Goal: Task Accomplishment & Management: Complete application form

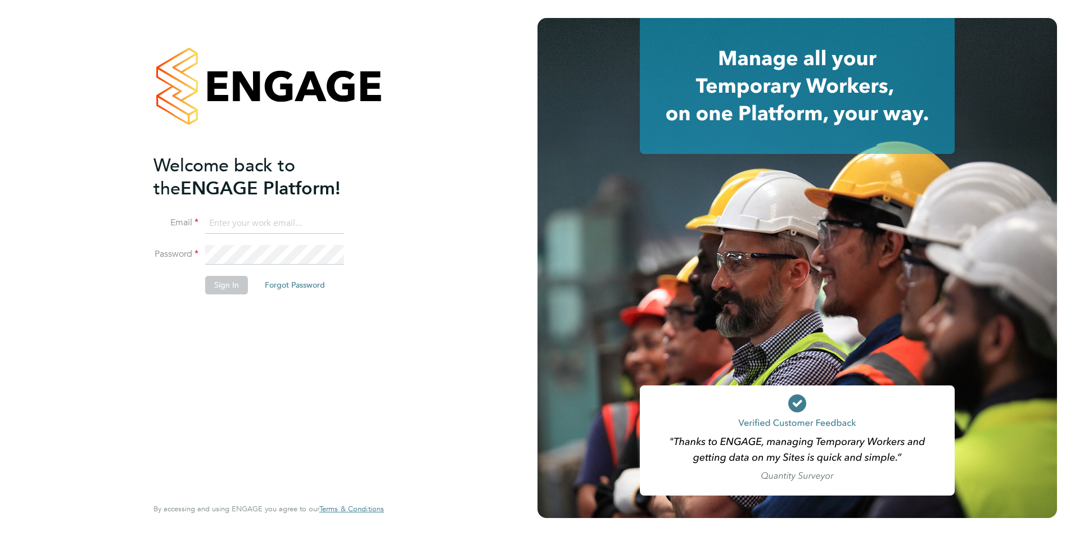
type input "chloe@protechltd.co.uk"
click at [219, 286] on button "Sign In" at bounding box center [226, 285] width 43 height 18
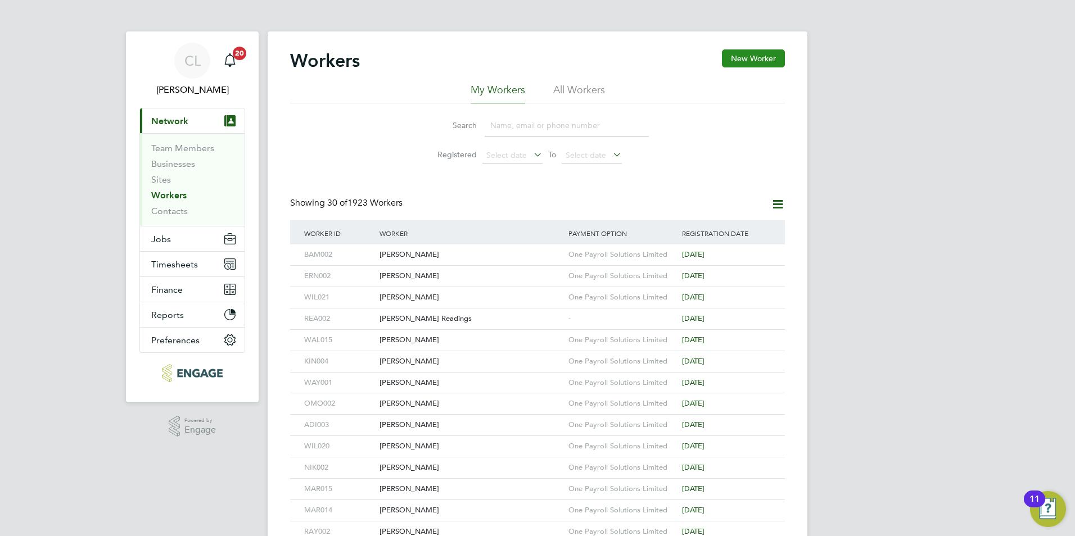
click at [736, 55] on button "New Worker" at bounding box center [753, 58] width 63 height 18
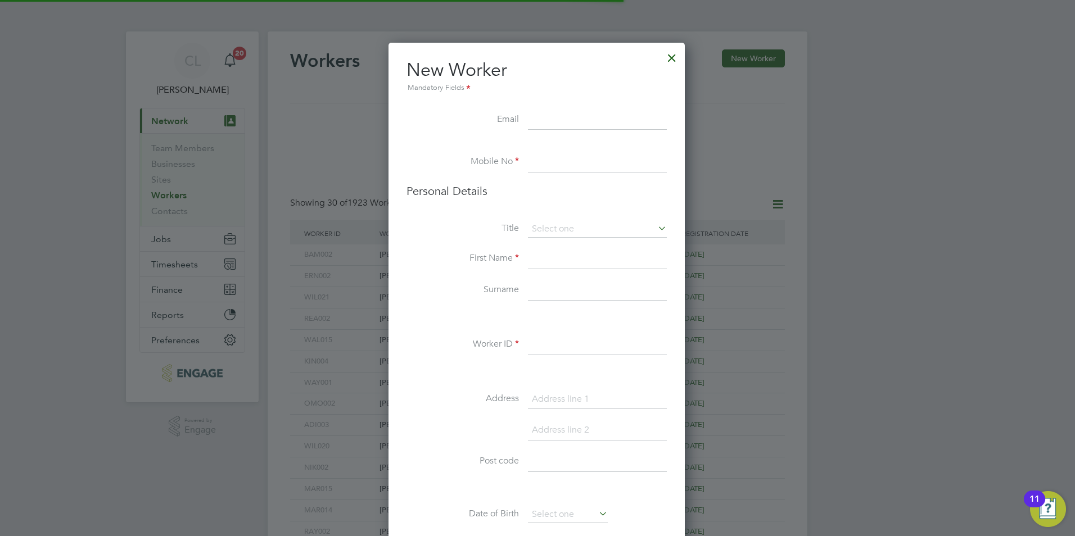
scroll to position [951, 298]
type input "[EMAIL_ADDRESS][DOMAIN_NAME]"
drag, startPoint x: 576, startPoint y: 149, endPoint x: 568, endPoint y: 154, distance: 8.9
click at [568, 154] on ul "New Worker Mandatory Fields Email [EMAIL_ADDRESS][DOMAIN_NAME] Mobile No Person…" at bounding box center [536, 514] width 260 height 912
click at [532, 162] on input at bounding box center [597, 162] width 139 height 20
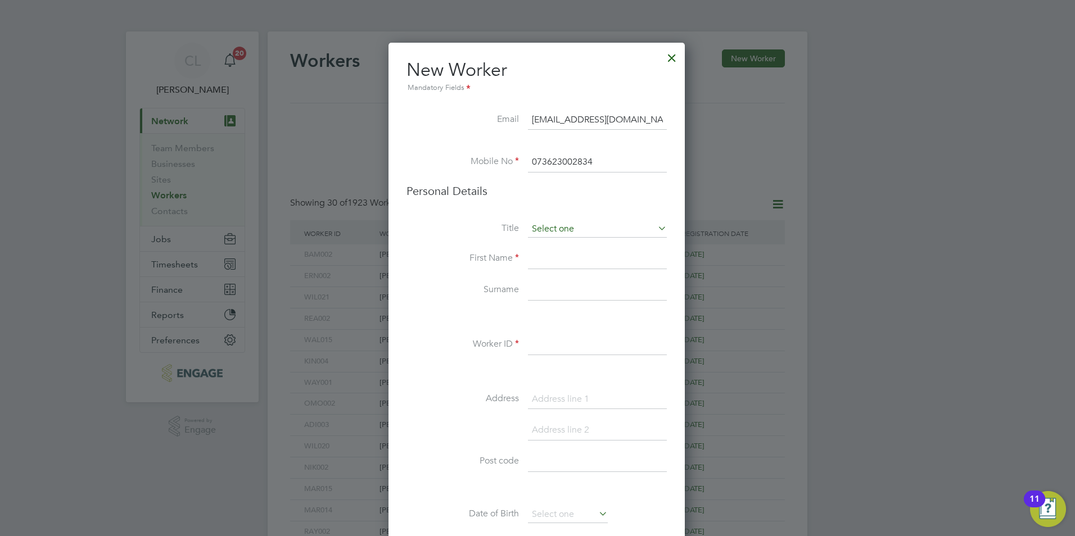
type input "073623002834"
click at [552, 225] on input at bounding box center [597, 229] width 139 height 17
click at [547, 244] on li "Mr" at bounding box center [597, 245] width 140 height 15
type input "Mr"
click at [547, 252] on input at bounding box center [597, 259] width 139 height 20
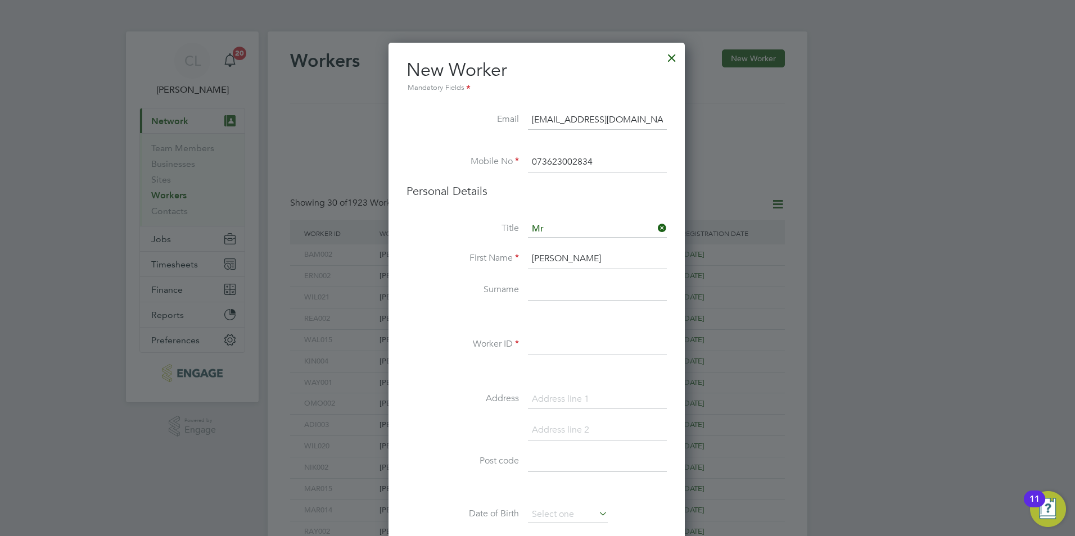
type input "Brandon"
click at [545, 297] on input at bounding box center [597, 291] width 139 height 20
type input "Walsh"
click at [544, 350] on input at bounding box center [597, 345] width 139 height 20
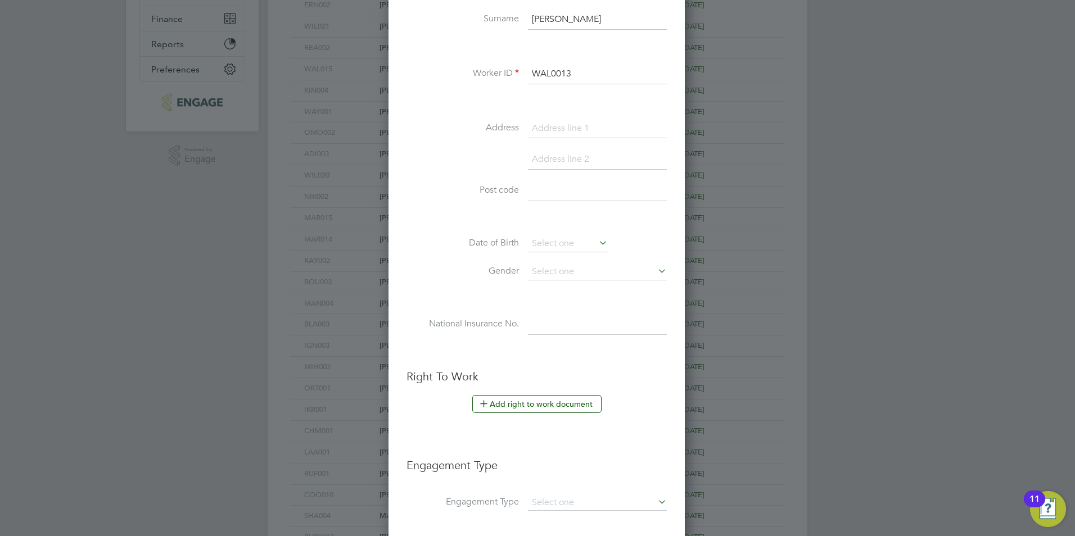
scroll to position [281, 0]
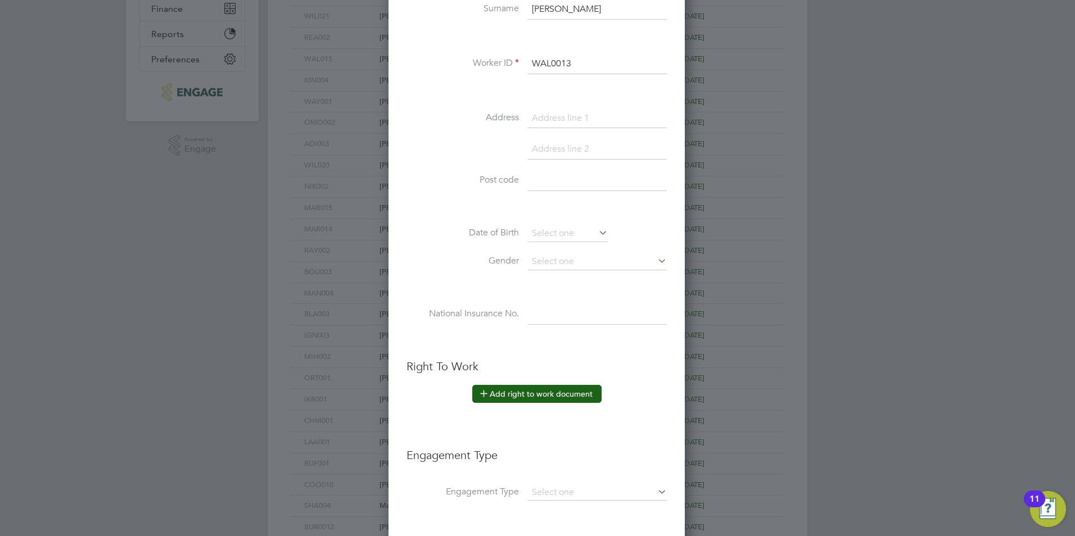
type input "WAL0013"
click at [513, 397] on button "Add right to work document" at bounding box center [536, 394] width 129 height 18
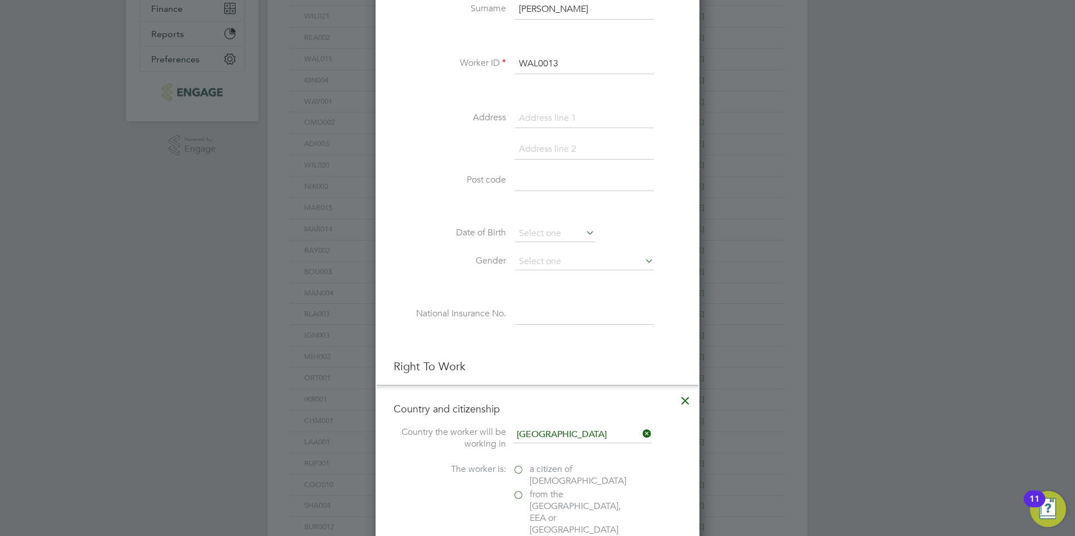
click at [527, 468] on label "a citizen of [DEMOGRAPHIC_DATA]" at bounding box center [569, 476] width 112 height 24
click at [0, 0] on input "a citizen of [DEMOGRAPHIC_DATA]" at bounding box center [0, 0] width 0 height 0
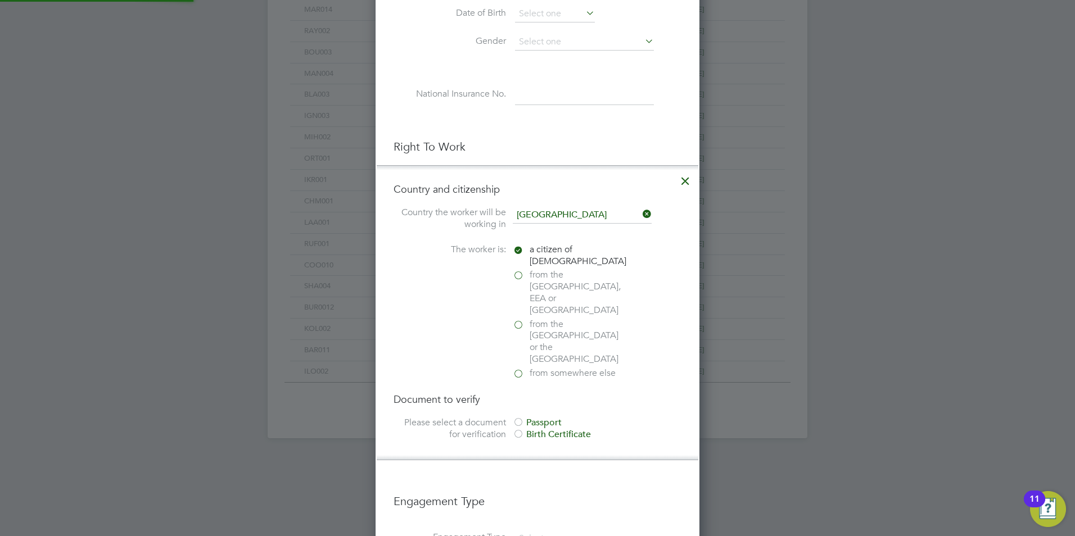
scroll to position [506, 0]
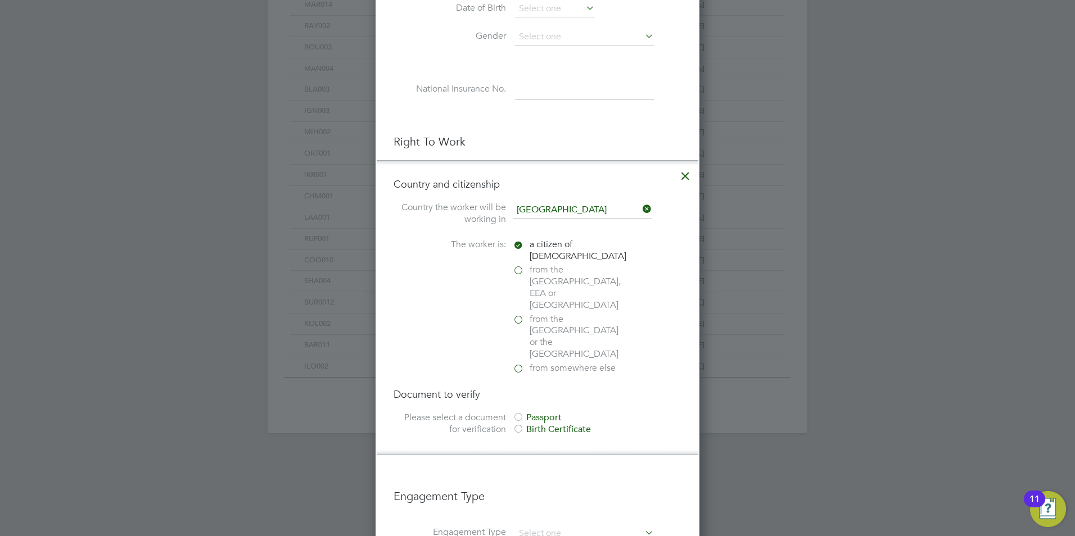
click at [531, 412] on div "Passport" at bounding box center [597, 418] width 169 height 12
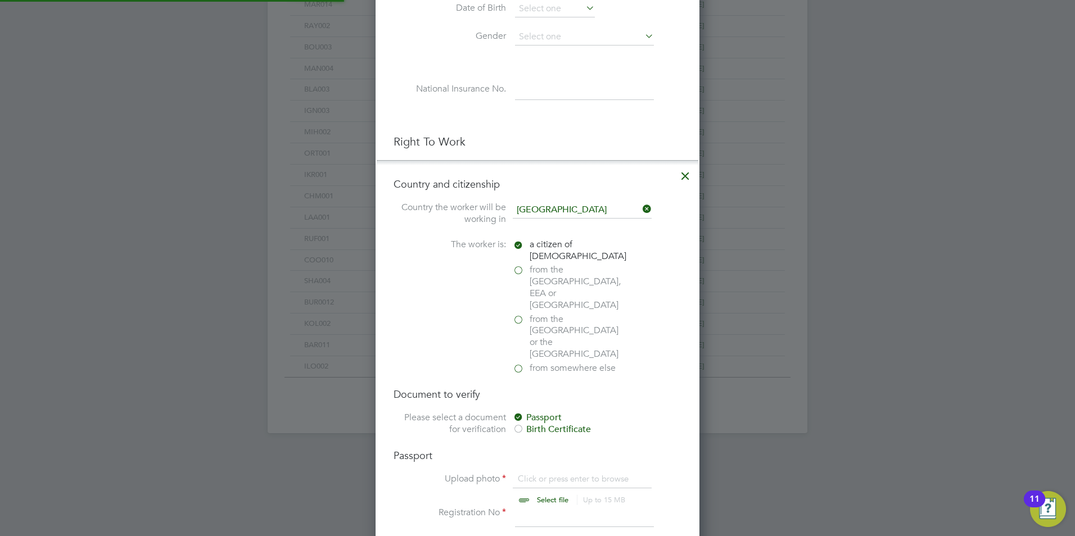
scroll to position [15, 139]
click at [536, 473] on input "file" at bounding box center [563, 490] width 177 height 34
type input "C:\fakepath\Brandon Walsh BP.jpg"
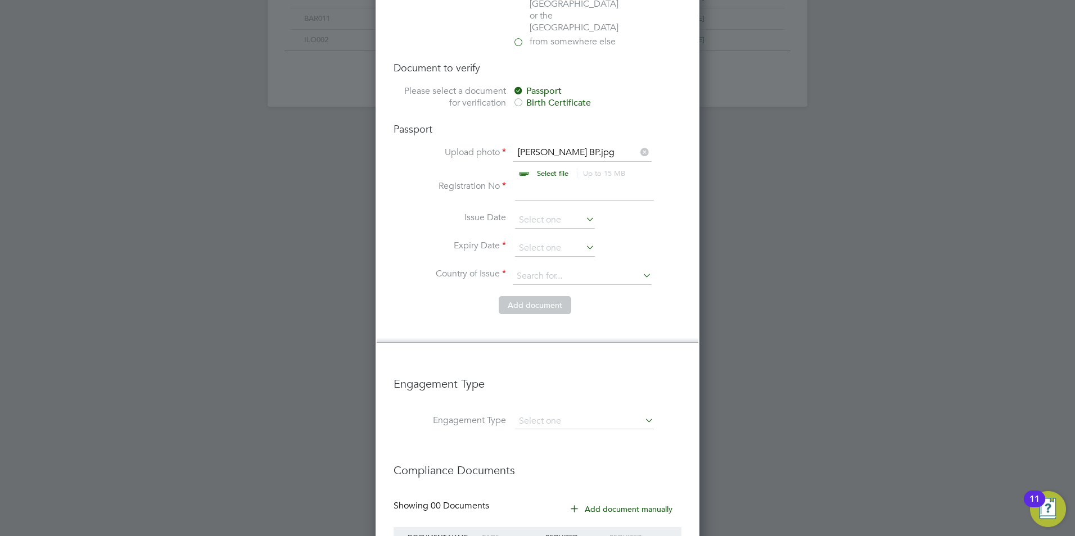
scroll to position [900, 0]
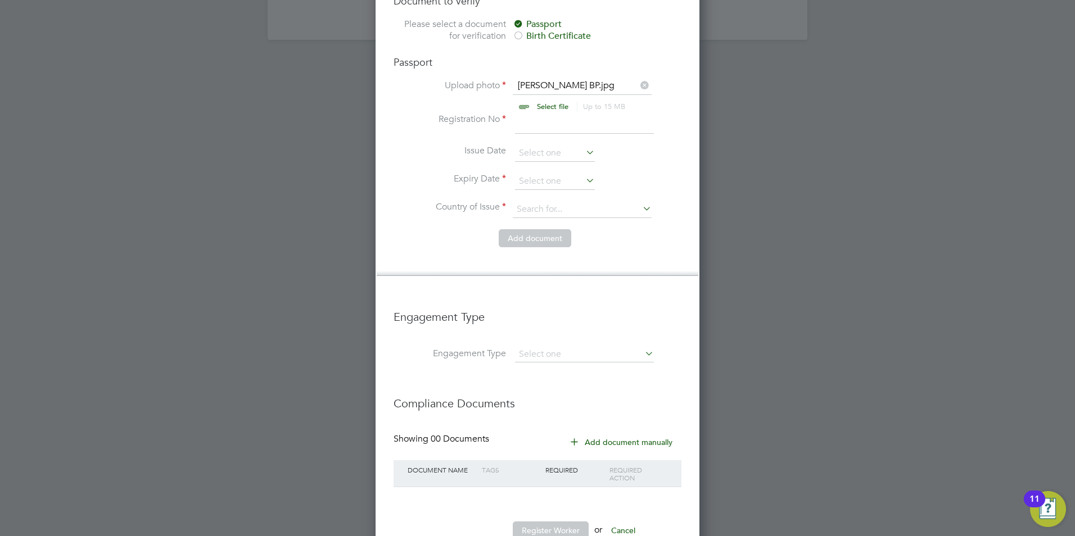
click at [546, 114] on input at bounding box center [584, 124] width 139 height 20
type input "10"
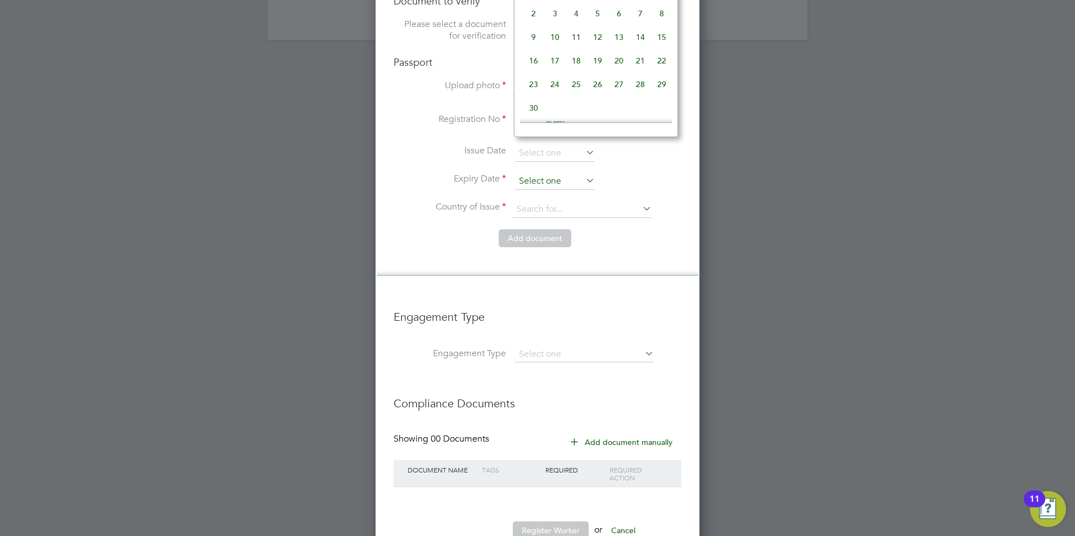
click at [526, 173] on input at bounding box center [555, 181] width 80 height 17
click at [598, 40] on span "10" at bounding box center [597, 29] width 21 height 21
type input "10 Dec 2026"
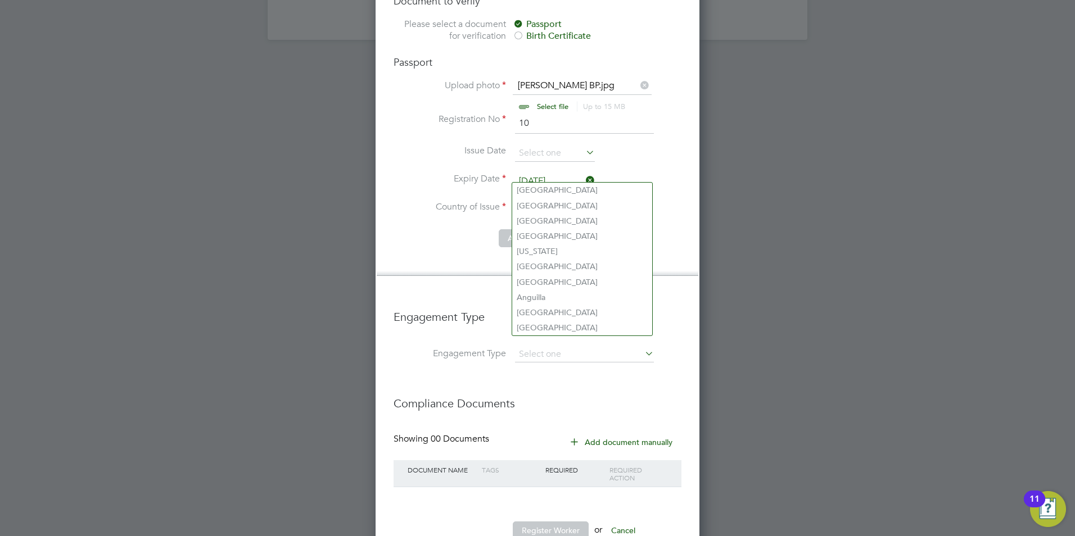
click at [540, 201] on input at bounding box center [582, 209] width 139 height 17
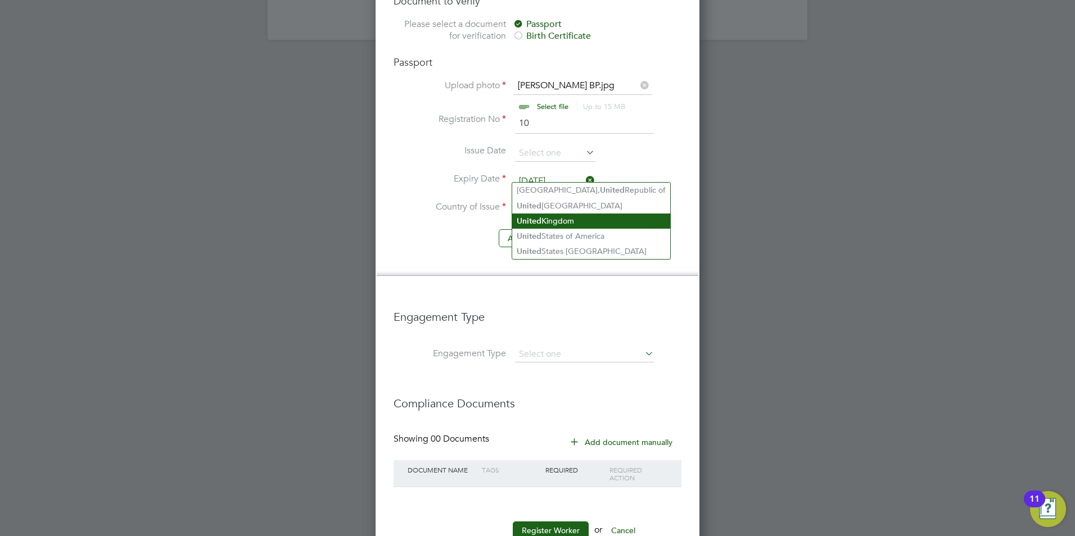
click at [545, 221] on li "[GEOGRAPHIC_DATA]" at bounding box center [591, 221] width 158 height 15
type input "[GEOGRAPHIC_DATA]"
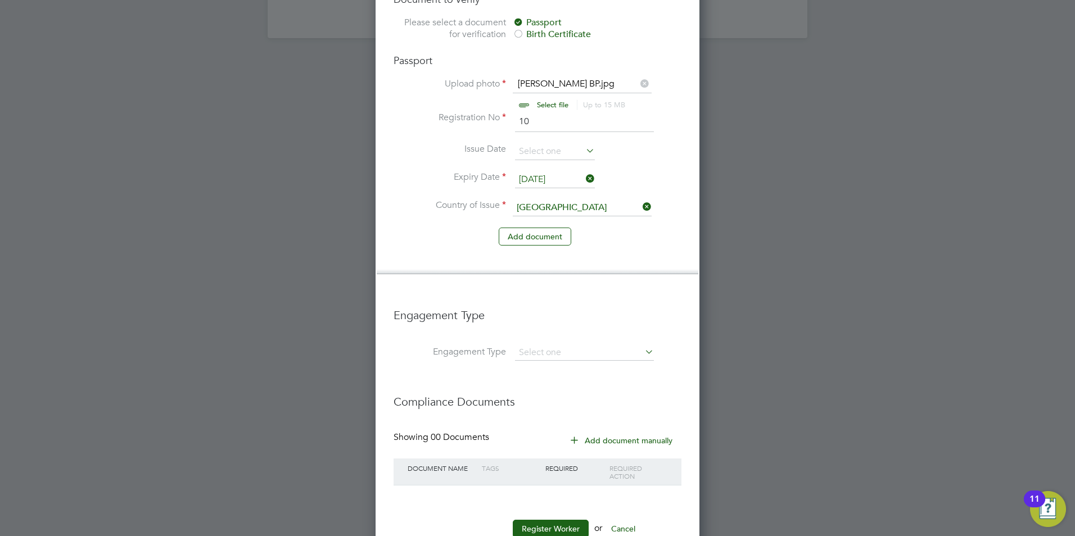
scroll to position [902, 0]
click at [555, 345] on input at bounding box center [584, 353] width 139 height 16
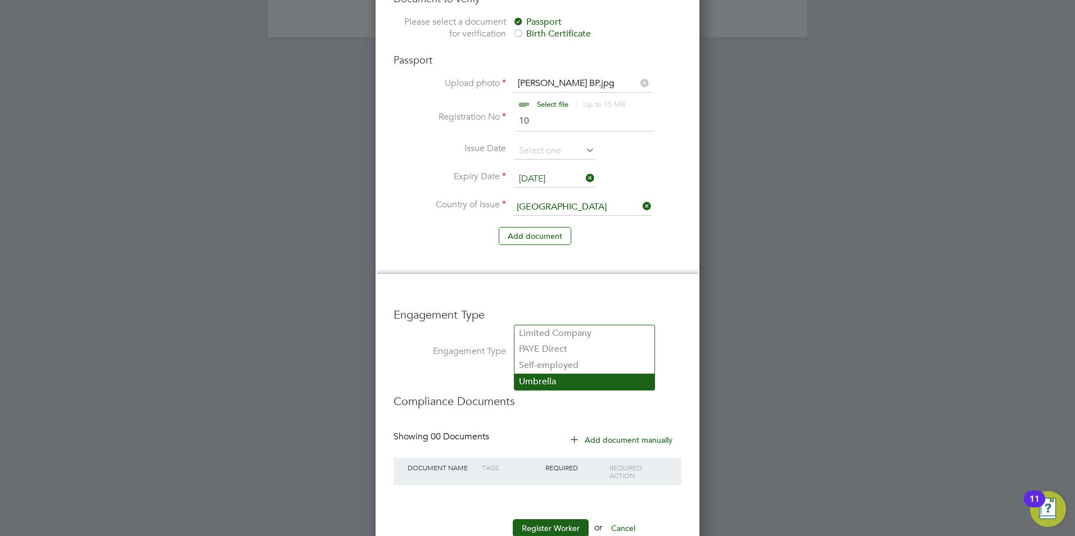
click at [538, 382] on li "Umbrella" at bounding box center [584, 382] width 140 height 16
type input "Umbrella"
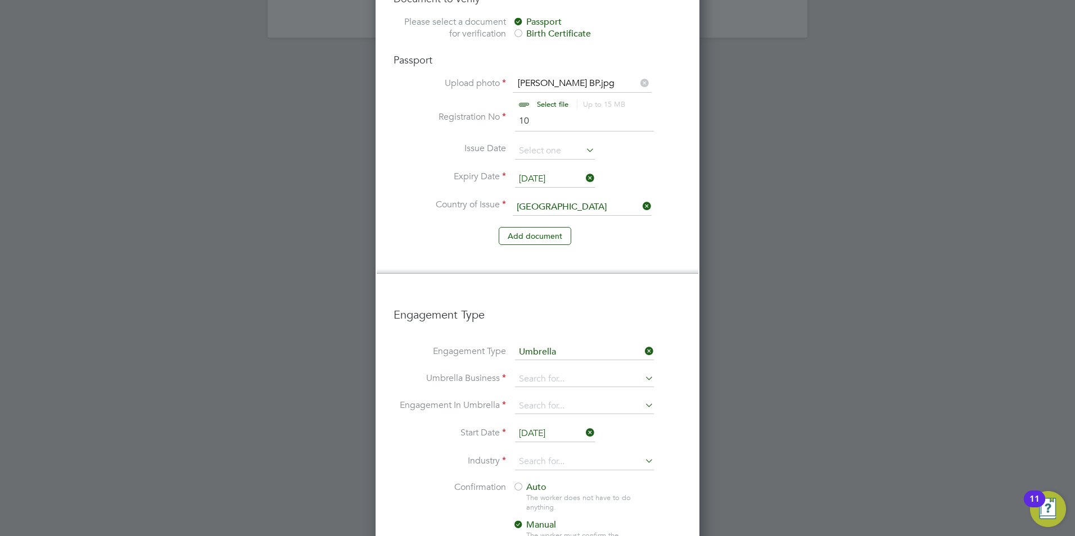
scroll to position [1604, 324]
click at [533, 372] on li "Umbrella Business" at bounding box center [538, 385] width 288 height 27
click at [533, 372] on input at bounding box center [584, 380] width 139 height 16
click at [545, 362] on li "One Payroll Solutions Limited" at bounding box center [584, 361] width 140 height 16
type input "One Payroll Solutions Limited"
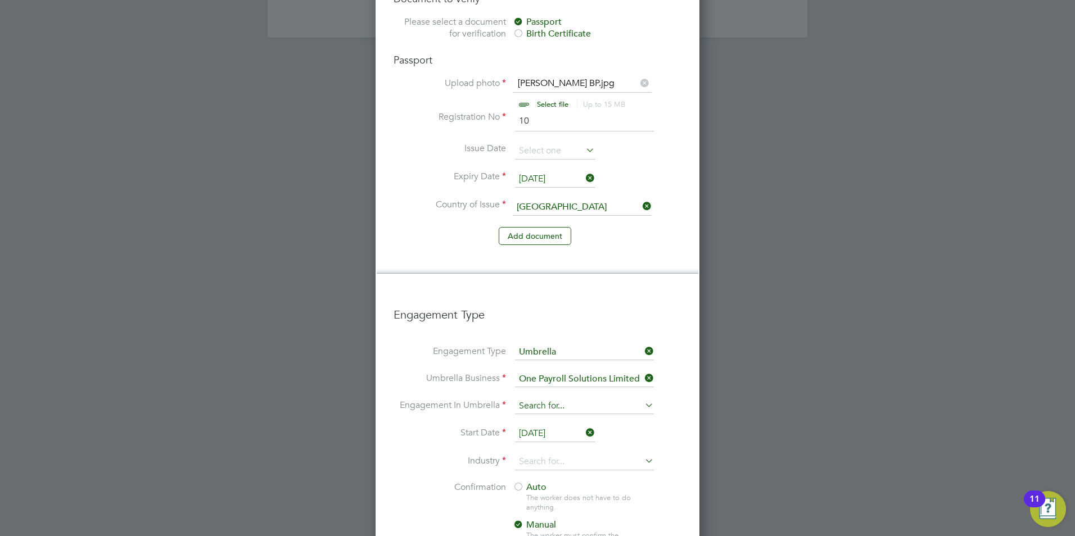
click at [539, 399] on input at bounding box center [584, 407] width 139 height 16
click at [567, 451] on li "PAYE Umbrella" at bounding box center [584, 452] width 140 height 16
type input "PAYE Umbrella"
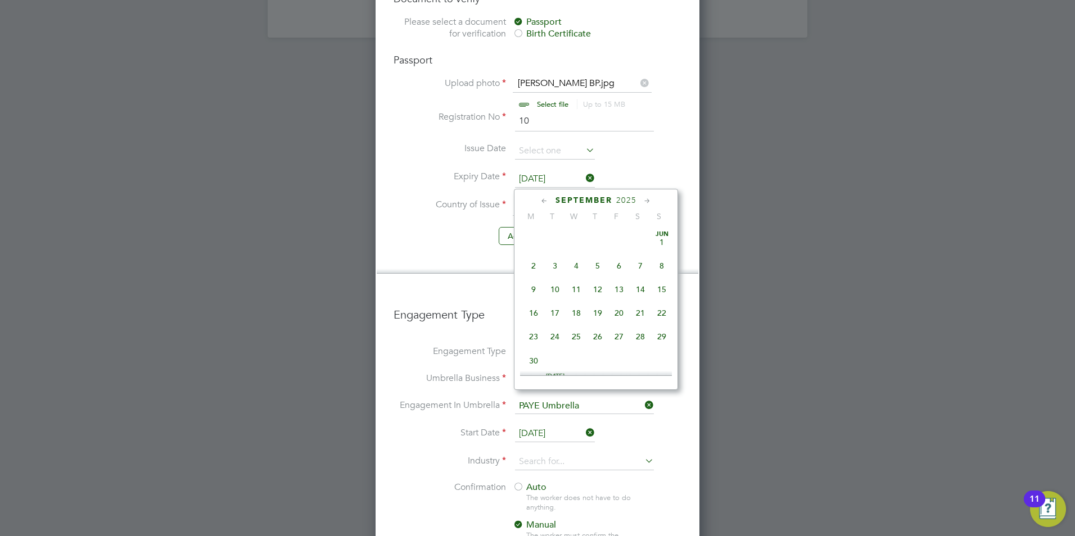
scroll to position [438, 0]
click at [539, 426] on input "[DATE]" at bounding box center [555, 434] width 80 height 17
click at [531, 239] on span "15" at bounding box center [533, 230] width 21 height 21
type input "[DATE]"
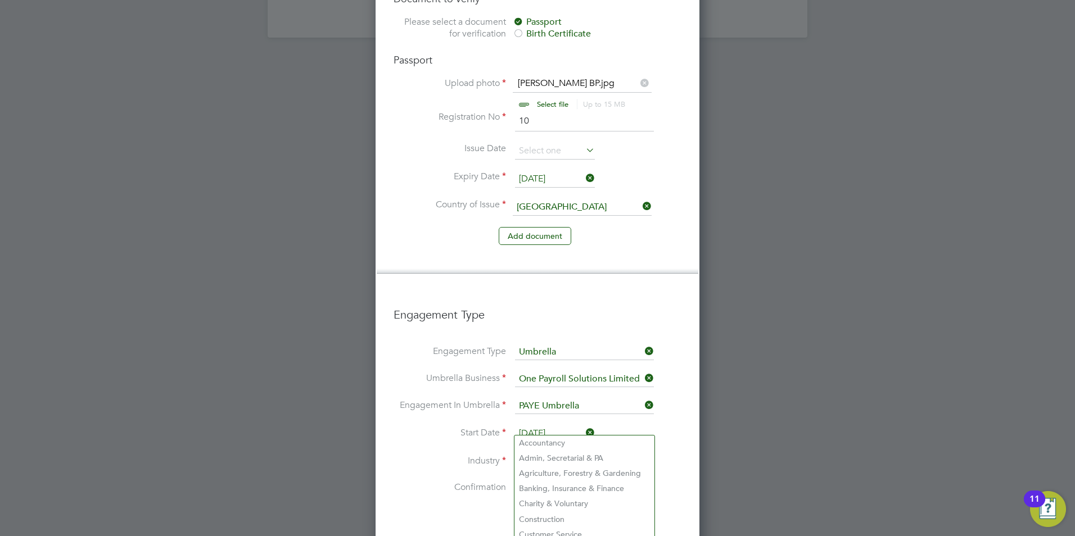
click at [550, 454] on input at bounding box center [584, 462] width 139 height 17
click at [589, 519] on li "Construction" at bounding box center [584, 519] width 140 height 15
type input "Construction"
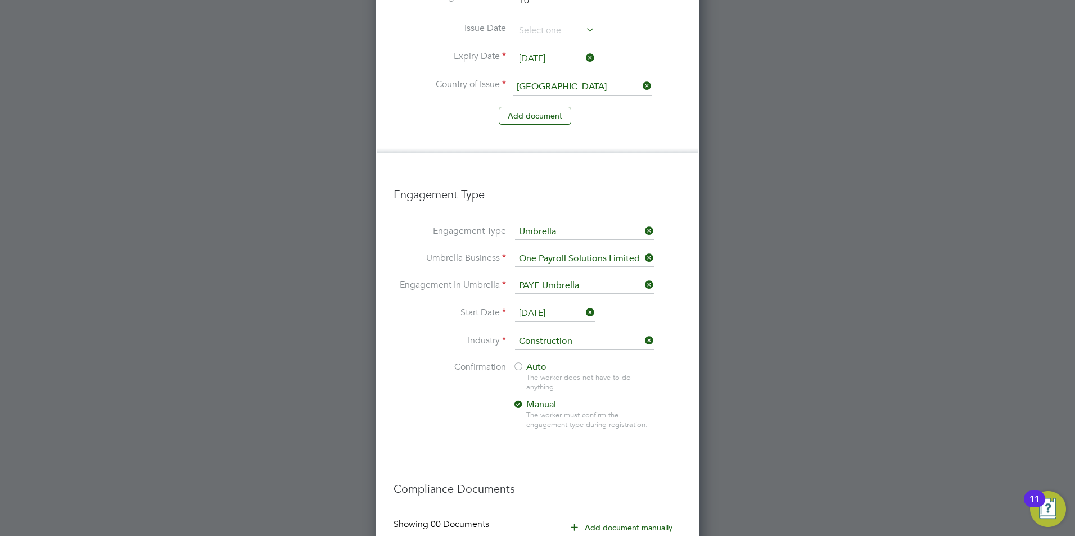
scroll to position [1110, 0]
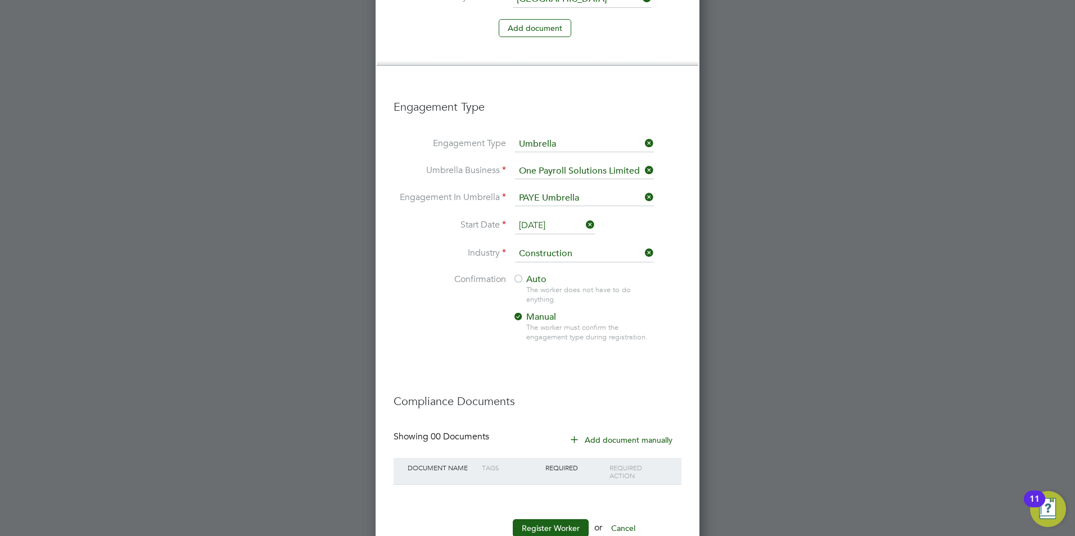
click at [517, 274] on div at bounding box center [518, 279] width 11 height 11
click at [552, 519] on button "Register Worker" at bounding box center [551, 528] width 76 height 18
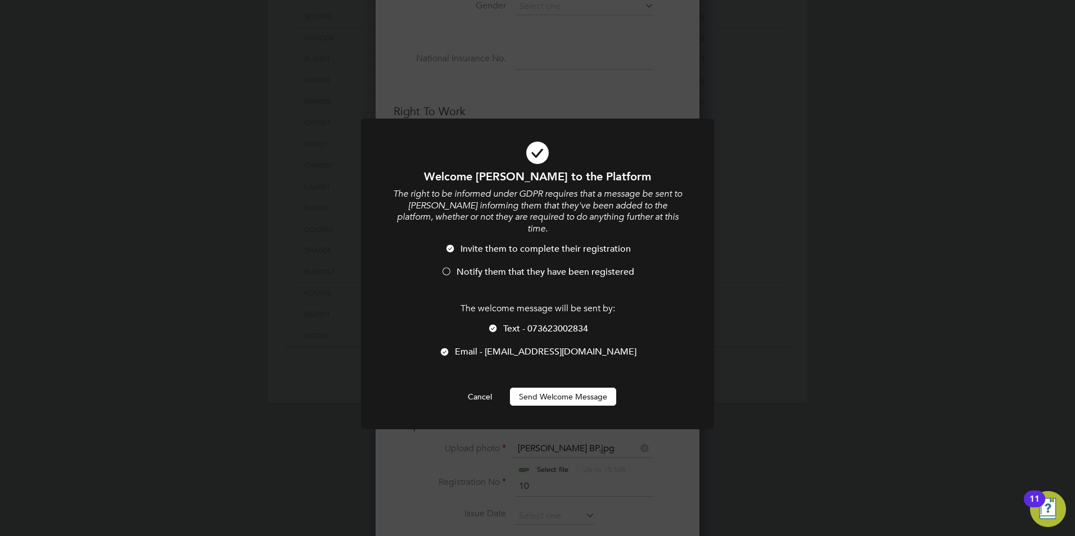
click at [458, 266] on span "Notify them that they have been registered" at bounding box center [546, 271] width 178 height 11
click at [505, 323] on span "Text - 073623002834" at bounding box center [545, 328] width 85 height 11
click at [542, 388] on button "Send Welcome Message" at bounding box center [563, 397] width 106 height 18
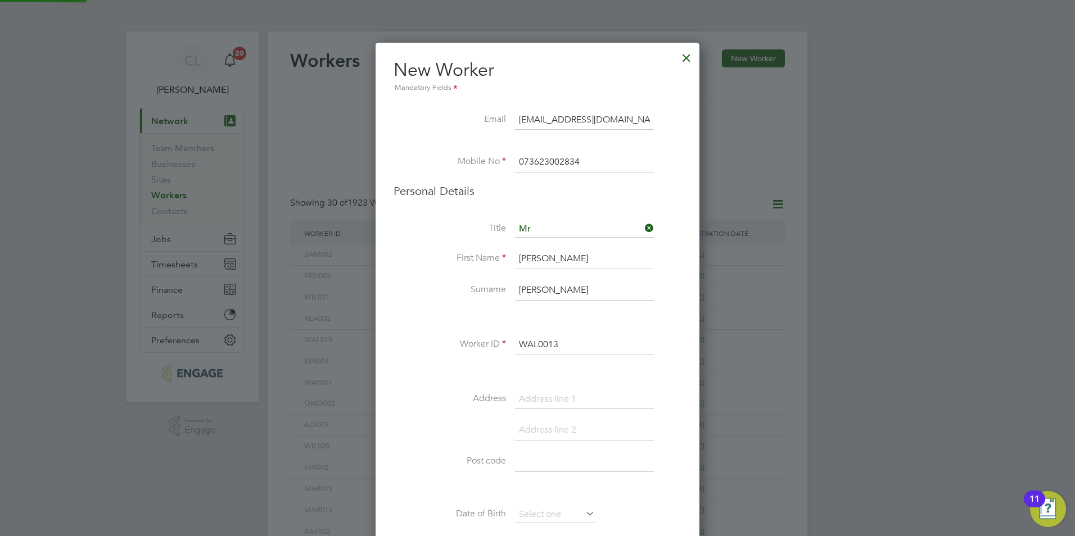
scroll to position [536, 0]
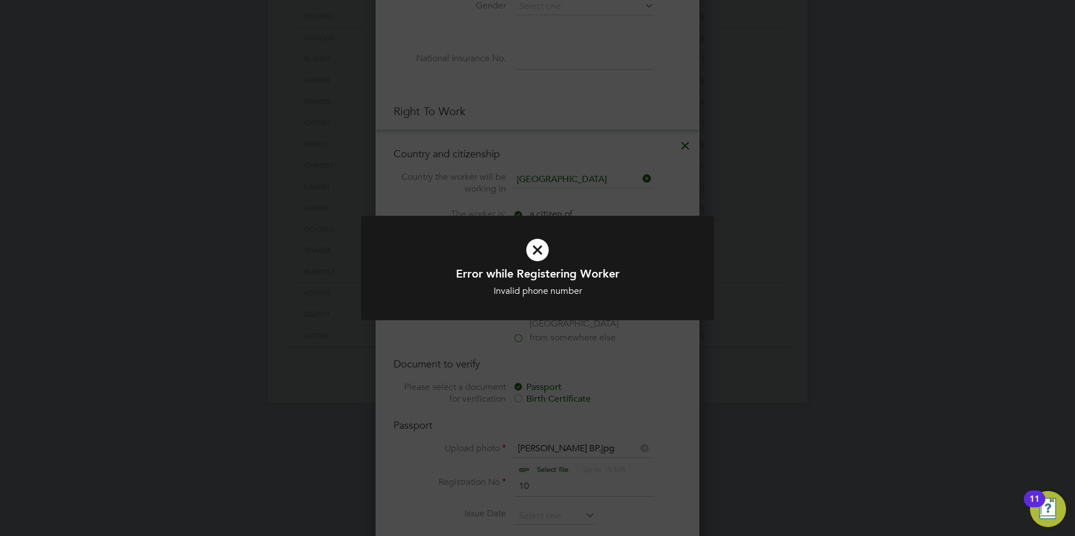
click at [538, 266] on h1 "Error while Registering Worker" at bounding box center [537, 273] width 292 height 15
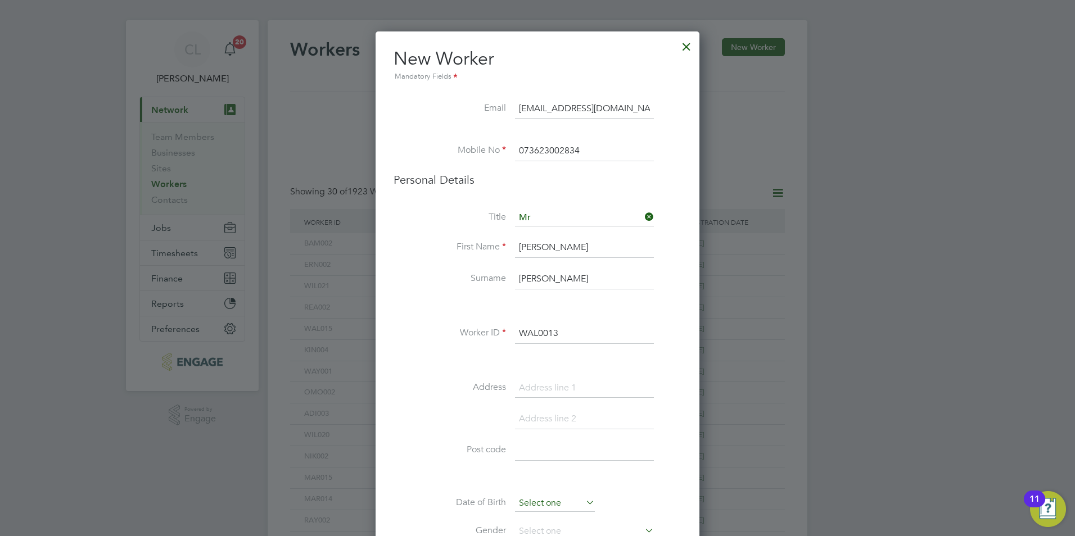
scroll to position [0, 0]
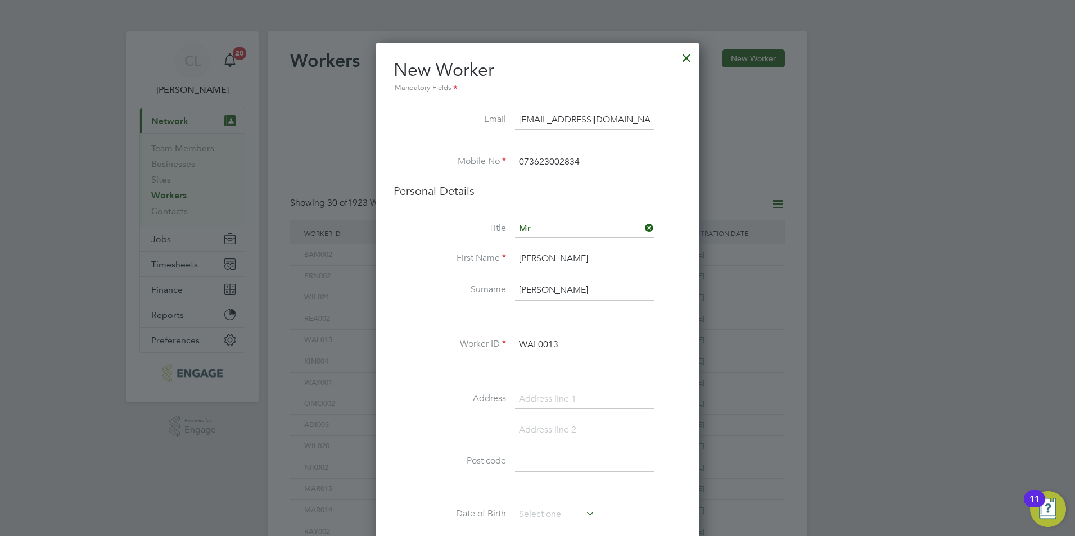
click at [558, 163] on input "073623002834" at bounding box center [584, 162] width 139 height 20
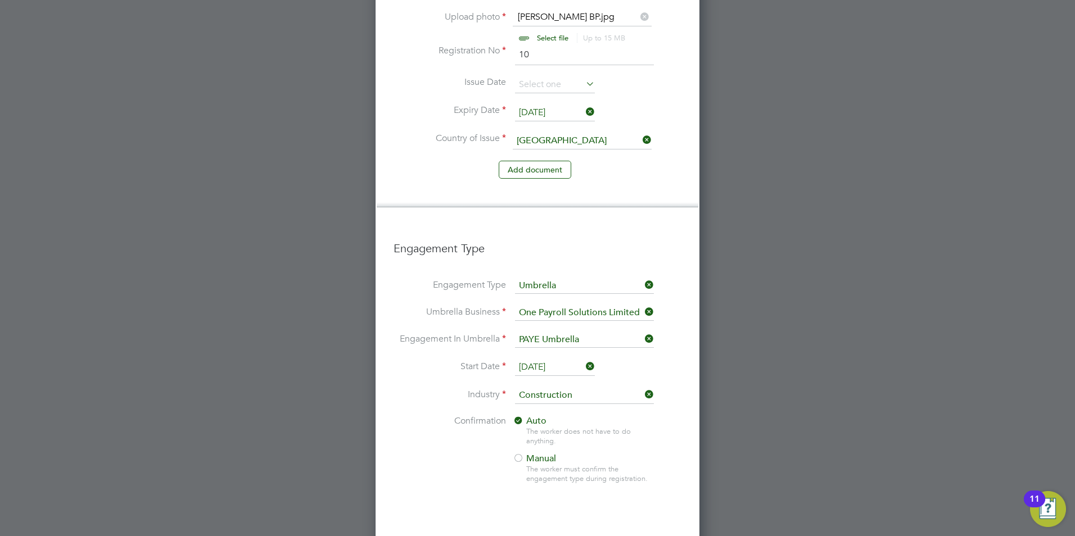
scroll to position [1110, 0]
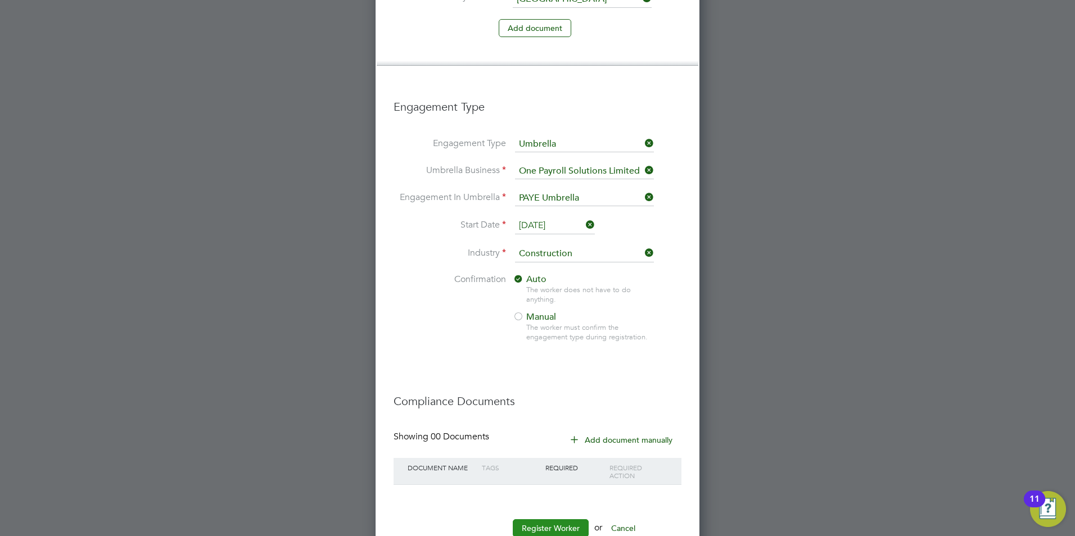
type input "07362302834"
click at [522, 519] on button "Register Worker" at bounding box center [551, 528] width 76 height 18
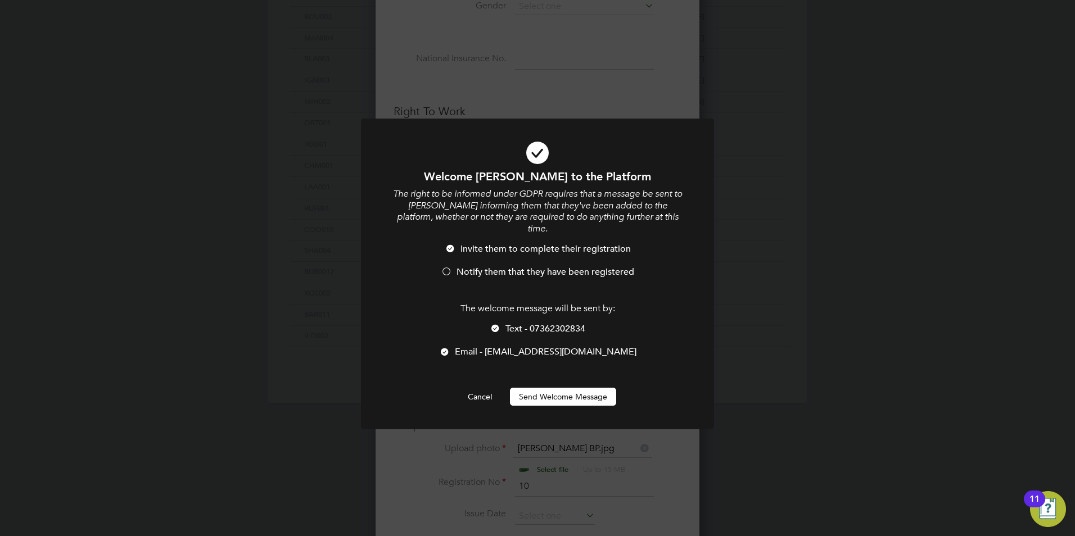
click at [472, 266] on span "Notify them that they have been registered" at bounding box center [546, 271] width 178 height 11
click at [500, 324] on div at bounding box center [495, 329] width 11 height 11
click at [552, 388] on button "Send Welcome Message" at bounding box center [563, 397] width 106 height 18
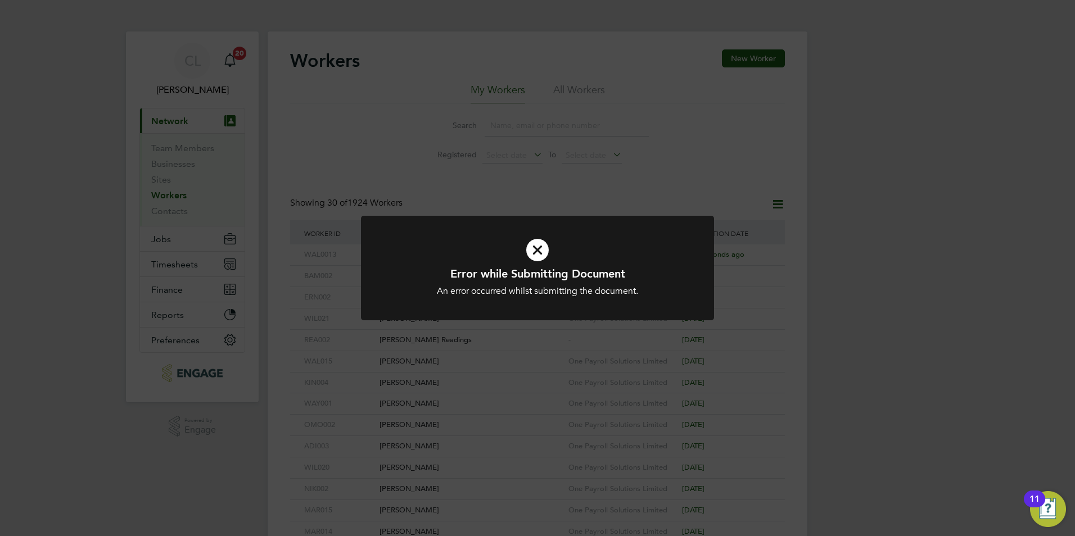
click at [537, 255] on icon at bounding box center [537, 250] width 292 height 44
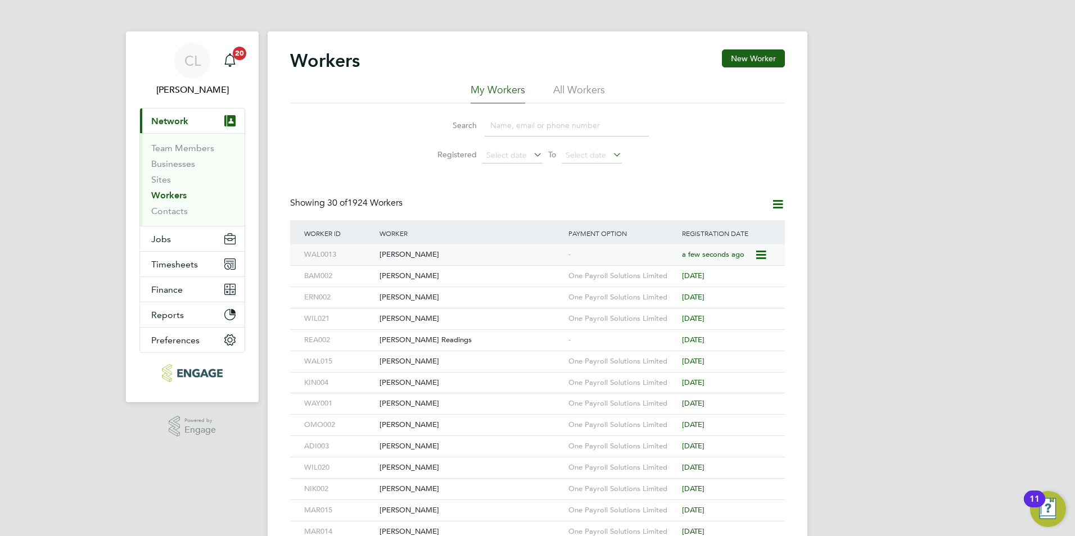
click at [495, 258] on div "[PERSON_NAME]" at bounding box center [471, 255] width 189 height 21
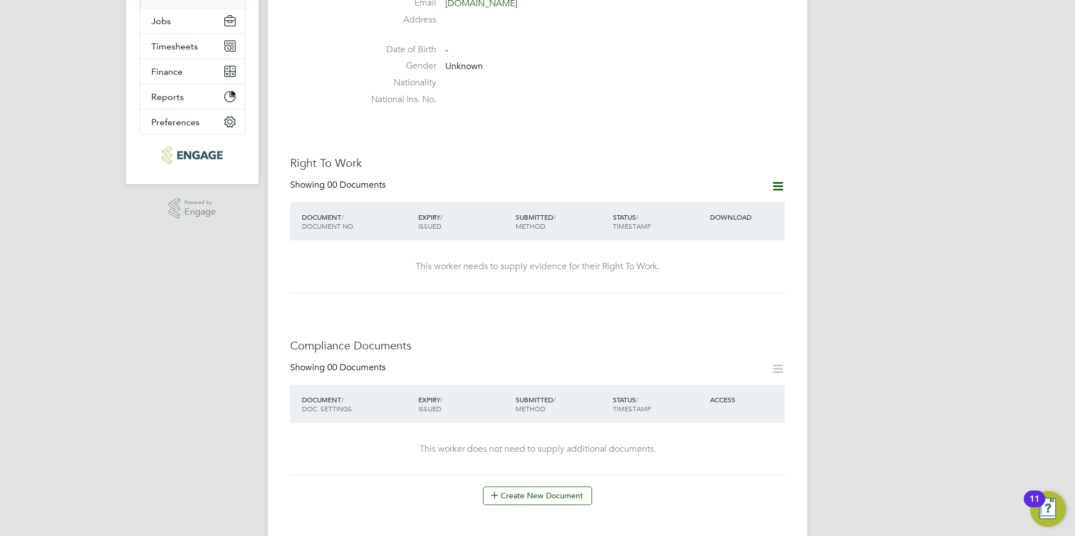
scroll to position [394, 0]
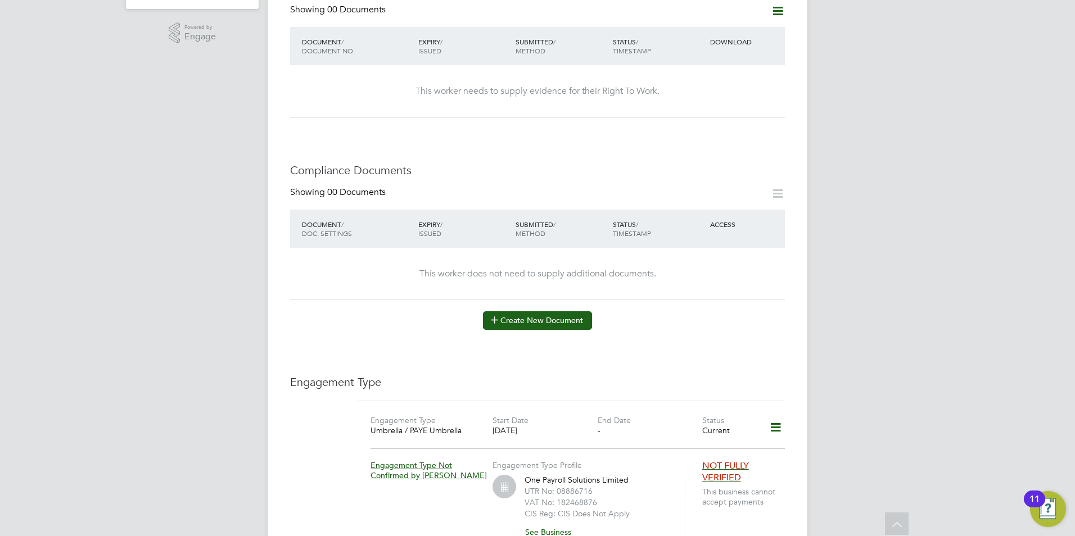
click at [551, 311] on button "Create New Document" at bounding box center [537, 320] width 109 height 18
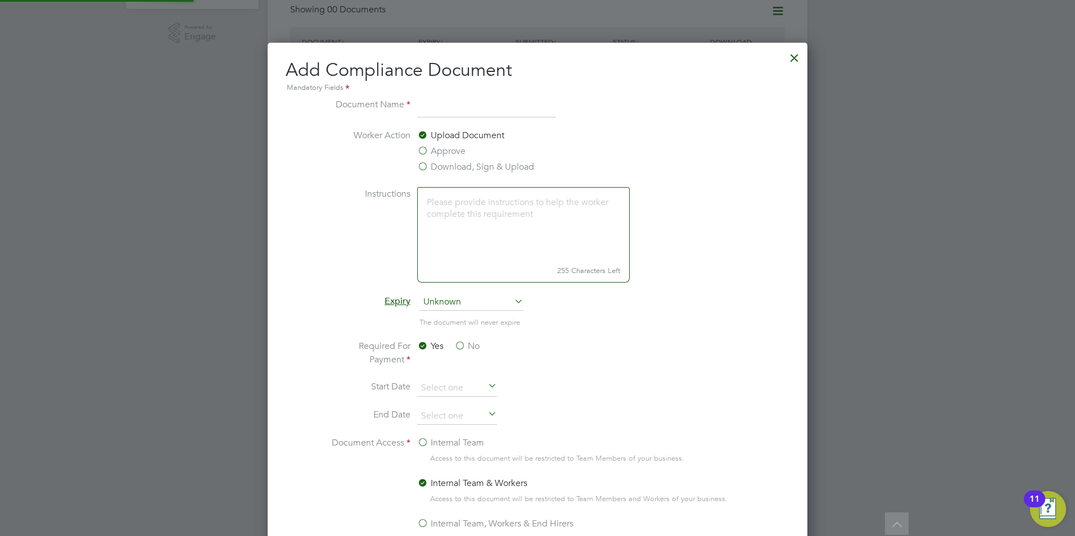
scroll to position [590, 540]
type input "CSCS"
click at [434, 165] on label "Download, Sign & Upload" at bounding box center [475, 166] width 117 height 13
click at [0, 0] on input "Download, Sign & Upload" at bounding box center [0, 0] width 0 height 0
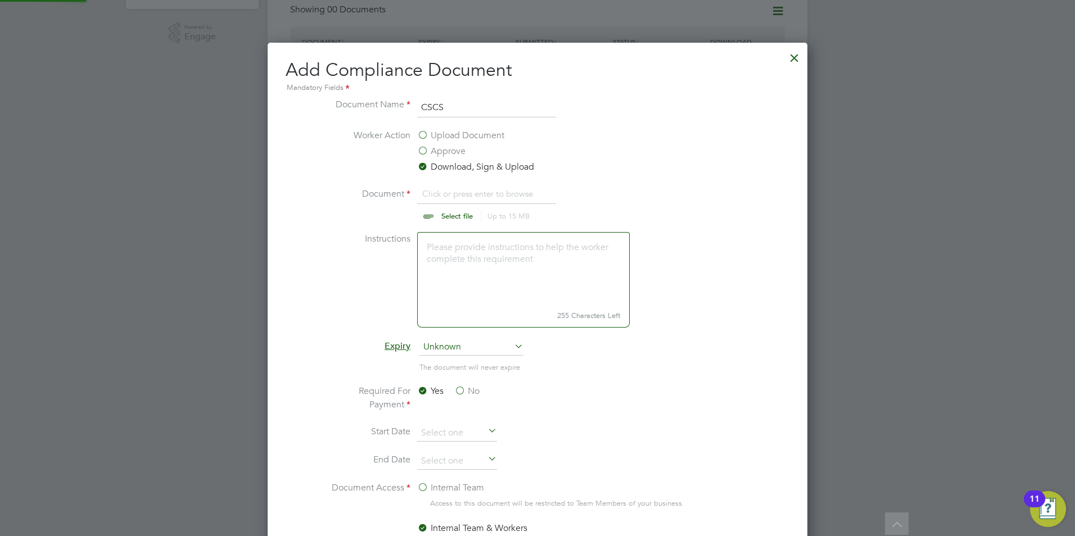
scroll to position [17, 139]
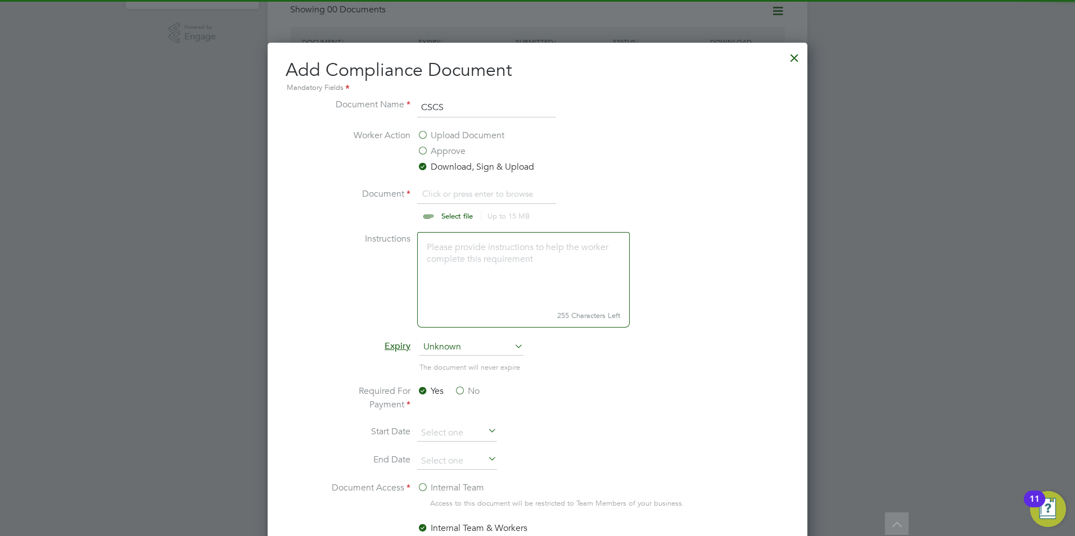
click at [440, 211] on input "file" at bounding box center [467, 204] width 177 height 34
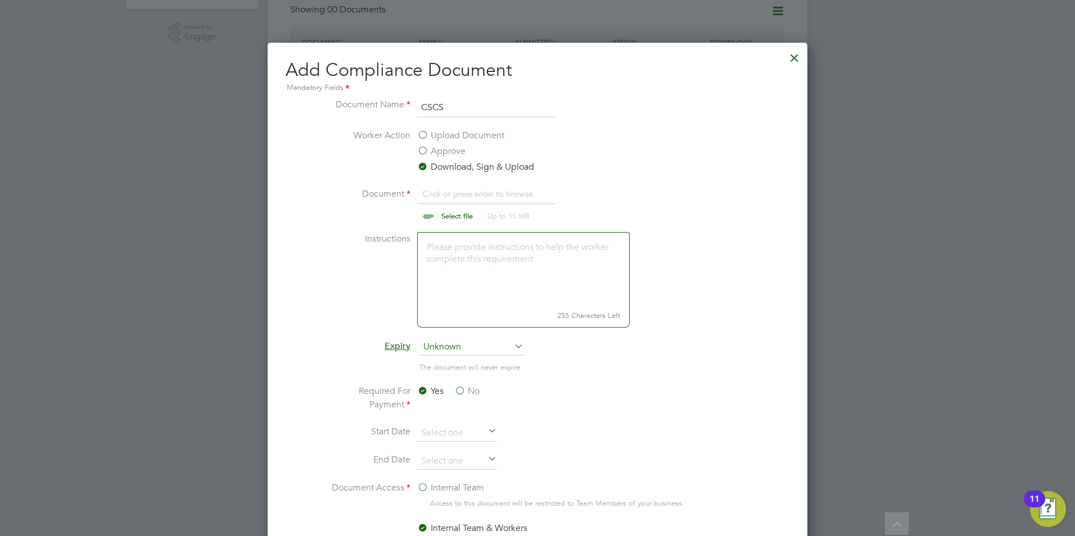
type input "C:\fakepath\Brandon Walsh CSCS.jpg"
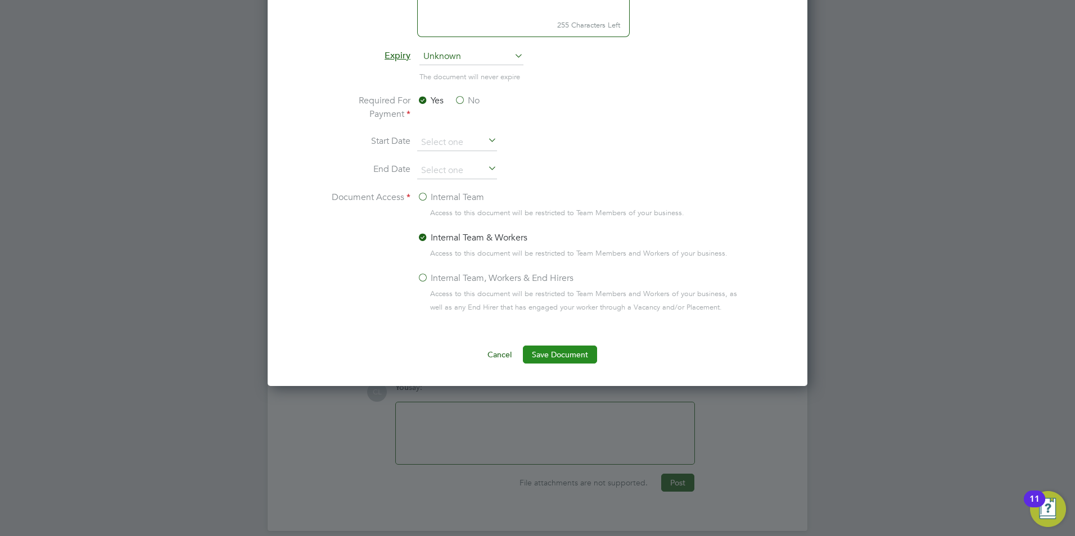
scroll to position [685, 0]
click at [561, 353] on button "Save Document" at bounding box center [560, 354] width 74 height 18
click at [499, 358] on button "Cancel" at bounding box center [499, 354] width 42 height 18
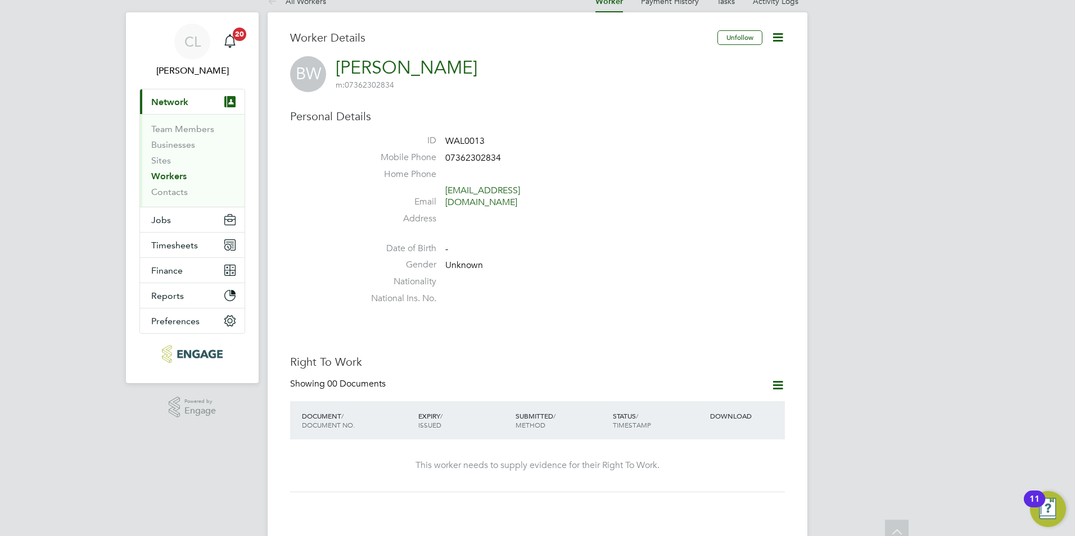
scroll to position [0, 0]
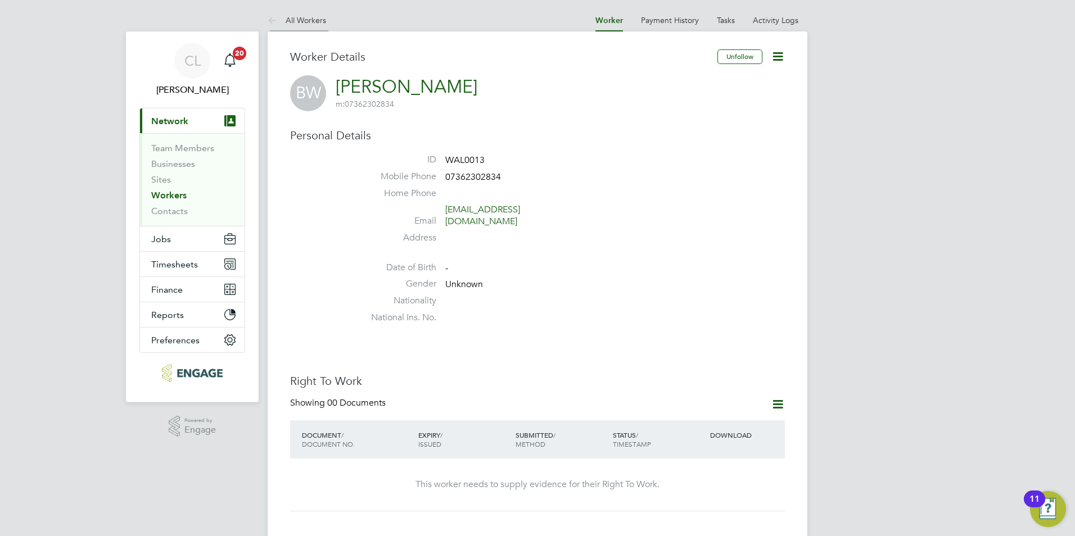
click at [311, 20] on link "All Workers" at bounding box center [297, 20] width 58 height 10
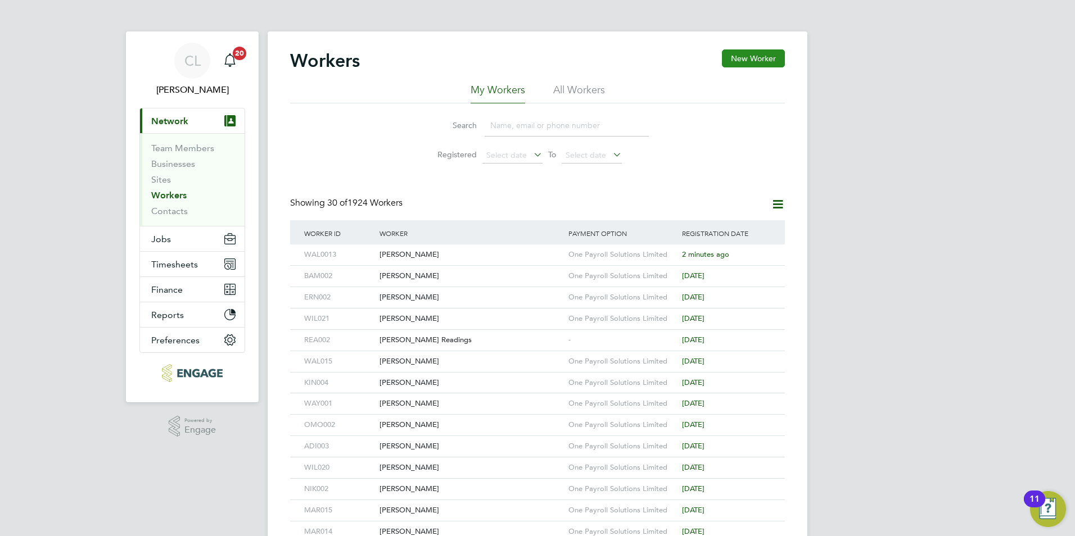
click at [752, 58] on button "New Worker" at bounding box center [753, 58] width 63 height 18
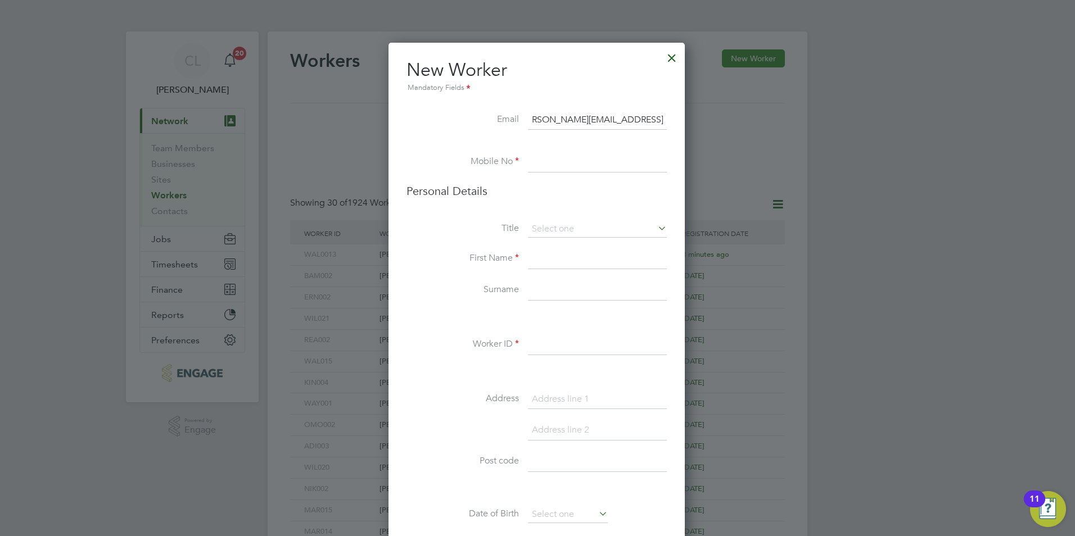
scroll to position [0, 20]
type input "mason-masonpetertucker@gmail.com"
click at [593, 164] on input at bounding box center [597, 162] width 139 height 20
type input "07590040733"
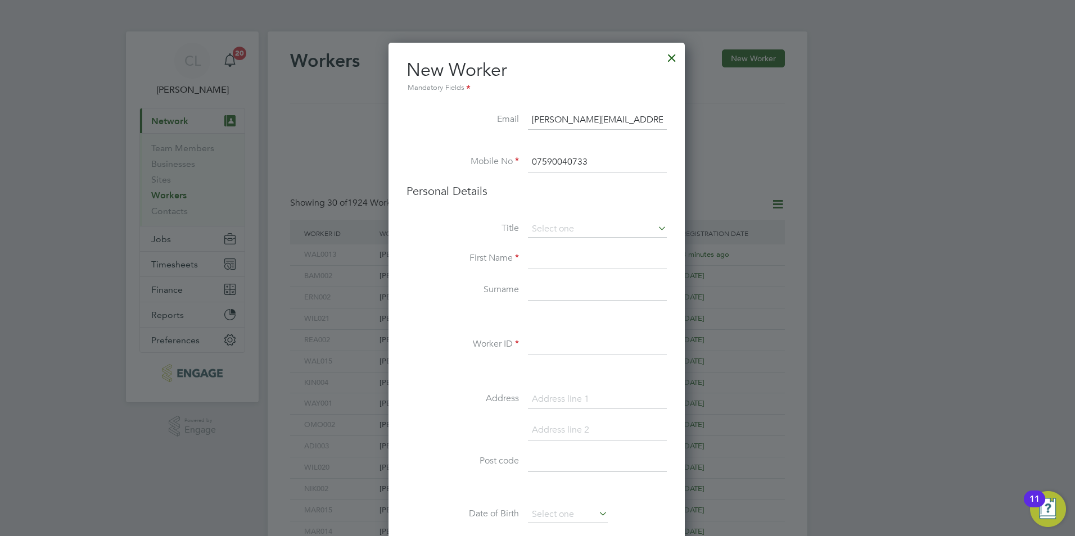
click at [595, 238] on li "Title" at bounding box center [536, 235] width 260 height 28
drag, startPoint x: 584, startPoint y: 225, endPoint x: 573, endPoint y: 225, distance: 10.7
click at [583, 225] on input at bounding box center [597, 229] width 139 height 17
click at [543, 246] on li "Mr" at bounding box center [597, 245] width 140 height 15
type input "Mr"
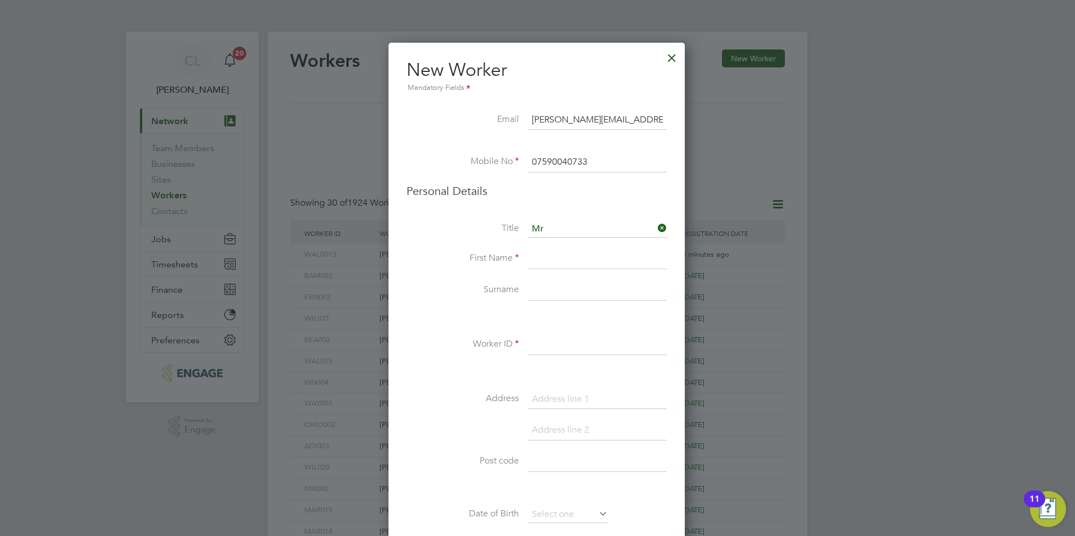
click at [543, 257] on input at bounding box center [597, 259] width 139 height 20
type input "Mason"
click at [583, 293] on input at bounding box center [597, 291] width 139 height 20
type input "Tucker"
click at [558, 342] on input at bounding box center [597, 345] width 139 height 20
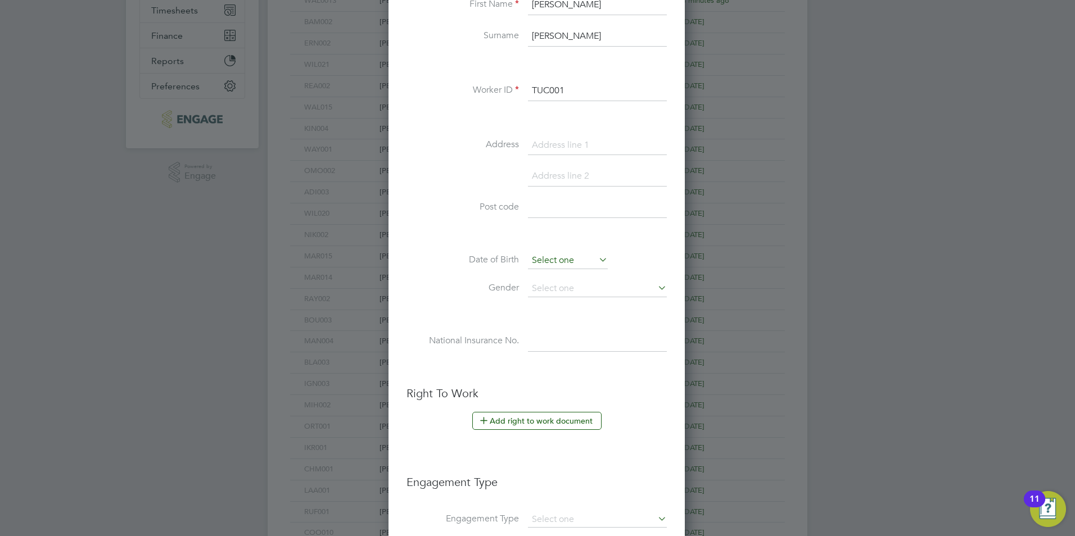
scroll to position [394, 0]
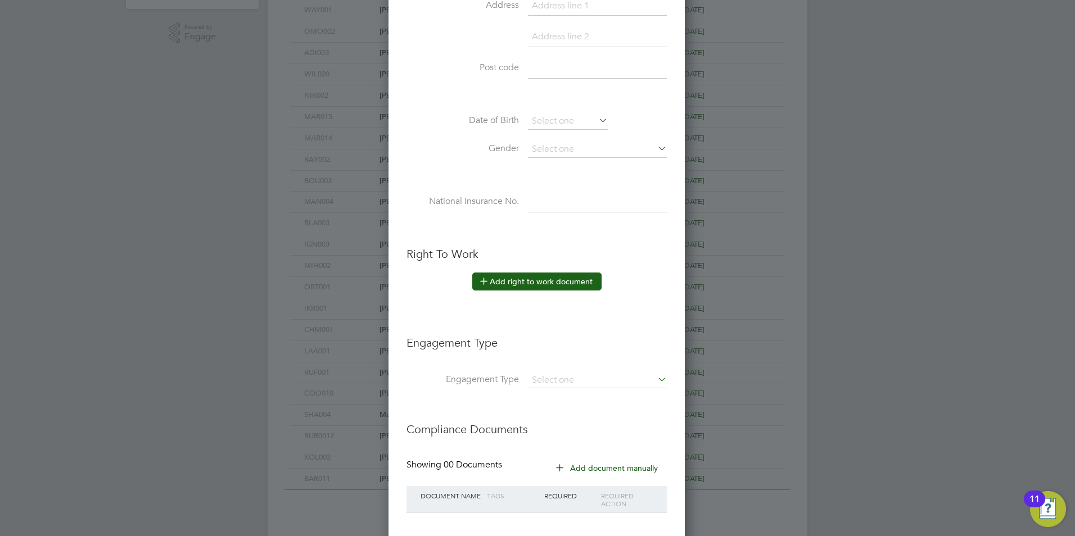
type input "TUC001"
click at [539, 284] on button "Add right to work document" at bounding box center [536, 282] width 129 height 18
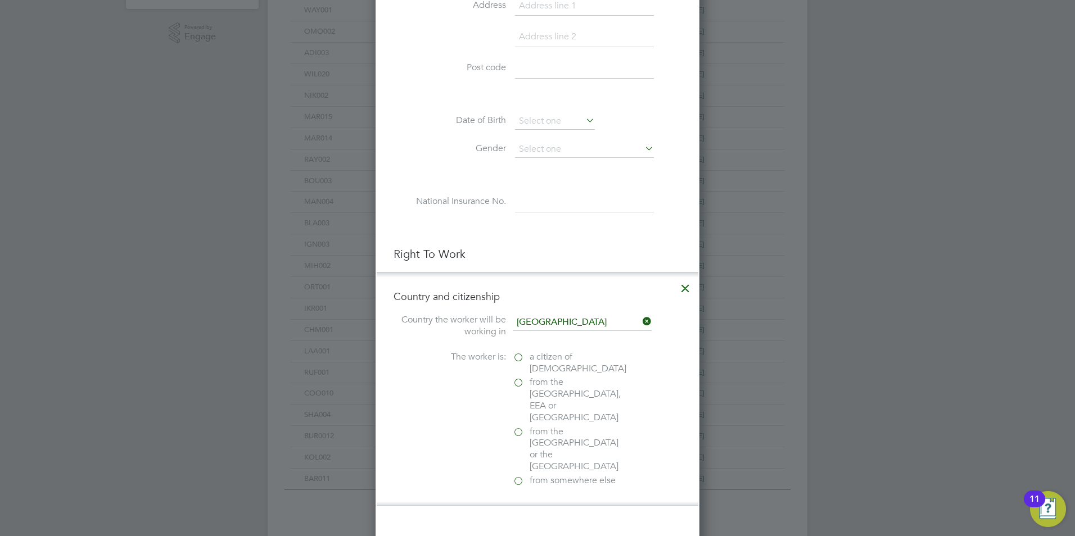
click at [539, 358] on span "a citizen of [DEMOGRAPHIC_DATA]" at bounding box center [578, 363] width 97 height 24
click at [0, 0] on input "a citizen of [DEMOGRAPHIC_DATA]" at bounding box center [0, 0] width 0 height 0
click at [544, 525] on div "Passport" at bounding box center [597, 531] width 169 height 12
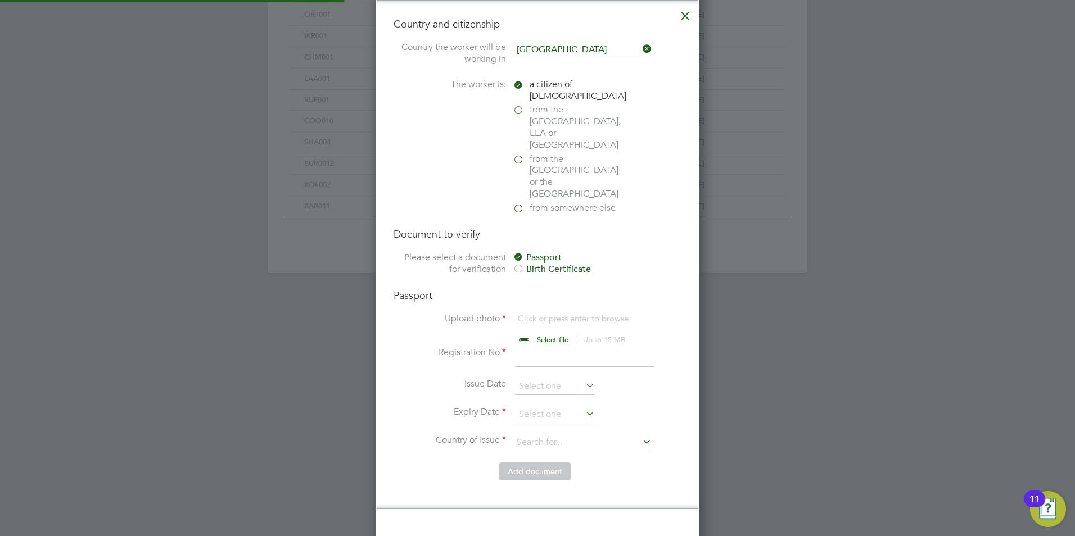
scroll to position [675, 0]
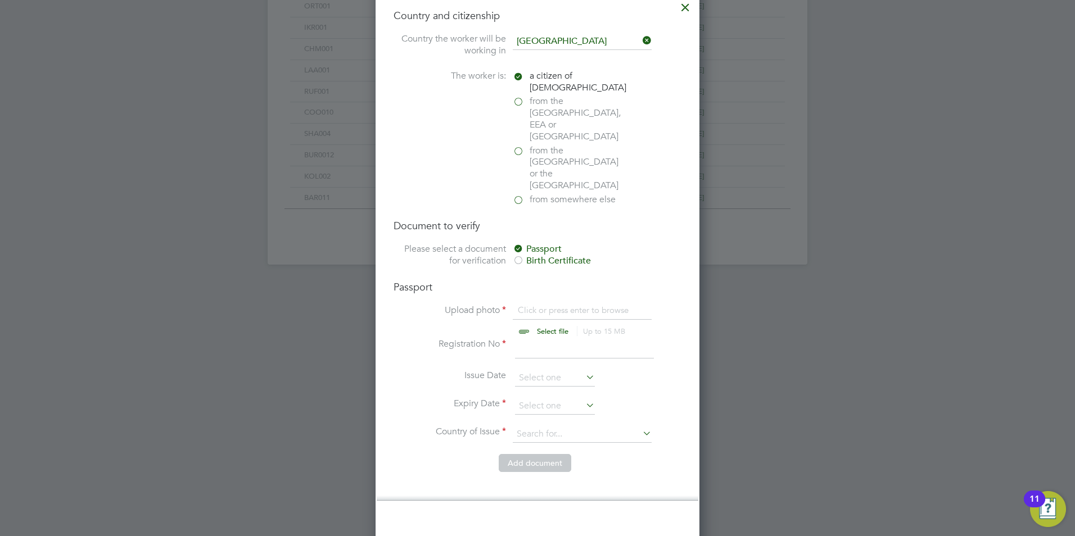
click at [554, 305] on input "file" at bounding box center [563, 322] width 177 height 34
type input "C:\fakepath\Mason Tucker BP.png"
click at [562, 338] on input at bounding box center [584, 348] width 139 height 20
type input "10"
click at [538, 398] on input at bounding box center [555, 406] width 80 height 17
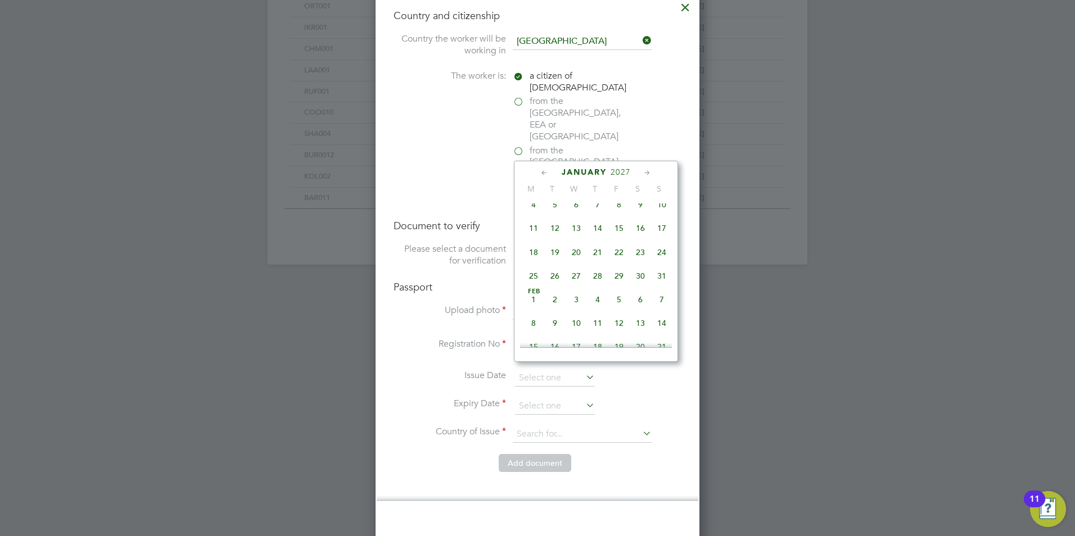
scroll to position [2213, 0]
click at [574, 265] on span "9" at bounding box center [576, 254] width 21 height 21
type input "09 Dec 2026"
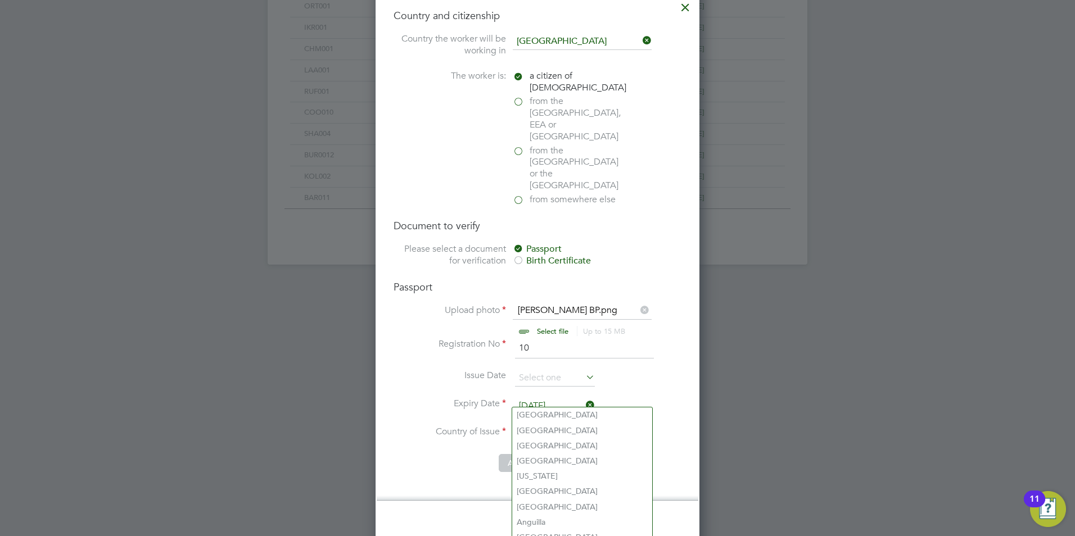
click at [571, 426] on input at bounding box center [582, 434] width 139 height 17
click at [575, 450] on li "[GEOGRAPHIC_DATA]" at bounding box center [591, 446] width 158 height 15
type input "[GEOGRAPHIC_DATA]"
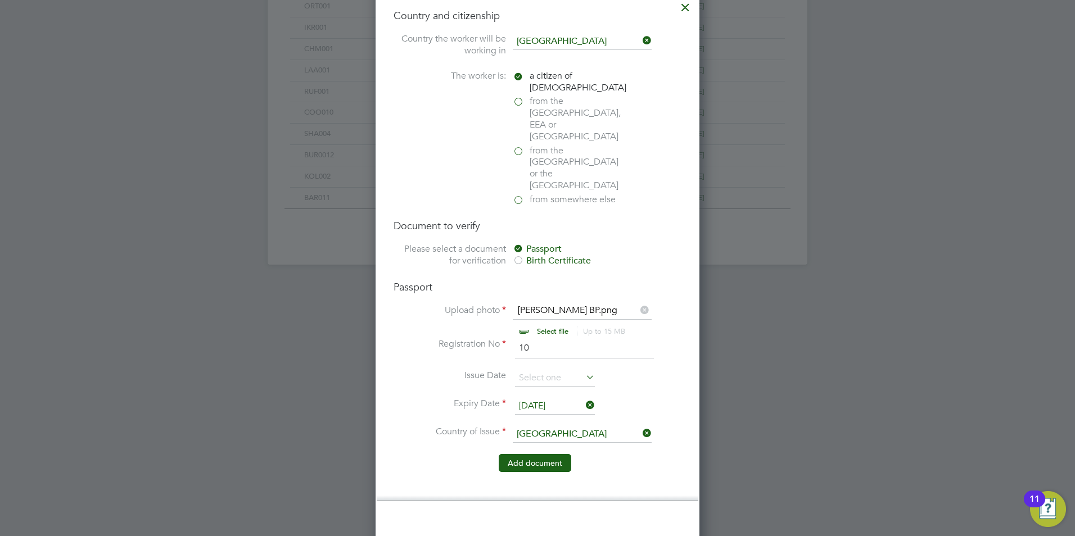
scroll to position [902, 0]
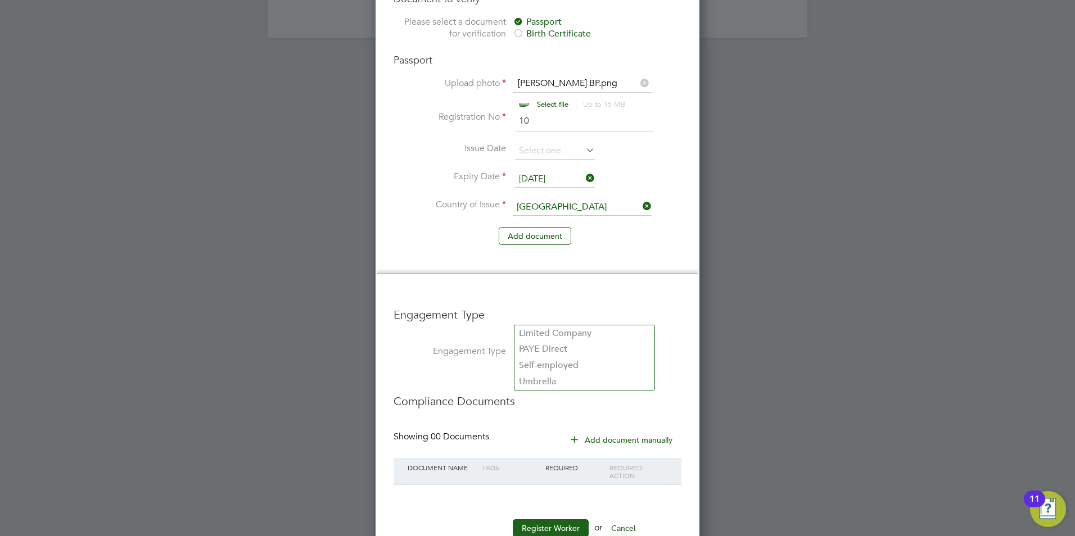
click at [575, 345] on input at bounding box center [584, 353] width 139 height 16
click at [554, 378] on li "Umbrella" at bounding box center [584, 382] width 140 height 16
type input "Umbrella"
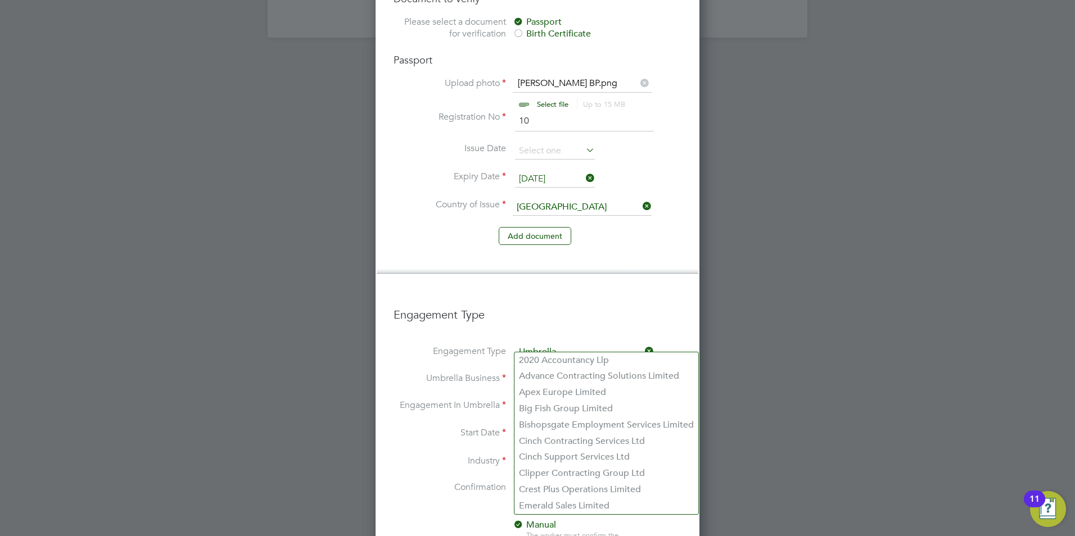
click at [559, 372] on input at bounding box center [584, 380] width 139 height 16
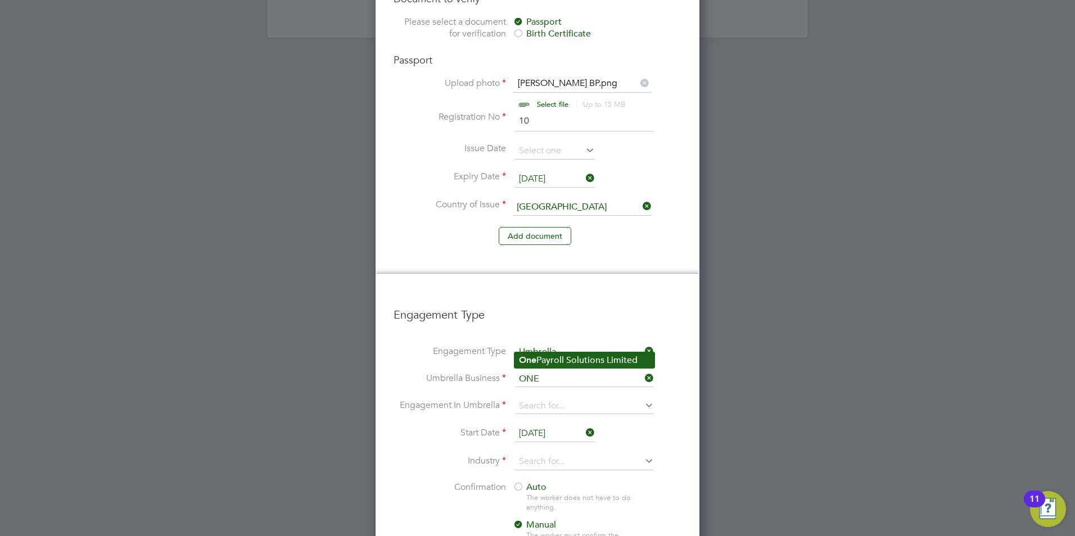
click at [577, 363] on li "One Payroll Solutions Limited" at bounding box center [584, 361] width 140 height 16
type input "One Payroll Solutions Limited"
click at [569, 399] on li "Engagement In Umbrella" at bounding box center [538, 412] width 288 height 27
click at [562, 399] on input at bounding box center [584, 407] width 139 height 16
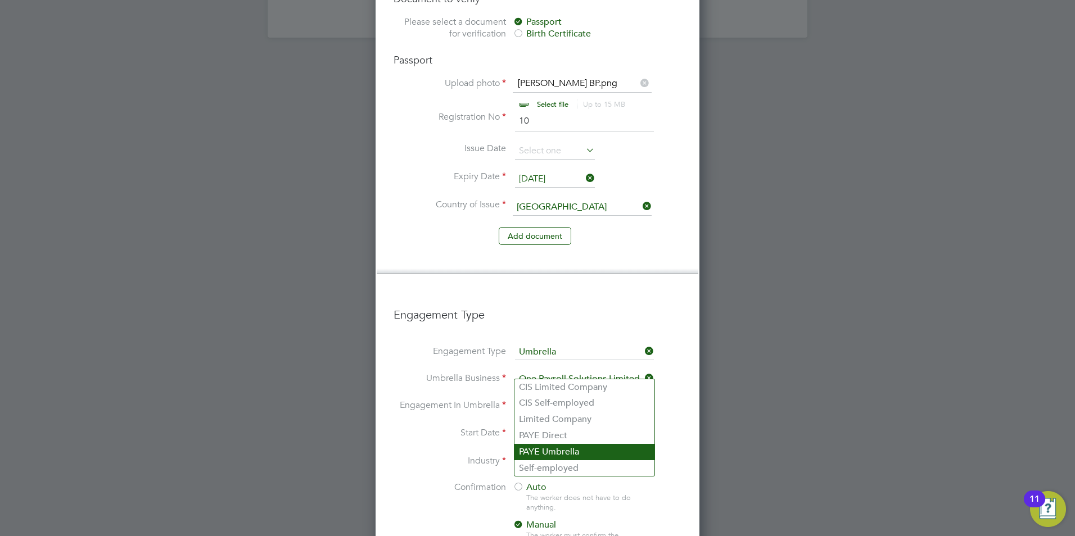
click at [557, 455] on li "PAYE Umbrella" at bounding box center [584, 452] width 140 height 16
type input "PAYE Umbrella"
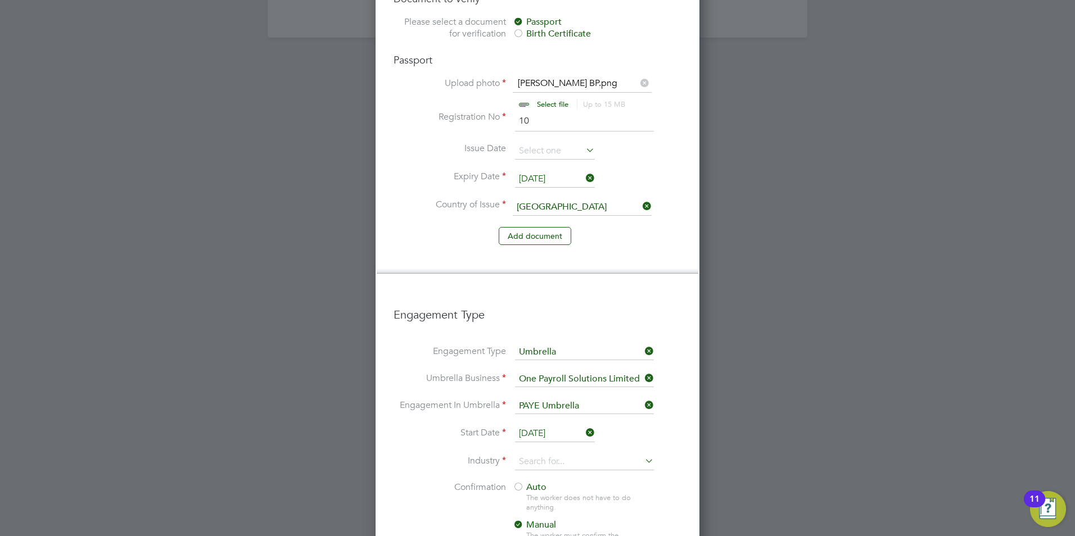
click at [534, 426] on input "[DATE]" at bounding box center [555, 434] width 80 height 17
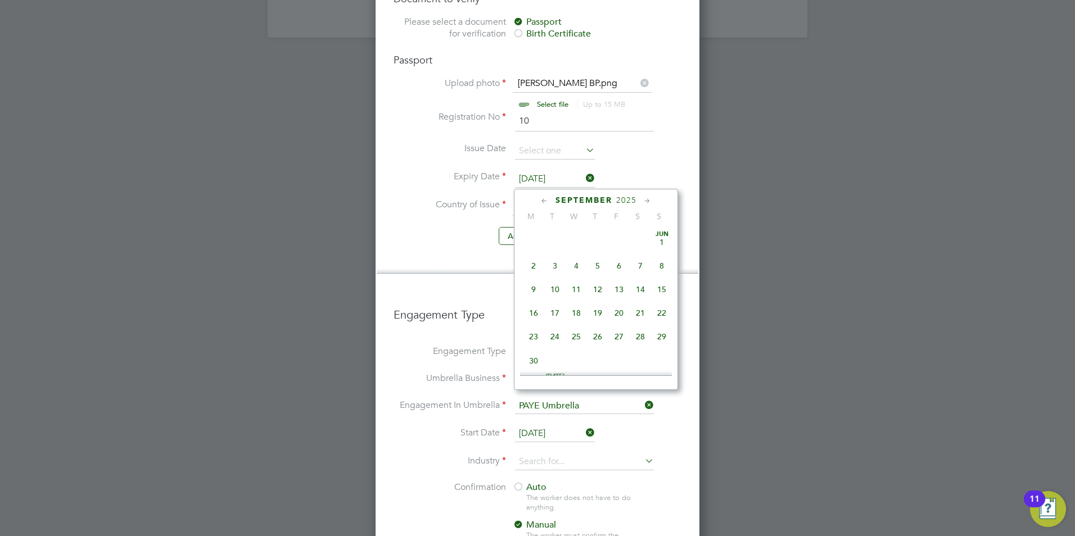
scroll to position [438, 0]
click at [534, 239] on span "15" at bounding box center [533, 230] width 21 height 21
type input "[DATE]"
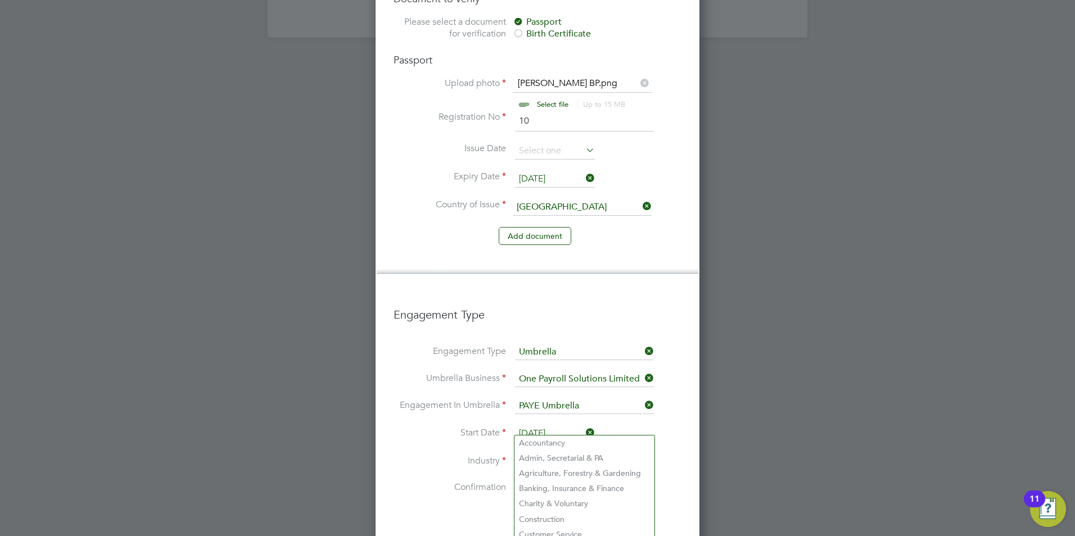
click at [547, 454] on input at bounding box center [584, 462] width 139 height 17
click at [565, 513] on li "Construction" at bounding box center [584, 519] width 140 height 15
type input "Construction"
click at [528, 482] on span "Auto" at bounding box center [530, 487] width 34 height 11
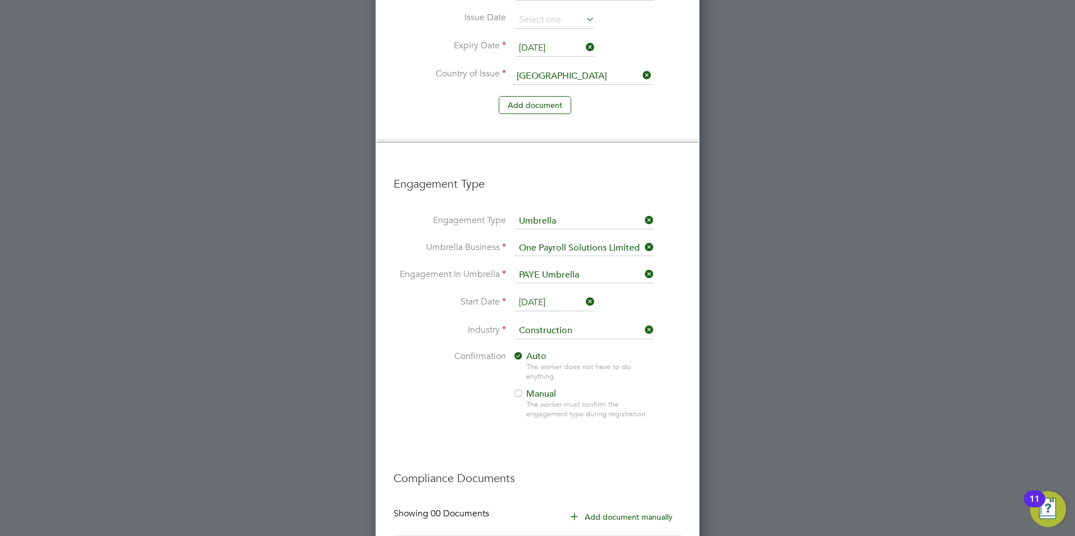
scroll to position [1110, 0]
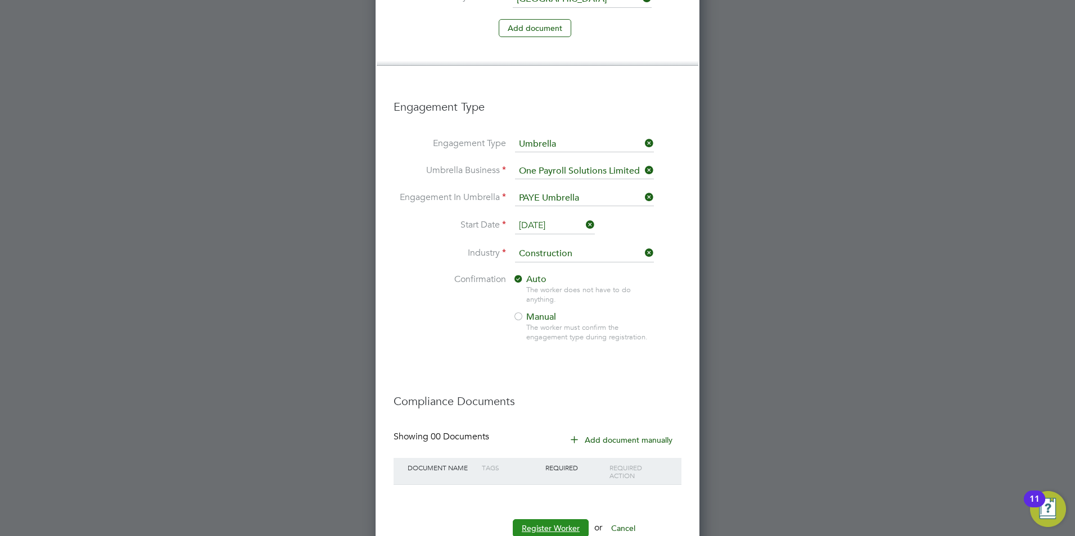
drag, startPoint x: 548, startPoint y: 492, endPoint x: 580, endPoint y: 437, distance: 64.2
click at [548, 519] on button "Register Worker" at bounding box center [551, 528] width 76 height 18
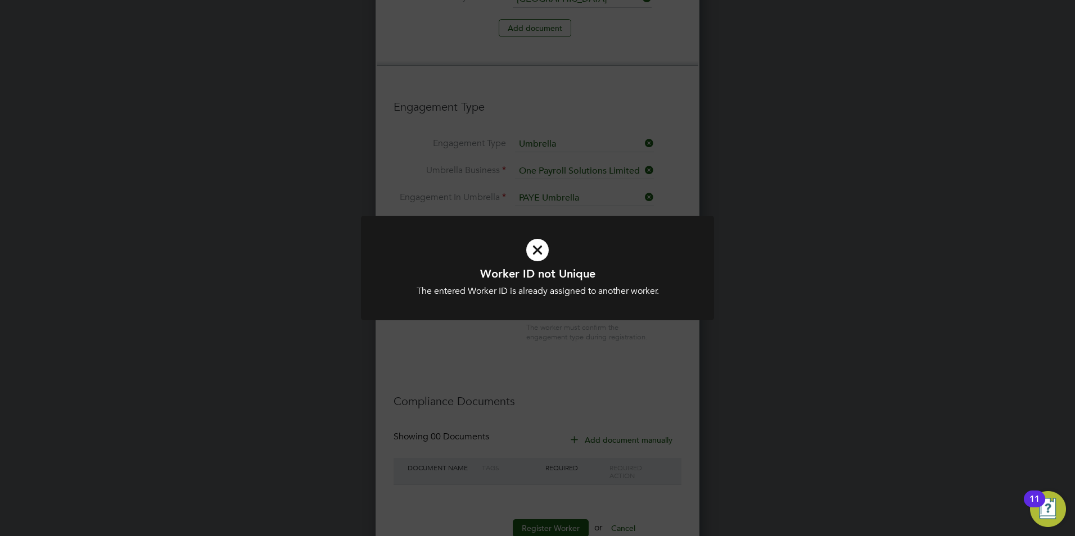
click at [544, 70] on div "Worker ID not Unique The entered Worker ID is already assigned to another worke…" at bounding box center [537, 268] width 1075 height 536
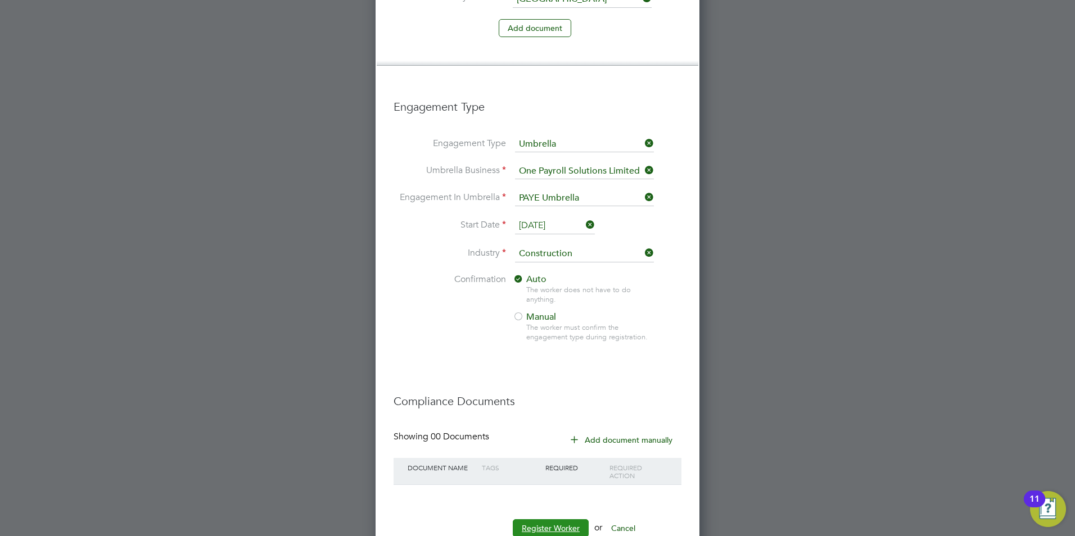
click at [559, 519] on button "Register Worker" at bounding box center [551, 528] width 76 height 18
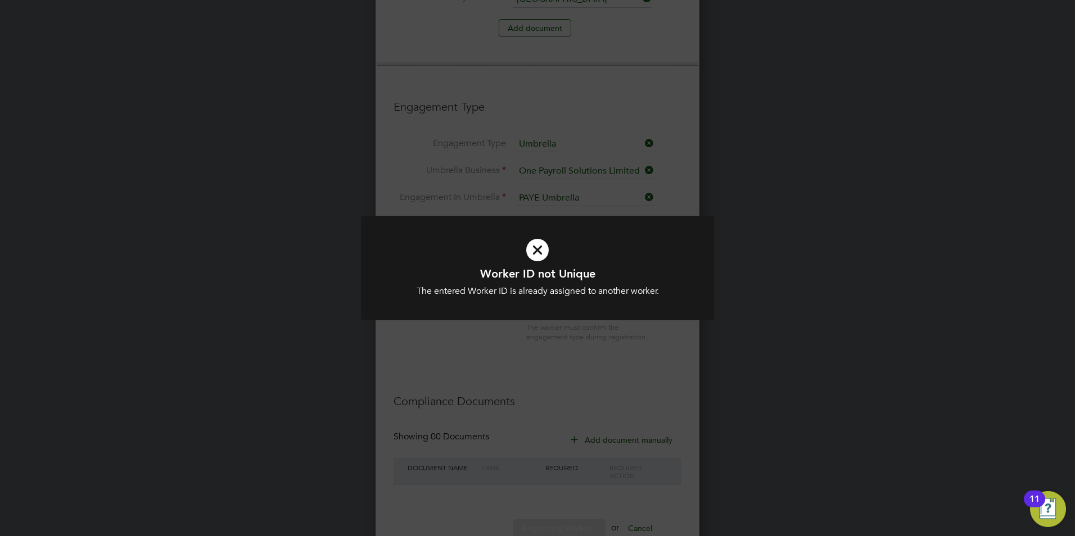
click at [563, 355] on div "Worker ID not Unique The entered Worker ID is already assigned to another worke…" at bounding box center [537, 268] width 1075 height 536
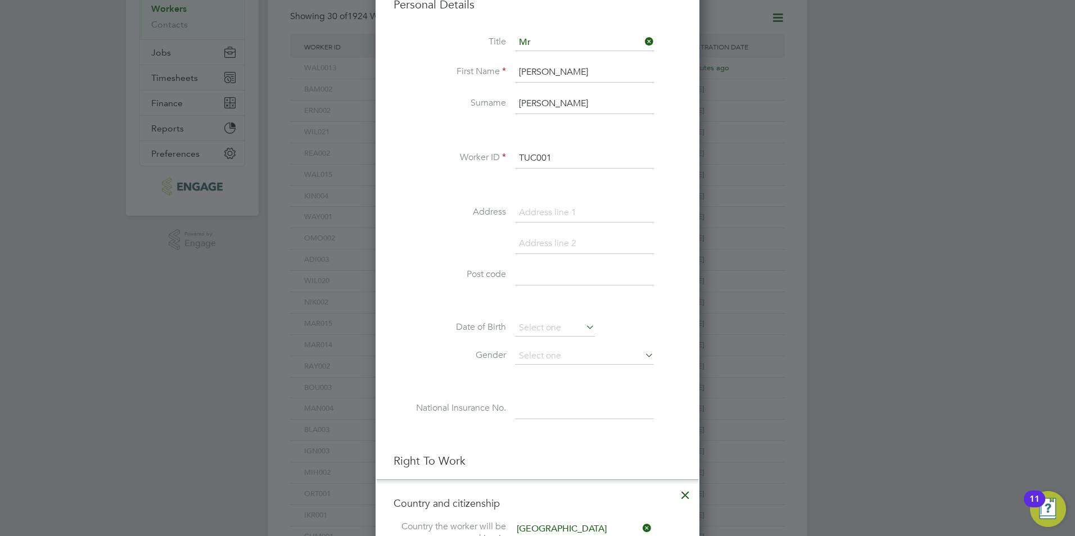
scroll to position [0, 0]
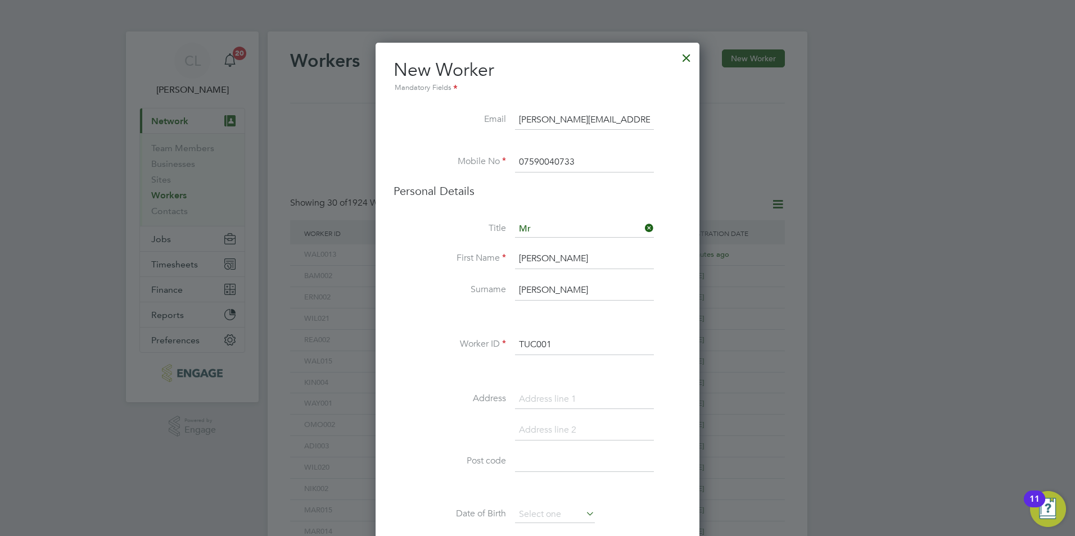
click at [558, 344] on input "TUC001" at bounding box center [584, 345] width 139 height 20
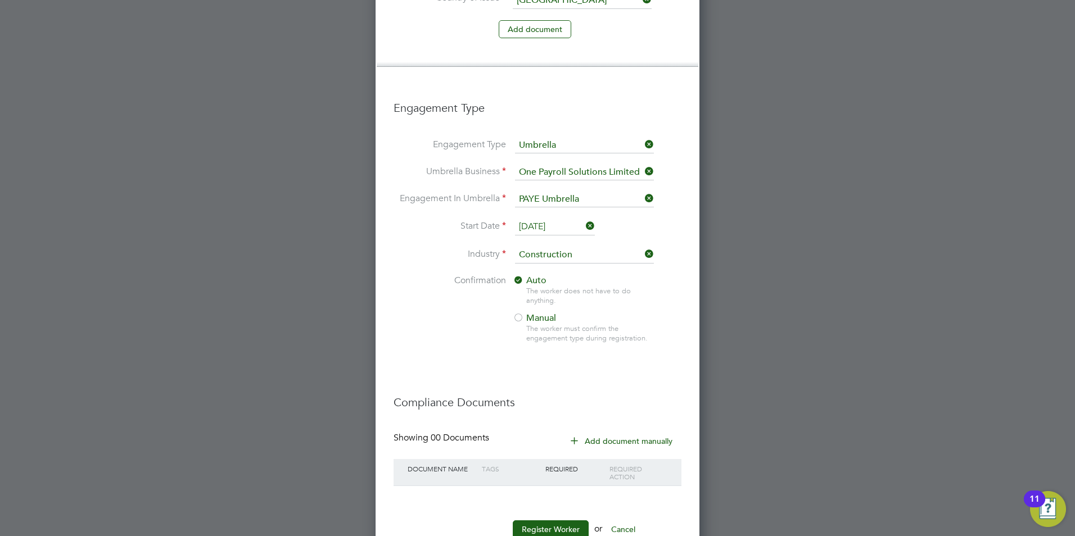
scroll to position [1110, 0]
type input "TUC002"
click at [543, 519] on button "Register Worker" at bounding box center [551, 528] width 76 height 18
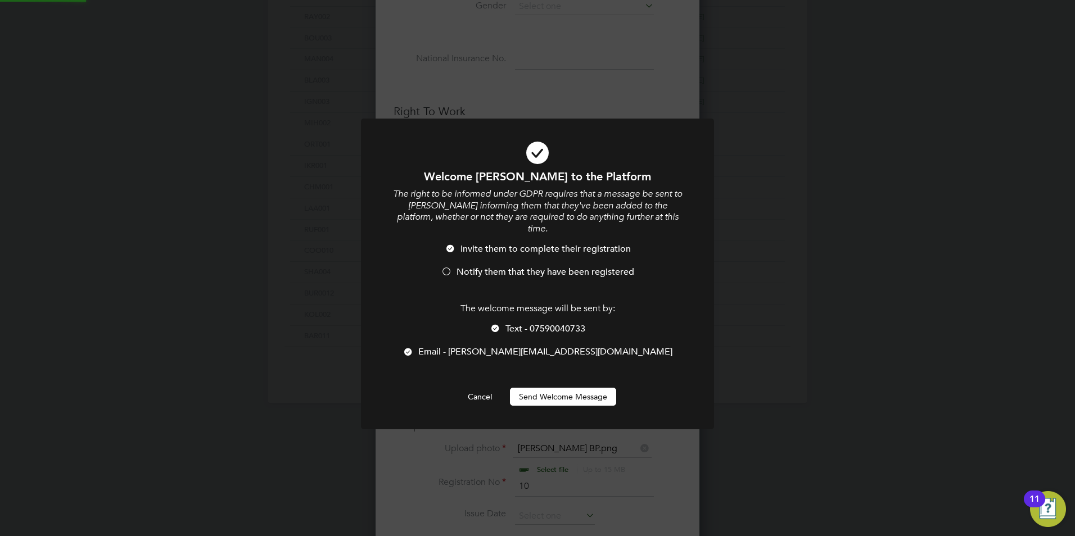
scroll to position [0, 0]
click at [467, 266] on span "Notify them that they have been registered" at bounding box center [546, 271] width 178 height 11
click at [492, 310] on div "The welcome message will be sent by: Text - 07590040733 Email - mason-masonpete…" at bounding box center [537, 336] width 292 height 66
click at [494, 324] on div at bounding box center [495, 329] width 11 height 11
click at [544, 392] on button "Send Welcome Message" at bounding box center [563, 397] width 106 height 18
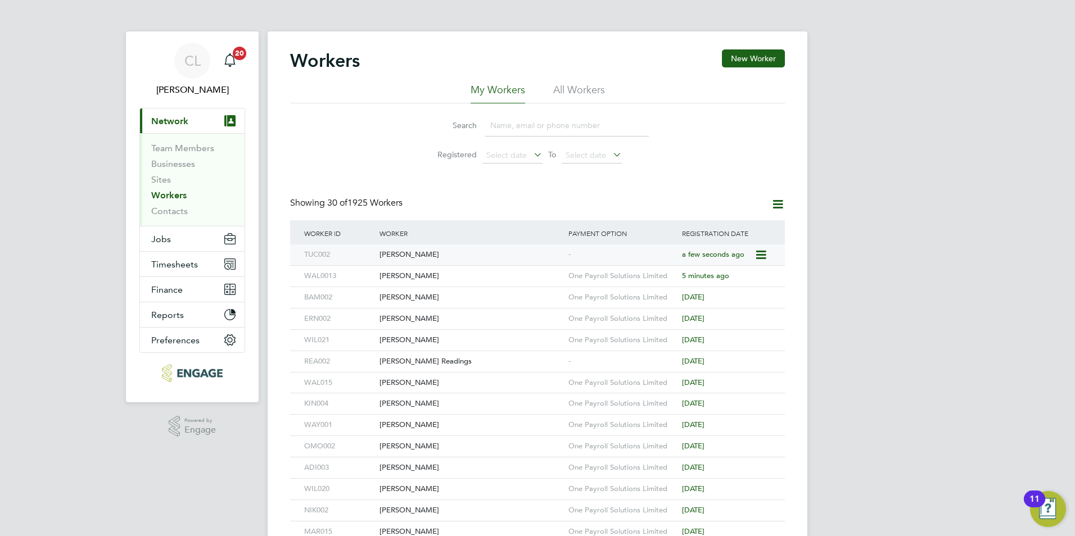
click at [489, 248] on div "Mason Tucker" at bounding box center [471, 255] width 189 height 21
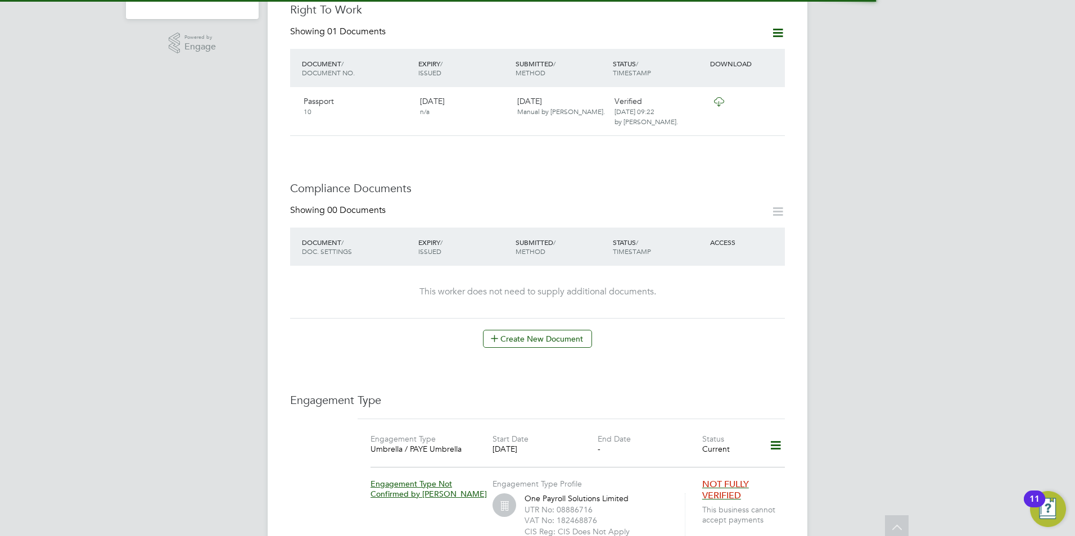
scroll to position [394, 0]
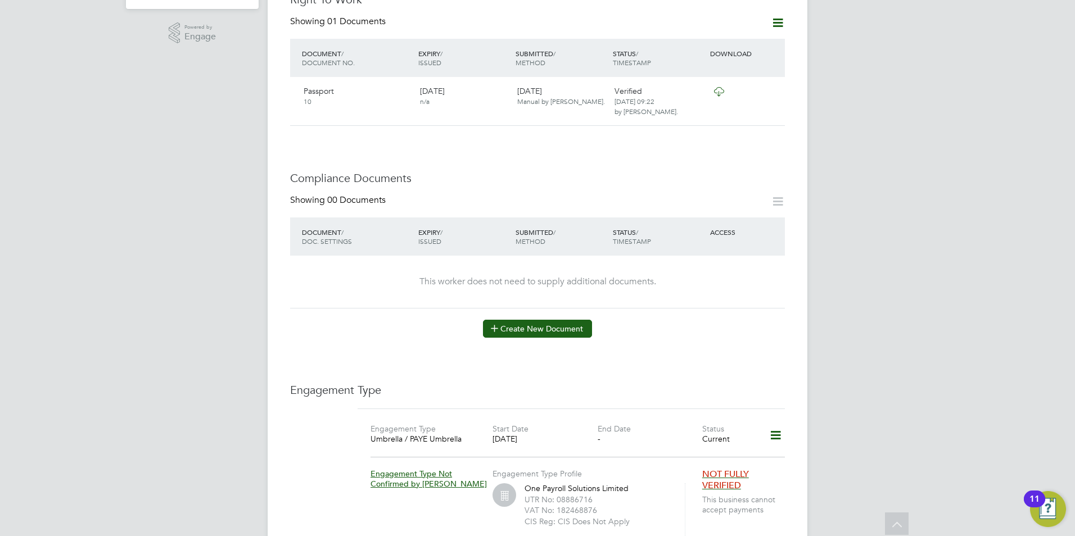
click at [529, 320] on button "Create New Document" at bounding box center [537, 329] width 109 height 18
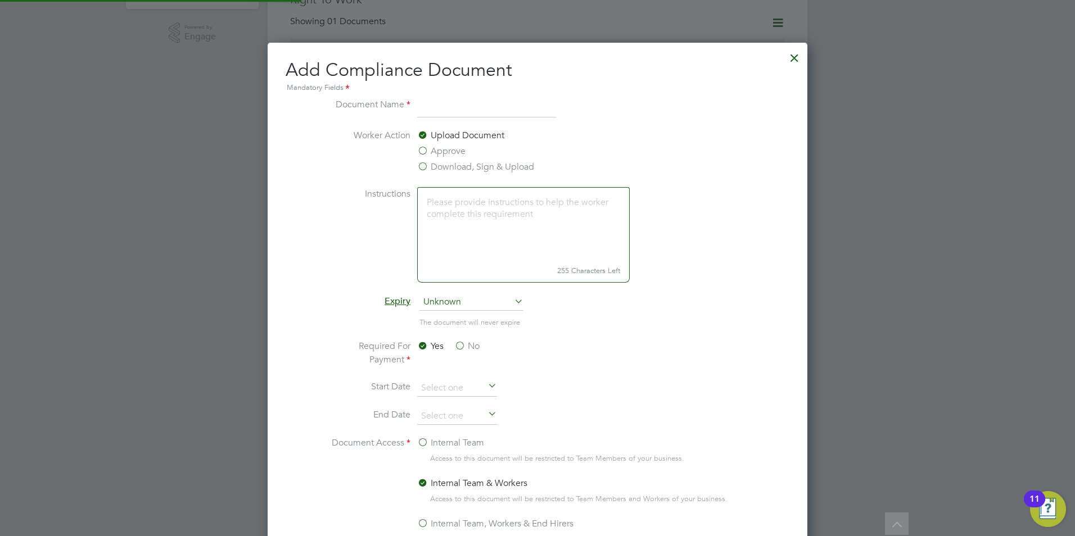
scroll to position [590, 540]
type input "CSCS"
click at [427, 164] on label "Download, Sign & Upload" at bounding box center [475, 166] width 117 height 13
click at [0, 0] on input "Download, Sign & Upload" at bounding box center [0, 0] width 0 height 0
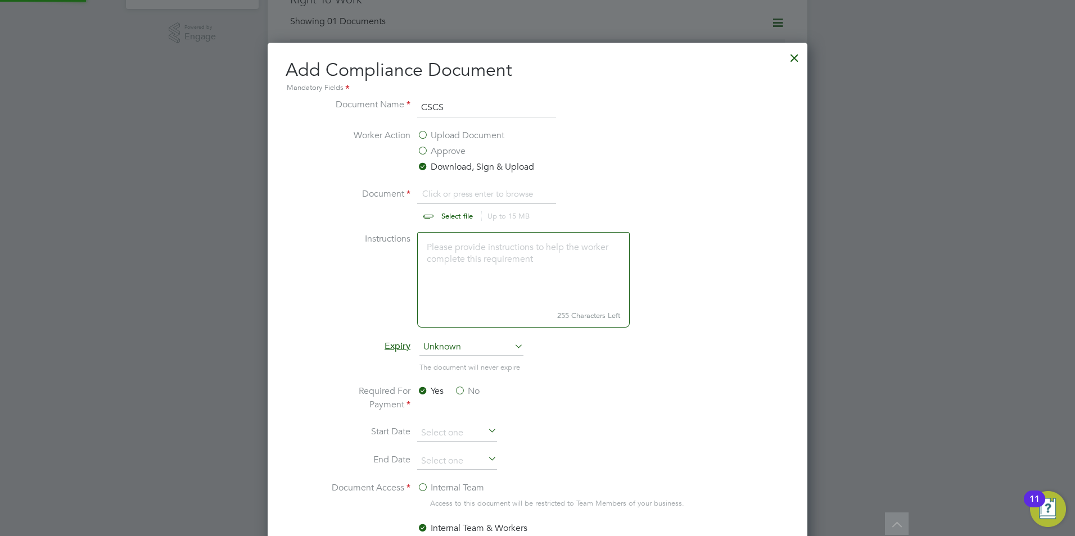
scroll to position [17, 139]
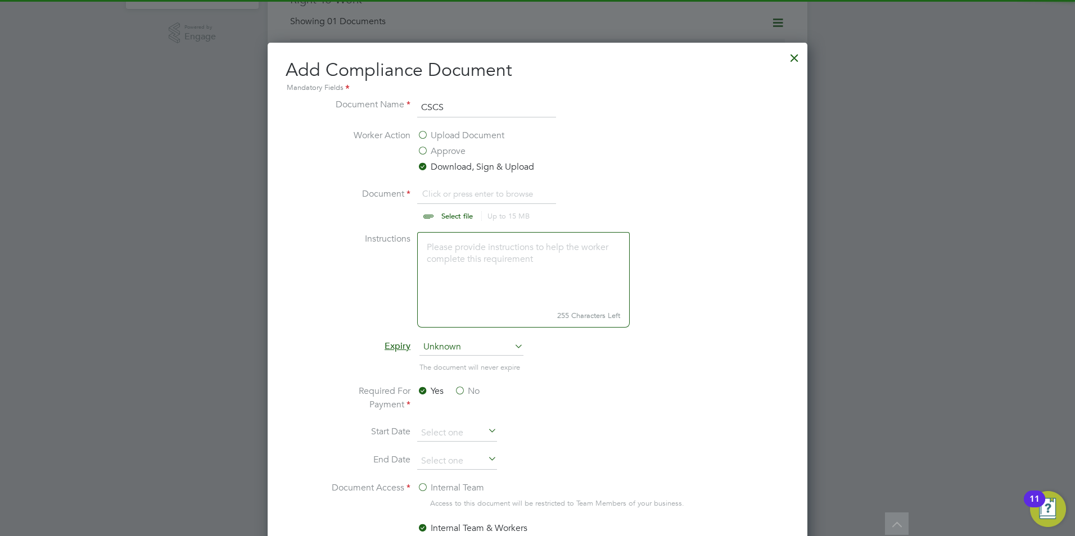
drag, startPoint x: 462, startPoint y: 215, endPoint x: 463, endPoint y: 225, distance: 10.2
click at [463, 224] on li "Document Click or press enter to browse Select file Up to 15 MB Drop your file …" at bounding box center [537, 209] width 423 height 45
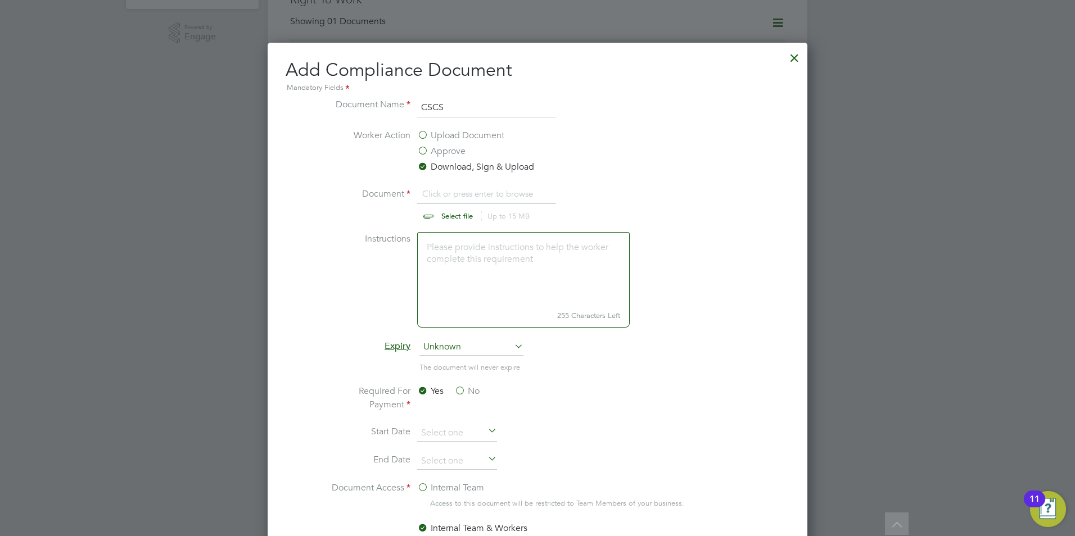
click at [463, 214] on input "file" at bounding box center [467, 204] width 177 height 34
type input "C:\fakepath\Mason Tucker CSCS.png"
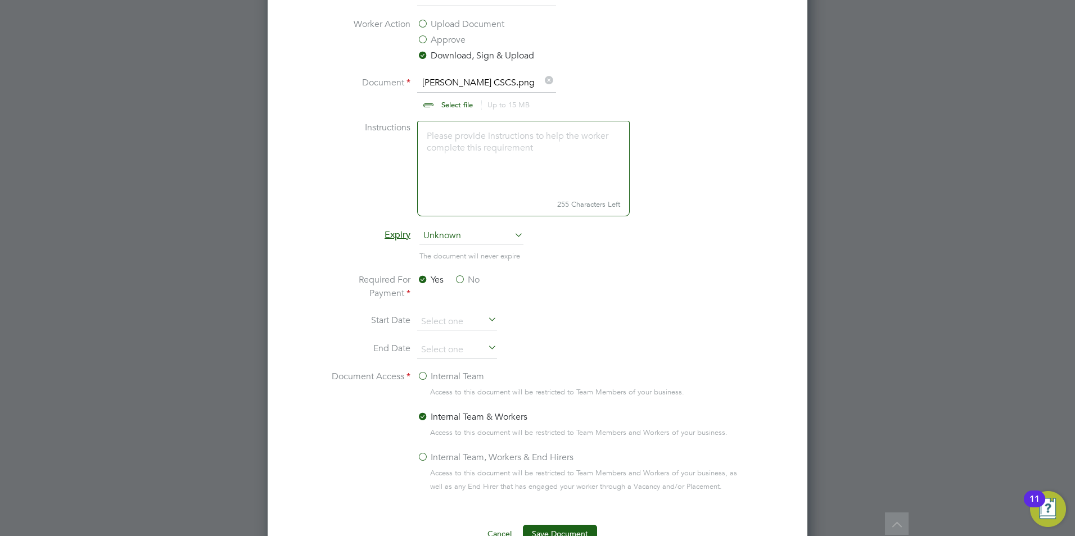
scroll to position [692, 0]
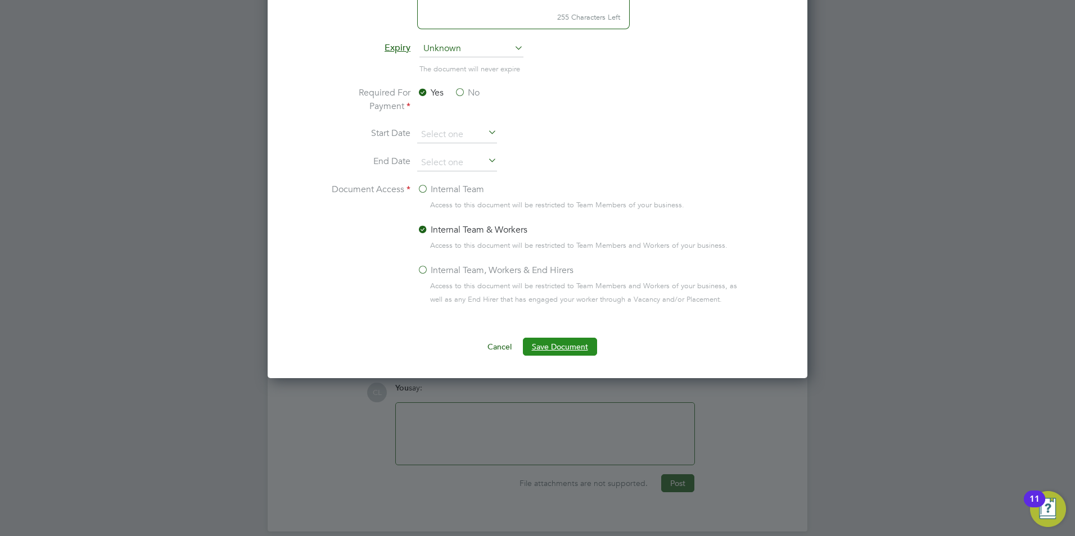
click at [549, 350] on button "Save Document" at bounding box center [560, 347] width 74 height 18
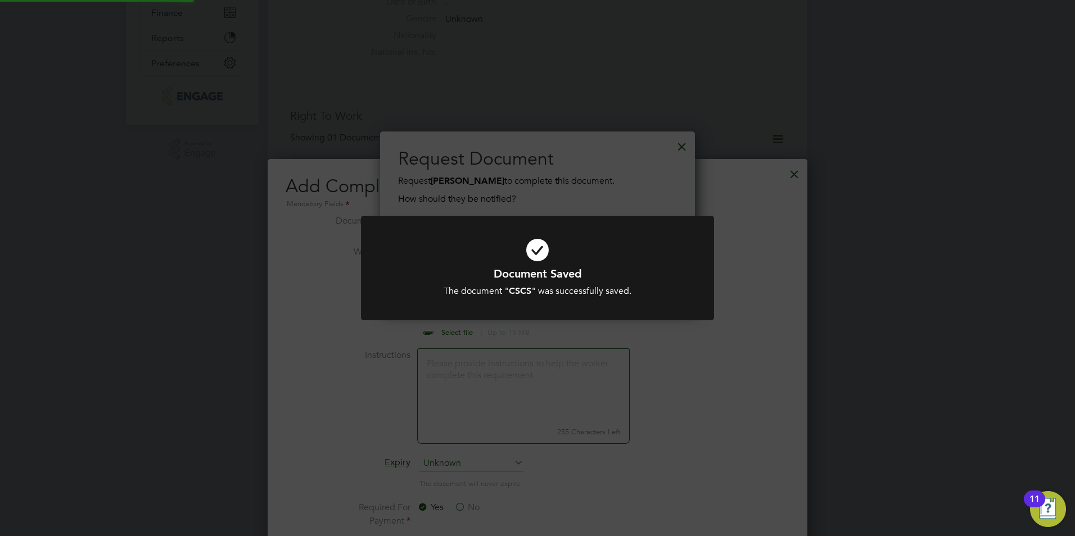
scroll to position [242, 0]
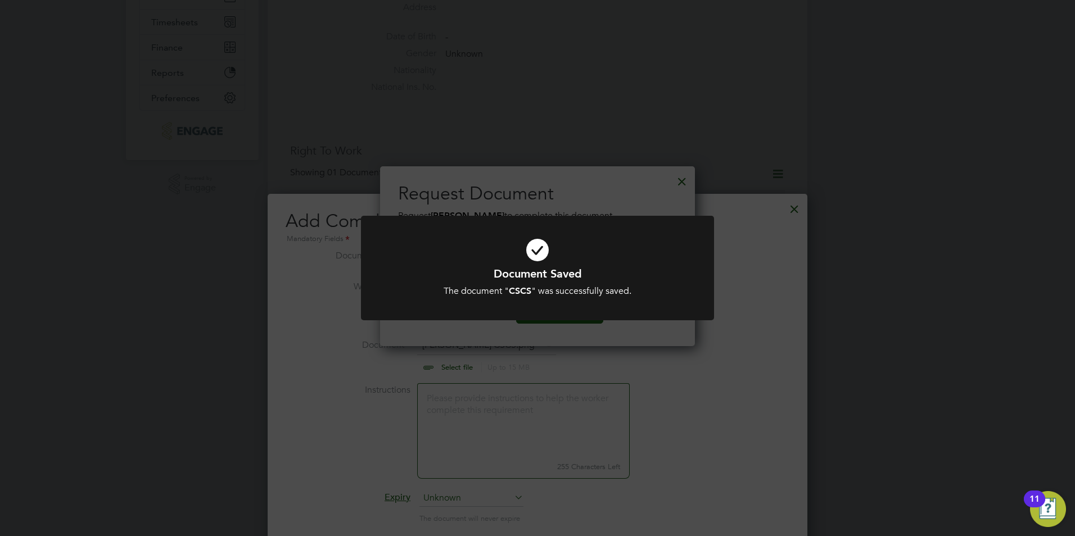
click at [575, 115] on div "Document Saved The document " CSCS " was successfully saved. Cancel Okay" at bounding box center [537, 268] width 1075 height 536
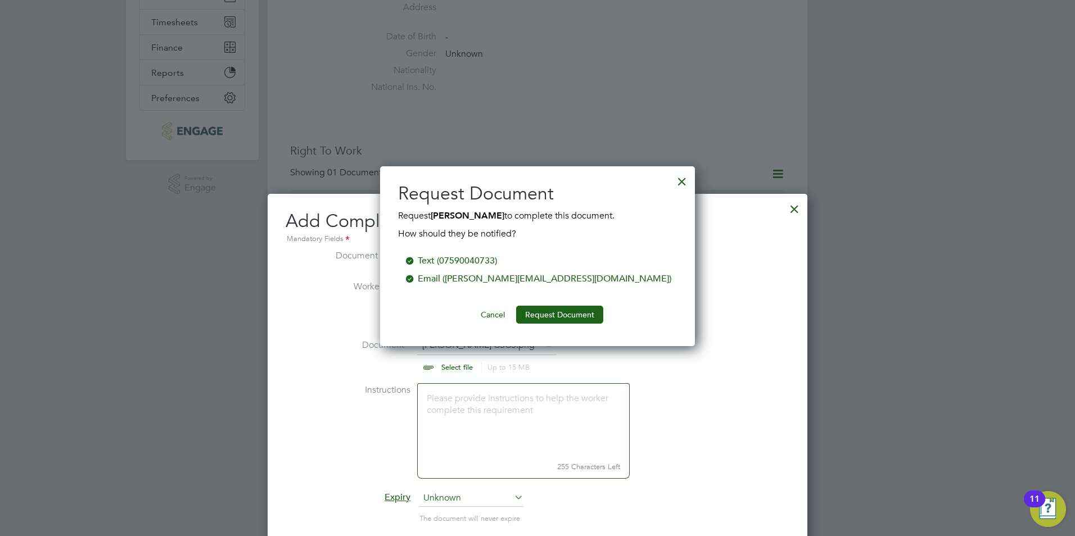
click at [685, 183] on div at bounding box center [682, 179] width 20 height 20
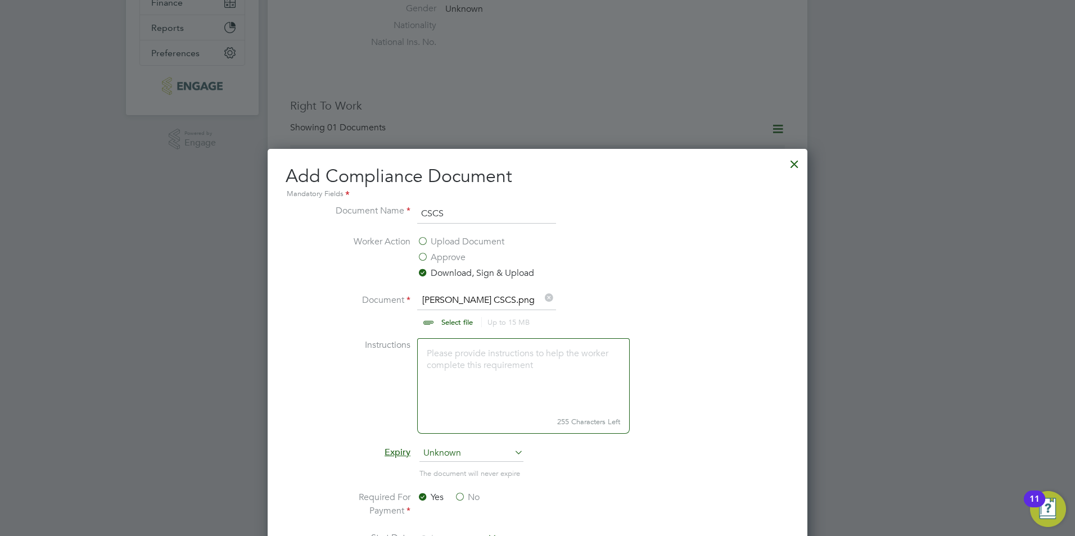
click at [792, 165] on div at bounding box center [794, 161] width 20 height 20
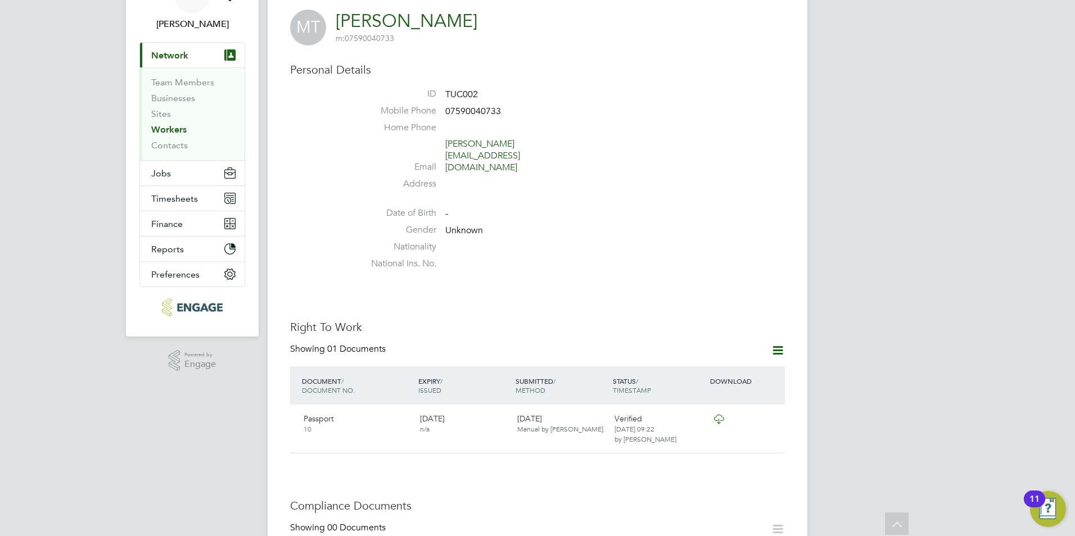
scroll to position [0, 0]
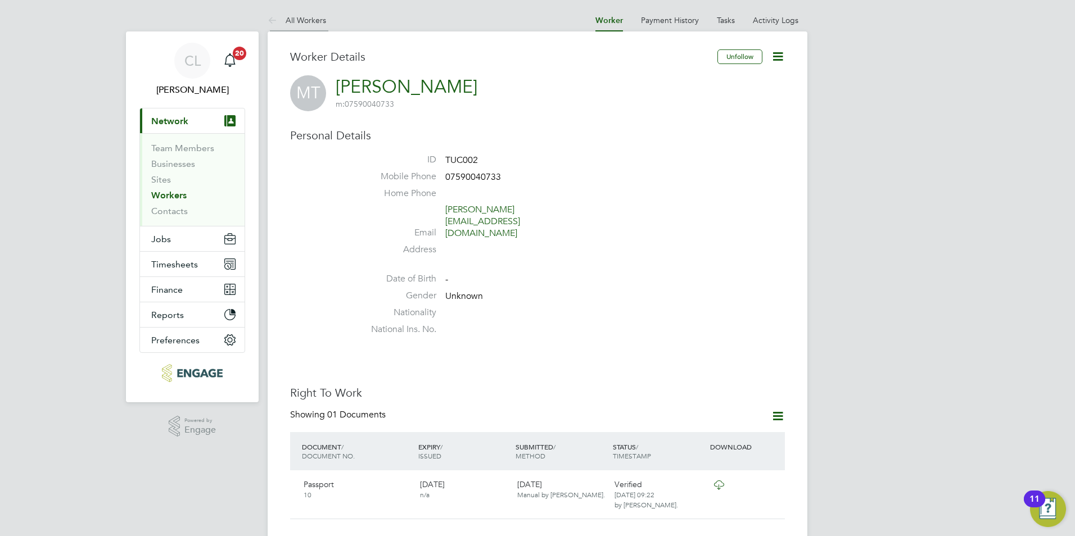
click at [297, 17] on link "All Workers" at bounding box center [297, 20] width 58 height 10
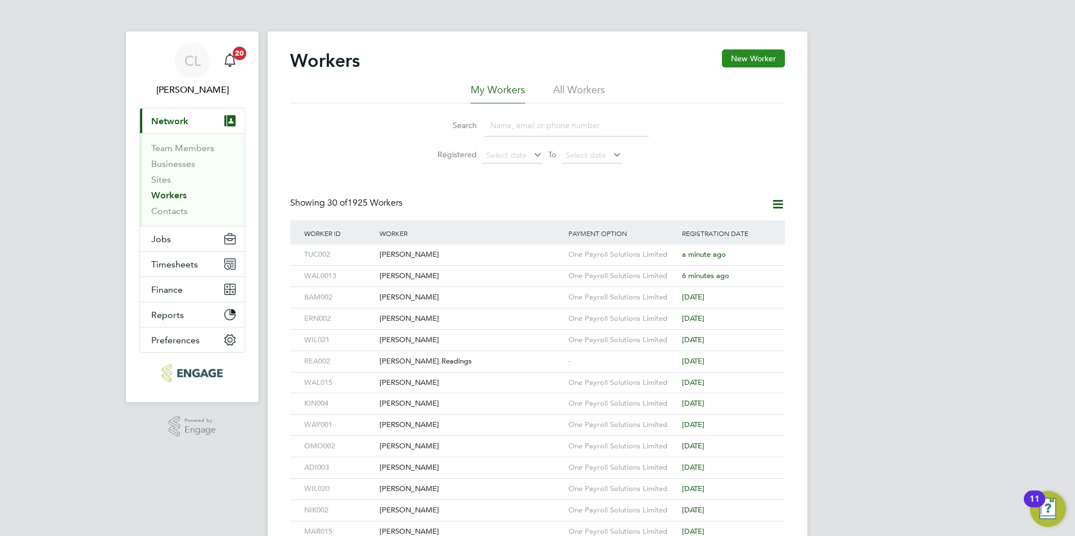
click at [745, 58] on button "New Worker" at bounding box center [753, 58] width 63 height 18
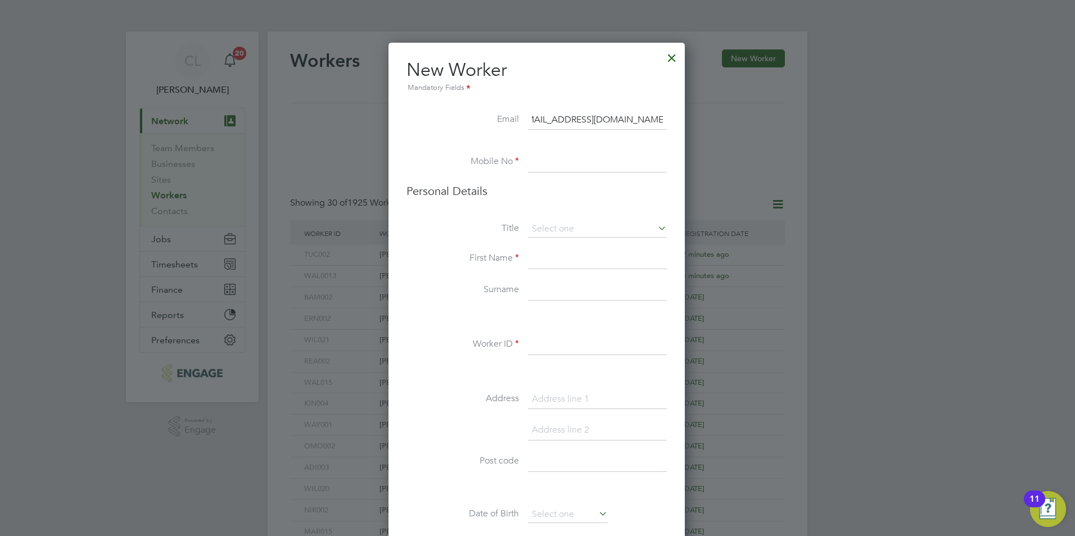
scroll to position [0, 20]
type input "johnikioumton-Johni7238@gmail.com"
click at [635, 166] on input at bounding box center [597, 162] width 139 height 20
type input "07471244479"
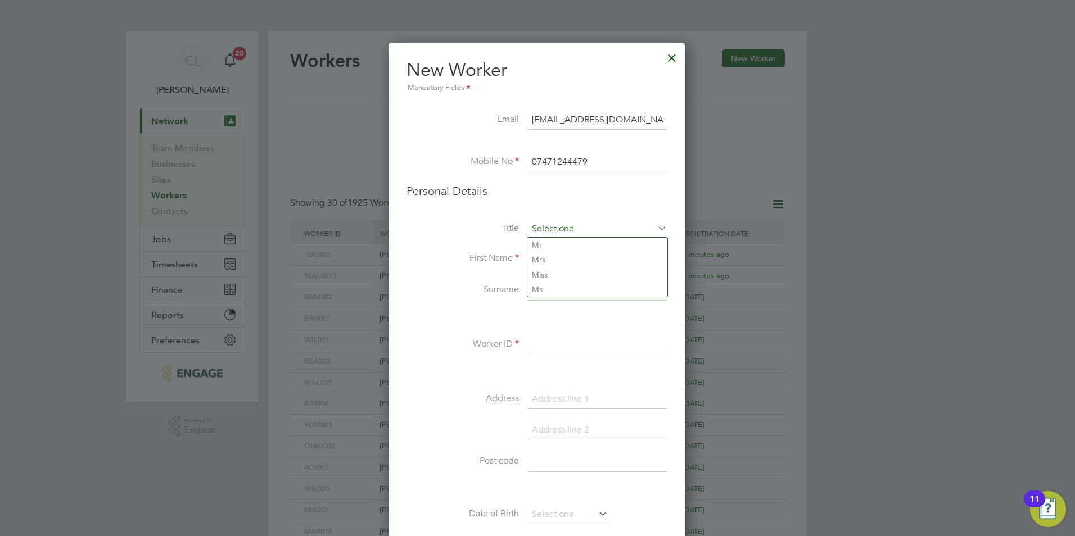
click at [575, 236] on input at bounding box center [597, 229] width 139 height 17
click at [550, 248] on li "Mr" at bounding box center [597, 245] width 140 height 15
type input "Mr"
click at [552, 259] on input at bounding box center [597, 259] width 139 height 20
type input "John"
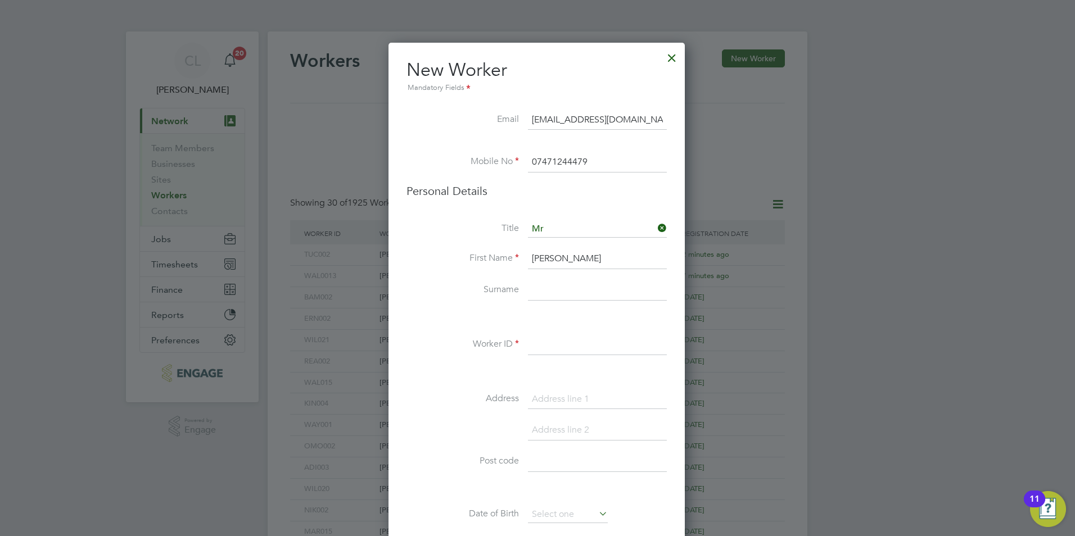
click at [540, 287] on input at bounding box center [597, 291] width 139 height 20
type input "Ikioumoton"
click at [570, 328] on div "Title Mr First Name John Surname Ikioumoton Worker ID Address Post code Date of…" at bounding box center [536, 425] width 260 height 408
click at [566, 341] on input at bounding box center [597, 345] width 139 height 20
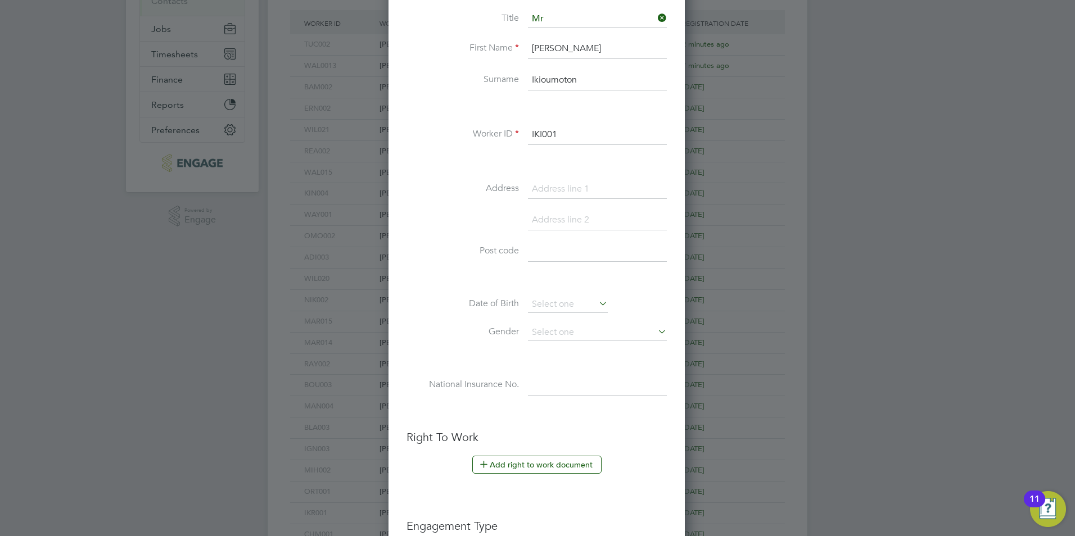
scroll to position [394, 0]
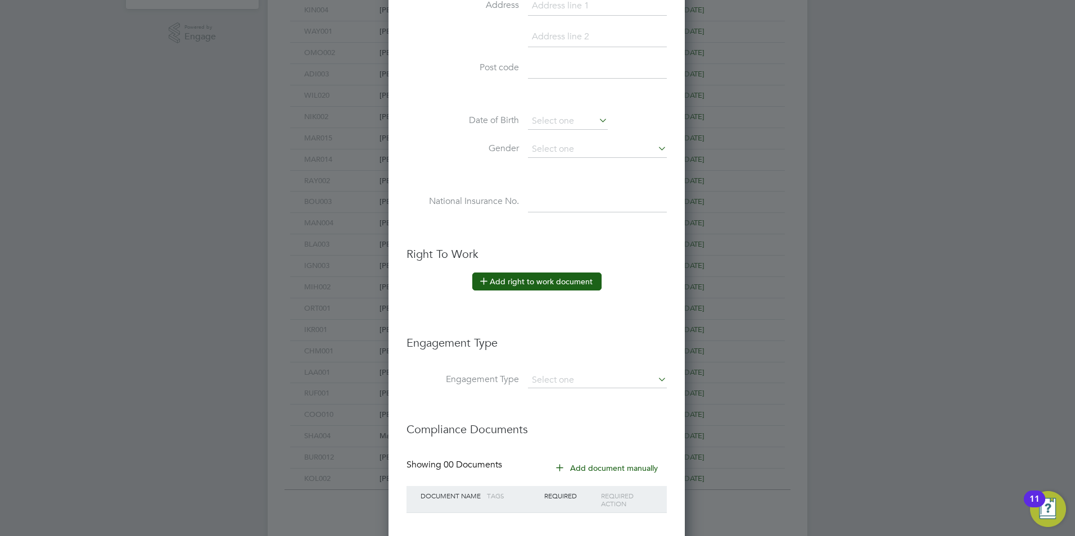
type input "IKI001"
click at [545, 276] on button "Add right to work document" at bounding box center [536, 282] width 129 height 18
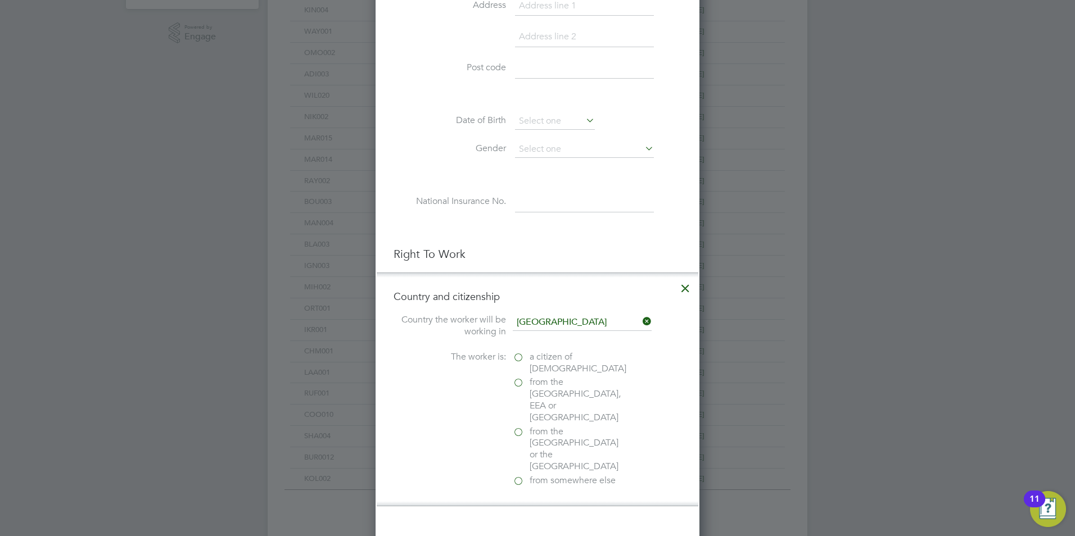
click at [519, 359] on label "a citizen of [DEMOGRAPHIC_DATA]" at bounding box center [569, 363] width 112 height 24
click at [0, 0] on input "a citizen of [DEMOGRAPHIC_DATA]" at bounding box center [0, 0] width 0 height 0
click at [522, 525] on div at bounding box center [518, 530] width 11 height 11
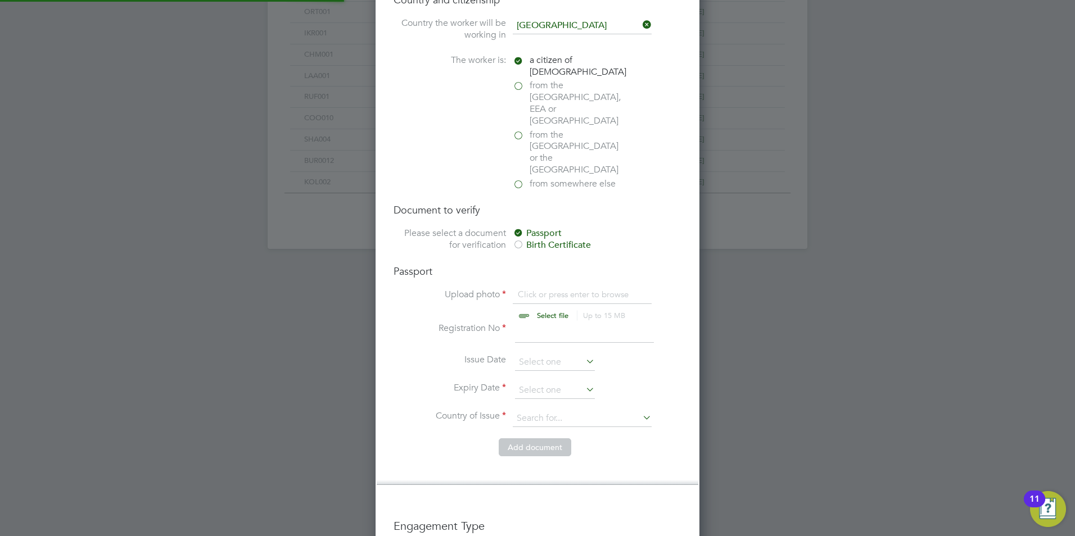
scroll to position [731, 0]
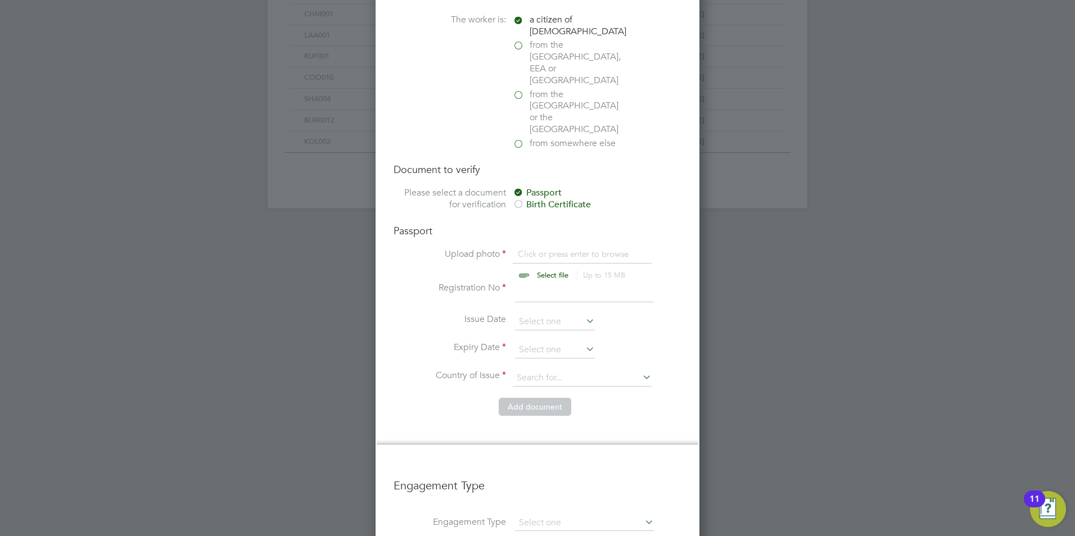
click at [534, 248] on input "file" at bounding box center [563, 265] width 177 height 34
type input "C:\fakepath\John BP .jpg"
click at [546, 248] on input "file" at bounding box center [563, 265] width 177 height 34
click at [536, 248] on input "file" at bounding box center [563, 265] width 177 height 34
click at [544, 248] on input "file" at bounding box center [563, 265] width 177 height 34
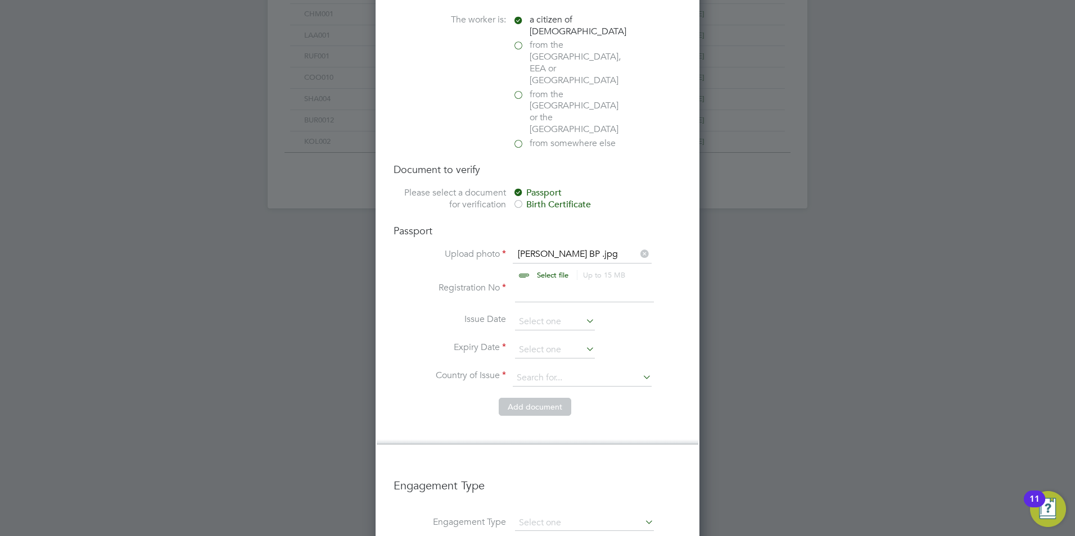
type input "C:\fakepath\John BP .jpg"
click at [528, 248] on input "file" at bounding box center [563, 265] width 177 height 34
click at [539, 282] on input at bounding box center [584, 292] width 139 height 20
type input "10"
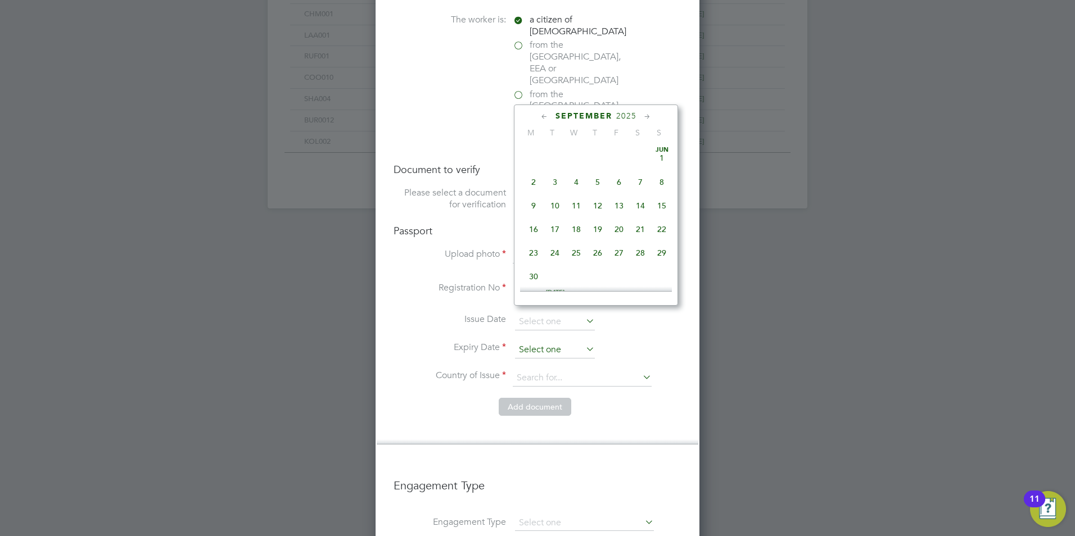
click at [540, 342] on input at bounding box center [555, 350] width 80 height 17
click at [621, 213] on span "27" at bounding box center [618, 201] width 21 height 21
type input "27 Nov 2026"
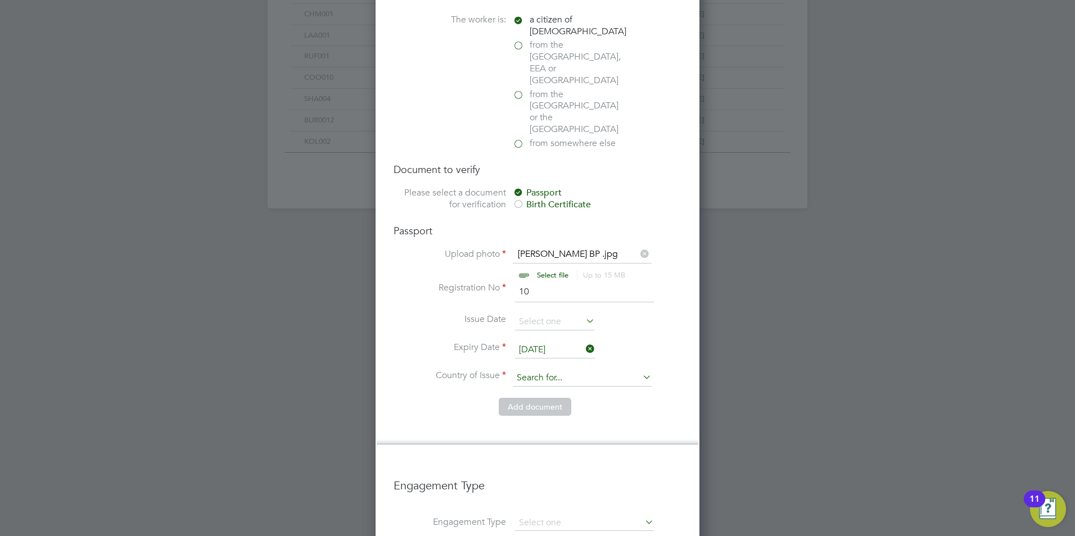
click at [555, 370] on input at bounding box center [582, 378] width 139 height 17
click at [525, 386] on b "United" at bounding box center [529, 390] width 25 height 10
type input "[GEOGRAPHIC_DATA]"
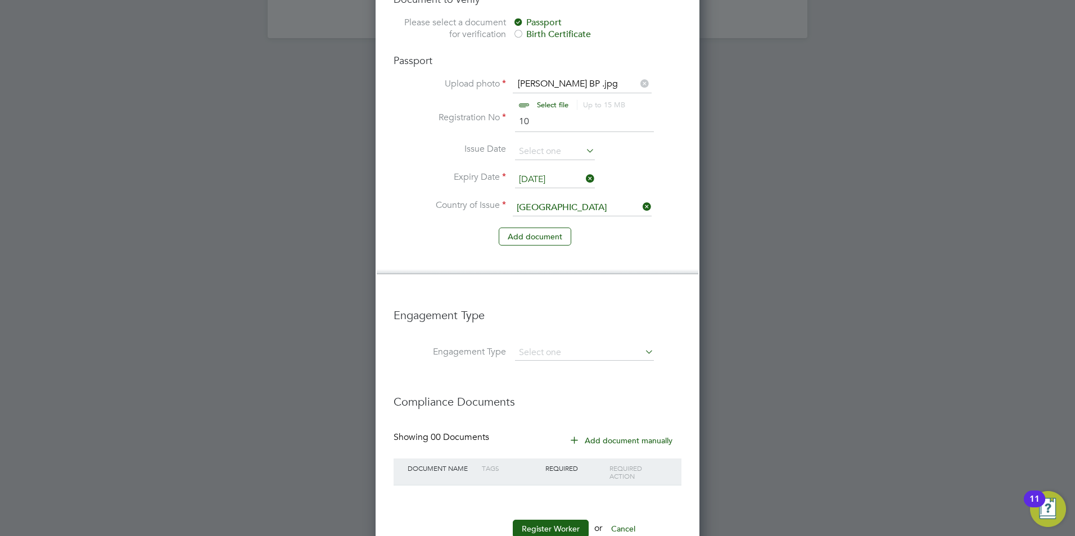
scroll to position [902, 0]
click at [541, 345] on input at bounding box center [584, 353] width 139 height 16
click at [536, 386] on li "Umbrella" at bounding box center [584, 382] width 140 height 16
type input "Umbrella"
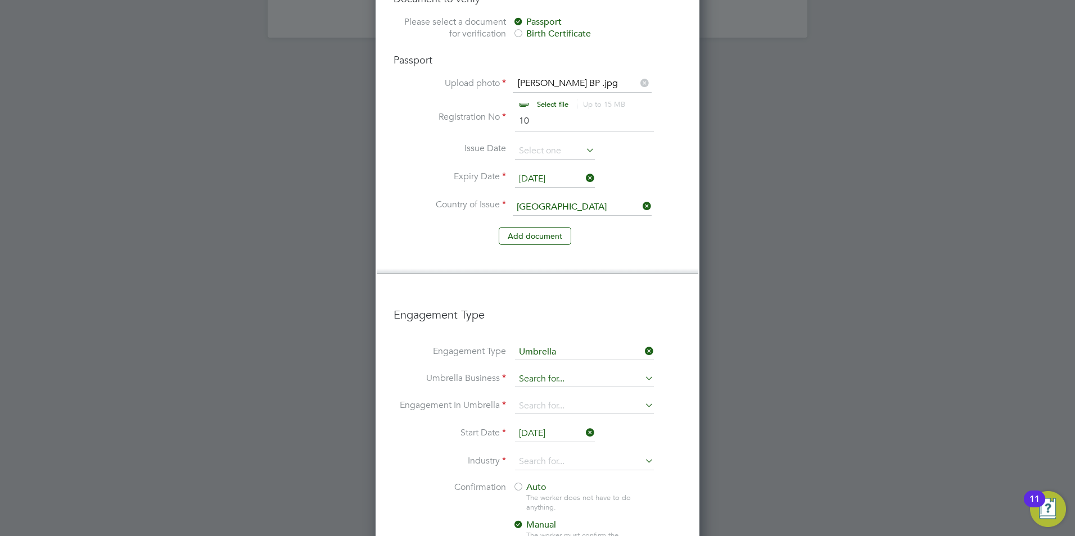
click at [546, 372] on input at bounding box center [584, 380] width 139 height 16
click at [589, 358] on li "One Payroll Solutions Limited" at bounding box center [584, 361] width 140 height 16
type input "One Payroll Solutions Limited"
click at [571, 399] on input at bounding box center [584, 407] width 139 height 16
click at [564, 449] on li "PAYE Umbrella" at bounding box center [584, 452] width 140 height 16
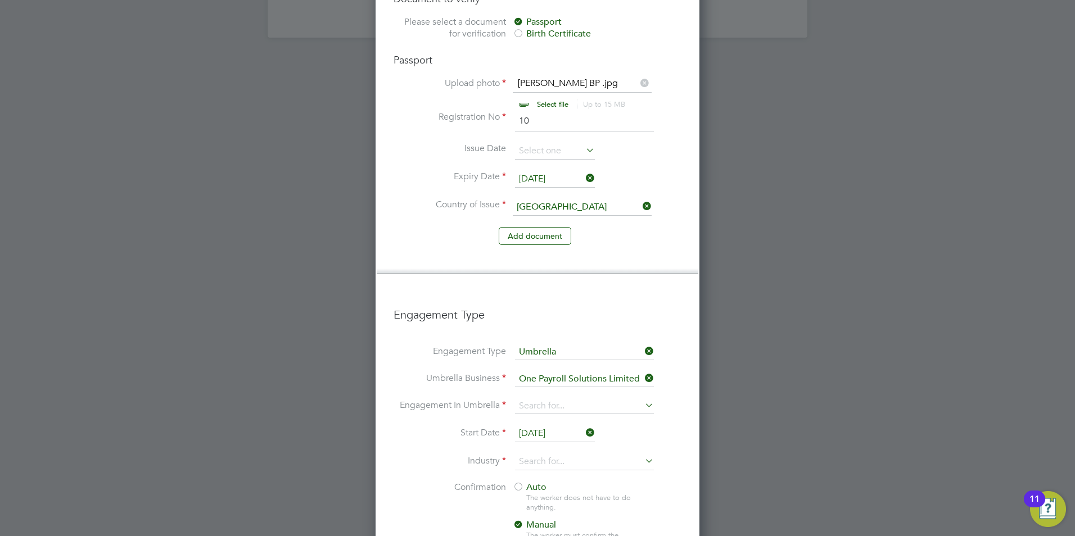
type input "PAYE Umbrella"
click at [521, 426] on input "[DATE]" at bounding box center [555, 434] width 80 height 17
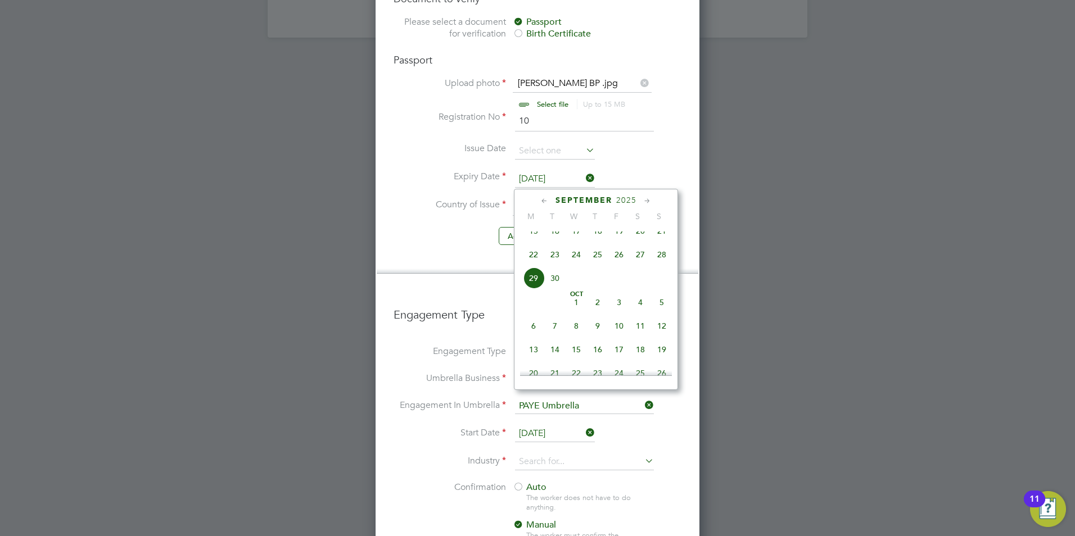
click at [530, 239] on span "15" at bounding box center [533, 230] width 21 height 21
type input "[DATE]"
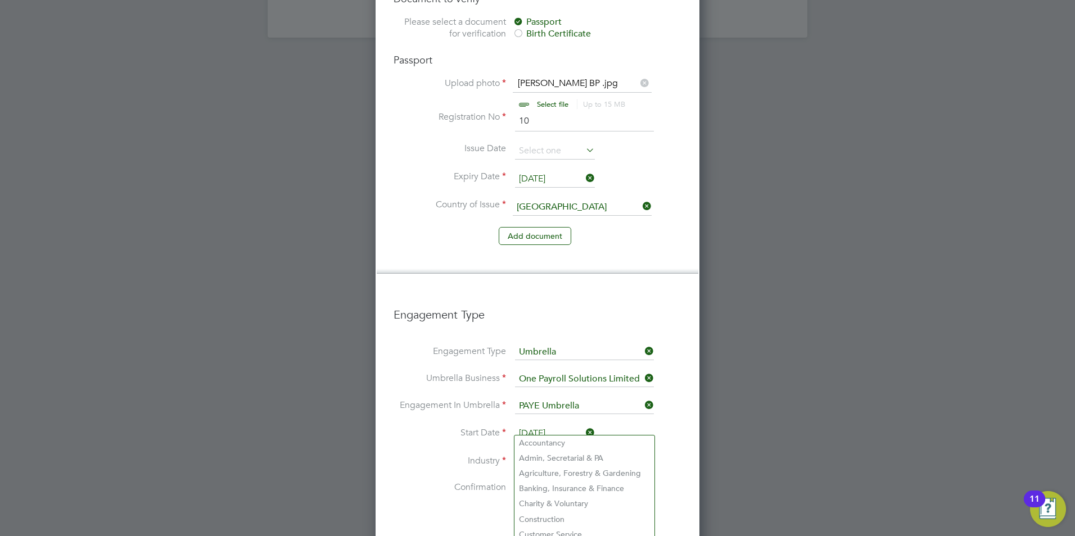
click at [534, 454] on input at bounding box center [584, 462] width 139 height 17
click at [537, 513] on li "Construction" at bounding box center [584, 519] width 140 height 15
type input "Construction"
click at [527, 482] on span "Auto" at bounding box center [530, 487] width 34 height 11
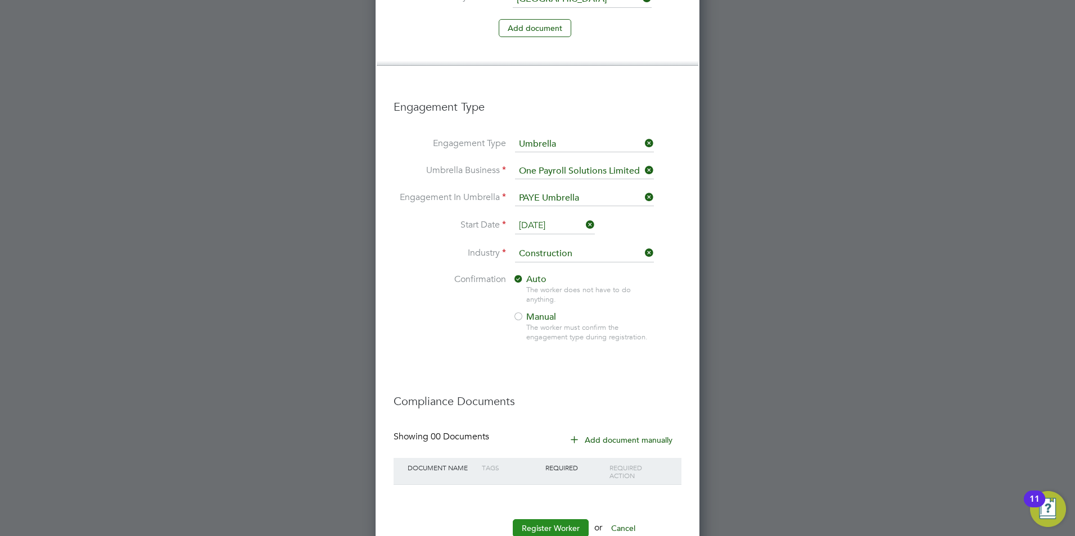
click at [544, 519] on button "Register Worker" at bounding box center [551, 528] width 76 height 18
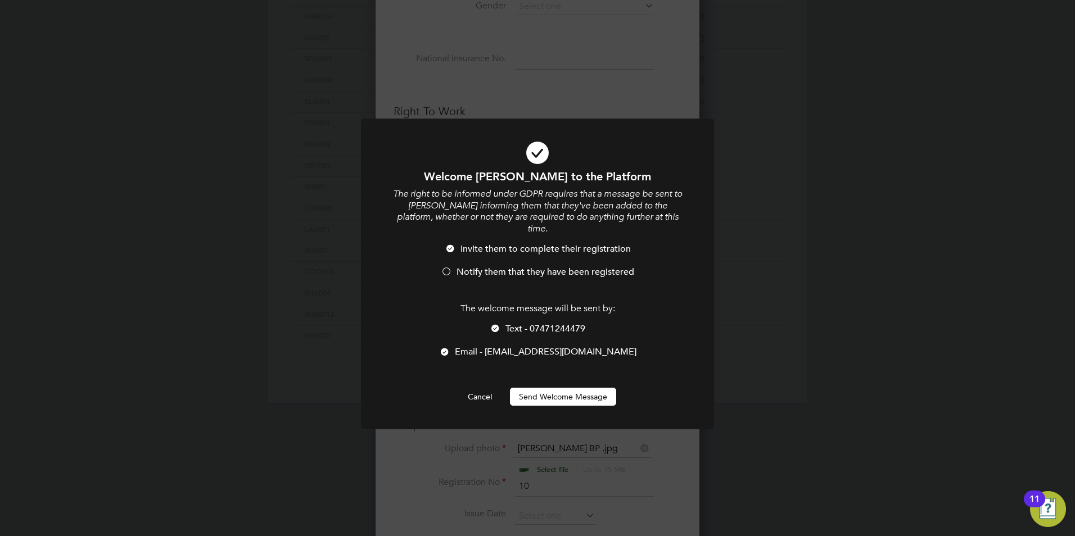
drag, startPoint x: 483, startPoint y: 257, endPoint x: 493, endPoint y: 292, distance: 36.8
click at [483, 266] on span "Notify them that they have been registered" at bounding box center [546, 271] width 178 height 11
click at [503, 323] on li "Text - 07471244479" at bounding box center [537, 334] width 292 height 23
click at [528, 372] on div "Welcome John to the Platform The right to be informed under GDPR requires that …" at bounding box center [537, 287] width 292 height 237
click at [532, 388] on button "Send Welcome Message" at bounding box center [563, 397] width 106 height 18
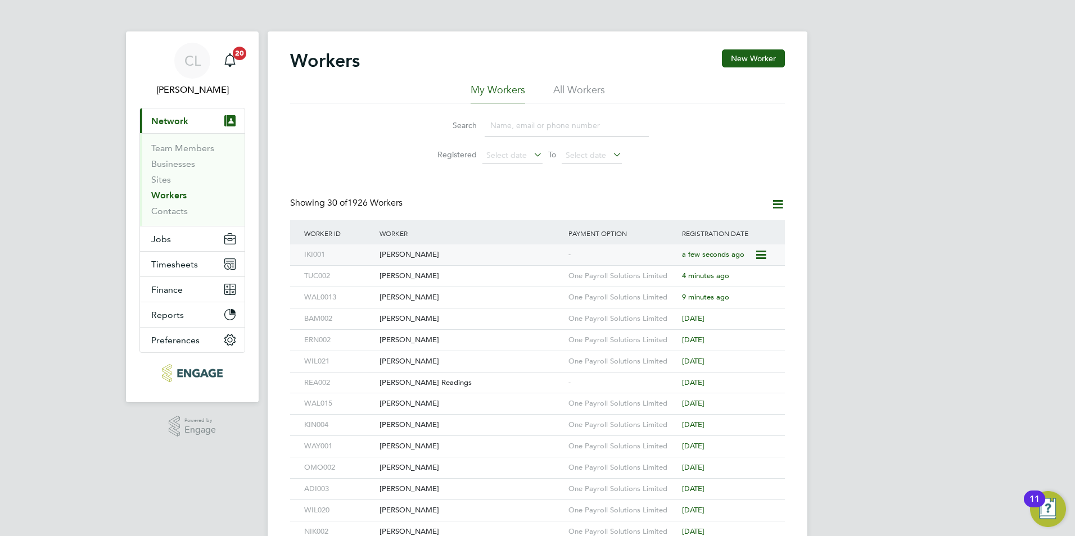
click at [490, 252] on div "John Ikioumoton" at bounding box center [471, 255] width 189 height 21
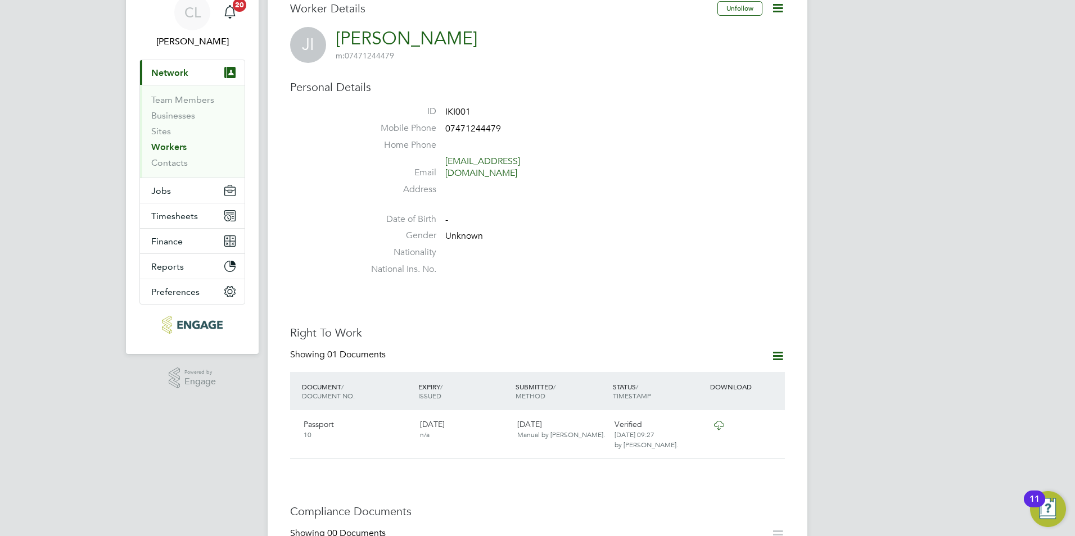
scroll to position [337, 0]
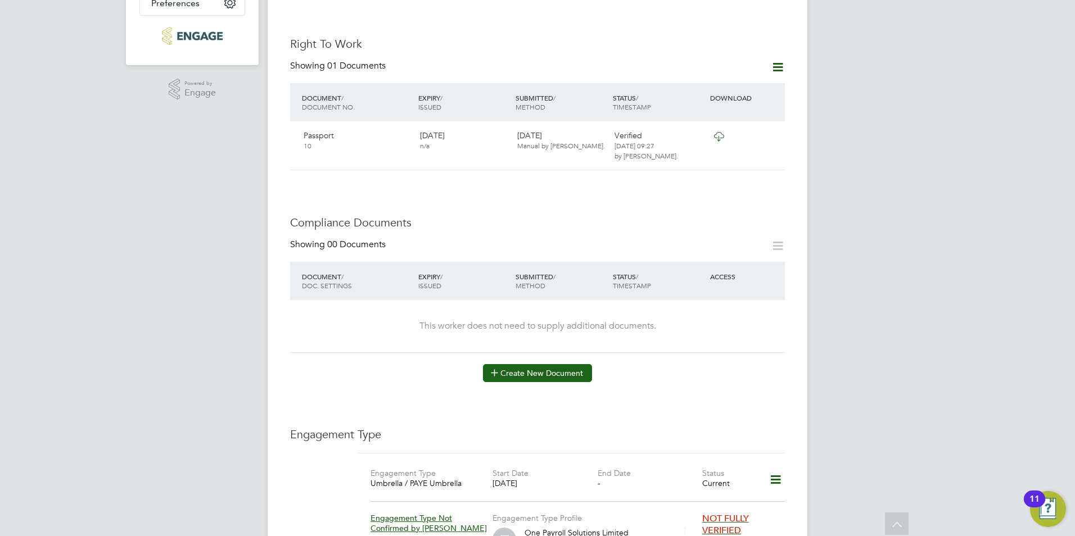
click at [561, 372] on button "Create New Document" at bounding box center [537, 373] width 109 height 18
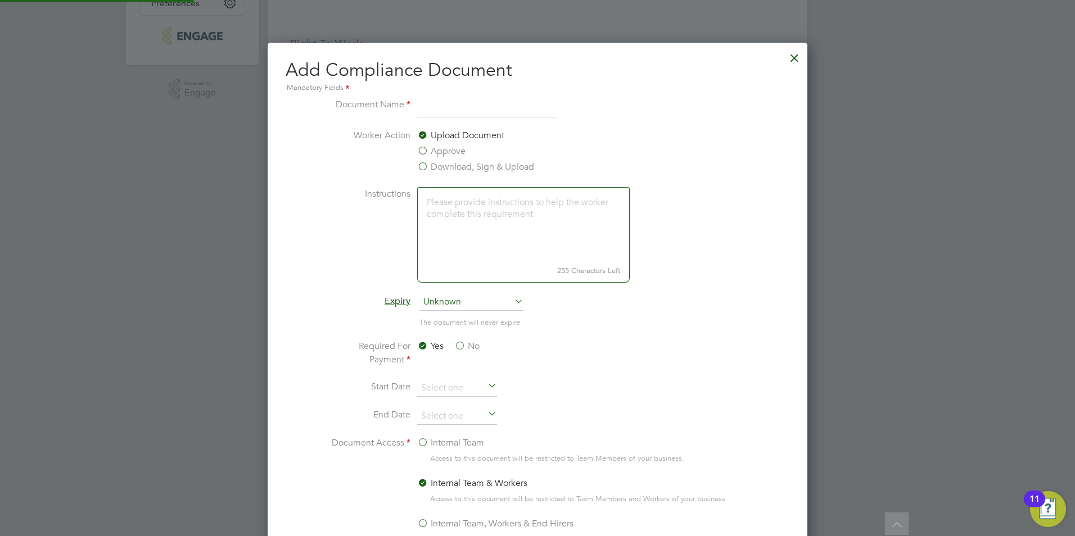
scroll to position [590, 540]
type input "CSCS"
click at [429, 164] on label "Download, Sign & Upload" at bounding box center [475, 166] width 117 height 13
click at [0, 0] on input "Download, Sign & Upload" at bounding box center [0, 0] width 0 height 0
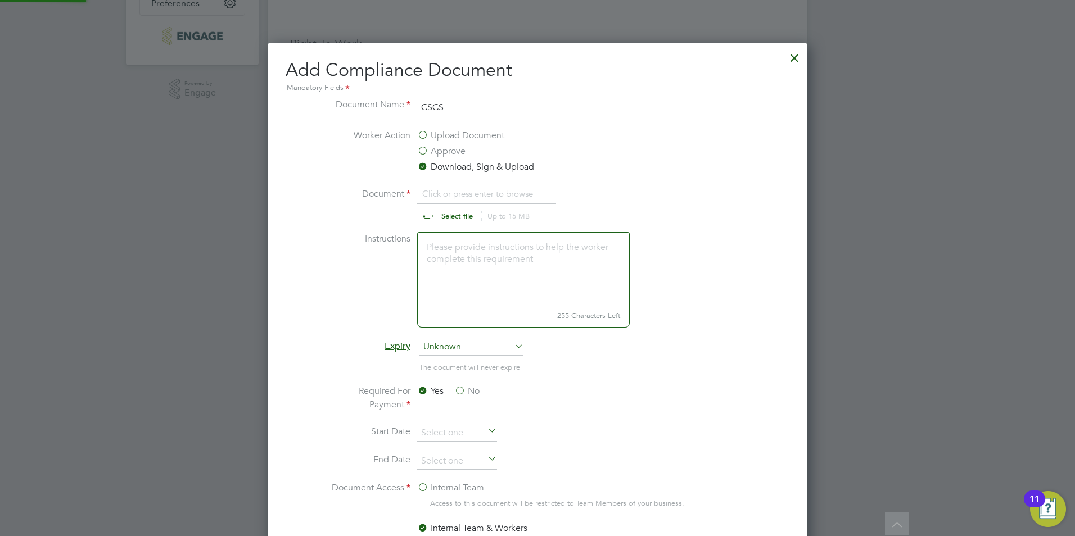
scroll to position [17, 139]
click at [453, 212] on input "file" at bounding box center [467, 204] width 177 height 34
type input "C:\fakepath\John CSCS.jpg"
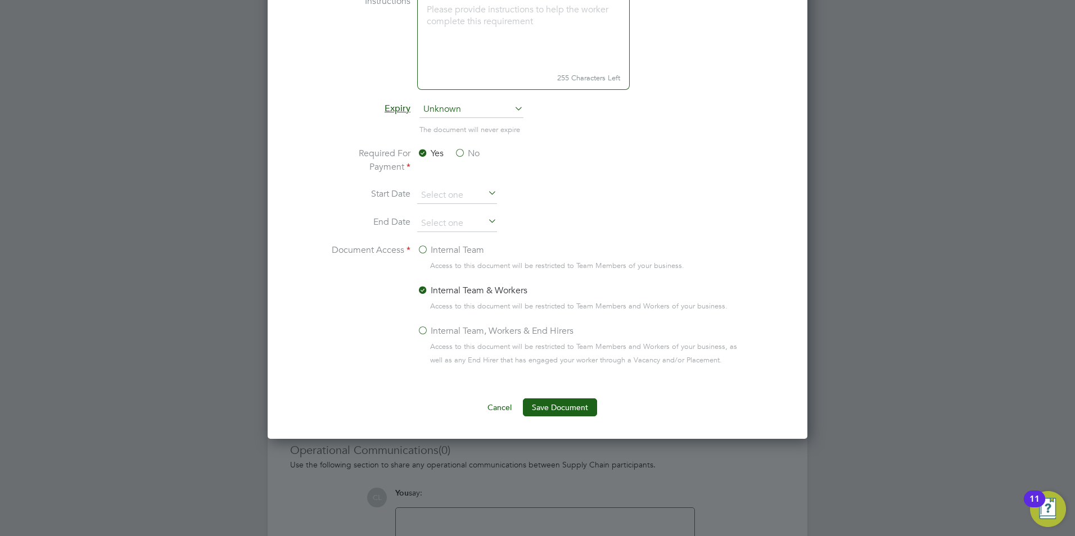
scroll to position [692, 0]
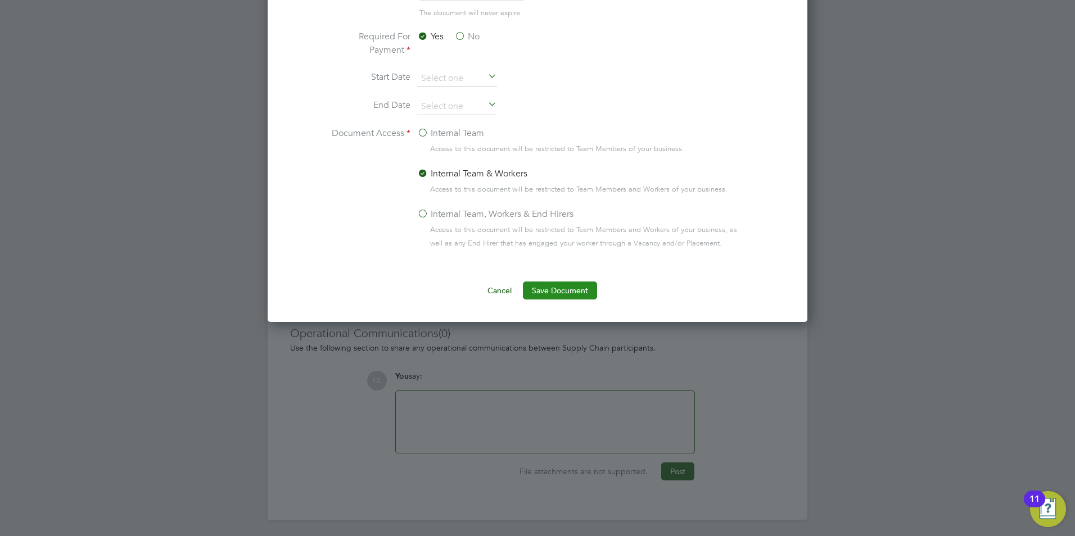
click at [555, 296] on button "Save Document" at bounding box center [560, 291] width 74 height 18
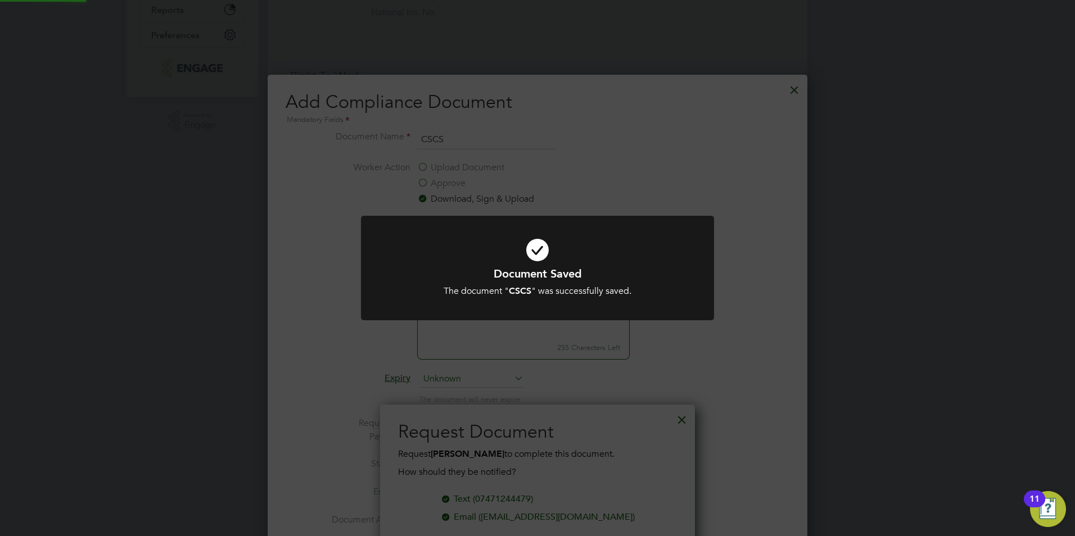
scroll to position [299, 0]
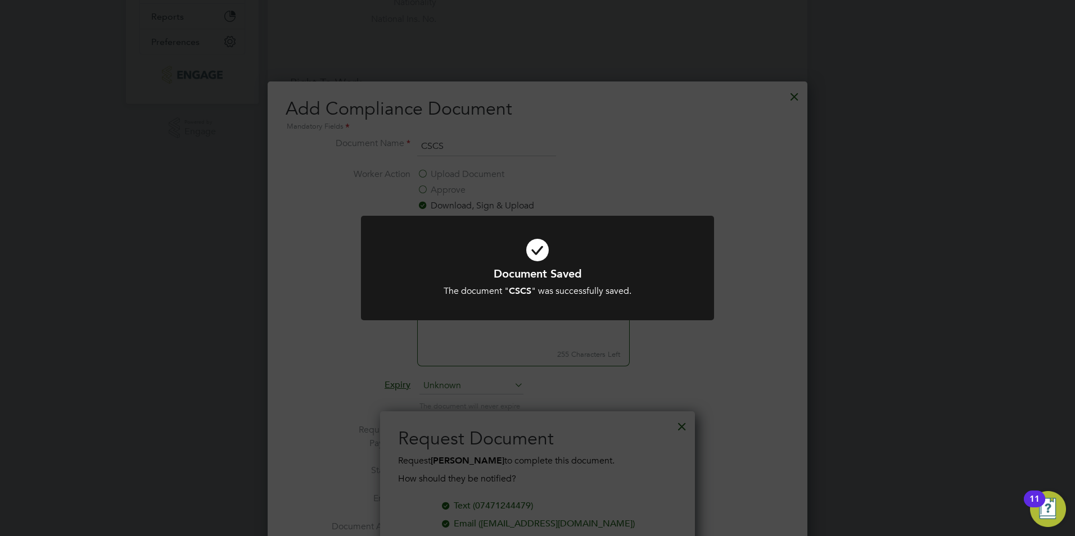
click at [641, 68] on div "Document Saved The document " CSCS " was successfully saved. Cancel Okay" at bounding box center [537, 268] width 1075 height 536
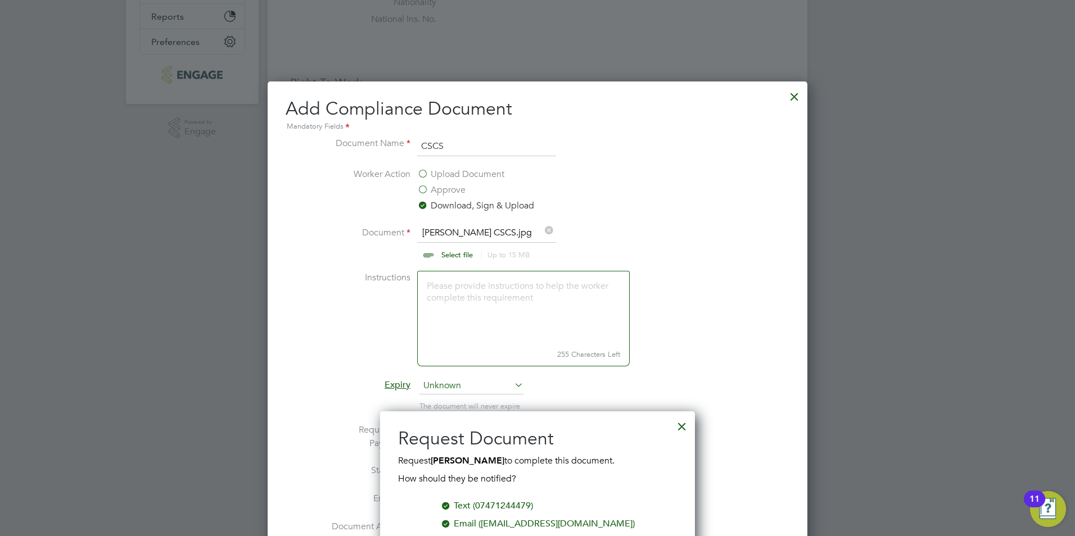
click at [789, 100] on div at bounding box center [794, 94] width 20 height 20
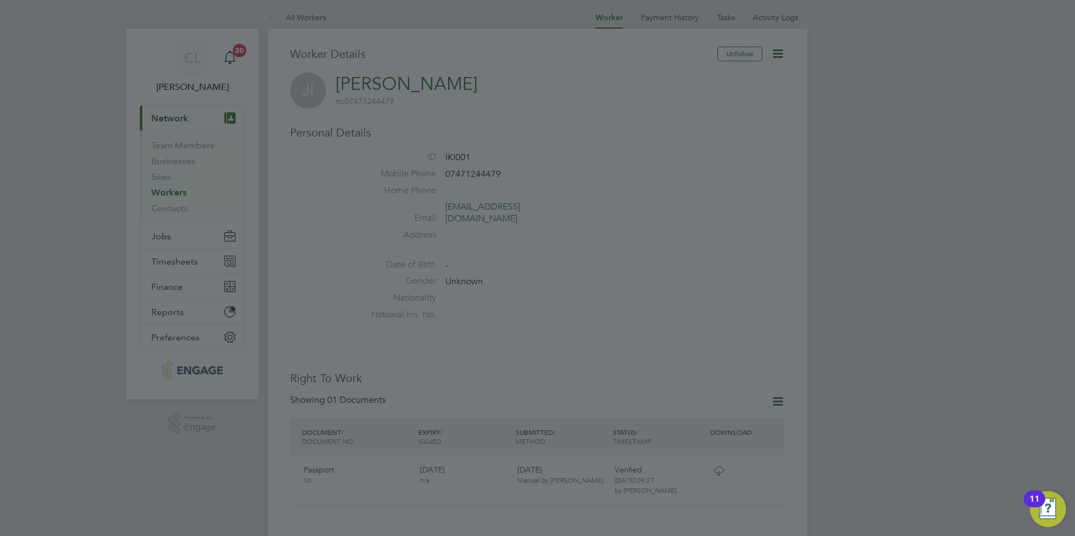
scroll to position [0, 0]
click at [580, 172] on div at bounding box center [537, 268] width 1075 height 536
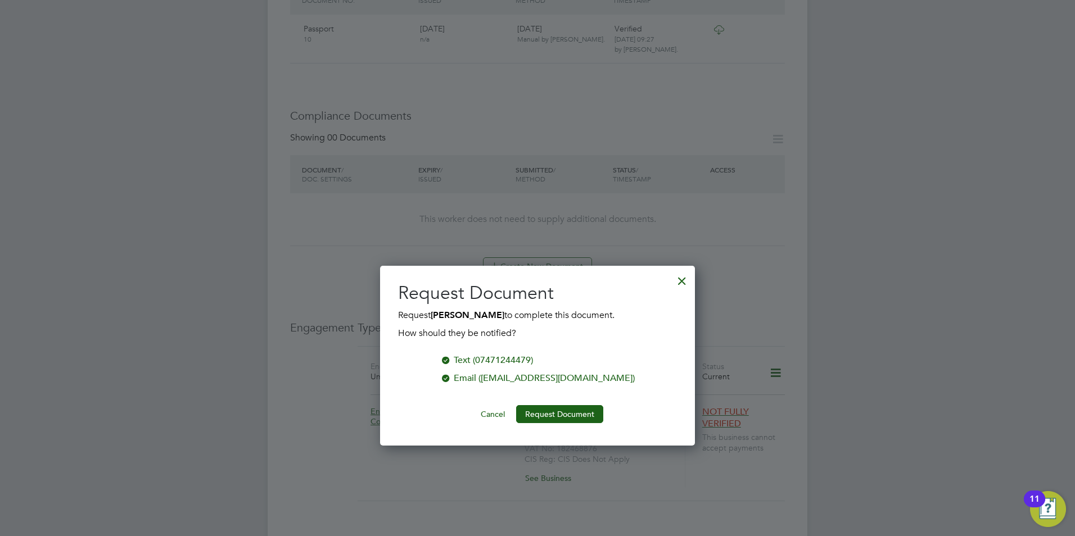
scroll to position [450, 0]
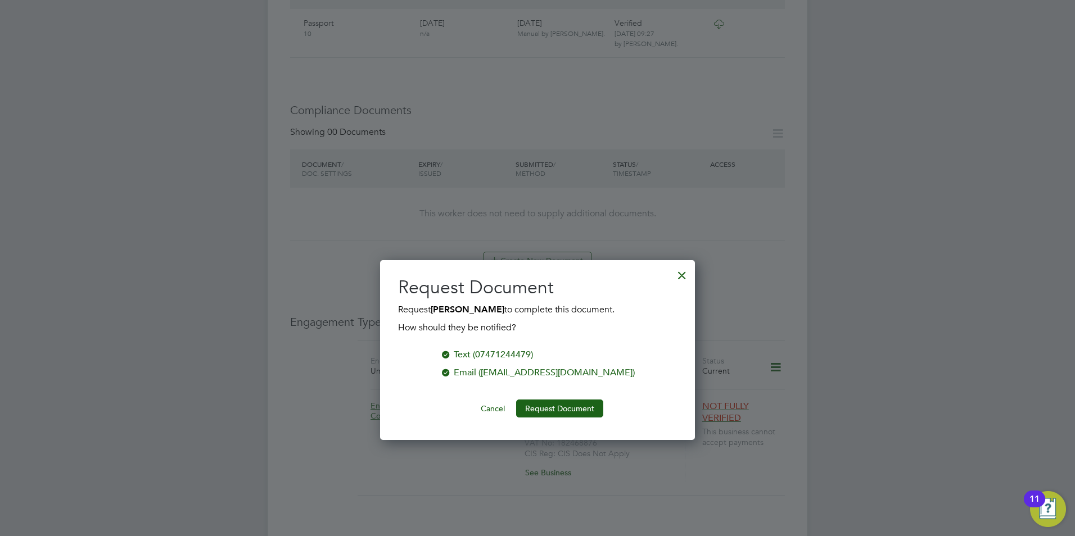
click at [686, 272] on div at bounding box center [682, 273] width 20 height 20
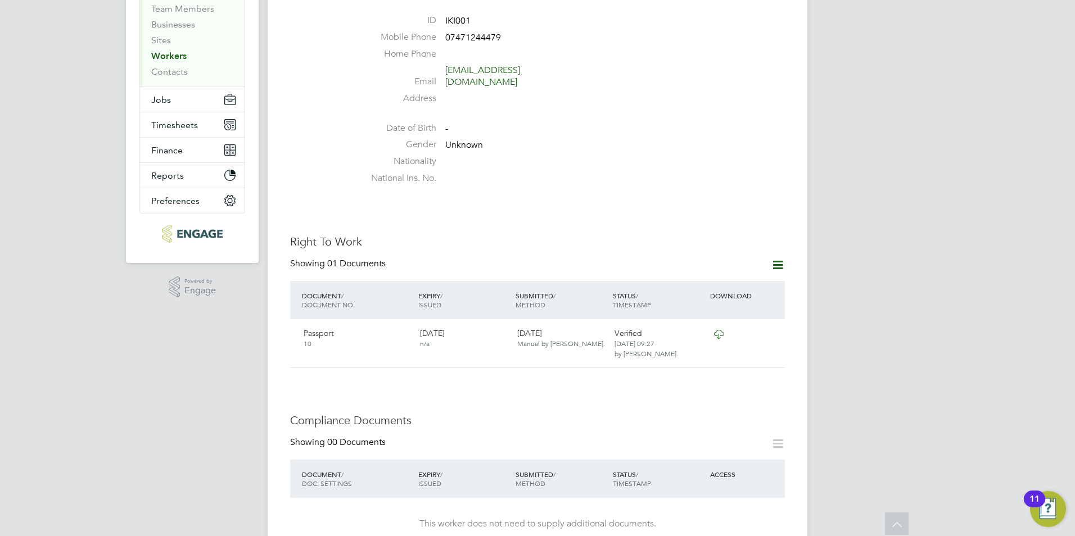
scroll to position [0, 0]
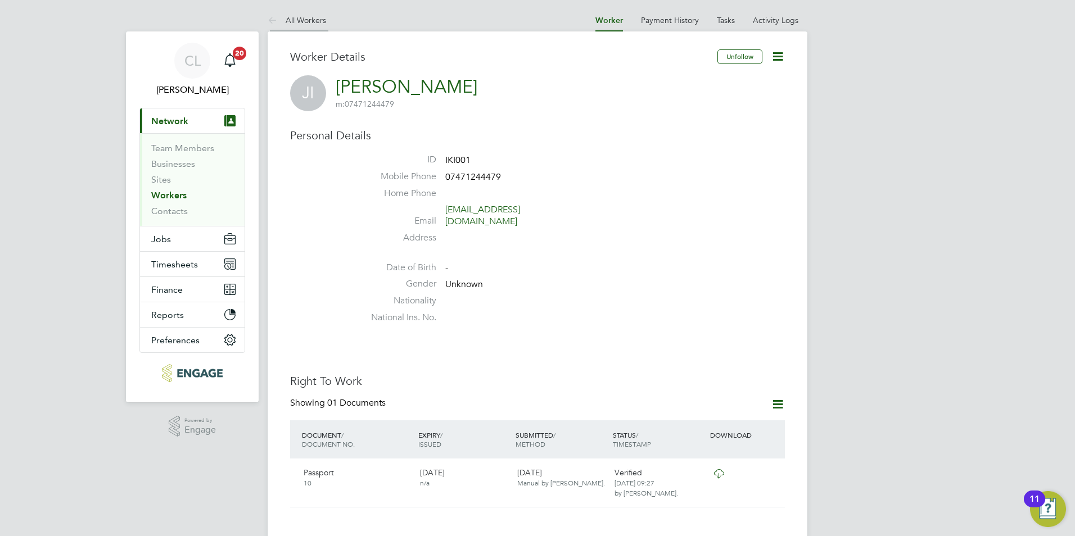
click at [290, 22] on link "All Workers" at bounding box center [297, 20] width 58 height 10
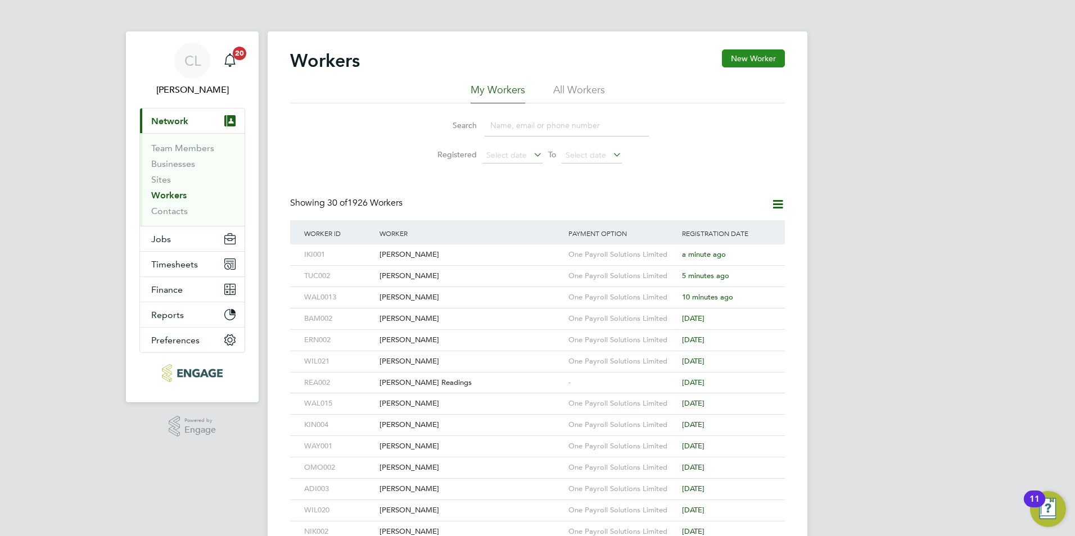
click at [760, 61] on button "New Worker" at bounding box center [753, 58] width 63 height 18
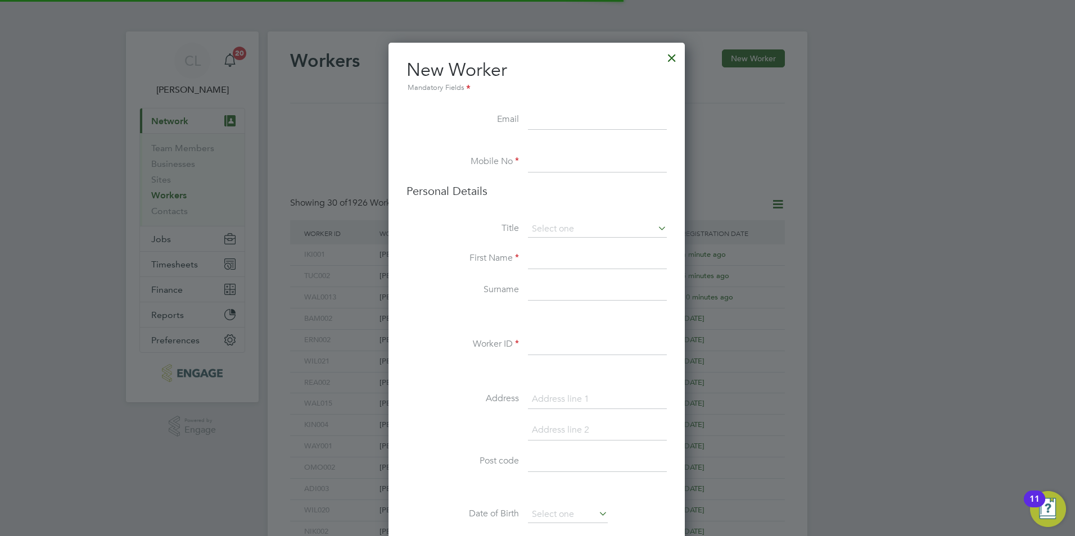
scroll to position [951, 298]
type input "deroskyd@gmail.com"
click at [585, 169] on div "Workers New Worker My Workers All Workers Search Registered Select date To Sele…" at bounding box center [538, 485] width 540 height 908
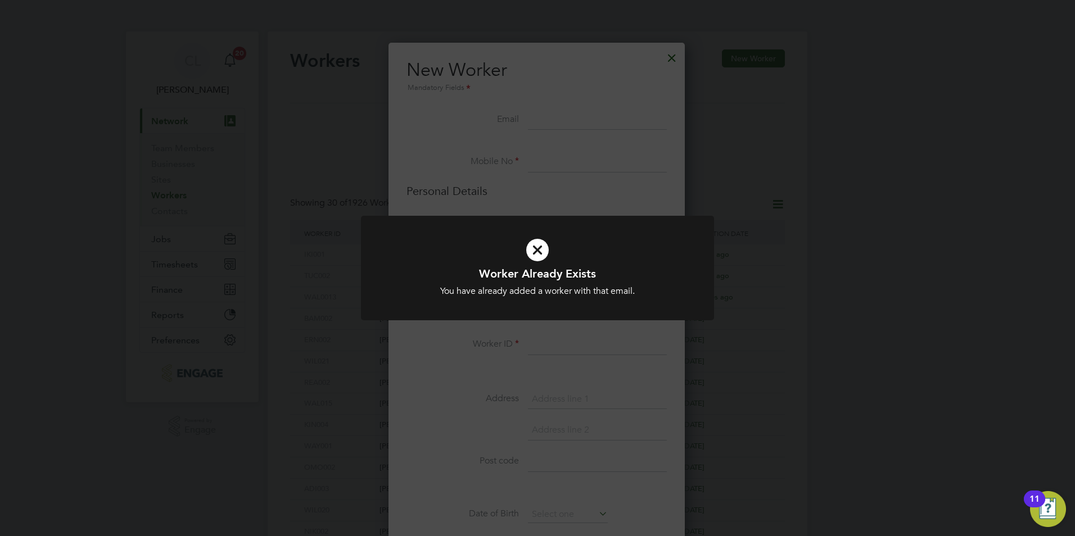
click at [588, 125] on div "Worker Already Exists You have already added a worker with that email. Cancel O…" at bounding box center [537, 268] width 1075 height 536
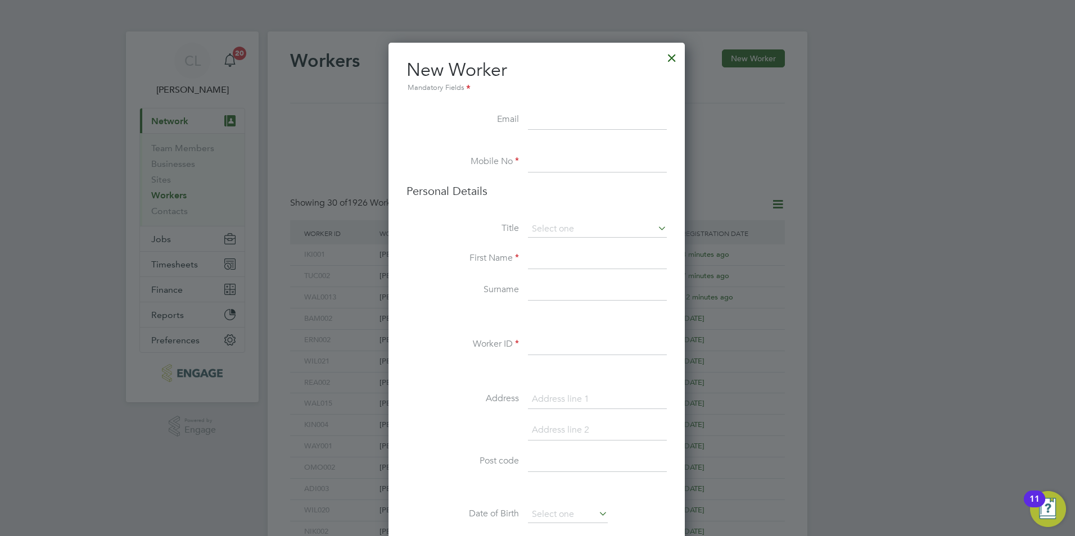
click at [643, 110] on input at bounding box center [597, 120] width 139 height 20
type input "deroskyd@gmail.com"
click at [592, 163] on div "Workers New Worker My Workers All Workers Search Registered Select date To Sele…" at bounding box center [538, 485] width 540 height 908
click at [579, 121] on input at bounding box center [597, 120] width 139 height 20
click at [543, 93] on div "Mandatory Fields" at bounding box center [536, 88] width 260 height 12
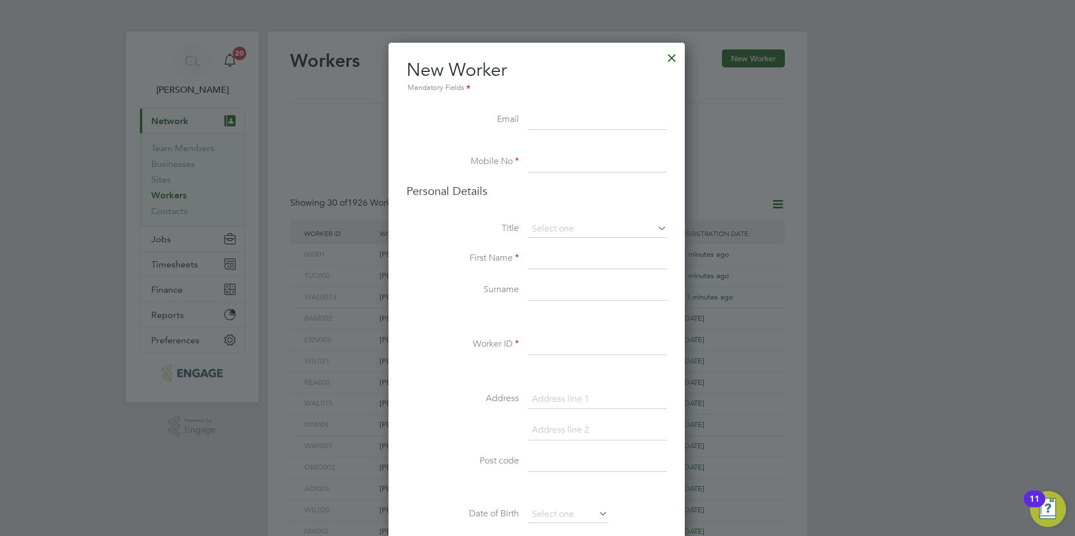
click at [632, 127] on input at bounding box center [597, 120] width 139 height 20
type input "T"
type input "tangolander@gmal.com"
click at [608, 168] on input at bounding box center [597, 162] width 139 height 20
type input "07956099228"
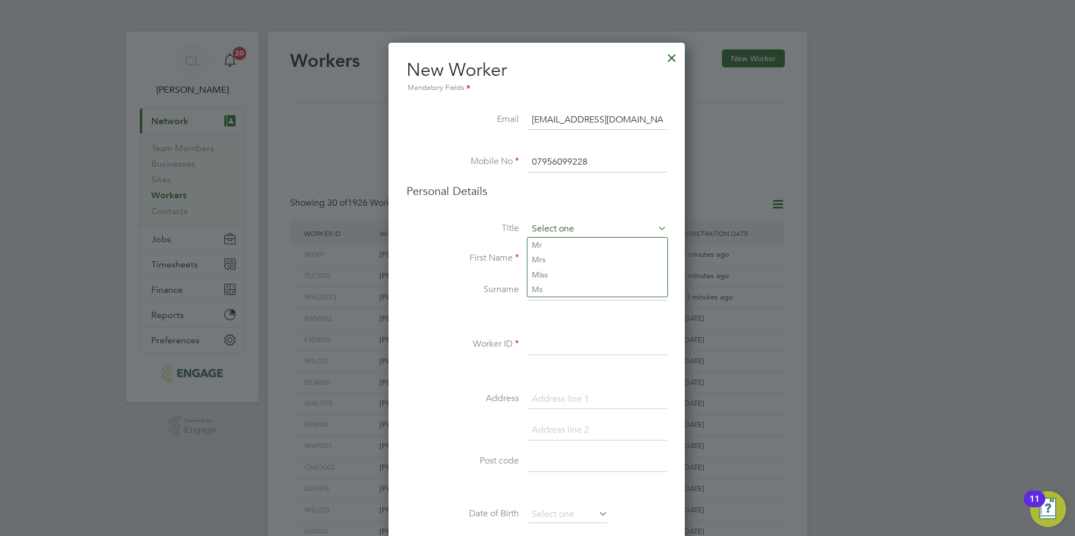
drag, startPoint x: 590, startPoint y: 236, endPoint x: 580, endPoint y: 241, distance: 11.1
click at [589, 236] on input at bounding box center [597, 229] width 139 height 17
click at [562, 242] on li "Mr" at bounding box center [597, 245] width 140 height 15
type input "Mr"
click at [562, 252] on input at bounding box center [597, 259] width 139 height 20
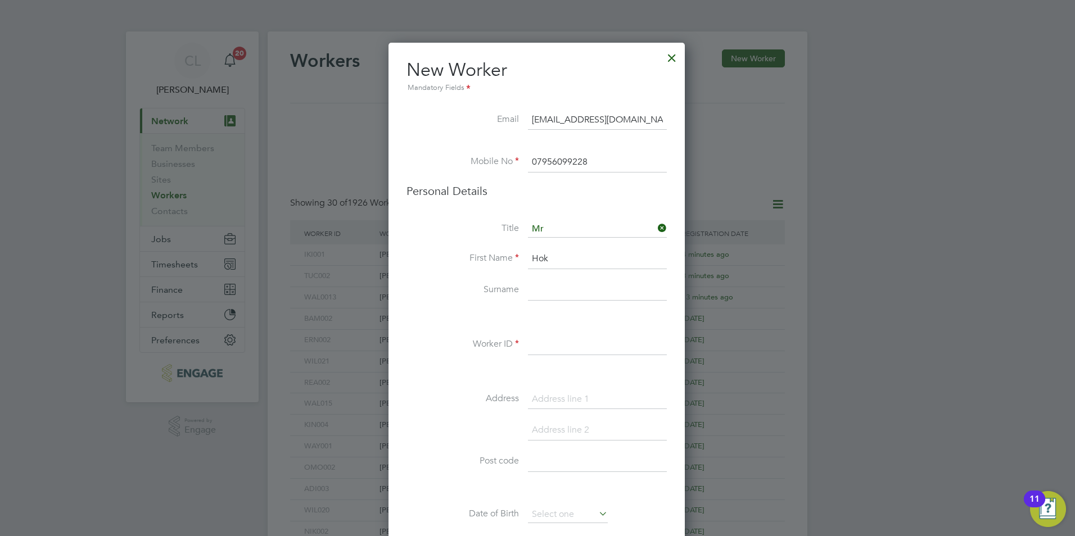
type input "Hok"
click at [564, 291] on input at bounding box center [597, 291] width 139 height 20
type input "Yin Leeung"
click at [597, 353] on input at bounding box center [597, 345] width 139 height 20
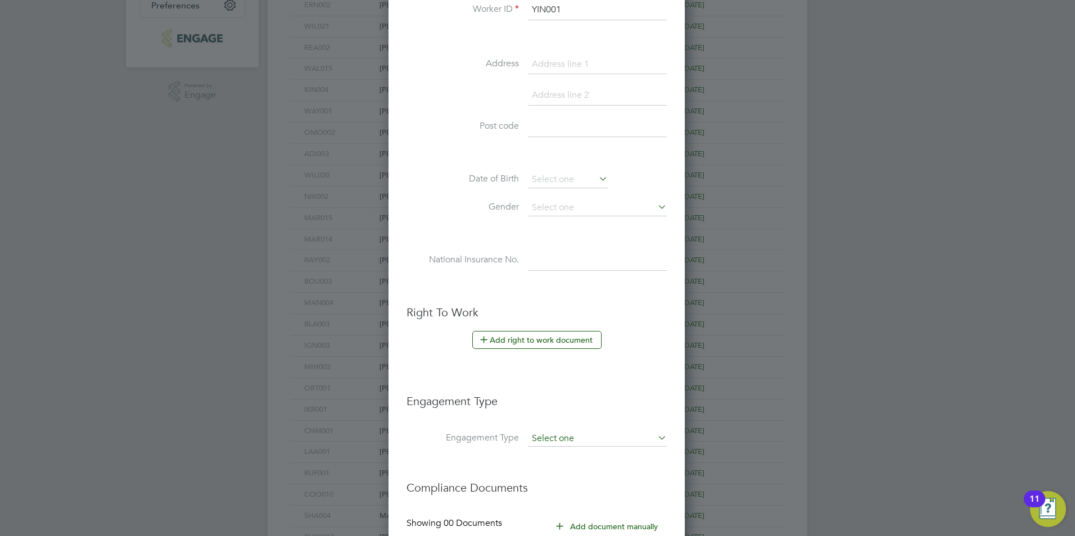
scroll to position [450, 0]
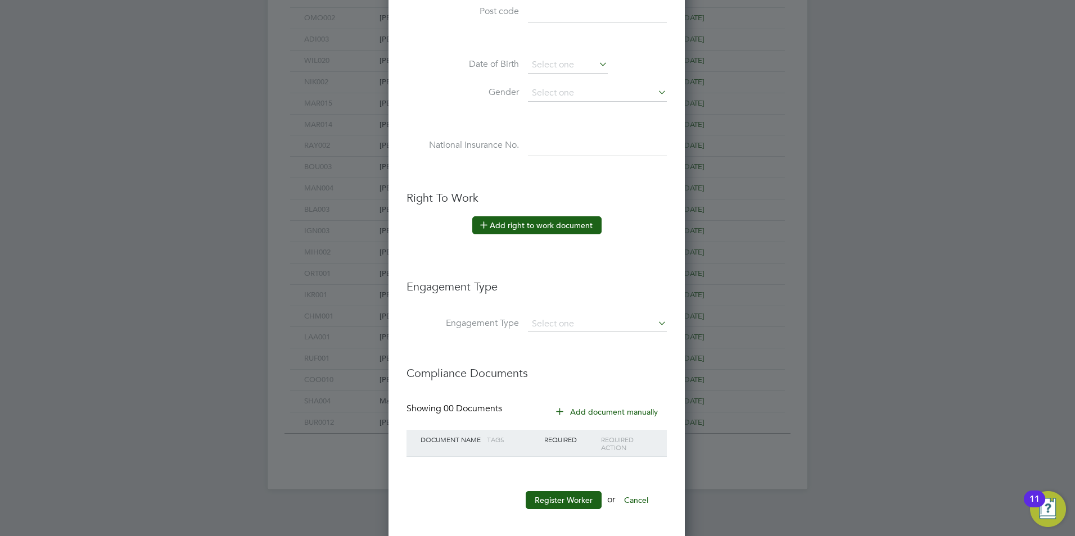
type input "YIN001"
click at [582, 218] on button "Add right to work document" at bounding box center [536, 225] width 129 height 18
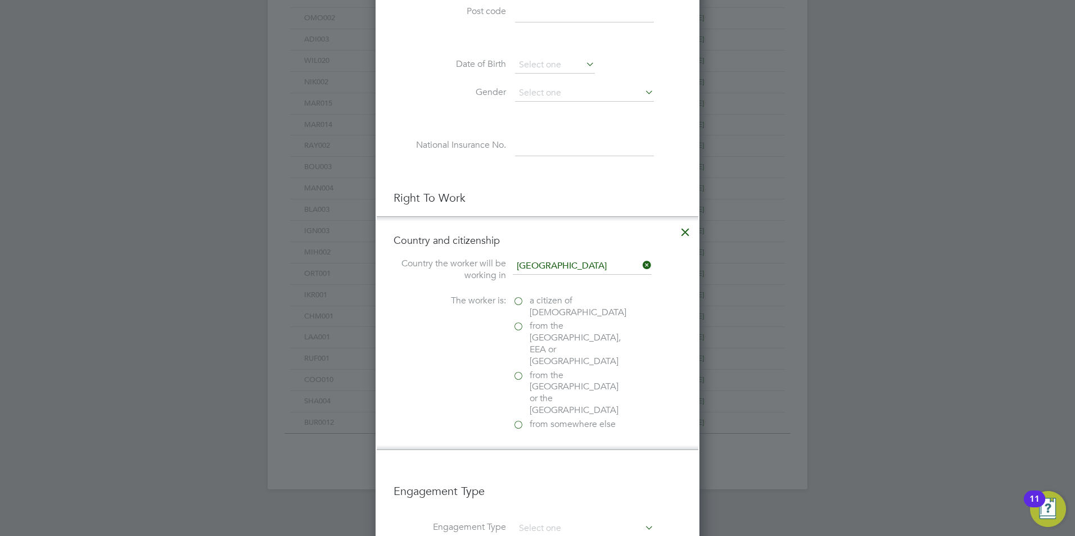
click at [537, 304] on span "a citizen of [DEMOGRAPHIC_DATA]" at bounding box center [578, 307] width 97 height 24
click at [0, 0] on input "a citizen of [DEMOGRAPHIC_DATA]" at bounding box center [0, 0] width 0 height 0
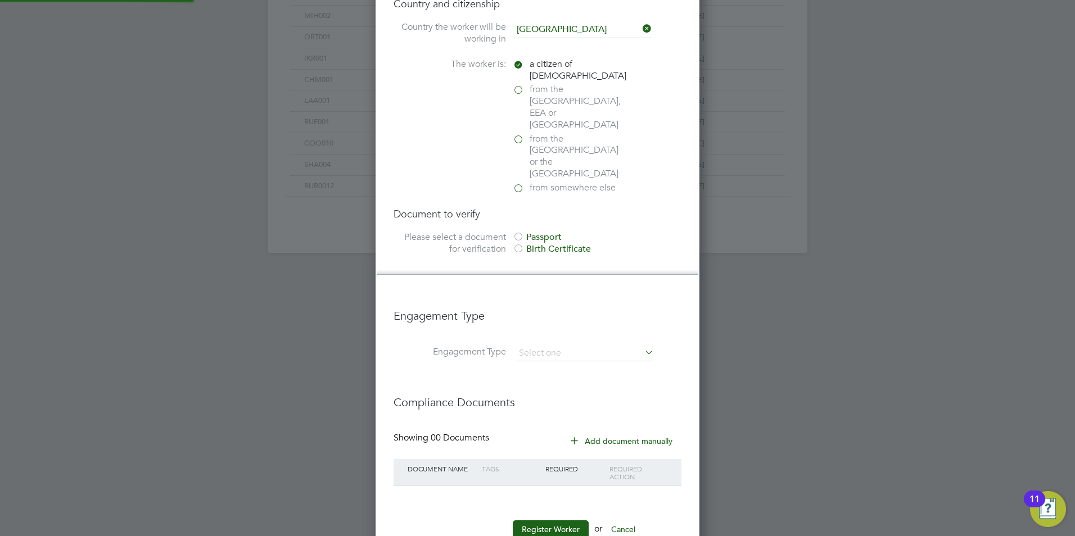
scroll to position [688, 0]
click at [530, 231] on div "Passport" at bounding box center [597, 237] width 169 height 12
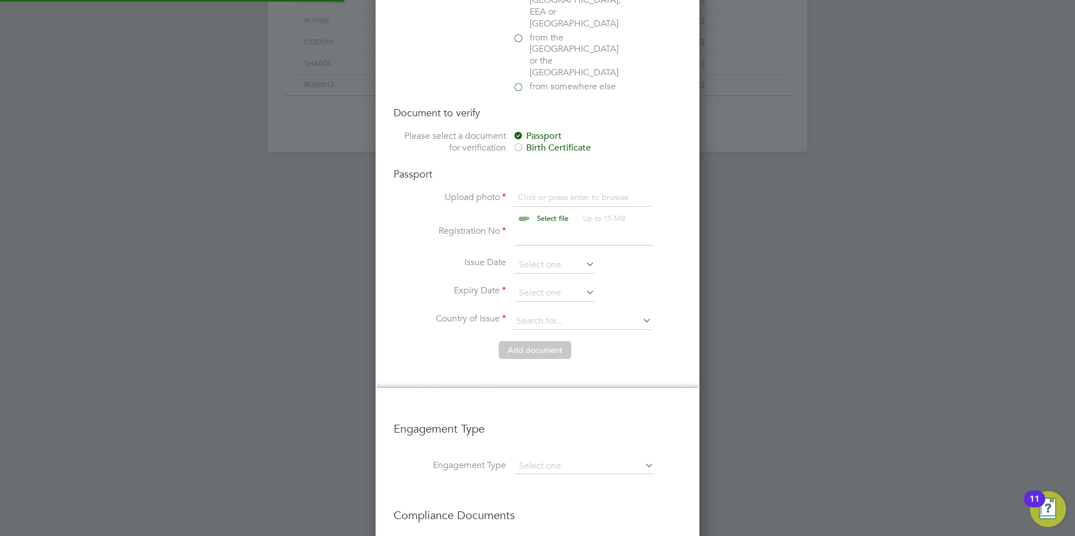
scroll to position [800, 0]
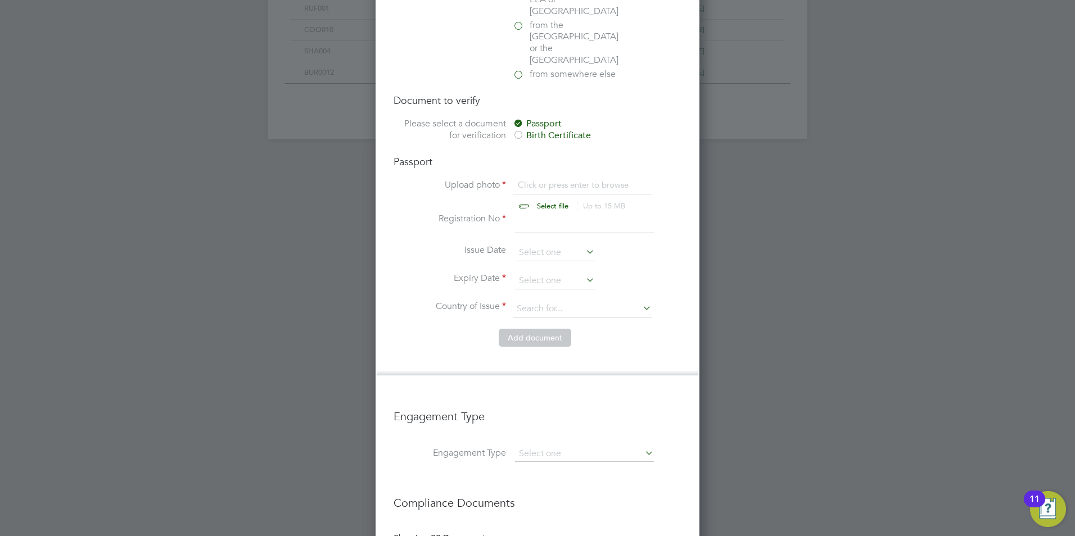
drag, startPoint x: 554, startPoint y: 169, endPoint x: 551, endPoint y: 155, distance: 14.5
click at [552, 179] on input "file" at bounding box center [563, 196] width 177 height 34
type input "C:\fakepath\Hok Yin Leung BP.png"
click at [532, 213] on input at bounding box center [584, 223] width 139 height 20
type input "10"
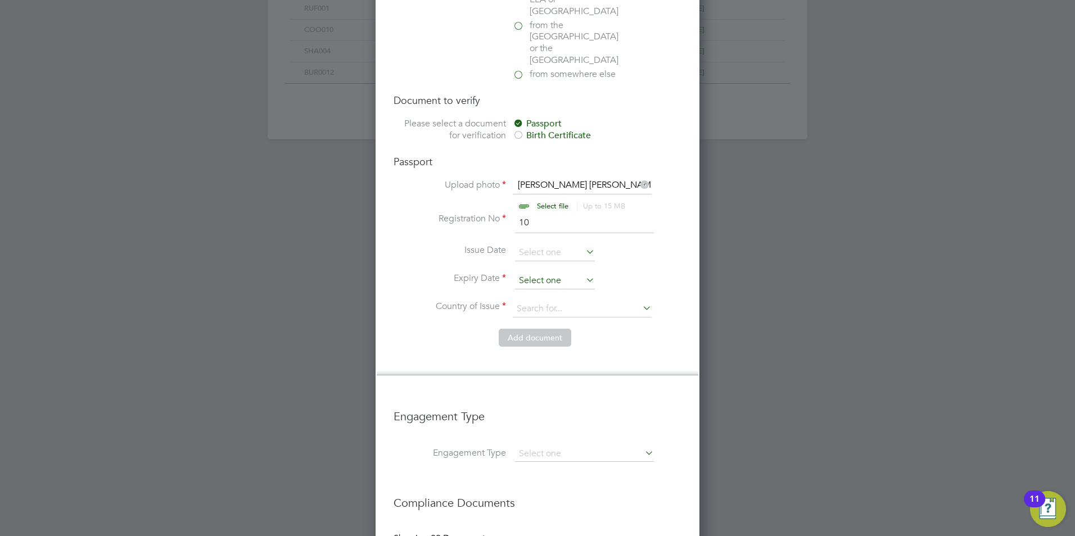
click at [545, 273] on input at bounding box center [555, 281] width 80 height 17
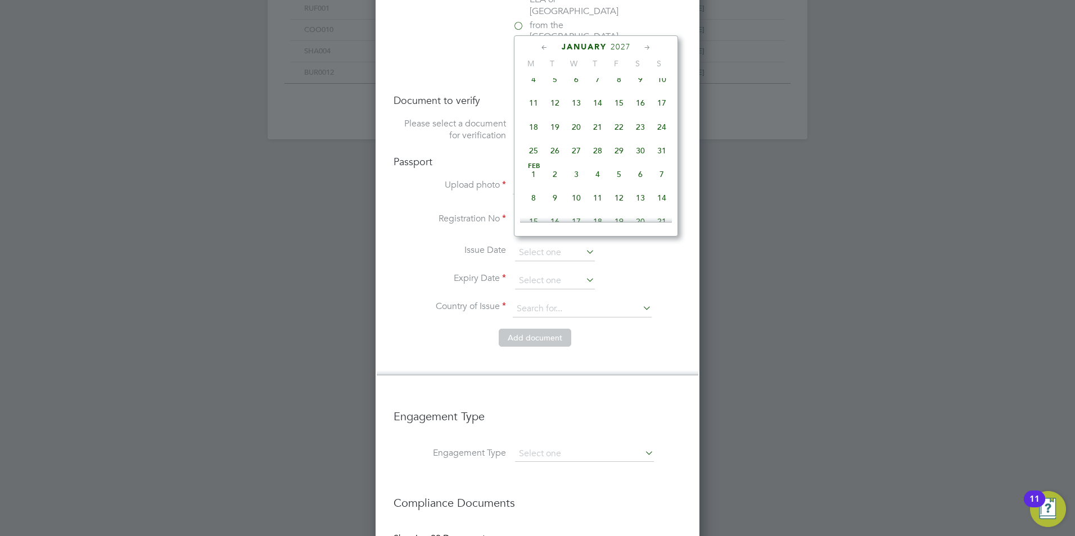
scroll to position [2157, 0]
click at [577, 125] on span "25" at bounding box center [576, 114] width 21 height 21
type input "25 Nov 2026"
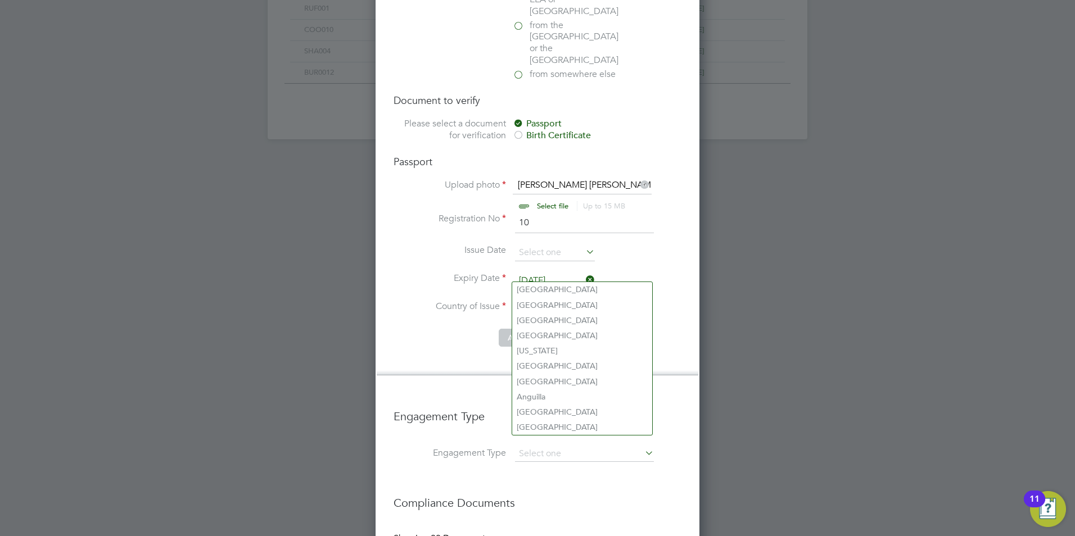
click at [541, 301] on input at bounding box center [582, 309] width 139 height 17
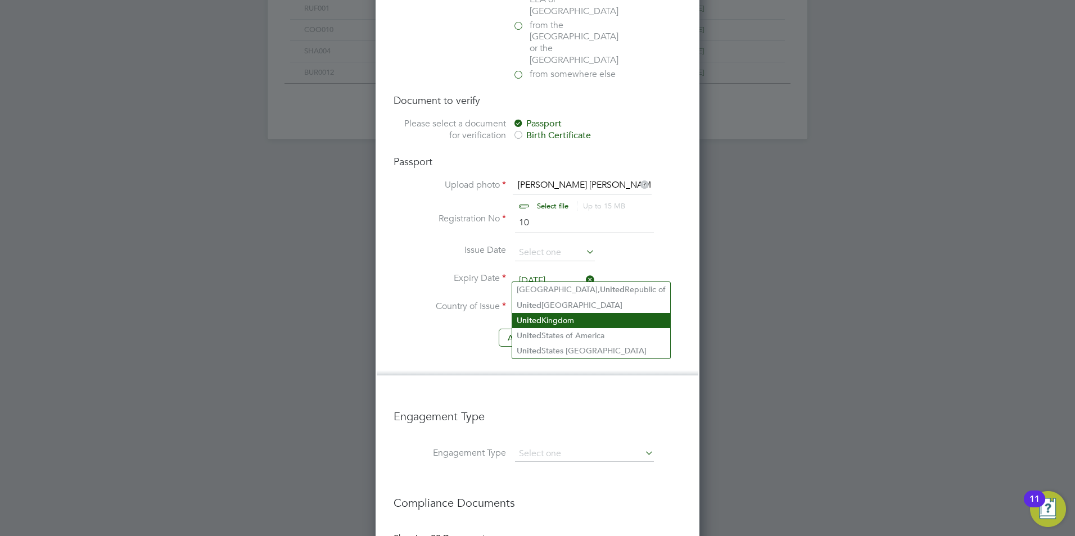
click at [561, 323] on li "[GEOGRAPHIC_DATA]" at bounding box center [591, 320] width 158 height 15
type input "[GEOGRAPHIC_DATA]"
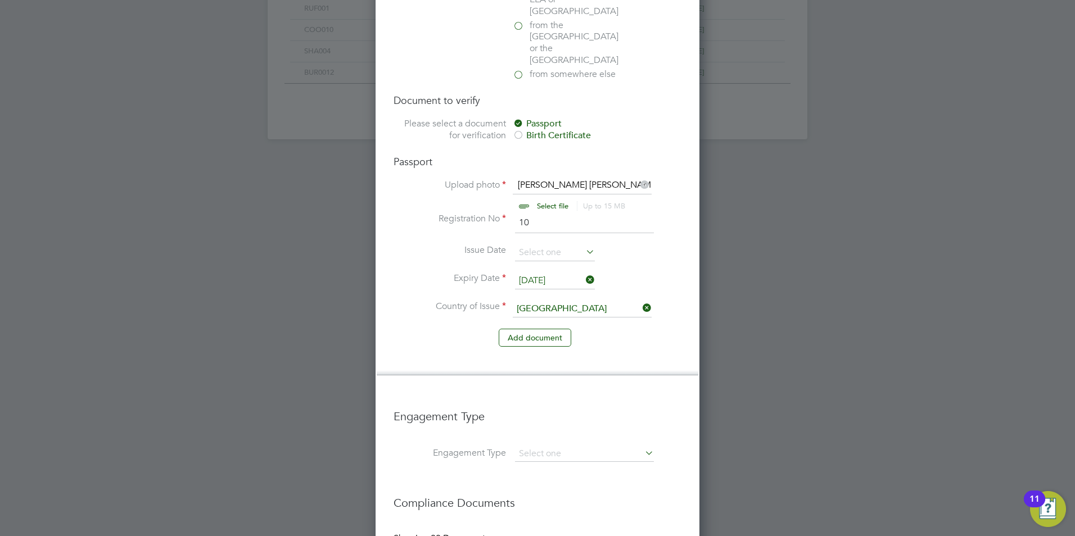
scroll to position [902, 0]
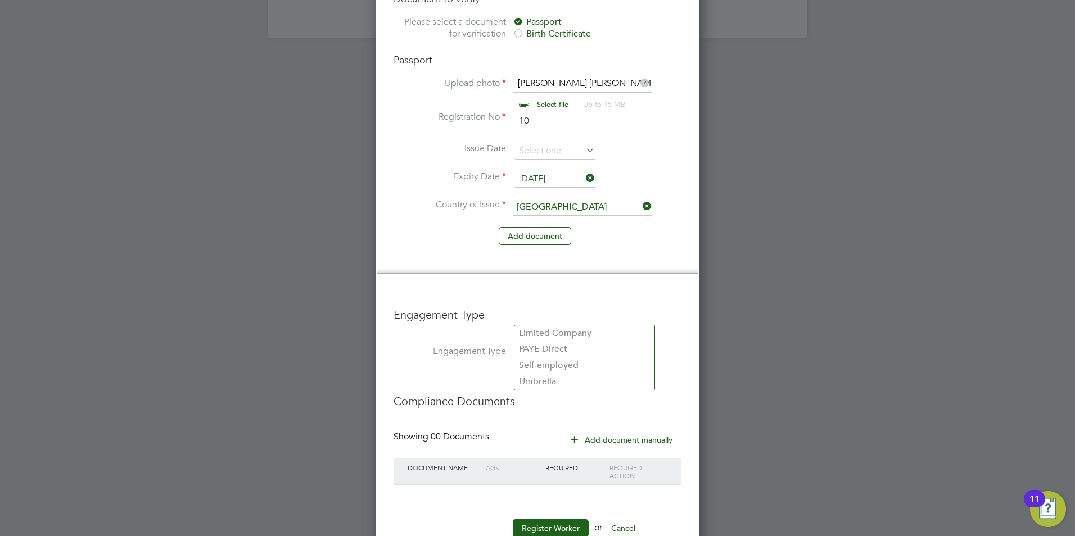
click at [539, 385] on li "Umbrella" at bounding box center [584, 382] width 140 height 16
type input "Umbrella"
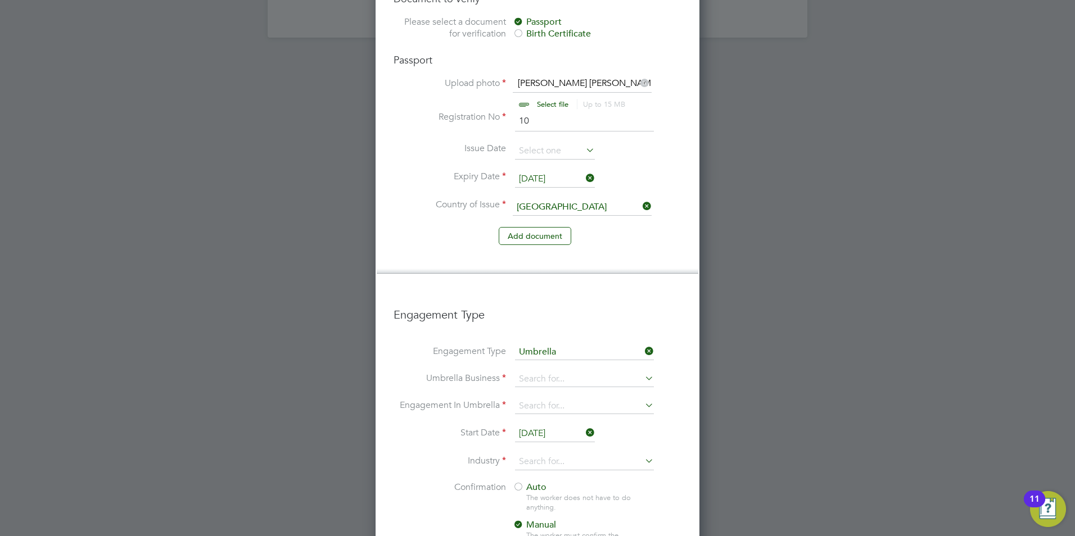
scroll to position [1604, 324]
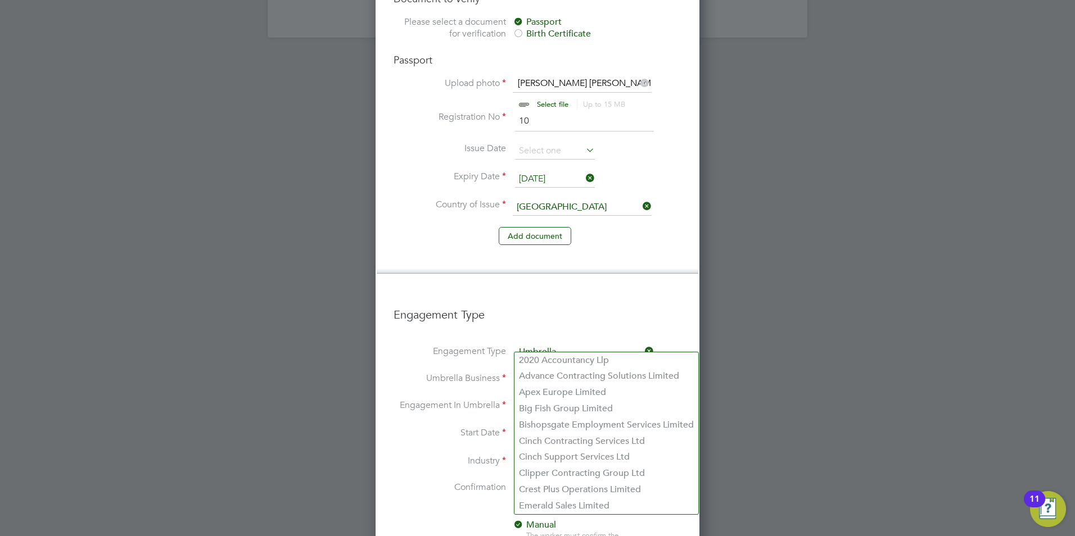
click at [539, 372] on input at bounding box center [584, 380] width 139 height 16
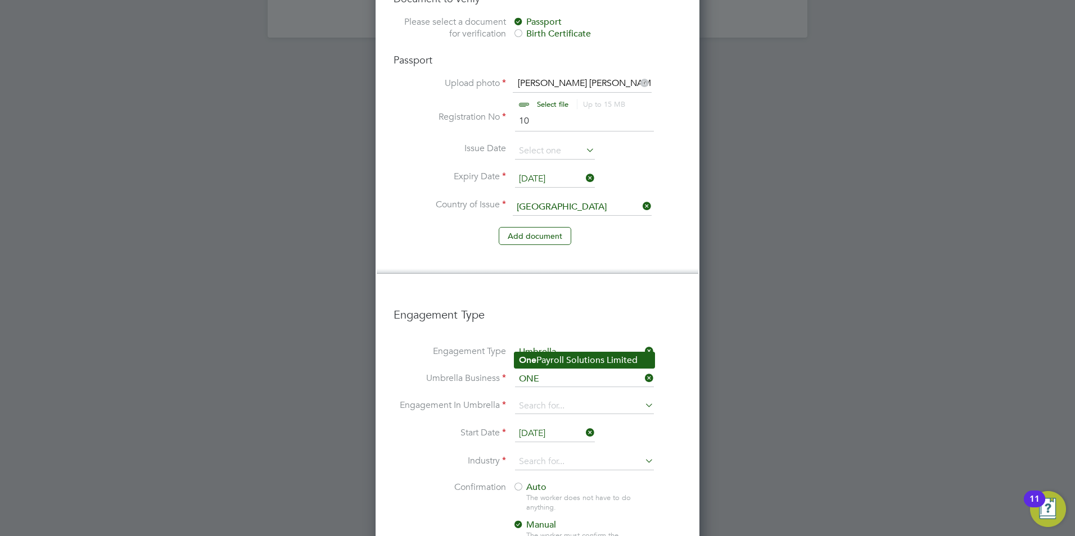
click at [523, 359] on b "One" at bounding box center [527, 360] width 17 height 11
type input "One Payroll Solutions Limited"
click at [522, 399] on input at bounding box center [584, 407] width 139 height 16
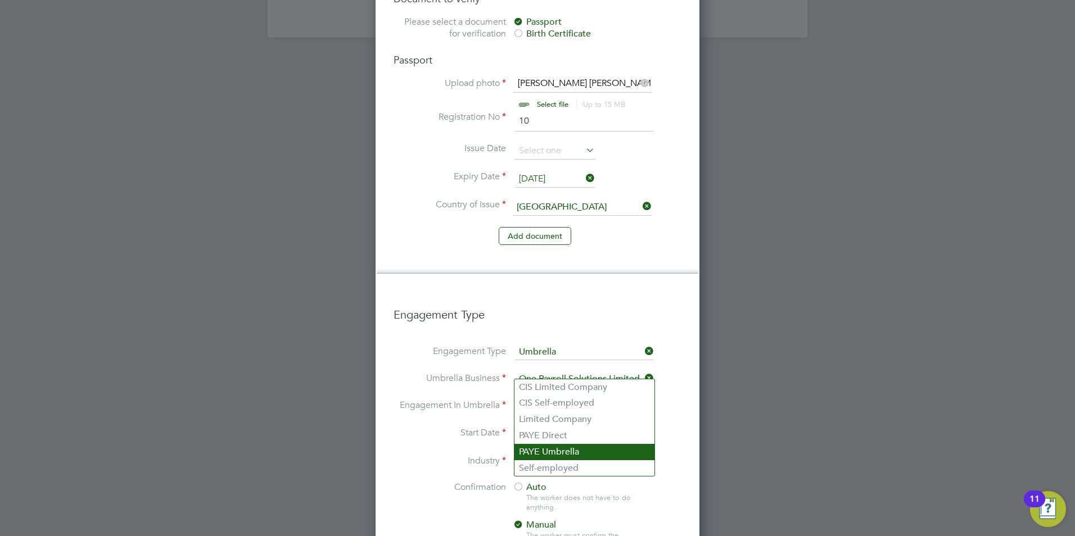
click at [540, 452] on li "PAYE Umbrella" at bounding box center [584, 452] width 140 height 16
type input "PAYE Umbrella"
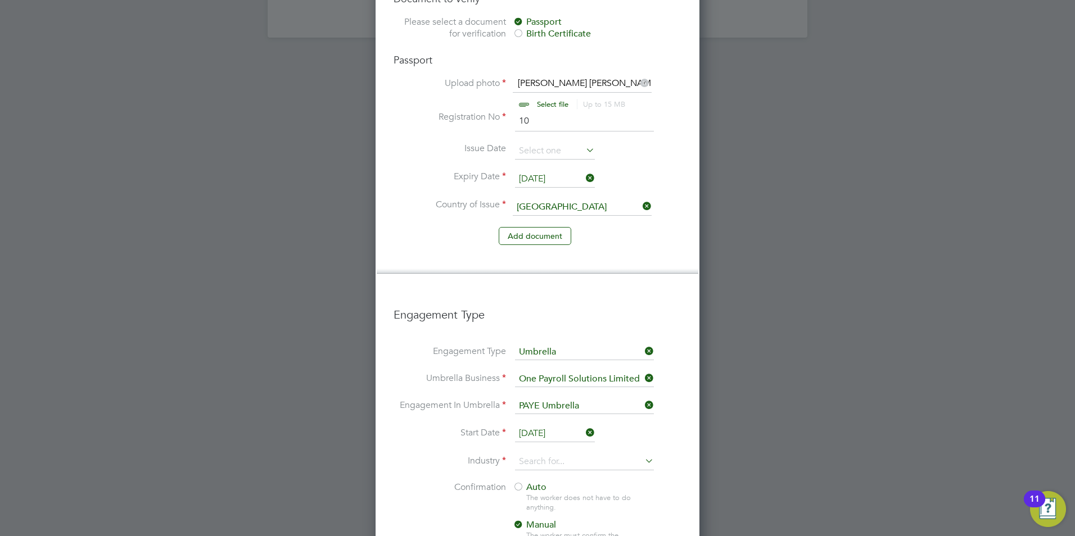
click at [528, 426] on input "[DATE]" at bounding box center [555, 434] width 80 height 17
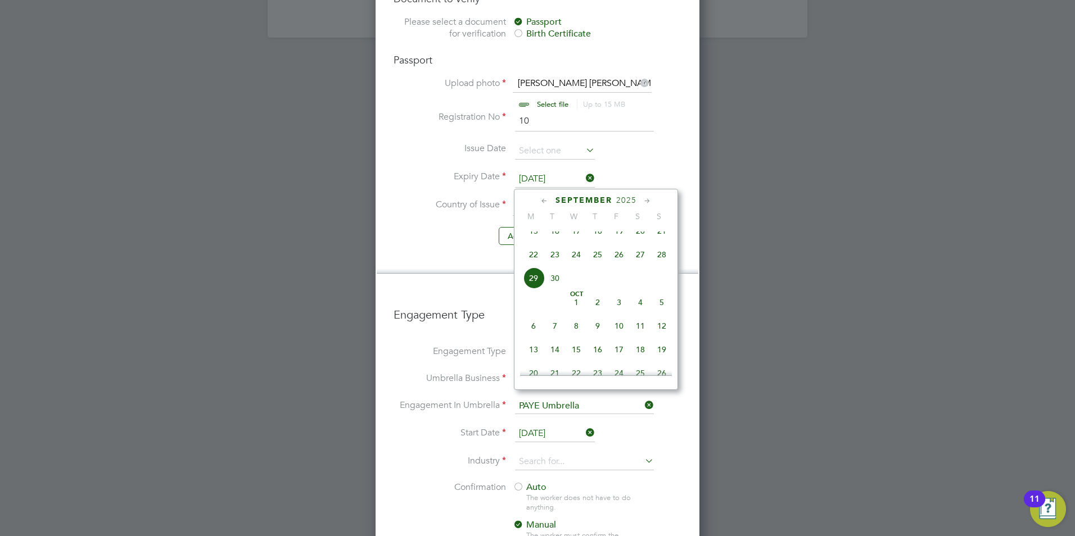
click at [532, 238] on span "15" at bounding box center [533, 230] width 21 height 21
type input "[DATE]"
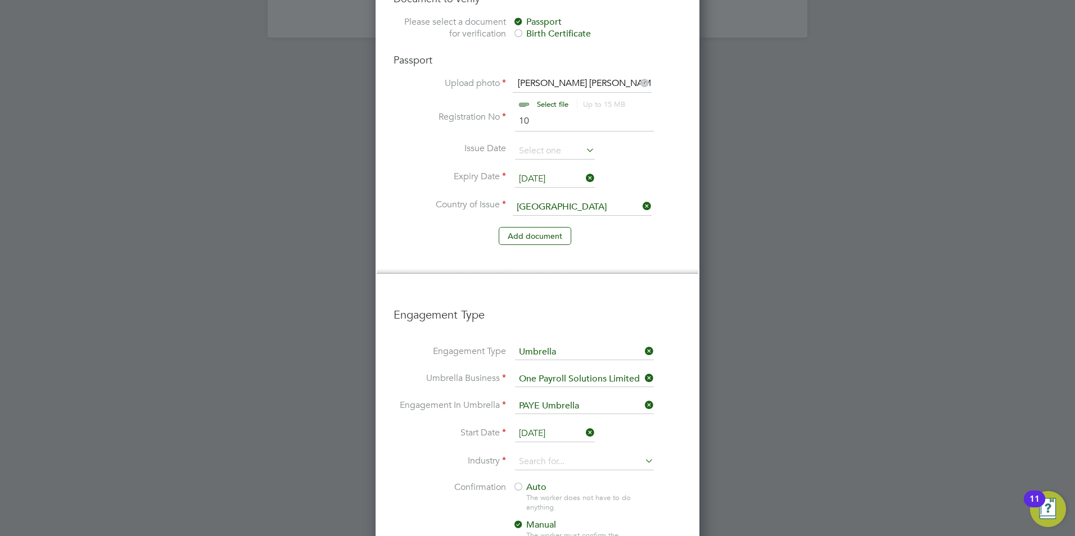
click at [535, 454] on li "Industry" at bounding box center [538, 468] width 288 height 28
click at [537, 454] on li "Industry" at bounding box center [538, 468] width 288 height 28
click at [537, 454] on input at bounding box center [584, 462] width 139 height 17
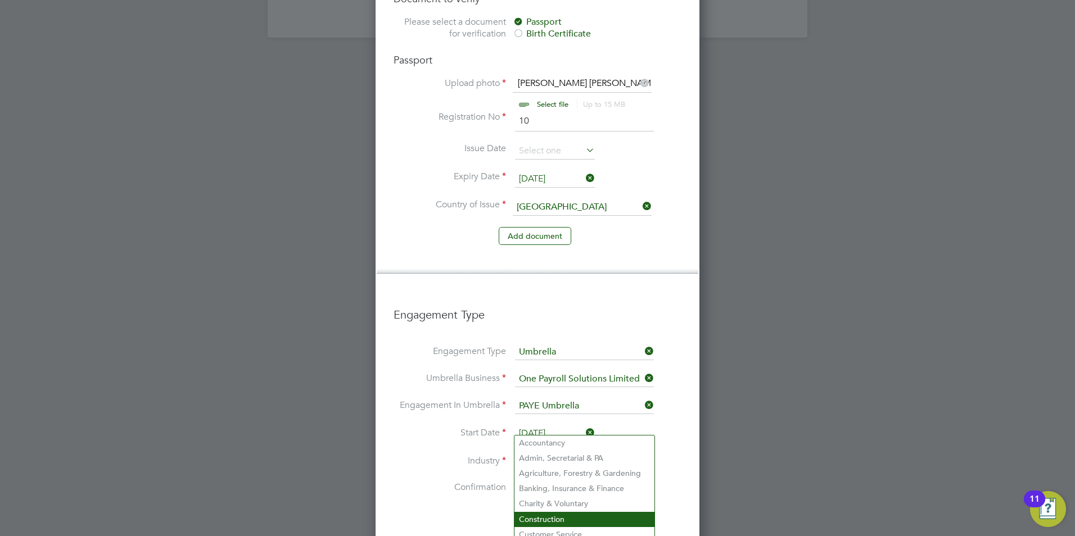
click at [554, 512] on li "Construction" at bounding box center [584, 519] width 140 height 15
type input "Construction"
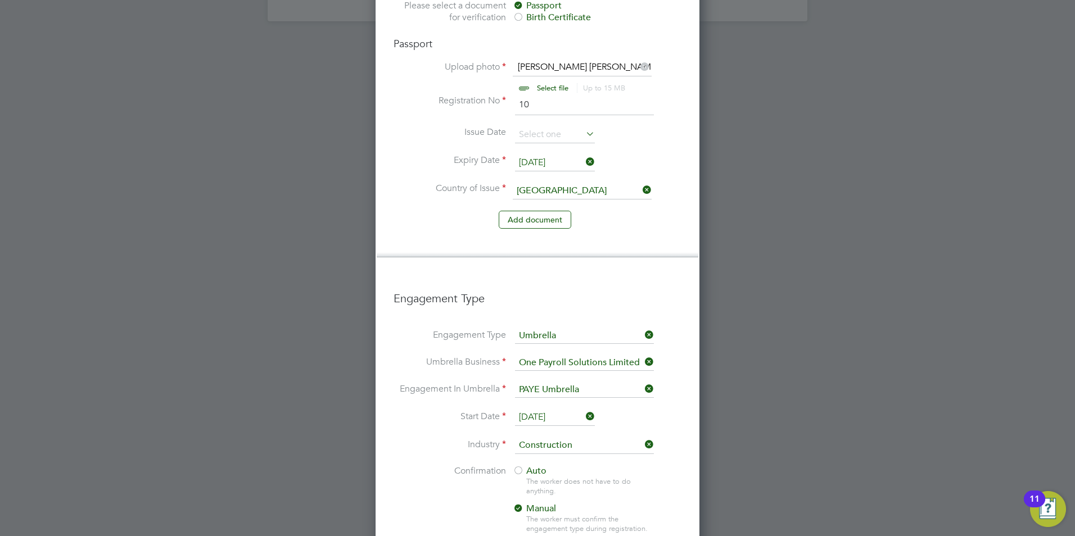
scroll to position [1110, 0]
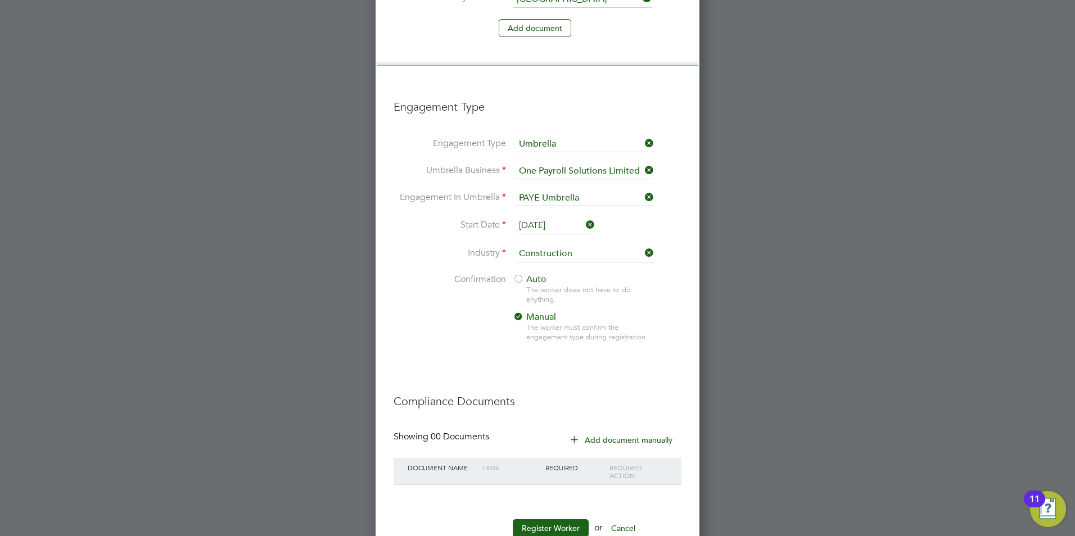
click at [519, 274] on div at bounding box center [518, 279] width 11 height 11
click at [536, 519] on button "Register Worker" at bounding box center [551, 528] width 76 height 18
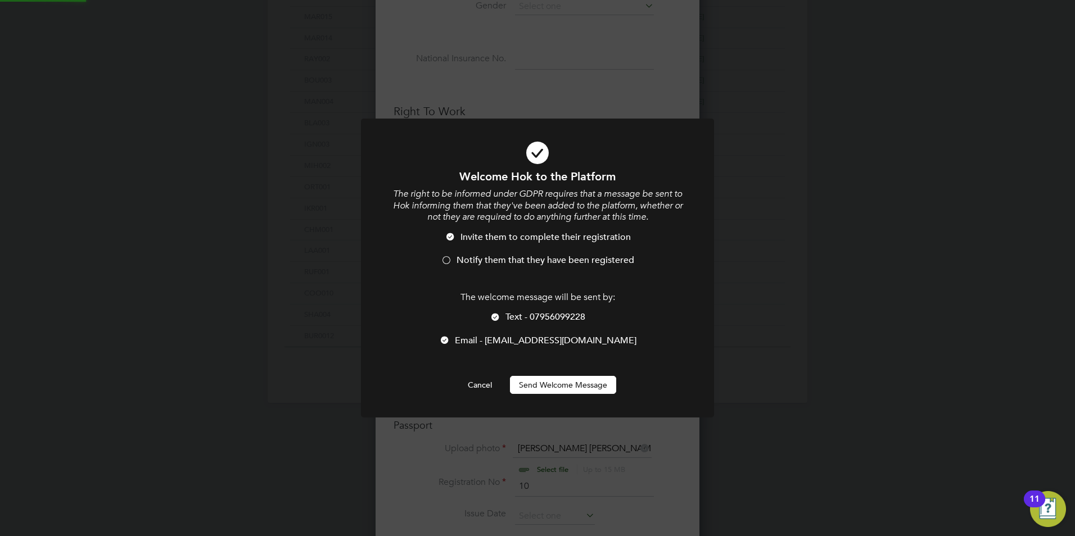
scroll to position [0, 0]
click at [473, 261] on span "Notify them that they have been registered" at bounding box center [546, 260] width 178 height 11
click at [507, 313] on div "The welcome message will be sent by: Text - 07956099228 Email - tangolander@gma…" at bounding box center [537, 325] width 292 height 66
click at [507, 319] on span "Text - 07956099228" at bounding box center [545, 316] width 80 height 11
click at [544, 379] on button "Send Welcome Message" at bounding box center [563, 385] width 106 height 18
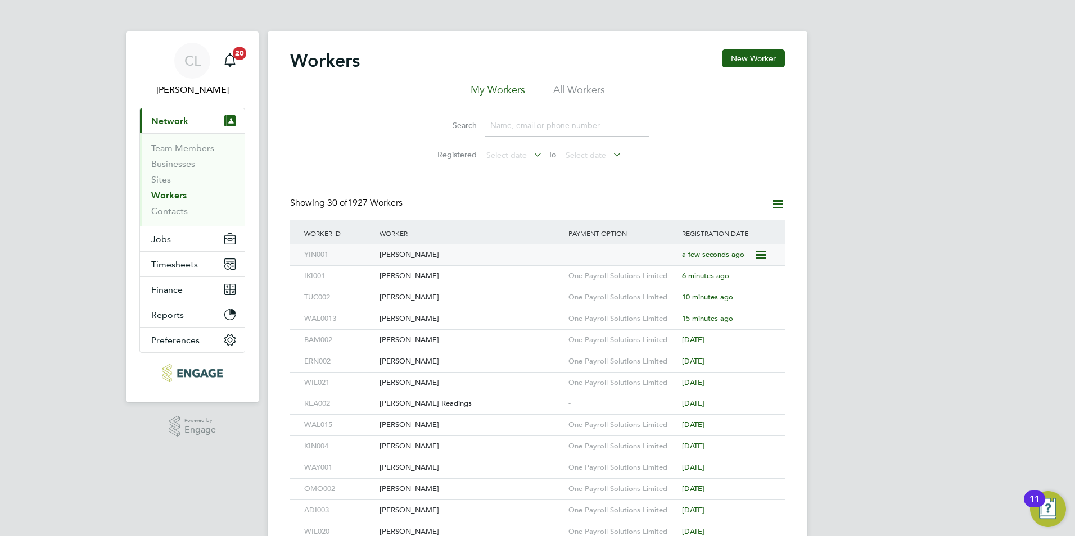
click at [442, 256] on div "[PERSON_NAME]" at bounding box center [471, 255] width 189 height 21
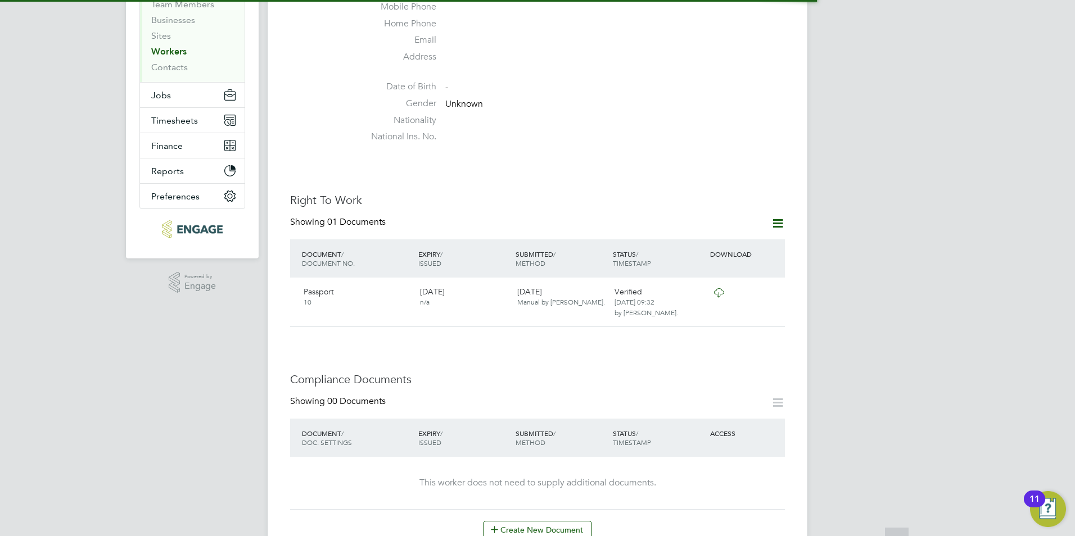
scroll to position [337, 0]
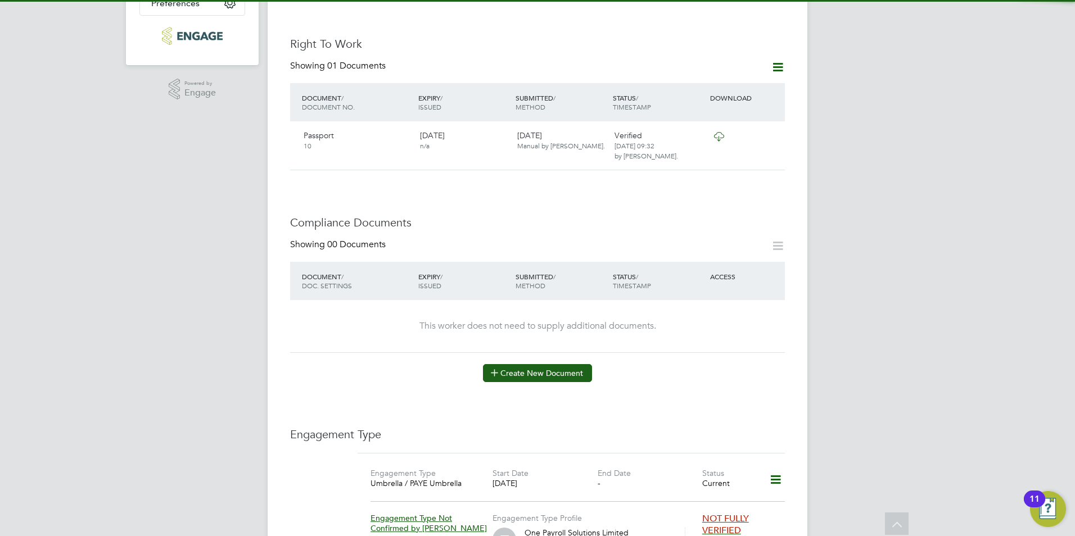
click at [516, 366] on button "Create New Document" at bounding box center [537, 373] width 109 height 18
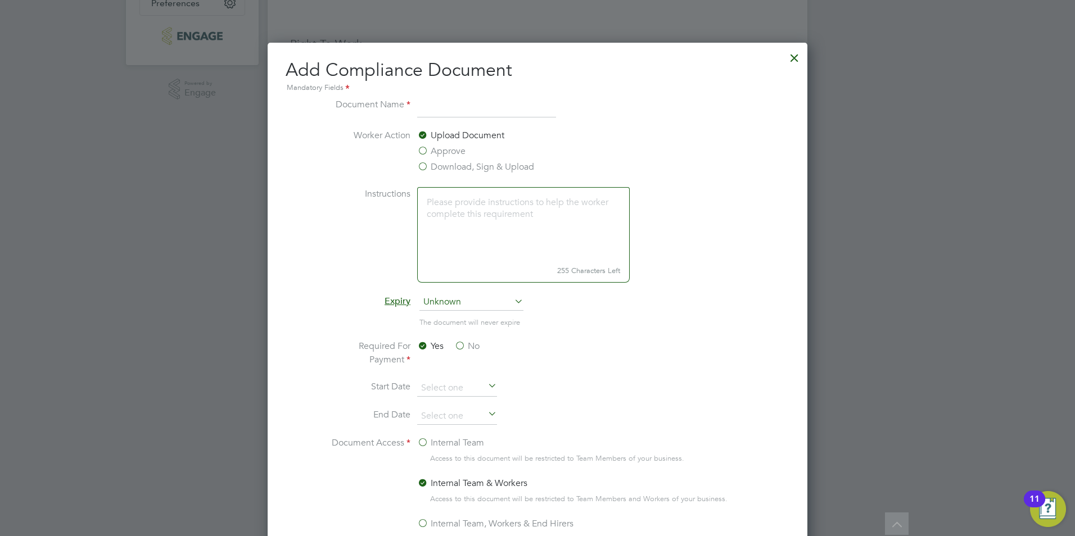
scroll to position [590, 540]
type input "CSCS"
click at [427, 169] on label "Download, Sign & Upload" at bounding box center [475, 166] width 117 height 13
click at [0, 0] on input "Download, Sign & Upload" at bounding box center [0, 0] width 0 height 0
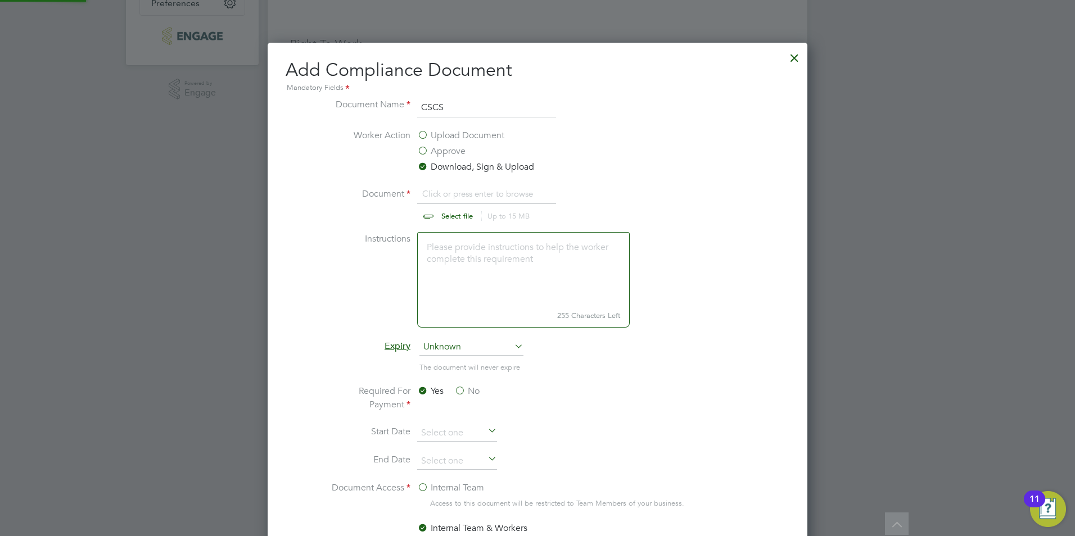
scroll to position [17, 139]
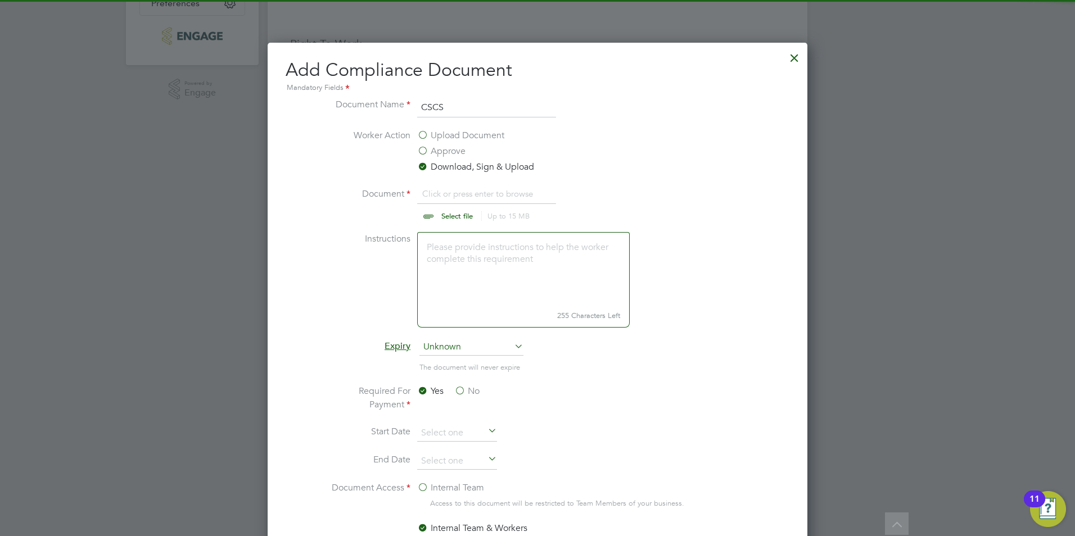
click at [447, 215] on input "file" at bounding box center [467, 204] width 177 height 34
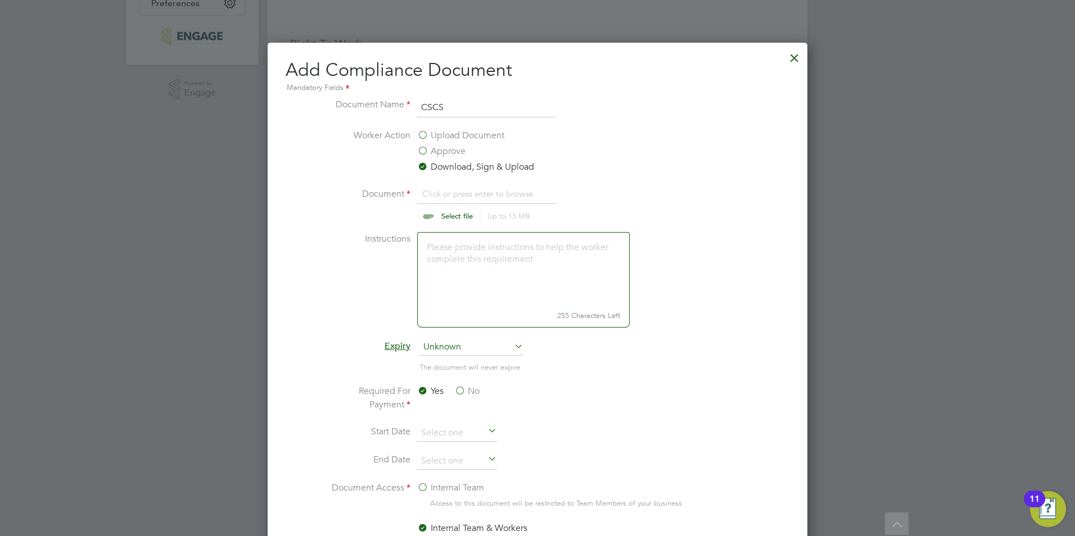
type input "C:\fakepath\Hok Yin Leung CSCS.png"
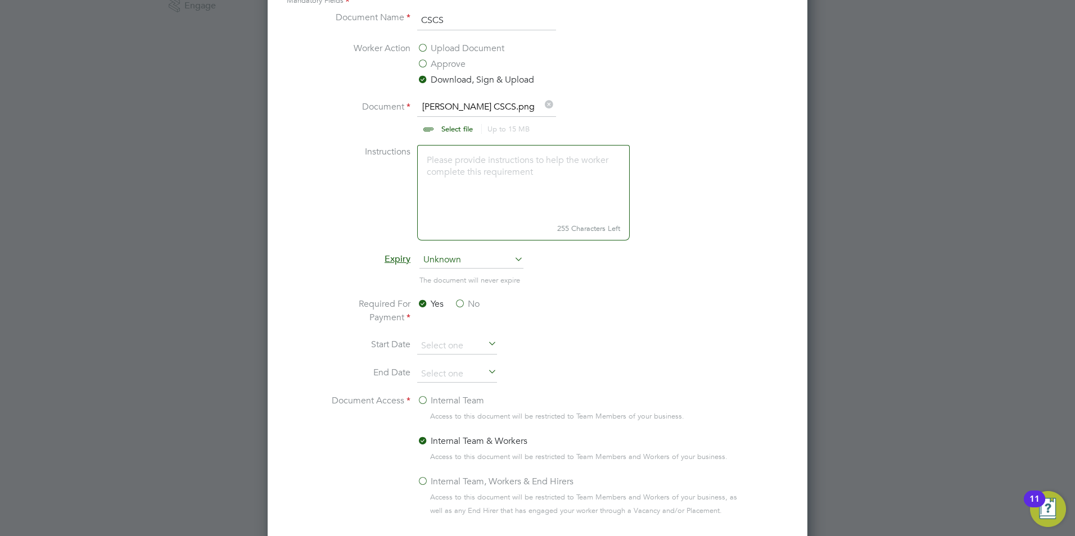
scroll to position [681, 0]
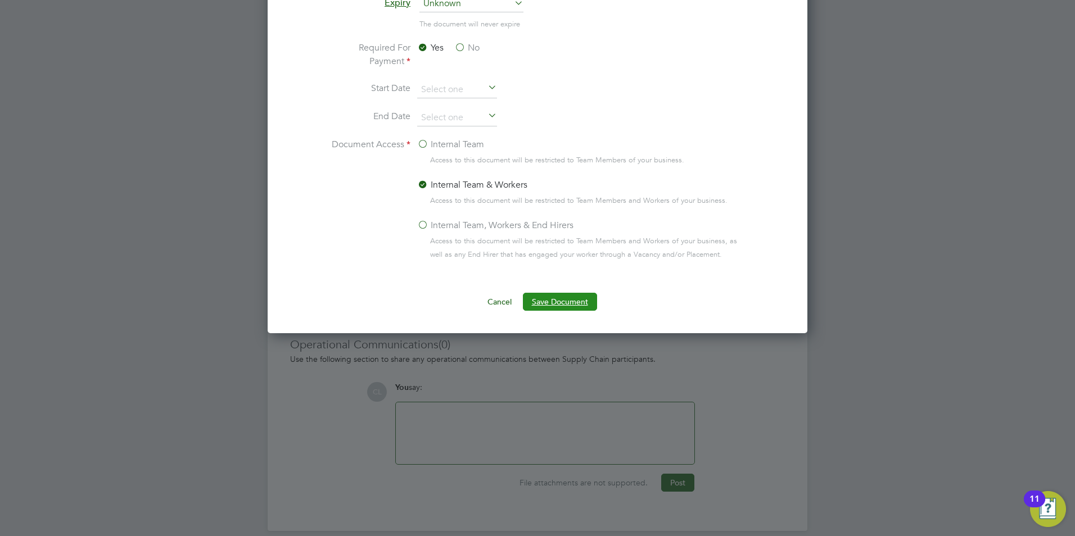
click at [567, 309] on button "Save Document" at bounding box center [560, 302] width 74 height 18
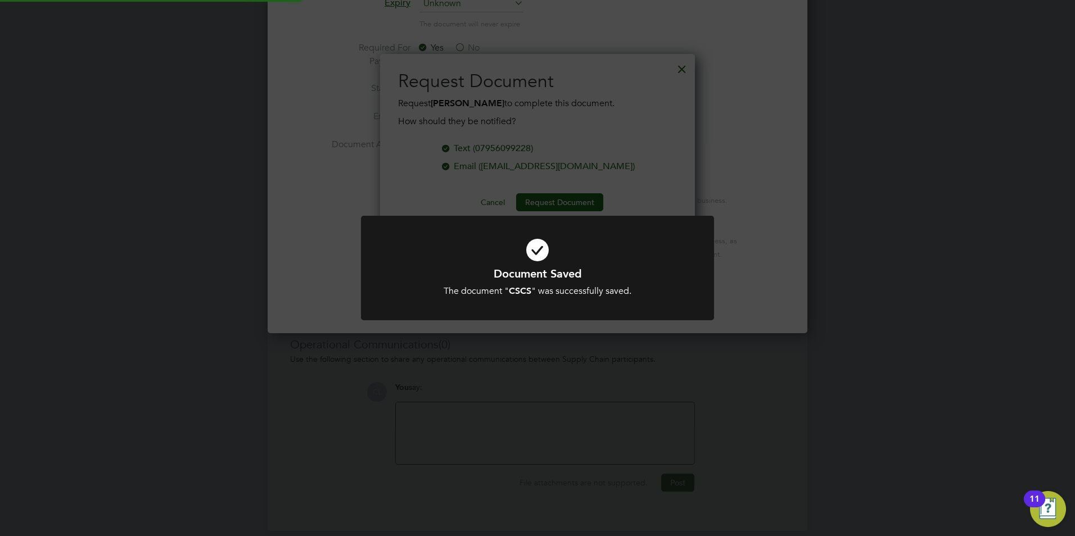
scroll to position [180, 315]
click at [618, 119] on div "Document Saved The document " CSCS " was successfully saved. Cancel Okay" at bounding box center [537, 268] width 1075 height 536
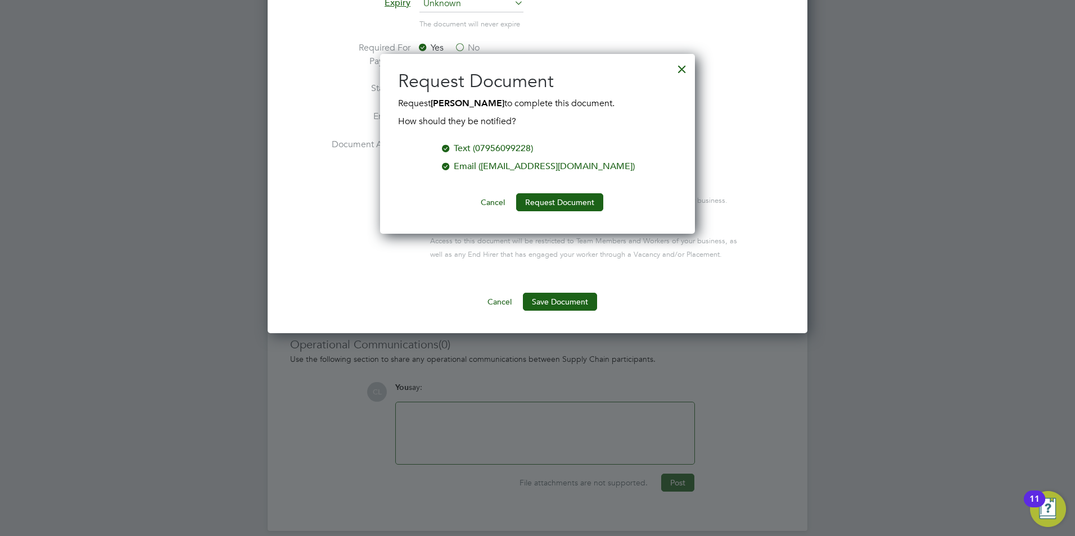
click at [687, 70] on div at bounding box center [682, 66] width 20 height 20
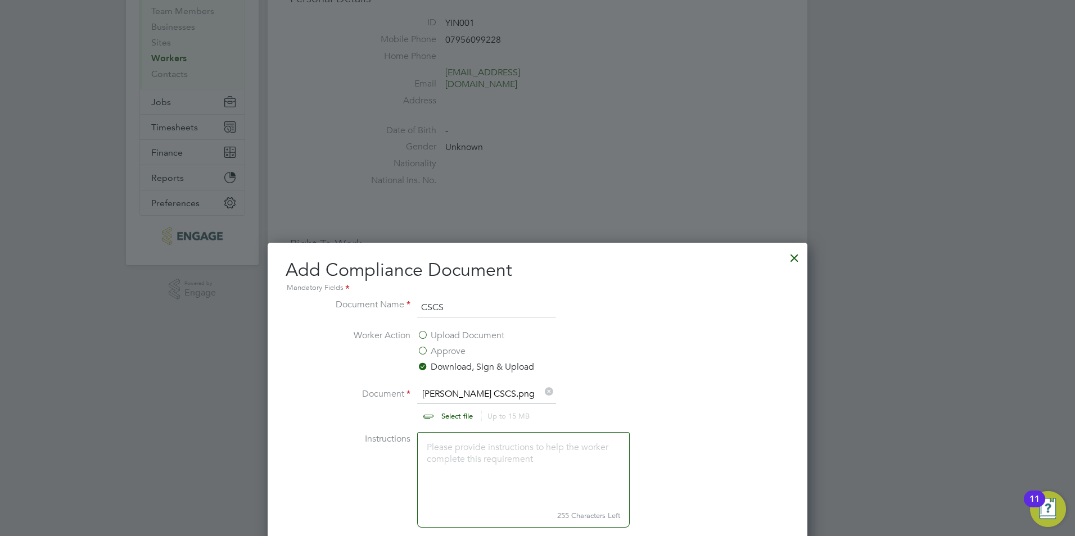
scroll to position [119, 0]
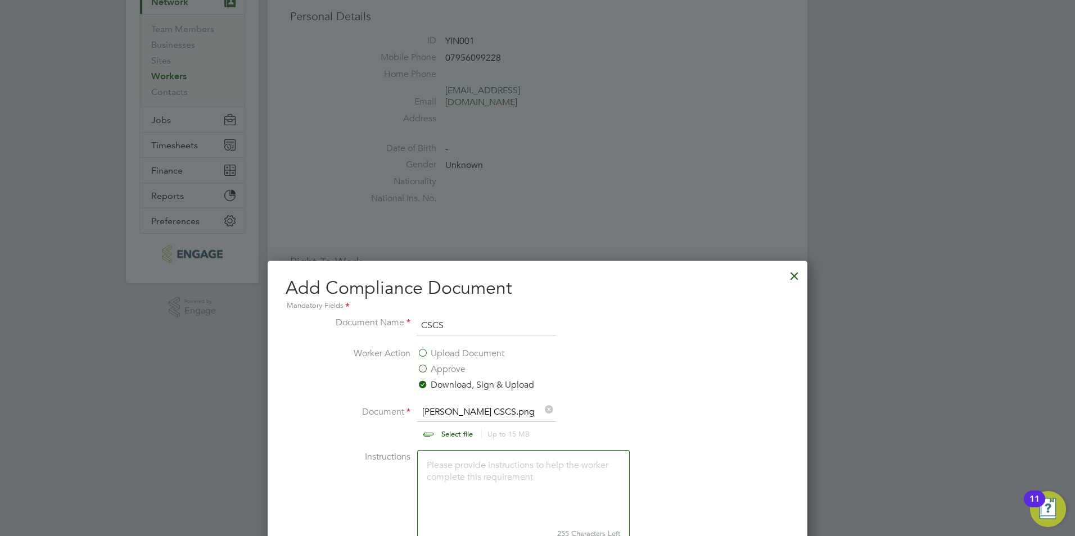
click at [795, 271] on div at bounding box center [794, 273] width 20 height 20
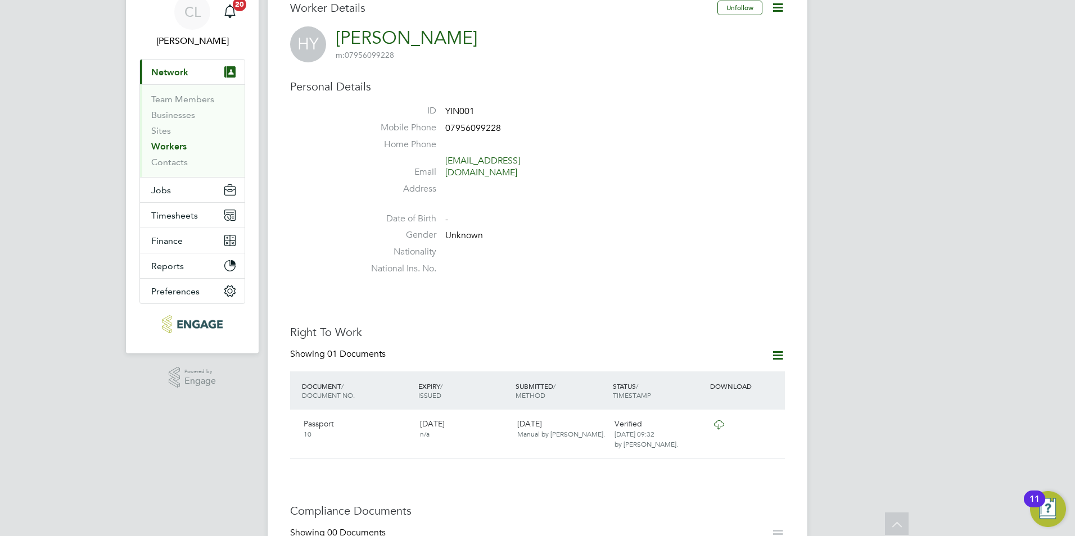
scroll to position [0, 0]
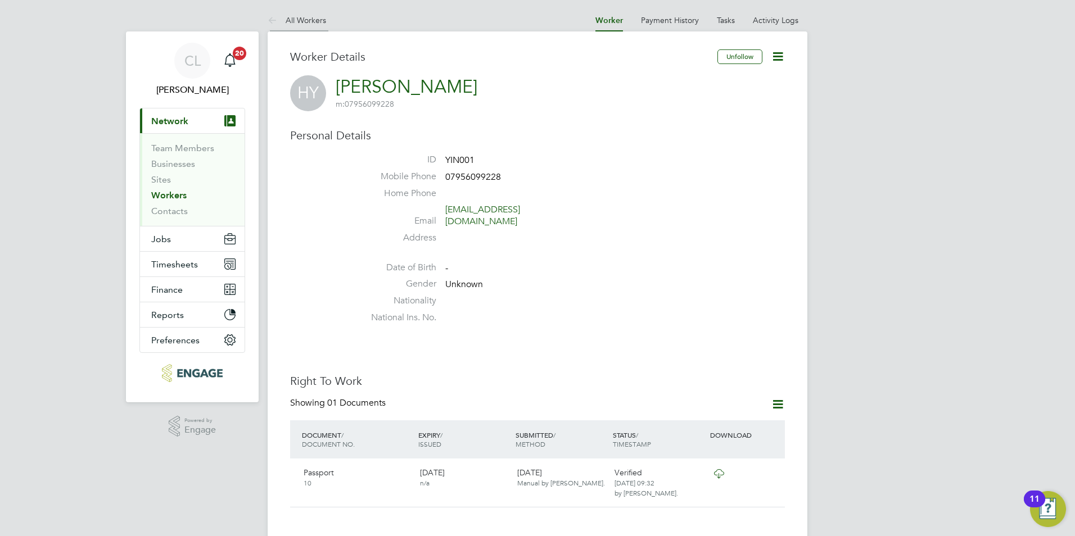
click at [305, 17] on link "All Workers" at bounding box center [297, 20] width 58 height 10
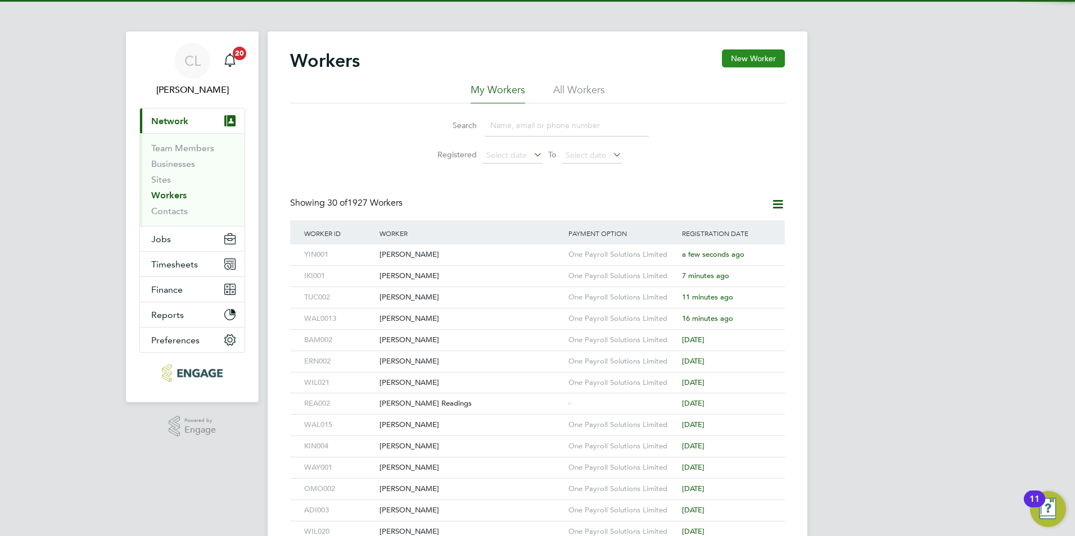
click at [754, 58] on button "New Worker" at bounding box center [753, 58] width 63 height 18
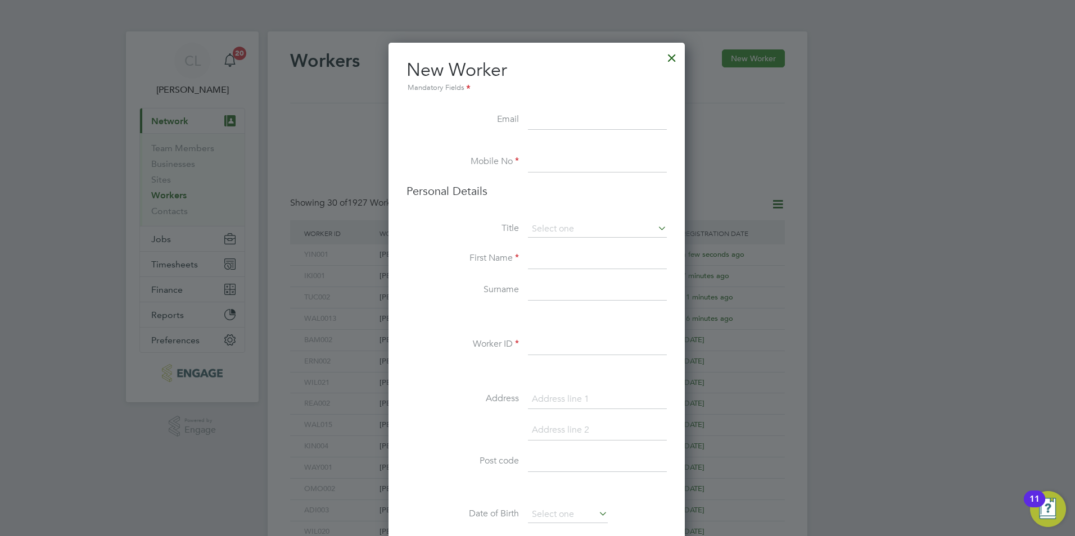
scroll to position [951, 298]
type input "N"
type input "nipezzuol@gmail.com"
drag, startPoint x: 562, startPoint y: 162, endPoint x: 532, endPoint y: 162, distance: 29.8
click at [562, 162] on input at bounding box center [597, 162] width 139 height 20
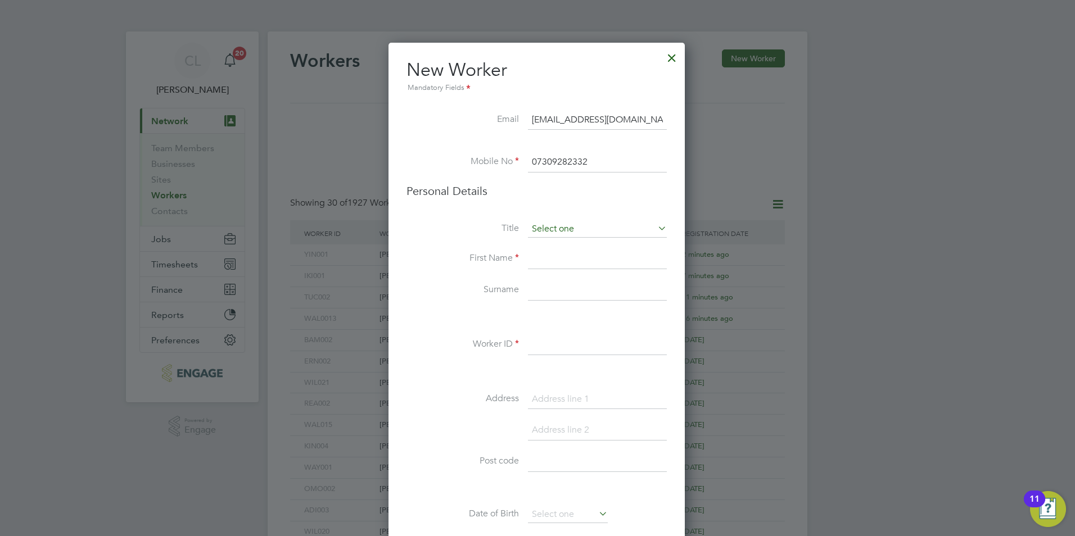
type input "07309282332"
click at [554, 221] on input at bounding box center [597, 229] width 139 height 17
click at [553, 245] on li "Mr" at bounding box center [597, 245] width 140 height 15
type input "Mr"
click at [550, 252] on input at bounding box center [597, 259] width 139 height 20
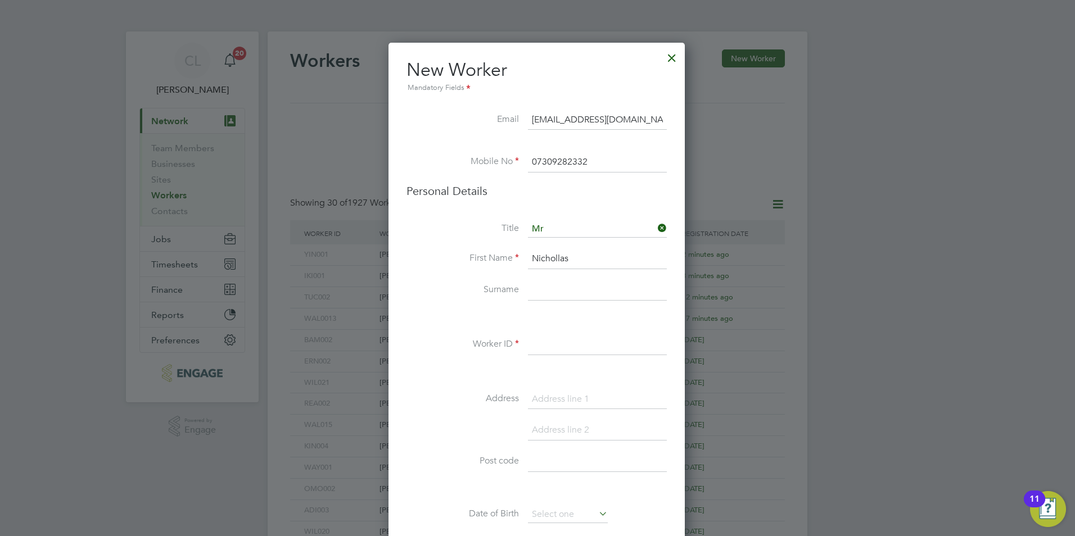
type input "Nichollas"
click at [538, 297] on input at bounding box center [597, 291] width 139 height 20
type input "Pezzuoi"
click at [576, 355] on input at bounding box center [597, 345] width 139 height 20
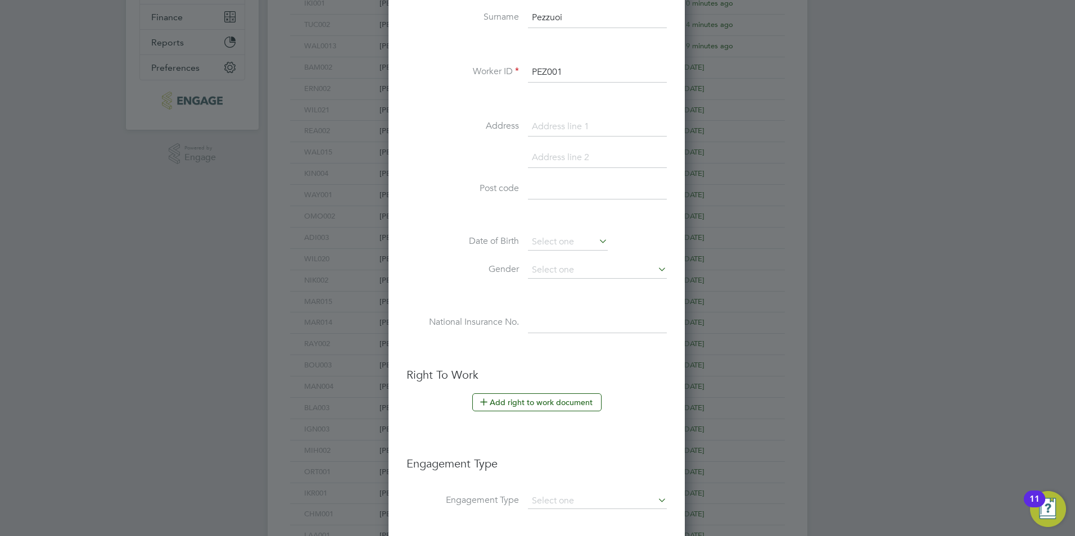
scroll to position [281, 0]
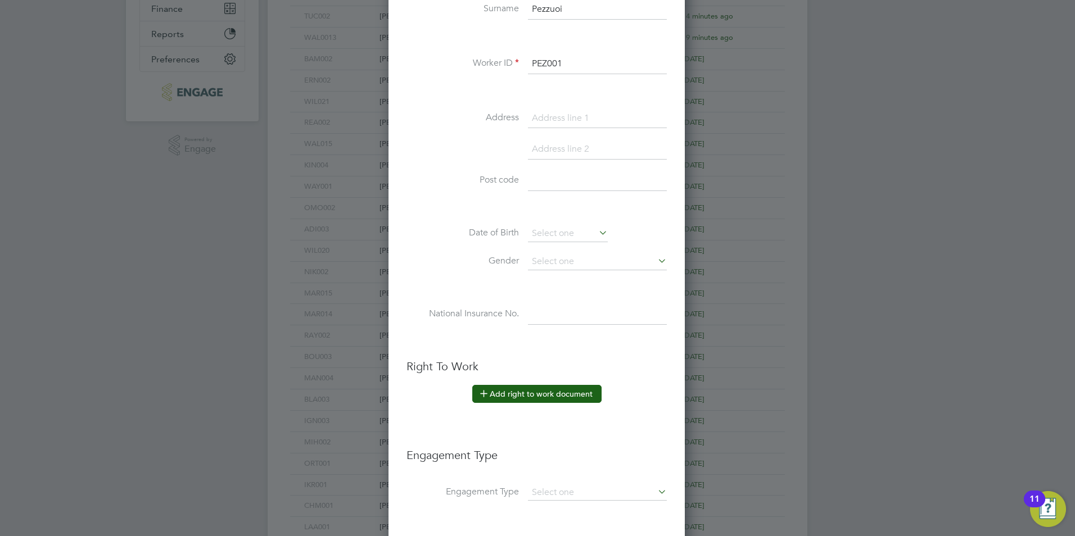
type input "PEZ001"
click at [564, 401] on button "Add right to work document" at bounding box center [536, 394] width 129 height 18
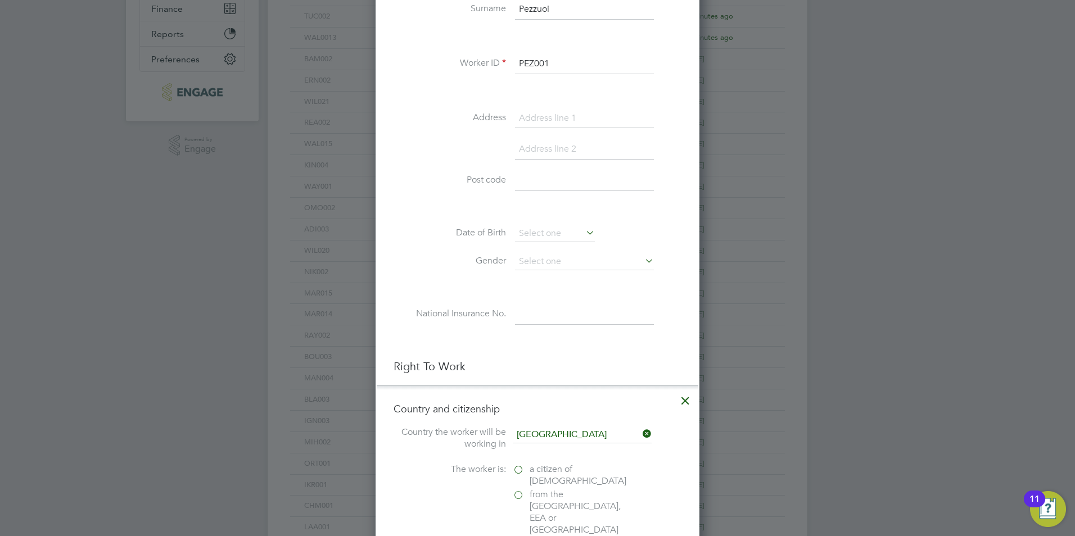
click label "a citizen of [DEMOGRAPHIC_DATA]"
click input "a citizen of [DEMOGRAPHIC_DATA]"
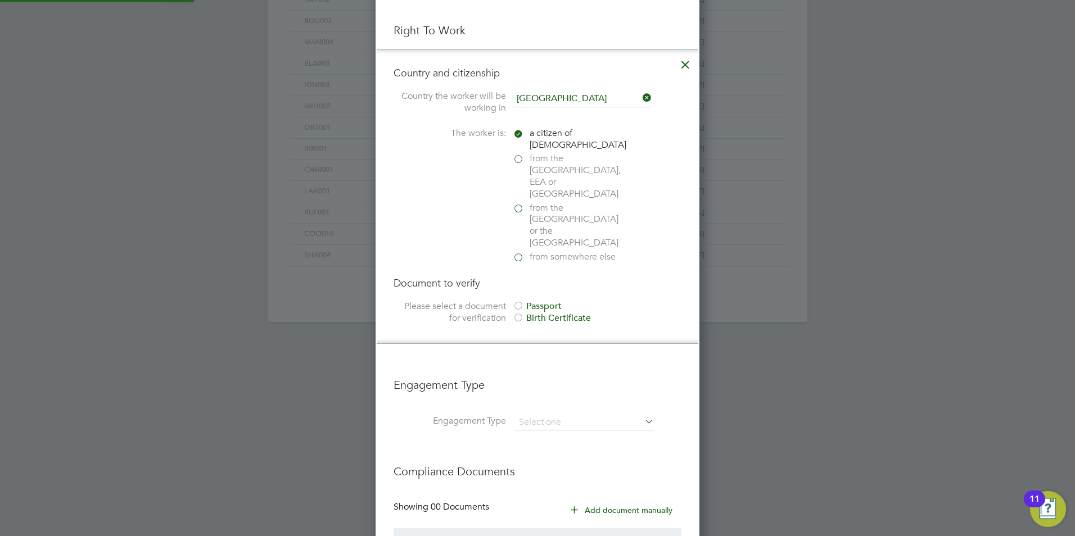
scroll to position [618, 0]
click div "Document to verify Please select a document for verification Passport Birth Cer…"
click div
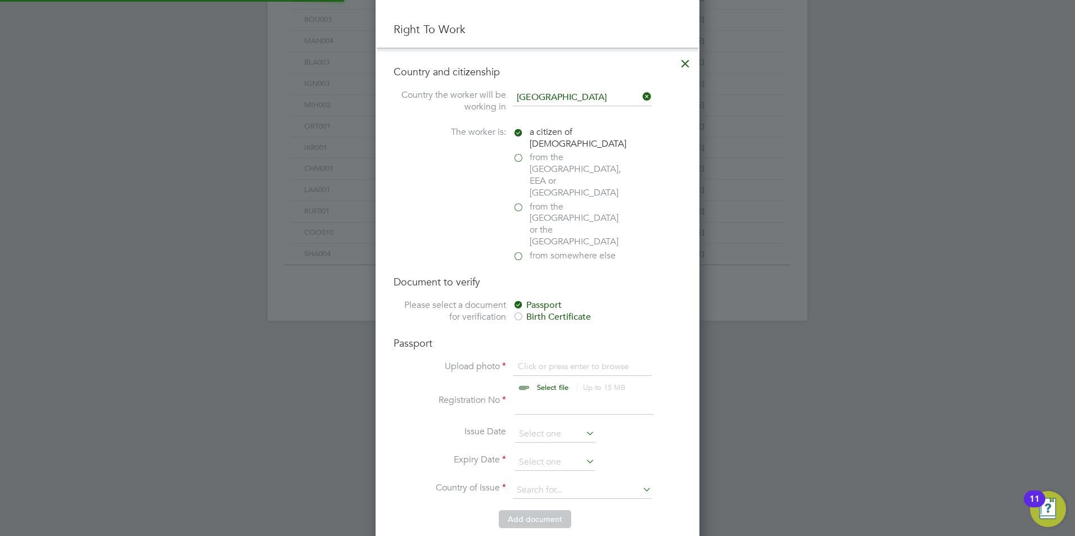
scroll to position [1396, 324]
click input "file"
type input "C:\fakepath\Nicollas Pezzuol ID.jpg"
click input
type input "10"
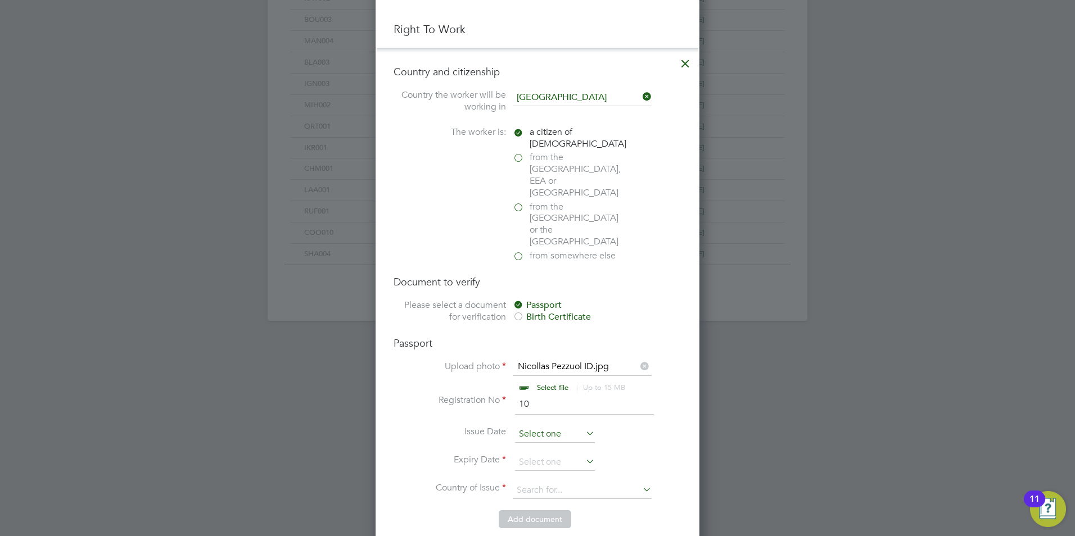
click input
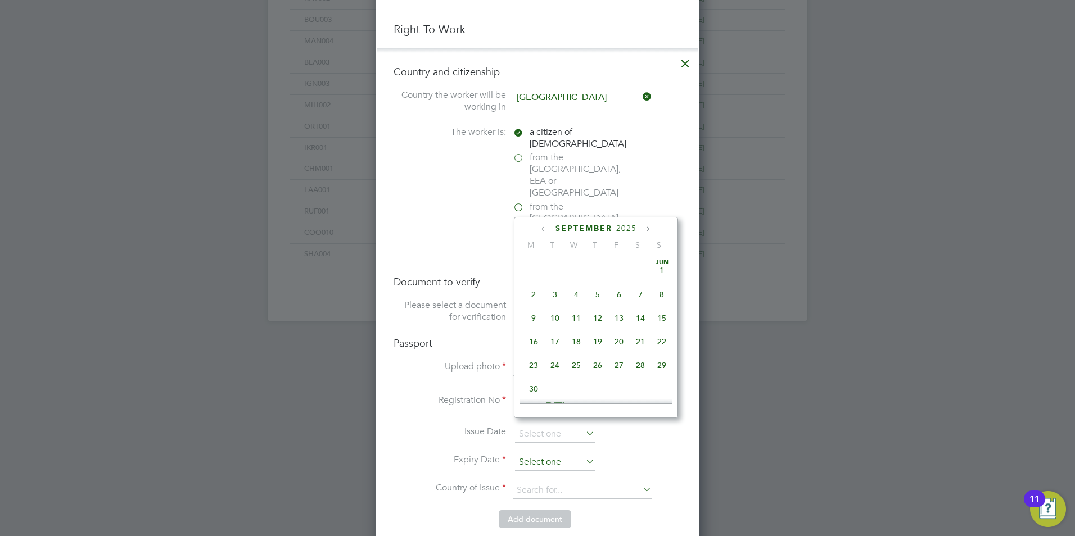
click input
click span "15"
type input "15 Dec 2025"
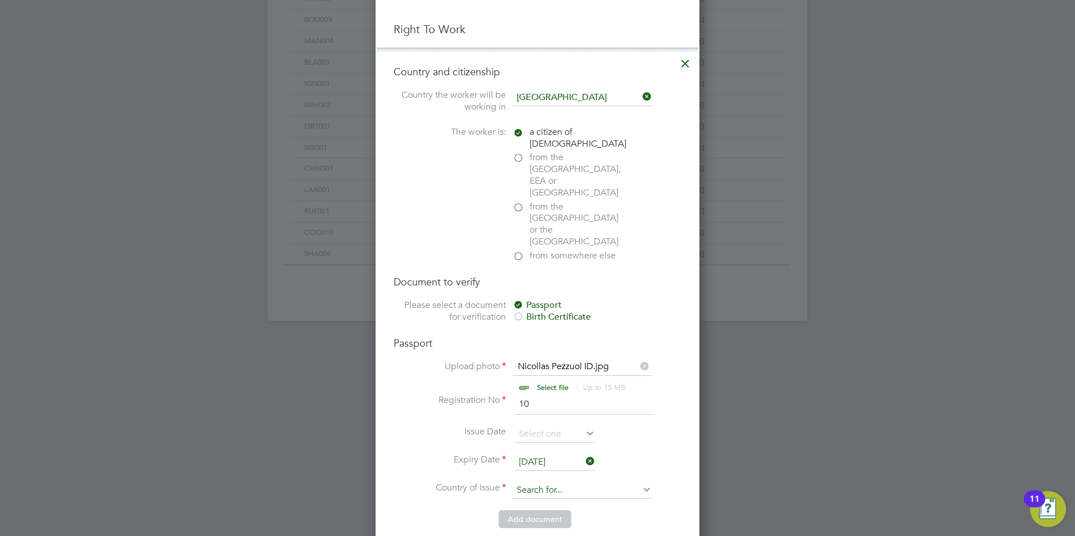
click input
click li "[GEOGRAPHIC_DATA]"
type input "[GEOGRAPHIC_DATA]"
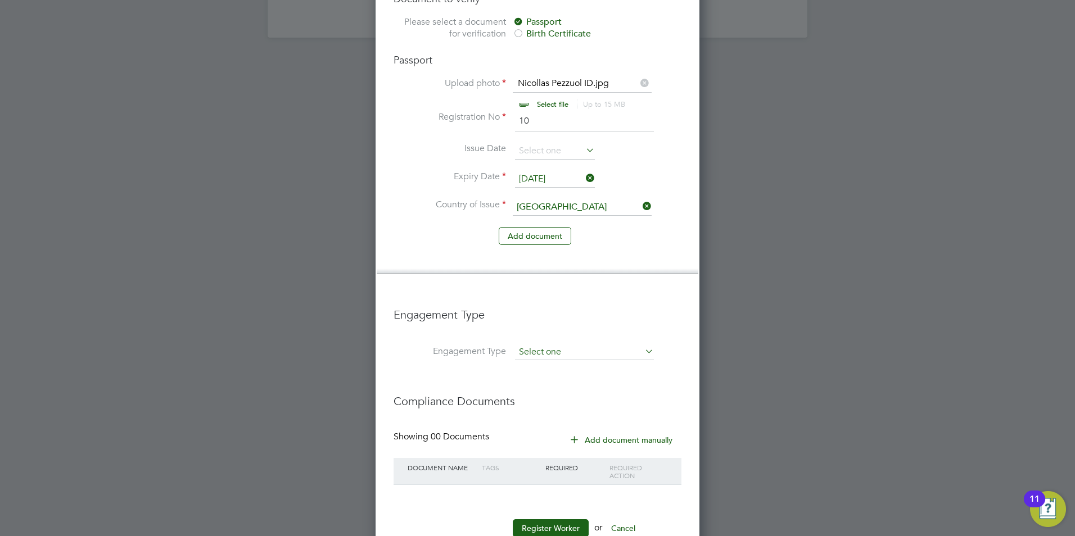
click input
drag, startPoint x: 560, startPoint y: 386, endPoint x: 566, endPoint y: 383, distance: 6.6
click li "Umbrella"
type input "Umbrella"
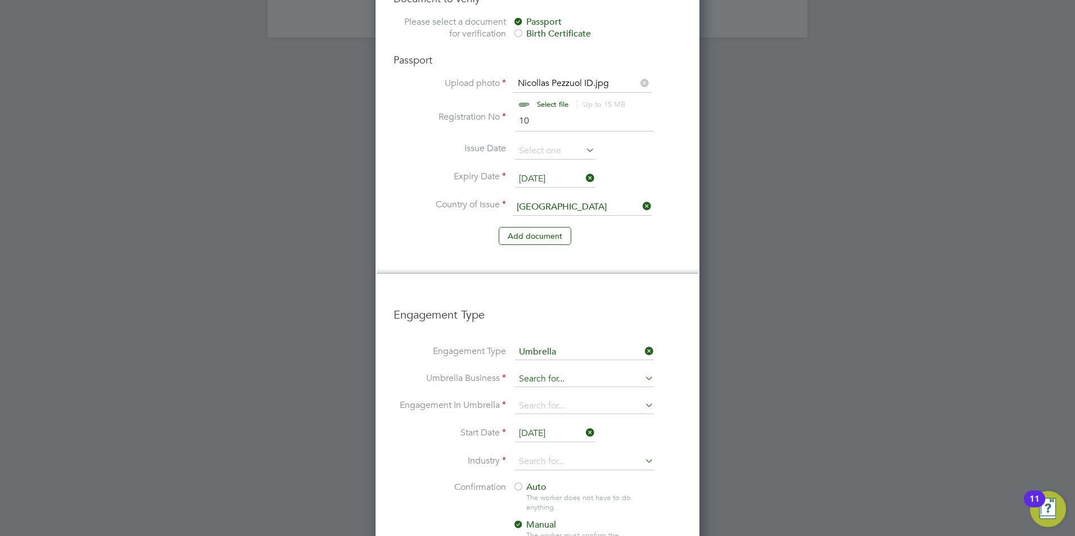
click input
click li "One Payroll Solutions Limited"
type input "One Payroll Solutions Limited"
click input
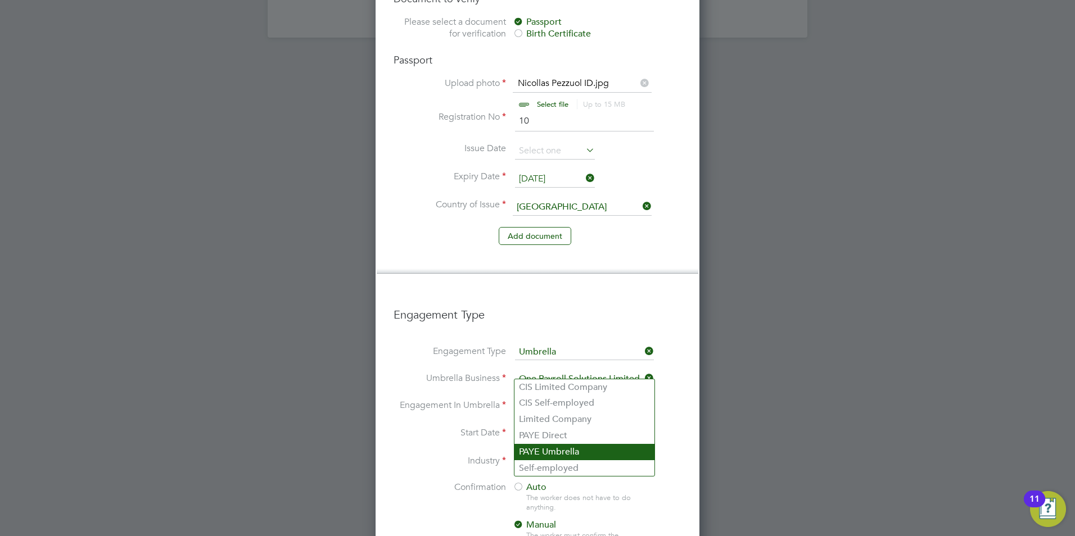
drag, startPoint x: 535, startPoint y: 452, endPoint x: 538, endPoint y: 445, distance: 8.0
click li "PAYE Umbrella"
type input "PAYE Umbrella"
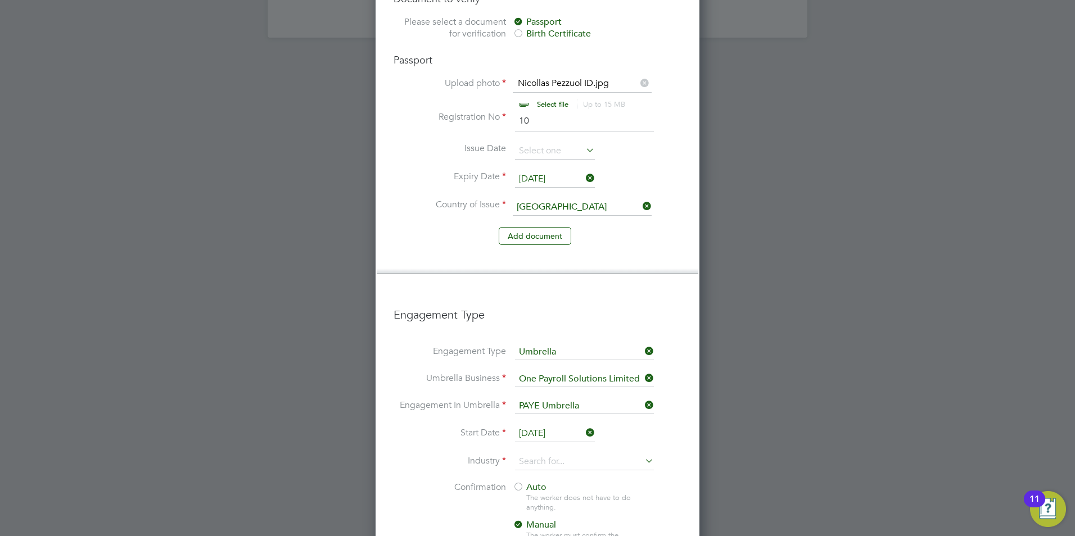
click li "Engagement In Umbrella PAYE Umbrella"
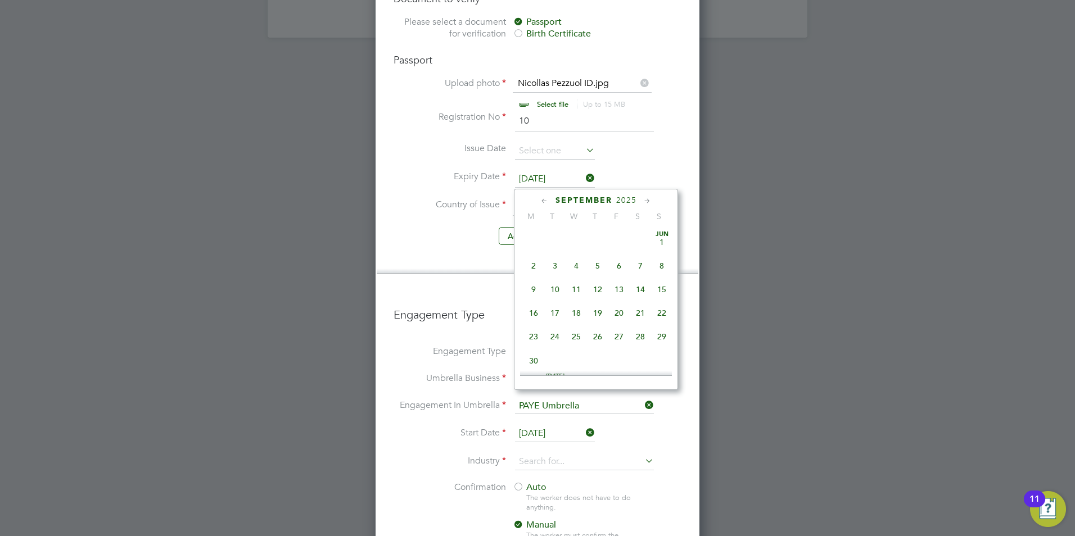
scroll to position [438, 0]
click input "[DATE]"
click span "15"
type input "[DATE]"
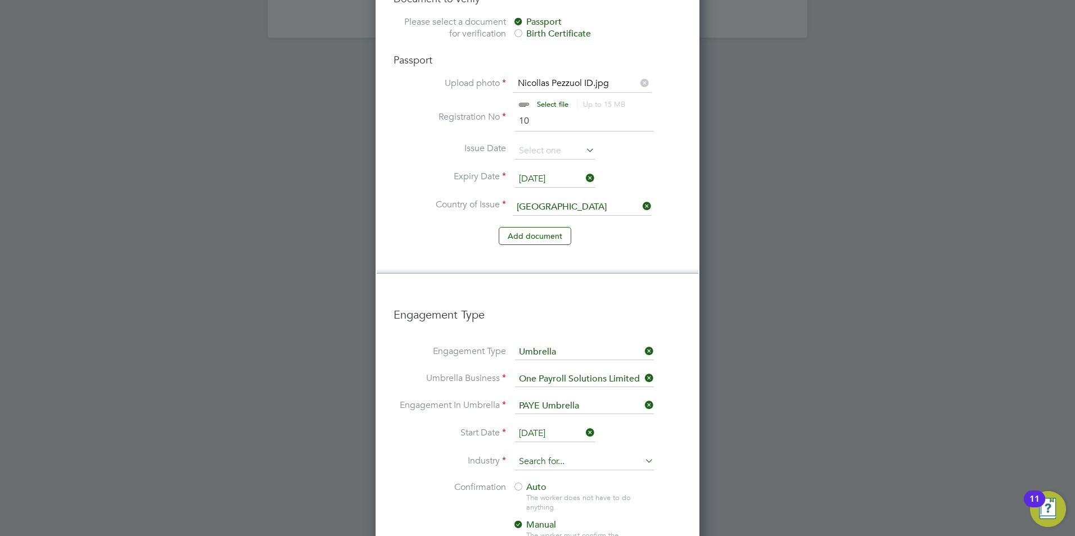
click input
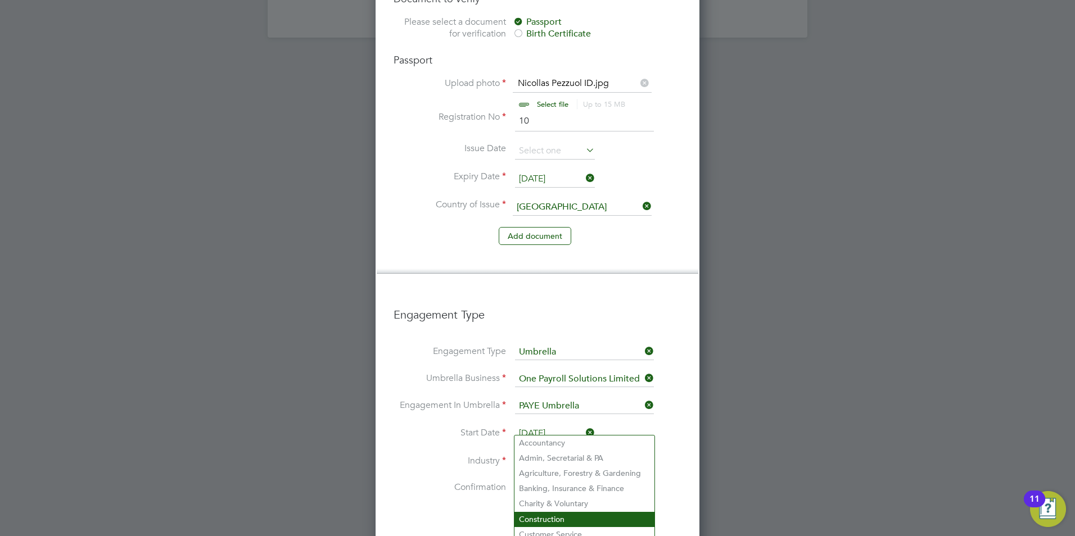
click li "Construction"
type input "Construction"
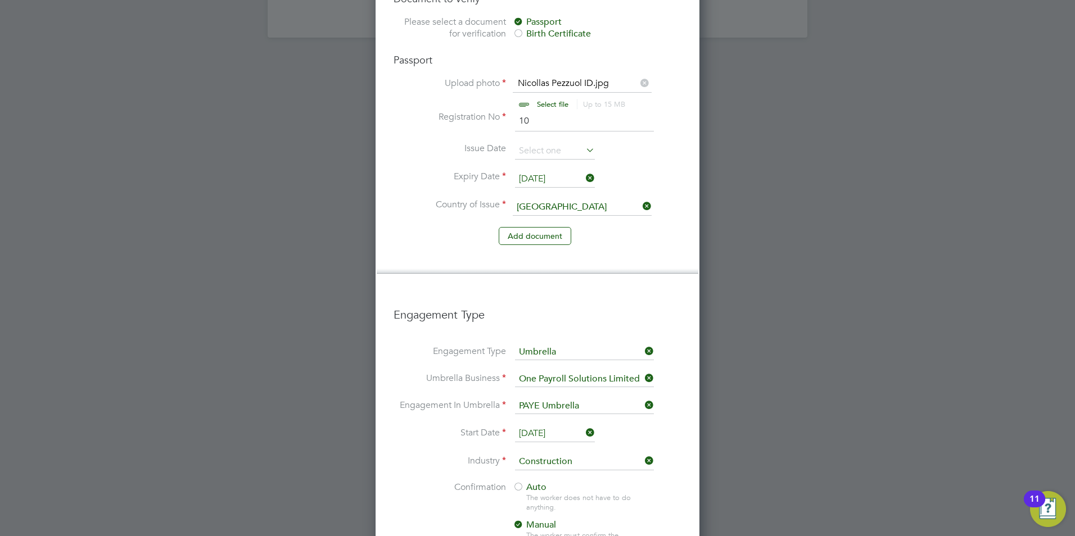
click span "Auto"
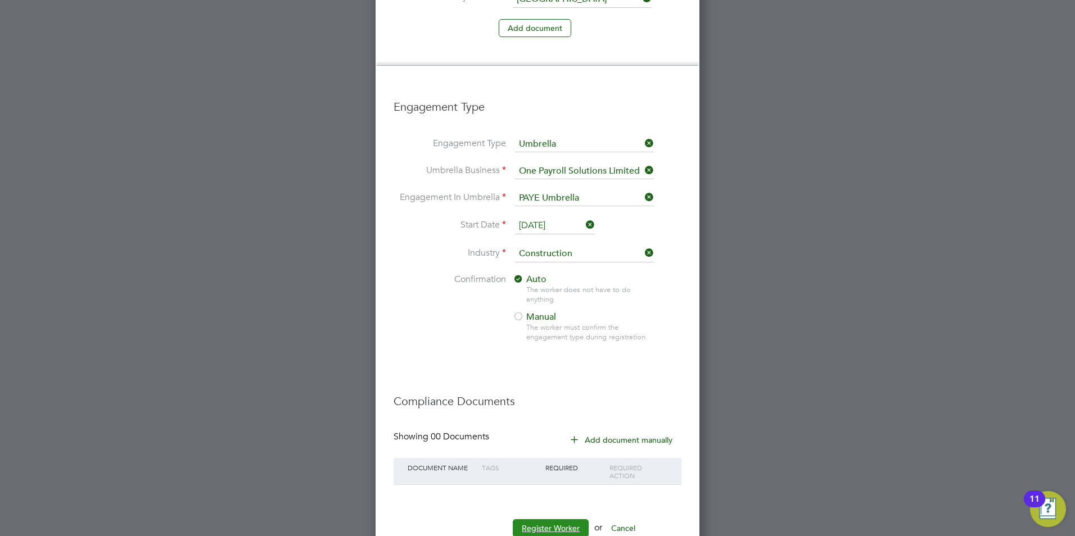
click button "Register Worker"
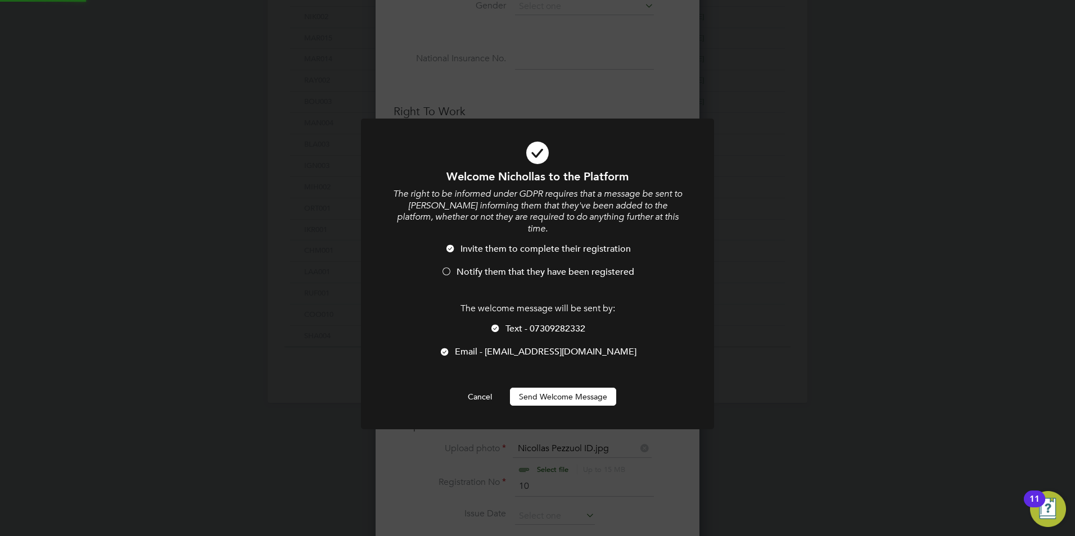
scroll to position [0, 0]
click span "Notify them that they have been registered"
click div "The welcome message will be sent by: Text - 07309282332 Email - nipezzuol@gmail…"
click span "Text - 07309282332"
click button "Send Welcome Message"
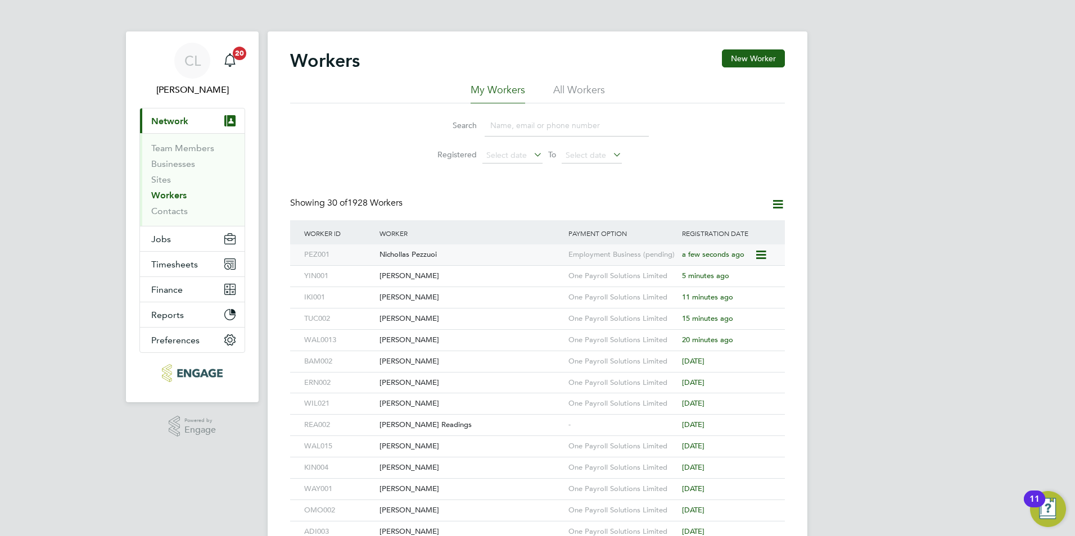
click div "Nichollas Pezzuoi"
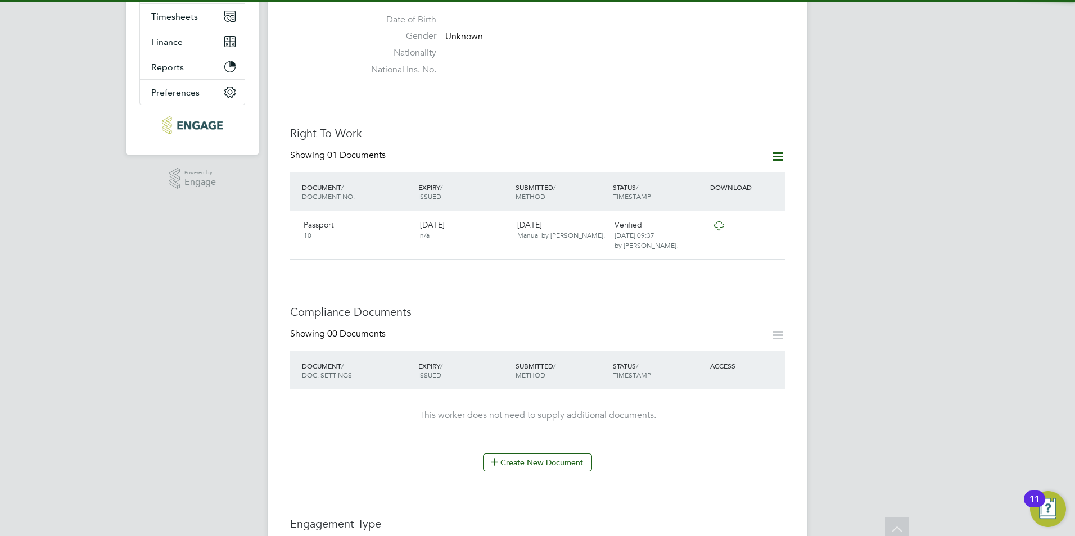
scroll to position [337, 0]
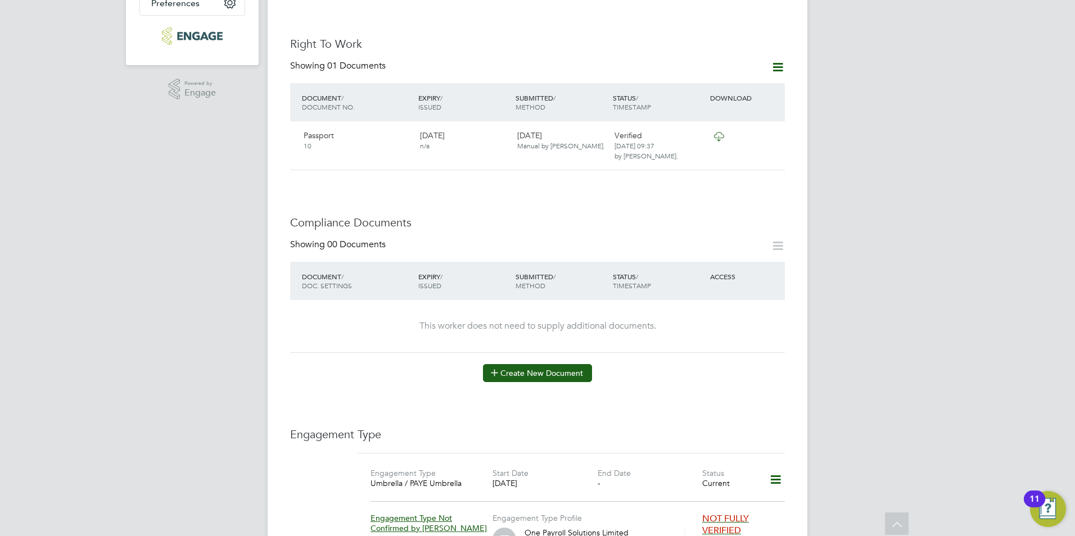
click at [504, 365] on button "Create New Document" at bounding box center [537, 373] width 109 height 18
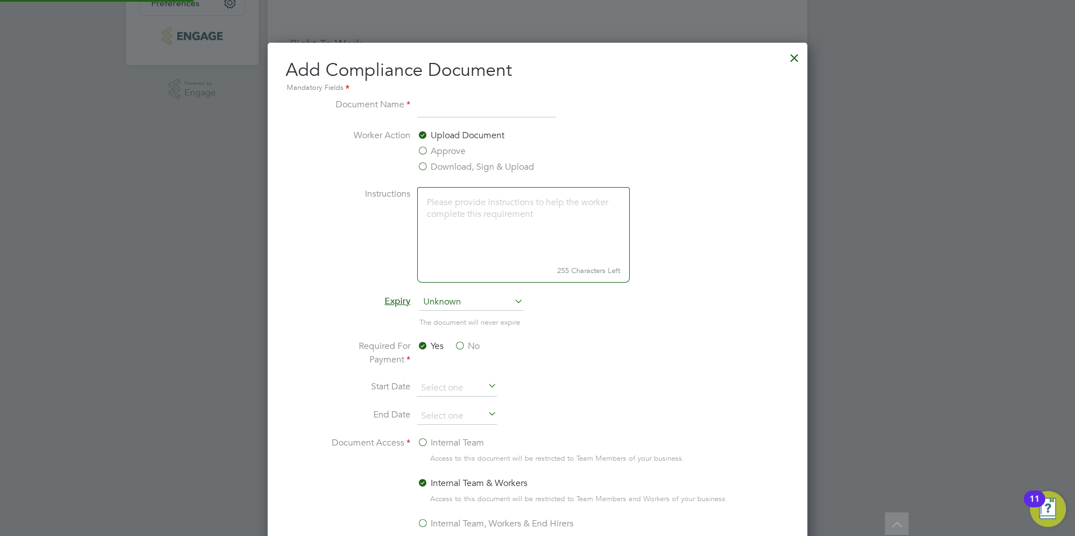
scroll to position [590, 540]
click at [528, 168] on label "Download, Sign & Upload" at bounding box center [475, 166] width 117 height 13
click at [0, 0] on input "Download, Sign & Upload" at bounding box center [0, 0] width 0 height 0
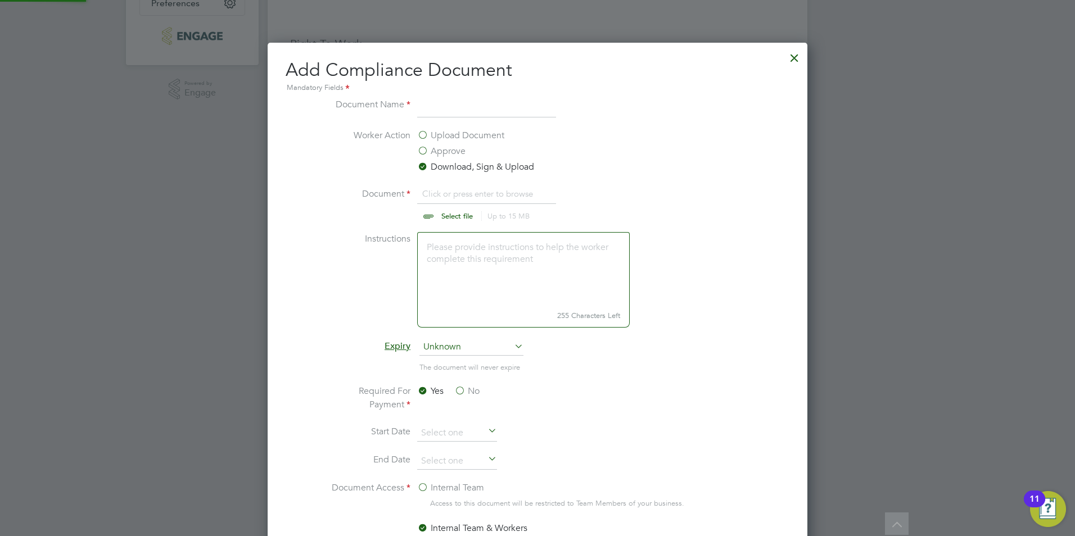
scroll to position [17, 139]
click at [475, 98] on input at bounding box center [486, 108] width 139 height 20
type input "CSCS"
click at [450, 205] on input "file" at bounding box center [467, 204] width 177 height 34
type input "C:\fakepath\Nicollas Pezzuol CSCS.jpg"
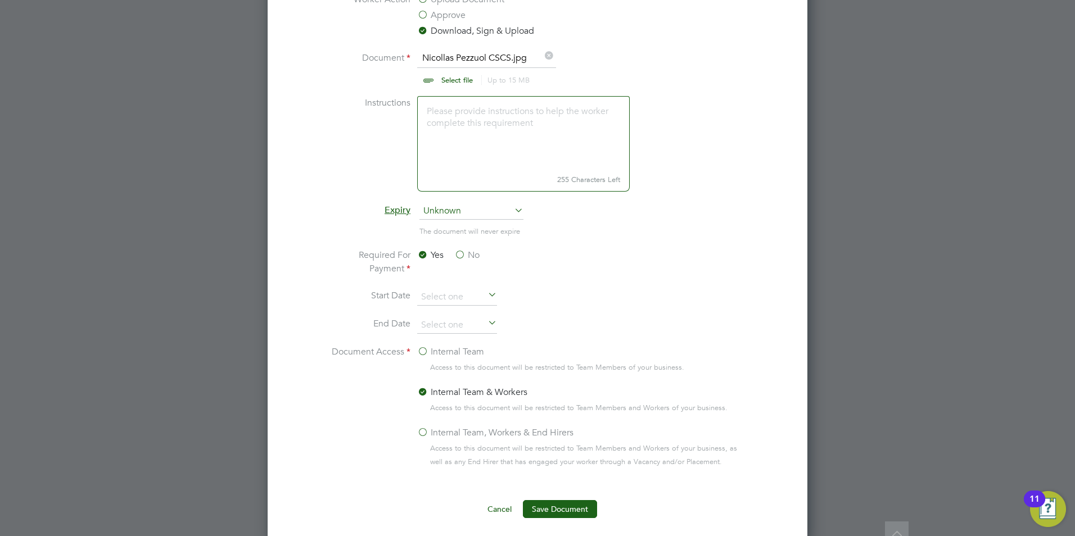
scroll to position [681, 0]
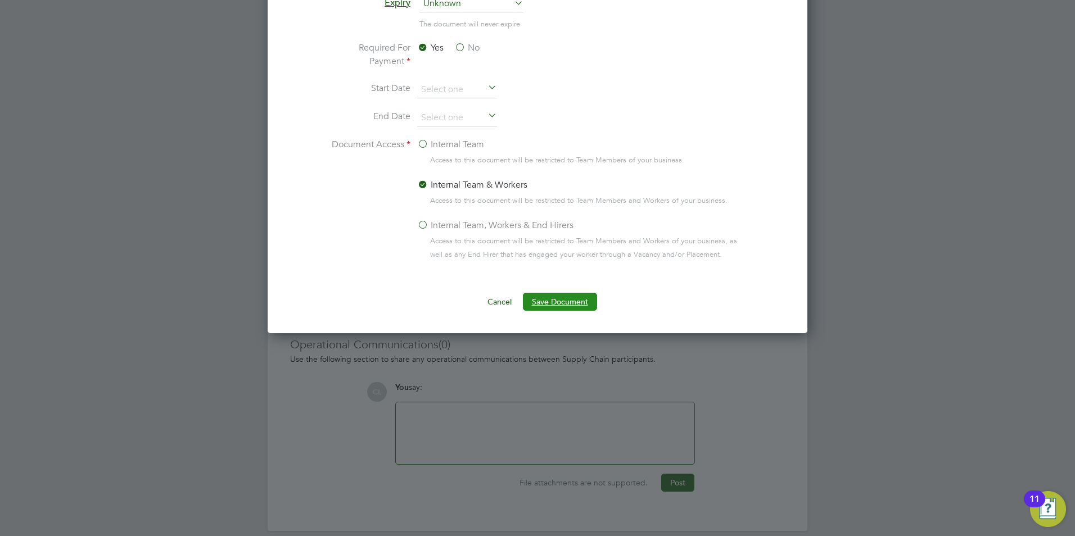
click at [555, 303] on button "Save Document" at bounding box center [560, 302] width 74 height 18
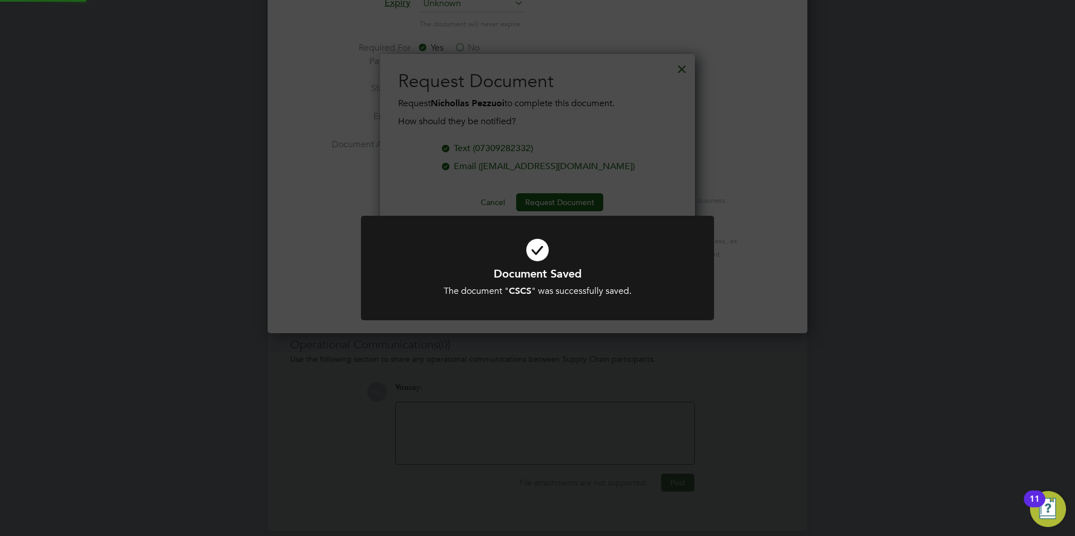
scroll to position [180, 315]
click at [600, 108] on div "Document Saved The document " CSCS " was successfully saved. Cancel Okay" at bounding box center [537, 268] width 1075 height 536
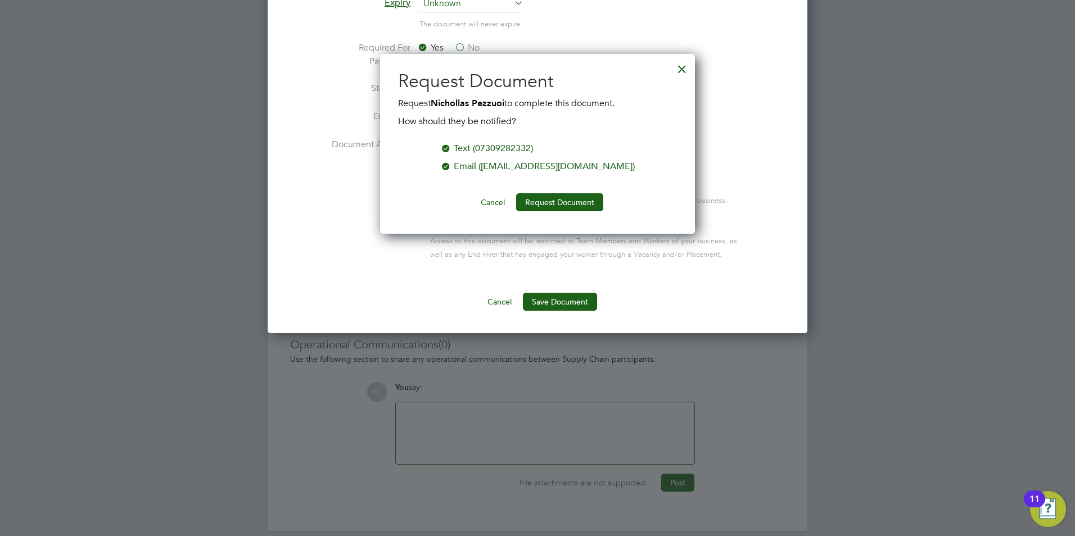
click at [689, 68] on div at bounding box center [682, 66] width 20 height 20
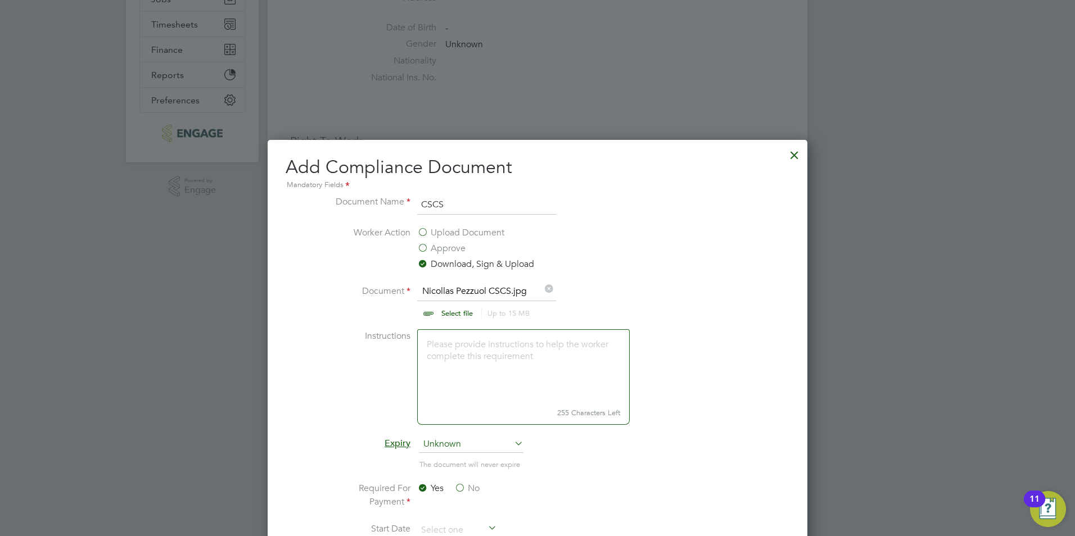
scroll to position [175, 0]
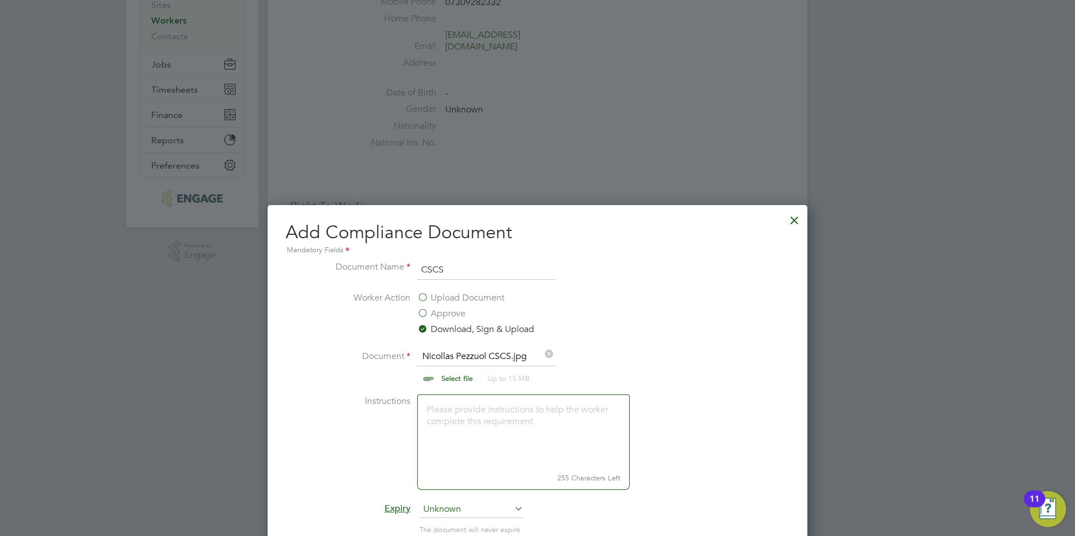
drag, startPoint x: 466, startPoint y: 279, endPoint x: 270, endPoint y: 246, distance: 198.3
click at [283, 250] on div "Add Compliance Document Mandatory Fields Document Name CSCS Worker Action Uploa…" at bounding box center [538, 522] width 540 height 634
type input "RTW"
click at [447, 375] on input "file" at bounding box center [467, 367] width 177 height 34
type input "C:\fakepath\Nicollas Pezzuol ONE.pdf"
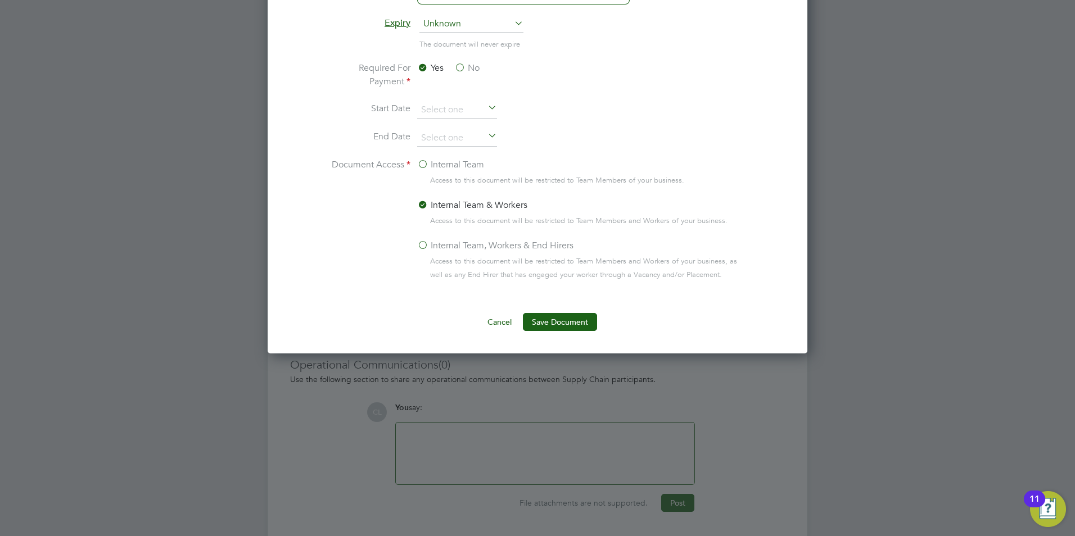
scroll to position [681, 0]
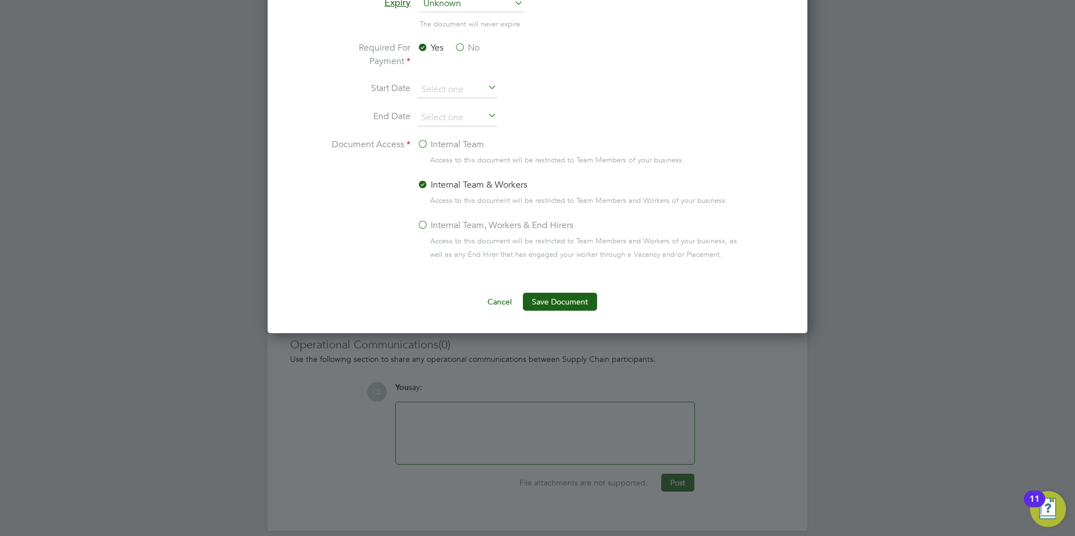
click at [794, 221] on div "Add Compliance Document Mandatory Fields Document Name RTW Worker Action Upload…" at bounding box center [538, 16] width 540 height 634
click at [796, 214] on div "Add Compliance Document Mandatory Fields Document Name RTW Worker Action Upload…" at bounding box center [538, 16] width 540 height 634
click at [790, 225] on div "Add Compliance Document Mandatory Fields Document Name RTW Worker Action Upload…" at bounding box center [538, 16] width 540 height 634
click at [790, 214] on div "Add Compliance Document Mandatory Fields Document Name RTW Worker Action Upload…" at bounding box center [538, 16] width 540 height 634
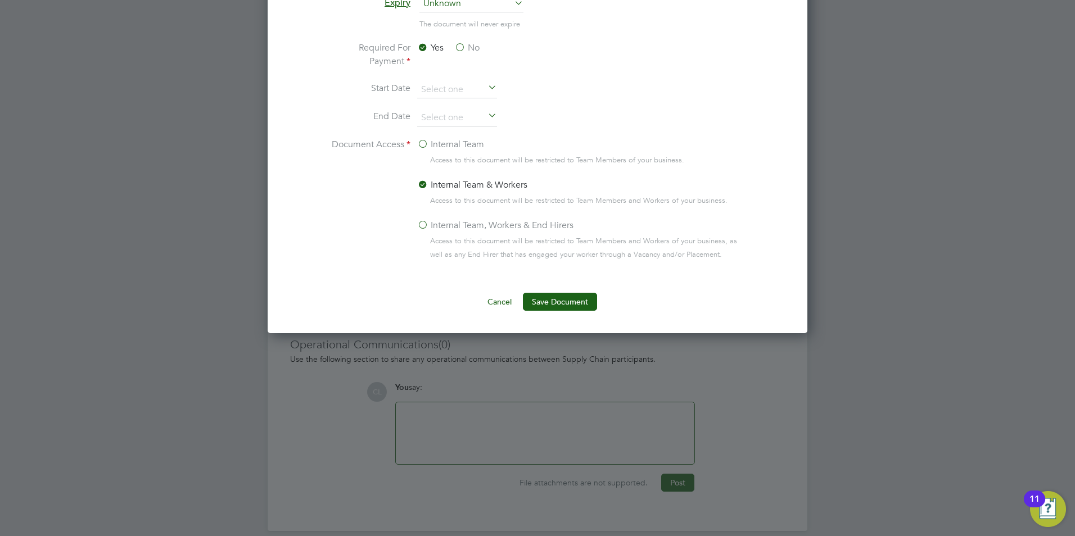
drag, startPoint x: 606, startPoint y: 345, endPoint x: 598, endPoint y: 331, distance: 16.4
click at [607, 344] on div at bounding box center [537, 268] width 1075 height 536
click at [472, 143] on label "Internal Team" at bounding box center [450, 144] width 67 height 13
click at [0, 0] on input "Internal Team" at bounding box center [0, 0] width 0 height 0
drag, startPoint x: 663, startPoint y: 115, endPoint x: 602, endPoint y: 96, distance: 63.7
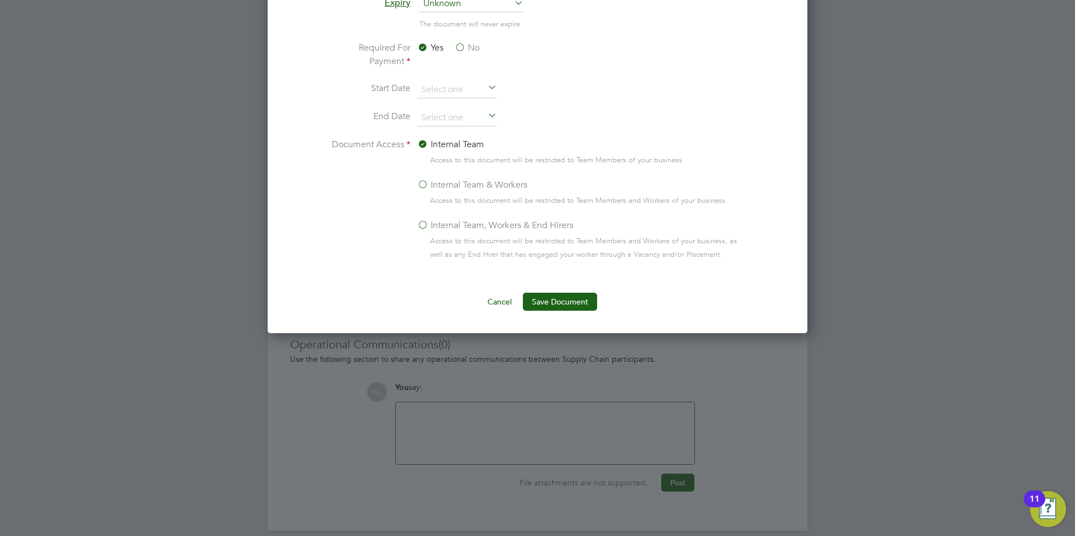
click at [602, 96] on li "Start Date" at bounding box center [537, 96] width 423 height 28
click at [539, 299] on button "Save Document" at bounding box center [560, 302] width 74 height 18
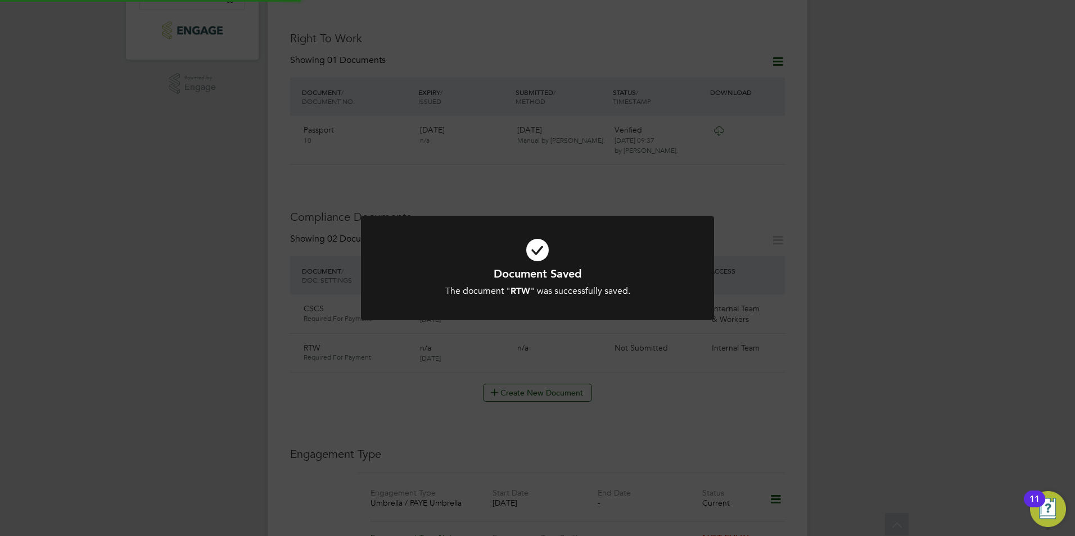
scroll to position [337, 0]
click at [658, 6] on div "Document Saved The document " RTW " was successfully saved. Cancel Okay" at bounding box center [537, 268] width 1075 height 536
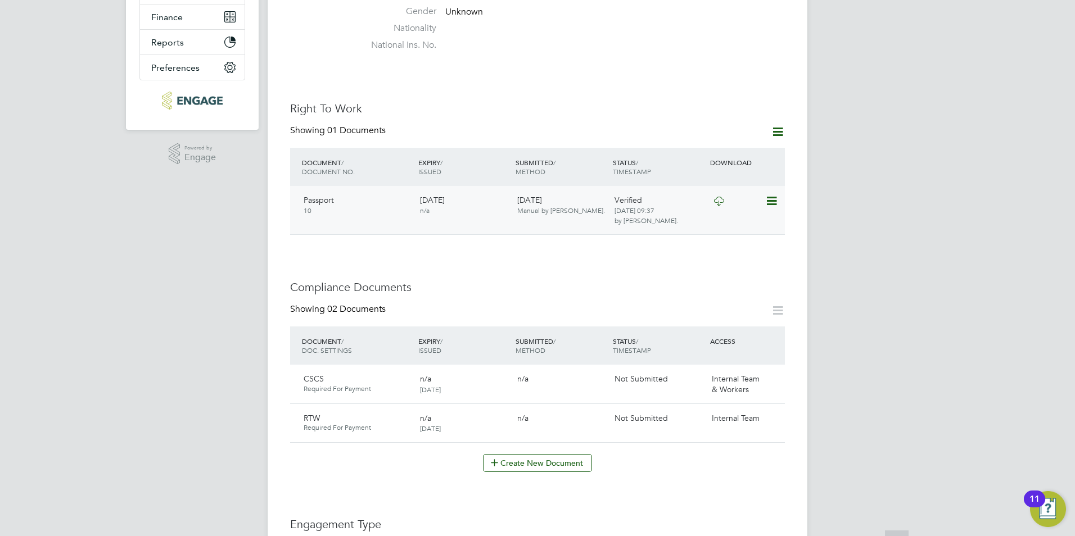
scroll to position [281, 0]
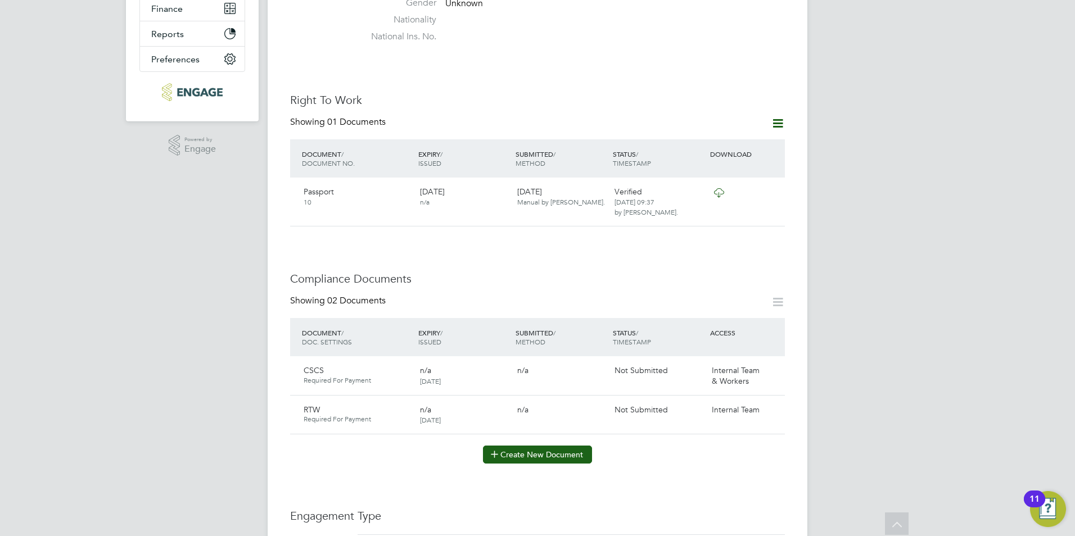
click at [539, 446] on button "Create New Document" at bounding box center [537, 455] width 109 height 18
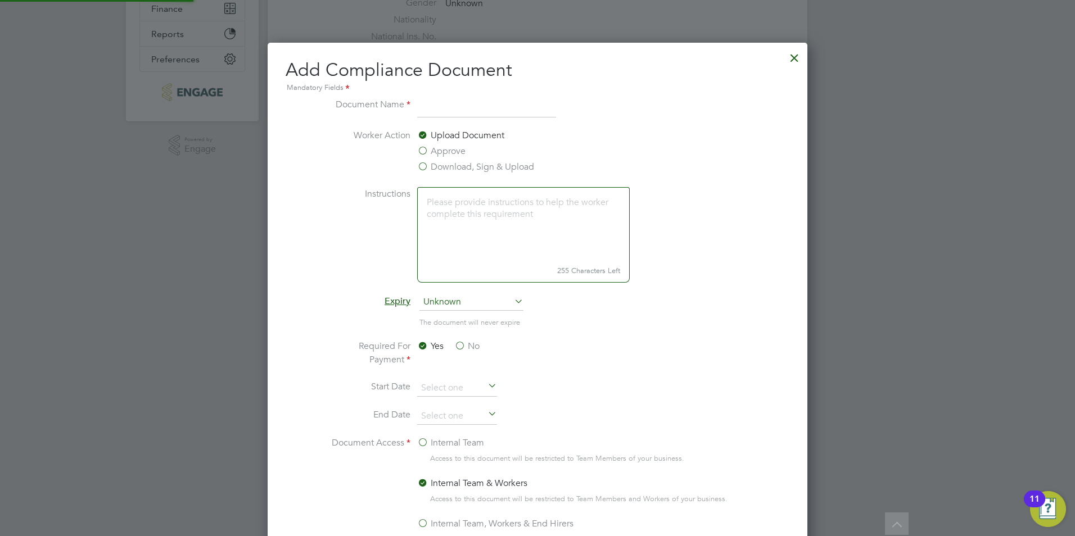
scroll to position [590, 540]
type input "RTW"
click at [455, 168] on label "Download, Sign & Upload" at bounding box center [475, 166] width 117 height 13
click at [0, 0] on input "Download, Sign & Upload" at bounding box center [0, 0] width 0 height 0
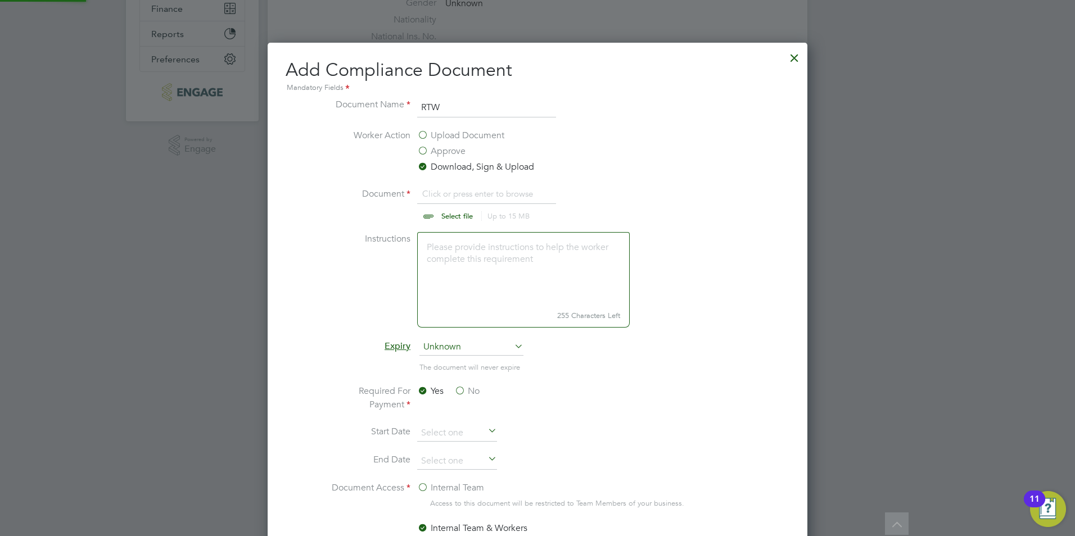
scroll to position [17, 139]
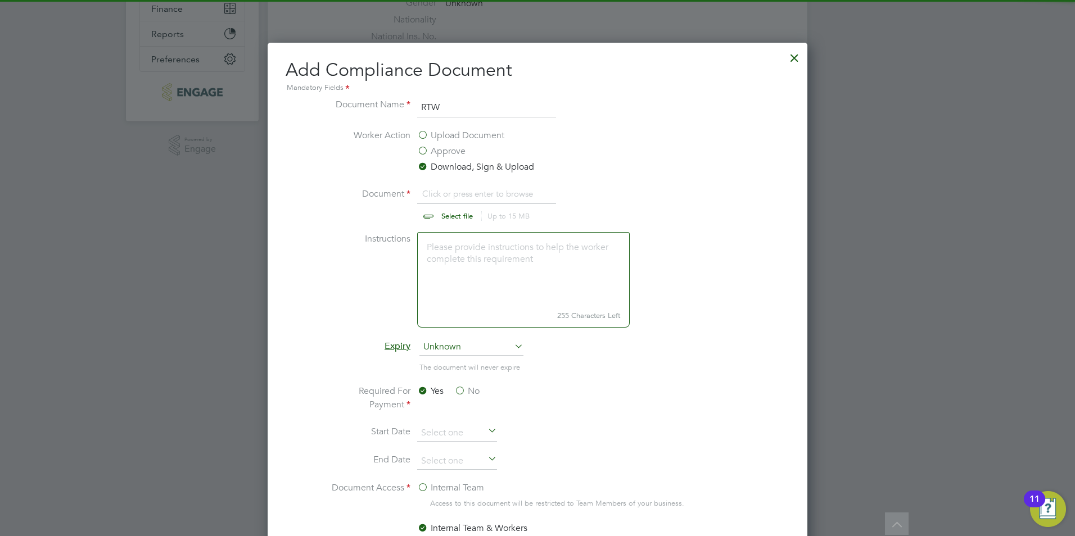
click at [448, 211] on input "file" at bounding box center [467, 204] width 177 height 34
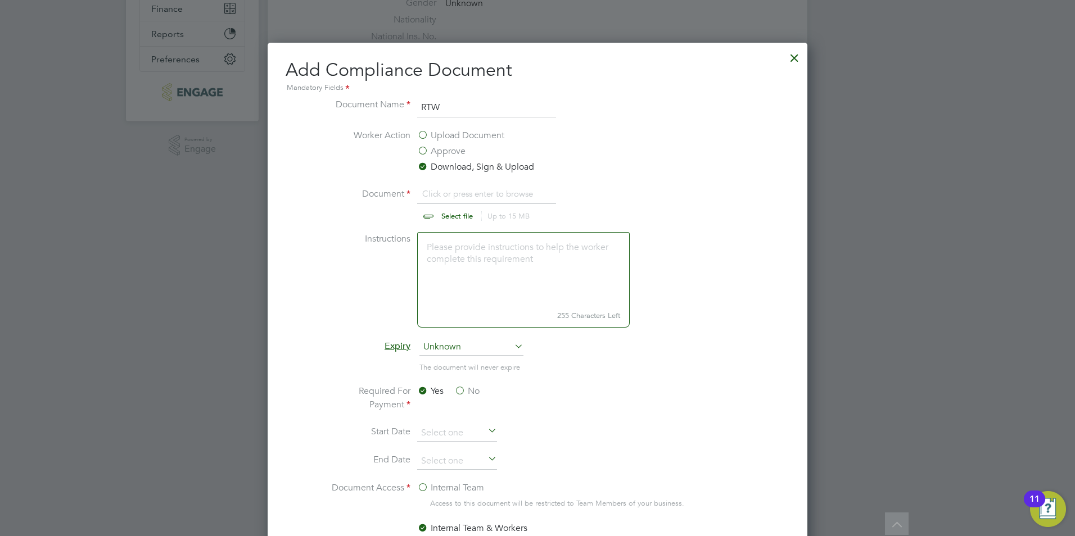
type input "C:\fakepath\Nicollas Pezzuol PRO.pdf"
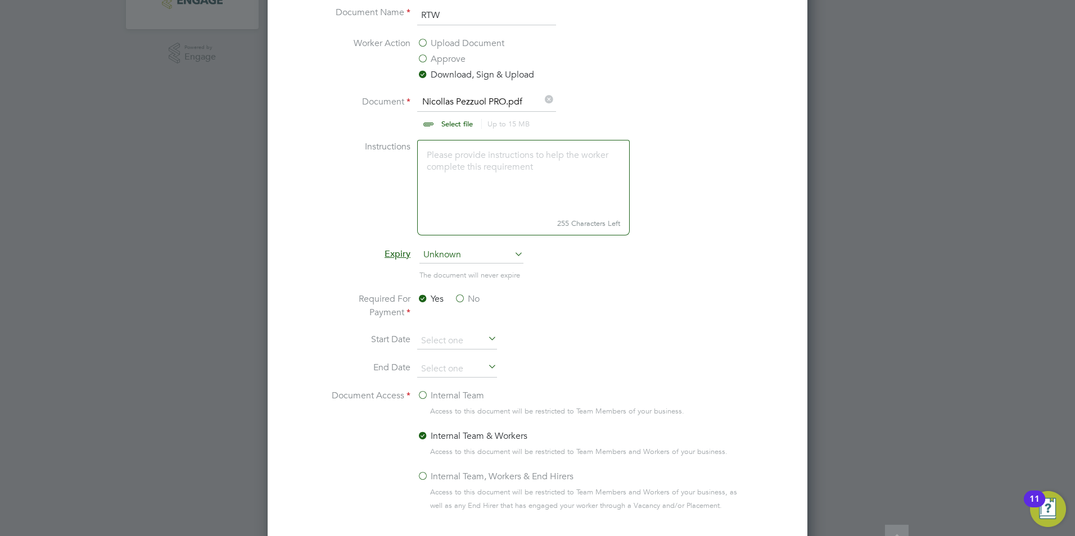
scroll to position [706, 0]
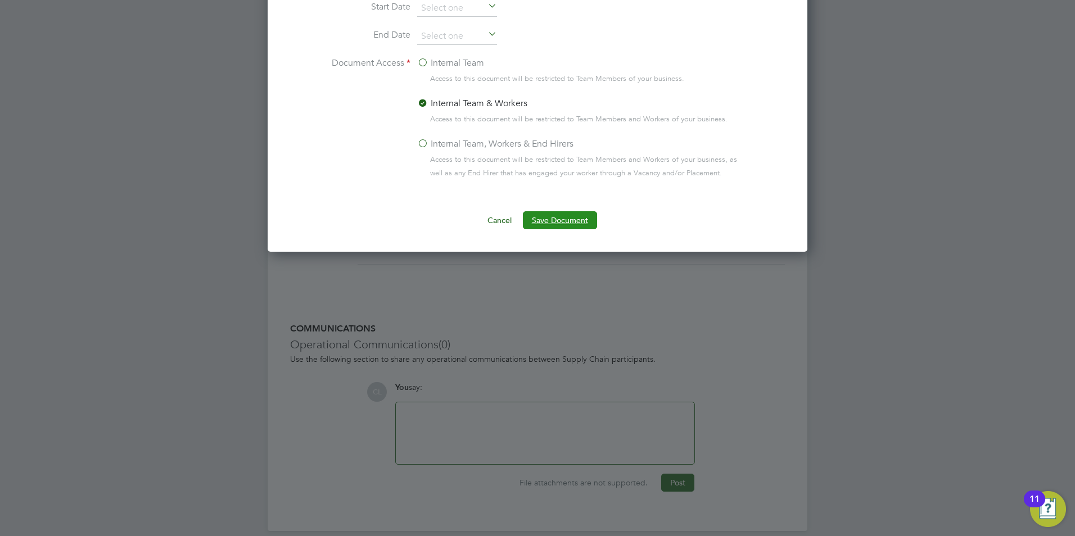
click at [547, 223] on button "Save Document" at bounding box center [560, 220] width 74 height 18
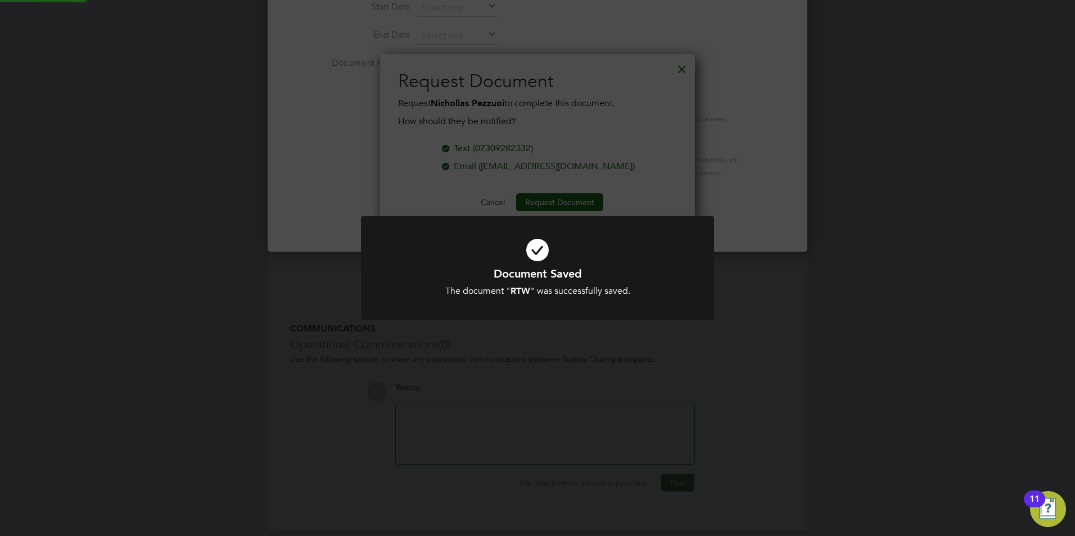
scroll to position [180, 315]
click at [649, 71] on div "Document Saved The document " RTW " was successfully saved. Cancel Okay" at bounding box center [537, 268] width 1075 height 536
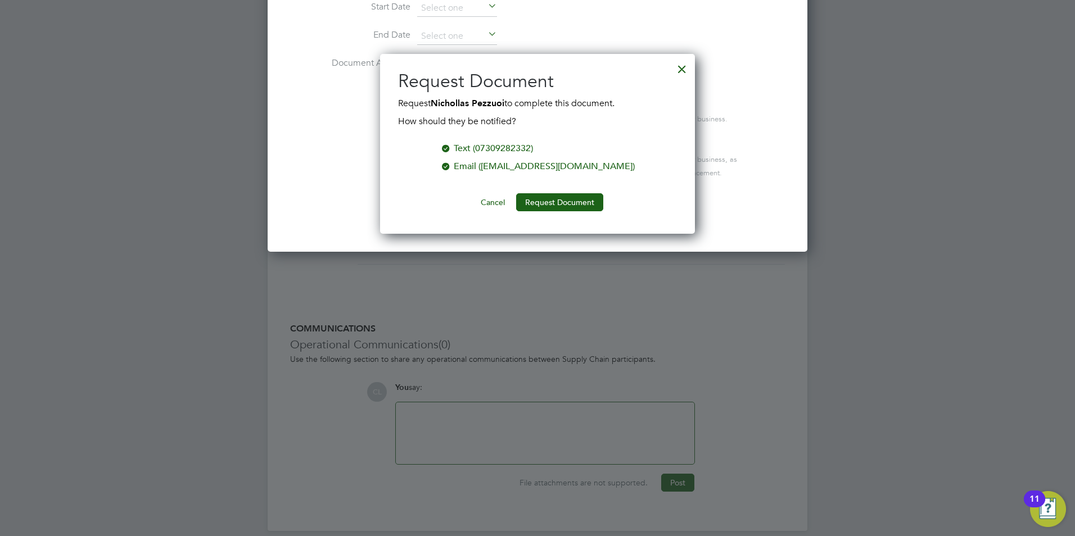
click at [685, 70] on div at bounding box center [682, 66] width 20 height 20
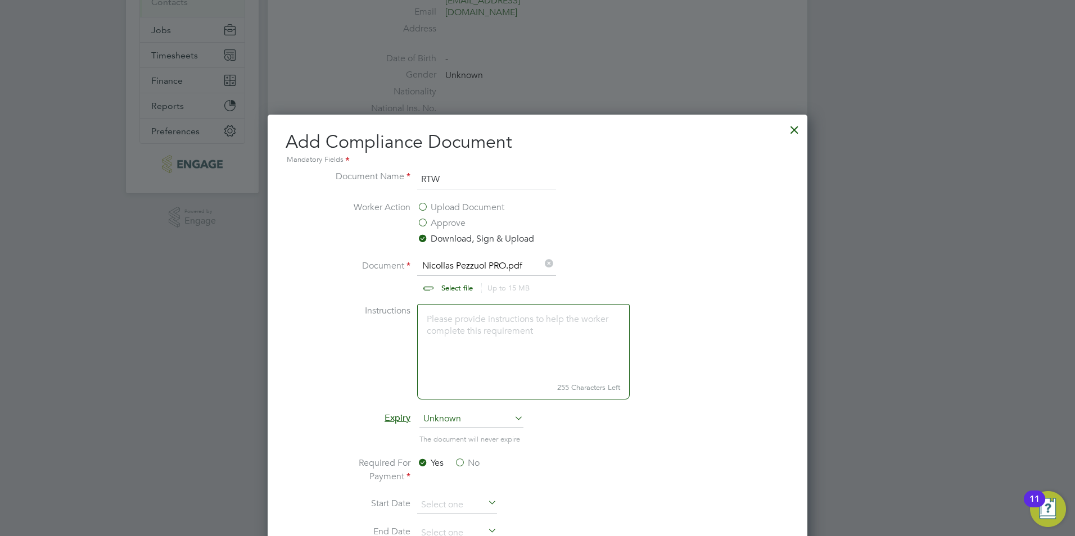
scroll to position [200, 0]
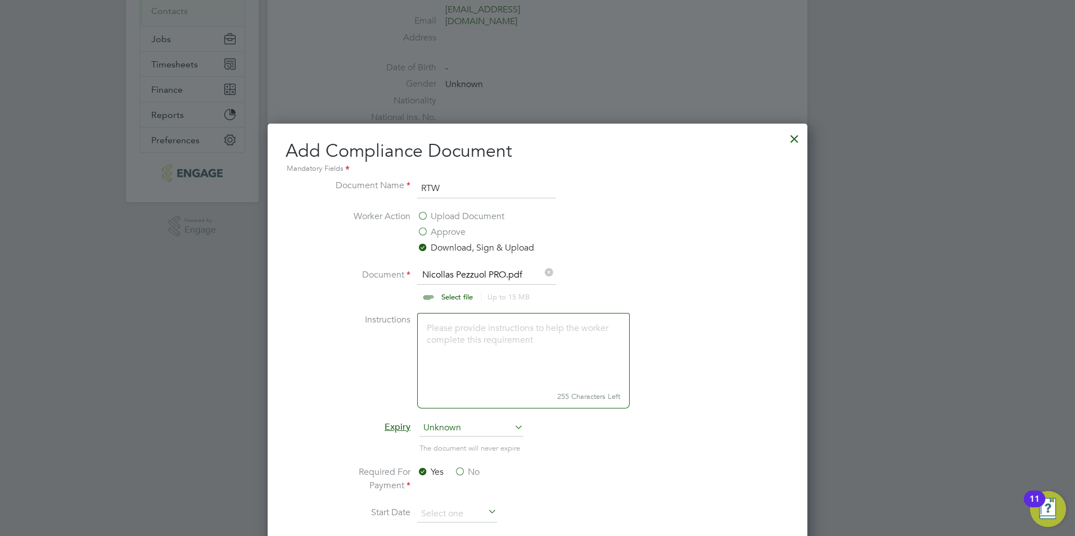
click at [797, 141] on div at bounding box center [794, 136] width 20 height 20
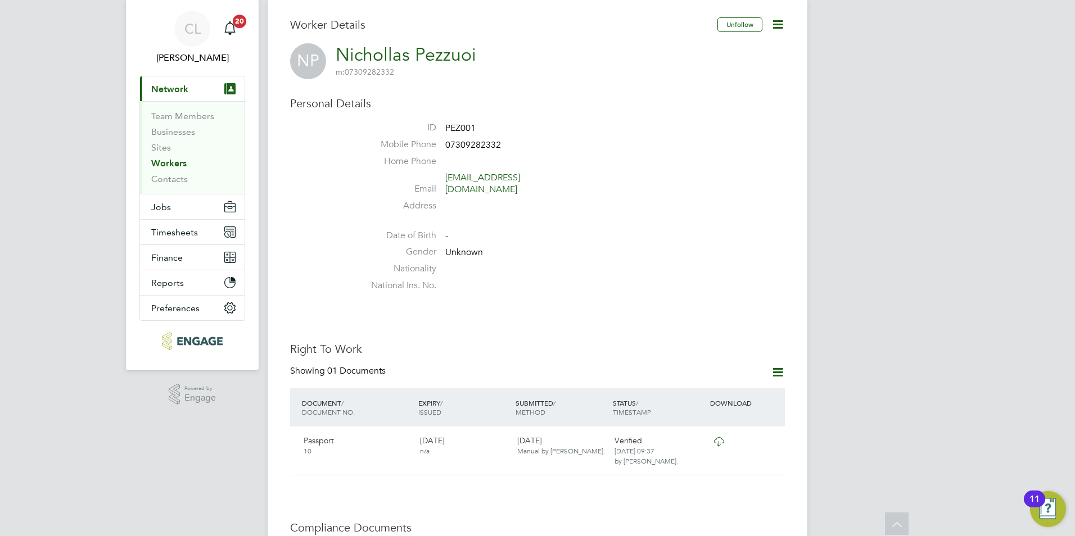
scroll to position [0, 0]
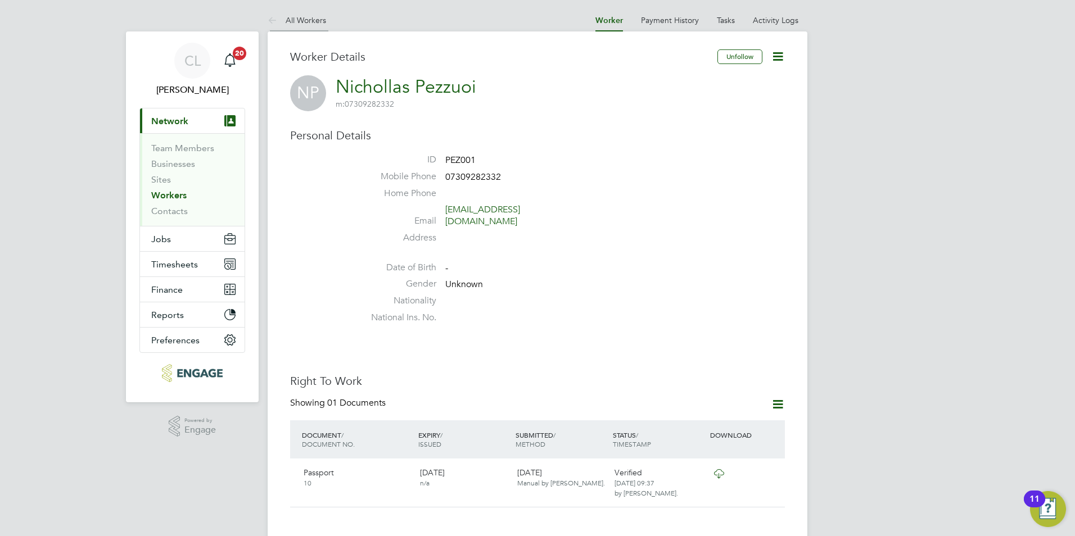
drag, startPoint x: 308, startPoint y: 2, endPoint x: 304, endPoint y: 11, distance: 9.6
click at [304, 15] on link "All Workers" at bounding box center [297, 20] width 58 height 10
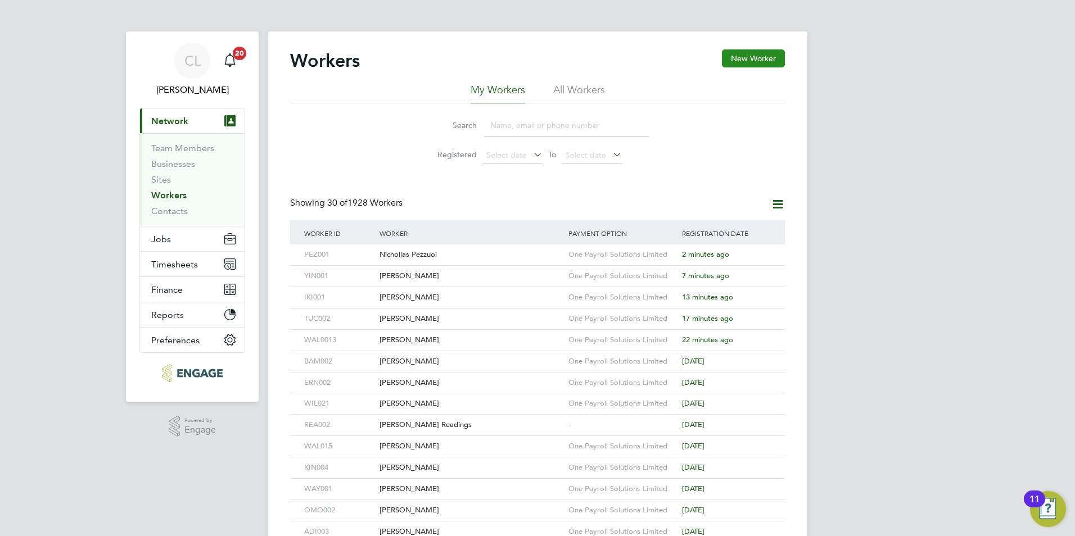
click at [759, 66] on button "New Worker" at bounding box center [753, 58] width 63 height 18
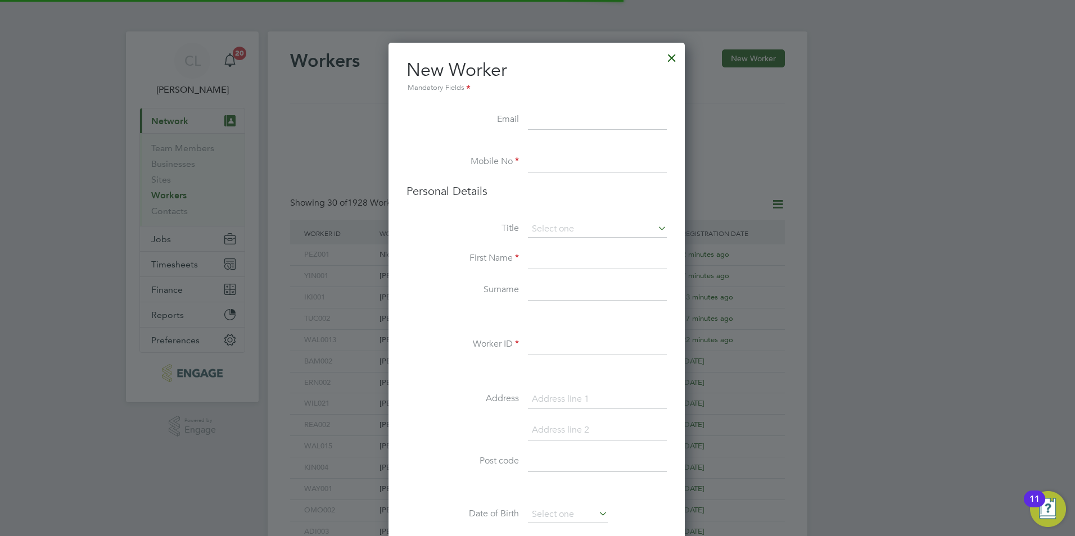
scroll to position [951, 298]
type input "jazzy5008@yahhoo.com"
click at [544, 172] on input at bounding box center [597, 162] width 139 height 20
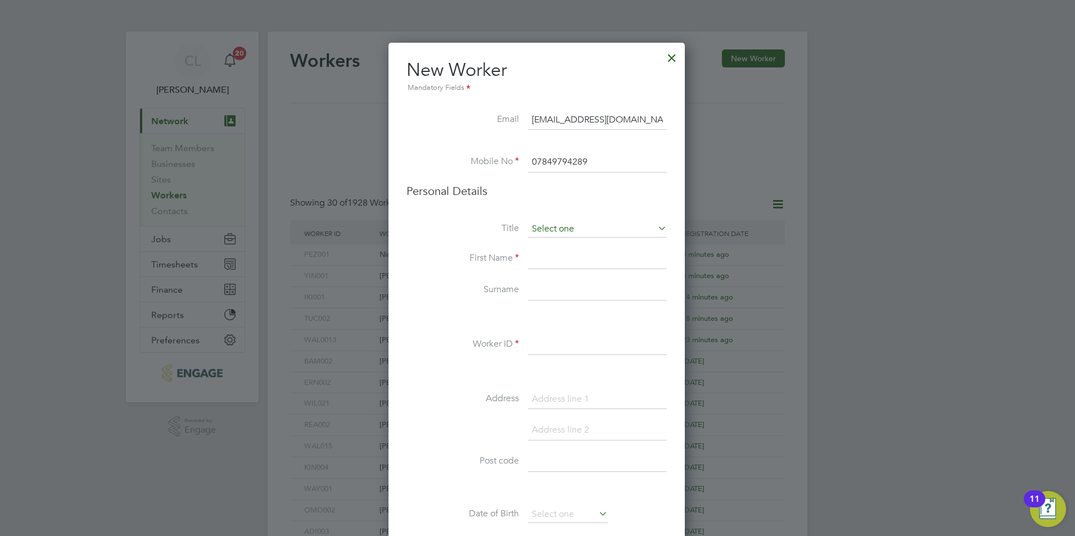
type input "07849794289"
click at [543, 233] on input at bounding box center [597, 229] width 139 height 17
click at [541, 248] on li "Mr" at bounding box center [597, 245] width 140 height 15
type input "Mr"
click at [539, 251] on input at bounding box center [597, 259] width 139 height 20
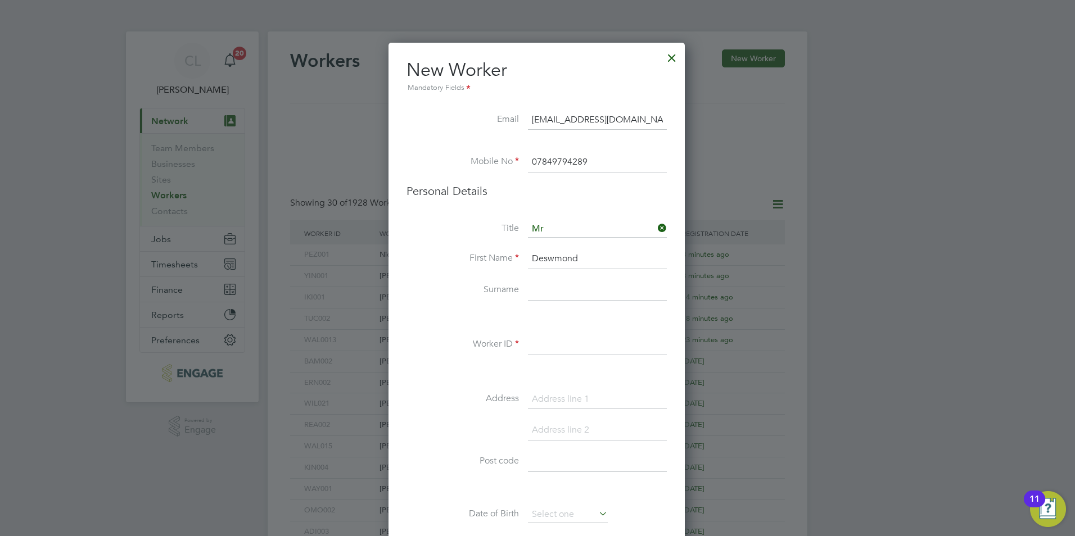
click at [549, 262] on input "Deswmond" at bounding box center [597, 259] width 139 height 20
click at [552, 260] on input "Deswmond" at bounding box center [597, 259] width 139 height 20
type input "Desmond"
click at [582, 295] on input at bounding box center [597, 291] width 139 height 20
type input "Amankwan"
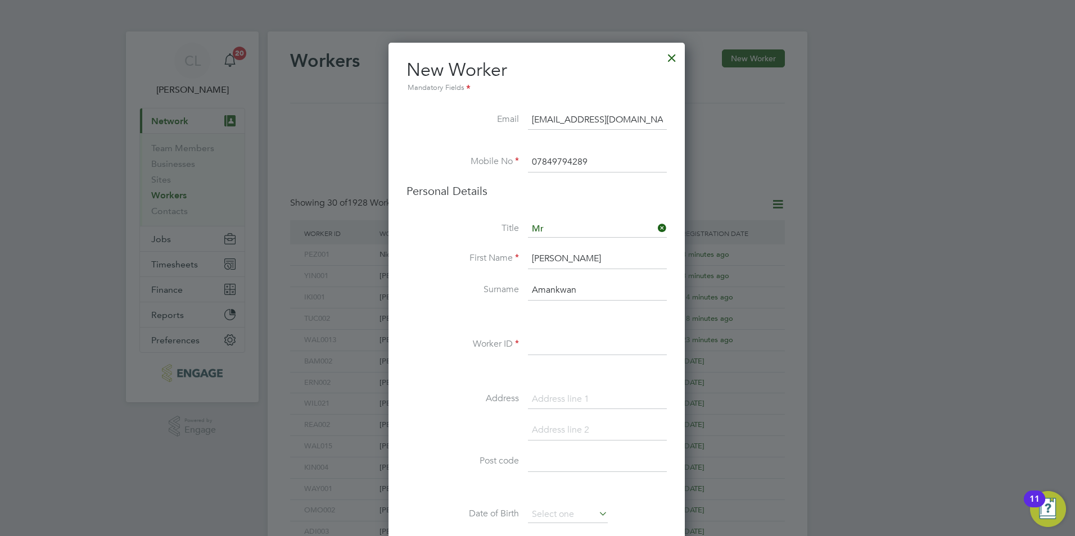
click at [551, 344] on input at bounding box center [597, 345] width 139 height 20
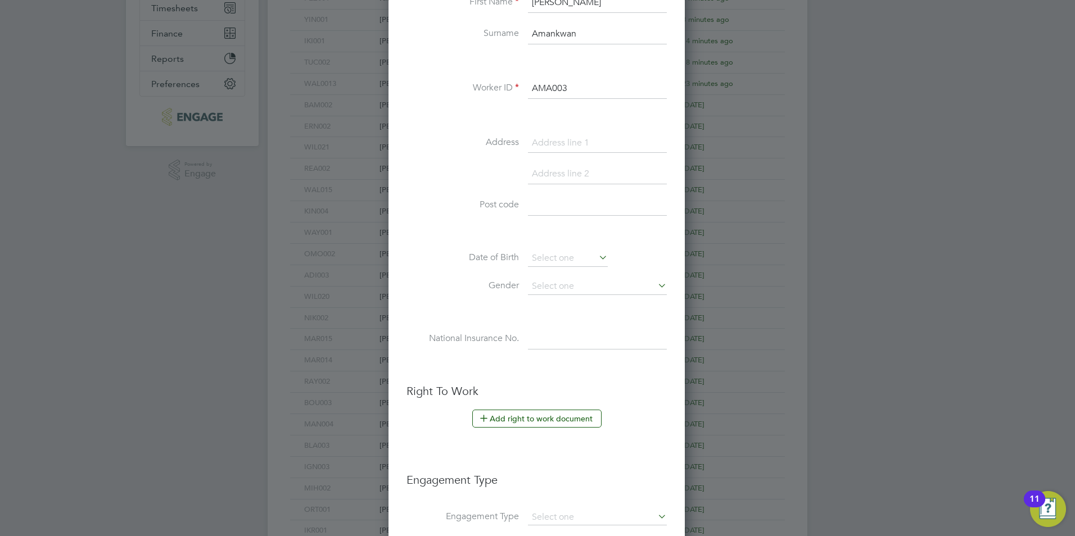
scroll to position [281, 0]
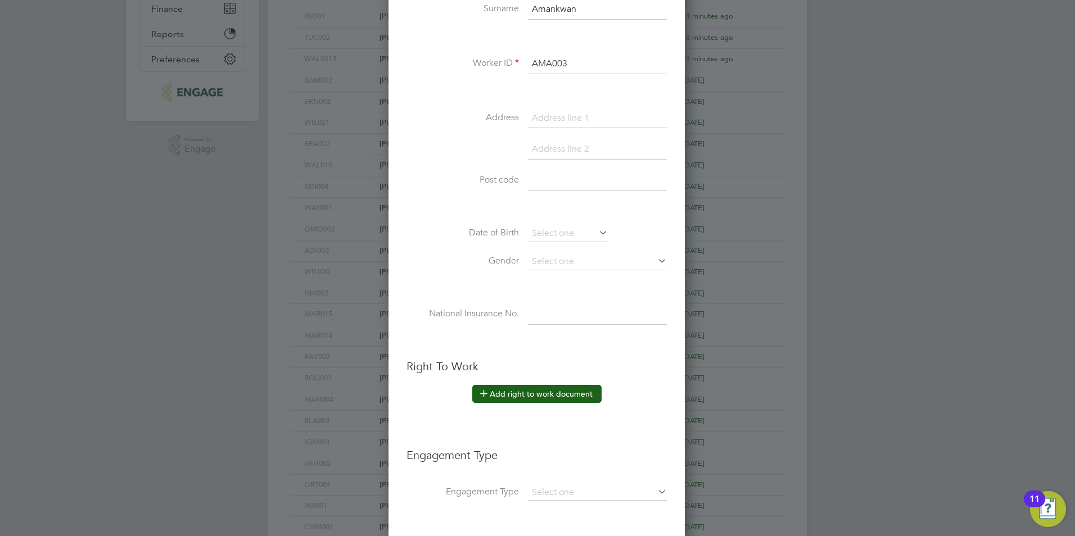
type input "AMA003"
click at [530, 397] on button "Add right to work document" at bounding box center [536, 394] width 129 height 18
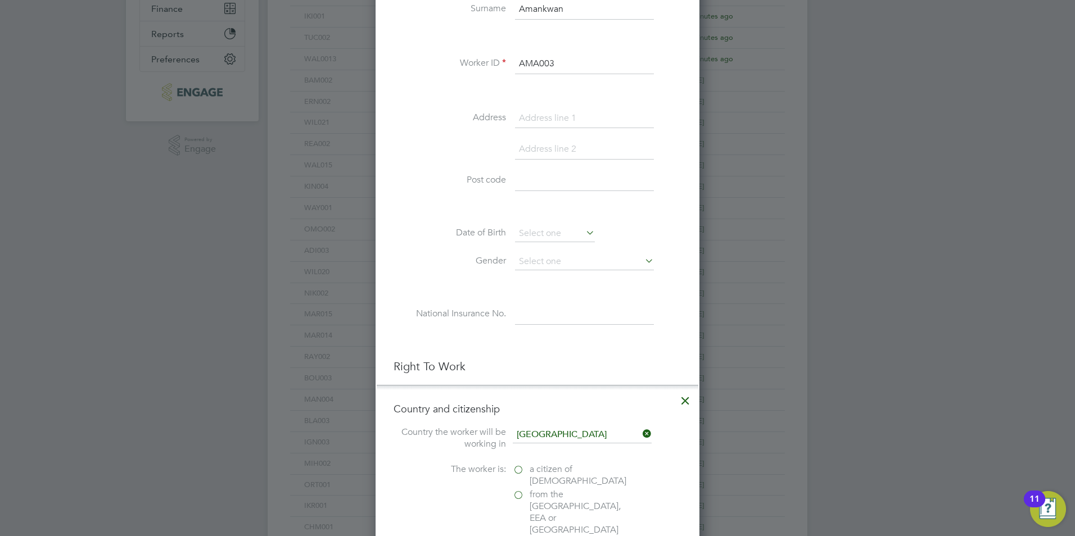
click at [528, 467] on label "a citizen of [DEMOGRAPHIC_DATA]" at bounding box center [569, 476] width 112 height 24
click at [0, 0] on input "a citizen of [DEMOGRAPHIC_DATA]" at bounding box center [0, 0] width 0 height 0
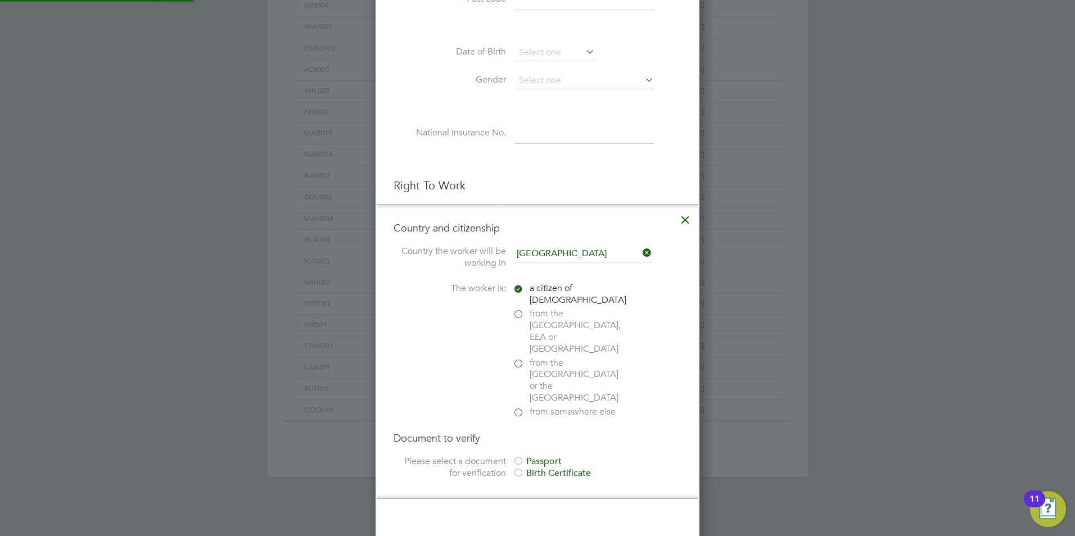
scroll to position [562, 0]
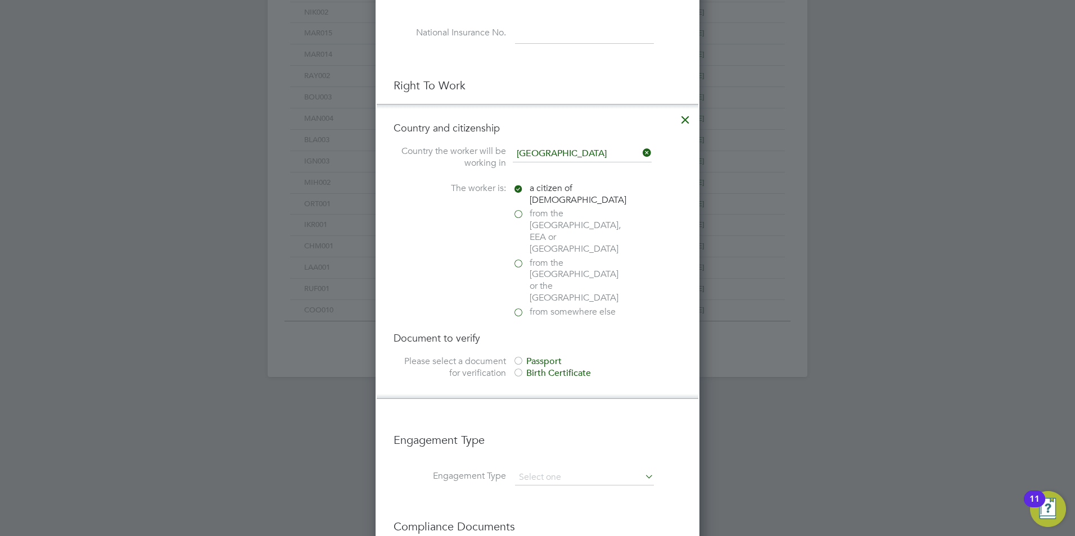
click at [520, 356] on div at bounding box center [518, 361] width 11 height 11
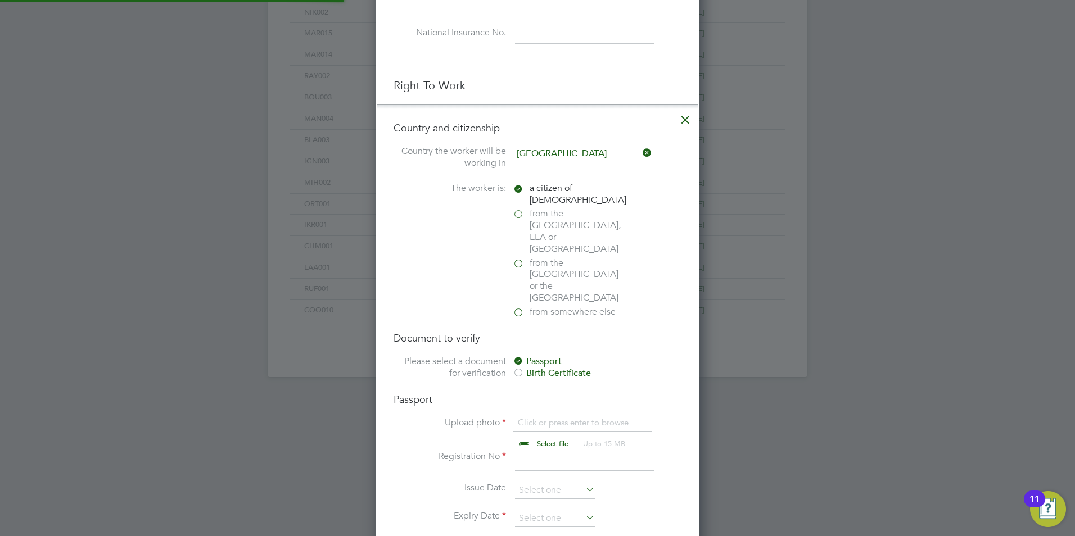
scroll to position [15, 139]
click at [543, 417] on input "file" at bounding box center [563, 434] width 177 height 34
type input "C:\fakepath\DESMOND AMANKWAH PRO.pdf"
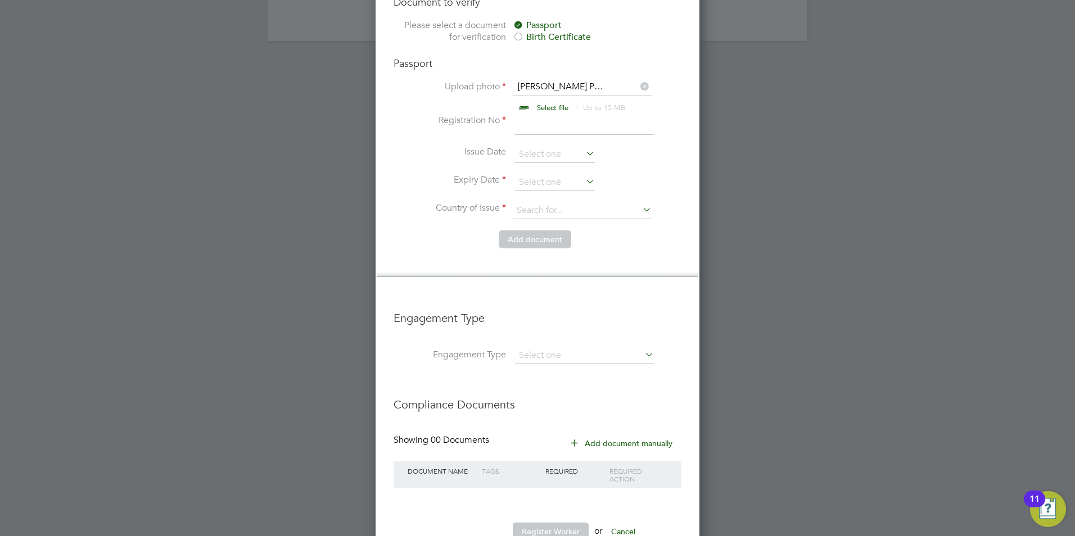
scroll to position [900, 0]
click at [540, 433] on div "Showing 00 Documents Add document manually" at bounding box center [538, 446] width 288 height 27
click at [659, 225] on li "Country and citizenship Country the worker will be working in United Kingdom Th…" at bounding box center [538, 18] width 322 height 509
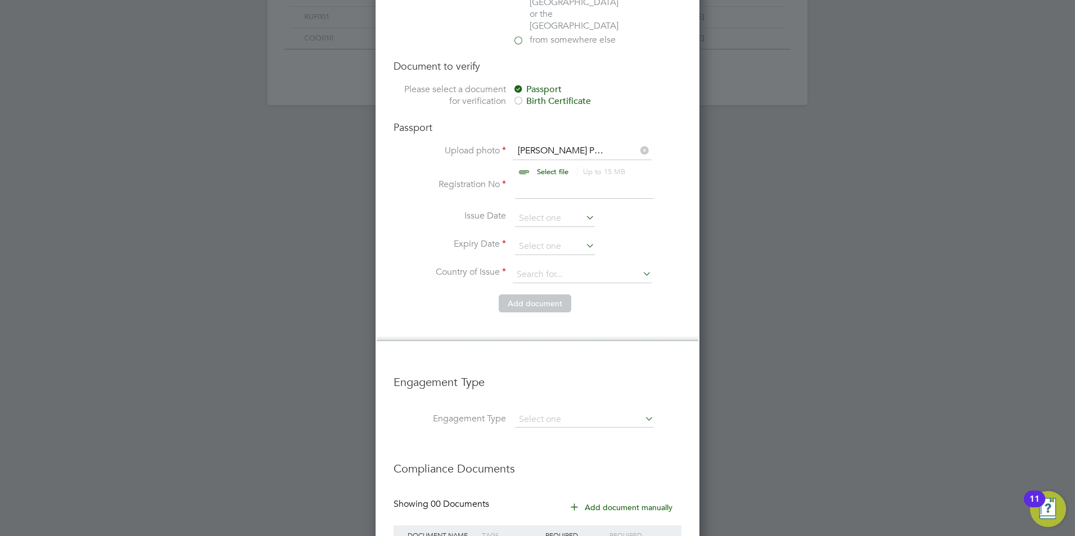
scroll to position [677, 0]
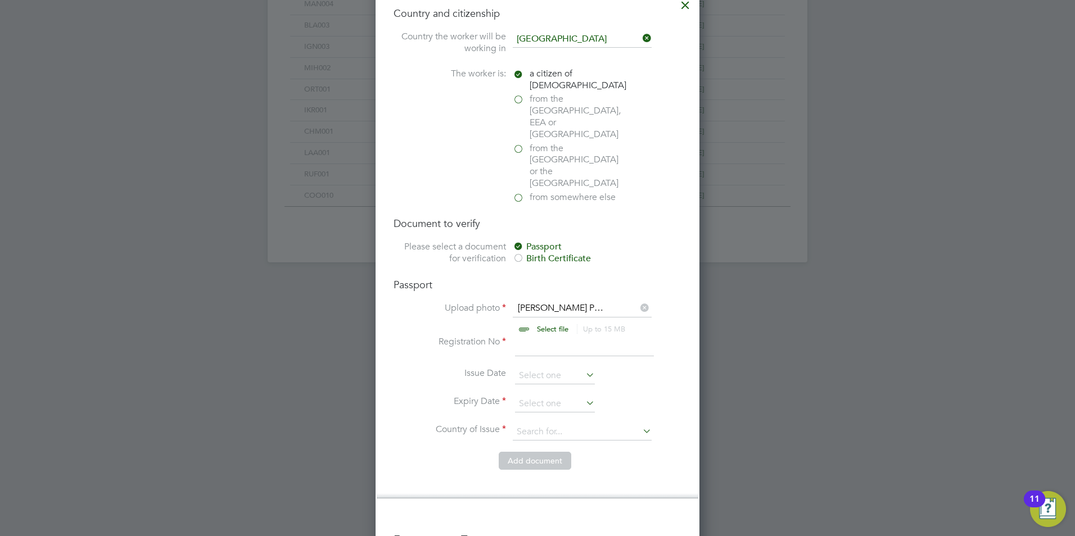
click at [683, 118] on li "Country and citizenship Country the worker will be working in United Kingdom Th…" at bounding box center [538, 243] width 322 height 509
click at [687, 118] on li "Country and citizenship Country the worker will be working in United Kingdom Th…" at bounding box center [538, 243] width 322 height 509
click at [684, 118] on li "Country and citizenship Country the worker will be working in United Kingdom Th…" at bounding box center [538, 243] width 322 height 509
click at [452, 241] on section "Please select a document for verification Passport Birth Certificate" at bounding box center [538, 254] width 288 height 26
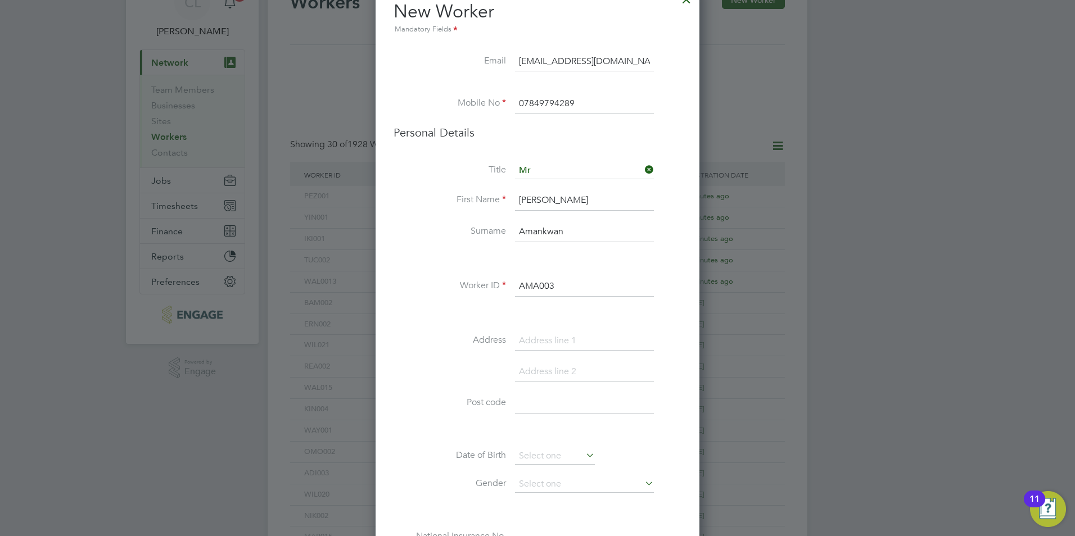
scroll to position [0, 0]
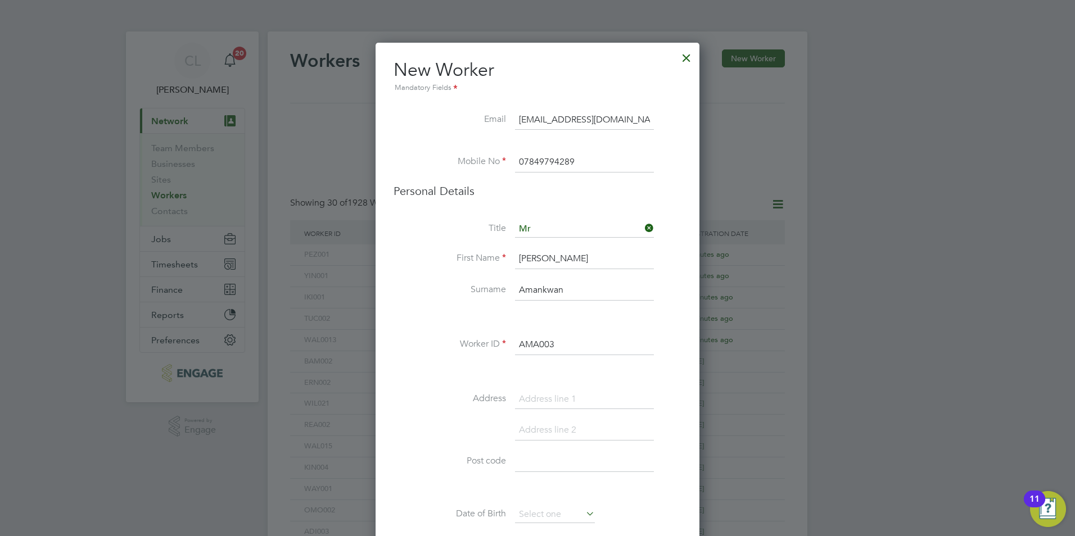
drag, startPoint x: 683, startPoint y: 117, endPoint x: 667, endPoint y: 125, distance: 18.4
click at [667, 125] on li "Email jazzy5008@yahhoo.com" at bounding box center [538, 125] width 288 height 31
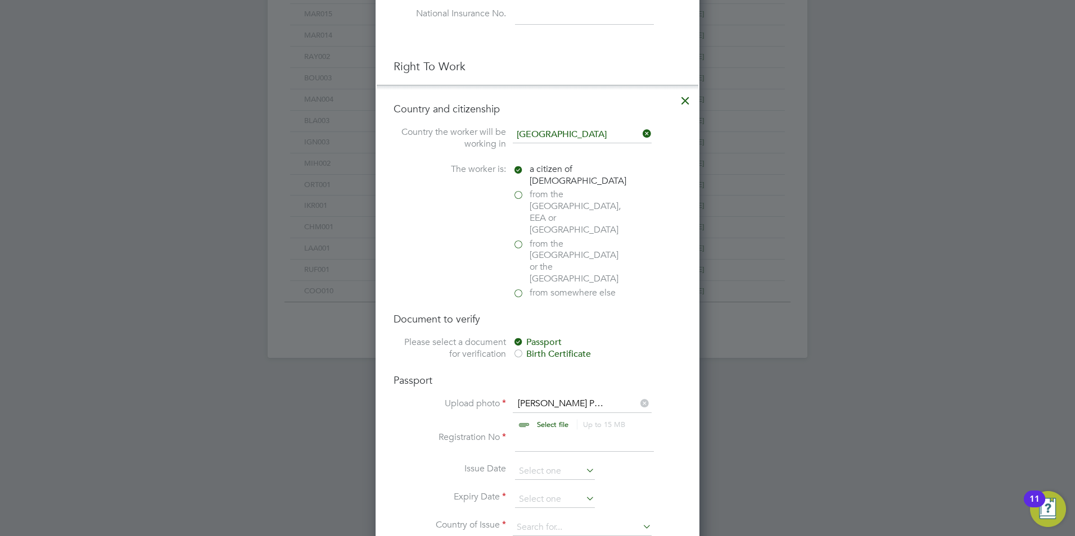
scroll to position [731, 0]
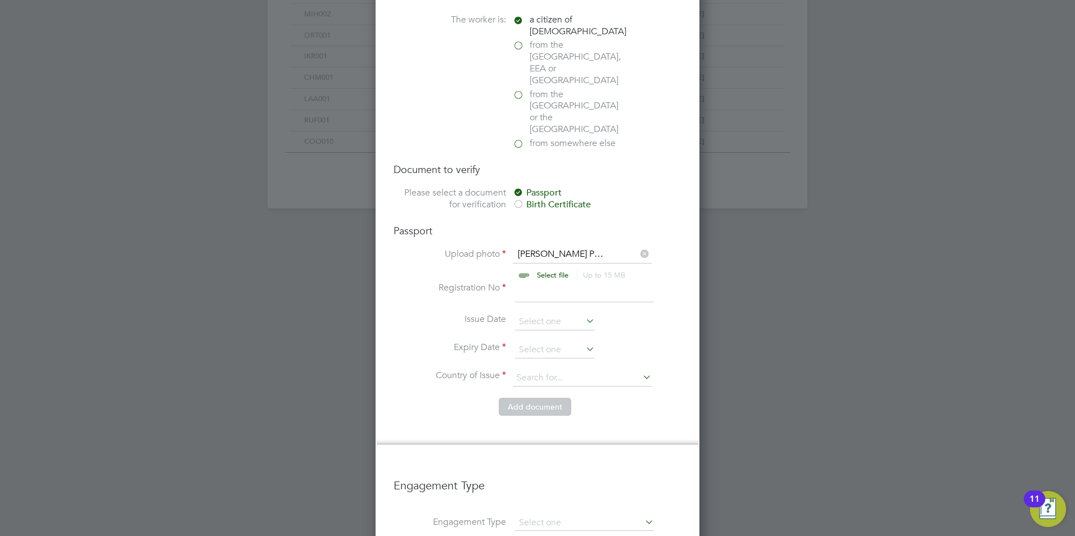
click at [551, 282] on li "Registration No" at bounding box center [538, 297] width 288 height 31
click at [549, 282] on input at bounding box center [584, 292] width 139 height 20
type input "10"
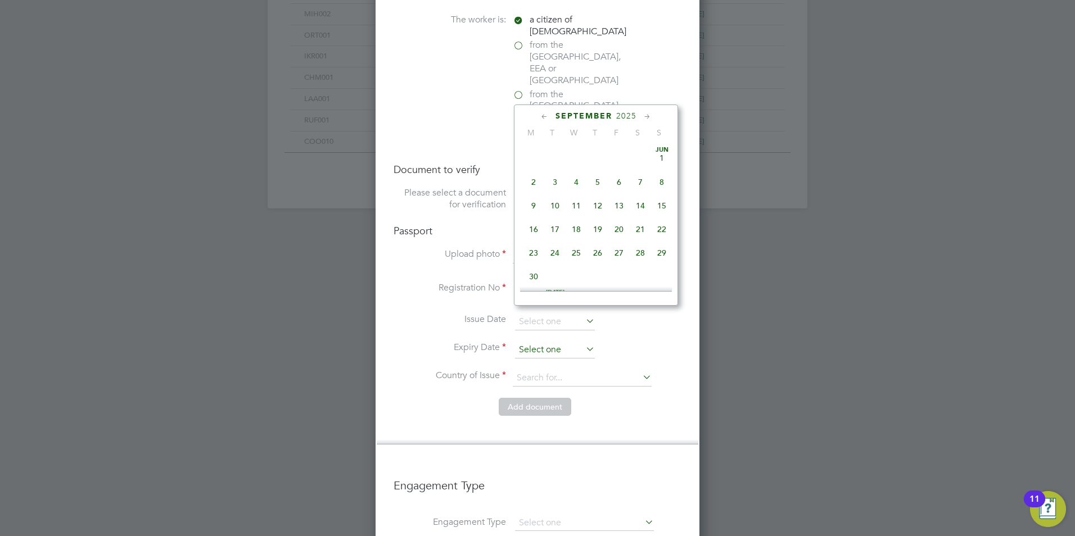
click at [531, 342] on input at bounding box center [555, 350] width 80 height 17
click at [554, 250] on span "23" at bounding box center [554, 239] width 21 height 21
type input "23 Dec 2025"
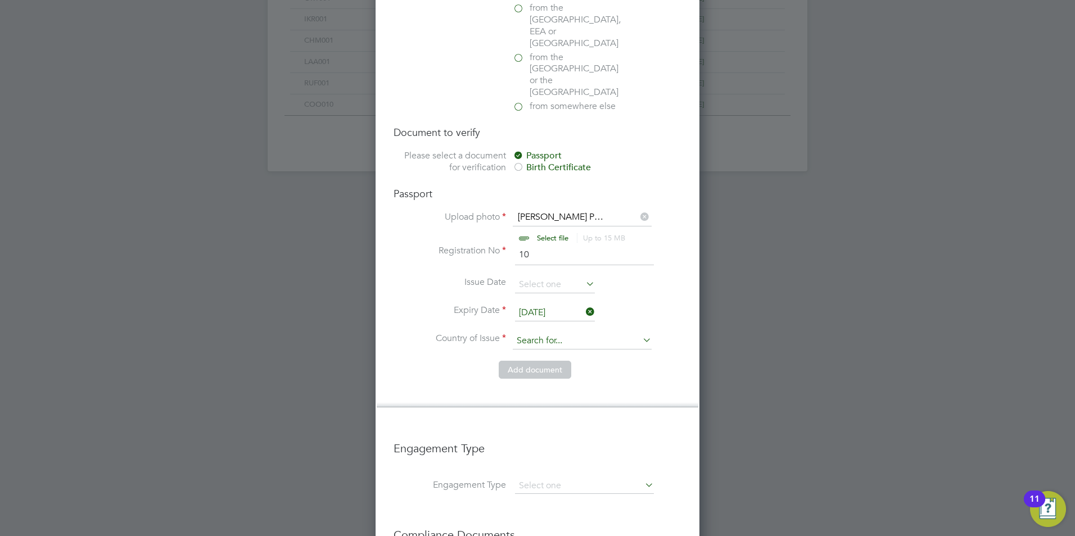
scroll to position [787, 0]
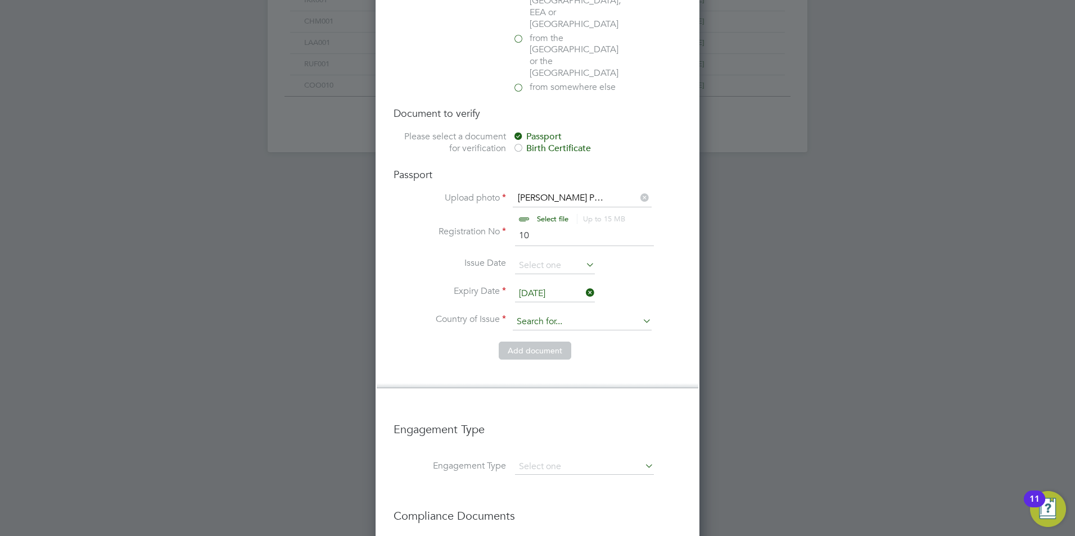
click at [524, 314] on input at bounding box center [582, 322] width 139 height 17
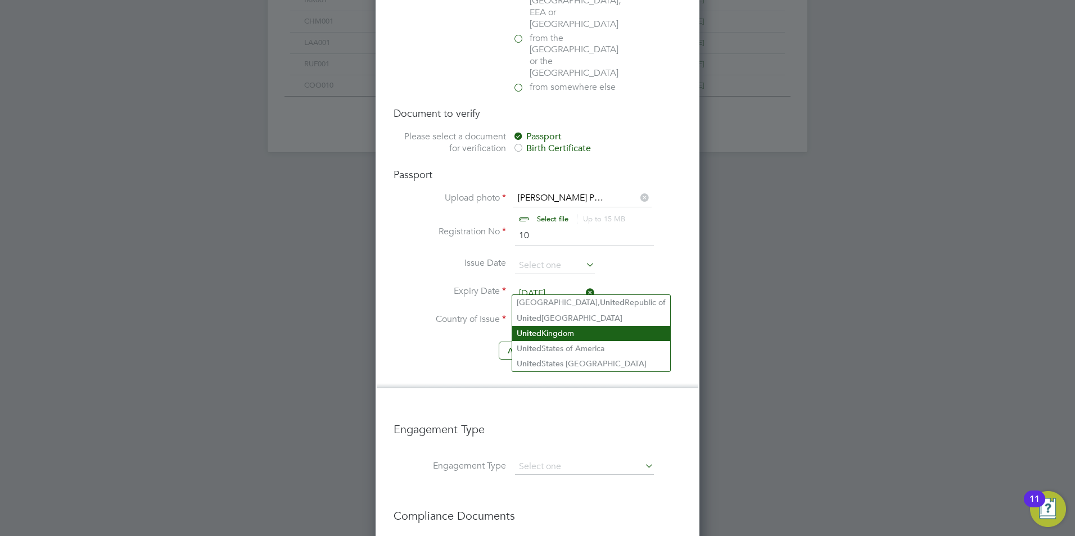
click at [546, 333] on li "United Kingdom" at bounding box center [591, 333] width 158 height 15
type input "[GEOGRAPHIC_DATA]"
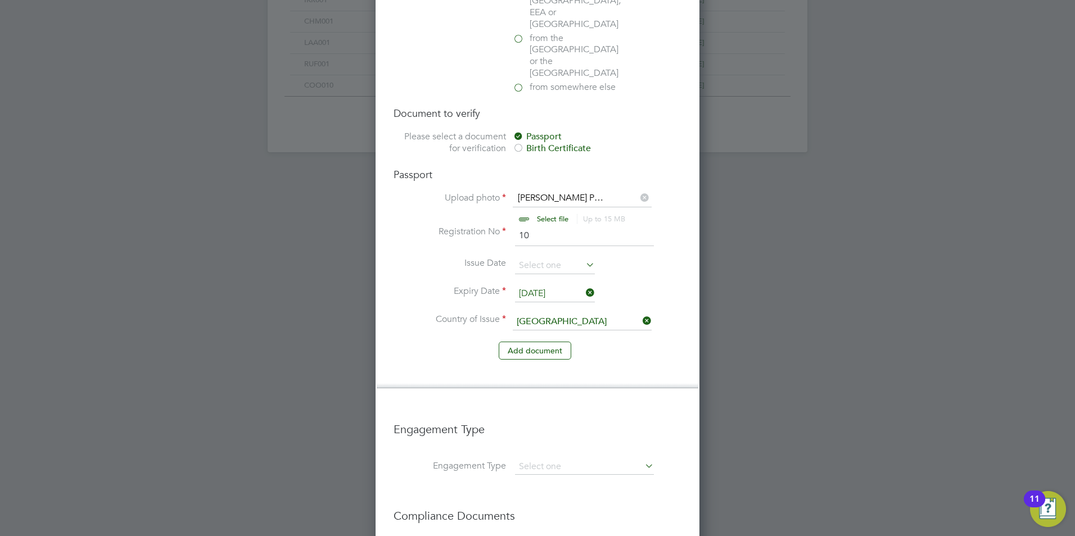
click at [555, 286] on input "23 Dec 2025" at bounding box center [555, 294] width 80 height 17
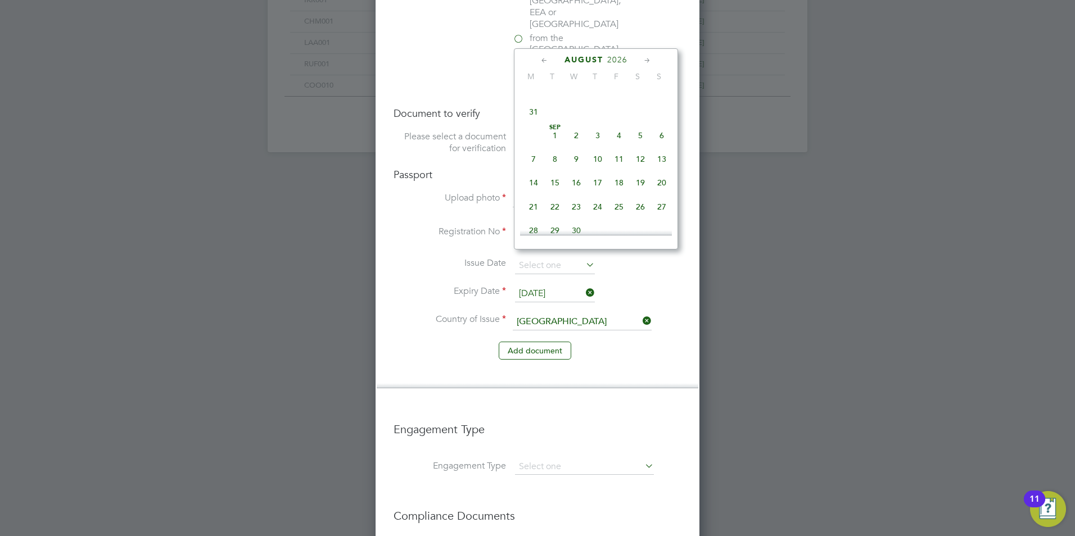
scroll to position [1474, 0]
click at [580, 156] on span "16" at bounding box center [576, 145] width 21 height 21
type input "[DATE]"
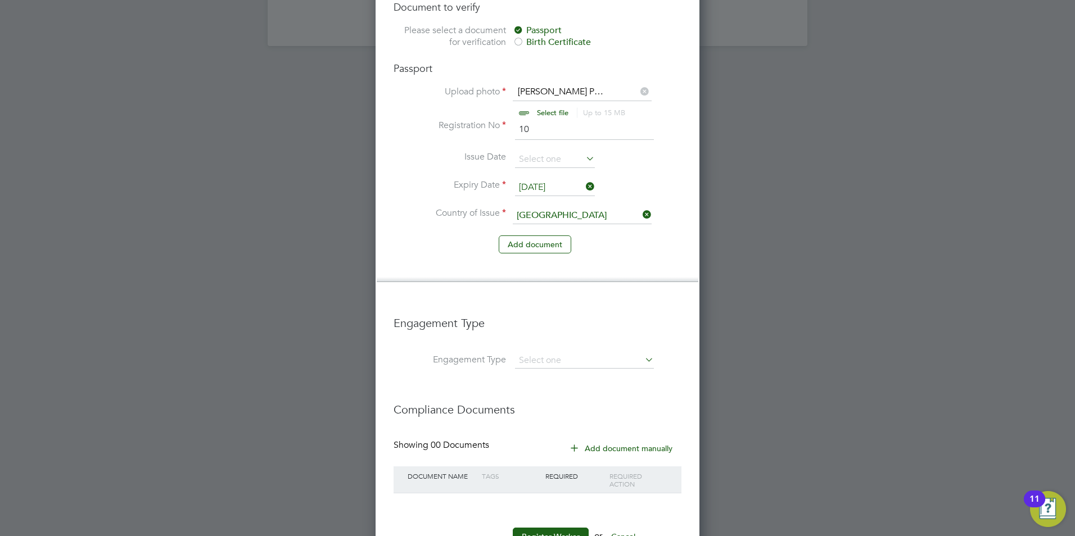
scroll to position [902, 0]
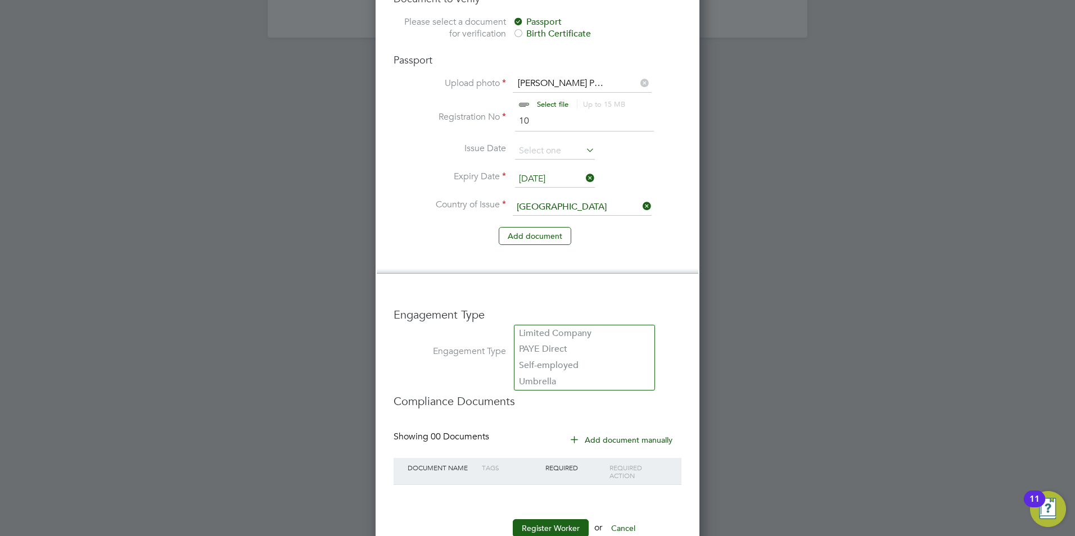
click at [549, 345] on input at bounding box center [584, 353] width 139 height 16
click at [565, 378] on li "Umbrella" at bounding box center [584, 382] width 140 height 16
type input "Umbrella"
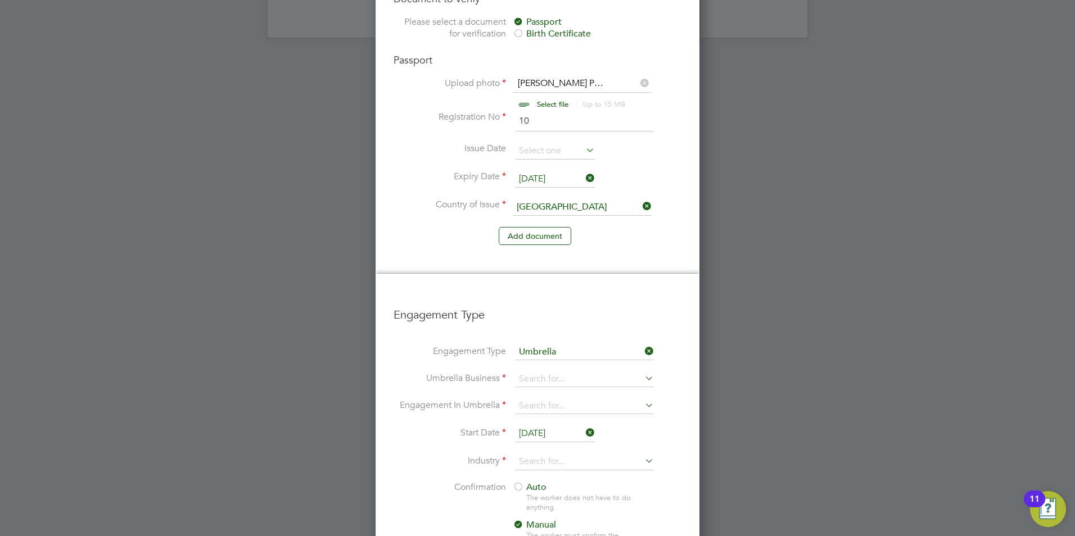
scroll to position [1604, 324]
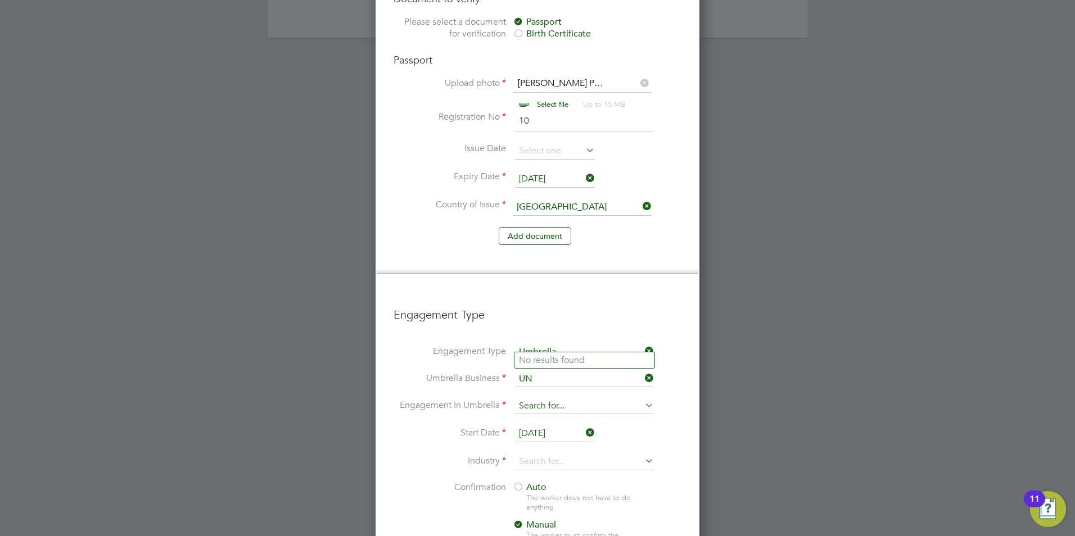
type input "U"
click at [531, 360] on b "One" at bounding box center [527, 360] width 17 height 11
type input "One Payroll Solutions Limited"
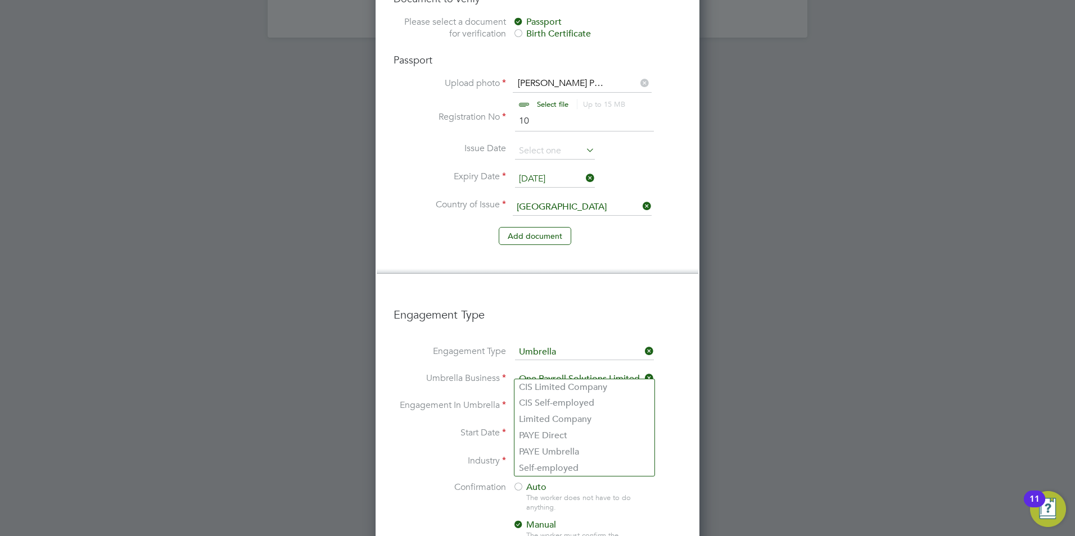
click at [535, 399] on input at bounding box center [584, 407] width 139 height 16
click at [541, 444] on li "PAYE Umbrella" at bounding box center [584, 452] width 140 height 16
type input "PAYE Umbrella"
click at [544, 426] on input "[DATE]" at bounding box center [555, 434] width 80 height 17
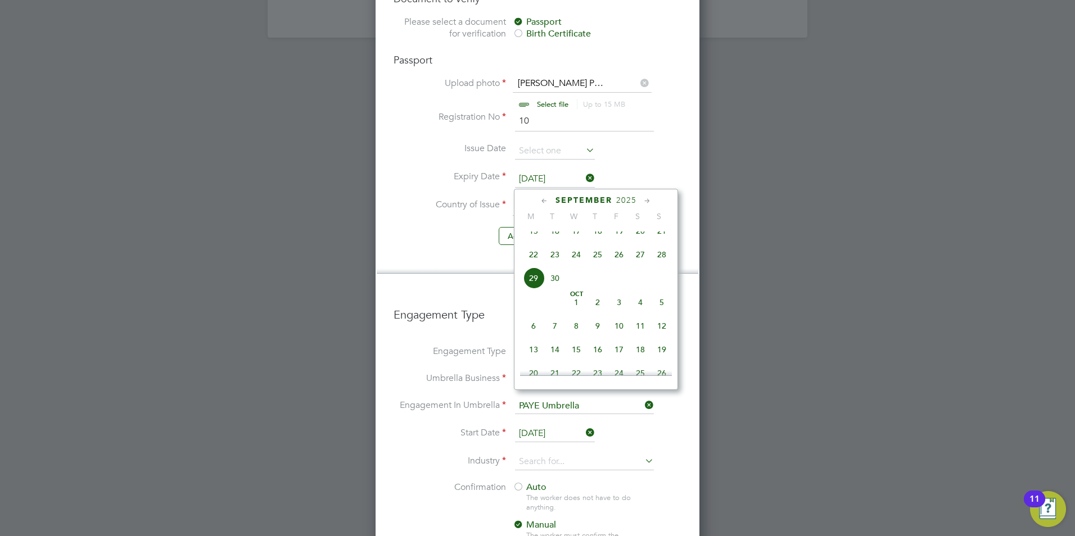
click at [535, 240] on span "15" at bounding box center [533, 230] width 21 height 21
type input "[DATE]"
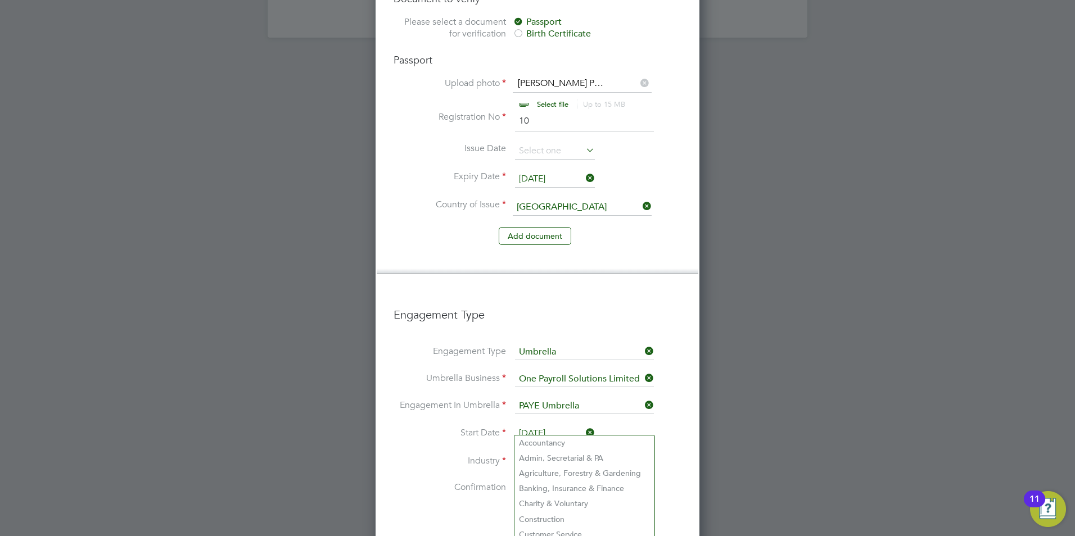
click at [525, 454] on input at bounding box center [584, 462] width 139 height 17
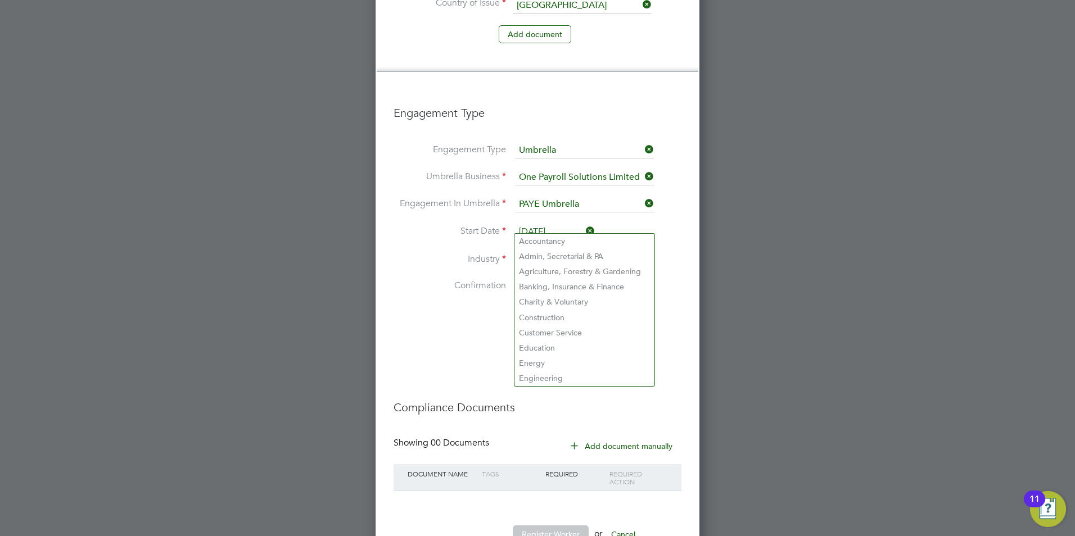
scroll to position [1110, 0]
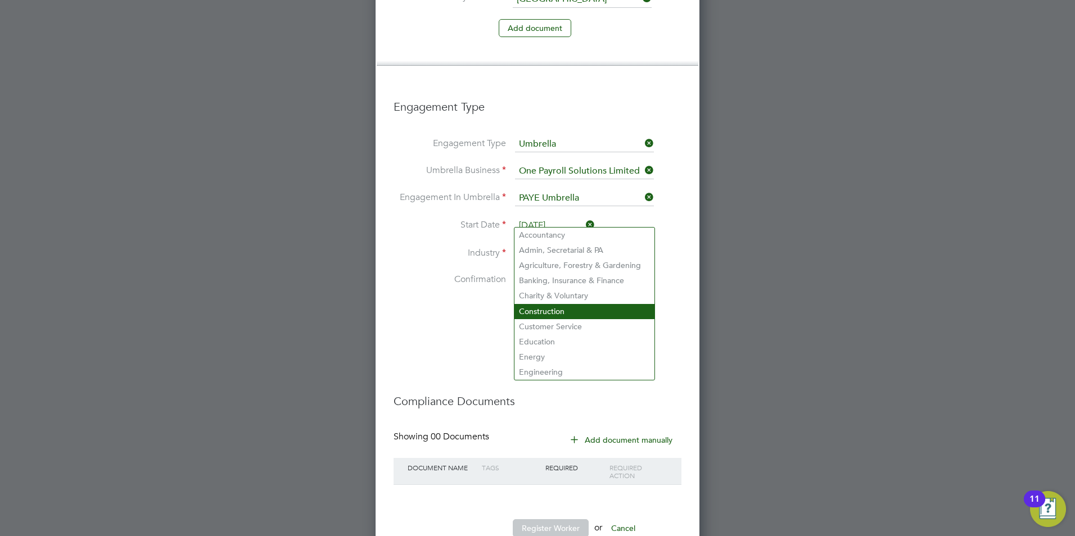
click at [555, 310] on li "Construction" at bounding box center [584, 311] width 140 height 15
type input "Construction"
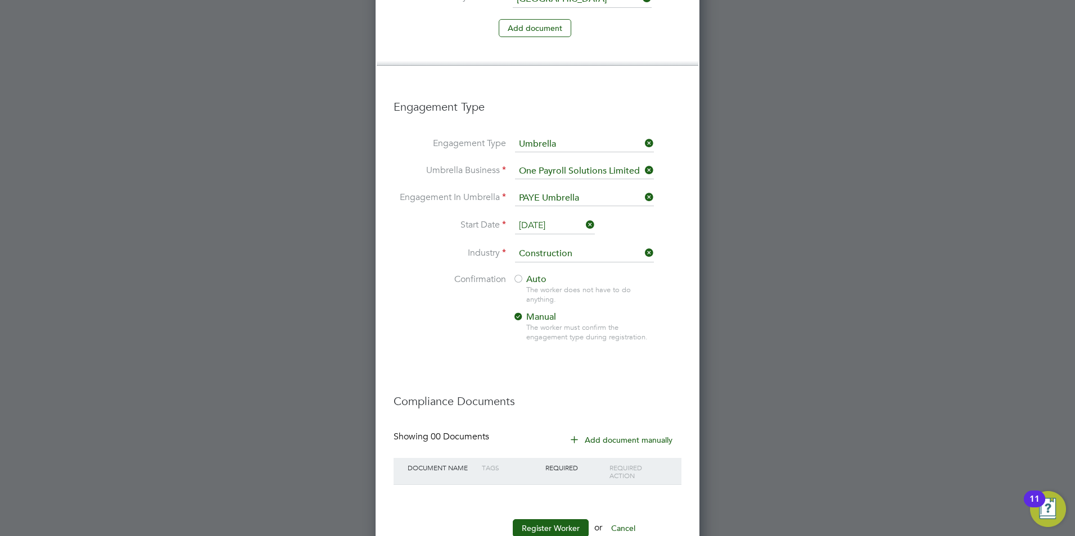
click at [526, 274] on div "Auto The worker does not have to do anything. Manual The worker must confirm th…" at bounding box center [583, 311] width 141 height 75
click at [521, 274] on div at bounding box center [518, 279] width 11 height 11
click at [527, 519] on button "Register Worker" at bounding box center [551, 528] width 76 height 18
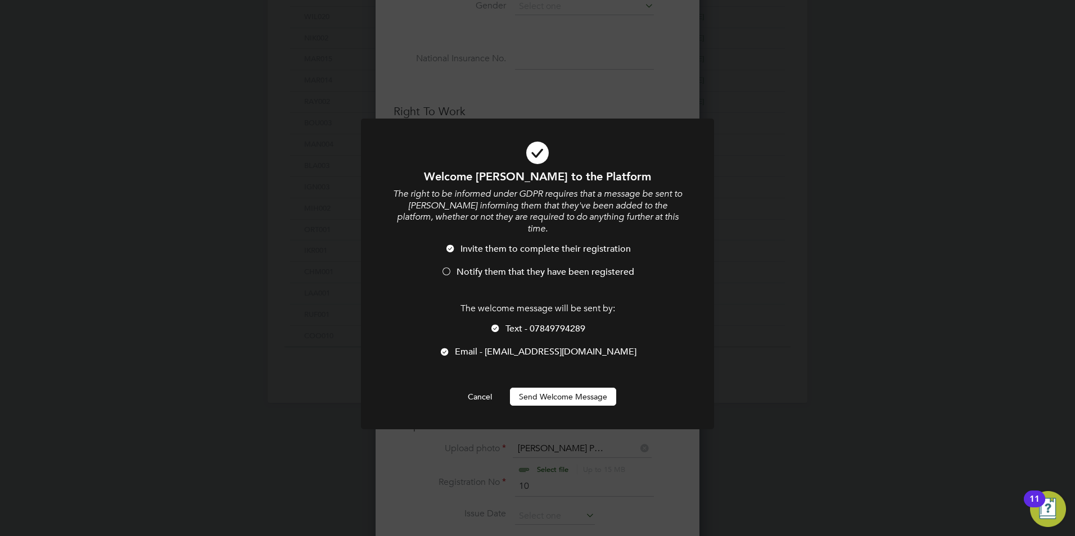
click at [476, 266] on span "Notify them that they have been registered" at bounding box center [546, 271] width 178 height 11
click at [508, 309] on div "The welcome message will be sent by: Text - 07849794289 Email - jazzy5008@yahho…" at bounding box center [537, 336] width 292 height 66
click at [510, 323] on span "Text - 07849794289" at bounding box center [545, 328] width 80 height 11
click at [554, 388] on button "Send Welcome Message" at bounding box center [563, 397] width 106 height 18
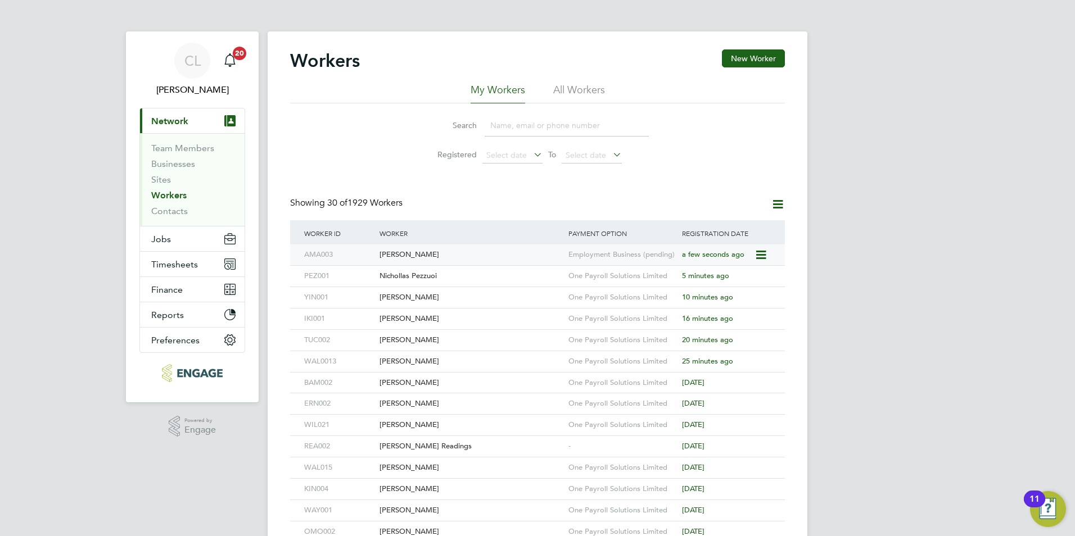
click at [463, 254] on div "[PERSON_NAME]" at bounding box center [471, 255] width 189 height 21
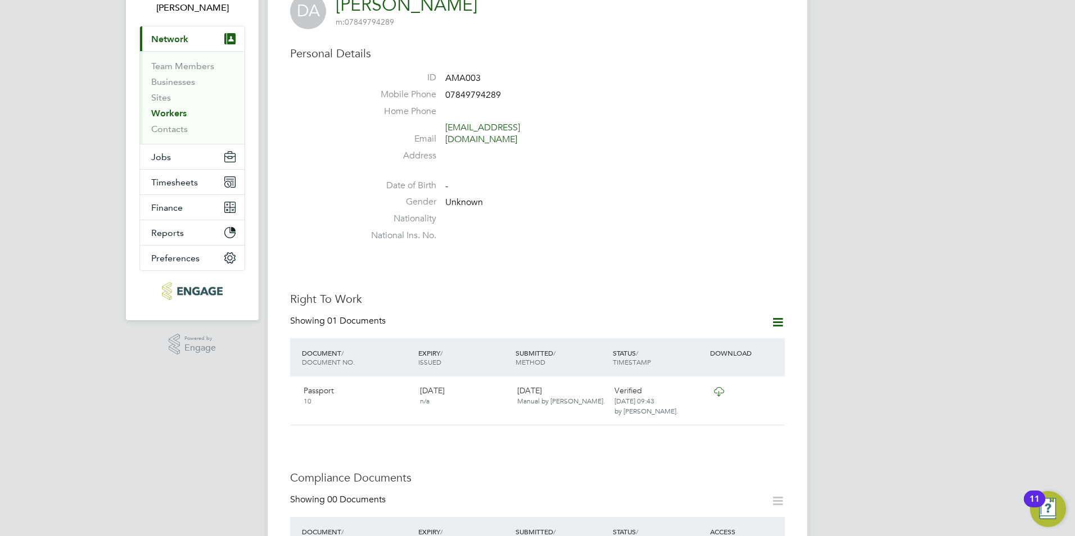
scroll to position [225, 0]
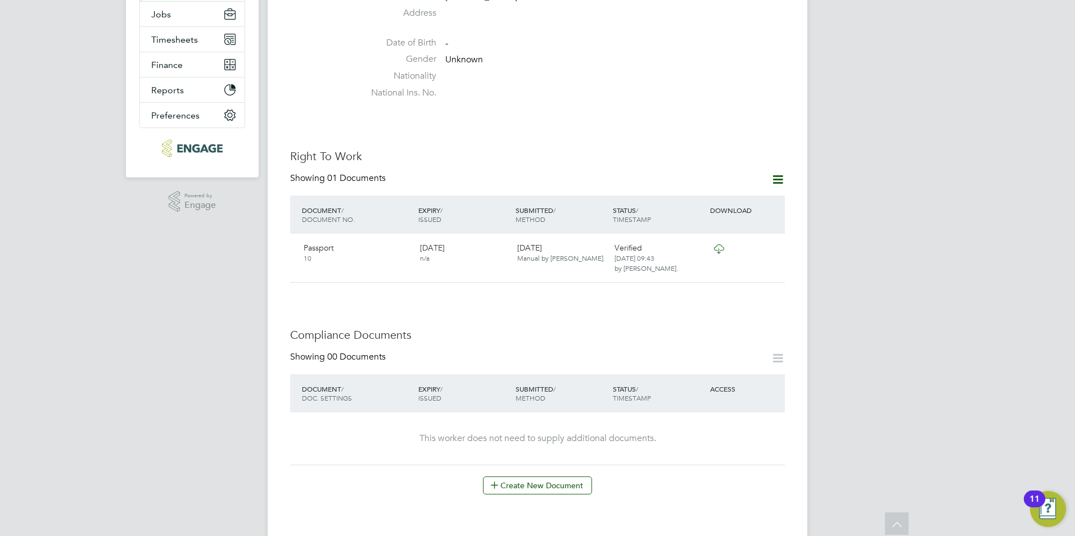
click at [545, 484] on div "Worker Details Unfollow [PERSON_NAME] m: 07849794289 Personal Details ID AMA003…" at bounding box center [537, 386] width 495 height 1123
click at [518, 477] on button "Create New Document" at bounding box center [537, 486] width 109 height 18
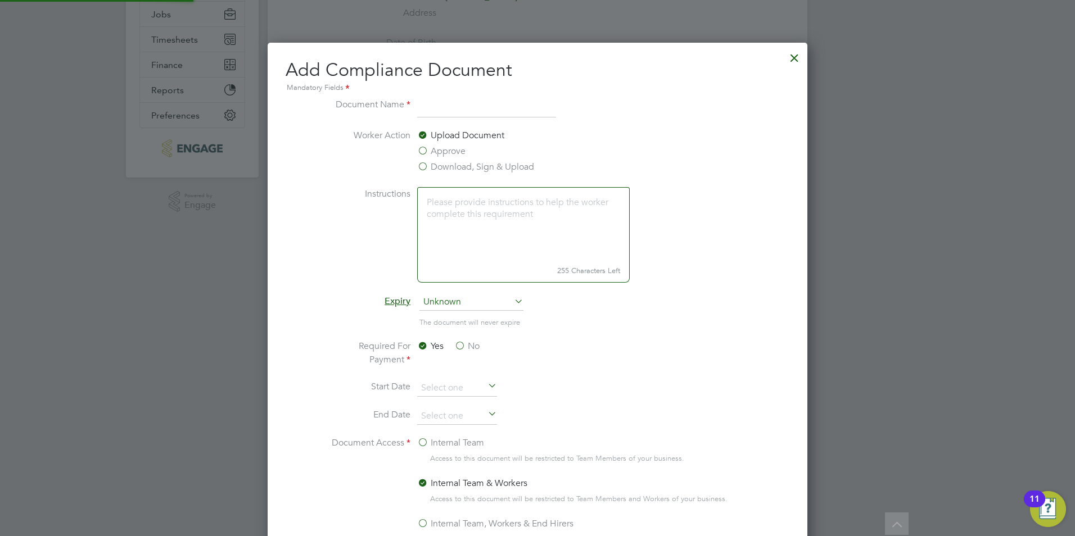
scroll to position [590, 540]
type input "CSCS"
drag, startPoint x: 489, startPoint y: 168, endPoint x: 483, endPoint y: 170, distance: 6.1
click at [483, 170] on label "Download, Sign & Upload" at bounding box center [475, 166] width 117 height 13
click at [0, 0] on input "Download, Sign & Upload" at bounding box center [0, 0] width 0 height 0
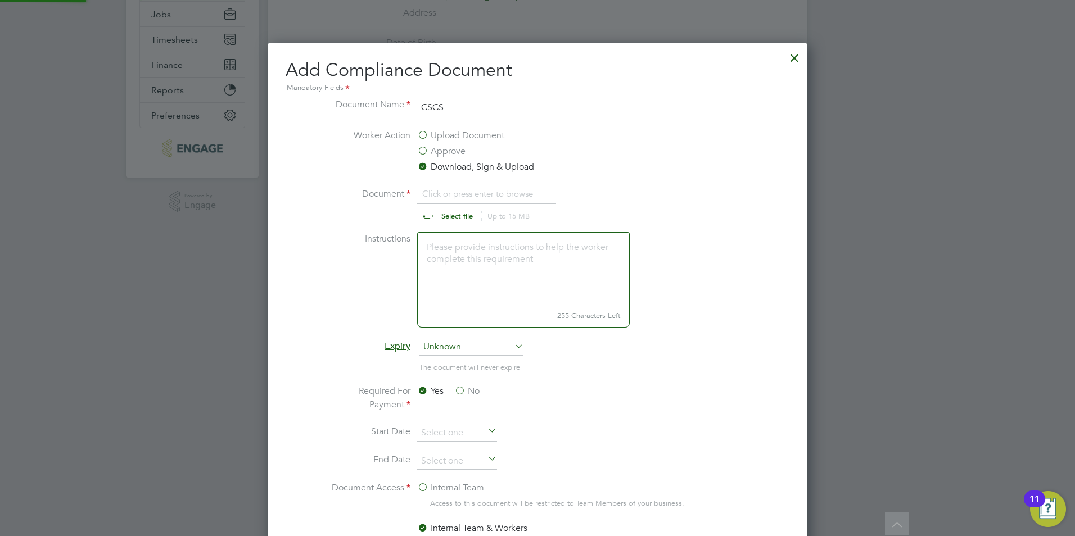
scroll to position [635, 540]
click at [455, 216] on input "file" at bounding box center [467, 204] width 177 height 34
type input "C:\fakepath\[PERSON_NAME] CSCS.pdf"
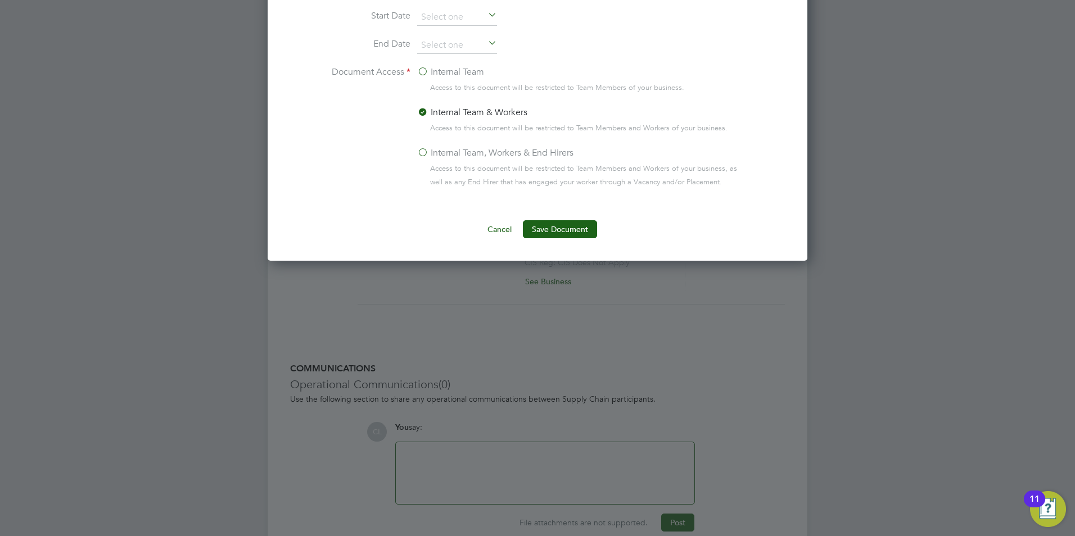
scroll to position [675, 0]
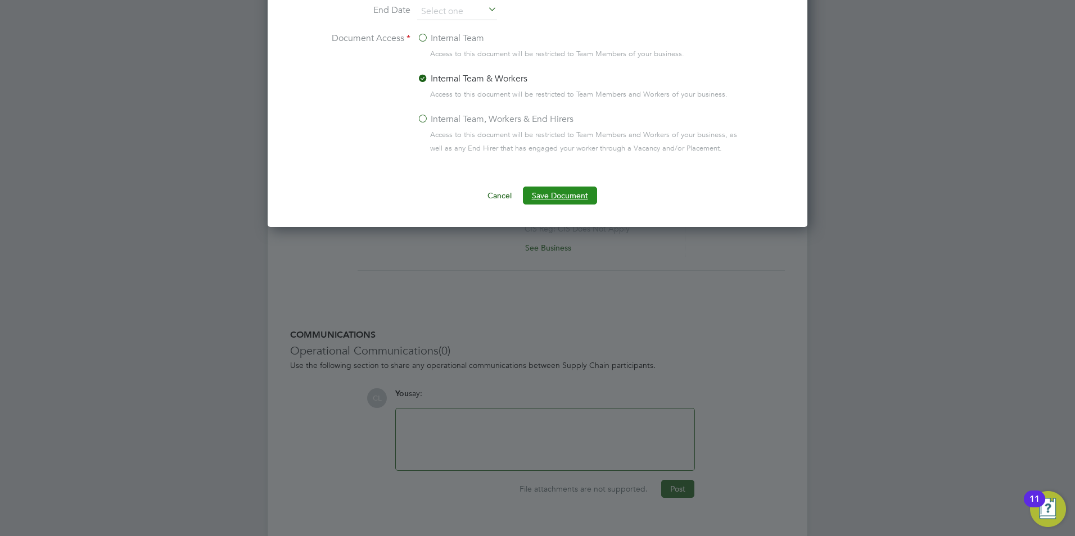
click at [550, 187] on button "Save Document" at bounding box center [560, 196] width 74 height 18
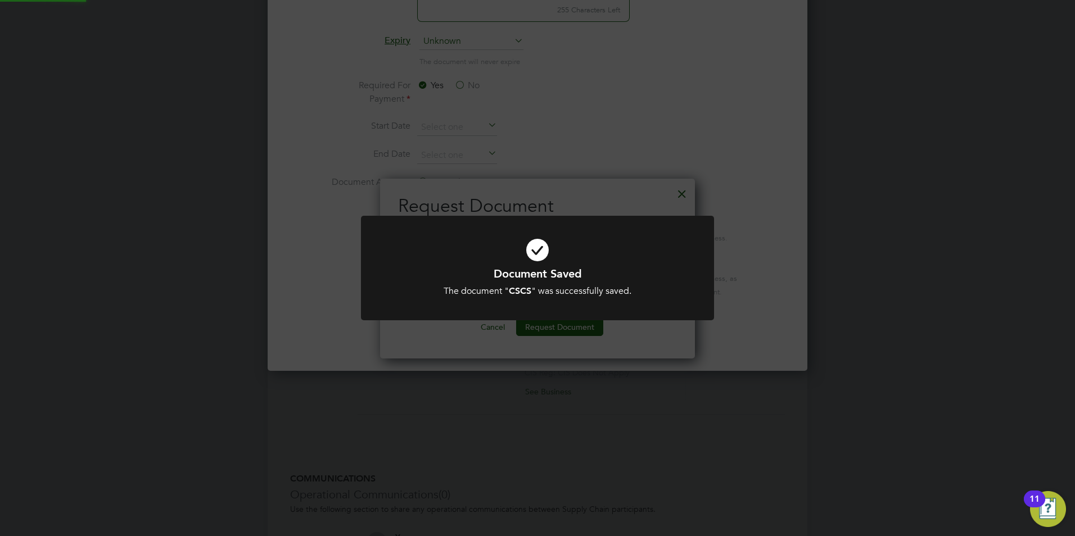
scroll to position [337, 0]
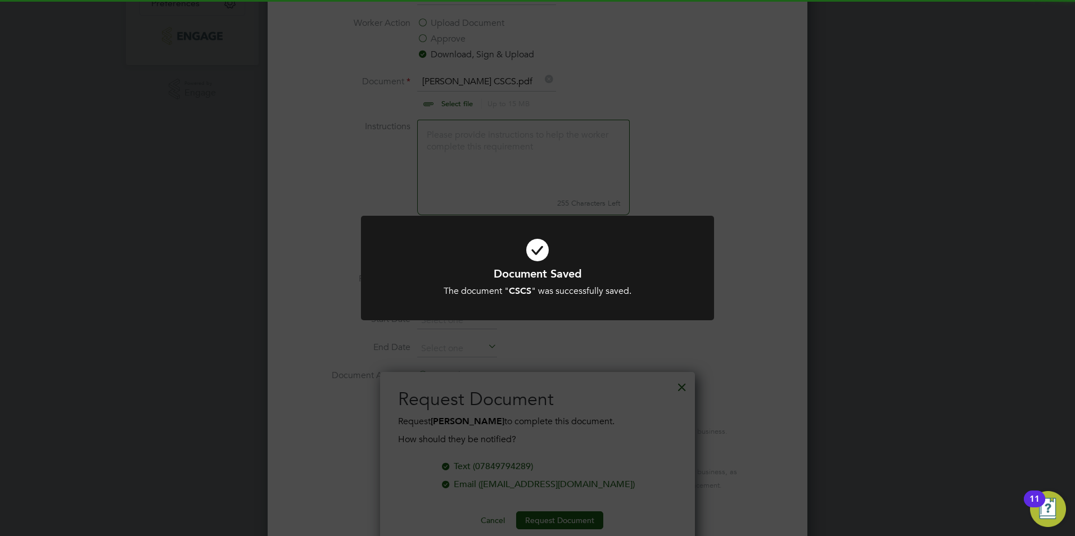
click at [582, 174] on div "Document Saved The document " CSCS " was successfully saved. Cancel Okay" at bounding box center [537, 268] width 1075 height 536
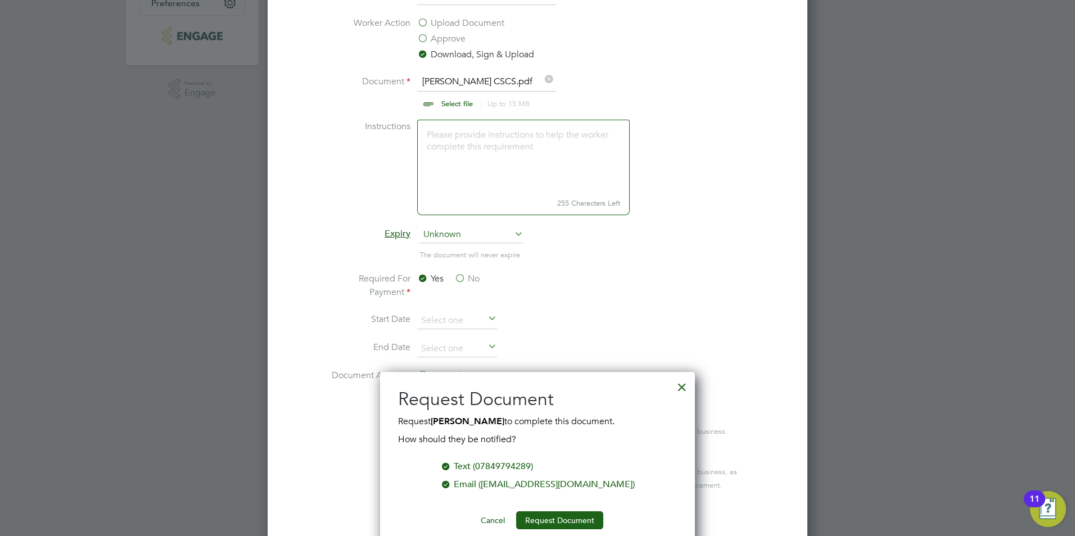
scroll to position [0, 0]
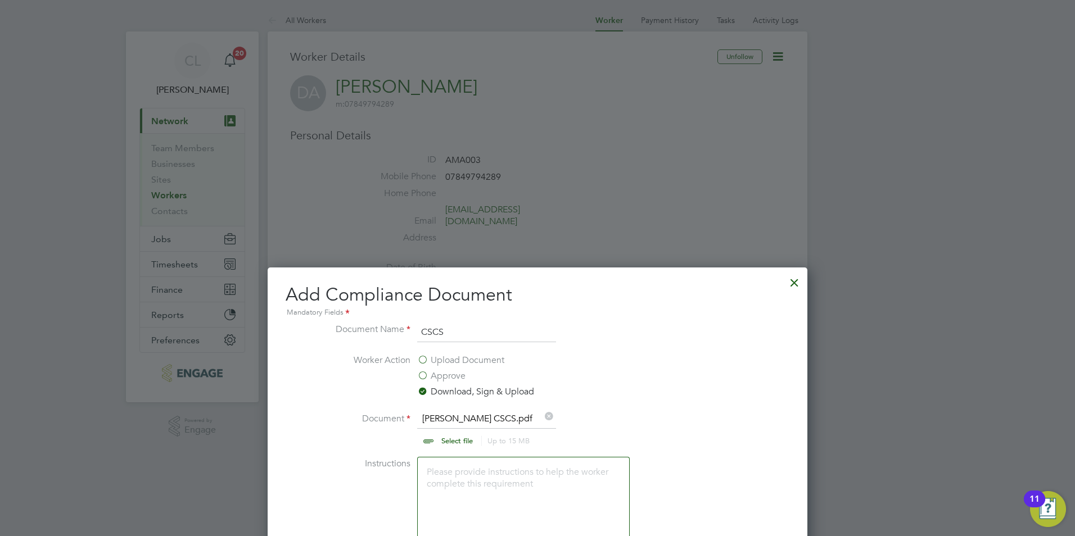
click at [796, 281] on div at bounding box center [794, 280] width 20 height 20
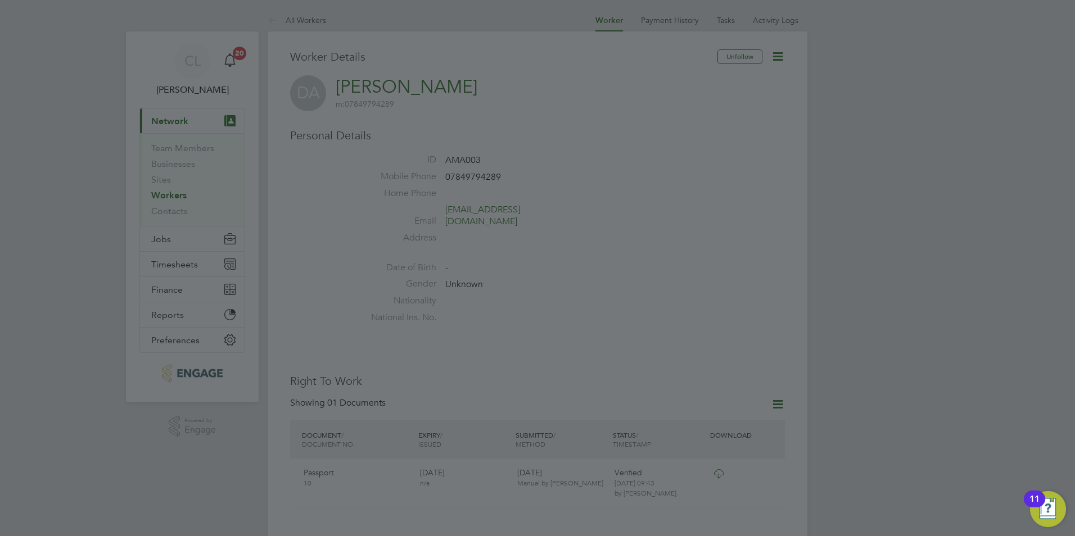
drag, startPoint x: 424, startPoint y: 59, endPoint x: 422, endPoint y: 52, distance: 7.6
click at [424, 58] on div at bounding box center [537, 268] width 1075 height 536
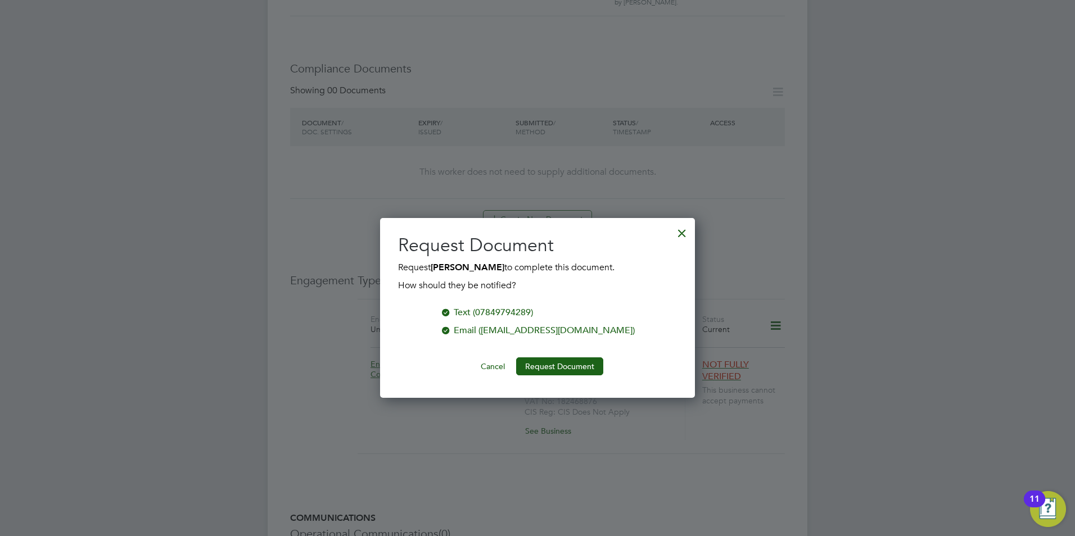
scroll to position [506, 0]
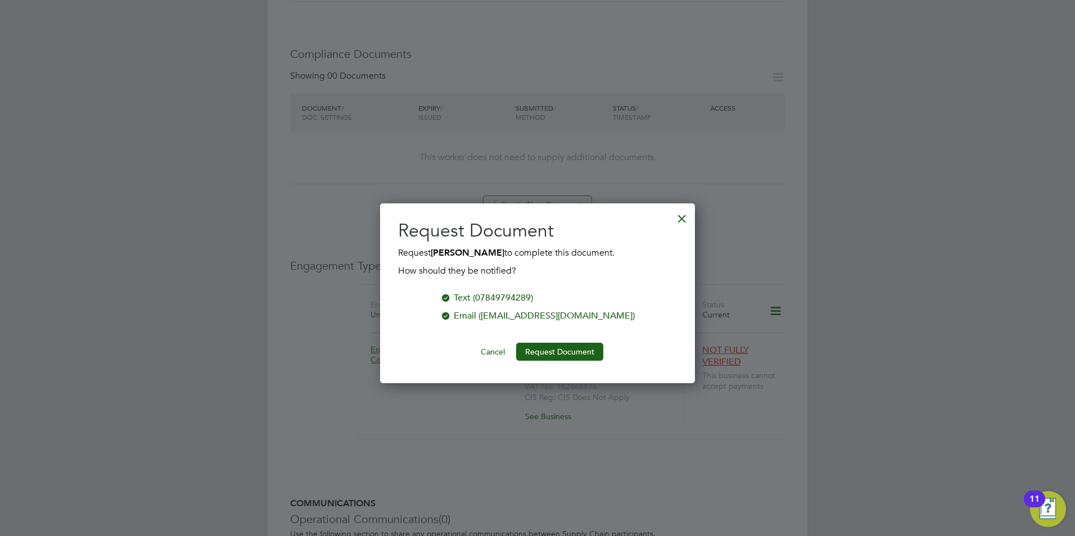
drag, startPoint x: 682, startPoint y: 215, endPoint x: 676, endPoint y: 219, distance: 7.6
click at [681, 214] on div at bounding box center [682, 216] width 20 height 20
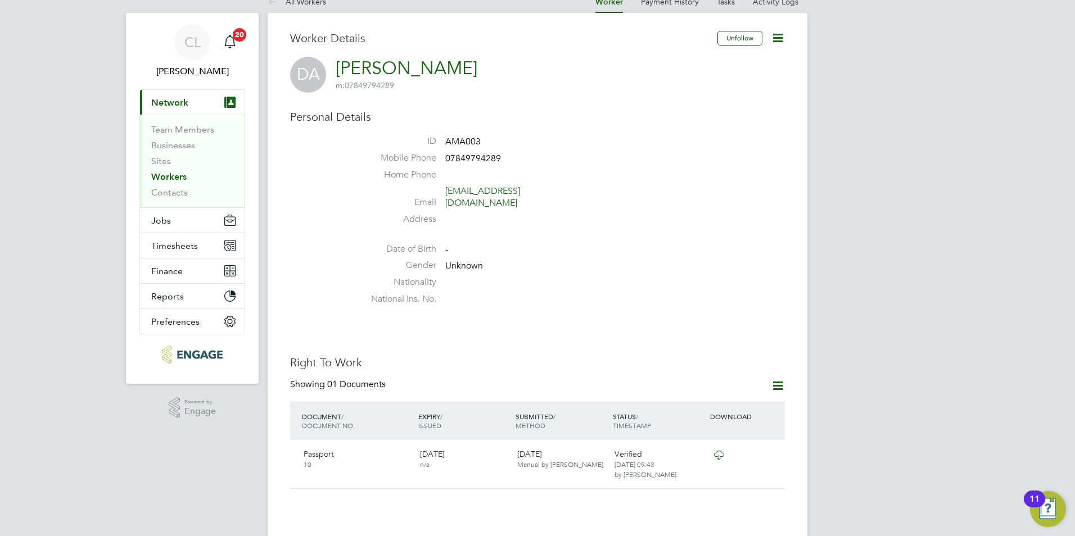
scroll to position [0, 0]
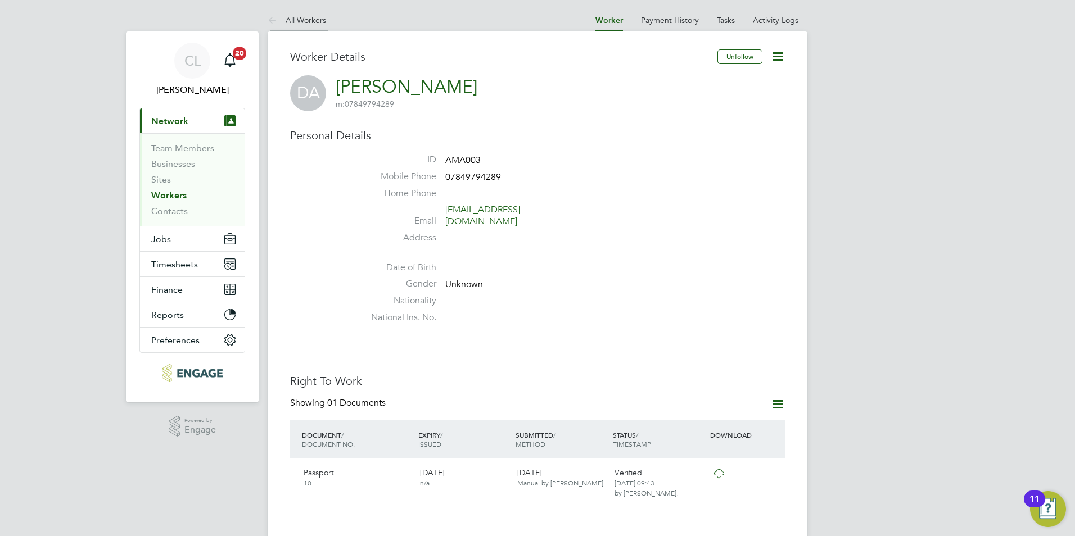
click at [284, 19] on link "All Workers" at bounding box center [297, 20] width 58 height 10
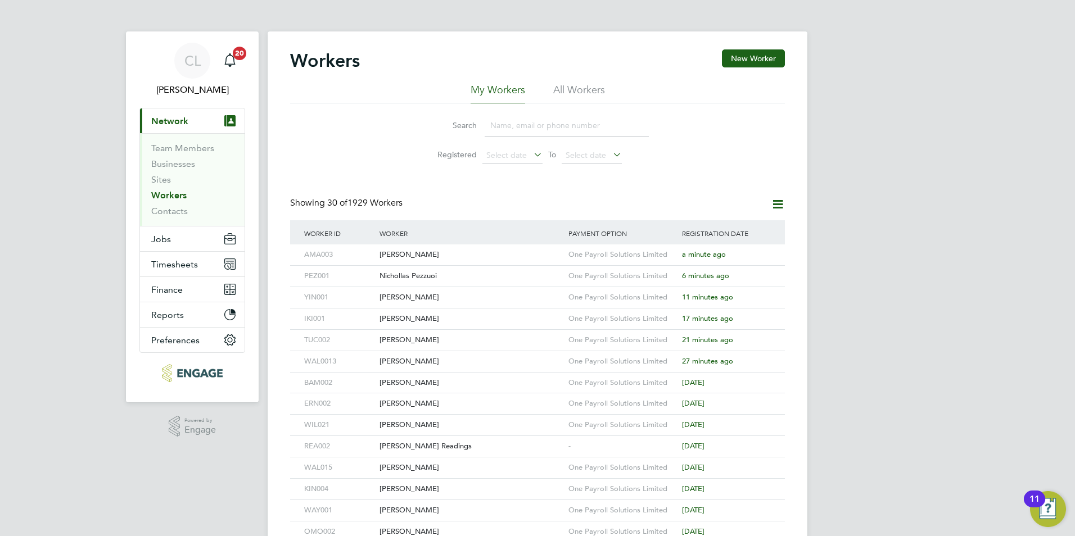
drag, startPoint x: 747, startPoint y: 58, endPoint x: 754, endPoint y: 73, distance: 15.8
click at [748, 58] on button "New Worker" at bounding box center [753, 58] width 63 height 18
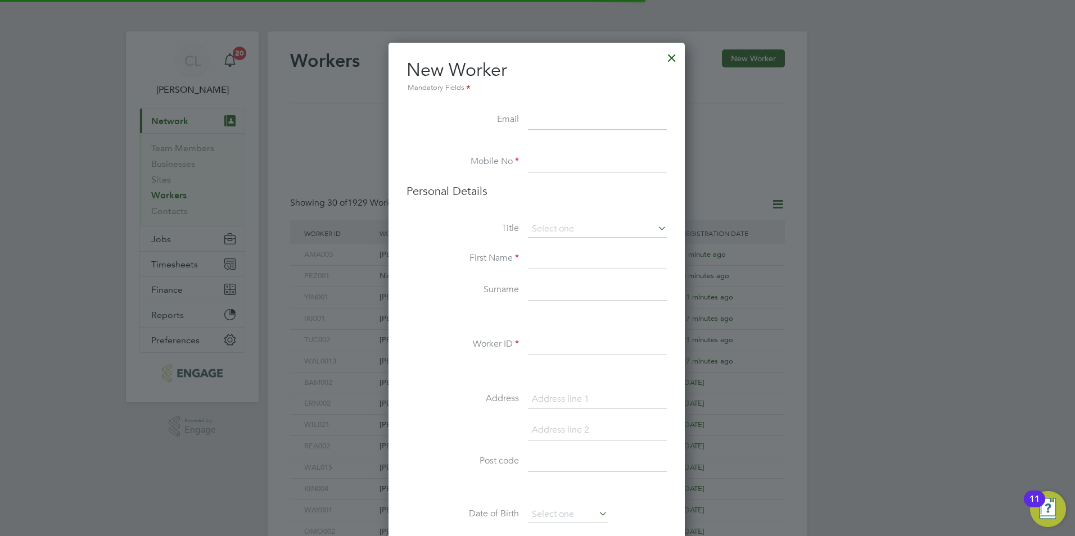
scroll to position [951, 298]
type input "D"
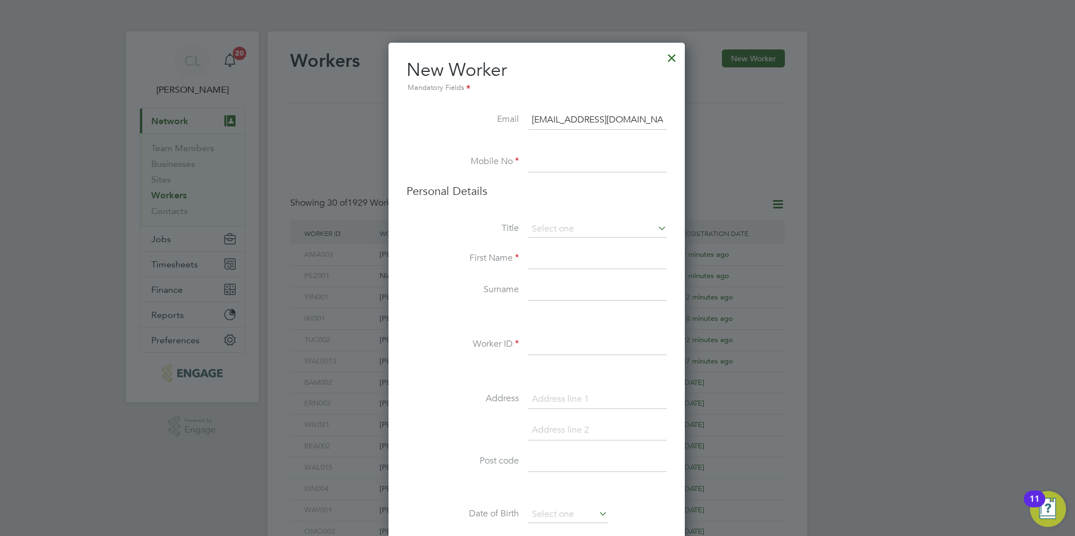
type input "[EMAIL_ADDRESS][DOMAIN_NAME]"
click at [549, 167] on input at bounding box center [597, 162] width 139 height 20
type input "07901922350"
click at [548, 230] on input at bounding box center [597, 229] width 139 height 17
click at [554, 247] on li "Mr" at bounding box center [597, 245] width 140 height 15
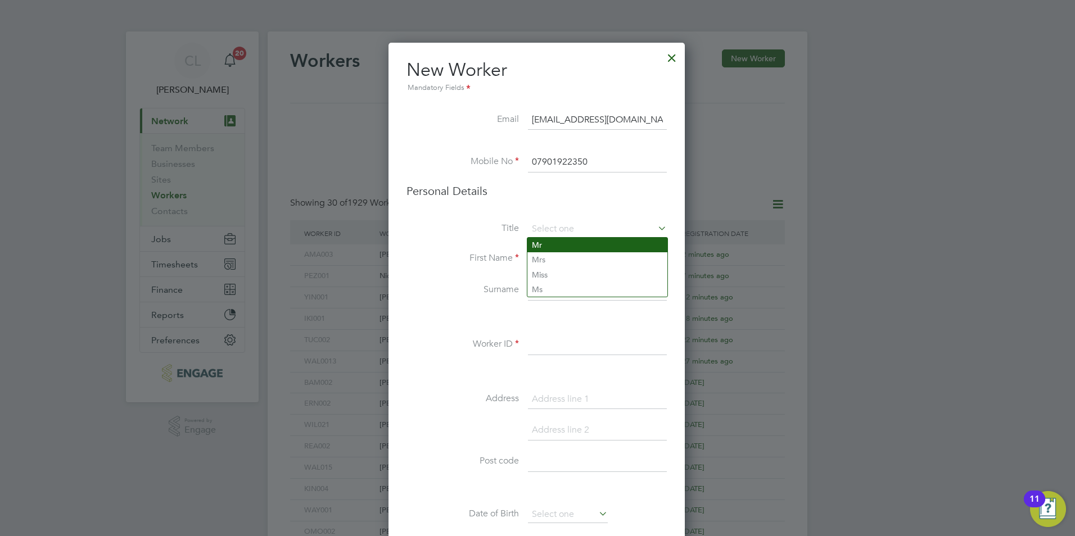
type input "Mr"
click at [554, 250] on input at bounding box center [597, 259] width 139 height 20
type input "[PERSON_NAME]"
click at [544, 295] on input at bounding box center [597, 291] width 139 height 20
type input "Ndagijimara"
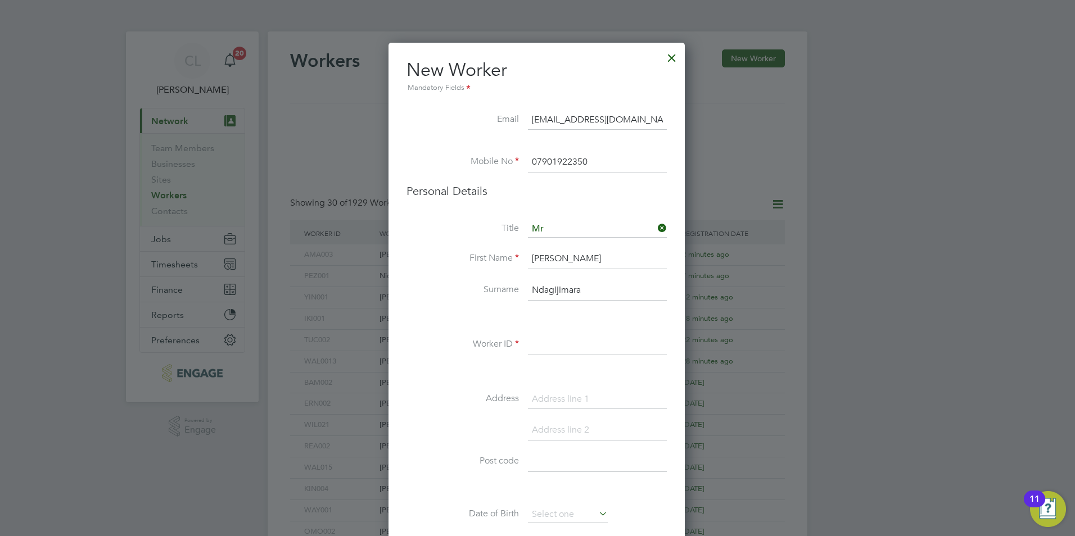
drag, startPoint x: 564, startPoint y: 345, endPoint x: 548, endPoint y: 341, distance: 17.3
click at [564, 345] on input at bounding box center [597, 345] width 139 height 20
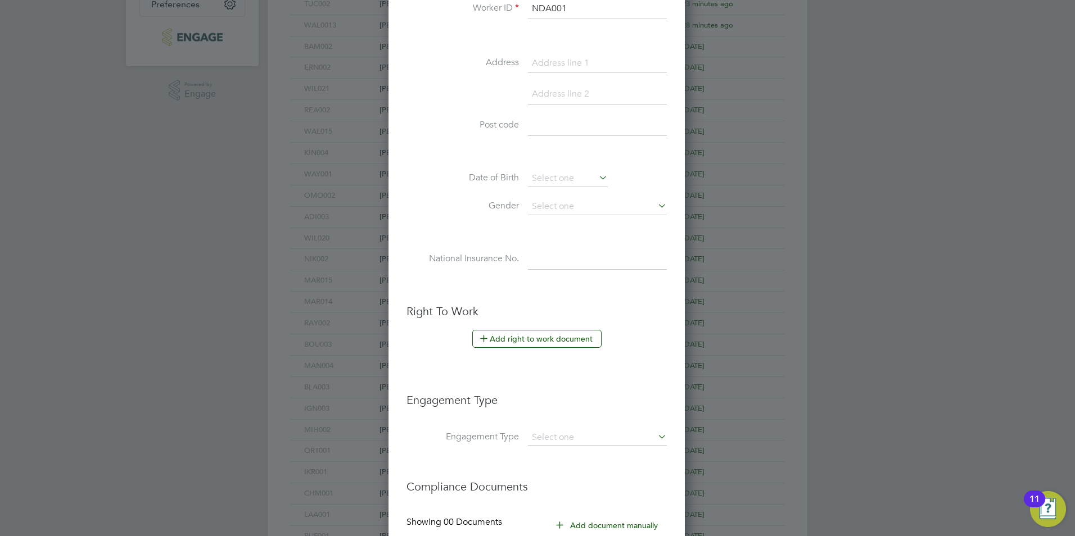
scroll to position [337, 0]
type input "NDA001"
click at [538, 338] on button "Add right to work document" at bounding box center [536, 338] width 129 height 18
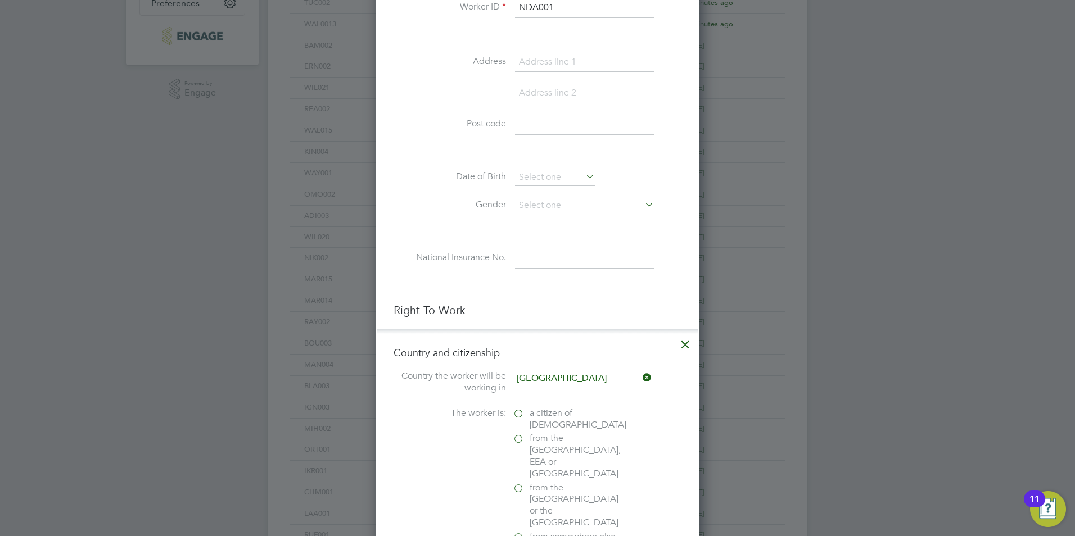
scroll to position [1120, 324]
click at [517, 414] on label "a citizen of [DEMOGRAPHIC_DATA]" at bounding box center [569, 420] width 112 height 24
click at [0, 0] on input "a citizen of [DEMOGRAPHIC_DATA]" at bounding box center [0, 0] width 0 height 0
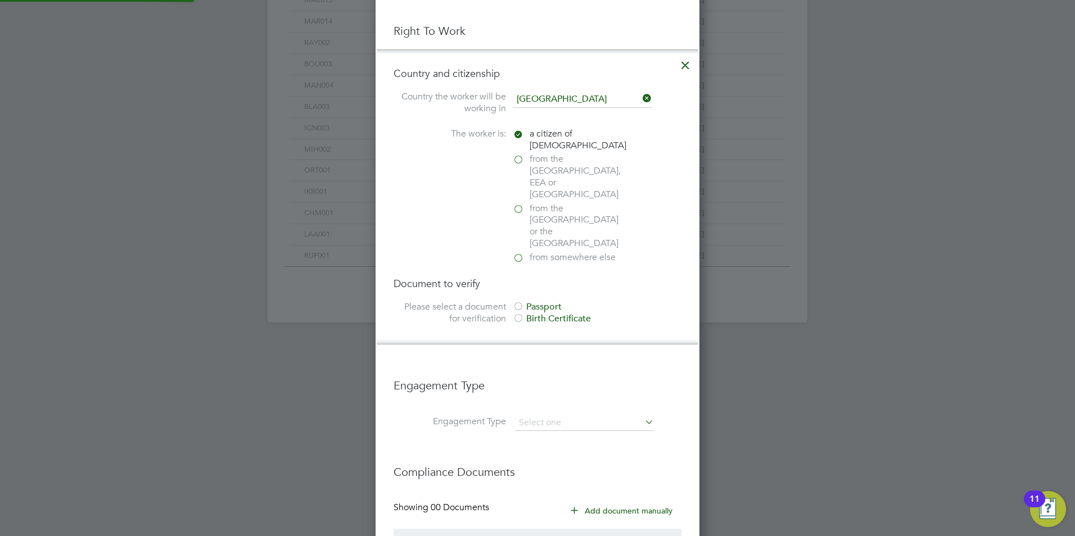
scroll to position [618, 0]
click at [518, 300] on div at bounding box center [518, 305] width 11 height 11
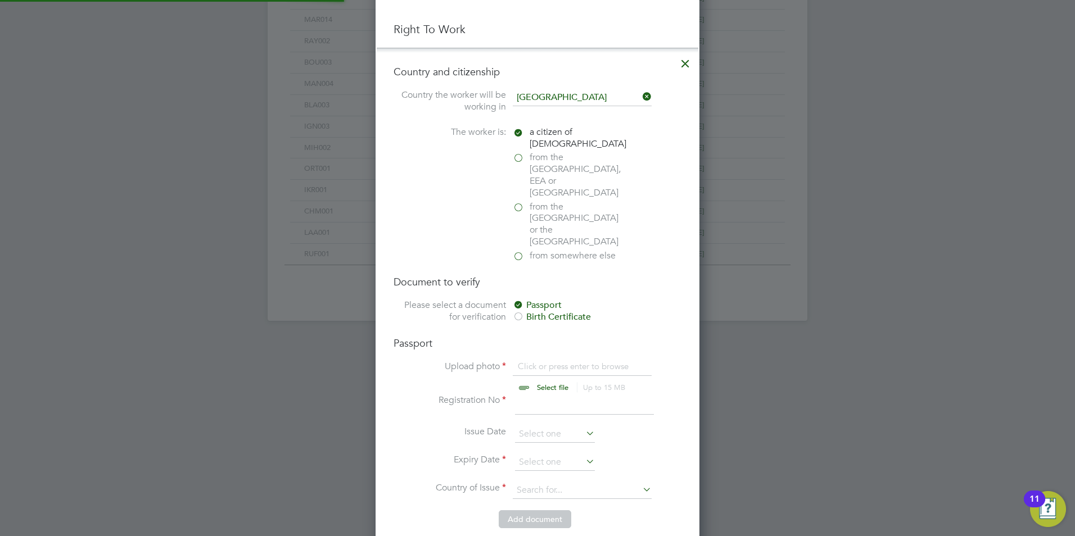
scroll to position [15, 139]
click at [541, 361] on input "file" at bounding box center [563, 378] width 177 height 34
click at [690, 60] on icon at bounding box center [685, 61] width 20 height 20
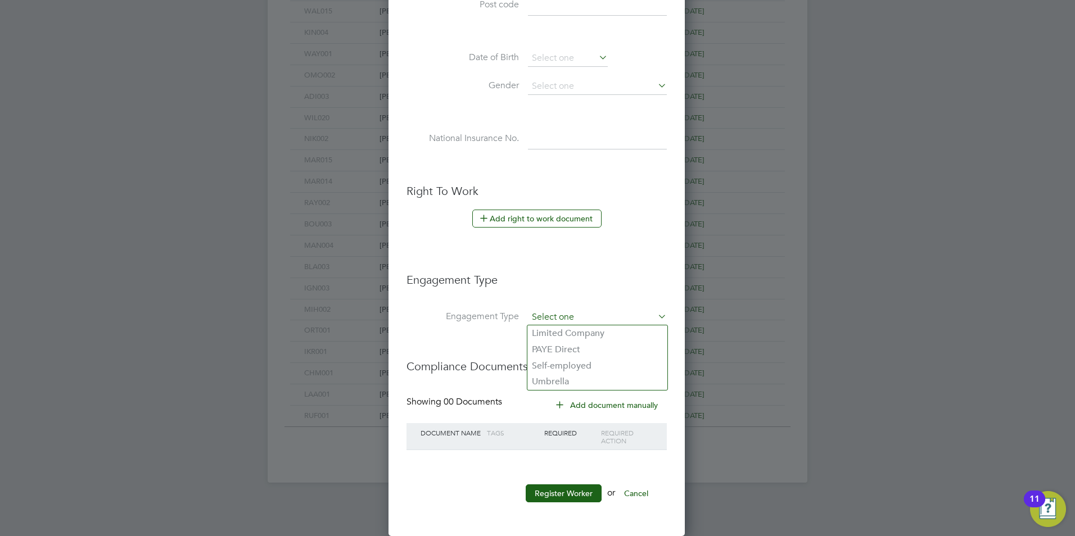
click at [561, 319] on input at bounding box center [597, 318] width 139 height 16
click at [557, 386] on li "Umbrella" at bounding box center [597, 382] width 140 height 16
type input "Umbrella"
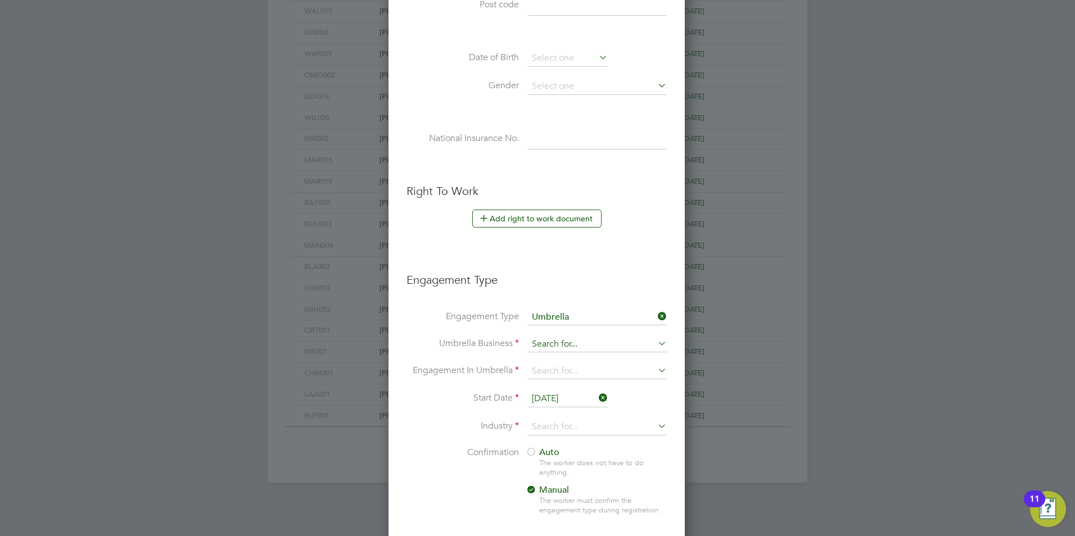
click at [545, 346] on input at bounding box center [597, 345] width 139 height 16
click at [550, 356] on li "One Payroll Solutions Limited" at bounding box center [597, 361] width 140 height 16
type input "One Payroll Solutions Limited"
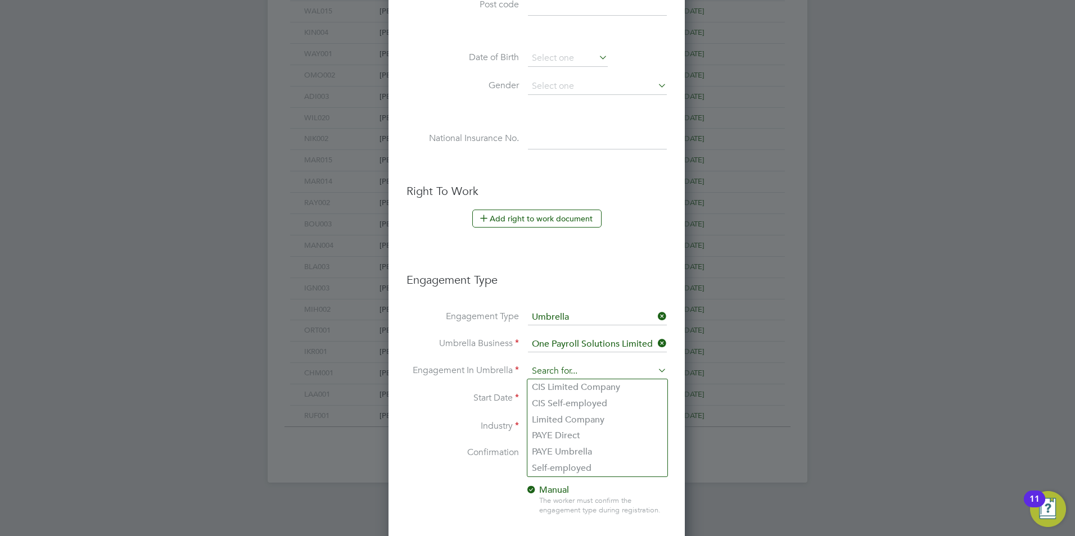
click at [550, 368] on input at bounding box center [597, 372] width 139 height 16
click at [584, 456] on li "PAYE Umbrella" at bounding box center [597, 452] width 140 height 16
type input "PAYE Umbrella"
click at [548, 403] on input "[DATE]" at bounding box center [568, 399] width 80 height 17
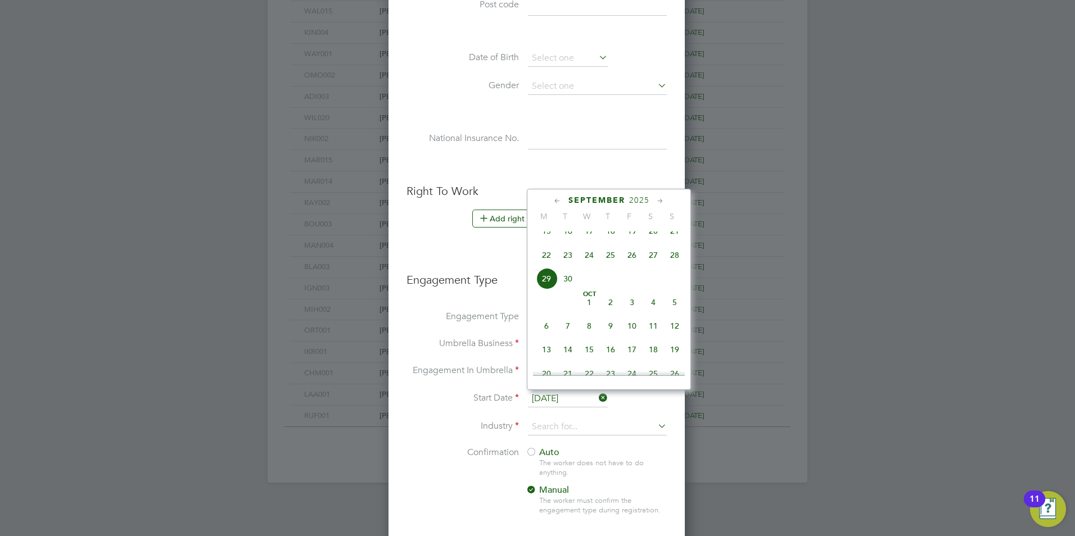
click at [546, 237] on span "15" at bounding box center [546, 230] width 21 height 21
type input "[DATE]"
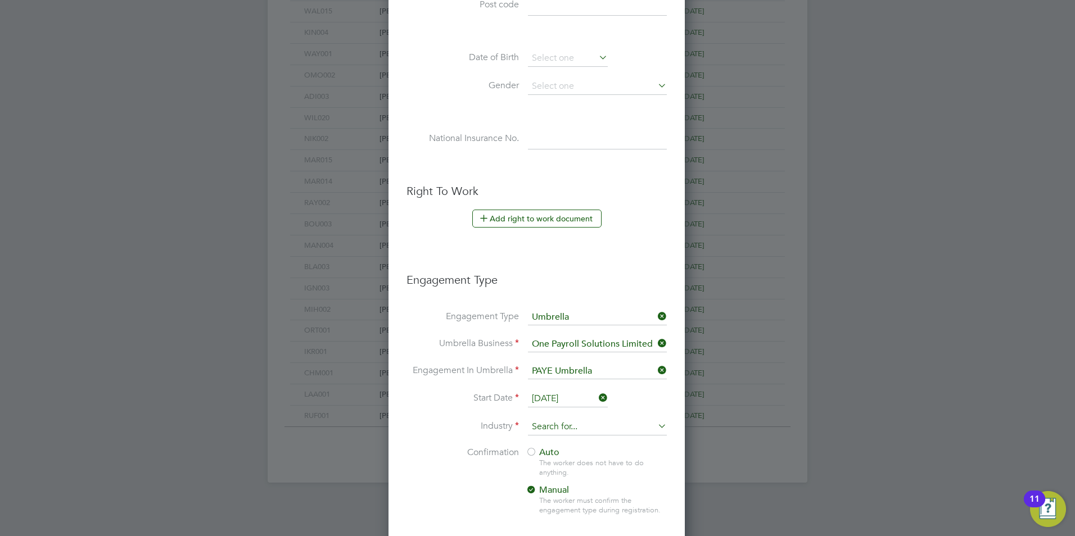
click at [568, 431] on input at bounding box center [597, 427] width 139 height 17
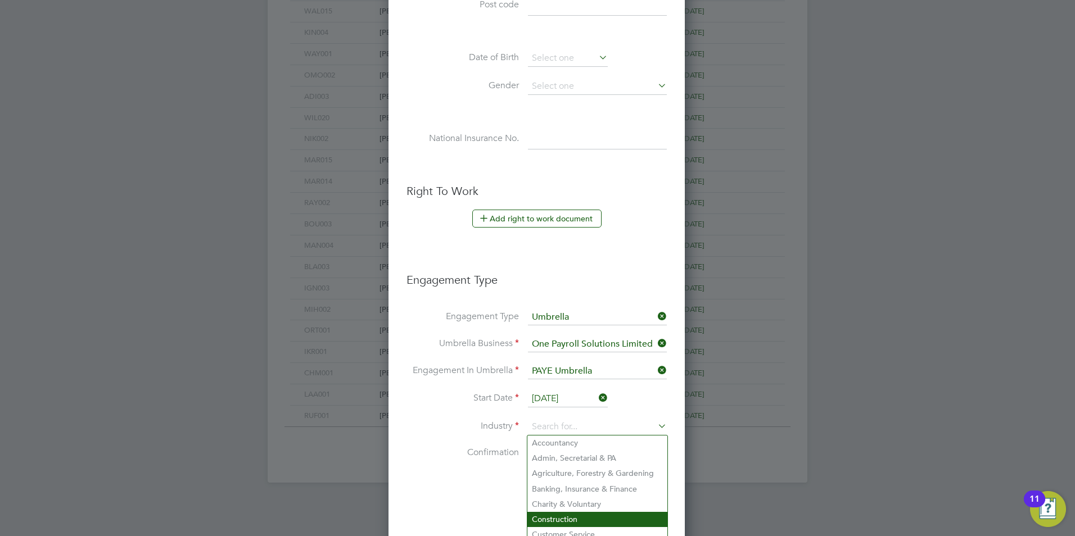
click at [561, 518] on li "Construction" at bounding box center [597, 519] width 140 height 15
type input "Construction"
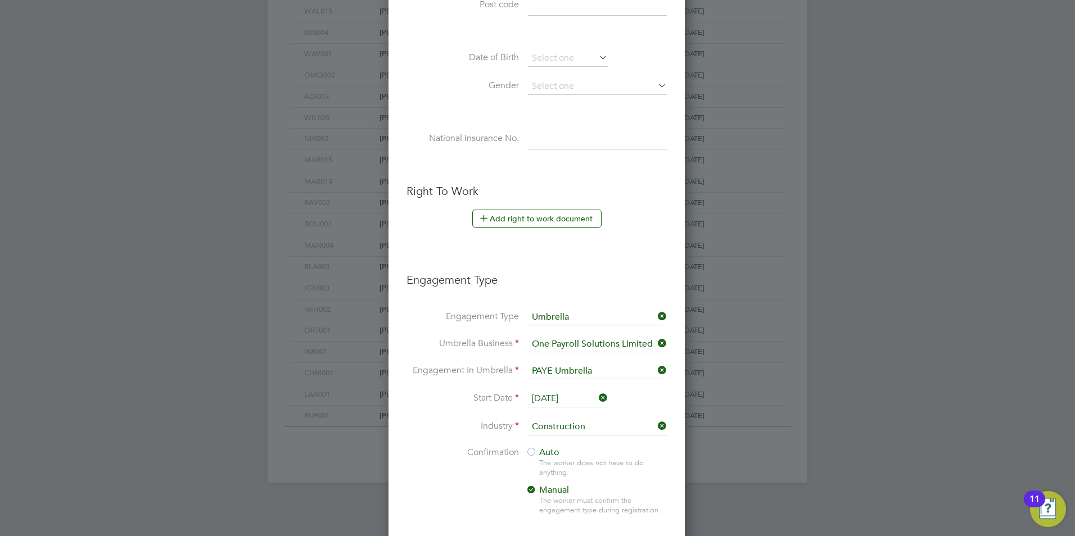
click at [532, 455] on div at bounding box center [531, 453] width 11 height 11
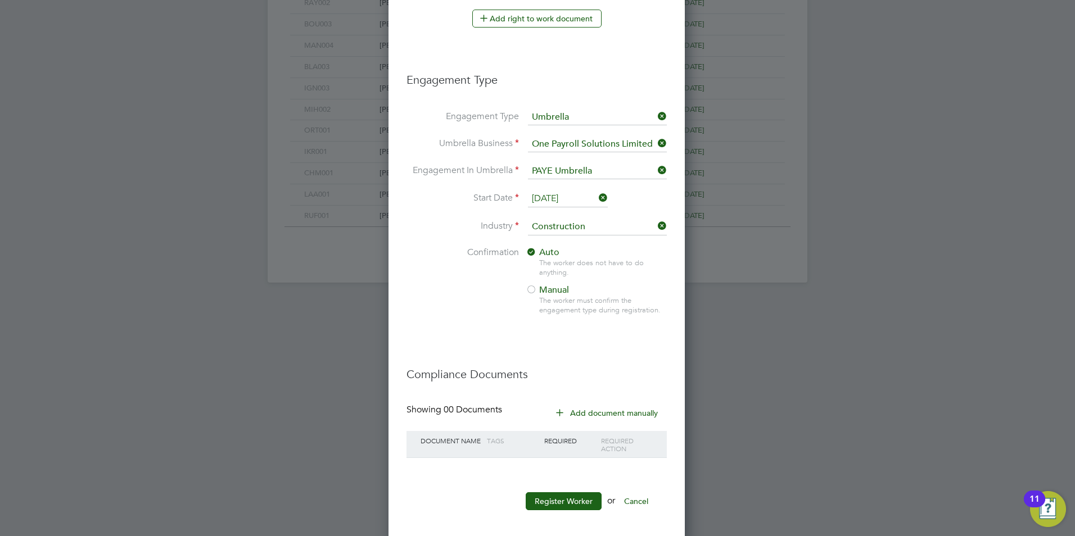
scroll to position [665, 0]
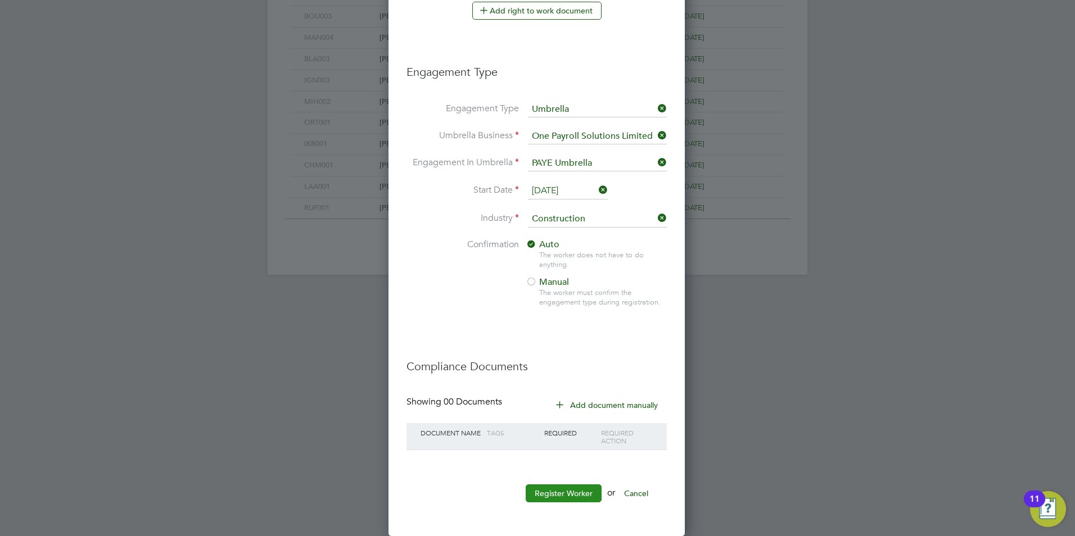
click at [565, 500] on button "Register Worker" at bounding box center [564, 494] width 76 height 18
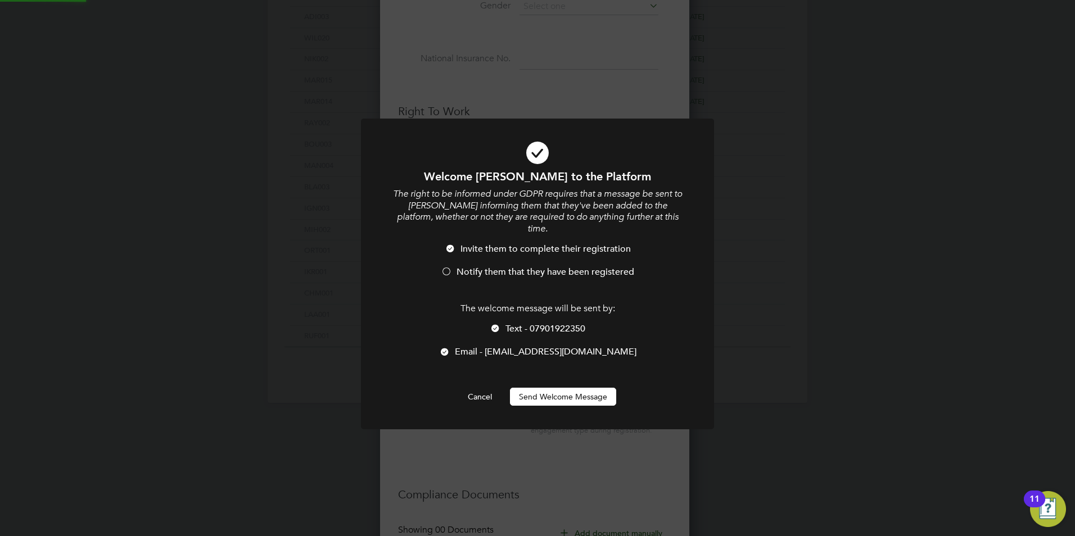
scroll to position [0, 0]
click at [482, 266] on span "Notify them that they have been registered" at bounding box center [546, 271] width 178 height 11
click at [511, 323] on span "Text - 07901922350" at bounding box center [545, 328] width 80 height 11
click at [546, 388] on button "Send Welcome Message" at bounding box center [563, 397] width 106 height 18
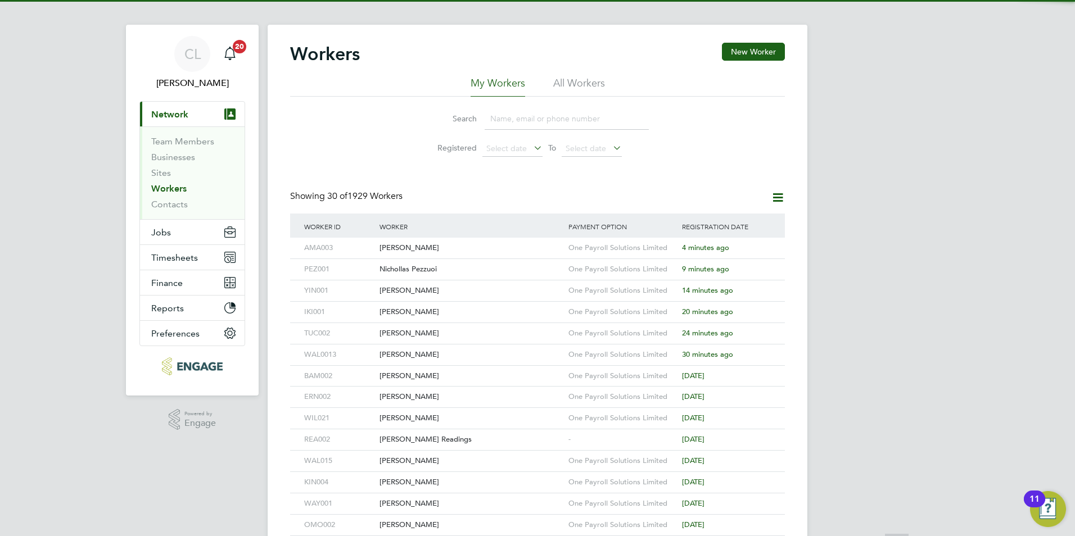
scroll to position [0, 0]
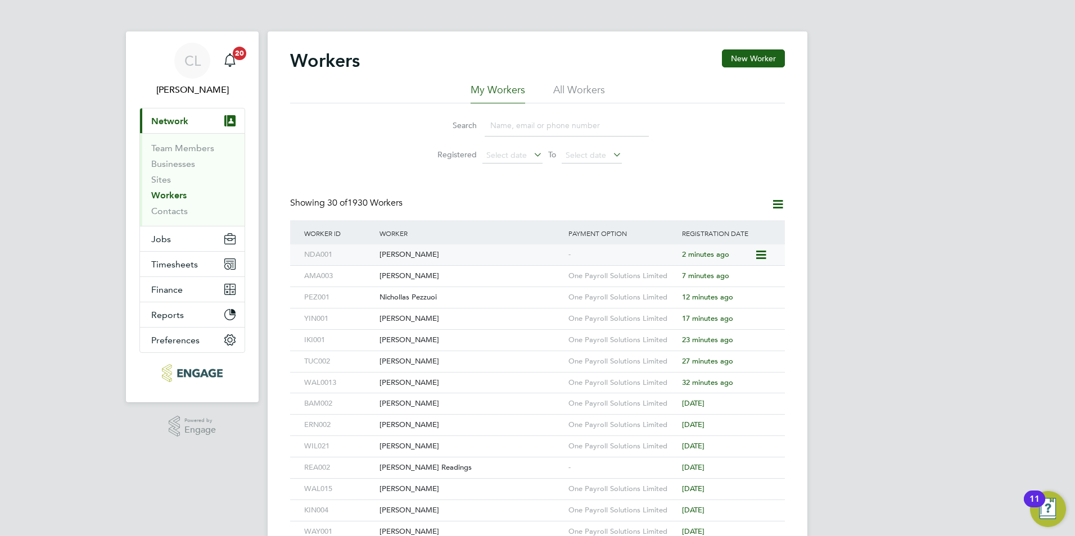
click at [458, 248] on div "[PERSON_NAME]" at bounding box center [471, 255] width 189 height 21
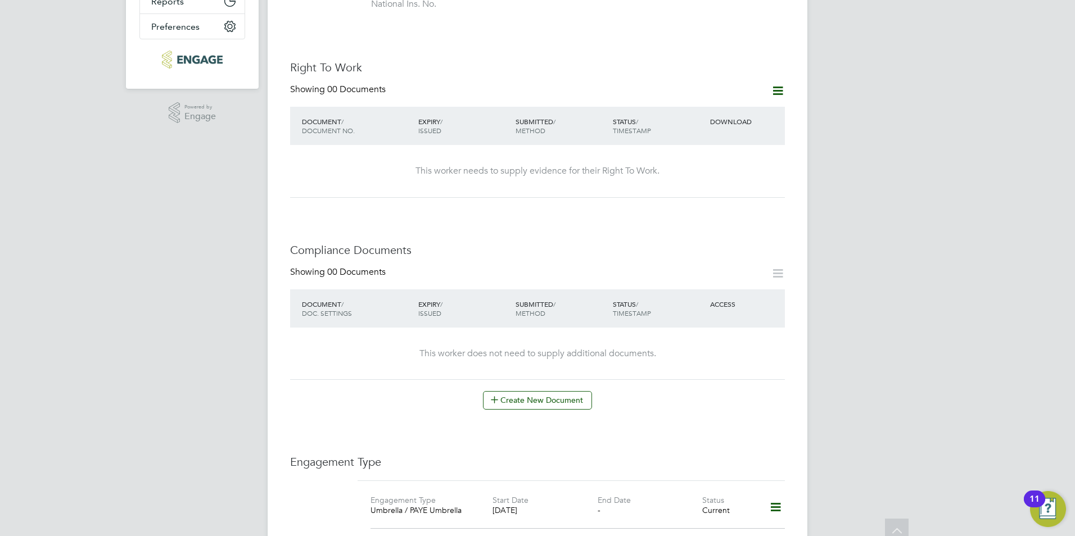
scroll to position [394, 0]
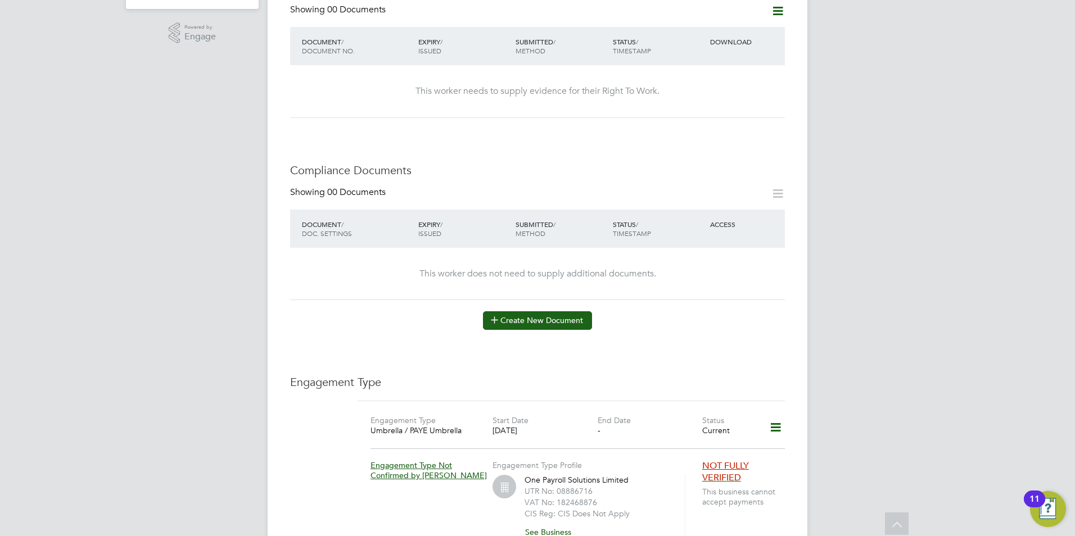
click at [517, 318] on button "Create New Document" at bounding box center [537, 320] width 109 height 18
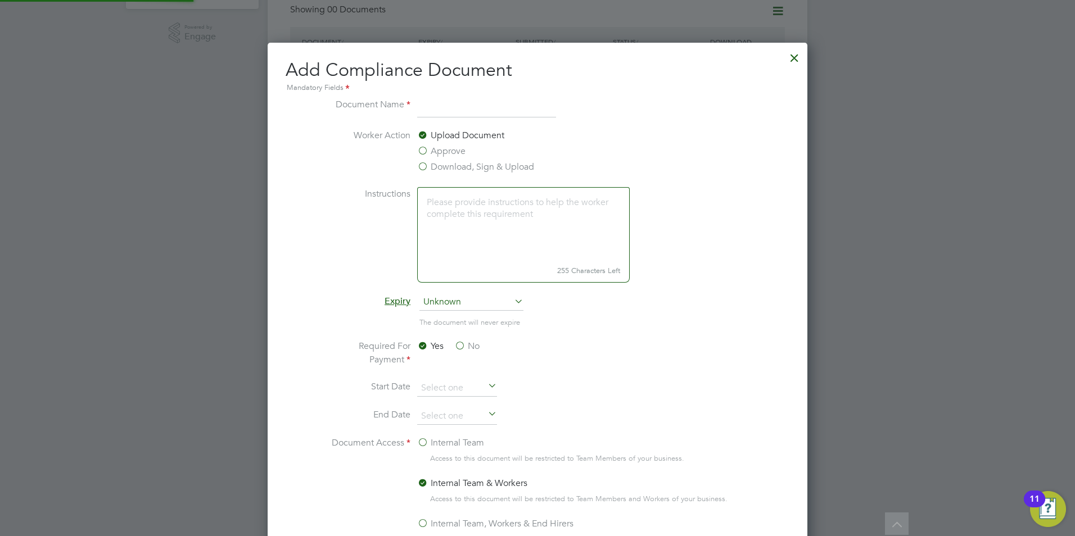
scroll to position [590, 540]
type input "CSCS"
click at [456, 168] on label "Download, Sign & Upload" at bounding box center [475, 166] width 117 height 13
click at [0, 0] on input "Download, Sign & Upload" at bounding box center [0, 0] width 0 height 0
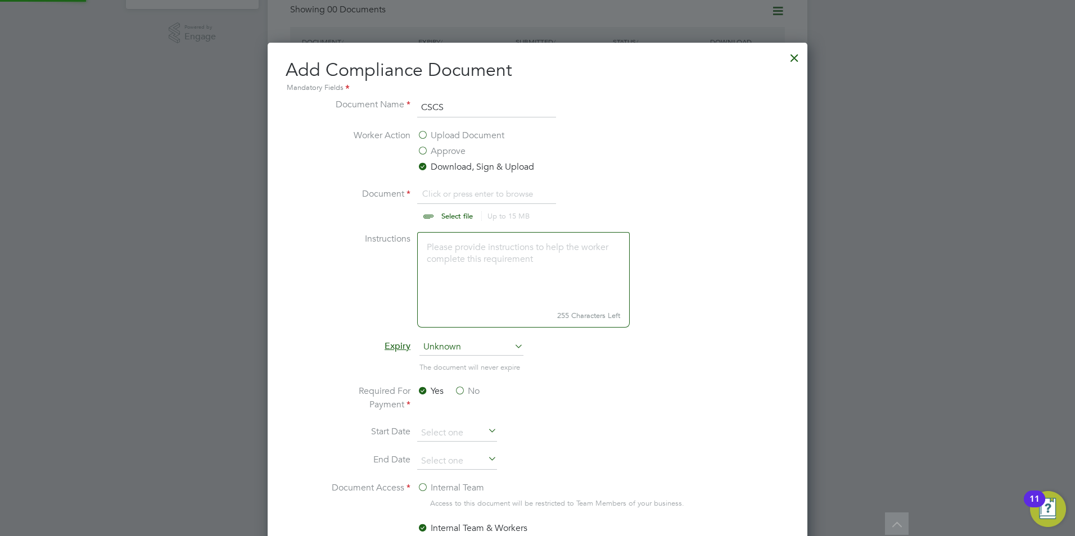
scroll to position [17, 139]
click at [458, 222] on li "Document Click or press enter to browse Select file Up to 15 MB Drop your file …" at bounding box center [537, 209] width 423 height 45
click at [463, 210] on input "file" at bounding box center [467, 204] width 177 height 34
type input "C:\fakepath\David CSCS.jpg"
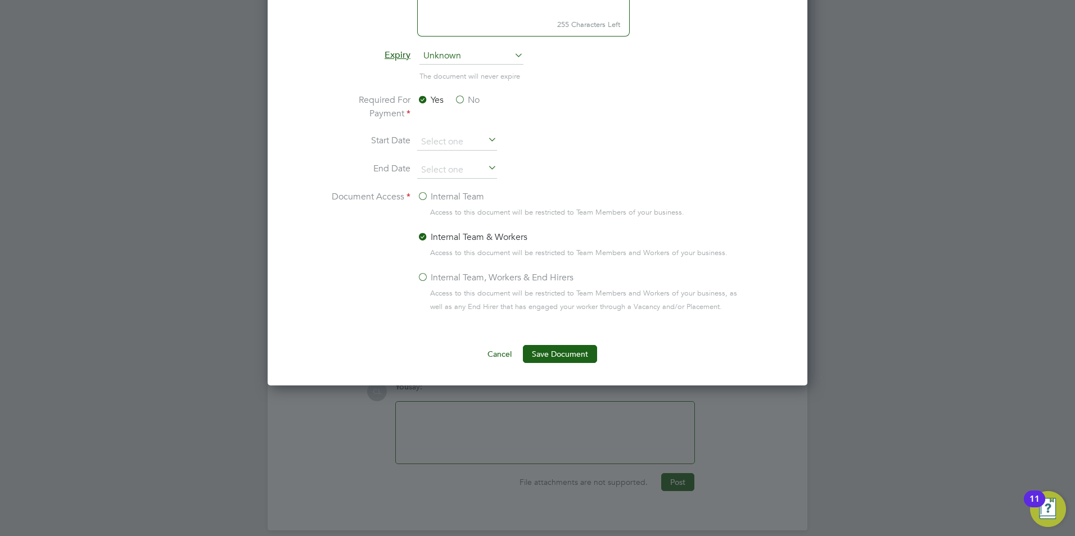
click at [666, 196] on div "Internal Team" at bounding box center [583, 198] width 332 height 16
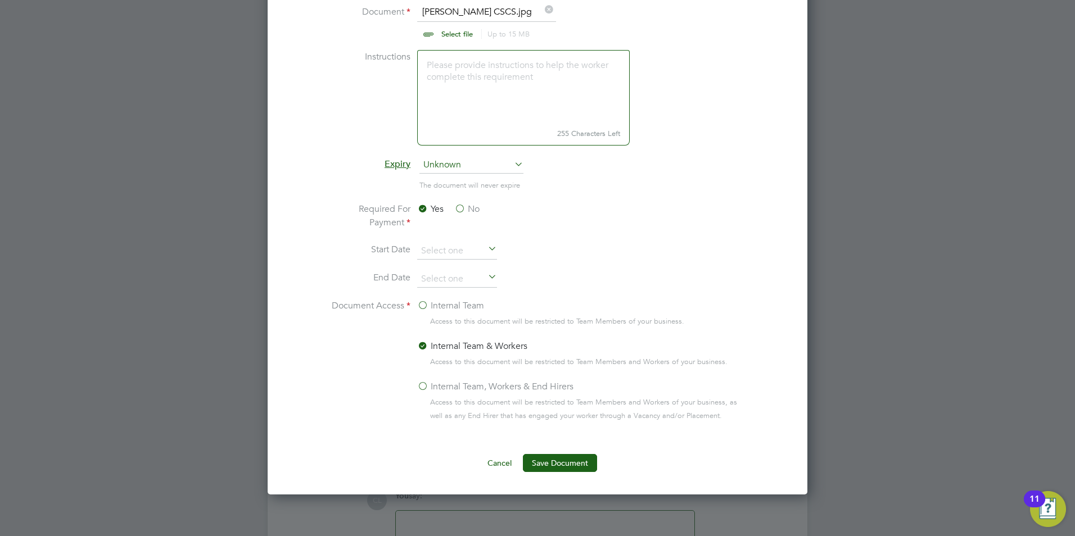
scroll to position [516, 0]
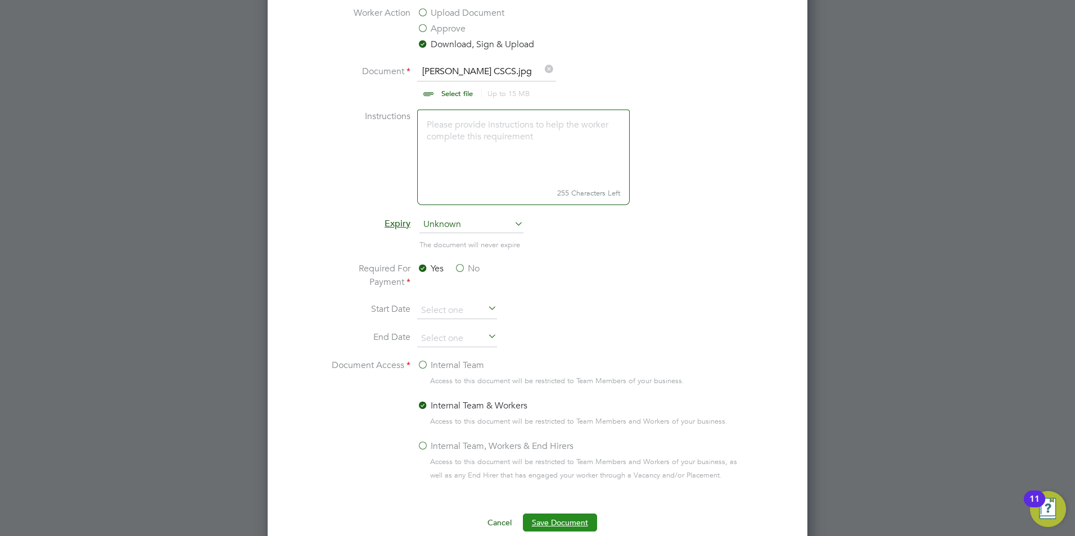
click at [557, 517] on button "Save Document" at bounding box center [560, 523] width 74 height 18
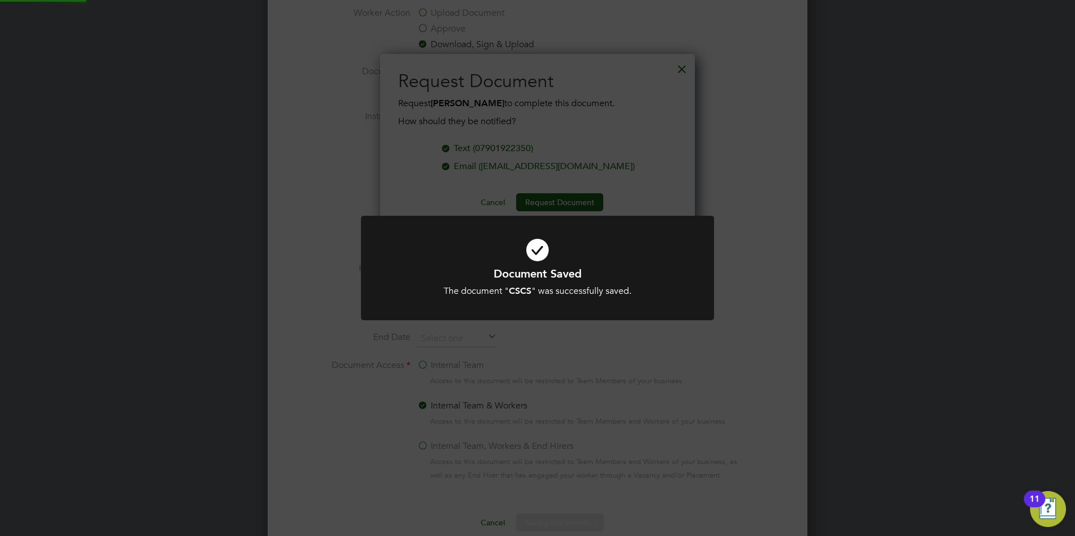
scroll to position [180, 315]
click at [599, 204] on div "Document Saved The document " CSCS " was successfully saved. Cancel Okay" at bounding box center [537, 268] width 1075 height 536
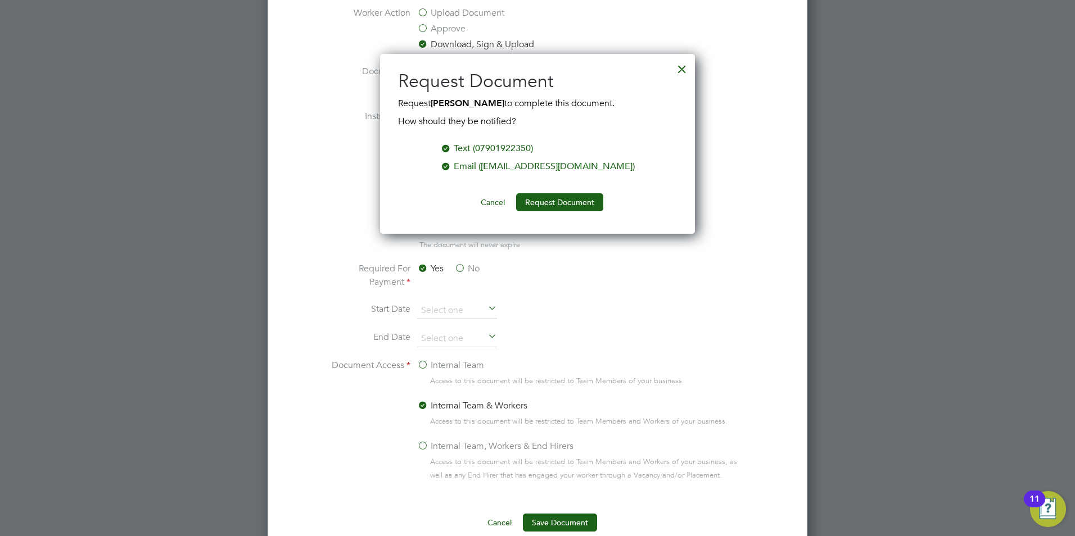
click at [794, 65] on div "Add Compliance Document Mandatory Fields Document Name CSCS Worker Action Uploa…" at bounding box center [538, 237] width 540 height 634
click at [799, 58] on div "Add Compliance Document Mandatory Fields Document Name CSCS Worker Action Uploa…" at bounding box center [538, 237] width 540 height 634
click at [796, 55] on div "Add Compliance Document Mandatory Fields Document Name CSCS Worker Action Uploa…" at bounding box center [538, 237] width 540 height 634
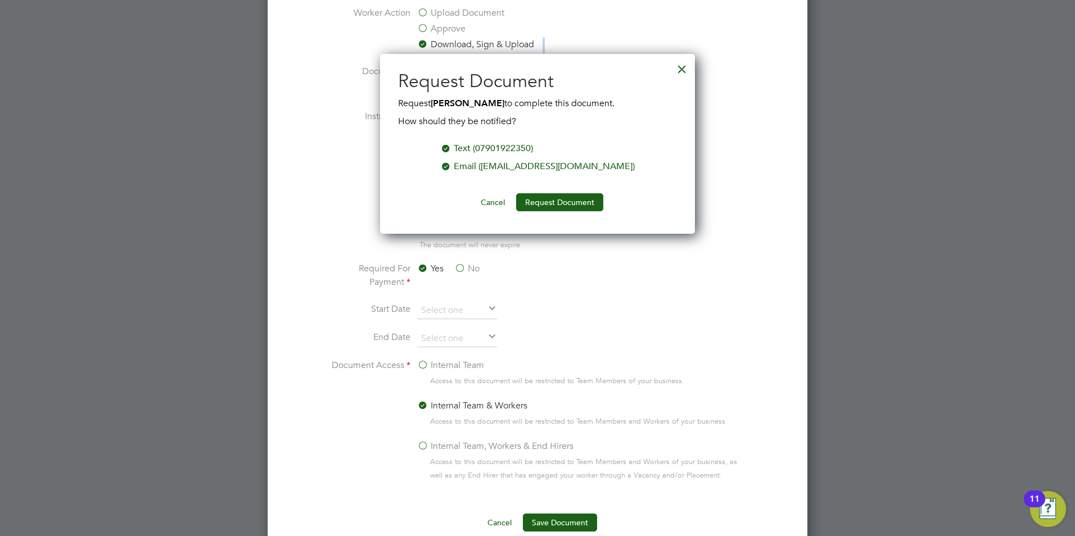
click at [795, 55] on div "Add Compliance Document Mandatory Fields Document Name CSCS Worker Action Uploa…" at bounding box center [538, 237] width 540 height 634
click at [685, 67] on div at bounding box center [682, 66] width 20 height 20
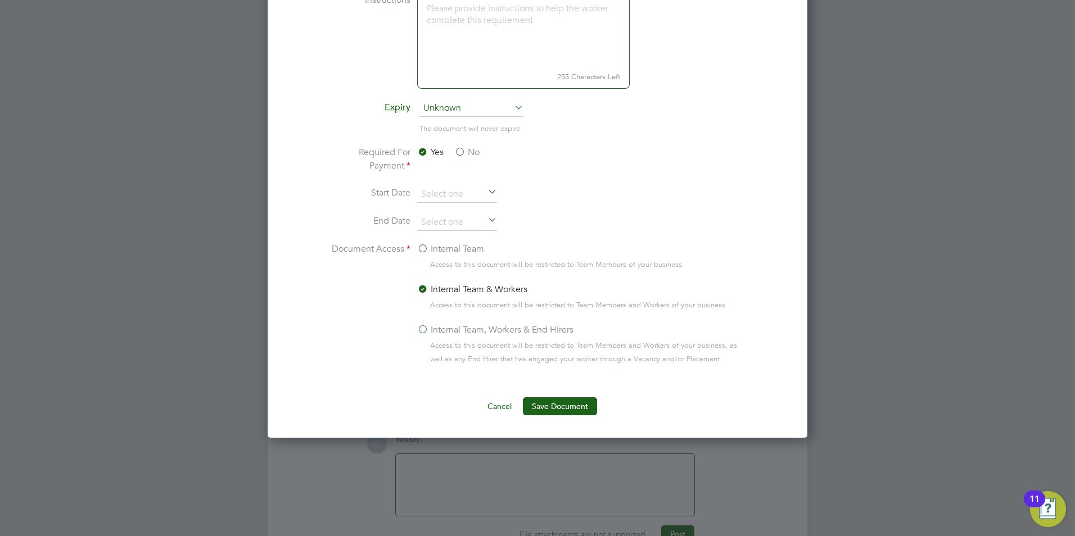
scroll to position [674, 0]
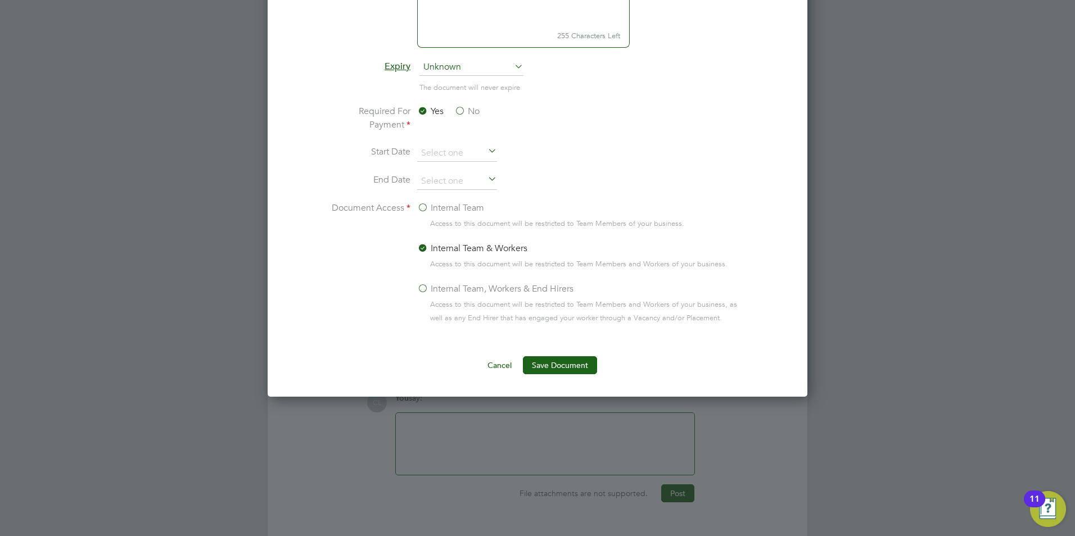
click at [560, 375] on div "Add Compliance Document Mandatory Fields Document Name CSCS Worker Action Uploa…" at bounding box center [538, 80] width 540 height 634
click at [555, 366] on button "Save Document" at bounding box center [560, 365] width 74 height 18
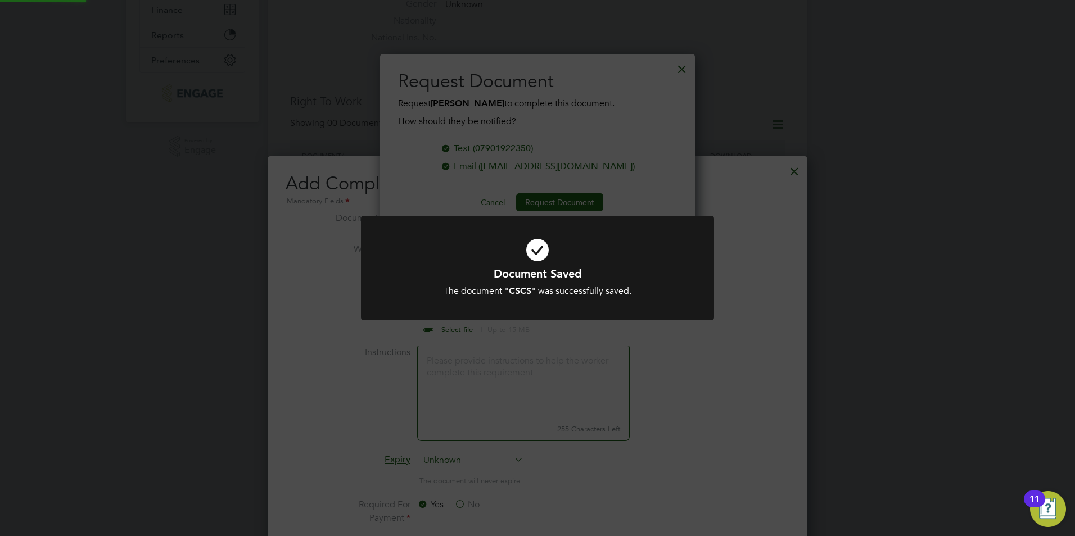
scroll to position [180, 315]
drag, startPoint x: 724, startPoint y: 191, endPoint x: 675, endPoint y: 103, distance: 100.4
click at [724, 186] on div "Document Saved The document " CSCS " was successfully saved. Cancel Okay" at bounding box center [537, 268] width 1075 height 536
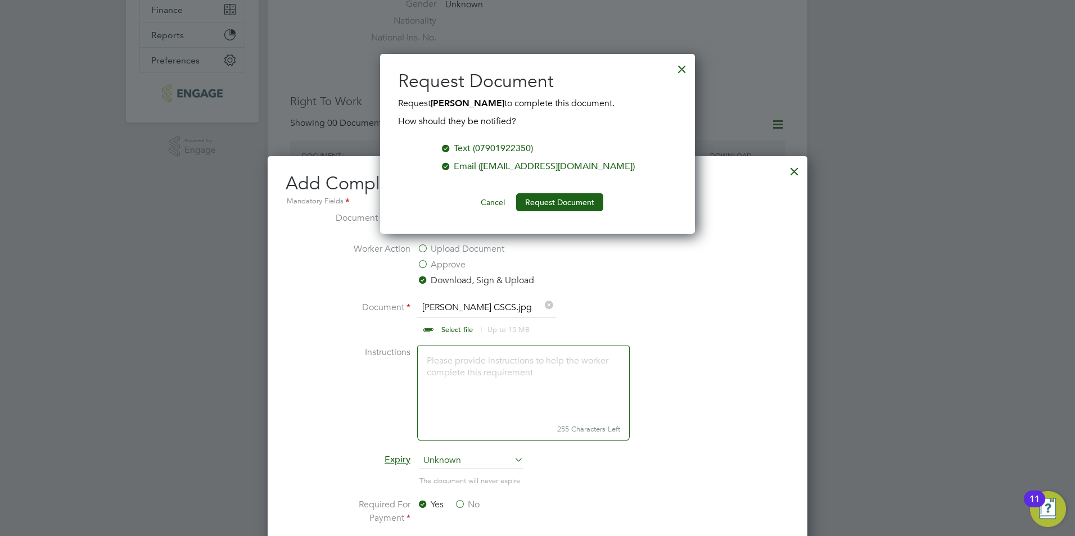
click at [685, 67] on div at bounding box center [682, 66] width 20 height 20
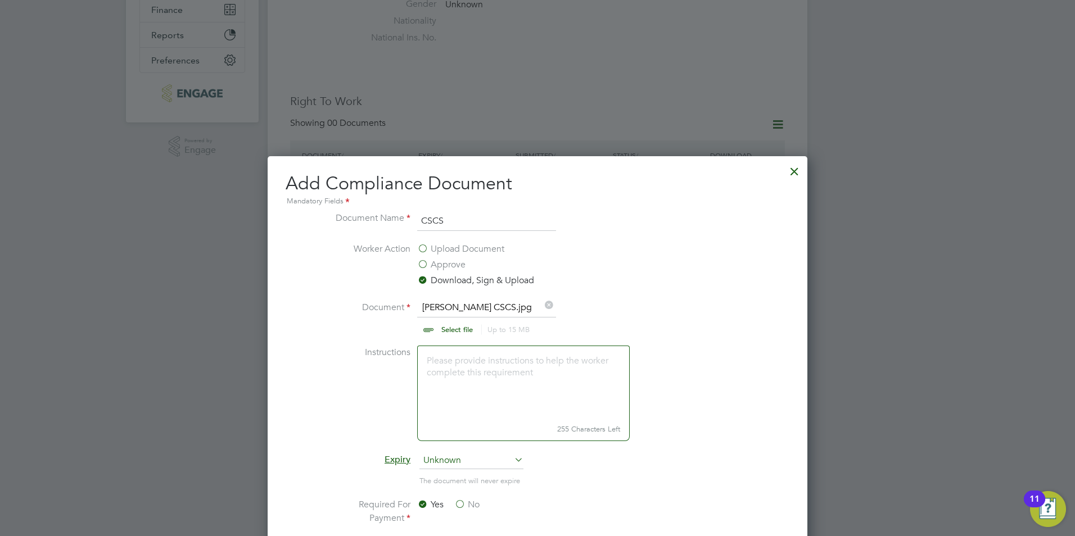
click at [790, 169] on div at bounding box center [794, 169] width 20 height 20
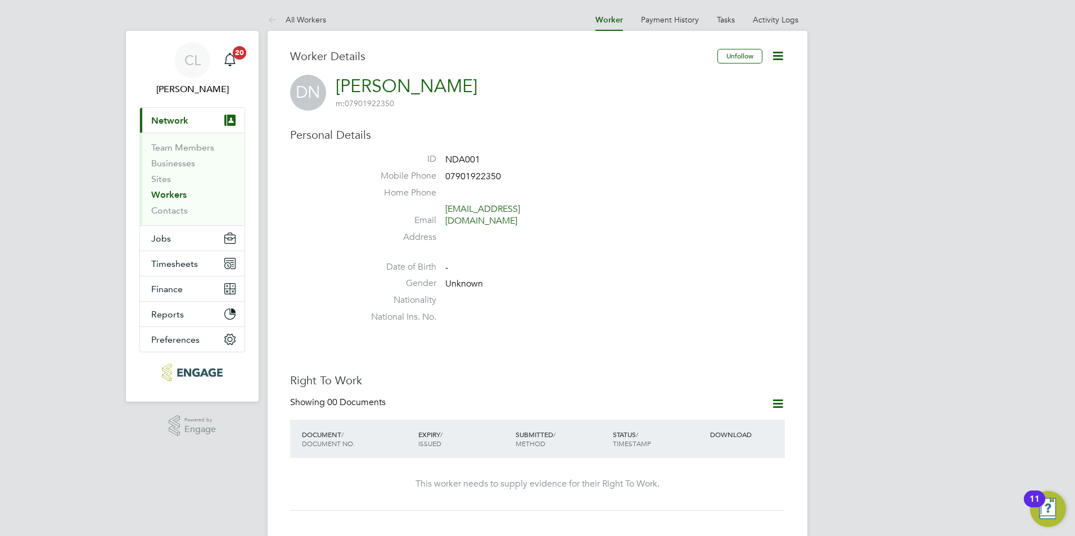
scroll to position [0, 0]
click at [300, 22] on link "All Workers" at bounding box center [297, 20] width 58 height 10
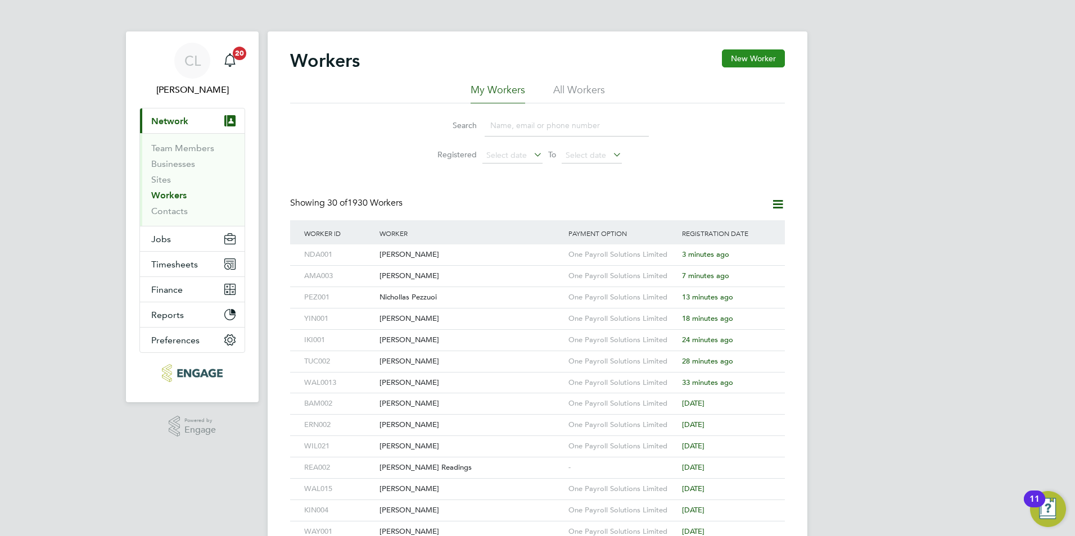
click at [753, 57] on button "New Worker" at bounding box center [753, 58] width 63 height 18
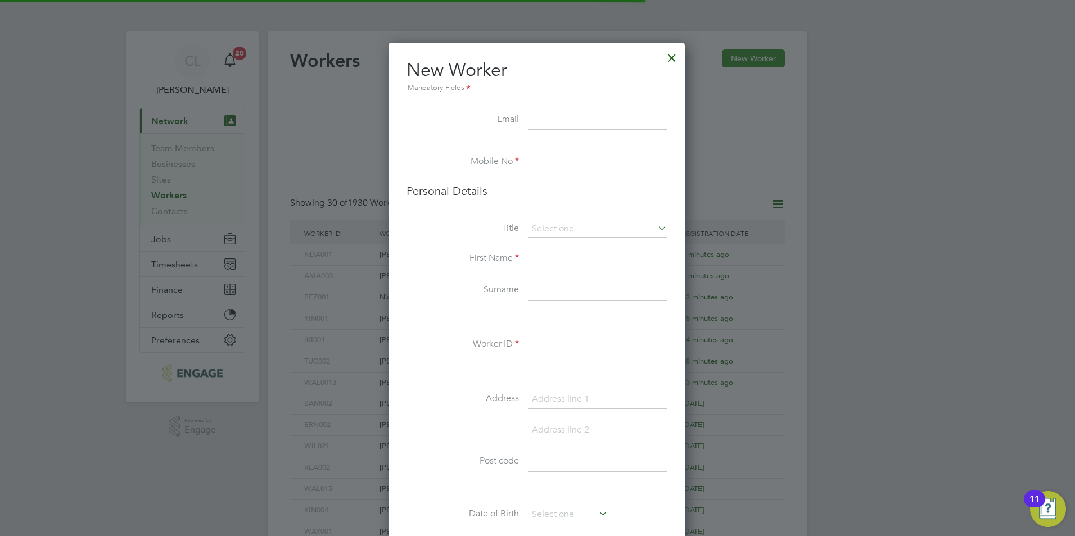
scroll to position [951, 298]
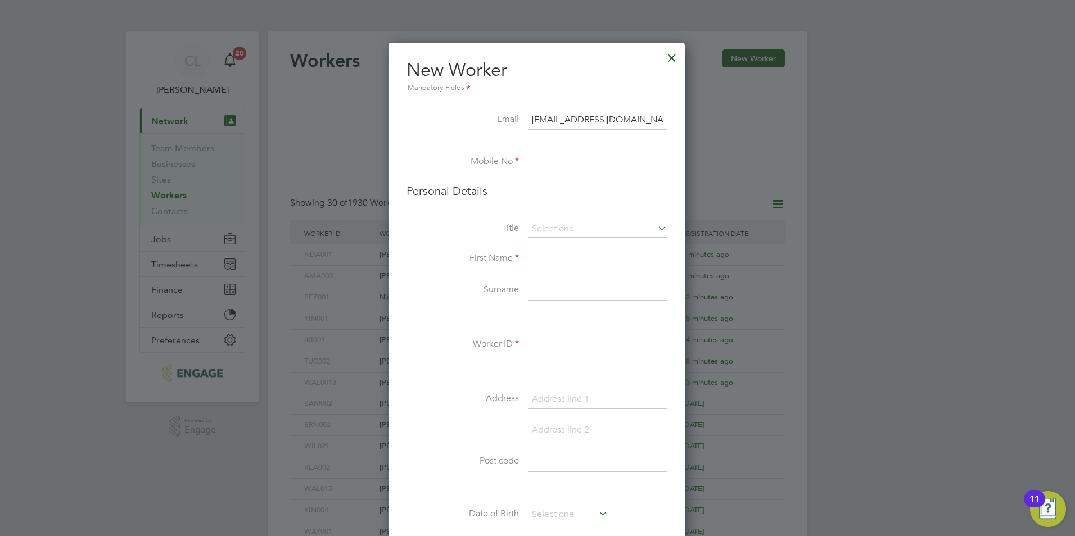
type input "mrmatti@hotmail.co.uk"
drag, startPoint x: 541, startPoint y: 155, endPoint x: 554, endPoint y: 147, distance: 14.9
click at [541, 155] on input at bounding box center [597, 162] width 139 height 20
type input "07505932403"
click at [559, 228] on input at bounding box center [597, 229] width 139 height 17
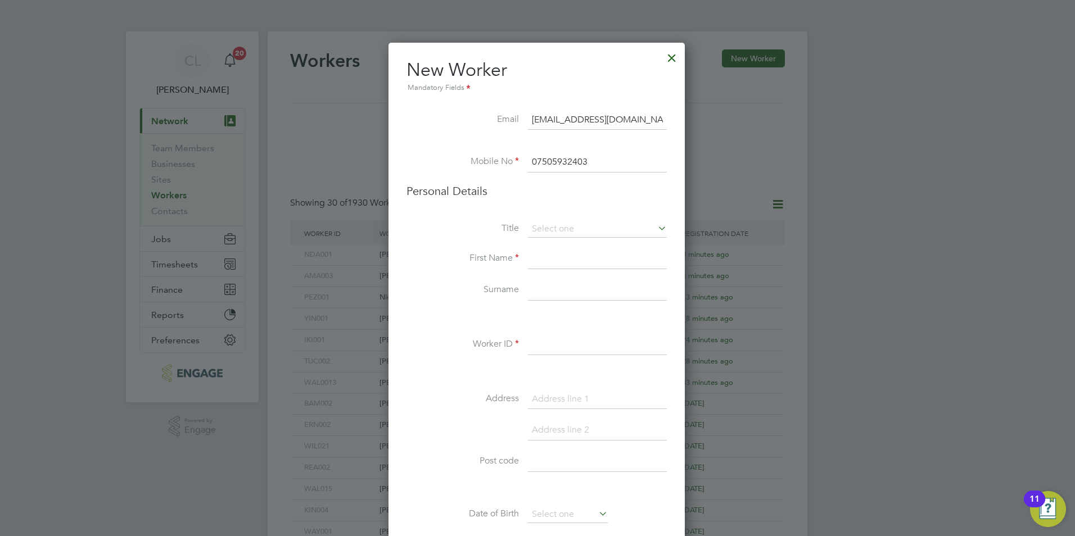
click at [549, 247] on li "Mr" at bounding box center [597, 245] width 140 height 15
type input "Mr"
click at [541, 263] on input at bounding box center [597, 259] width 139 height 20
type input "Matthew"
click at [539, 294] on input at bounding box center [597, 291] width 139 height 20
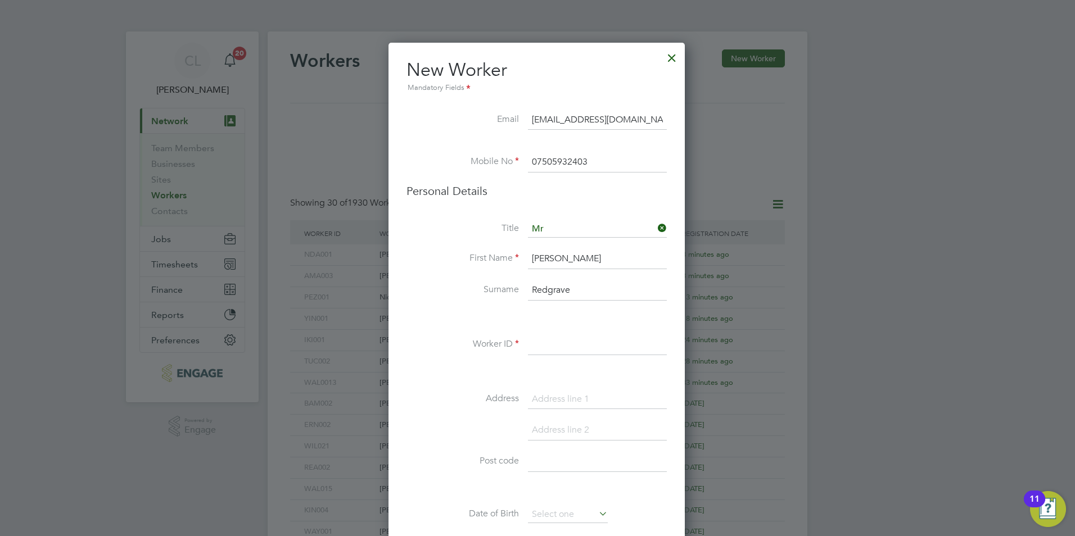
type input "Redgrave"
click at [541, 351] on input at bounding box center [597, 345] width 139 height 20
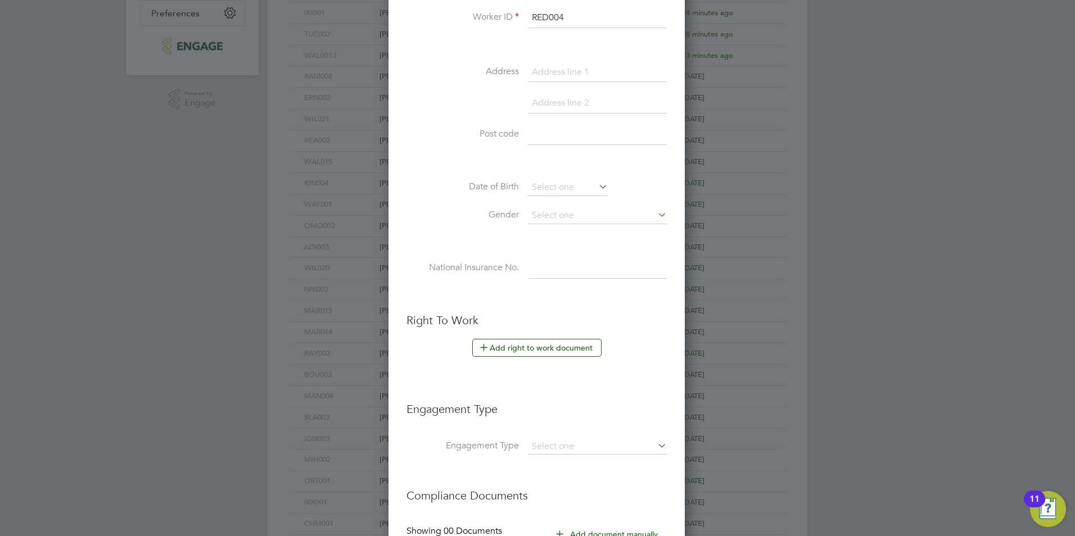
scroll to position [337, 0]
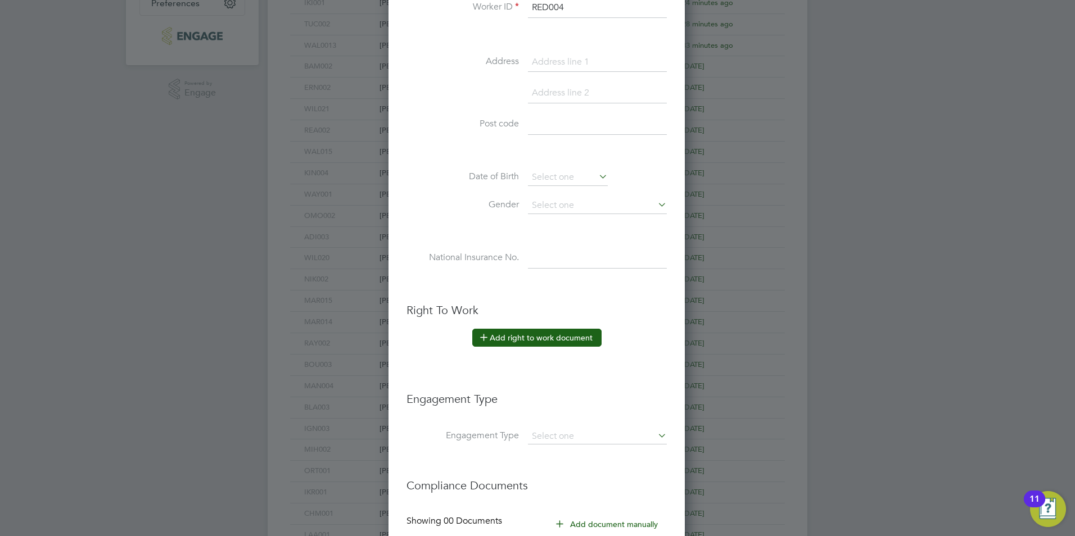
type input "RED004"
click at [514, 335] on button "Add right to work document" at bounding box center [536, 338] width 129 height 18
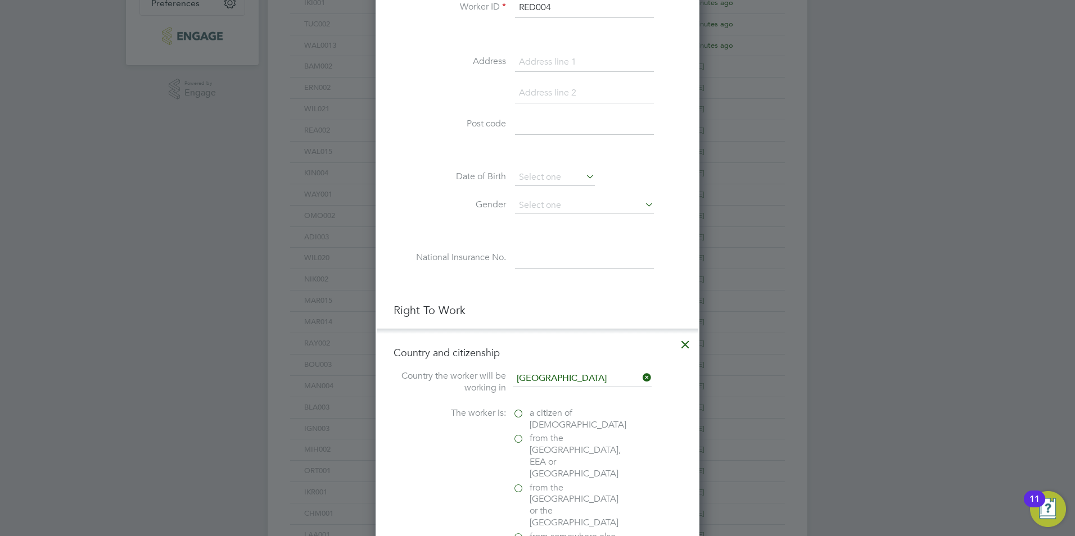
click at [521, 417] on label "a citizen of [DEMOGRAPHIC_DATA]" at bounding box center [569, 420] width 112 height 24
click at [0, 0] on input "a citizen of [DEMOGRAPHIC_DATA]" at bounding box center [0, 0] width 0 height 0
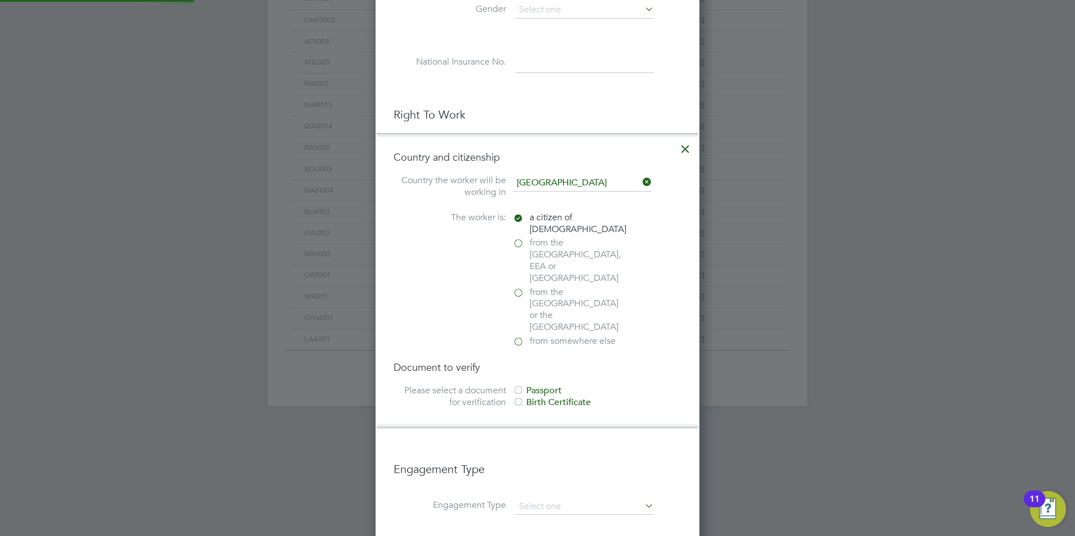
scroll to position [562, 0]
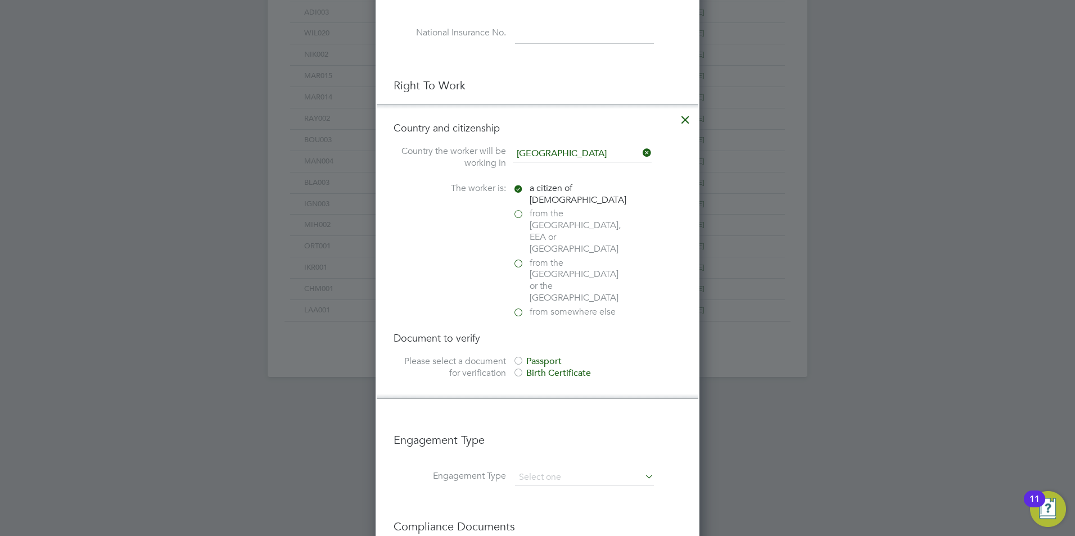
click at [520, 356] on div at bounding box center [518, 361] width 11 height 11
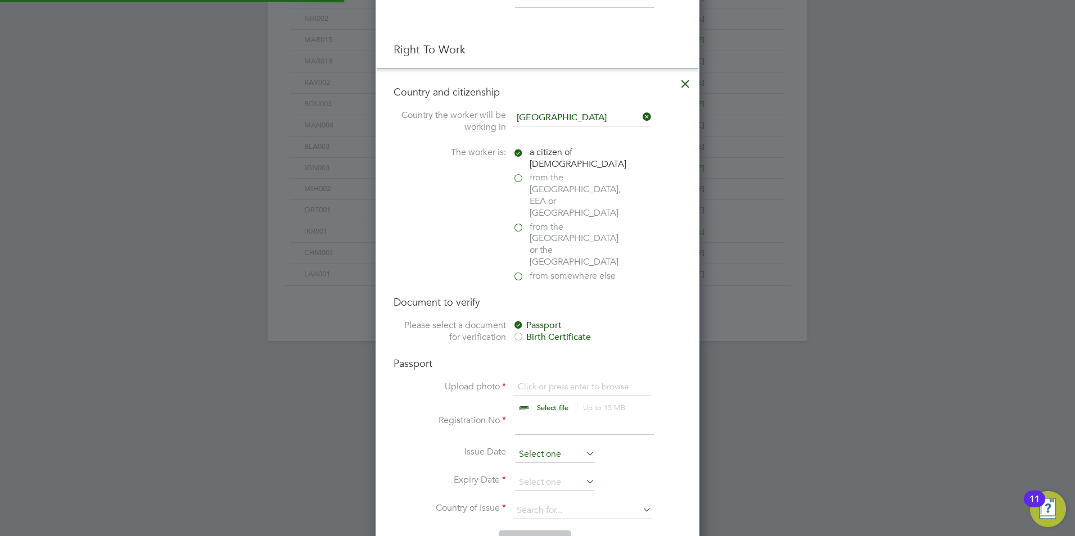
scroll to position [618, 0]
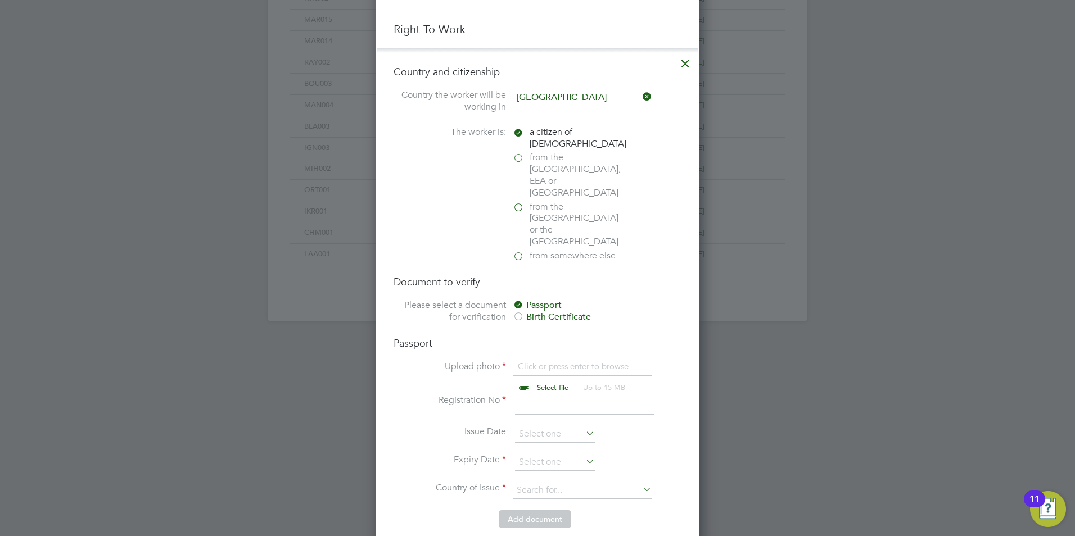
click at [532, 361] on input "file" at bounding box center [563, 378] width 177 height 34
click at [685, 60] on icon at bounding box center [685, 61] width 20 height 20
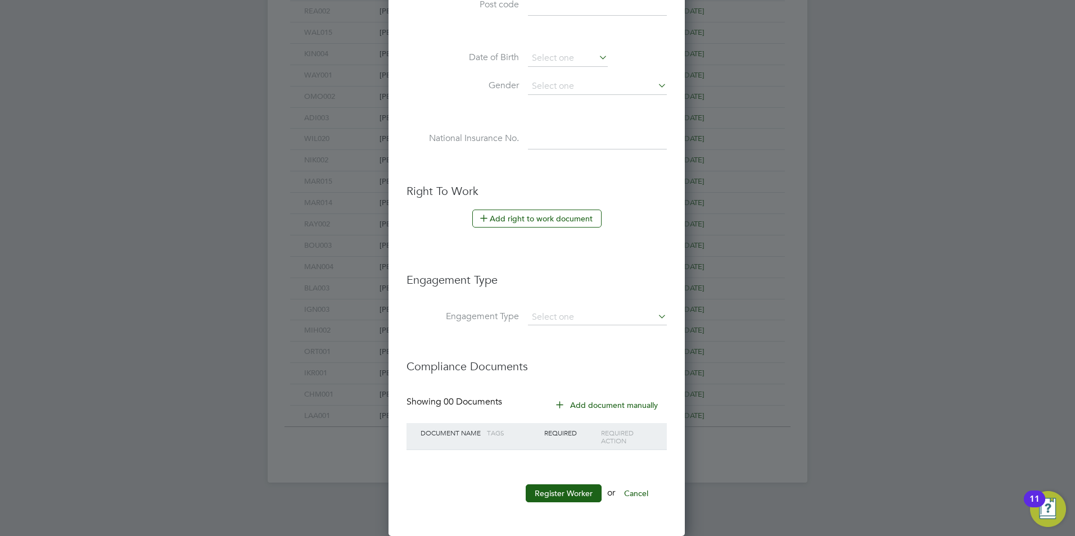
scroll to position [951, 298]
click at [590, 316] on input at bounding box center [597, 318] width 139 height 16
click at [566, 379] on div "Workers New Worker My Workers All Workers Search Registered Select date To Sele…" at bounding box center [538, 29] width 540 height 908
click at [541, 325] on div "Workers New Worker My Workers All Workers Search Registered Select date To Sele…" at bounding box center [538, 29] width 540 height 908
click at [541, 378] on li "Umbrella" at bounding box center [597, 382] width 140 height 16
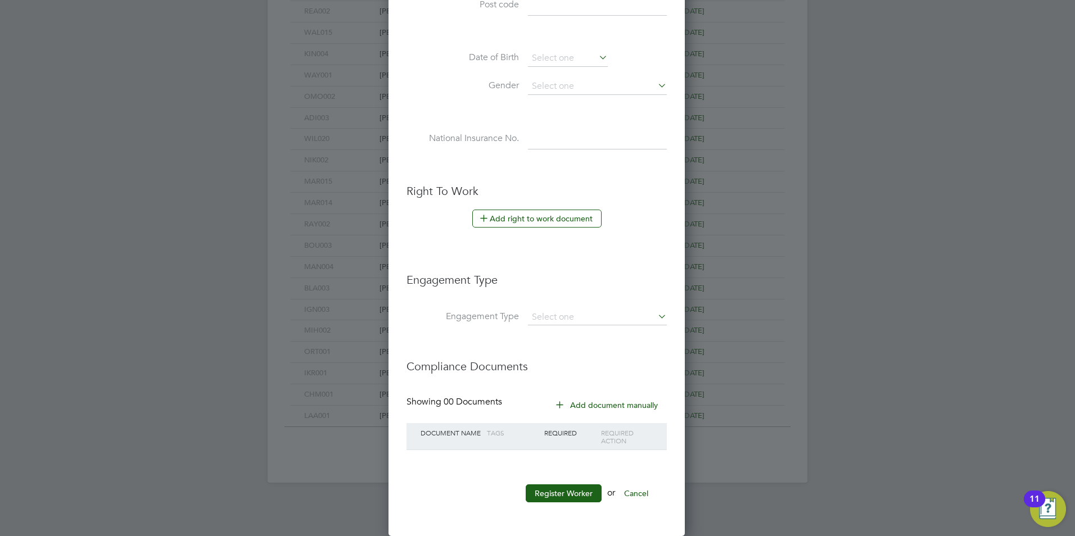
type input "Umbrella"
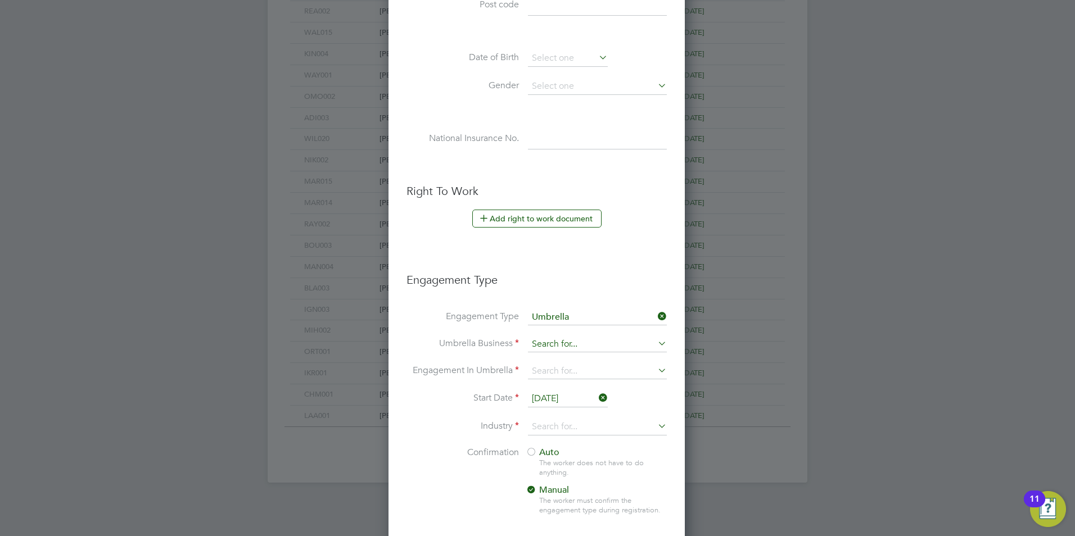
click at [598, 346] on input at bounding box center [597, 345] width 139 height 16
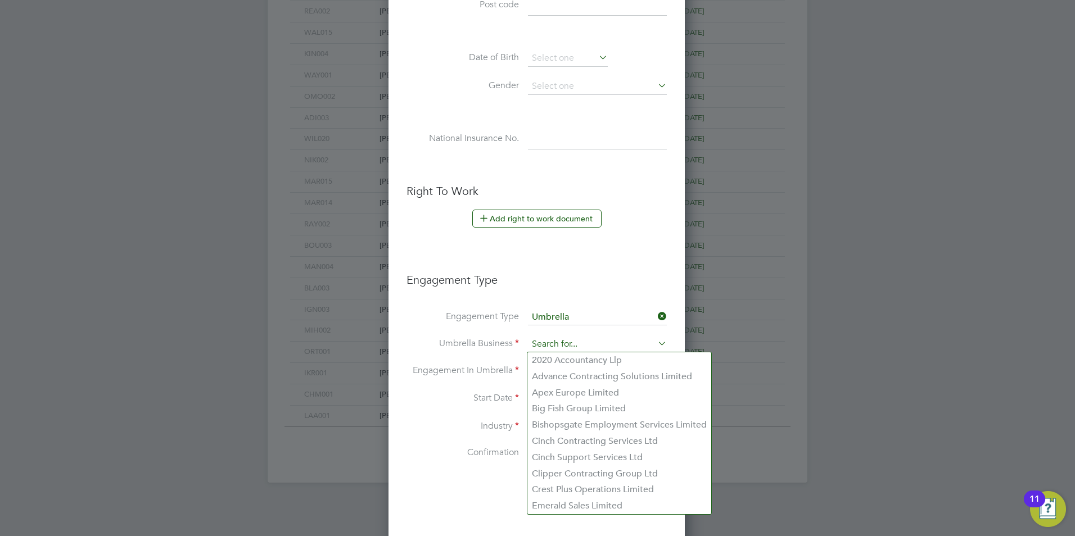
type input "I"
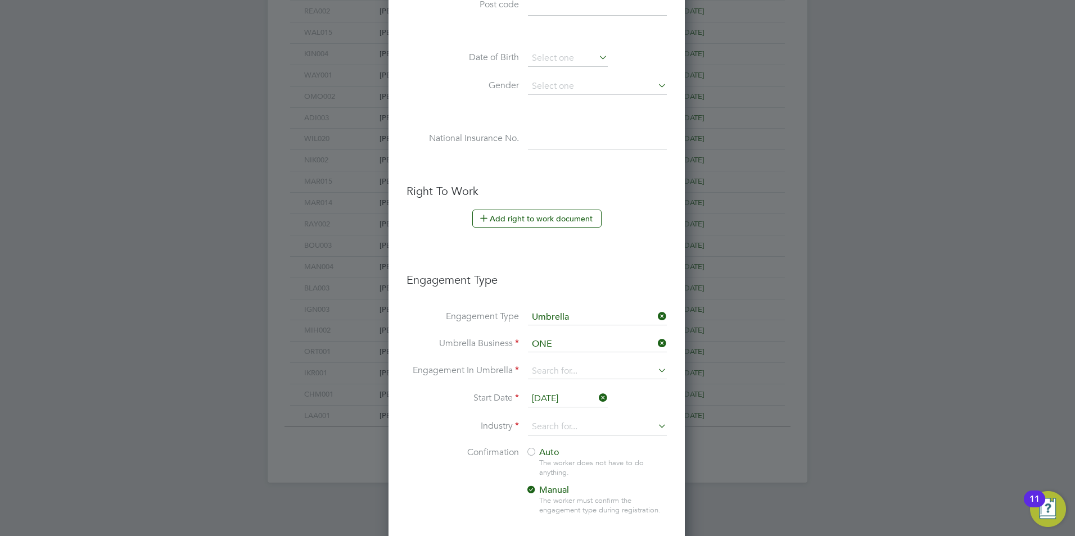
click at [564, 363] on li "One Payroll Solutions Limited" at bounding box center [597, 361] width 140 height 16
type input "One Payroll Solutions Limited"
click at [551, 376] on input at bounding box center [597, 372] width 139 height 16
click at [545, 458] on li "PAYE Umbrella" at bounding box center [597, 452] width 140 height 16
type input "PAYE Umbrella"
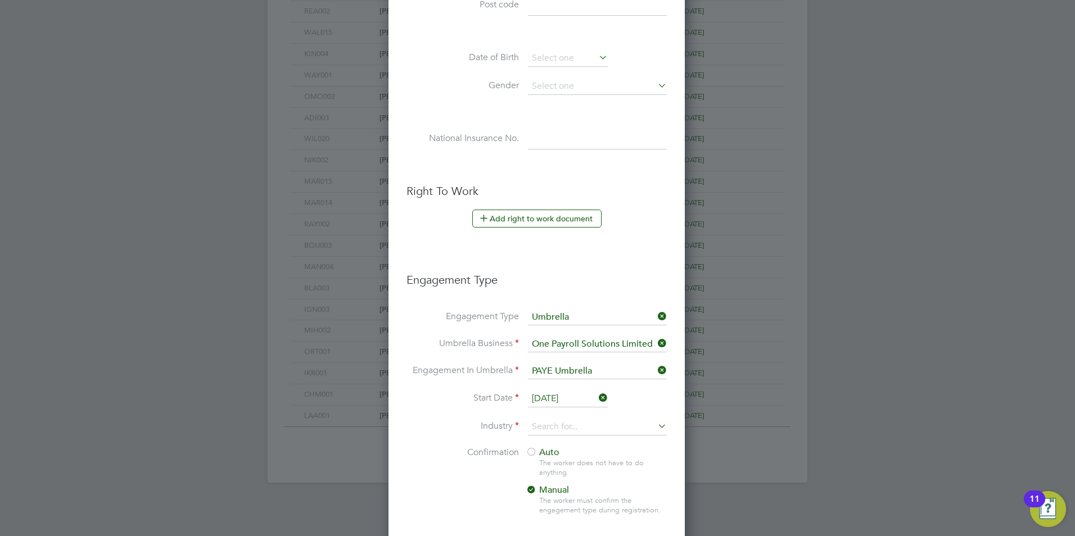
click at [544, 395] on input "[DATE]" at bounding box center [568, 399] width 80 height 17
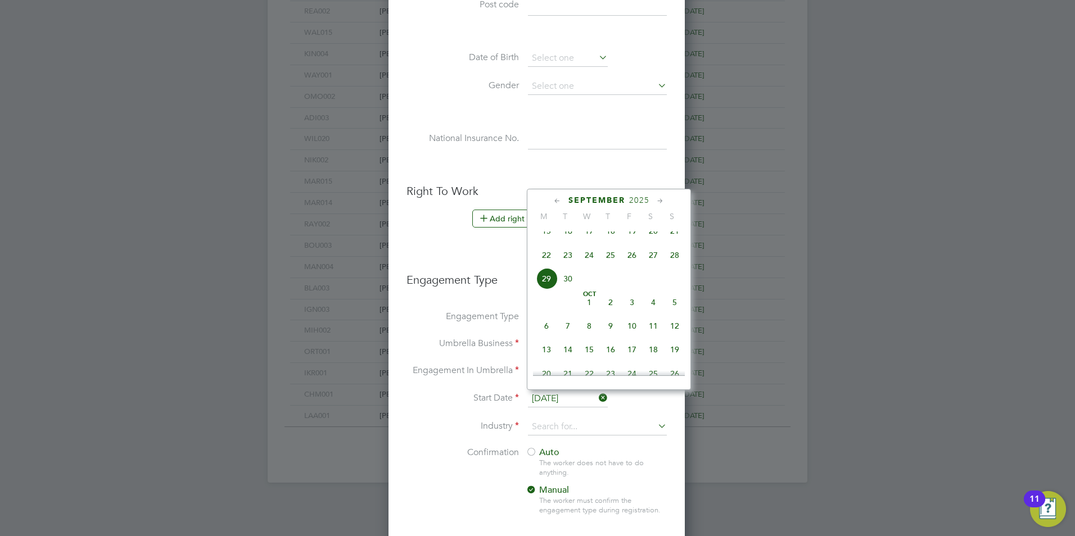
click at [549, 242] on span "15" at bounding box center [546, 230] width 21 height 21
type input "[DATE]"
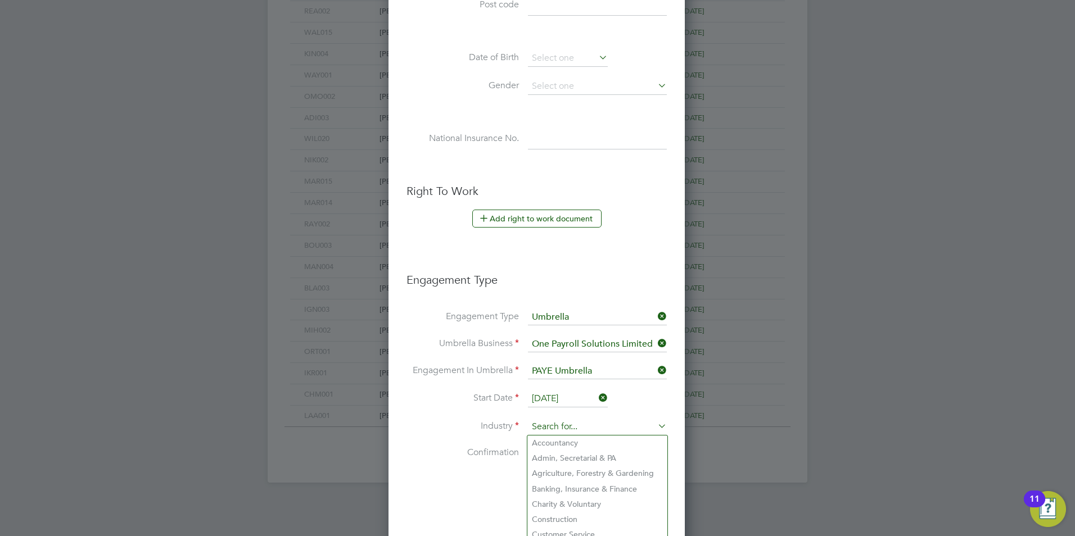
click at [550, 433] on input at bounding box center [597, 427] width 139 height 17
click at [537, 523] on li "Construction" at bounding box center [597, 519] width 140 height 15
type input "Construction"
click at [532, 453] on div at bounding box center [531, 453] width 11 height 11
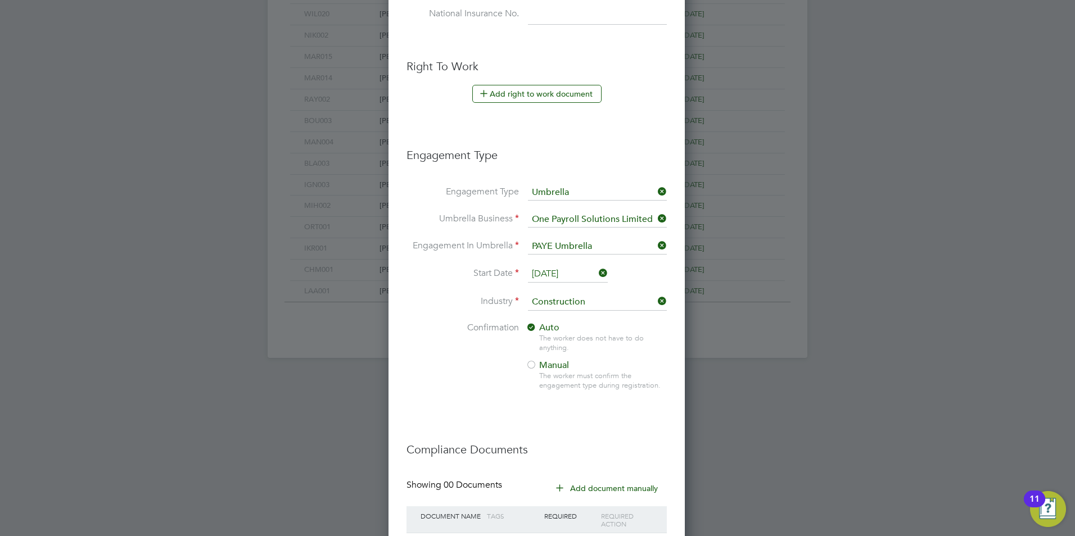
scroll to position [665, 0]
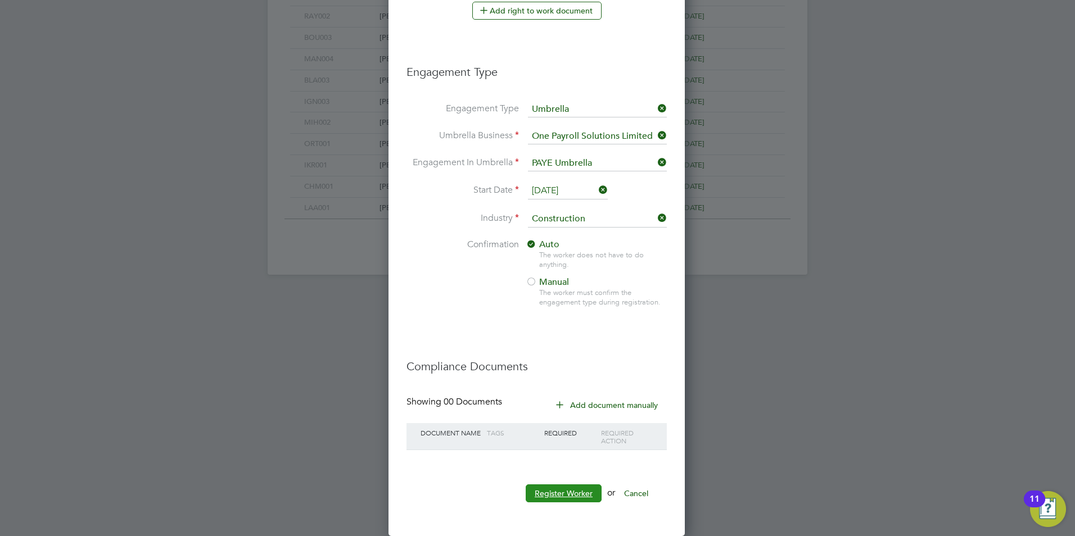
click at [554, 490] on button "Register Worker" at bounding box center [564, 494] width 76 height 18
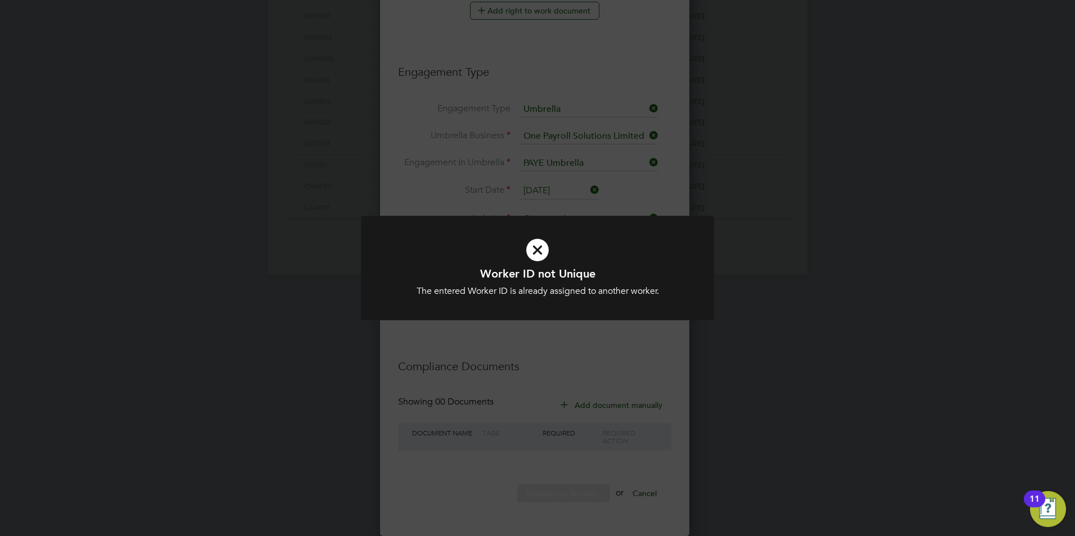
click at [569, 377] on div "Worker ID not Unique The entered Worker ID is already assigned to another worke…" at bounding box center [537, 268] width 1075 height 536
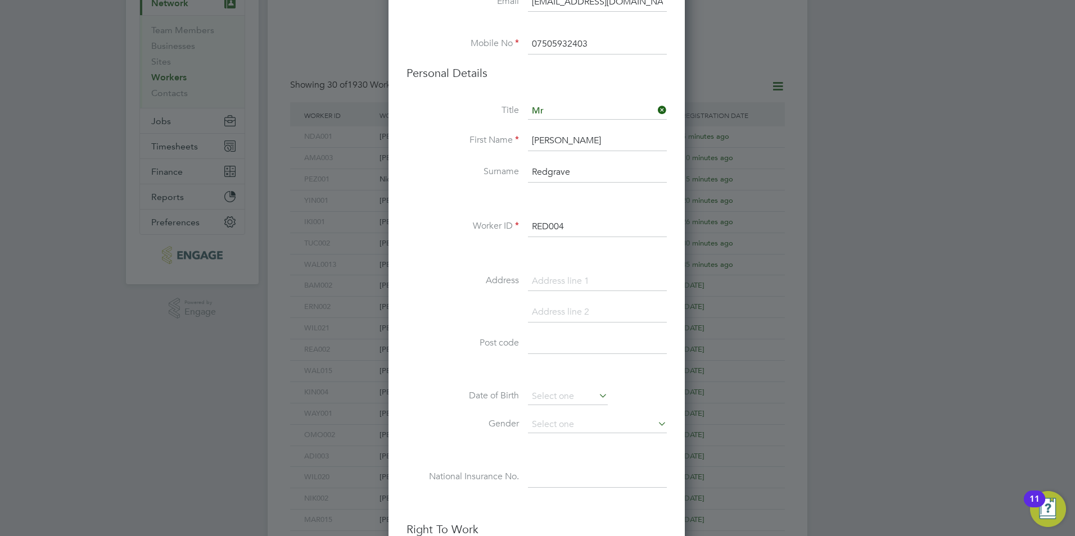
scroll to position [0, 0]
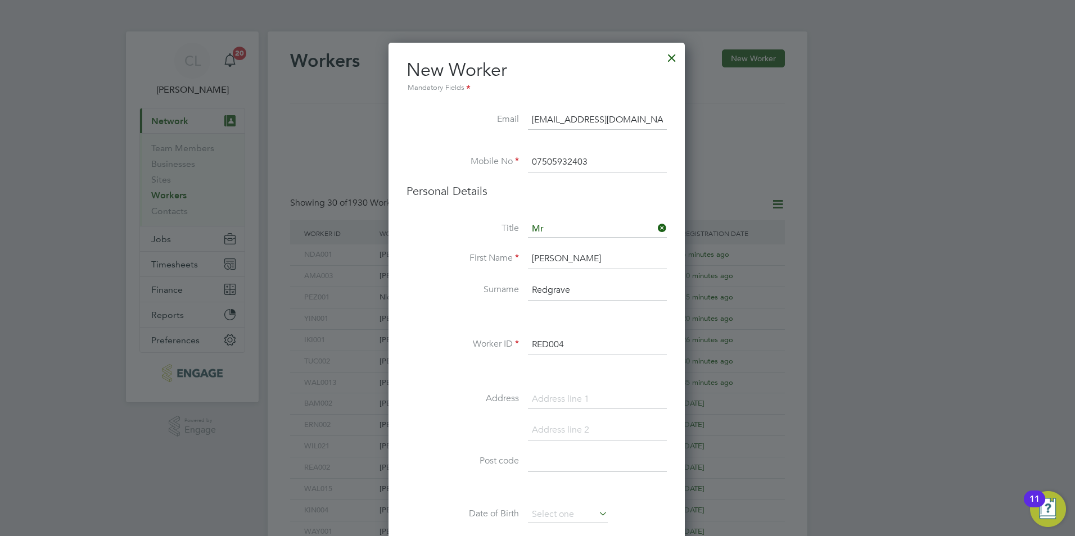
click at [576, 354] on input "RED004" at bounding box center [597, 345] width 139 height 20
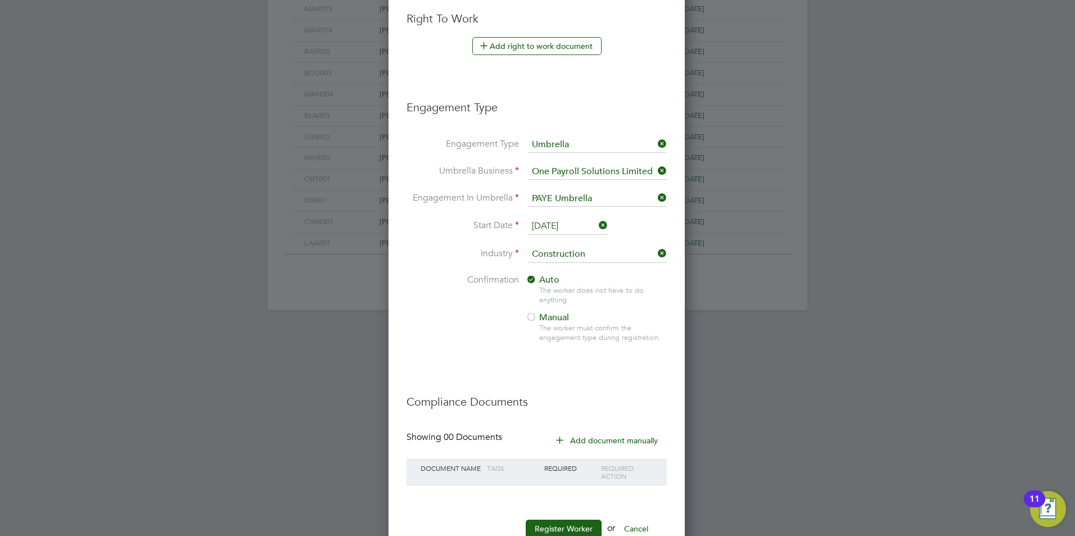
scroll to position [665, 0]
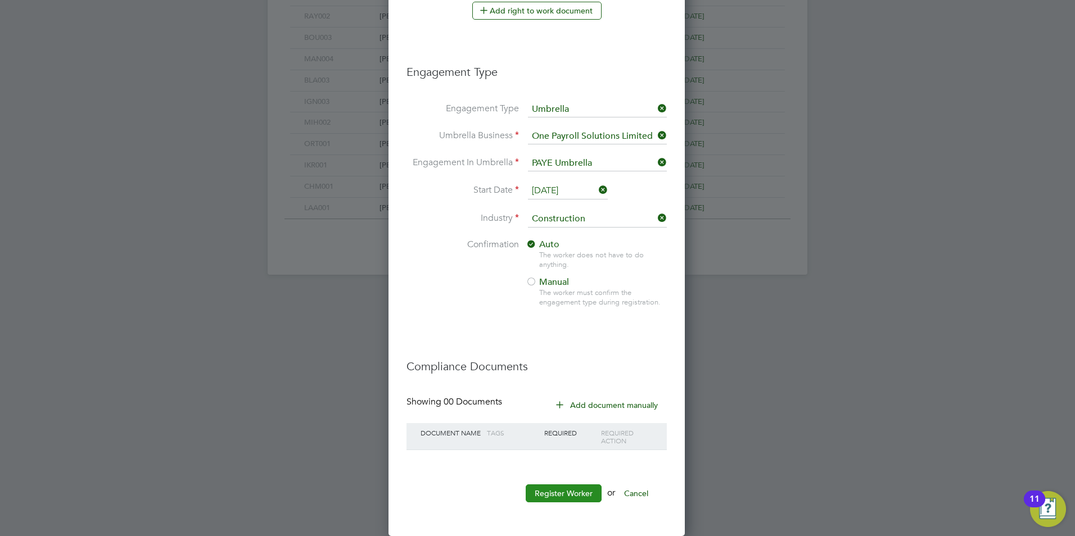
type input "RED005"
click at [548, 487] on button "Register Worker" at bounding box center [564, 494] width 76 height 18
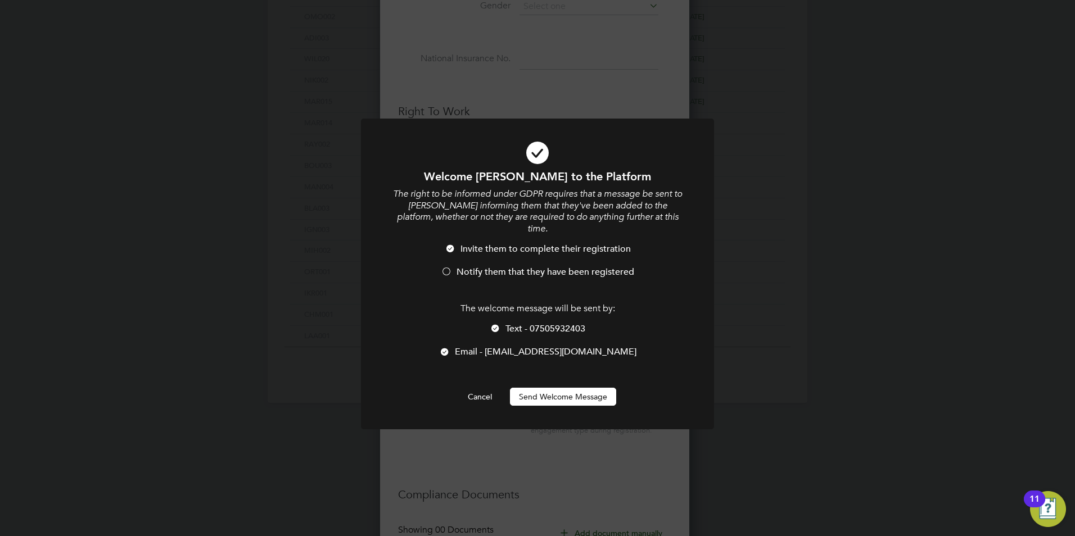
drag, startPoint x: 453, startPoint y: 256, endPoint x: 472, endPoint y: 284, distance: 34.5
click at [453, 266] on li "Notify them that they have been registered" at bounding box center [537, 277] width 292 height 23
click at [520, 323] on span "Text - 07505932403" at bounding box center [545, 328] width 80 height 11
click at [546, 374] on div "Welcome Matthew to the Platform The right to be informed under GDPR requires th…" at bounding box center [537, 287] width 292 height 237
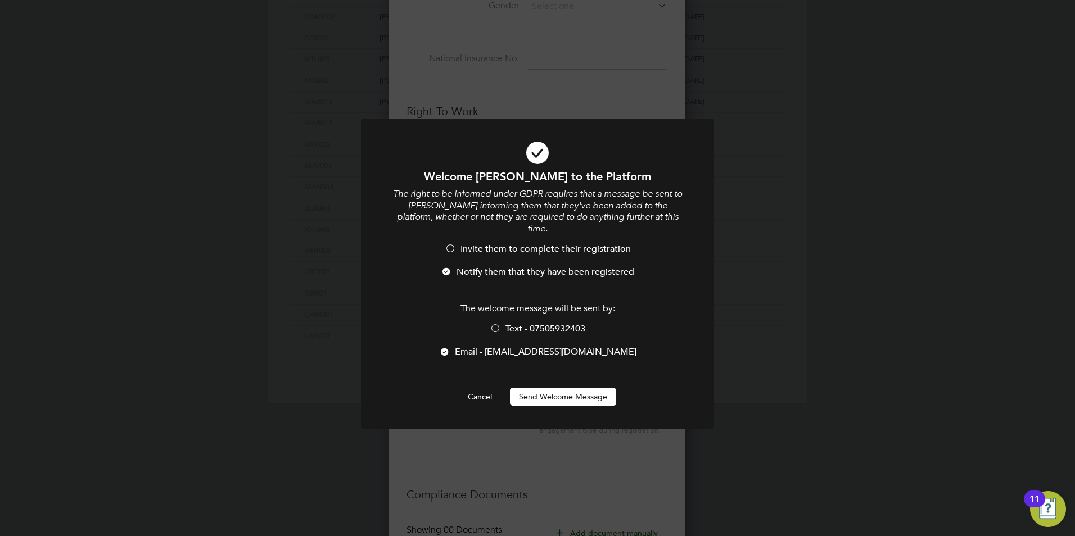
click at [546, 388] on button "Send Welcome Message" at bounding box center [563, 397] width 106 height 18
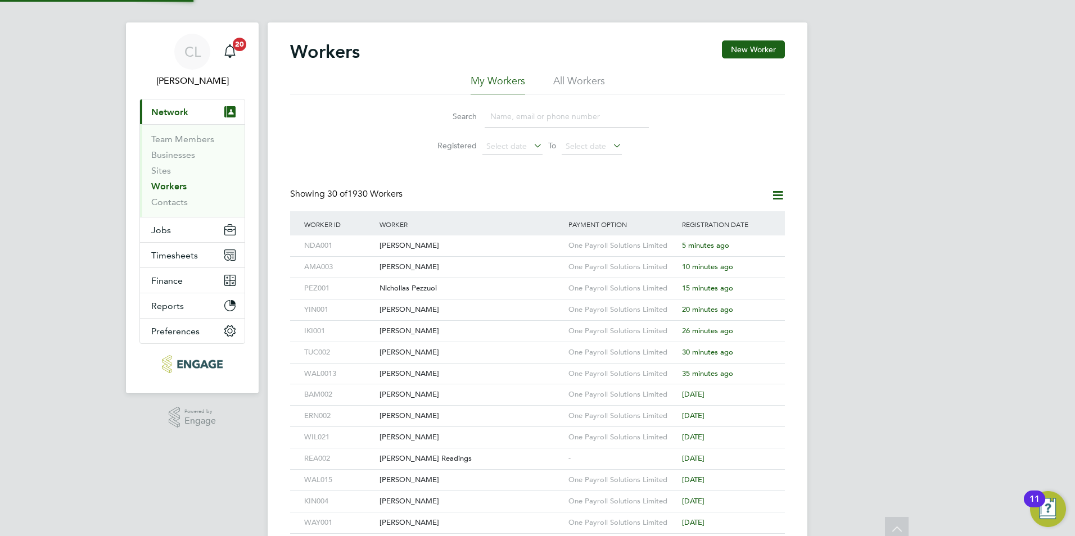
scroll to position [0, 0]
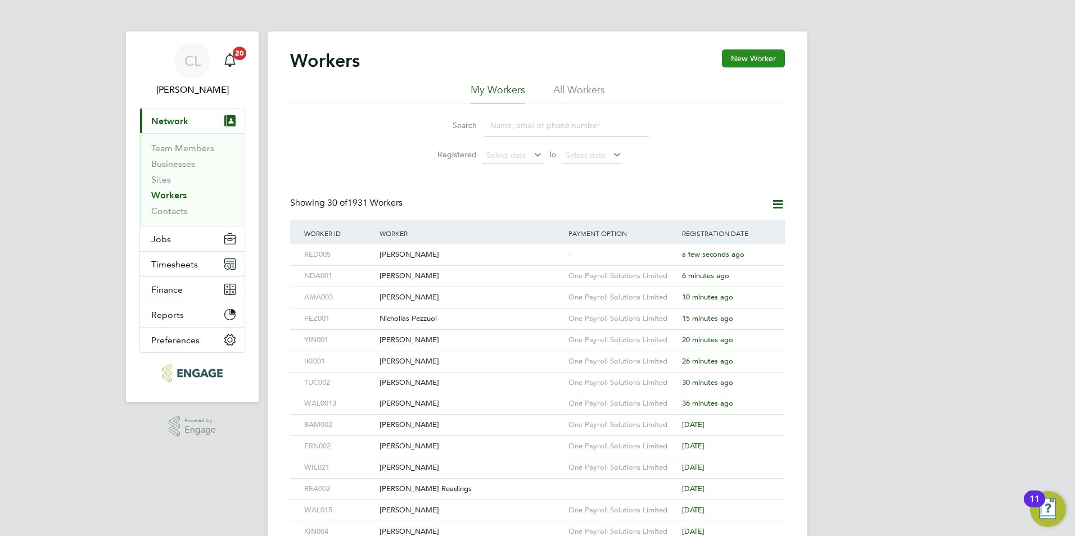
click at [743, 59] on button "New Worker" at bounding box center [753, 58] width 63 height 18
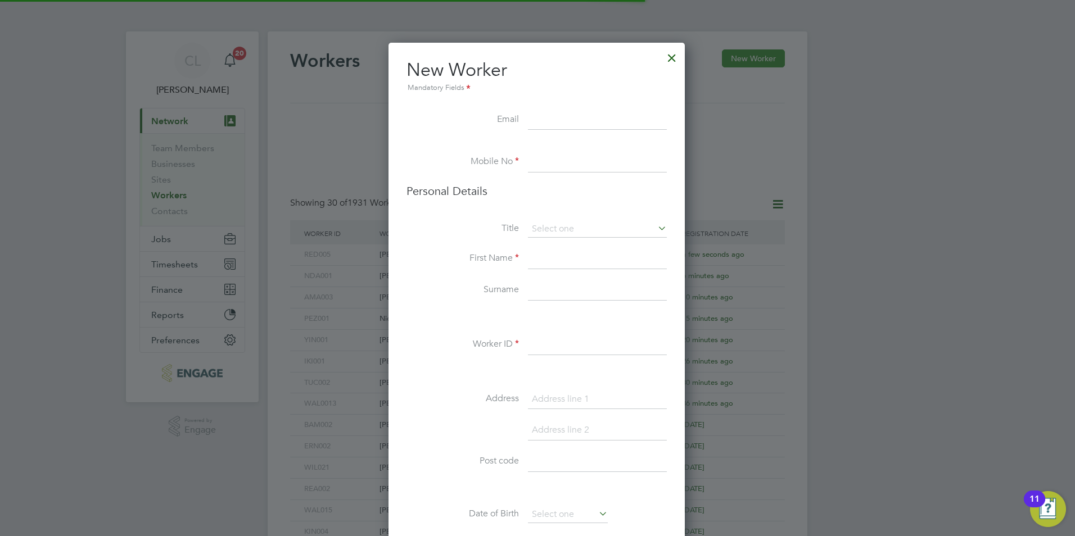
scroll to position [951, 298]
type input "M"
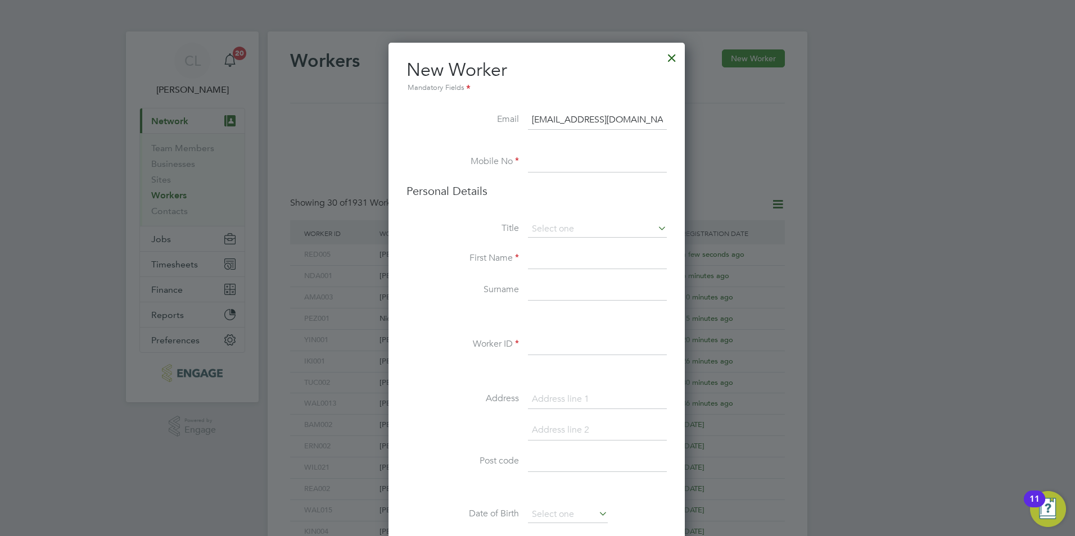
scroll to position [0, 6]
type input "[EMAIL_ADDRESS][DOMAIN_NAME]"
click at [551, 228] on input at bounding box center [597, 229] width 139 height 17
click at [542, 245] on li "Mr" at bounding box center [597, 245] width 140 height 15
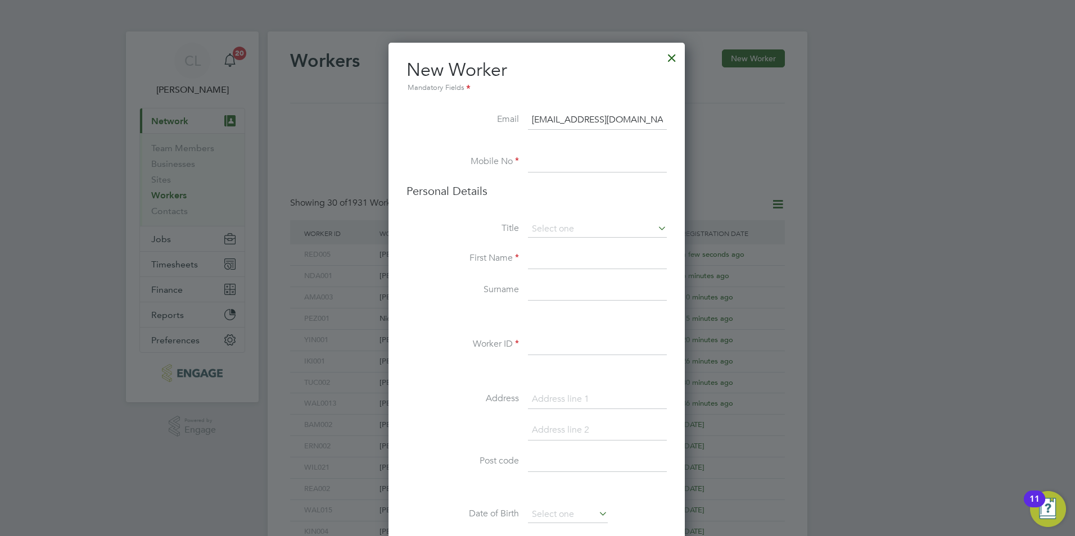
type input "Mr"
click at [544, 261] on input at bounding box center [597, 259] width 139 height 20
type input "Matthew"
click at [585, 278] on li "First Name Matthew" at bounding box center [536, 264] width 260 height 31
click at [582, 294] on input at bounding box center [597, 291] width 139 height 20
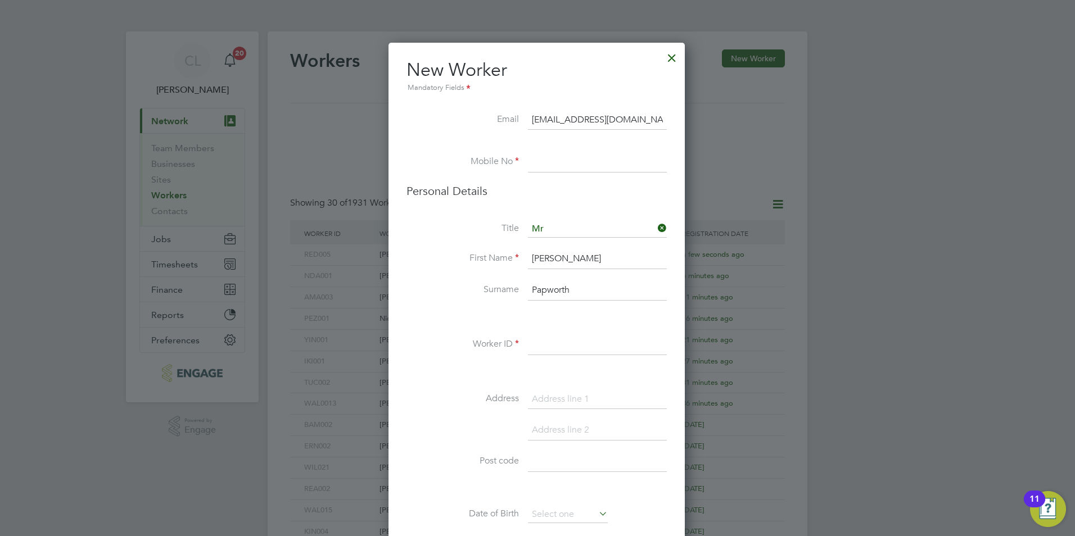
type input "Papworth"
click at [552, 345] on input at bounding box center [597, 345] width 139 height 20
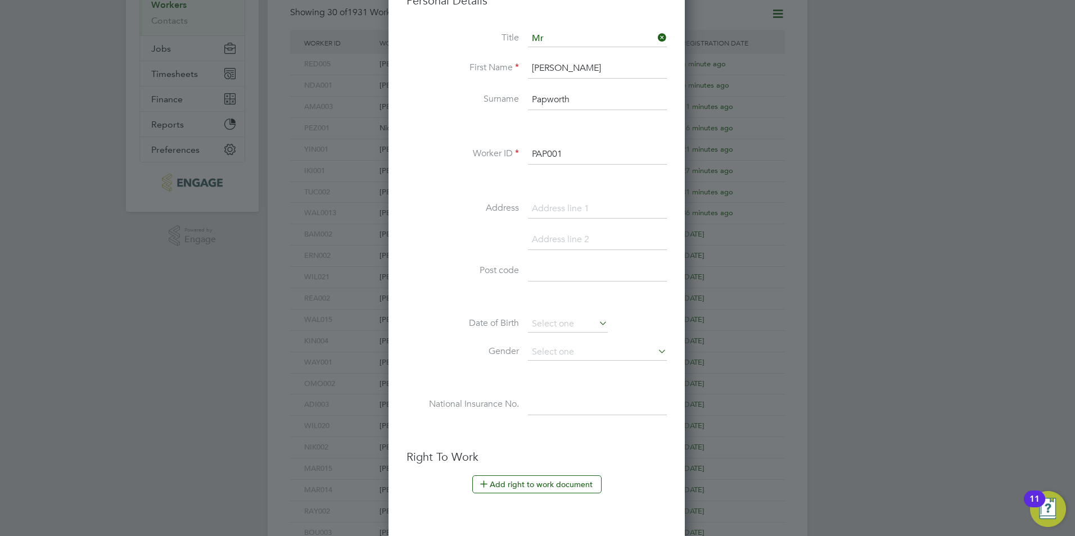
scroll to position [337, 0]
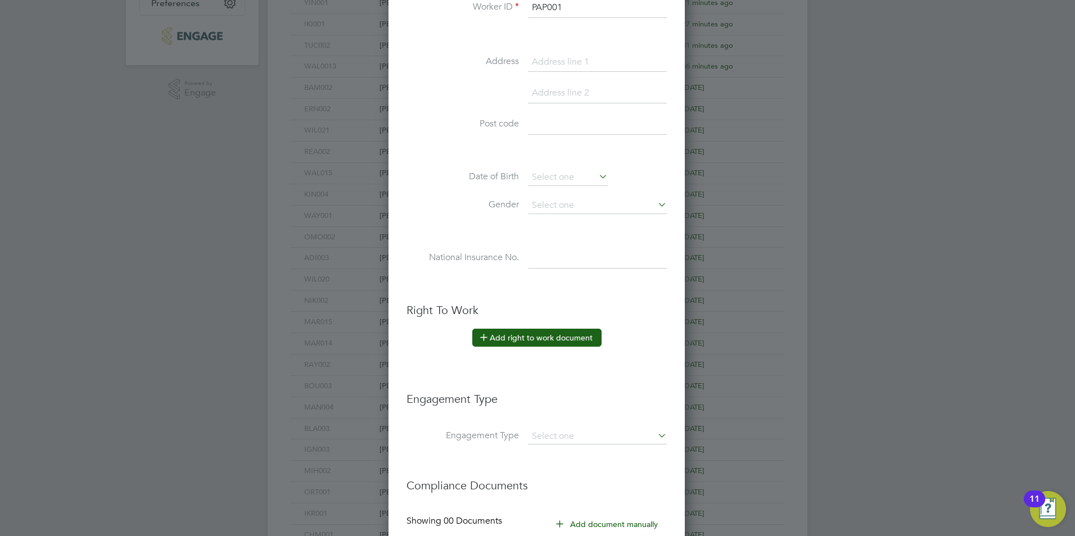
type input "PAP001"
click at [537, 332] on button "Add right to work document" at bounding box center [536, 338] width 129 height 18
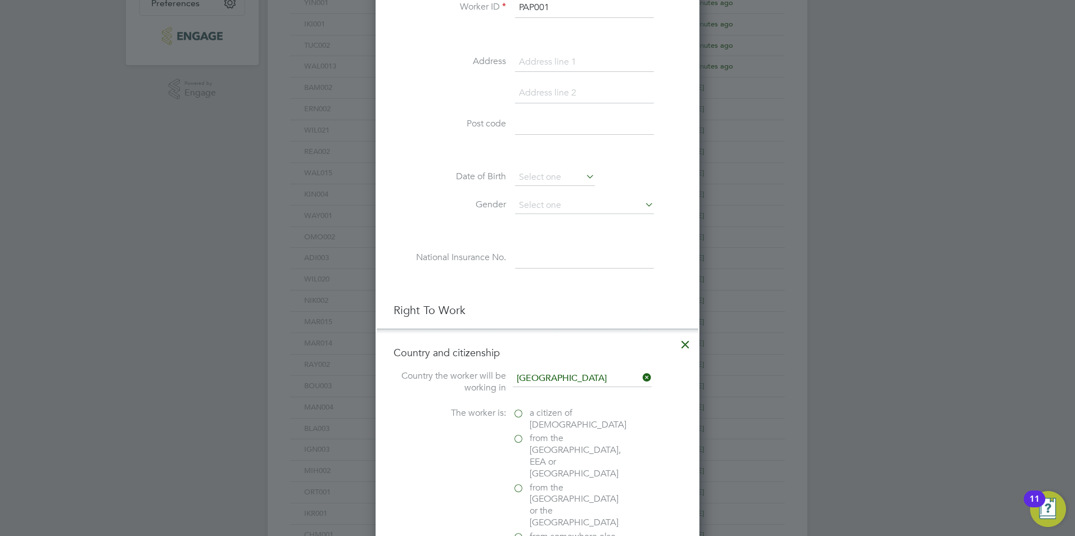
scroll to position [1120, 324]
click at [518, 414] on label "a citizen of [DEMOGRAPHIC_DATA]" at bounding box center [569, 420] width 112 height 24
click at [0, 0] on input "a citizen of [DEMOGRAPHIC_DATA]" at bounding box center [0, 0] width 0 height 0
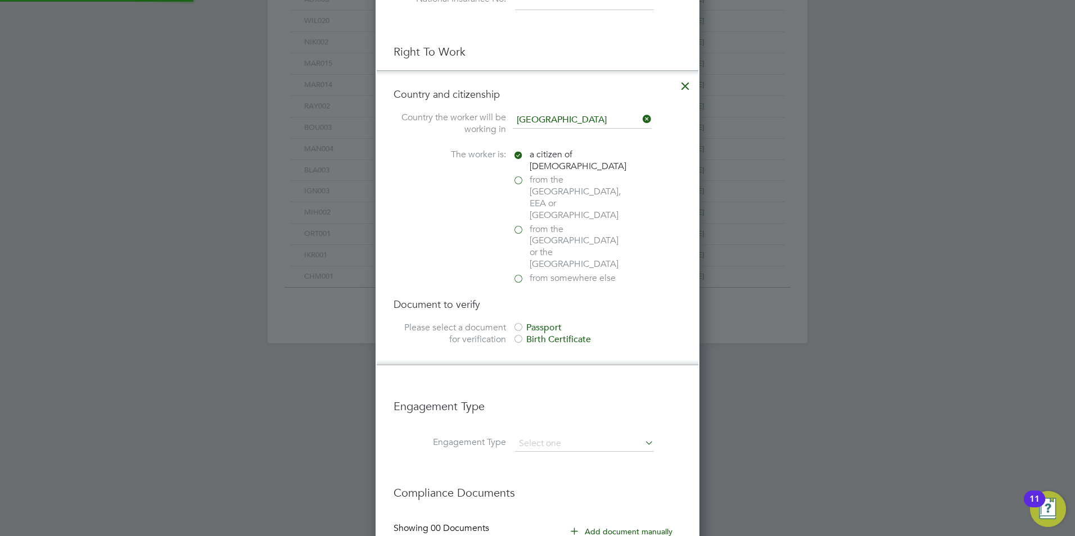
scroll to position [618, 0]
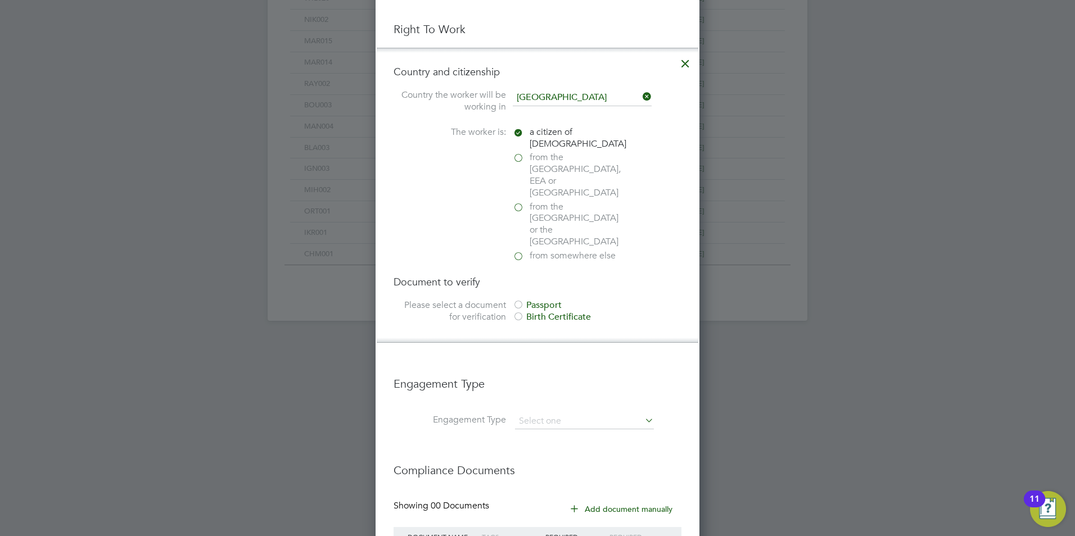
click at [514, 300] on div at bounding box center [518, 305] width 11 height 11
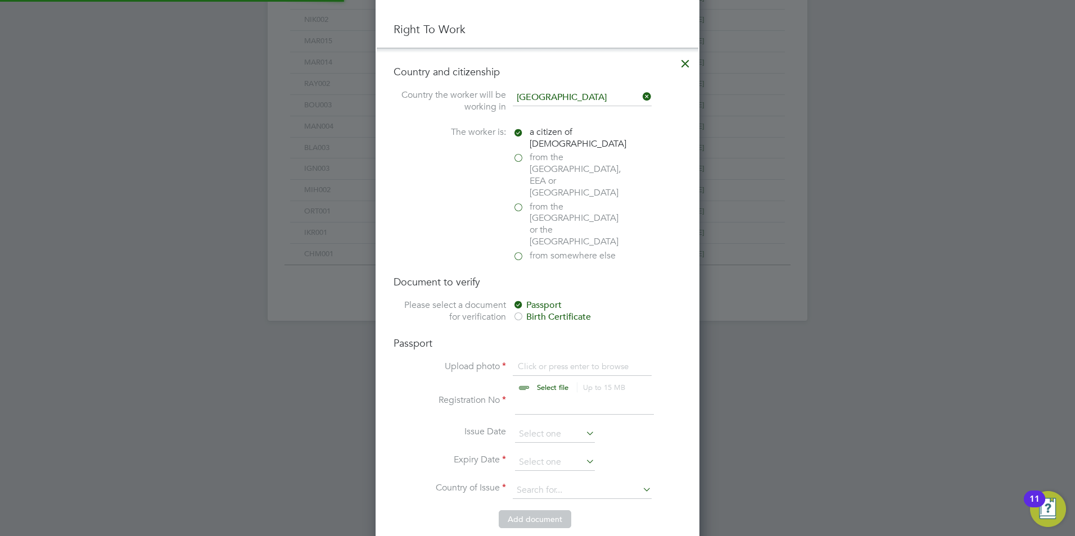
scroll to position [15, 139]
click at [548, 361] on input "file" at bounding box center [563, 378] width 177 height 34
type input "C:\fakepath\Matthew Papworth BP.jpg"
click at [531, 361] on input "file" at bounding box center [563, 378] width 177 height 34
click at [559, 395] on li "Registration No" at bounding box center [538, 410] width 288 height 31
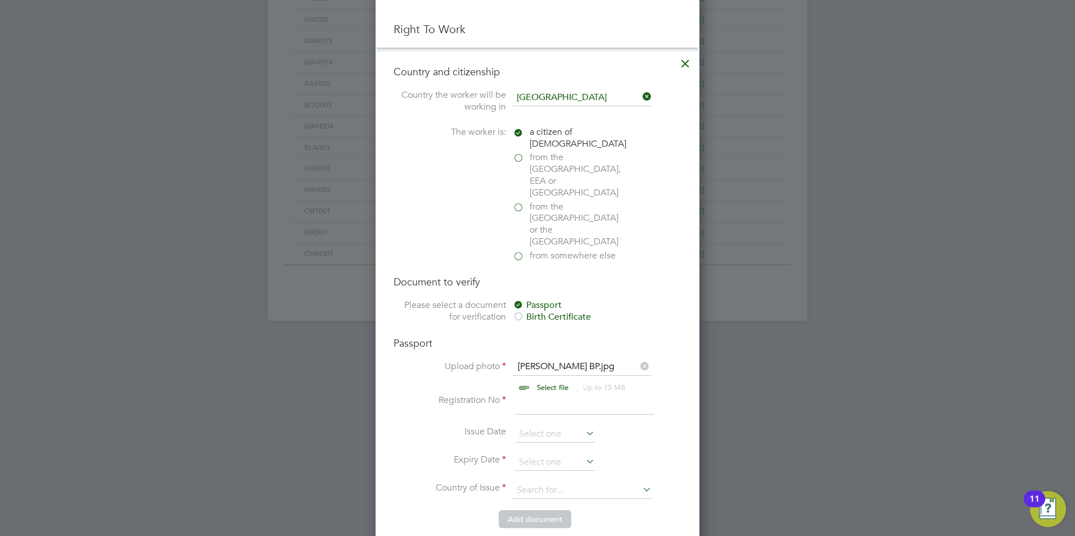
type input "10"
click at [534, 454] on input at bounding box center [555, 462] width 80 height 17
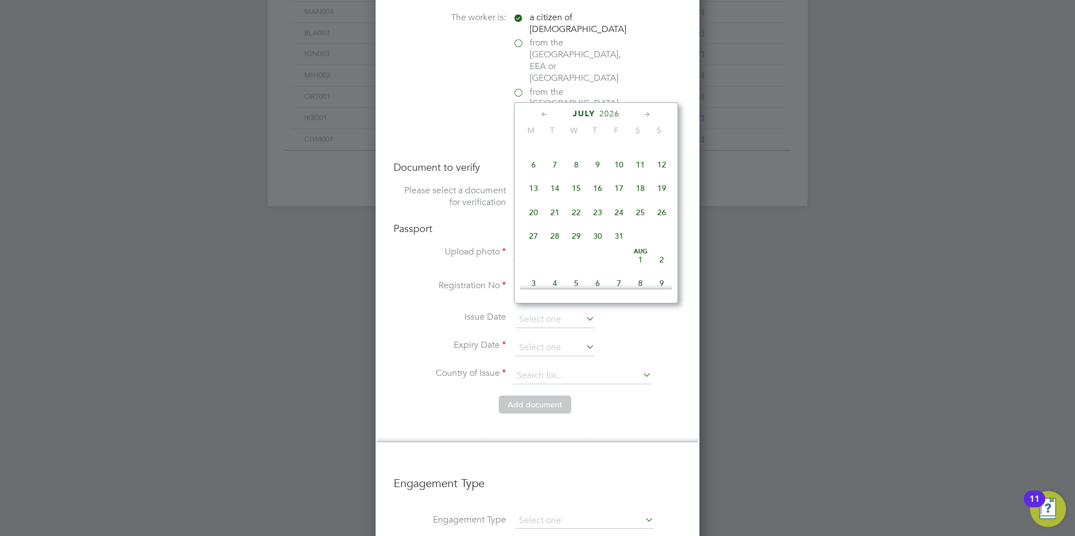
scroll to position [1605, 0]
click at [579, 223] on span "22" at bounding box center [576, 211] width 21 height 21
type input "[DATE]"
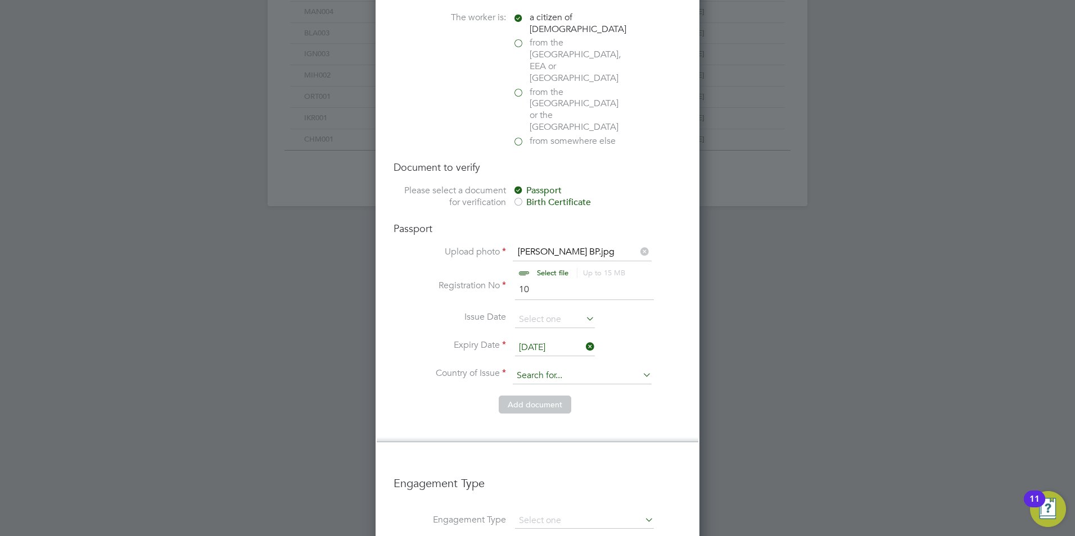
click at [535, 368] on input at bounding box center [582, 376] width 139 height 17
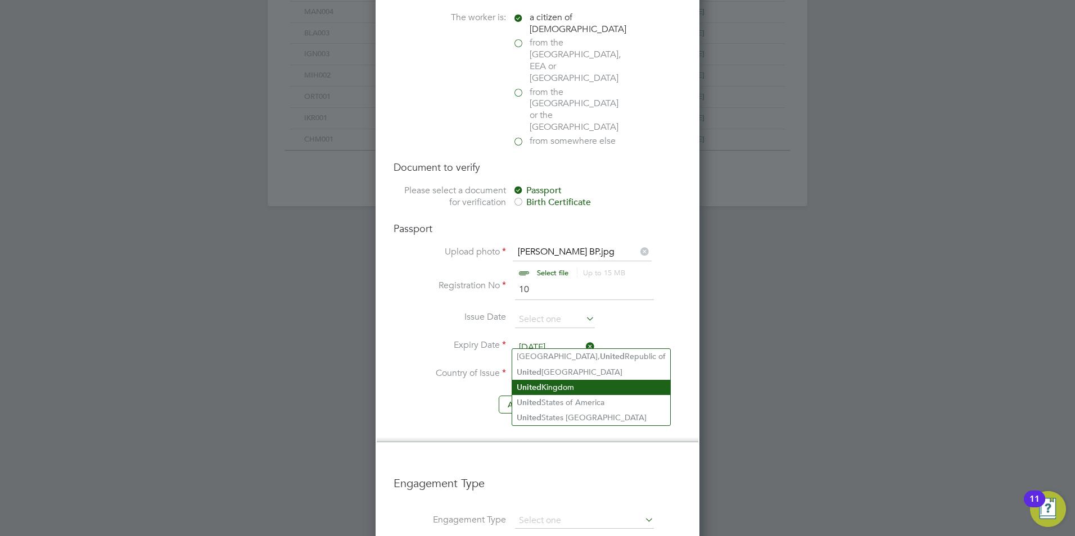
click at [544, 384] on li "[GEOGRAPHIC_DATA]" at bounding box center [591, 387] width 158 height 15
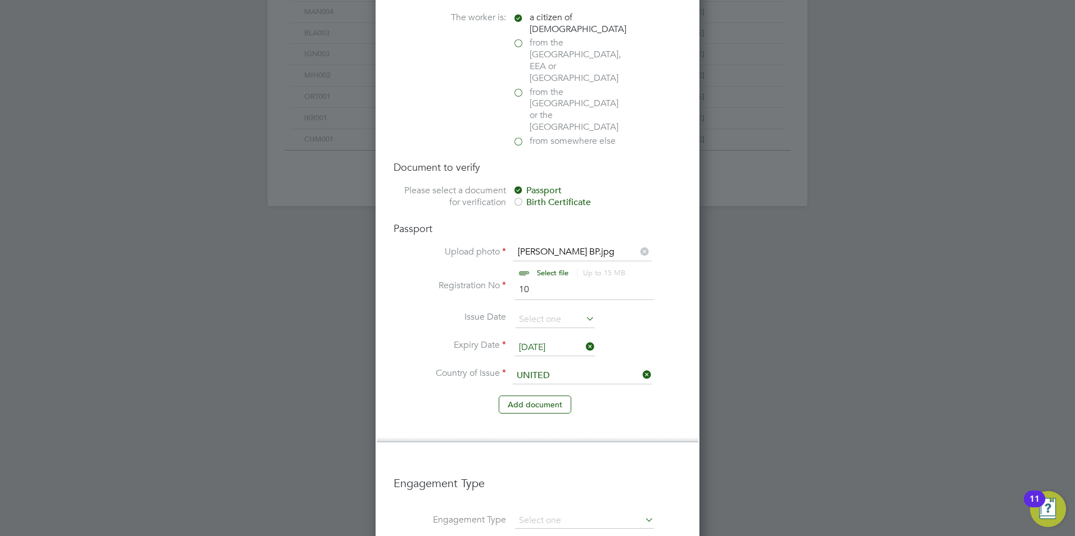
type input "[GEOGRAPHIC_DATA]"
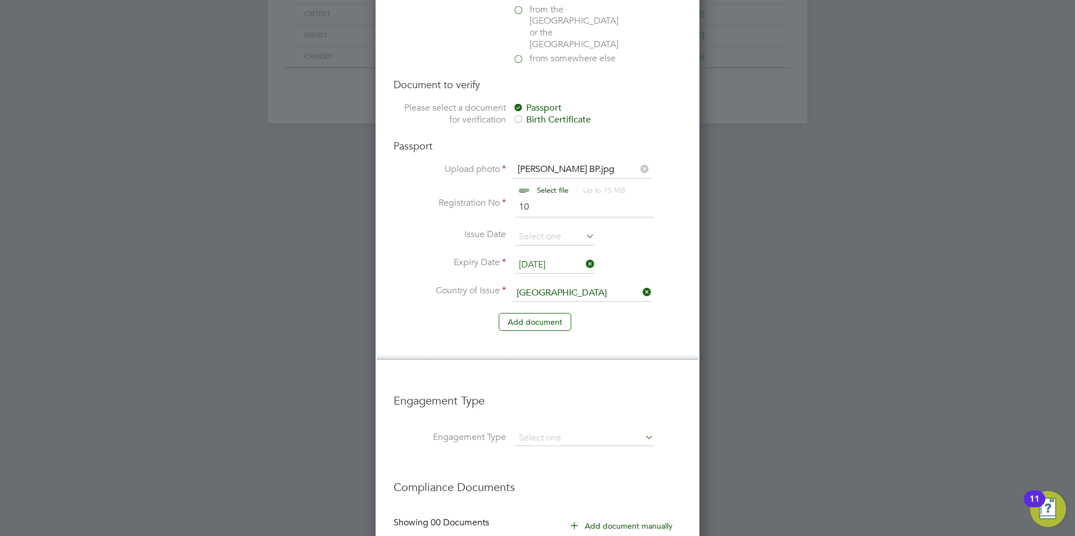
scroll to position [902, 0]
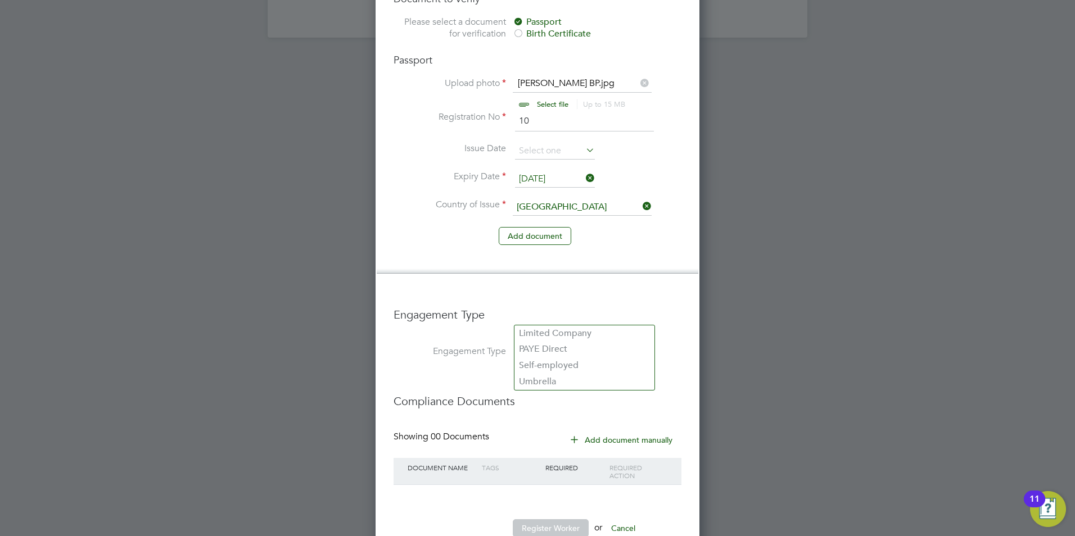
click at [538, 345] on input at bounding box center [584, 353] width 139 height 16
click at [549, 382] on li "Umbrella" at bounding box center [584, 382] width 140 height 16
type input "Umbrella"
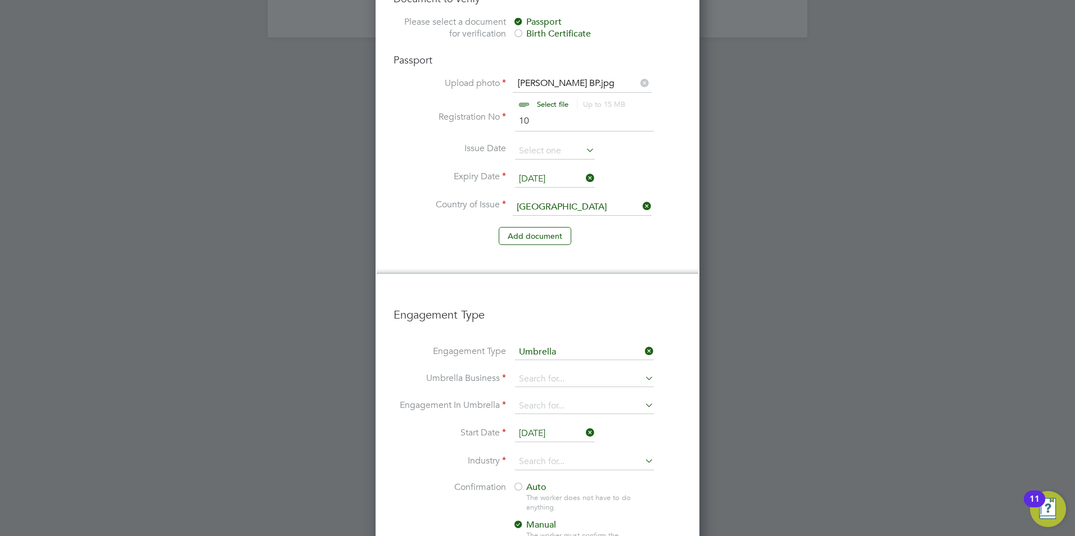
scroll to position [1604, 324]
click at [529, 372] on input at bounding box center [584, 380] width 139 height 16
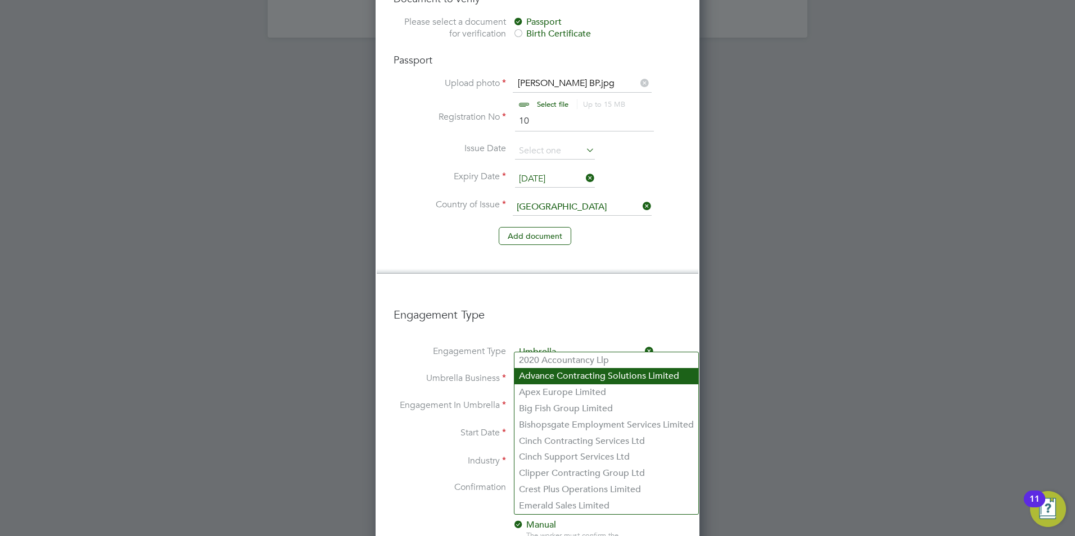
type input "One Payroll Solutions Limited"
type input "07894146323"
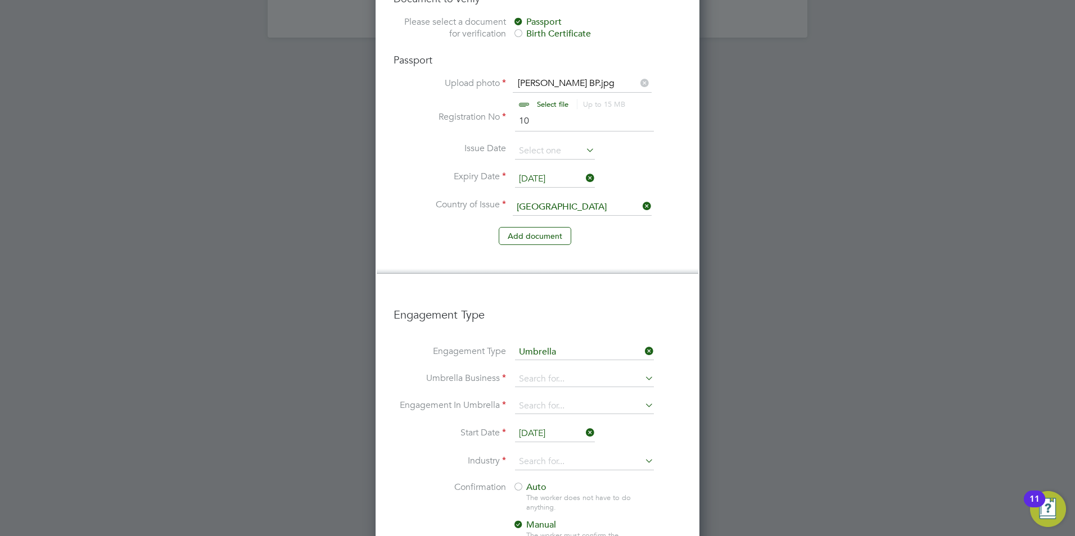
type input "One Payroll Solutions Limited"
click at [525, 355] on b "One" at bounding box center [527, 360] width 17 height 11
type input "One Payroll Solutions Limited"
click at [528, 399] on input at bounding box center [584, 407] width 139 height 16
click at [526, 451] on li "PAYE Umbrella" at bounding box center [584, 452] width 140 height 16
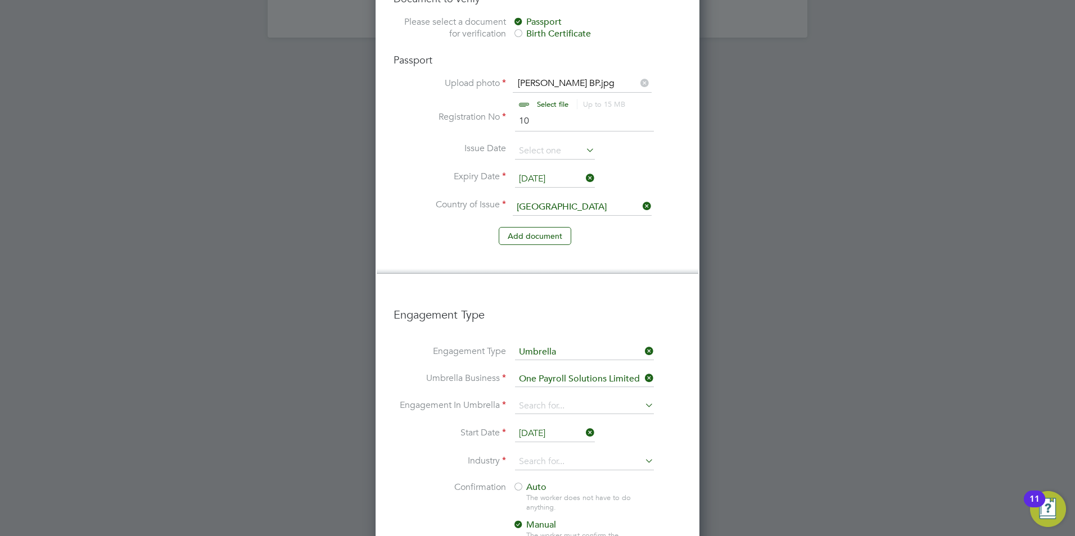
type input "PAYE Umbrella"
click at [545, 426] on input "[DATE]" at bounding box center [555, 434] width 80 height 17
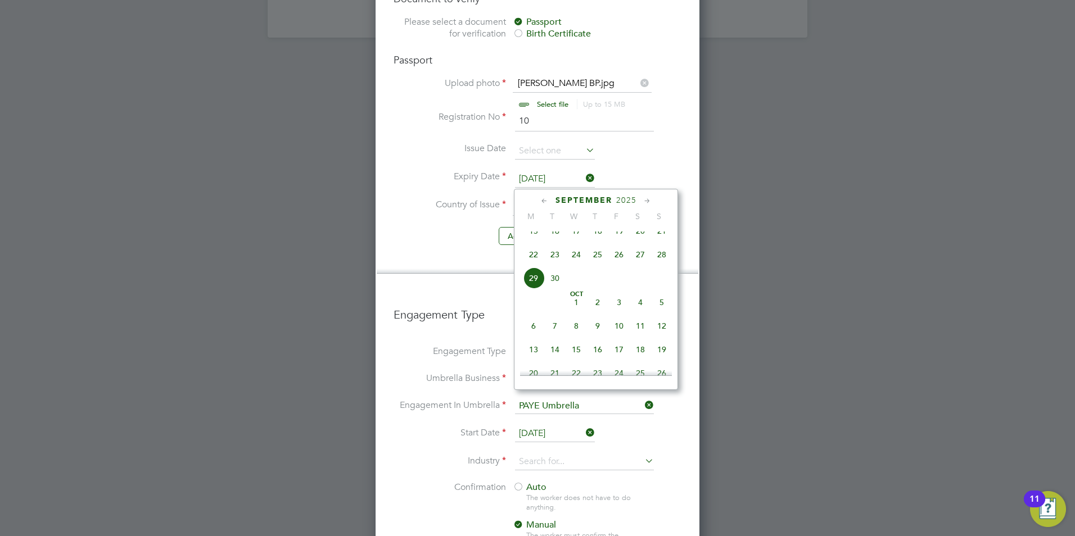
click at [536, 239] on span "15" at bounding box center [533, 230] width 21 height 21
type input "[DATE]"
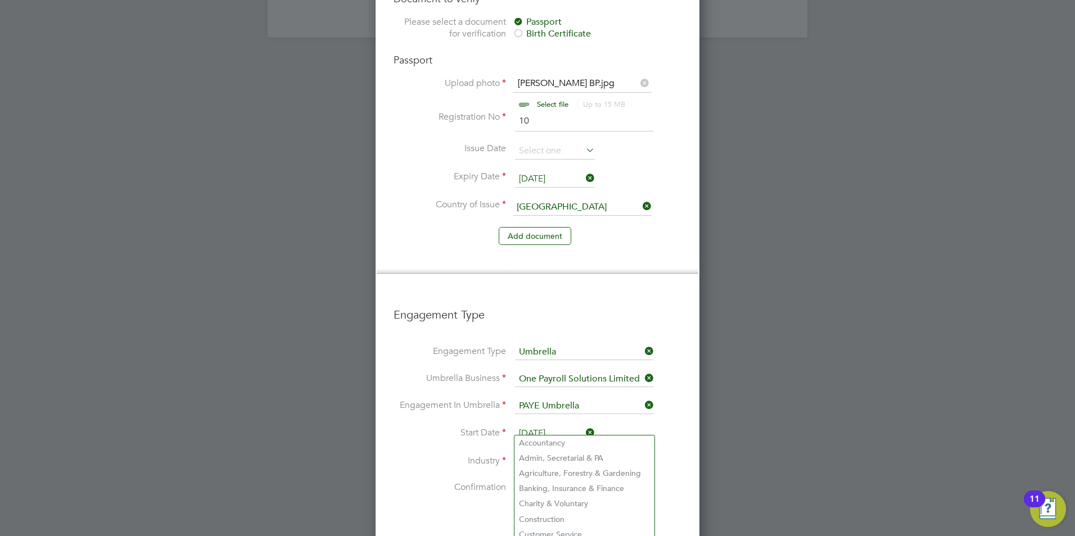
click at [537, 454] on input at bounding box center [584, 462] width 139 height 17
click at [530, 514] on li "Construction" at bounding box center [584, 519] width 140 height 15
type input "Construction"
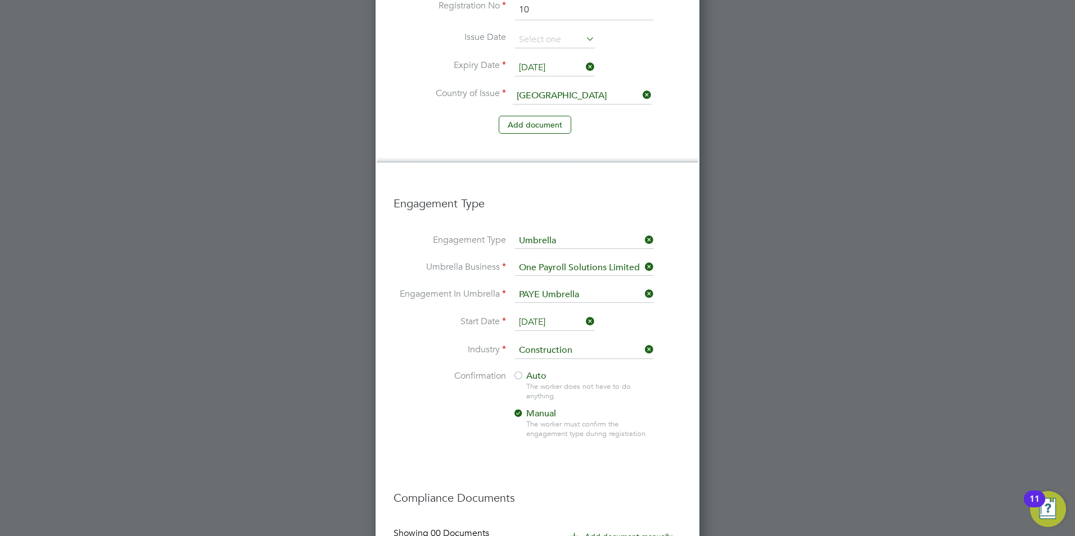
scroll to position [1014, 0]
click at [526, 369] on span "Auto" at bounding box center [530, 374] width 34 height 11
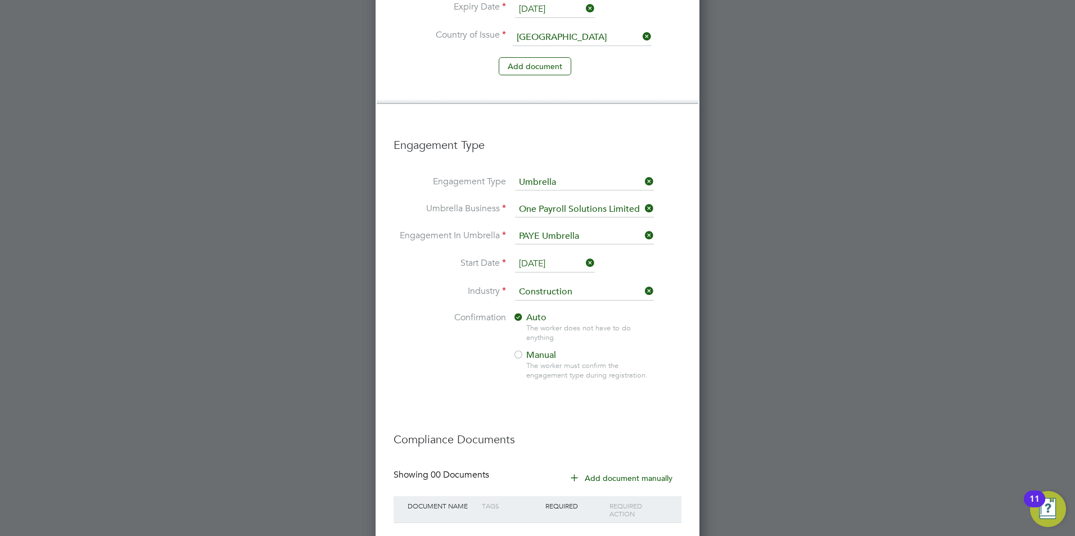
scroll to position [1110, 0]
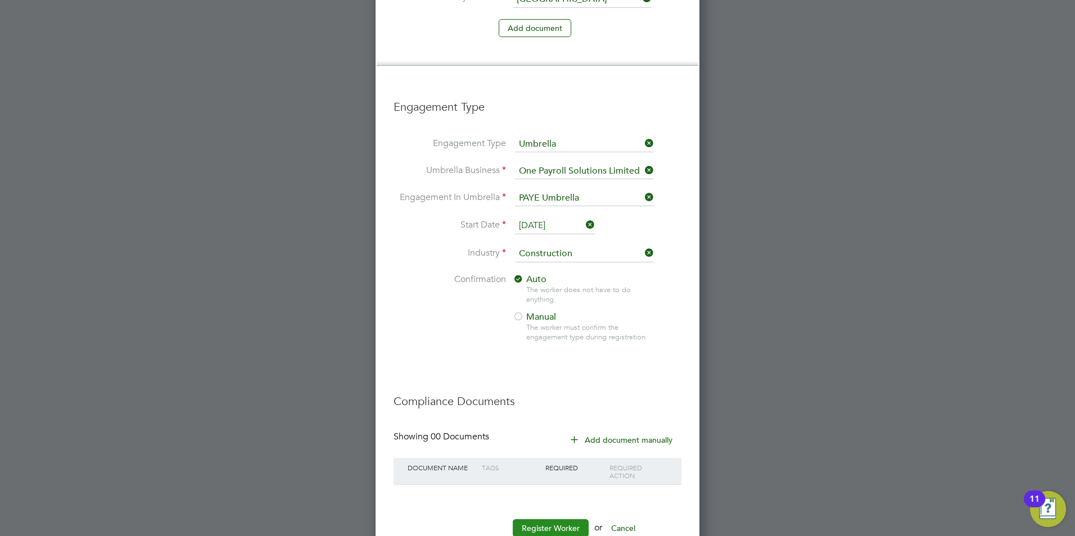
click at [547, 519] on button "Register Worker" at bounding box center [551, 528] width 76 height 18
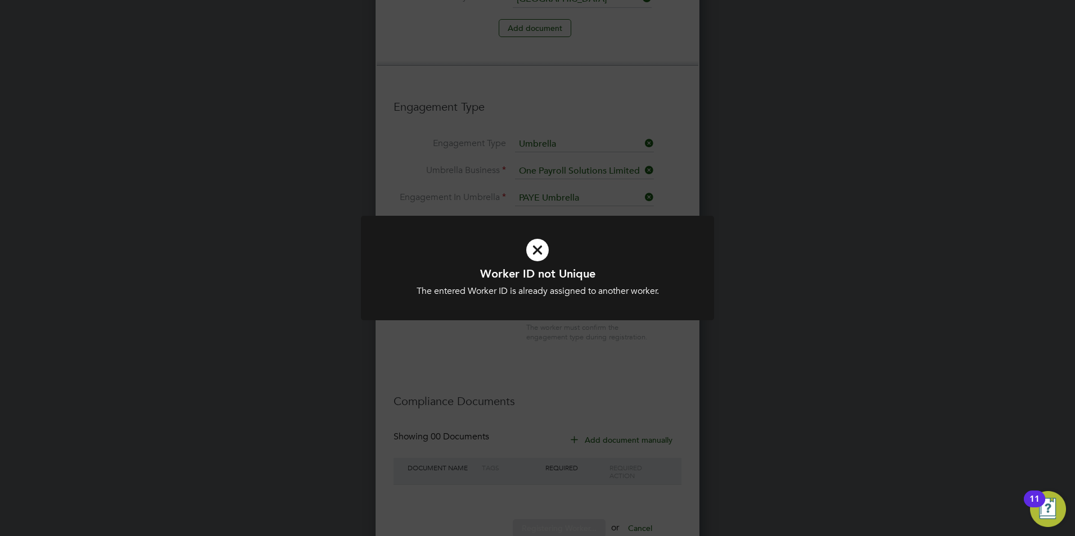
click at [568, 262] on icon at bounding box center [537, 250] width 292 height 44
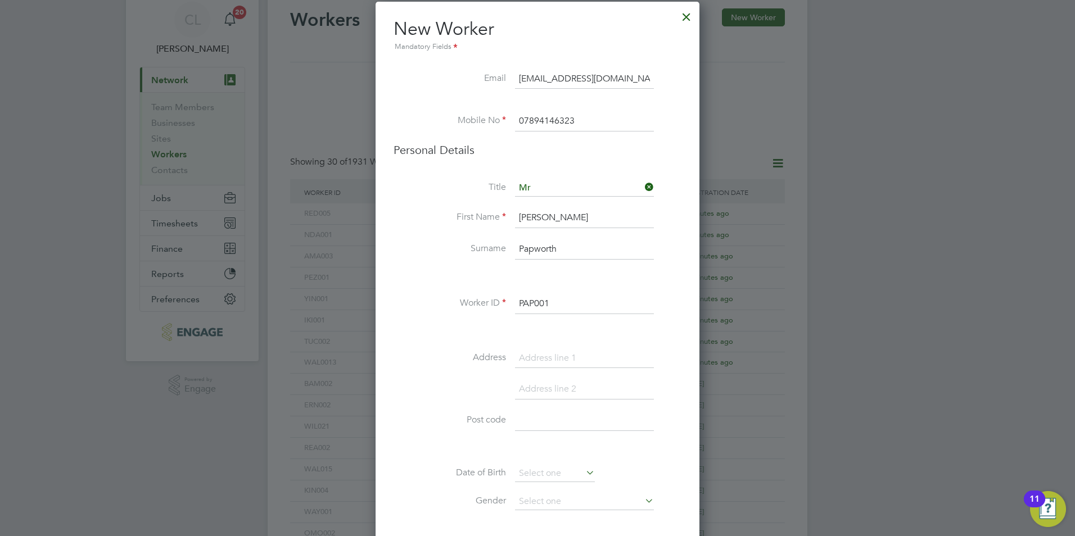
scroll to position [0, 0]
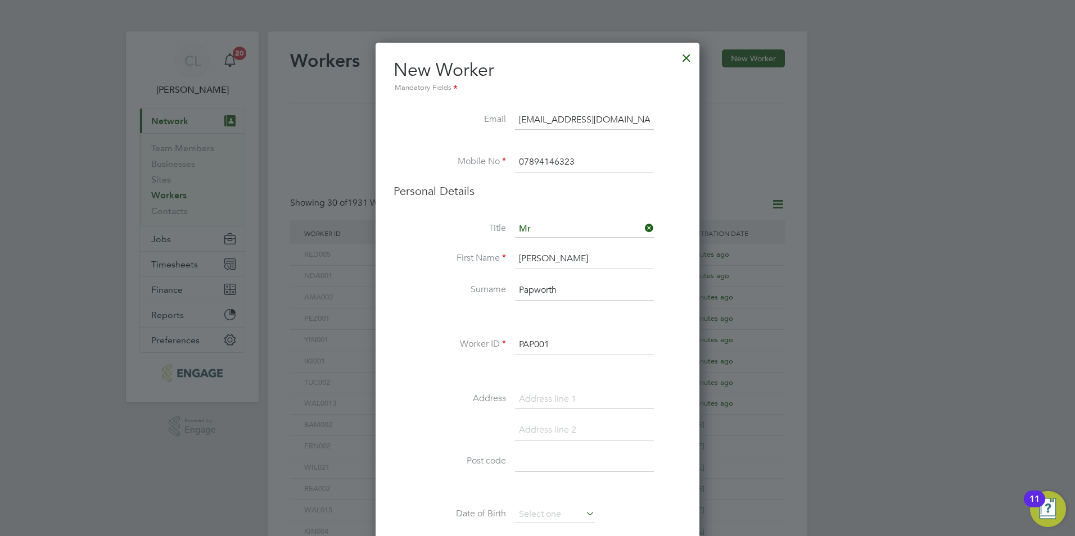
click at [561, 345] on input "PAP001" at bounding box center [584, 345] width 139 height 20
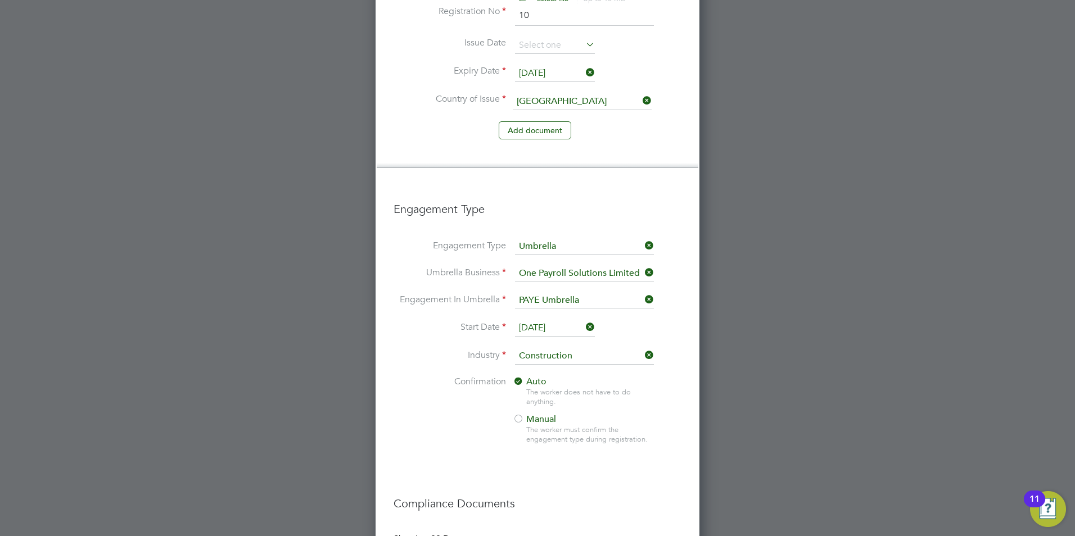
scroll to position [1110, 0]
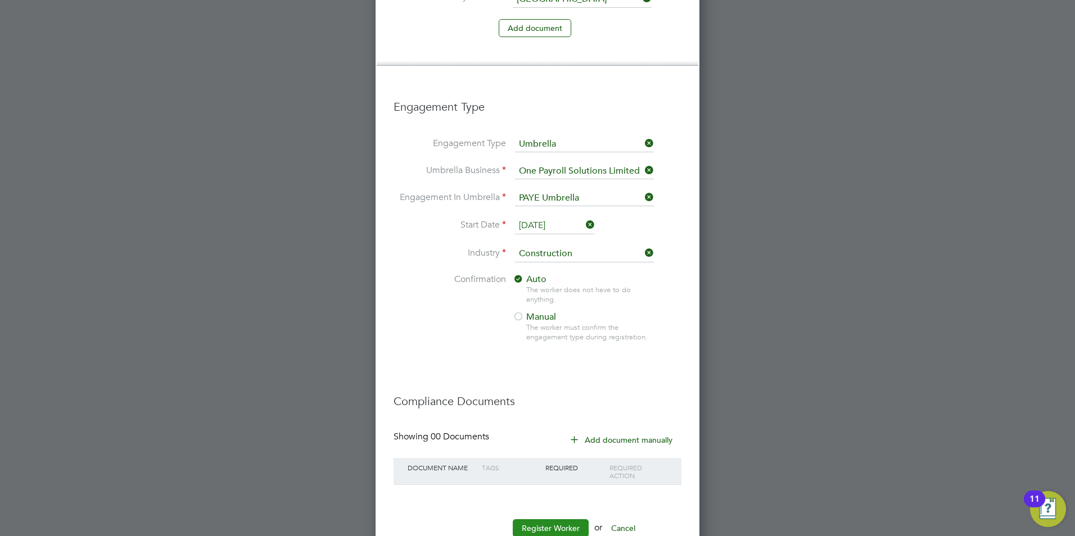
click at [558, 519] on button "Register Worker" at bounding box center [551, 528] width 76 height 18
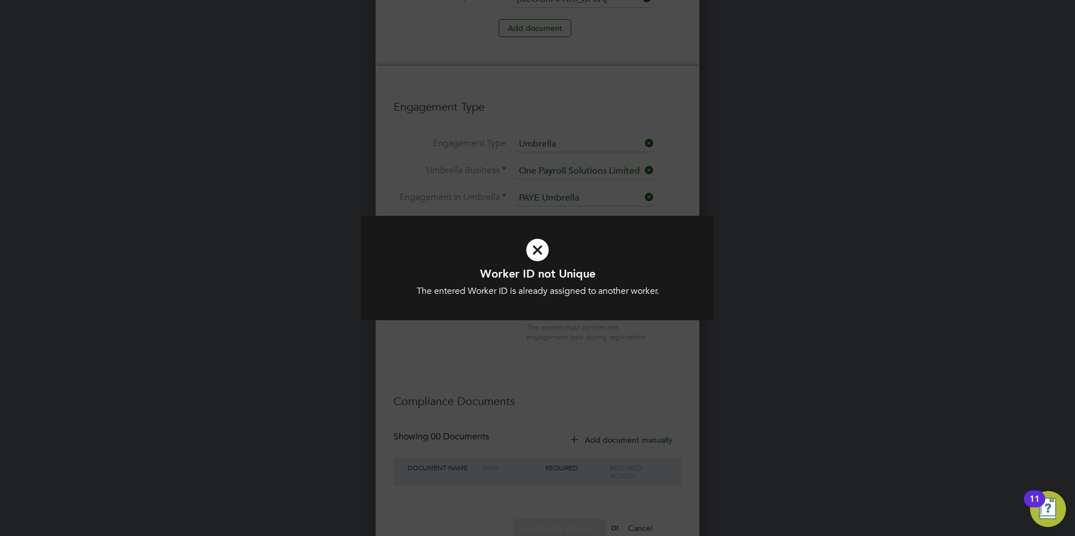
click at [517, 363] on div "Worker ID not Unique The entered Worker ID is already assigned to another worke…" at bounding box center [537, 268] width 1075 height 536
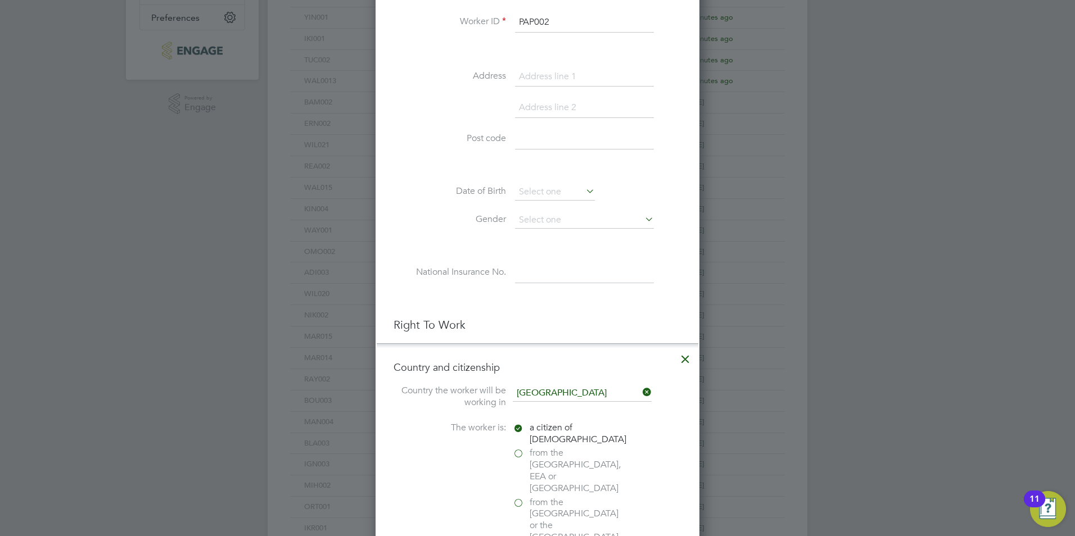
scroll to position [42, 0]
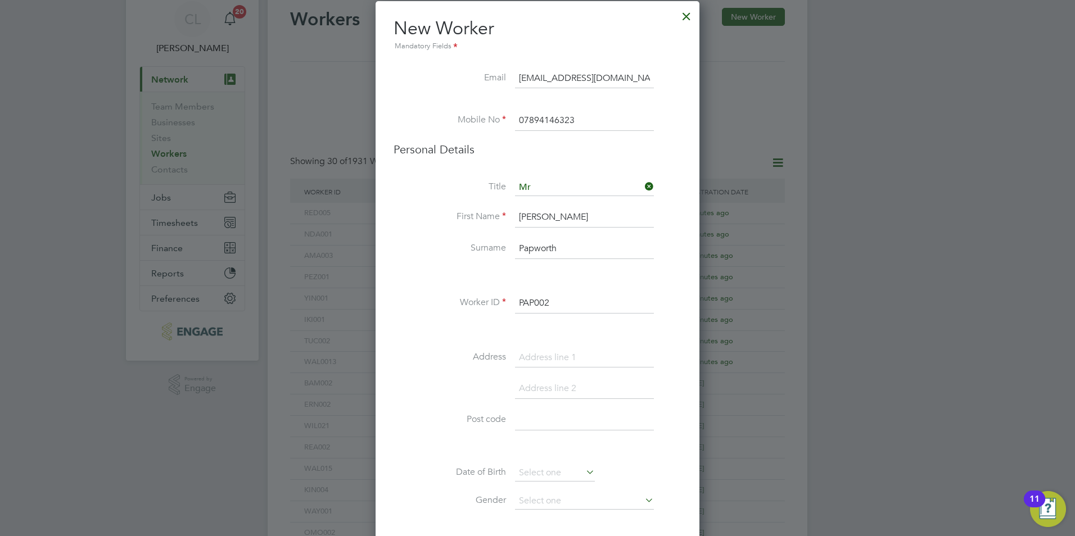
click at [588, 308] on input "PAP002" at bounding box center [584, 303] width 139 height 20
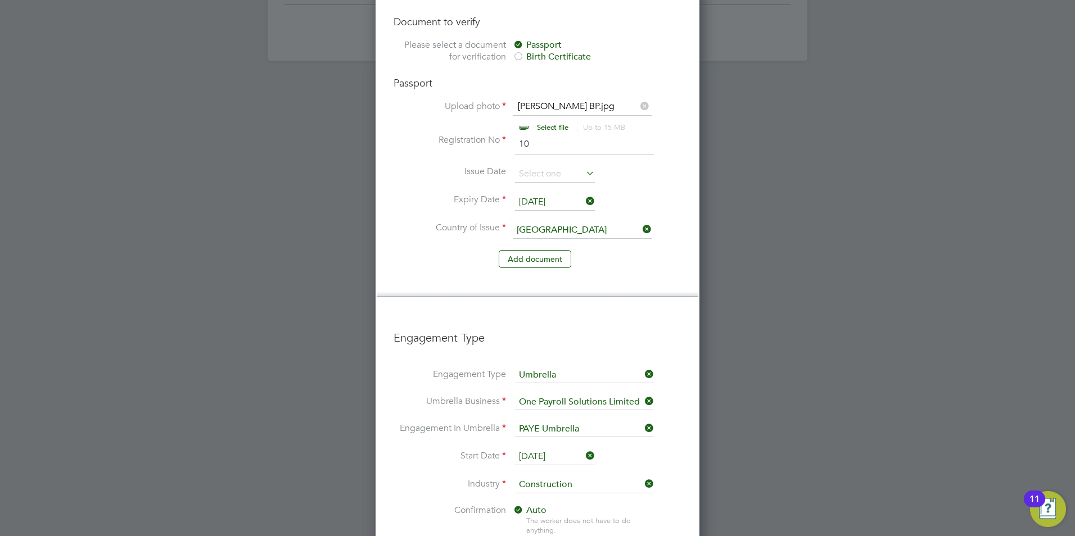
scroll to position [1110, 0]
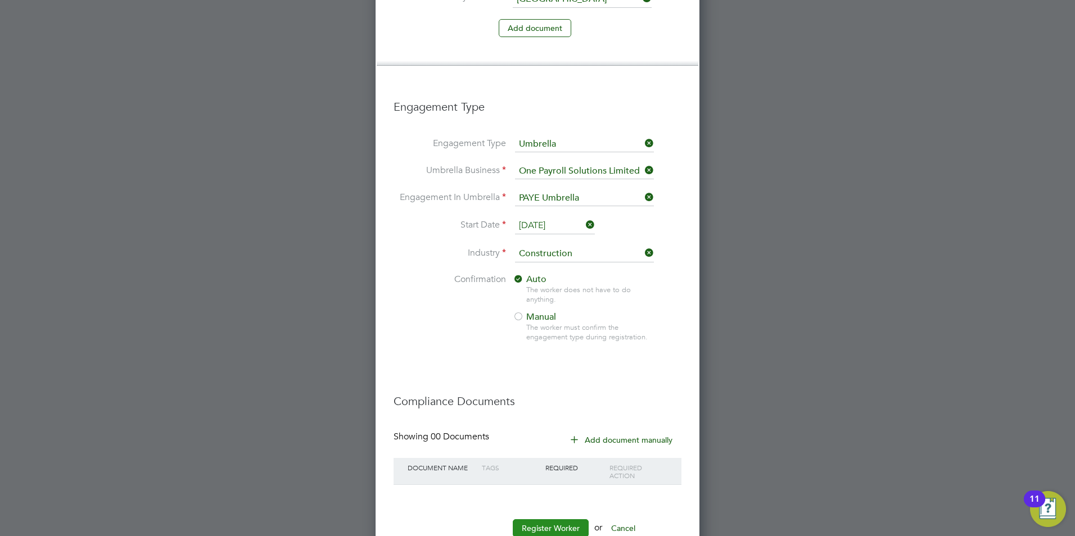
type input "PAP003"
click at [557, 519] on button "Register Worker" at bounding box center [551, 528] width 76 height 18
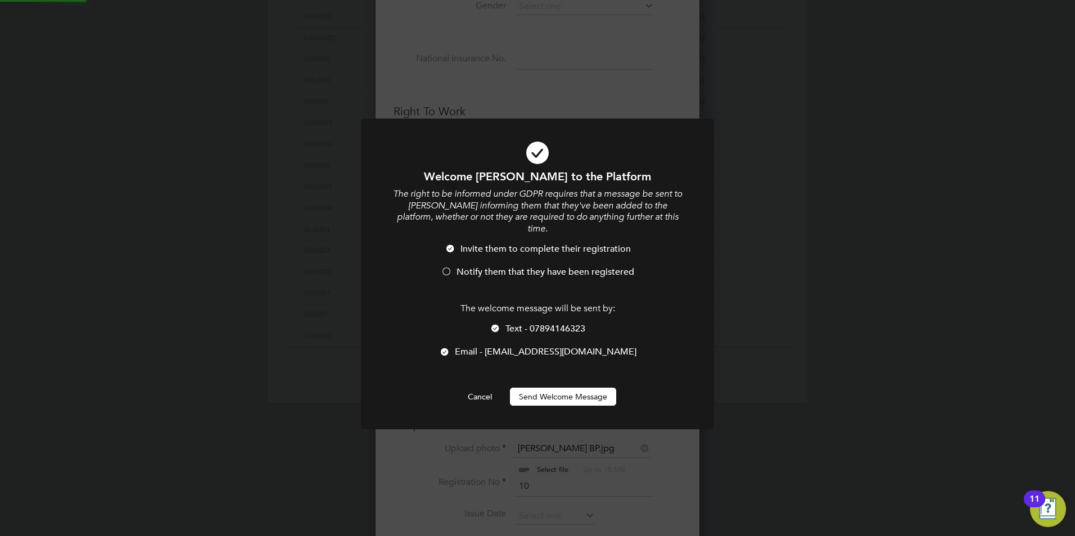
scroll to position [0, 0]
click at [471, 266] on span "Notify them that they have been registered" at bounding box center [546, 271] width 178 height 11
click at [513, 323] on span "Text - 07894146323" at bounding box center [545, 328] width 80 height 11
click at [559, 388] on button "Send Welcome Message" at bounding box center [563, 397] width 106 height 18
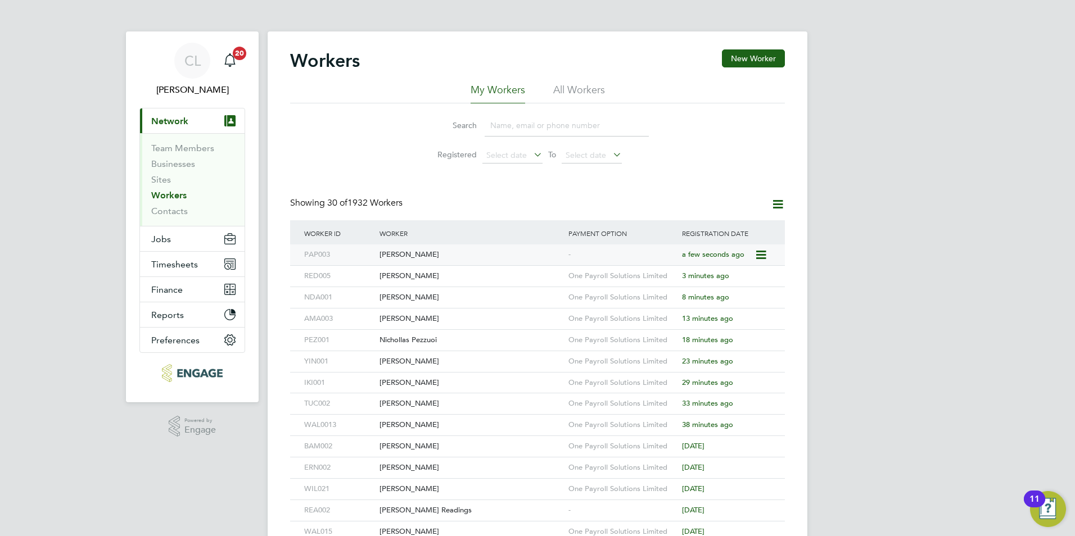
click at [526, 262] on div "[PERSON_NAME]" at bounding box center [471, 255] width 189 height 21
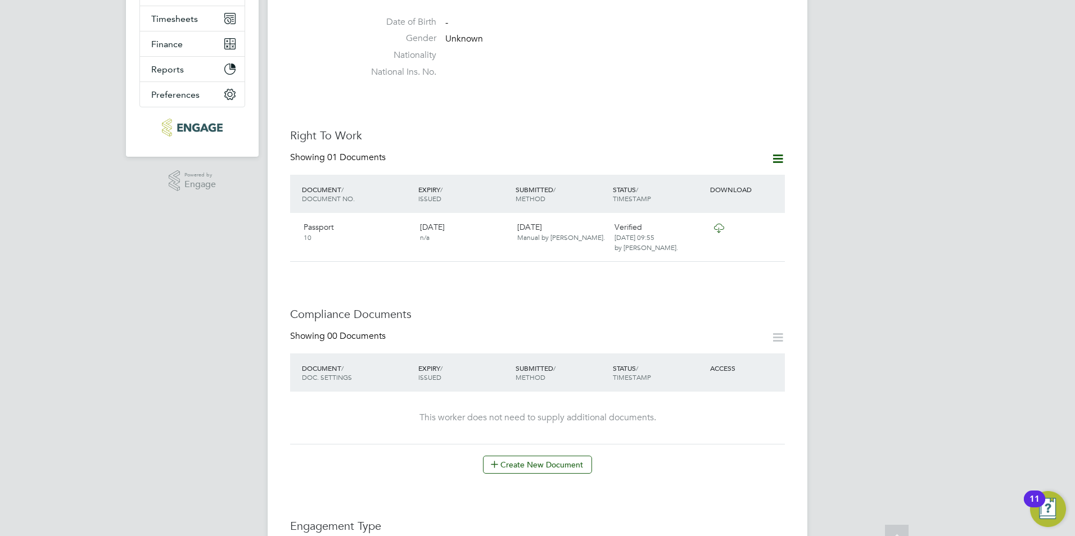
scroll to position [450, 0]
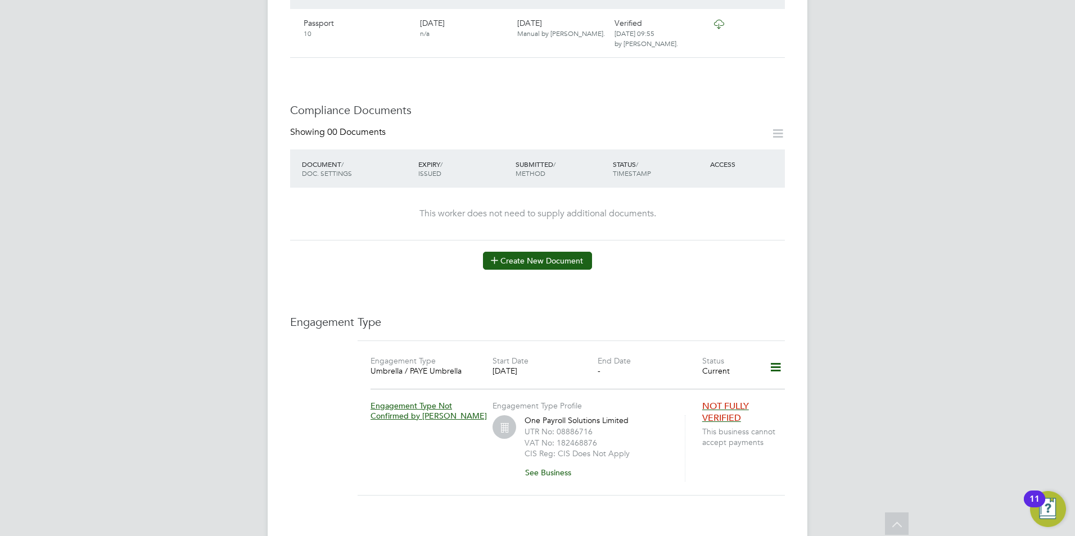
click at [556, 252] on button "Create New Document" at bounding box center [537, 261] width 109 height 18
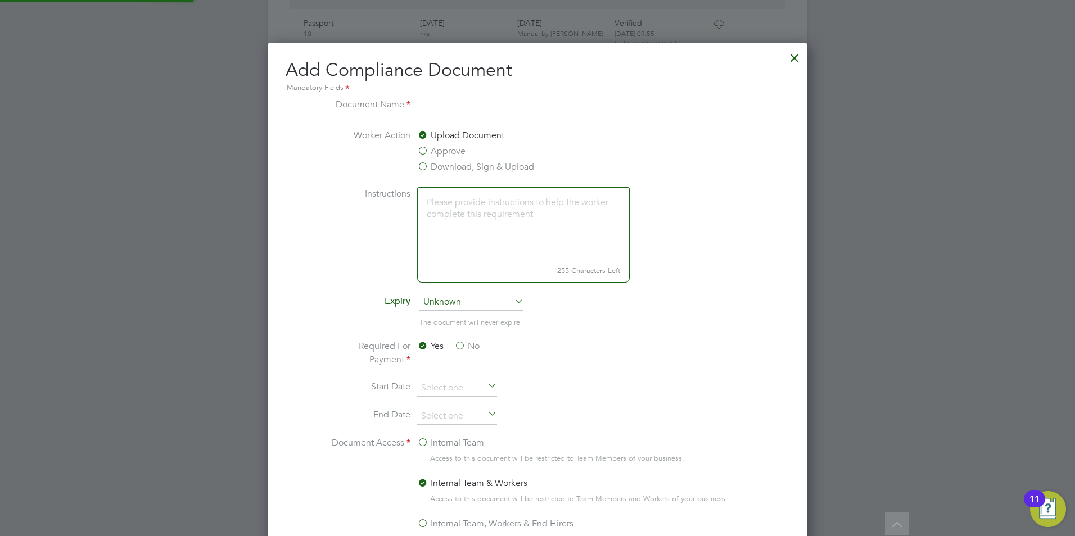
scroll to position [590, 540]
drag, startPoint x: 480, startPoint y: 166, endPoint x: 474, endPoint y: 169, distance: 6.1
click at [478, 168] on label "Download, Sign & Upload" at bounding box center [475, 166] width 117 height 13
click at [0, 0] on input "Download, Sign & Upload" at bounding box center [0, 0] width 0 height 0
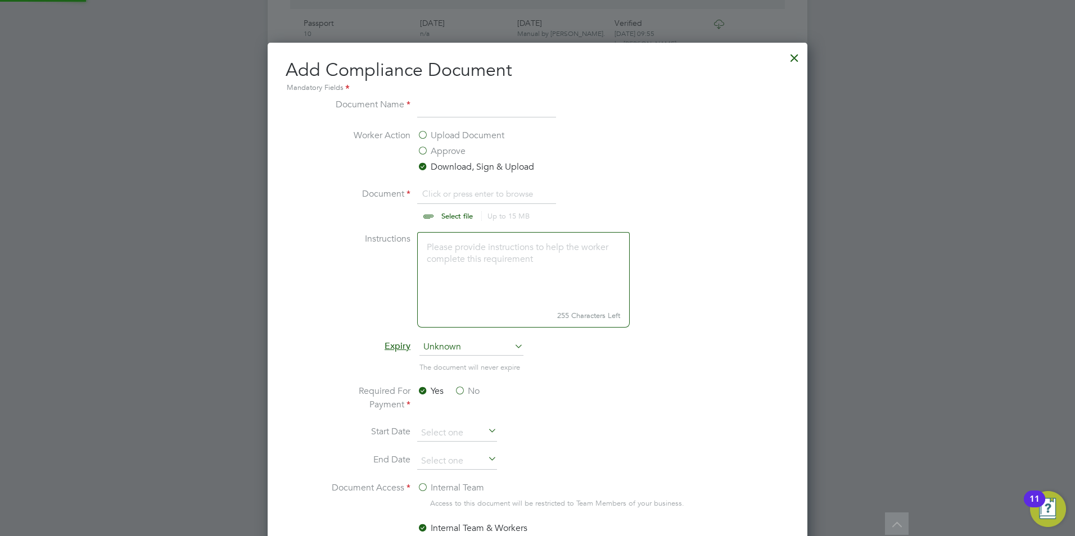
scroll to position [17, 139]
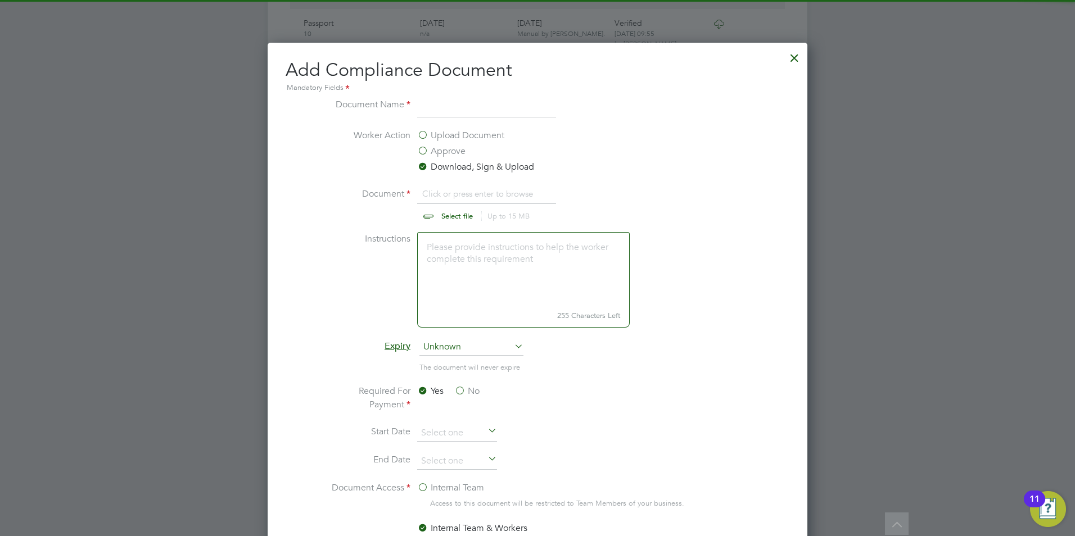
click at [444, 220] on input "file" at bounding box center [467, 204] width 177 height 34
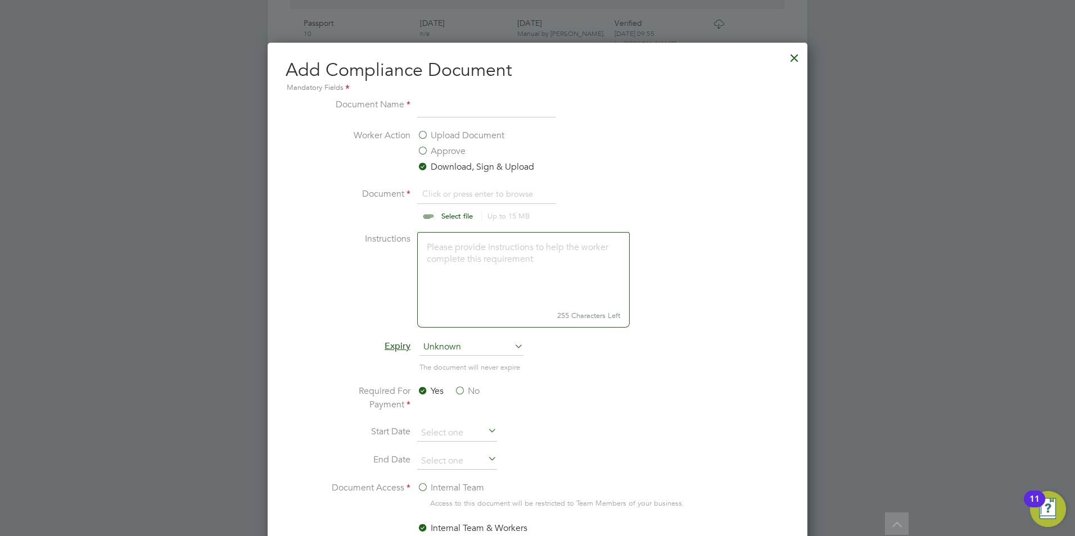
type input "C:\fakepath\[PERSON_NAME] CSCS.jpg"
click at [492, 106] on input at bounding box center [486, 108] width 139 height 20
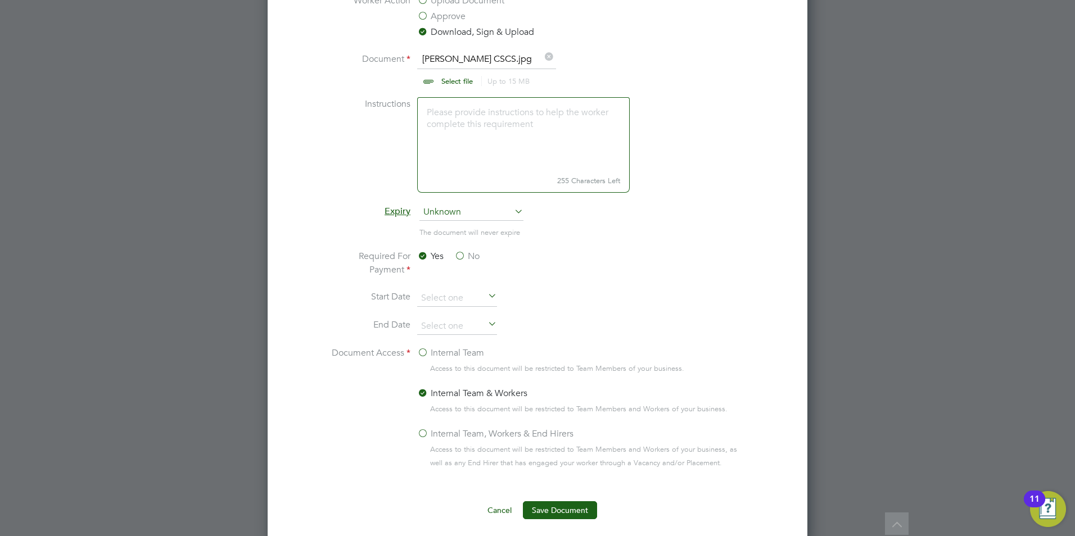
scroll to position [681, 0]
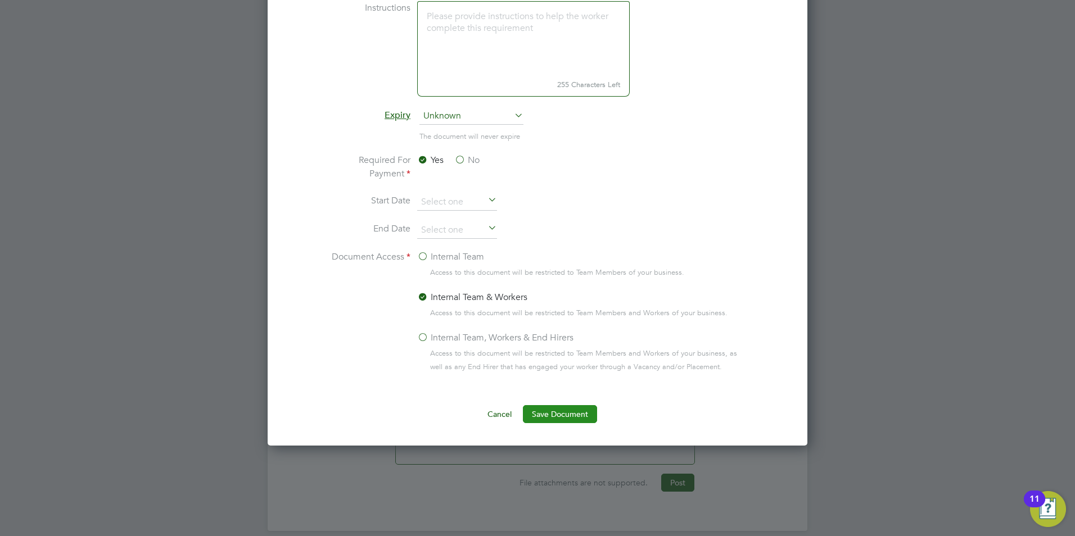
type input "CSCS"
click at [561, 418] on button "Save Document" at bounding box center [560, 414] width 74 height 18
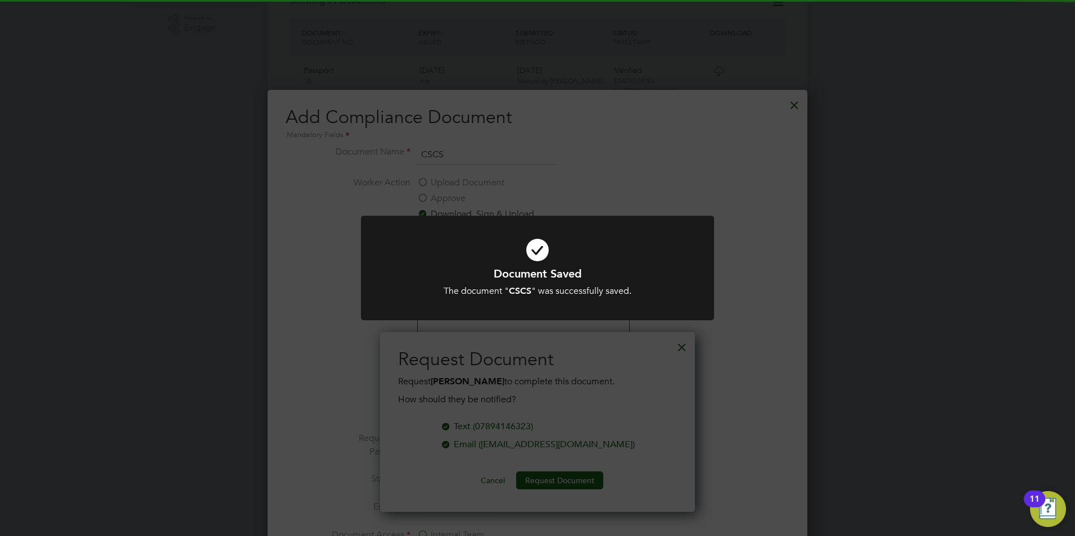
scroll to position [400, 0]
click at [688, 197] on div "Document Saved The document " CSCS " was successfully saved. Cancel Okay" at bounding box center [537, 268] width 1075 height 536
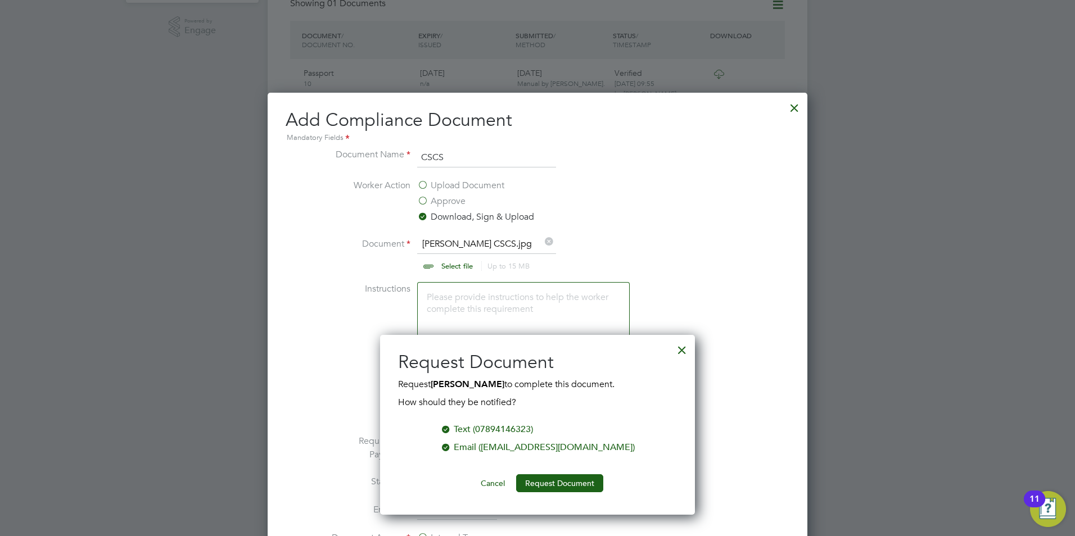
click at [686, 350] on div at bounding box center [682, 347] width 20 height 20
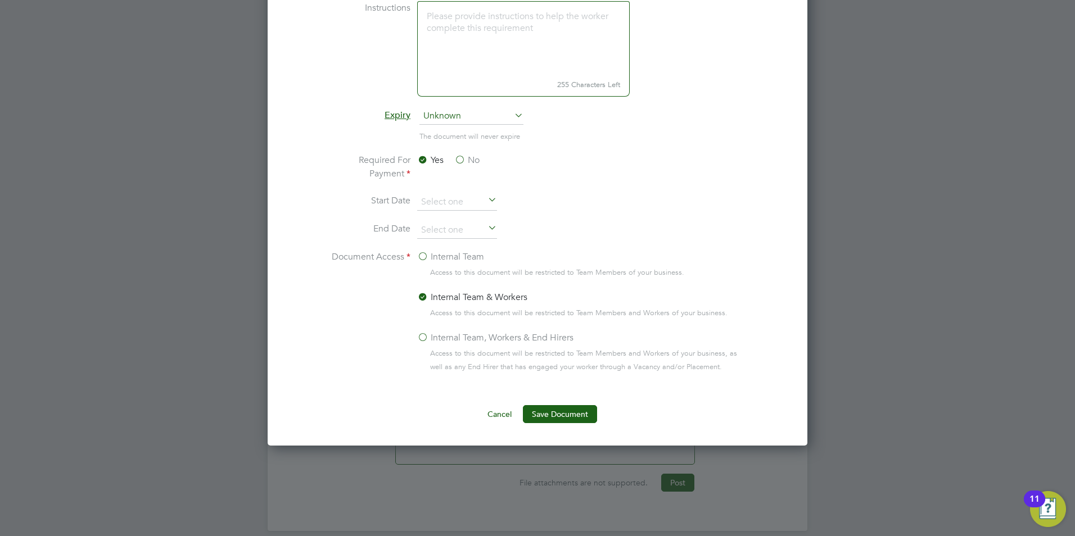
scroll to position [456, 0]
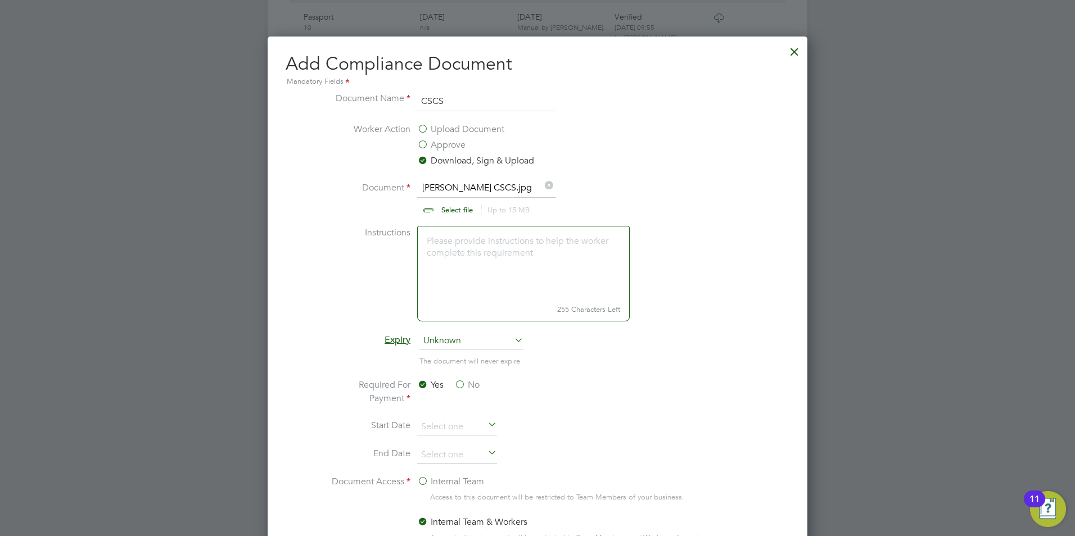
click at [548, 186] on icon at bounding box center [549, 185] width 12 height 12
click at [453, 207] on input "file" at bounding box center [467, 198] width 177 height 34
type input "C:\fakepath\[PERSON_NAME] FA .pdf"
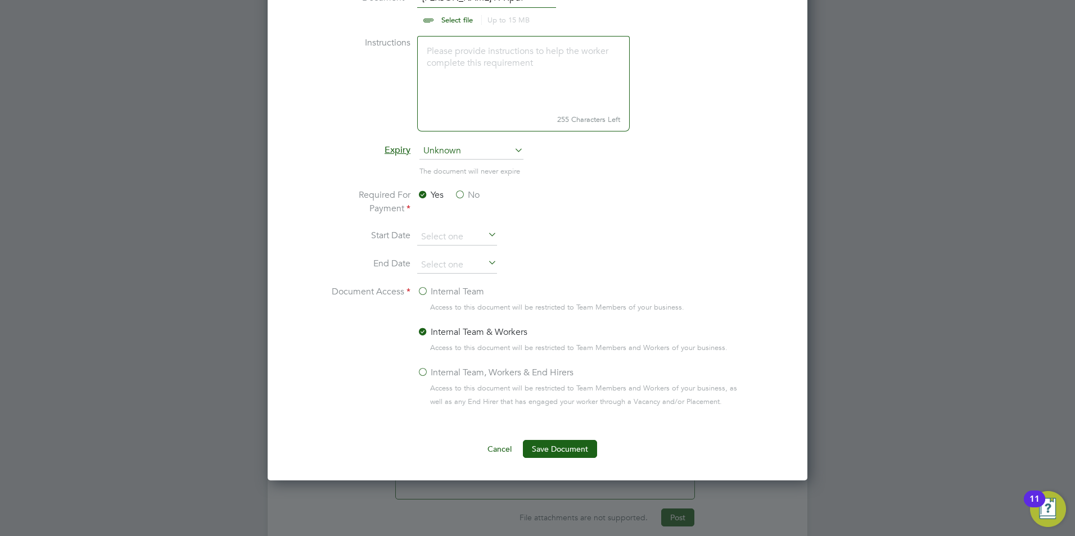
scroll to position [681, 0]
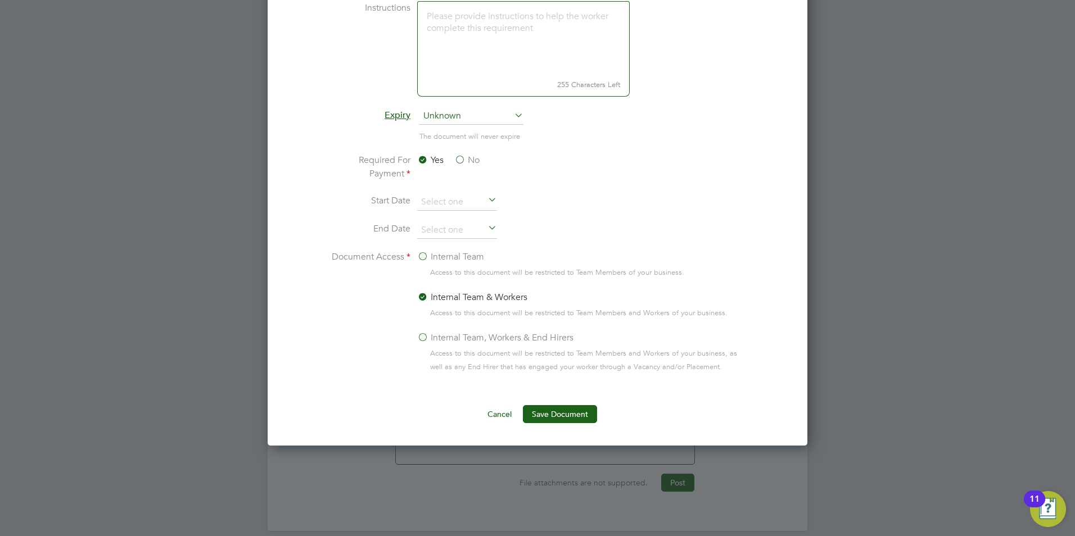
click at [562, 412] on button "Save Document" at bounding box center [560, 414] width 74 height 18
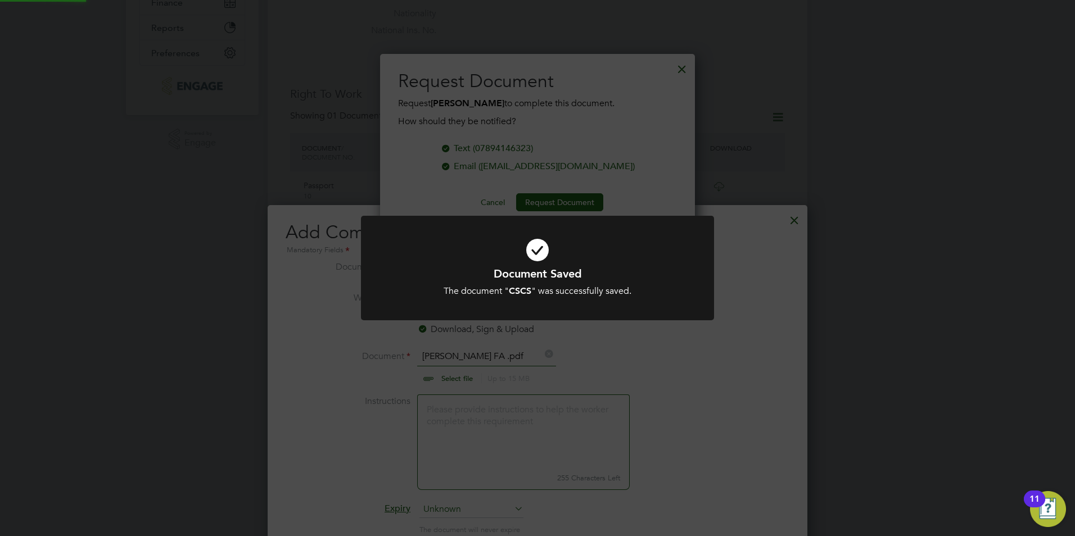
scroll to position [180, 315]
click at [575, 369] on div "Document Saved The document " CSCS " was successfully saved. Cancel Okay" at bounding box center [537, 268] width 1075 height 536
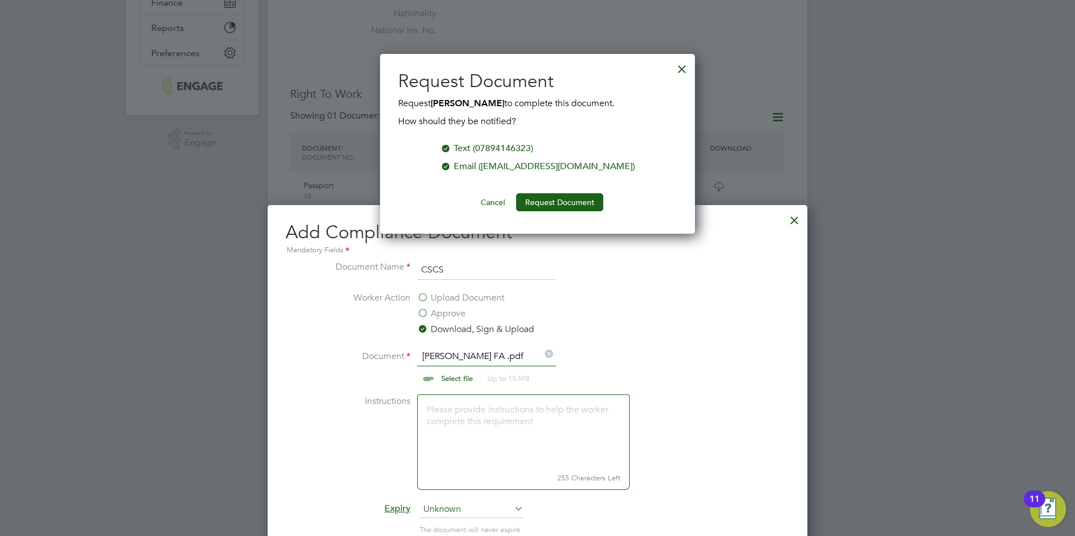
click at [679, 63] on div at bounding box center [682, 66] width 20 height 20
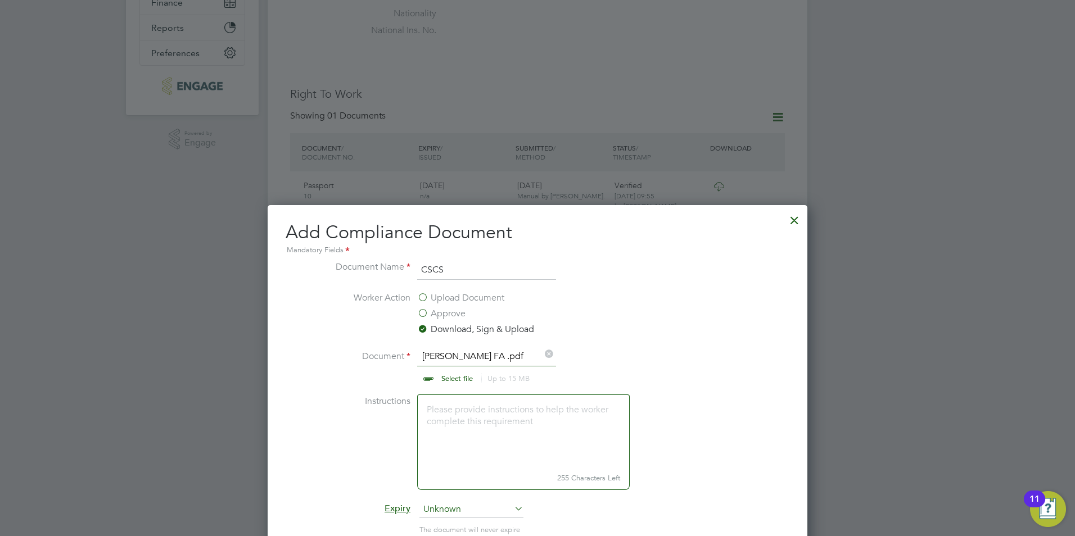
click at [794, 214] on div at bounding box center [794, 217] width 20 height 20
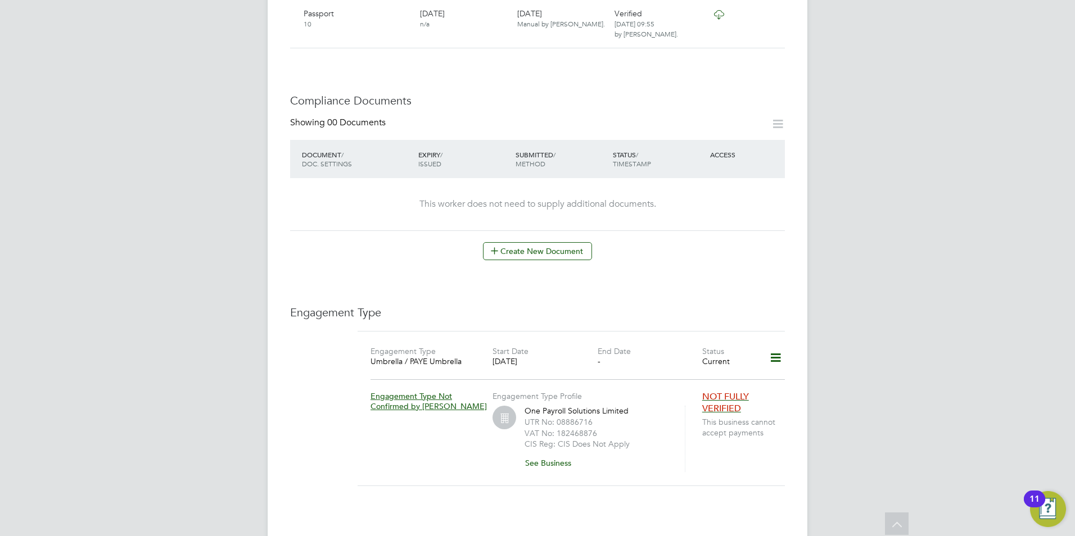
scroll to position [618, 0]
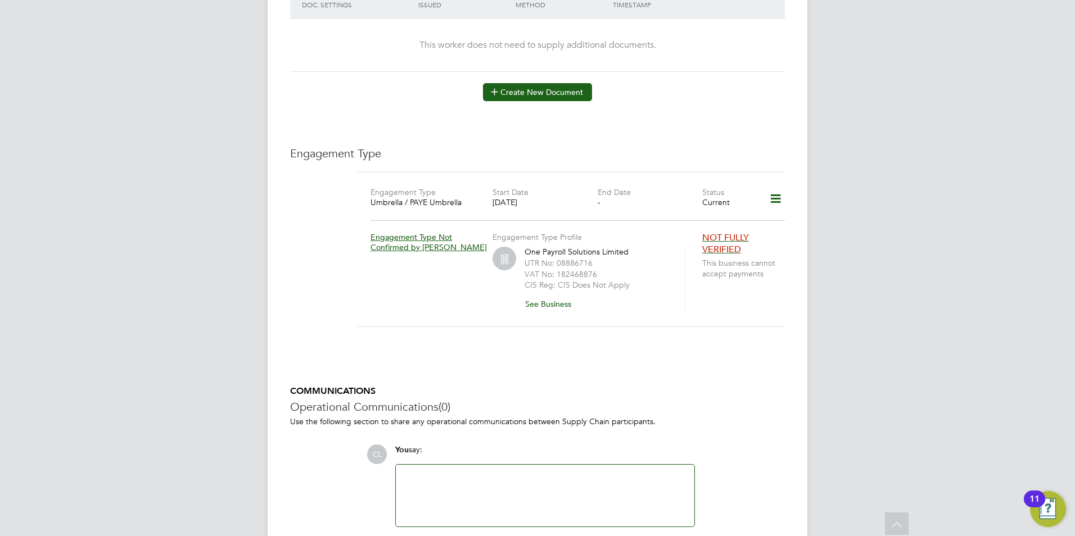
click at [526, 83] on button "Create New Document" at bounding box center [537, 92] width 109 height 18
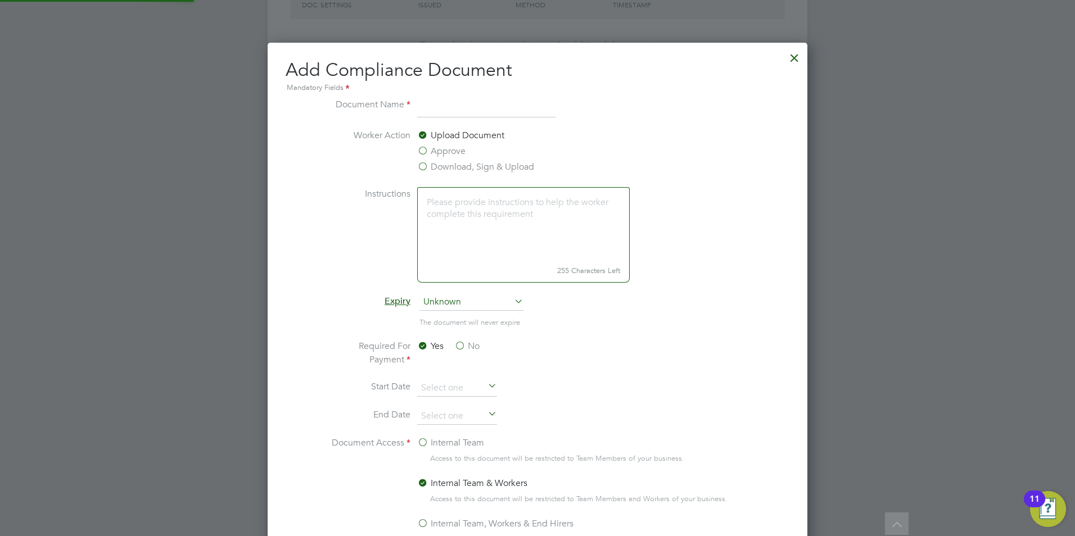
scroll to position [590, 540]
click at [436, 164] on label "Download, Sign & Upload" at bounding box center [475, 166] width 117 height 13
click at [0, 0] on input "Download, Sign & Upload" at bounding box center [0, 0] width 0 height 0
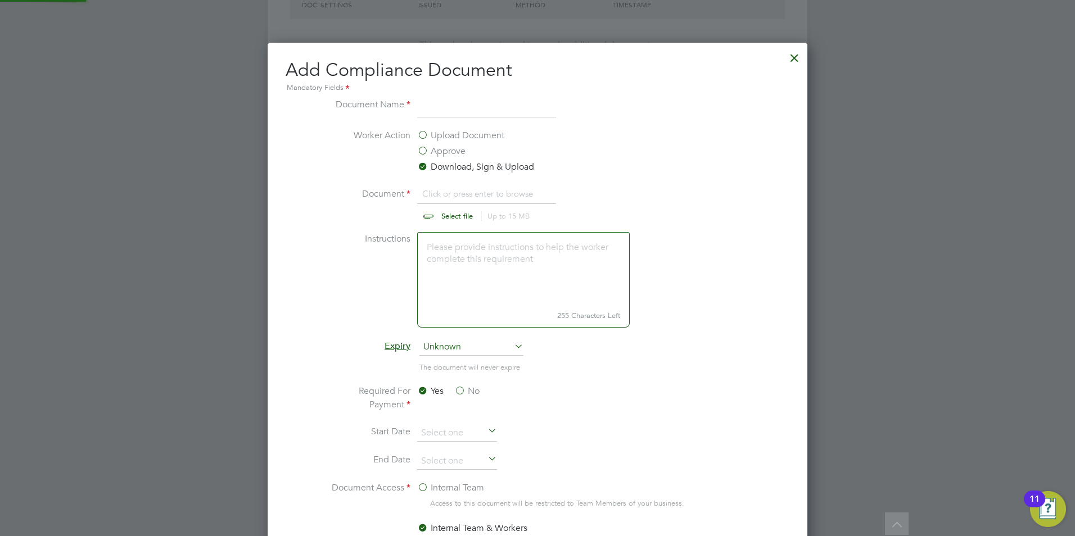
scroll to position [17, 139]
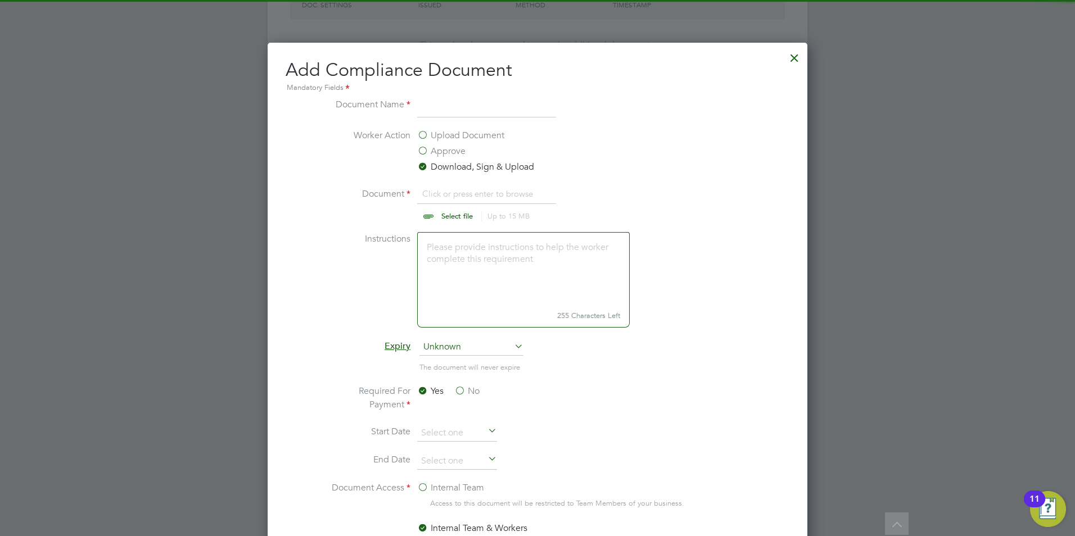
click at [442, 213] on input "file" at bounding box center [467, 204] width 177 height 34
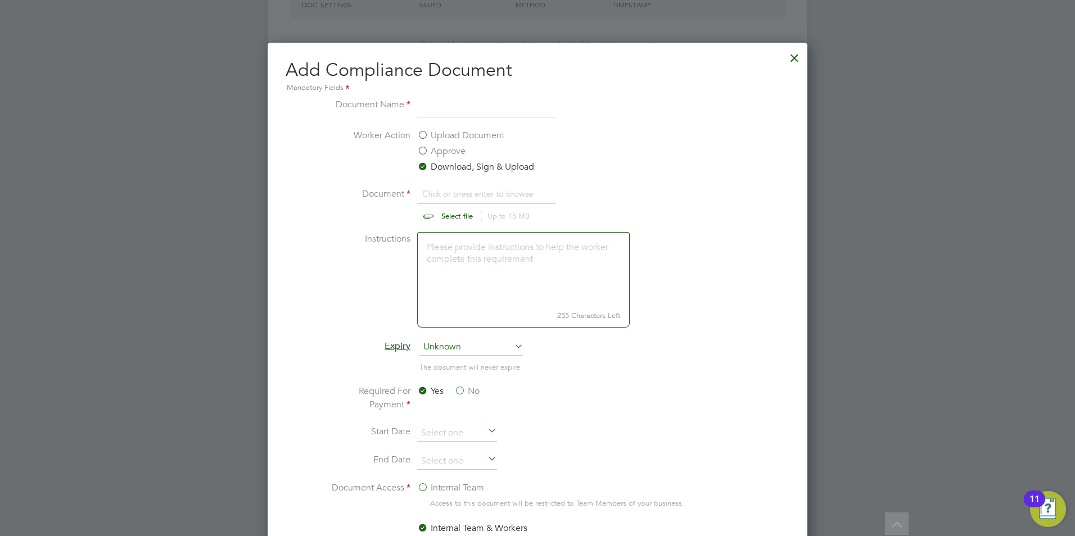
type input "C:\fakepath\[PERSON_NAME] SMSTS.pdf"
click at [439, 113] on input at bounding box center [486, 108] width 139 height 20
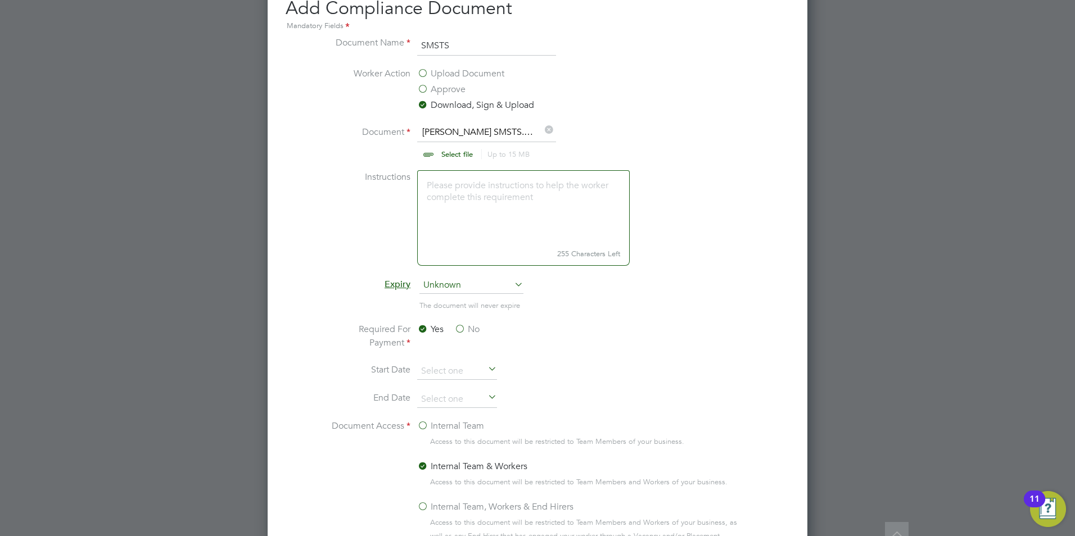
scroll to position [759, 0]
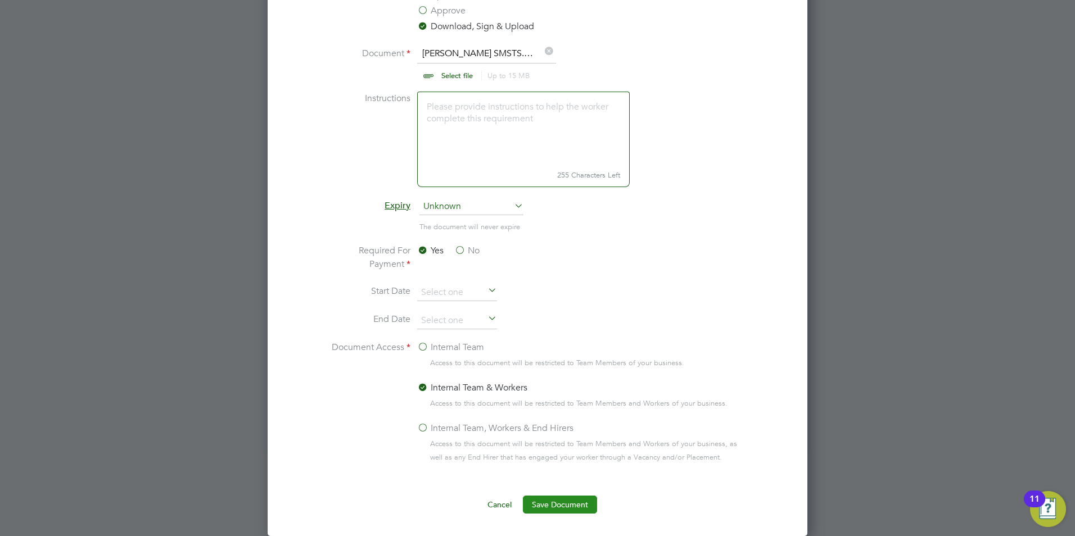
type input "SMSTS"
click at [544, 508] on button "Save Document" at bounding box center [560, 505] width 74 height 18
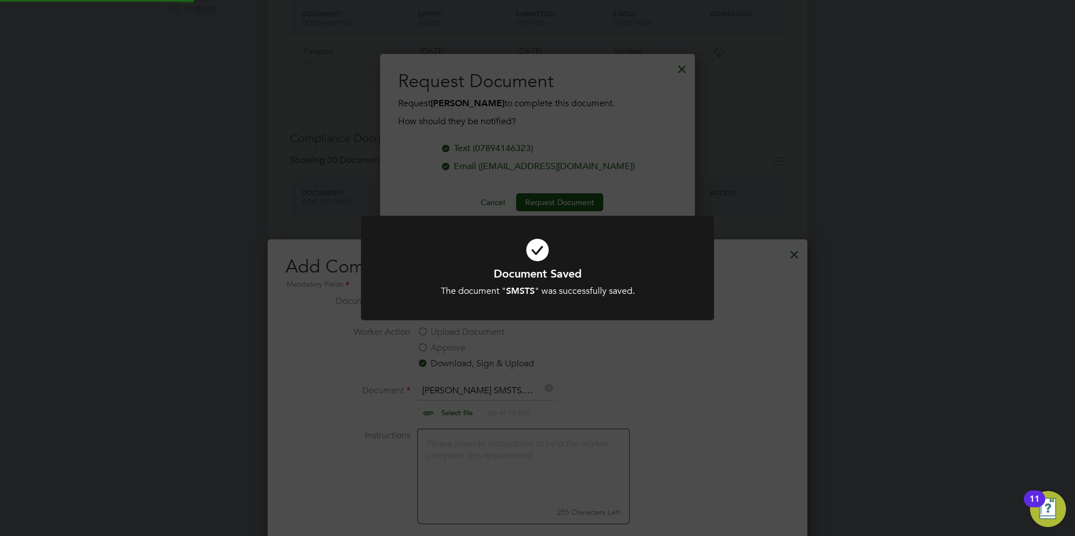
scroll to position [180, 315]
drag, startPoint x: 672, startPoint y: 210, endPoint x: 672, endPoint y: 203, distance: 7.3
click at [672, 208] on div "Document Saved The document " SMSTS " was successfully saved. Cancel Okay" at bounding box center [537, 268] width 1075 height 536
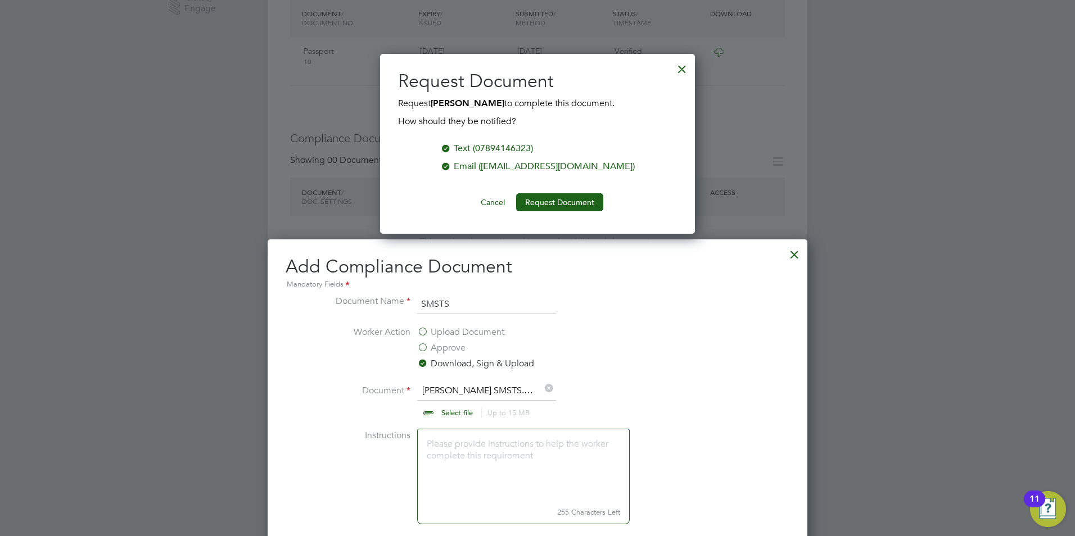
click at [685, 67] on div at bounding box center [682, 66] width 20 height 20
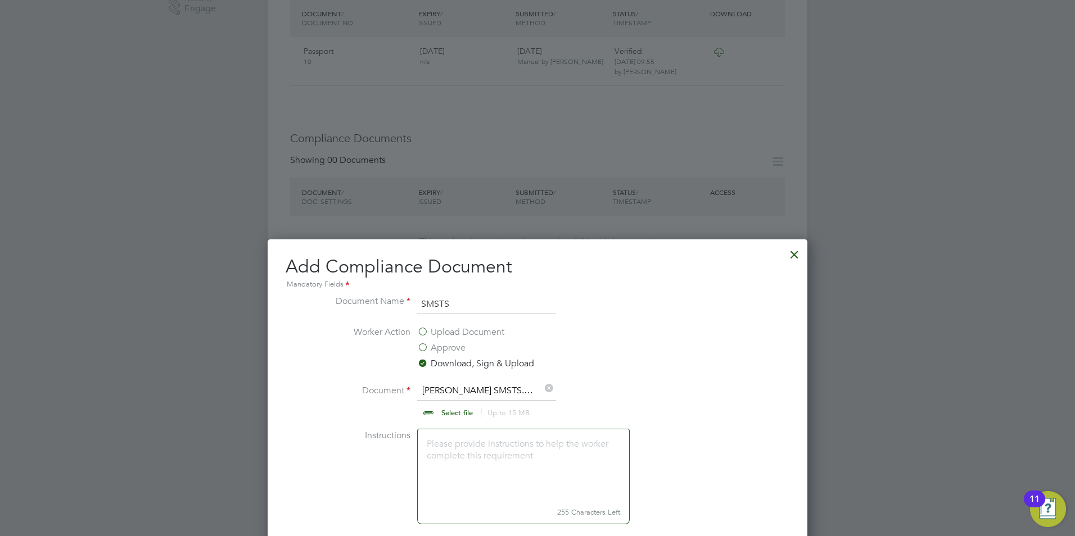
click at [795, 256] on div at bounding box center [794, 252] width 20 height 20
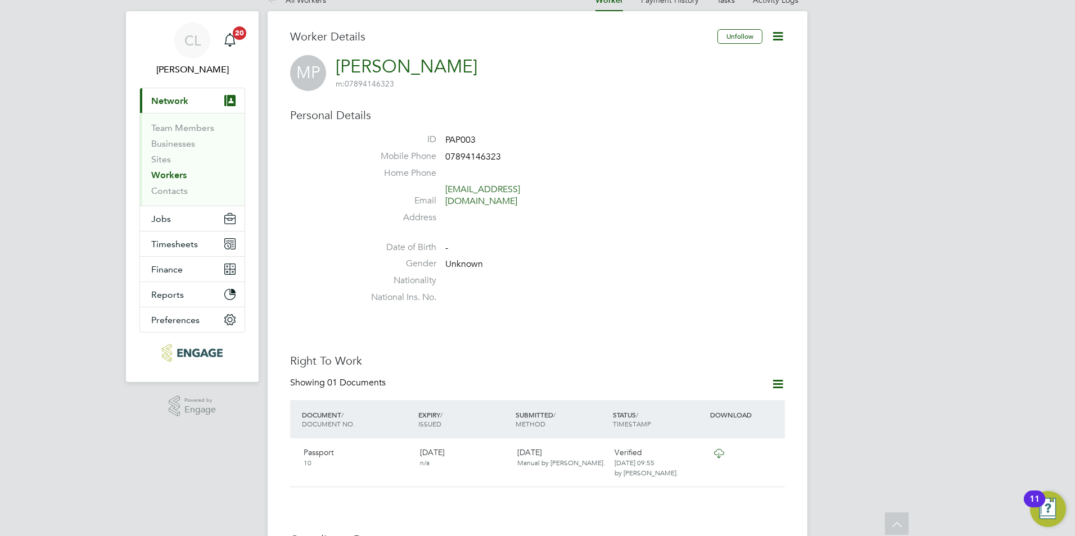
scroll to position [0, 0]
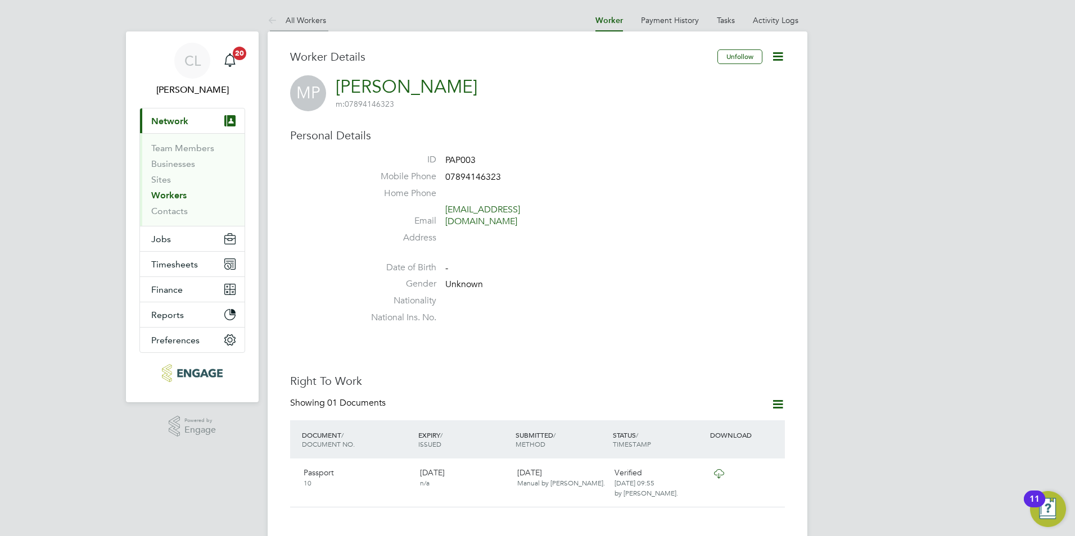
click at [304, 19] on link "All Workers" at bounding box center [297, 20] width 58 height 10
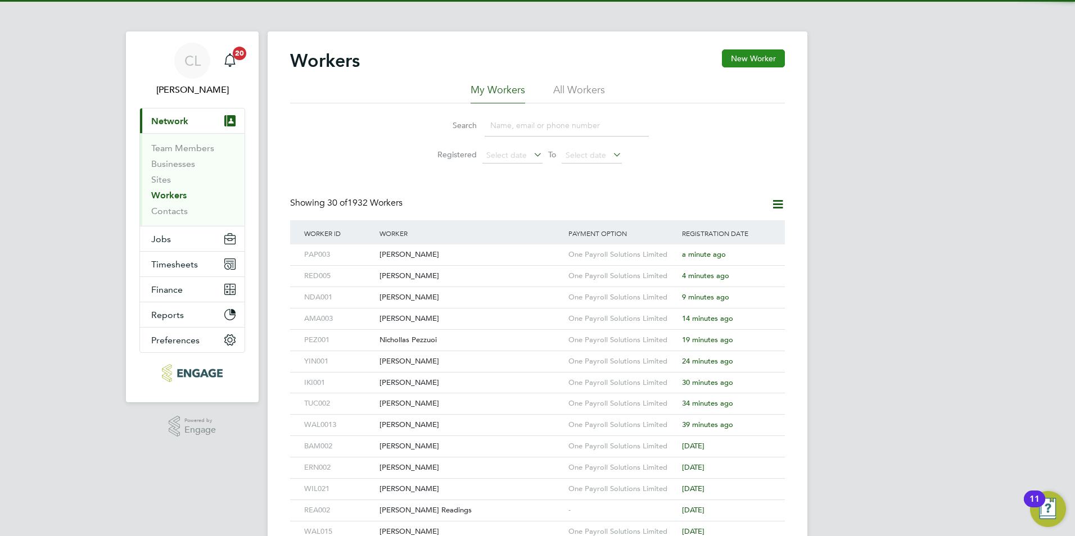
click at [752, 58] on button "New Worker" at bounding box center [753, 58] width 63 height 18
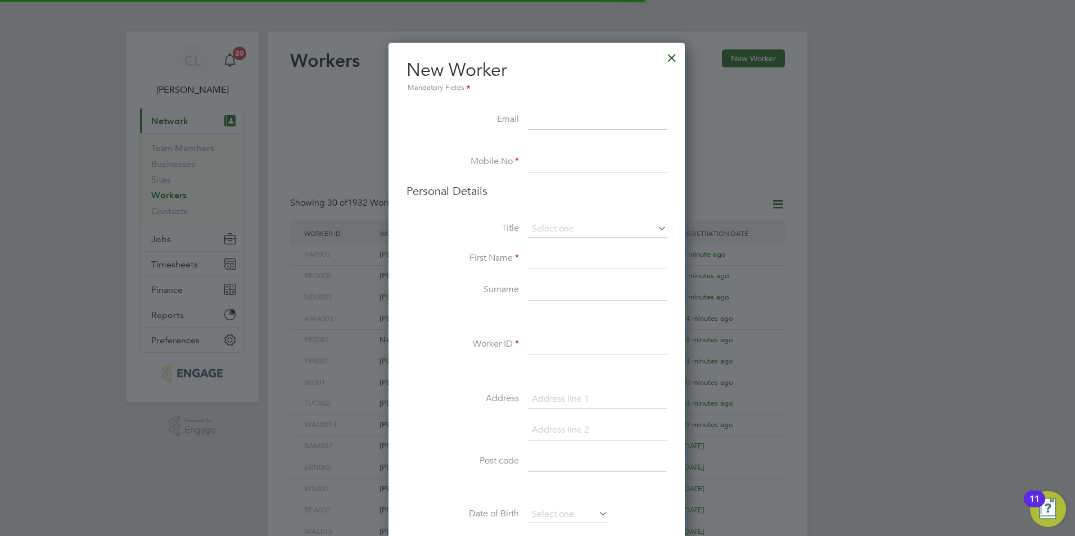
scroll to position [951, 298]
type input "C"
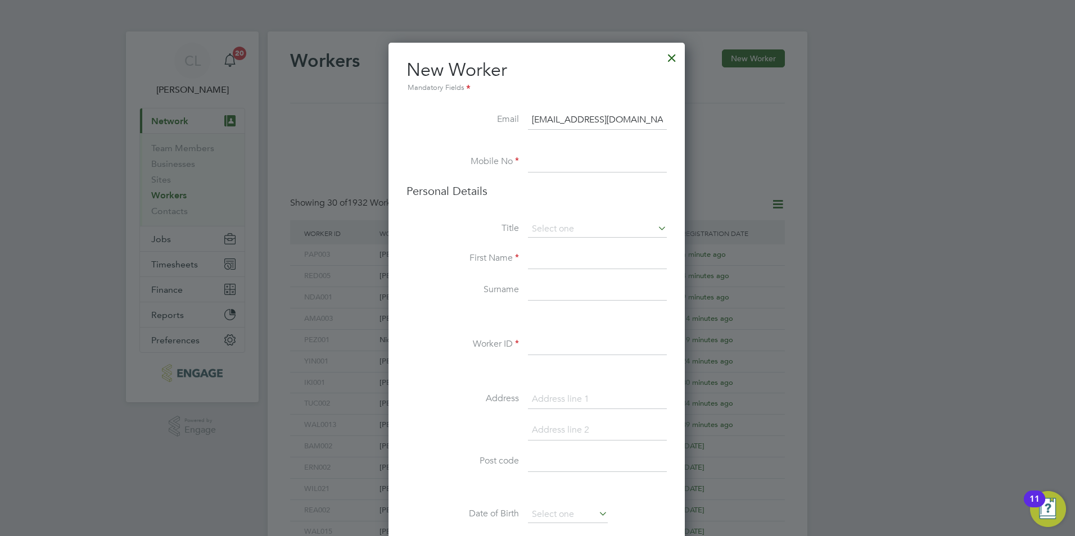
type input "[EMAIL_ADDRESS][DOMAIN_NAME]"
click at [633, 172] on input at bounding box center [597, 162] width 139 height 20
type input "07736751306"
click at [582, 228] on input at bounding box center [597, 229] width 139 height 17
click at [574, 245] on li "Mr" at bounding box center [597, 245] width 140 height 15
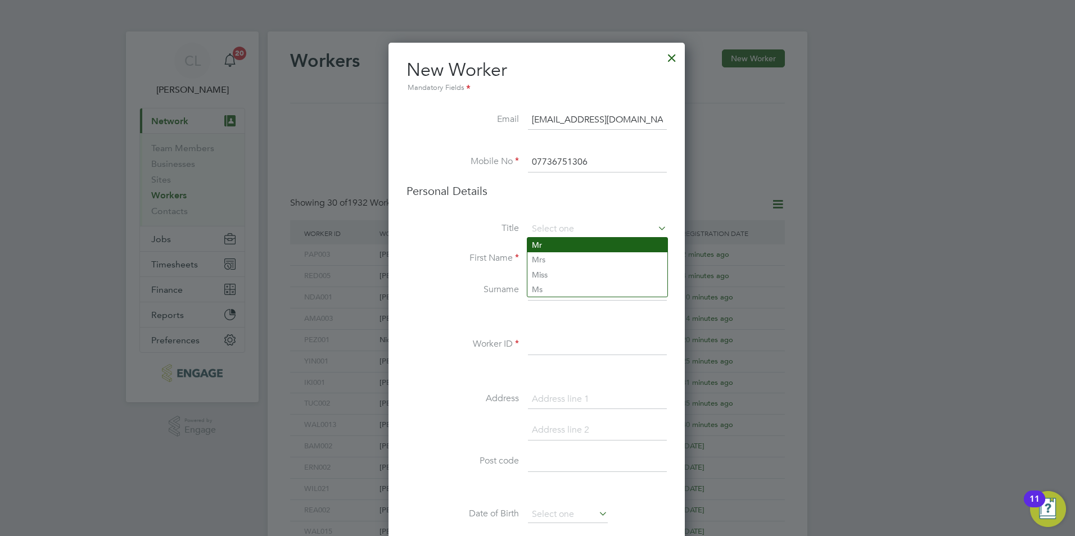
type input "Mr"
drag, startPoint x: 567, startPoint y: 251, endPoint x: 569, endPoint y: 242, distance: 9.8
click at [568, 247] on div "Title Mr First Name Surname Worker ID Address Post code Date of Birth Gender Na…" at bounding box center [536, 425] width 260 height 408
type input "Clinton"
click at [544, 299] on input at bounding box center [597, 291] width 139 height 20
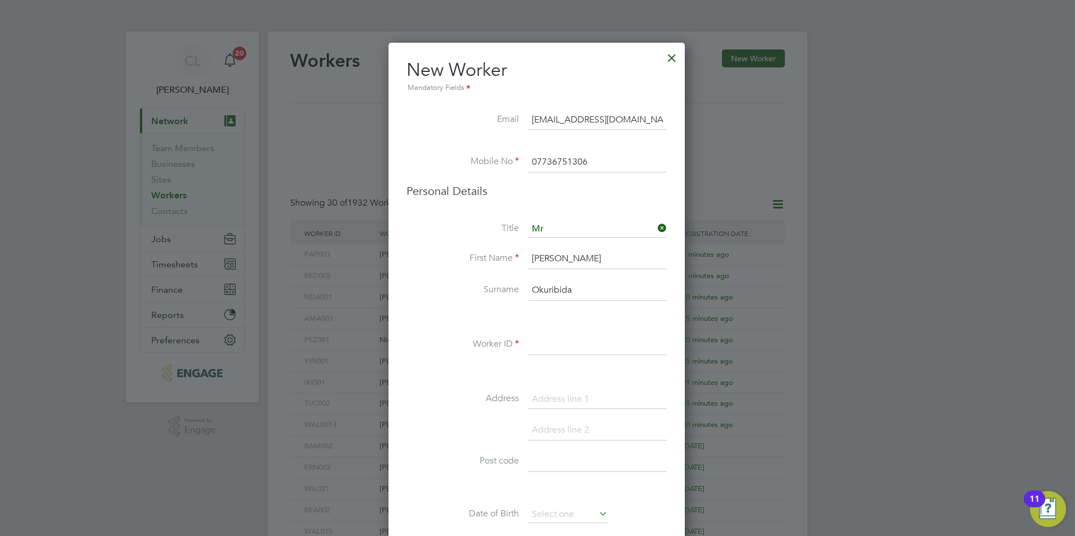
type input "Okuribida"
click at [547, 361] on li "Worker ID" at bounding box center [536, 350] width 260 height 31
click at [536, 344] on input at bounding box center [597, 345] width 139 height 20
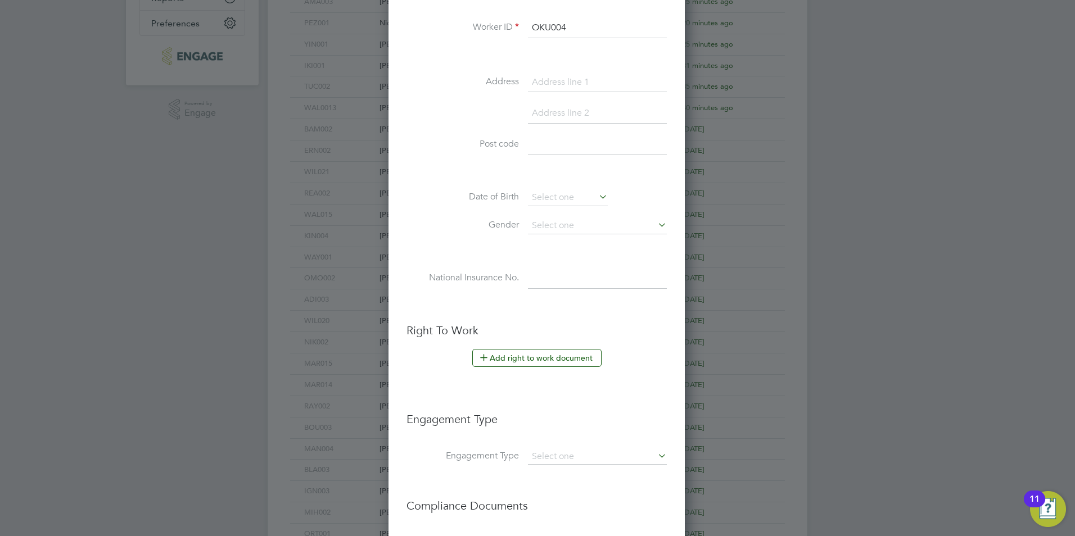
scroll to position [337, 0]
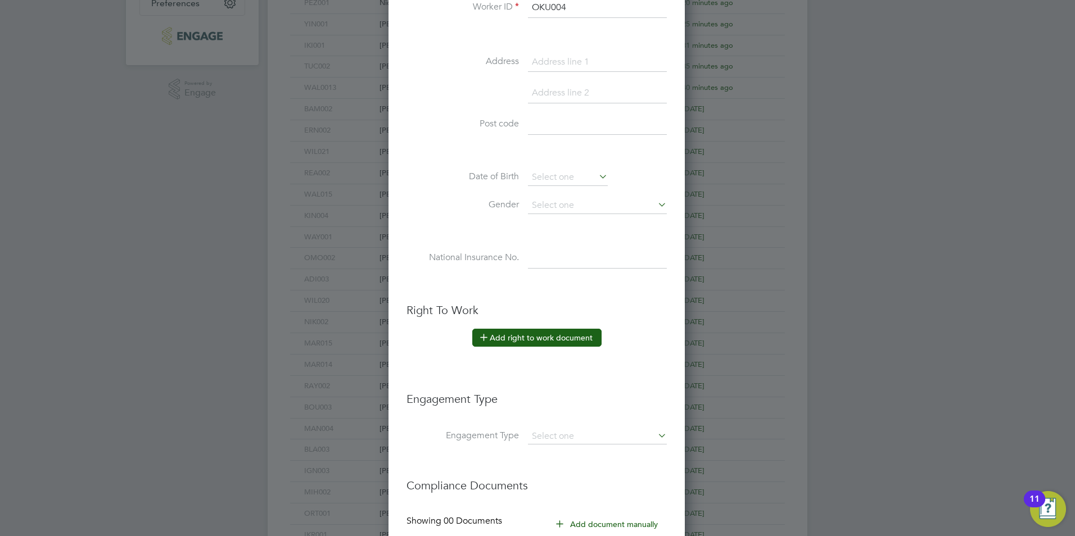
type input "OKU004"
click at [501, 337] on button "Add right to work document" at bounding box center [536, 338] width 129 height 18
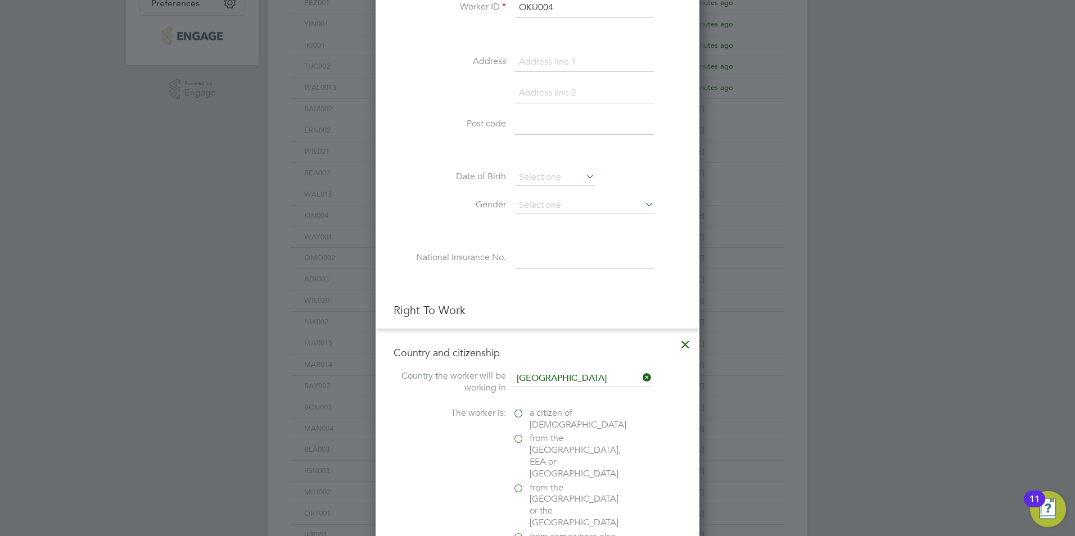
scroll to position [1120, 324]
click at [530, 418] on span "a citizen of [DEMOGRAPHIC_DATA]" at bounding box center [578, 420] width 97 height 24
click at [0, 0] on input "a citizen of [DEMOGRAPHIC_DATA]" at bounding box center [0, 0] width 0 height 0
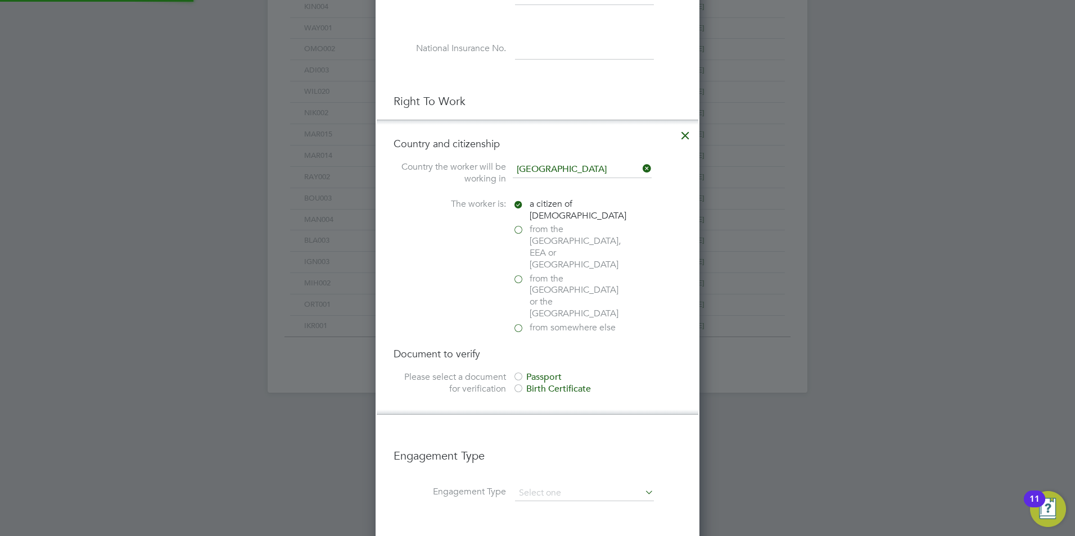
scroll to position [618, 0]
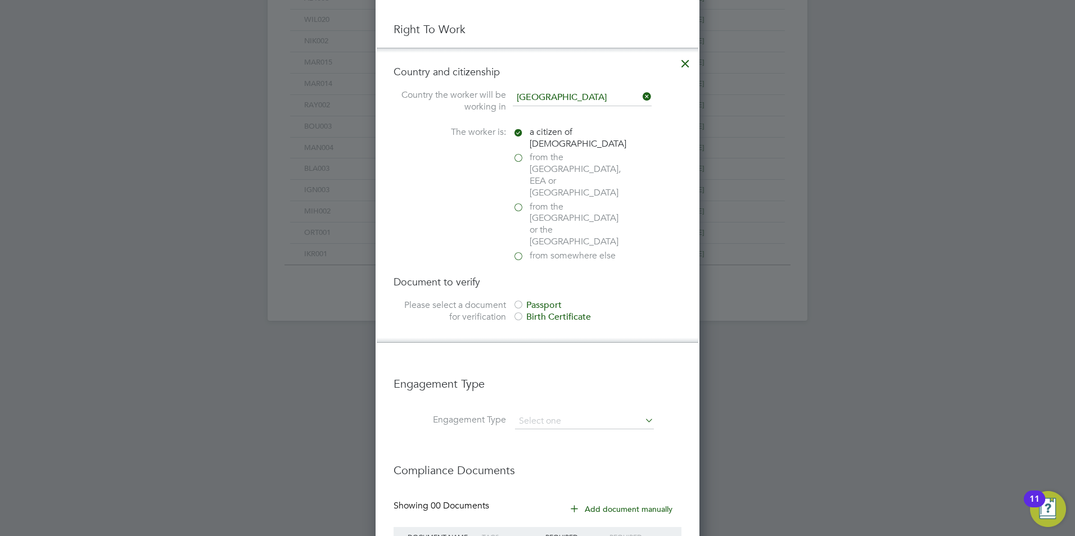
click at [536, 300] on div "Passport" at bounding box center [597, 306] width 169 height 12
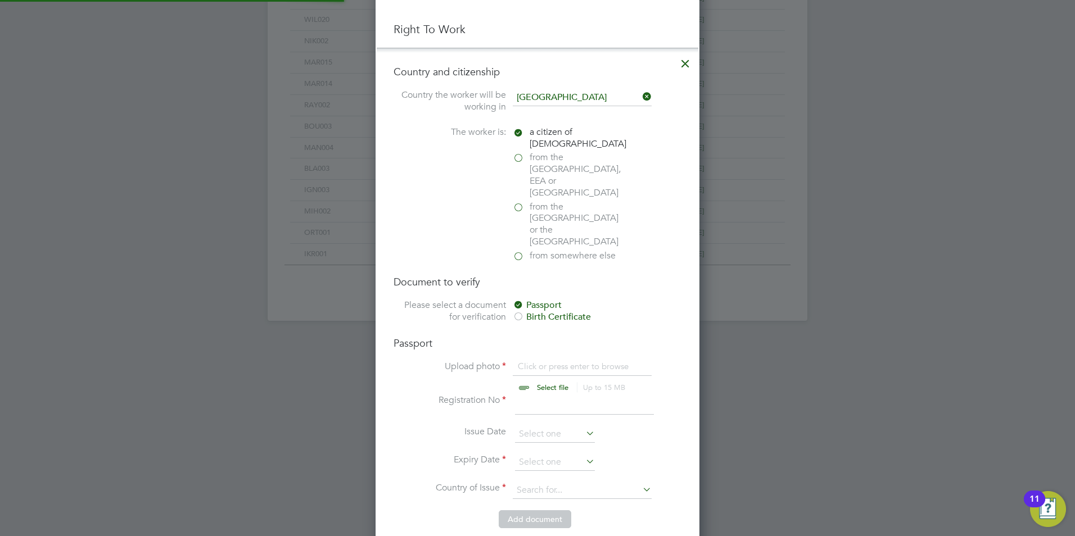
scroll to position [15, 139]
click at [530, 361] on input "file" at bounding box center [563, 378] width 177 height 34
type input "C:\fakepath\Clinton Okuribido BP.jpg"
click at [530, 395] on input at bounding box center [584, 405] width 139 height 20
type input "10"
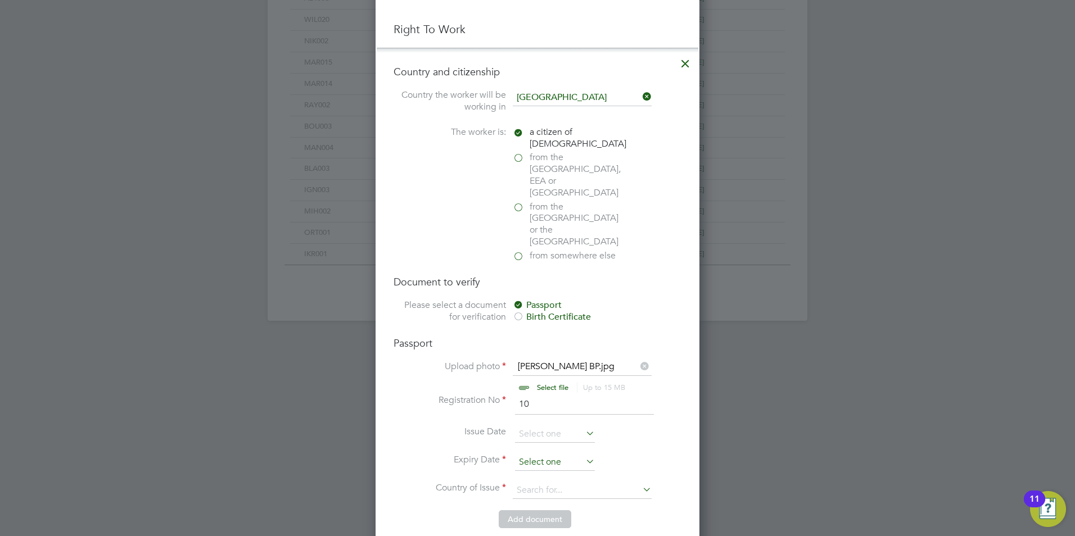
click at [547, 454] on input at bounding box center [555, 462] width 80 height 17
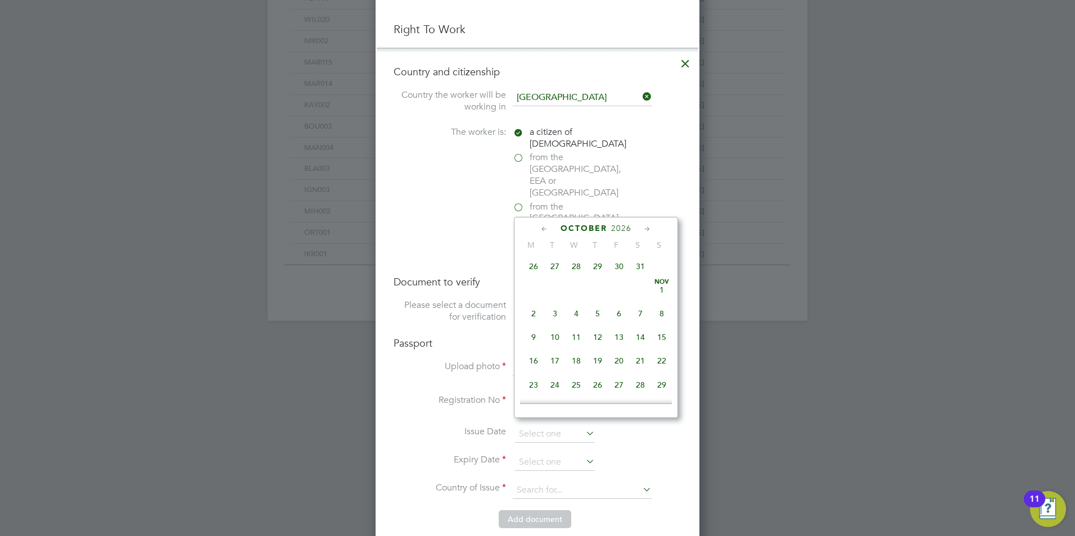
scroll to position [2139, 0]
click at [598, 301] on span "19" at bounding box center [597, 289] width 21 height 21
type input "19 Nov 2026"
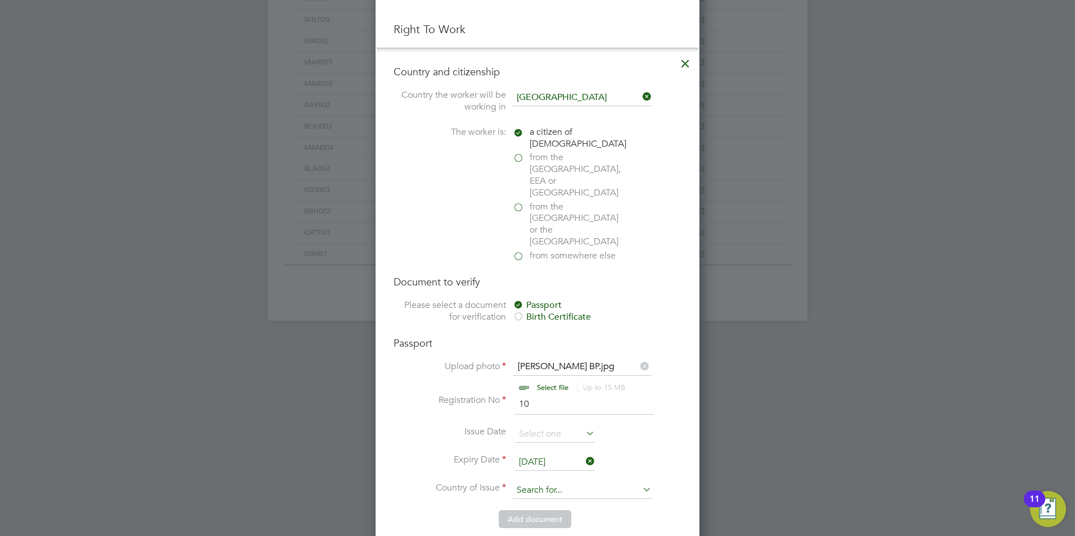
click at [526, 482] on input at bounding box center [582, 490] width 139 height 17
click at [526, 495] on li "United Kingdom" at bounding box center [591, 502] width 158 height 15
type input "[GEOGRAPHIC_DATA]"
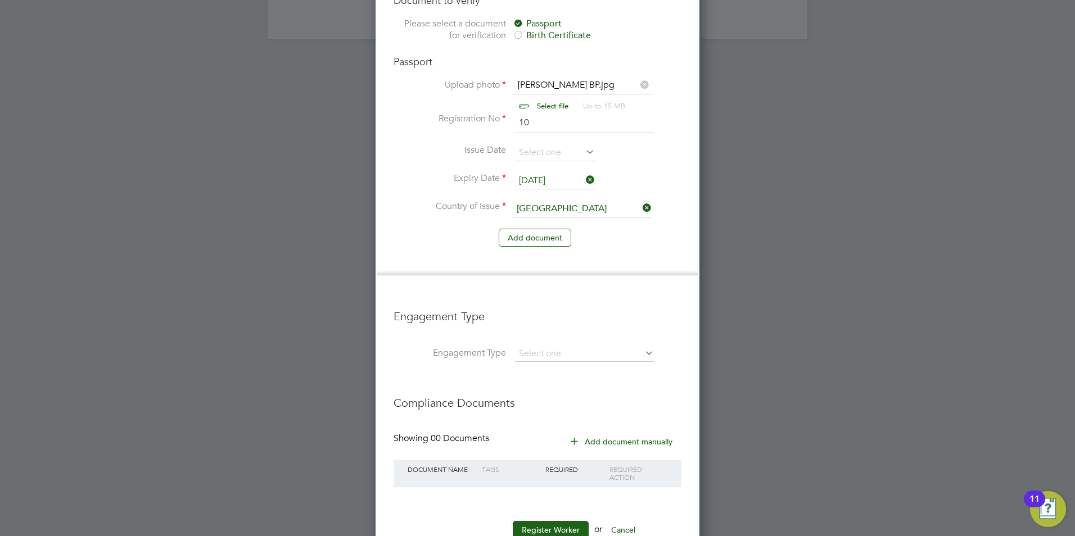
scroll to position [902, 0]
click at [566, 345] on input at bounding box center [584, 353] width 139 height 16
click at [555, 376] on li "Umbrella" at bounding box center [584, 382] width 140 height 16
type input "Umbrella"
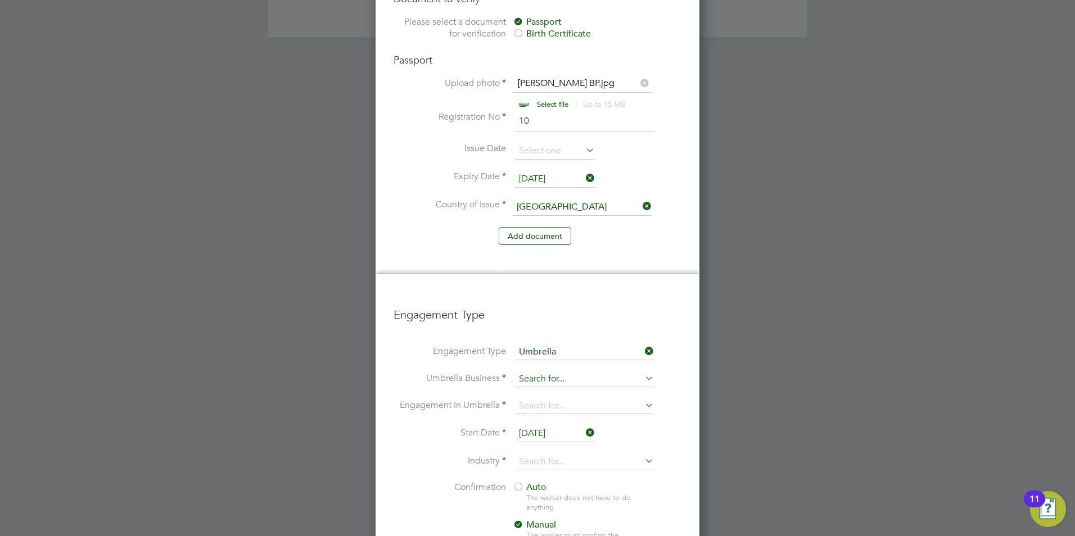
click at [546, 372] on input at bounding box center [584, 380] width 139 height 16
drag, startPoint x: 557, startPoint y: 356, endPoint x: 547, endPoint y: 369, distance: 16.1
click at [555, 358] on li "One Payroll Solutions Limited" at bounding box center [584, 361] width 140 height 16
type input "One Payroll Solutions Limited"
click at [546, 399] on input at bounding box center [584, 407] width 139 height 16
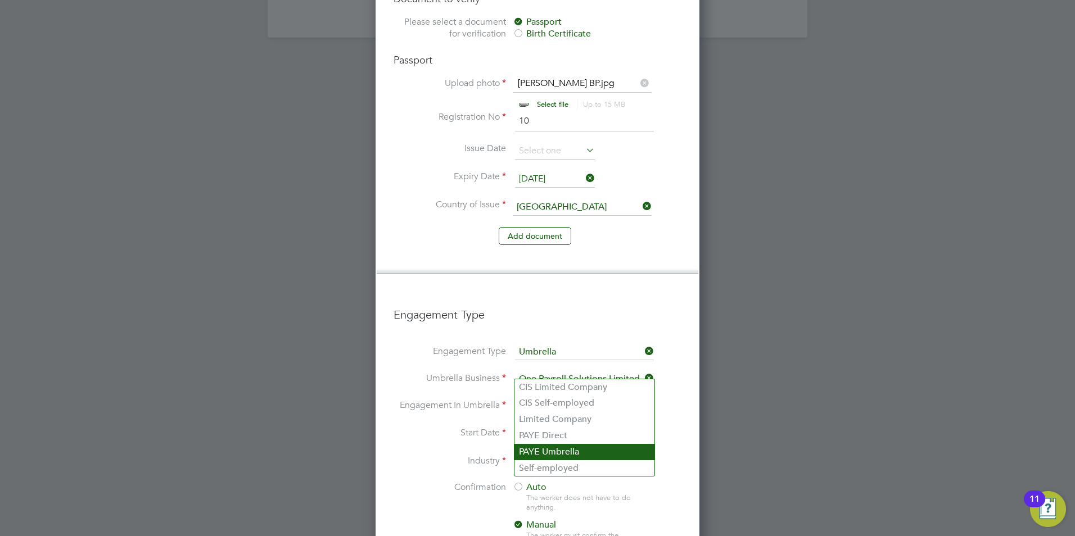
click at [554, 454] on li "PAYE Umbrella" at bounding box center [584, 452] width 140 height 16
type input "PAYE Umbrella"
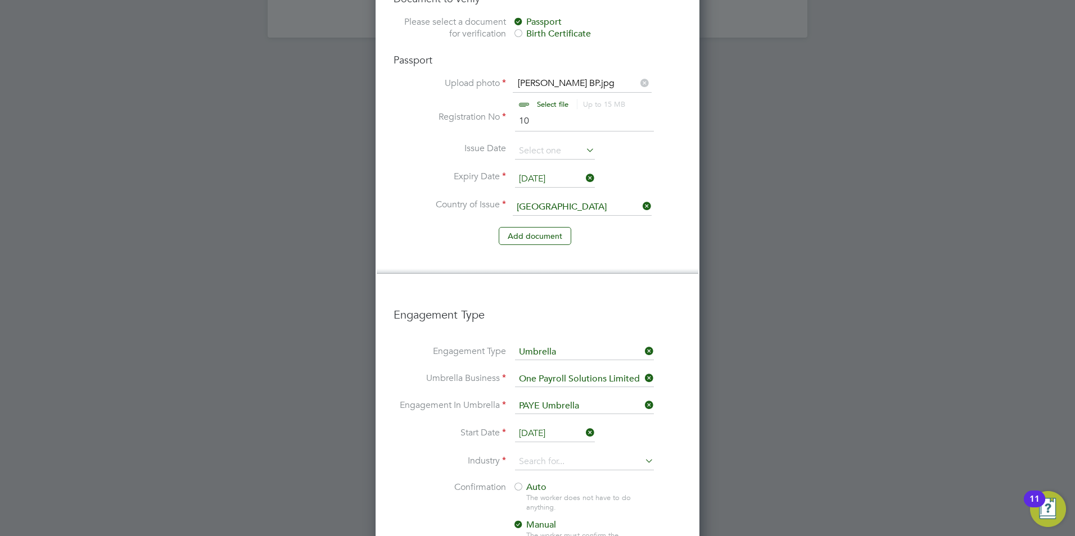
click at [531, 426] on input "[DATE]" at bounding box center [555, 434] width 80 height 17
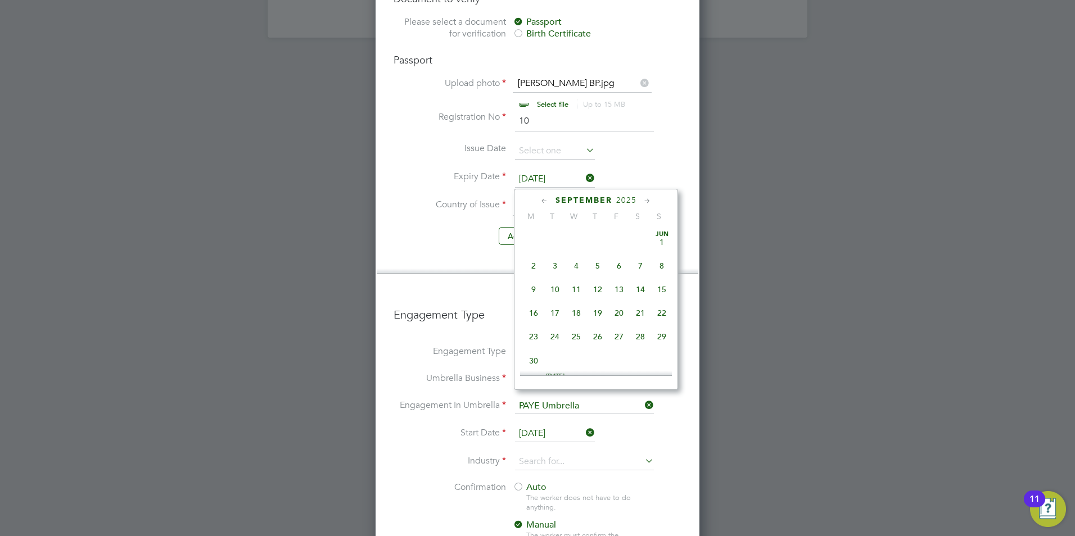
scroll to position [438, 0]
click at [533, 232] on span "15" at bounding box center [533, 230] width 21 height 21
type input "[DATE]"
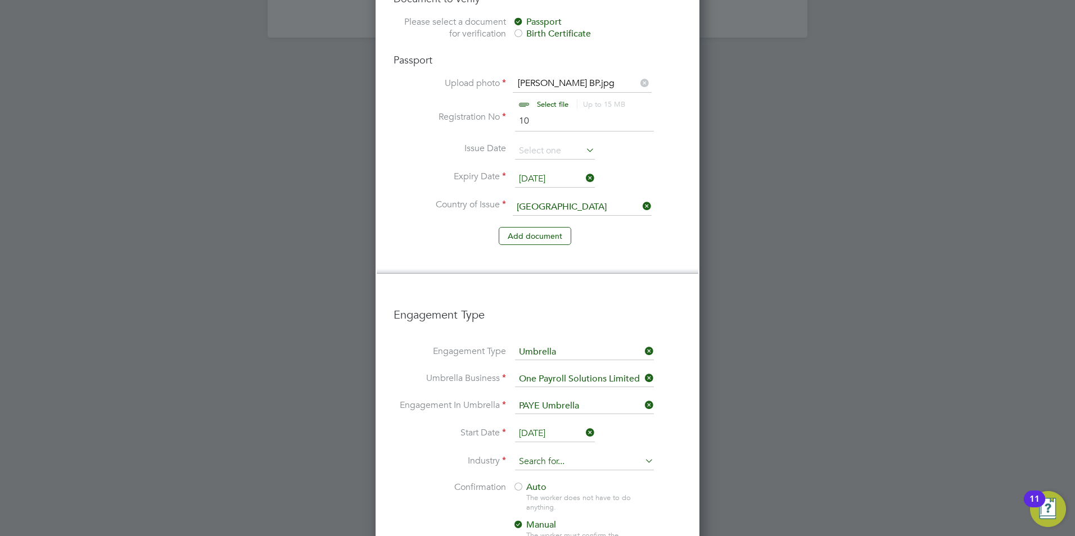
click at [528, 454] on input at bounding box center [584, 462] width 139 height 17
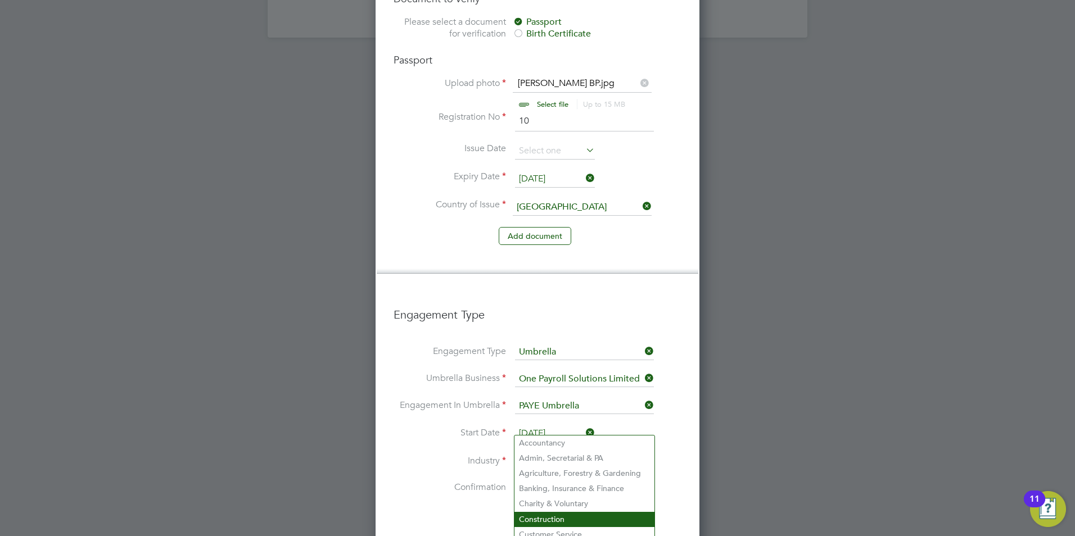
click at [522, 512] on li "Construction" at bounding box center [584, 519] width 140 height 15
type input "Construction"
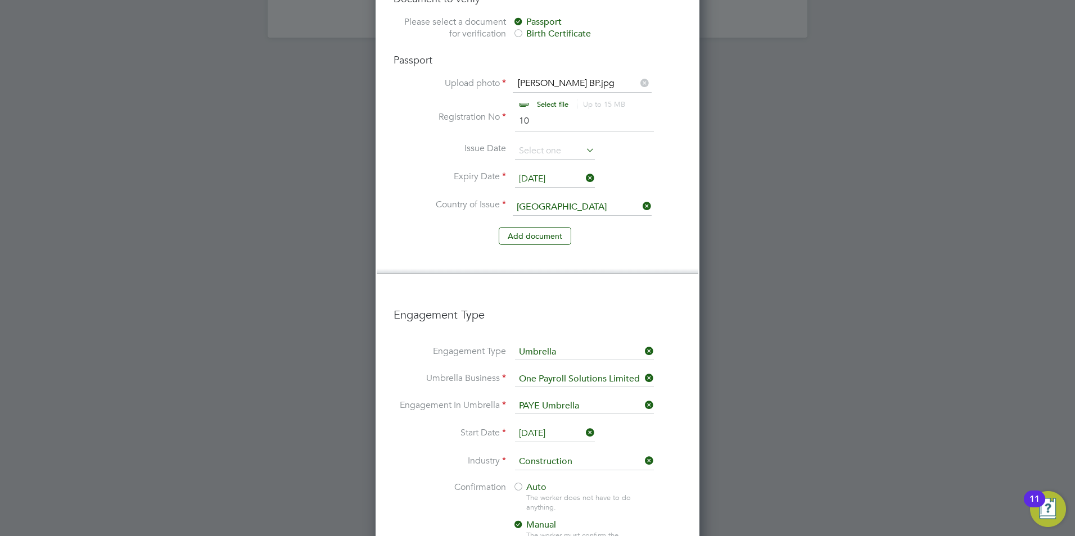
click at [527, 482] on span "Auto" at bounding box center [530, 487] width 34 height 11
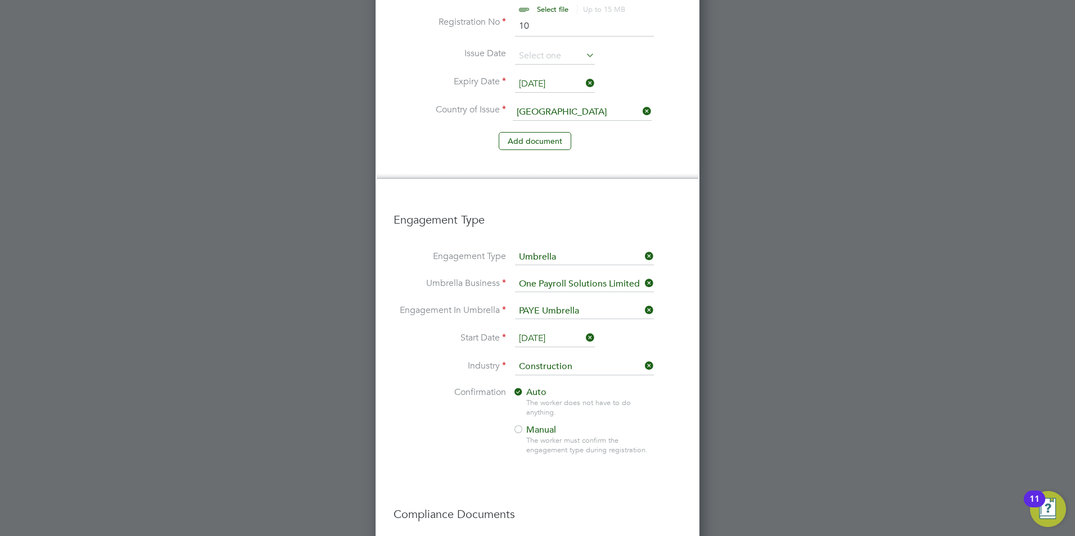
scroll to position [1110, 0]
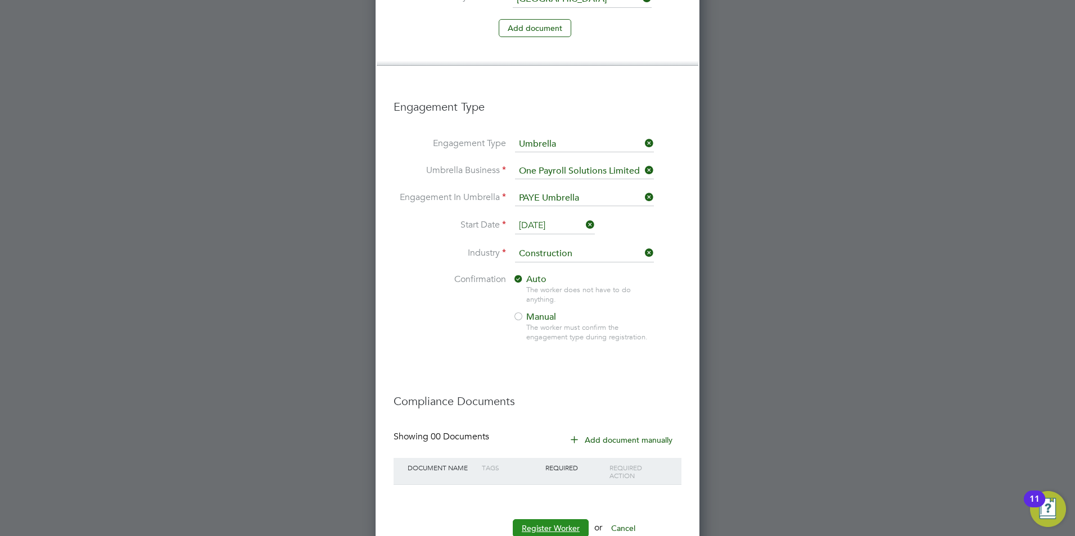
click at [555, 519] on button "Register Worker" at bounding box center [551, 528] width 76 height 18
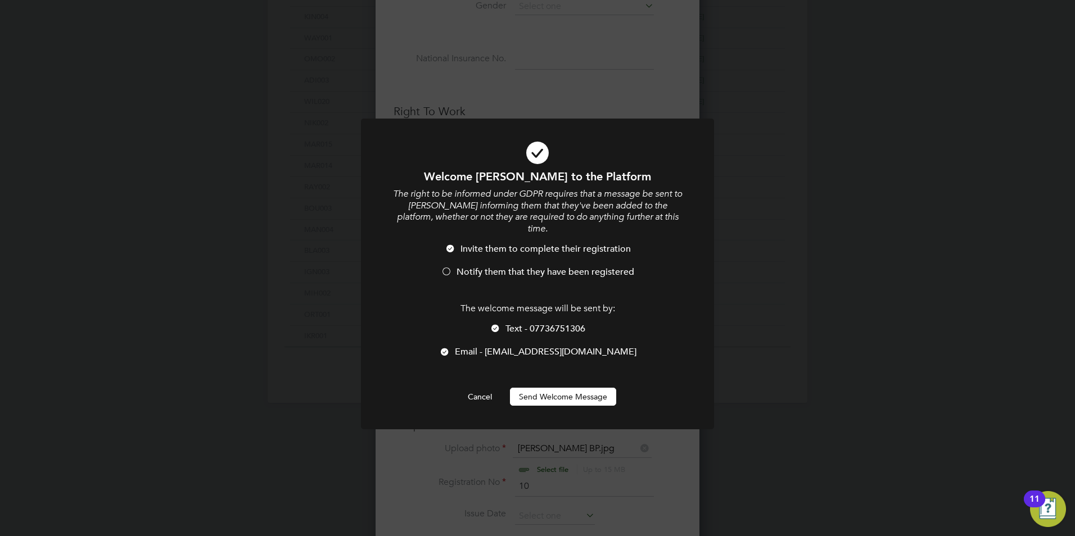
click at [477, 266] on span "Notify them that they have been registered" at bounding box center [546, 271] width 178 height 11
click at [531, 323] on span "Text - 07736751306" at bounding box center [545, 328] width 80 height 11
click at [544, 388] on button "Send Welcome Message" at bounding box center [563, 397] width 106 height 18
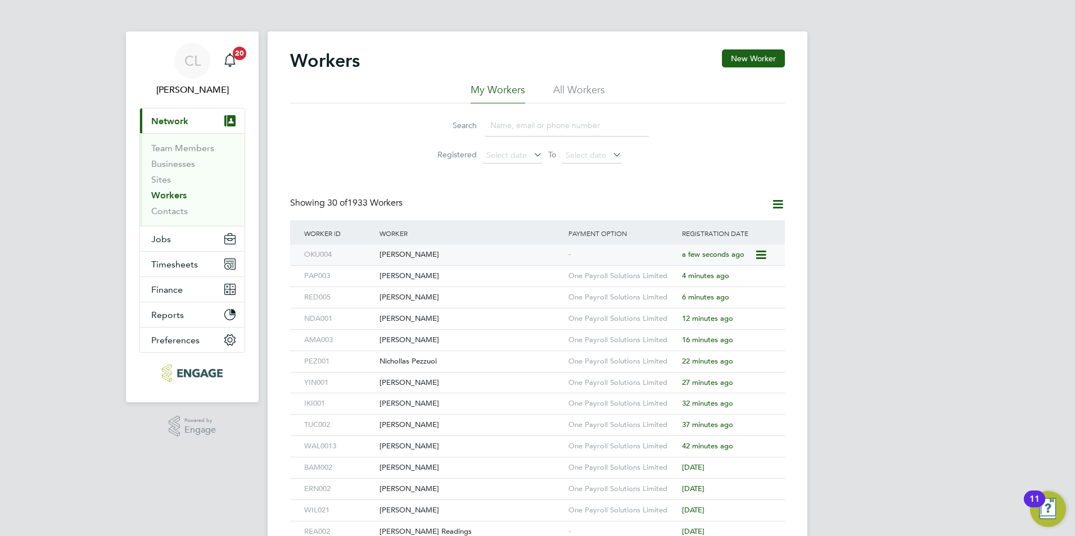
click at [588, 254] on div "-" at bounding box center [623, 255] width 114 height 21
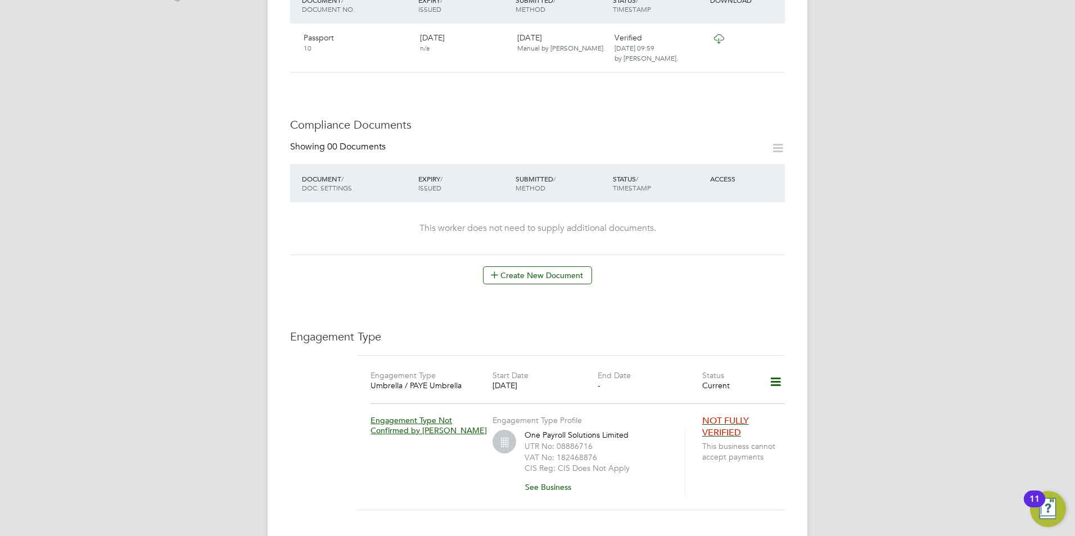
scroll to position [450, 0]
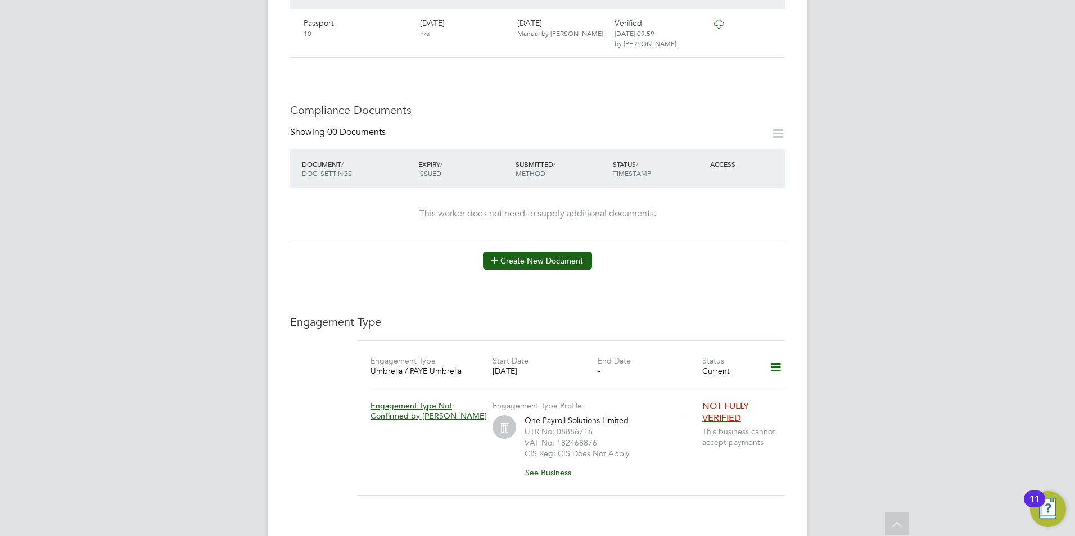
click at [558, 252] on button "Create New Document" at bounding box center [537, 261] width 109 height 18
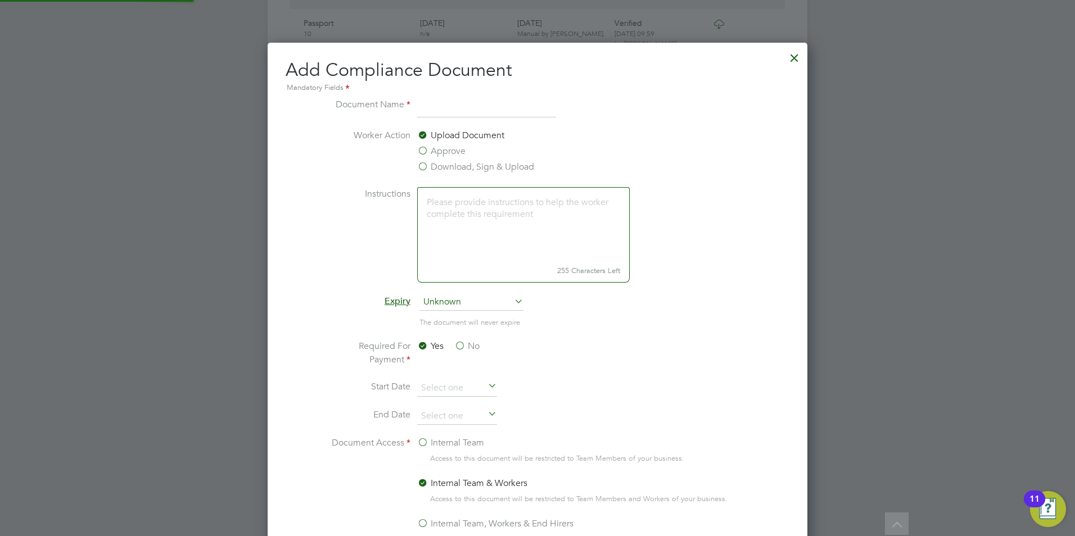
scroll to position [590, 540]
type input "CSCS"
click at [446, 164] on label "Download, Sign & Upload" at bounding box center [475, 166] width 117 height 13
click at [0, 0] on input "Download, Sign & Upload" at bounding box center [0, 0] width 0 height 0
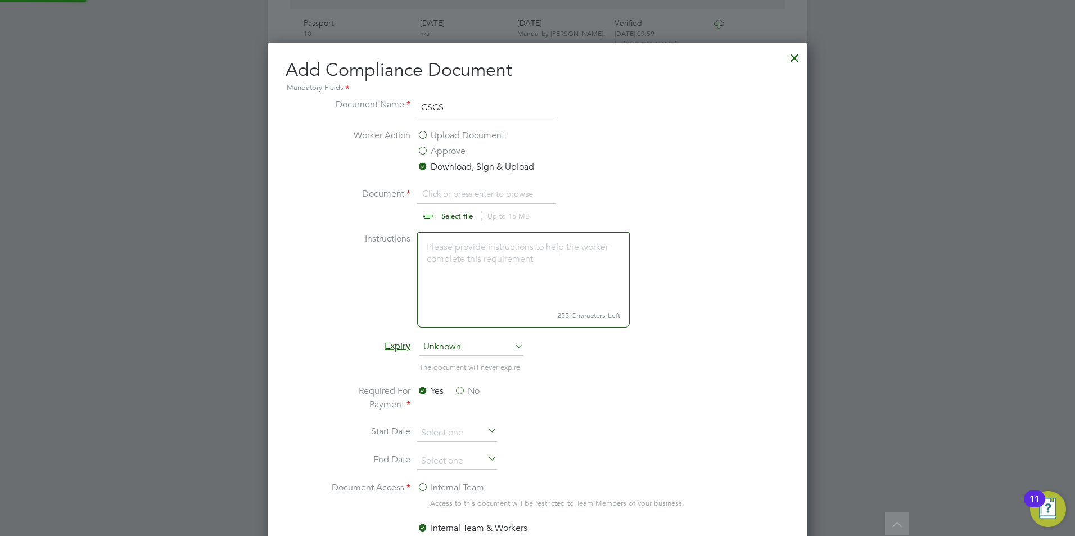
scroll to position [17, 139]
click at [453, 216] on input "file" at bounding box center [467, 204] width 177 height 34
type input "C:\fakepath\Clinton Okuribido CSCS.jpg"
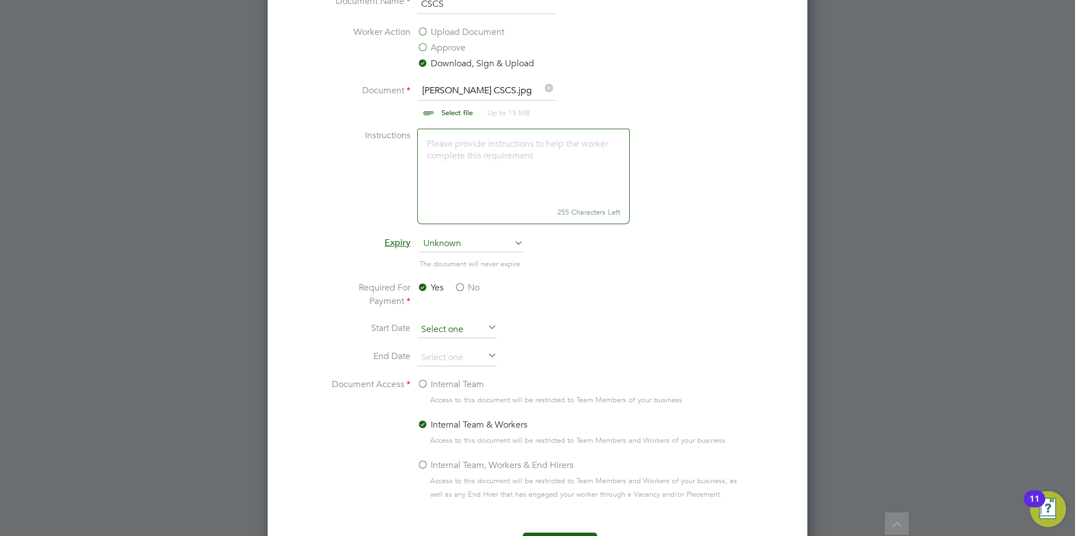
scroll to position [681, 0]
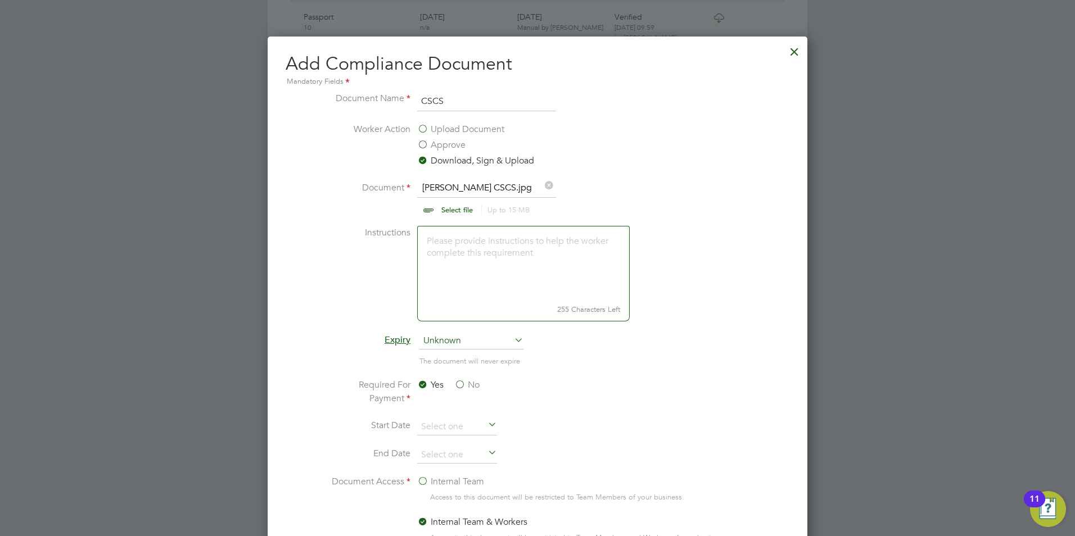
click at [794, 54] on div at bounding box center [794, 49] width 20 height 20
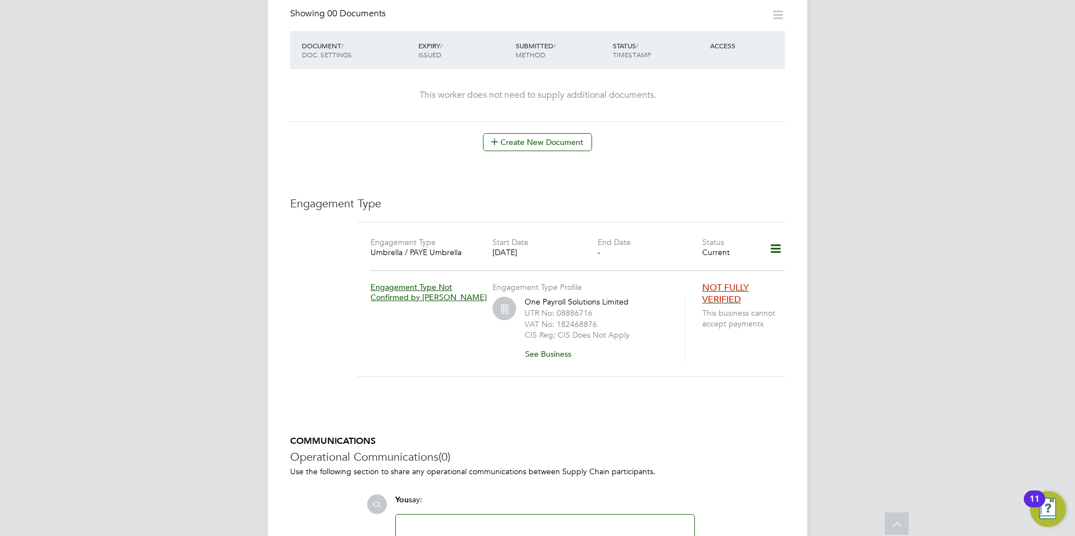
scroll to position [625, 0]
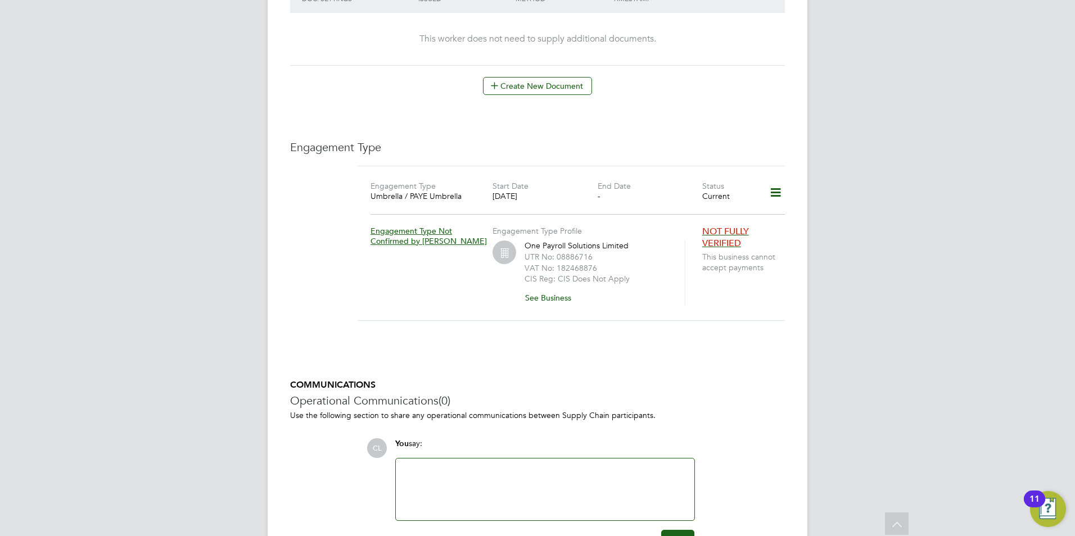
drag, startPoint x: 794, startPoint y: 58, endPoint x: 762, endPoint y: 78, distance: 37.6
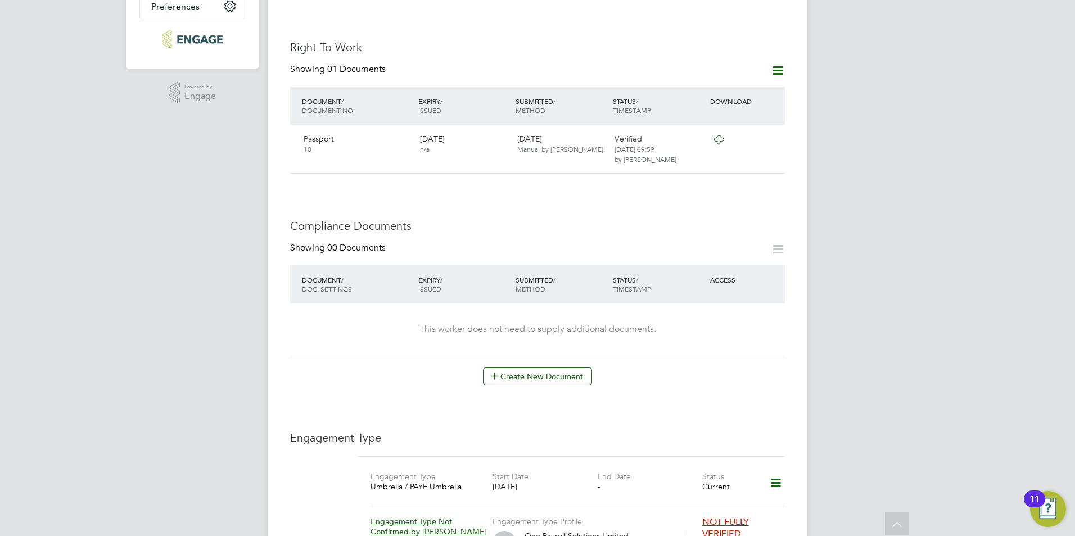
scroll to position [231, 0]
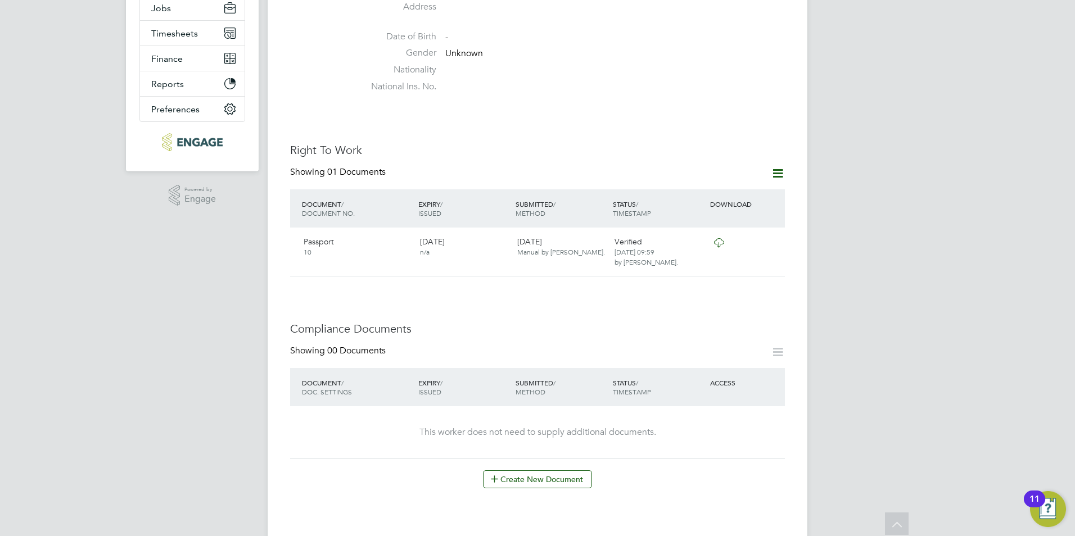
click at [796, 57] on div "Worker Details Unfollow CO Clinton Okuribida m: 07736751306 Personal Details ID…" at bounding box center [538, 390] width 540 height 1181
drag, startPoint x: 794, startPoint y: 55, endPoint x: 793, endPoint y: 48, distance: 6.4
click at [793, 48] on div "Worker Details Unfollow CO Clinton Okuribida m: 07736751306 Personal Details ID…" at bounding box center [538, 390] width 540 height 1181
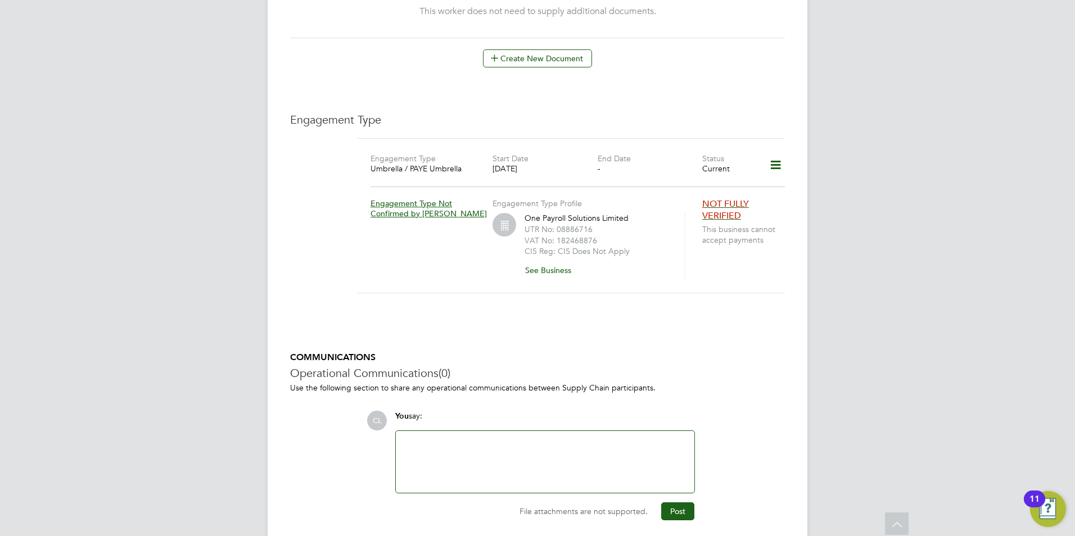
scroll to position [625, 0]
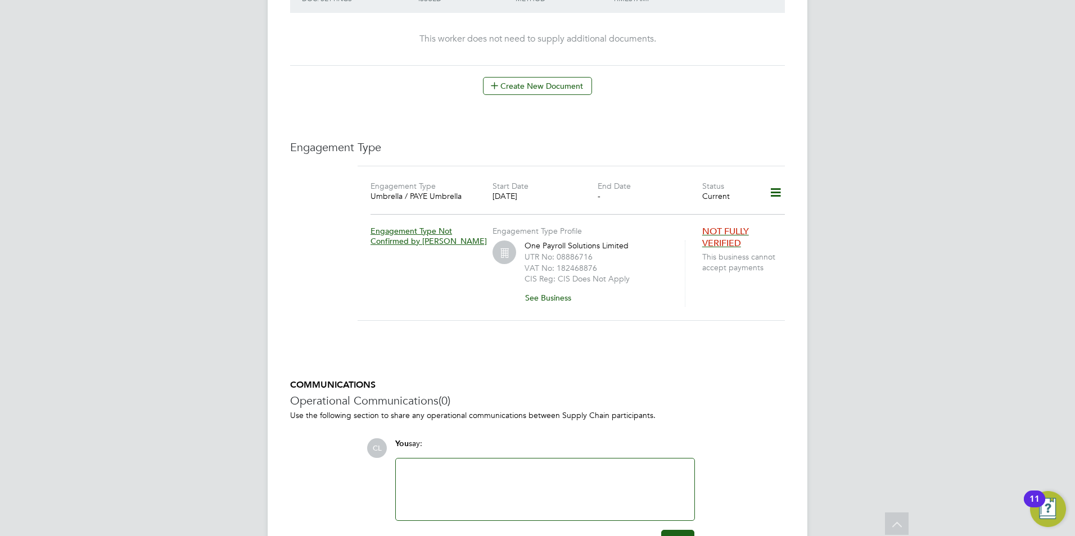
drag, startPoint x: 799, startPoint y: 134, endPoint x: 794, endPoint y: 123, distance: 12.8
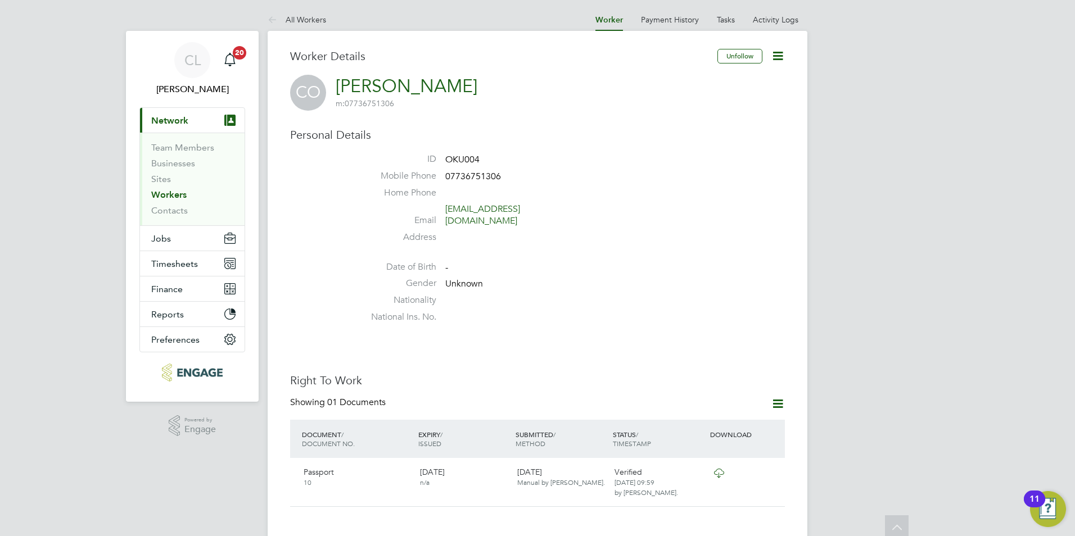
scroll to position [0, 0]
click at [785, 54] on icon at bounding box center [778, 56] width 14 height 14
drag, startPoint x: 69, startPoint y: 68, endPoint x: 114, endPoint y: 69, distance: 45.5
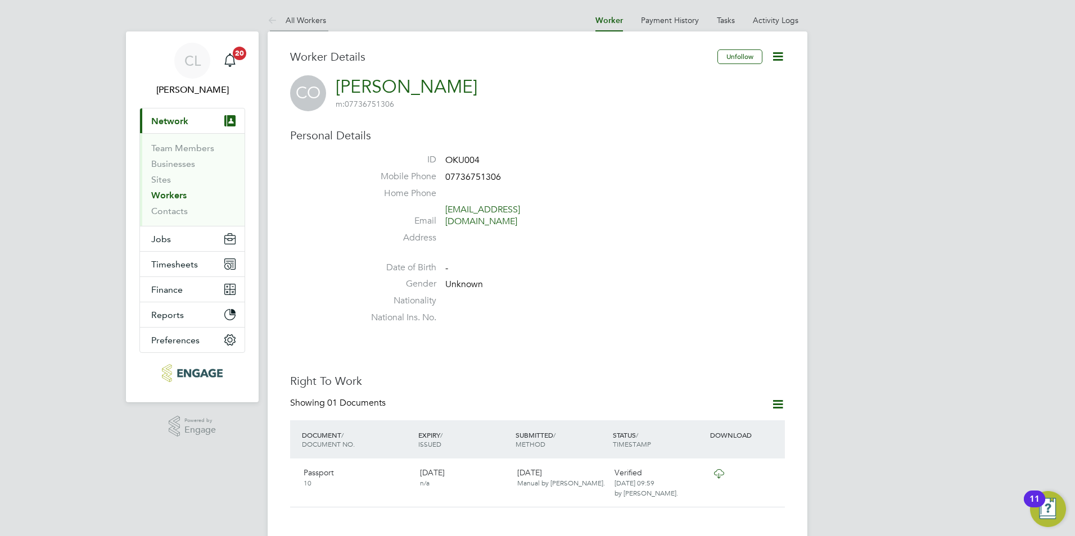
click at [287, 19] on link "All Workers" at bounding box center [297, 20] width 58 height 10
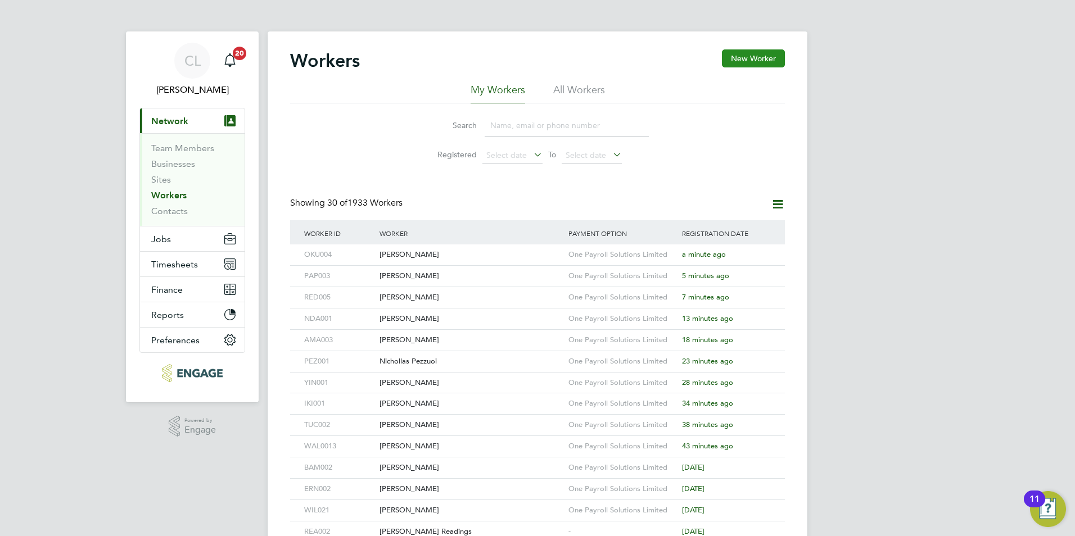
click at [748, 61] on button "New Worker" at bounding box center [753, 58] width 63 height 18
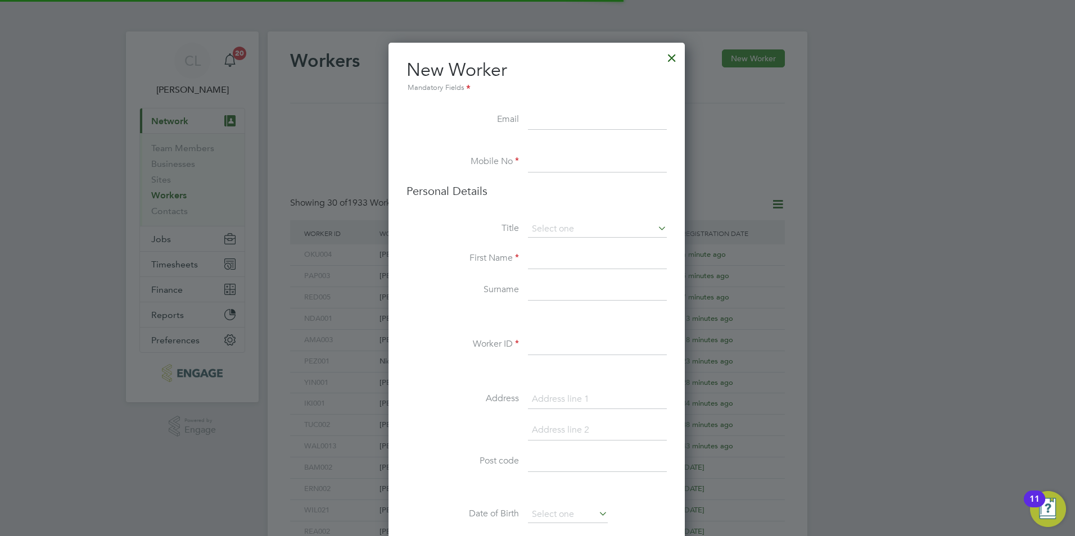
scroll to position [951, 298]
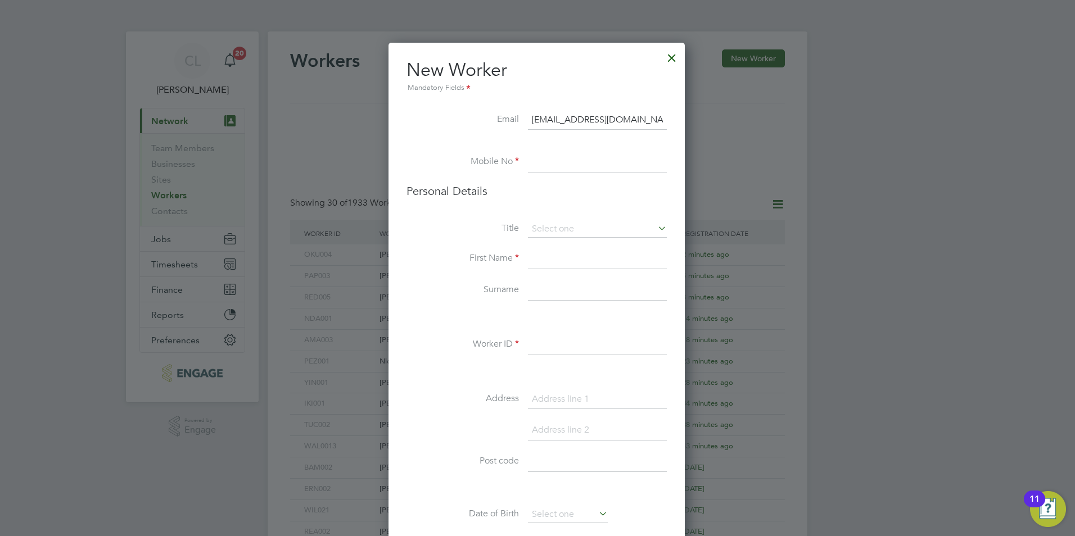
type input "srainb1@outlook.com"
click at [563, 169] on input at bounding box center [597, 162] width 139 height 20
type input "07495392331"
click at [562, 233] on input at bounding box center [597, 229] width 139 height 17
click at [560, 248] on li "Mr" at bounding box center [597, 245] width 140 height 15
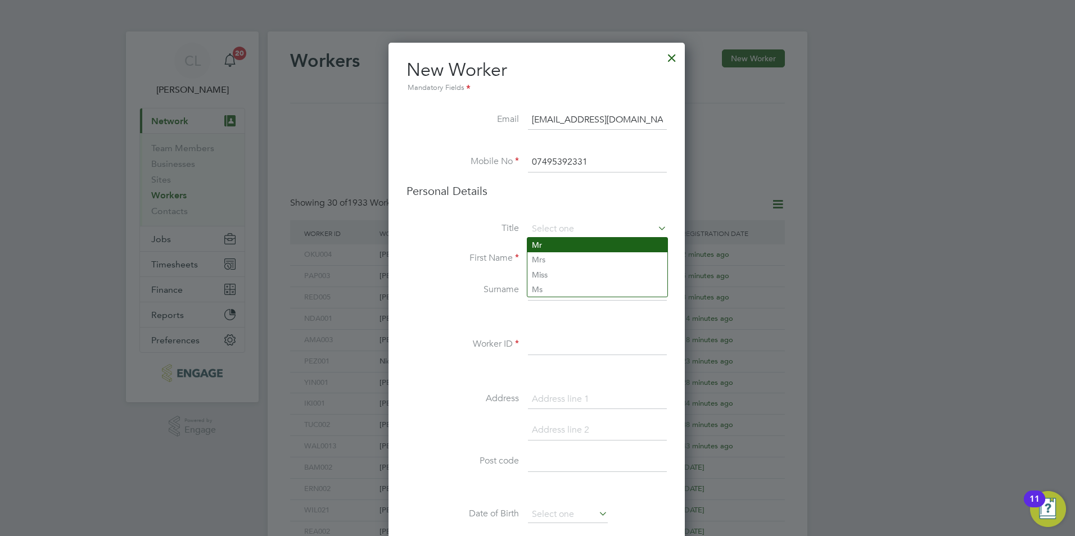
type input "Mr"
click at [559, 248] on li "Title Mr" at bounding box center [536, 235] width 260 height 28
drag, startPoint x: 559, startPoint y: 248, endPoint x: 557, endPoint y: 261, distance: 13.2
click at [557, 261] on input at bounding box center [597, 259] width 139 height 20
click at [566, 236] on input at bounding box center [597, 229] width 139 height 17
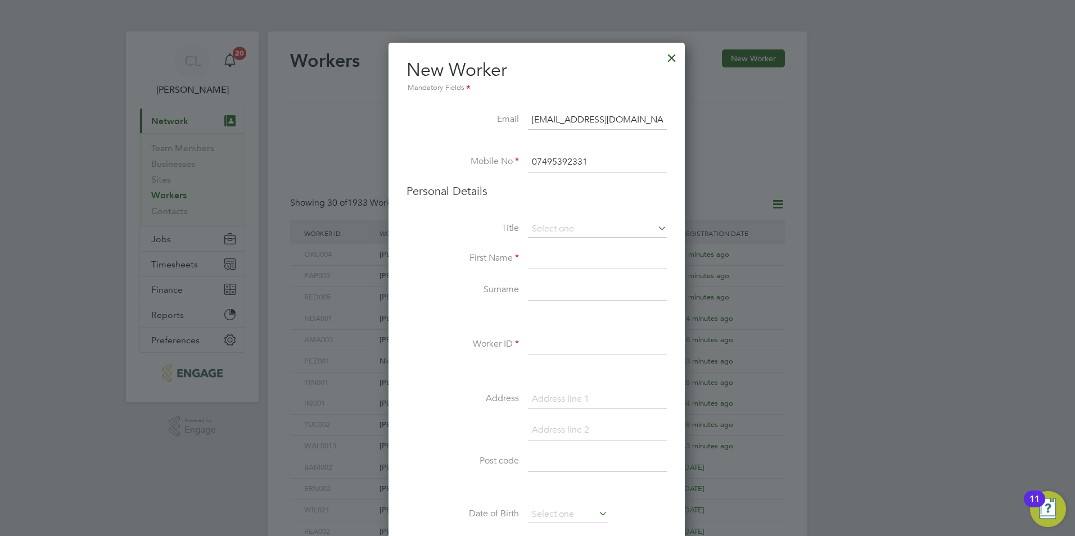
click at [671, 224] on div "New Worker Mandatory Fields Email srainb1@outlook.com Mobile No 07495392331 Per…" at bounding box center [536, 518] width 296 height 950
click at [656, 228] on icon at bounding box center [656, 228] width 0 height 16
click at [609, 213] on li "Personal Details" at bounding box center [536, 202] width 260 height 37
click at [576, 246] on li "Title" at bounding box center [536, 235] width 260 height 28
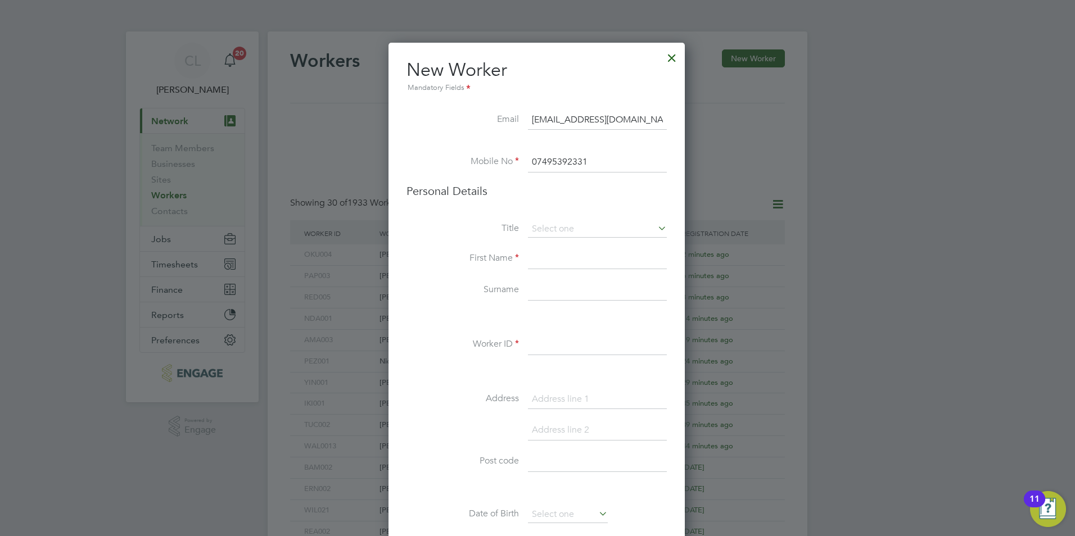
click at [570, 263] on input at bounding box center [597, 259] width 139 height 20
type input "Sarah"
click at [542, 299] on input at bounding box center [597, 291] width 139 height 20
type input "Rainbow"
click at [540, 345] on input at bounding box center [597, 345] width 139 height 20
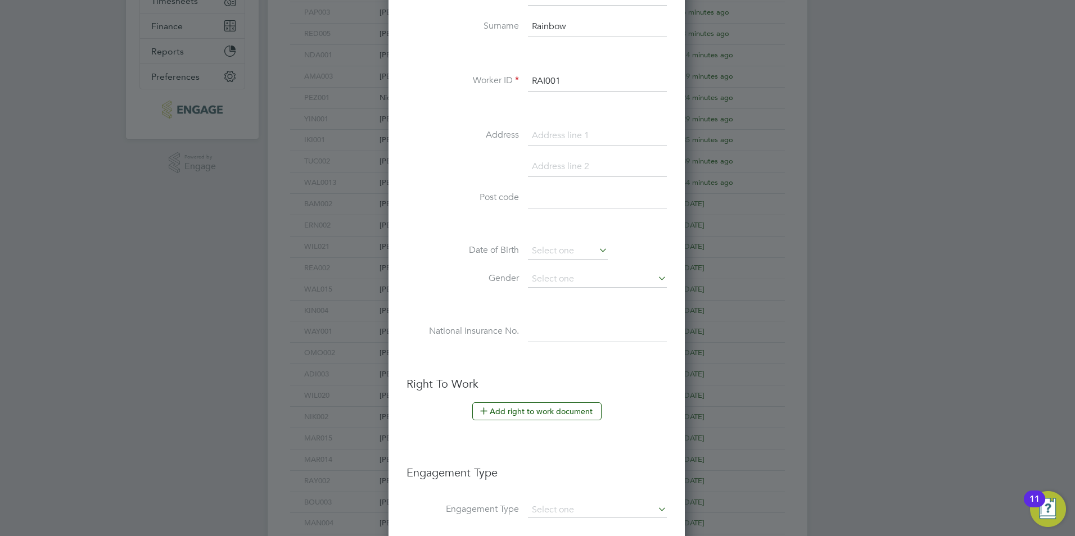
scroll to position [281, 0]
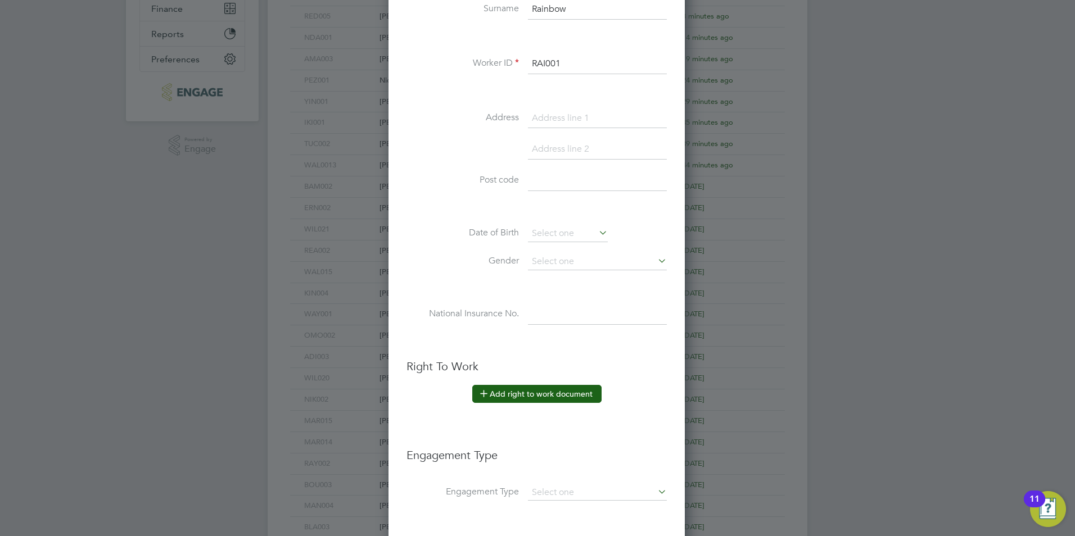
type input "RAI001"
click at [511, 399] on button "Add right to work document" at bounding box center [536, 394] width 129 height 18
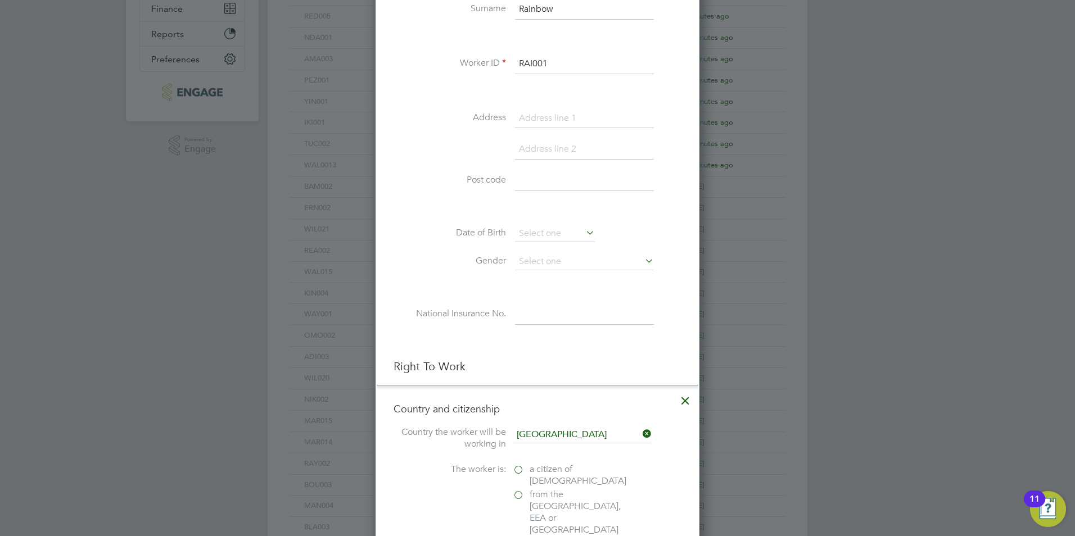
click at [518, 466] on label "a citizen of [DEMOGRAPHIC_DATA]" at bounding box center [569, 476] width 112 height 24
click at [0, 0] on input "a citizen of [DEMOGRAPHIC_DATA]" at bounding box center [0, 0] width 0 height 0
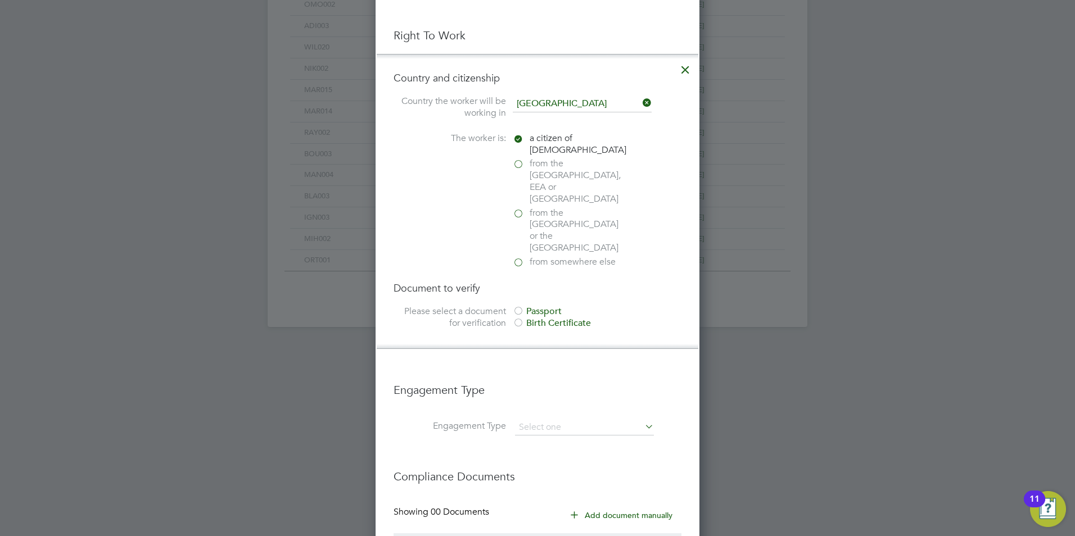
scroll to position [618, 0]
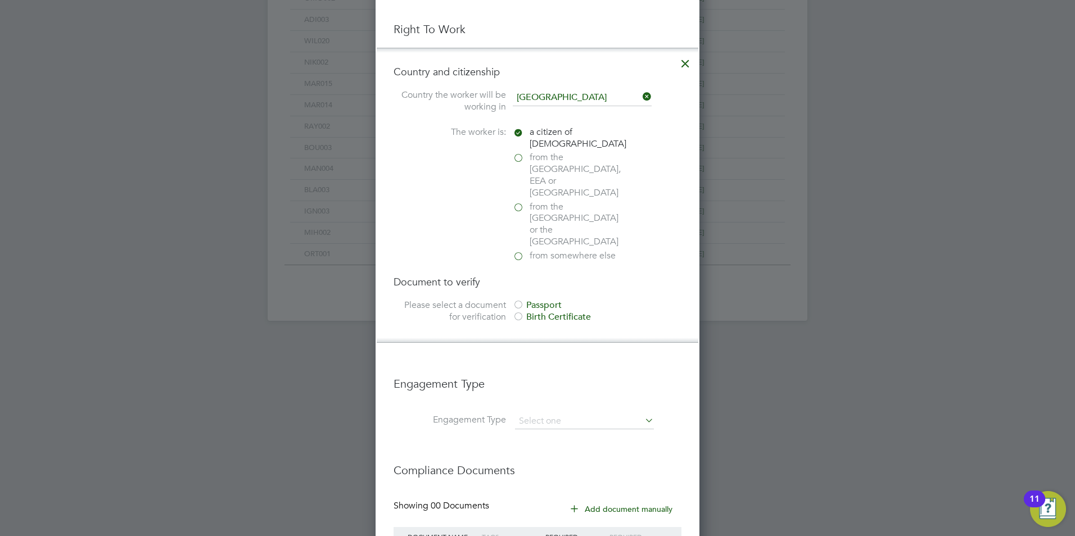
click at [532, 300] on div "Passport" at bounding box center [597, 306] width 169 height 12
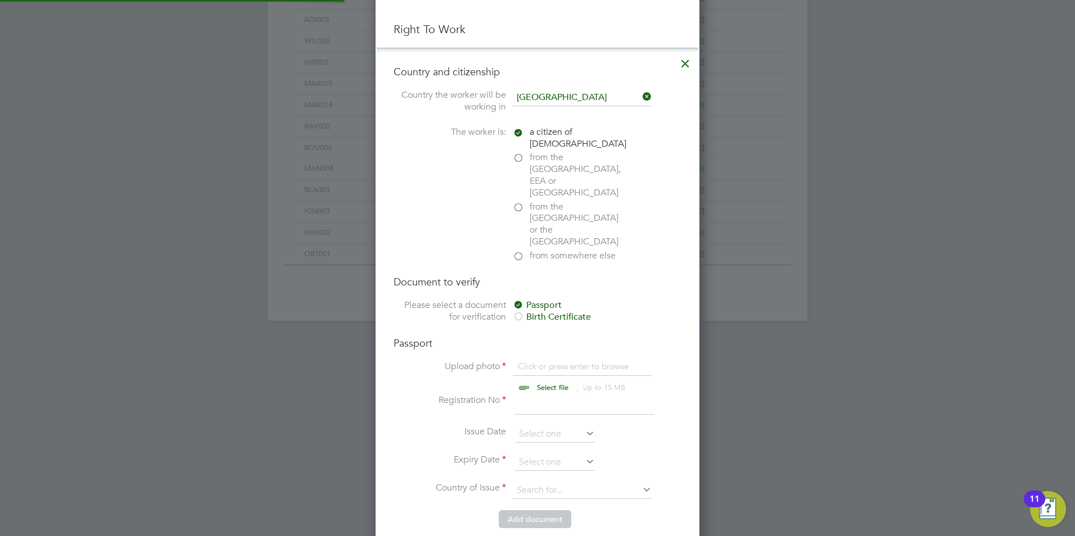
scroll to position [1396, 324]
click at [533, 361] on input "file" at bounding box center [563, 378] width 177 height 34
click at [683, 62] on icon at bounding box center [685, 61] width 20 height 20
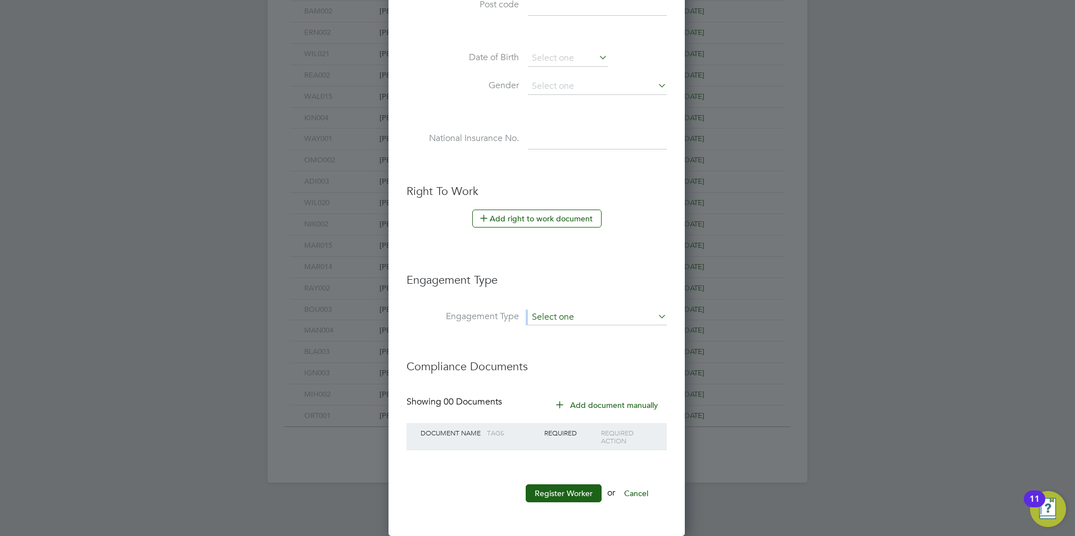
click at [539, 315] on ul "New Worker Mandatory Fields Email srainb1@outlook.com Mobile No 07495392331 Per…" at bounding box center [536, 58] width 260 height 912
click at [539, 319] on input at bounding box center [597, 318] width 139 height 16
click at [558, 385] on li "Umbrella" at bounding box center [597, 382] width 140 height 16
type input "Umbrella"
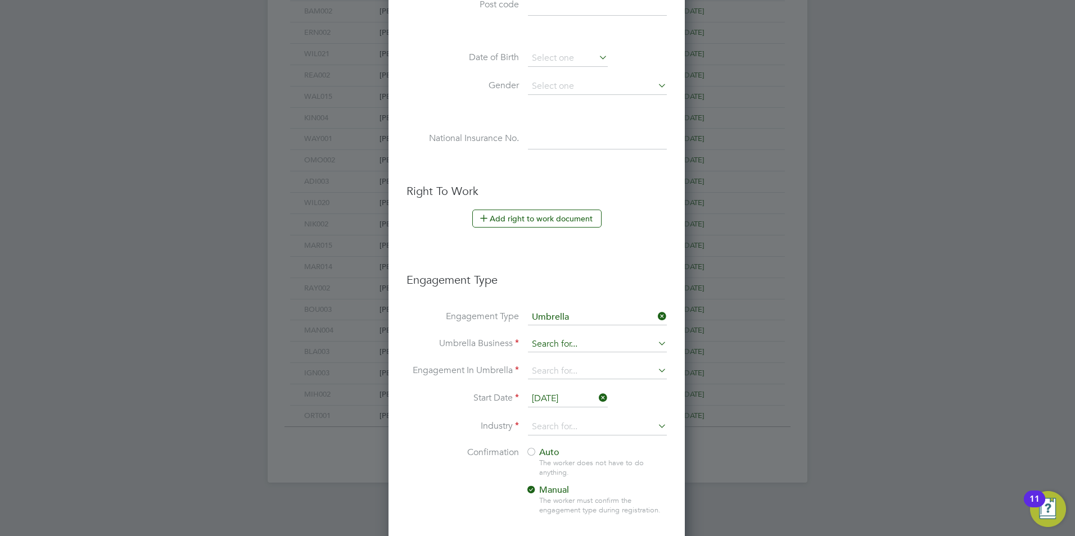
click at [537, 346] on input at bounding box center [597, 345] width 139 height 16
drag, startPoint x: 543, startPoint y: 363, endPoint x: 545, endPoint y: 378, distance: 15.3
click at [543, 364] on b "One" at bounding box center [540, 360] width 17 height 11
type input "One Payroll Solutions Limited"
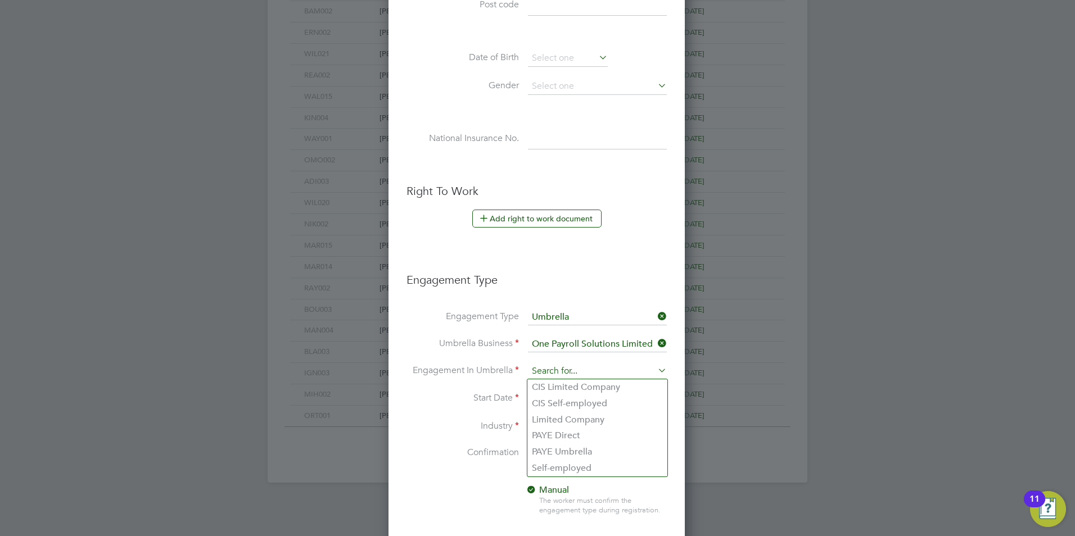
click at [545, 378] on input at bounding box center [597, 372] width 139 height 16
click at [576, 457] on li "PAYE Umbrella" at bounding box center [597, 452] width 140 height 16
type input "PAYE Umbrella"
click at [545, 398] on input "[DATE]" at bounding box center [568, 399] width 80 height 17
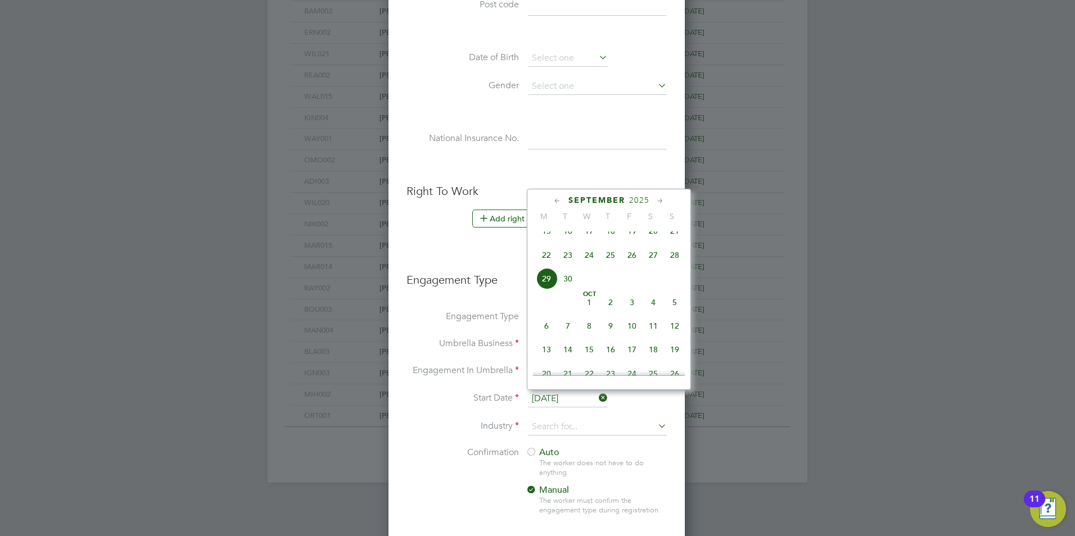
click at [543, 241] on span "15" at bounding box center [546, 230] width 21 height 21
type input "[DATE]"
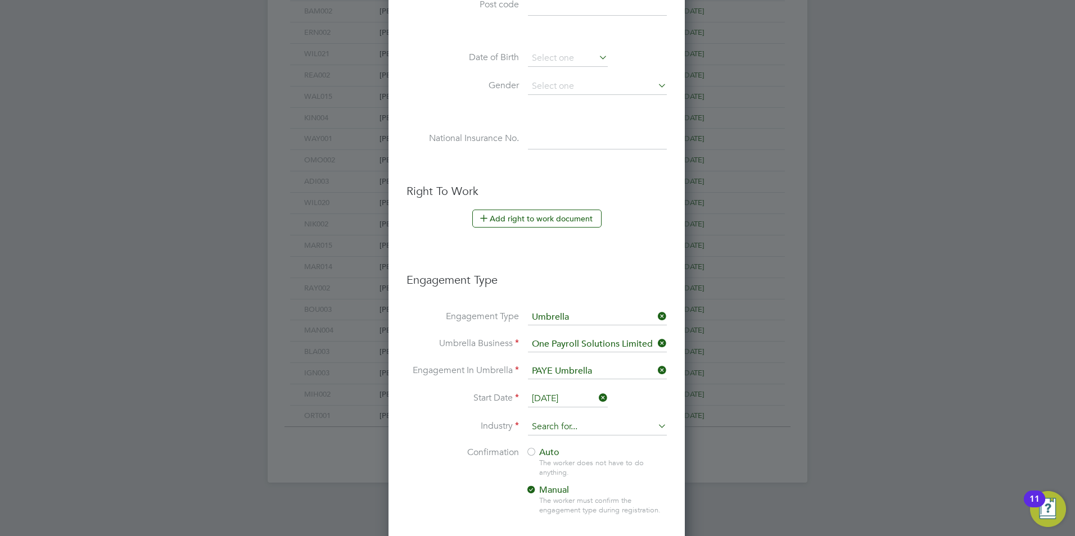
click at [573, 428] on input at bounding box center [597, 427] width 139 height 17
click at [566, 508] on li "Charity & Voluntary" at bounding box center [597, 504] width 140 height 15
type input "Charity & Voluntary"
click at [563, 433] on input at bounding box center [597, 427] width 139 height 17
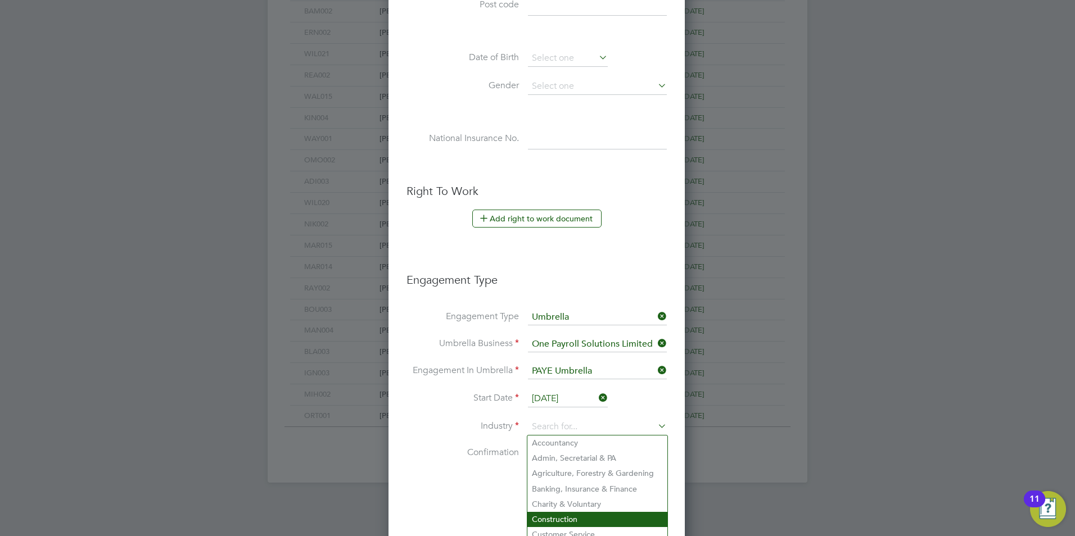
click at [551, 521] on li "Construction" at bounding box center [597, 519] width 140 height 15
type input "Construction"
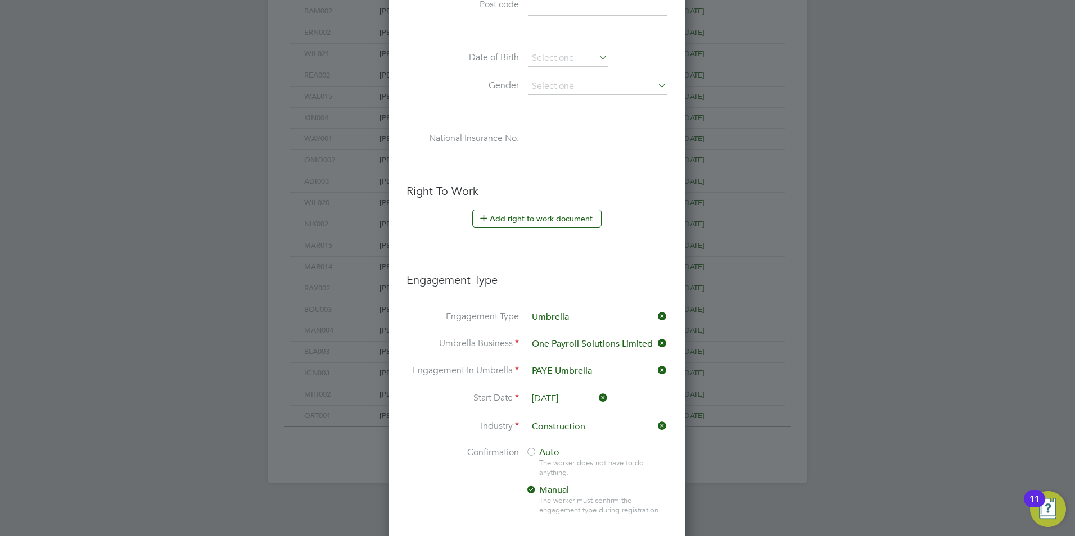
click at [535, 448] on div at bounding box center [531, 453] width 11 height 11
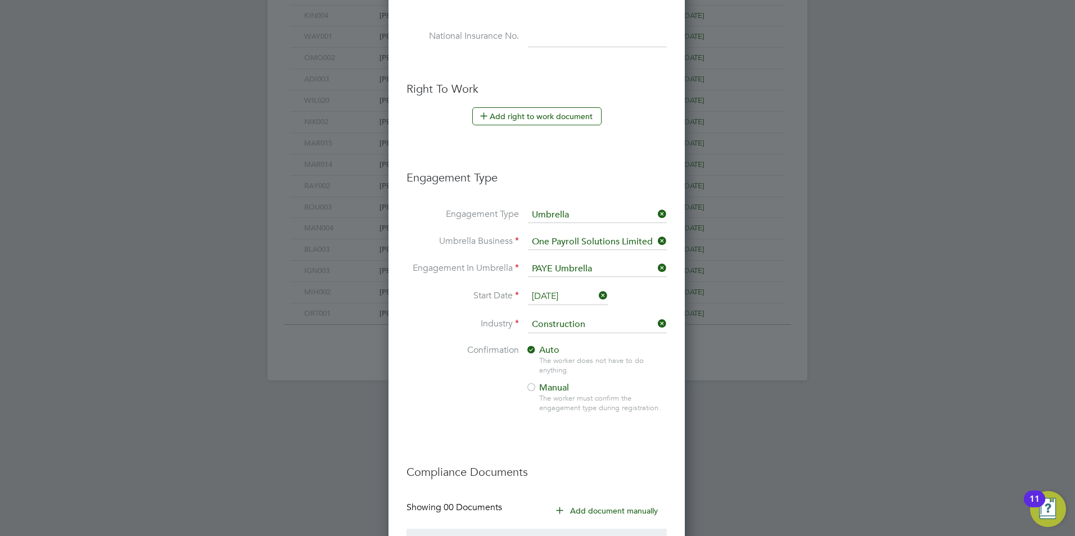
scroll to position [665, 0]
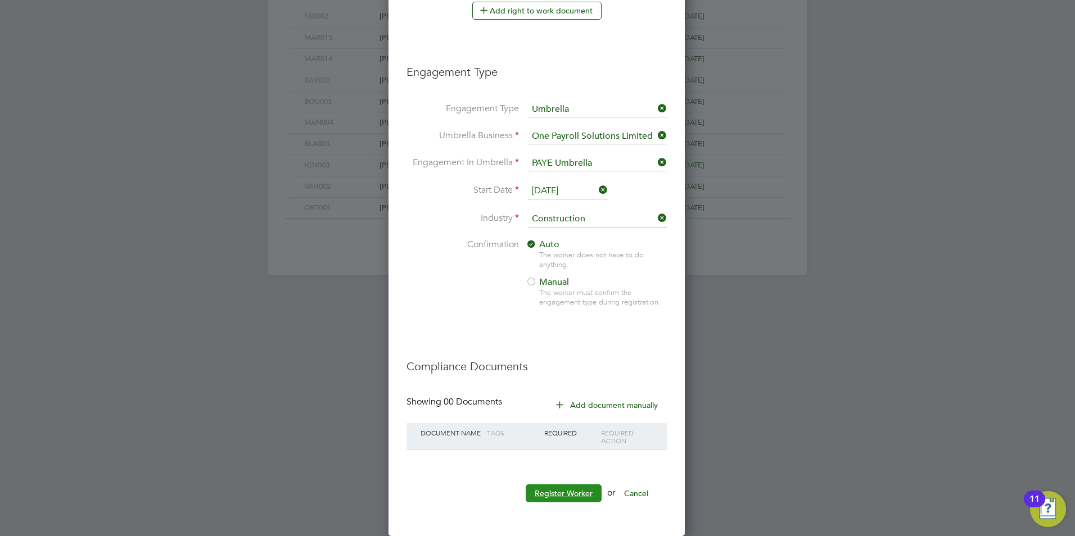
click at [577, 496] on button "Register Worker" at bounding box center [564, 494] width 76 height 18
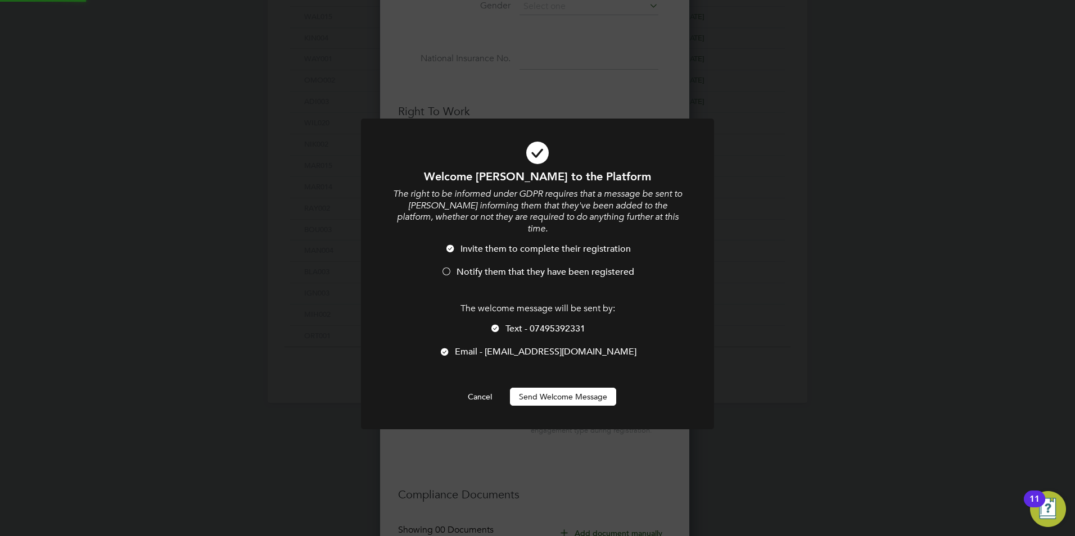
scroll to position [0, 0]
click at [468, 249] on li "Invite them to complete their registration" at bounding box center [537, 254] width 292 height 23
click at [499, 324] on div at bounding box center [495, 329] width 11 height 11
click at [535, 388] on button "Send Welcome Message" at bounding box center [563, 397] width 106 height 18
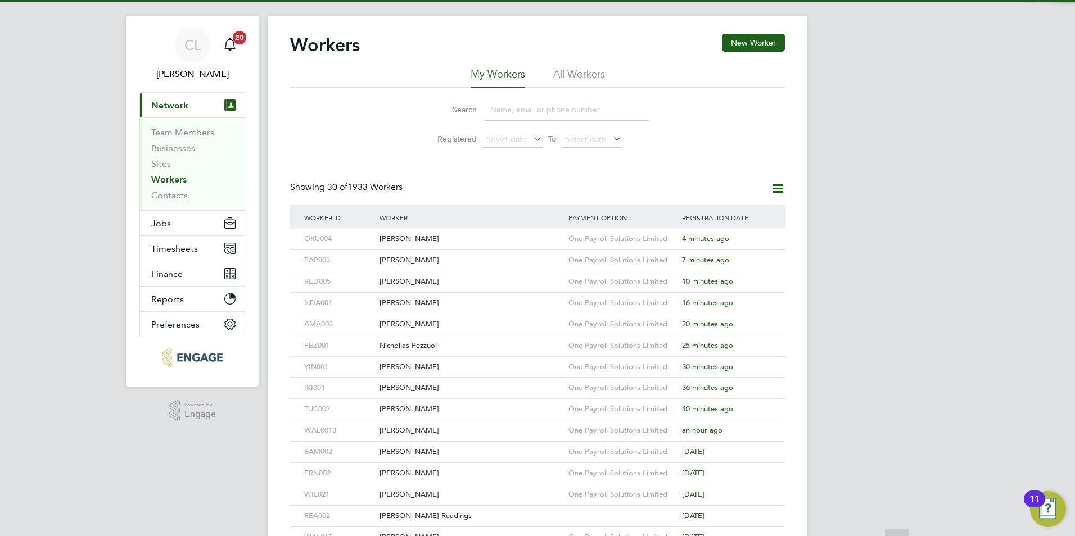
scroll to position [0, 0]
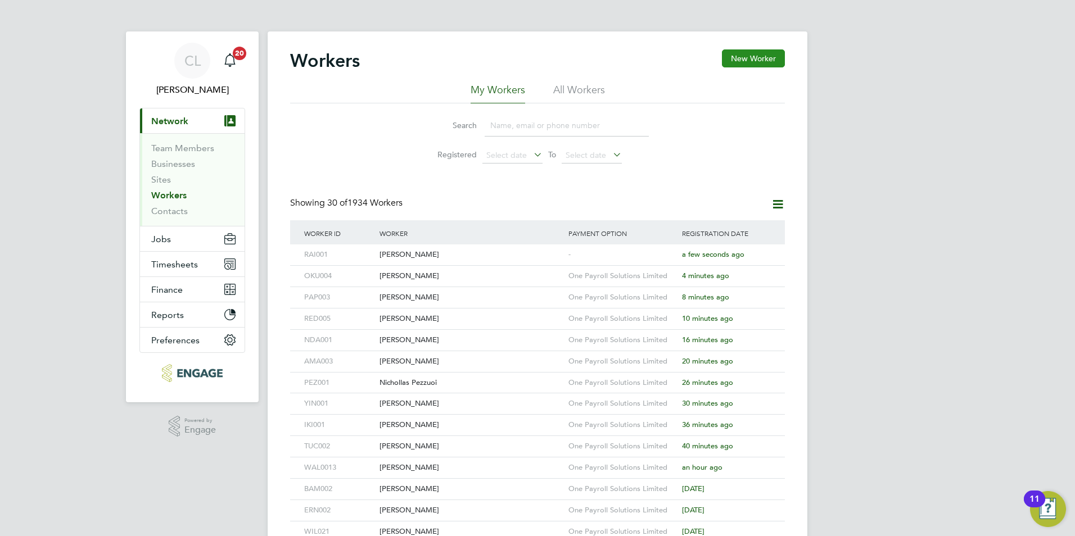
click at [738, 62] on button "New Worker" at bounding box center [753, 58] width 63 height 18
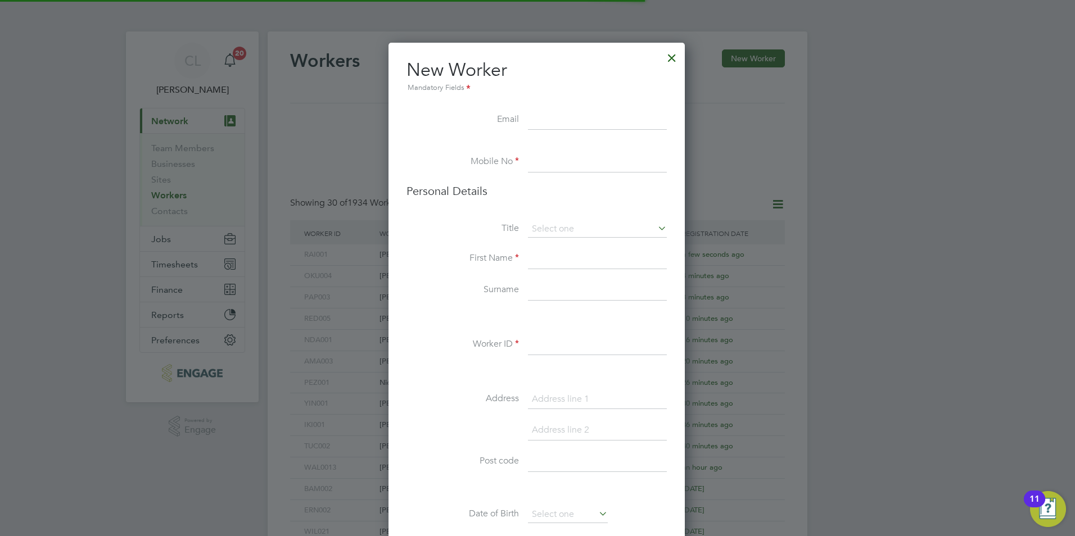
scroll to position [951, 298]
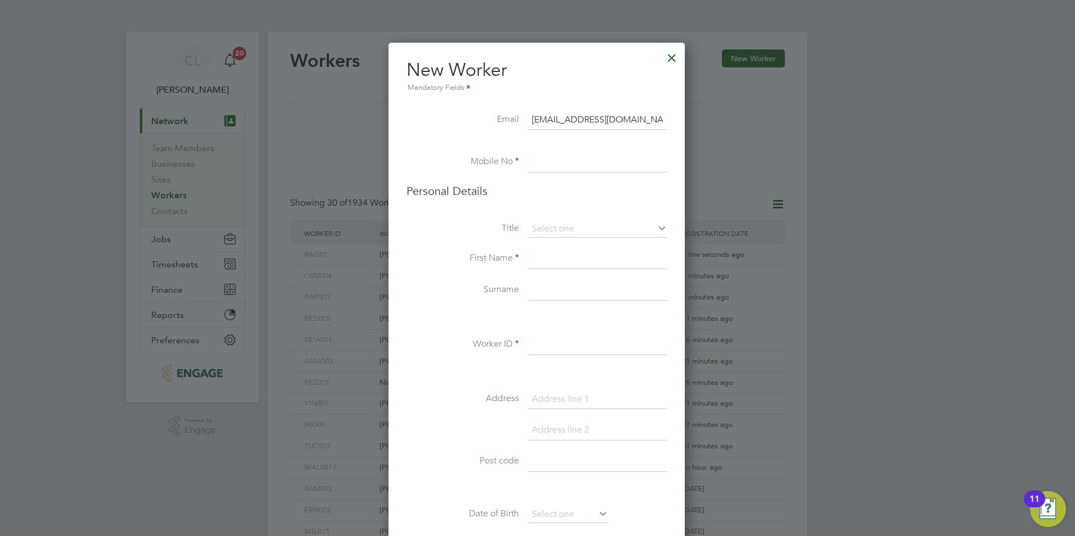
type input "batester@hotmail.com"
drag, startPoint x: 545, startPoint y: 165, endPoint x: 547, endPoint y: 175, distance: 10.3
click at [545, 165] on input at bounding box center [597, 162] width 139 height 20
type input "0750635739"
click at [552, 234] on input at bounding box center [597, 229] width 139 height 17
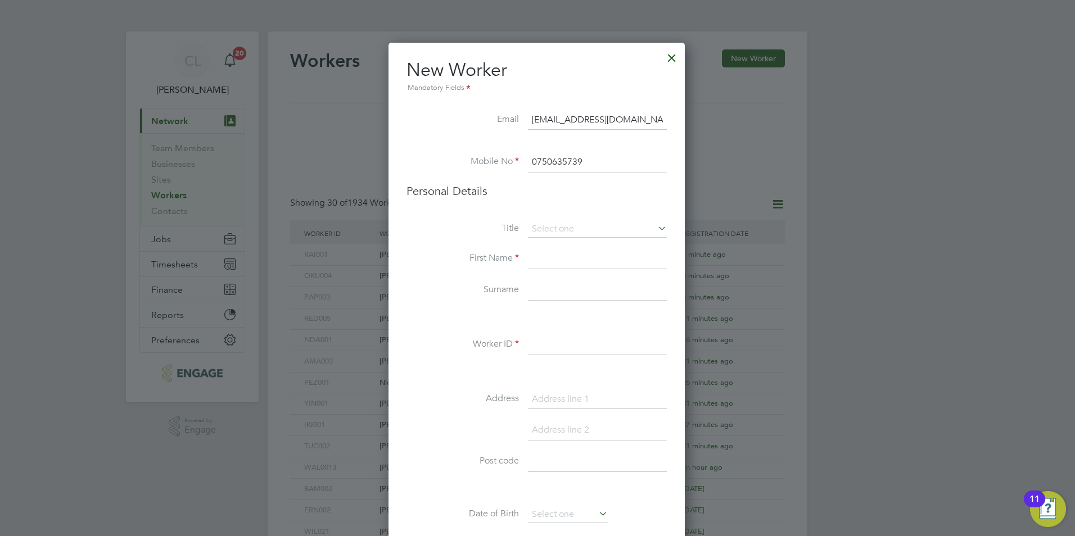
click at [546, 239] on li "Mr" at bounding box center [597, 245] width 140 height 15
type input "Mr"
click at [540, 256] on input at bounding box center [597, 259] width 139 height 20
type input "Daniel"
click at [547, 295] on input at bounding box center [597, 291] width 139 height 20
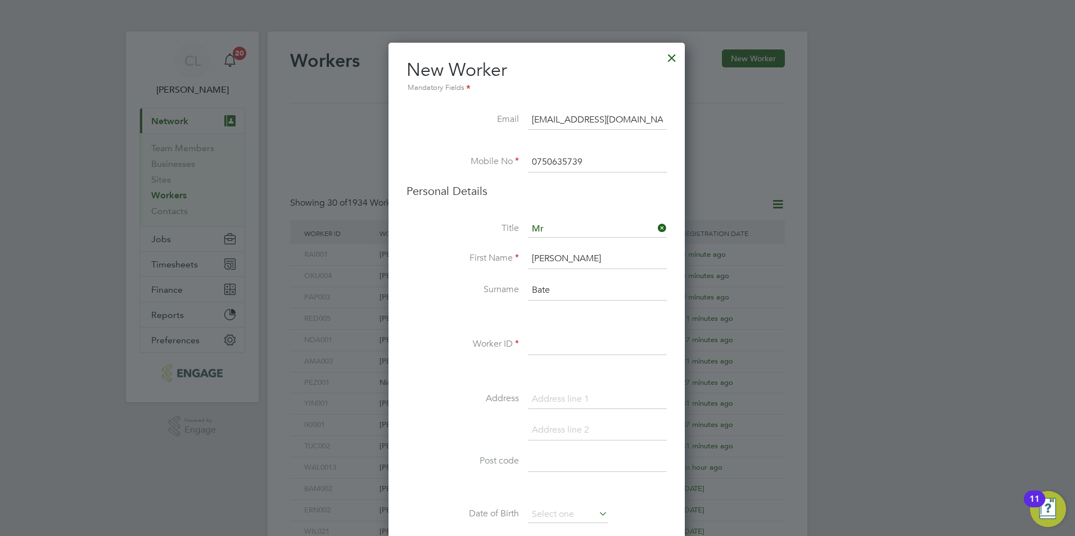
type input "Bate"
click at [580, 346] on input at bounding box center [597, 345] width 139 height 20
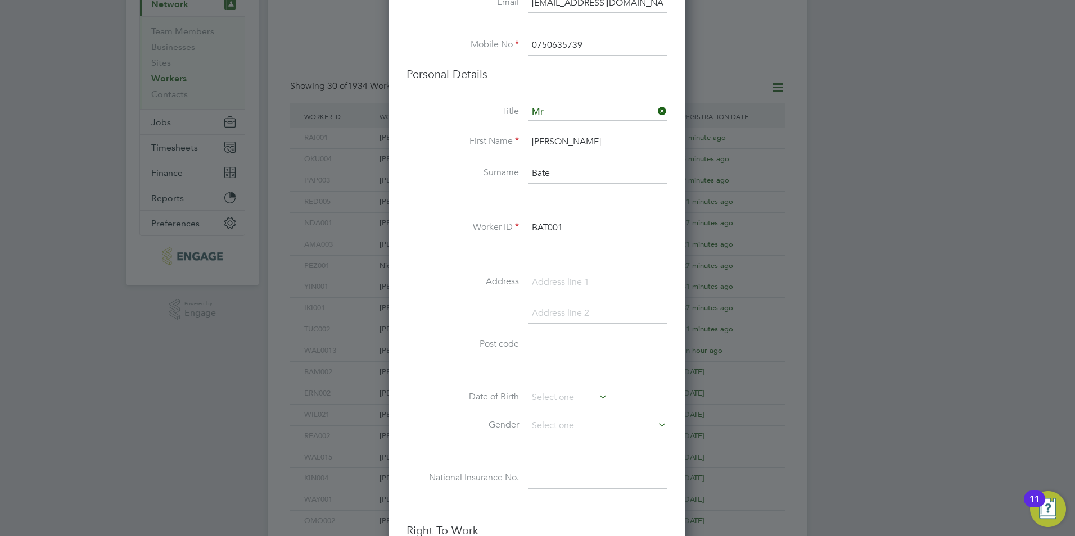
scroll to position [337, 0]
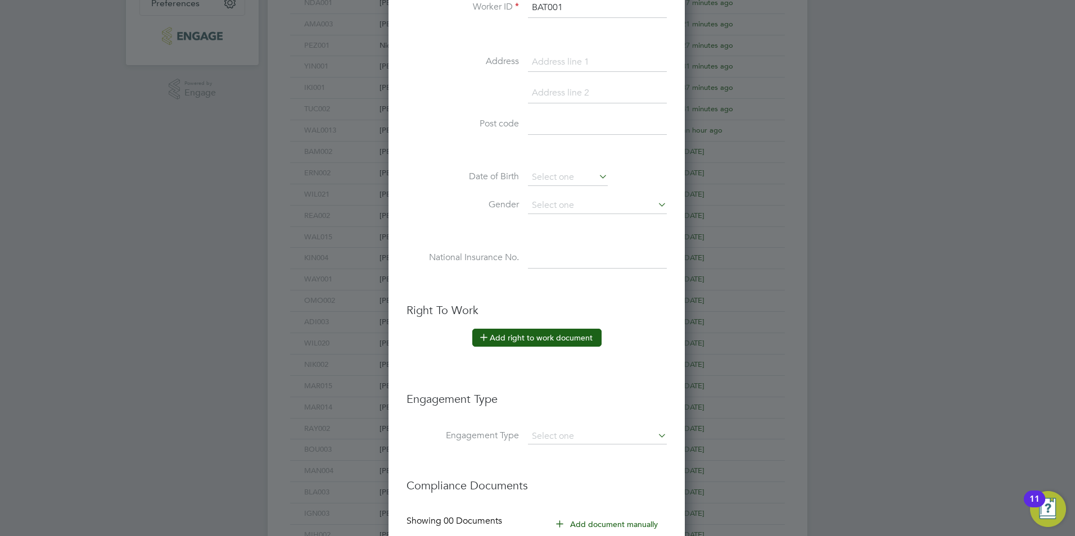
type input "BAT001"
click at [544, 328] on li "Right To Work Add right to work document Country and citizenship Country the wo…" at bounding box center [536, 336] width 260 height 66
click at [530, 342] on button "Add right to work document" at bounding box center [536, 338] width 129 height 18
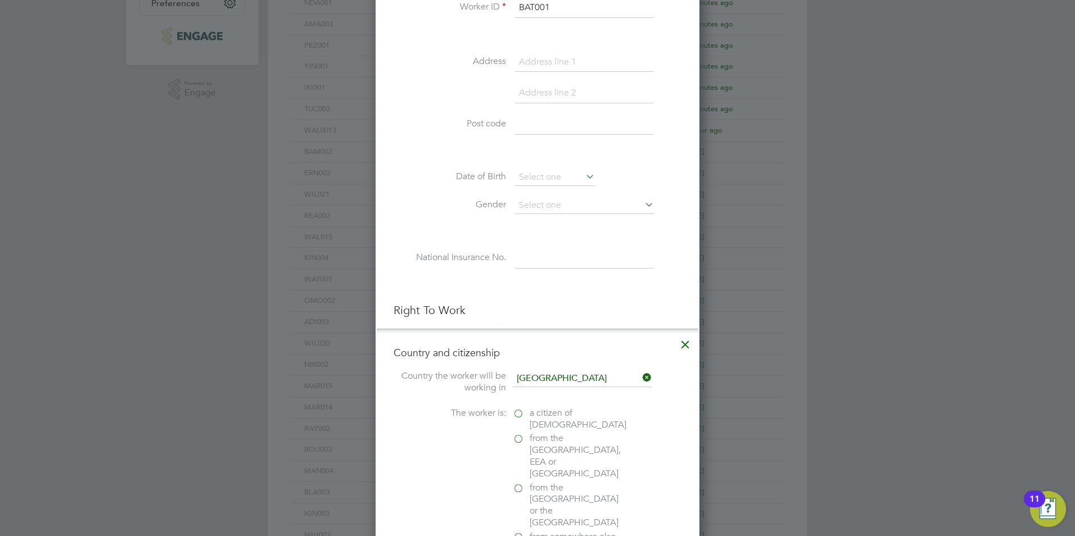
click at [516, 419] on label "a citizen of [DEMOGRAPHIC_DATA]" at bounding box center [569, 420] width 112 height 24
click at [0, 0] on input "a citizen of [DEMOGRAPHIC_DATA]" at bounding box center [0, 0] width 0 height 0
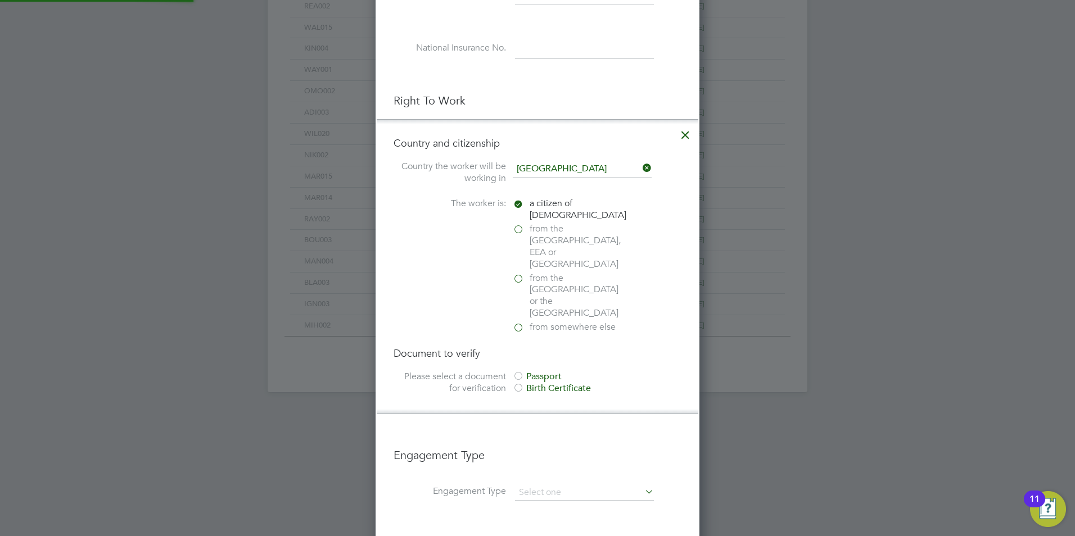
scroll to position [675, 0]
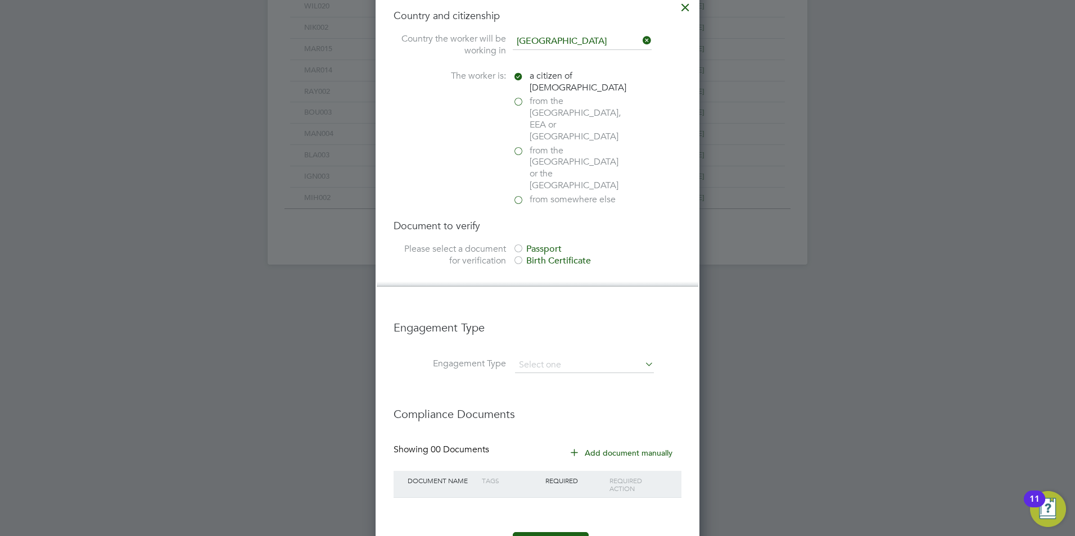
click at [522, 244] on div at bounding box center [518, 249] width 11 height 11
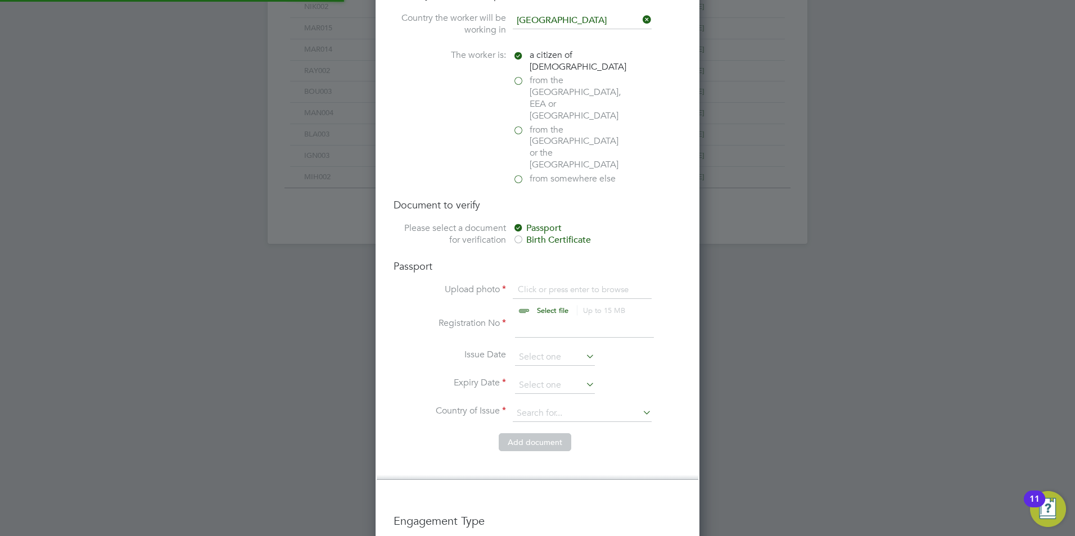
scroll to position [731, 0]
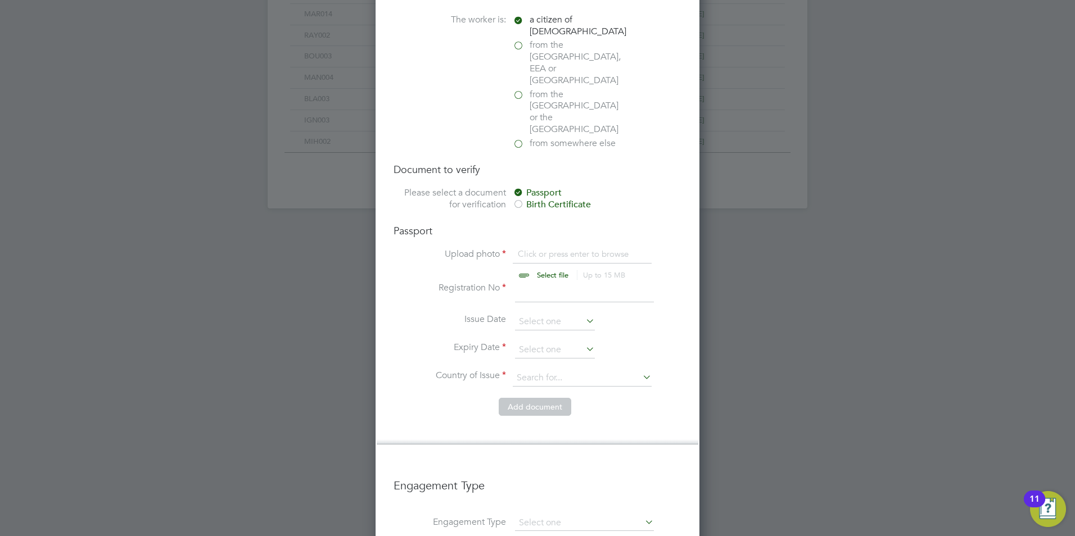
click at [560, 248] on input "file" at bounding box center [563, 265] width 177 height 34
type input "C:\fakepath\Daniel Bate BP.jpg"
click at [540, 282] on input at bounding box center [584, 292] width 139 height 20
type input "10"
click at [534, 342] on input at bounding box center [555, 350] width 80 height 17
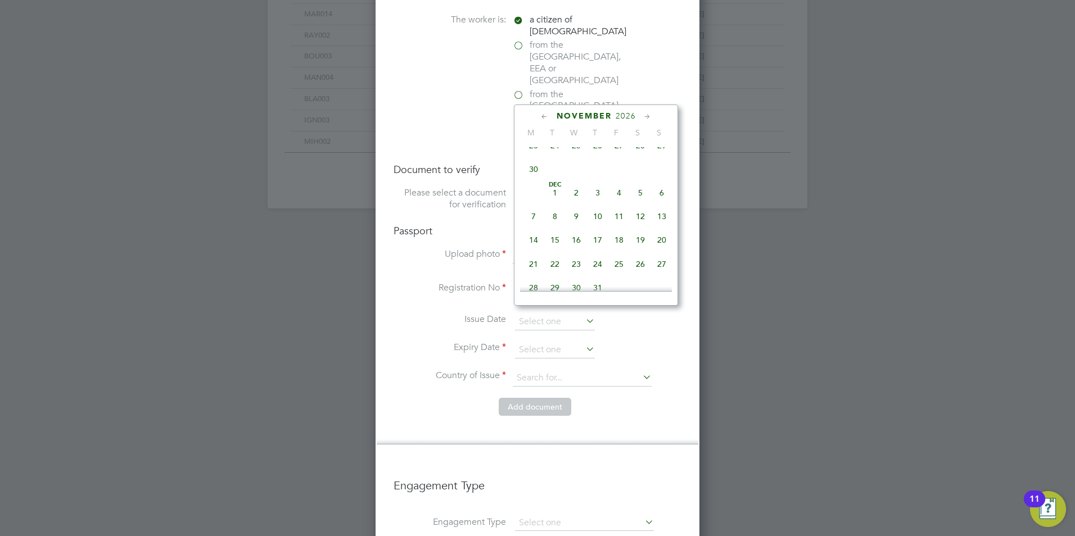
scroll to position [2139, 0]
click at [536, 188] on span "16" at bounding box center [533, 177] width 21 height 21
type input "16 Nov 2026"
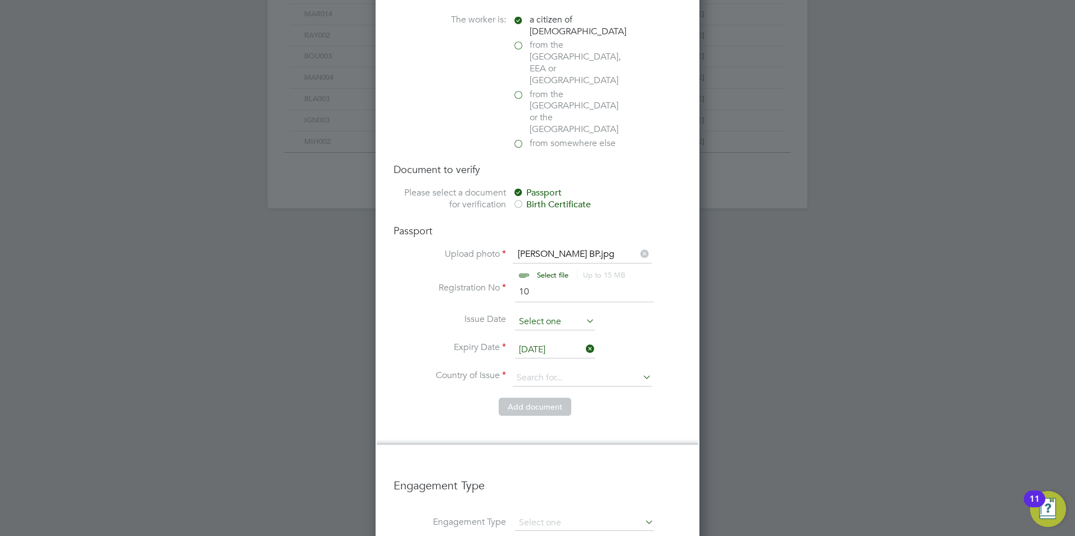
scroll to position [438, 0]
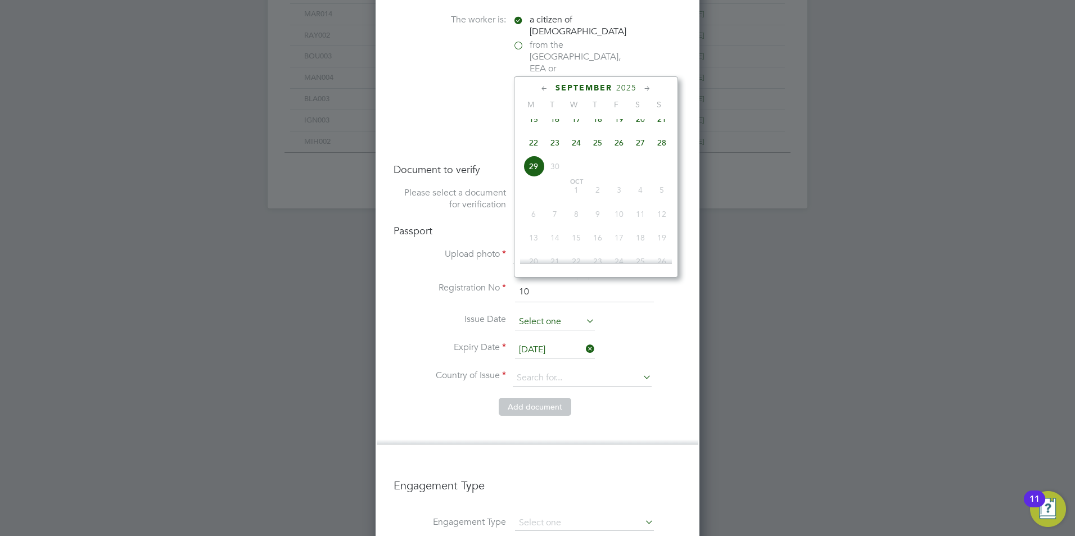
click at [530, 314] on input at bounding box center [555, 322] width 80 height 17
drag, startPoint x: 500, startPoint y: 295, endPoint x: 536, endPoint y: 329, distance: 49.7
click at [500, 314] on li "Issue Date" at bounding box center [538, 328] width 288 height 28
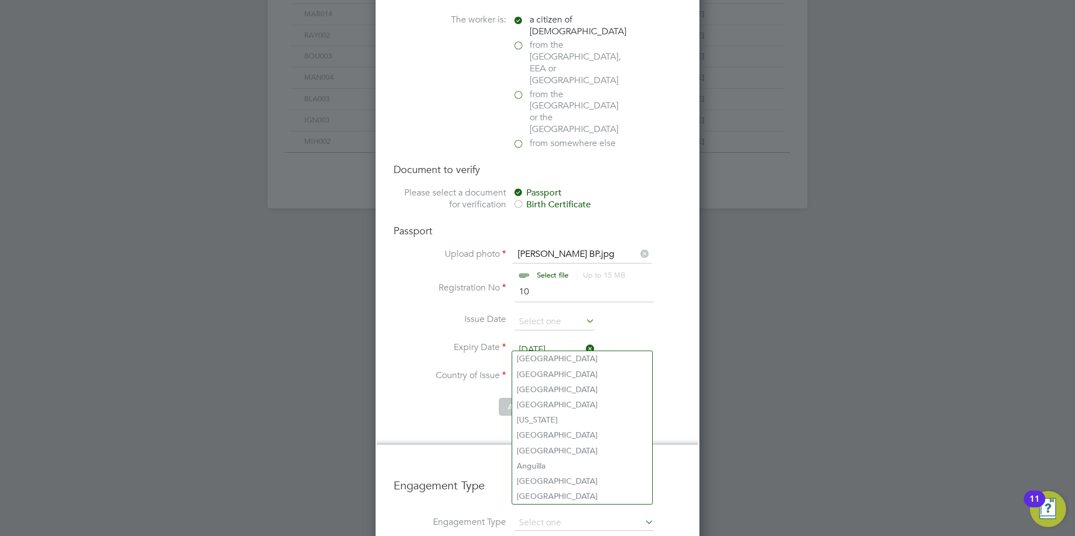
click at [540, 370] on input at bounding box center [582, 378] width 139 height 17
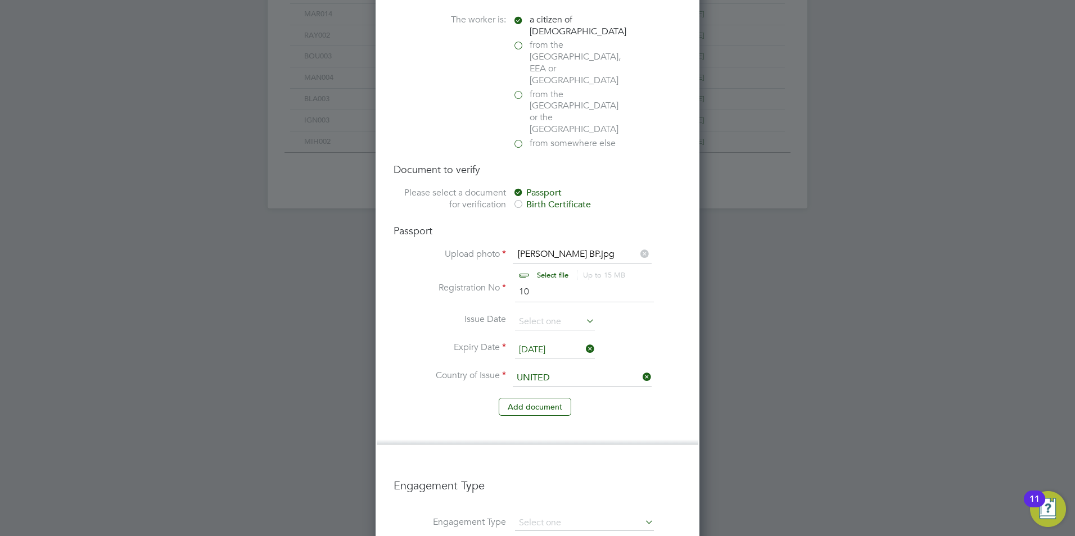
click at [561, 388] on li "United Kingdom" at bounding box center [591, 389] width 158 height 15
type input "United Kingdom"
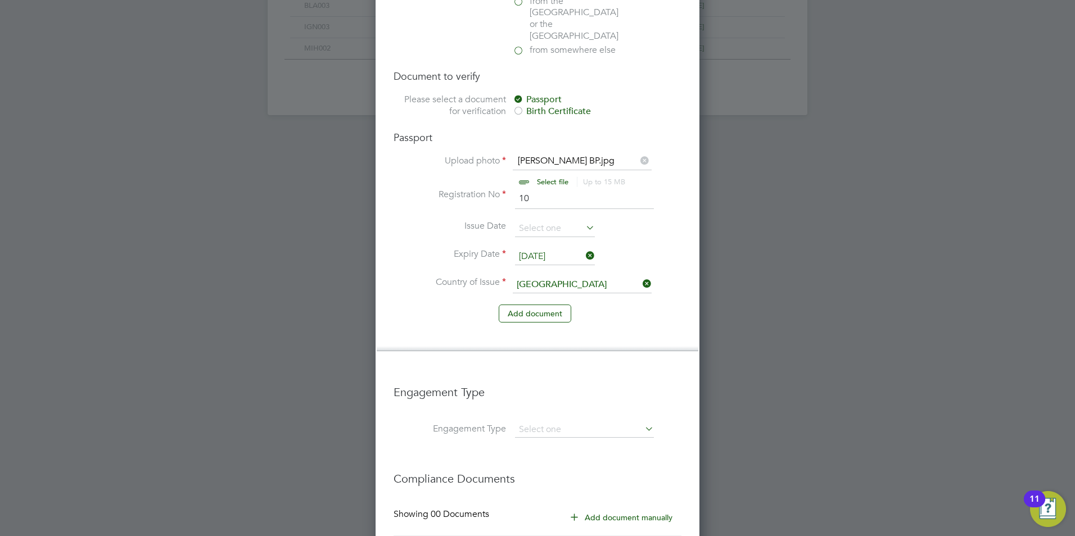
scroll to position [902, 0]
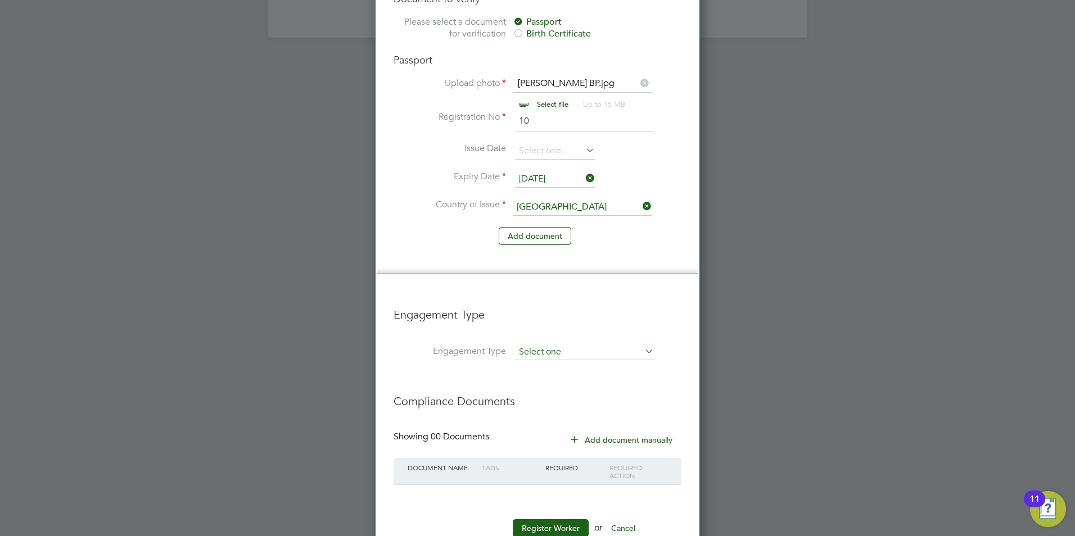
click at [537, 345] on input at bounding box center [584, 353] width 139 height 16
click at [534, 375] on li "Umbrella" at bounding box center [584, 382] width 140 height 16
type input "Umbrella"
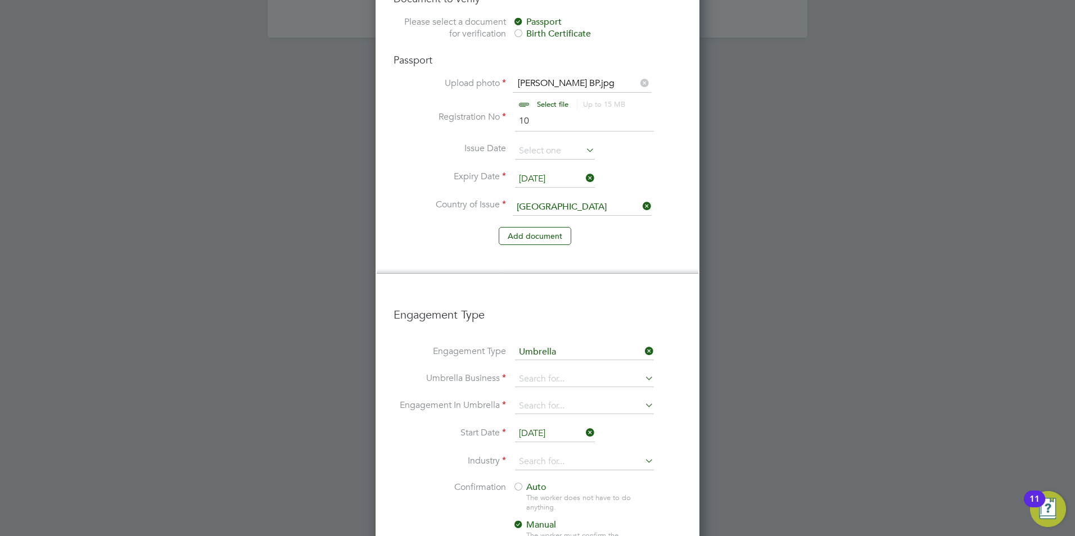
scroll to position [1604, 324]
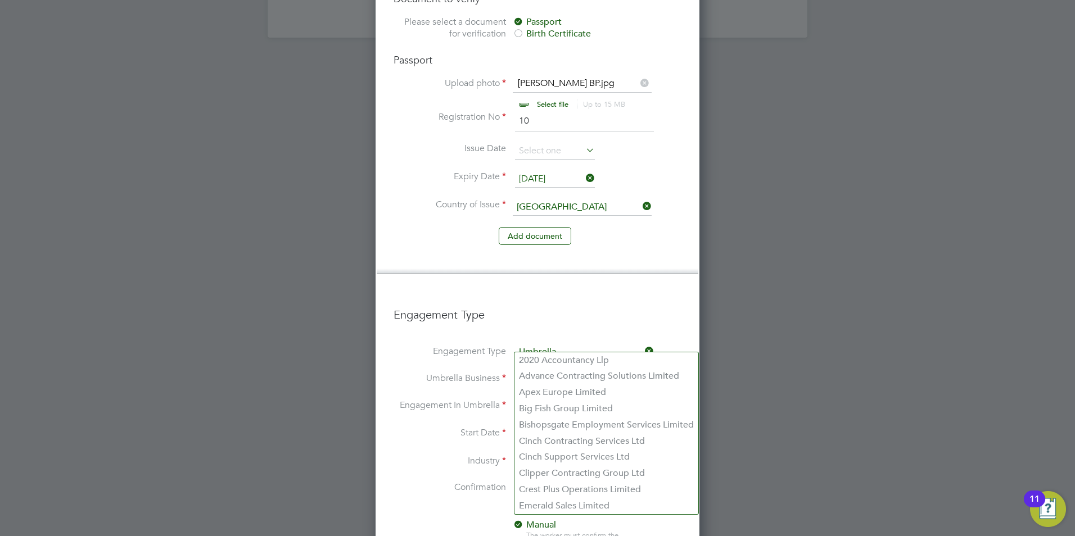
click at [534, 372] on input at bounding box center [584, 380] width 139 height 16
type input "One Payroll Solutions Limited"
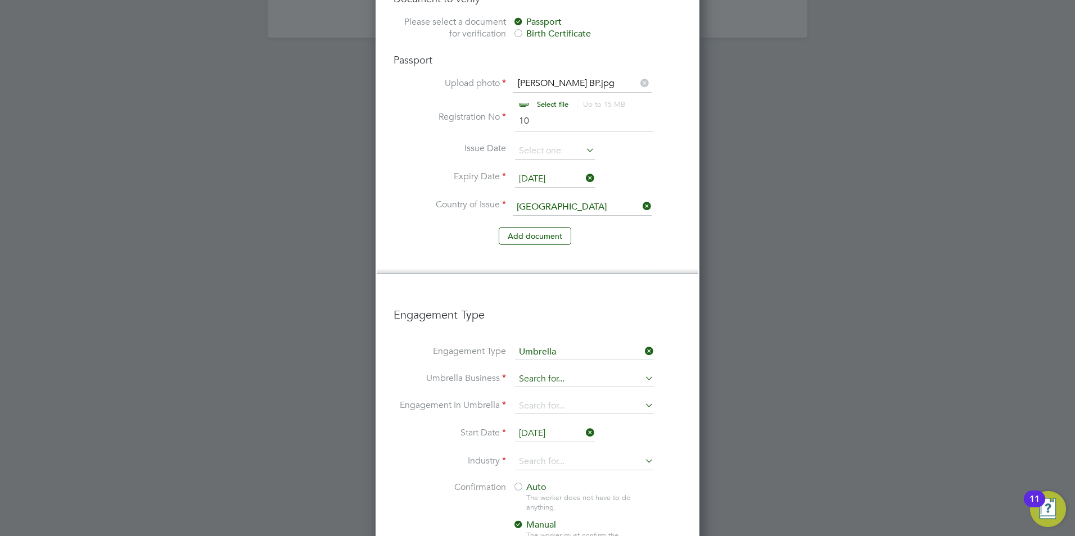
type input "One Payroll Solutions Limited"
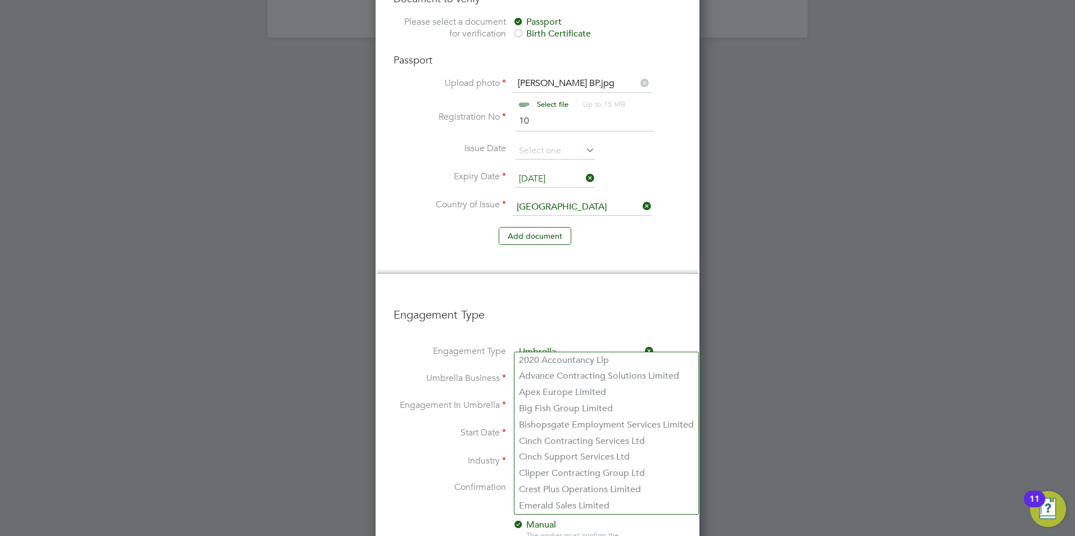
type input "P"
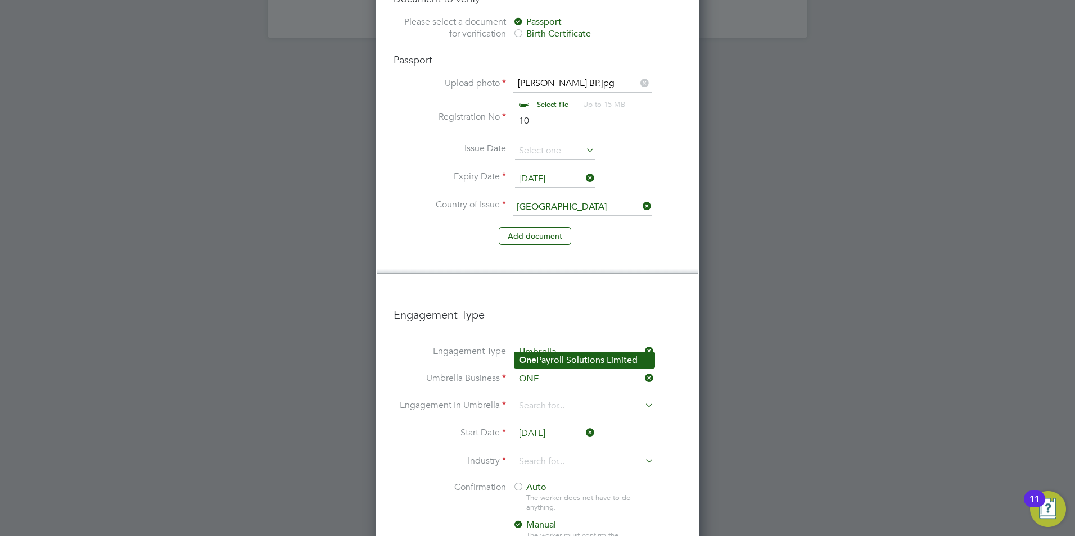
click at [529, 366] on li "One Payroll Solutions Limited" at bounding box center [584, 361] width 140 height 16
type input "One Payroll Solutions Limited"
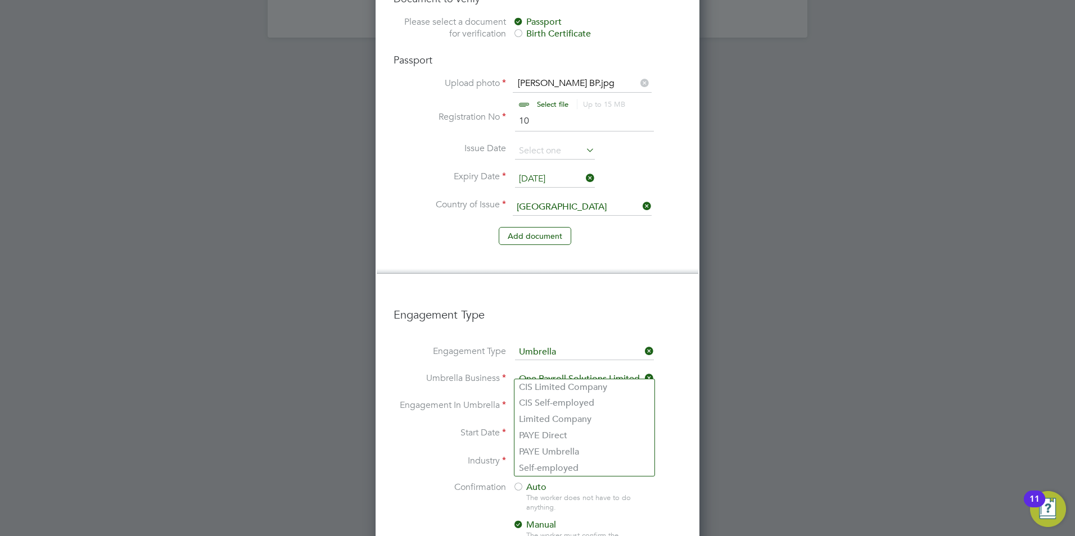
click at [529, 399] on input at bounding box center [584, 407] width 139 height 16
click at [581, 455] on li "PAYE Umbrella" at bounding box center [584, 452] width 140 height 16
type input "PAYE Umbrella"
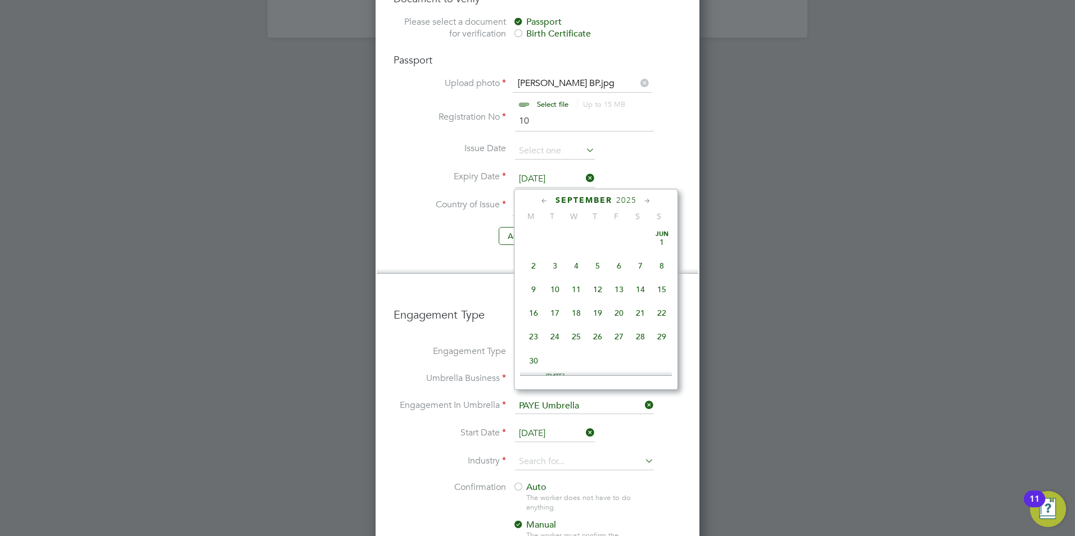
click at [539, 426] on input "[DATE]" at bounding box center [555, 434] width 80 height 17
click at [534, 238] on span "15" at bounding box center [533, 230] width 21 height 21
type input "[DATE]"
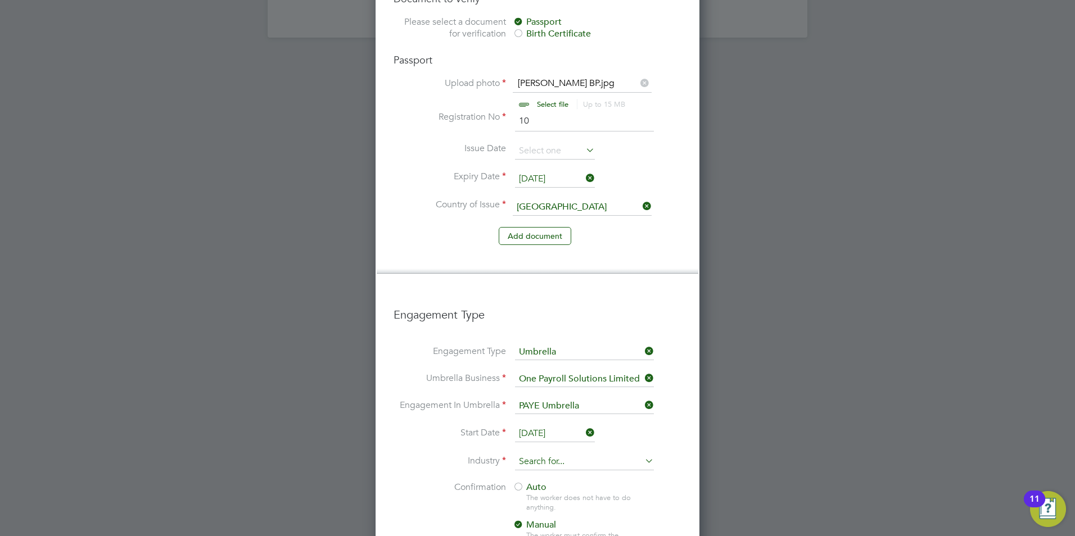
click at [564, 454] on input at bounding box center [584, 462] width 139 height 17
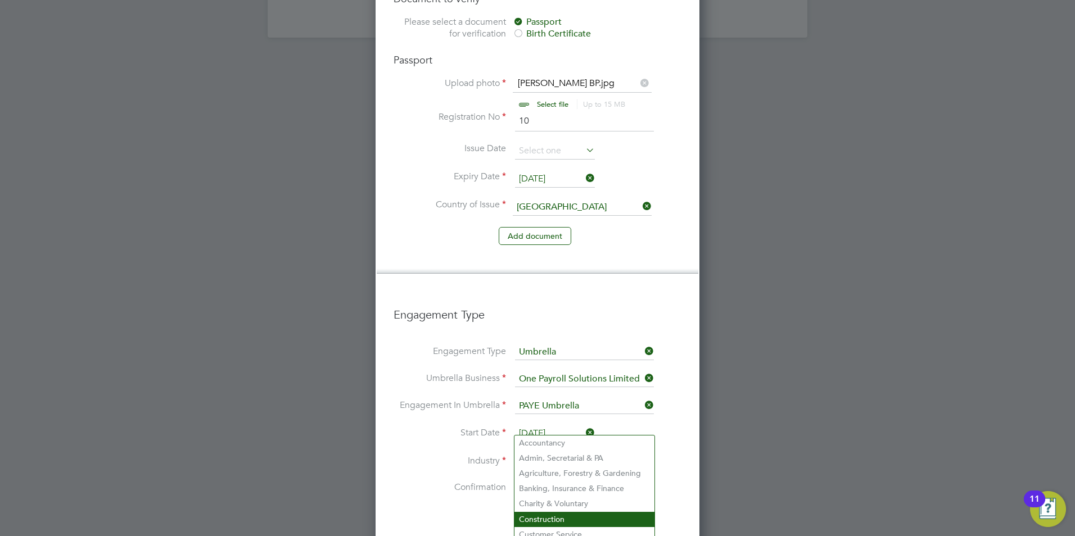
click at [568, 517] on li "Construction" at bounding box center [584, 519] width 140 height 15
type input "Construction"
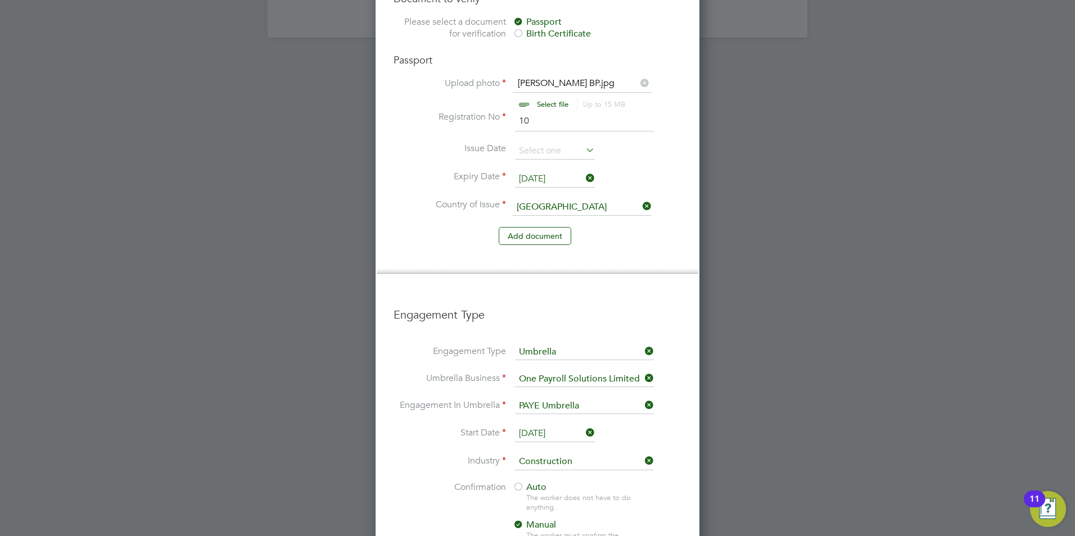
click at [534, 482] on span "Auto" at bounding box center [530, 487] width 34 height 11
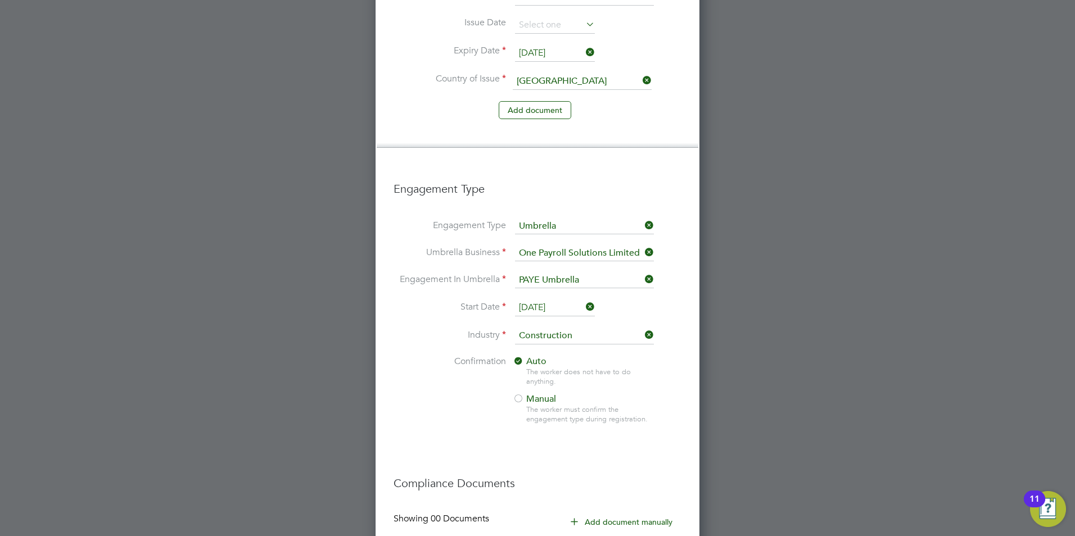
scroll to position [1110, 0]
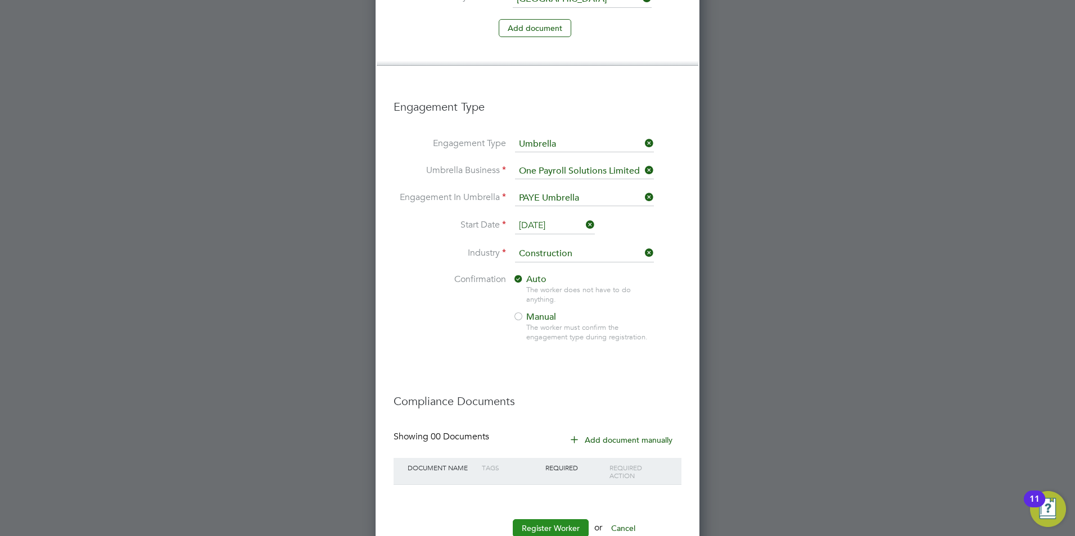
click at [569, 519] on button "Register Worker" at bounding box center [551, 528] width 76 height 18
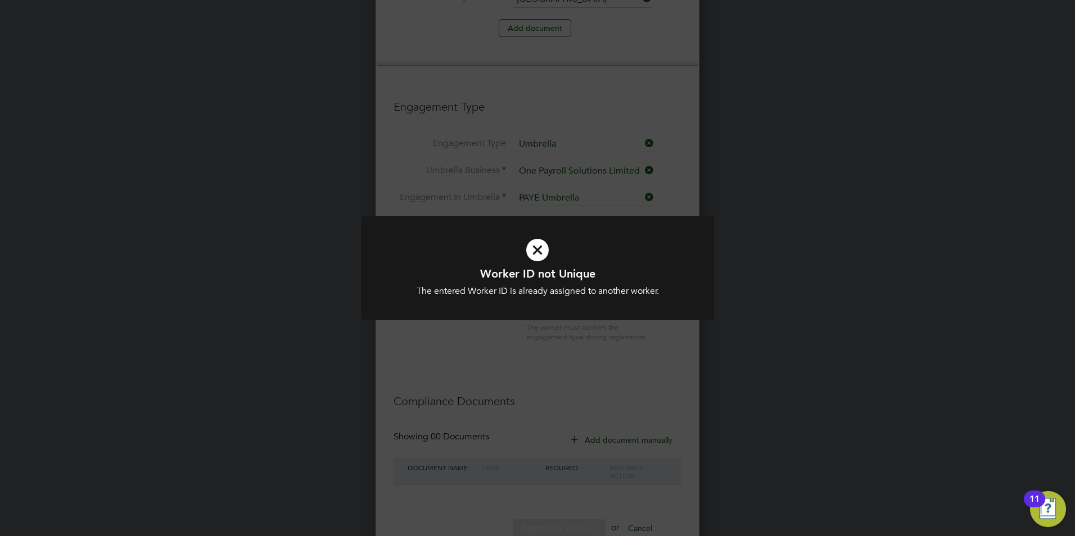
click at [522, 349] on div "Worker ID not Unique The entered Worker ID is already assigned to another worke…" at bounding box center [537, 268] width 1075 height 536
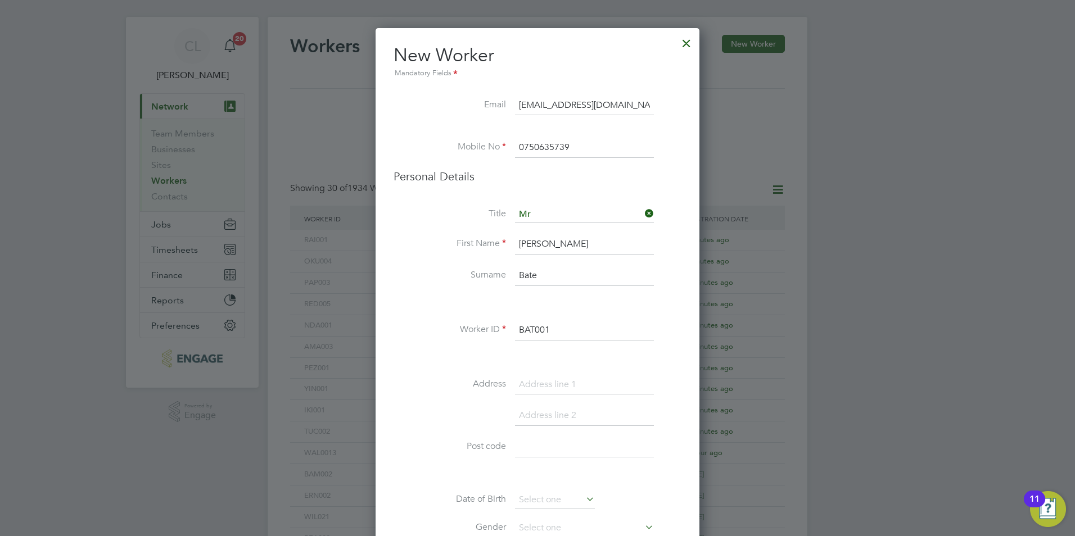
scroll to position [0, 0]
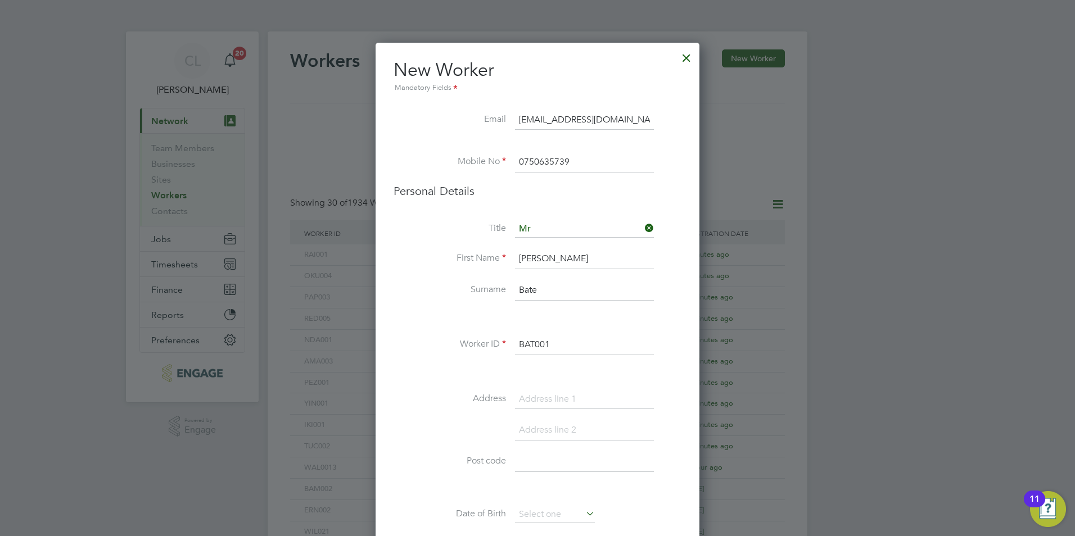
click at [552, 342] on input "BAT001" at bounding box center [584, 345] width 139 height 20
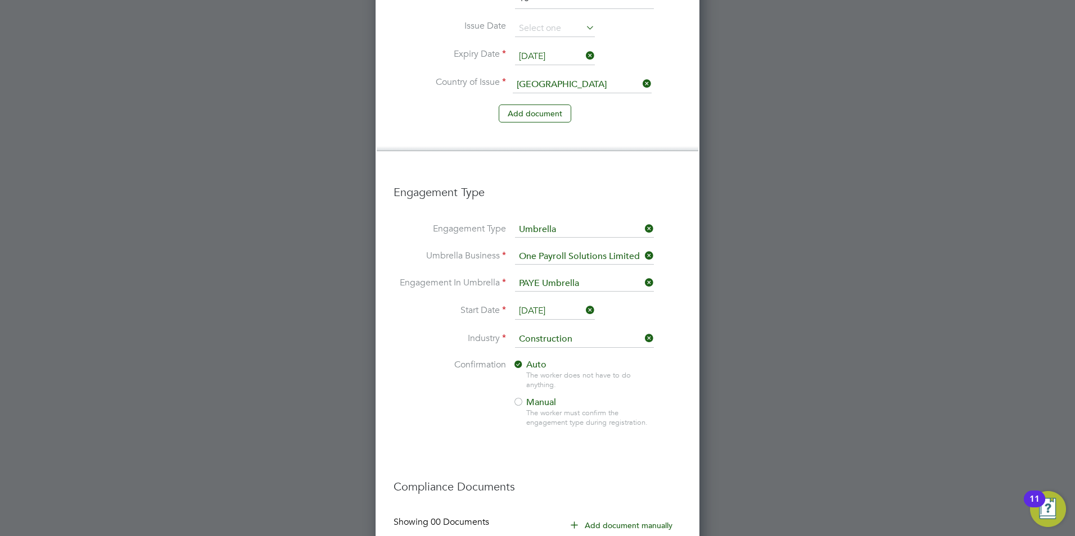
scroll to position [1110, 0]
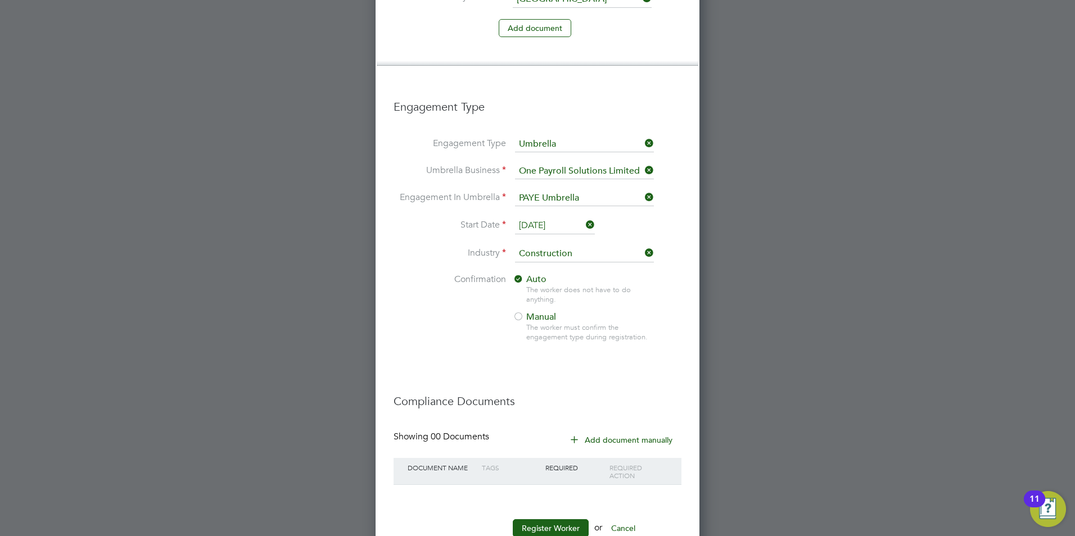
click at [550, 519] on li "Register Worker or Cancel" at bounding box center [538, 533] width 288 height 29
click at [549, 519] on button "Register Worker" at bounding box center [551, 528] width 76 height 18
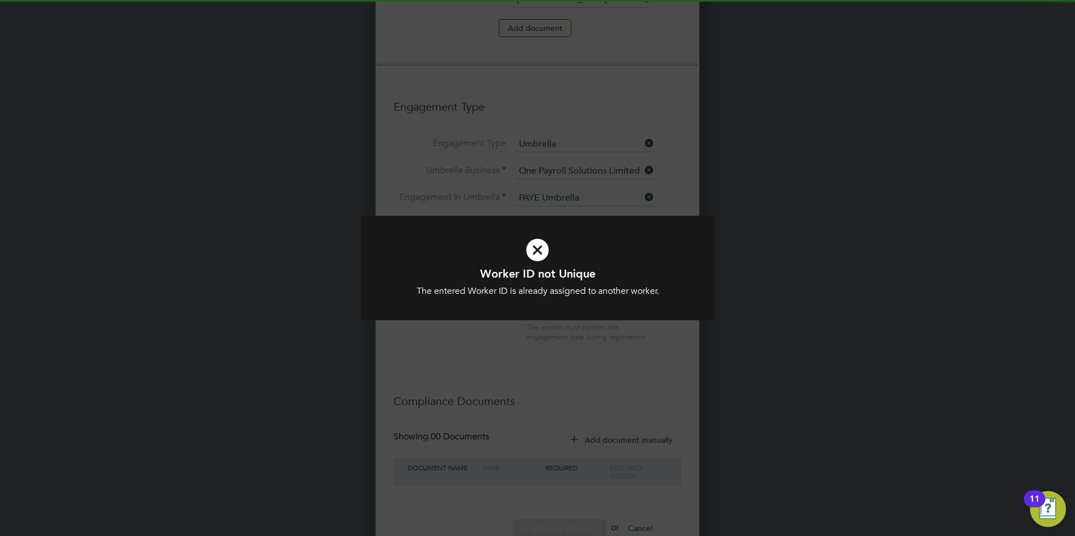
click at [501, 331] on div "Worker ID not Unique The entered Worker ID is already assigned to another worke…" at bounding box center [537, 275] width 353 height 119
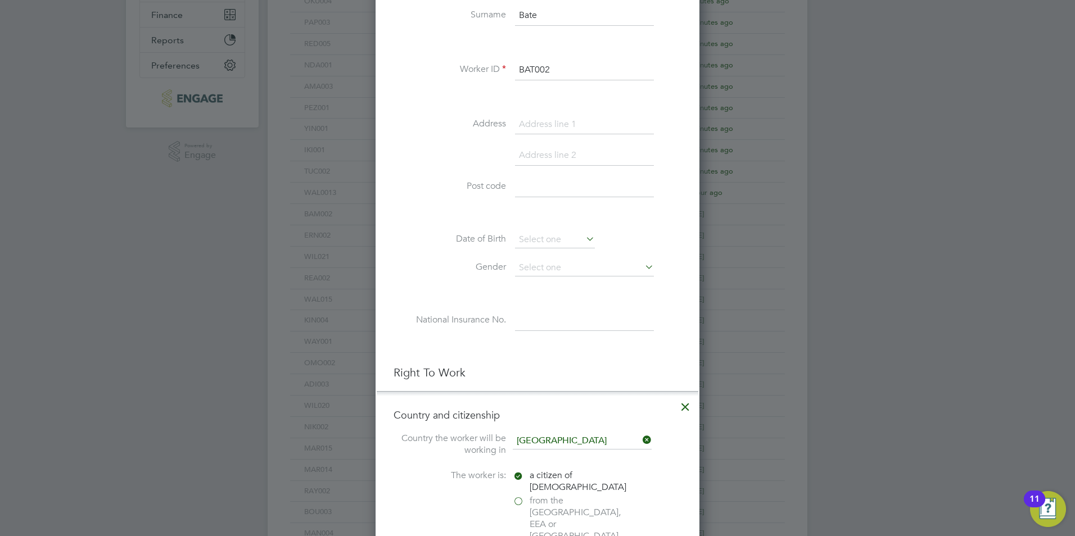
scroll to position [210, 0]
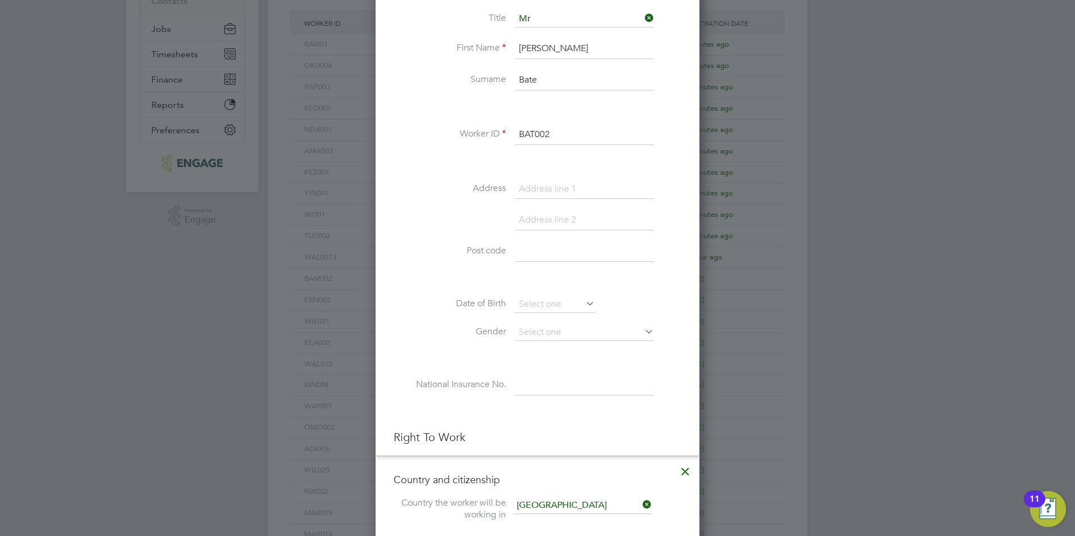
drag, startPoint x: 569, startPoint y: 140, endPoint x: 577, endPoint y: 139, distance: 7.9
click at [577, 139] on input "BAT002" at bounding box center [584, 135] width 139 height 20
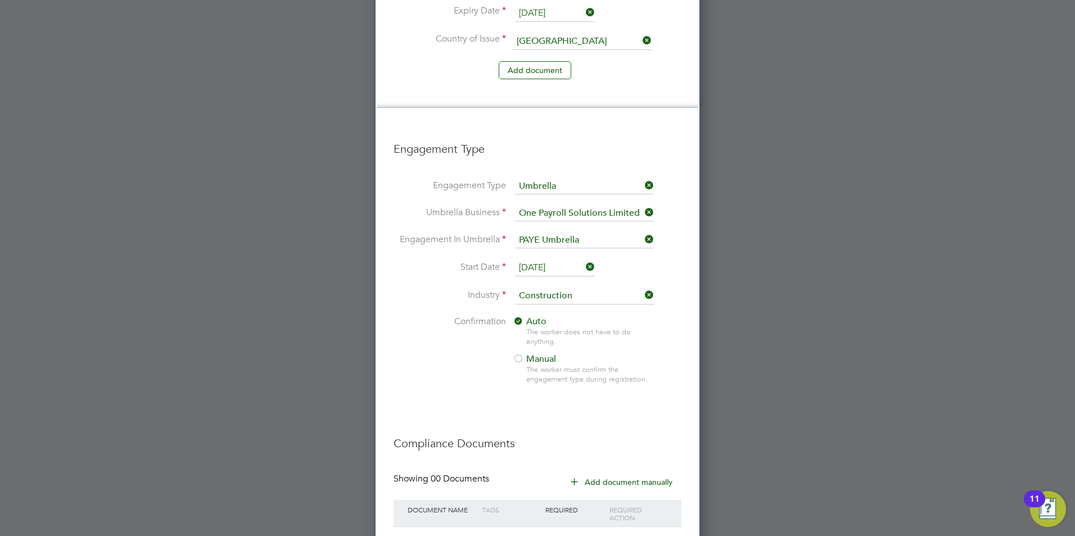
scroll to position [1110, 0]
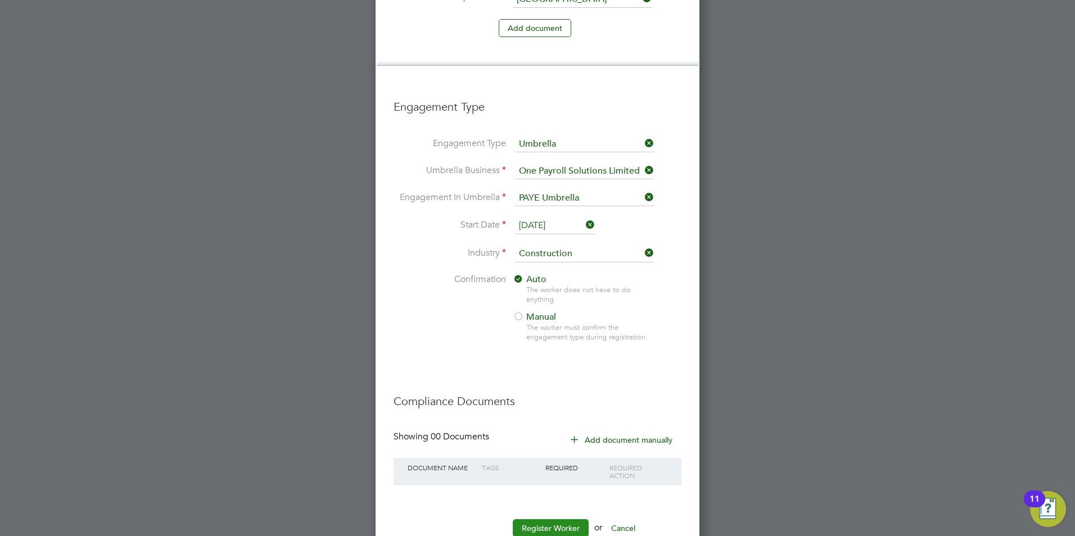
click at [539, 519] on button "Register Worker" at bounding box center [551, 528] width 76 height 18
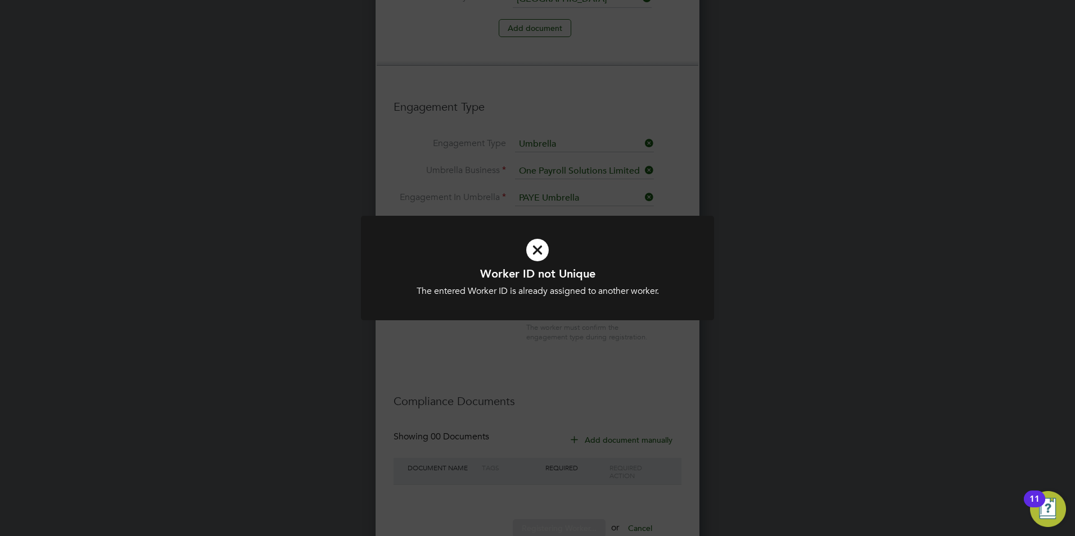
click at [526, 333] on div "Worker ID not Unique The entered Worker ID is already assigned to another worke…" at bounding box center [537, 275] width 353 height 119
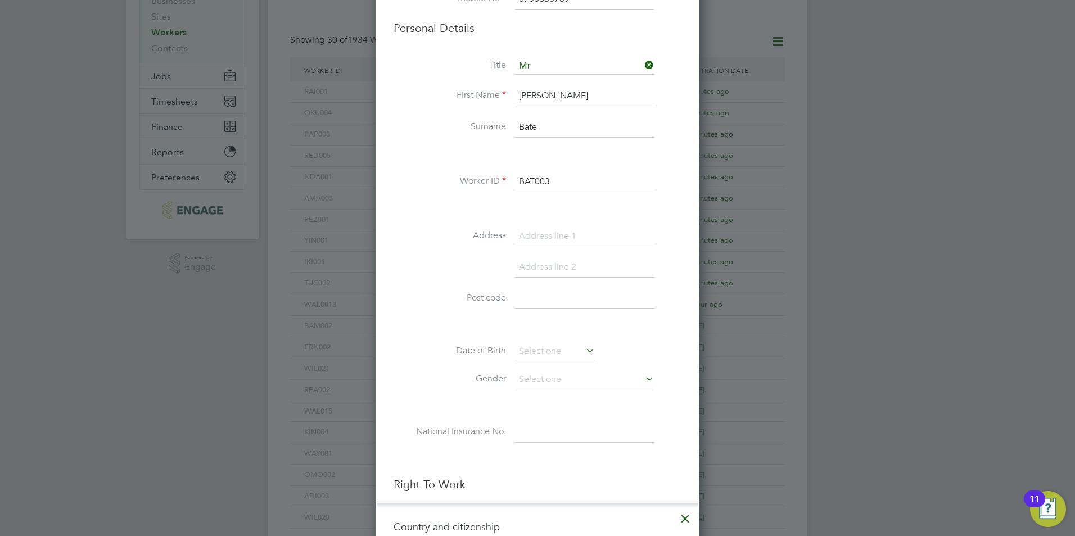
scroll to position [154, 0]
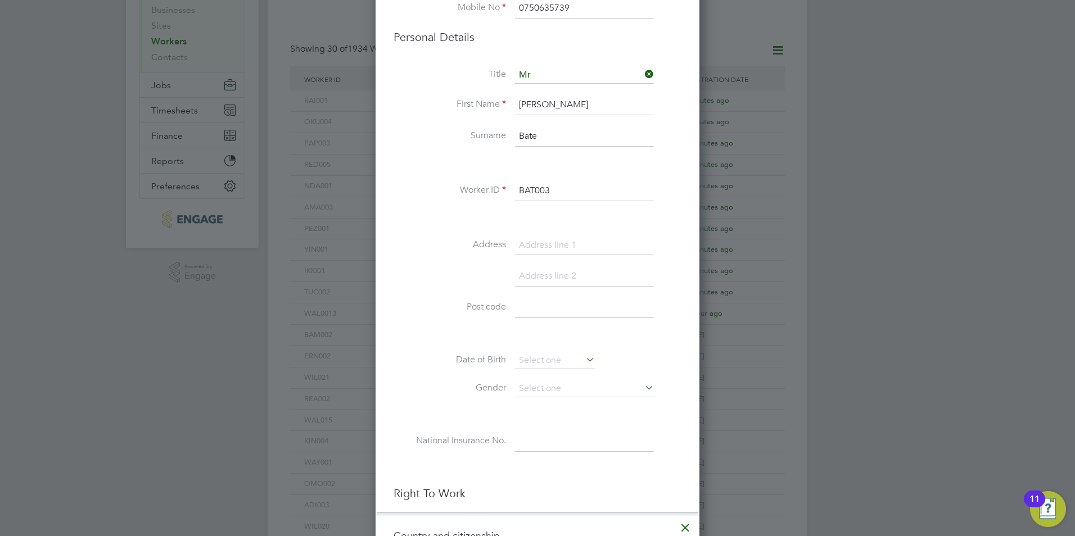
click at [568, 177] on div "Title Mr First Name Daniel Surname Bate Worker ID BAT003 Address Post code Date…" at bounding box center [538, 271] width 288 height 408
click at [559, 196] on input "BAT003" at bounding box center [584, 191] width 139 height 20
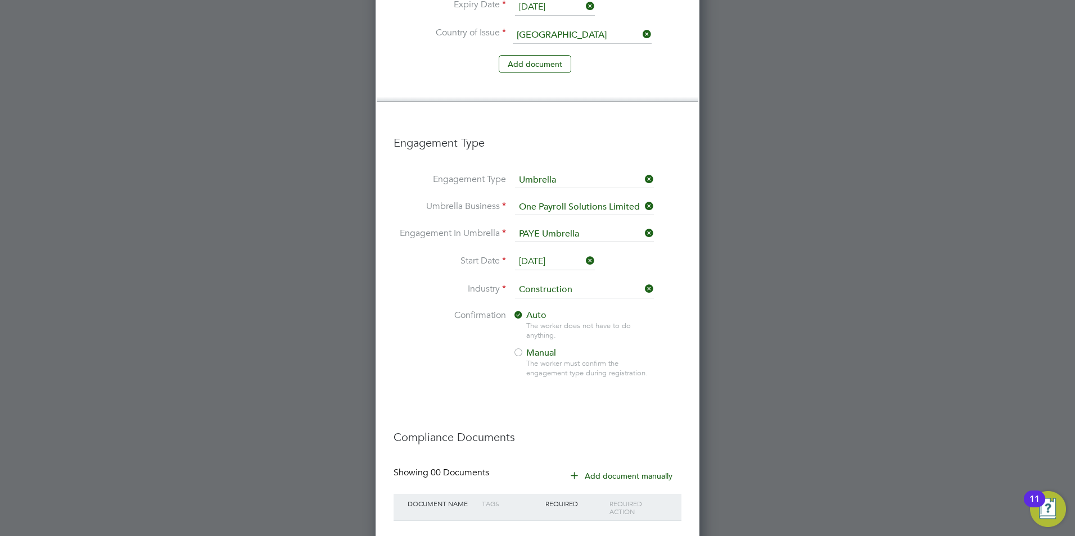
scroll to position [1110, 0]
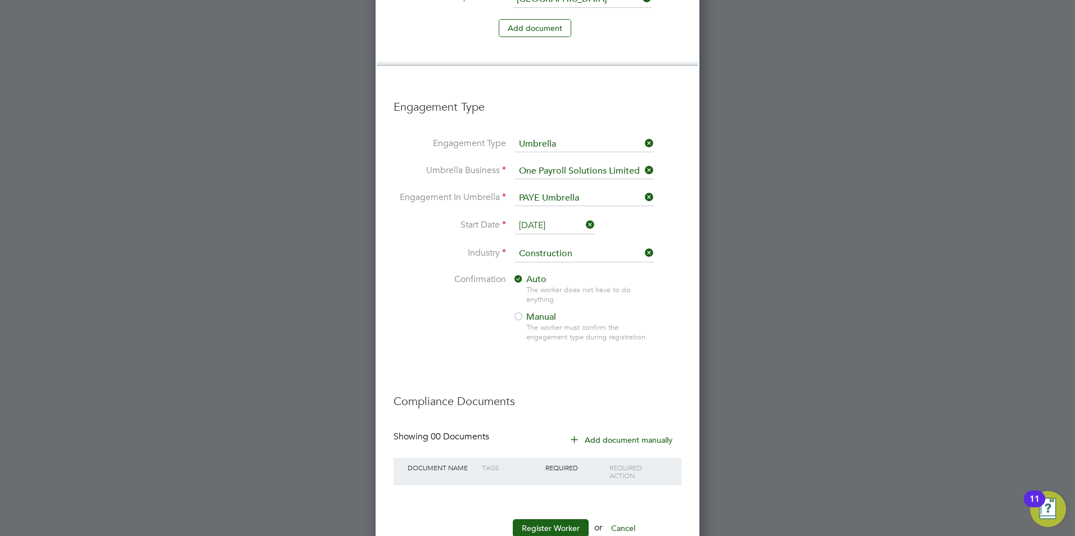
click at [552, 519] on button "Register Worker" at bounding box center [551, 528] width 76 height 18
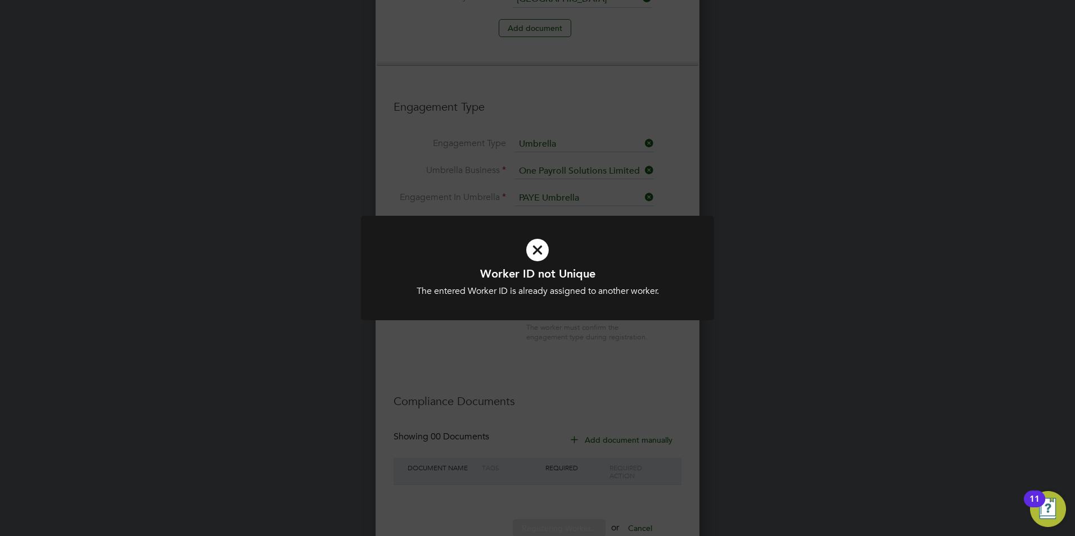
click at [531, 309] on div at bounding box center [537, 268] width 353 height 105
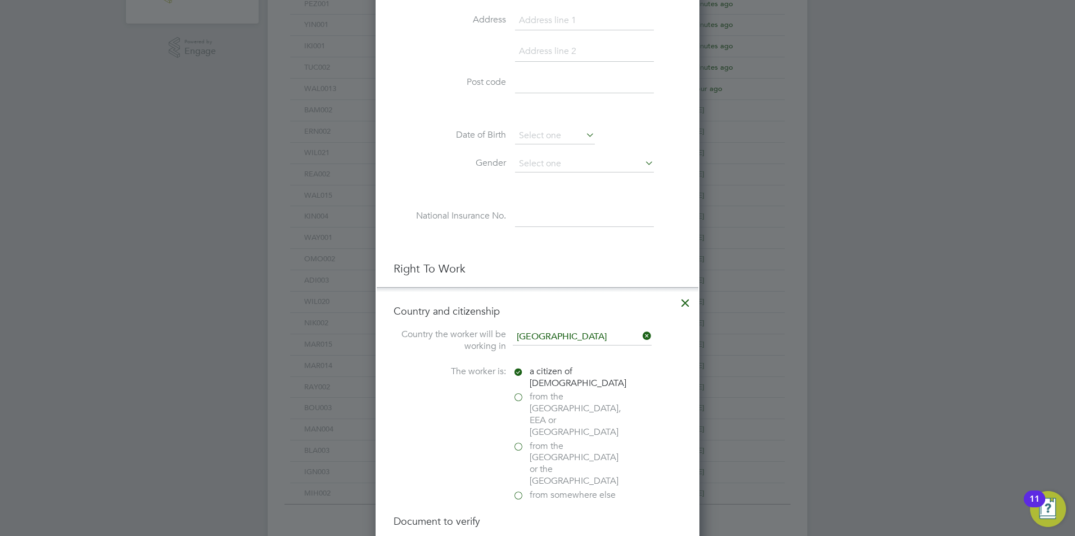
scroll to position [42, 0]
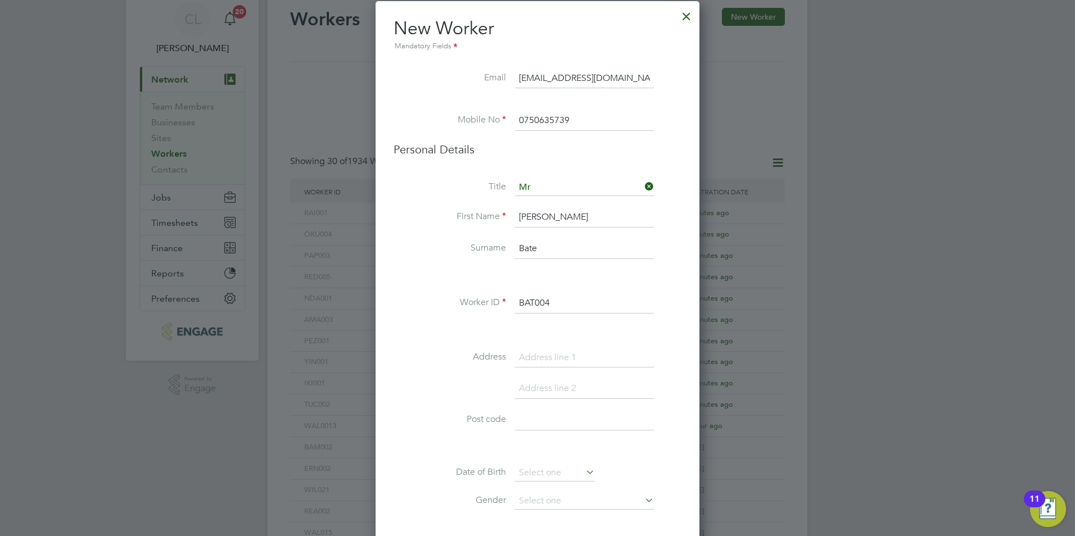
click at [561, 306] on input "BAT004" at bounding box center [584, 303] width 139 height 20
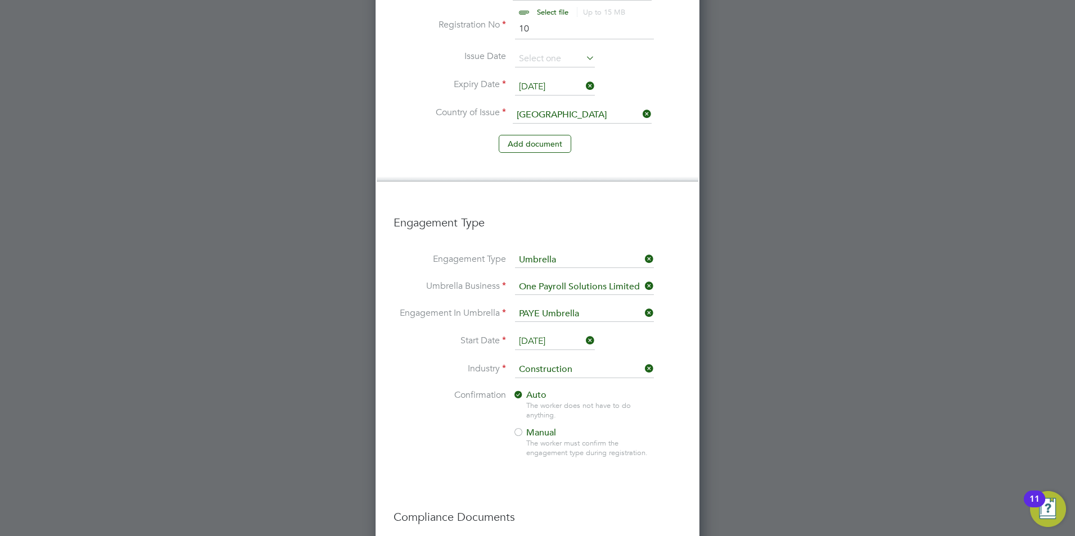
scroll to position [1110, 0]
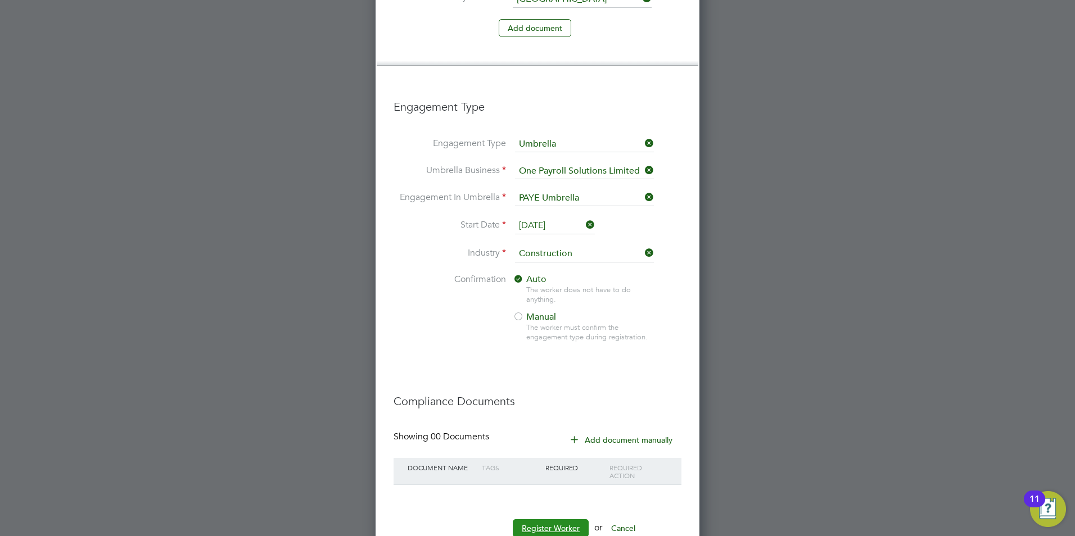
click at [551, 519] on button "Register Worker" at bounding box center [551, 528] width 76 height 18
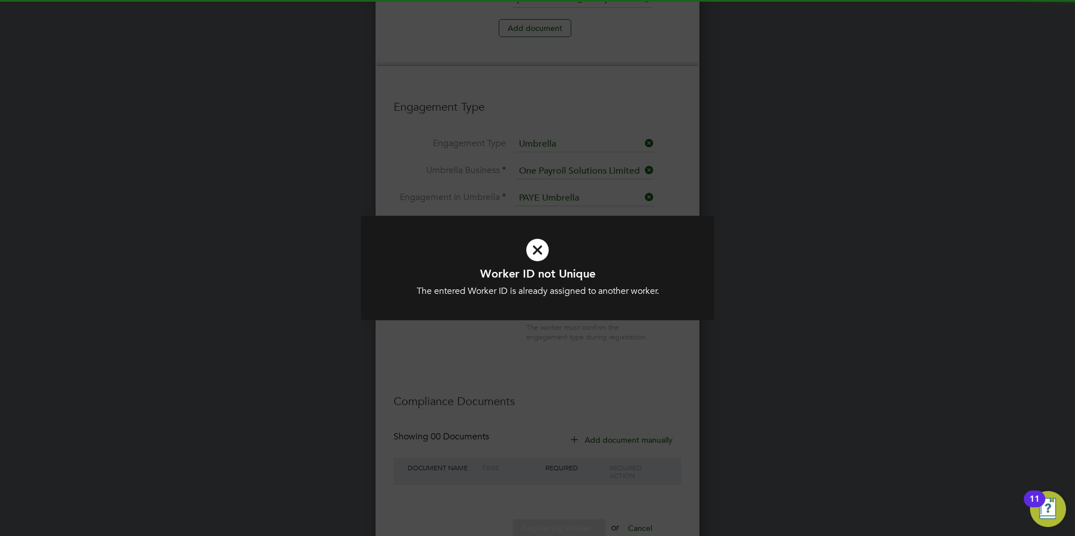
click at [553, 401] on div "Worker ID not Unique The entered Worker ID is already assigned to another worke…" at bounding box center [537, 268] width 1075 height 536
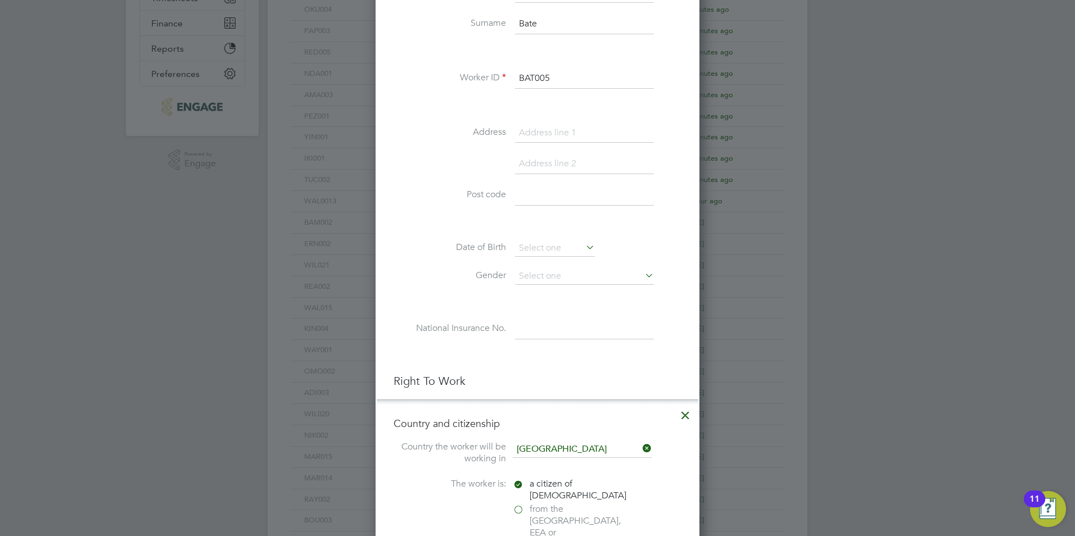
scroll to position [98, 0]
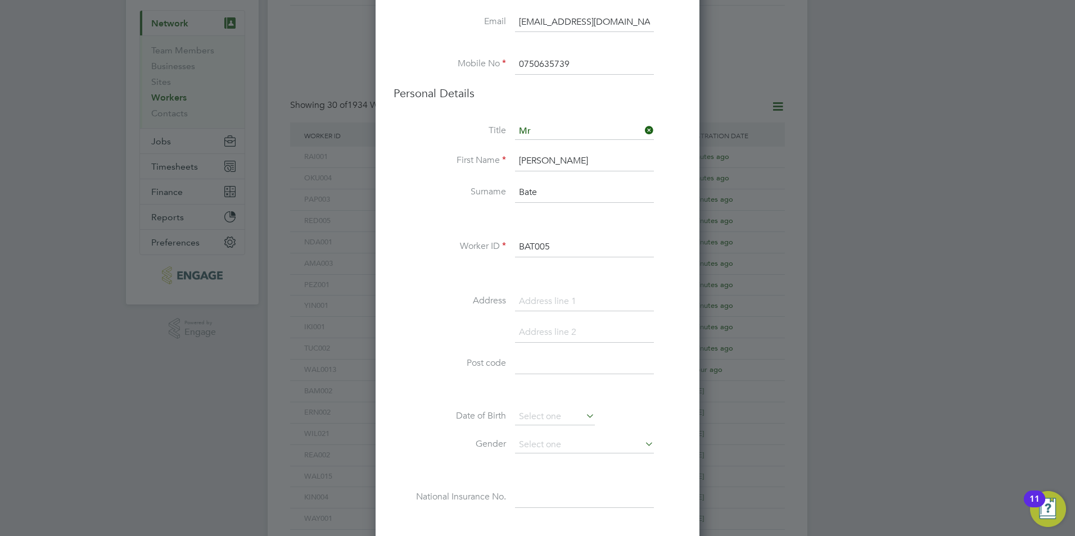
click at [559, 243] on input "BAT005" at bounding box center [584, 247] width 139 height 20
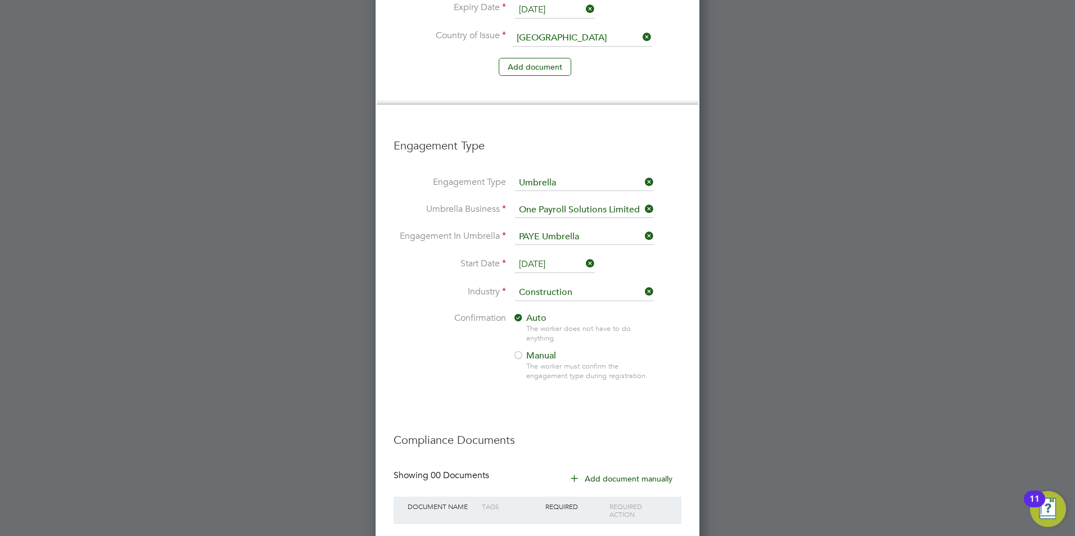
scroll to position [1110, 0]
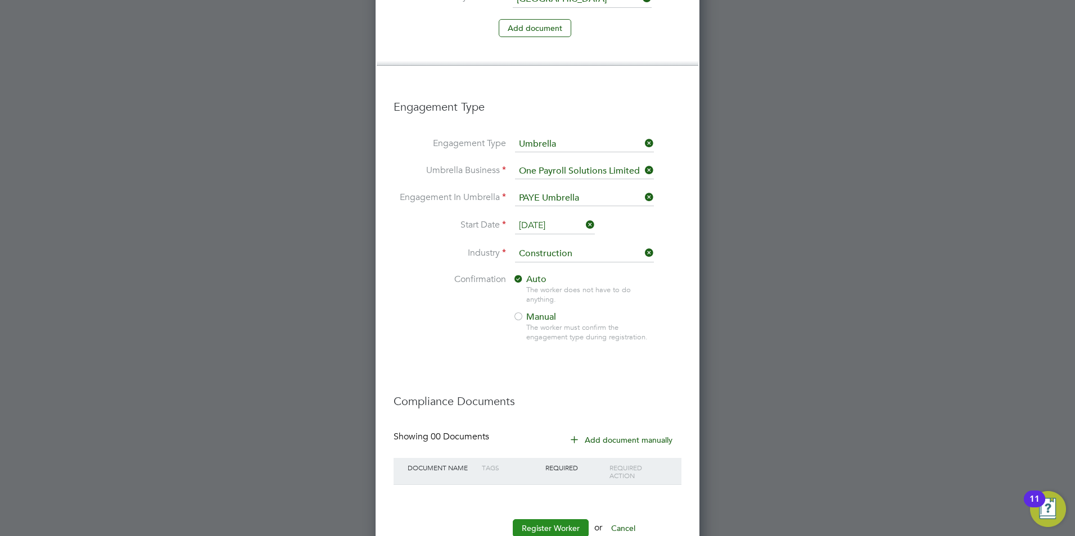
type input "BAT006"
click at [539, 519] on button "Register Worker" at bounding box center [551, 528] width 76 height 18
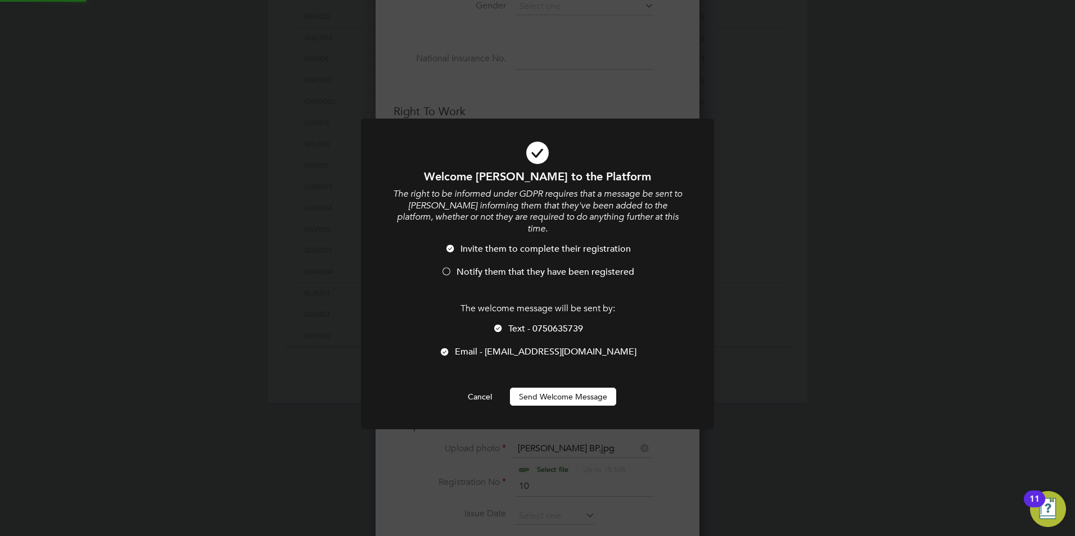
scroll to position [0, 0]
drag, startPoint x: 461, startPoint y: 254, endPoint x: 491, endPoint y: 283, distance: 41.8
click at [462, 254] on li "Invite them to complete their registration" at bounding box center [537, 254] width 292 height 23
click at [521, 323] on span "Text - 0750635739" at bounding box center [545, 328] width 75 height 11
click at [535, 399] on div at bounding box center [537, 274] width 353 height 311
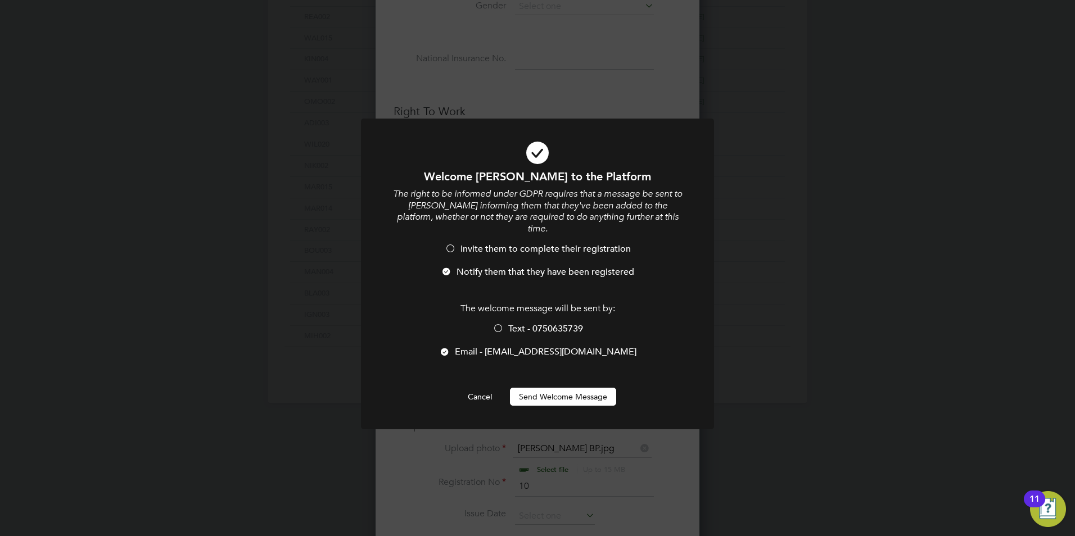
click at [537, 388] on button "Send Welcome Message" at bounding box center [563, 397] width 106 height 18
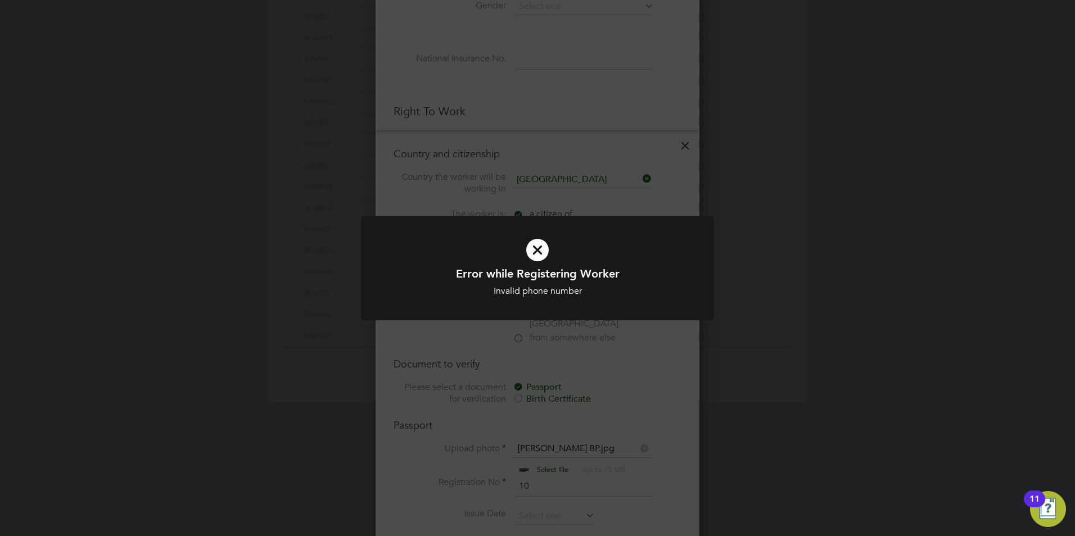
click at [531, 318] on div at bounding box center [537, 268] width 353 height 105
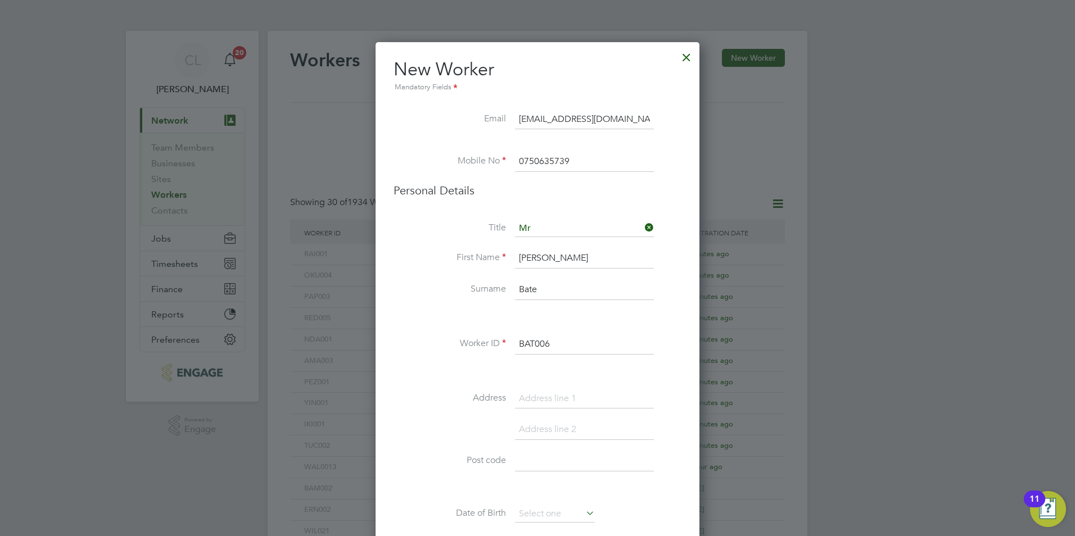
scroll to position [0, 0]
drag, startPoint x: 581, startPoint y: 161, endPoint x: 464, endPoint y: 159, distance: 117.0
click at [468, 160] on li "Mobile No 0750635739" at bounding box center [538, 167] width 288 height 31
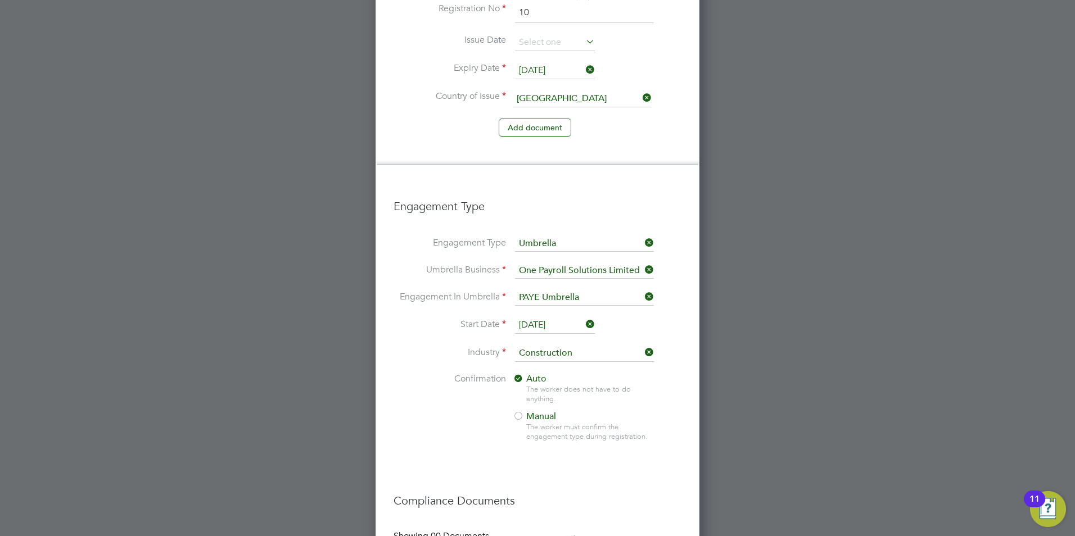
scroll to position [1110, 0]
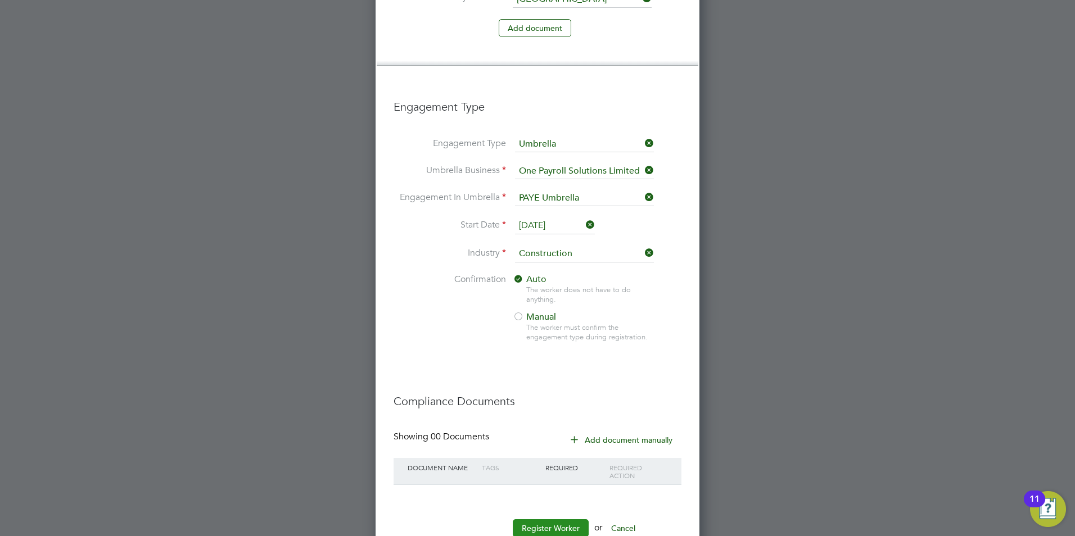
type input "07506357539"
click at [553, 519] on button "Register Worker" at bounding box center [551, 528] width 76 height 18
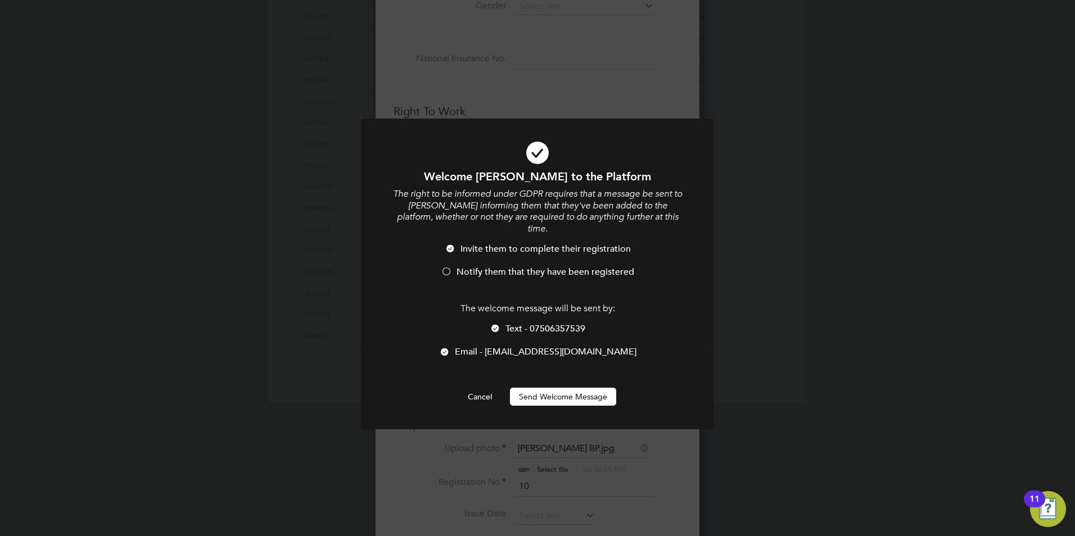
drag, startPoint x: 478, startPoint y: 258, endPoint x: 483, endPoint y: 266, distance: 10.1
click at [478, 266] on span "Notify them that they have been registered" at bounding box center [546, 271] width 178 height 11
click at [516, 323] on span "Text - 07506357539" at bounding box center [545, 328] width 80 height 11
click at [540, 388] on button "Send Welcome Message" at bounding box center [563, 397] width 106 height 18
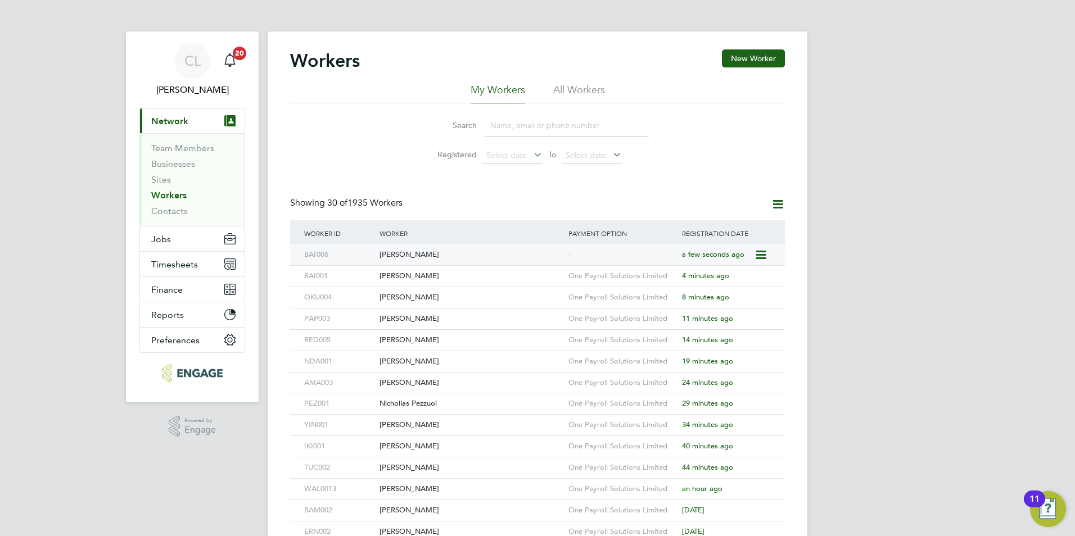
click at [541, 261] on div "[PERSON_NAME]" at bounding box center [471, 255] width 189 height 21
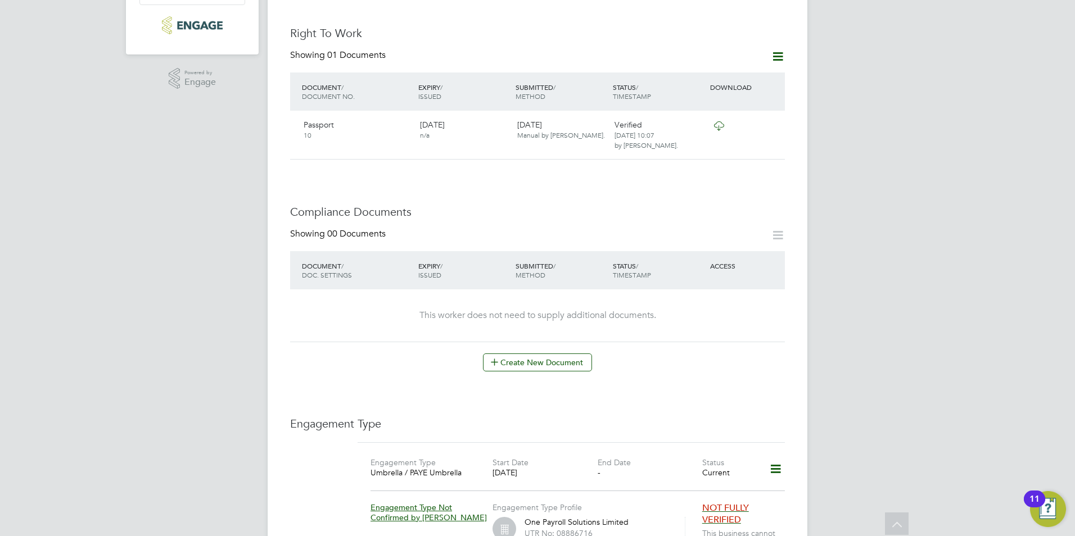
scroll to position [394, 0]
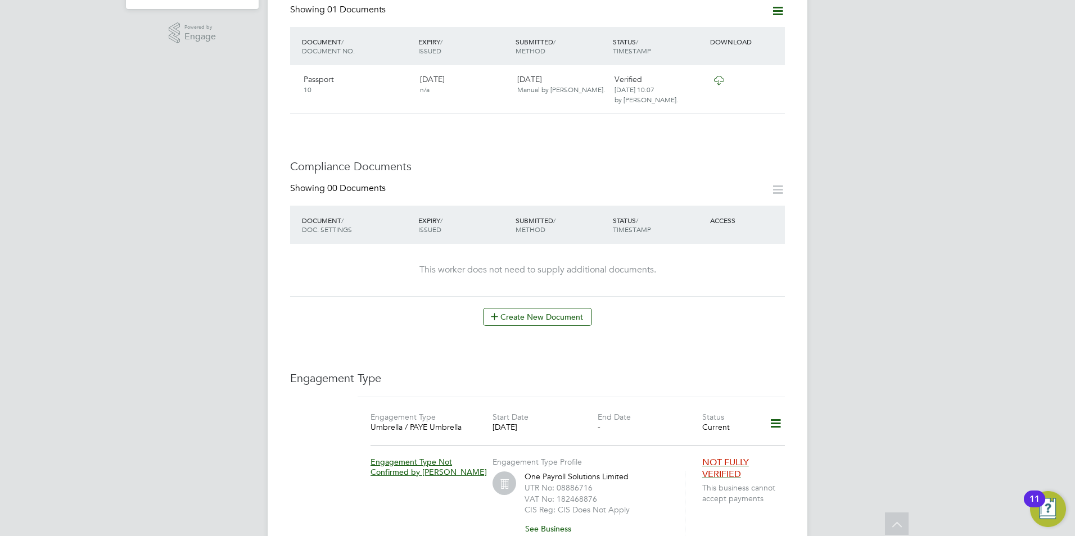
click at [782, 415] on icon at bounding box center [776, 424] width 20 height 26
click at [727, 442] on li "Edit Engagement Type" at bounding box center [716, 445] width 129 height 16
click at [766, 413] on icon at bounding box center [776, 424] width 20 height 26
click at [724, 444] on li "Edit Engagement Type" at bounding box center [718, 445] width 128 height 16
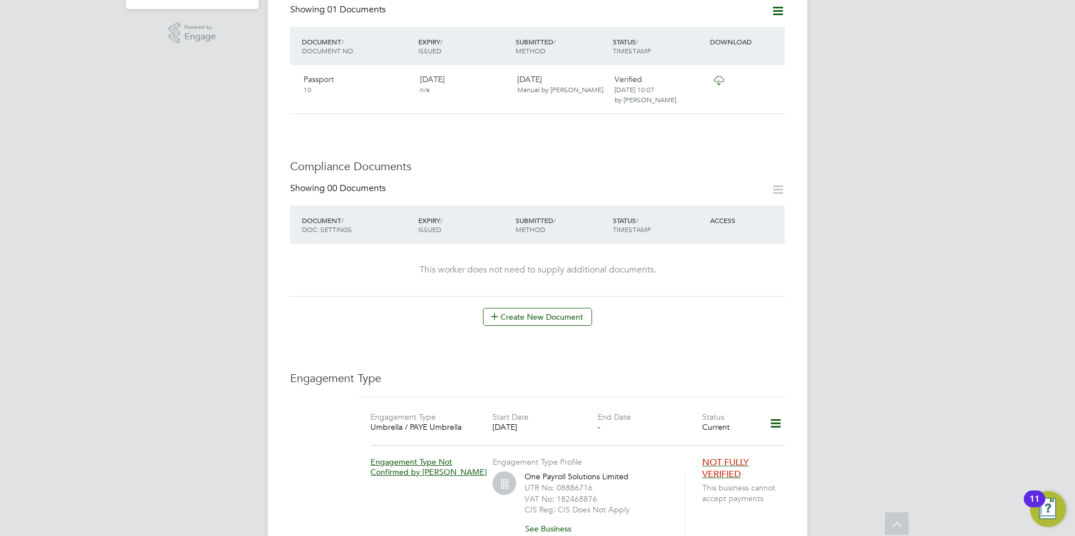
drag, startPoint x: 421, startPoint y: 420, endPoint x: 392, endPoint y: 385, distance: 45.1
click at [363, 371] on h3 "Engagement Type" at bounding box center [537, 378] width 495 height 15
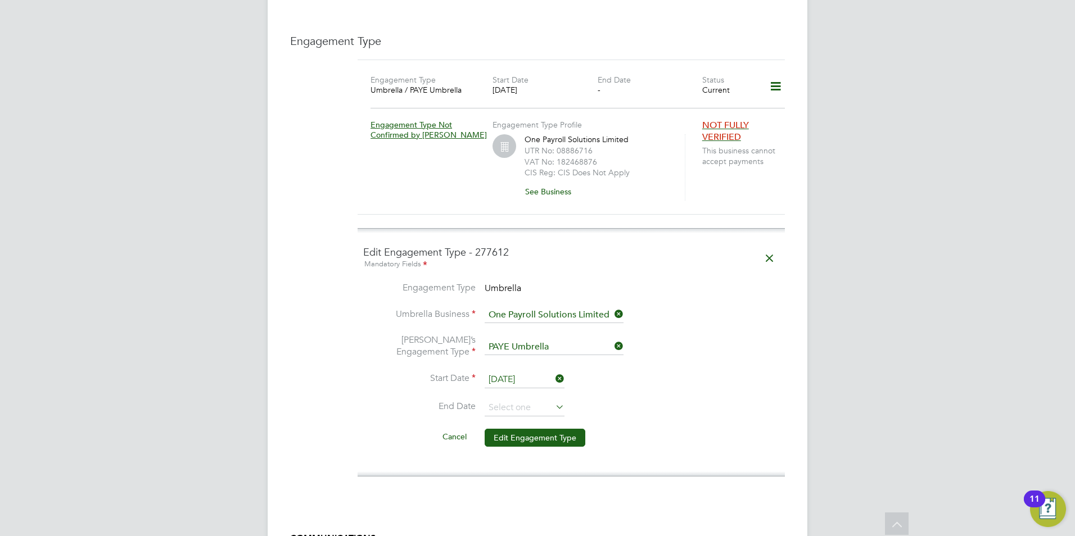
scroll to position [941, 0]
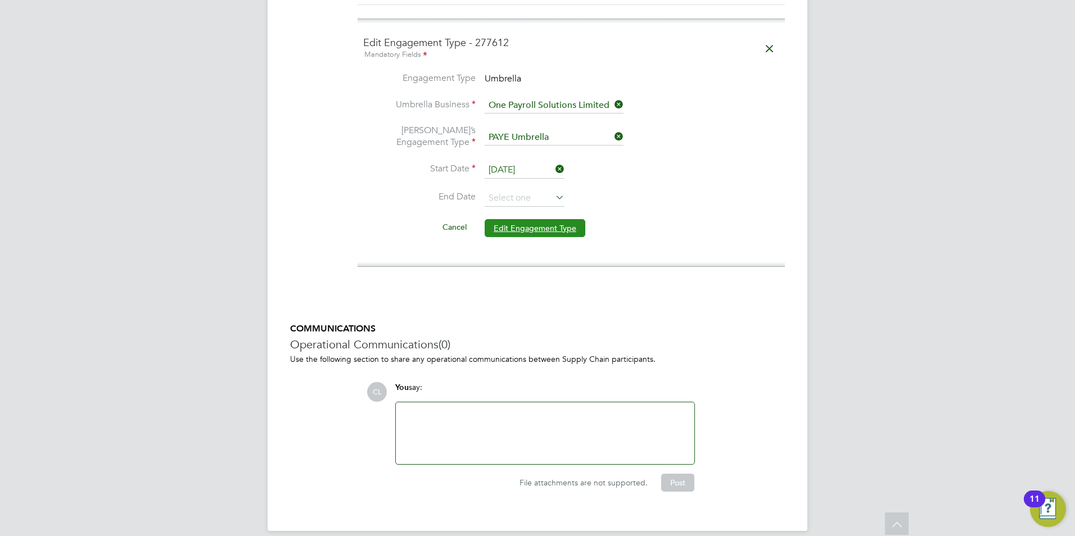
click at [549, 219] on button "Edit Engagement Type" at bounding box center [535, 228] width 101 height 18
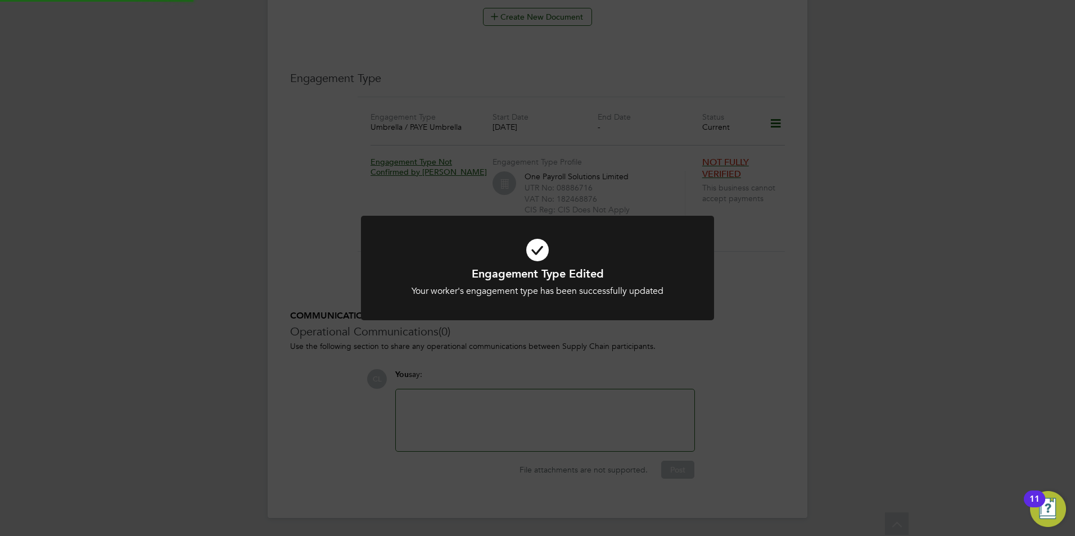
scroll to position [681, 0]
click at [536, 241] on icon at bounding box center [537, 250] width 292 height 44
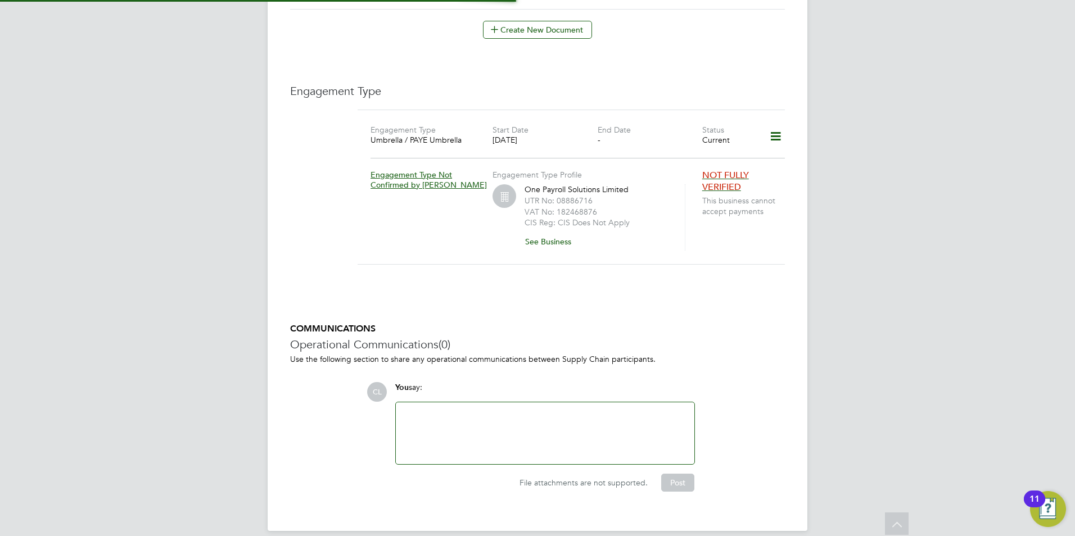
click at [767, 129] on icon at bounding box center [776, 137] width 20 height 26
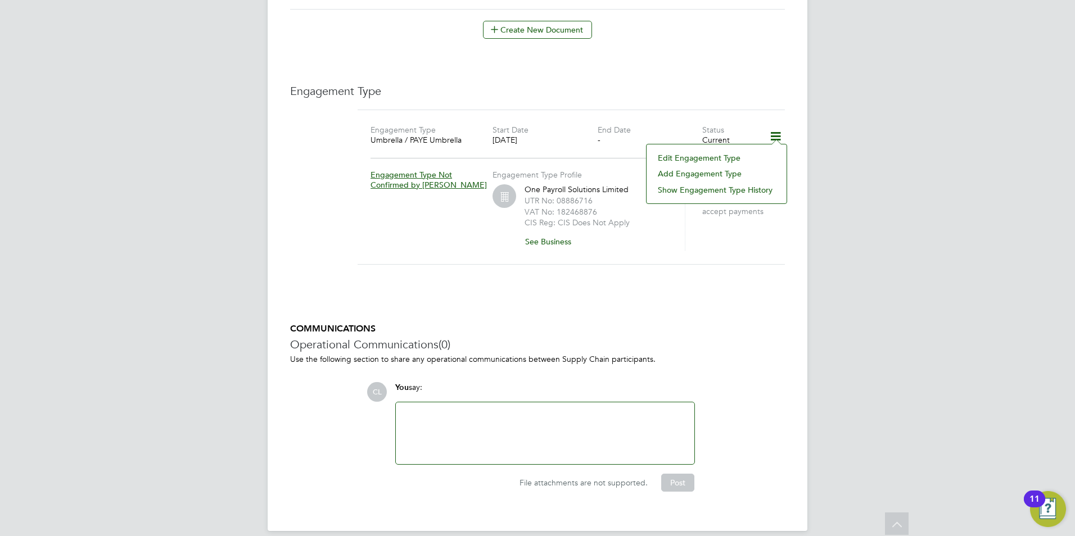
click at [732, 157] on li "Edit Engagement Type" at bounding box center [716, 158] width 129 height 16
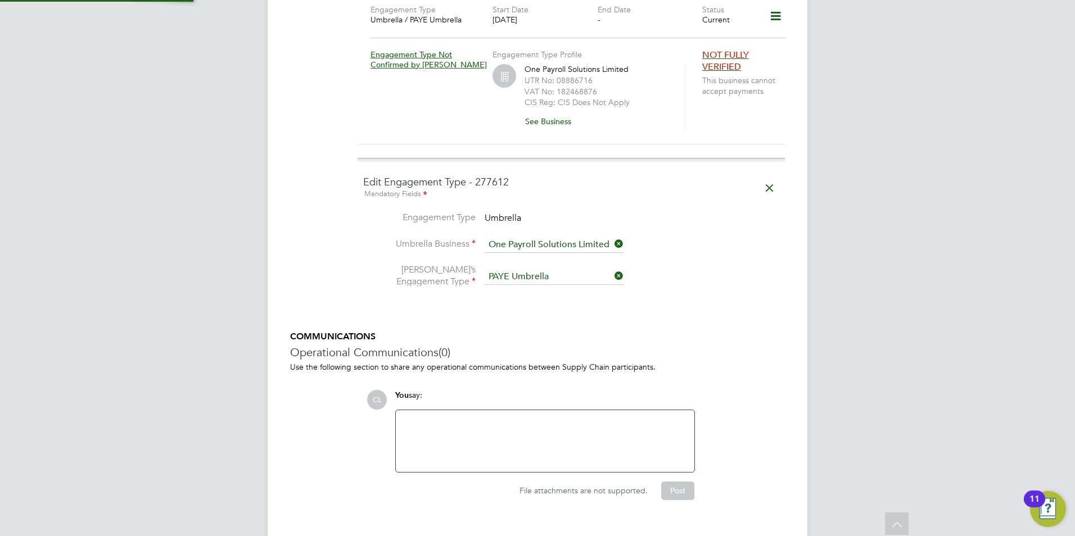
scroll to position [941, 0]
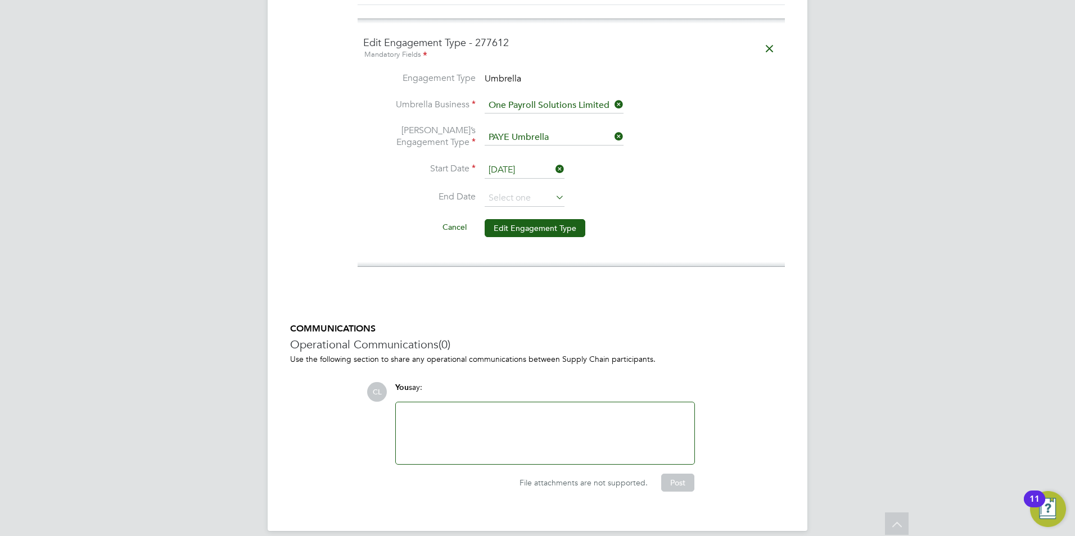
click at [612, 129] on icon at bounding box center [612, 137] width 0 height 16
click at [532, 130] on input at bounding box center [554, 138] width 139 height 16
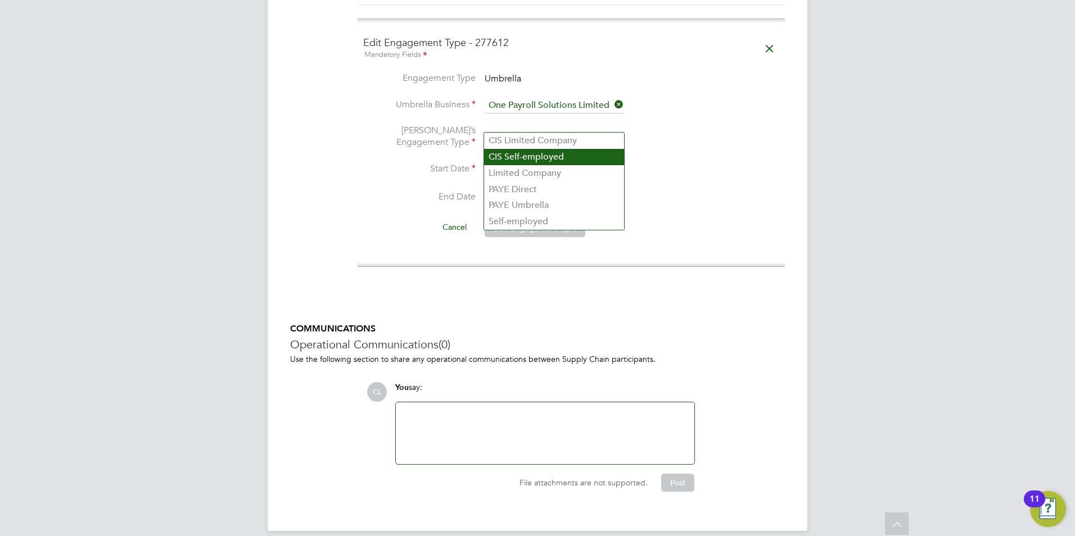
click at [528, 156] on li "CIS Self-employed" at bounding box center [554, 157] width 140 height 16
type input "CIS Self-employed"
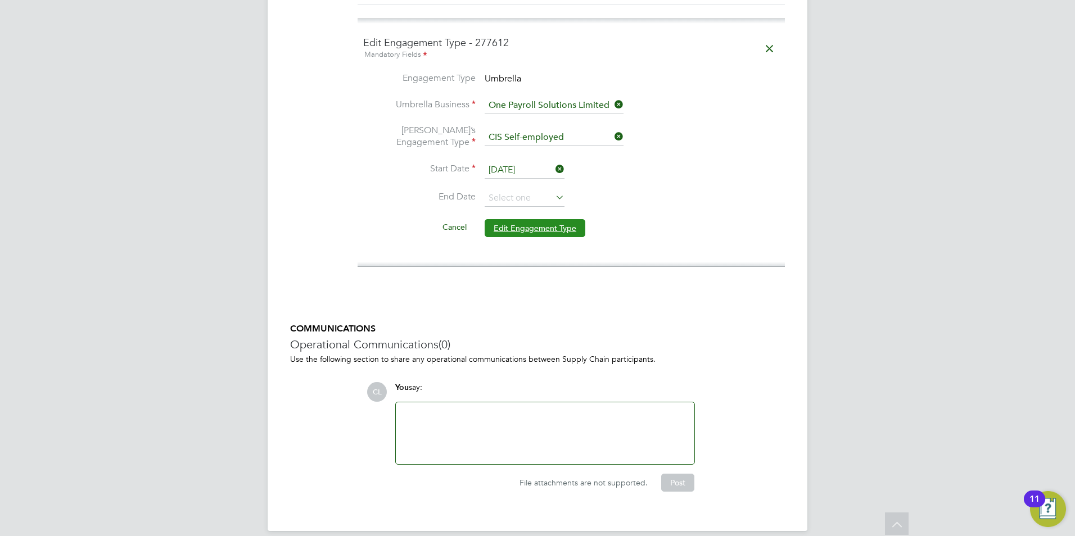
click at [543, 219] on button "Edit Engagement Type" at bounding box center [535, 228] width 101 height 18
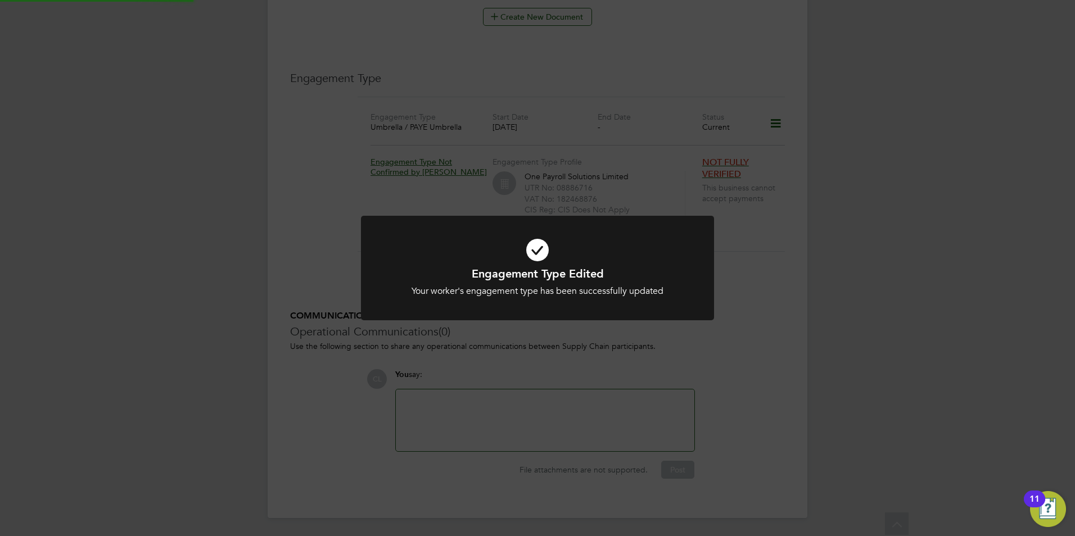
scroll to position [681, 0]
click at [628, 124] on div "Engagement Type Edited Your worker's engagement type has been successfully upda…" at bounding box center [537, 268] width 1075 height 536
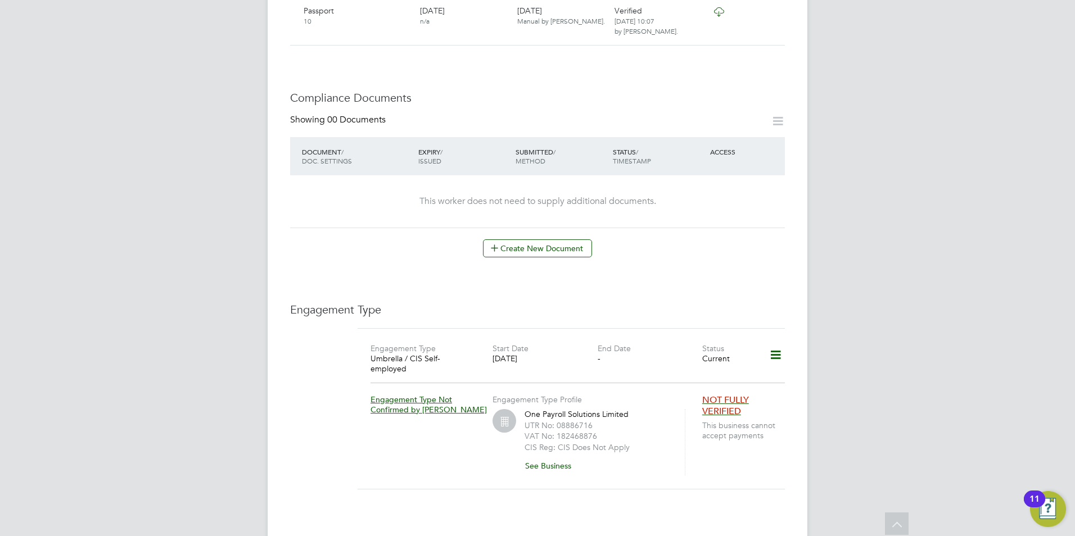
scroll to position [568, 0]
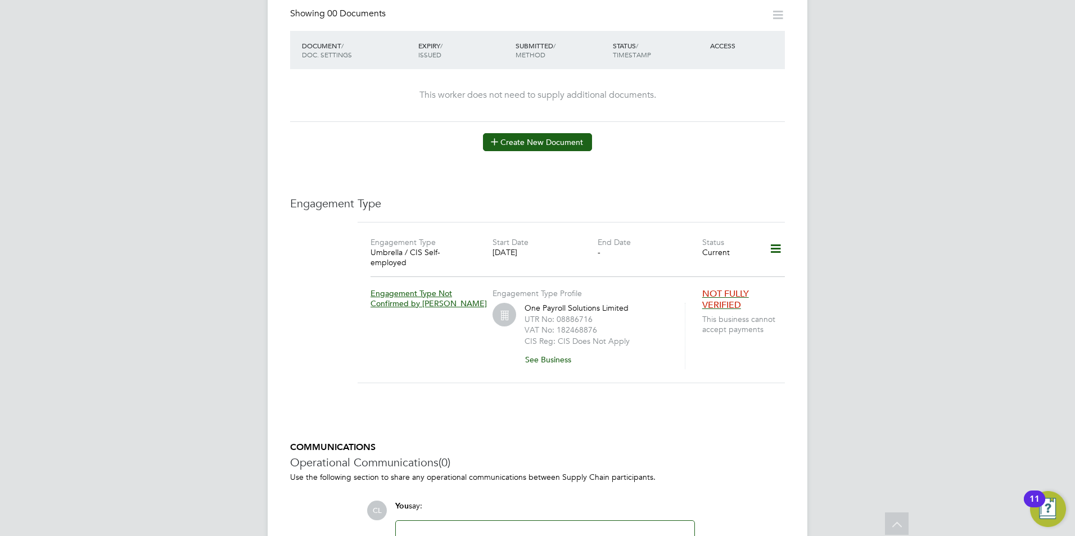
click at [567, 135] on button "Create New Document" at bounding box center [537, 142] width 109 height 18
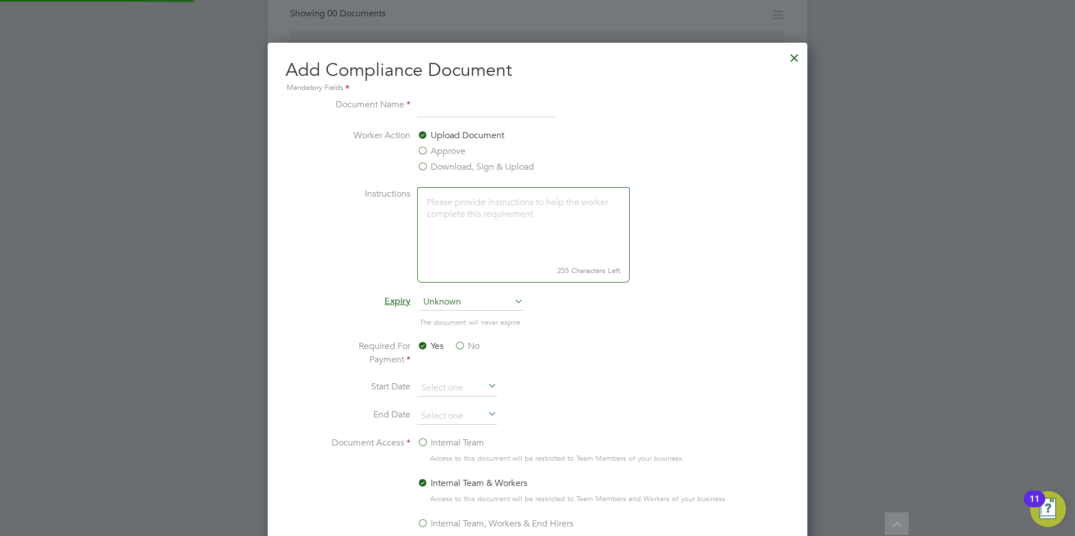
scroll to position [590, 540]
click at [468, 166] on label "Download, Sign & Upload" at bounding box center [475, 166] width 117 height 13
click at [0, 0] on input "Download, Sign & Upload" at bounding box center [0, 0] width 0 height 0
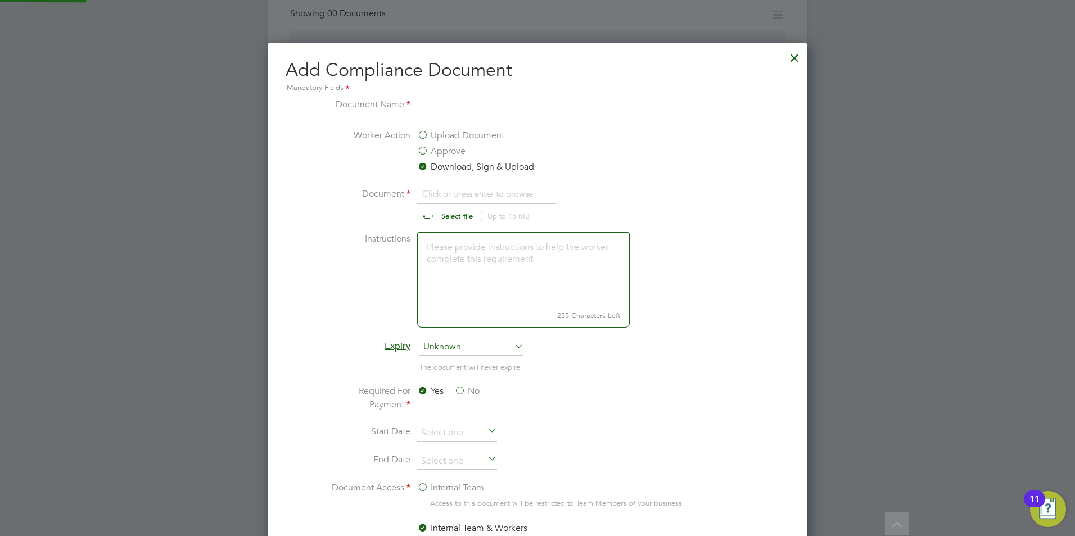
scroll to position [635, 540]
click at [449, 214] on input "file" at bounding box center [467, 204] width 177 height 34
type input "C:\fakepath\[PERSON_NAME] CPCS.jpg"
click at [448, 111] on input at bounding box center [486, 108] width 139 height 20
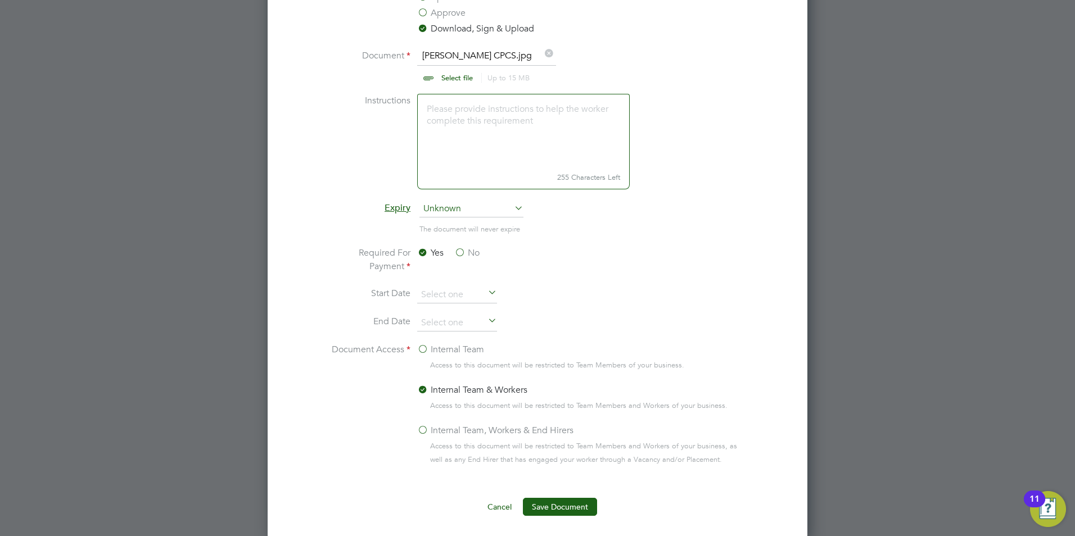
scroll to position [709, 0]
type input "CPCS"
click at [555, 507] on button "Save Document" at bounding box center [560, 505] width 74 height 18
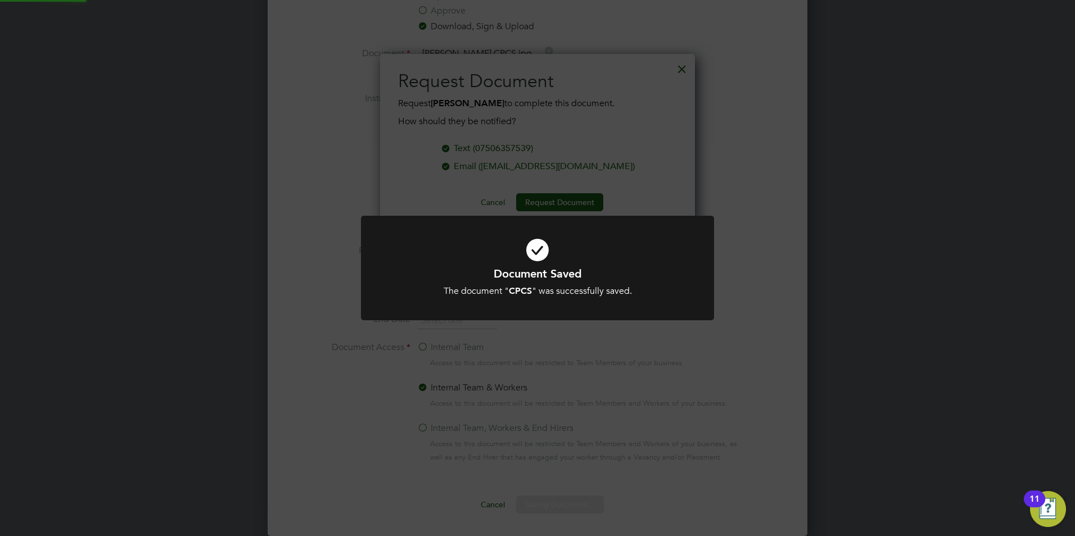
scroll to position [180, 315]
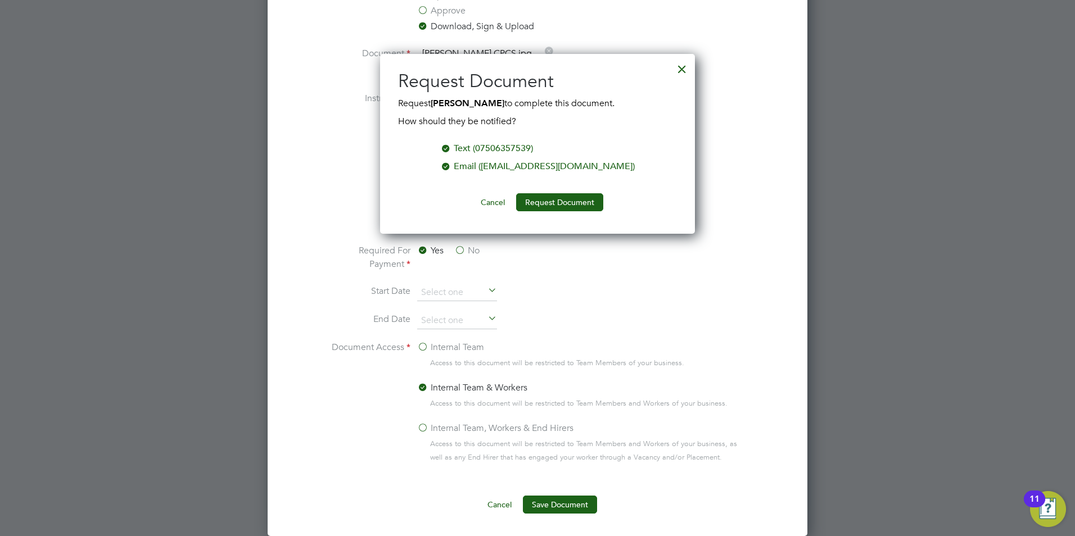
click at [683, 62] on div at bounding box center [682, 66] width 20 height 20
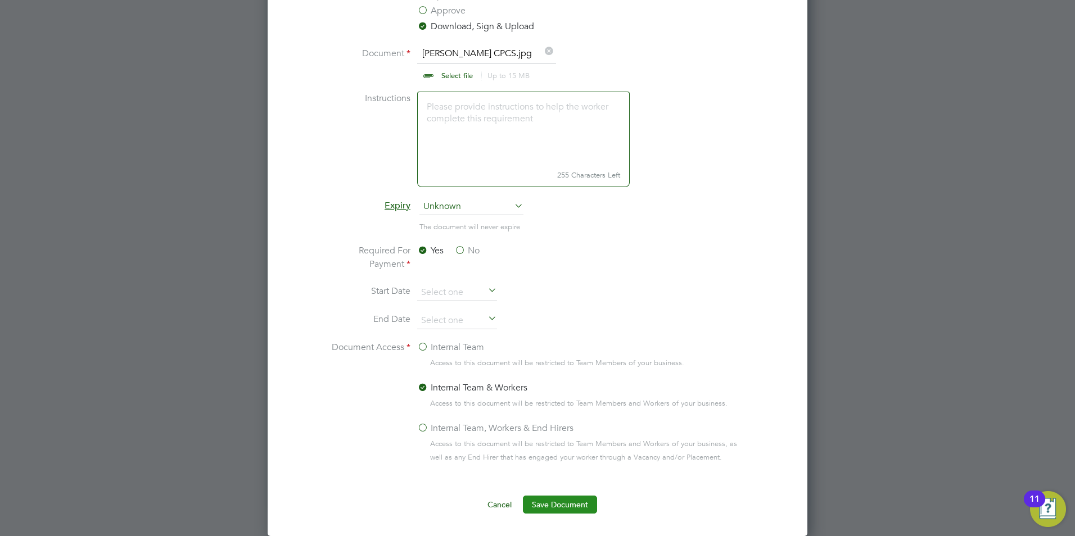
click at [556, 499] on button "Save Document" at bounding box center [560, 505] width 74 height 18
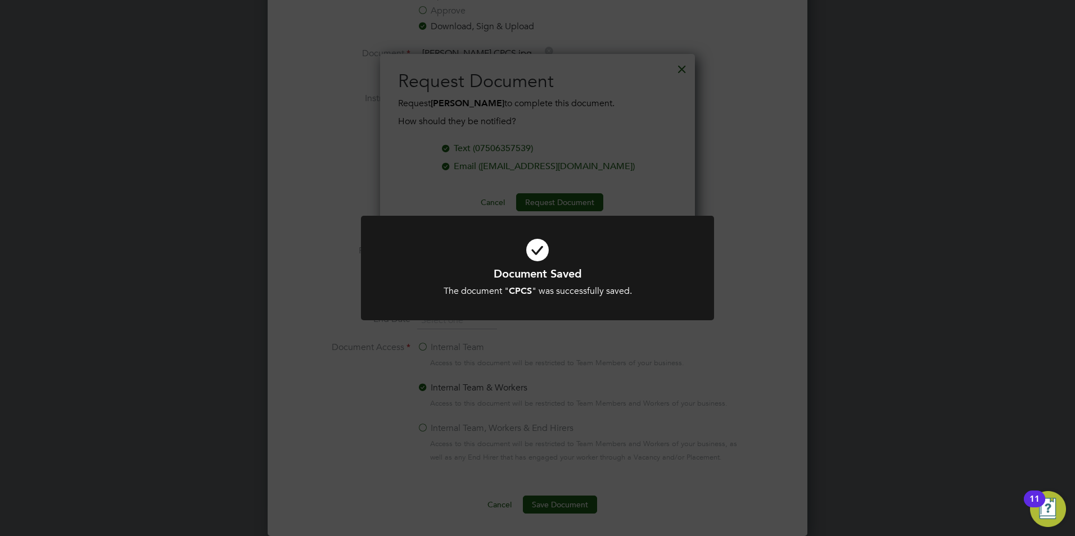
drag, startPoint x: 644, startPoint y: 143, endPoint x: 647, endPoint y: 134, distance: 9.1
click at [645, 141] on div "Document Saved The document " CPCS " was successfully saved. Cancel Okay" at bounding box center [537, 268] width 1075 height 536
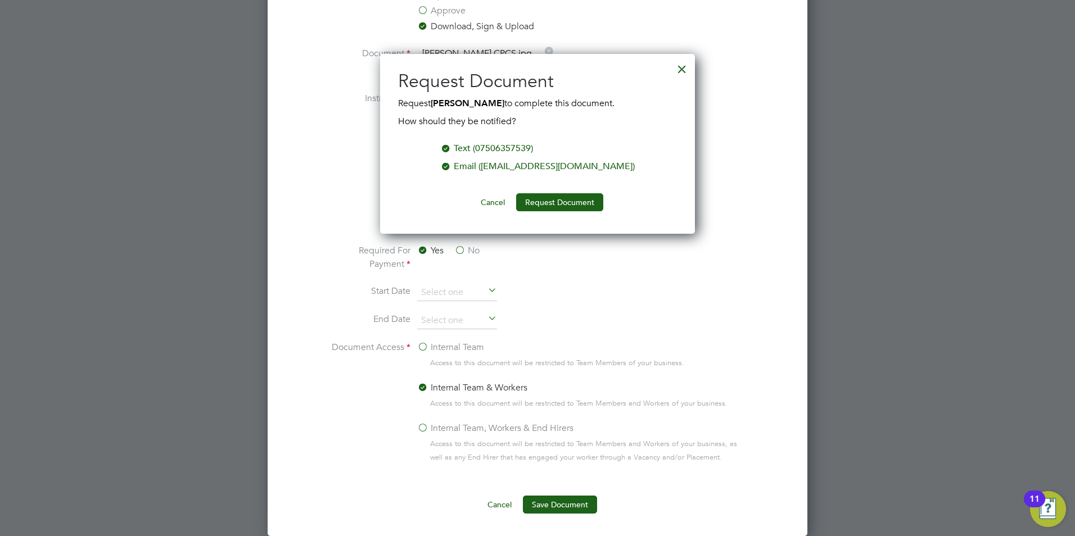
click at [684, 65] on div at bounding box center [682, 66] width 20 height 20
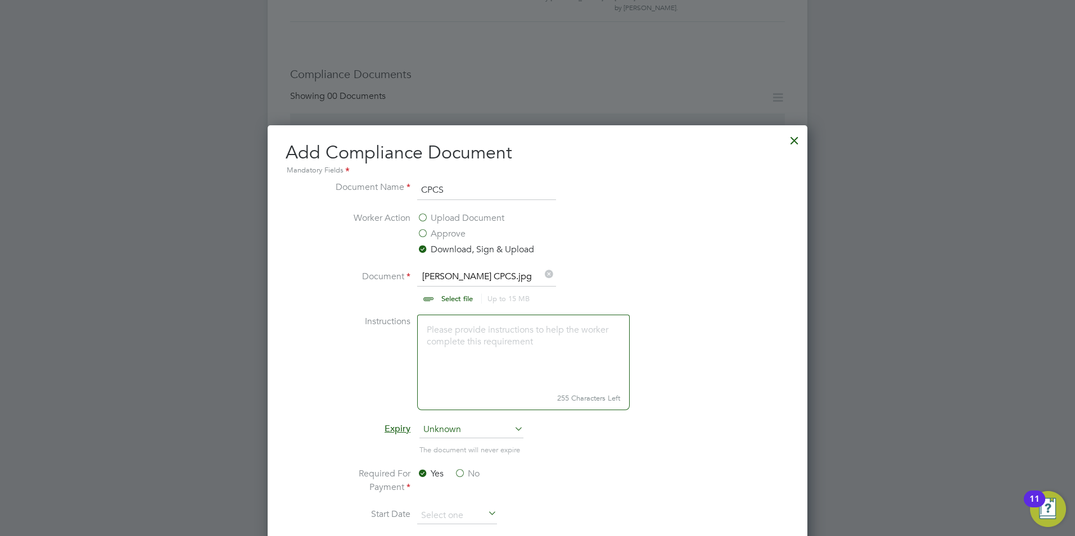
scroll to position [484, 0]
click at [454, 300] on input "file" at bounding box center [467, 289] width 177 height 34
type input "C:\fakepath\Daniel Bate DL.jpg"
drag, startPoint x: 442, startPoint y: 197, endPoint x: 382, endPoint y: 193, distance: 60.3
click at [382, 193] on li "Document Name CPCS" at bounding box center [537, 197] width 423 height 31
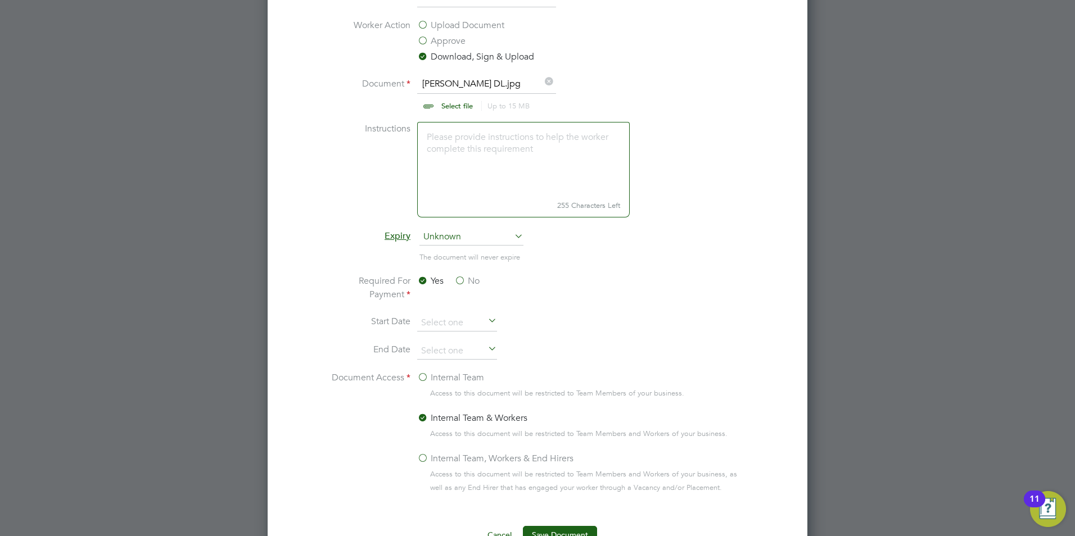
scroll to position [709, 0]
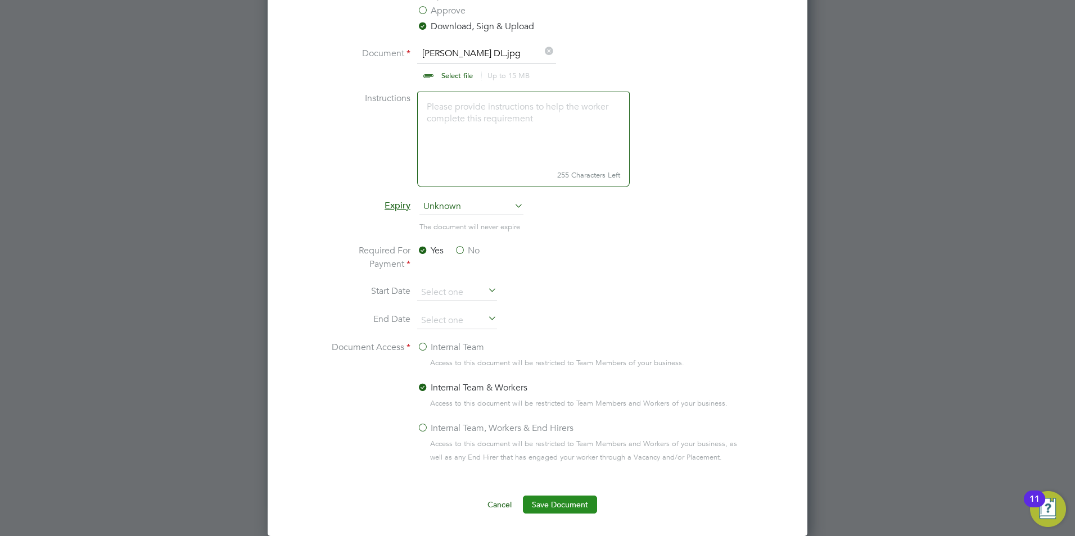
type input "DL"
click at [557, 501] on button "Save Document" at bounding box center [560, 505] width 74 height 18
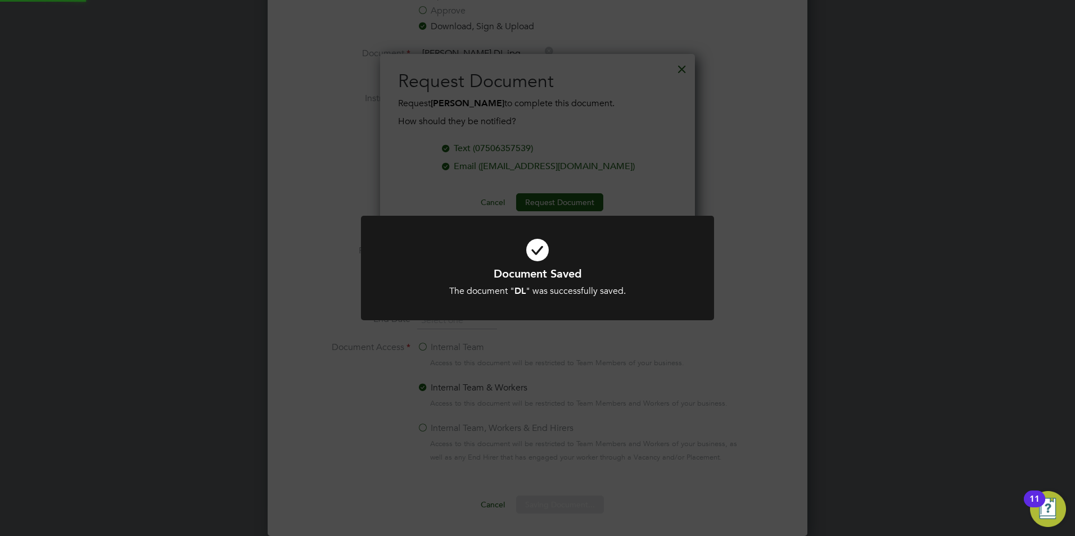
scroll to position [180, 315]
click at [670, 76] on div "Document Saved The document " DL " was successfully saved. Cancel Okay" at bounding box center [537, 268] width 1075 height 536
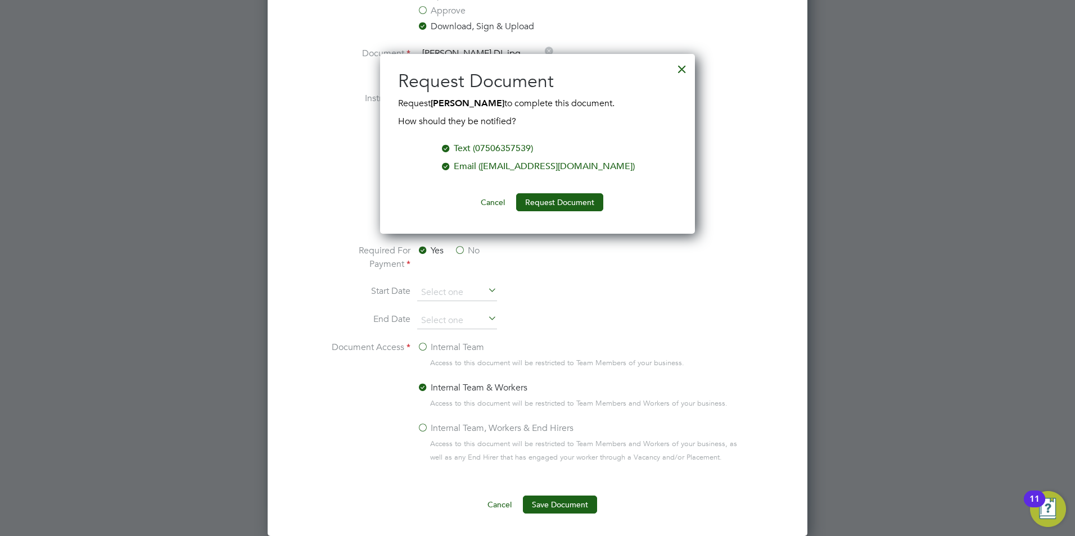
click at [680, 65] on div at bounding box center [682, 66] width 20 height 20
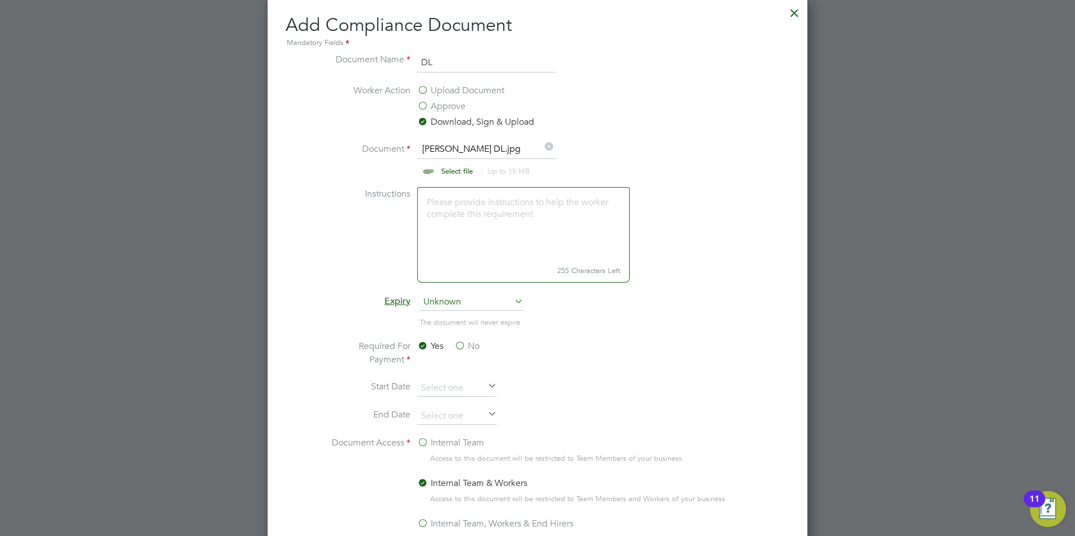
scroll to position [484, 0]
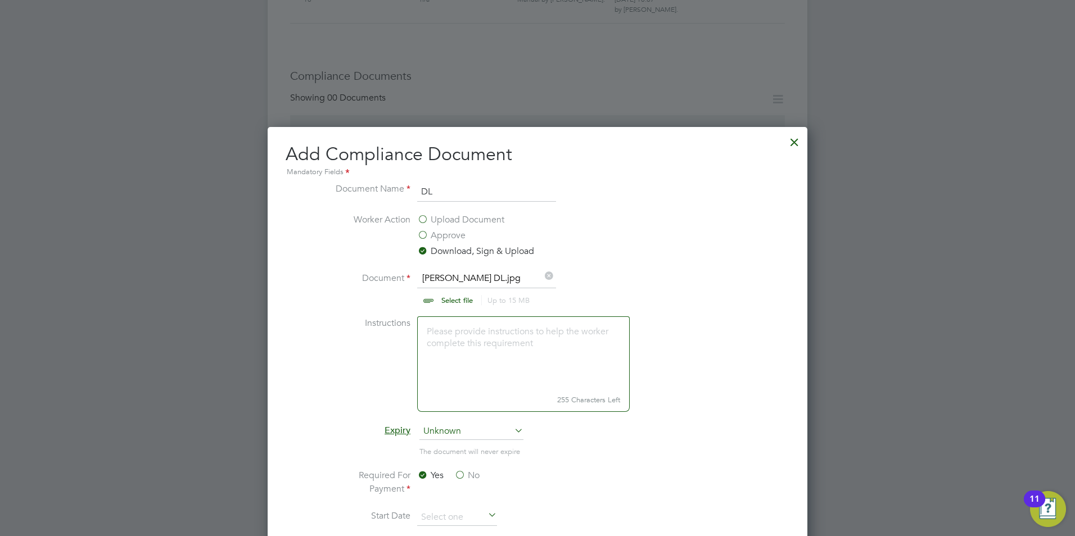
click at [460, 305] on input "file" at bounding box center [467, 289] width 177 height 34
click at [798, 138] on div at bounding box center [794, 139] width 20 height 20
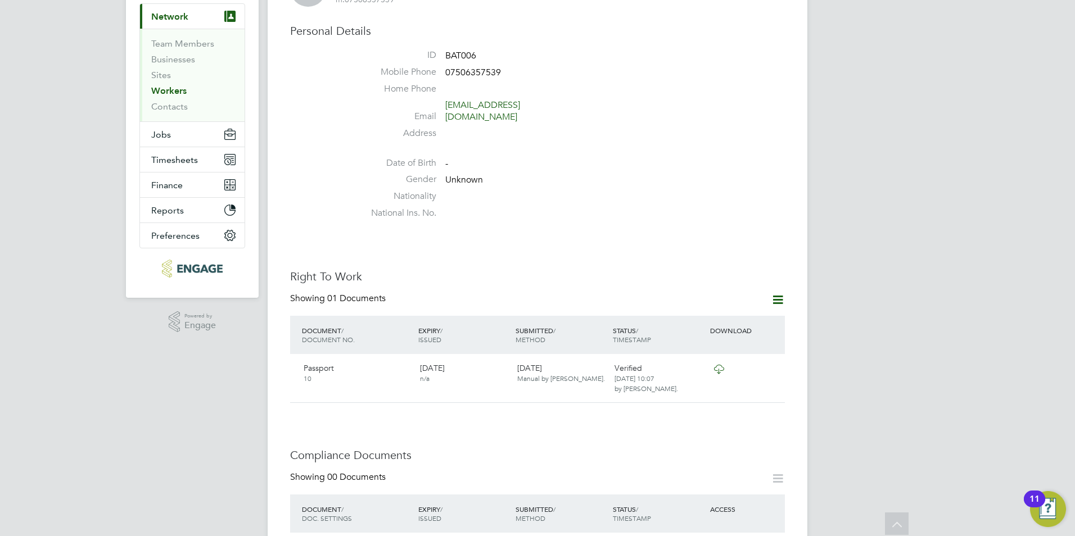
scroll to position [0, 0]
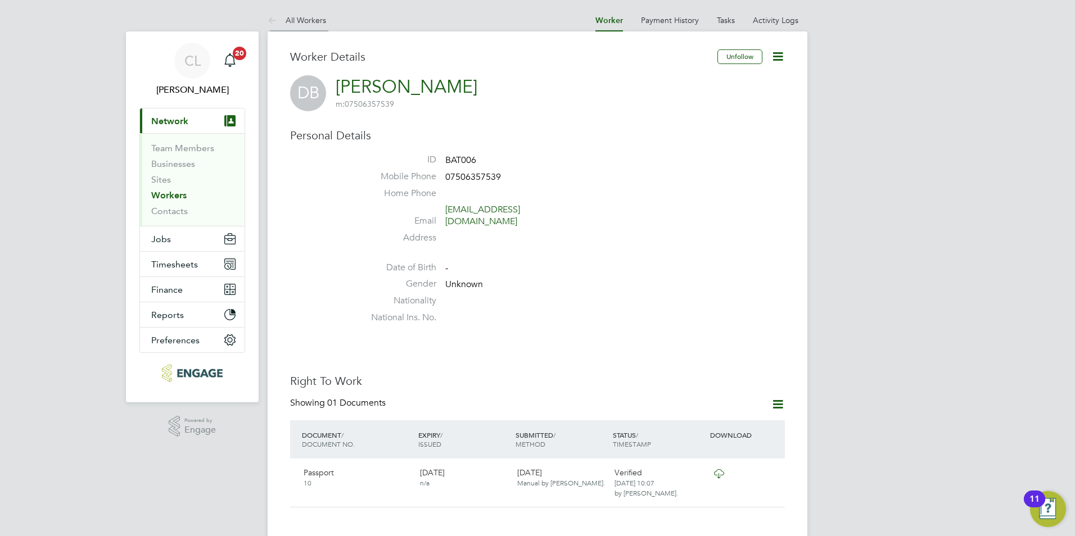
click at [301, 19] on link "All Workers" at bounding box center [297, 20] width 58 height 10
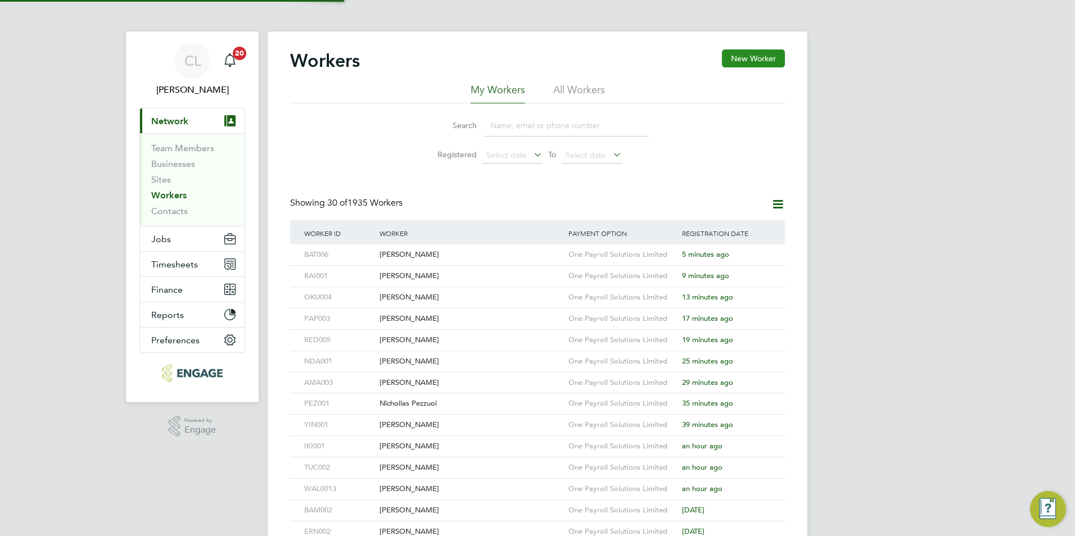
click at [753, 57] on button "New Worker" at bounding box center [753, 58] width 63 height 18
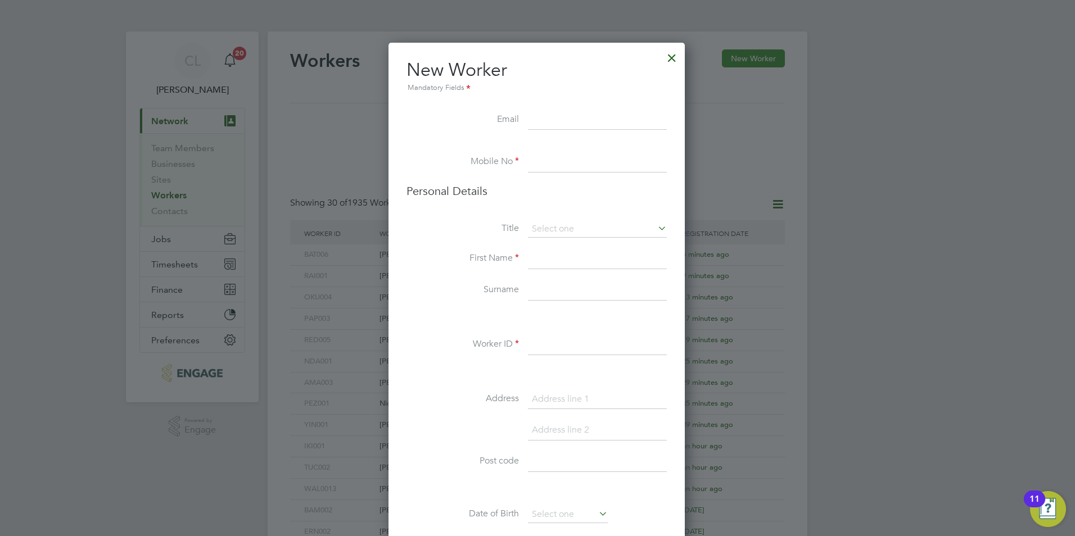
scroll to position [951, 298]
type input "artokiy@yahoo.com"
drag, startPoint x: 599, startPoint y: 159, endPoint x: 593, endPoint y: 166, distance: 8.8
click at [593, 166] on input at bounding box center [597, 162] width 139 height 20
type input "07507608296"
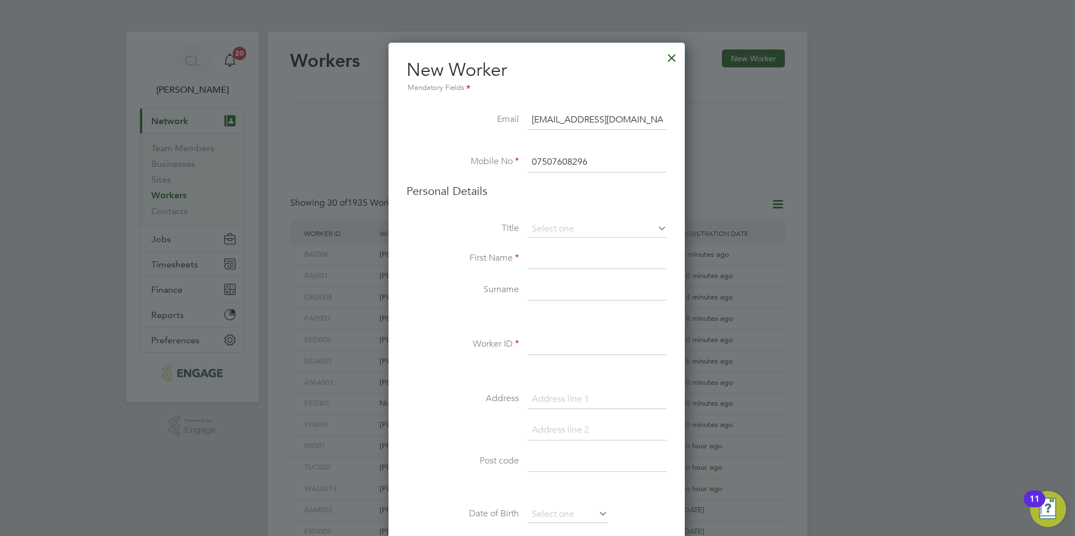
click at [579, 238] on li "Title" at bounding box center [536, 235] width 260 height 28
click at [579, 234] on input at bounding box center [597, 229] width 139 height 17
click at [559, 247] on li "Mr" at bounding box center [597, 245] width 140 height 15
type input "Mr"
click at [656, 228] on icon at bounding box center [656, 228] width 0 height 16
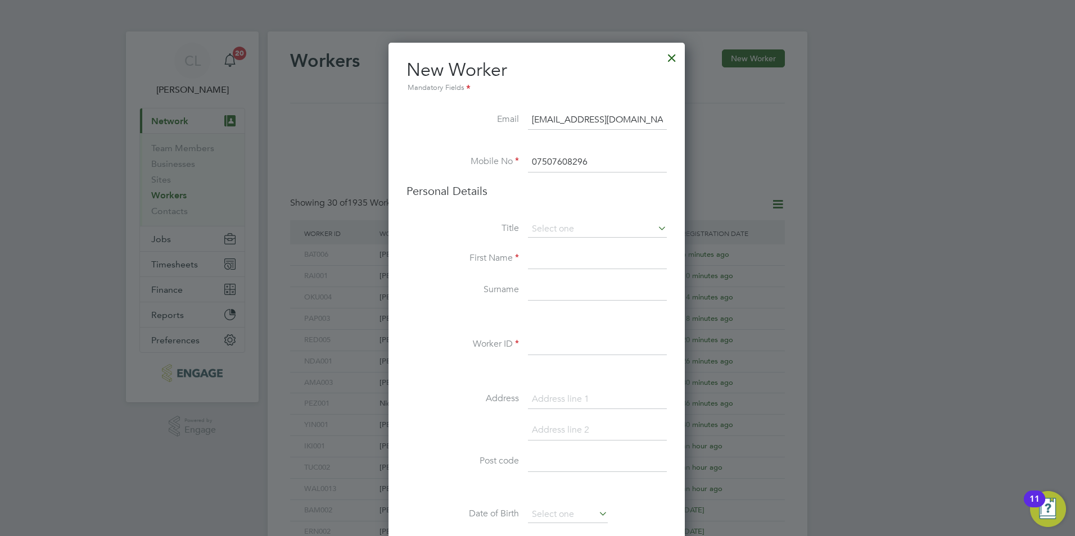
click at [607, 250] on input at bounding box center [597, 259] width 139 height 20
type input "Nicolae"
click at [532, 298] on input at bounding box center [597, 291] width 139 height 20
type input "Oniga"
click at [561, 353] on input at bounding box center [597, 345] width 139 height 20
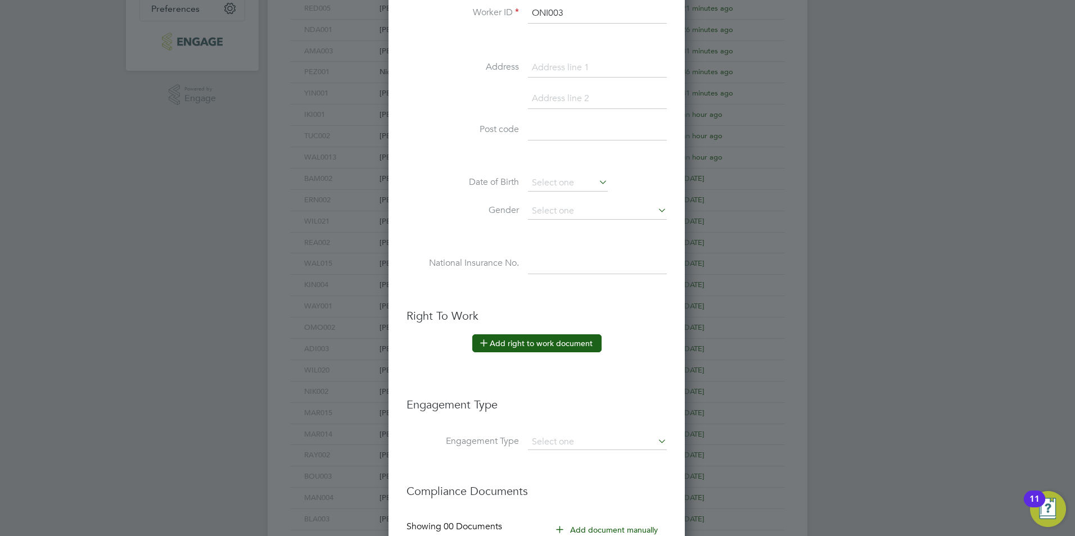
scroll to position [337, 0]
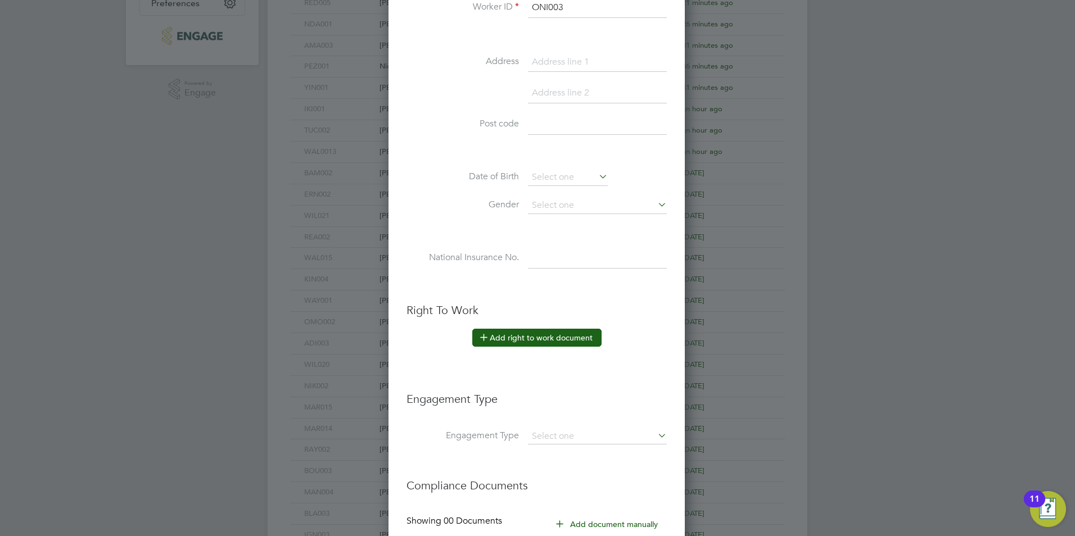
type input "ONI003"
click at [545, 338] on button "Add right to work document" at bounding box center [536, 338] width 129 height 18
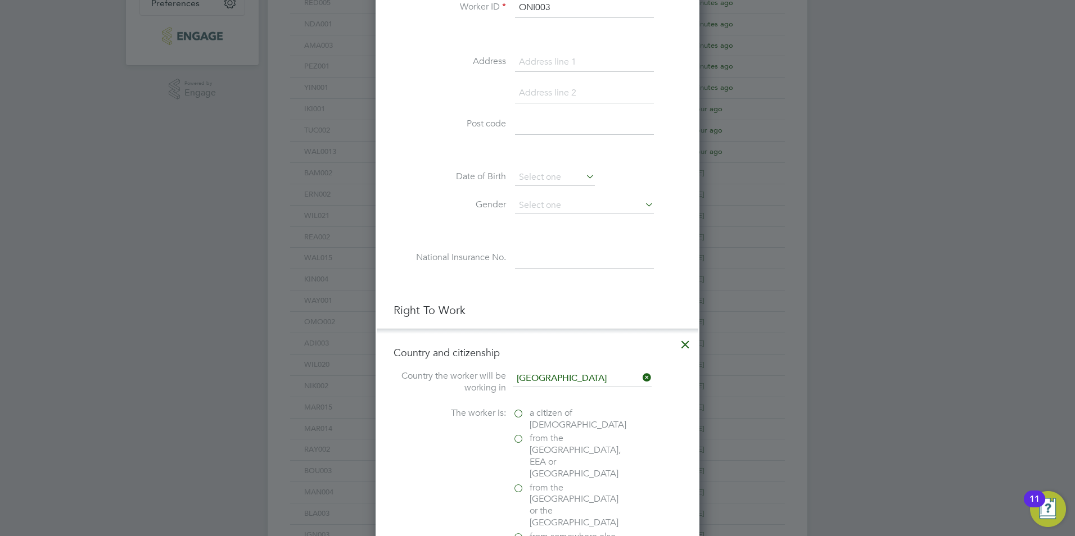
click at [513, 412] on label "a citizen of United Kingdom" at bounding box center [569, 420] width 112 height 24
click at [0, 0] on input "a citizen of United Kingdom" at bounding box center [0, 0] width 0 height 0
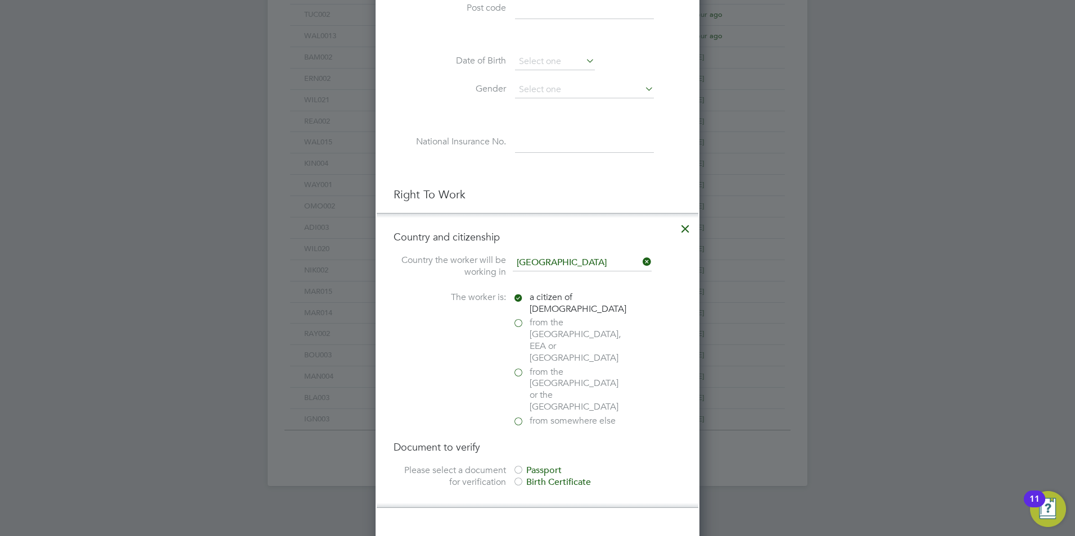
scroll to position [618, 0]
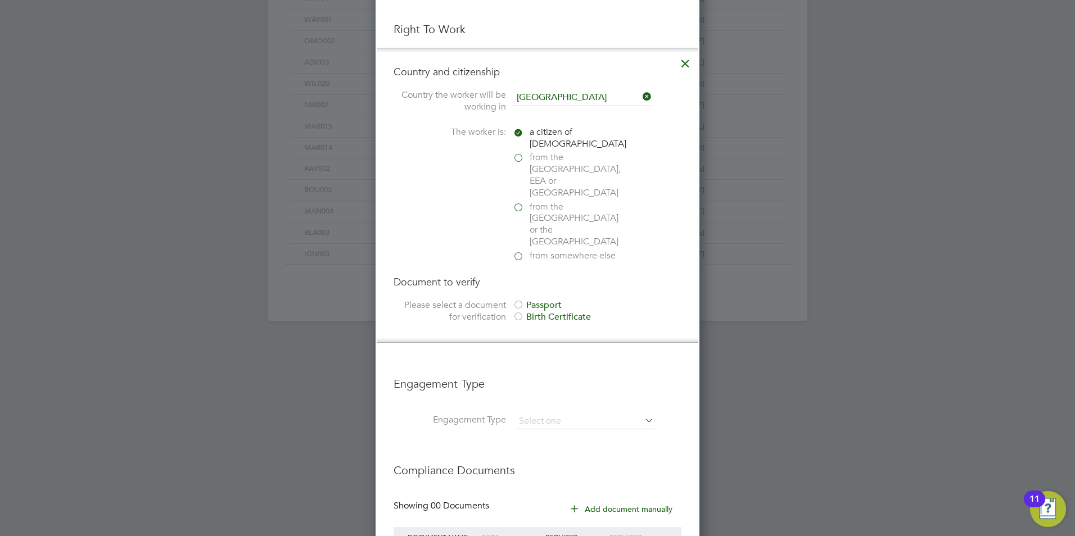
click at [520, 275] on div "Document to verify Please select a document for verification Passport Birth Cer…" at bounding box center [538, 300] width 288 height 50
click at [517, 300] on div at bounding box center [518, 305] width 11 height 11
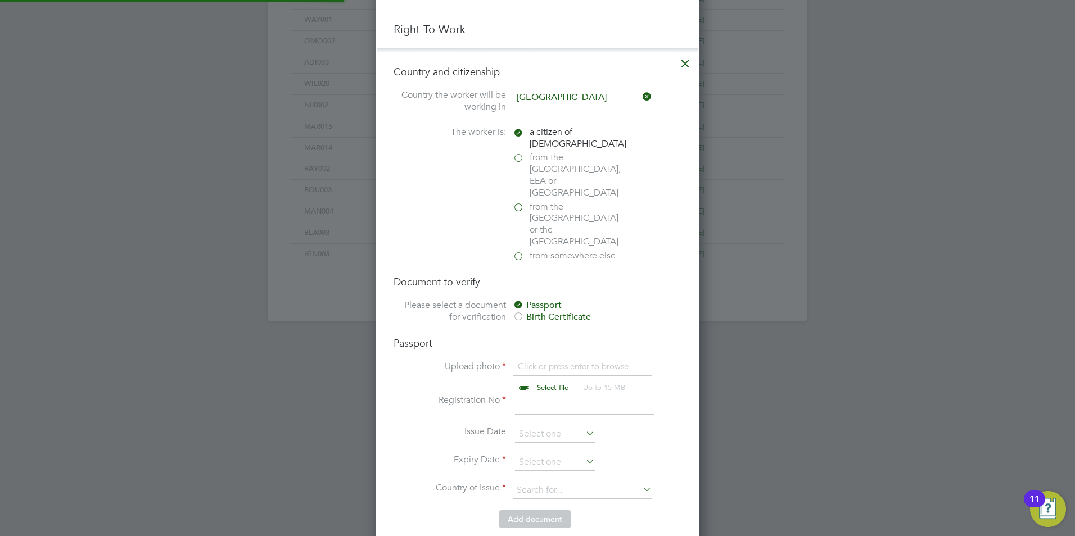
scroll to position [15, 139]
click at [541, 361] on input "file" at bounding box center [563, 378] width 177 height 34
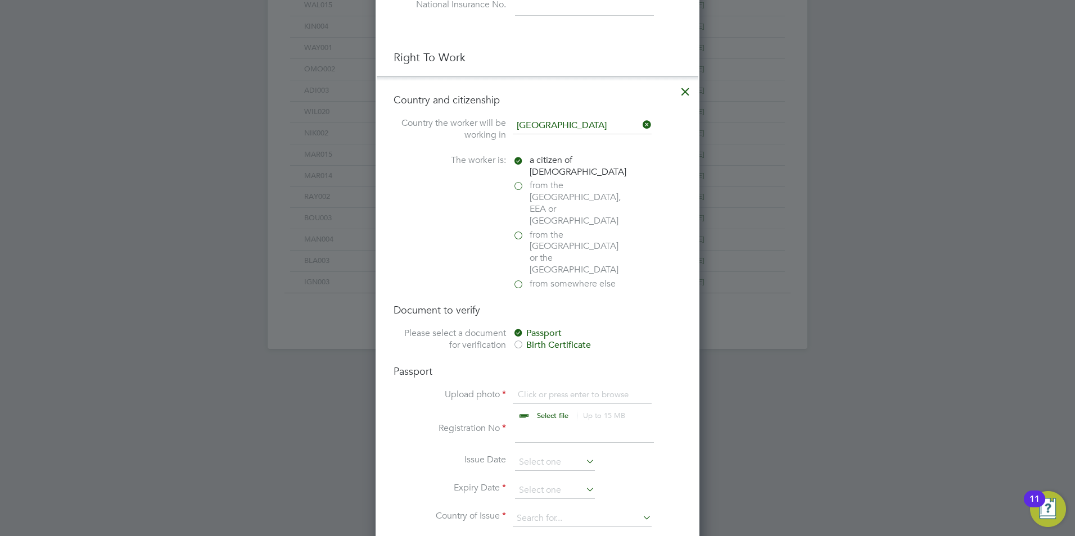
scroll to position [564, 0]
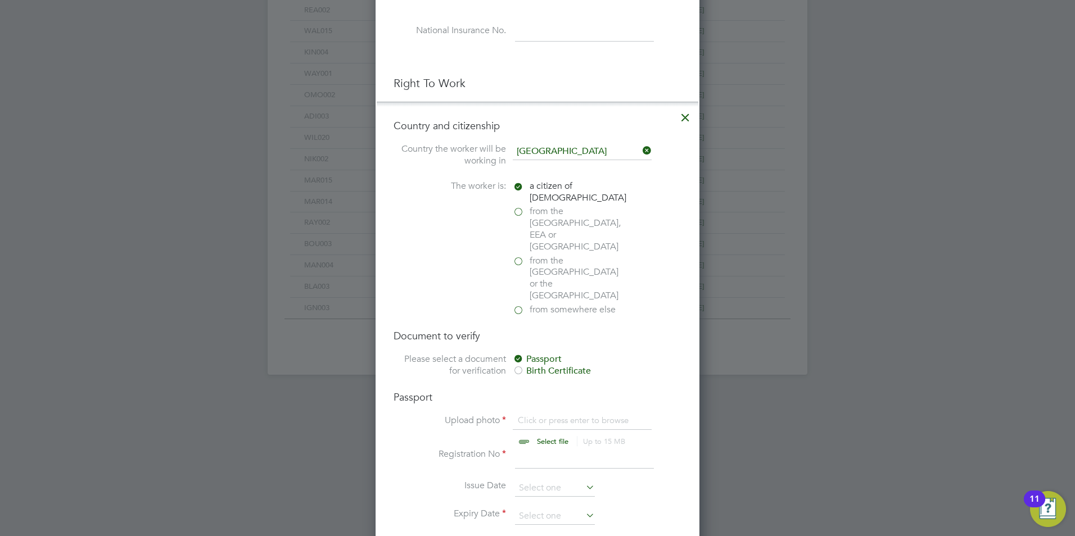
click at [687, 120] on icon at bounding box center [685, 115] width 20 height 20
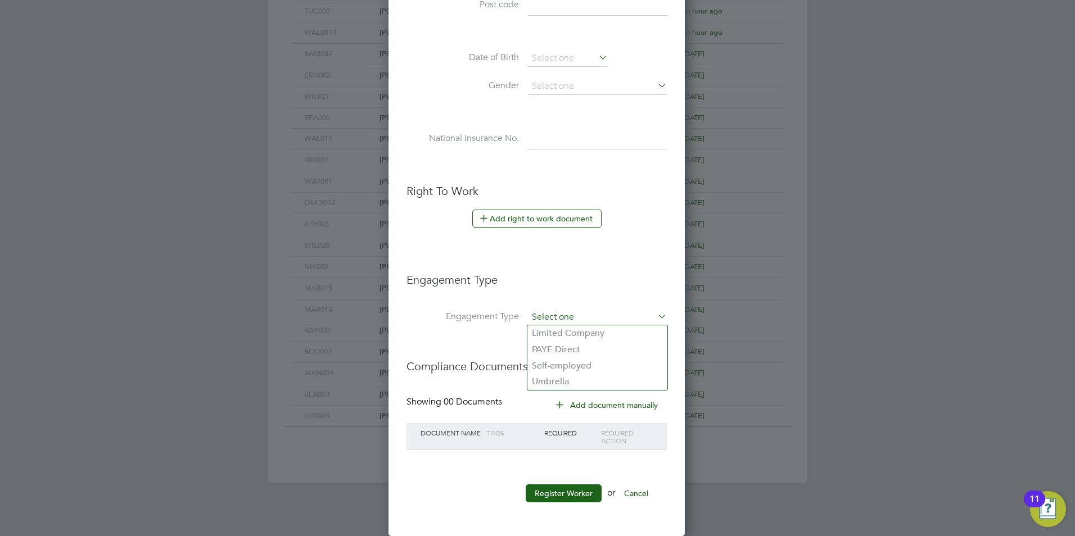
click at [567, 319] on input at bounding box center [597, 318] width 139 height 16
click at [571, 383] on li "Umbrella" at bounding box center [597, 382] width 140 height 16
type input "Umbrella"
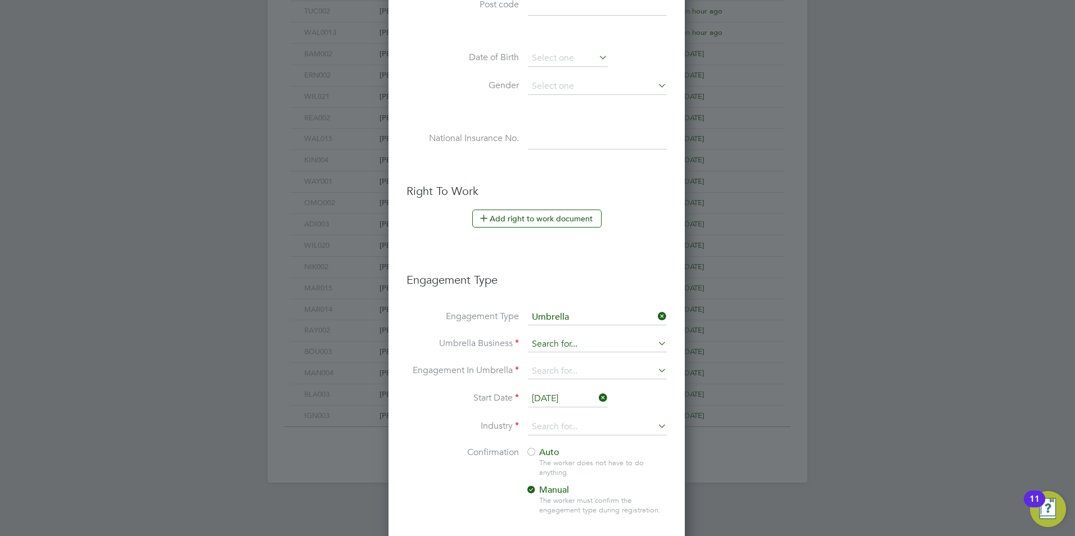
click at [573, 351] on input at bounding box center [597, 345] width 139 height 16
type input "U"
click at [567, 356] on li "One Payroll Solutions Limited" at bounding box center [597, 361] width 140 height 16
type input "One Payroll Solutions Limited"
click at [562, 371] on input at bounding box center [597, 372] width 139 height 16
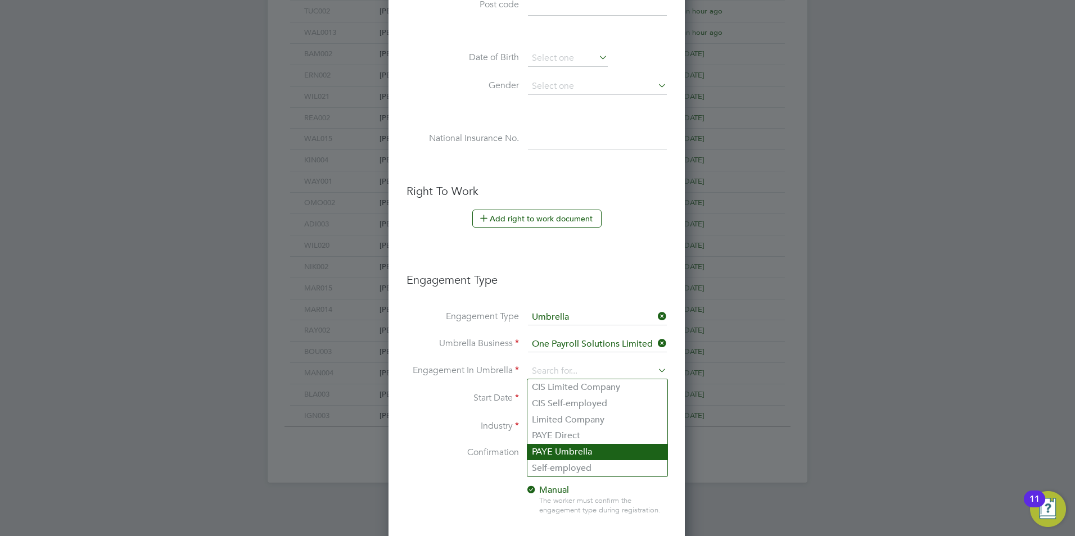
click at [573, 451] on li "PAYE Umbrella" at bounding box center [597, 452] width 140 height 16
type input "PAYE Umbrella"
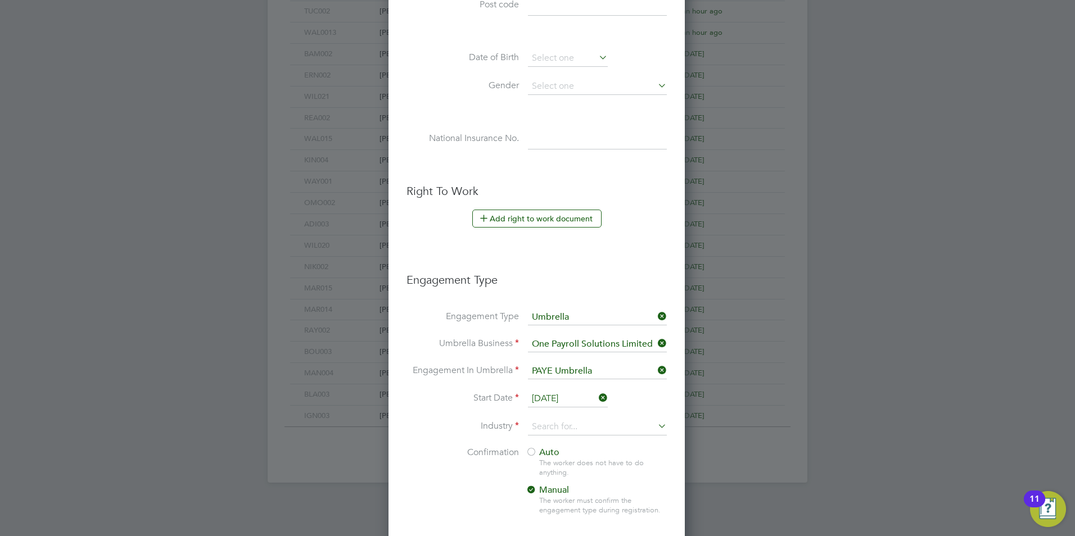
click at [532, 401] on input "[DATE]" at bounding box center [568, 399] width 80 height 17
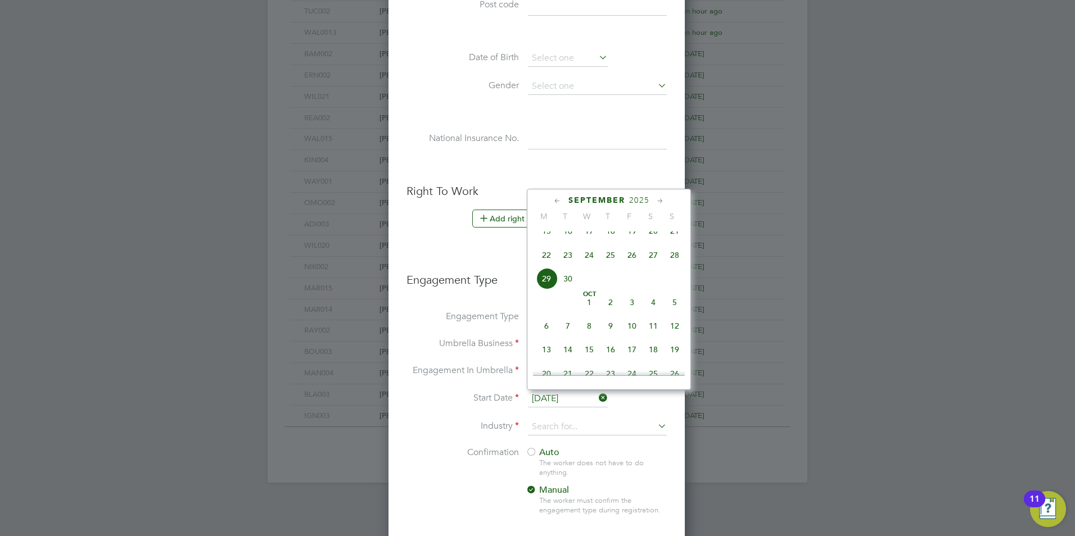
click at [552, 238] on span "15" at bounding box center [546, 230] width 21 height 21
type input "[DATE]"
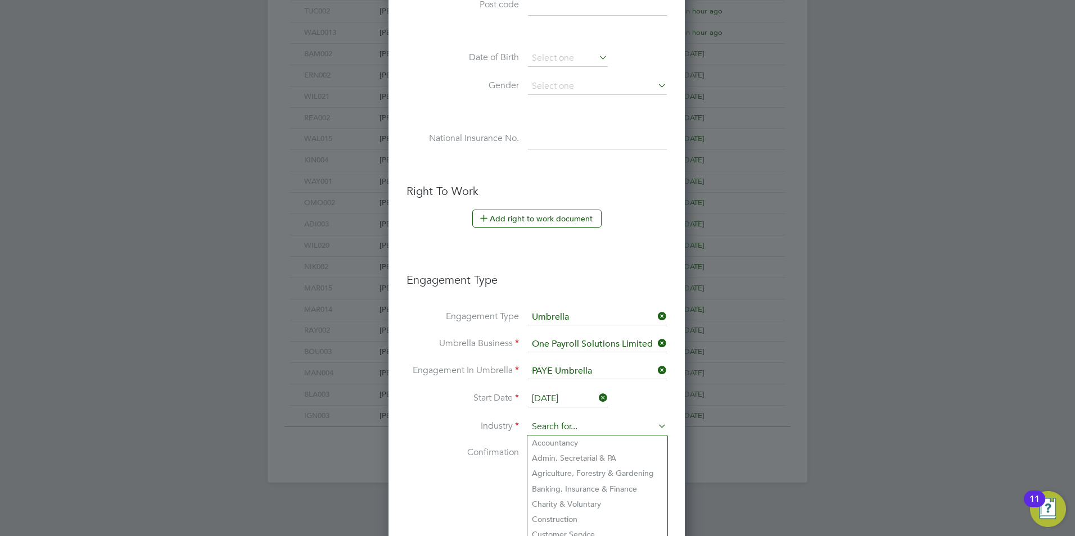
click at [552, 427] on input at bounding box center [597, 427] width 139 height 17
click li "Construction"
type input "Construction"
click span "Auto"
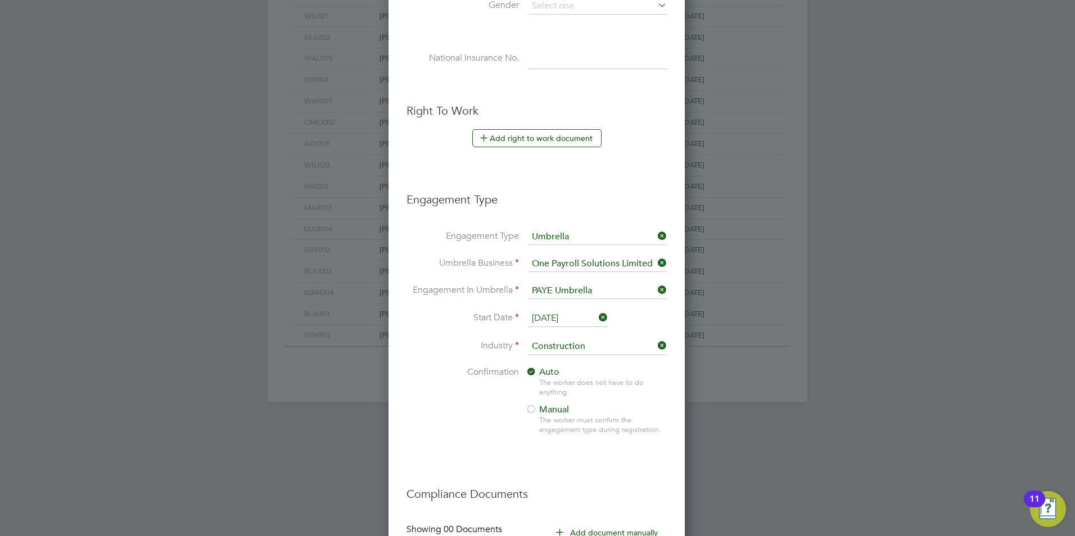
scroll to position [665, 0]
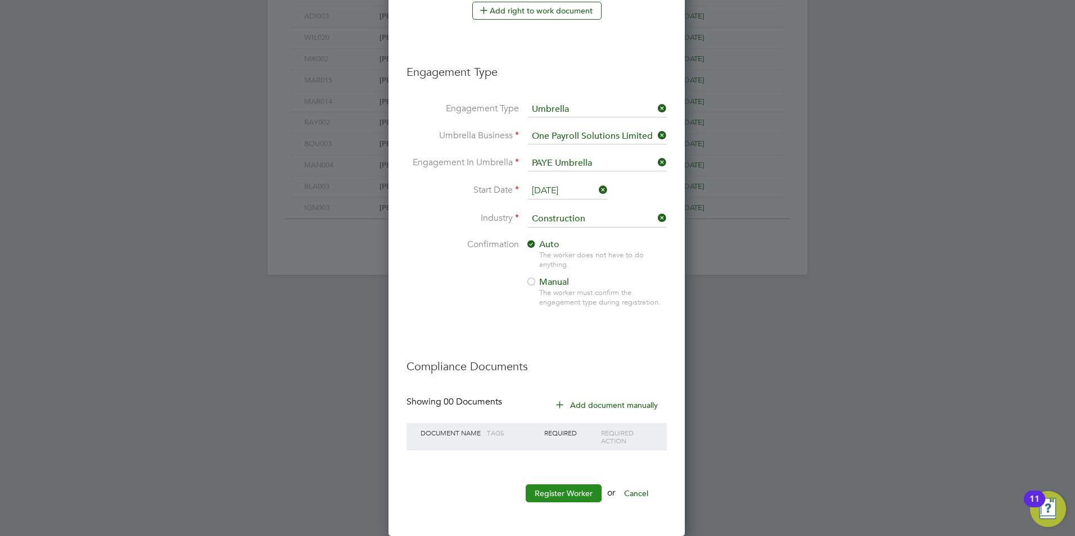
click button "Register Worker"
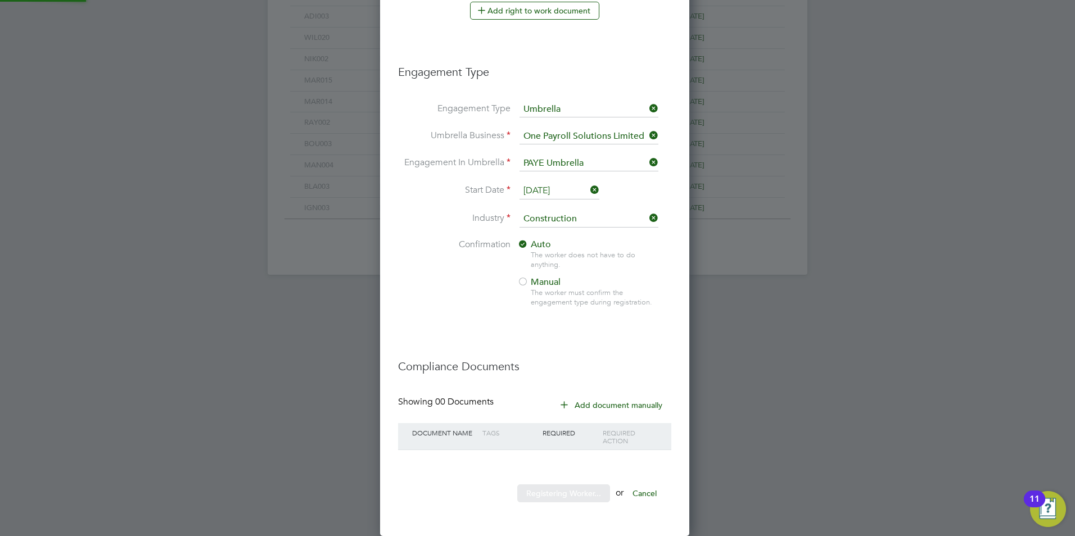
scroll to position [0, 0]
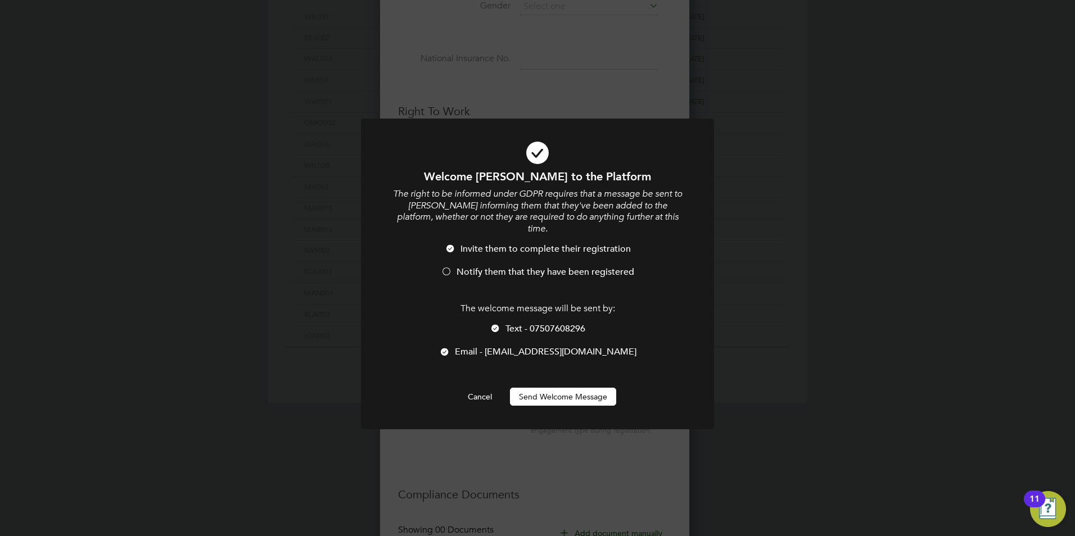
click span "Notify them that they have been registered"
click span "Text - 07507608296"
click button "Send Welcome Message"
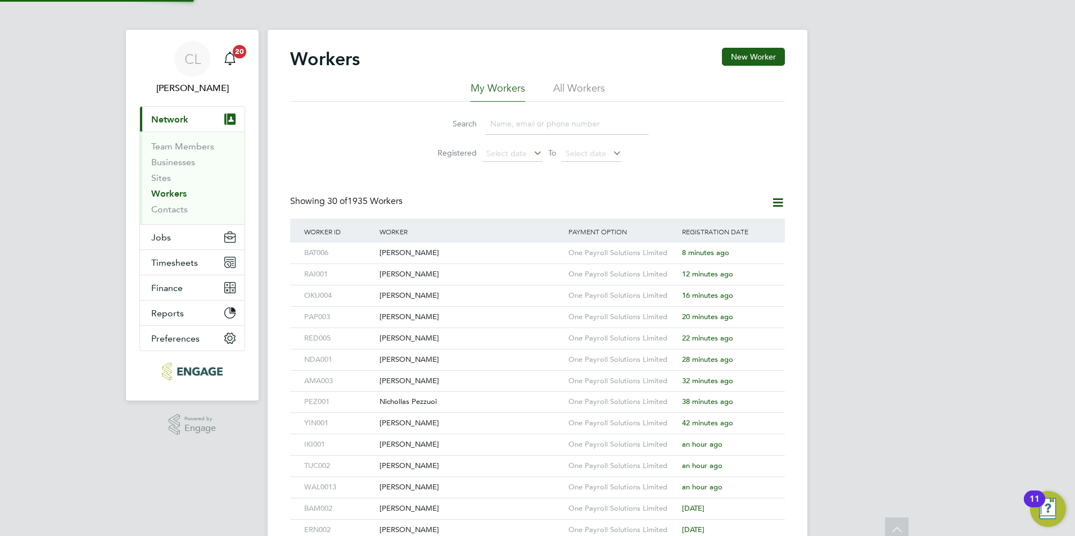
scroll to position [0, 0]
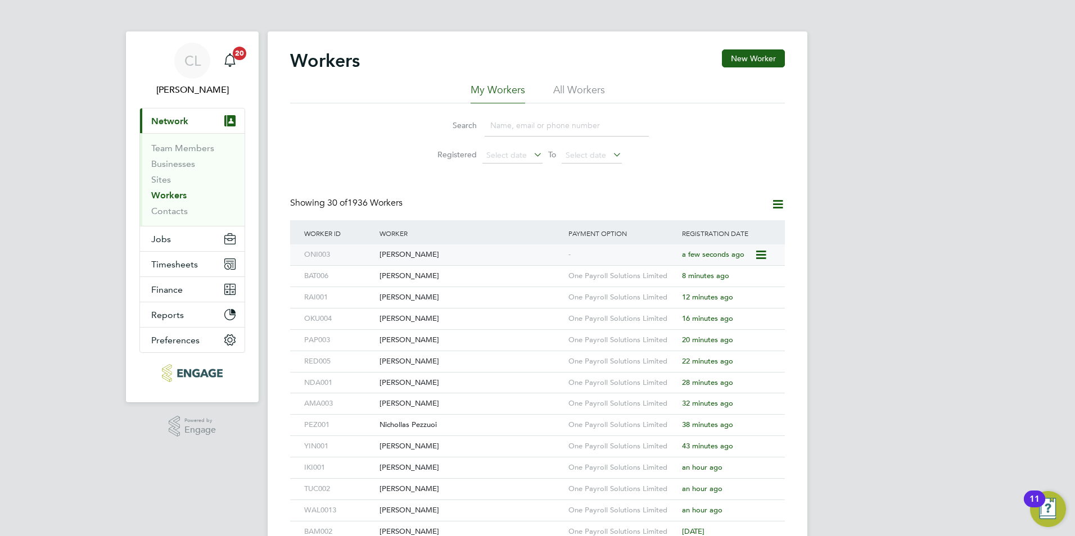
click div "[PERSON_NAME]"
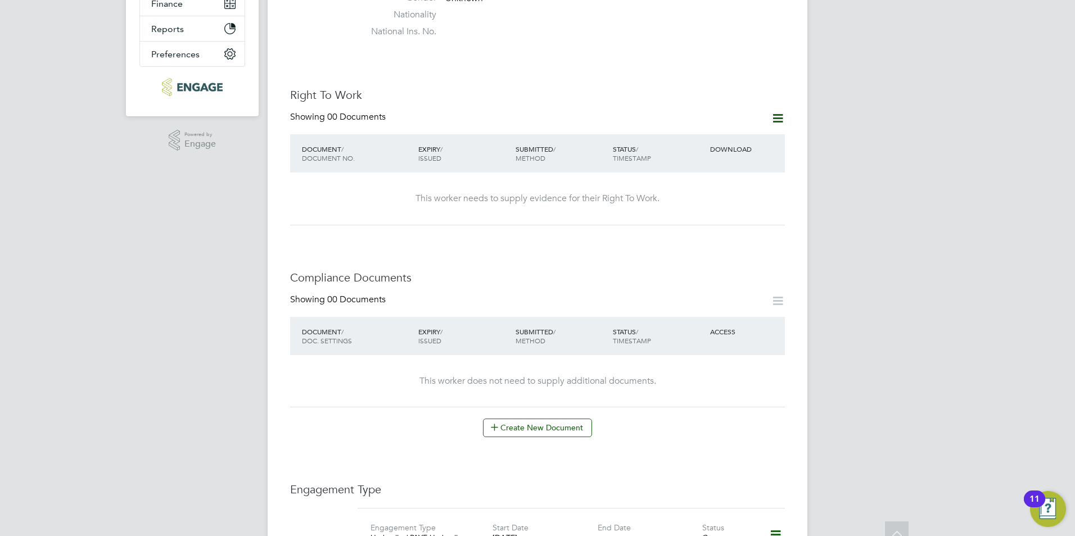
scroll to position [337, 0]
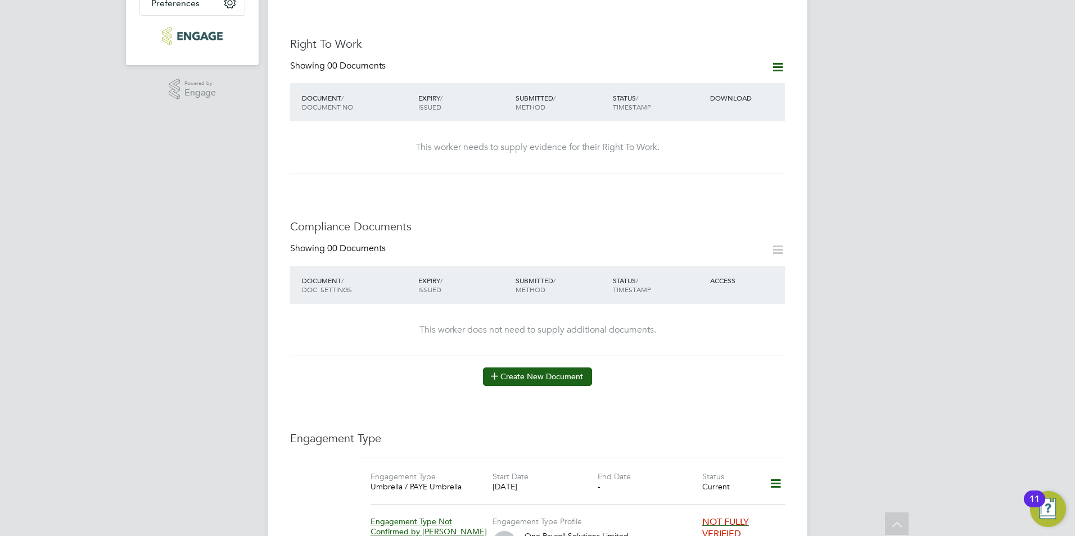
click at [523, 368] on button "Create New Document" at bounding box center [537, 377] width 109 height 18
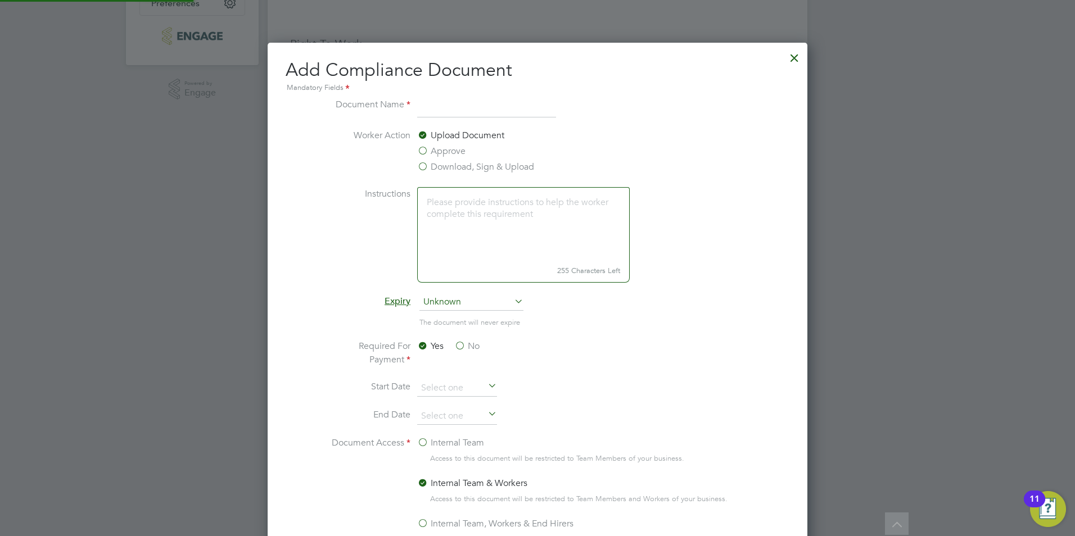
scroll to position [590, 540]
click at [445, 165] on label "Download, Sign & Upload" at bounding box center [475, 166] width 117 height 13
click at [0, 0] on input "Download, Sign & Upload" at bounding box center [0, 0] width 0 height 0
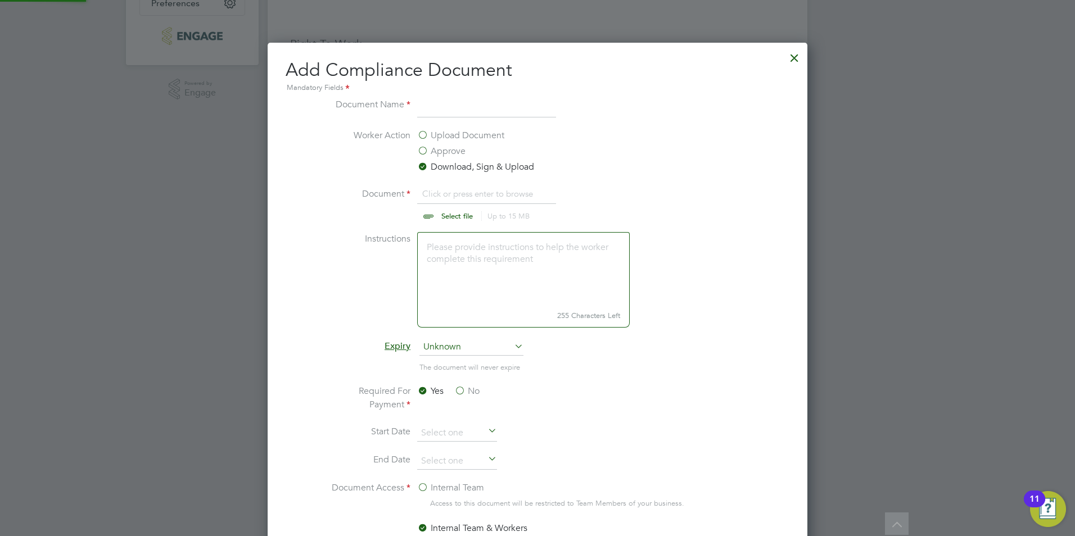
scroll to position [17, 139]
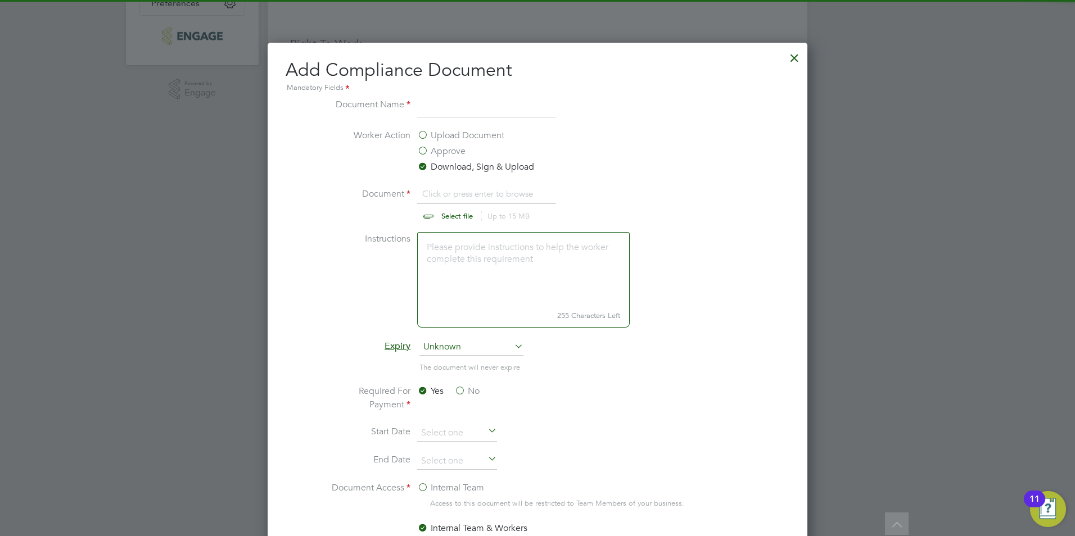
click at [459, 212] on input "file" at bounding box center [467, 204] width 177 height 34
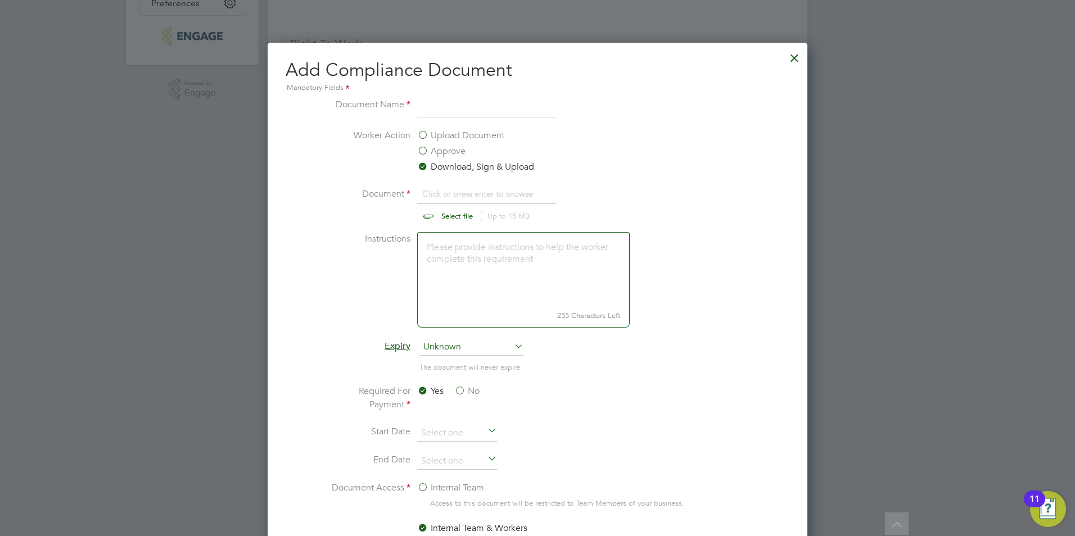
click at [789, 60] on div at bounding box center [794, 55] width 20 height 20
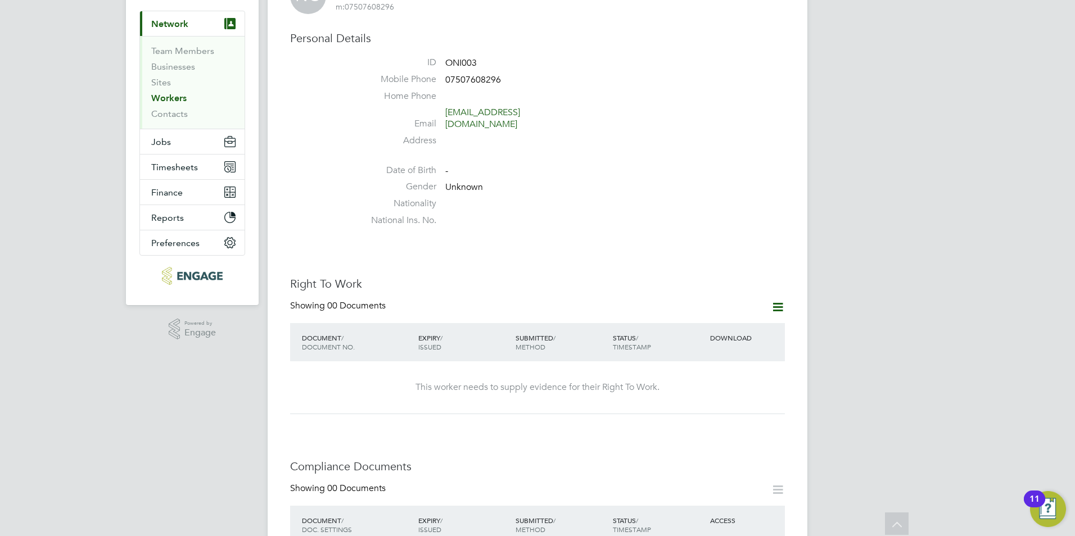
scroll to position [0, 0]
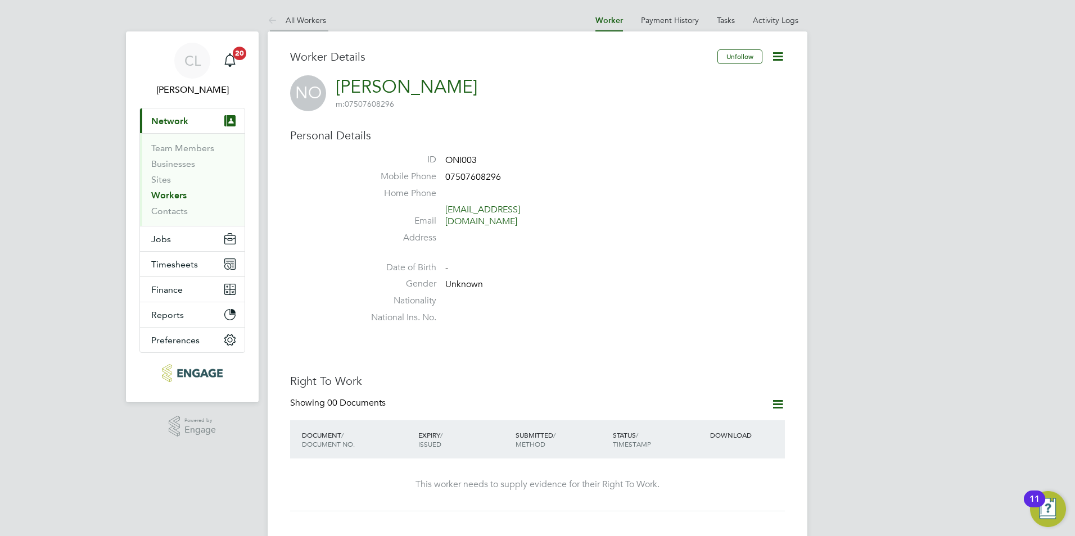
click at [317, 11] on li "All Workers" at bounding box center [297, 20] width 58 height 22
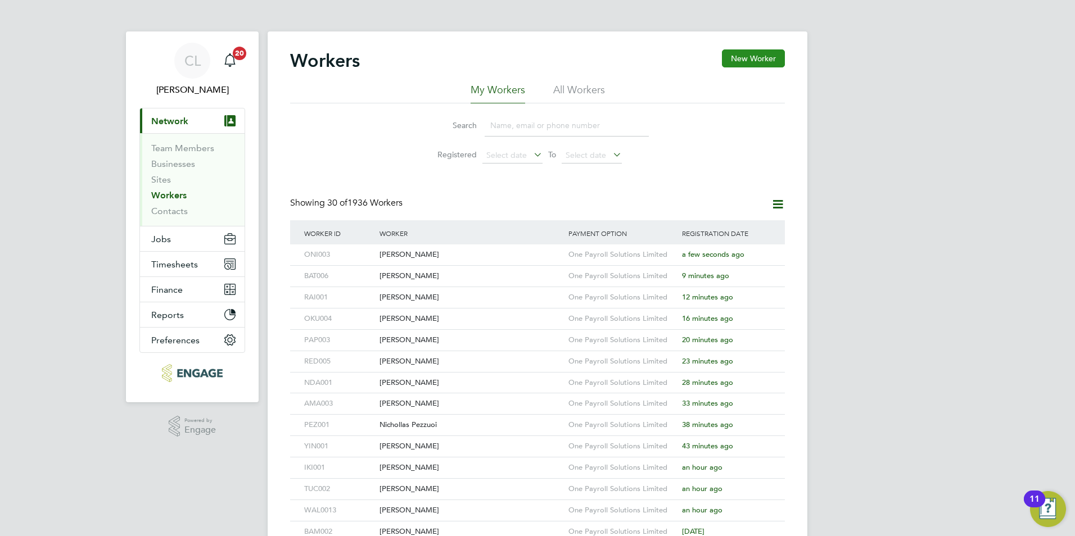
click at [743, 55] on button "New Worker" at bounding box center [753, 58] width 63 height 18
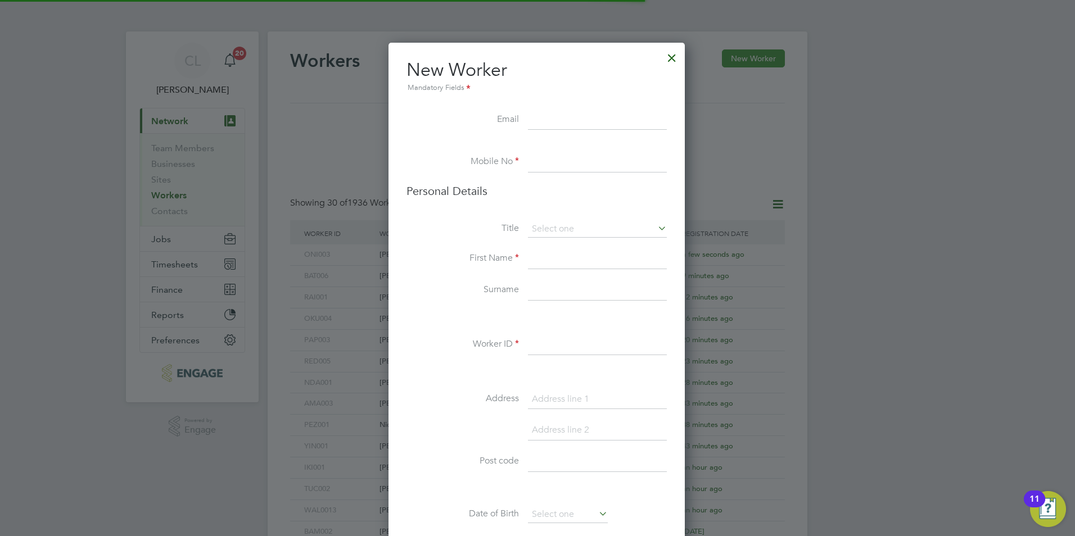
scroll to position [951, 298]
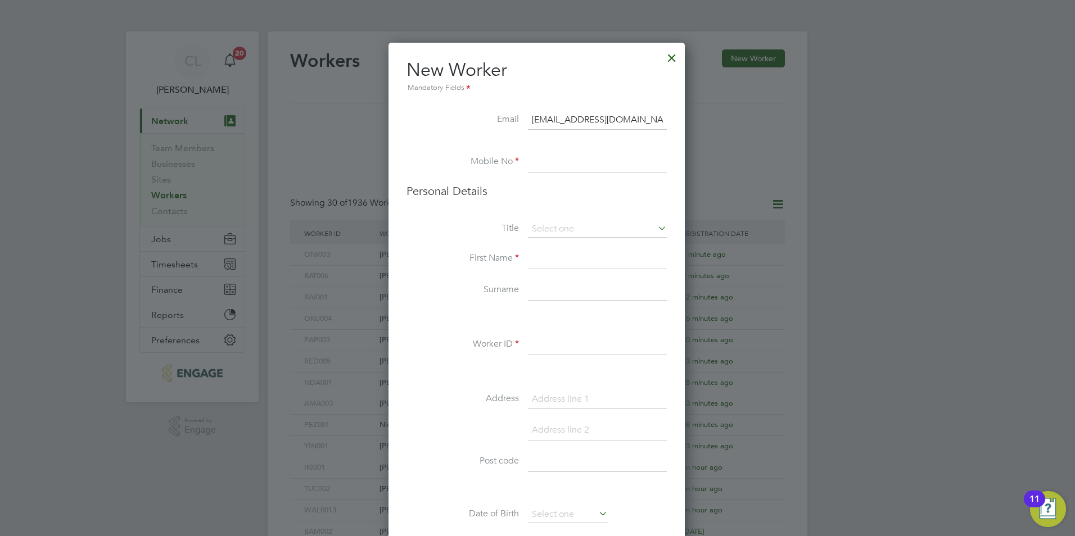
type input "[EMAIL_ADDRESS][DOMAIN_NAME]"
click at [627, 160] on input at bounding box center [597, 162] width 139 height 20
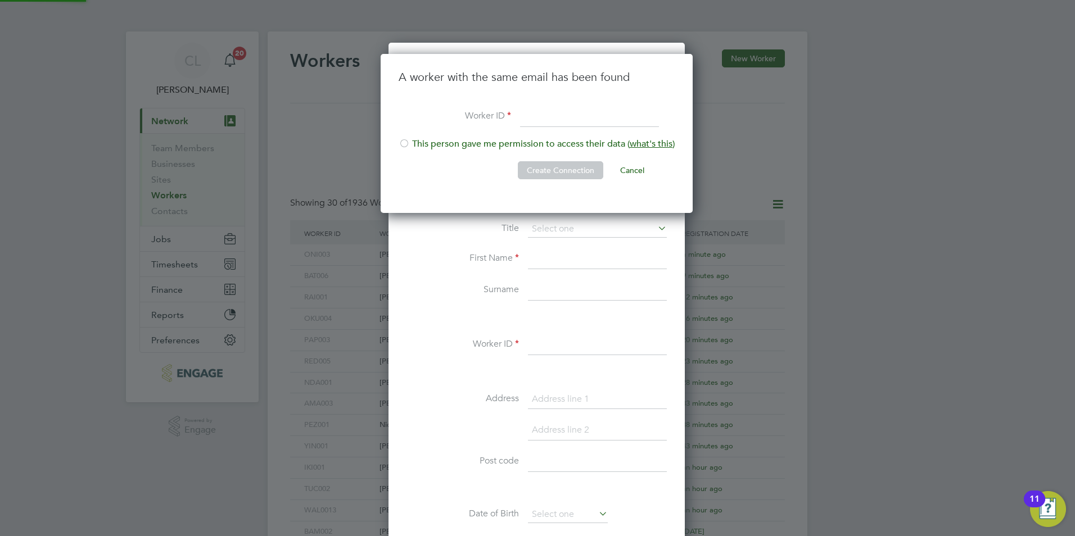
scroll to position [160, 314]
click at [584, 166] on button "Create Connection" at bounding box center [560, 170] width 85 height 18
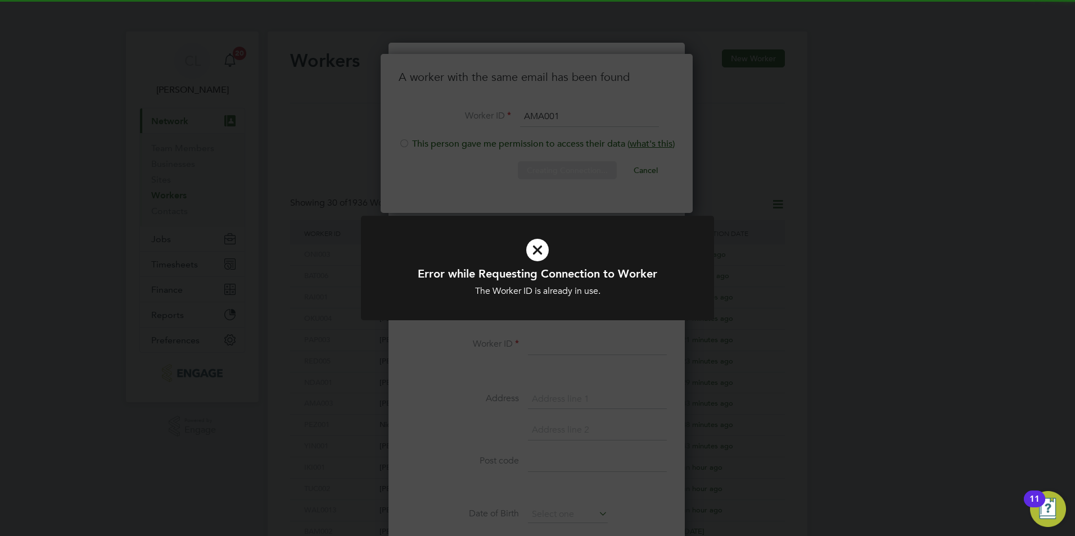
click at [591, 161] on div "Error while Requesting Connection to Worker The Worker ID is already in use. Ca…" at bounding box center [537, 268] width 1075 height 536
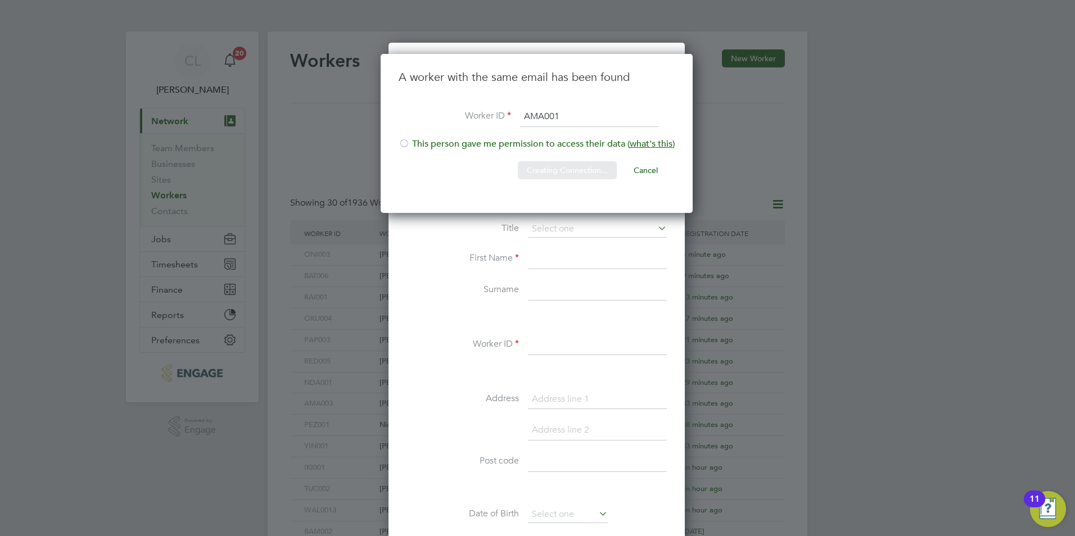
click at [587, 113] on div "Sorry, we are having problems connecting to our services." at bounding box center [538, 485] width 540 height 908
click at [587, 113] on input "AMA001" at bounding box center [589, 117] width 139 height 20
click at [553, 169] on button "Create Connection" at bounding box center [560, 170] width 85 height 18
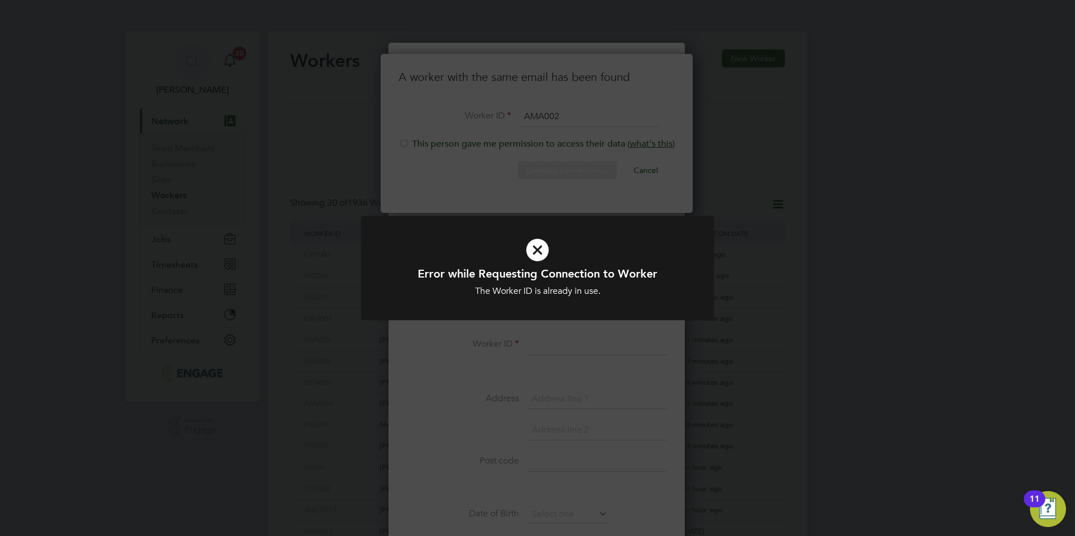
click at [582, 211] on div "Error while Requesting Connection to Worker The Worker ID is already in use. Ca…" at bounding box center [537, 268] width 1075 height 536
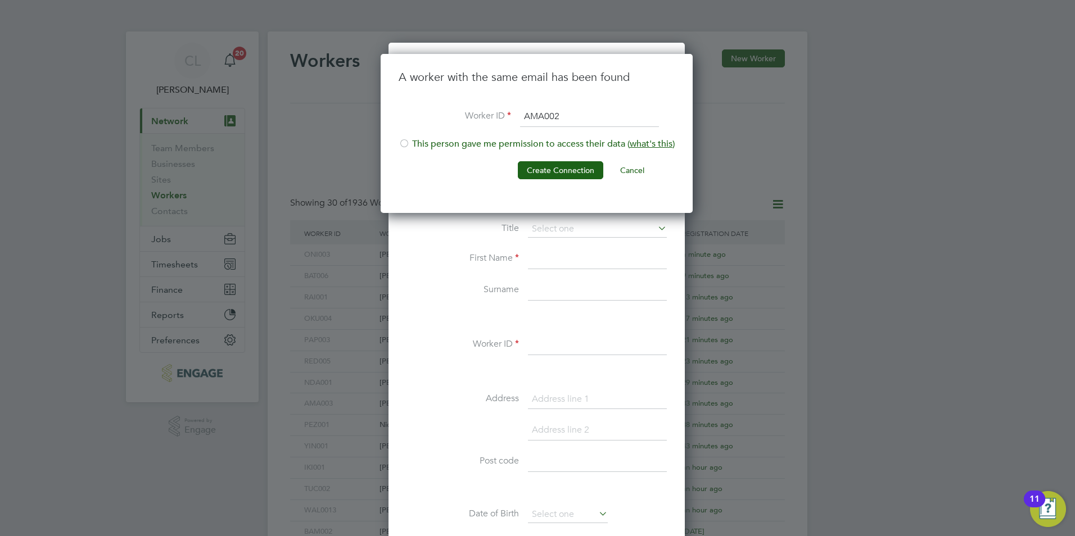
click at [574, 106] on li "A worker with the same email has been found" at bounding box center [537, 88] width 276 height 37
click at [572, 119] on input "AMA002" at bounding box center [589, 117] width 139 height 20
click at [548, 166] on button "Create Connection" at bounding box center [560, 170] width 85 height 18
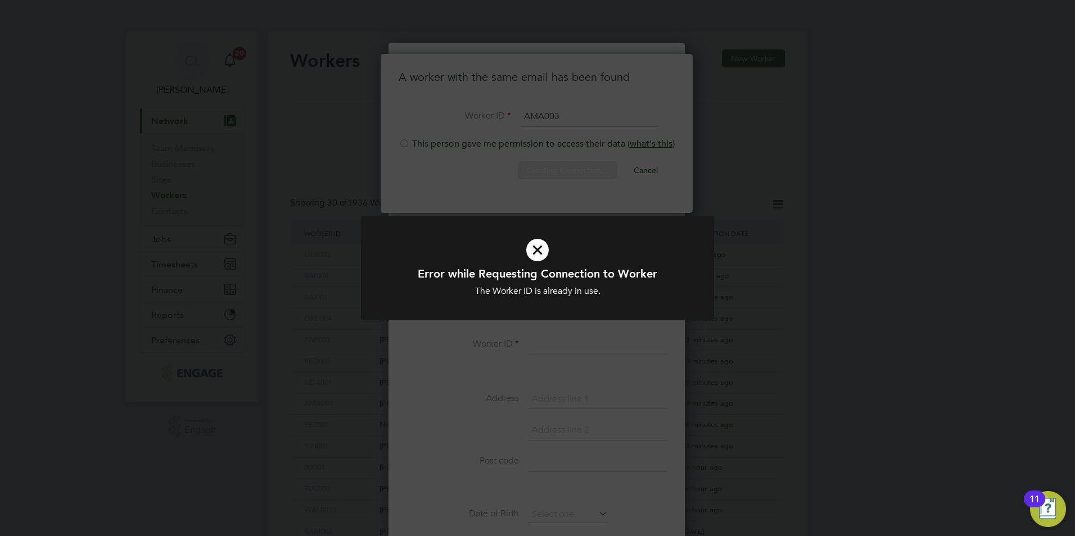
click at [526, 204] on div "Error while Requesting Connection to Worker The Worker ID is already in use. Ca…" at bounding box center [537, 268] width 1075 height 536
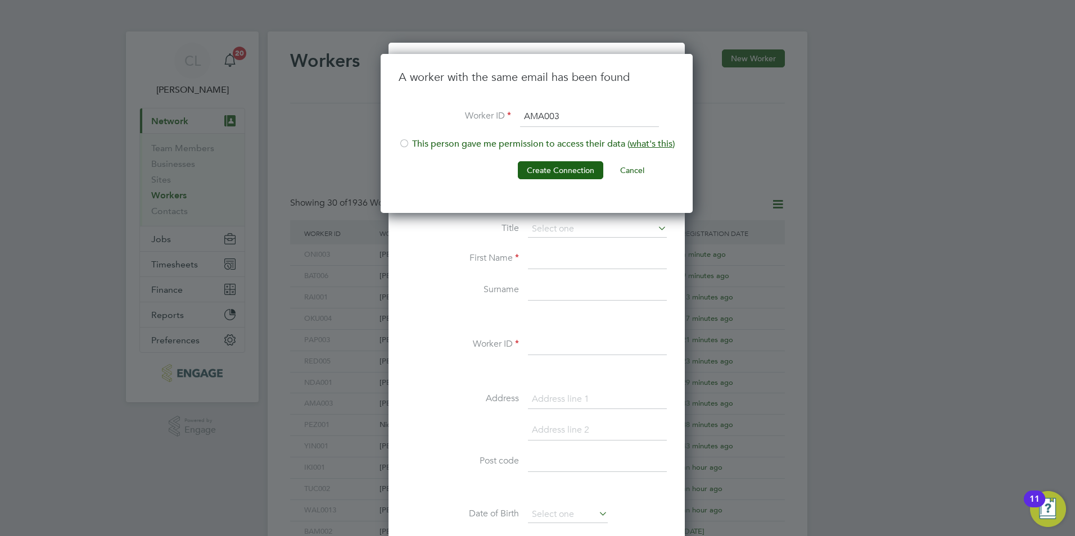
click at [590, 116] on input "AMA003" at bounding box center [589, 117] width 139 height 20
type input "AMA004"
click at [563, 170] on button "Create Connection" at bounding box center [560, 170] width 85 height 18
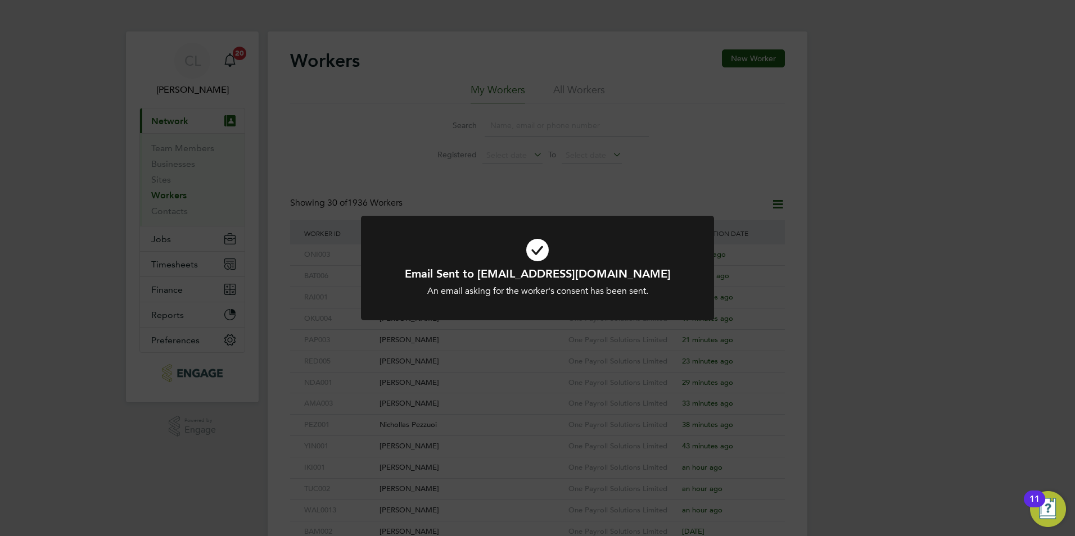
click at [427, 142] on div "Email Sent to [EMAIL_ADDRESS][DOMAIN_NAME] An email asking for the worker's con…" at bounding box center [537, 268] width 1075 height 536
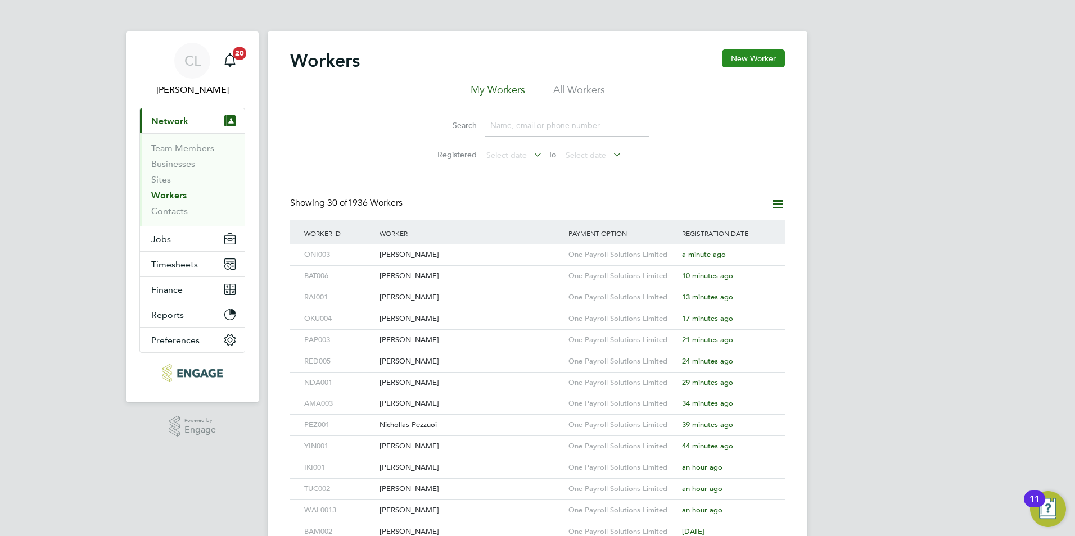
click at [753, 65] on button "New Worker" at bounding box center [753, 58] width 63 height 18
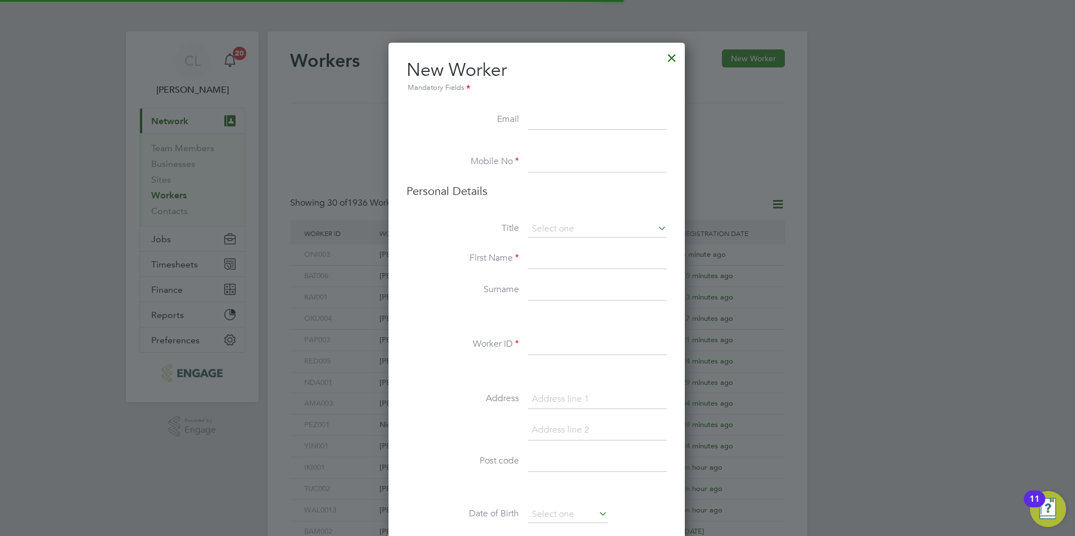
scroll to position [951, 298]
type input "a"
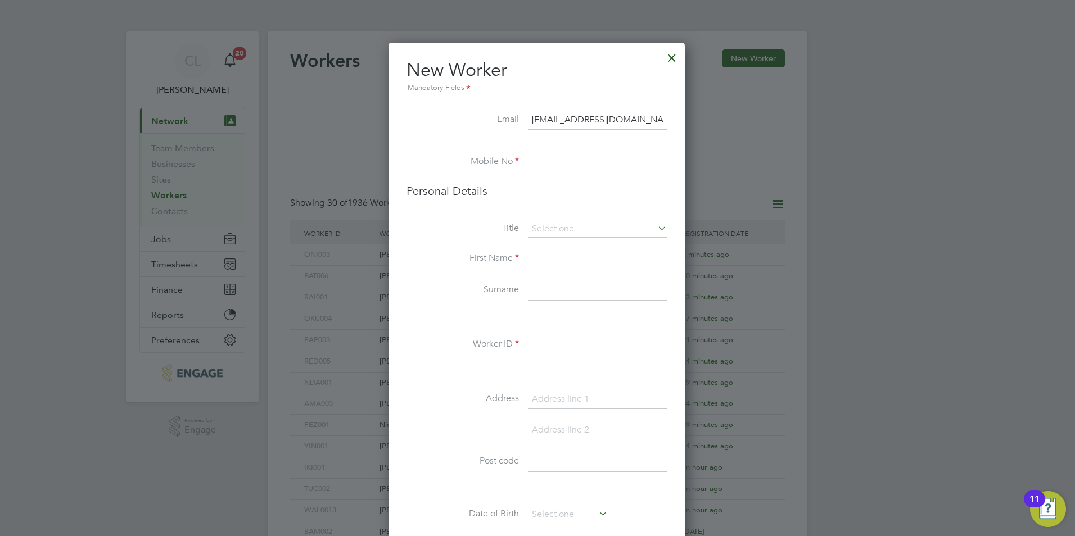
type input "tonywop68@gmail.com"
click at [566, 168] on input at bounding box center [597, 162] width 139 height 20
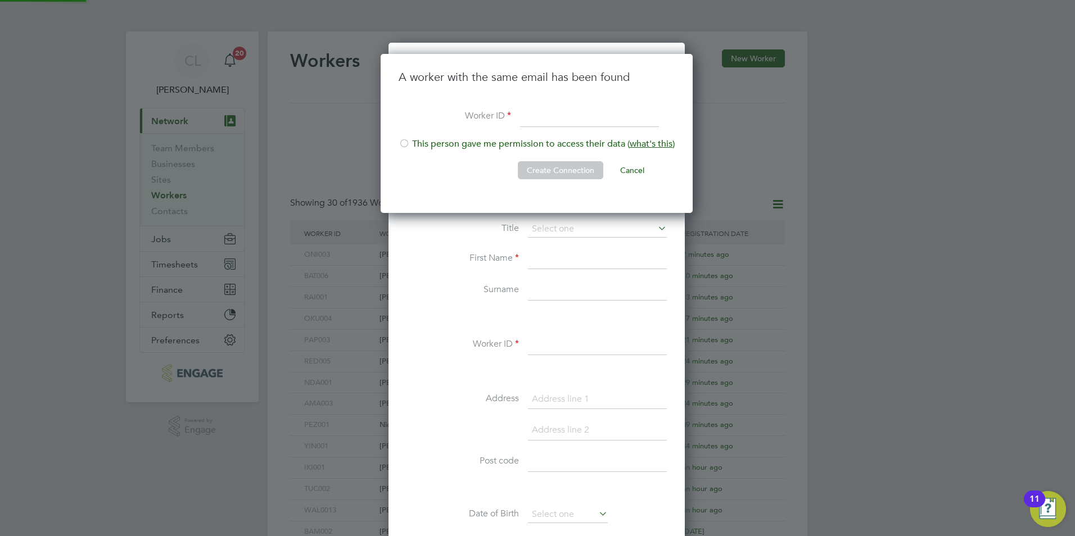
scroll to position [160, 314]
click at [454, 145] on li "This person gave me permission to access their data ( what's this )" at bounding box center [537, 149] width 276 height 23
click at [527, 124] on input at bounding box center [589, 117] width 139 height 20
click at [577, 170] on button "Create Connection" at bounding box center [560, 170] width 85 height 18
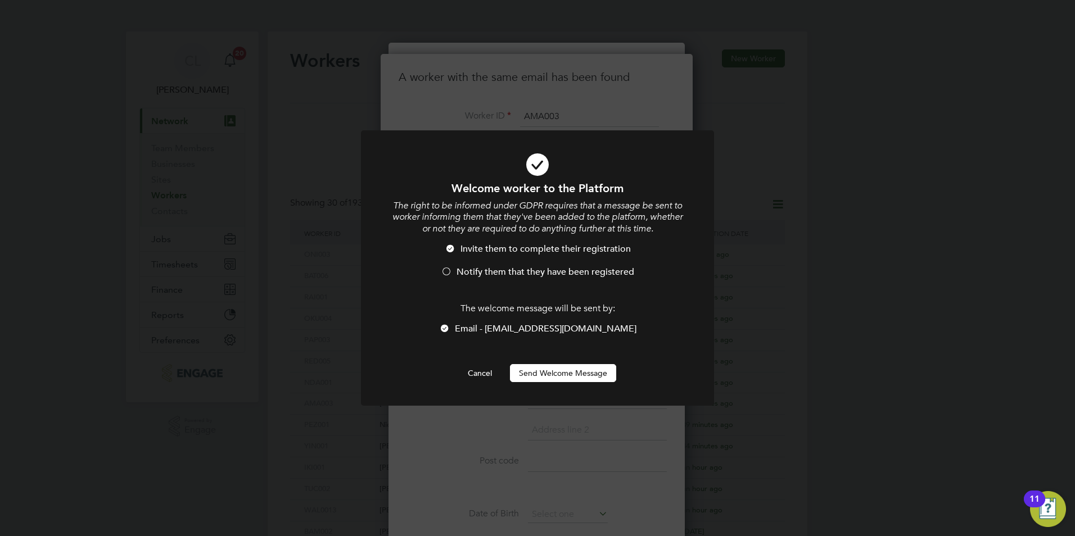
click at [494, 277] on span "Notify them that they have been registered" at bounding box center [546, 271] width 178 height 11
click at [501, 329] on span "Email - tonywop68@gmail.com" at bounding box center [546, 328] width 182 height 11
click at [507, 329] on span "Email - tonywop68@gmail.com" at bounding box center [546, 328] width 182 height 11
click at [545, 381] on button "Send Welcome Message" at bounding box center [563, 373] width 106 height 18
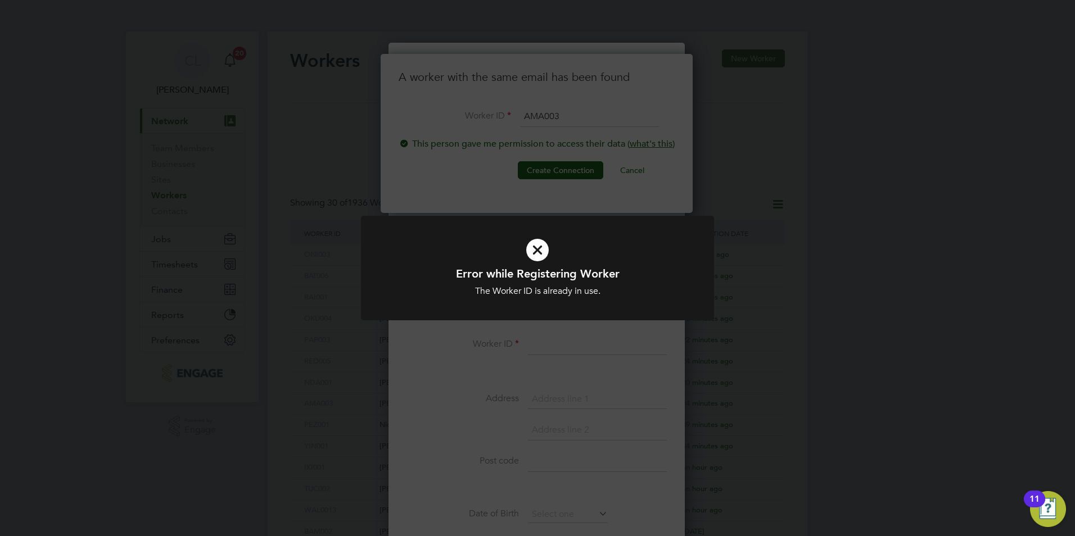
click at [538, 246] on icon at bounding box center [537, 250] width 292 height 44
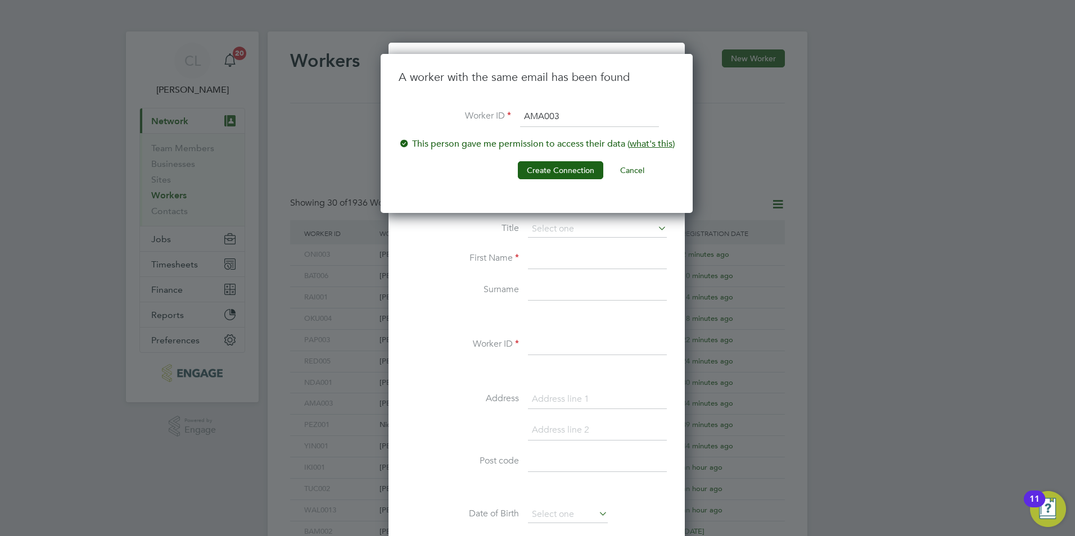
click at [572, 108] on input "AMA003" at bounding box center [589, 117] width 139 height 20
type input "AMA004"
click at [541, 168] on button "Create Connection" at bounding box center [560, 170] width 85 height 18
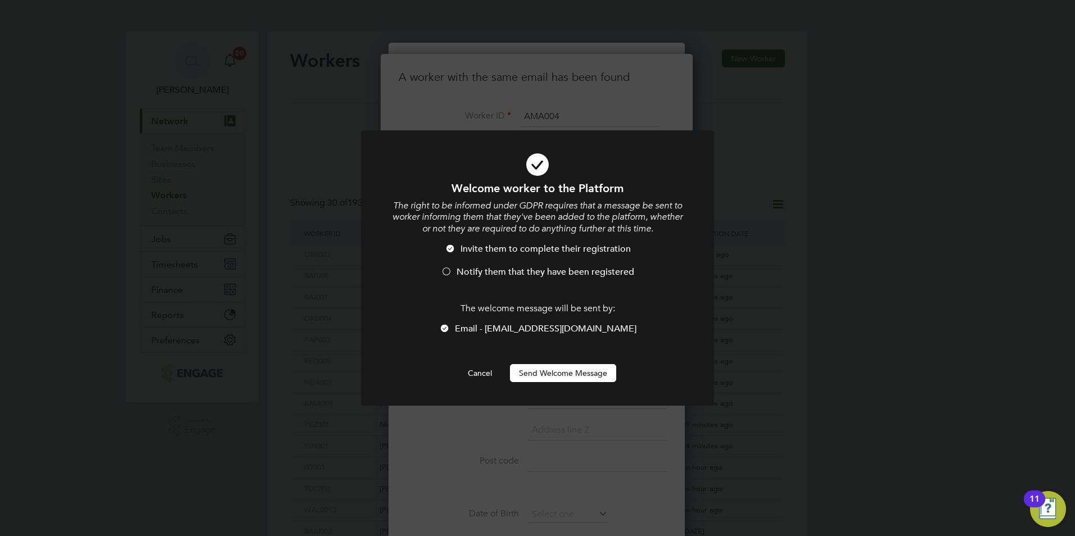
click at [472, 265] on li "Invite them to complete their registration" at bounding box center [537, 254] width 292 height 23
click at [535, 365] on button "Send Welcome Message" at bounding box center [563, 373] width 106 height 18
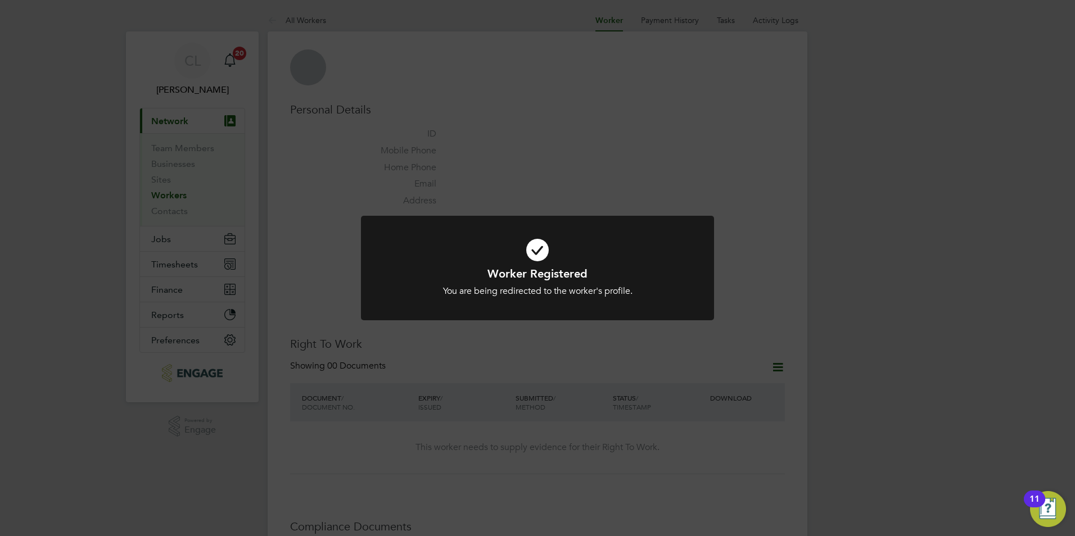
click at [575, 145] on div "Worker Registered You are being redirected to the worker's profile. Cancel Okay" at bounding box center [537, 268] width 1075 height 536
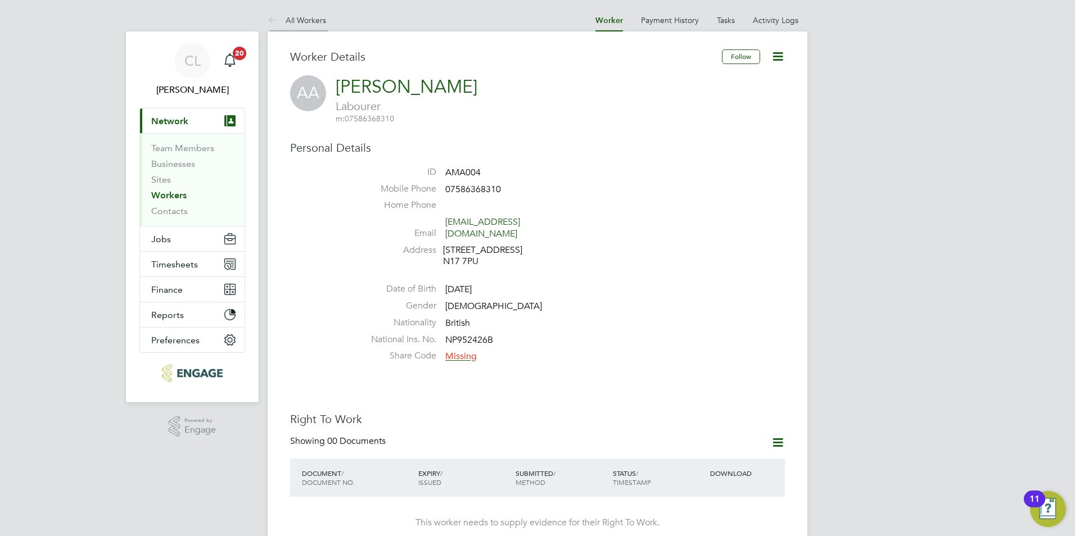
click at [288, 20] on link "All Workers" at bounding box center [297, 20] width 58 height 10
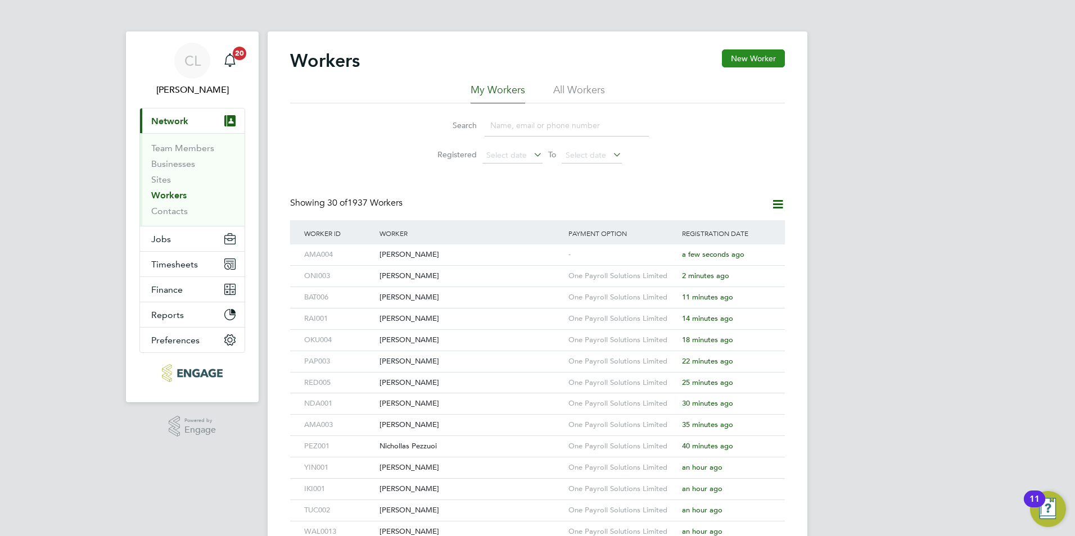
click at [754, 58] on button "New Worker" at bounding box center [753, 58] width 63 height 18
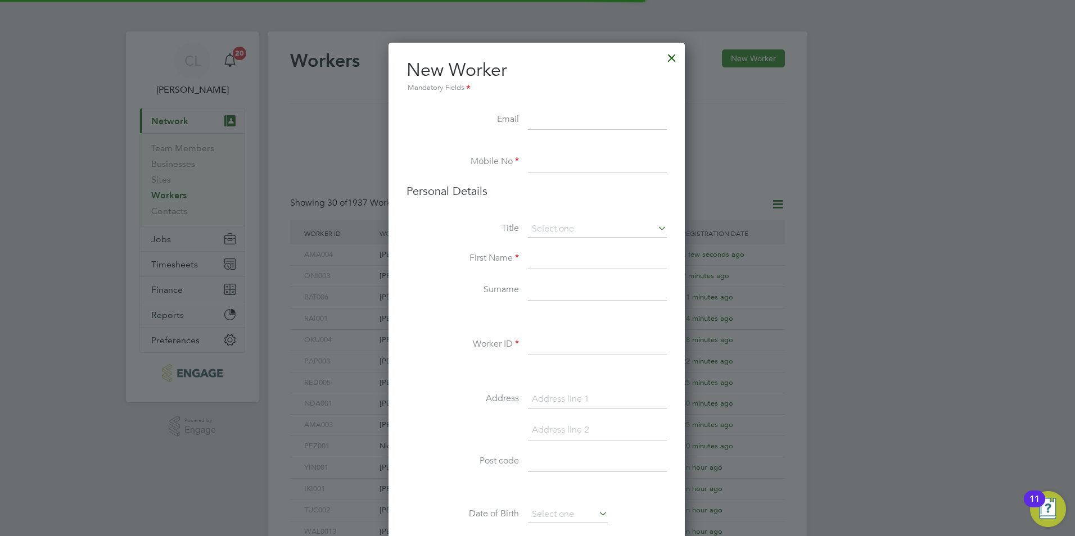
scroll to position [951, 298]
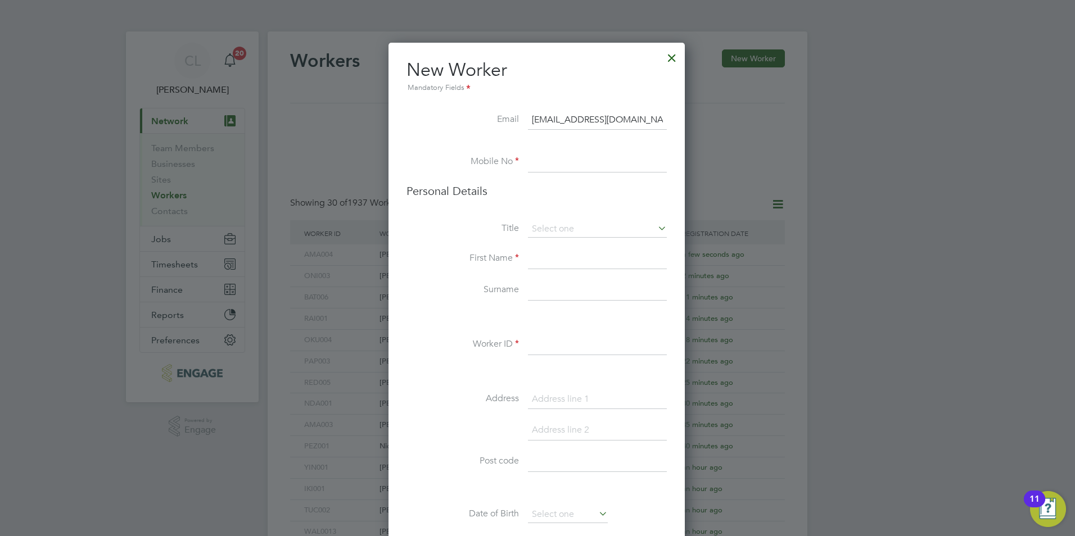
type input "levi24robbins@gmail.com"
click at [566, 166] on input at bounding box center [597, 162] width 139 height 20
type input "LEV001"
click at [573, 264] on input at bounding box center [597, 259] width 139 height 20
type input "Levi"
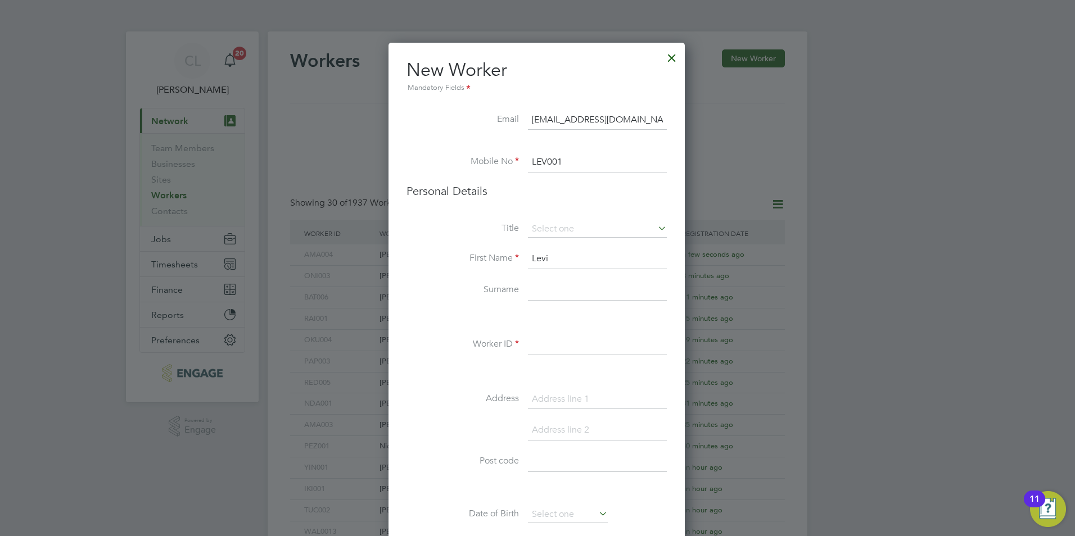
click at [554, 290] on input at bounding box center [597, 291] width 139 height 20
type input "Robinson"
click at [570, 344] on input at bounding box center [597, 345] width 139 height 20
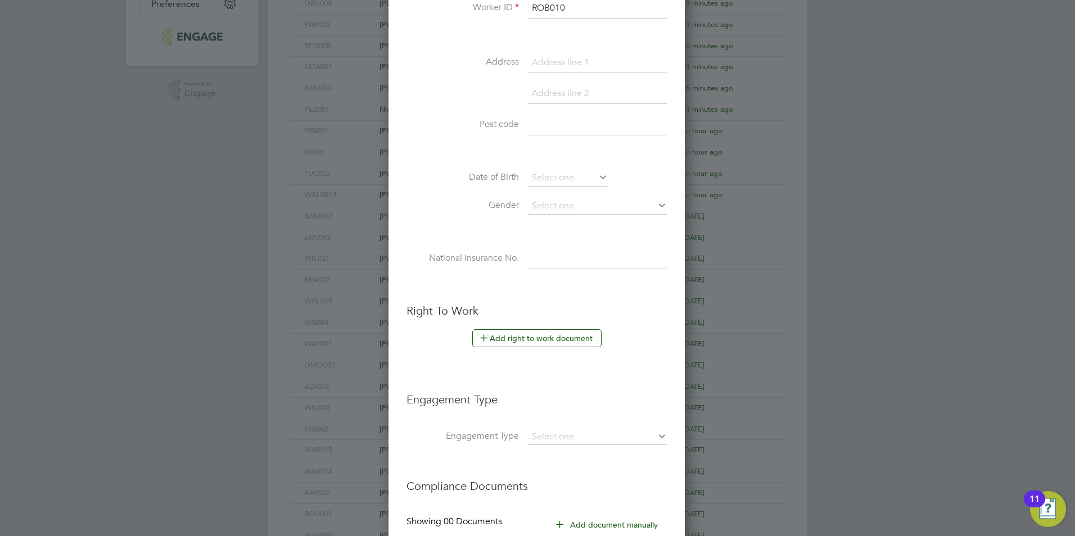
scroll to position [337, 0]
type input "ROB010"
click at [540, 332] on button "Add right to work document" at bounding box center [536, 338] width 129 height 18
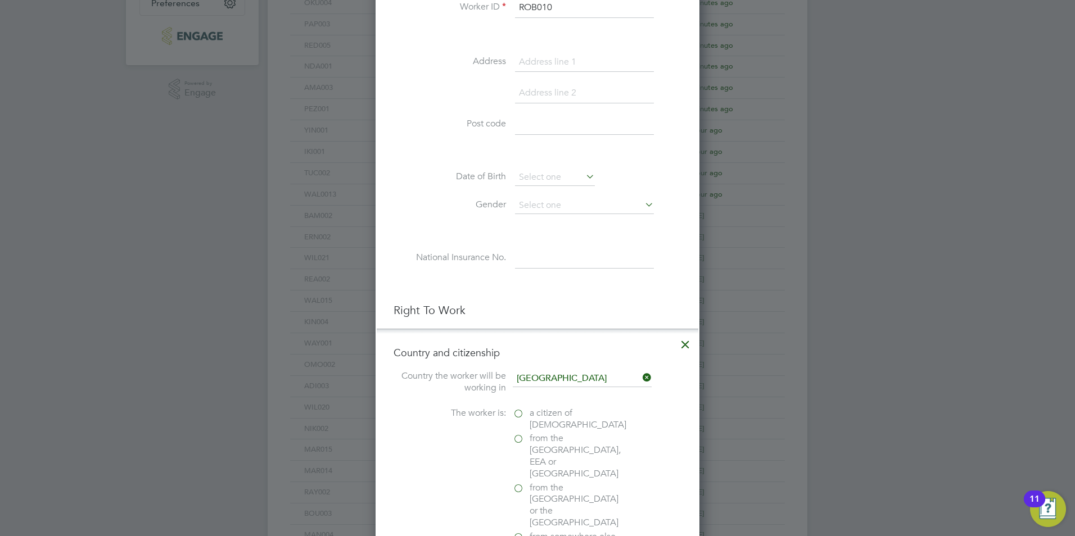
scroll to position [1120, 324]
click at [523, 415] on label "a citizen of [DEMOGRAPHIC_DATA]" at bounding box center [569, 420] width 112 height 24
click at [0, 0] on input "a citizen of [DEMOGRAPHIC_DATA]" at bounding box center [0, 0] width 0 height 0
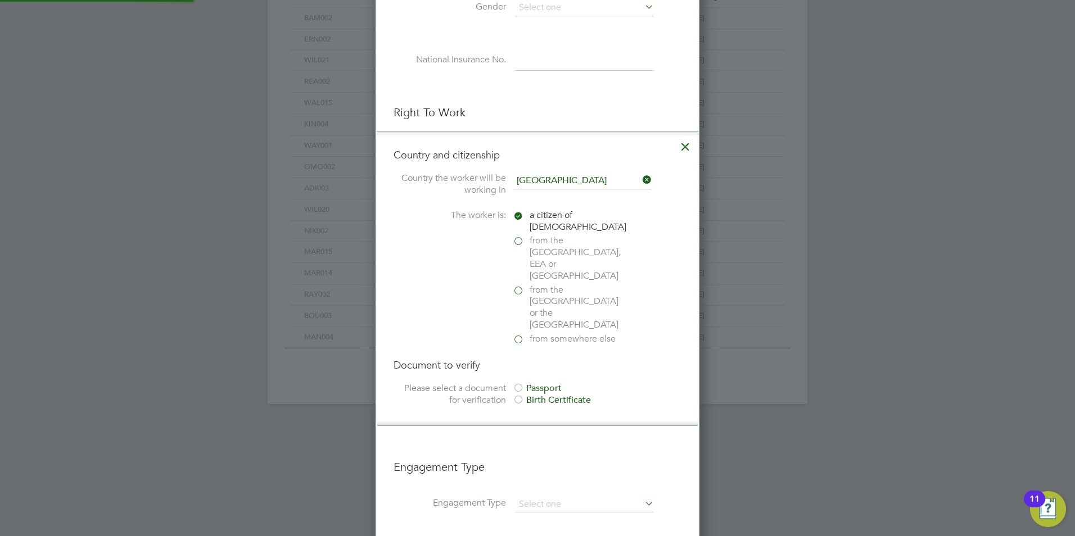
scroll to position [562, 0]
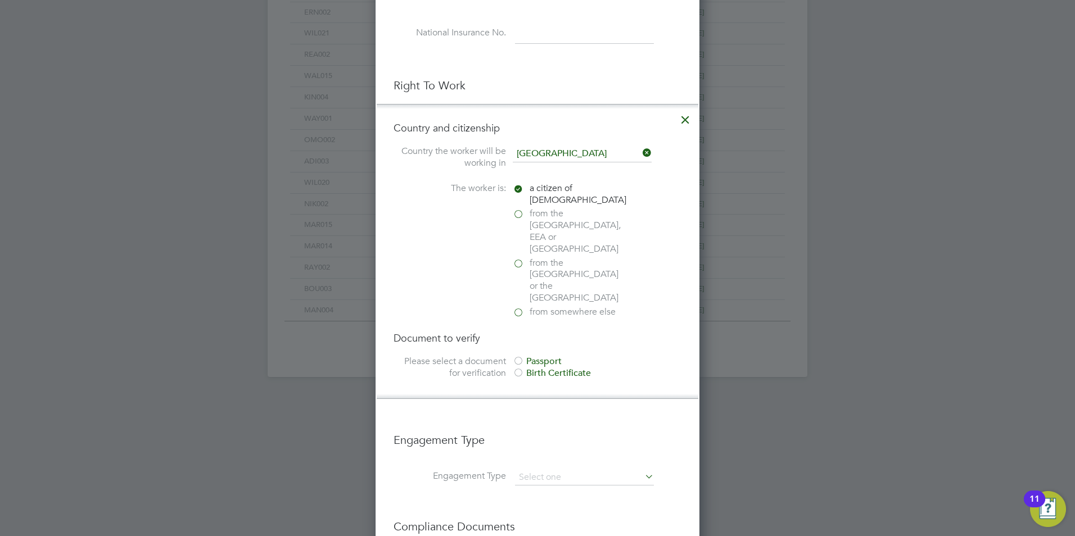
click at [514, 356] on div at bounding box center [518, 361] width 11 height 11
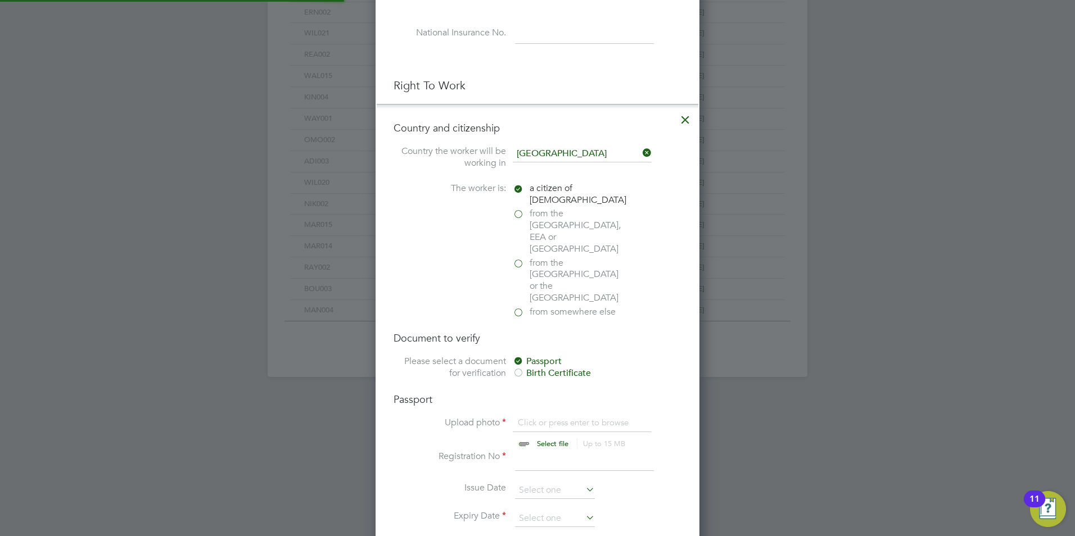
scroll to position [15, 139]
click at [548, 451] on input at bounding box center [584, 461] width 139 height 20
click at [526, 393] on h4 "Passport" at bounding box center [538, 399] width 288 height 13
click at [541, 417] on input "file" at bounding box center [563, 434] width 177 height 34
type input "C:\fakepath\Levi Robbins BP.jpg"
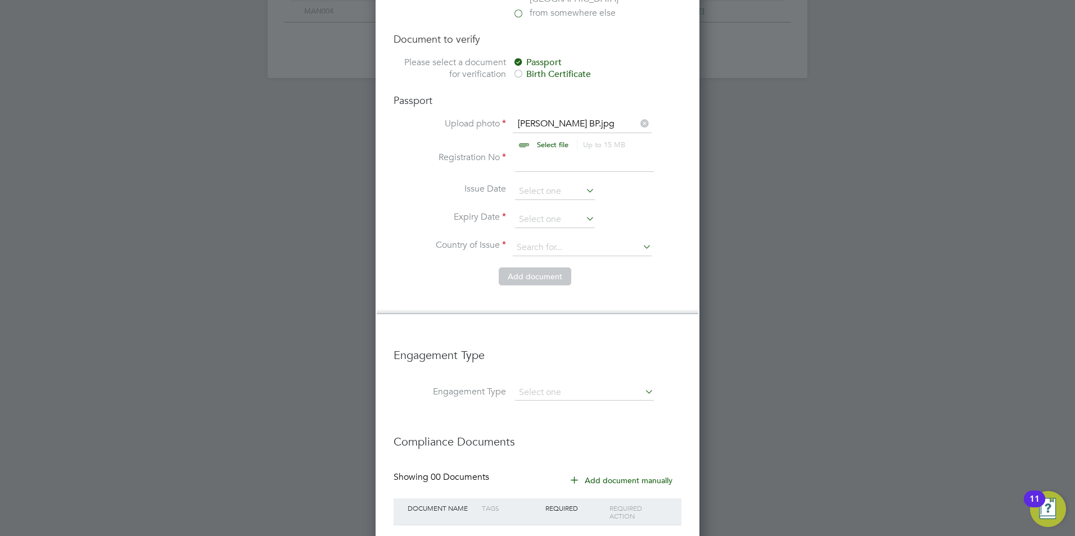
scroll to position [902, 0]
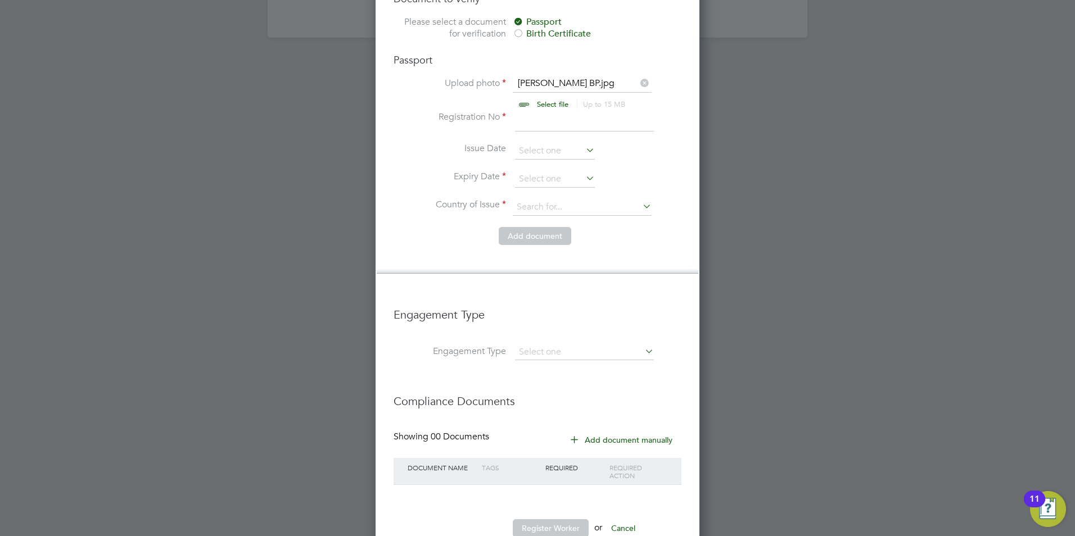
click at [537, 111] on input at bounding box center [584, 121] width 139 height 20
type input "10"
click at [532, 171] on input at bounding box center [555, 179] width 80 height 17
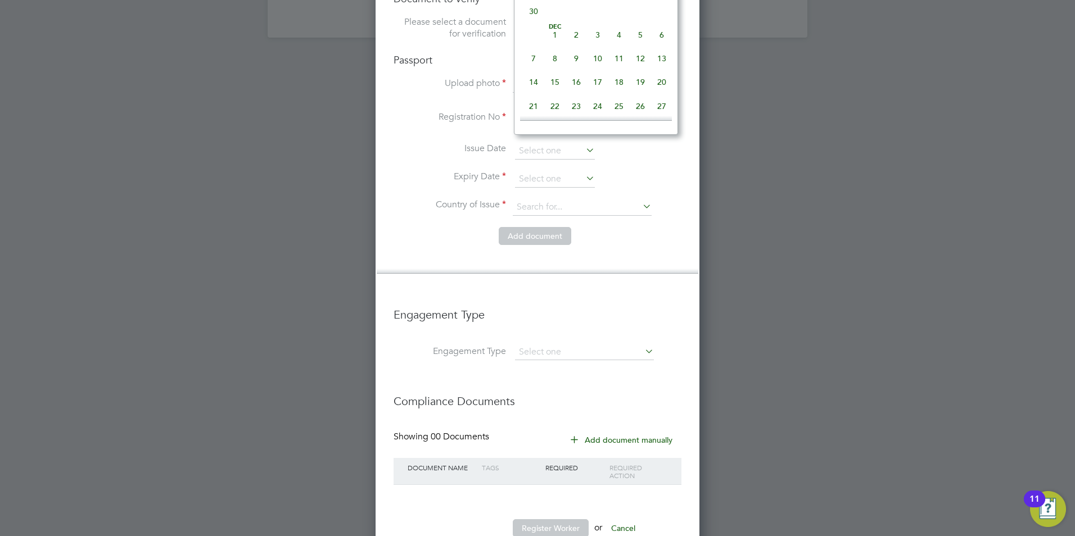
scroll to position [2195, 0]
click at [581, 33] on span "2" at bounding box center [576, 21] width 21 height 21
type input "02 Dec 2026"
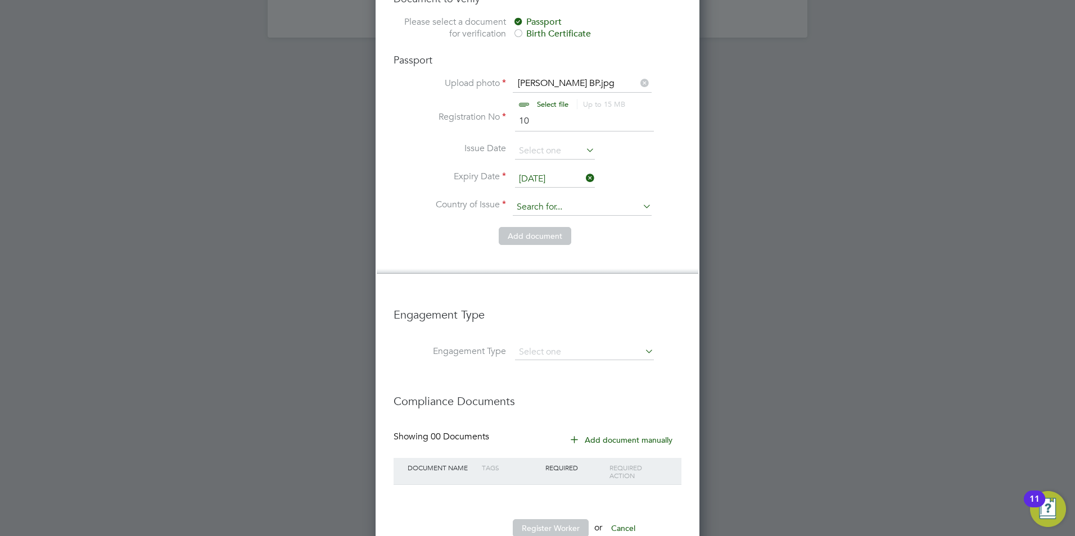
click at [541, 199] on input at bounding box center [582, 207] width 139 height 17
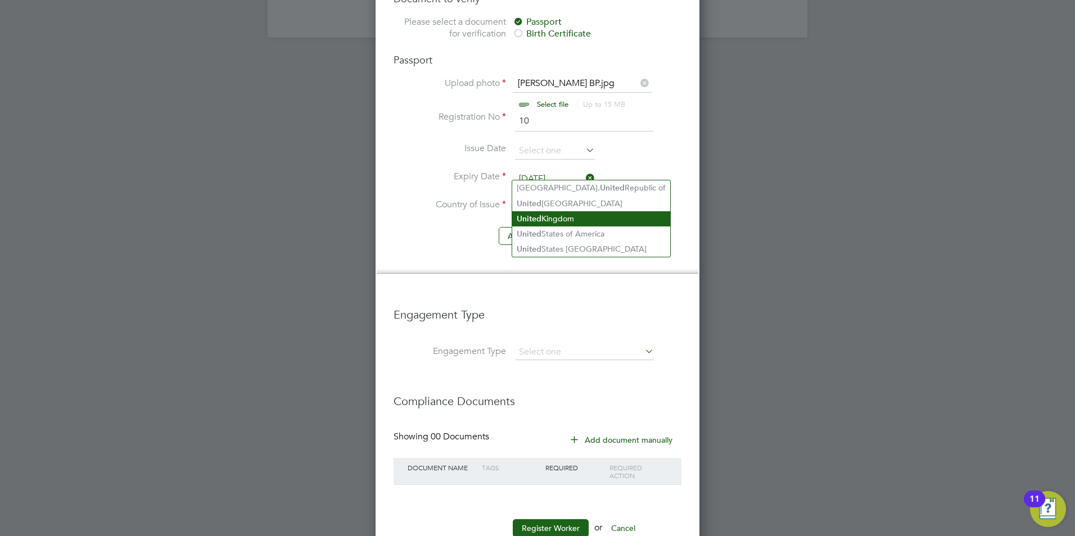
click at [562, 219] on li "[GEOGRAPHIC_DATA]" at bounding box center [591, 218] width 158 height 15
type input "[GEOGRAPHIC_DATA]"
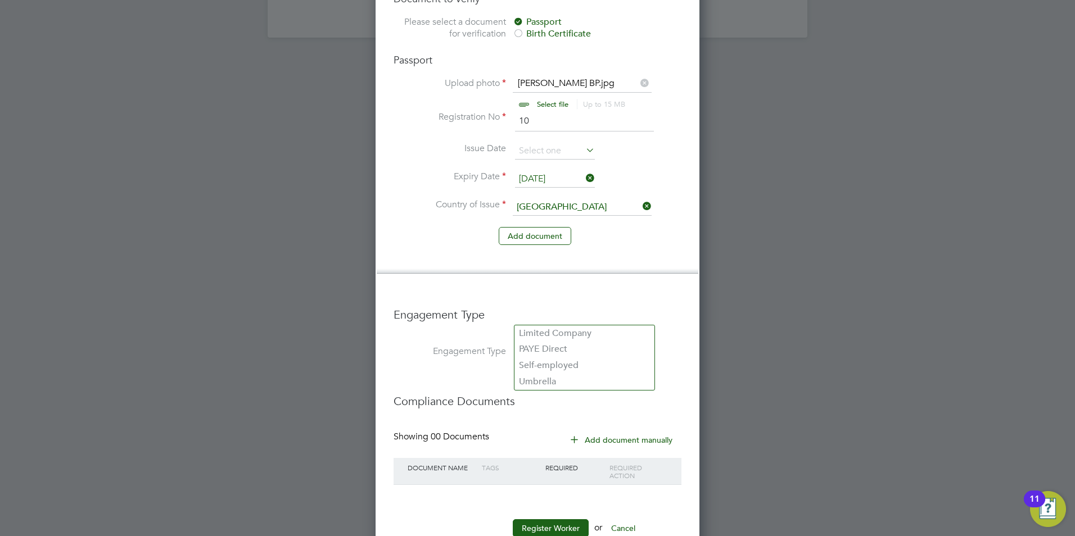
click at [538, 345] on input at bounding box center [584, 353] width 139 height 16
click at [526, 382] on li "Umbrella" at bounding box center [584, 382] width 140 height 16
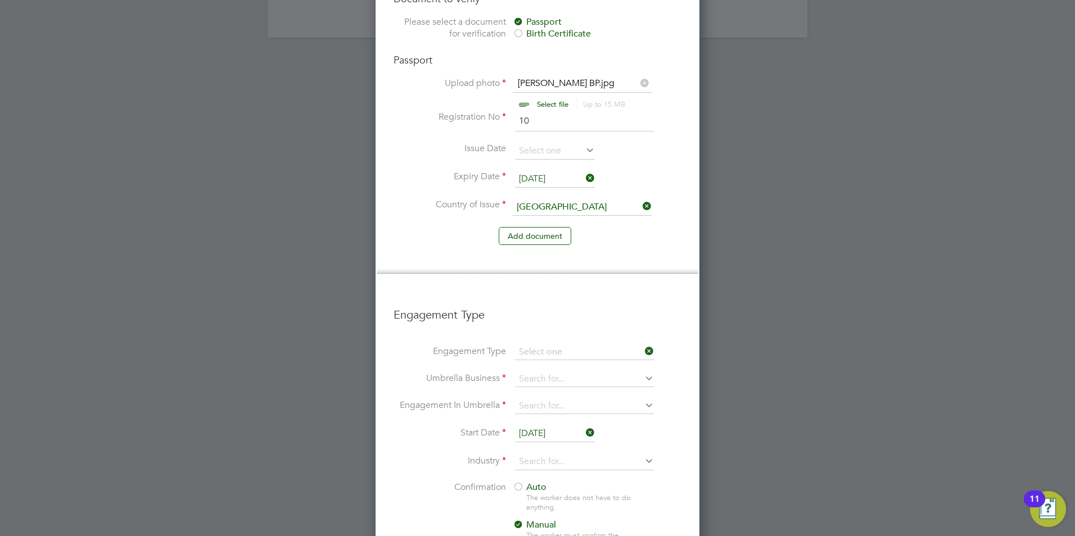
type input "Umbrella"
click at [529, 372] on input at bounding box center [584, 380] width 139 height 16
click at [529, 360] on b "One" at bounding box center [527, 360] width 17 height 11
type input "One Payroll Solutions Limited"
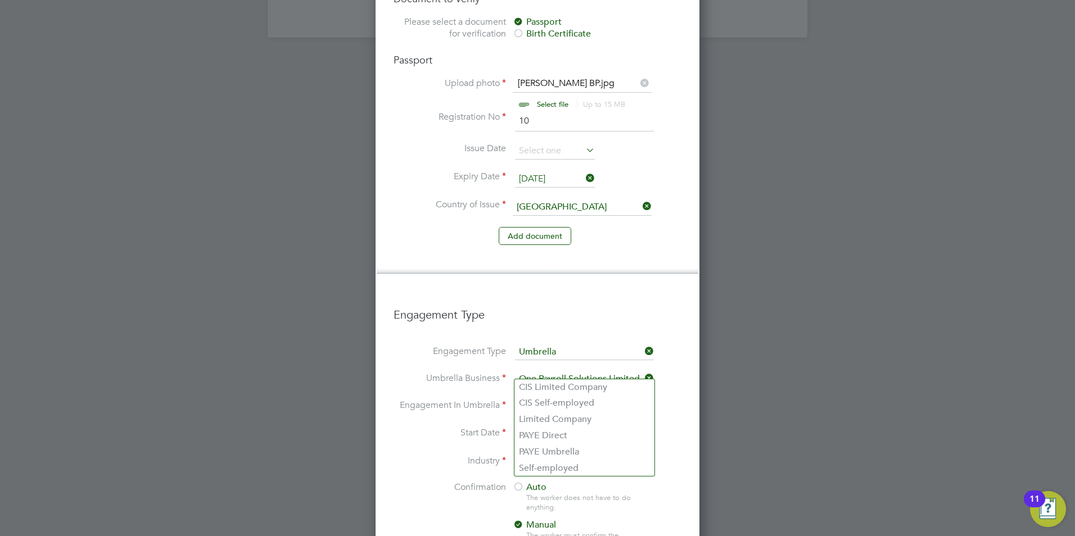
click at [532, 399] on input at bounding box center [584, 407] width 139 height 16
click at [554, 454] on li "PAYE Umbrella" at bounding box center [584, 452] width 140 height 16
type input "PAYE Umbrella"
drag, startPoint x: 534, startPoint y: 403, endPoint x: 519, endPoint y: 402, distance: 15.2
click at [522, 426] on input "[DATE]" at bounding box center [555, 434] width 80 height 17
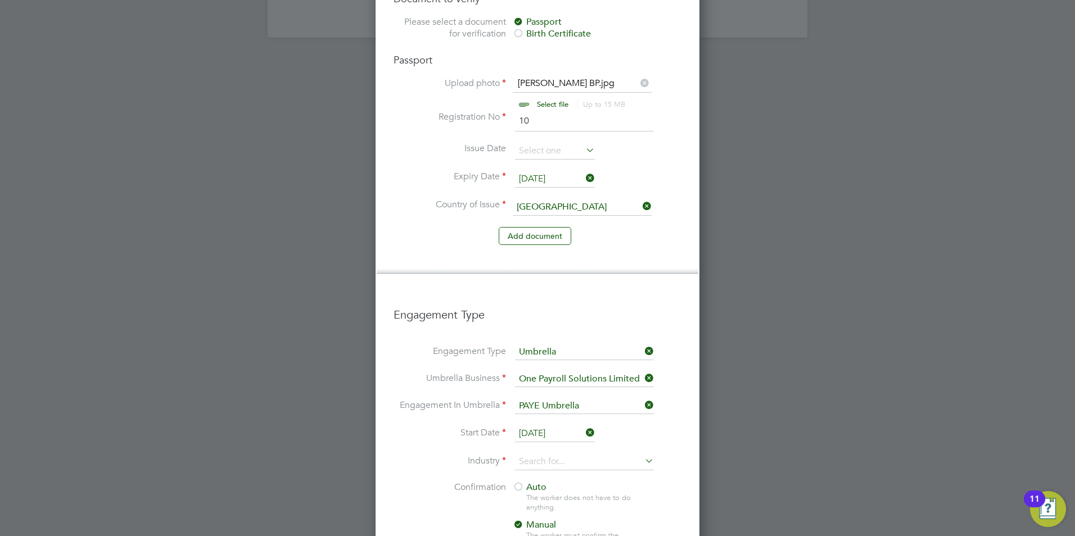
scroll to position [438, 0]
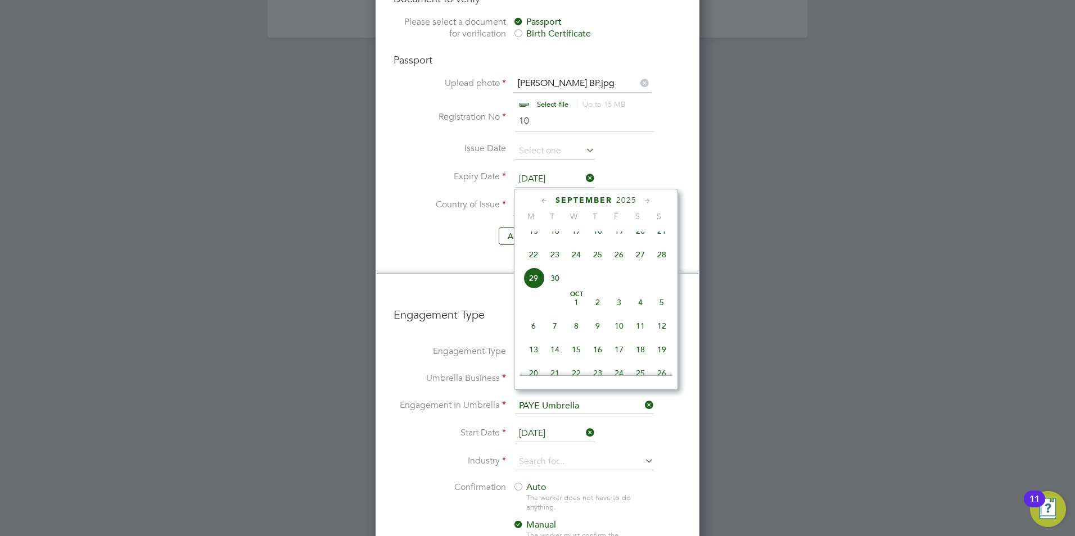
drag, startPoint x: 519, startPoint y: 402, endPoint x: 535, endPoint y: 238, distance: 164.4
click at [535, 238] on span "15" at bounding box center [533, 230] width 21 height 21
type input "[DATE]"
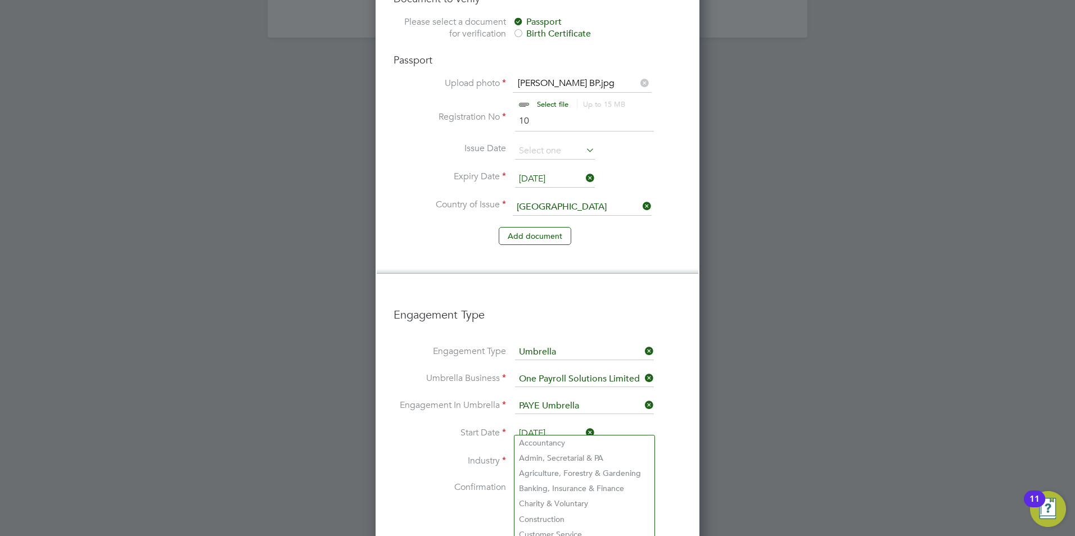
click at [540, 454] on input at bounding box center [584, 462] width 139 height 17
type input "U"
type input "O"
click at [564, 520] on li "Construction" at bounding box center [584, 519] width 140 height 15
type input "Construction"
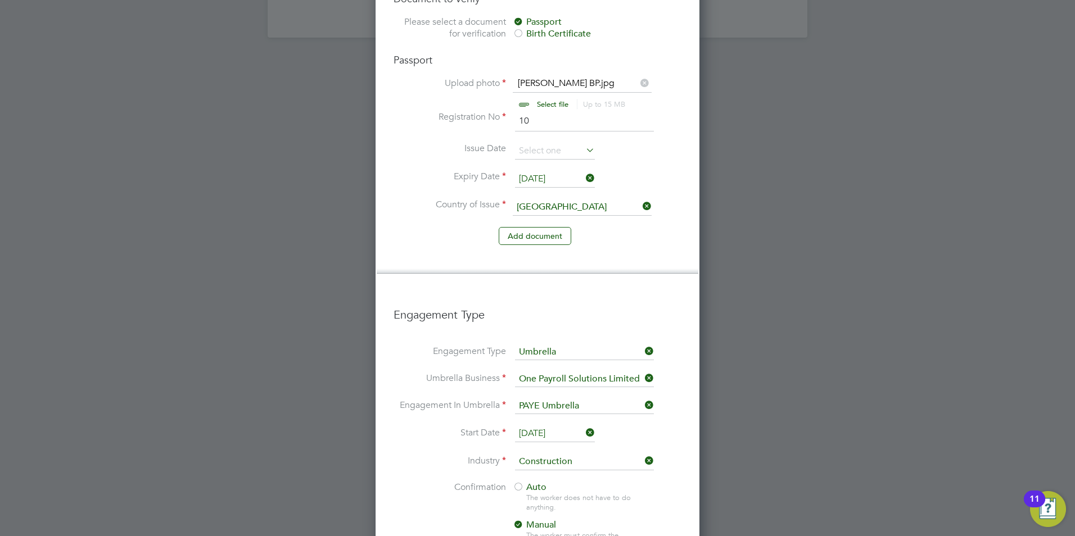
click at [526, 482] on span "Auto" at bounding box center [530, 487] width 34 height 11
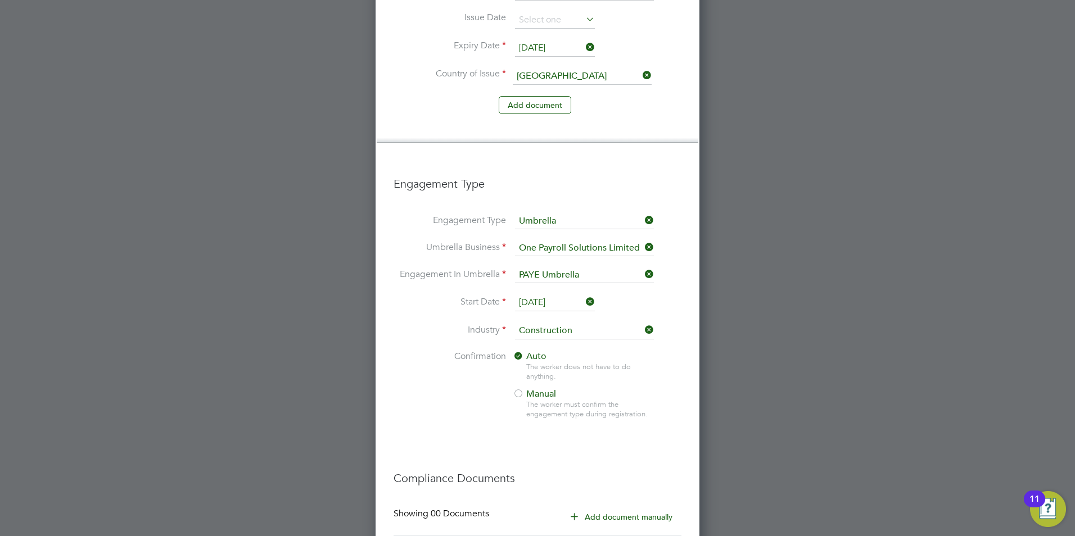
scroll to position [1110, 0]
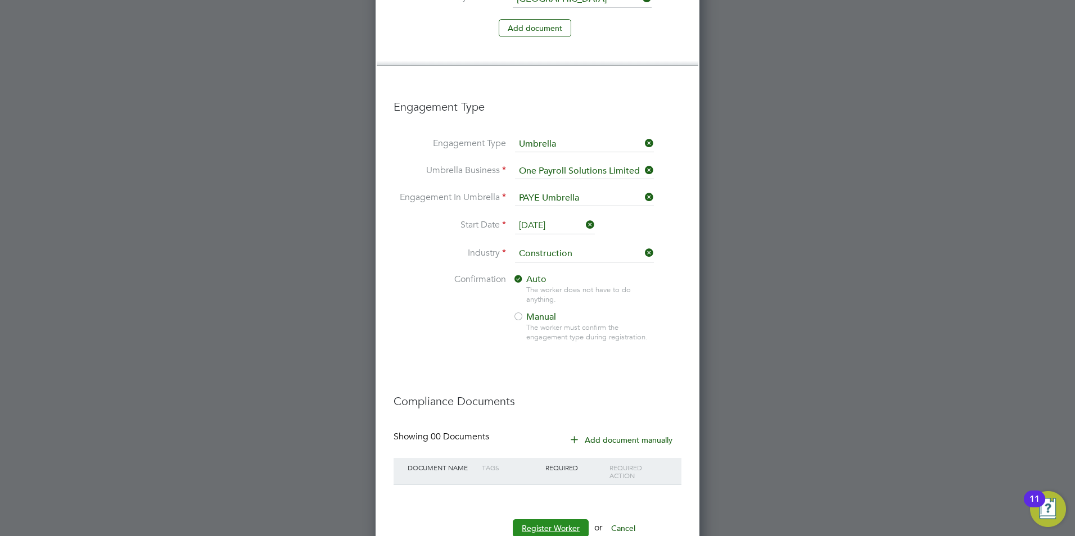
click at [541, 519] on button "Register Worker" at bounding box center [551, 528] width 76 height 18
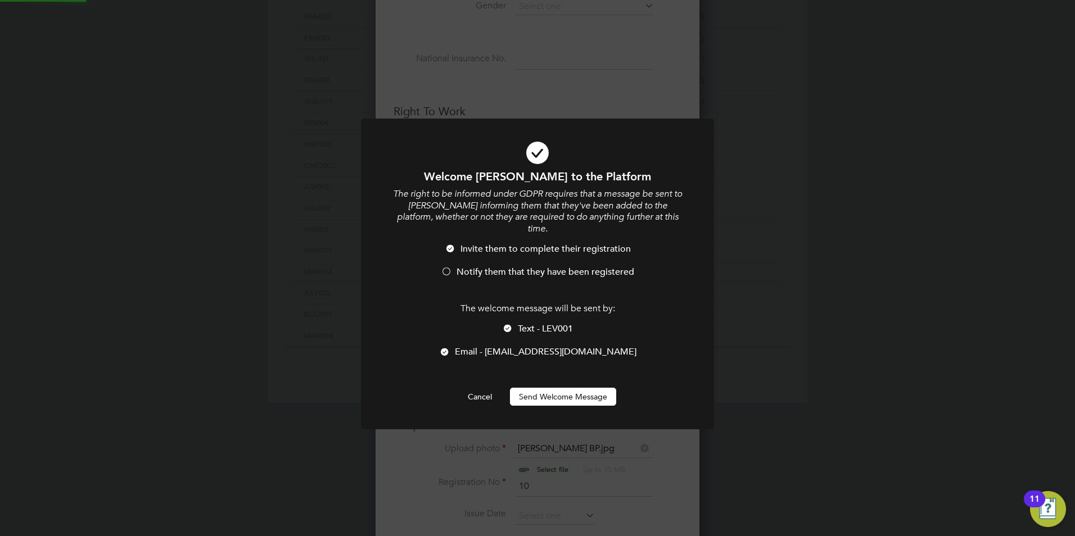
scroll to position [0, 0]
click at [456, 266] on li "Notify them that they have been registered" at bounding box center [537, 277] width 292 height 23
click at [512, 324] on div at bounding box center [507, 329] width 11 height 11
click at [554, 389] on button "Send Welcome Message" at bounding box center [563, 397] width 106 height 18
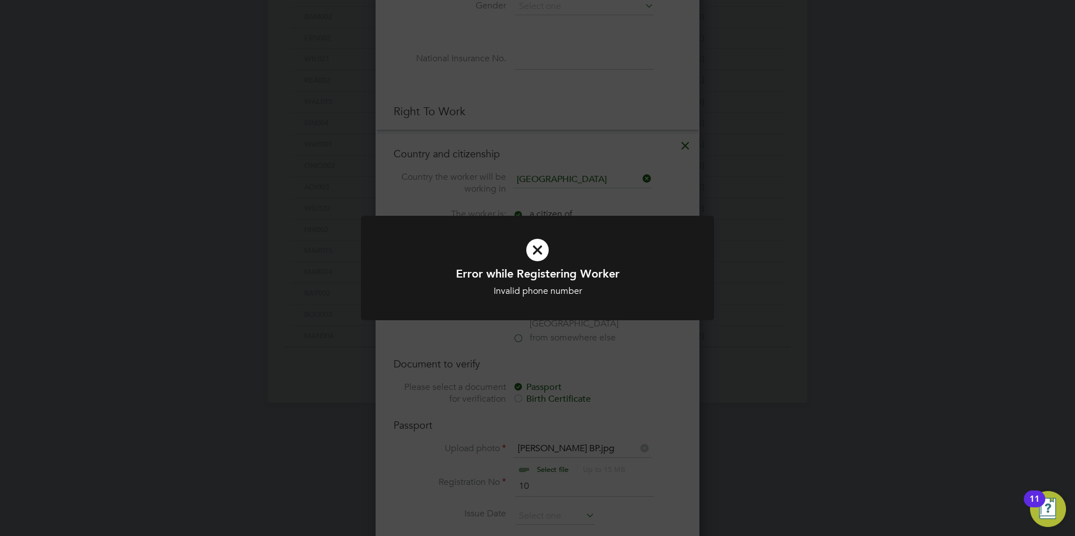
click at [538, 302] on div at bounding box center [537, 268] width 353 height 105
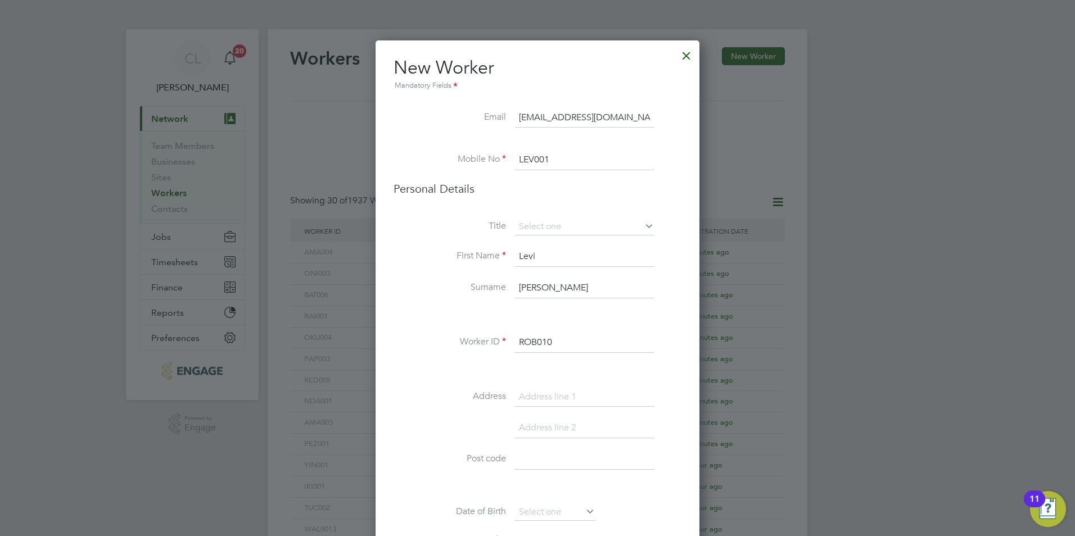
scroll to position [0, 0]
drag, startPoint x: 569, startPoint y: 166, endPoint x: 457, endPoint y: 156, distance: 112.8
click at [459, 156] on li "Mobile No LEV001" at bounding box center [538, 167] width 288 height 31
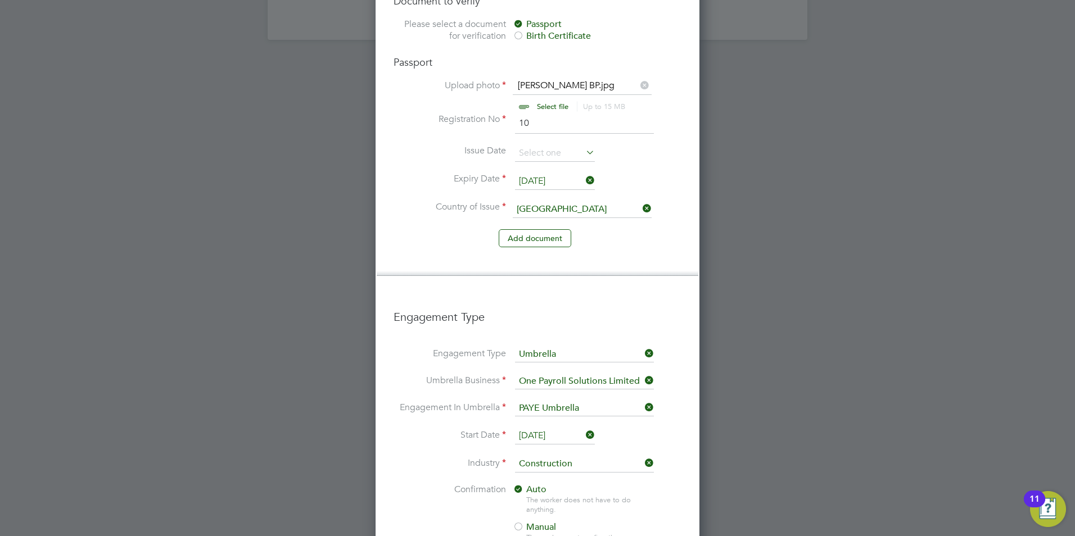
scroll to position [1110, 0]
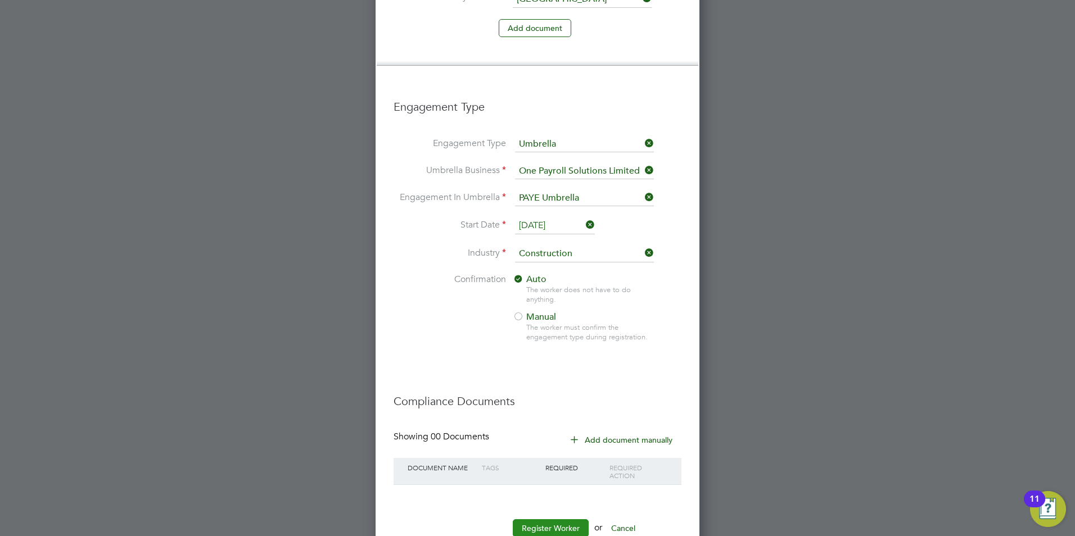
type input "07377172902"
click at [551, 519] on button "Register Worker" at bounding box center [551, 528] width 76 height 18
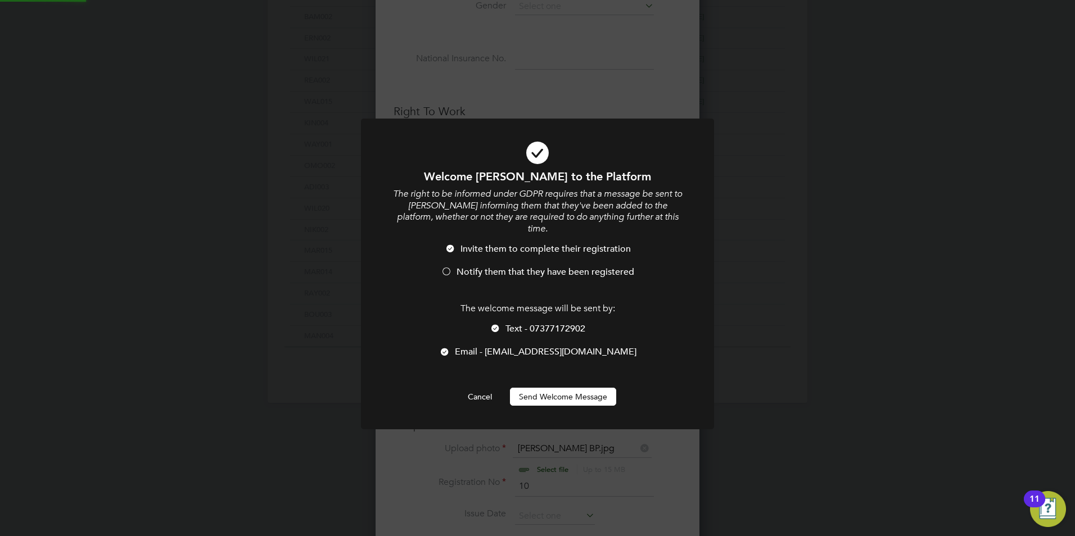
scroll to position [0, 0]
click at [457, 266] on span "Notify them that they have been registered" at bounding box center [546, 271] width 178 height 11
click at [500, 324] on div at bounding box center [495, 329] width 11 height 11
click at [542, 388] on button "Send Welcome Message" at bounding box center [563, 397] width 106 height 18
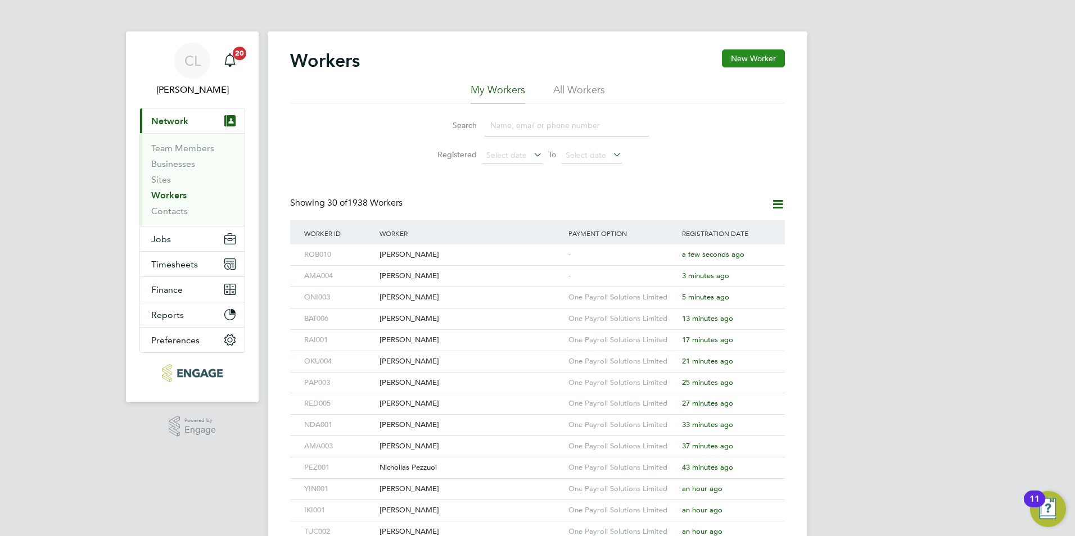
click at [734, 51] on button "New Worker" at bounding box center [753, 58] width 63 height 18
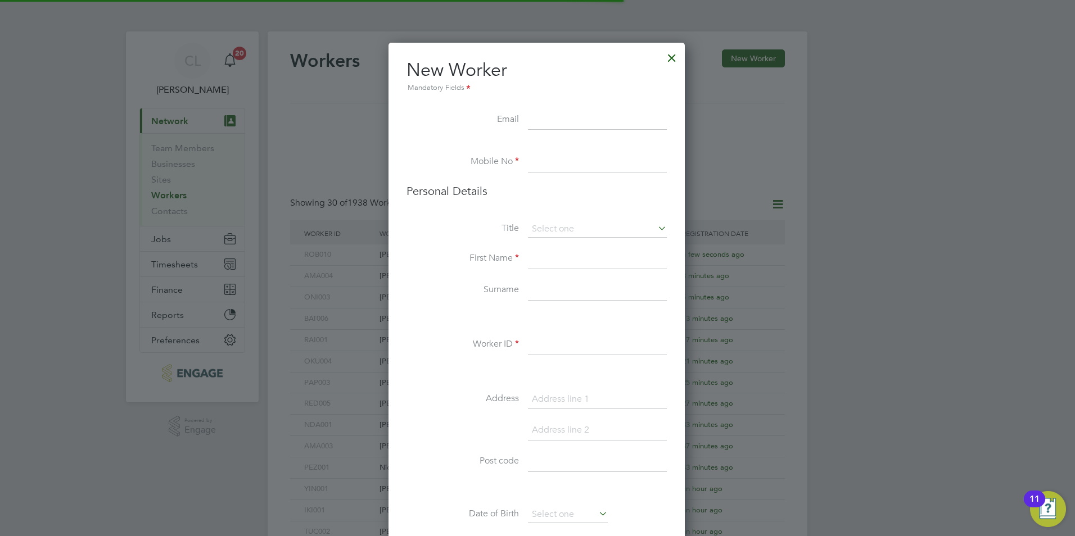
scroll to position [951, 298]
type input "ju99king@gmail.com"
click at [556, 167] on input at bounding box center [597, 162] width 139 height 20
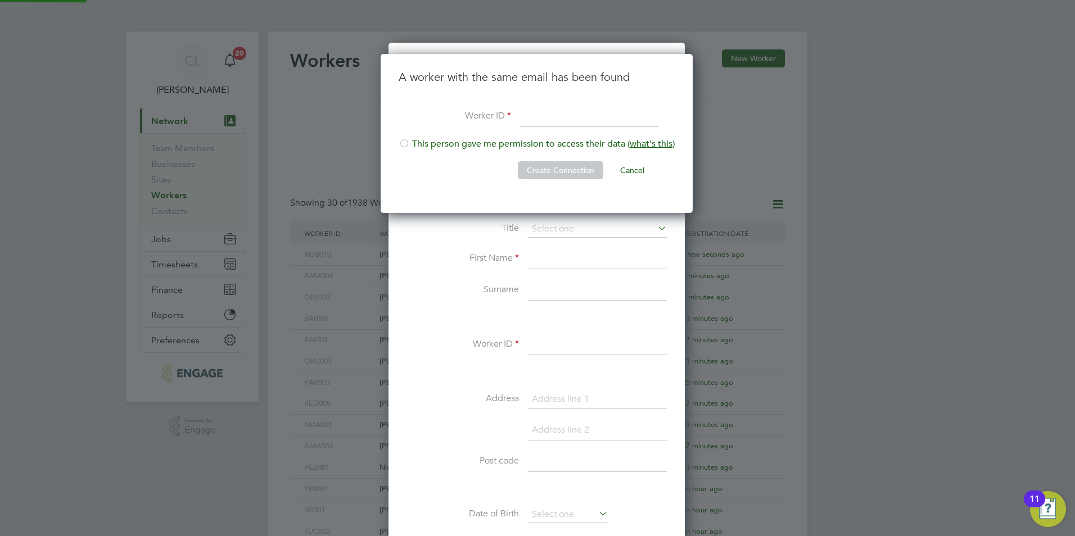
scroll to position [160, 314]
type input "0"
type input "AHM001"
click at [418, 143] on li "This person gave me permission to access their data ( what's this )" at bounding box center [537, 149] width 276 height 23
click at [545, 170] on button "Create Connection" at bounding box center [560, 170] width 85 height 18
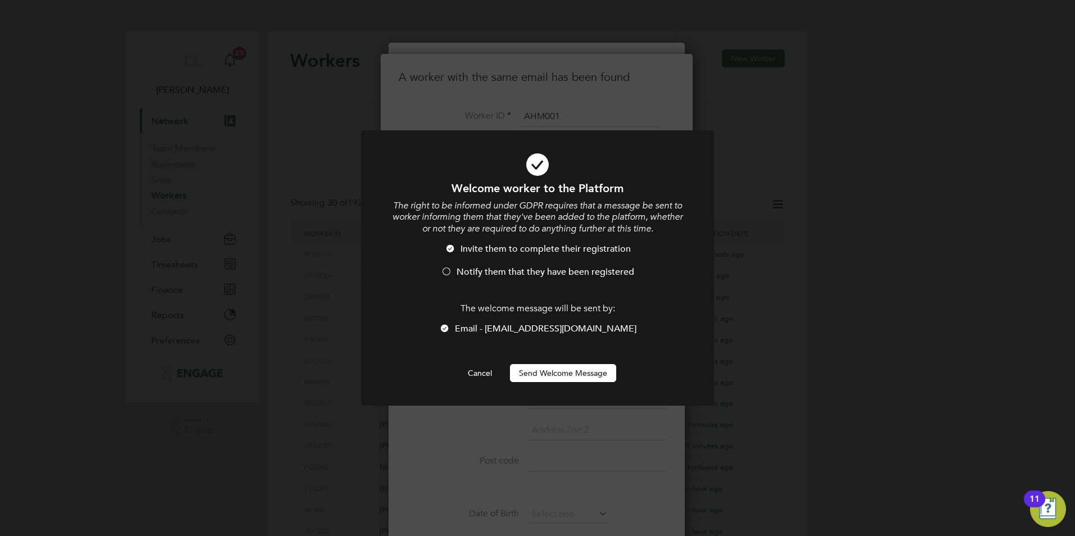
click at [495, 273] on ul "Invite them to complete their registration Notify them that they have been regi…" at bounding box center [537, 266] width 292 height 46
click at [495, 273] on span "Notify them that they have been registered" at bounding box center [546, 271] width 178 height 11
click at [545, 373] on button "Send Welcome Message" at bounding box center [563, 373] width 106 height 18
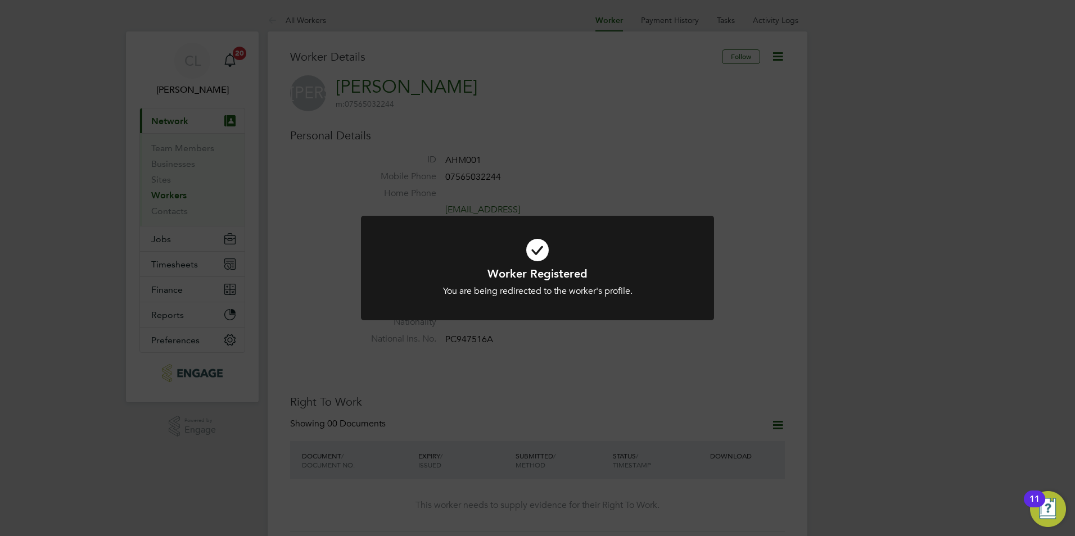
click at [545, 239] on icon at bounding box center [537, 250] width 292 height 44
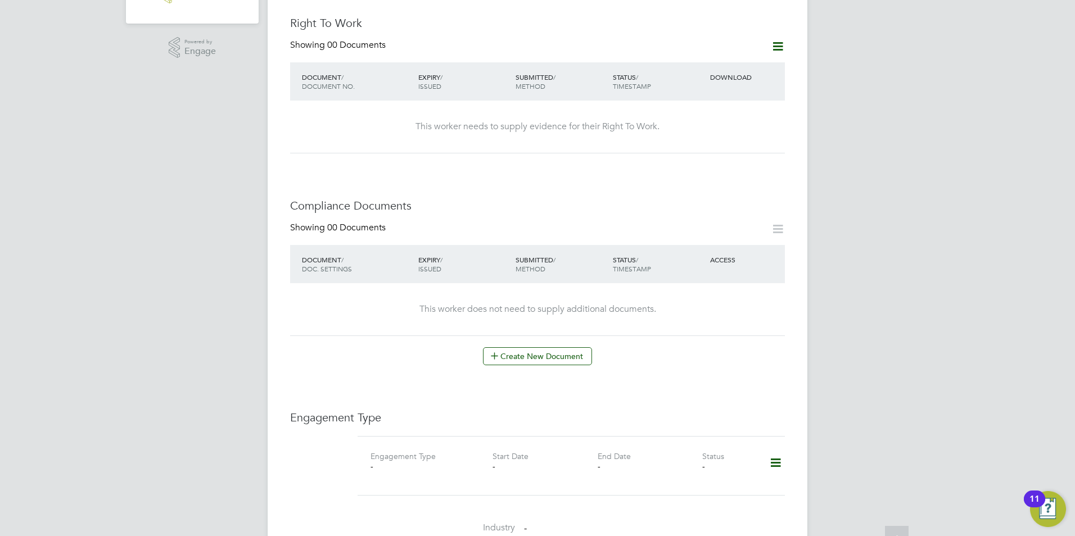
scroll to position [394, 0]
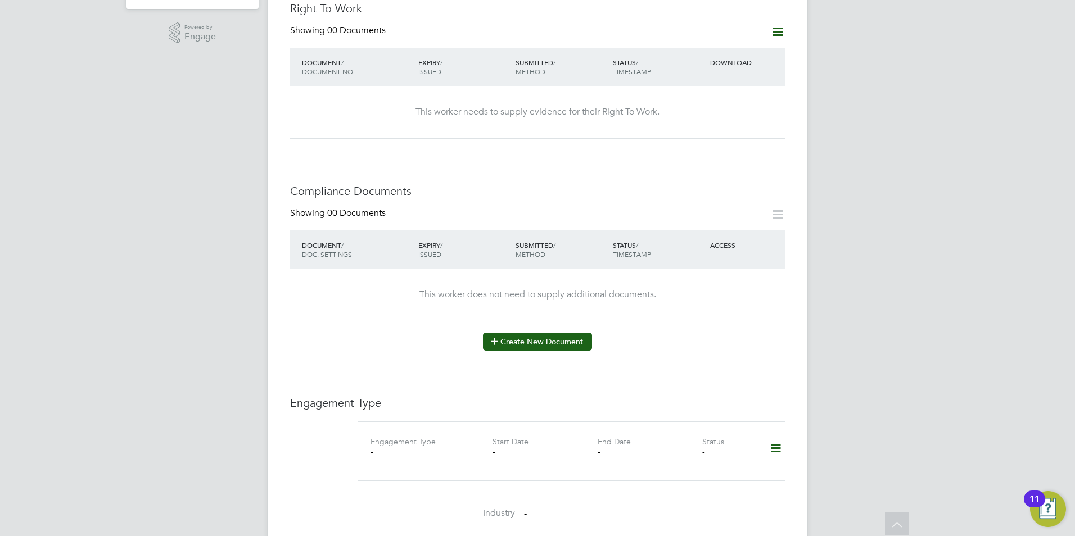
click at [506, 333] on button "Create New Document" at bounding box center [537, 342] width 109 height 18
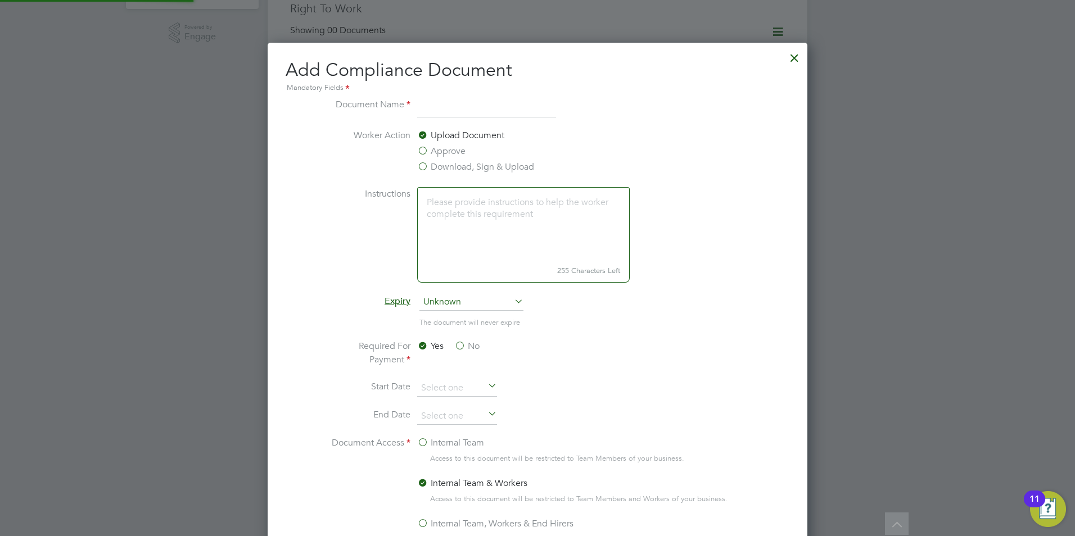
scroll to position [590, 540]
type input "J"
type input "CSCS"
click at [408, 260] on label "Instructions" at bounding box center [368, 233] width 84 height 93
click at [446, 160] on div "Upload Document Approve Download, Sign & Upload" at bounding box center [501, 152] width 169 height 47
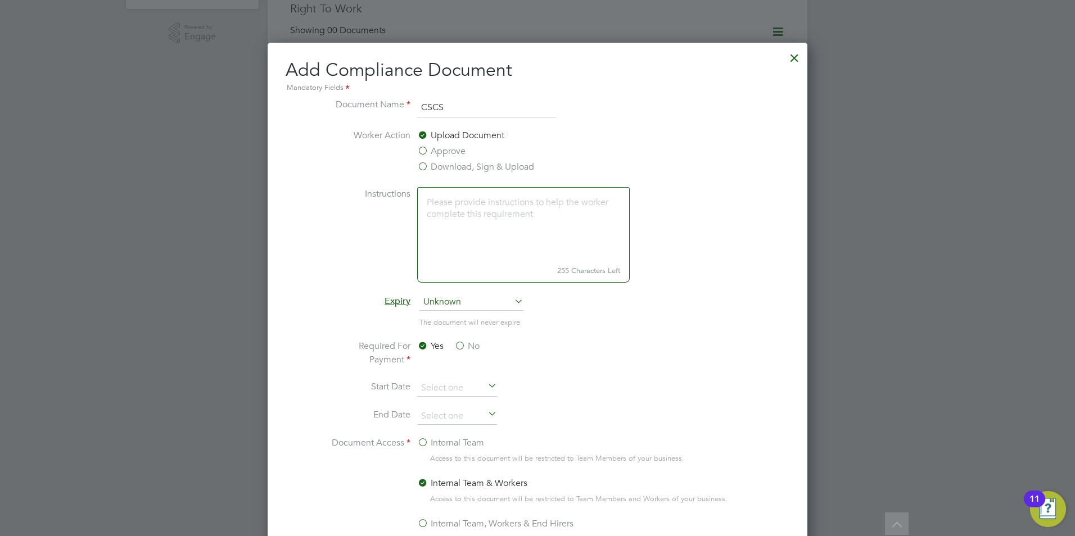
click at [445, 167] on label "Download, Sign & Upload" at bounding box center [475, 166] width 117 height 13
click at [0, 0] on input "Download, Sign & Upload" at bounding box center [0, 0] width 0 height 0
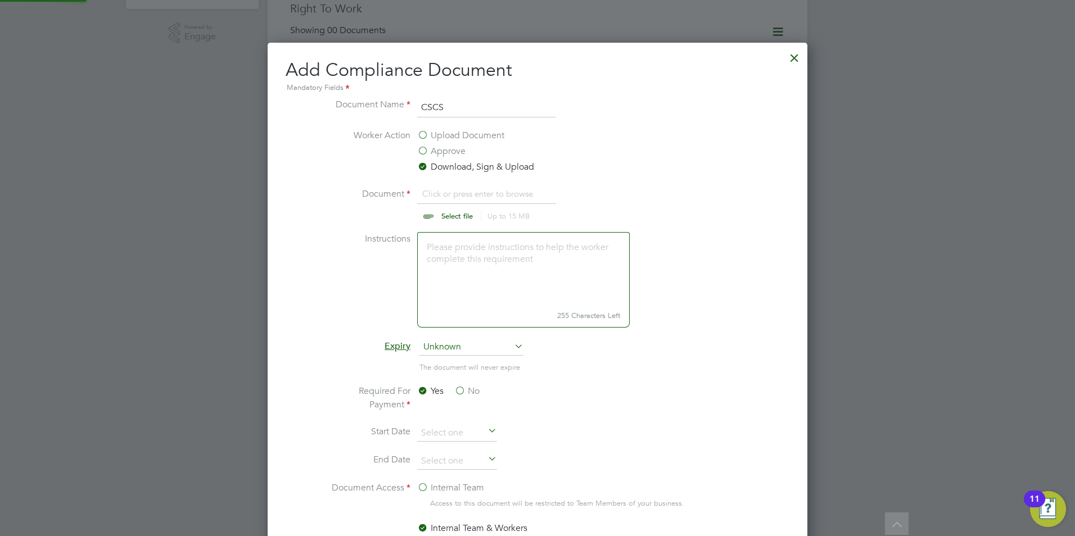
scroll to position [17, 139]
click at [453, 224] on li "Document Click or press enter to browse Select file Up to 15 MB Drop your file …" at bounding box center [537, 209] width 423 height 45
click at [454, 214] on input "file" at bounding box center [467, 204] width 177 height 34
type input "C:\fakepath\Jamal Ahmed CSCS.jpg"
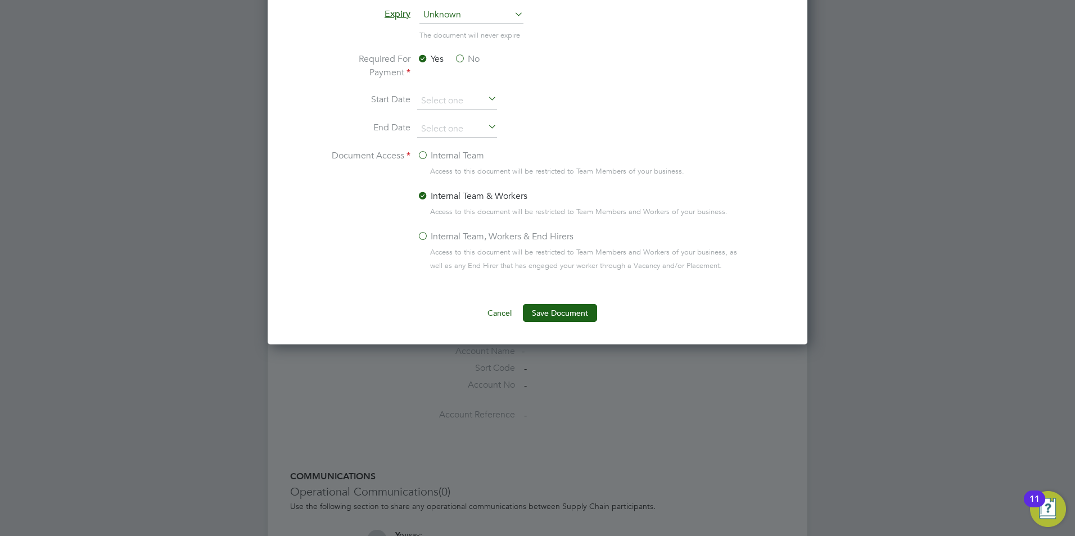
scroll to position [731, 0]
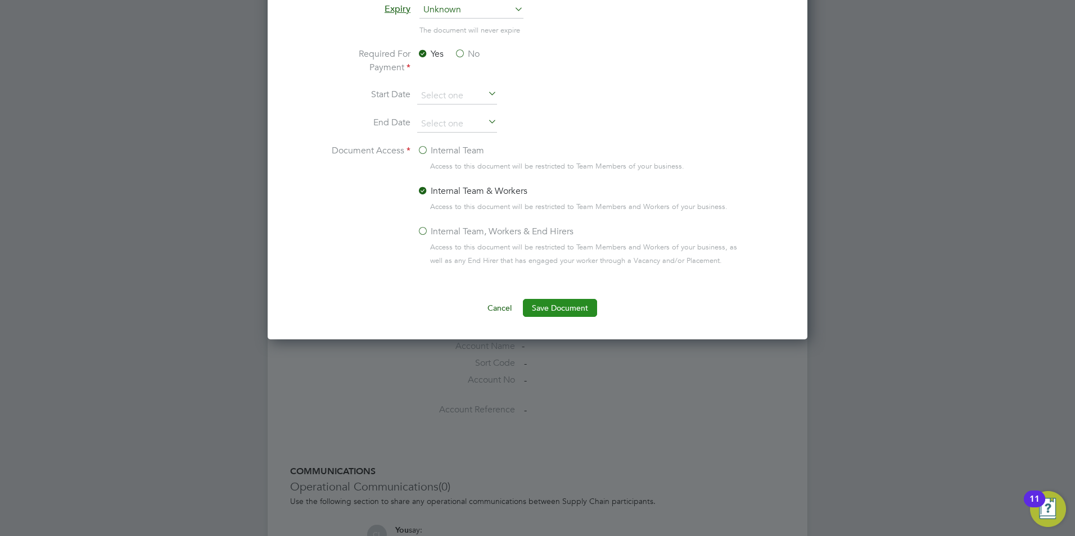
click at [549, 307] on button "Save Document" at bounding box center [560, 308] width 74 height 18
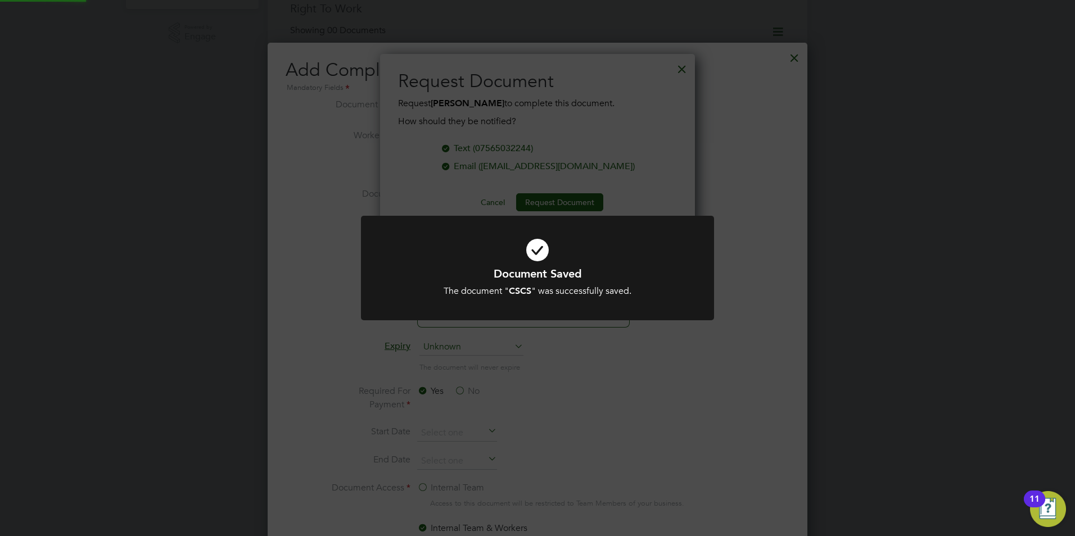
scroll to position [180, 315]
click at [559, 122] on div "Document Saved The document " CSCS " was successfully saved. Cancel Okay" at bounding box center [537, 268] width 1075 height 536
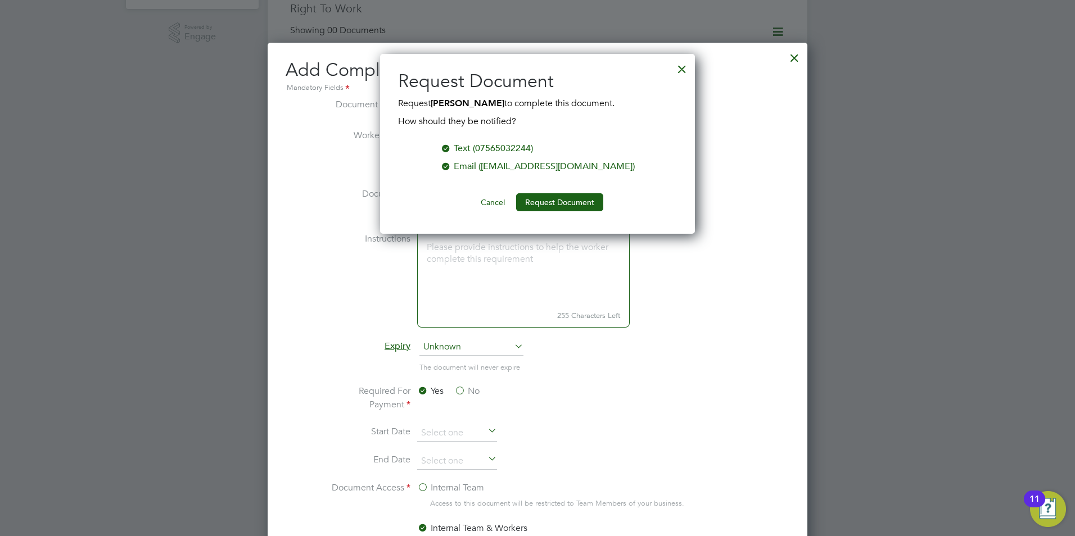
drag, startPoint x: 685, startPoint y: 65, endPoint x: 661, endPoint y: 71, distance: 25.1
click at [684, 65] on div at bounding box center [682, 66] width 20 height 20
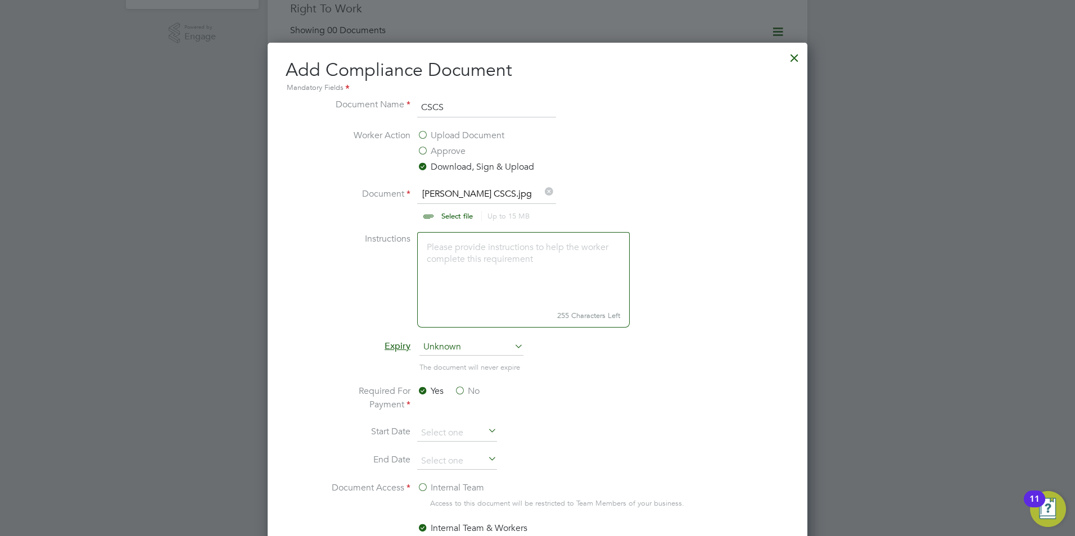
drag, startPoint x: 506, startPoint y: 114, endPoint x: 355, endPoint y: 98, distance: 151.5
click at [355, 98] on li "Document Name CSCS" at bounding box center [537, 113] width 423 height 31
type input "ID"
click at [453, 211] on input "file" at bounding box center [467, 204] width 177 height 34
type input "C:\fakepath\Jamal Ahmed BP.jpg"
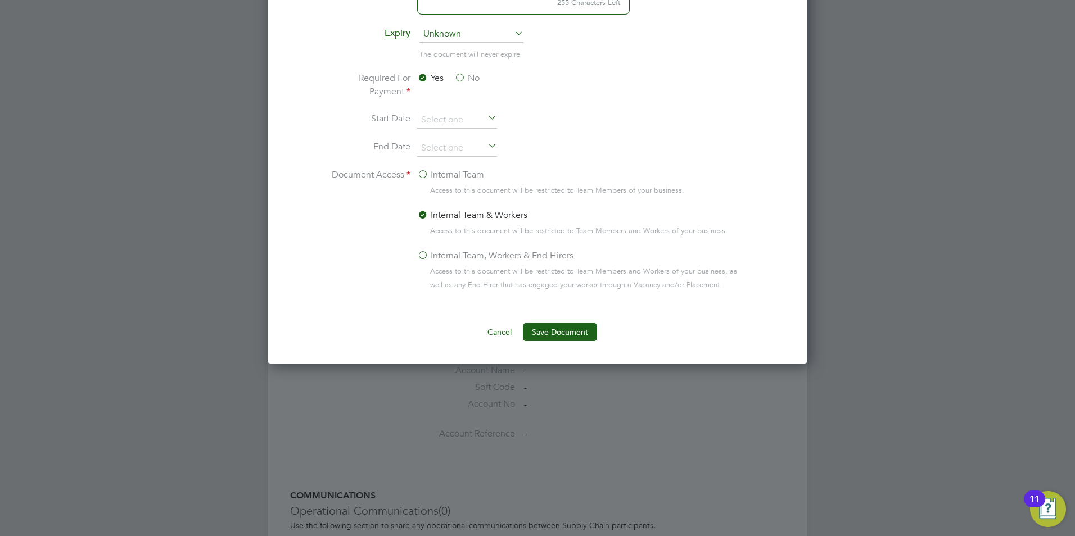
scroll to position [731, 0]
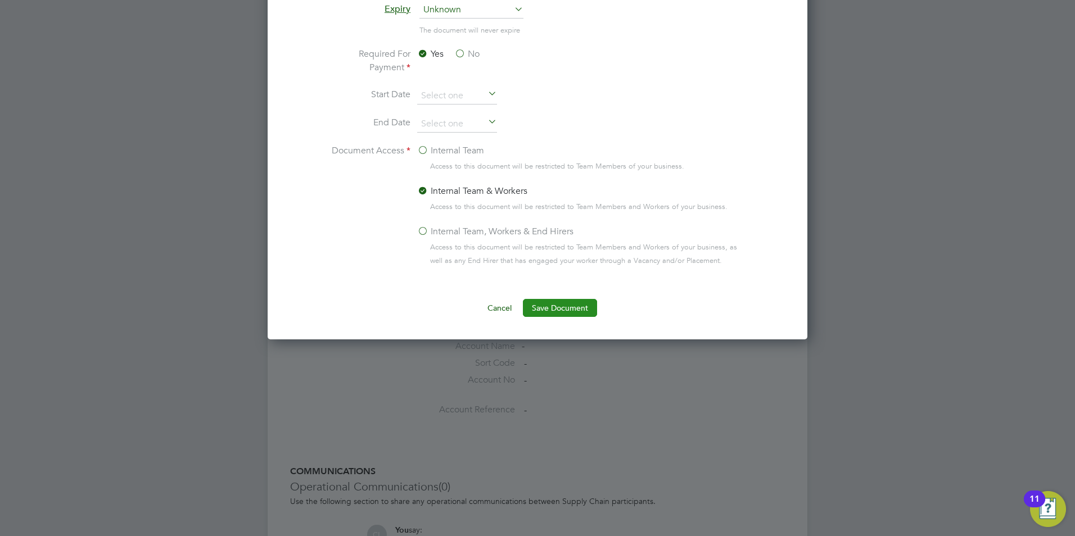
click at [559, 308] on button "Save Document" at bounding box center [560, 308] width 74 height 18
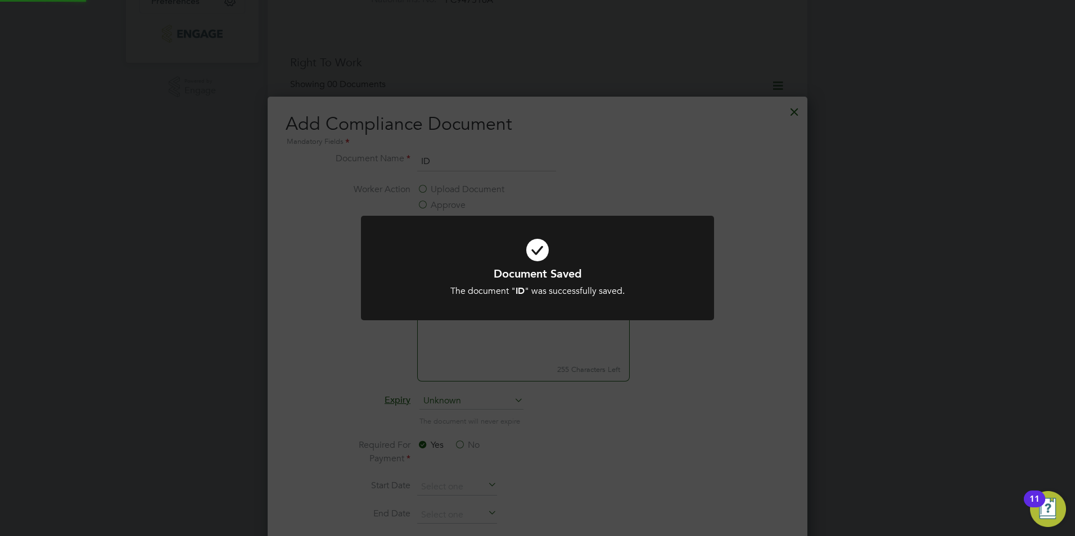
scroll to position [337, 0]
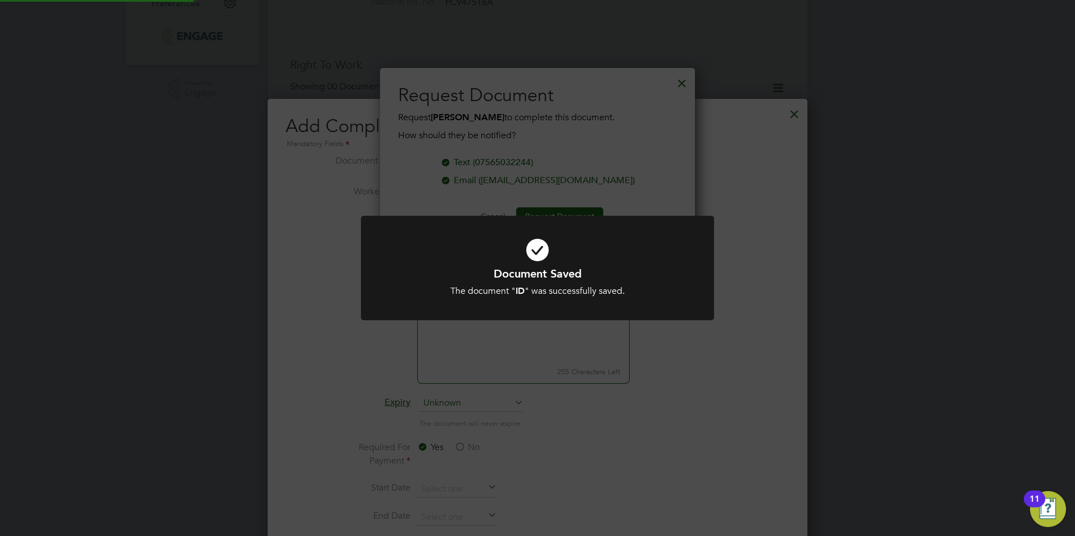
drag, startPoint x: 784, startPoint y: 183, endPoint x: 784, endPoint y: 177, distance: 6.2
click at [784, 182] on div "Document Saved The document " ID " was successfully saved. Cancel Okay" at bounding box center [537, 268] width 1075 height 536
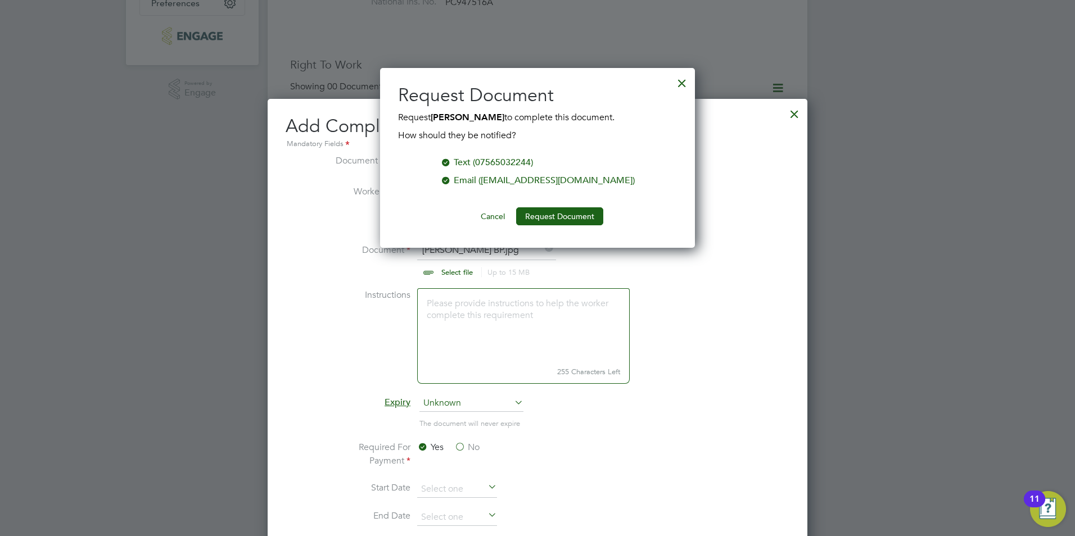
drag, startPoint x: 686, startPoint y: 79, endPoint x: 695, endPoint y: 80, distance: 8.5
click at [687, 80] on div at bounding box center [682, 80] width 20 height 20
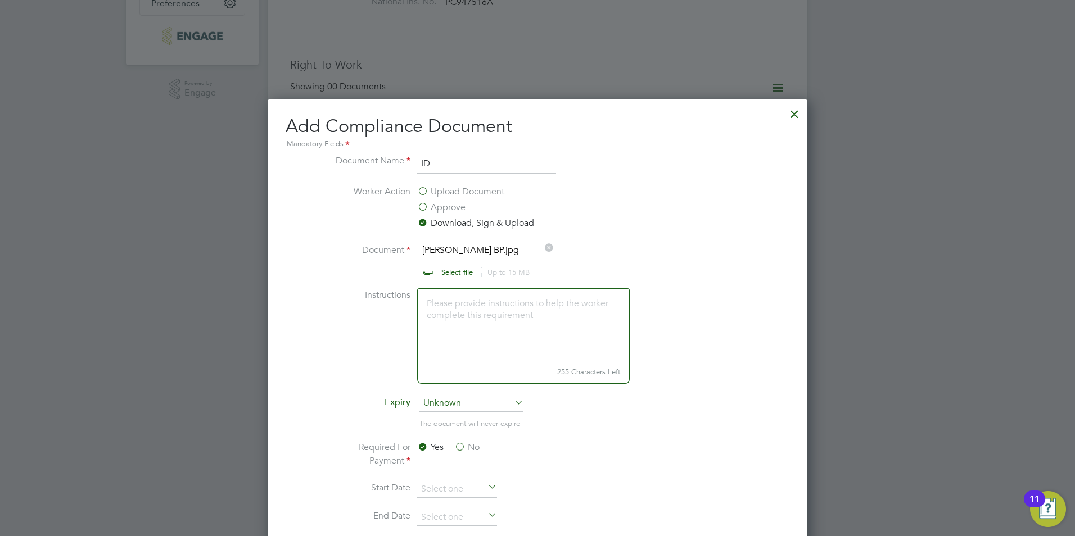
click at [789, 113] on div at bounding box center [794, 111] width 20 height 20
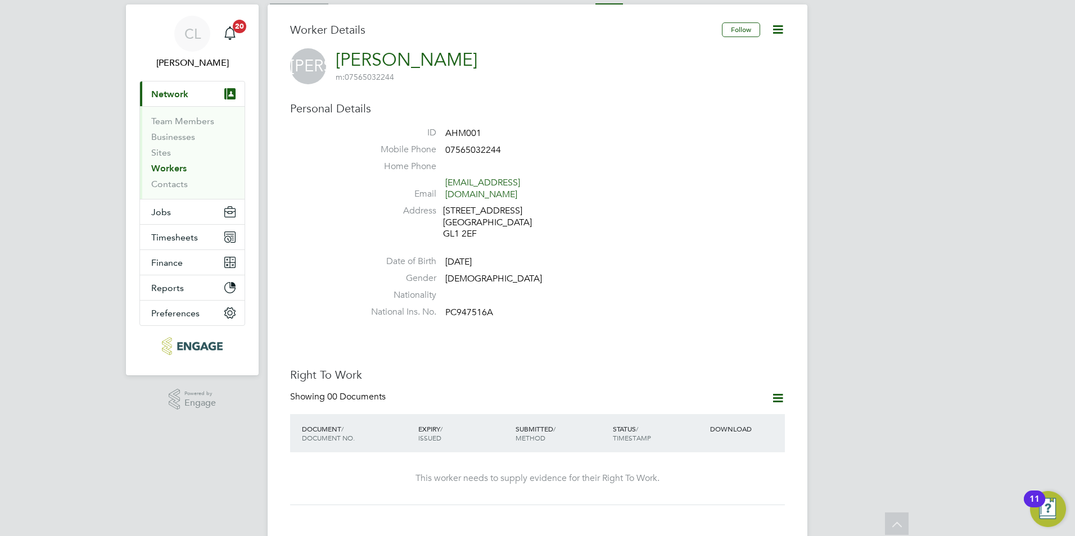
scroll to position [1, 0]
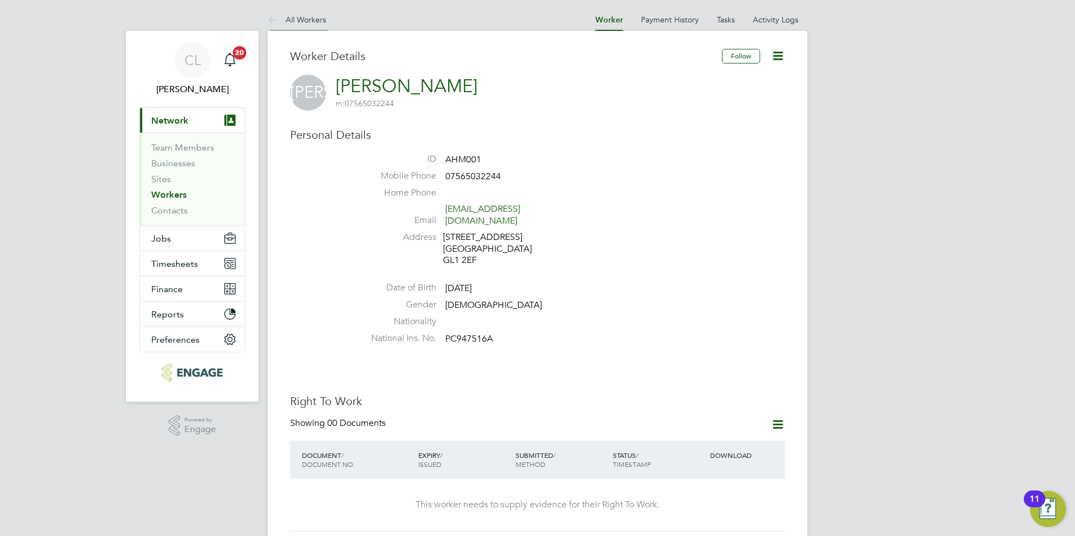
click at [296, 19] on link "All Workers" at bounding box center [297, 20] width 58 height 10
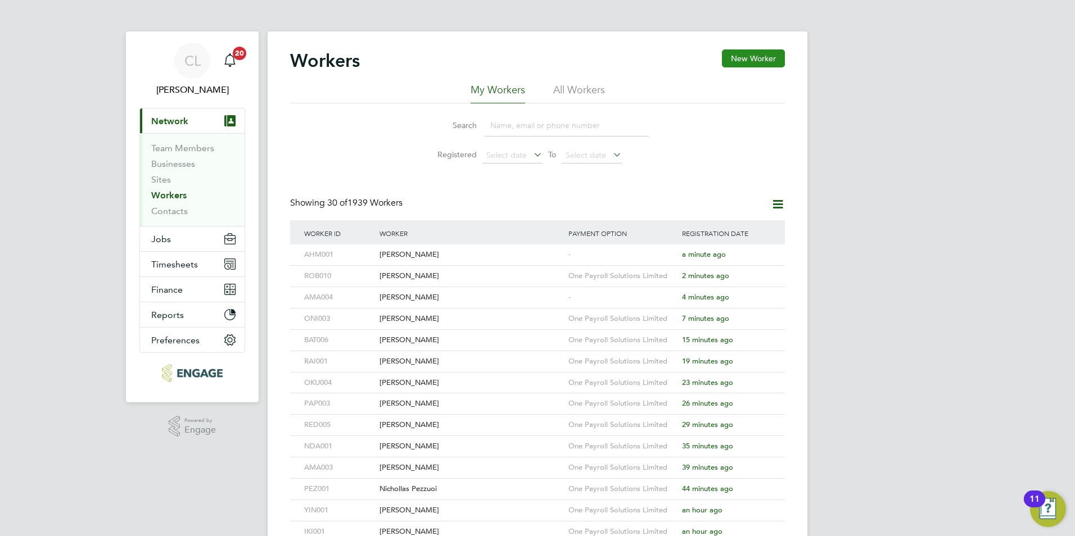
click at [733, 61] on button "New Worker" at bounding box center [753, 58] width 63 height 18
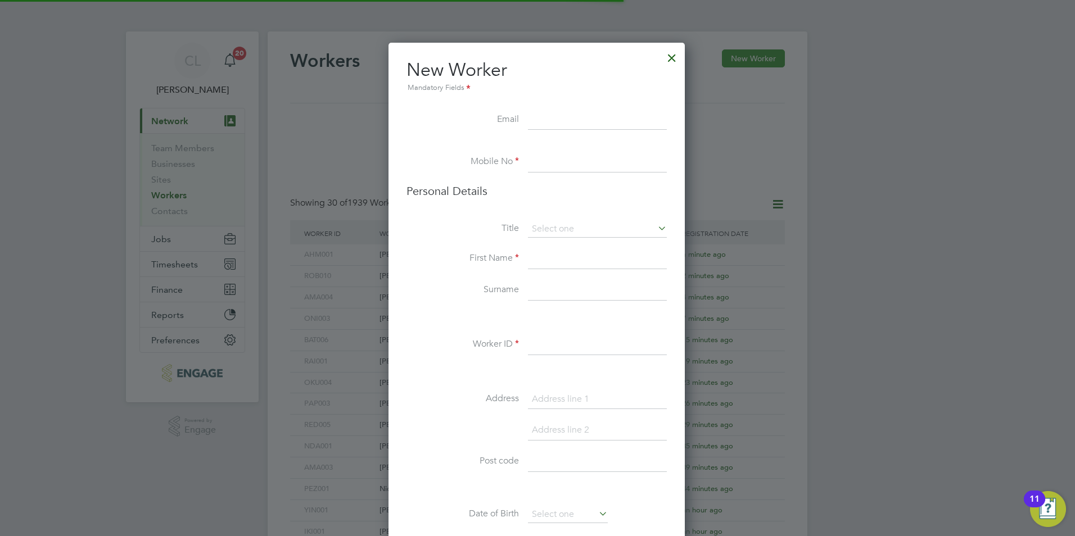
scroll to position [951, 298]
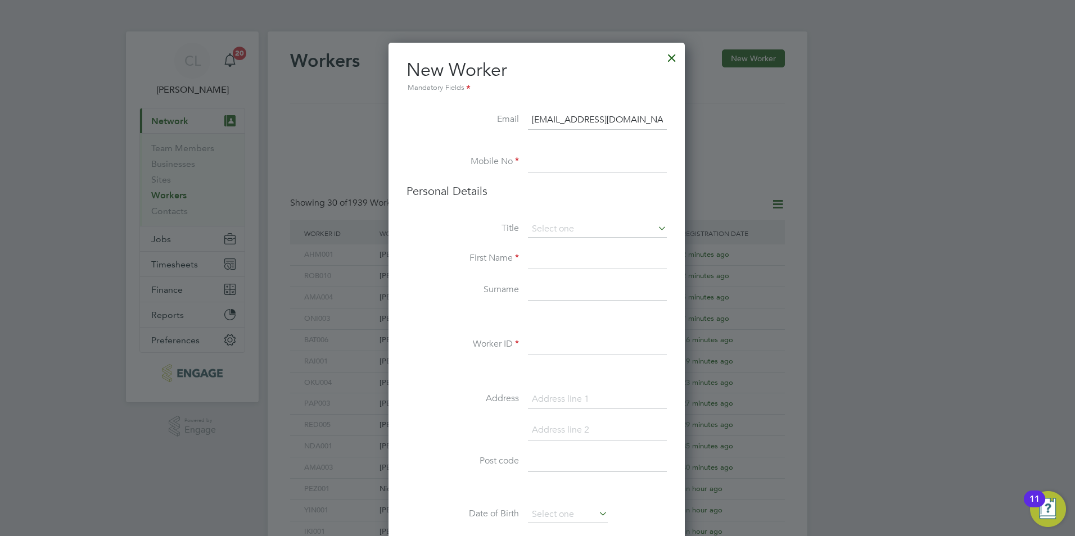
type input "julian.anderson6@yahoo.com"
click at [553, 173] on input at bounding box center [597, 162] width 139 height 20
type input "07776141843"
click at [545, 234] on input at bounding box center [597, 229] width 139 height 17
click at [541, 241] on li "Mr" at bounding box center [597, 245] width 140 height 15
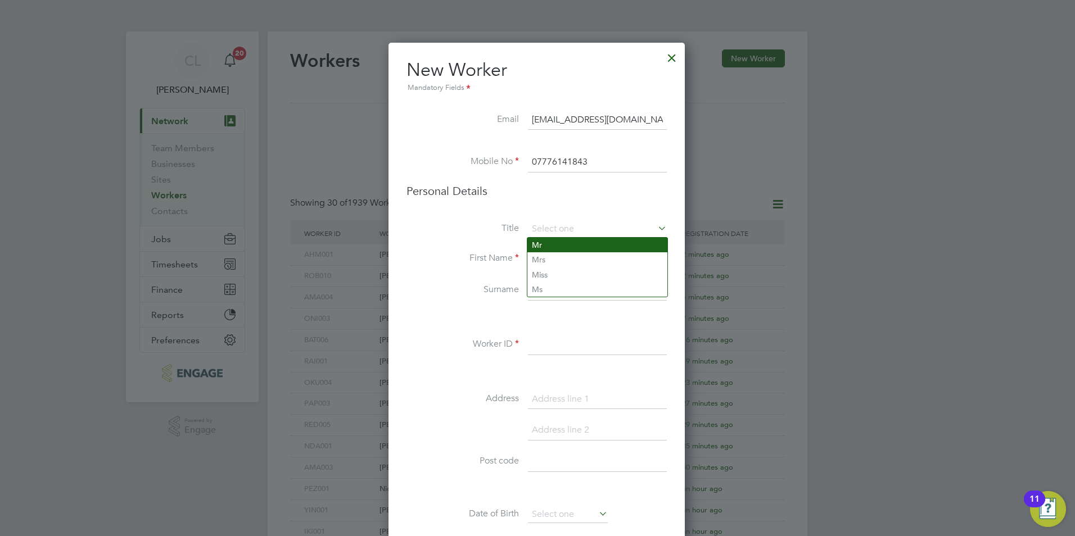
type input "Mr"
click at [541, 249] on input at bounding box center [597, 259] width 139 height 20
type input "Julian"
click at [543, 284] on input at bounding box center [597, 291] width 139 height 20
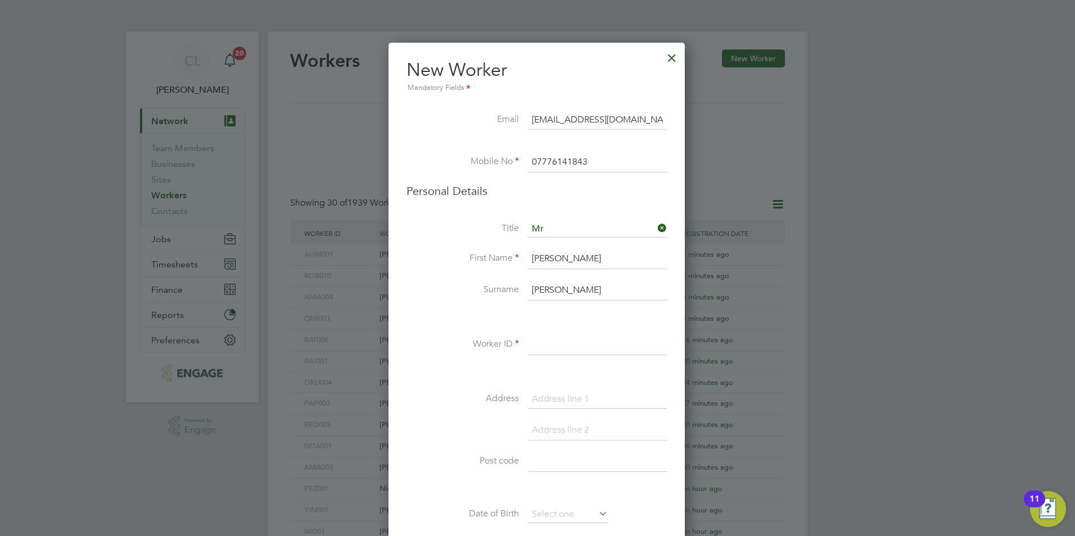
type input "Anderson"
click at [550, 347] on input at bounding box center [597, 345] width 139 height 20
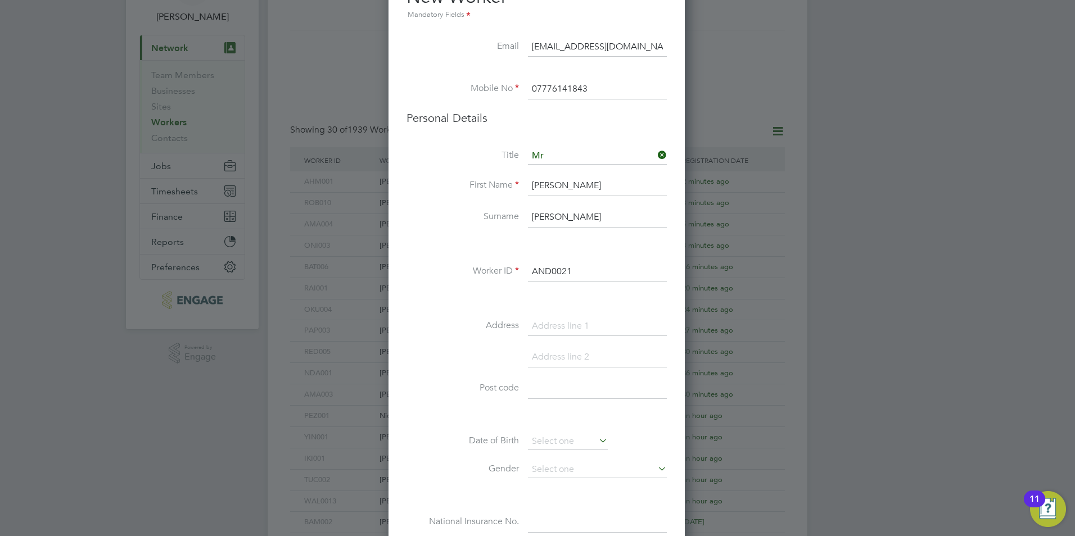
scroll to position [394, 0]
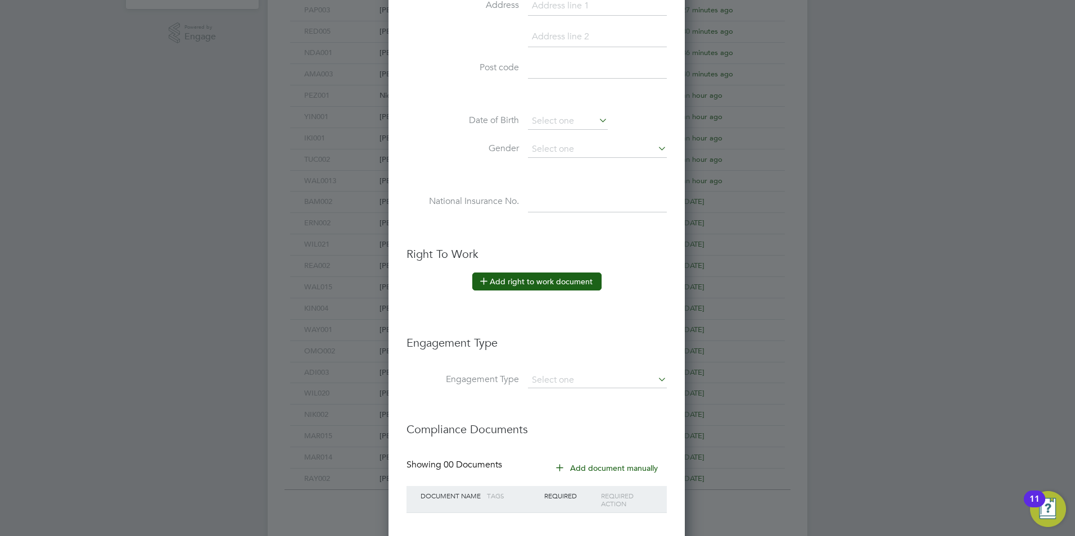
type input "AND0021"
click at [521, 278] on button "Add right to work document" at bounding box center [536, 282] width 129 height 18
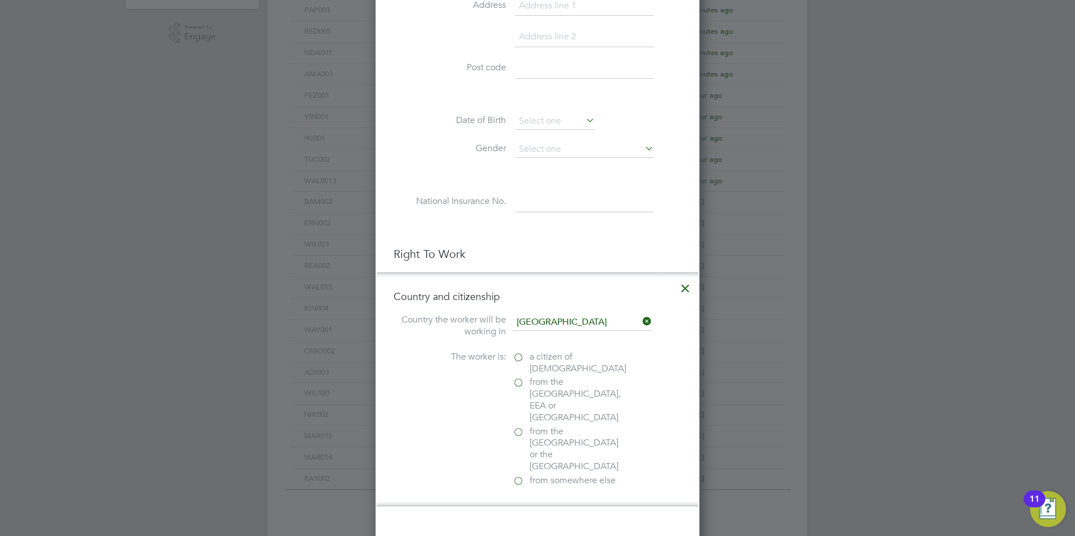
click at [516, 354] on label "a citizen of United Kingdom" at bounding box center [569, 363] width 112 height 24
click at [0, 0] on input "a citizen of United Kingdom" at bounding box center [0, 0] width 0 height 0
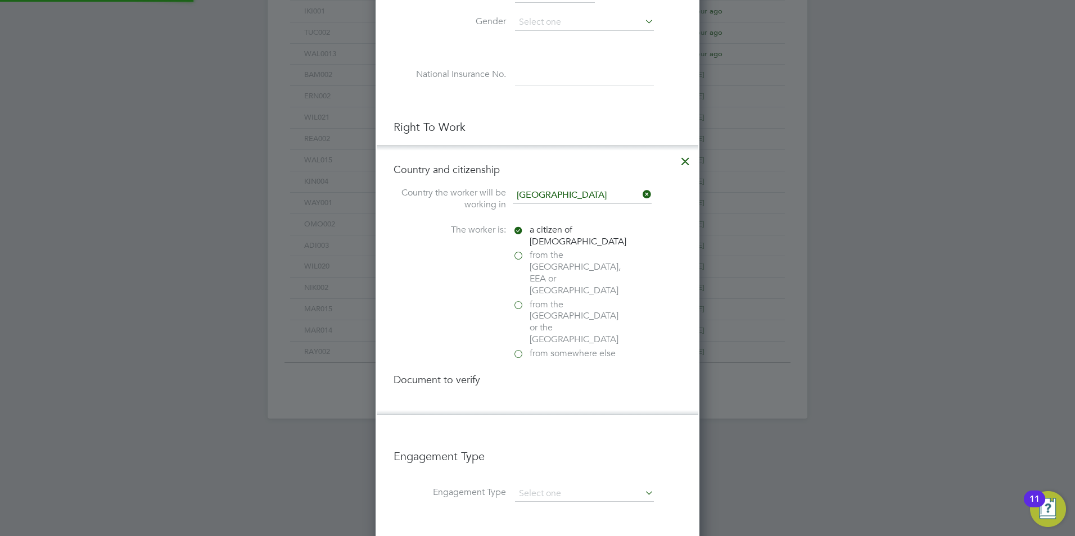
scroll to position [675, 0]
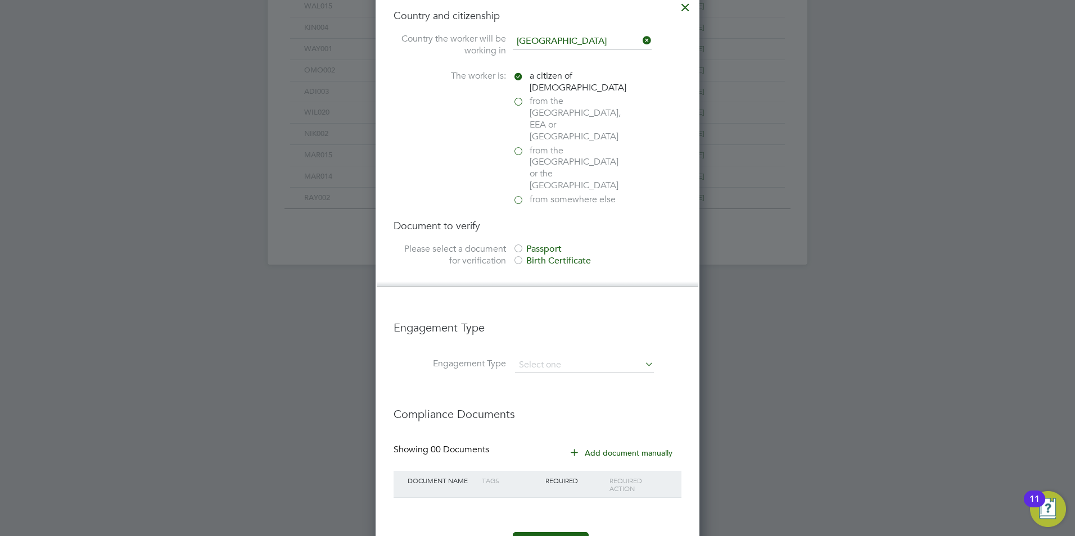
click at [518, 244] on div at bounding box center [518, 249] width 11 height 11
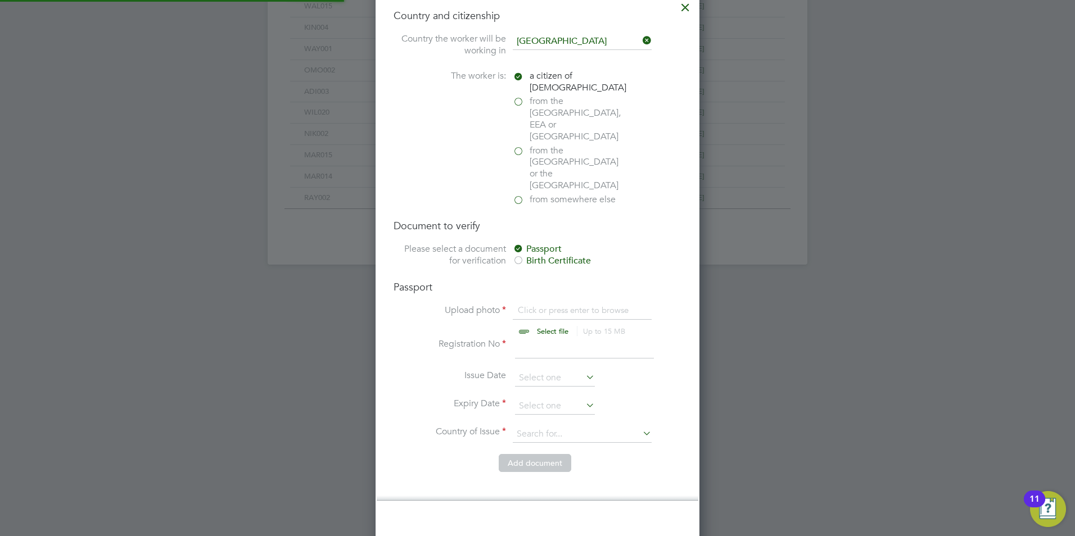
scroll to position [15, 139]
click at [525, 305] on input "file" at bounding box center [563, 322] width 177 height 34
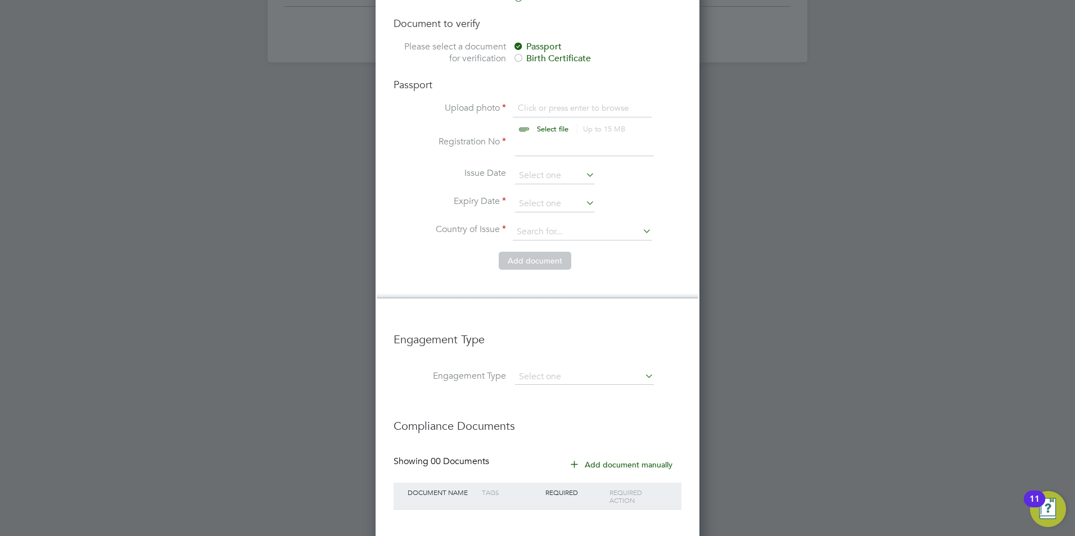
scroll to position [902, 0]
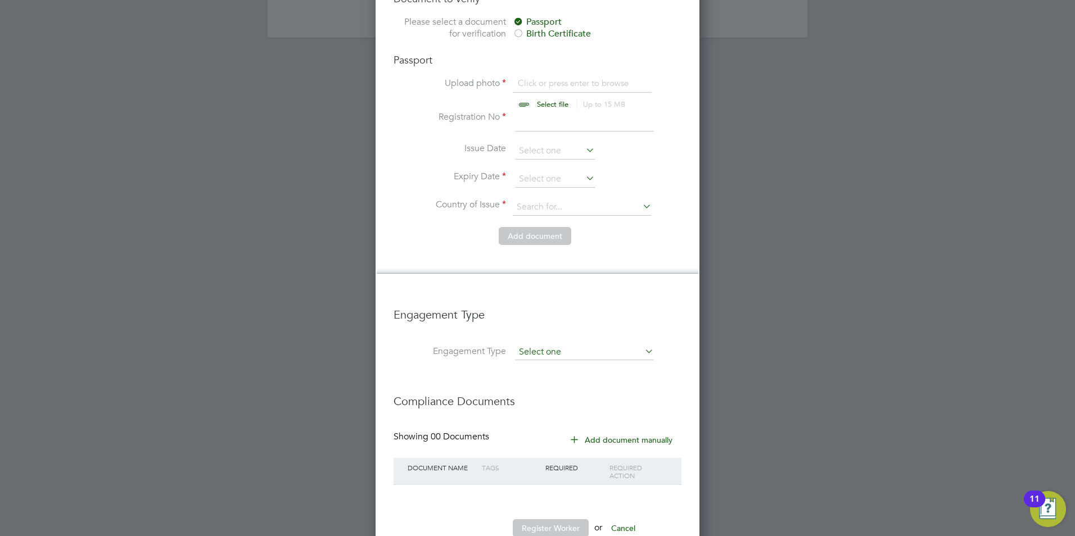
click at [543, 345] on input at bounding box center [584, 353] width 139 height 16
click at [530, 375] on li "Umbrella" at bounding box center [584, 382] width 140 height 16
type input "Umbrella"
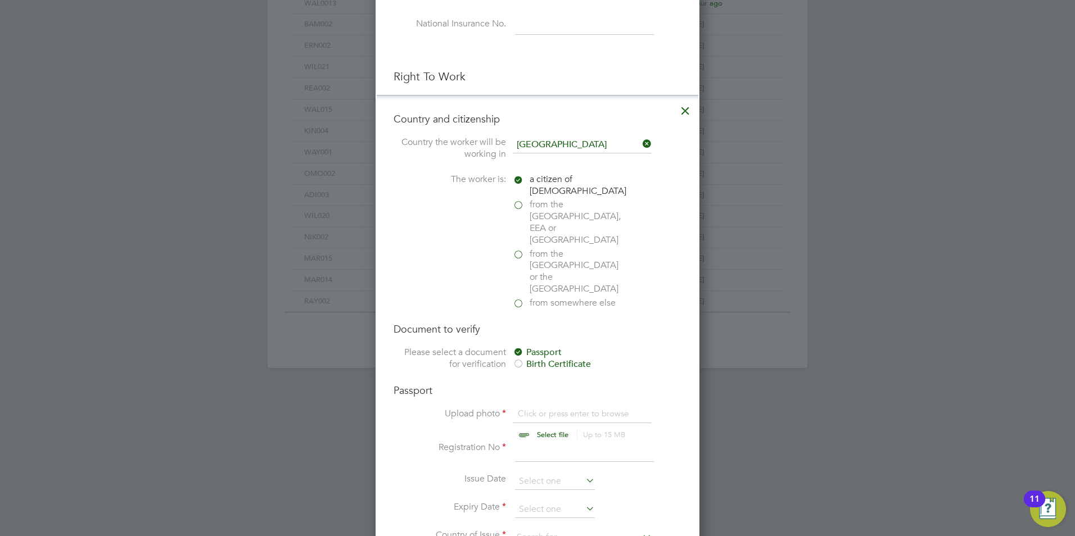
scroll to position [564, 0]
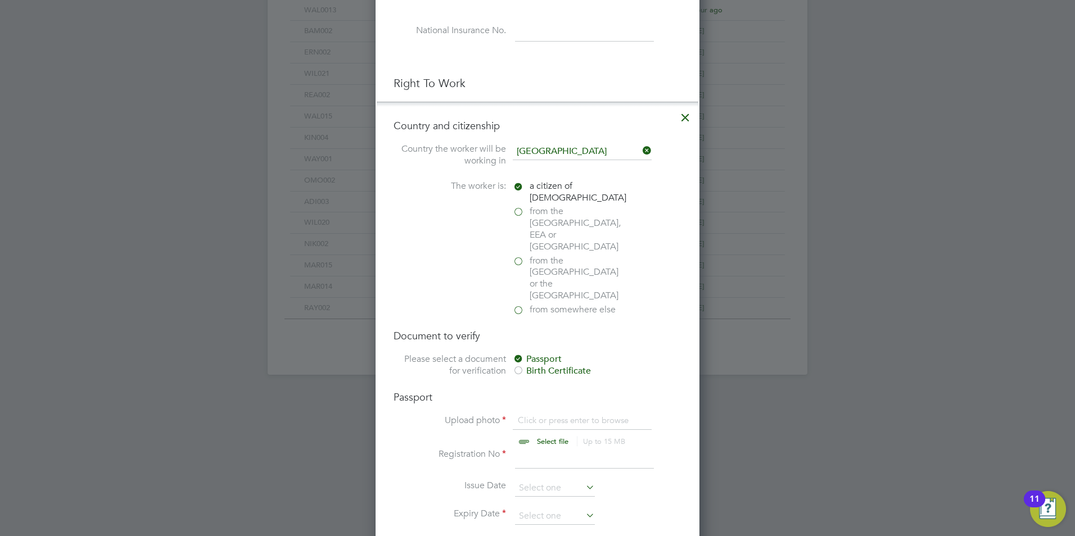
click at [685, 114] on icon at bounding box center [685, 115] width 20 height 20
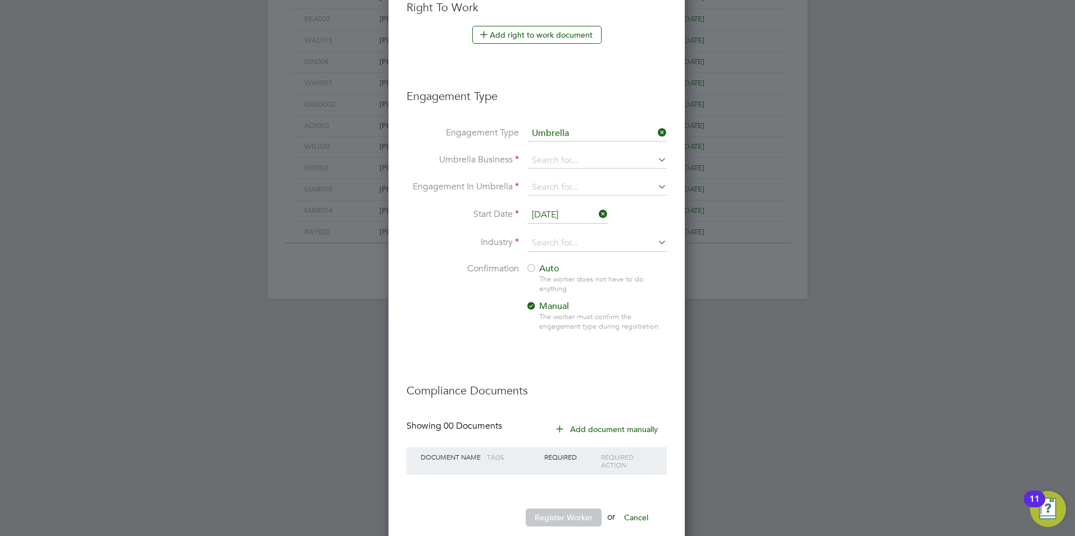
scroll to position [665, 0]
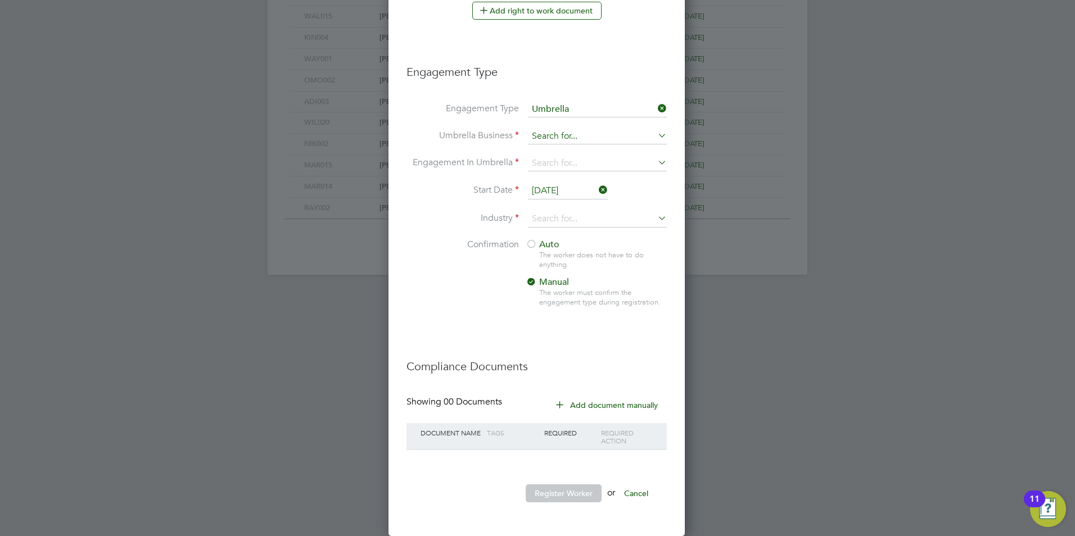
click at [551, 140] on input at bounding box center [597, 137] width 139 height 16
click at [544, 155] on b "One" at bounding box center [540, 152] width 17 height 11
type input "One Payroll Solutions Limited"
click at [543, 157] on input at bounding box center [597, 164] width 139 height 16
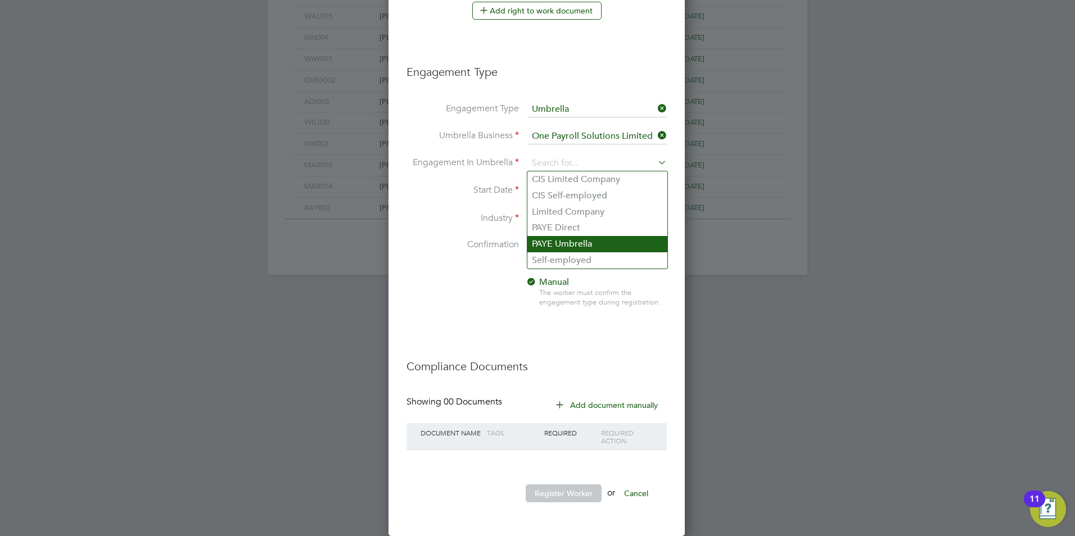
click at [567, 239] on li "PAYE Umbrella" at bounding box center [597, 244] width 140 height 16
type input "PAYE Umbrella"
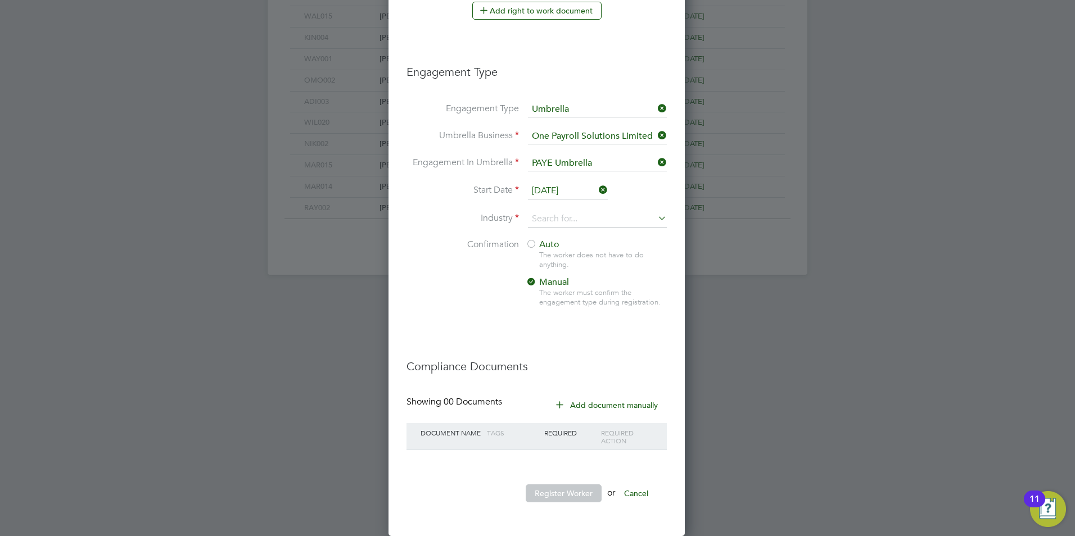
click at [548, 197] on input "[DATE]" at bounding box center [568, 191] width 80 height 17
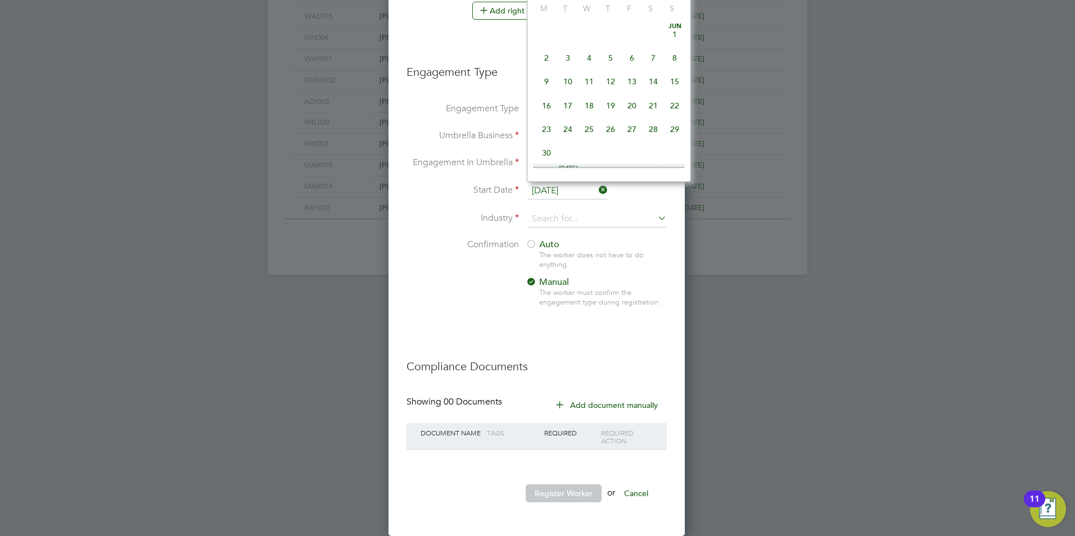
scroll to position [438, 0]
click at [548, 28] on span "15" at bounding box center [546, 22] width 21 height 21
type input "[DATE]"
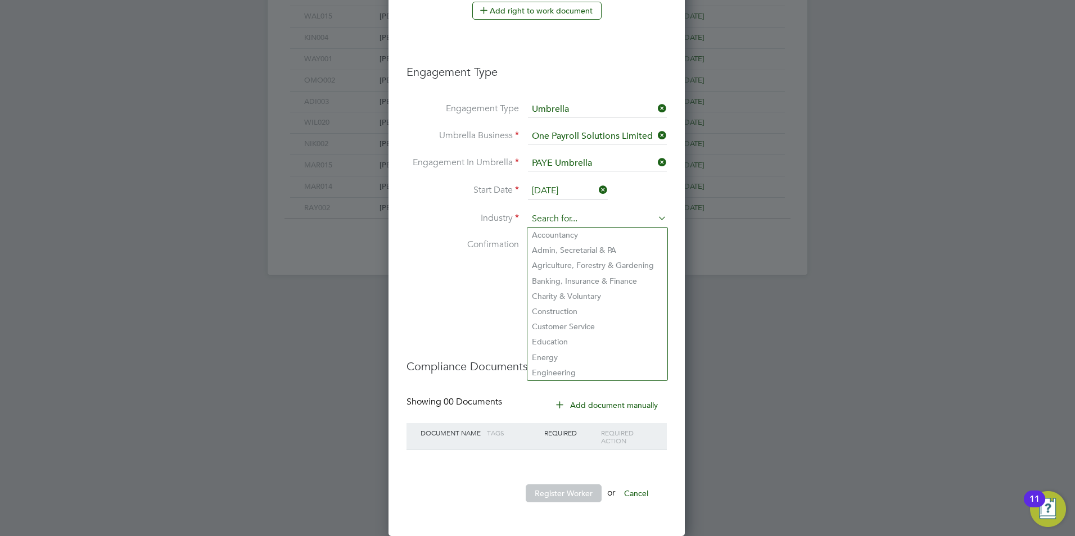
click at [549, 309] on li "Construction" at bounding box center [597, 311] width 140 height 15
type input "Construction"
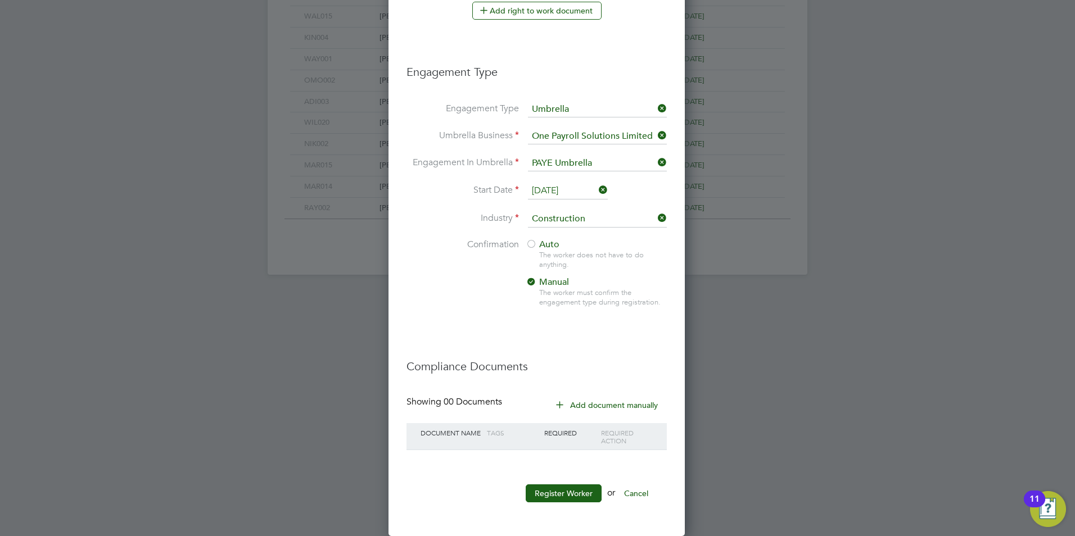
click at [541, 247] on span "Auto" at bounding box center [543, 244] width 34 height 11
click at [656, 162] on icon at bounding box center [656, 163] width 0 height 16
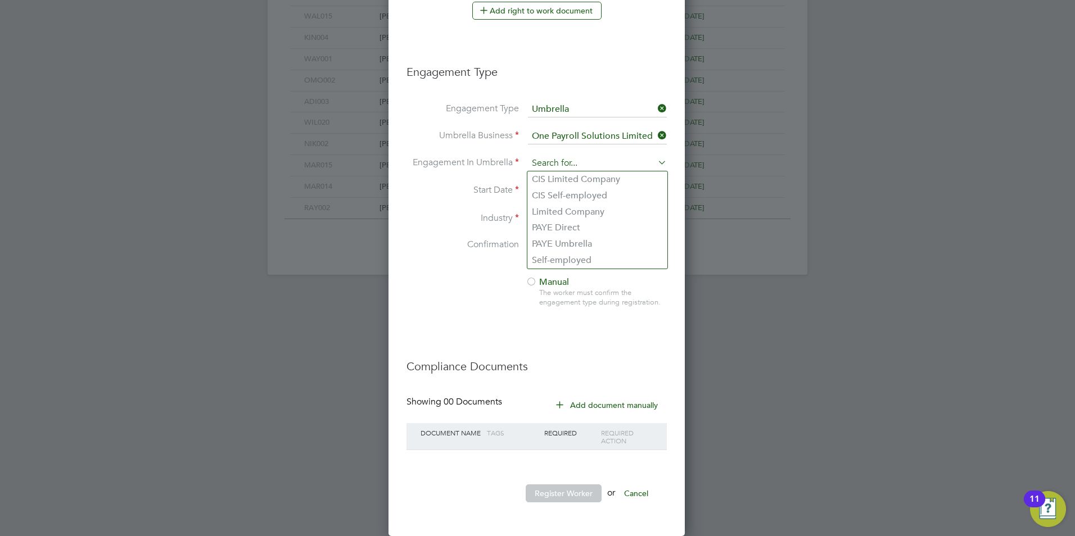
click at [543, 168] on input at bounding box center [597, 164] width 139 height 16
click at [573, 201] on li "CIS Self-employed" at bounding box center [597, 196] width 140 height 16
type input "CIS Self-employed"
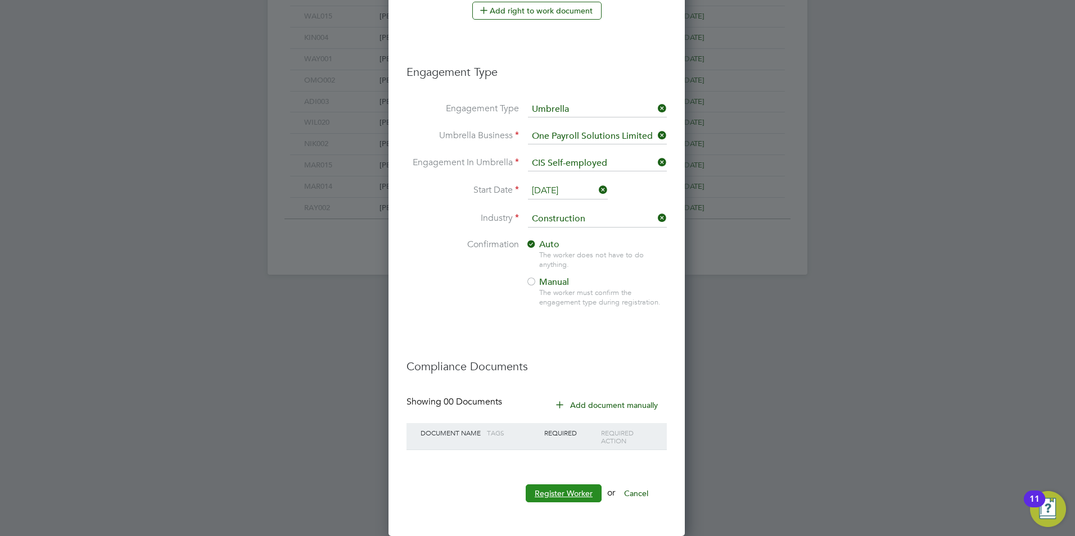
click at [559, 496] on button "Register Worker" at bounding box center [564, 494] width 76 height 18
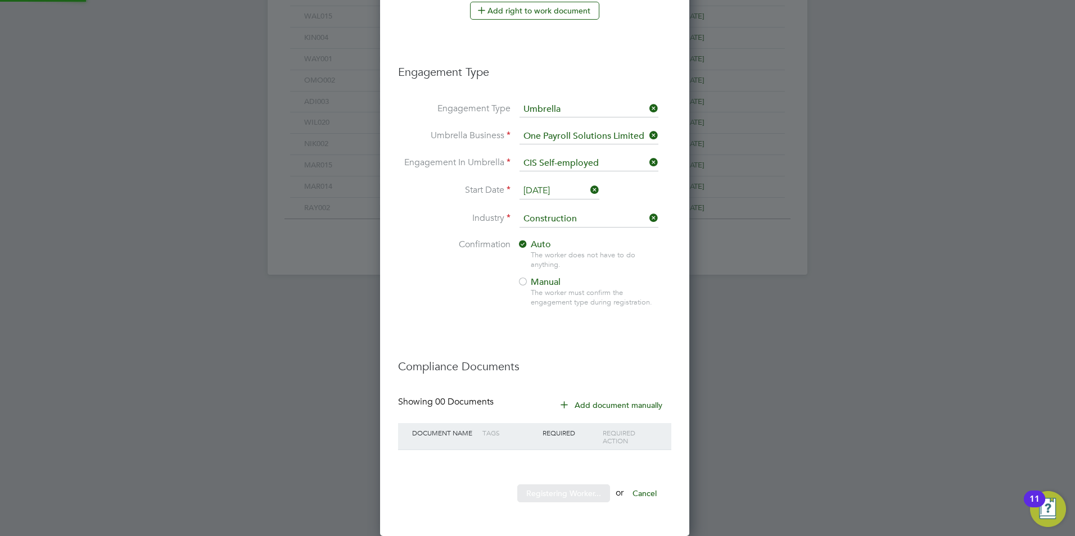
scroll to position [0, 0]
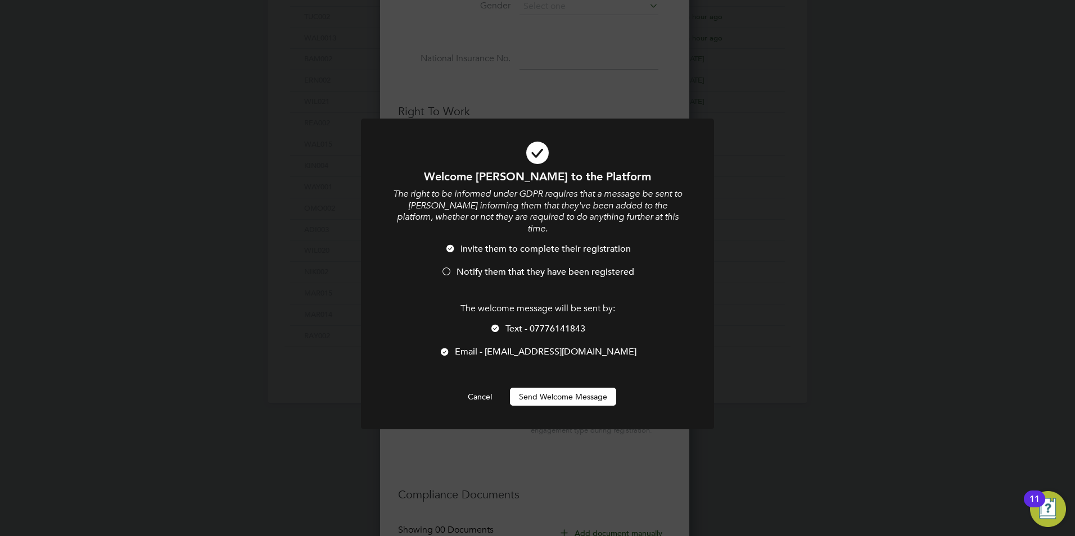
click at [468, 266] on span "Notify them that they have been registered" at bounding box center [546, 271] width 178 height 11
click at [505, 323] on li "Text - 07776141843" at bounding box center [537, 334] width 292 height 23
click at [527, 388] on button "Send Welcome Message" at bounding box center [563, 397] width 106 height 18
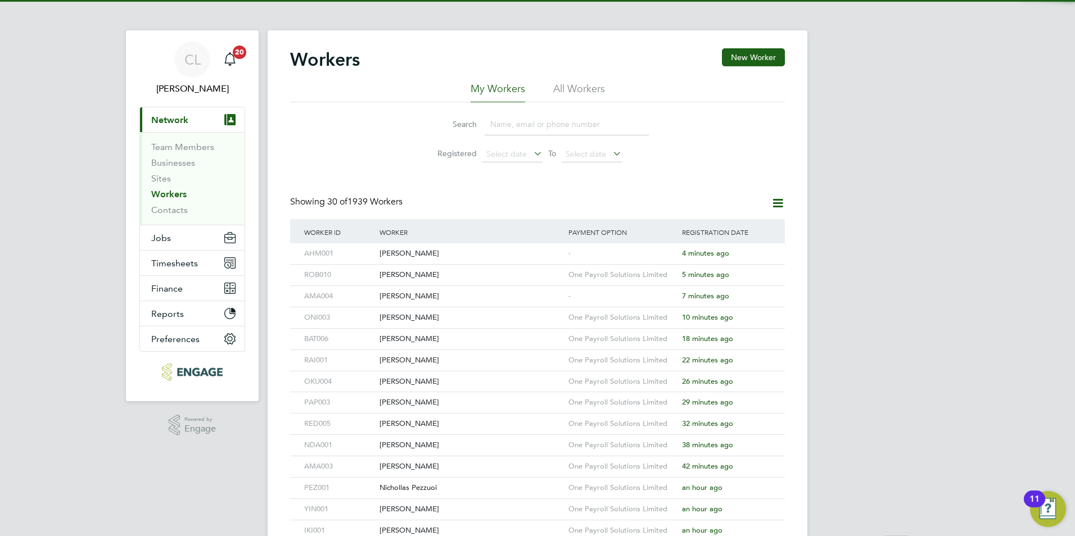
scroll to position [0, 0]
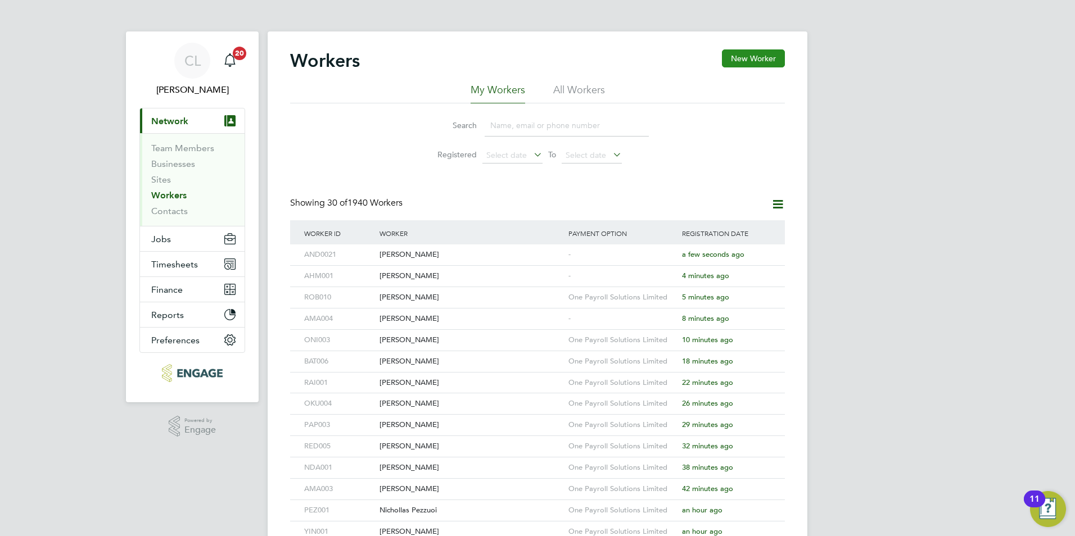
click at [751, 56] on button "New Worker" at bounding box center [753, 58] width 63 height 18
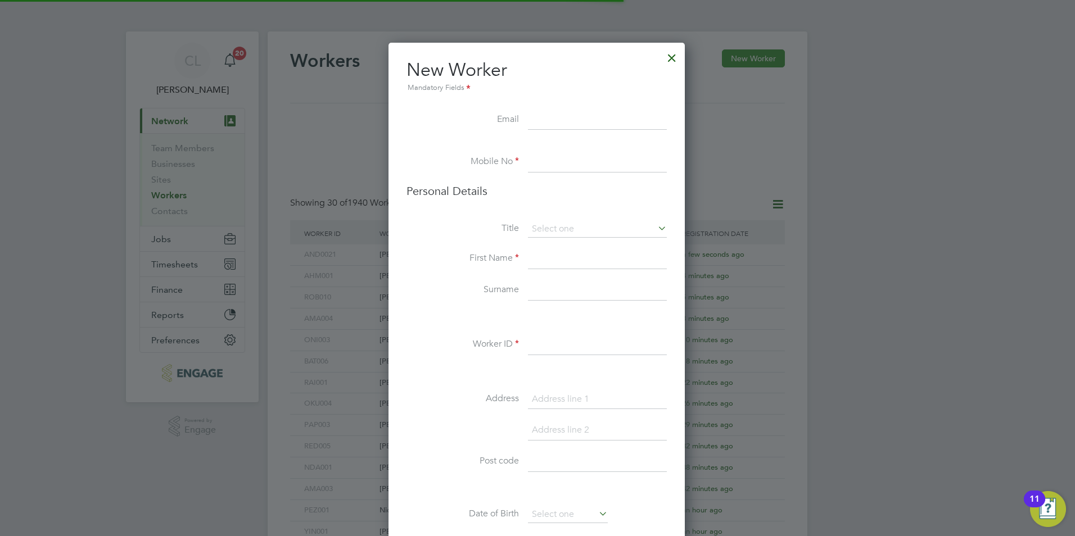
scroll to position [951, 298]
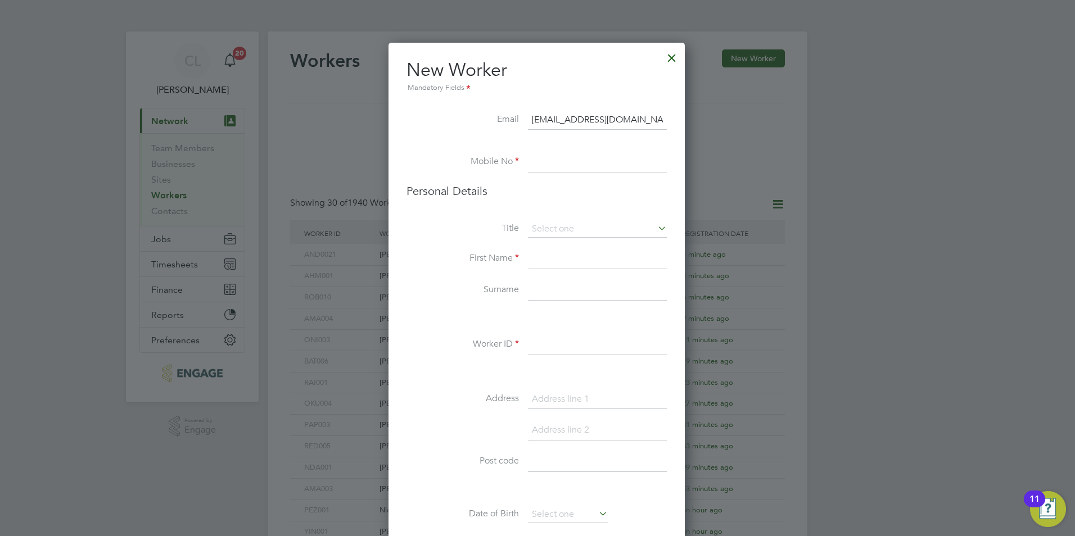
type input "moston2k2@gmail.com"
drag, startPoint x: 596, startPoint y: 153, endPoint x: 589, endPoint y: 166, distance: 14.4
click at [594, 156] on input at bounding box center [597, 162] width 139 height 20
type input "07405785516"
click at [610, 235] on input at bounding box center [597, 229] width 139 height 17
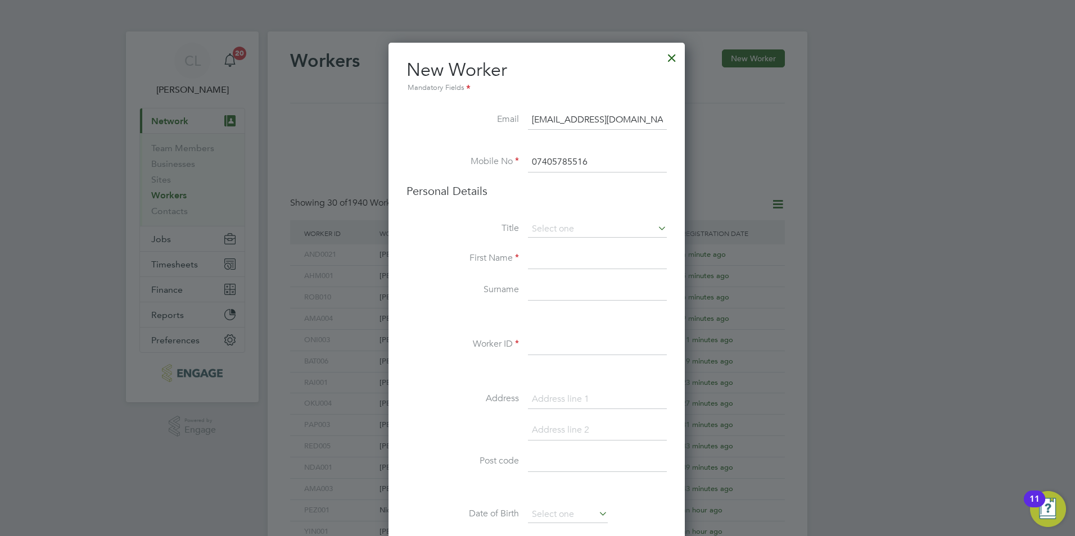
click at [561, 245] on li "Mr" at bounding box center [597, 245] width 140 height 15
type input "Mr"
click at [553, 265] on input at bounding box center [597, 259] width 139 height 20
type input "Tyler"
click at [532, 292] on input at bounding box center [597, 291] width 139 height 20
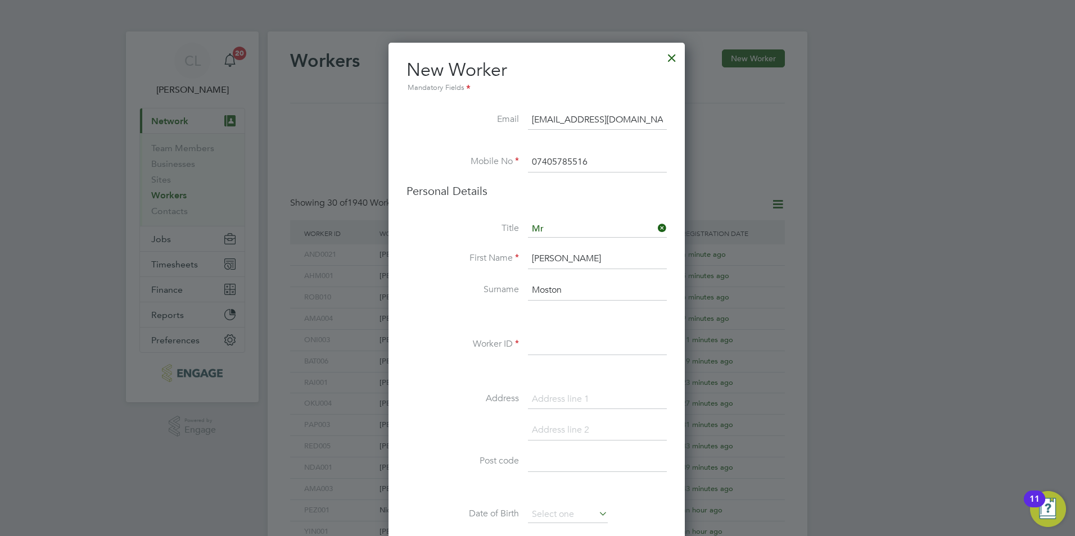
type input "Moston"
click at [589, 353] on input at bounding box center [597, 345] width 139 height 20
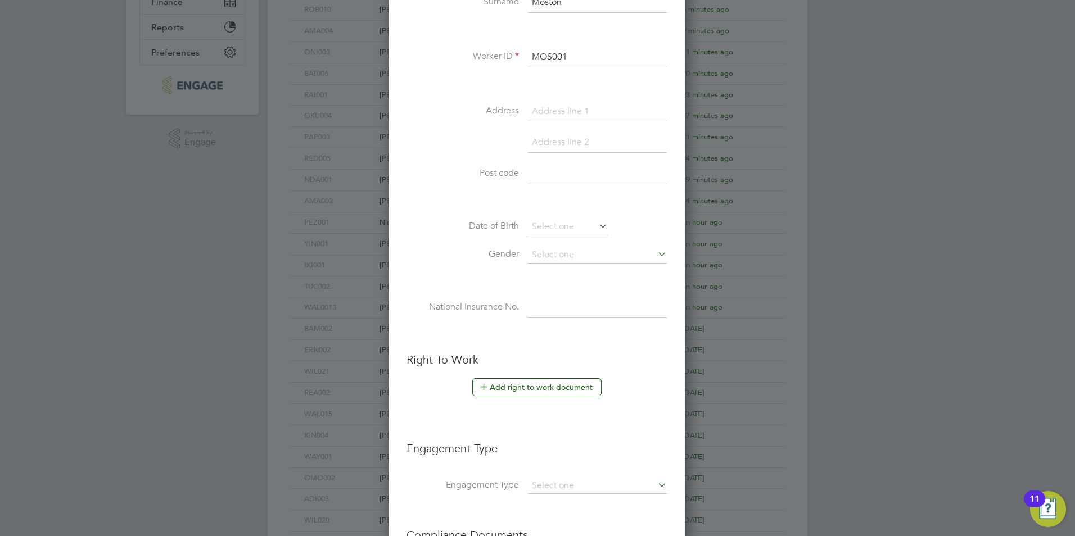
scroll to position [337, 0]
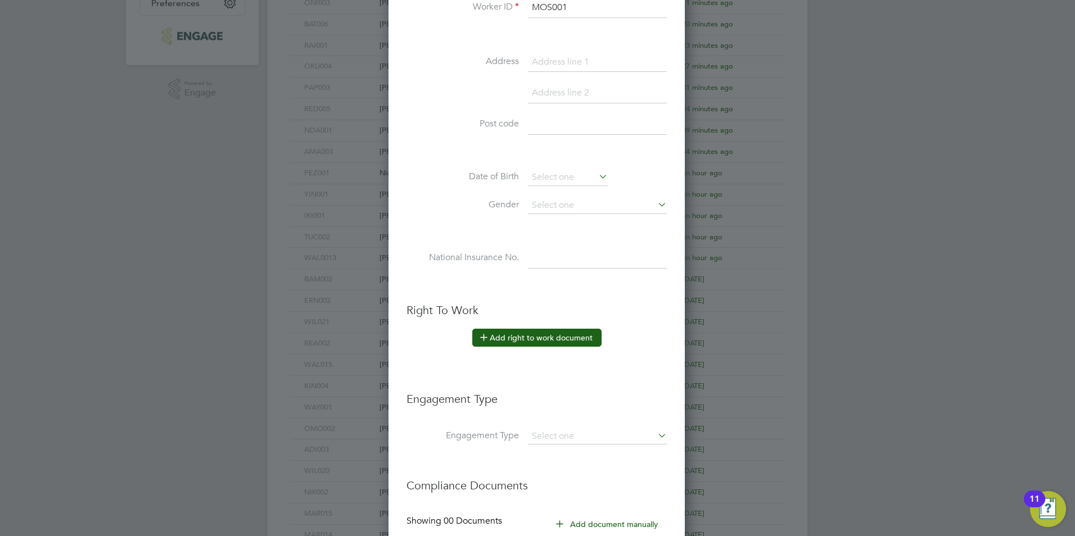
type input "MOS001"
click at [537, 332] on button "Add right to work document" at bounding box center [536, 338] width 129 height 18
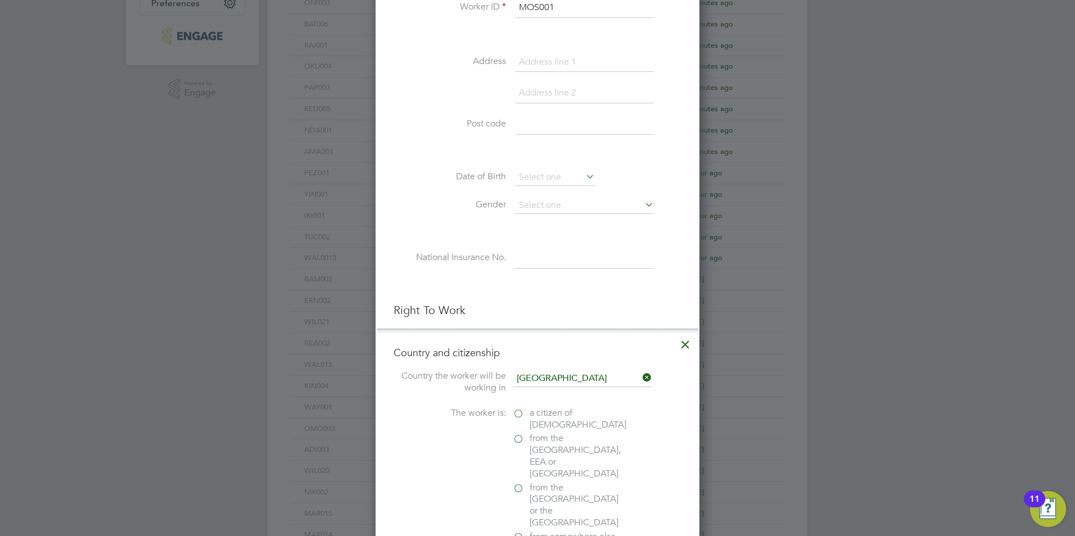
scroll to position [1120, 324]
click at [516, 412] on label "a citizen of United Kingdom" at bounding box center [569, 420] width 112 height 24
click at [0, 0] on input "a citizen of United Kingdom" at bounding box center [0, 0] width 0 height 0
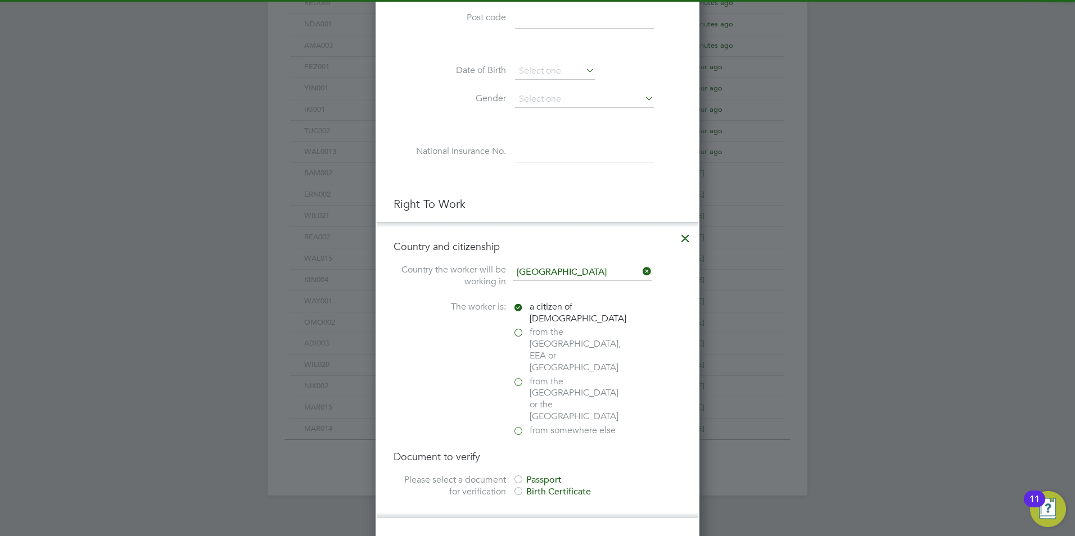
scroll to position [450, 0]
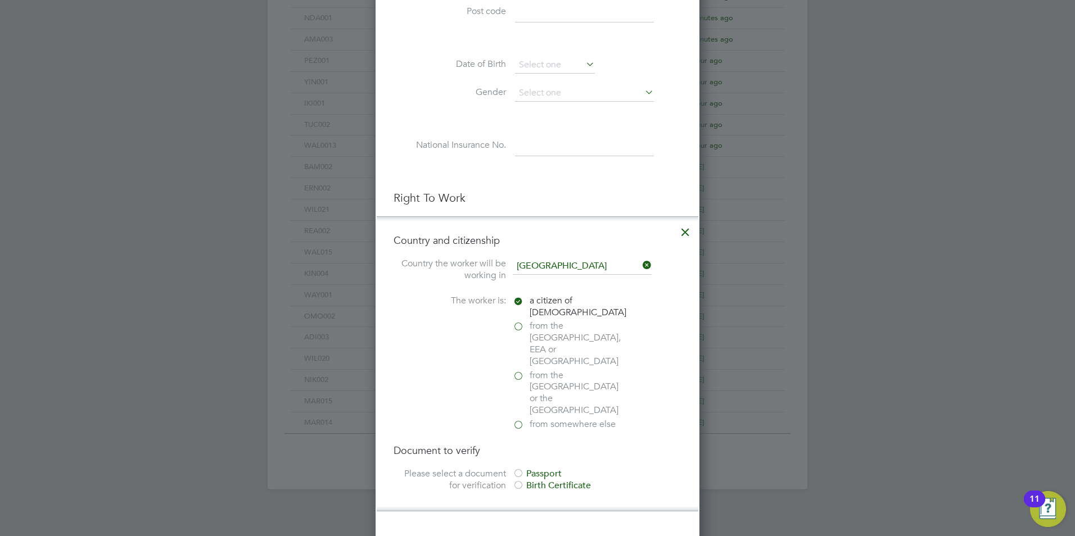
click at [534, 468] on div "Passport" at bounding box center [597, 474] width 169 height 12
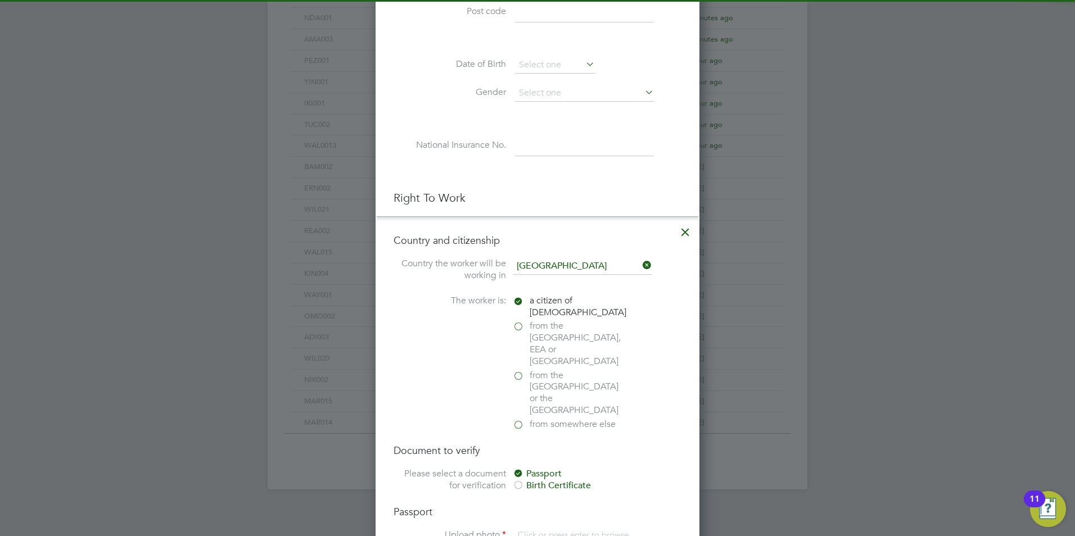
click at [532, 530] on input "file" at bounding box center [563, 547] width 177 height 34
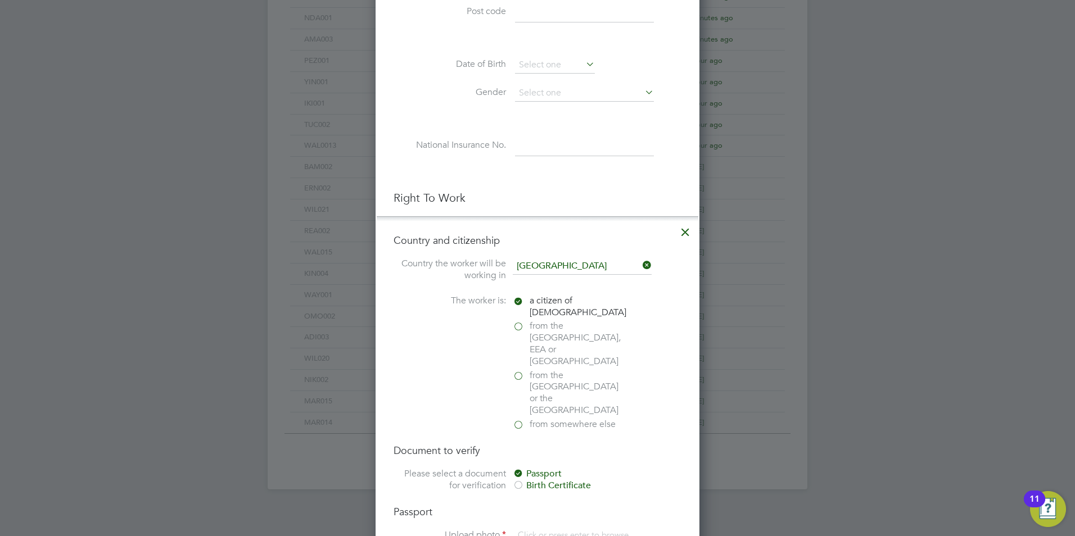
type input "C:\fakepath\Tyler moston BC.jpg"
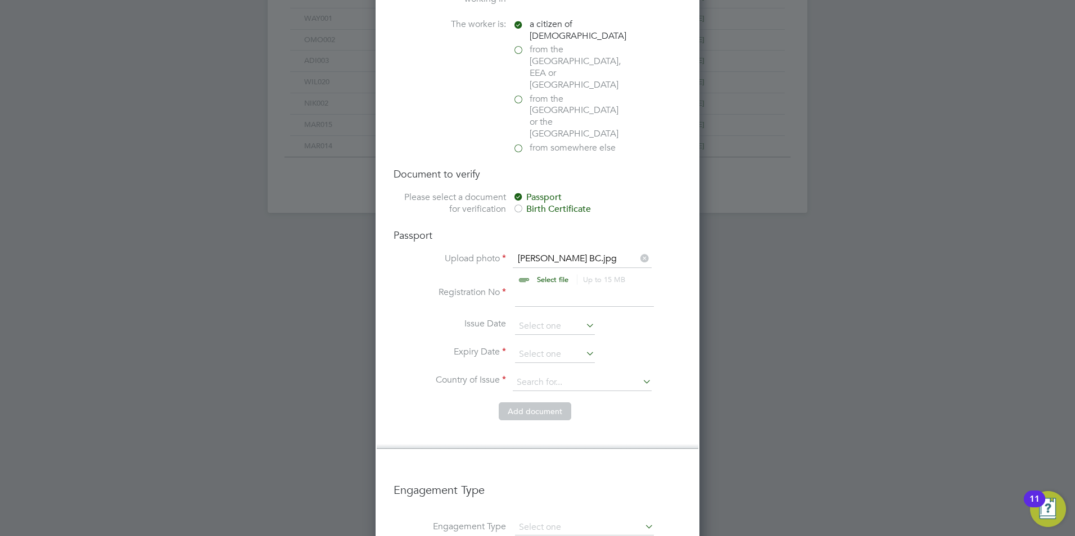
scroll to position [731, 0]
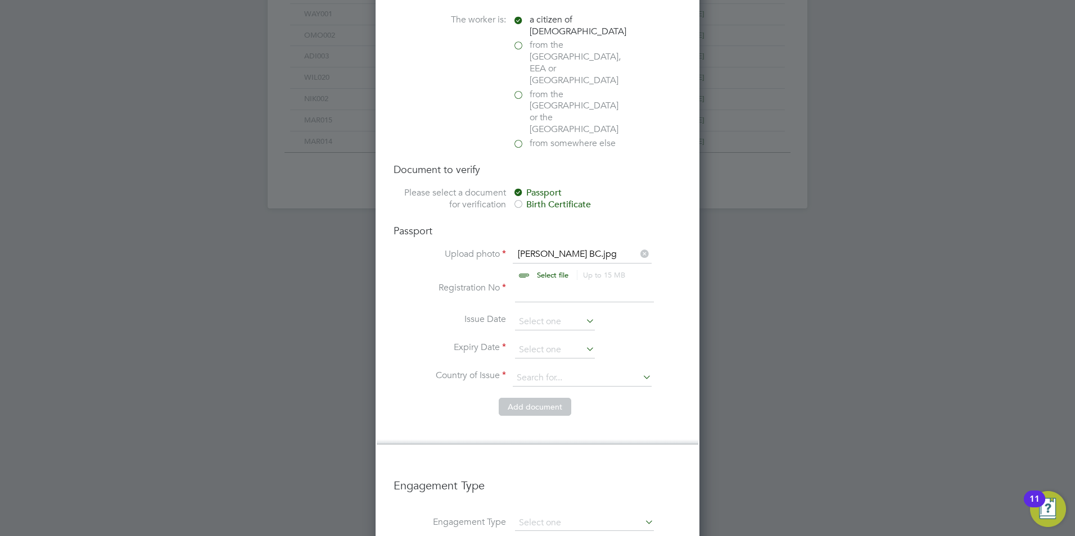
click at [530, 282] on input at bounding box center [584, 292] width 139 height 20
type input "10"
click at [536, 342] on input at bounding box center [555, 350] width 80 height 17
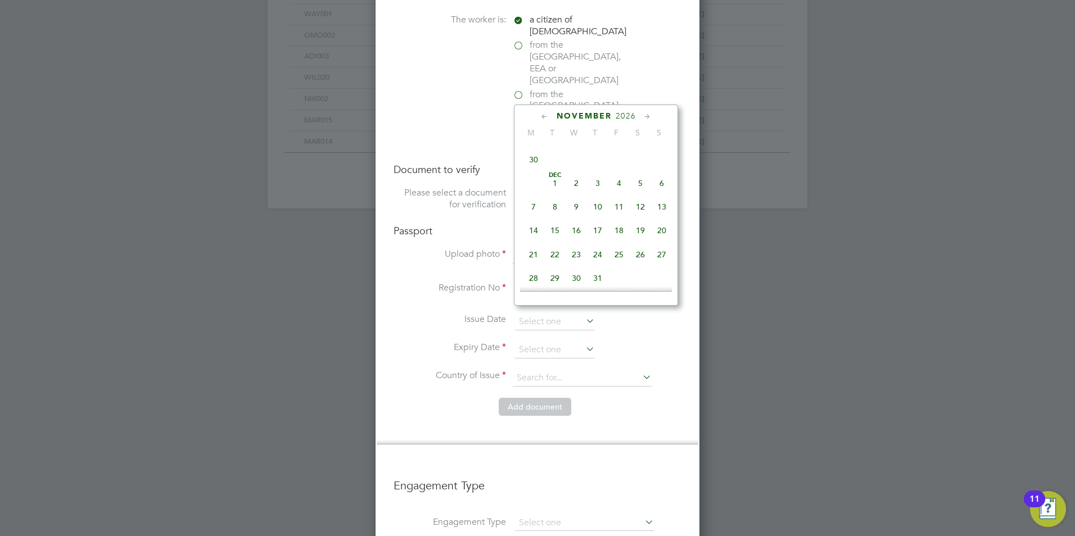
scroll to position [2204, 0]
click at [617, 218] on span "11" at bounding box center [618, 207] width 21 height 21
type input "11 Dec 2026"
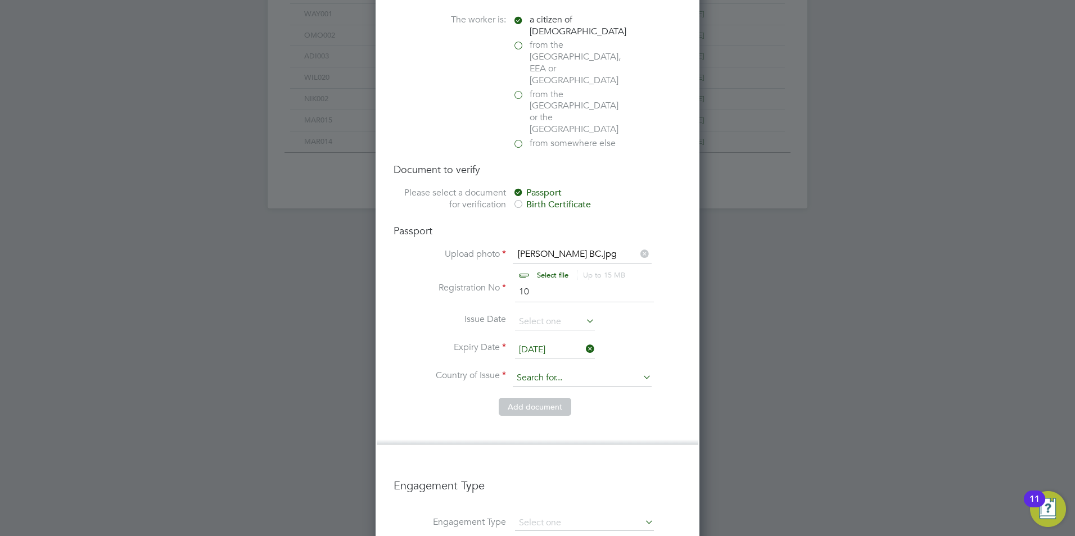
click at [524, 370] on input at bounding box center [582, 378] width 139 height 17
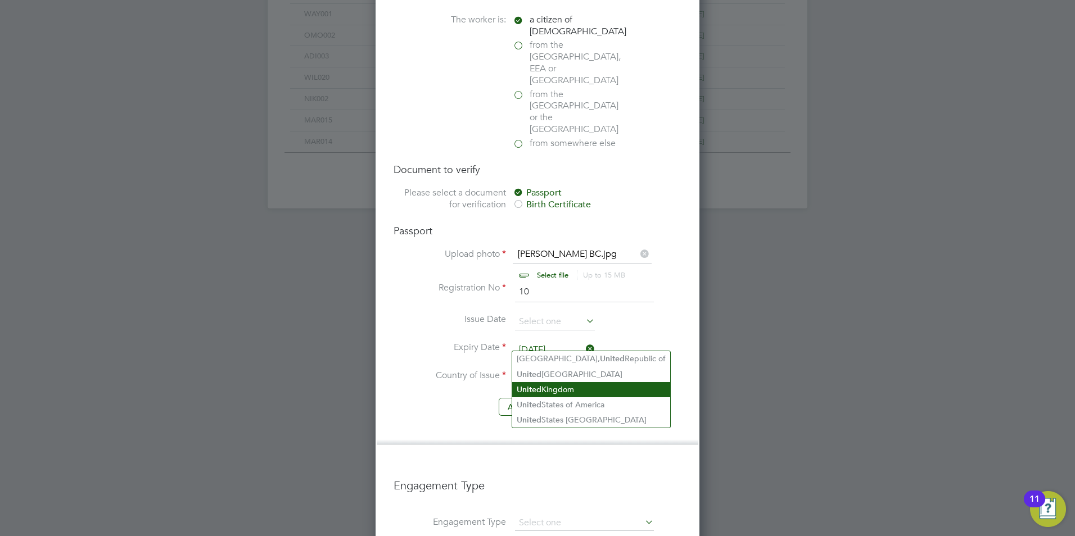
click at [562, 390] on li "United Kingdom" at bounding box center [591, 389] width 158 height 15
type input "United Kingdom"
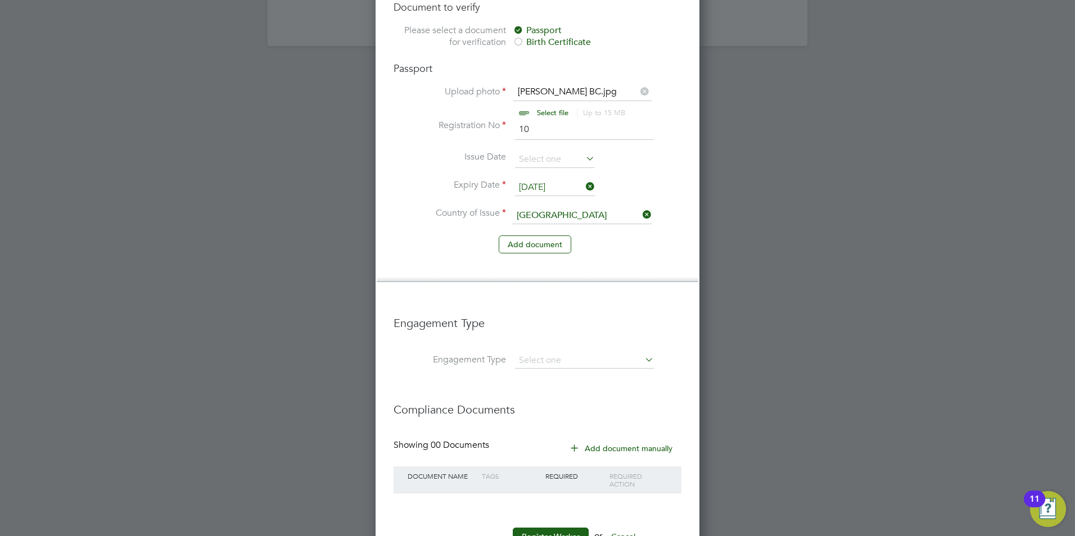
scroll to position [902, 0]
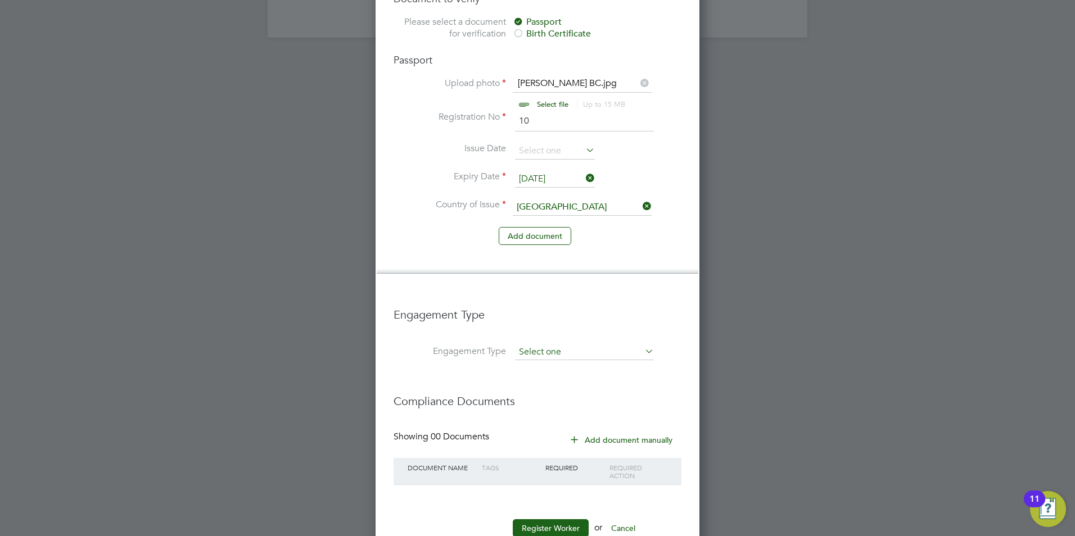
click at [541, 345] on input at bounding box center [584, 353] width 139 height 16
click at [550, 387] on li "Umbrella" at bounding box center [584, 382] width 140 height 16
type input "Umbrella"
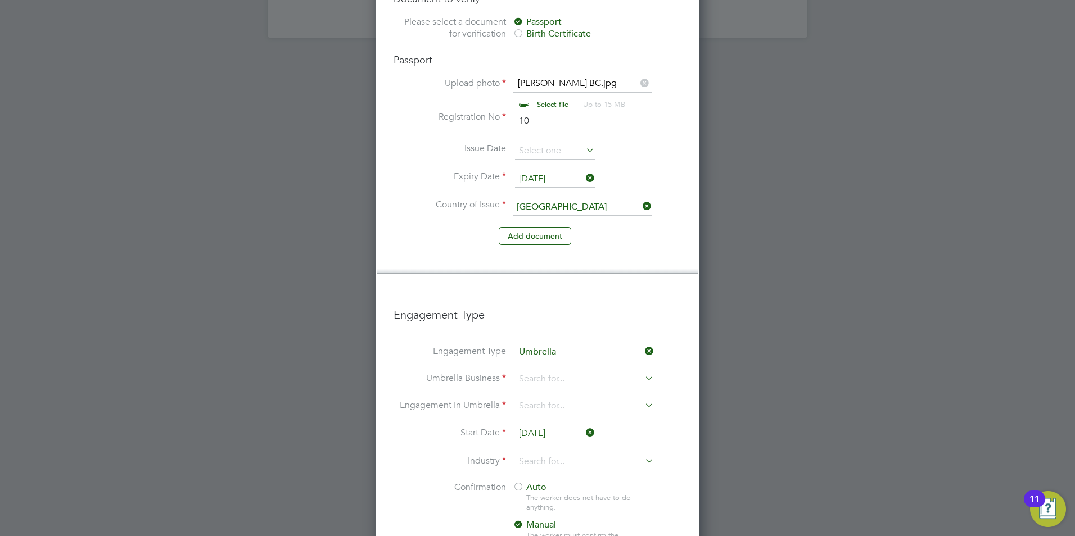
scroll to position [1604, 324]
click at [530, 372] on input at bounding box center [584, 380] width 139 height 16
click at [524, 359] on b "One" at bounding box center [527, 360] width 17 height 11
type input "One Payroll Solutions Limited"
click at [531, 399] on input at bounding box center [584, 407] width 139 height 16
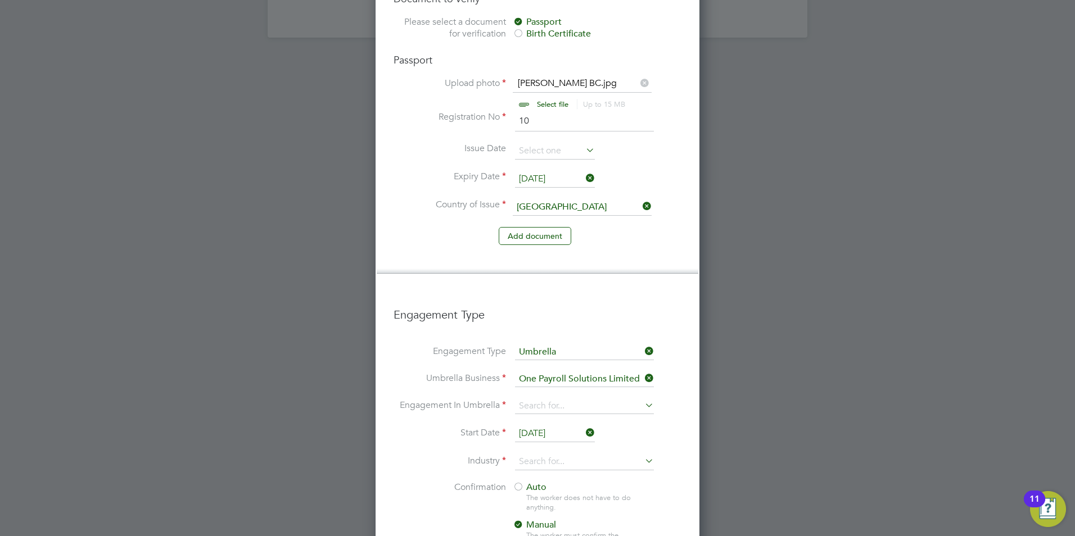
drag, startPoint x: 572, startPoint y: 458, endPoint x: 563, endPoint y: 456, distance: 8.7
click at [572, 459] on li "PAYE Umbrella" at bounding box center [584, 452] width 140 height 16
type input "PAYE Umbrella"
click at [534, 426] on input "[DATE]" at bounding box center [555, 434] width 80 height 17
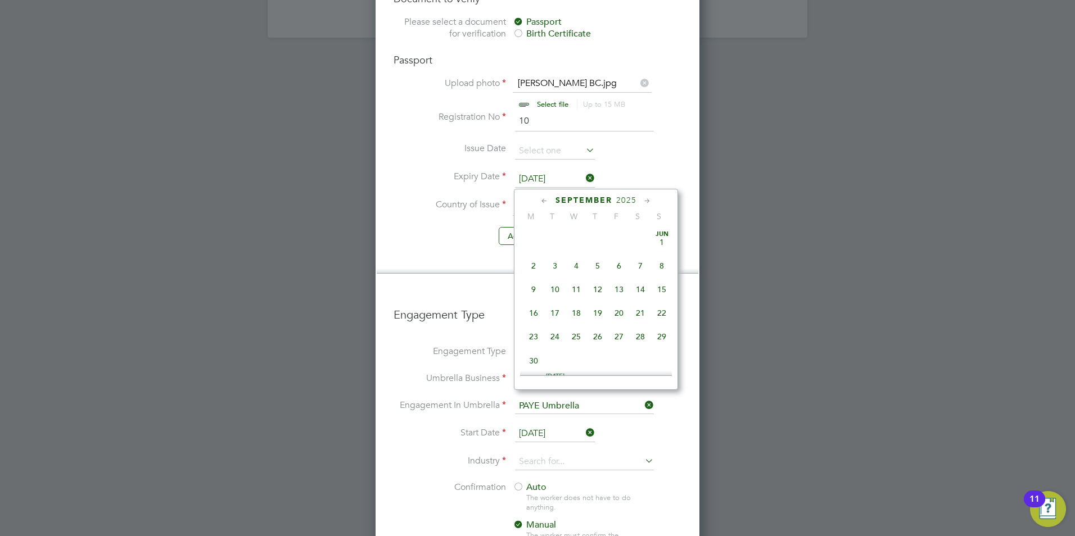
scroll to position [438, 0]
click at [535, 242] on span "15" at bounding box center [533, 230] width 21 height 21
type input "[DATE]"
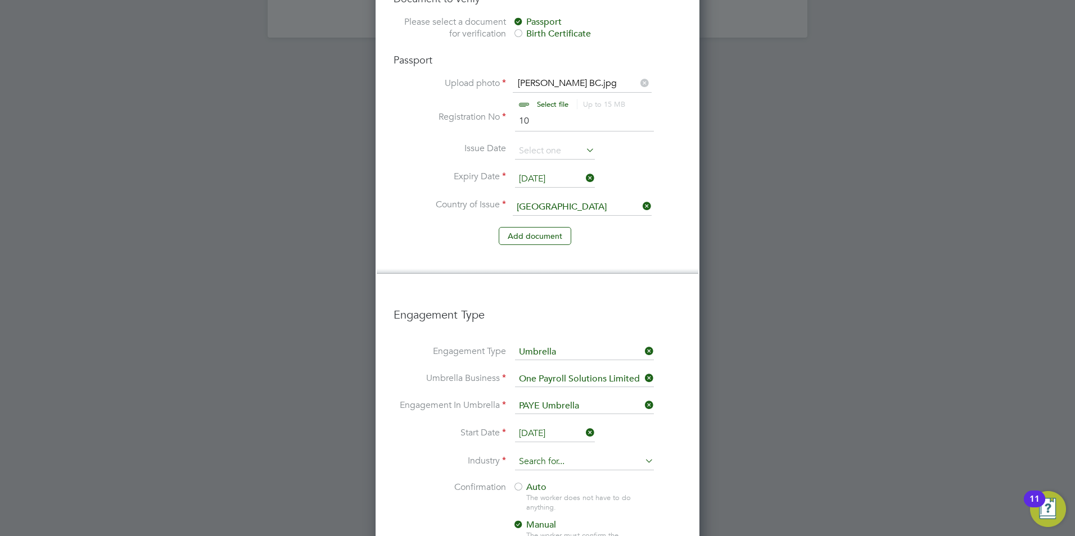
click at [539, 454] on input at bounding box center [584, 462] width 139 height 17
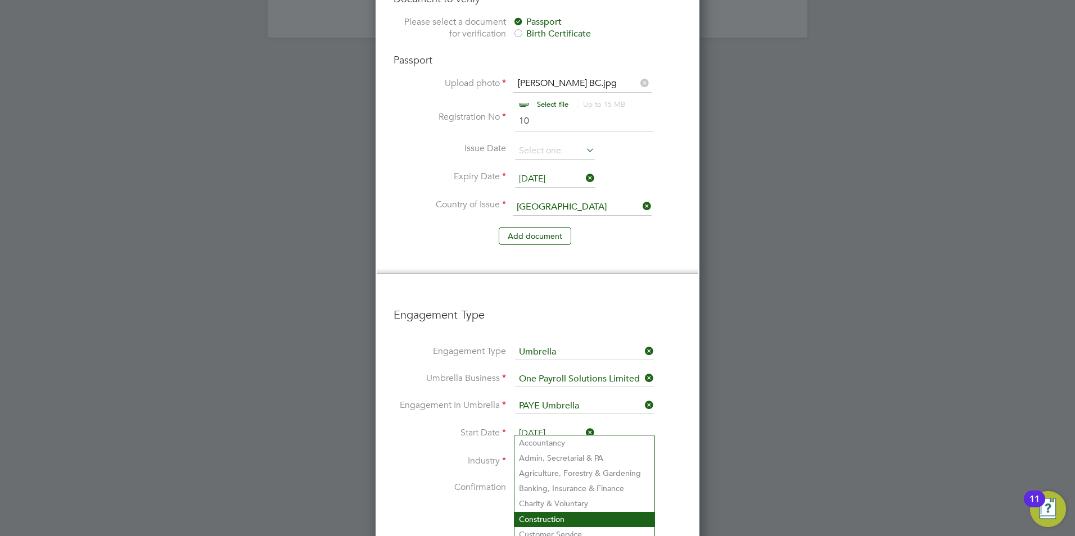
click at [530, 512] on li "Construction" at bounding box center [584, 519] width 140 height 15
type input "Construction"
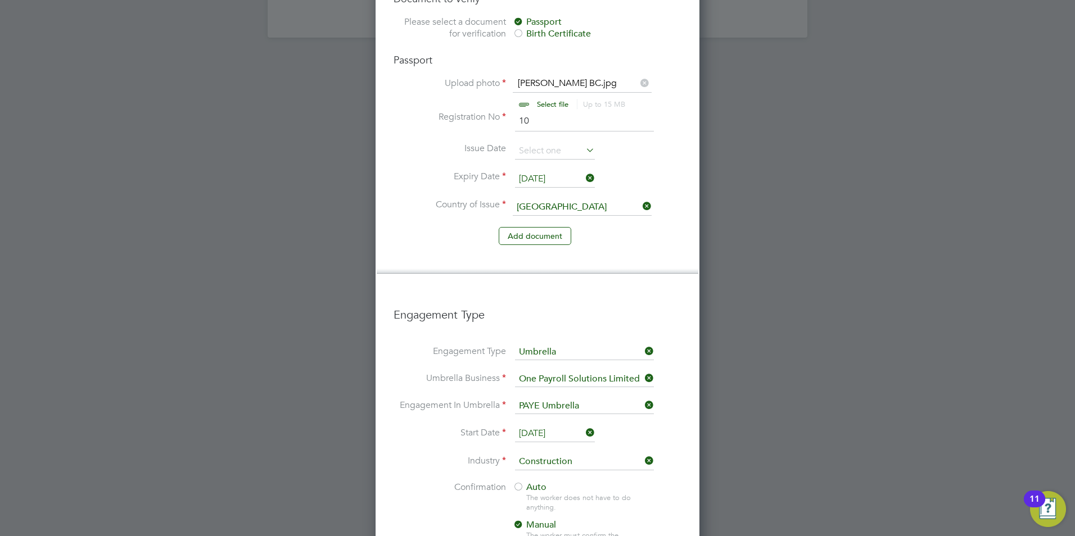
click at [535, 482] on span "Auto" at bounding box center [530, 487] width 34 height 11
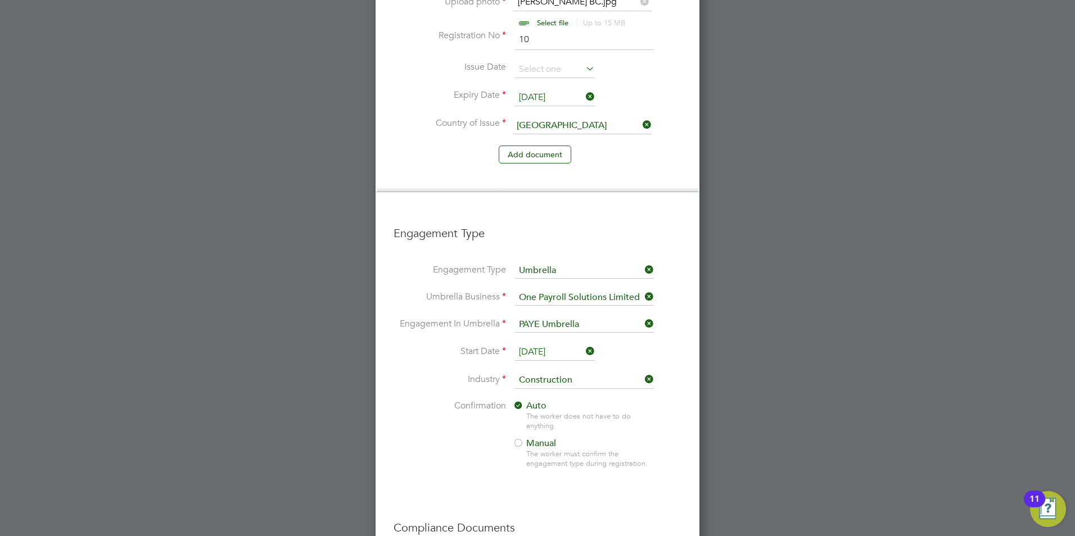
scroll to position [1110, 0]
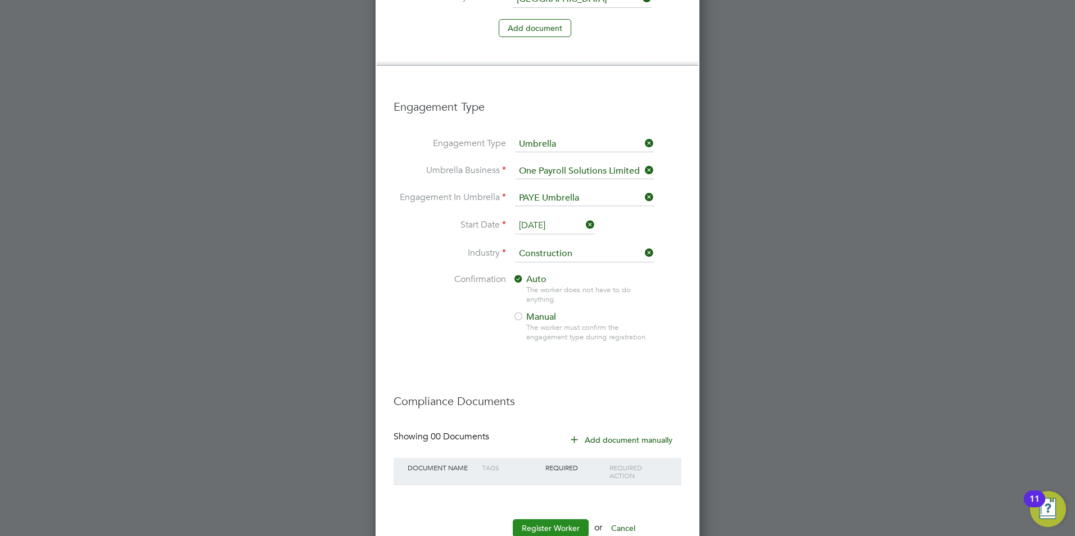
click at [549, 519] on button "Register Worker" at bounding box center [551, 528] width 76 height 18
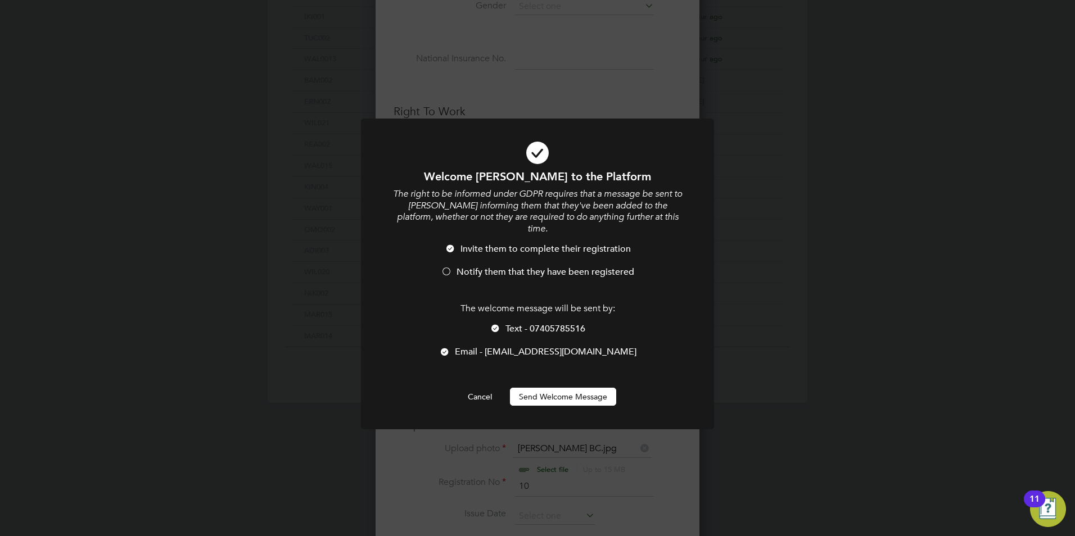
click at [455, 266] on li "Notify them that they have been registered" at bounding box center [537, 277] width 292 height 23
click at [535, 323] on span "Text - 07405785516" at bounding box center [545, 328] width 80 height 11
click at [555, 388] on button "Send Welcome Message" at bounding box center [563, 397] width 106 height 18
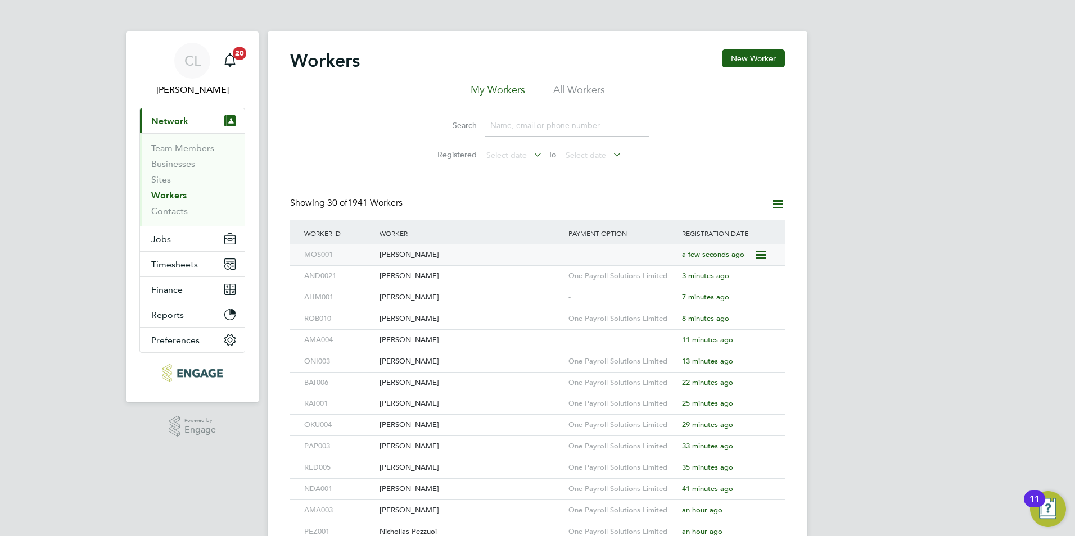
click at [517, 256] on div "[PERSON_NAME]" at bounding box center [471, 255] width 189 height 21
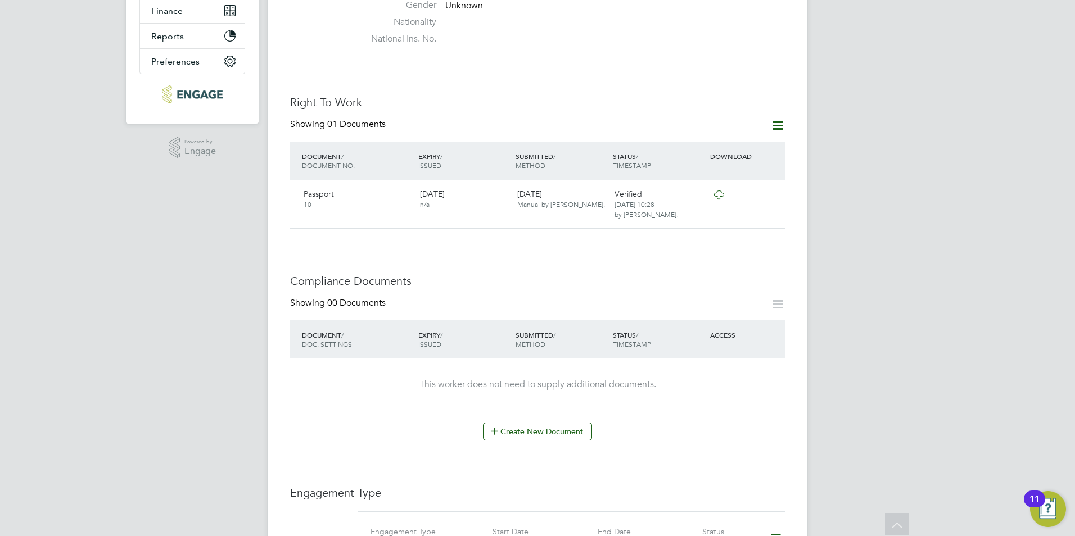
scroll to position [281, 0]
click at [559, 421] on button "Create New Document" at bounding box center [537, 430] width 109 height 18
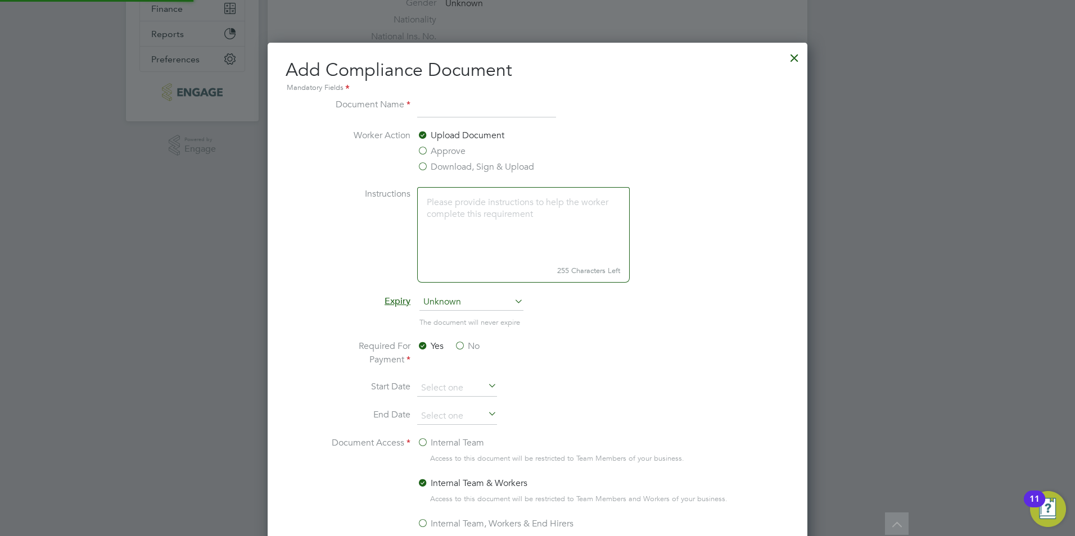
scroll to position [590, 540]
type input "NI"
click at [379, 192] on label "Instructions" at bounding box center [368, 233] width 84 height 93
click at [417, 165] on li "Worker Action Upload Document Approve Download, Sign & Upload" at bounding box center [537, 158] width 423 height 58
click at [441, 170] on label "Download, Sign & Upload" at bounding box center [475, 166] width 117 height 13
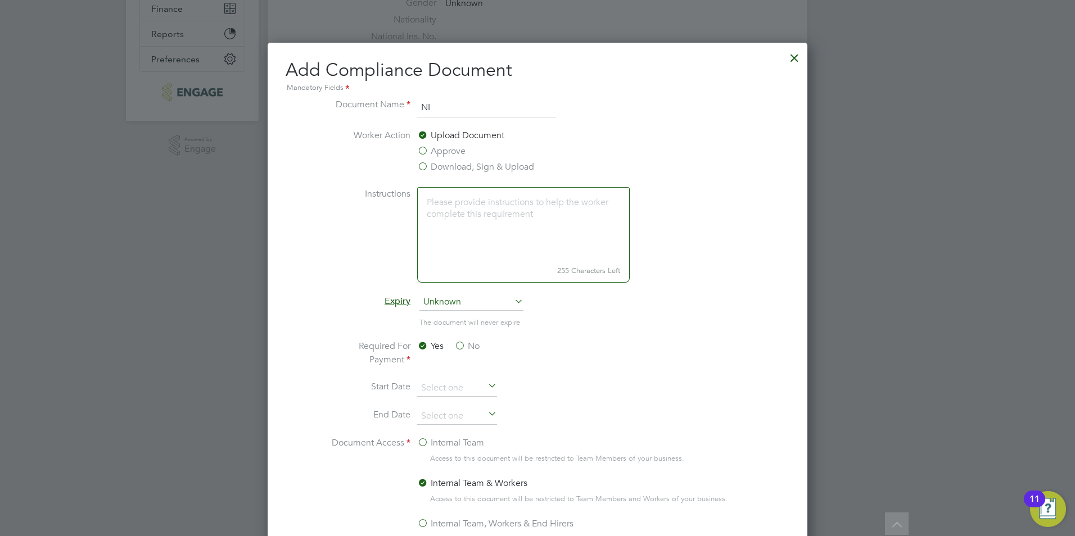
click at [0, 0] on input "Download, Sign & Upload" at bounding box center [0, 0] width 0 height 0
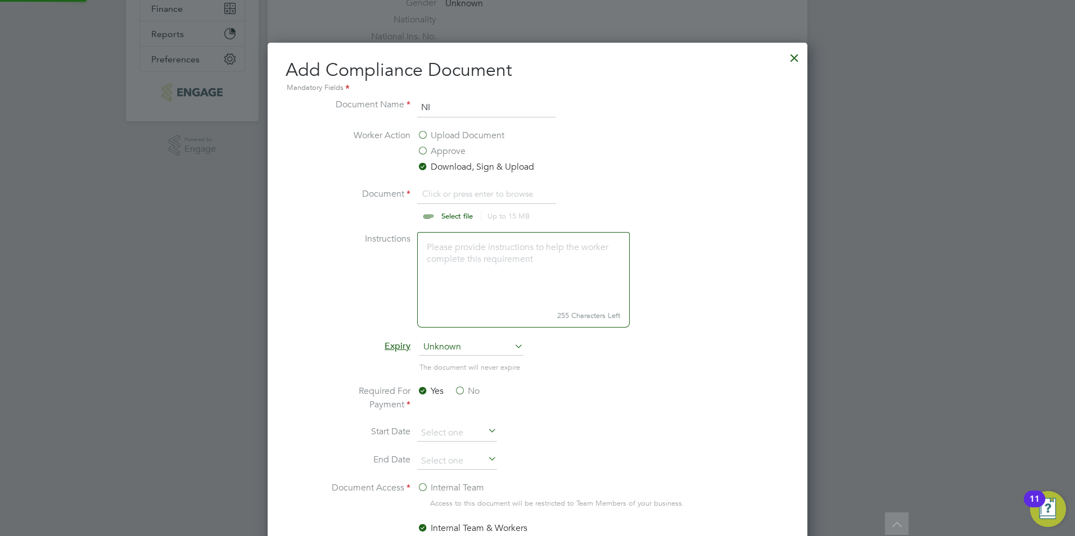
scroll to position [17, 139]
click at [451, 209] on input "file" at bounding box center [467, 204] width 177 height 34
type input "C:\fakepath\[PERSON_NAME] NI.jpg"
click at [444, 214] on input "file" at bounding box center [467, 204] width 177 height 34
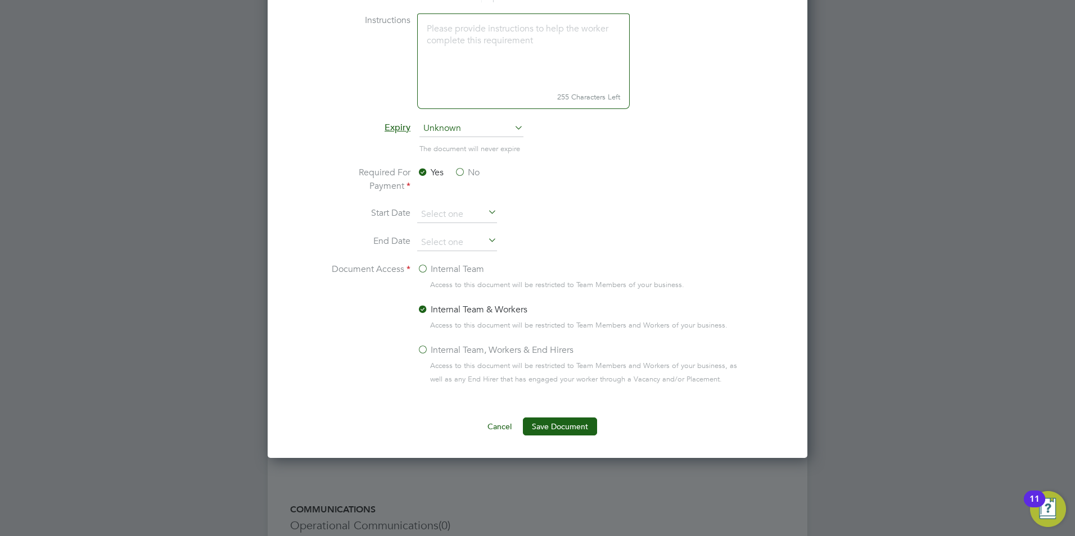
scroll to position [512, 0]
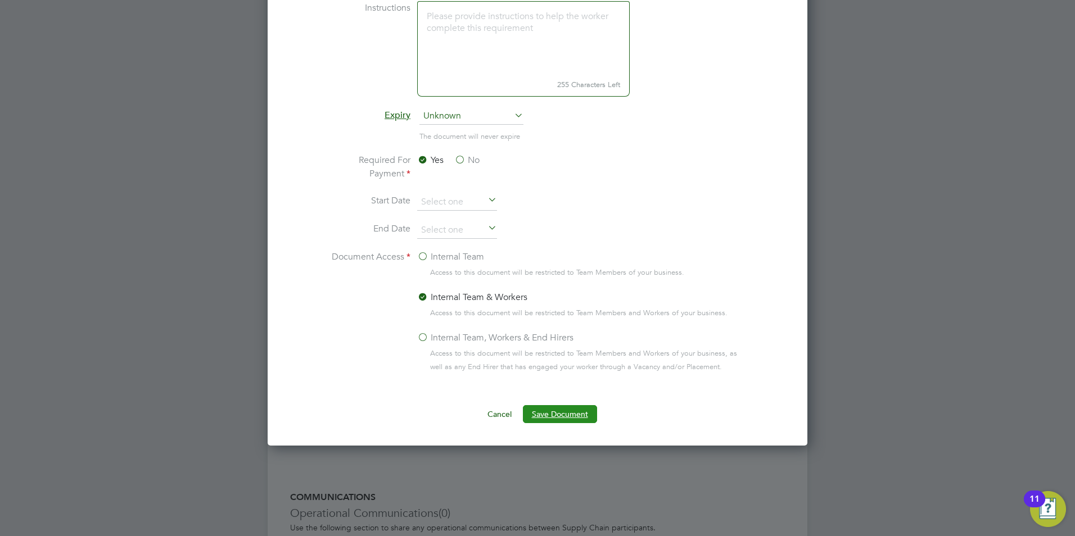
click at [557, 418] on button "Save Document" at bounding box center [560, 414] width 74 height 18
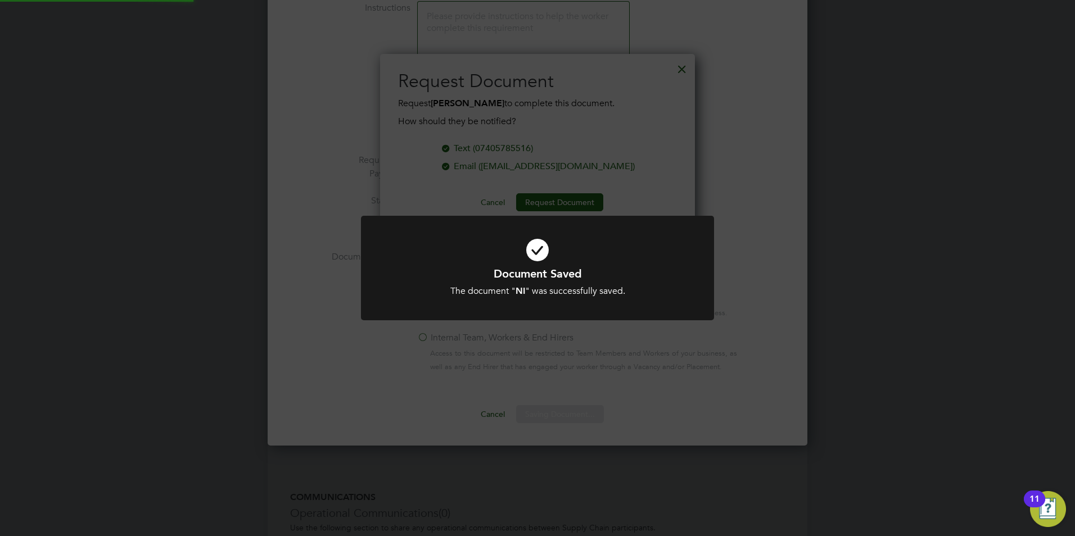
scroll to position [180, 315]
click at [638, 127] on div "Document Saved The document " NI " was successfully saved. Cancel Okay" at bounding box center [537, 268] width 1075 height 536
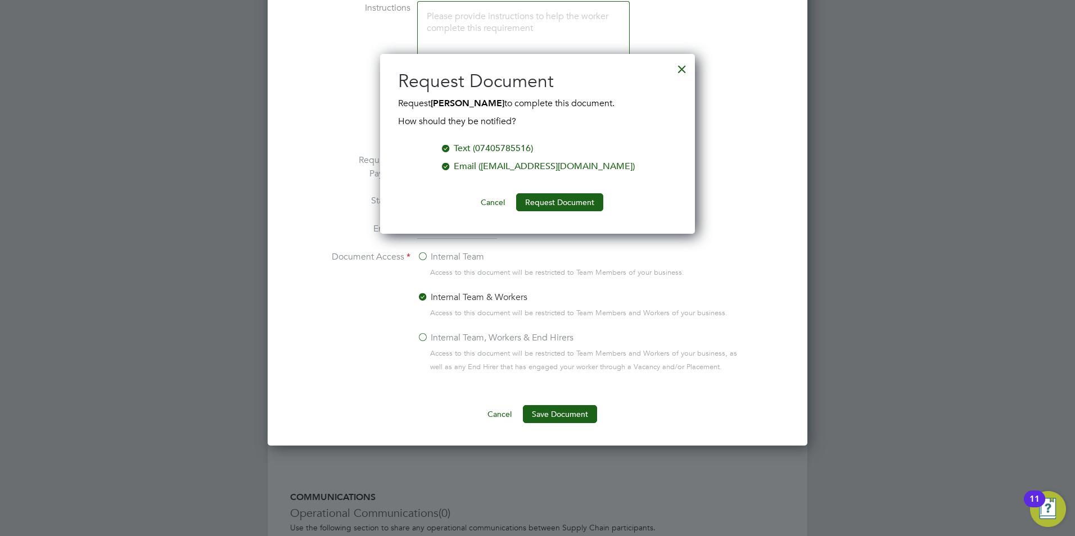
click at [681, 69] on div at bounding box center [682, 66] width 20 height 20
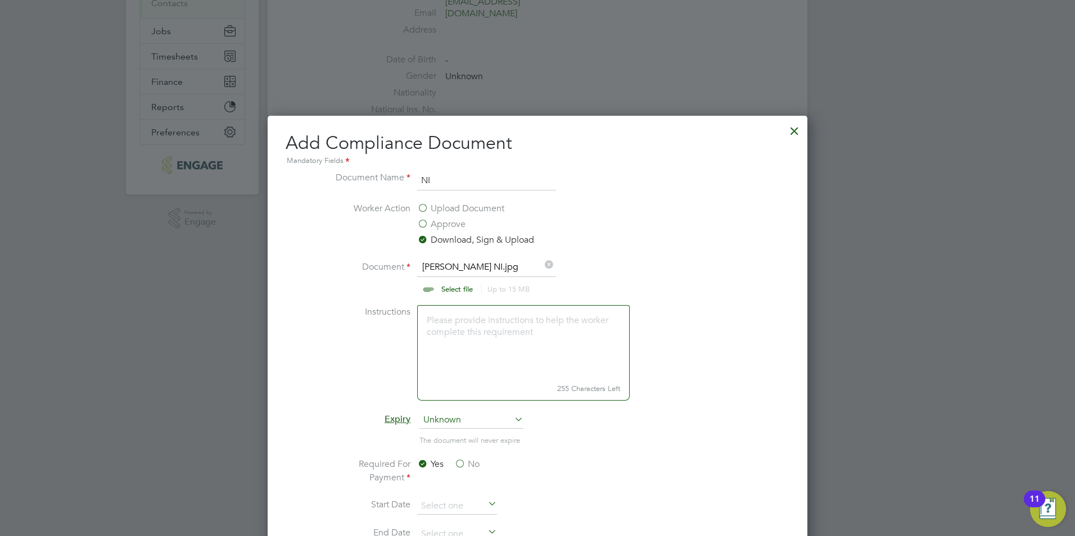
scroll to position [148, 0]
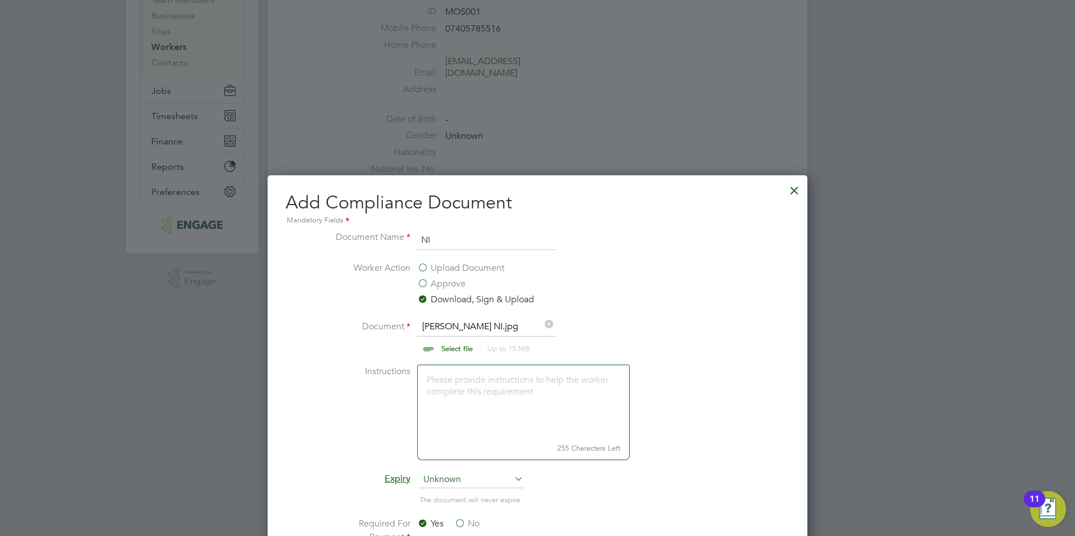
click at [464, 344] on input "file" at bounding box center [467, 337] width 177 height 34
drag, startPoint x: 451, startPoint y: 239, endPoint x: 246, endPoint y: 219, distance: 205.6
click at [268, 224] on div "Add Compliance Document Mandatory Fields Document Name NI Worker Action Upload …" at bounding box center [538, 492] width 540 height 634
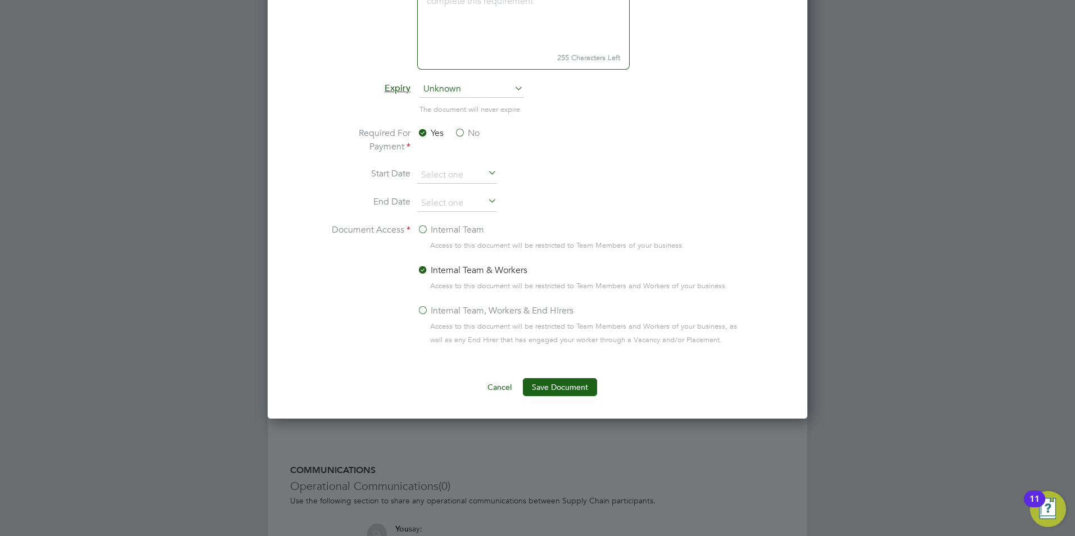
scroll to position [542, 0]
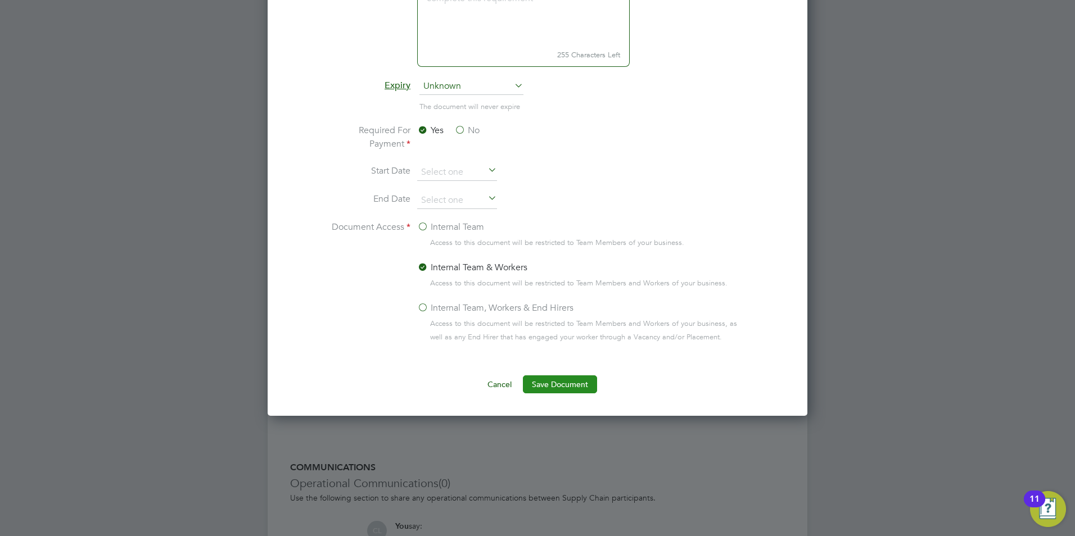
type input "CSCS"
click at [576, 380] on button "Save Document" at bounding box center [560, 385] width 74 height 18
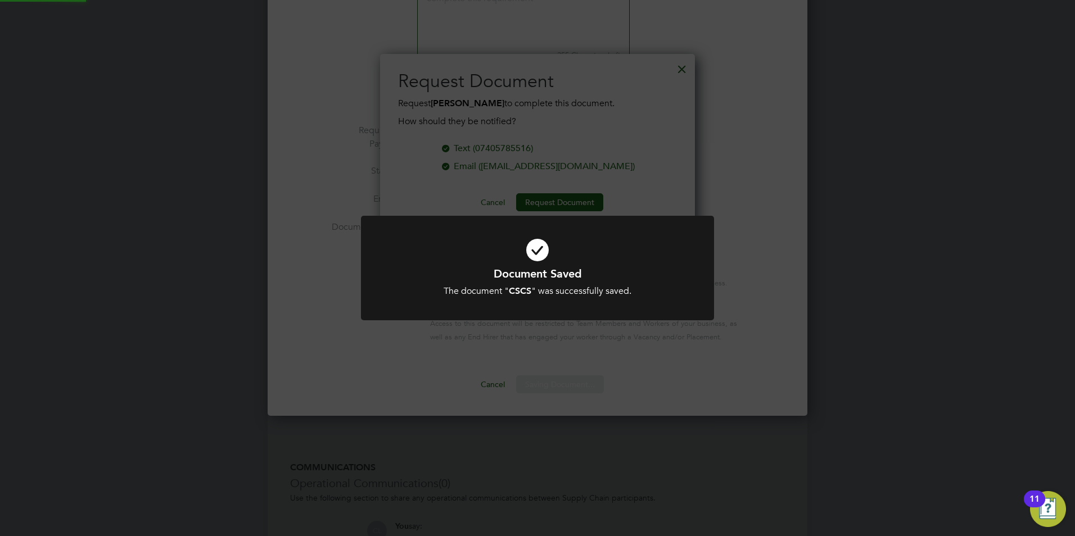
scroll to position [180, 315]
drag, startPoint x: 643, startPoint y: 167, endPoint x: 648, endPoint y: 160, distance: 8.6
click at [644, 163] on div "Document Saved The document " CSCS " was successfully saved. Cancel Okay" at bounding box center [537, 268] width 1075 height 536
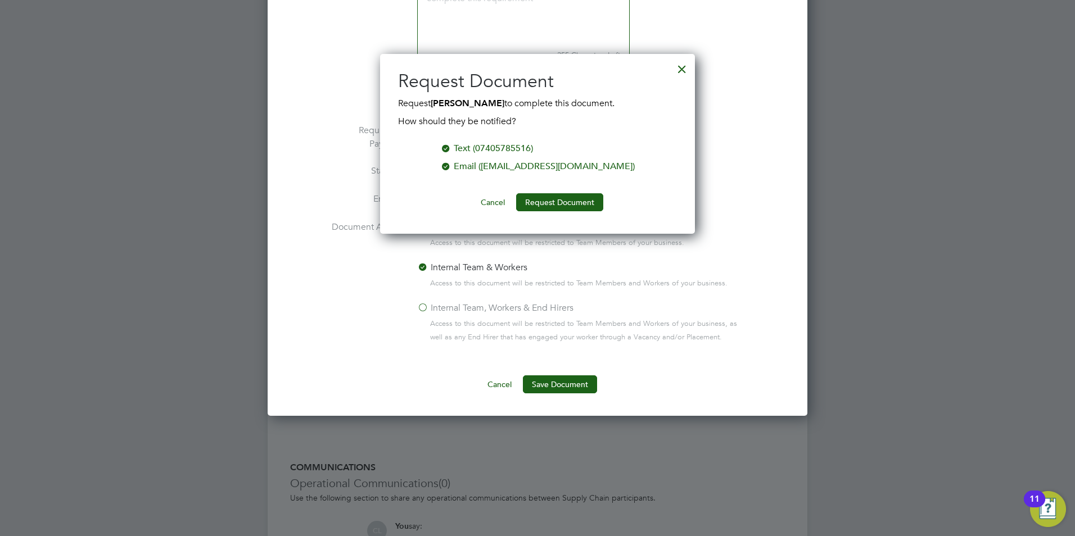
click at [683, 71] on div at bounding box center [682, 66] width 20 height 20
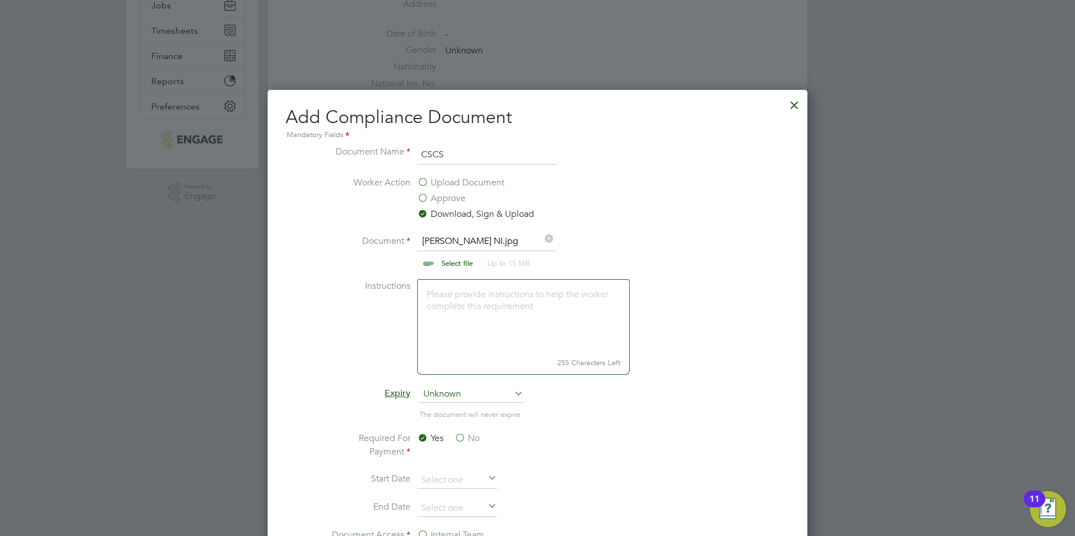
scroll to position [205, 0]
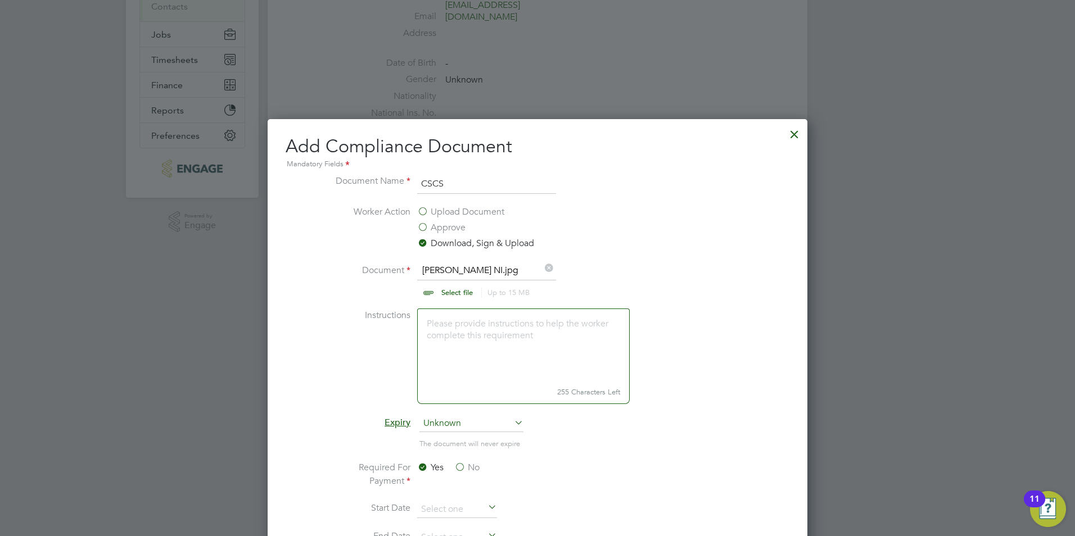
click at [797, 137] on div at bounding box center [794, 131] width 20 height 20
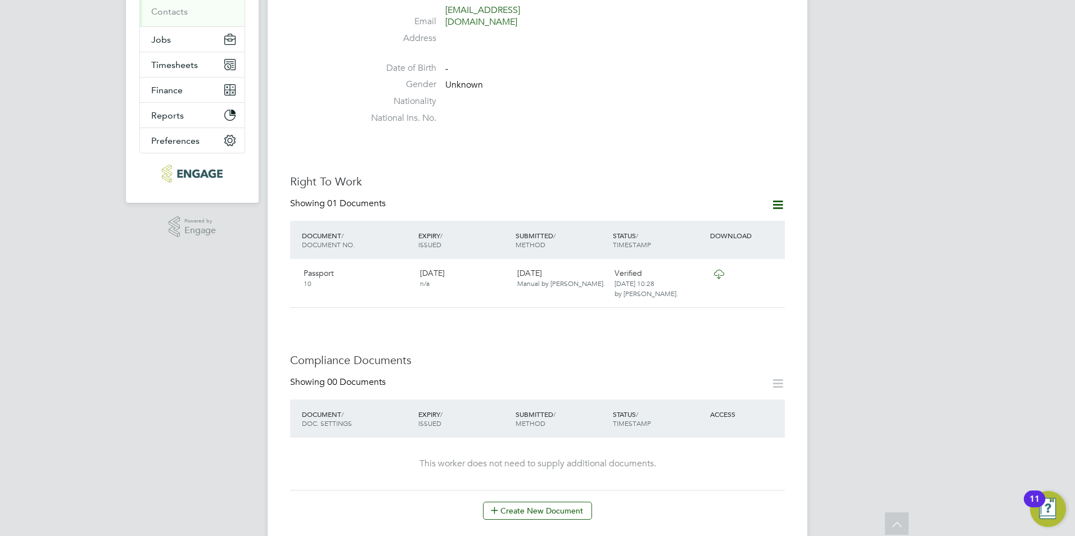
scroll to position [0, 0]
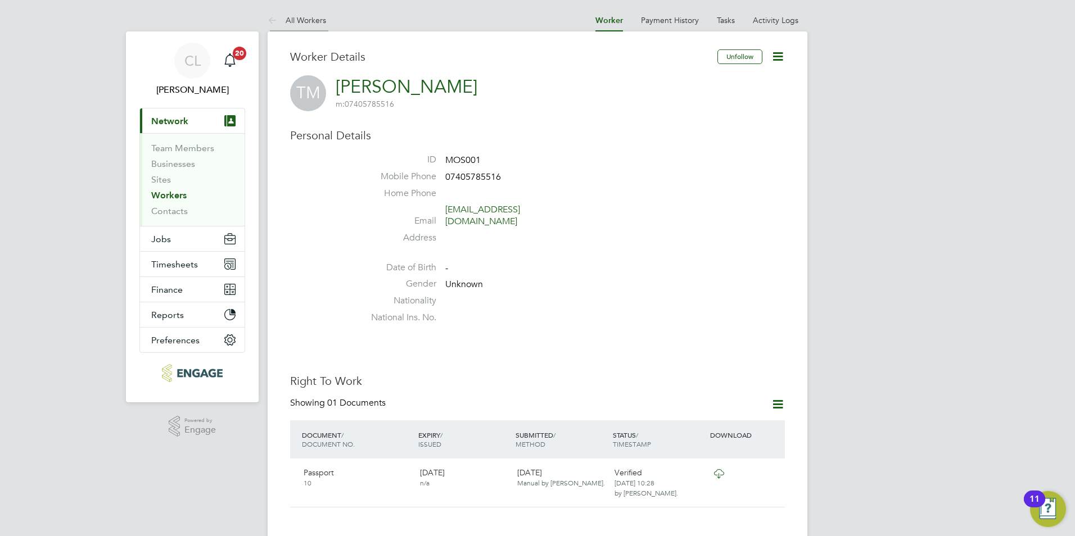
click at [314, 16] on link "All Workers" at bounding box center [297, 20] width 58 height 10
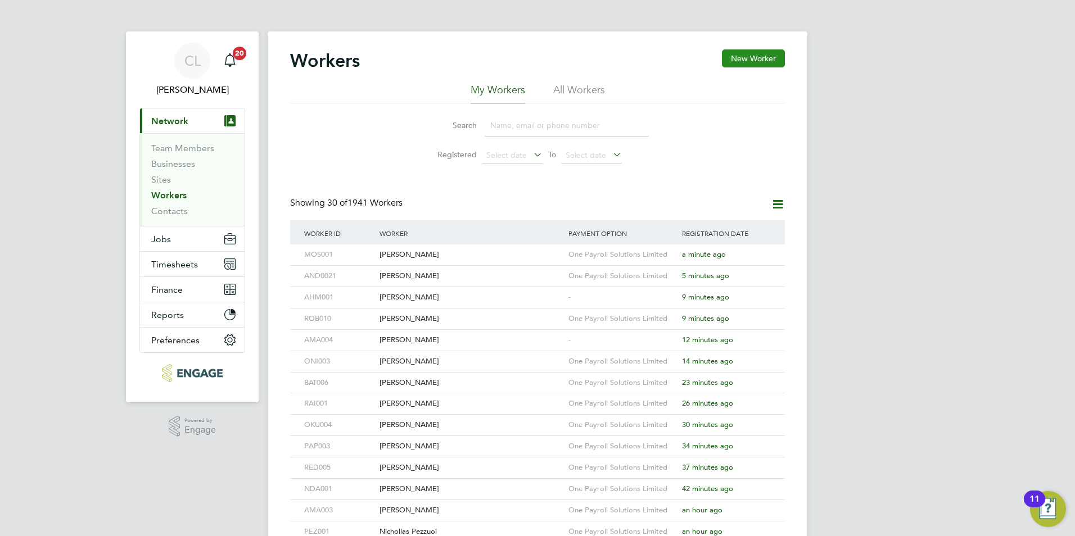
click at [748, 60] on button "New Worker" at bounding box center [753, 58] width 63 height 18
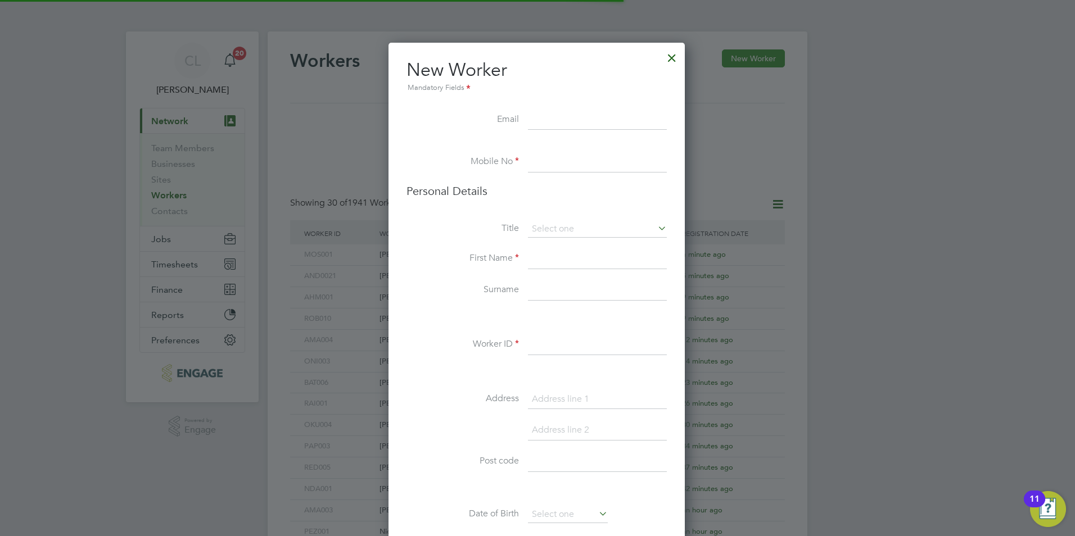
scroll to position [951, 298]
type input "w"
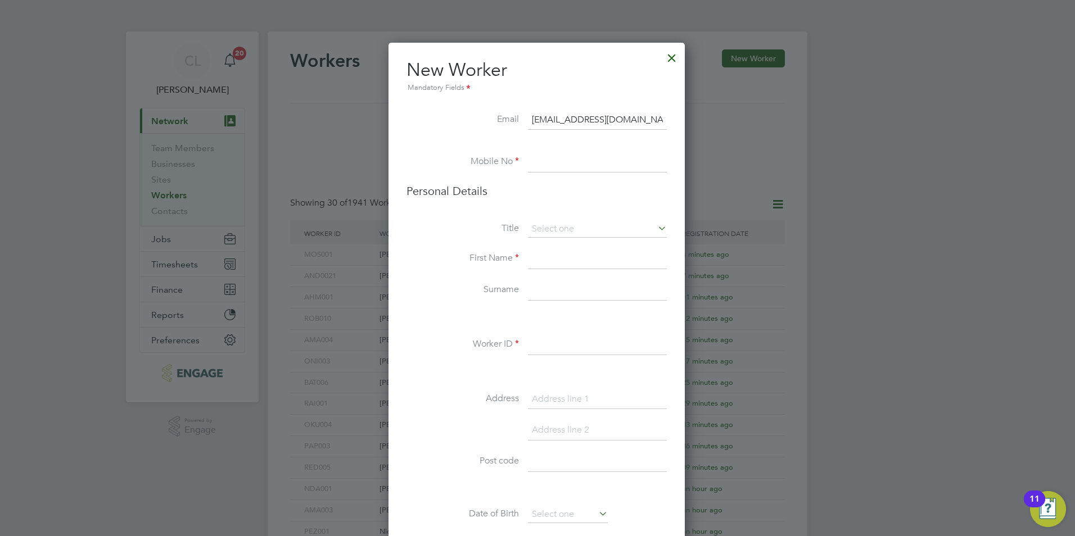
type input "[EMAIL_ADDRESS][DOMAIN_NAME]"
click at [581, 165] on input at bounding box center [597, 162] width 139 height 20
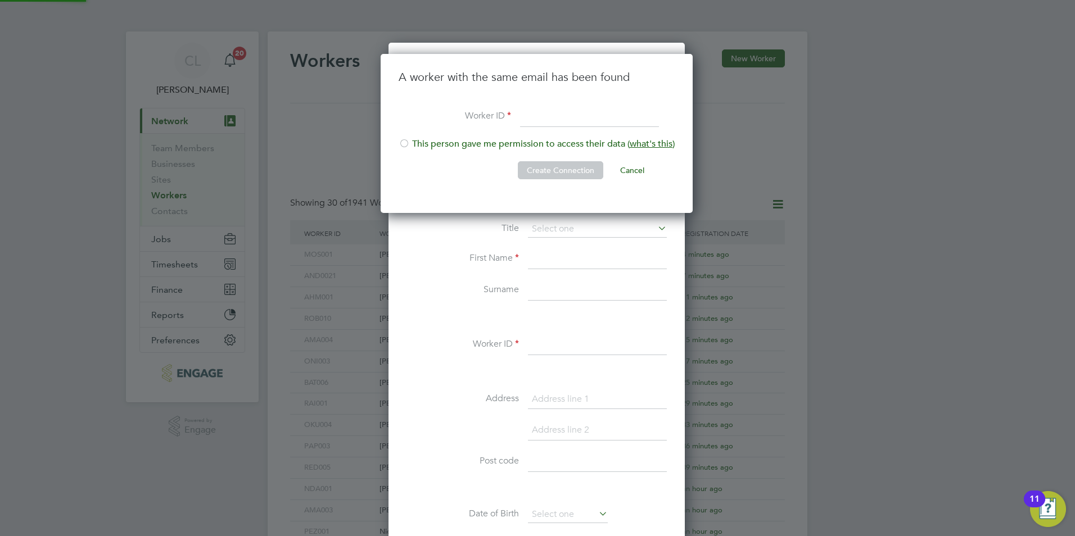
scroll to position [160, 314]
click at [403, 139] on div at bounding box center [404, 144] width 11 height 11
click at [609, 125] on input at bounding box center [589, 117] width 139 height 20
type input "MCI001"
click at [596, 170] on button "Create Connection" at bounding box center [560, 170] width 85 height 18
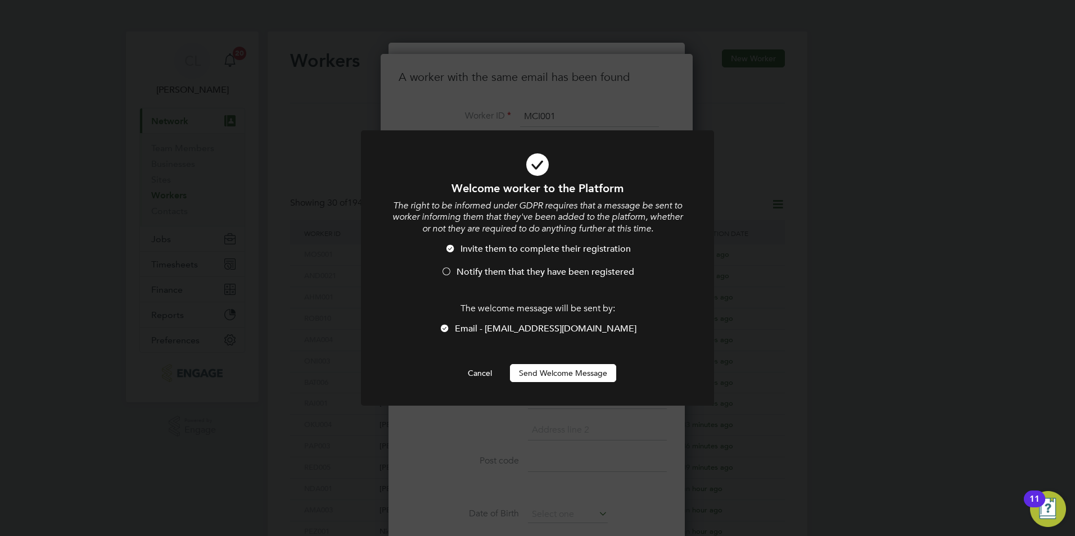
click at [497, 273] on span "Notify them that they have been registered" at bounding box center [546, 271] width 178 height 11
click at [522, 372] on button "Send Welcome Message" at bounding box center [563, 373] width 106 height 18
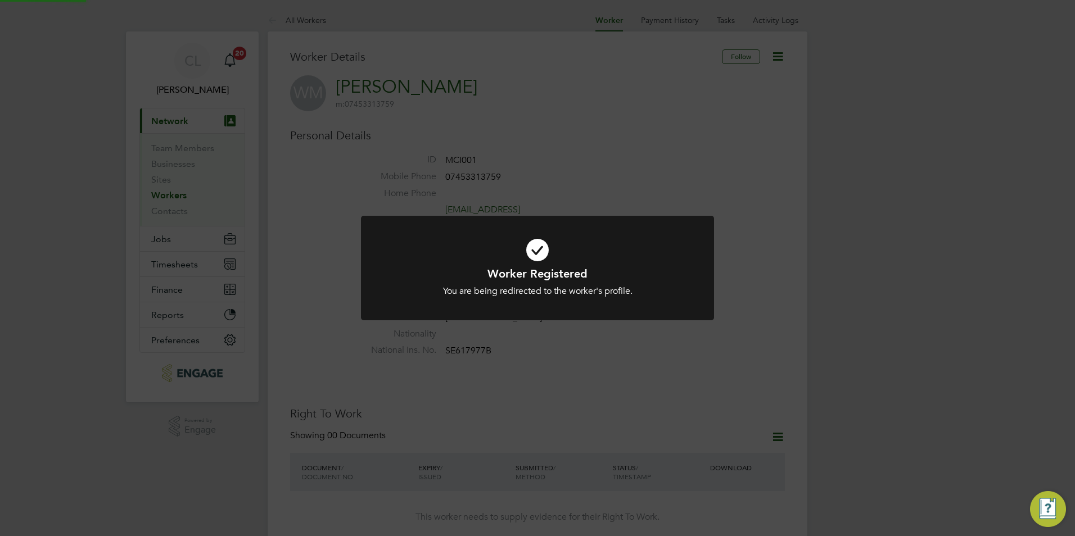
click at [546, 186] on div "Worker Registered You are being redirected to the worker's profile. Cancel Okay" at bounding box center [537, 268] width 1075 height 536
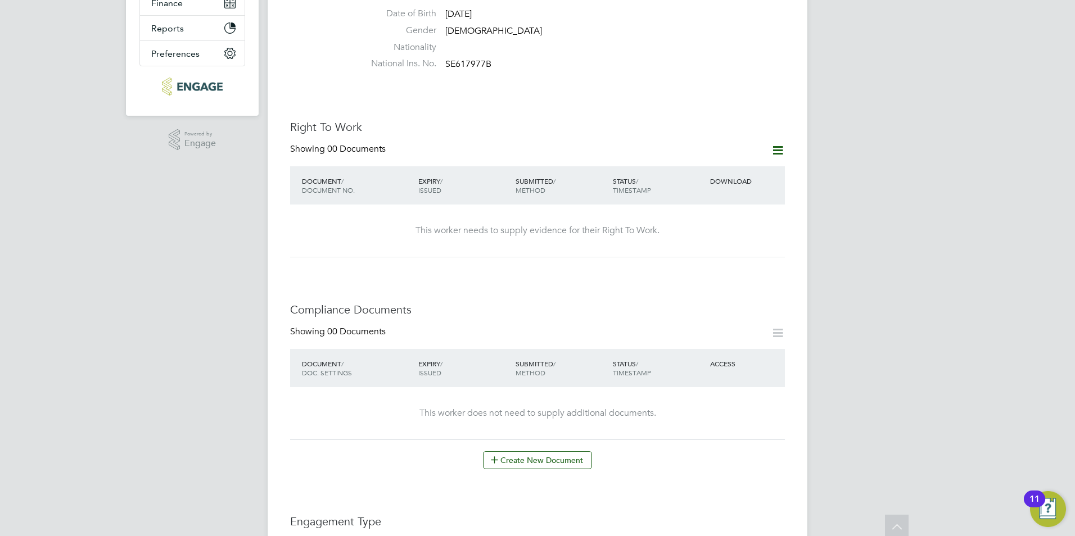
scroll to position [337, 0]
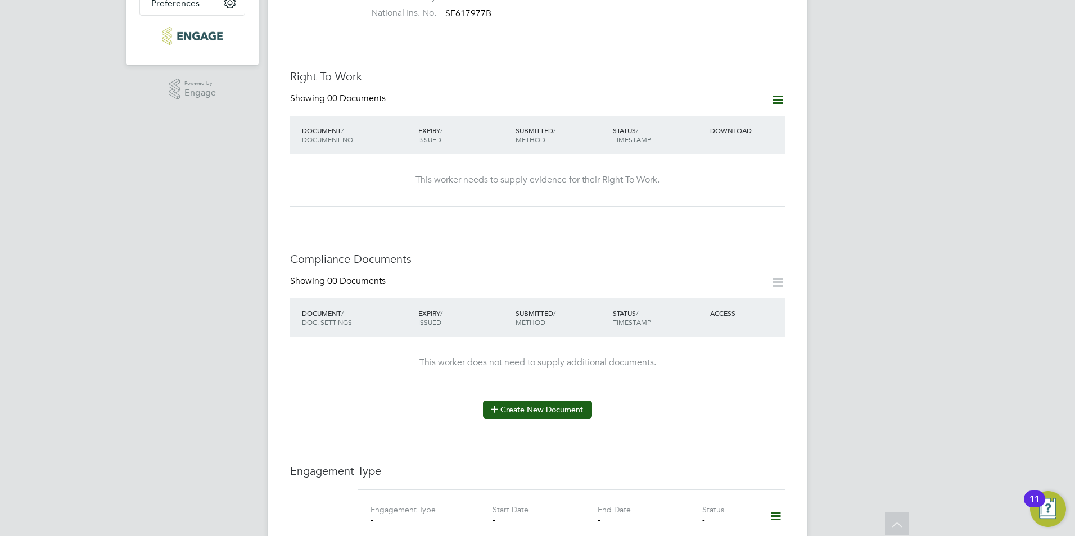
click at [502, 401] on button "Create New Document" at bounding box center [537, 410] width 109 height 18
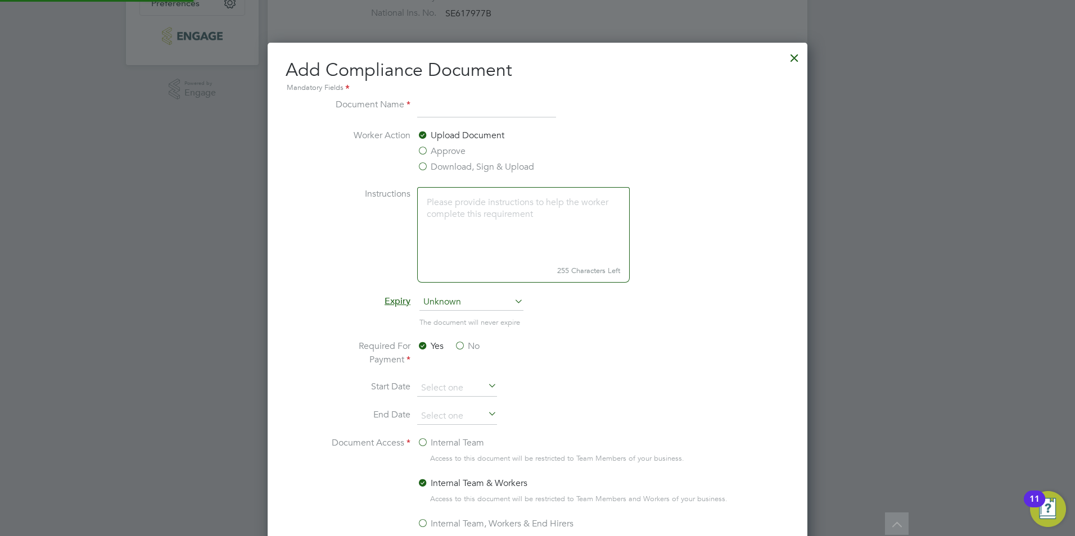
scroll to position [590, 540]
click at [432, 168] on label "Download, Sign & Upload" at bounding box center [475, 166] width 117 height 13
click at [0, 0] on input "Download, Sign & Upload" at bounding box center [0, 0] width 0 height 0
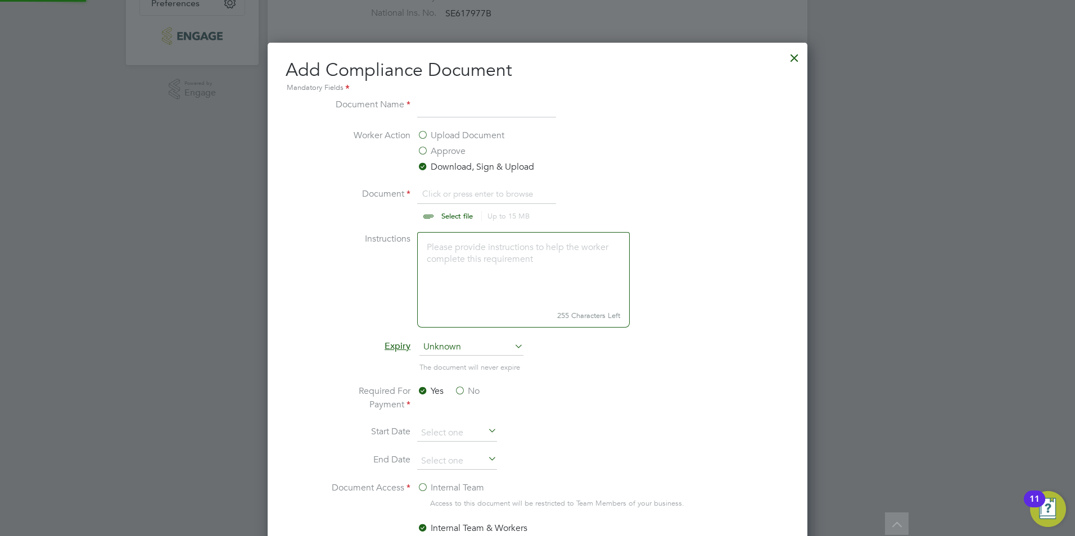
scroll to position [17, 139]
click at [440, 211] on input "file" at bounding box center [467, 204] width 177 height 34
click at [802, 61] on div at bounding box center [794, 55] width 20 height 20
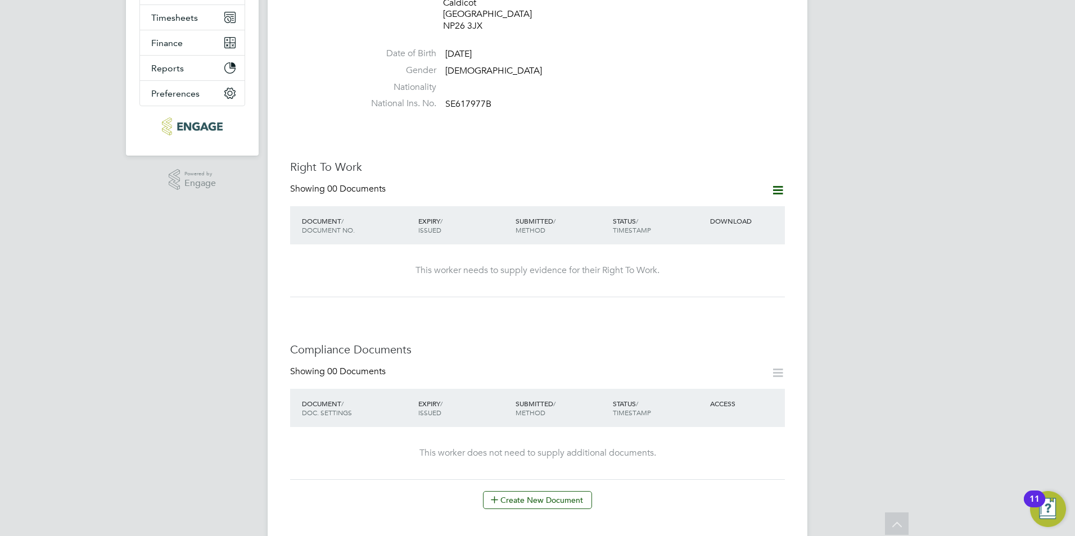
scroll to position [0, 0]
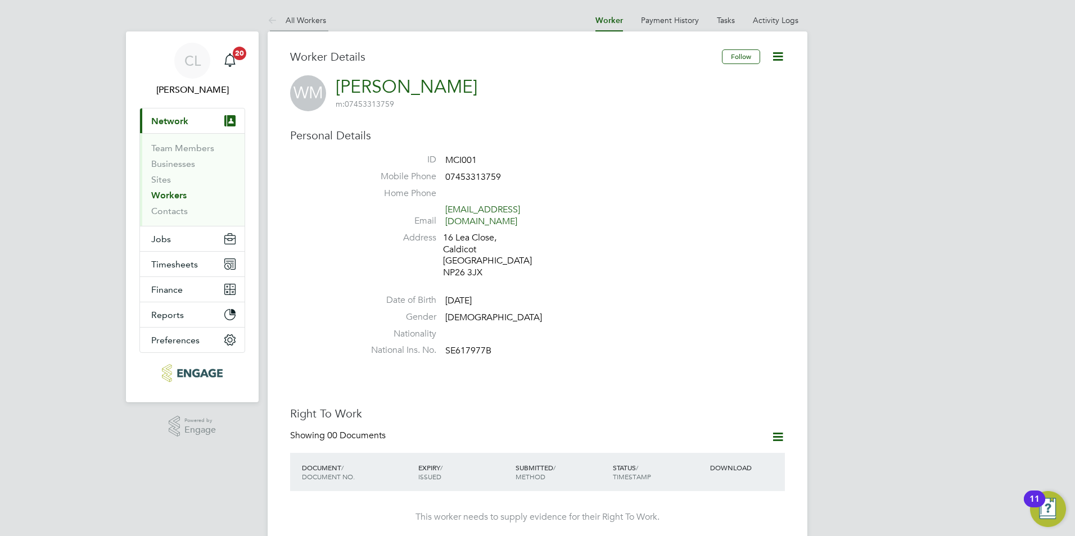
click at [307, 19] on link "All Workers" at bounding box center [297, 20] width 58 height 10
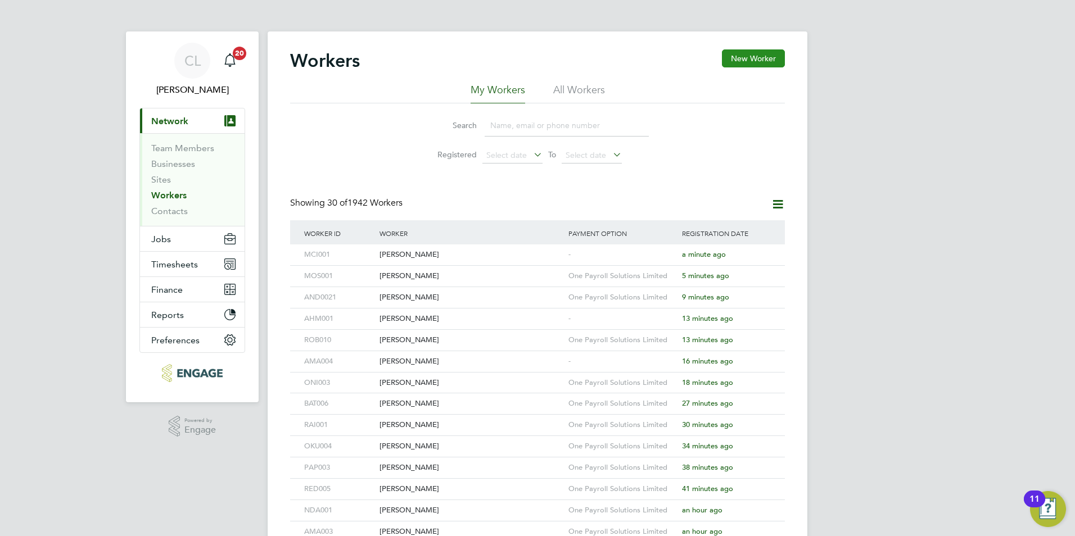
click at [760, 52] on button "New Worker" at bounding box center [753, 58] width 63 height 18
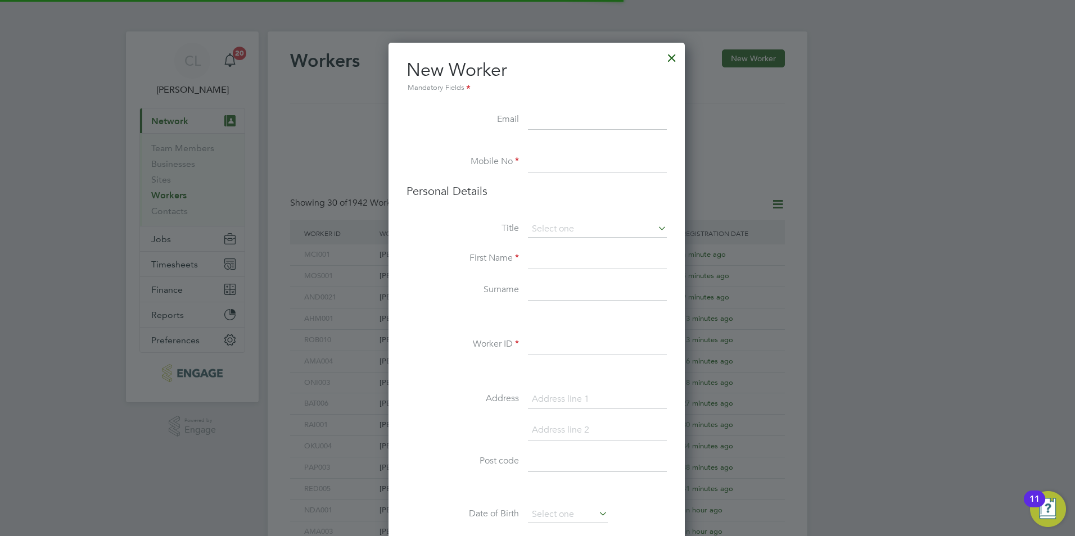
scroll to position [951, 298]
type input "[PERSON_NAME][EMAIL_ADDRESS][DOMAIN_NAME]"
click at [537, 165] on input at bounding box center [597, 162] width 139 height 20
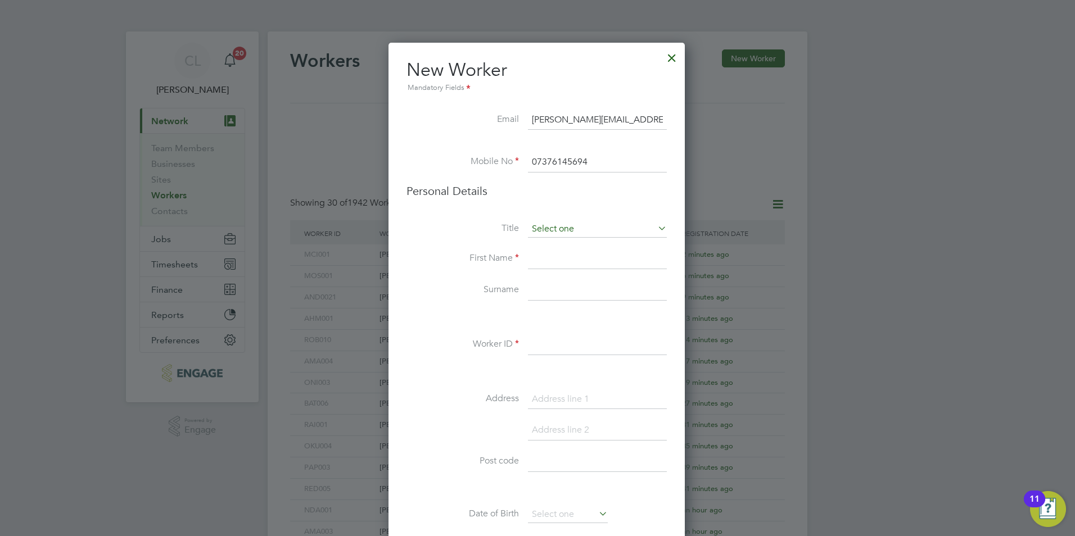
type input "07376145694"
click at [564, 228] on input at bounding box center [597, 229] width 139 height 17
click at [560, 244] on li "Mr" at bounding box center [597, 245] width 140 height 15
type input "Mr"
click at [555, 250] on input at bounding box center [597, 259] width 139 height 20
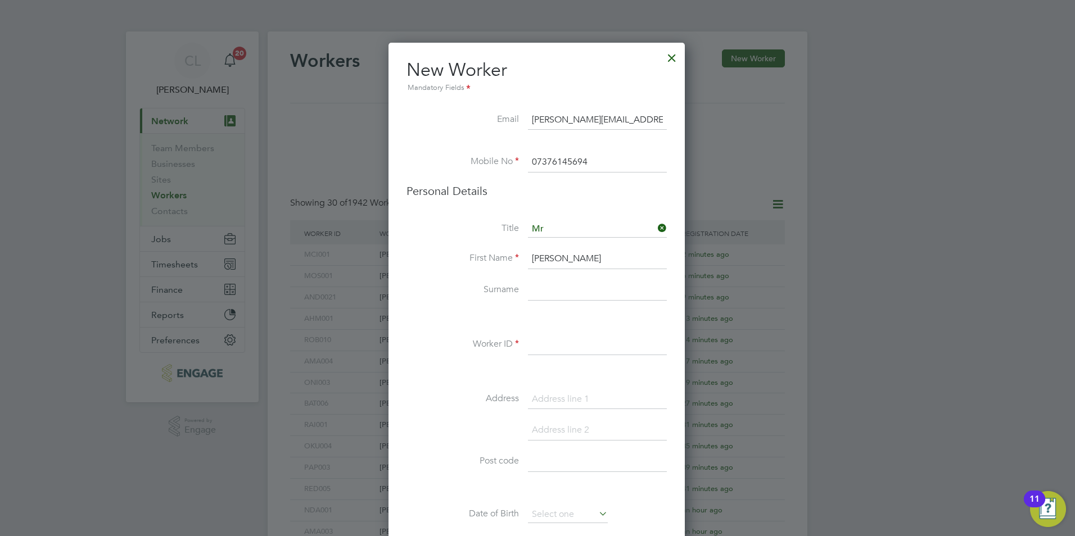
type input "[PERSON_NAME]"
click at [544, 286] on input at bounding box center [597, 291] width 139 height 20
type input "[PERSON_NAME]"
click at [560, 350] on input at bounding box center [597, 345] width 139 height 20
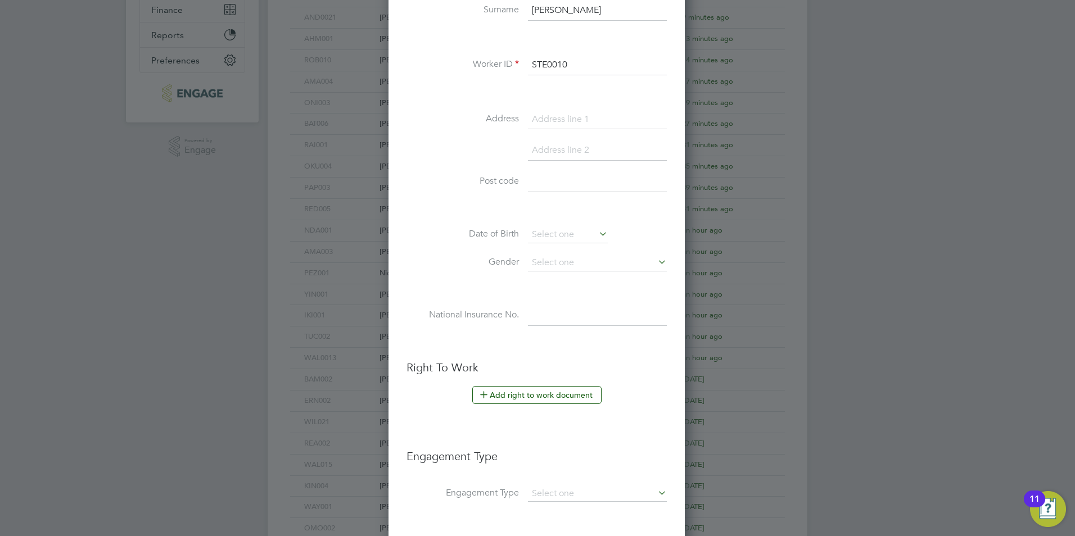
scroll to position [337, 0]
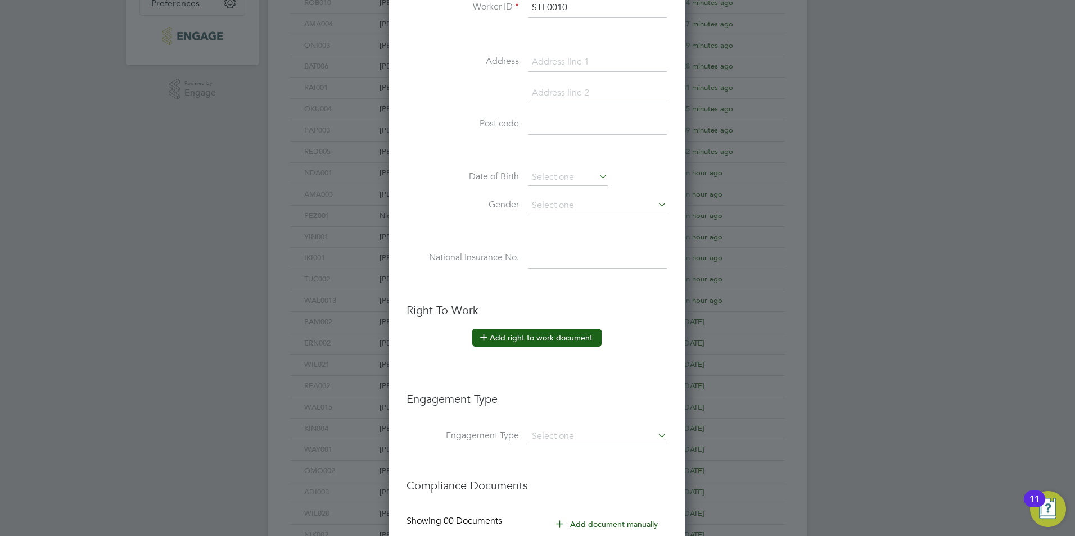
type input "STE0010"
click at [536, 332] on button "Add right to work document" at bounding box center [536, 338] width 129 height 18
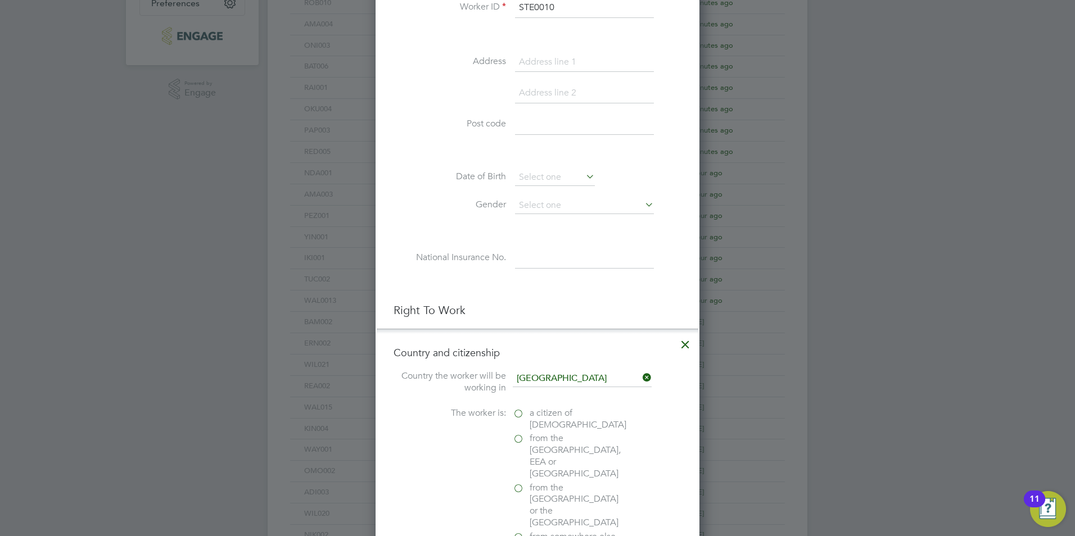
scroll to position [1120, 324]
click at [538, 419] on span "a citizen of [DEMOGRAPHIC_DATA]" at bounding box center [578, 420] width 97 height 24
click at [0, 0] on input "a citizen of [DEMOGRAPHIC_DATA]" at bounding box center [0, 0] width 0 height 0
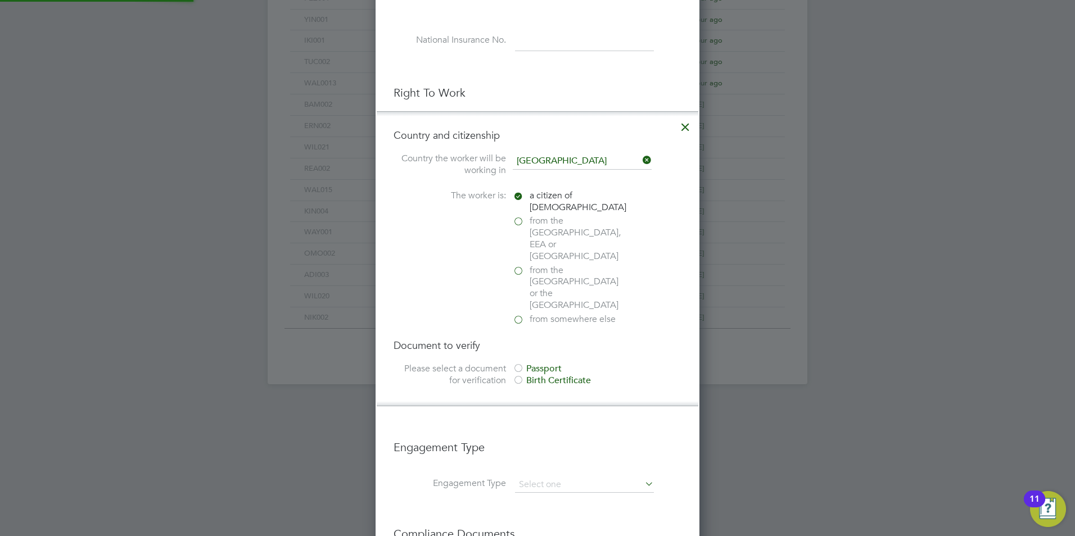
scroll to position [562, 0]
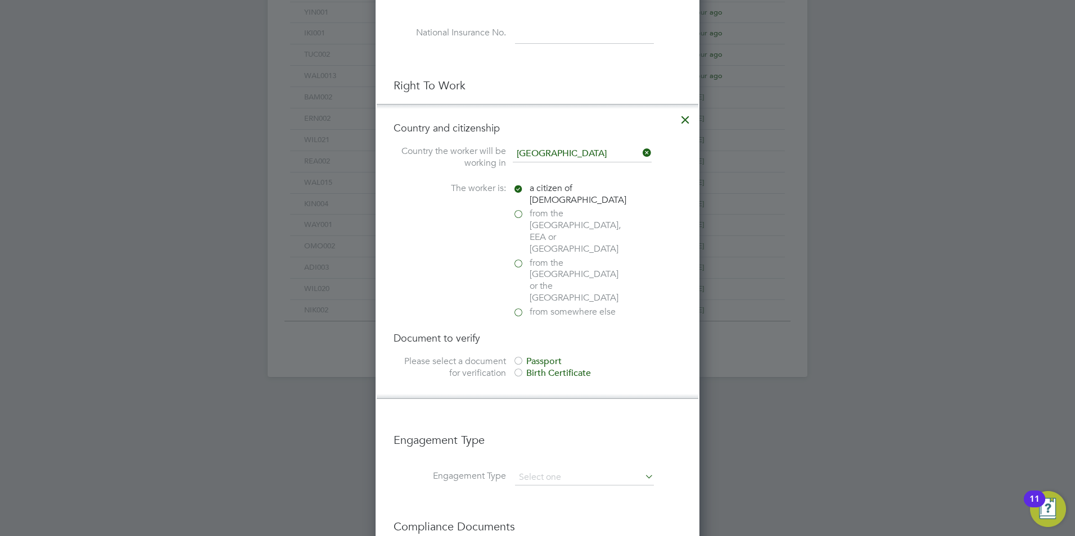
click at [525, 356] on div "Passport" at bounding box center [597, 362] width 169 height 12
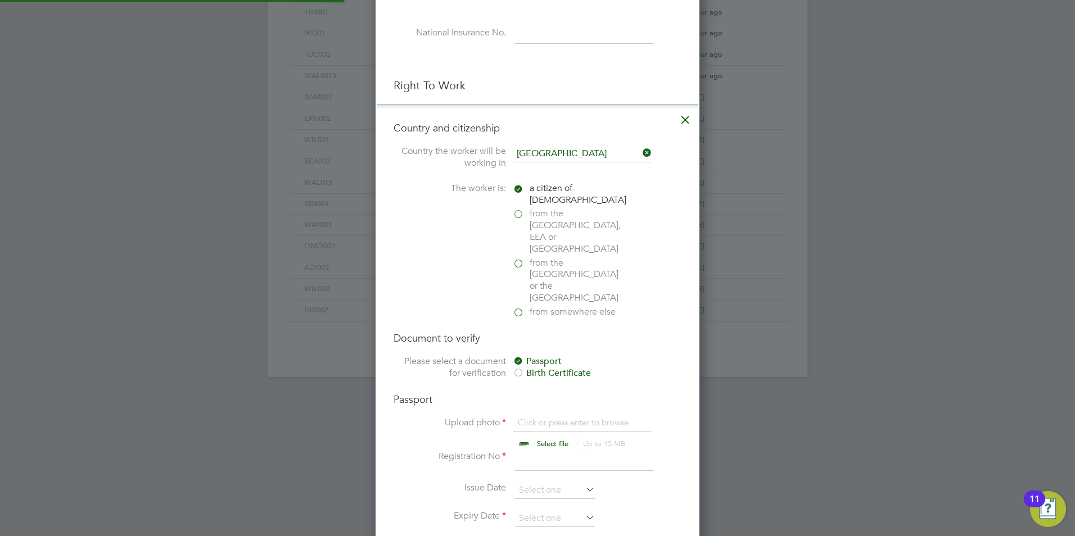
scroll to position [15, 139]
click at [562, 417] on input "file" at bounding box center [563, 434] width 177 height 34
click at [685, 117] on icon at bounding box center [685, 117] width 20 height 20
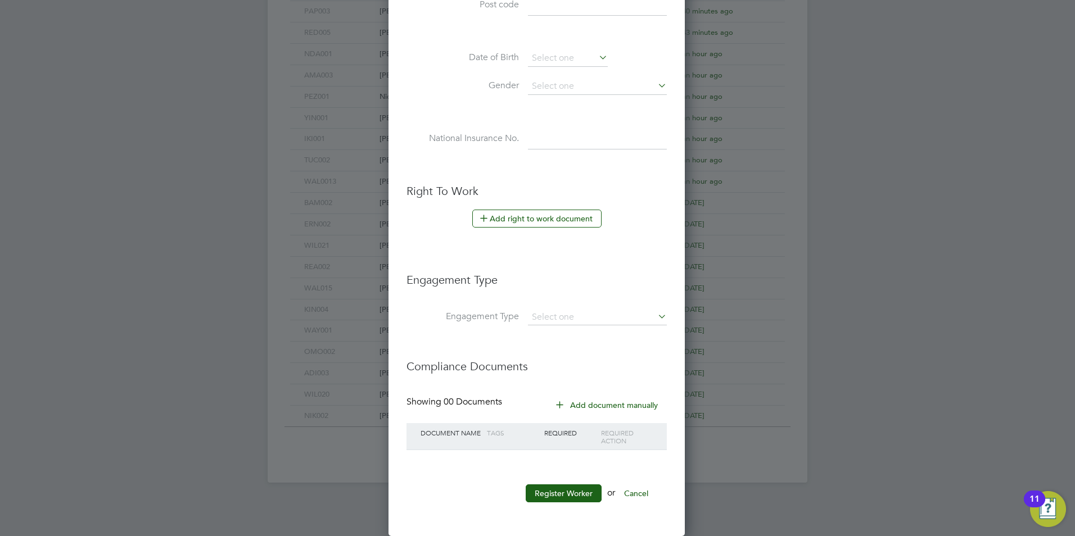
scroll to position [951, 298]
click at [576, 323] on input at bounding box center [597, 318] width 139 height 16
click at [561, 378] on li "Umbrella" at bounding box center [597, 382] width 140 height 16
type input "Umbrella"
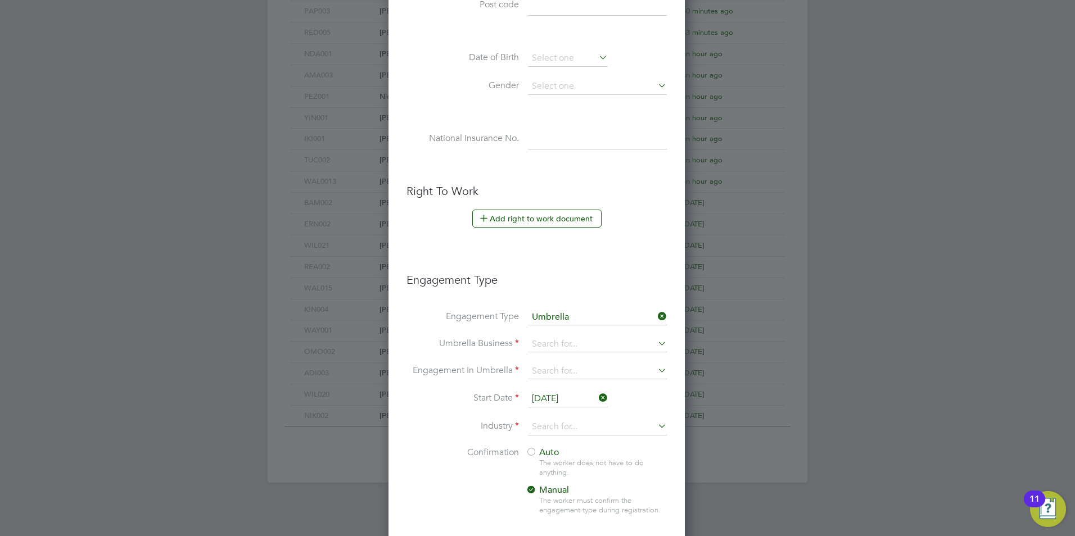
scroll to position [1159, 298]
click at [553, 354] on li "Umbrella Business" at bounding box center [536, 350] width 260 height 27
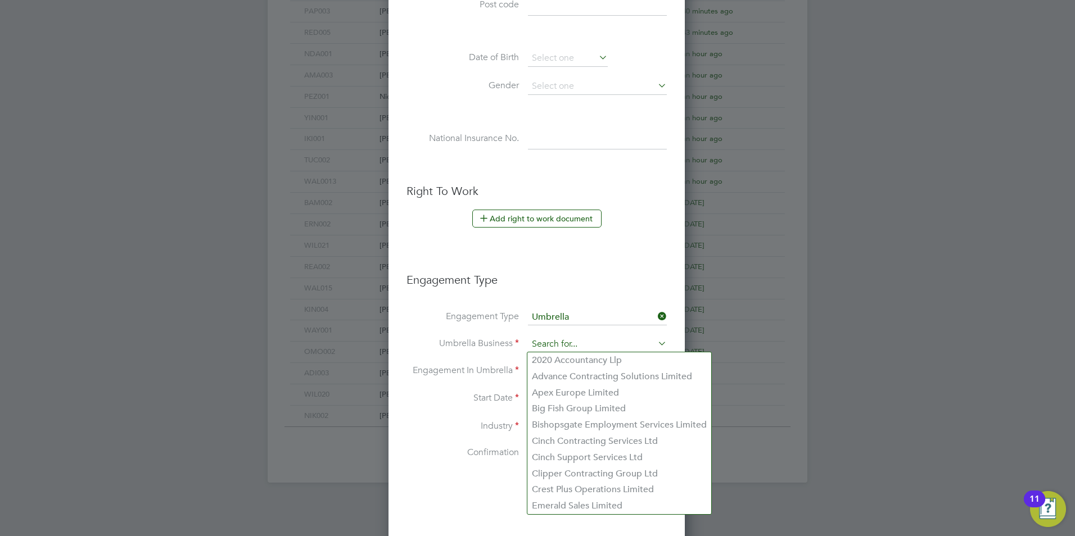
click at [553, 351] on input at bounding box center [597, 345] width 139 height 16
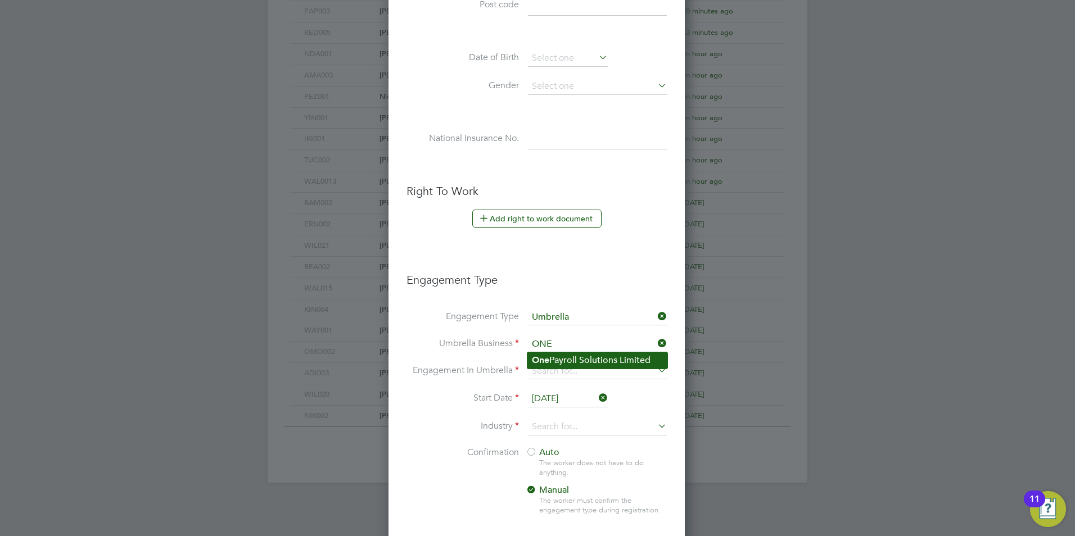
click at [541, 363] on b "One" at bounding box center [540, 360] width 17 height 11
type input "One Payroll Solutions Limited"
click at [537, 374] on input at bounding box center [597, 372] width 139 height 16
click at [569, 404] on li "CIS Self-employed" at bounding box center [597, 404] width 140 height 16
type input "CIS Self-employed"
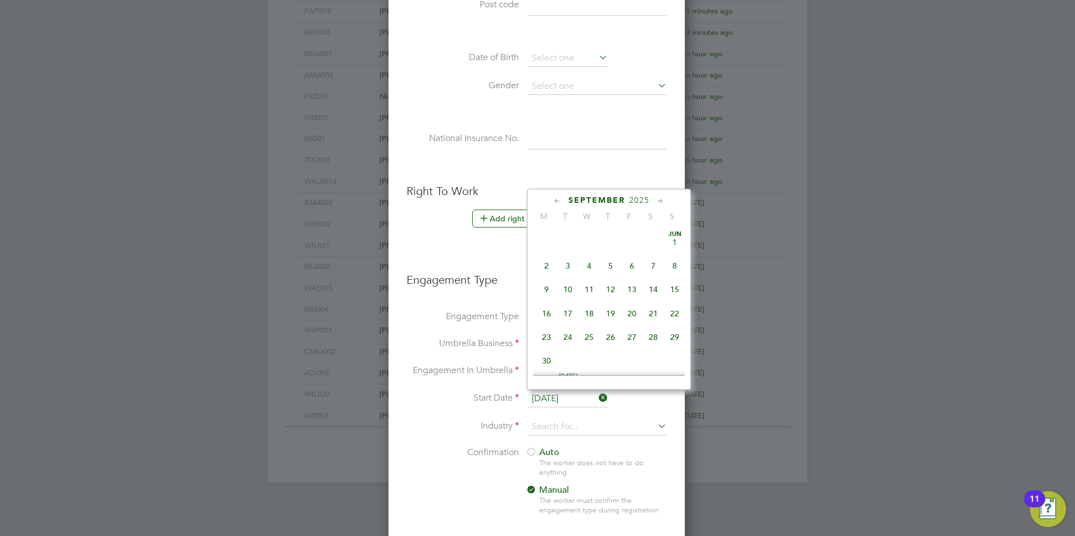
click at [562, 397] on input "[DATE]" at bounding box center [568, 399] width 80 height 17
click at [552, 234] on span "15" at bounding box center [546, 230] width 21 height 21
type input "[DATE]"
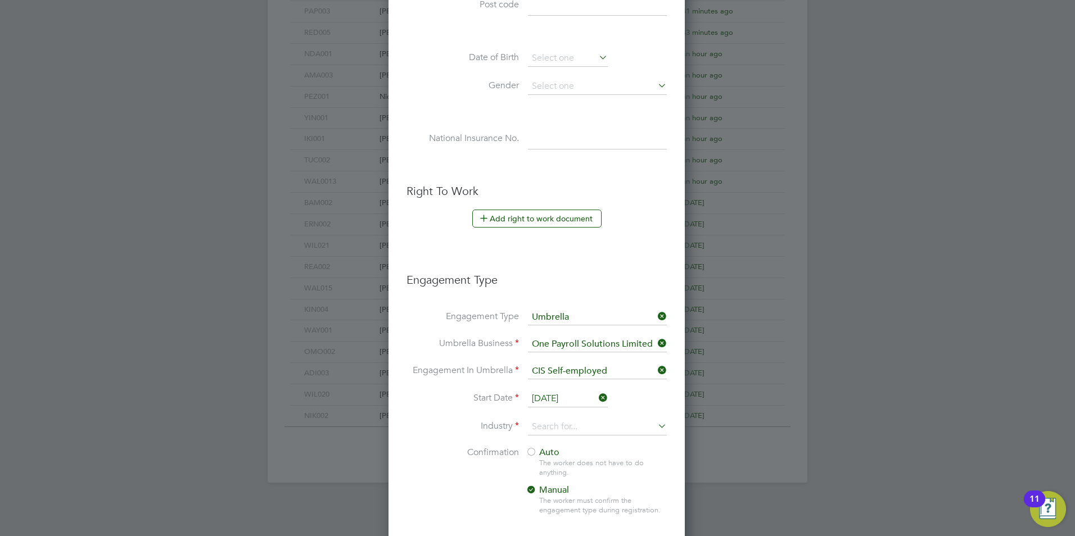
click at [566, 438] on li "Industry" at bounding box center [536, 433] width 260 height 28
click at [565, 430] on input at bounding box center [597, 427] width 139 height 17
click at [564, 520] on li "Construction" at bounding box center [597, 519] width 140 height 15
type input "Construction"
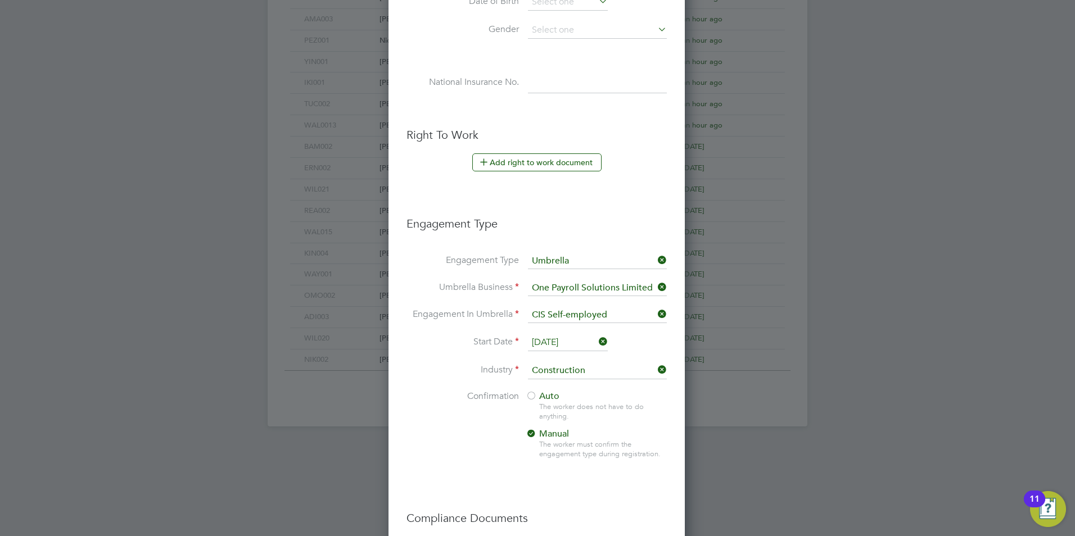
click at [541, 401] on span "Auto" at bounding box center [543, 396] width 34 height 11
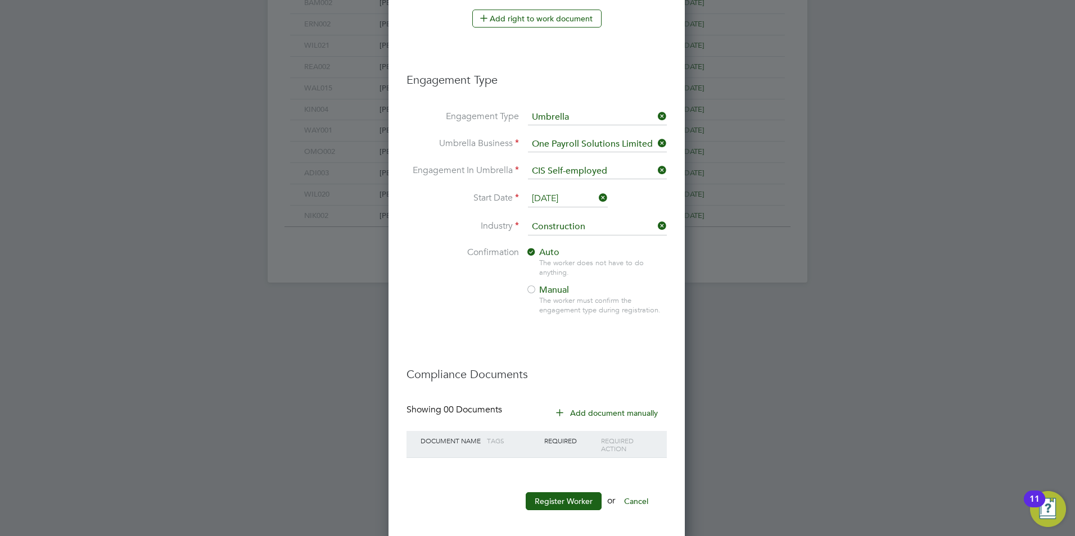
scroll to position [665, 0]
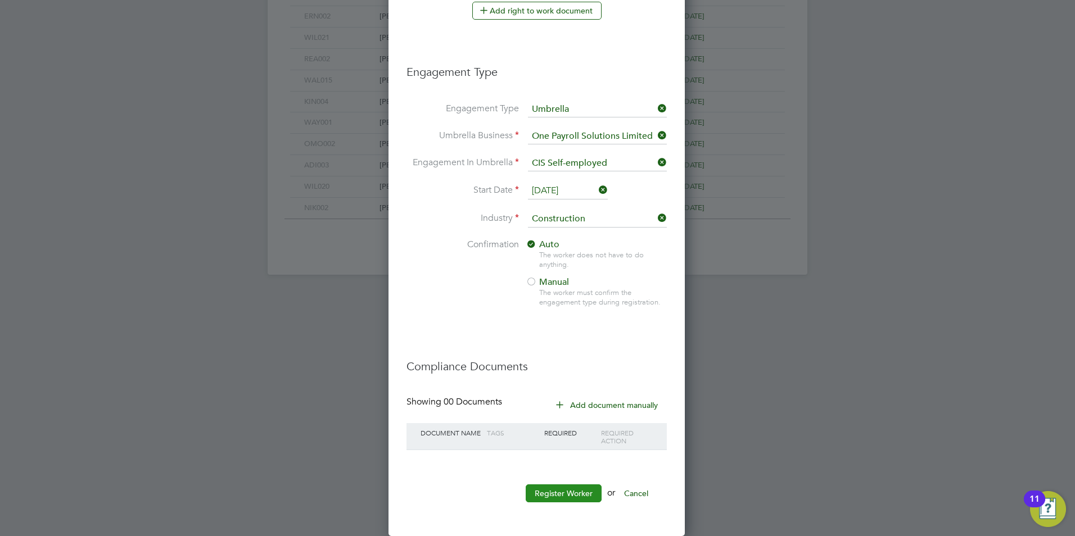
click at [552, 487] on button "Register Worker" at bounding box center [564, 494] width 76 height 18
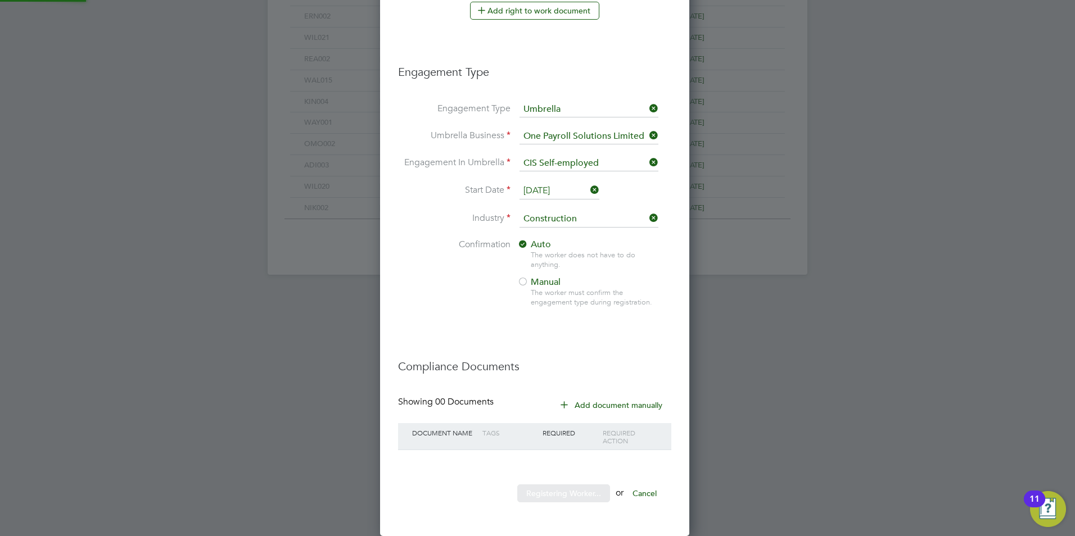
scroll to position [1159, 315]
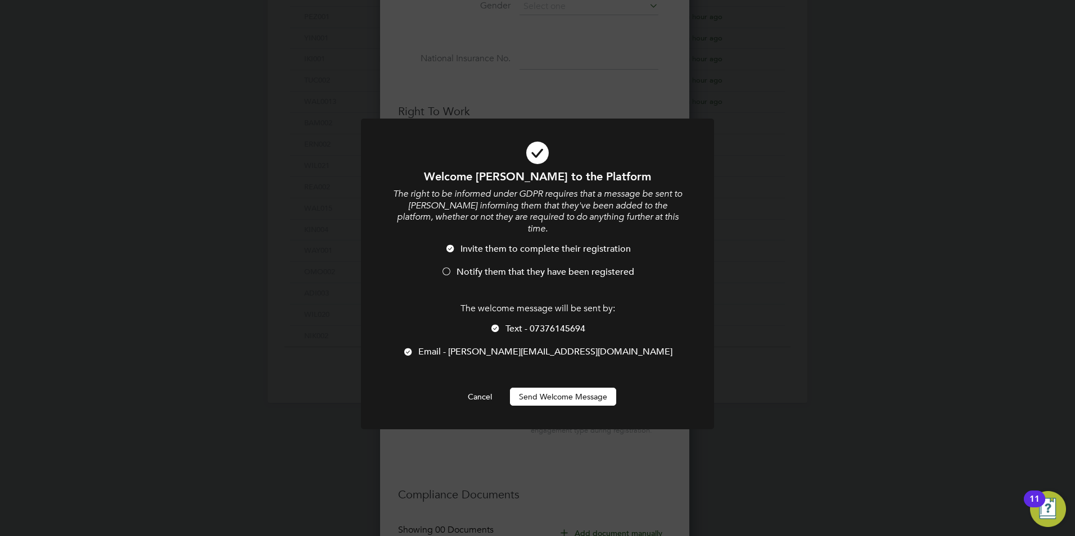
click at [445, 267] on div at bounding box center [446, 272] width 11 height 11
drag, startPoint x: 501, startPoint y: 317, endPoint x: 518, endPoint y: 357, distance: 43.1
click at [501, 323] on li "Text - 07376145694" at bounding box center [537, 334] width 292 height 23
click at [536, 389] on button "Send Welcome Message" at bounding box center [563, 397] width 106 height 18
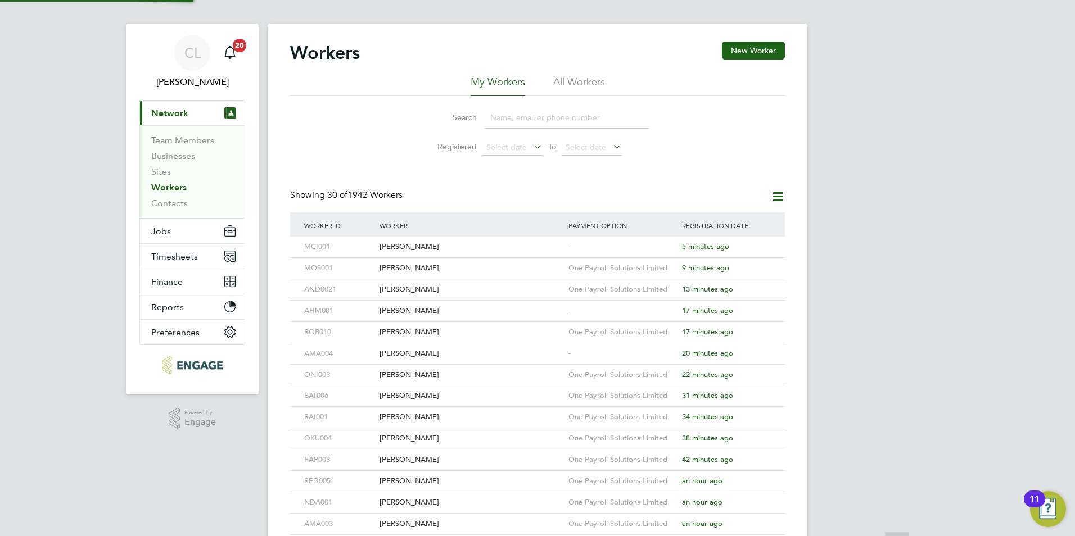
scroll to position [0, 0]
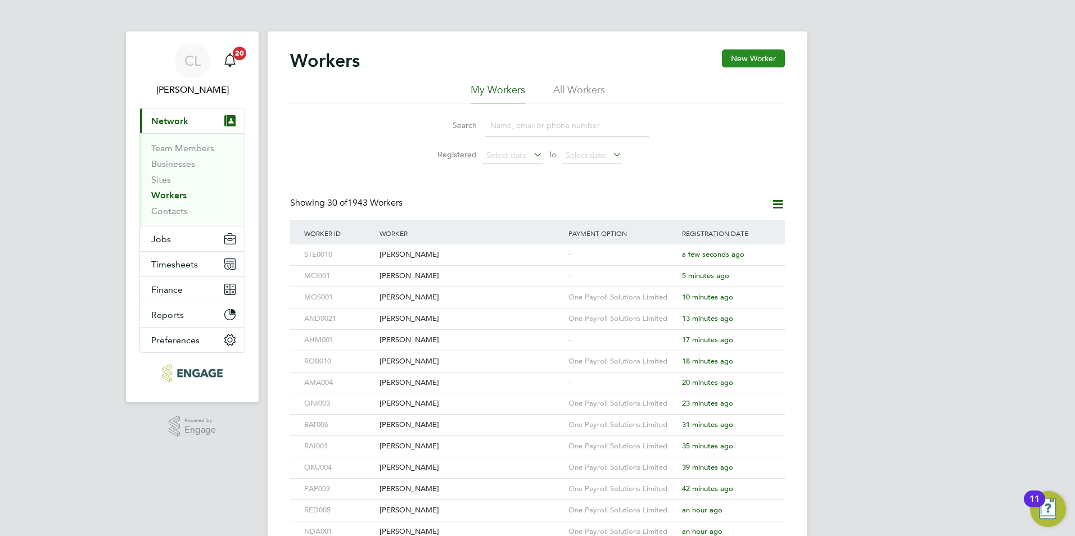
click at [737, 60] on button "New Worker" at bounding box center [753, 58] width 63 height 18
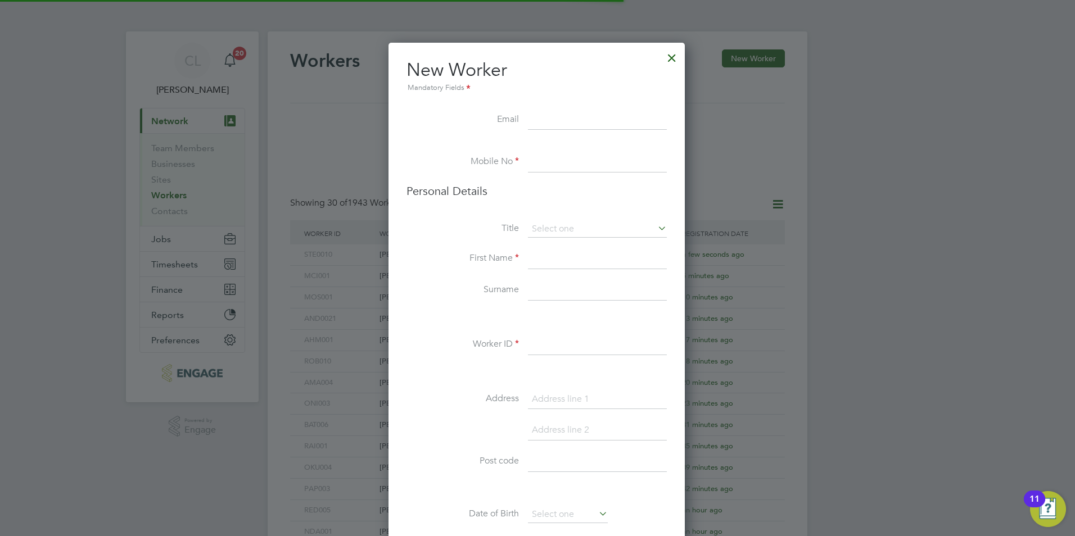
scroll to position [951, 298]
type input "[EMAIL_ADDRESS][DOMAIN_NAME]"
click at [531, 159] on input at bounding box center [597, 162] width 139 height 20
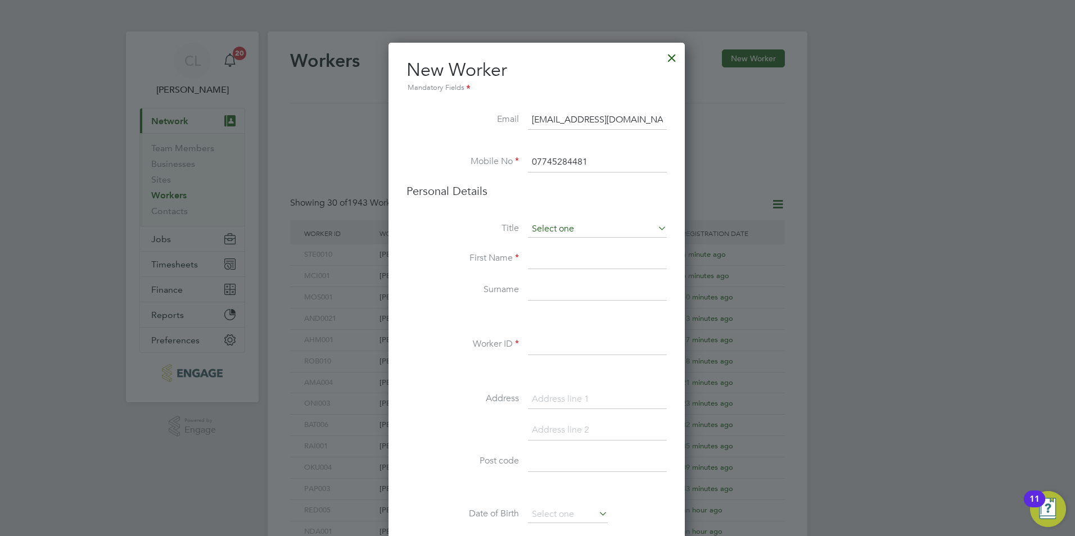
type input "07745284481"
click at [559, 227] on input at bounding box center [597, 229] width 139 height 17
click at [549, 246] on li "Mr" at bounding box center [597, 245] width 140 height 15
type input "Mr"
click at [543, 259] on input at bounding box center [597, 259] width 139 height 20
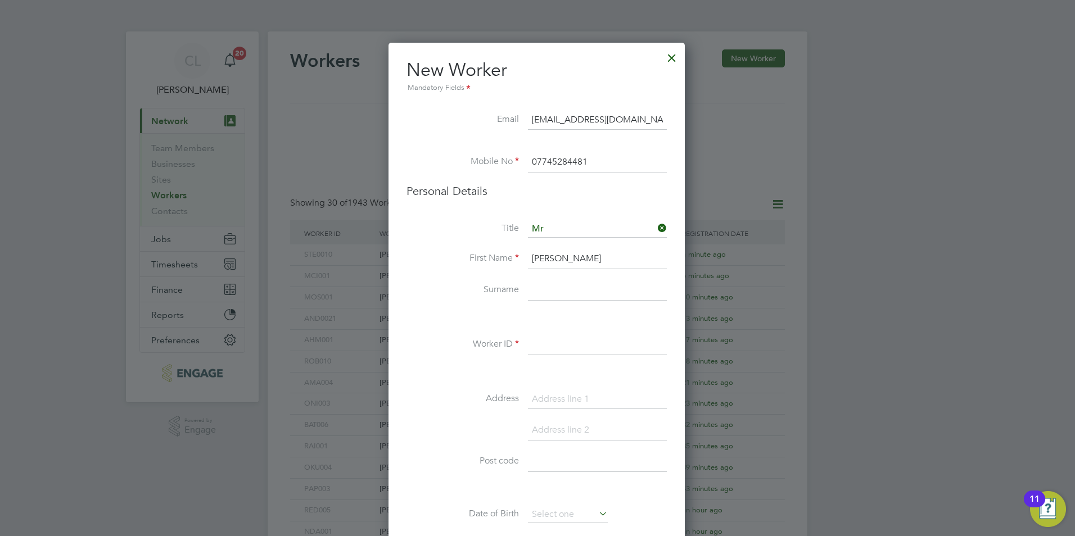
type input "[PERSON_NAME]"
click at [531, 288] on input at bounding box center [597, 291] width 139 height 20
type input "Bull"
drag, startPoint x: 546, startPoint y: 351, endPoint x: 549, endPoint y: 359, distance: 8.6
click at [548, 354] on input at bounding box center [597, 345] width 139 height 20
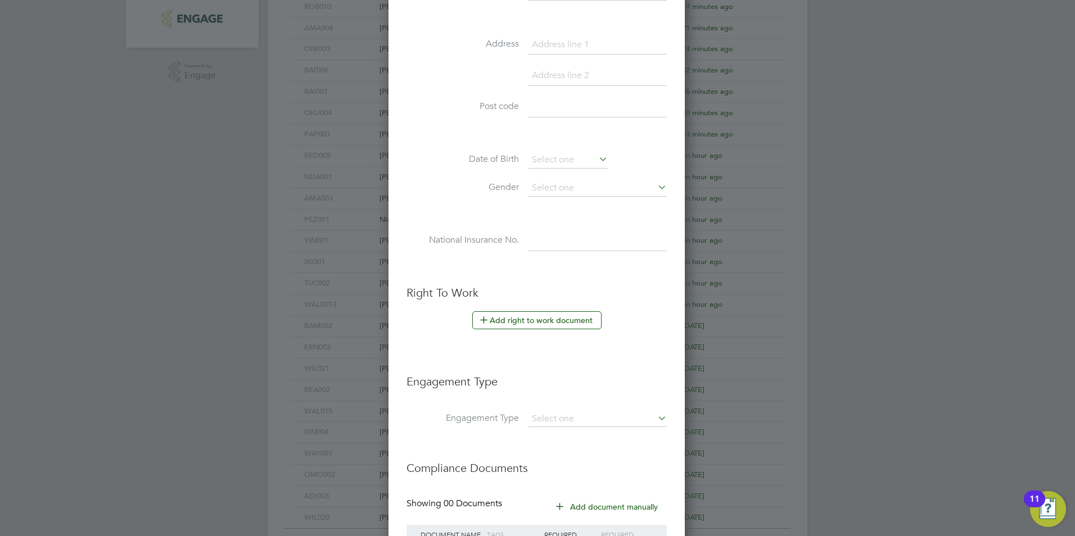
scroll to position [394, 0]
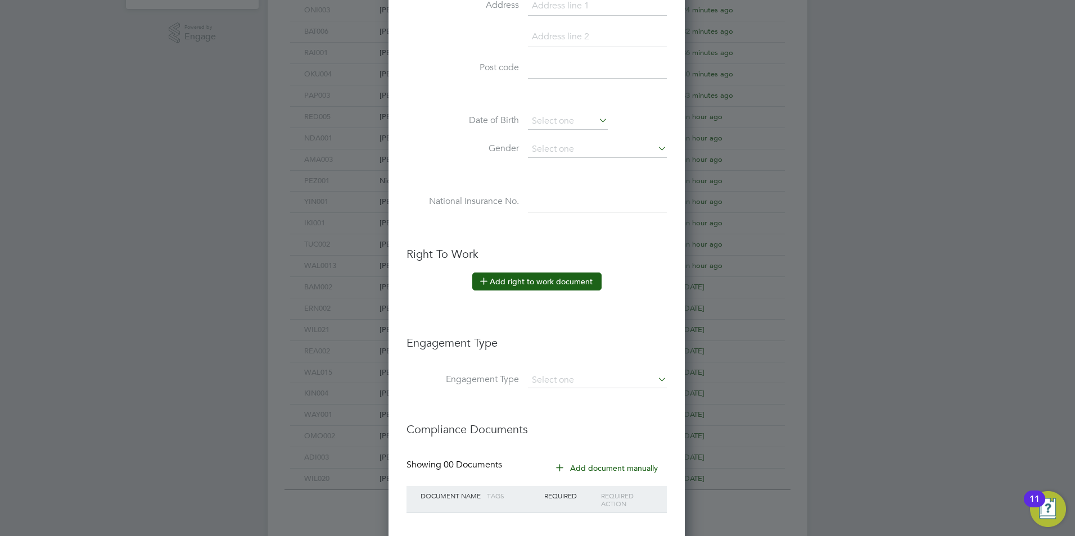
type input "BUL008"
click at [536, 277] on button "Add right to work document" at bounding box center [536, 282] width 129 height 18
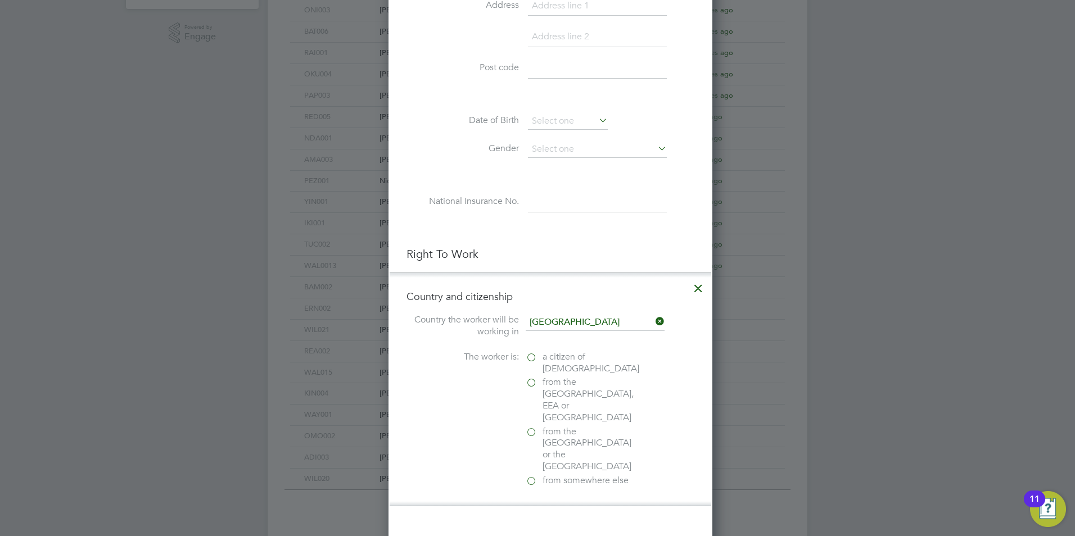
scroll to position [1120, 324]
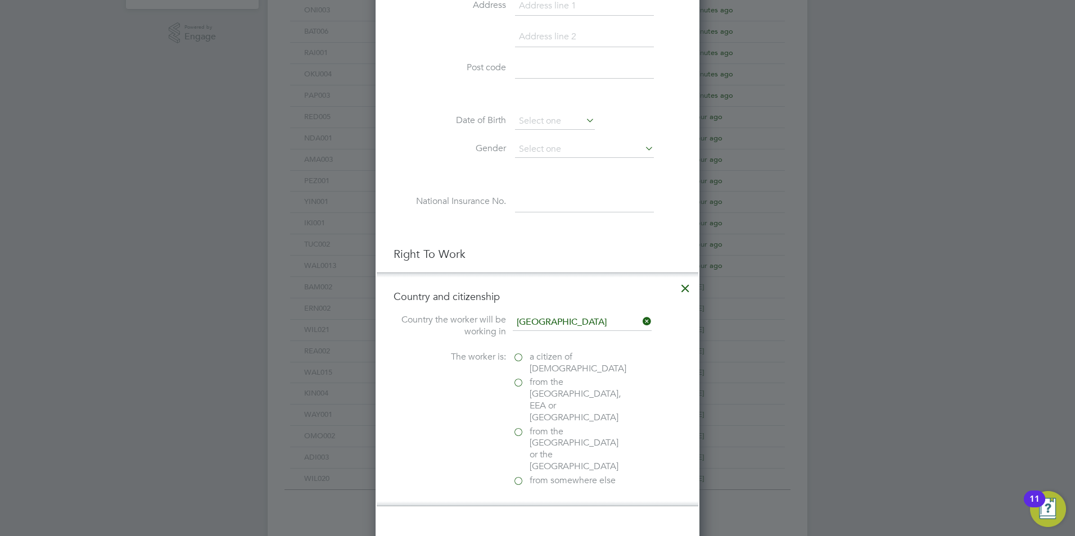
click at [515, 356] on label "a citizen of [DEMOGRAPHIC_DATA]" at bounding box center [569, 363] width 112 height 24
click at [0, 0] on input "a citizen of [DEMOGRAPHIC_DATA]" at bounding box center [0, 0] width 0 height 0
click at [537, 525] on div "Passport" at bounding box center [597, 531] width 169 height 12
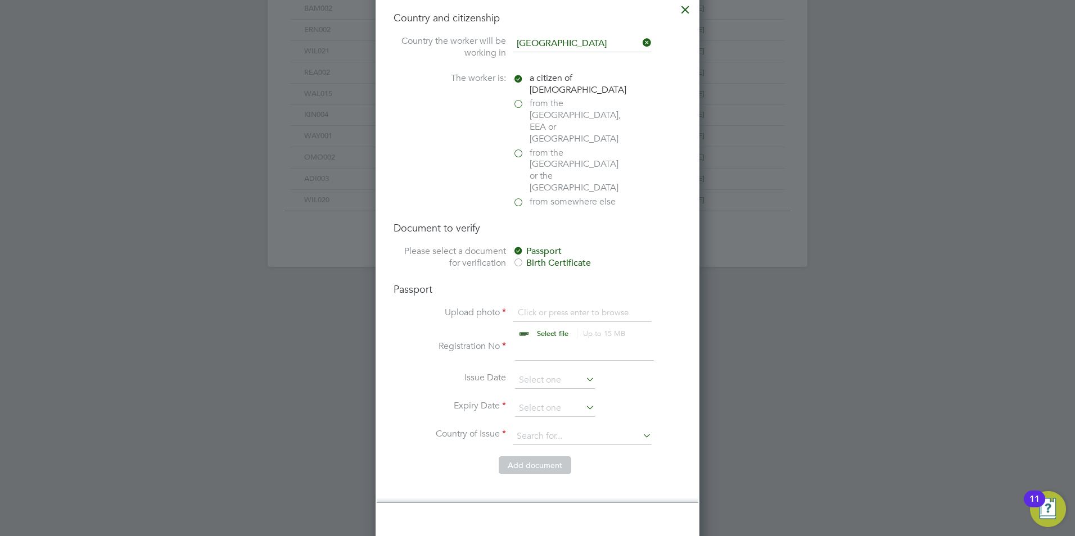
scroll to position [675, 0]
click at [541, 338] on input at bounding box center [584, 348] width 139 height 20
type input "10"
click at [544, 305] on input "file" at bounding box center [563, 322] width 177 height 34
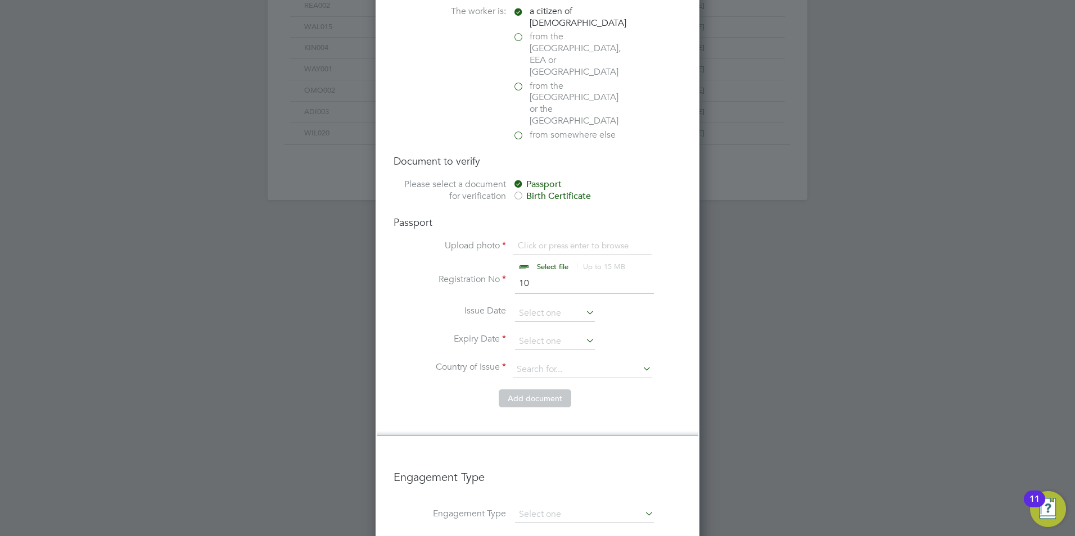
scroll to position [902, 0]
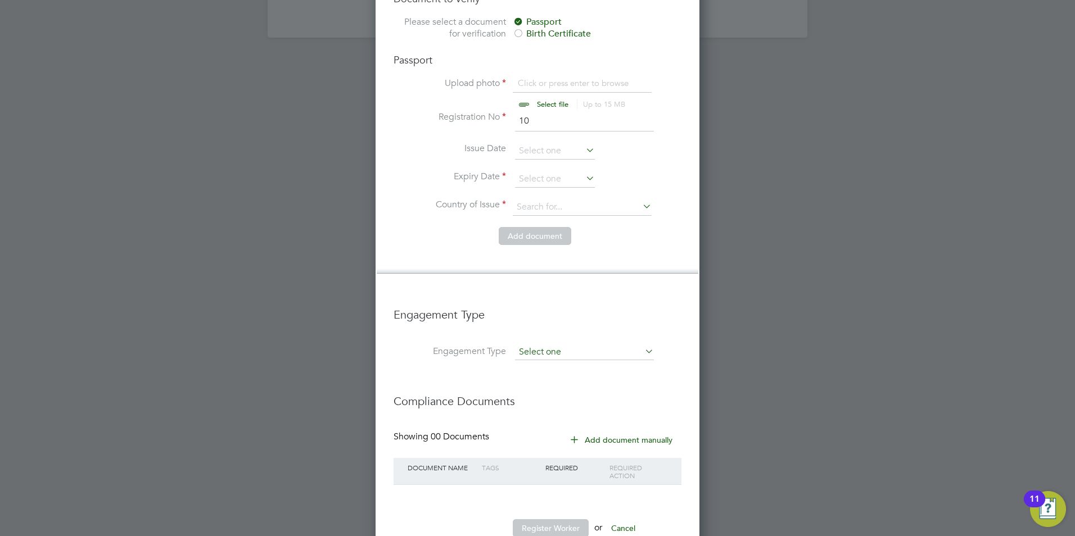
click at [564, 345] on input at bounding box center [584, 353] width 139 height 16
click at [558, 376] on li "Umbrella" at bounding box center [584, 382] width 140 height 16
type input "Umbrella"
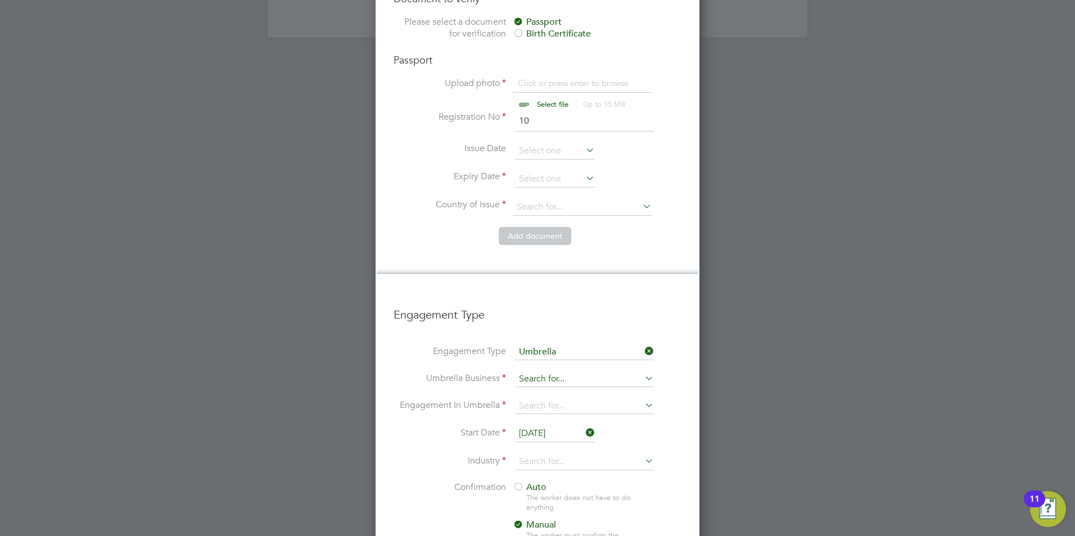
click at [558, 372] on input at bounding box center [584, 380] width 139 height 16
click at [520, 364] on b "One" at bounding box center [527, 360] width 17 height 11
type input "One Payroll Solutions Limited"
click at [521, 399] on input at bounding box center [584, 407] width 139 height 16
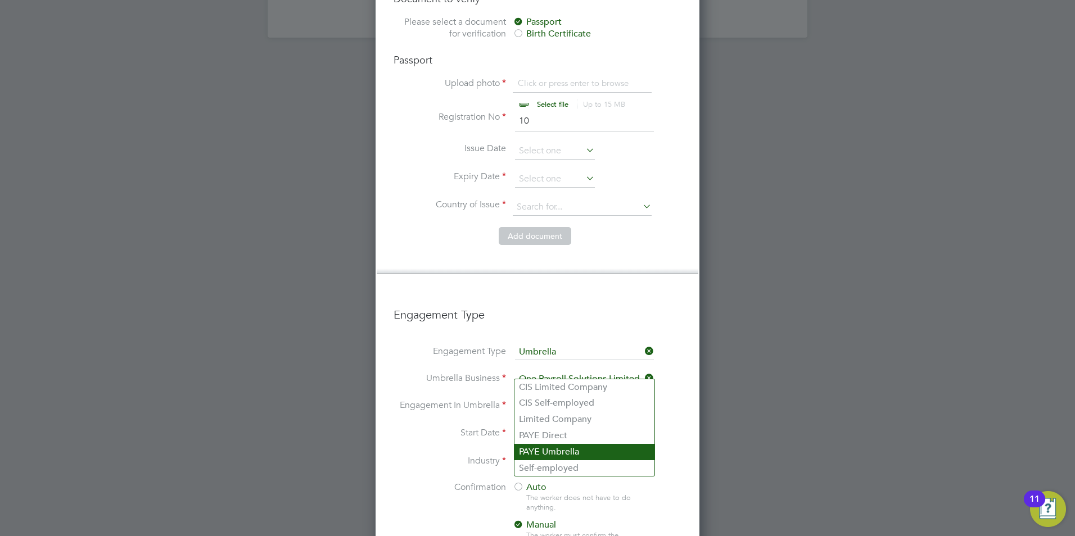
click at [568, 459] on li "PAYE Umbrella" at bounding box center [584, 452] width 140 height 16
type input "PAYE Umbrella"
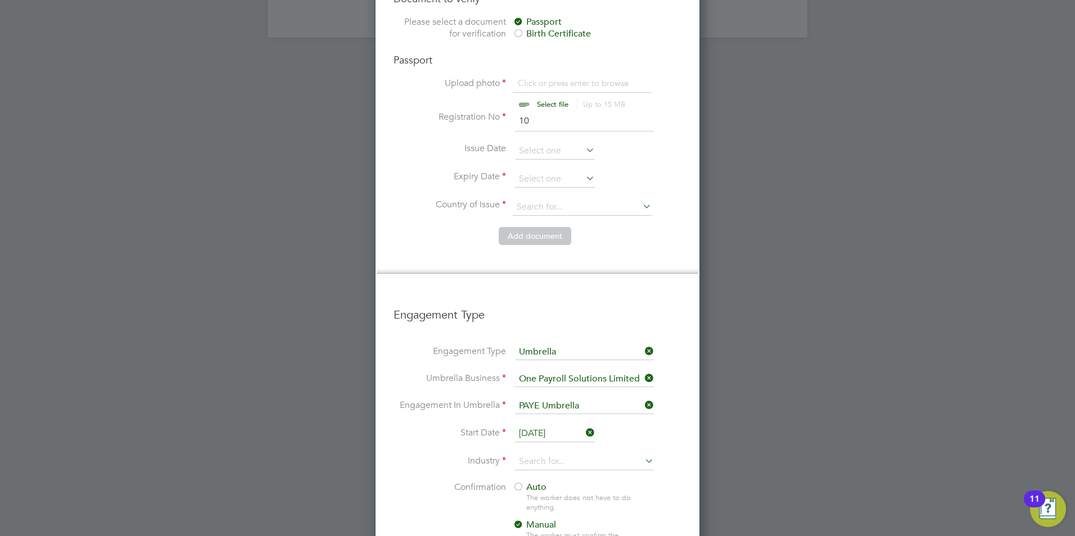
click at [534, 426] on input "[DATE]" at bounding box center [555, 434] width 80 height 17
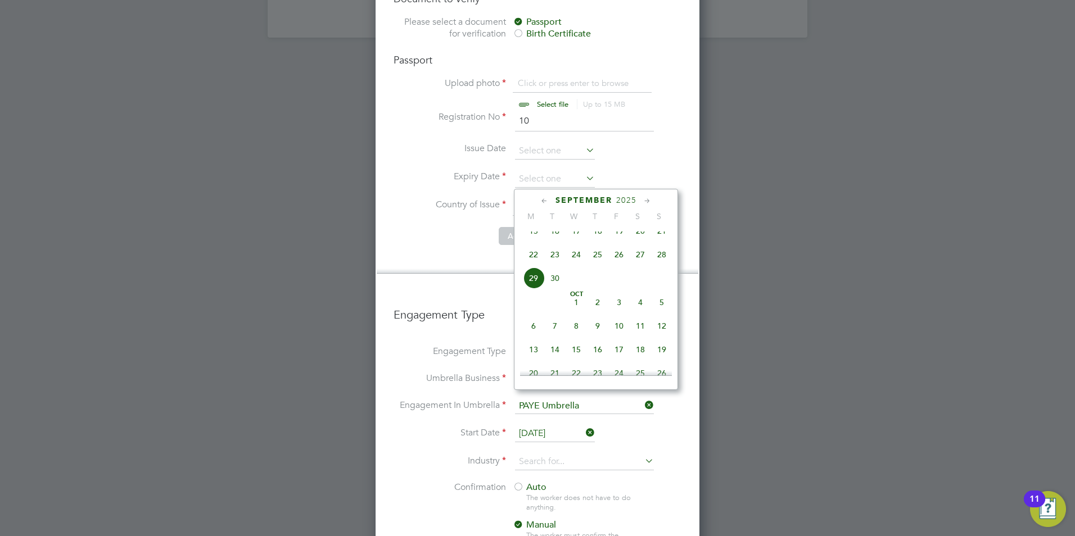
click at [536, 239] on span "15" at bounding box center [533, 230] width 21 height 21
type input "[DATE]"
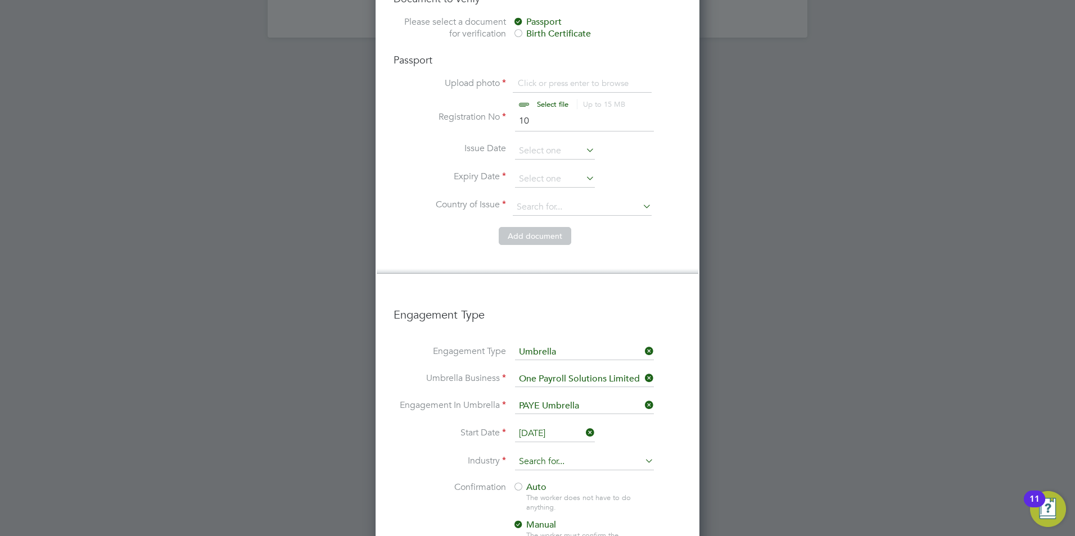
click at [547, 454] on input at bounding box center [584, 462] width 139 height 17
drag, startPoint x: 561, startPoint y: 514, endPoint x: 545, endPoint y: 485, distance: 33.4
click at [560, 512] on li "Construction" at bounding box center [584, 519] width 140 height 15
type input "Construction"
click at [526, 482] on span "Auto" at bounding box center [530, 487] width 34 height 11
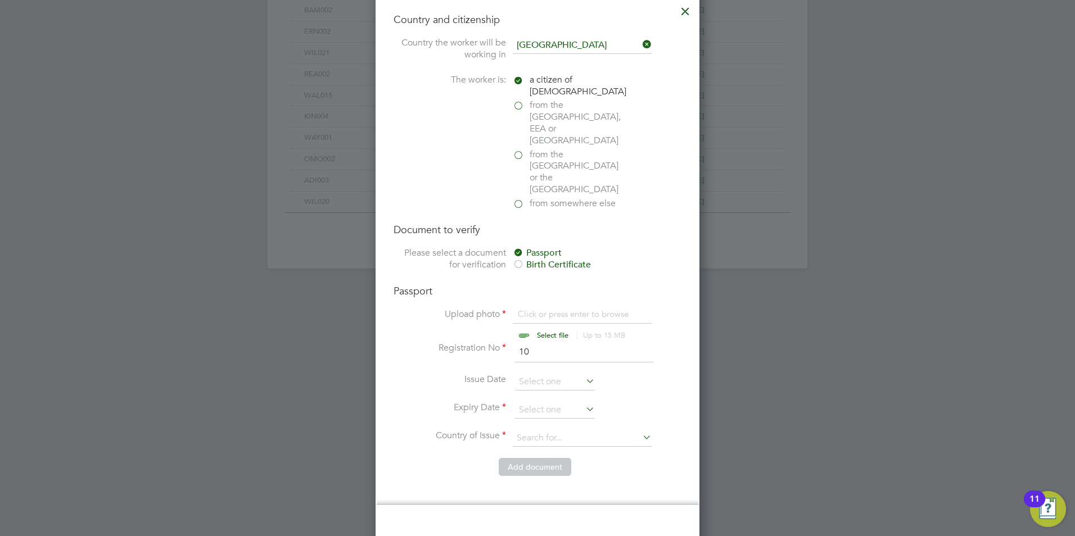
scroll to position [604, 0]
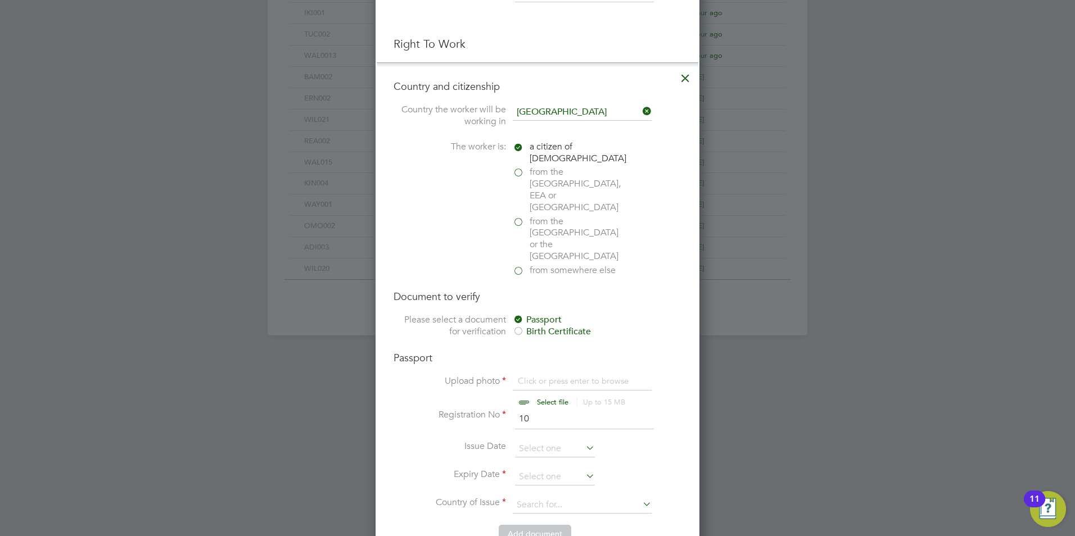
click at [685, 75] on icon at bounding box center [685, 75] width 20 height 20
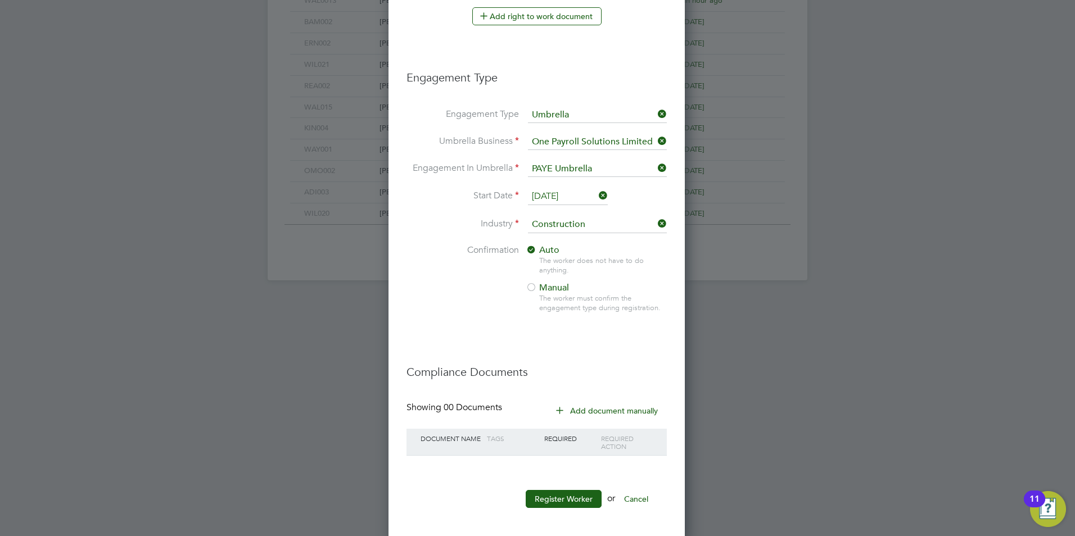
scroll to position [665, 0]
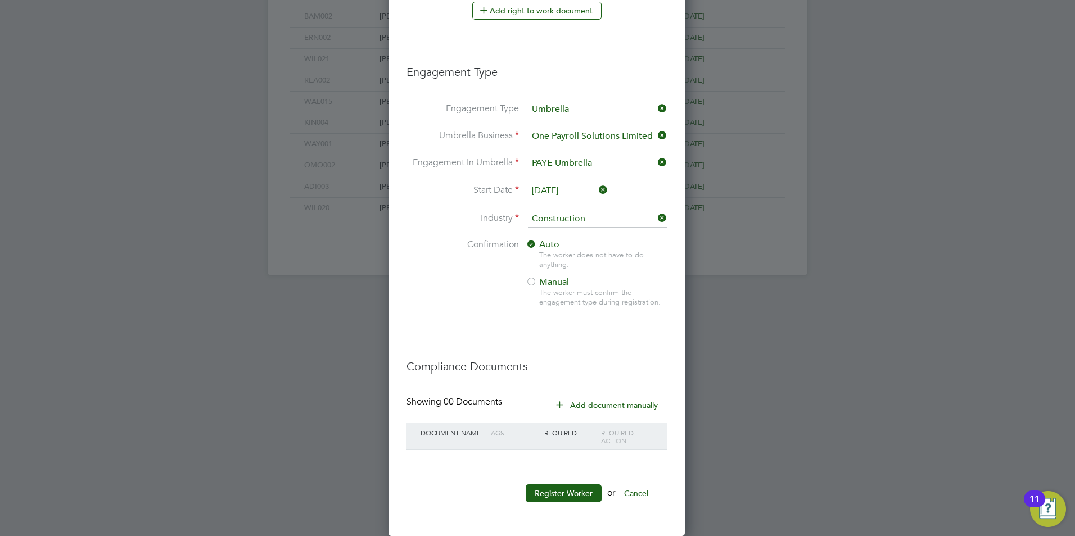
drag, startPoint x: 552, startPoint y: 472, endPoint x: 553, endPoint y: 484, distance: 11.8
click at [555, 486] on button "Register Worker" at bounding box center [564, 494] width 76 height 18
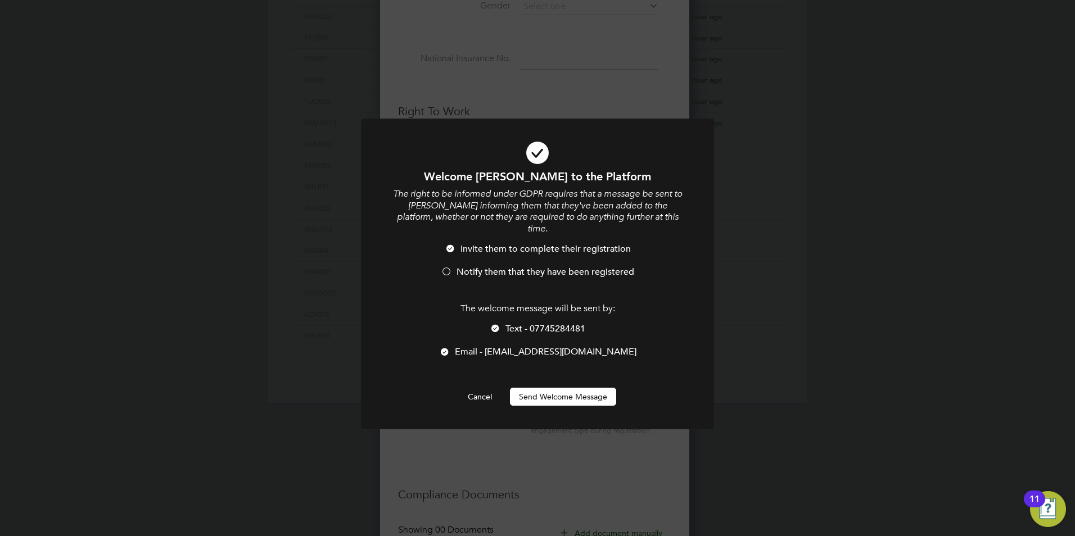
drag, startPoint x: 463, startPoint y: 256, endPoint x: 464, endPoint y: 272, distance: 15.8
click at [462, 266] on span "Notify them that they have been registered" at bounding box center [546, 271] width 178 height 11
click at [509, 323] on span "Text - 07745284481" at bounding box center [545, 328] width 80 height 11
click at [559, 388] on button "Send Welcome Message" at bounding box center [563, 397] width 106 height 18
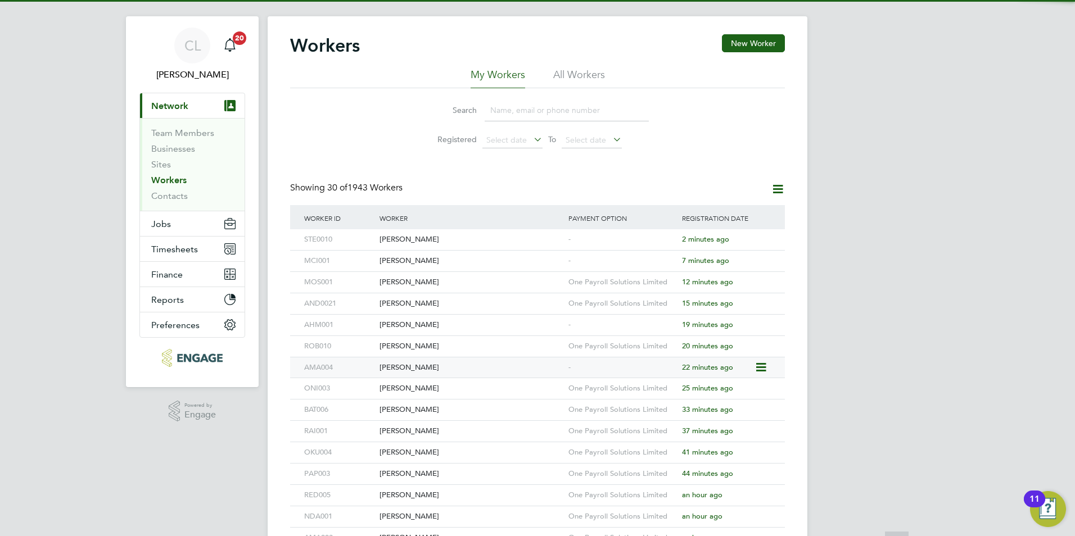
scroll to position [0, 0]
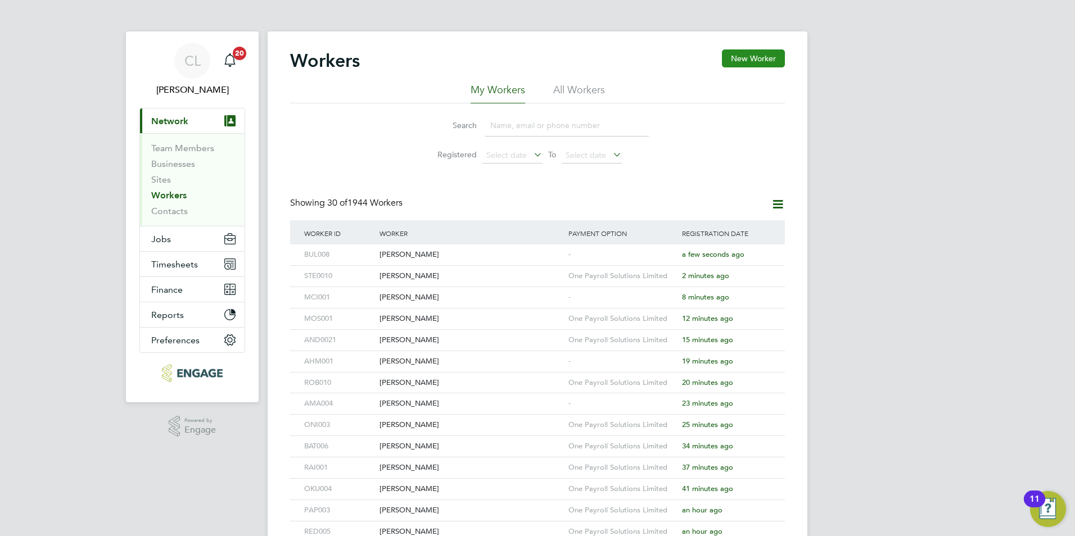
click at [731, 52] on button "New Worker" at bounding box center [753, 58] width 63 height 18
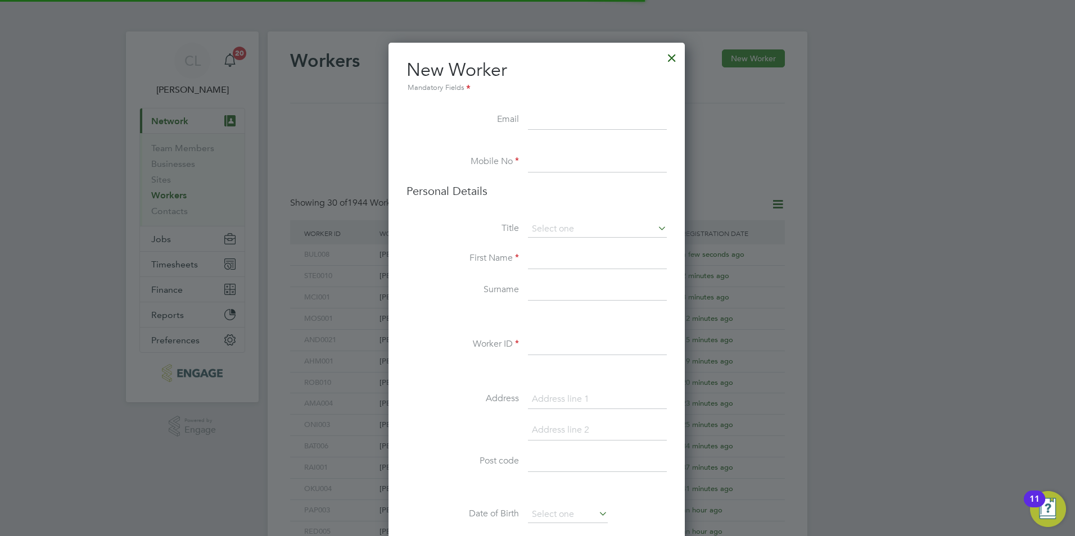
scroll to position [951, 298]
type input "J"
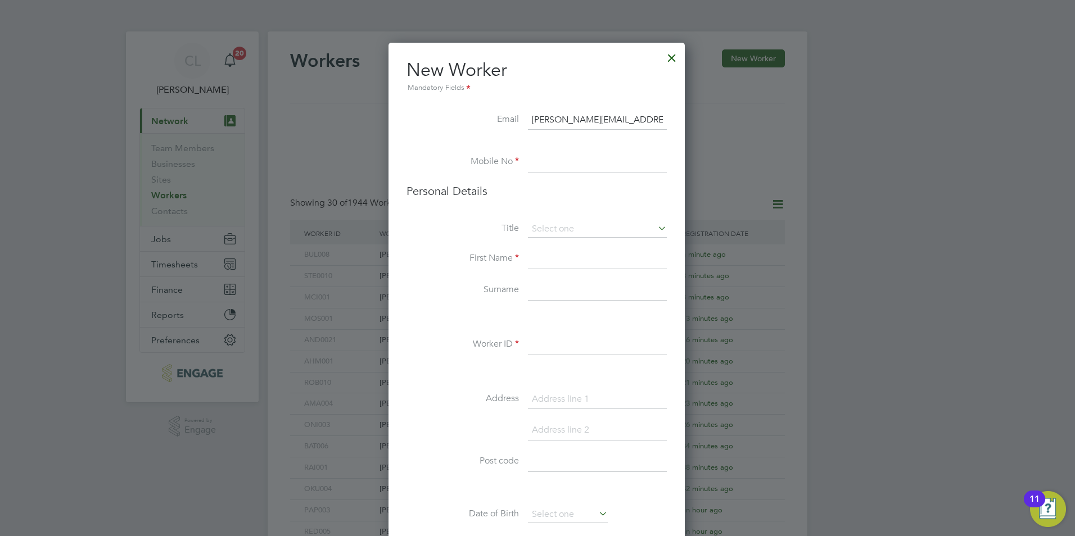
type input "[PERSON_NAME][EMAIL_ADDRESS][DOMAIN_NAME]"
click at [568, 163] on input at bounding box center [597, 162] width 139 height 20
type input "0744628947632"
click at [570, 238] on li "Title" at bounding box center [536, 235] width 260 height 28
click at [549, 231] on input at bounding box center [597, 229] width 139 height 17
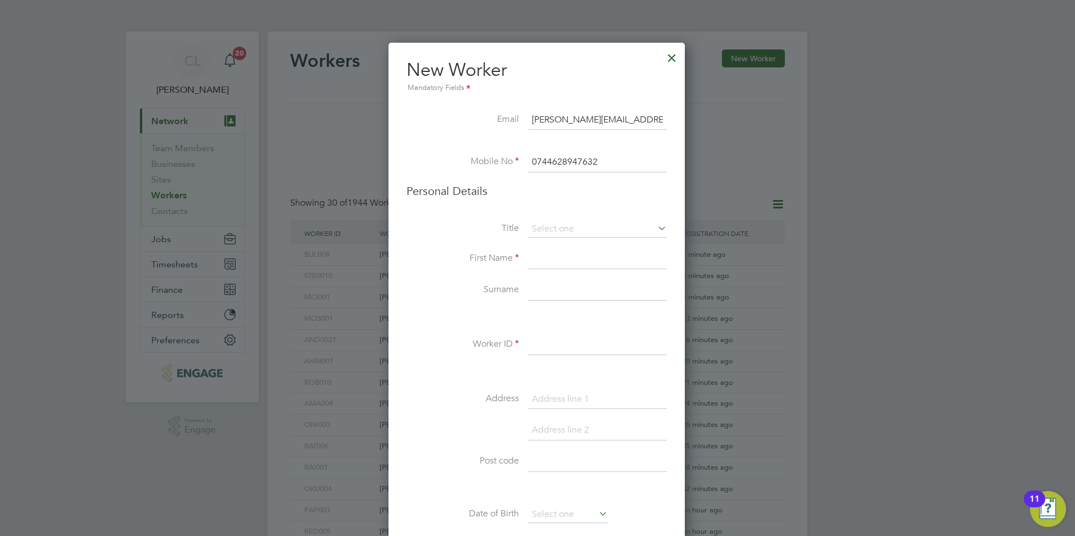
drag, startPoint x: 557, startPoint y: 246, endPoint x: 552, endPoint y: 263, distance: 17.1
click at [556, 248] on li "Mr" at bounding box center [597, 245] width 140 height 15
type input "Mr"
click at [552, 265] on input at bounding box center [597, 259] width 139 height 20
type input "[PERSON_NAME]"
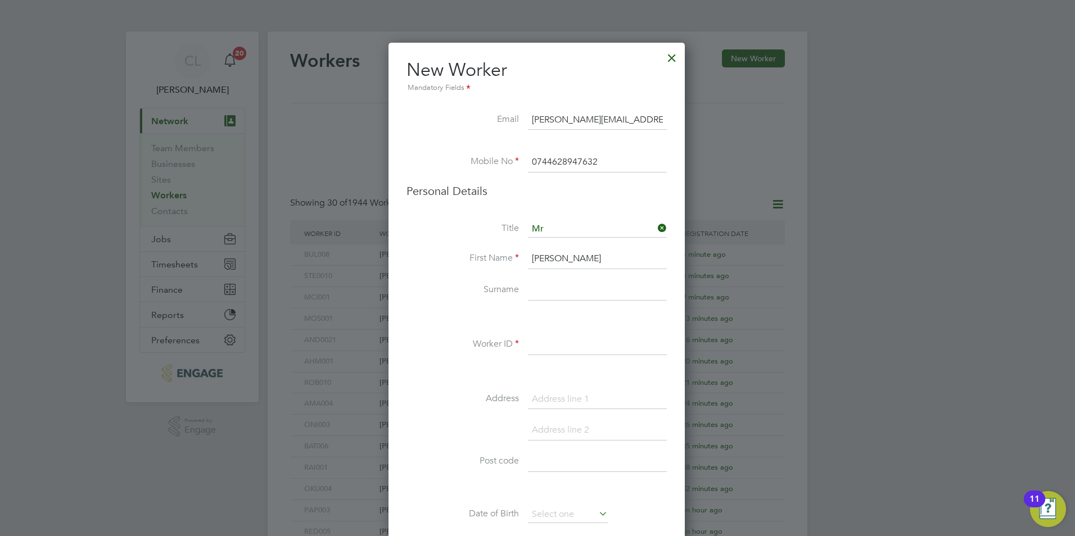
click at [546, 287] on input at bounding box center [597, 291] width 139 height 20
type input "[PERSON_NAME]"
click at [557, 345] on input at bounding box center [597, 345] width 139 height 20
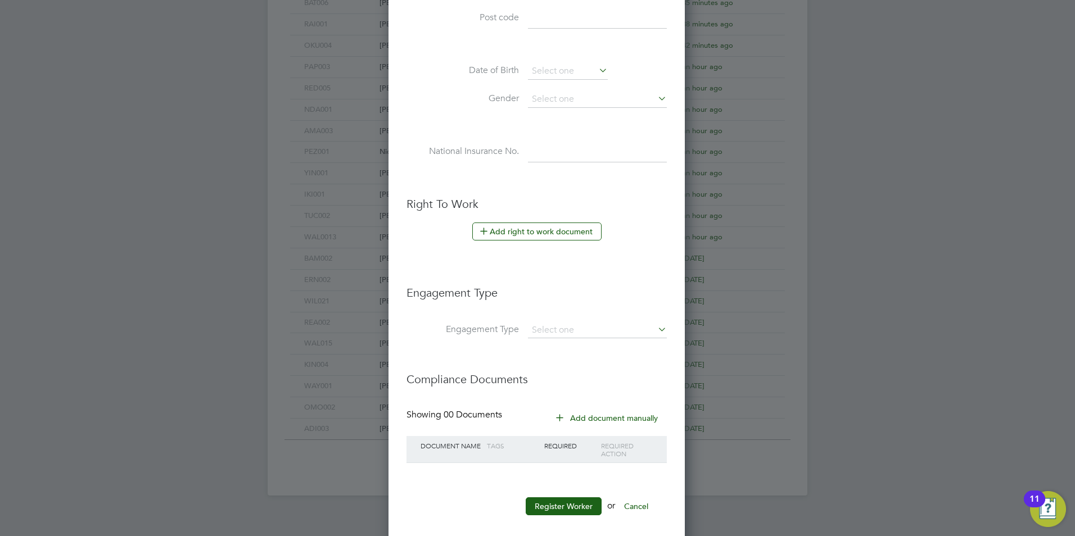
scroll to position [457, 0]
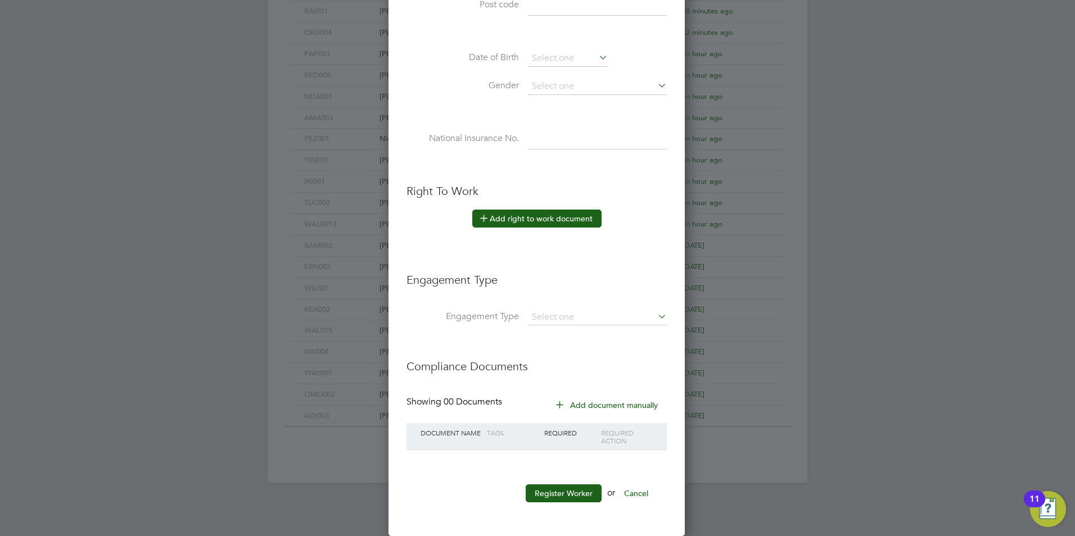
type input "BLA001"
click at [541, 216] on button "Add right to work document" at bounding box center [536, 219] width 129 height 18
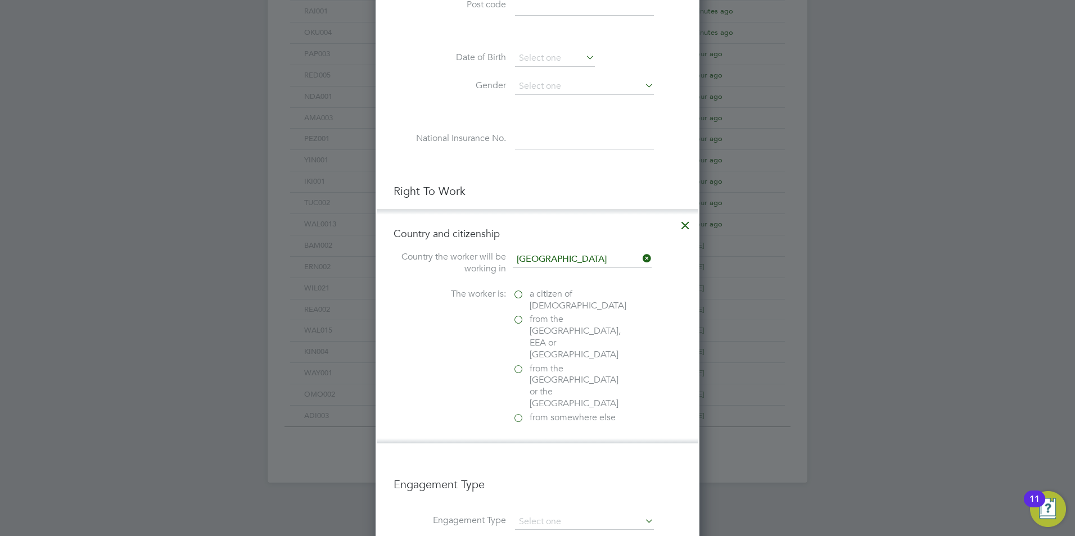
click at [531, 305] on span "a citizen of [DEMOGRAPHIC_DATA]" at bounding box center [578, 300] width 97 height 24
click at [0, 0] on input "a citizen of [DEMOGRAPHIC_DATA]" at bounding box center [0, 0] width 0 height 0
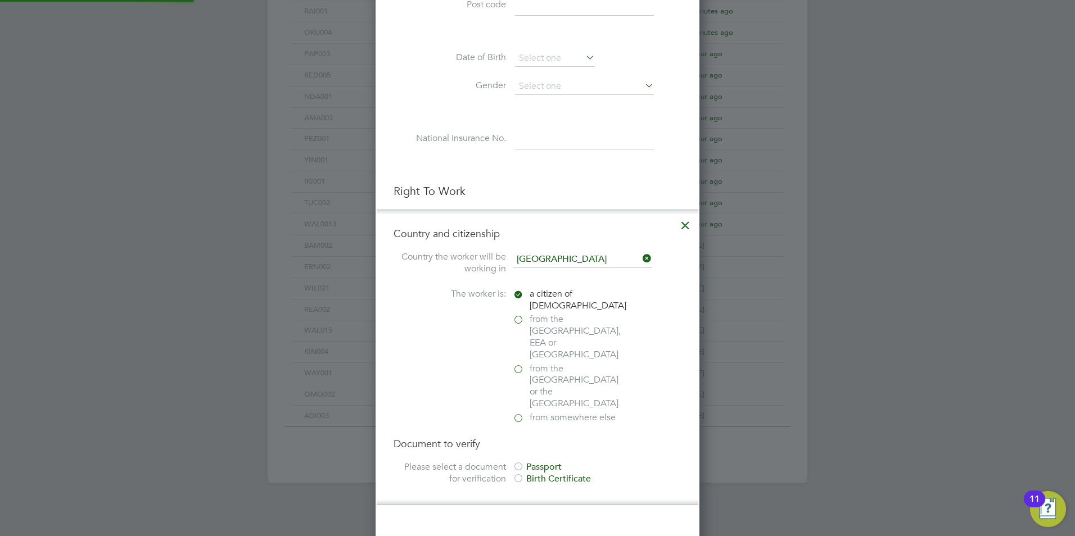
scroll to position [1181, 324]
click at [516, 462] on div at bounding box center [518, 467] width 11 height 11
click at [555, 523] on input "file" at bounding box center [563, 540] width 177 height 34
click at [687, 225] on icon at bounding box center [685, 223] width 20 height 20
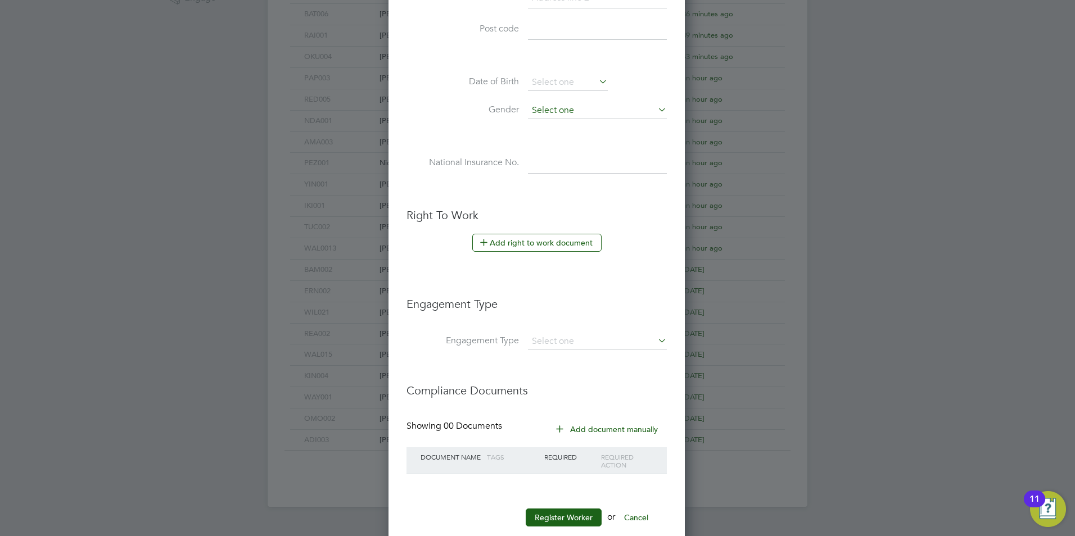
scroll to position [457, 0]
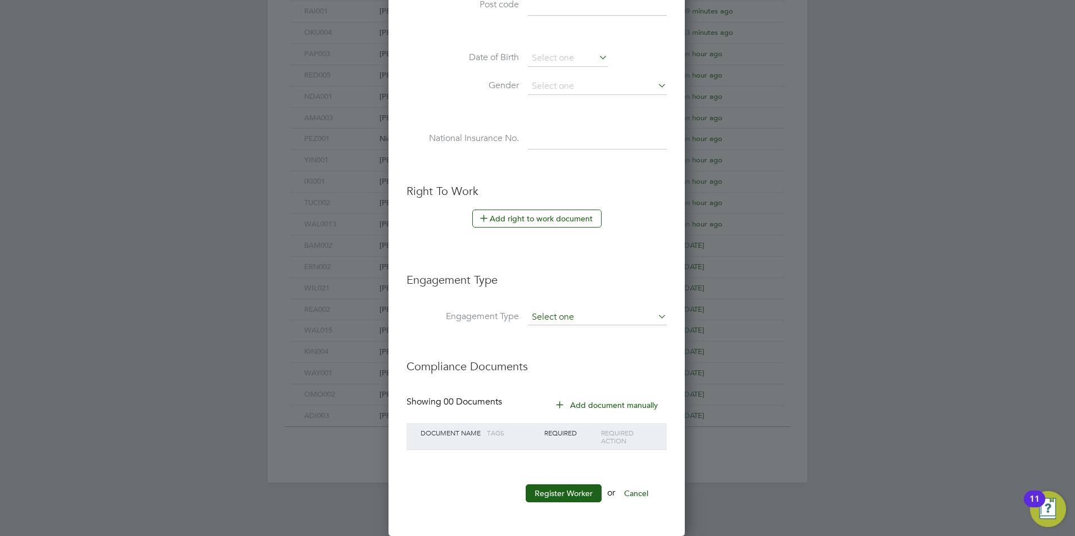
click at [574, 315] on input at bounding box center [597, 318] width 139 height 16
click at [569, 376] on li "Umbrella" at bounding box center [597, 382] width 140 height 16
type input "Umbrella"
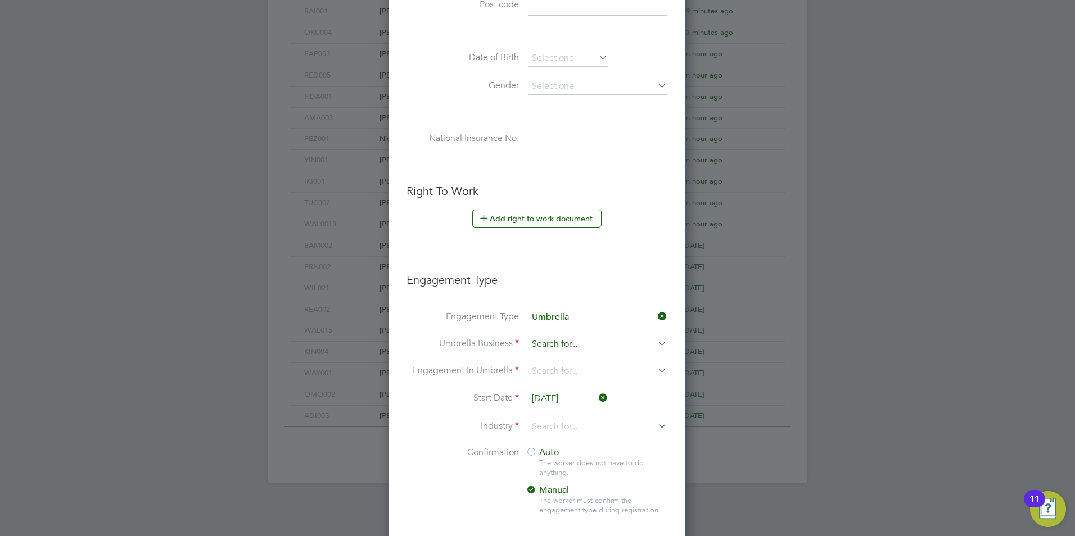
click at [585, 347] on input at bounding box center [597, 345] width 139 height 16
click at [542, 365] on b "One" at bounding box center [540, 360] width 17 height 11
type input "One Payroll Solutions Limited"
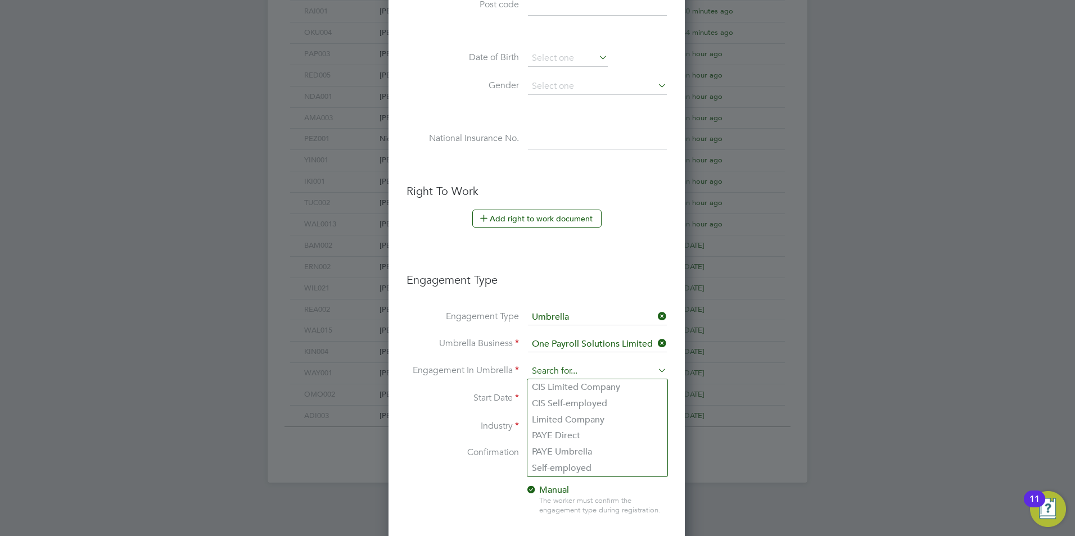
click at [540, 367] on input at bounding box center [597, 372] width 139 height 16
click at [558, 454] on li "PAYE Umbrella" at bounding box center [597, 452] width 140 height 16
type input "PAYE Umbrella"
drag, startPoint x: 544, startPoint y: 395, endPoint x: 489, endPoint y: 318, distance: 94.7
click at [543, 394] on input "[DATE]" at bounding box center [568, 399] width 80 height 17
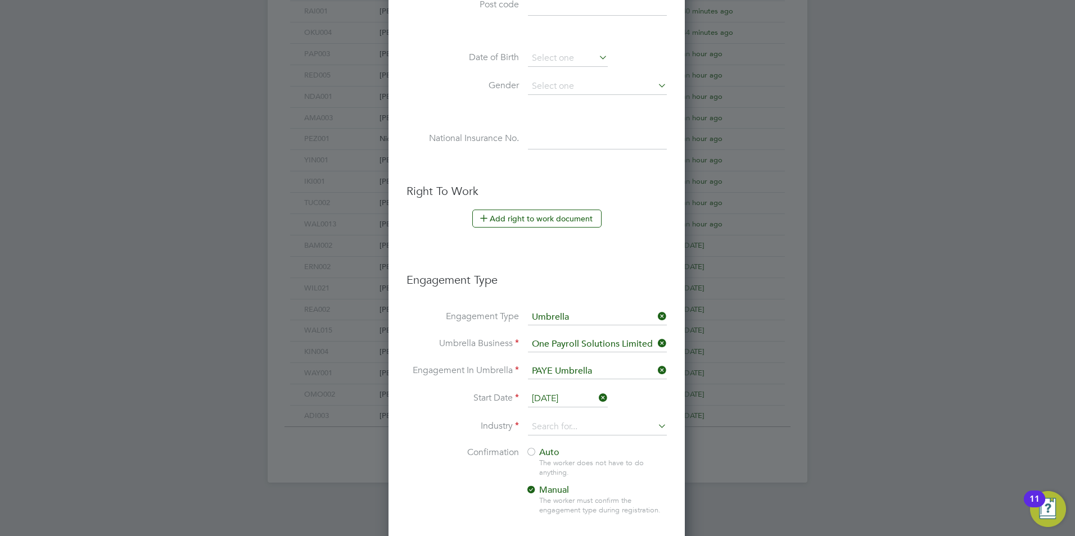
scroll to position [438, 0]
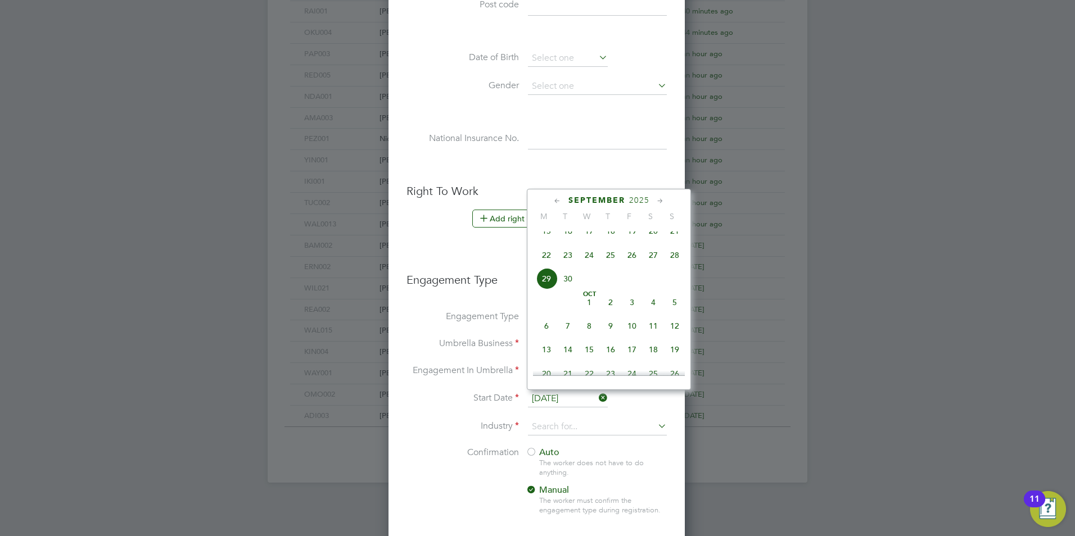
click at [544, 237] on span "15" at bounding box center [546, 230] width 21 height 21
type input "[DATE]"
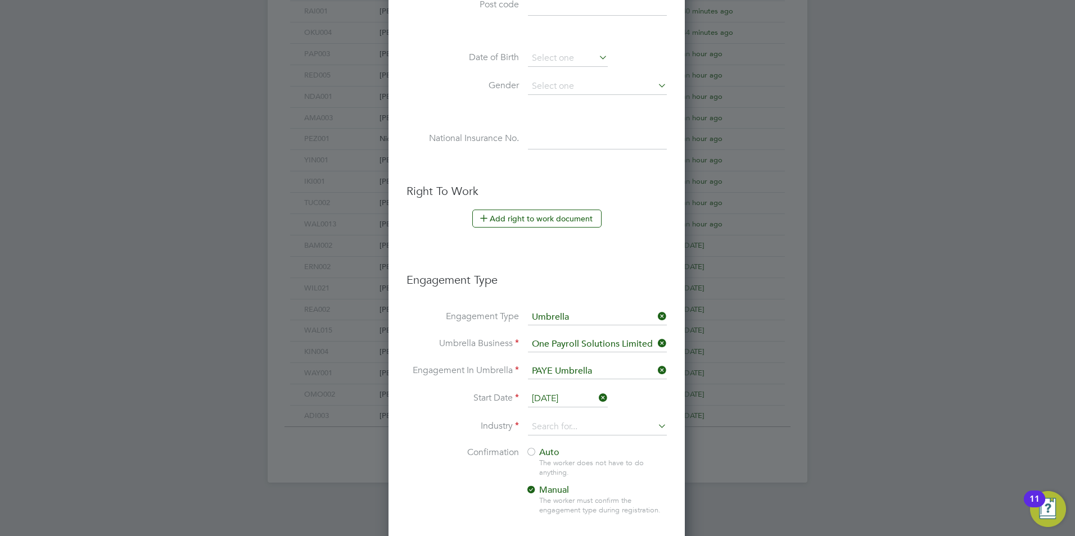
click at [539, 441] on li "Industry" at bounding box center [536, 433] width 260 height 28
click at [548, 429] on input at bounding box center [597, 427] width 139 height 17
click at [564, 512] on li "Construction" at bounding box center [597, 519] width 140 height 15
type input "Construction"
click at [536, 448] on div at bounding box center [531, 453] width 11 height 11
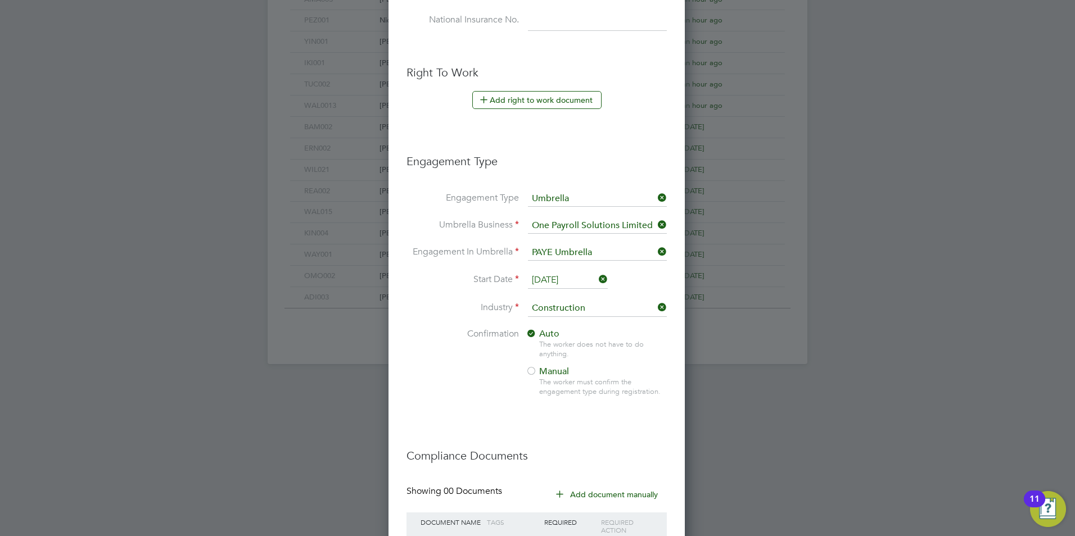
scroll to position [665, 0]
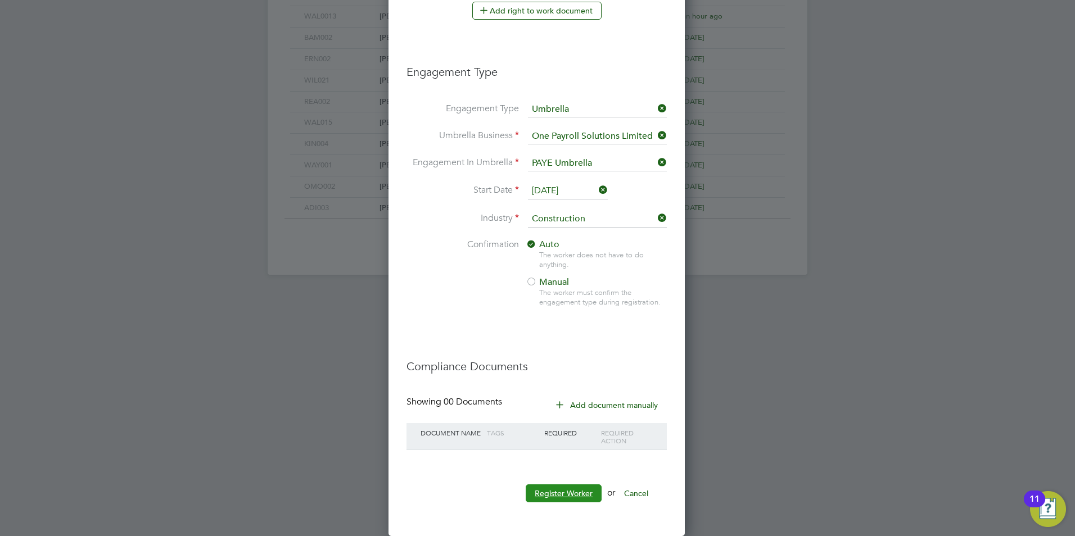
click at [559, 496] on button "Register Worker" at bounding box center [564, 494] width 76 height 18
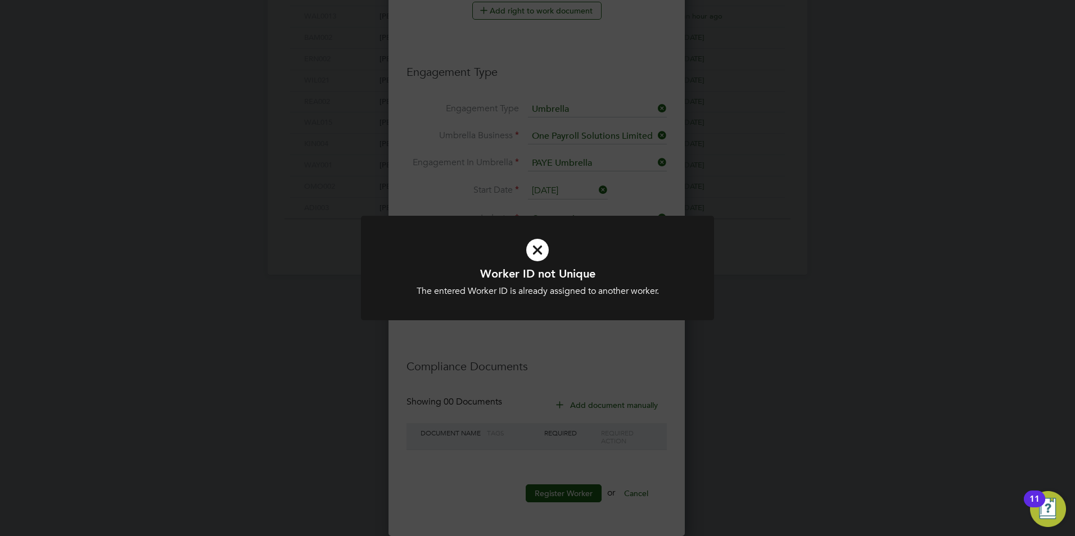
scroll to position [1159, 298]
click at [551, 63] on div "Worker ID not Unique The entered Worker ID is already assigned to another worke…" at bounding box center [537, 268] width 1075 height 536
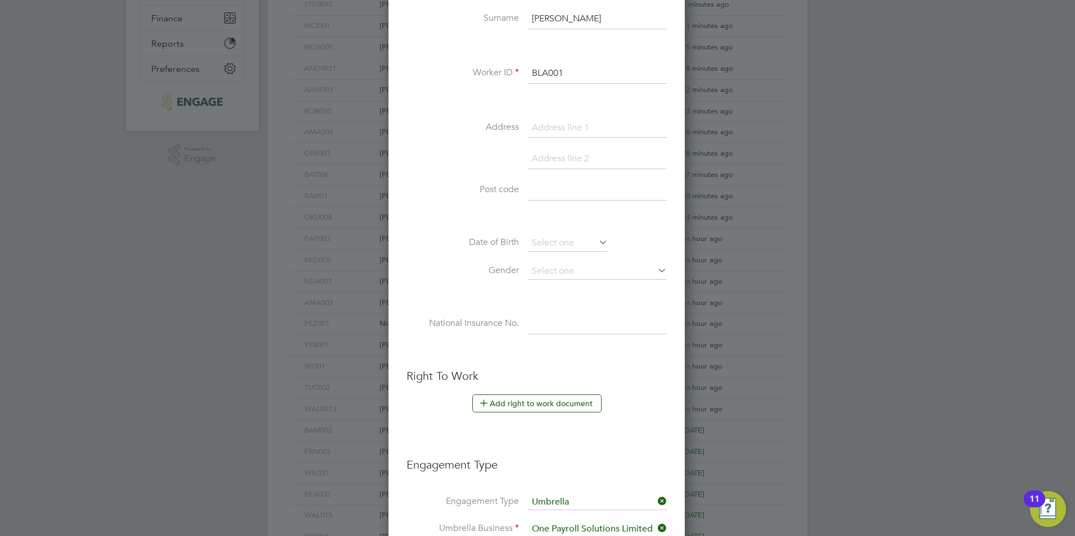
scroll to position [112, 0]
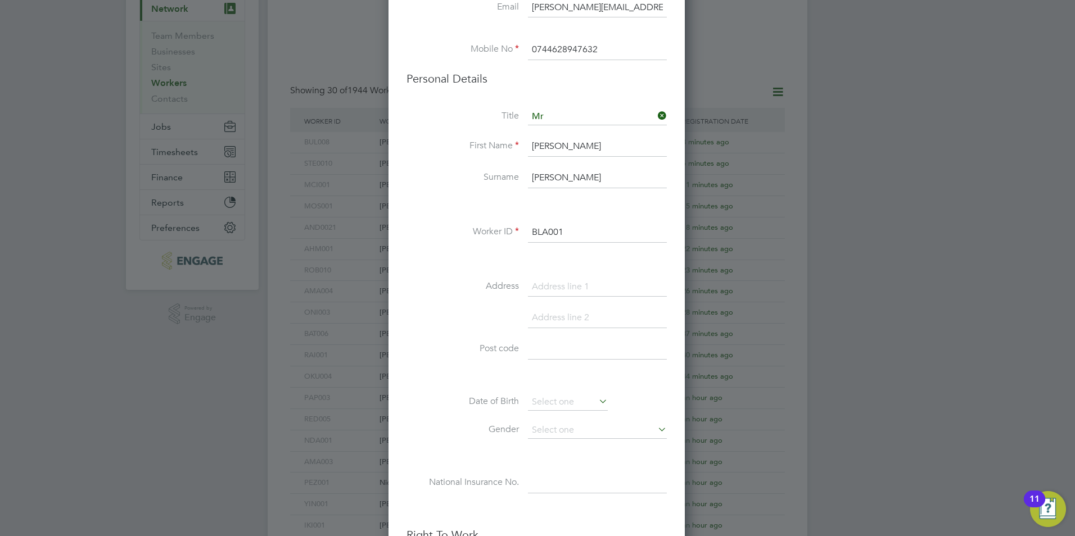
drag, startPoint x: 571, startPoint y: 232, endPoint x: 578, endPoint y: 240, distance: 10.8
click at [576, 237] on input "BLA001" at bounding box center [597, 233] width 139 height 20
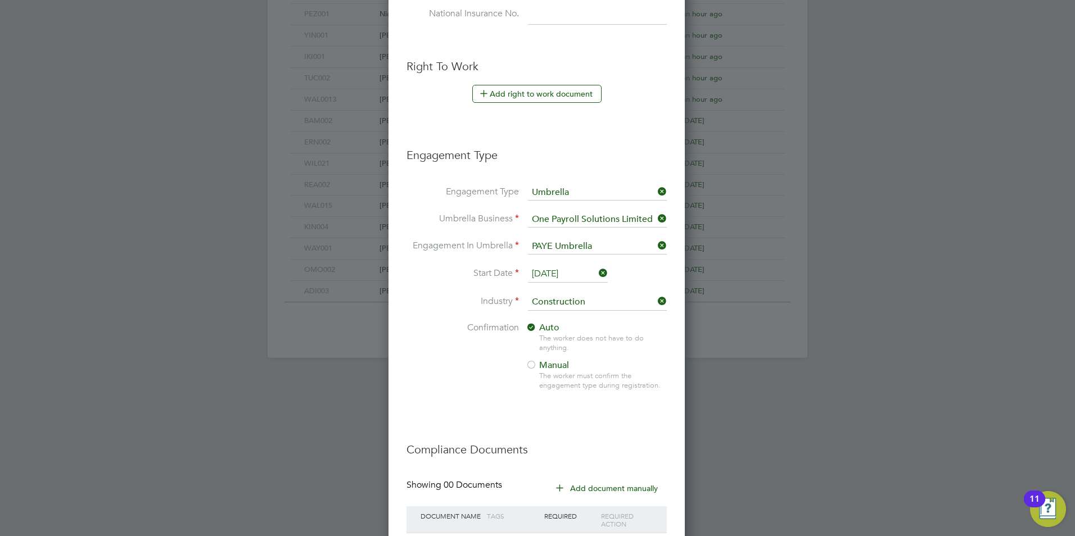
scroll to position [665, 0]
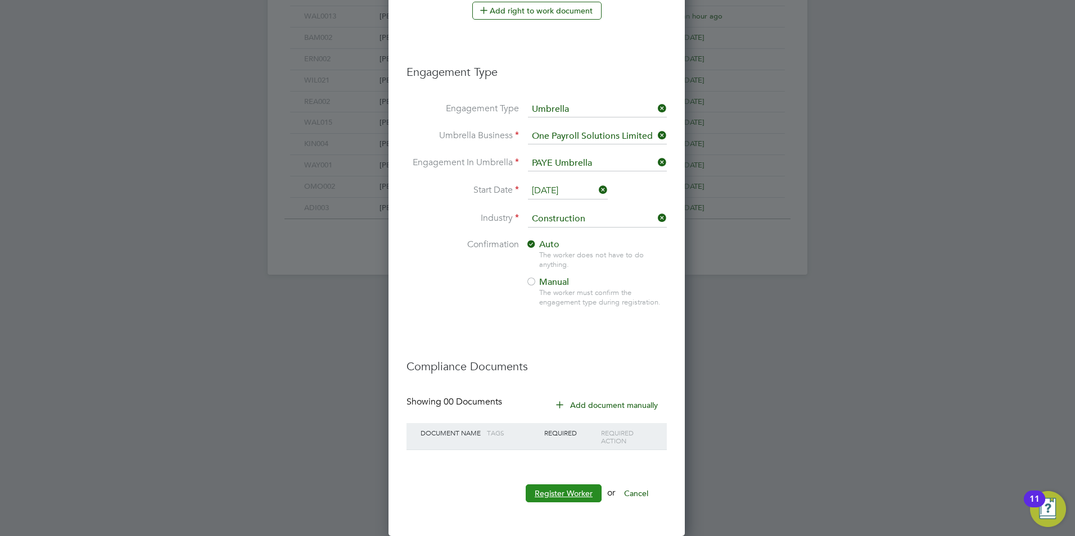
click at [560, 499] on button "Register Worker" at bounding box center [564, 494] width 76 height 18
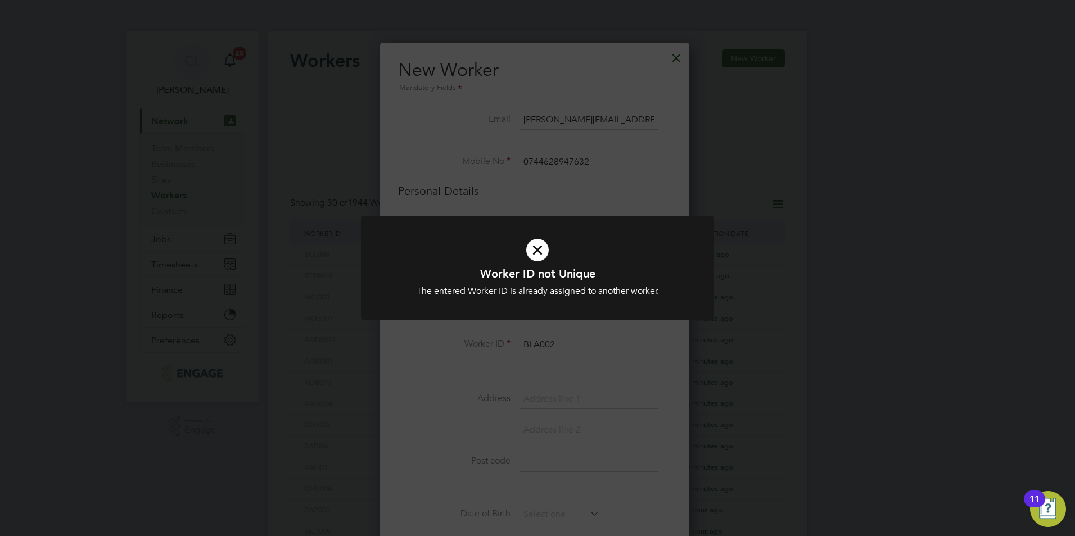
scroll to position [1159, 298]
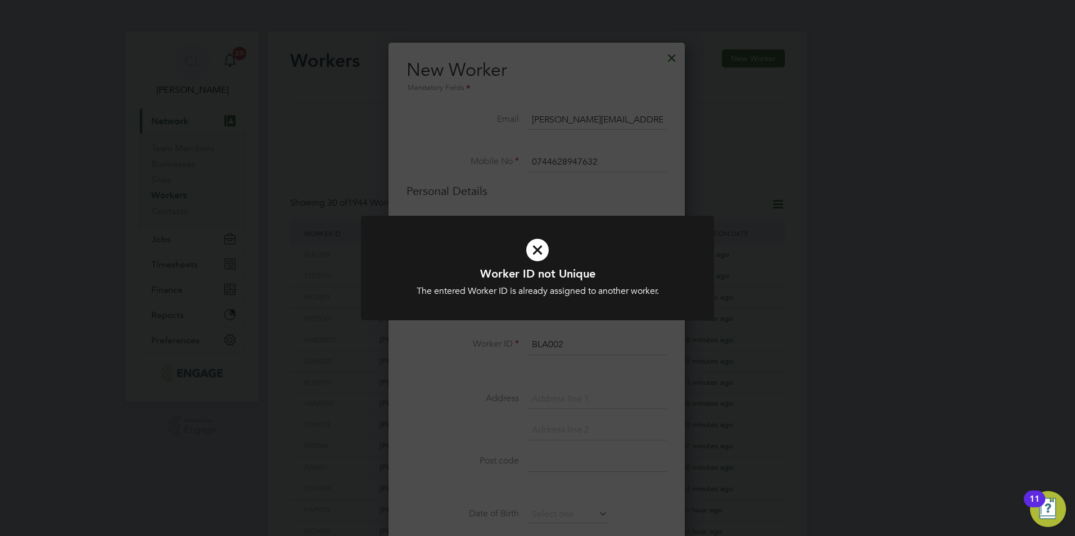
click at [528, 286] on div "The entered Worker ID is already assigned to another worker." at bounding box center [537, 292] width 292 height 12
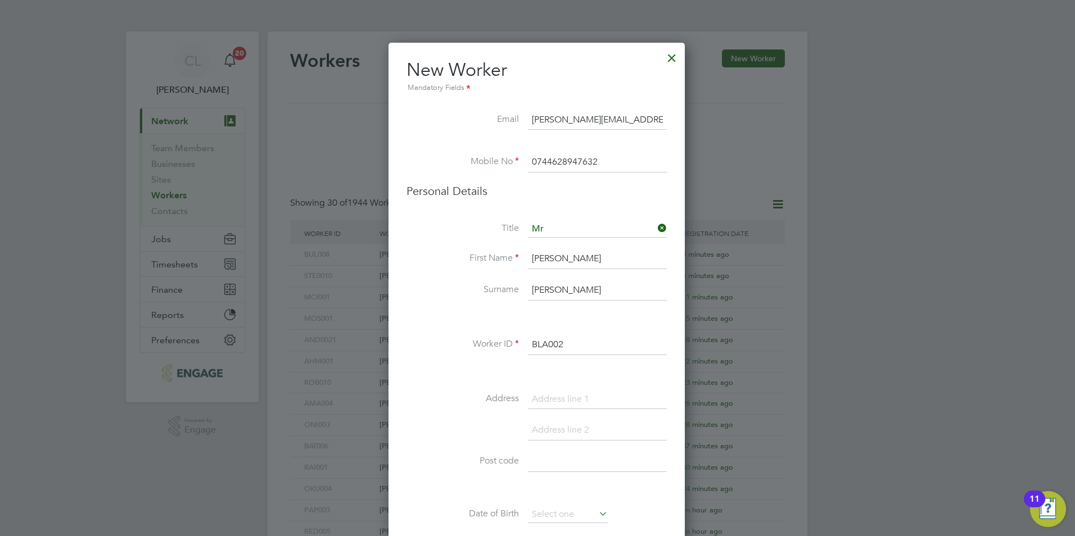
click at [621, 344] on input "BLA002" at bounding box center [597, 345] width 139 height 20
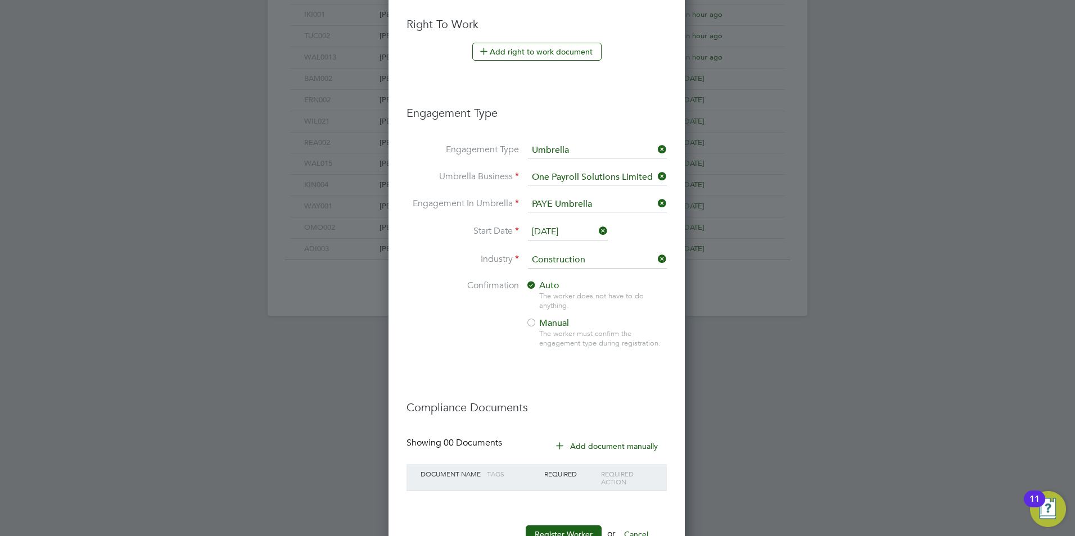
scroll to position [665, 0]
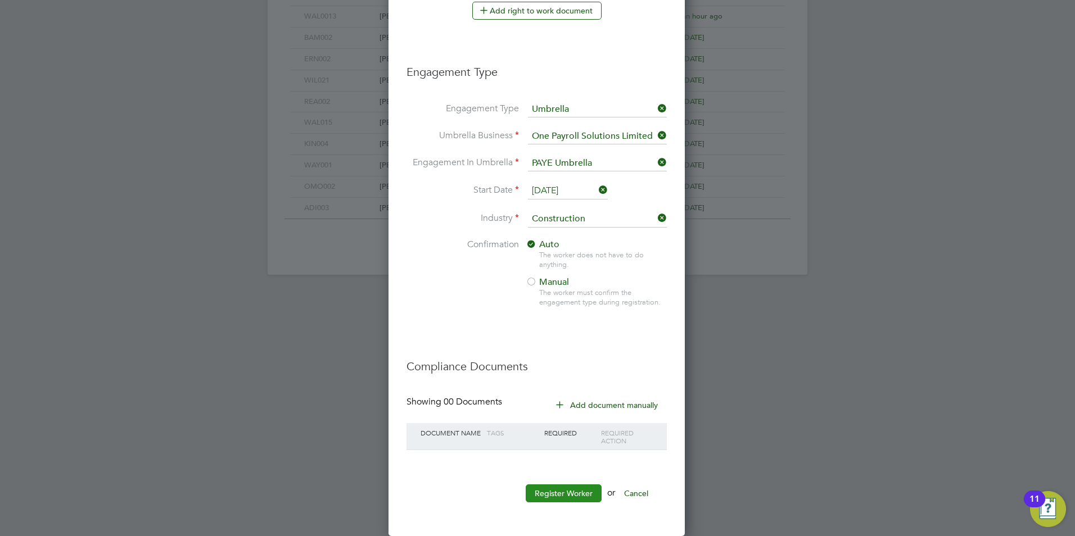
type input "BLA0010"
drag, startPoint x: 541, startPoint y: 501, endPoint x: 544, endPoint y: 494, distance: 7.5
click at [544, 496] on button "Register Worker" at bounding box center [564, 494] width 76 height 18
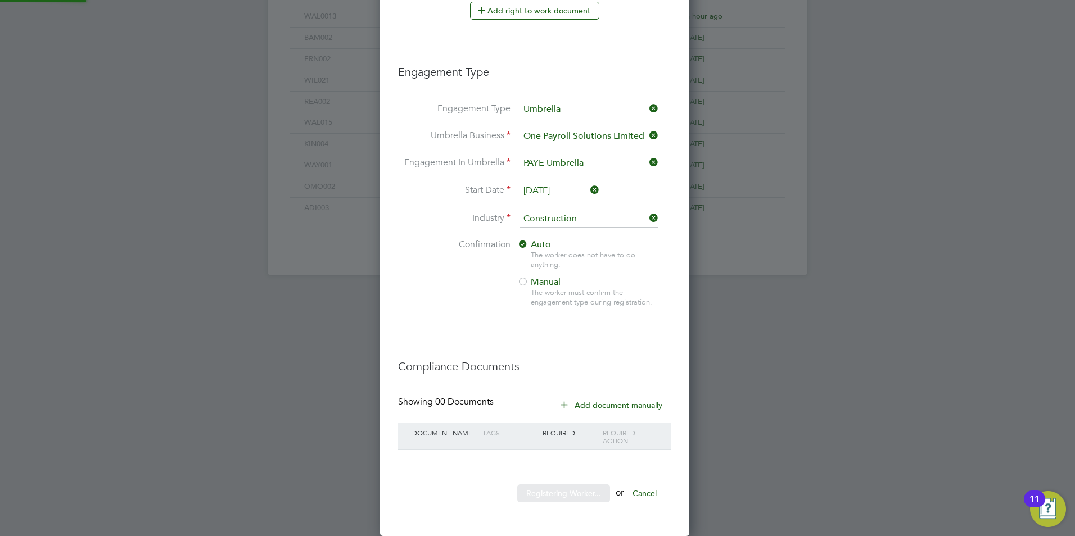
scroll to position [1159, 315]
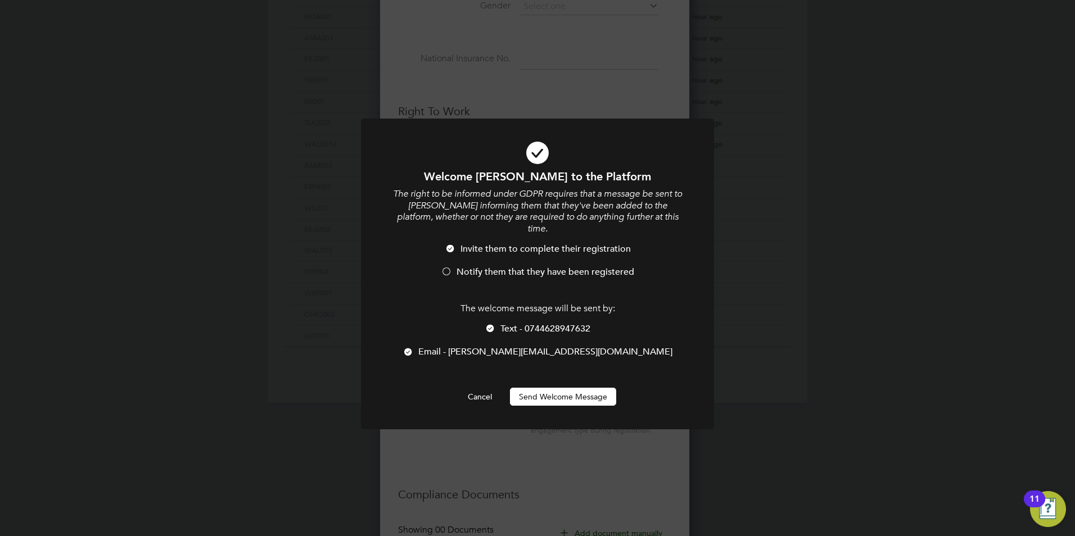
click at [507, 266] on span "Notify them that they have been registered" at bounding box center [546, 271] width 178 height 11
click at [536, 310] on div "The welcome message will be sent by: Text - 0744628947632 Email - [PERSON_NAME]…" at bounding box center [537, 336] width 292 height 66
click at [538, 323] on span "Text - 0744628947632" at bounding box center [545, 328] width 90 height 11
click at [541, 388] on button "Send Welcome Message" at bounding box center [563, 397] width 106 height 18
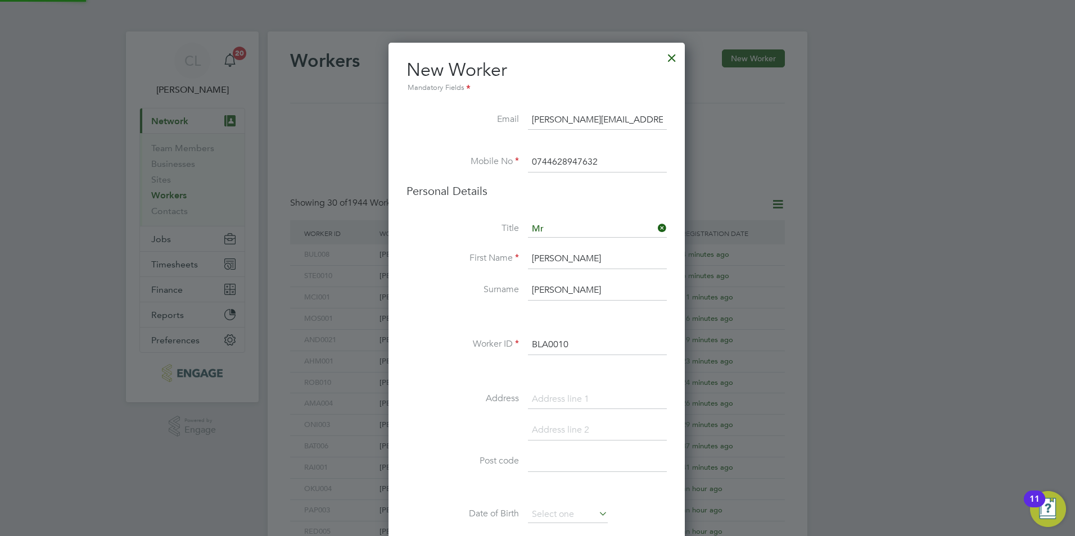
scroll to position [536, 0]
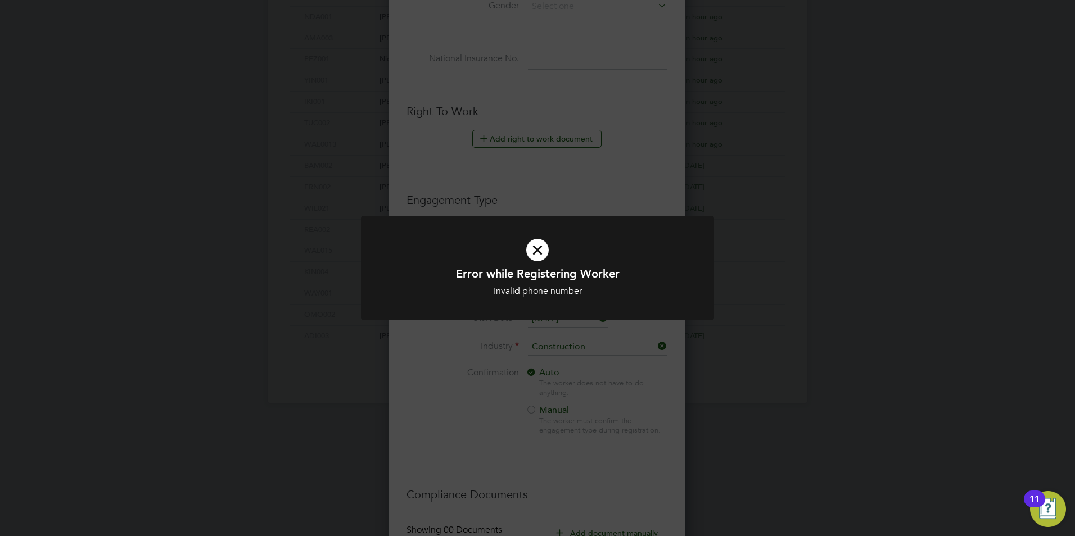
click at [601, 211] on div "Error while Registering Worker Invalid phone number Cancel Okay" at bounding box center [537, 268] width 1075 height 536
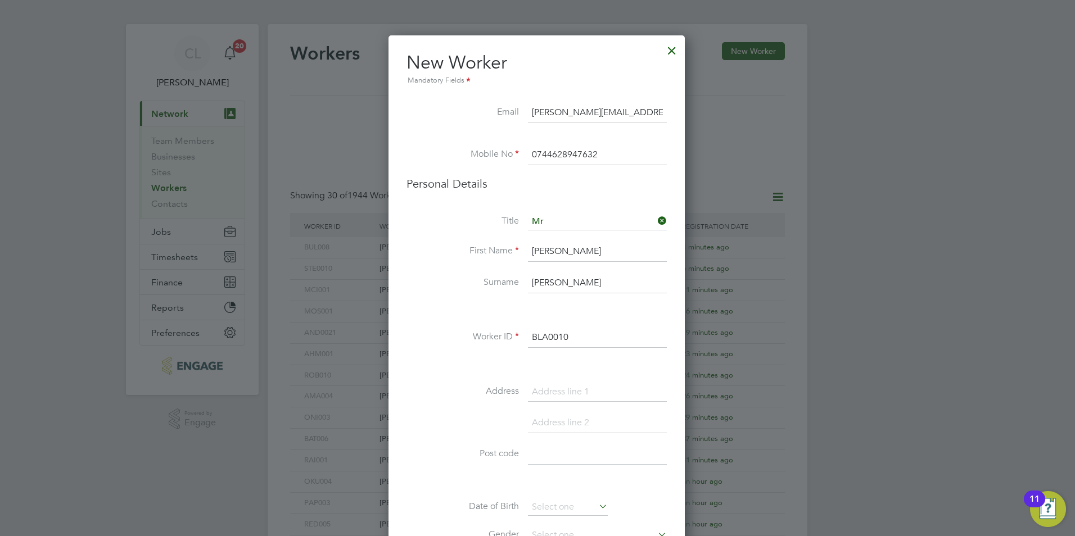
scroll to position [0, 0]
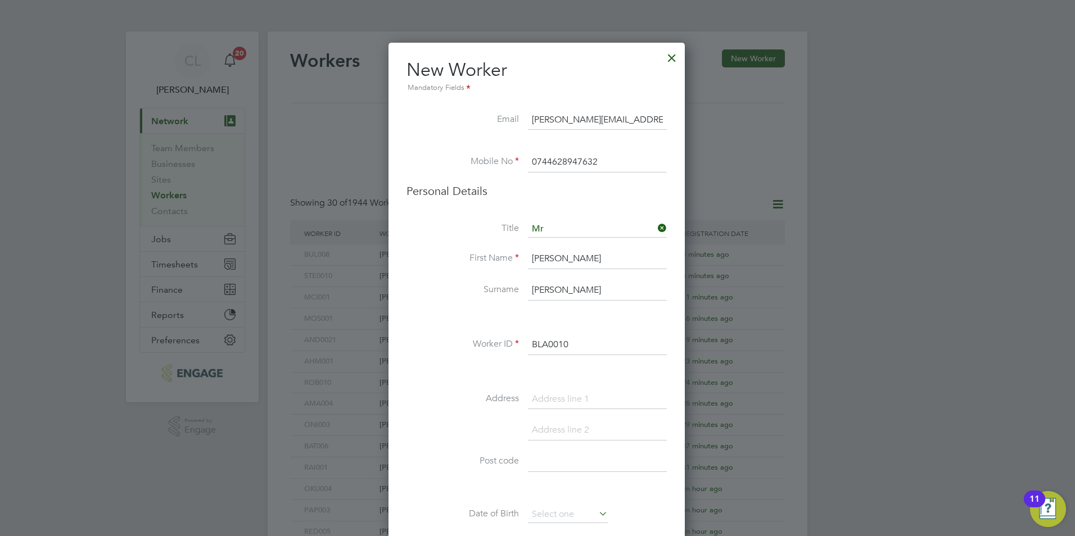
drag, startPoint x: 605, startPoint y: 163, endPoint x: 617, endPoint y: 164, distance: 11.9
click at [615, 162] on input "0744628947632" at bounding box center [597, 162] width 139 height 20
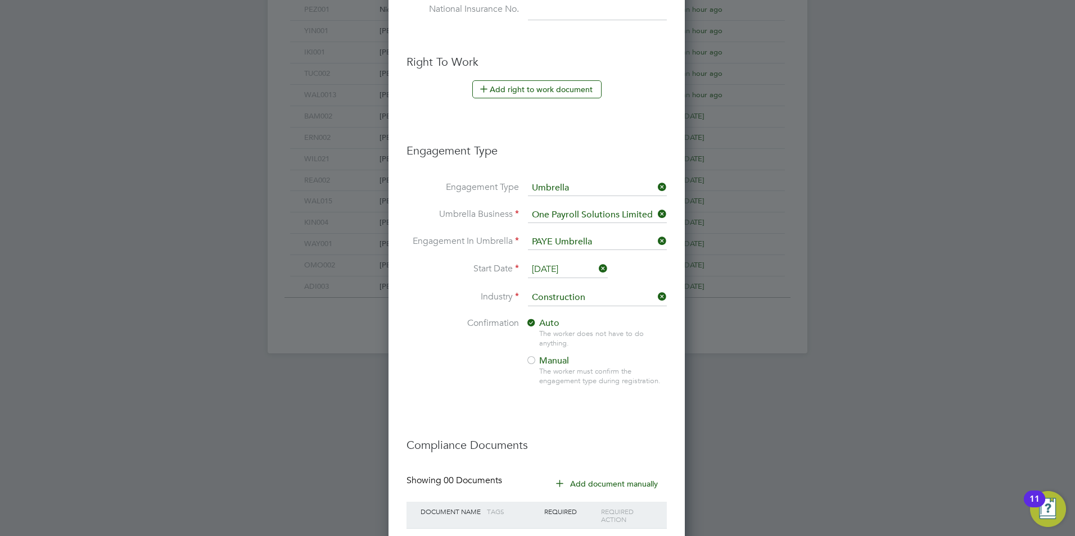
scroll to position [665, 0]
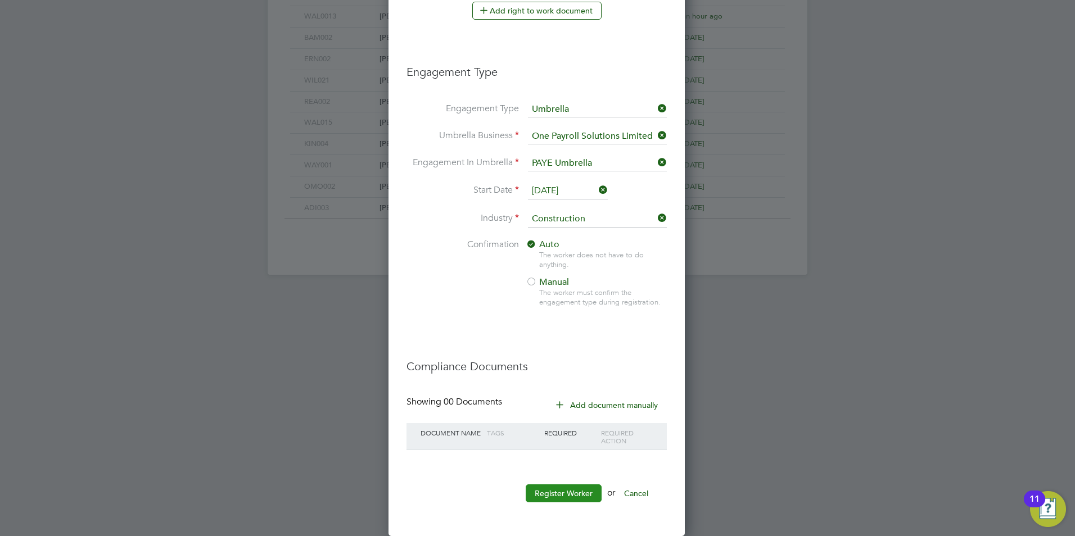
click at [577, 495] on button "Register Worker" at bounding box center [564, 494] width 76 height 18
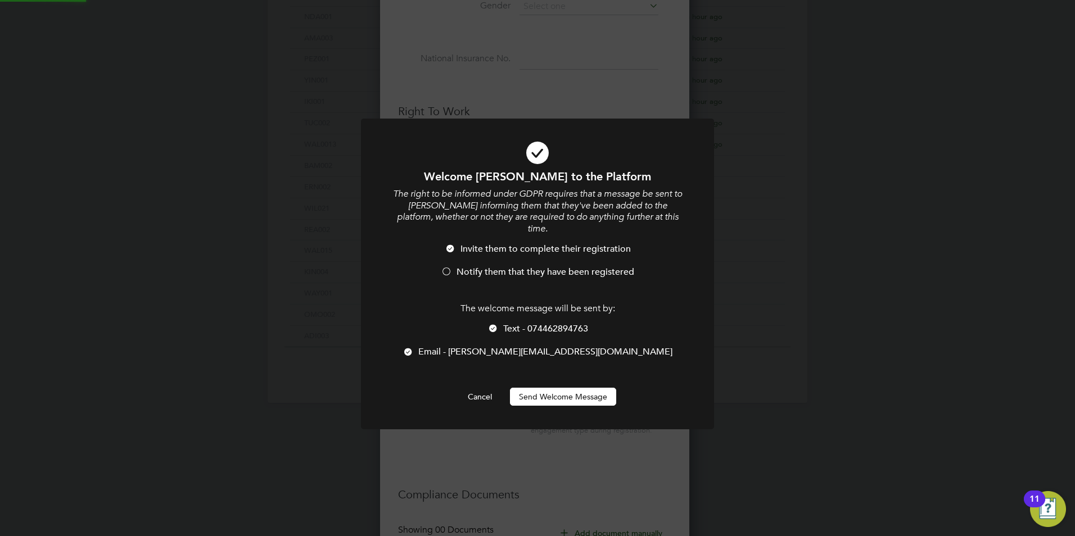
scroll to position [0, 0]
click at [470, 266] on span "Notify them that they have been registered" at bounding box center [546, 271] width 178 height 11
click at [511, 323] on span "Text - 074462894763" at bounding box center [545, 328] width 85 height 11
click at [549, 374] on div "Welcome [PERSON_NAME] to the Platform The right to be informed under GDPR requi…" at bounding box center [537, 287] width 292 height 237
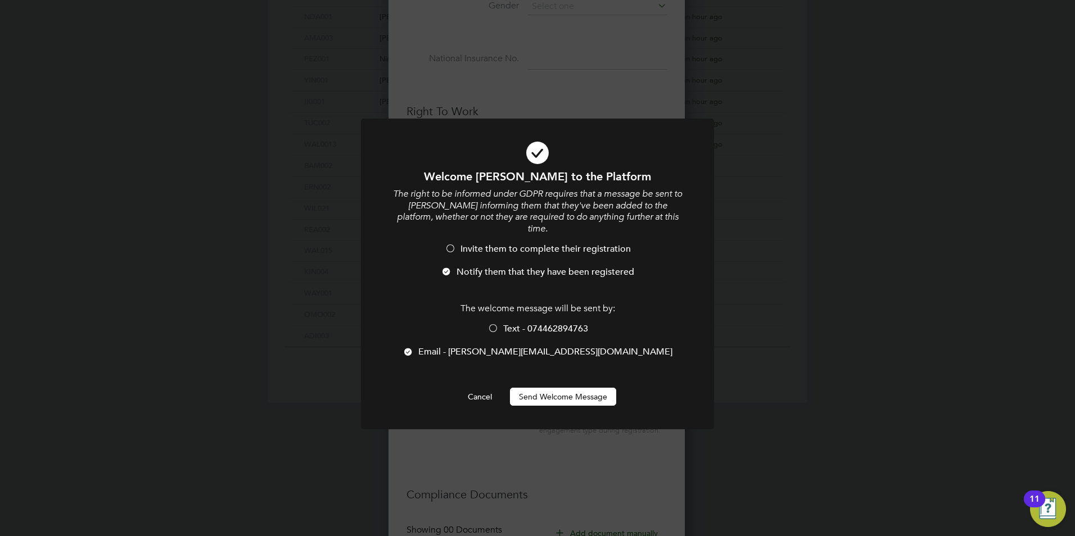
click at [549, 388] on button "Send Welcome Message" at bounding box center [563, 397] width 106 height 18
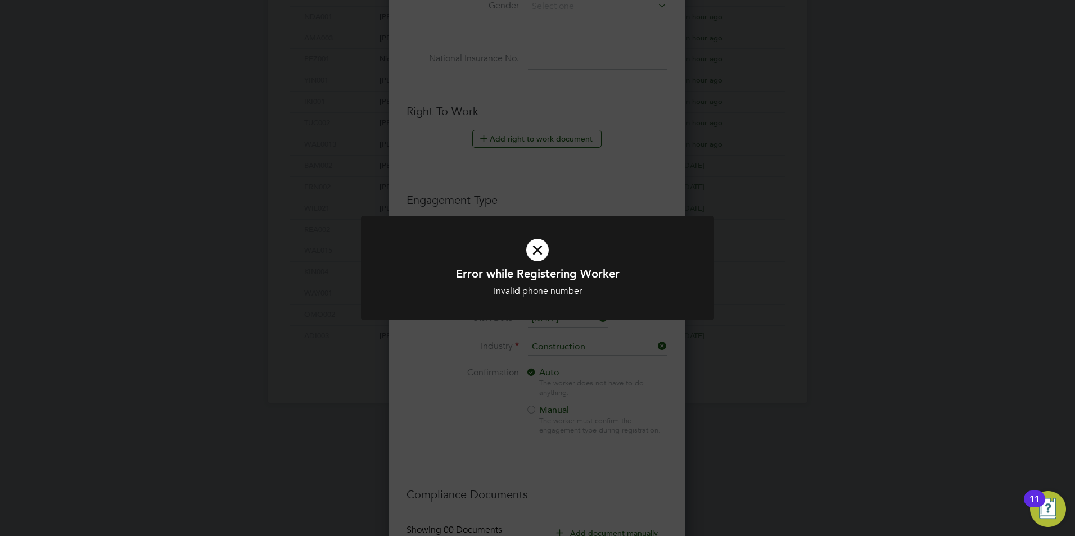
click at [516, 355] on div "Error while Registering Worker Invalid phone number Cancel Okay" at bounding box center [537, 268] width 1075 height 536
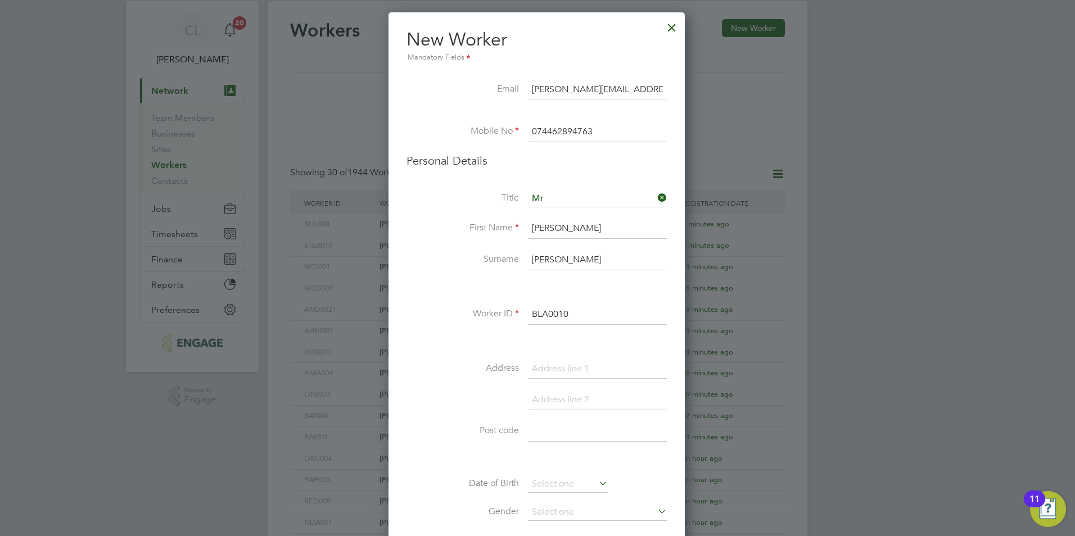
scroll to position [0, 0]
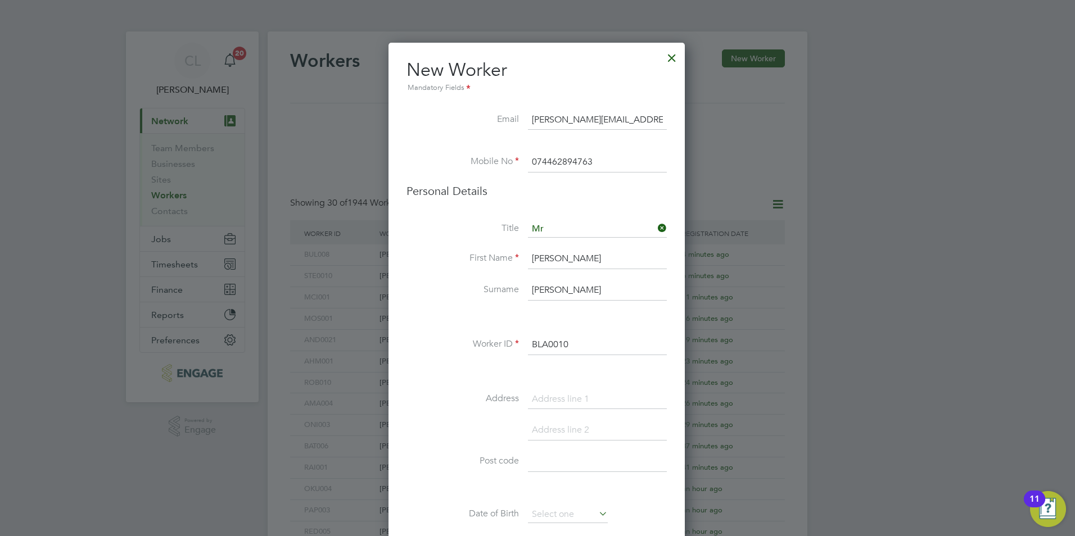
click at [595, 159] on input "074462894763" at bounding box center [597, 162] width 139 height 20
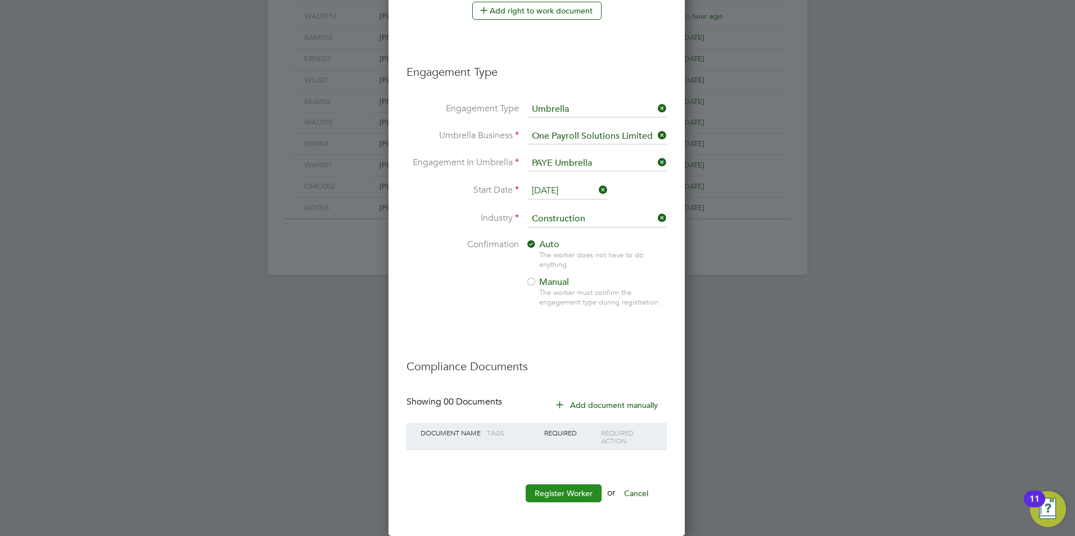
type input "07446289476"
click at [588, 492] on button "Register Worker" at bounding box center [564, 494] width 76 height 18
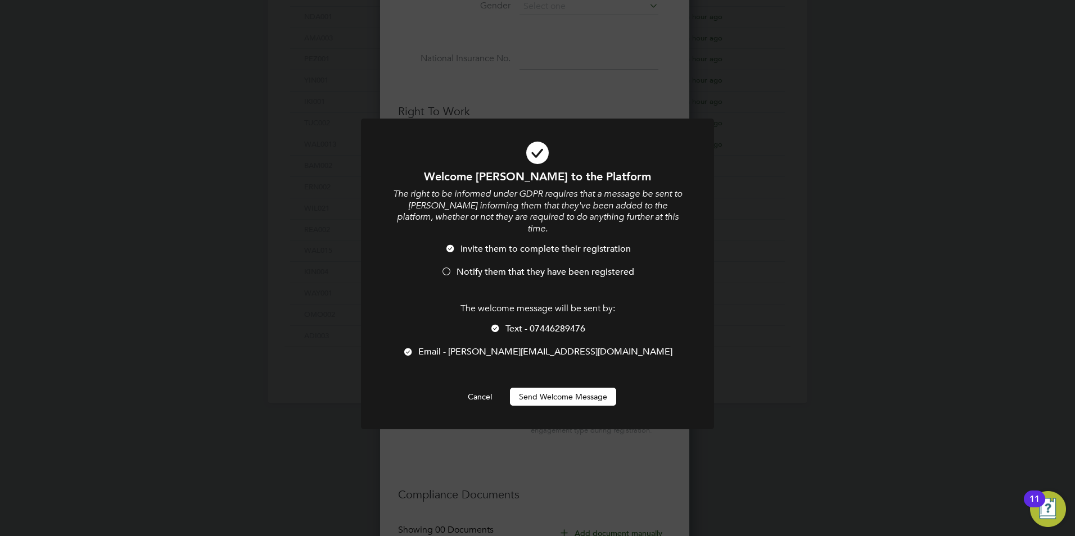
click at [481, 254] on li "Invite them to complete their registration" at bounding box center [537, 254] width 292 height 23
click at [513, 323] on span "Text - 07446289476" at bounding box center [545, 328] width 80 height 11
click at [556, 388] on button "Send Welcome Message" at bounding box center [563, 397] width 106 height 18
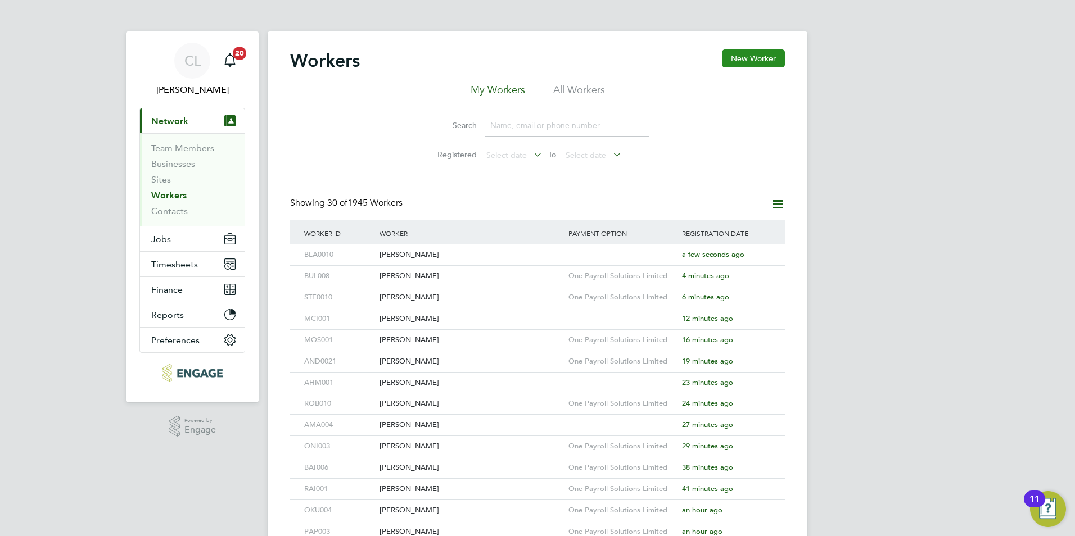
click at [772, 60] on button "New Worker" at bounding box center [753, 58] width 63 height 18
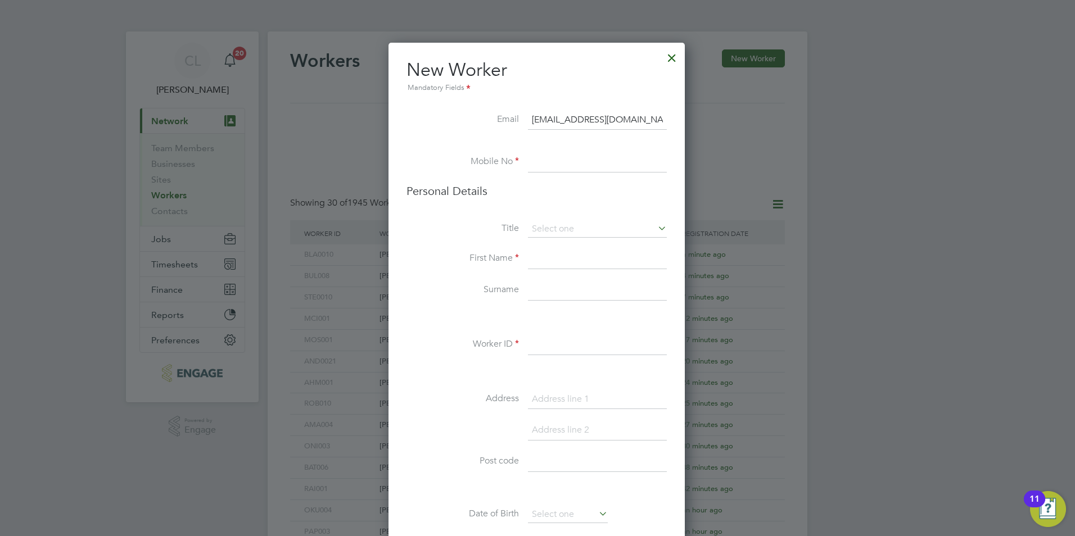
type input "[EMAIL_ADDRESS][DOMAIN_NAME]"
click at [544, 165] on input at bounding box center [597, 162] width 139 height 20
type input "07923987657"
click at [576, 233] on input at bounding box center [597, 229] width 139 height 17
click at [566, 245] on li "Mr" at bounding box center [597, 245] width 140 height 15
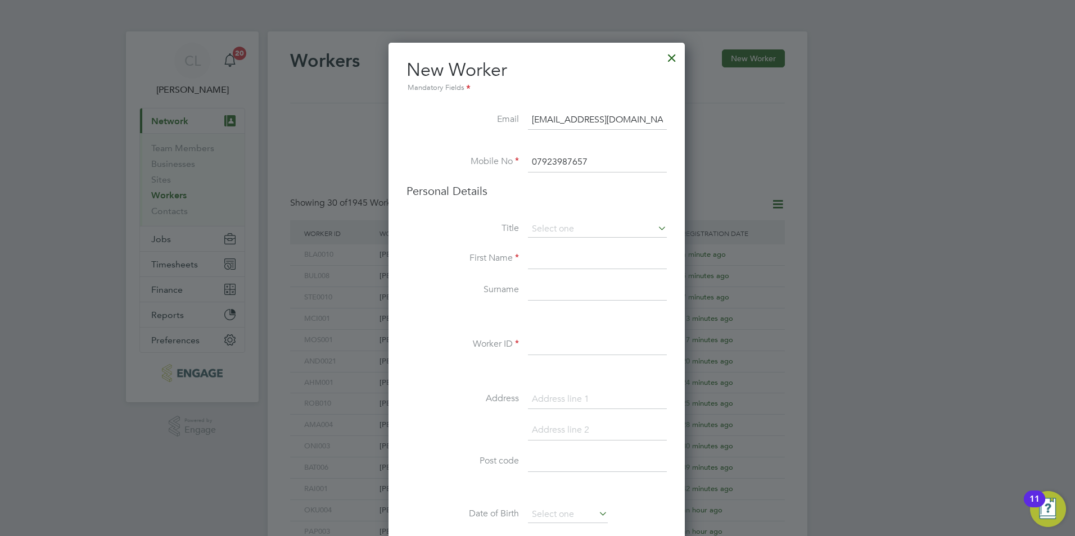
type input "Mr"
click at [552, 261] on input at bounding box center [597, 259] width 139 height 20
type input "Wegahta"
click at [550, 297] on input at bounding box center [597, 291] width 139 height 20
type input "Zerom"
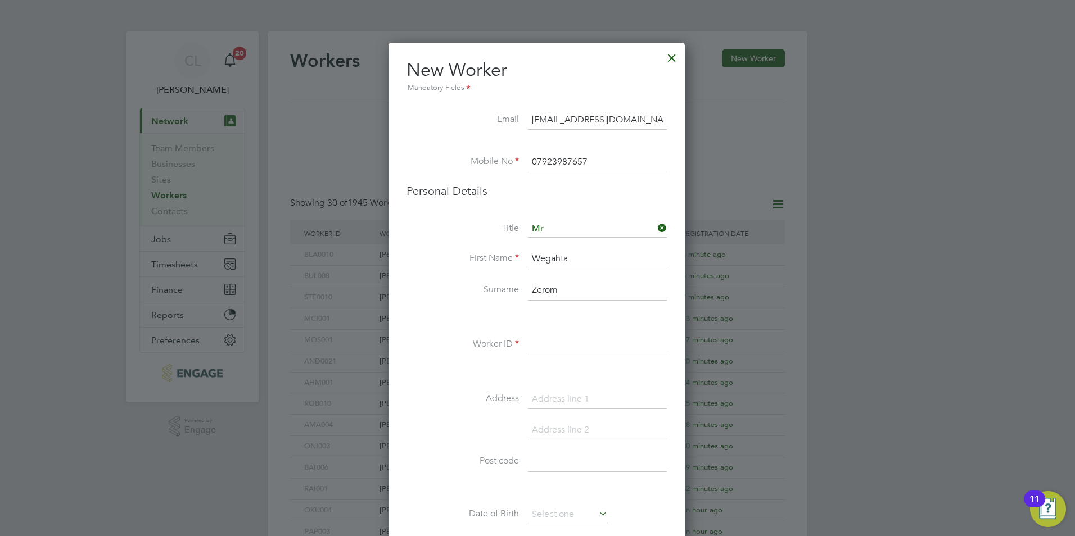
click at [551, 348] on input at bounding box center [597, 345] width 139 height 20
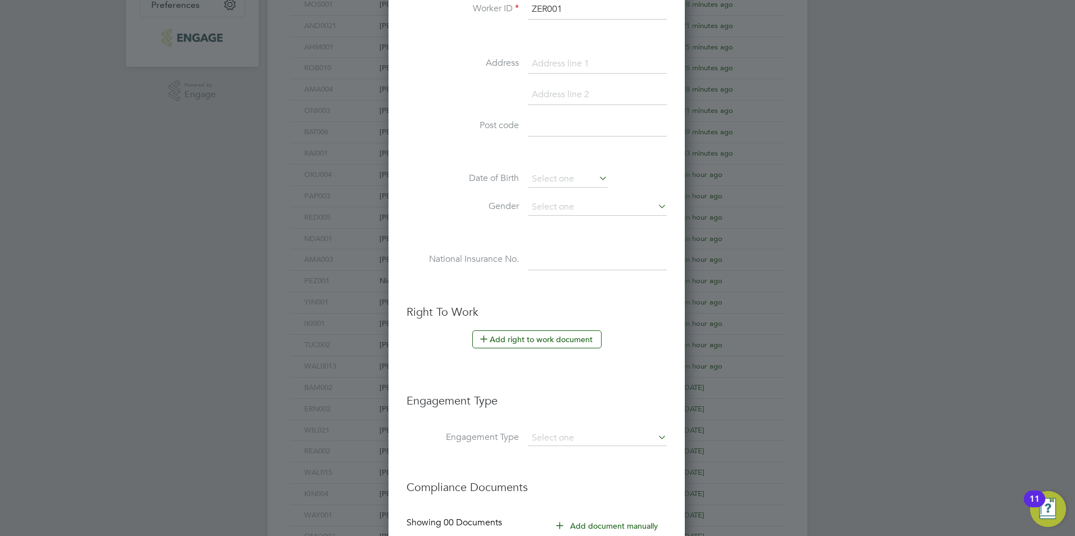
scroll to position [337, 0]
type input "ZER001"
click at [529, 330] on button "Add right to work document" at bounding box center [536, 338] width 129 height 18
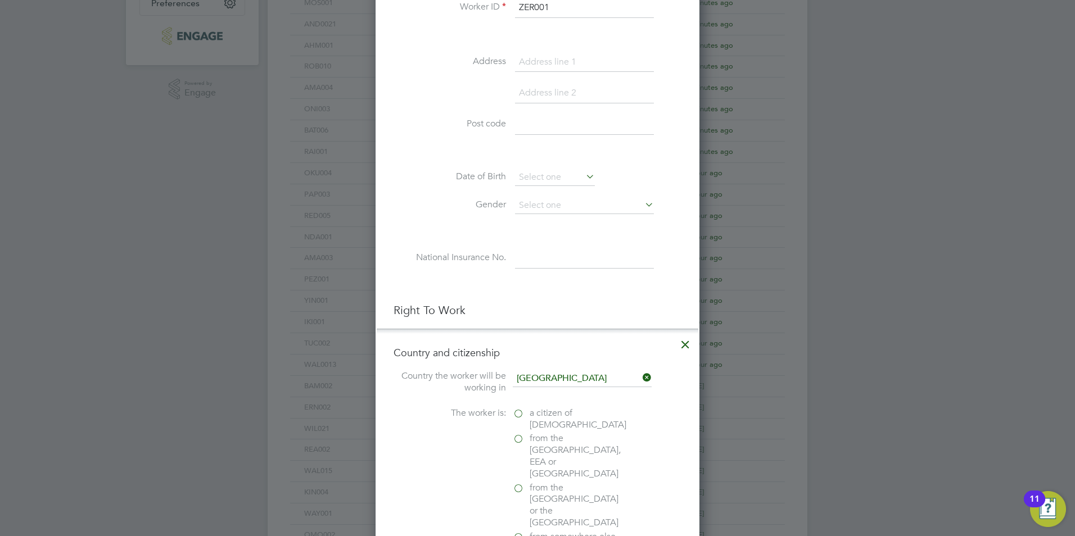
click at [543, 419] on span "a citizen of [DEMOGRAPHIC_DATA]" at bounding box center [578, 420] width 97 height 24
click at [0, 0] on input "a citizen of [DEMOGRAPHIC_DATA]" at bounding box center [0, 0] width 0 height 0
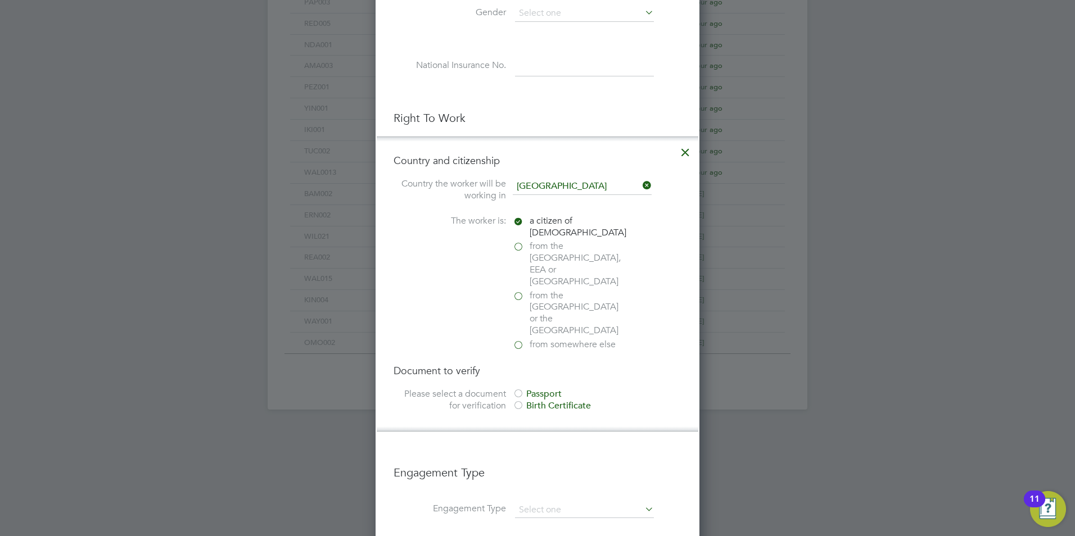
scroll to position [562, 0]
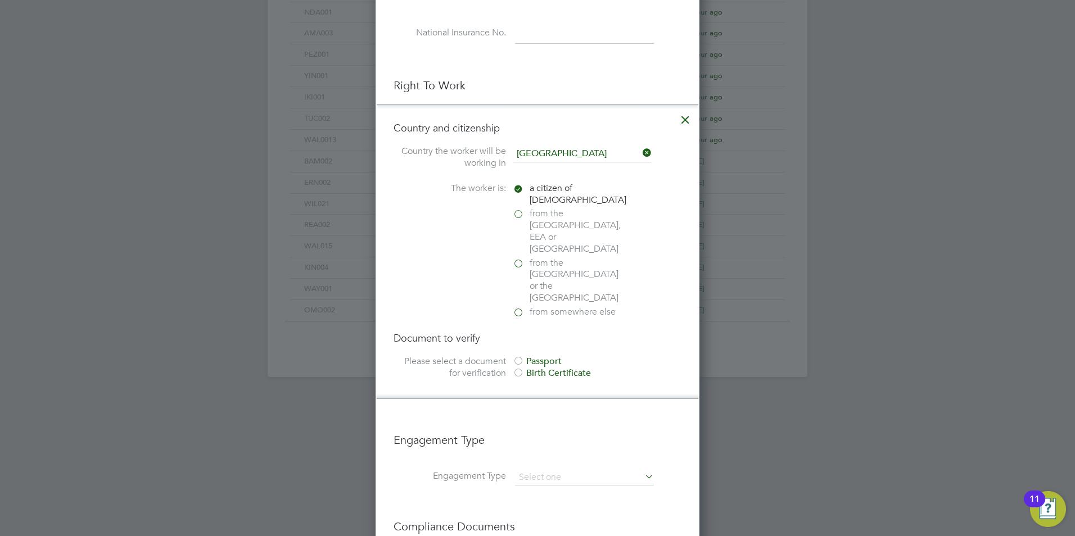
click at [523, 356] on div at bounding box center [518, 361] width 11 height 11
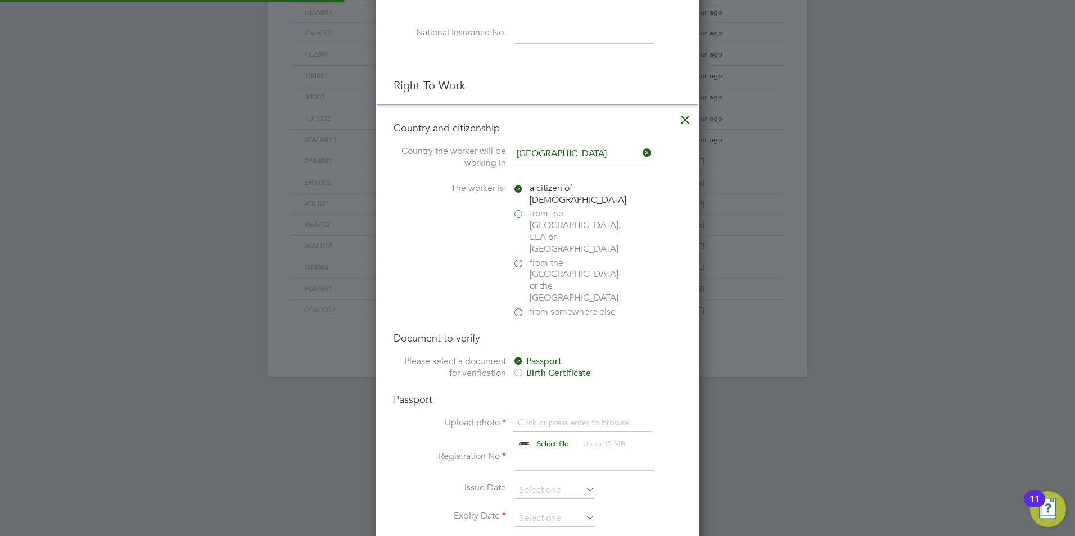
scroll to position [15, 139]
click at [539, 417] on input "file" at bounding box center [563, 434] width 177 height 34
type input "C:\fakepath\[PERSON_NAME] ID.jpg"
drag, startPoint x: 555, startPoint y: 424, endPoint x: 548, endPoint y: 432, distance: 10.7
click at [555, 451] on input at bounding box center [584, 461] width 139 height 20
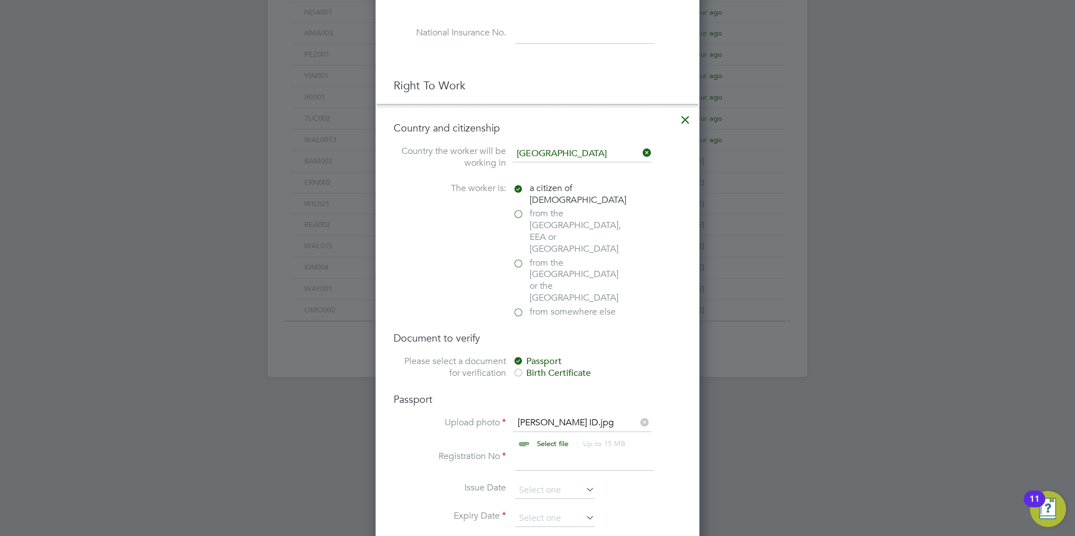
type input "10"
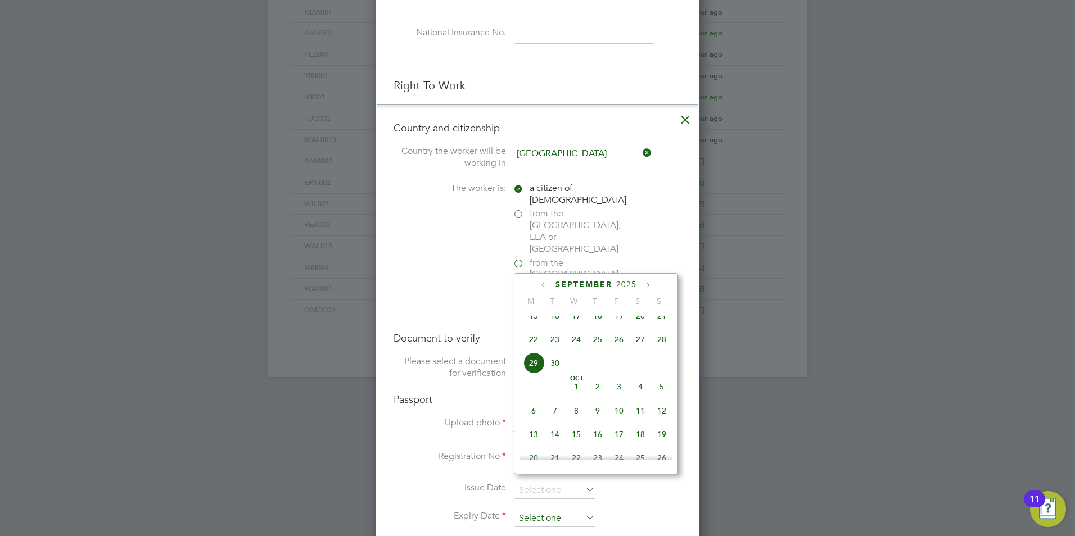
click at [526, 510] on input at bounding box center [555, 518] width 80 height 17
click at [622, 357] on span "20" at bounding box center [618, 346] width 21 height 21
type input "[DATE]"
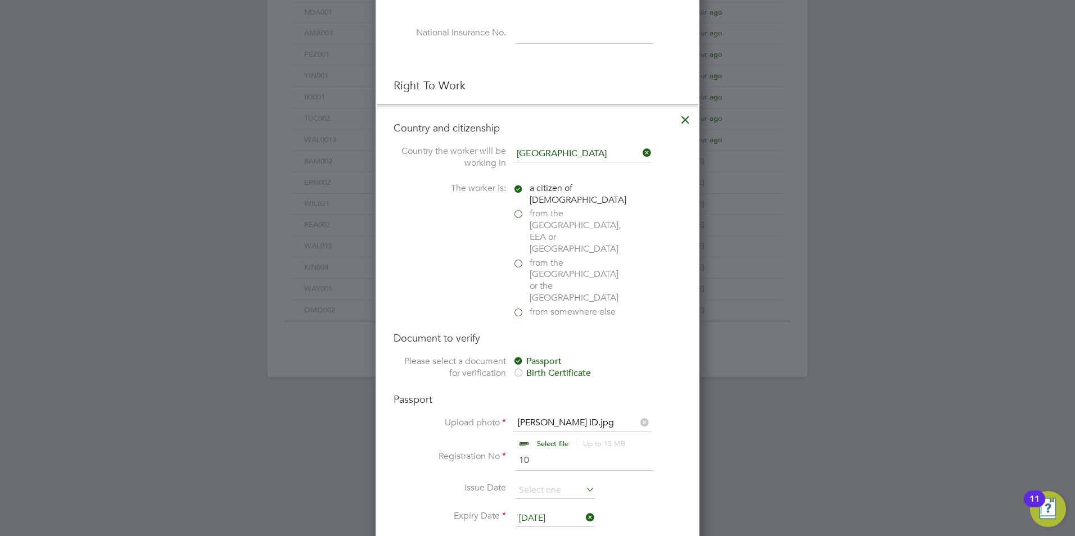
click at [542, 510] on li "Expiry Date [DATE]" at bounding box center [538, 524] width 288 height 28
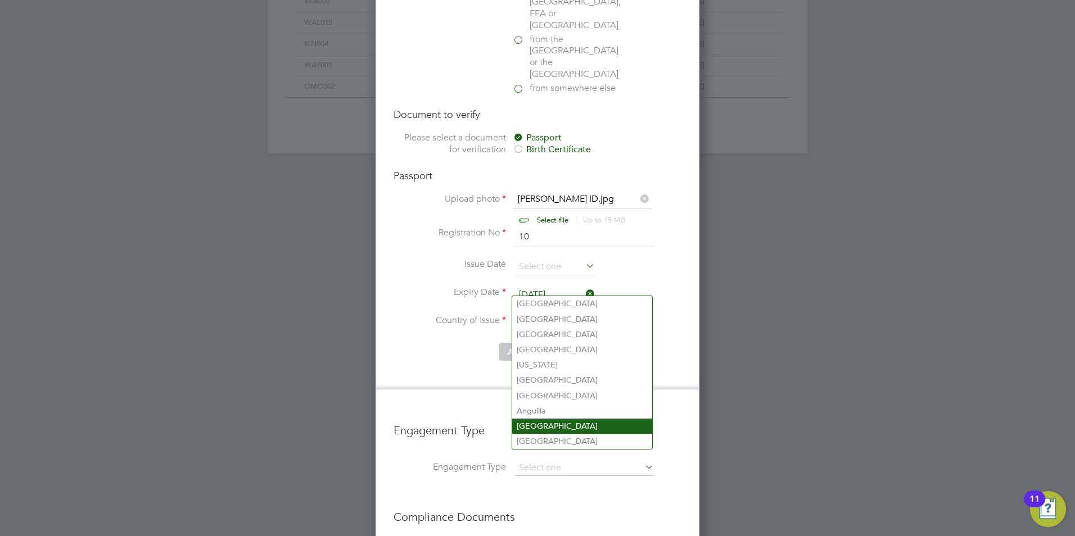
scroll to position [787, 0]
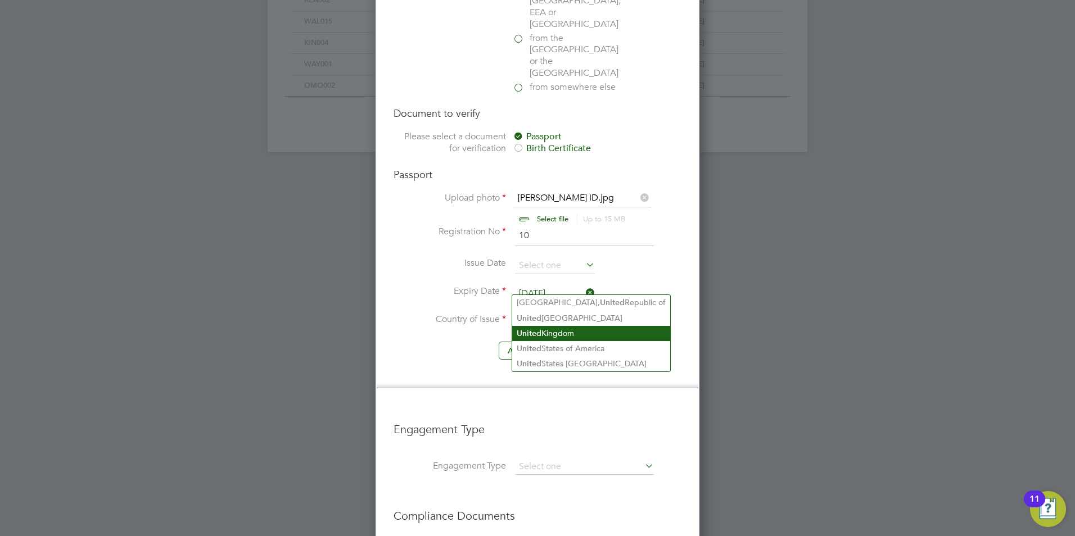
click at [581, 332] on li "[GEOGRAPHIC_DATA]" at bounding box center [591, 333] width 158 height 15
type input "[GEOGRAPHIC_DATA]"
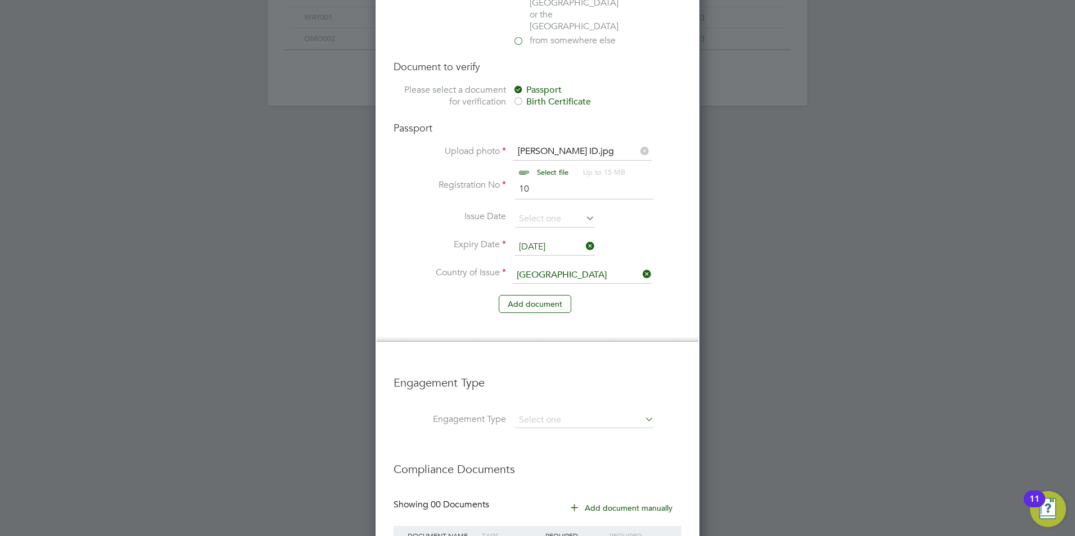
scroll to position [902, 0]
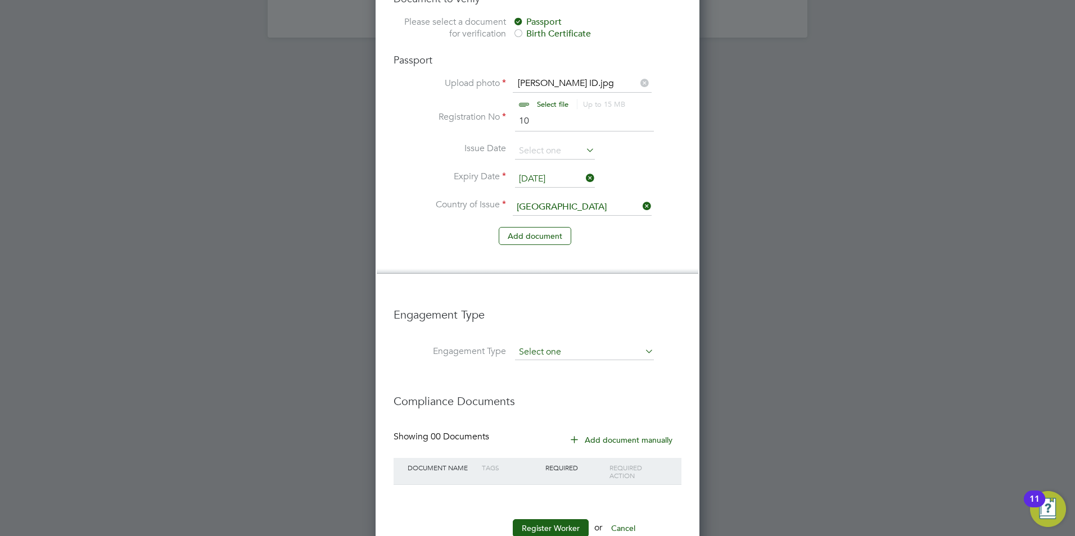
click at [554, 375] on li "Umbrella" at bounding box center [584, 382] width 140 height 16
type input "Umbrella"
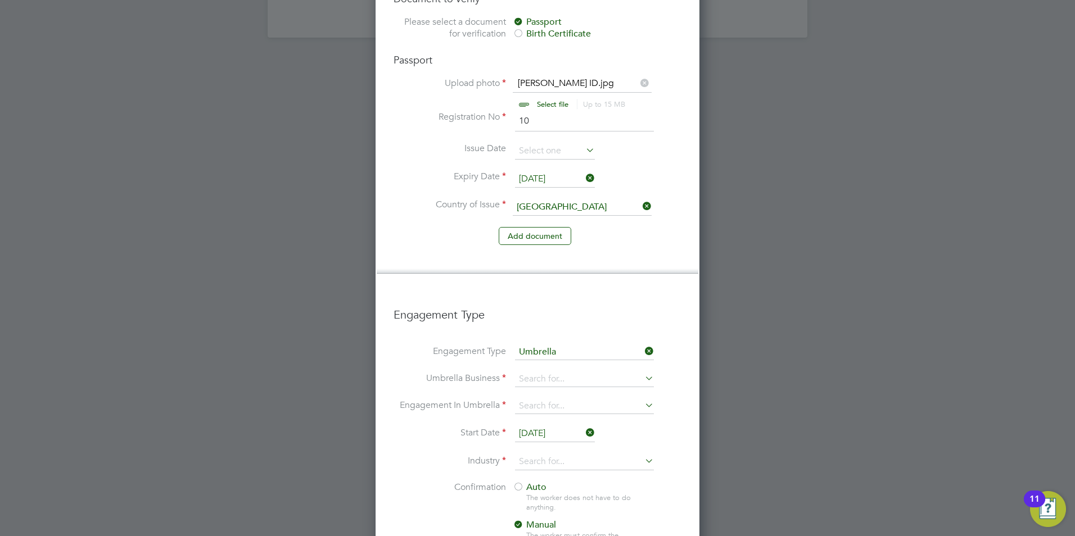
scroll to position [1604, 324]
click at [554, 372] on input at bounding box center [584, 380] width 139 height 16
click at [531, 362] on b "One" at bounding box center [527, 360] width 17 height 11
type input "One Payroll Solutions Limited"
click at [528, 399] on input at bounding box center [584, 407] width 139 height 16
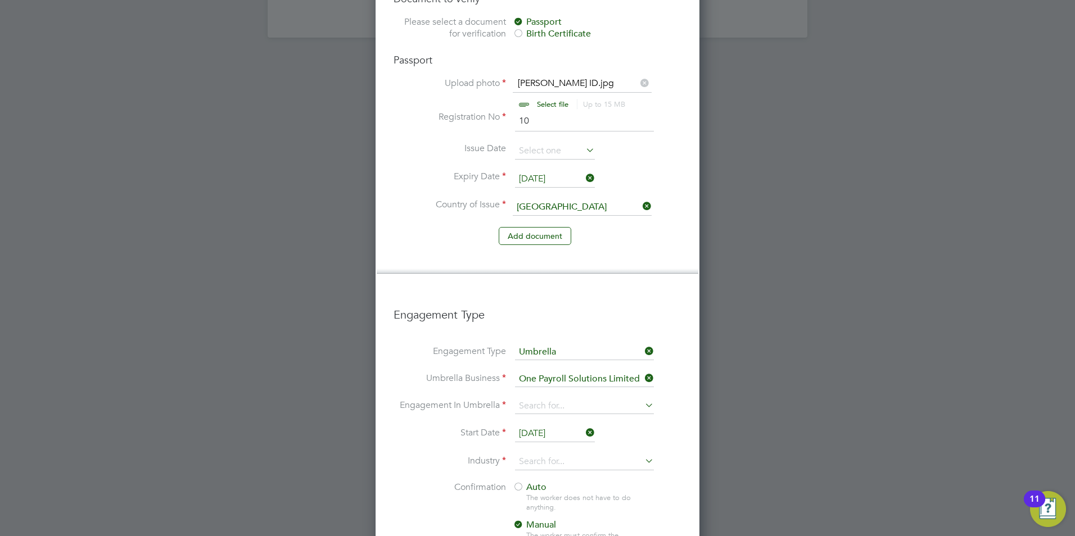
click at [534, 426] on input "[DATE]" at bounding box center [555, 434] width 80 height 17
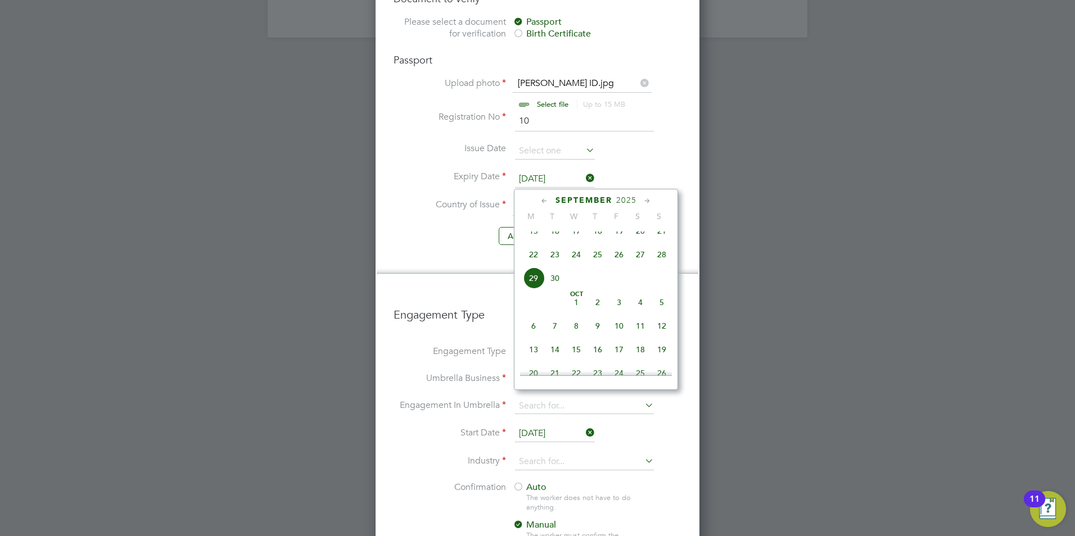
click at [536, 240] on span "15" at bounding box center [533, 230] width 21 height 21
type input "[DATE]"
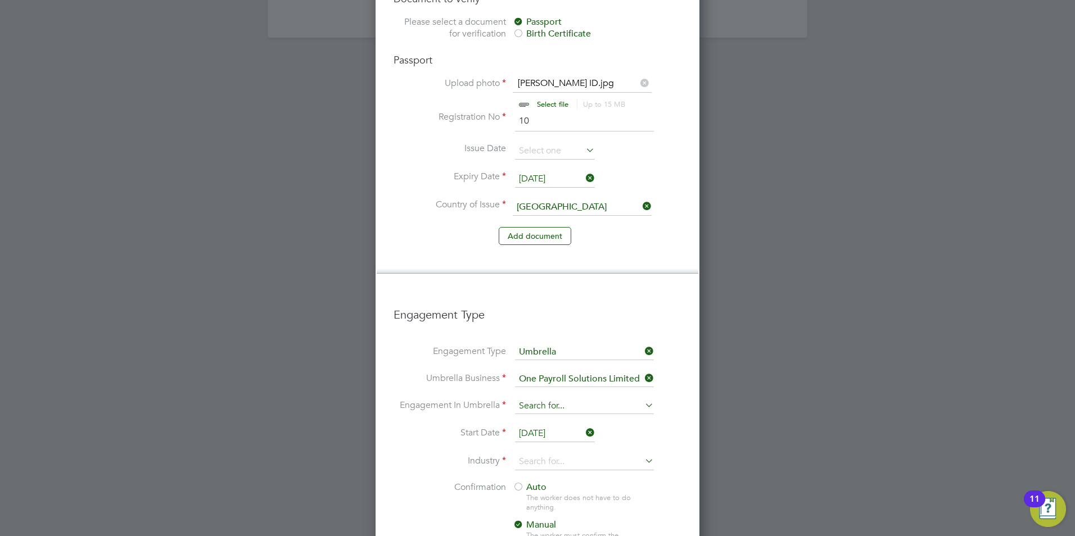
click at [543, 399] on input at bounding box center [584, 407] width 139 height 16
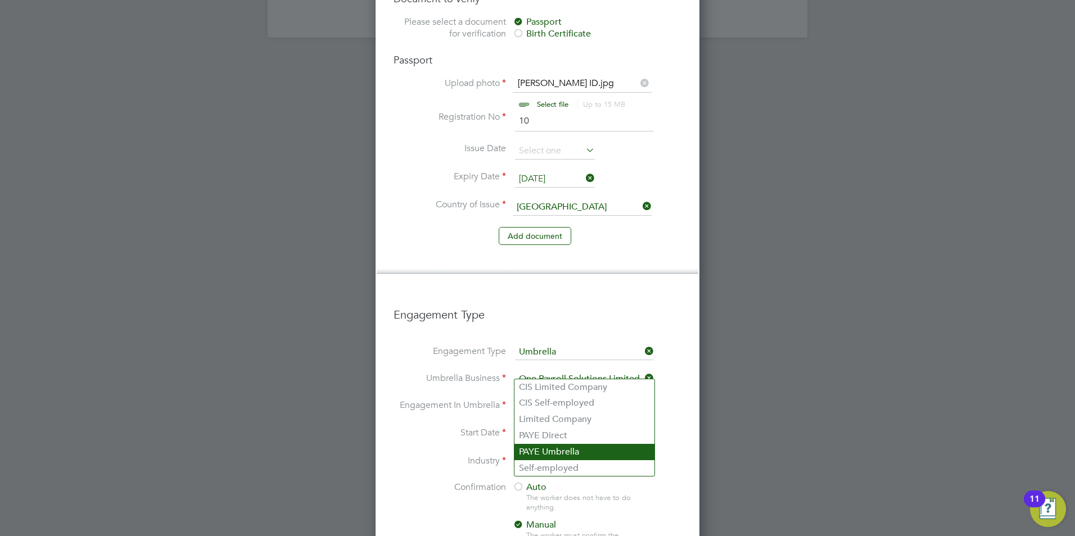
click at [542, 455] on li "PAYE Umbrella" at bounding box center [584, 452] width 140 height 16
type input "PAYE Umbrella"
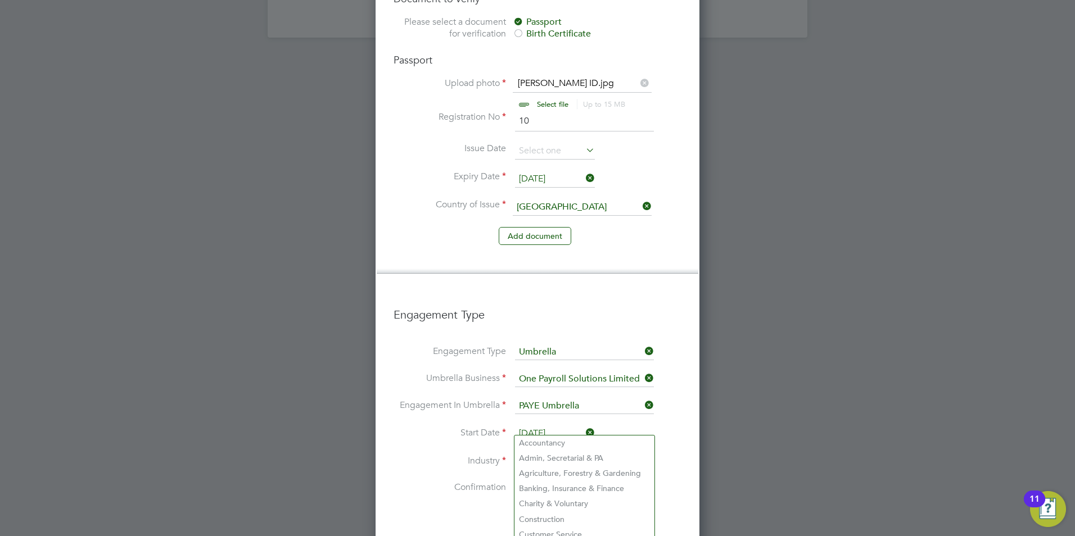
click at [527, 454] on input at bounding box center [584, 462] width 139 height 17
drag, startPoint x: 548, startPoint y: 519, endPoint x: 531, endPoint y: 503, distance: 23.1
click at [546, 517] on li "Construction" at bounding box center [584, 519] width 140 height 15
type input "Construction"
click at [521, 482] on div at bounding box center [518, 487] width 11 height 11
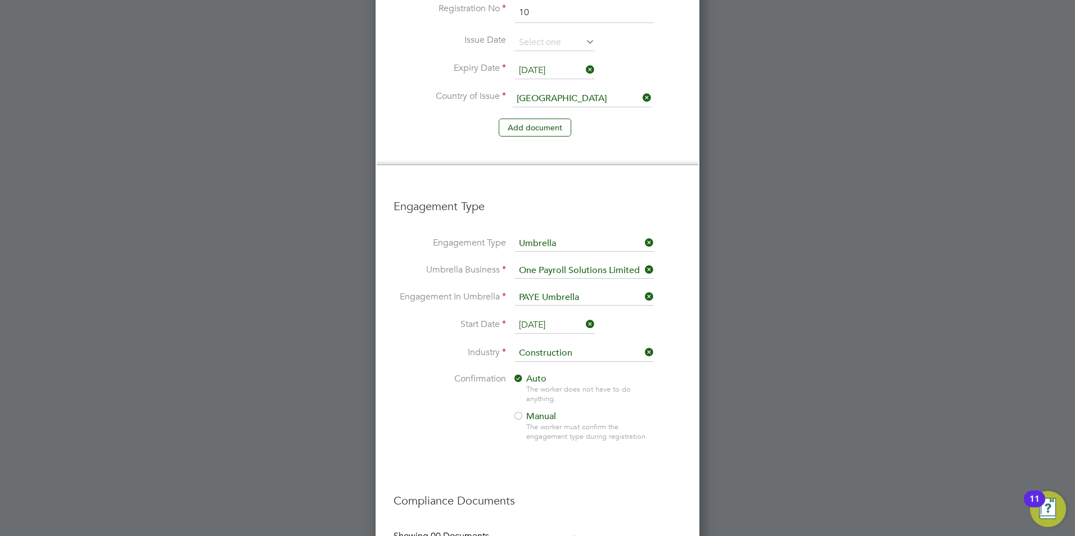
scroll to position [1110, 0]
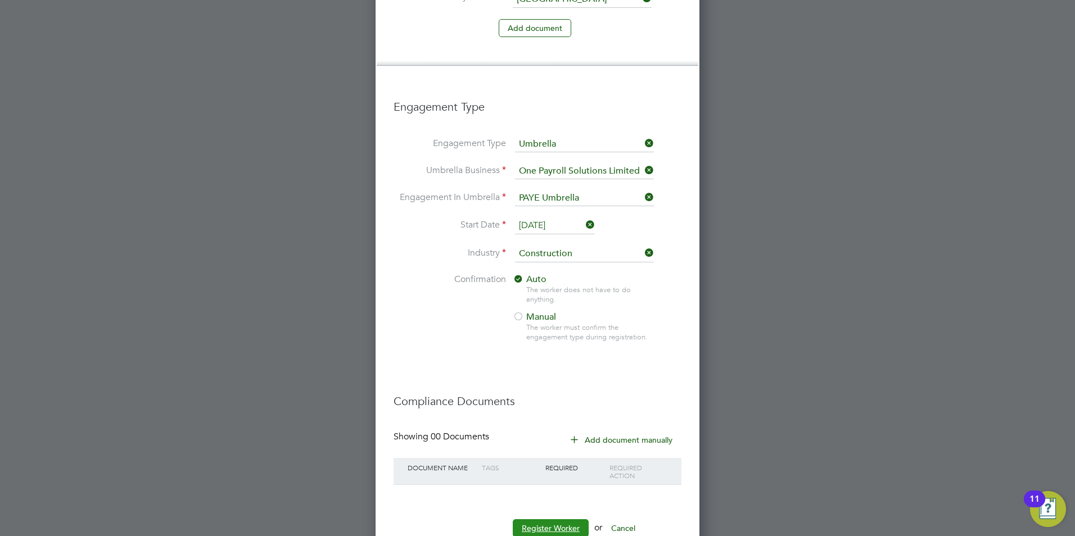
drag, startPoint x: 552, startPoint y: 494, endPoint x: 562, endPoint y: 485, distance: 13.9
click at [552, 519] on button "Register Worker" at bounding box center [551, 528] width 76 height 18
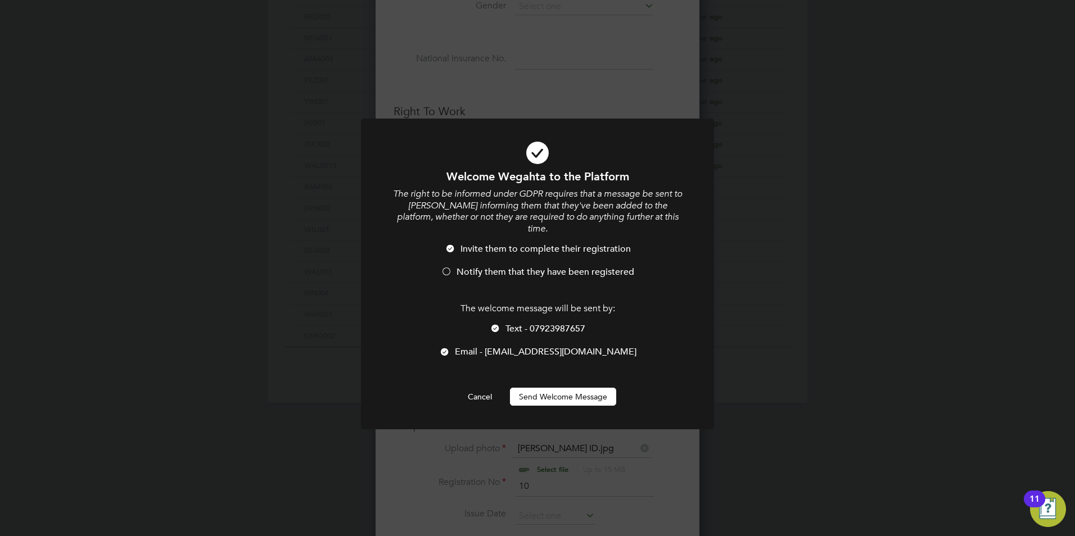
click at [466, 266] on span "Notify them that they have been registered" at bounding box center [546, 271] width 178 height 11
click at [511, 323] on span "Text - 07923987657" at bounding box center [545, 328] width 80 height 11
click at [539, 388] on button "Send Welcome Message" at bounding box center [563, 397] width 106 height 18
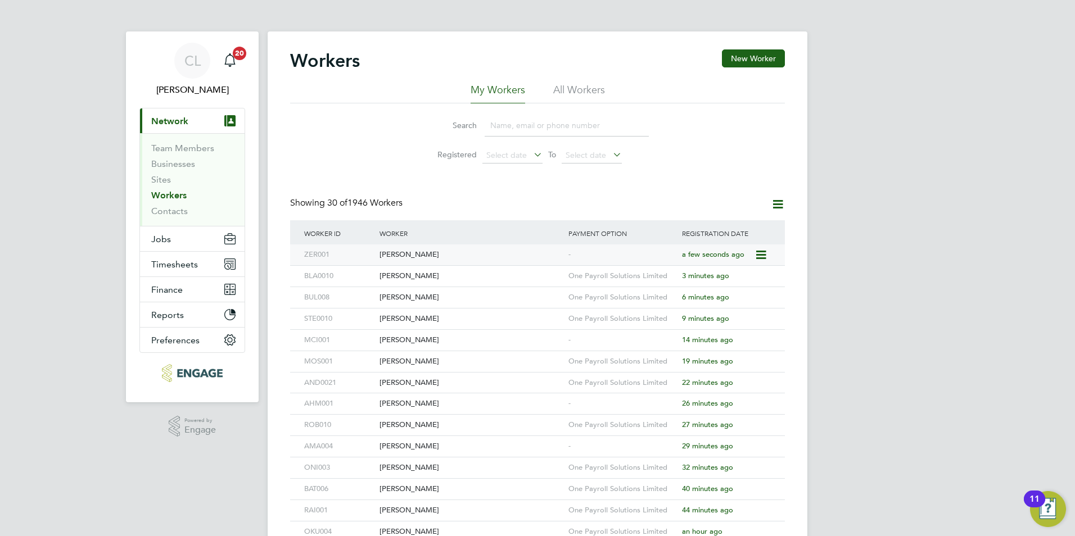
click at [475, 260] on div "[PERSON_NAME]" at bounding box center [471, 255] width 189 height 21
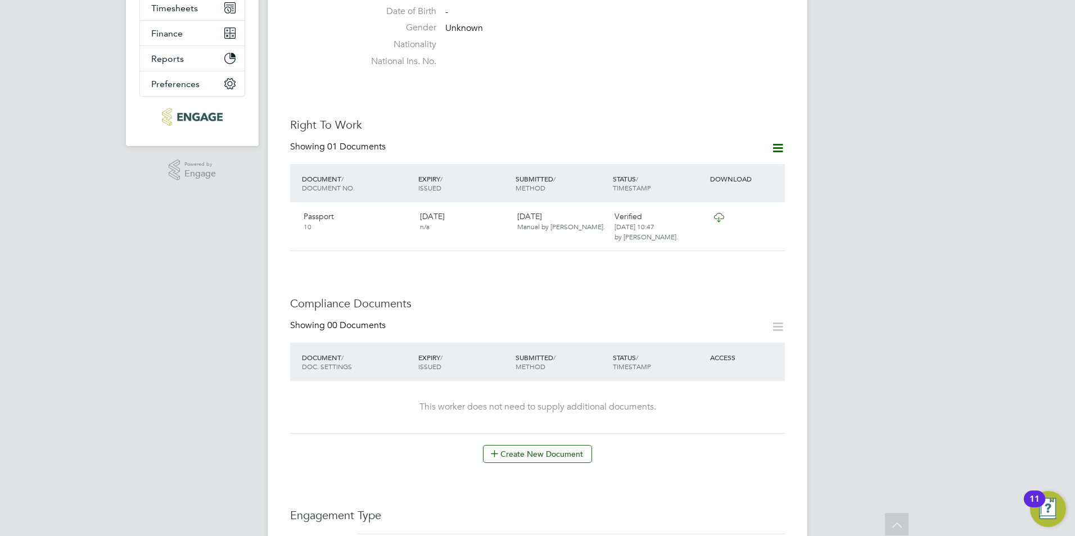
scroll to position [281, 0]
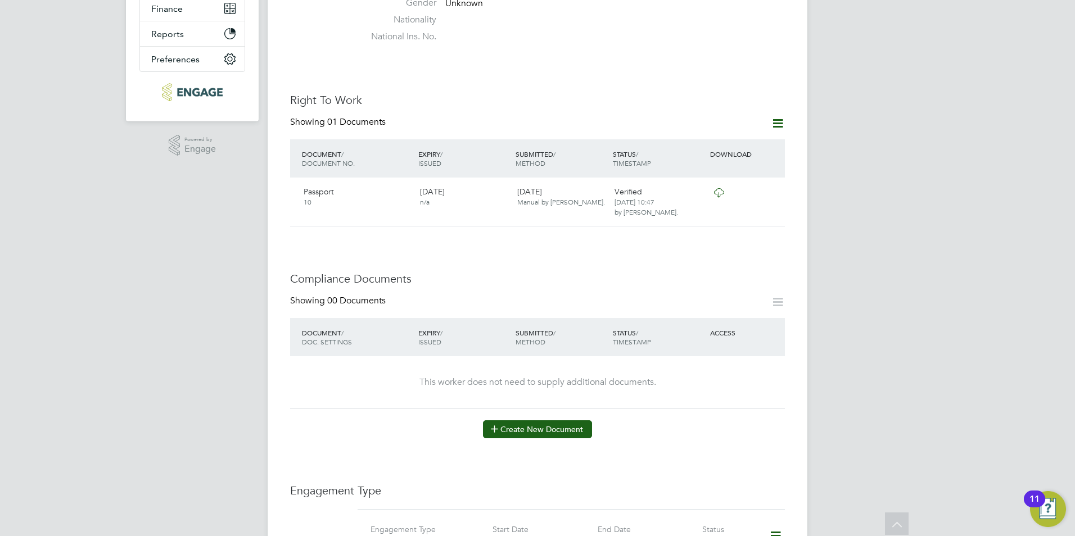
click at [569, 421] on button "Create New Document" at bounding box center [537, 430] width 109 height 18
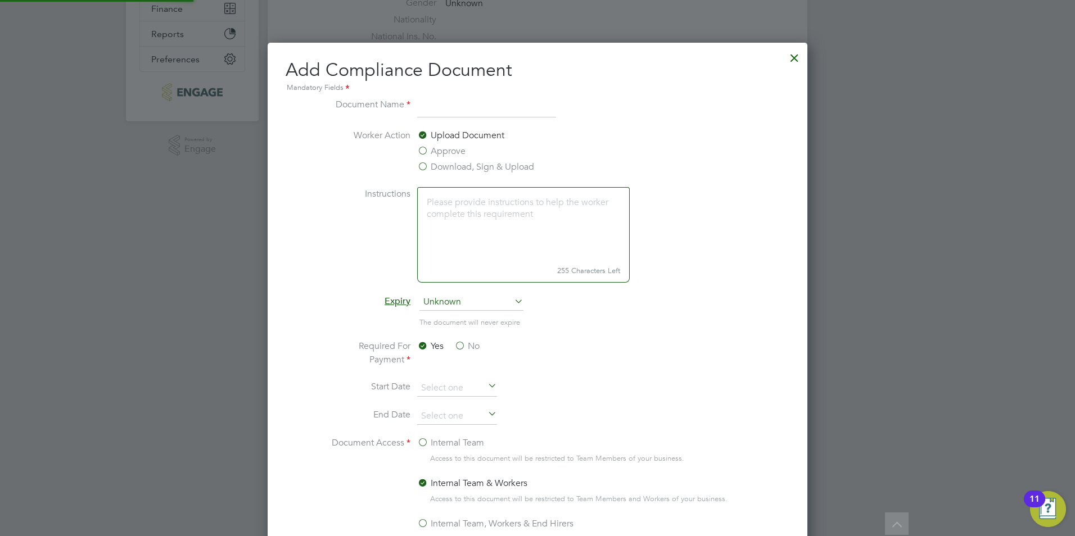
scroll to position [590, 540]
click at [468, 167] on label "Download, Sign & Upload" at bounding box center [475, 166] width 117 height 13
click at [0, 0] on input "Download, Sign & Upload" at bounding box center [0, 0] width 0 height 0
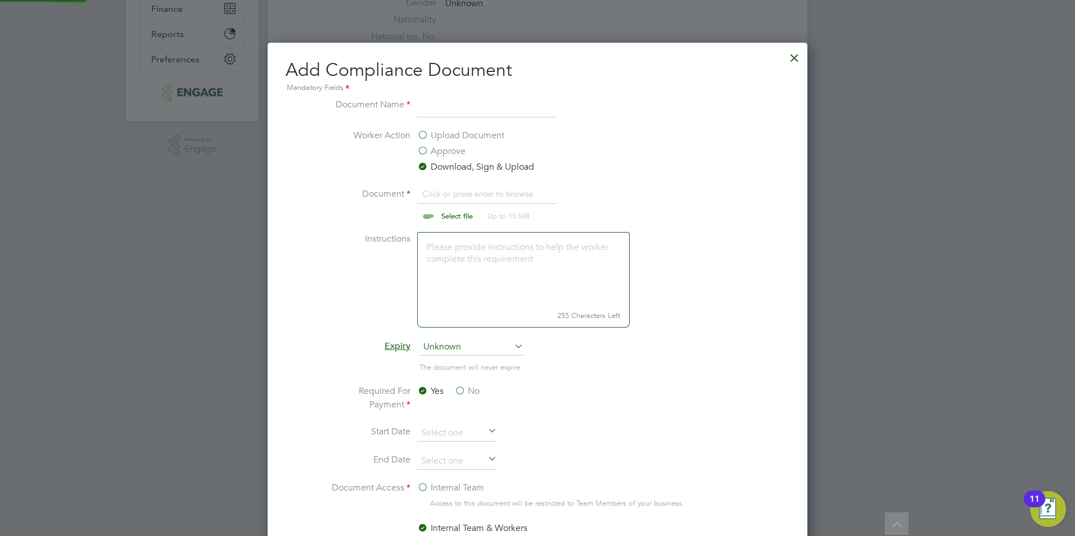
scroll to position [17, 139]
click at [433, 215] on input "file" at bounding box center [467, 204] width 177 height 34
type input "C:\fakepath\[PERSON_NAME] CSCS.jpg"
click at [428, 115] on input at bounding box center [486, 108] width 139 height 20
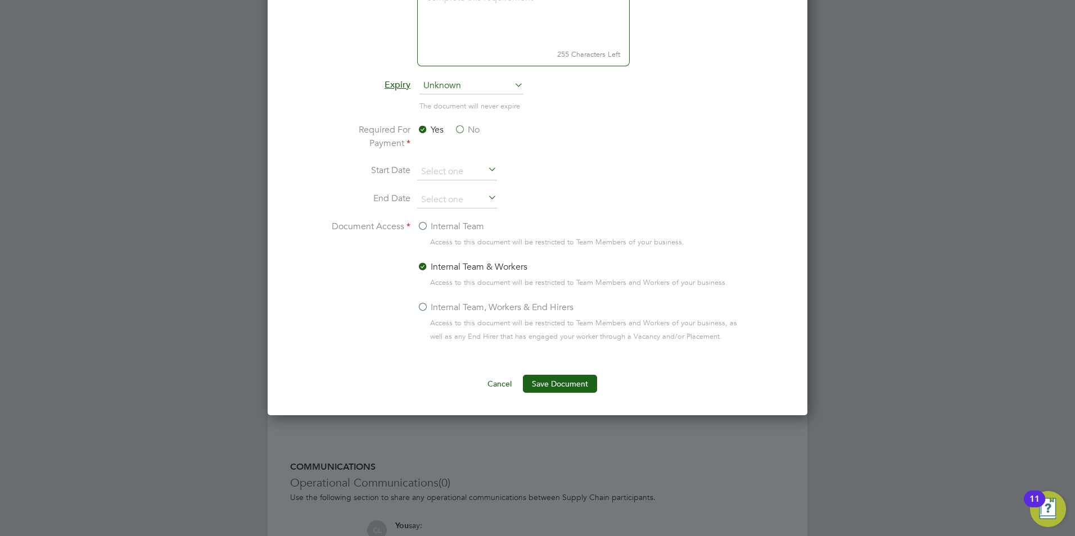
scroll to position [562, 0]
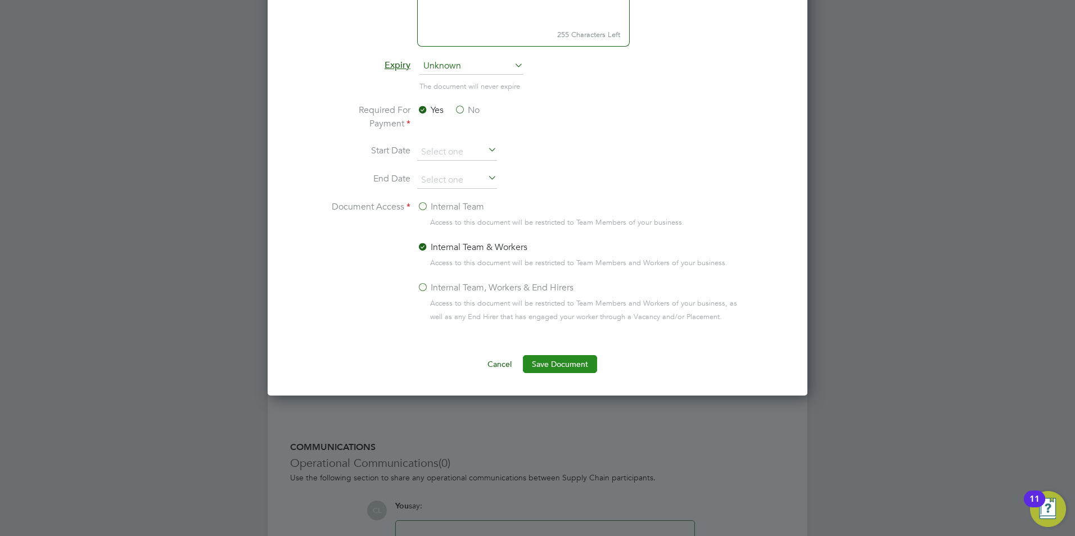
type input "CSCS"
click at [546, 361] on button "Save Document" at bounding box center [560, 364] width 74 height 18
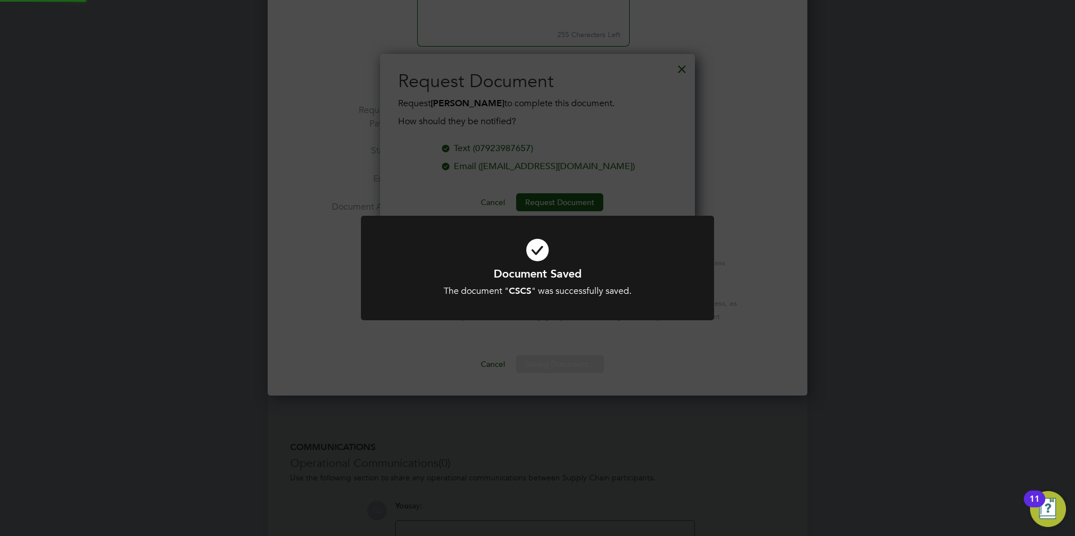
scroll to position [180, 315]
drag, startPoint x: 619, startPoint y: 179, endPoint x: 625, endPoint y: 171, distance: 10.1
click at [620, 178] on div "Document Saved The document " CSCS " was successfully saved. Cancel Okay" at bounding box center [537, 268] width 1075 height 536
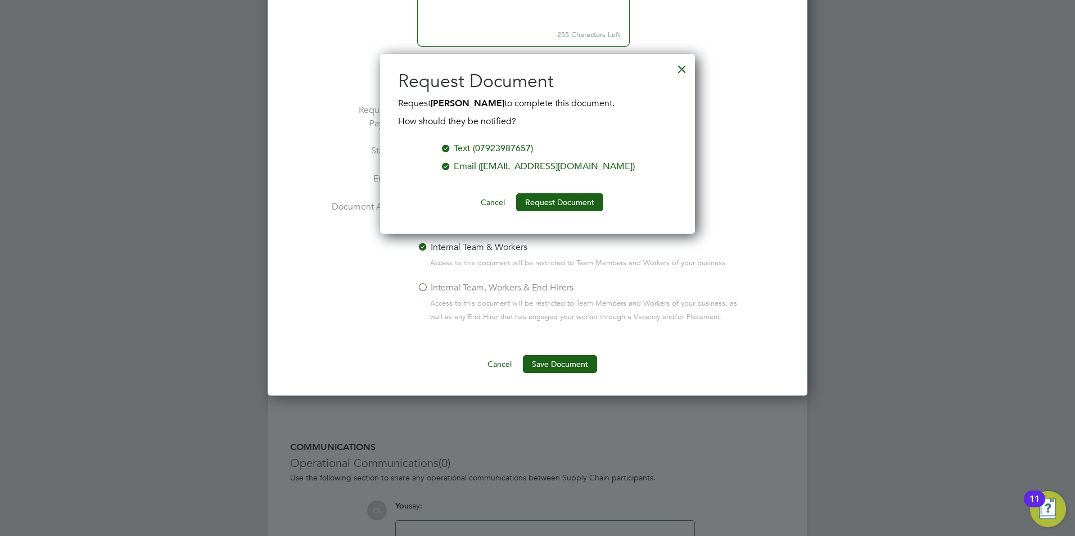
click at [679, 64] on div at bounding box center [682, 66] width 20 height 20
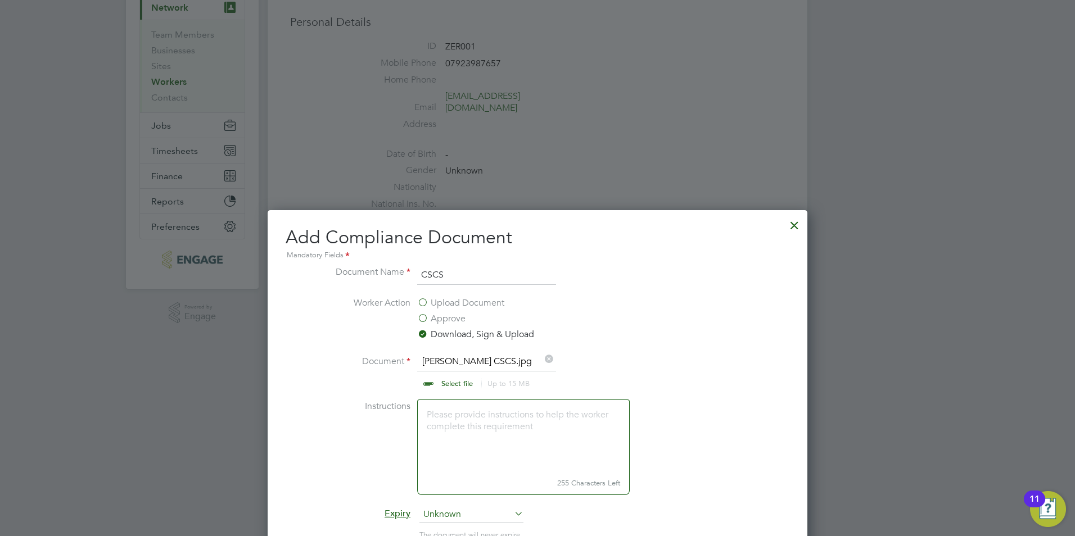
scroll to position [112, 0]
click at [463, 378] on input "file" at bounding box center [467, 373] width 177 height 34
type input "C:\fakepath\[PERSON_NAME] ONE.pdf"
drag, startPoint x: 463, startPoint y: 270, endPoint x: 335, endPoint y: 295, distance: 130.0
click at [336, 293] on li "Document Name CSCS" at bounding box center [537, 281] width 423 height 31
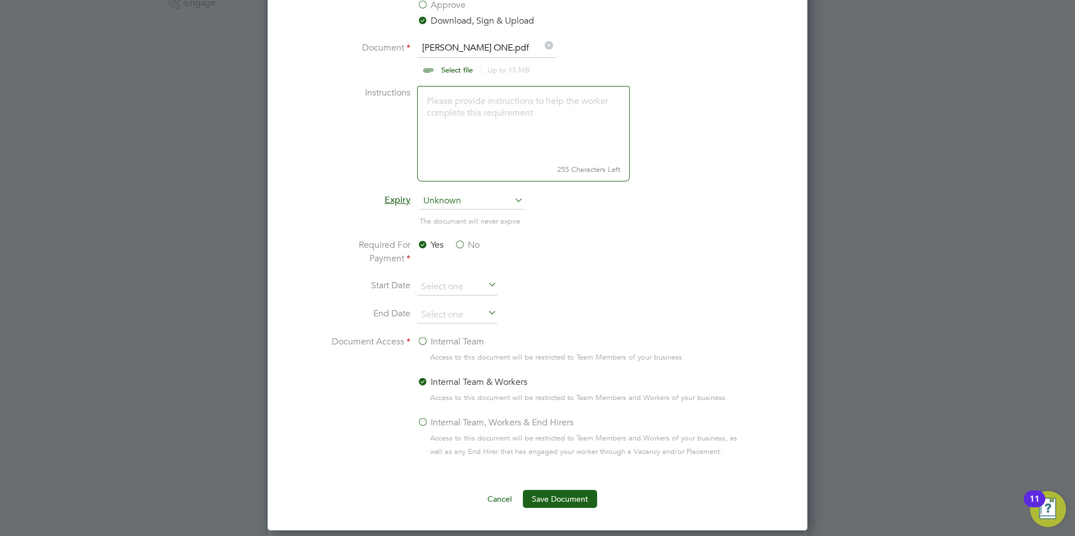
scroll to position [450, 0]
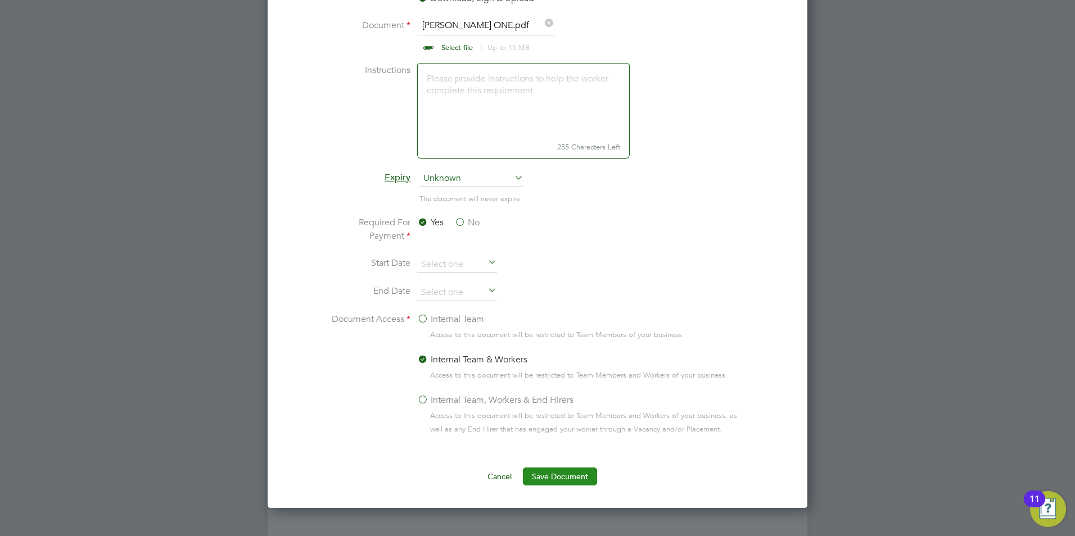
type input "RTW"
click at [549, 475] on button "Save Document" at bounding box center [560, 477] width 74 height 18
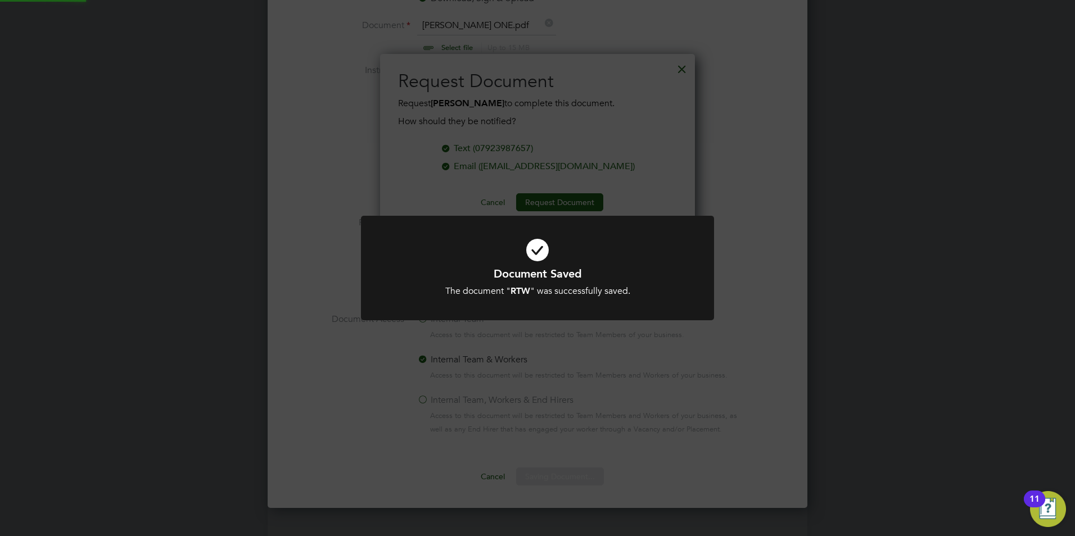
scroll to position [180, 315]
drag, startPoint x: 641, startPoint y: 48, endPoint x: 665, endPoint y: 63, distance: 27.8
click at [652, 58] on div "Document Saved The document " RTW " was successfully saved. Cancel Okay" at bounding box center [537, 268] width 1075 height 536
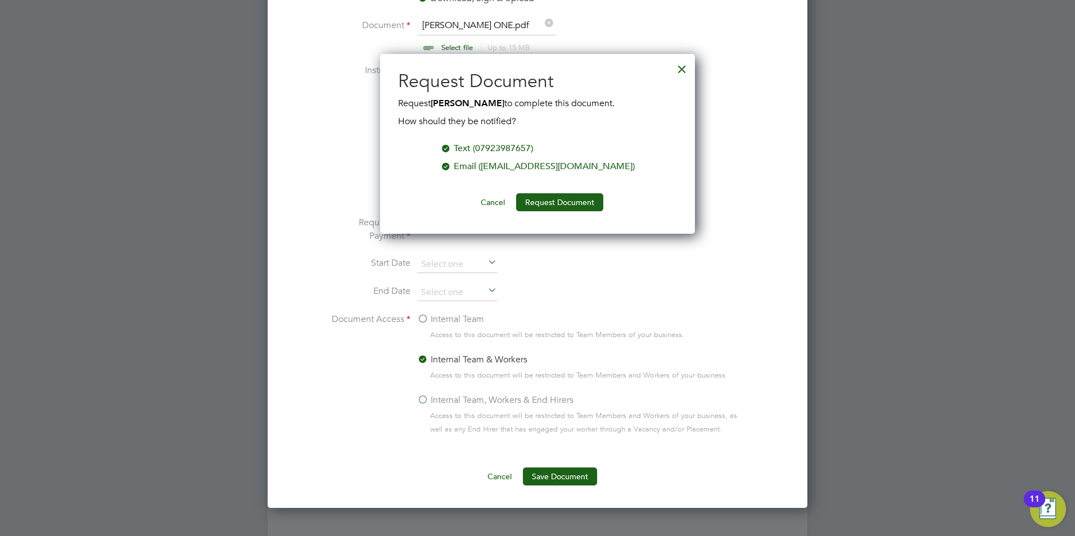
click at [687, 65] on div at bounding box center [682, 66] width 20 height 20
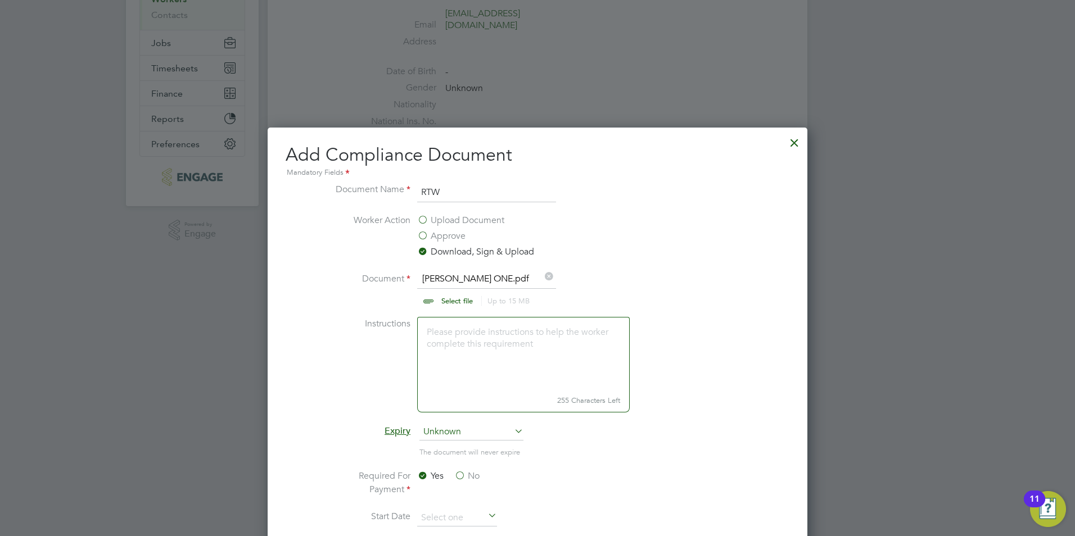
scroll to position [131, 0]
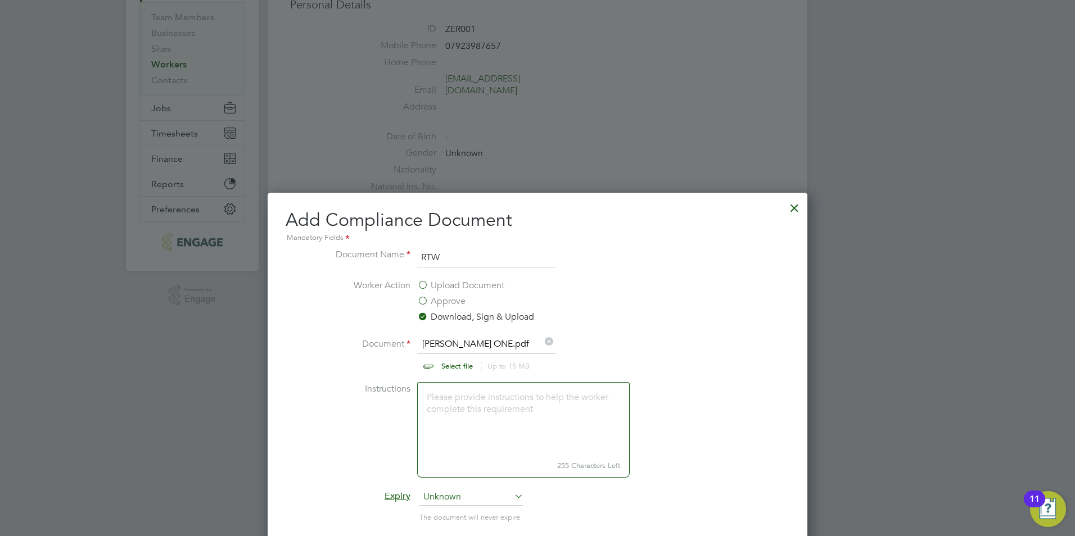
click at [450, 359] on input "file" at bounding box center [467, 354] width 177 height 34
type input "C:\fakepath\[PERSON_NAME] PRO.pdf"
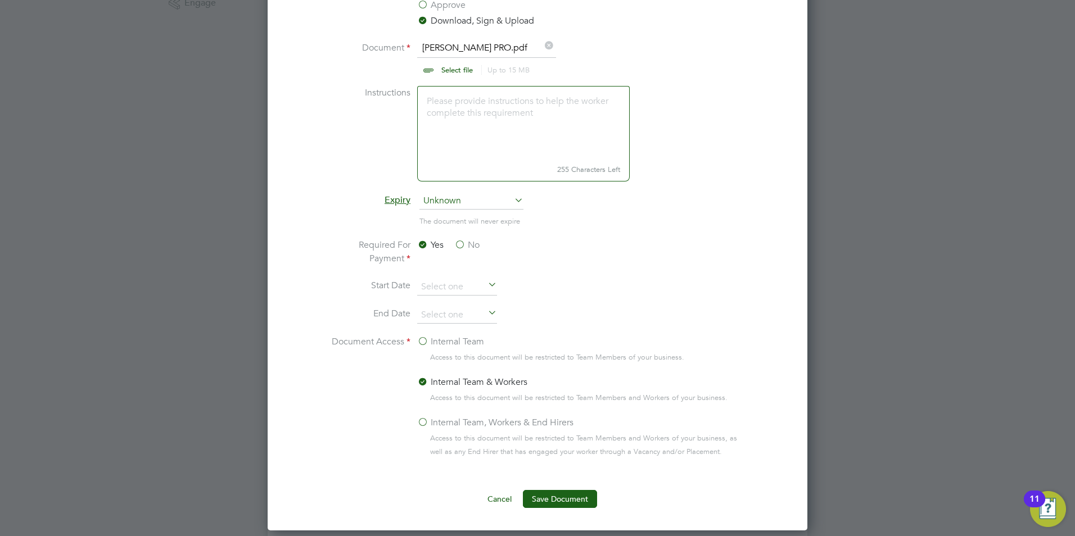
scroll to position [562, 0]
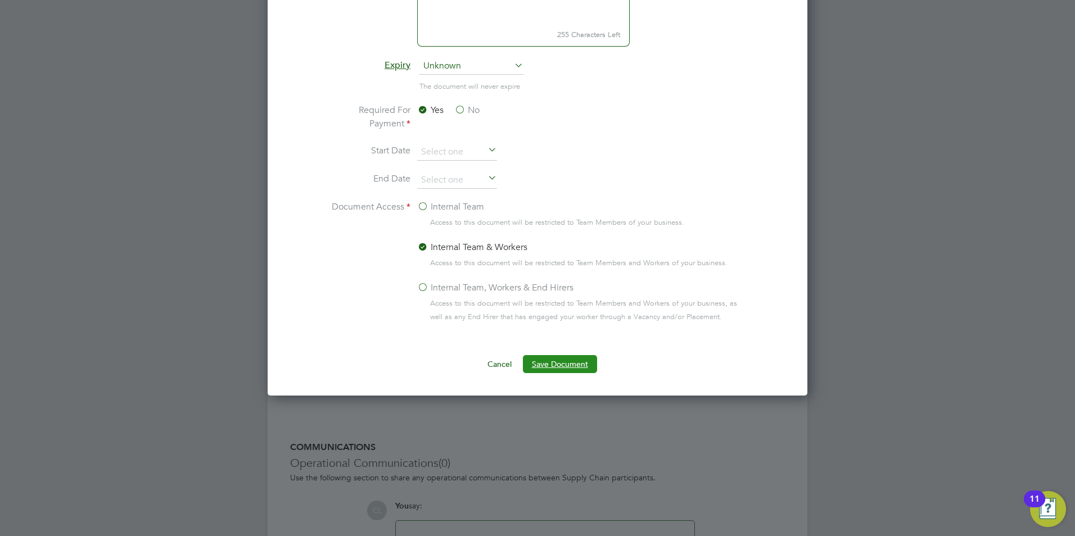
click at [570, 369] on button "Save Document" at bounding box center [560, 364] width 74 height 18
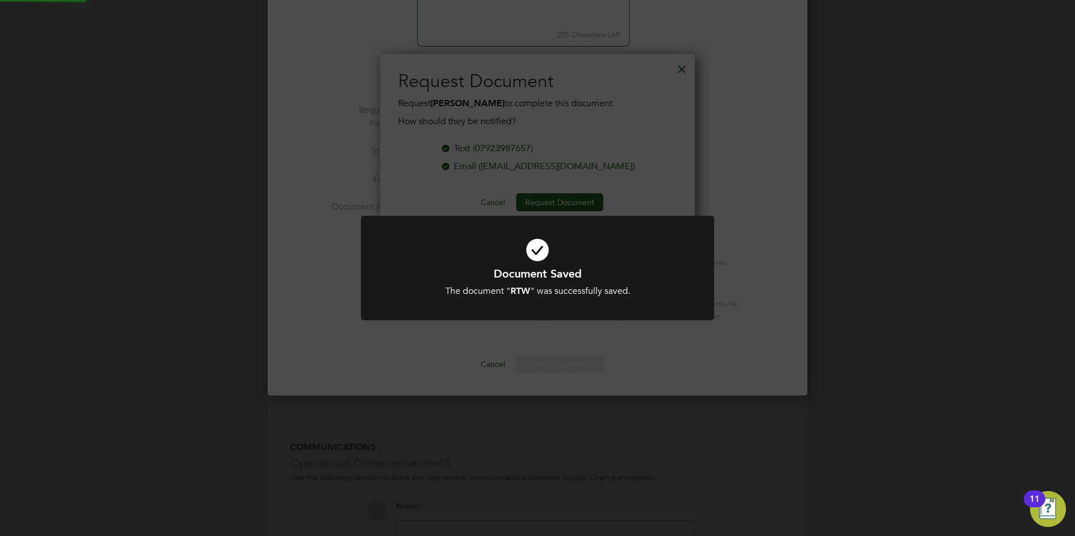
scroll to position [180, 315]
click at [654, 86] on div "Document Saved The document " RTW " was successfully saved. Cancel Okay" at bounding box center [537, 268] width 1075 height 536
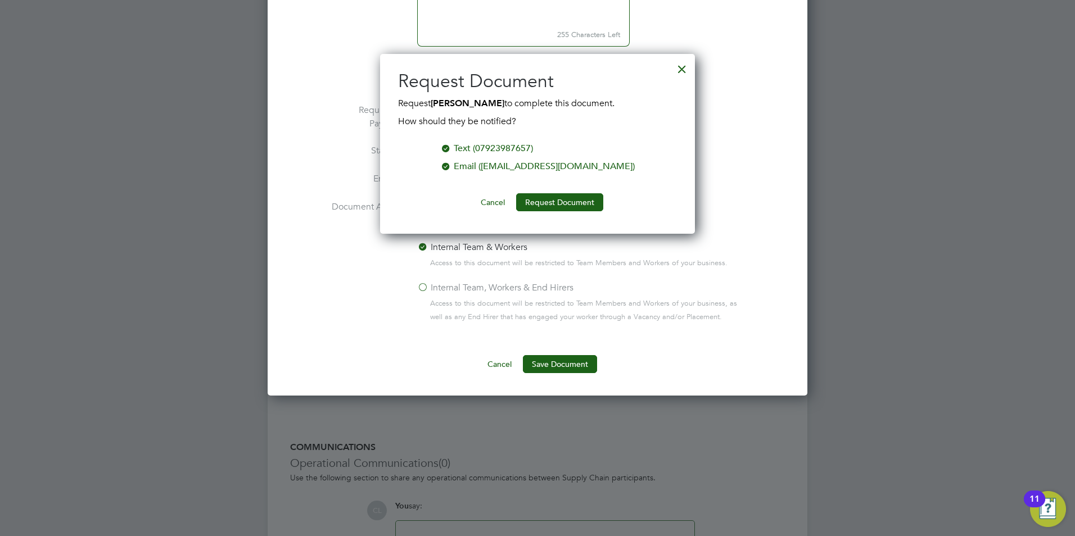
click at [686, 70] on div at bounding box center [682, 66] width 20 height 20
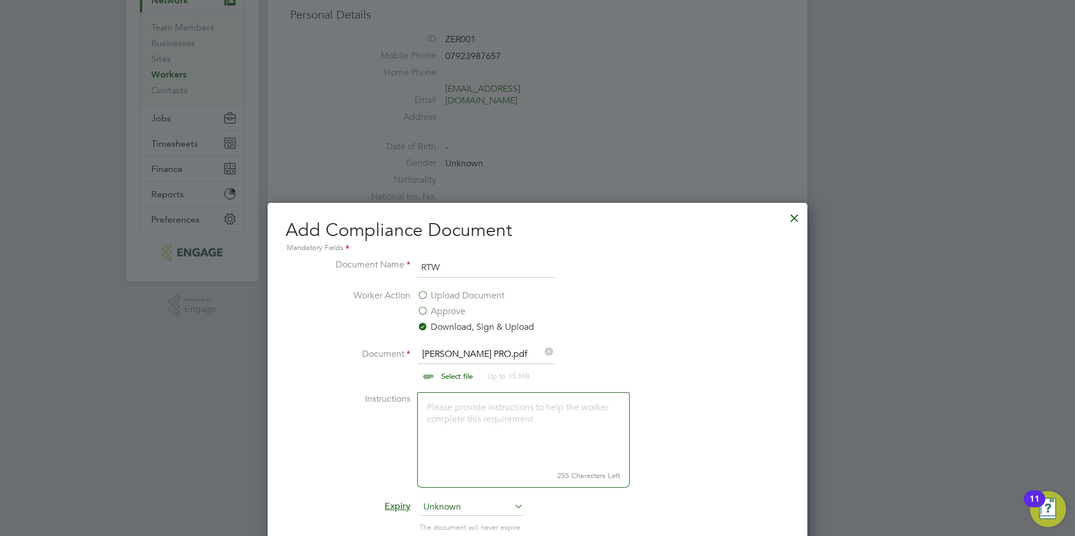
scroll to position [112, 0]
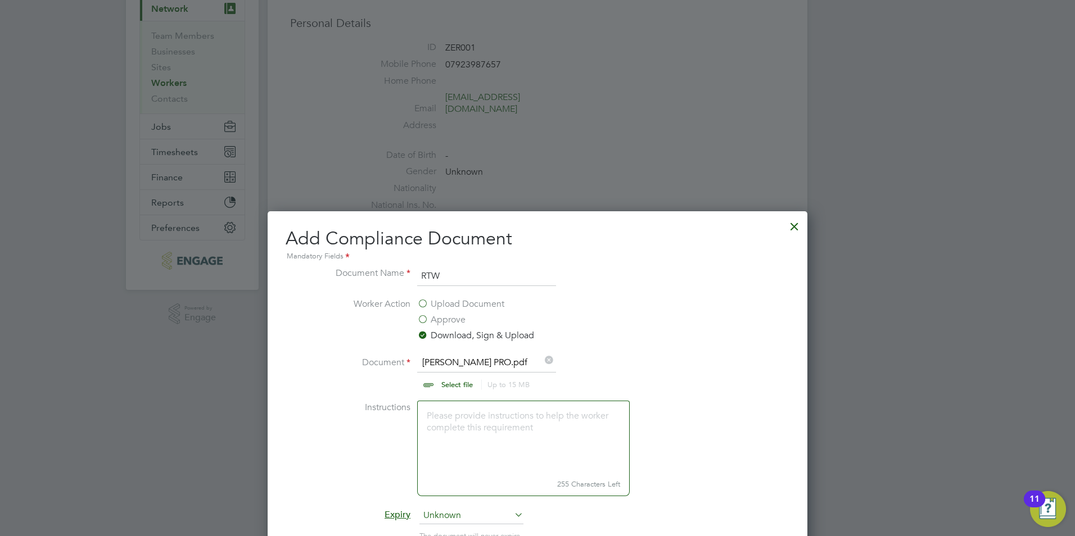
click at [802, 223] on div at bounding box center [794, 224] width 20 height 20
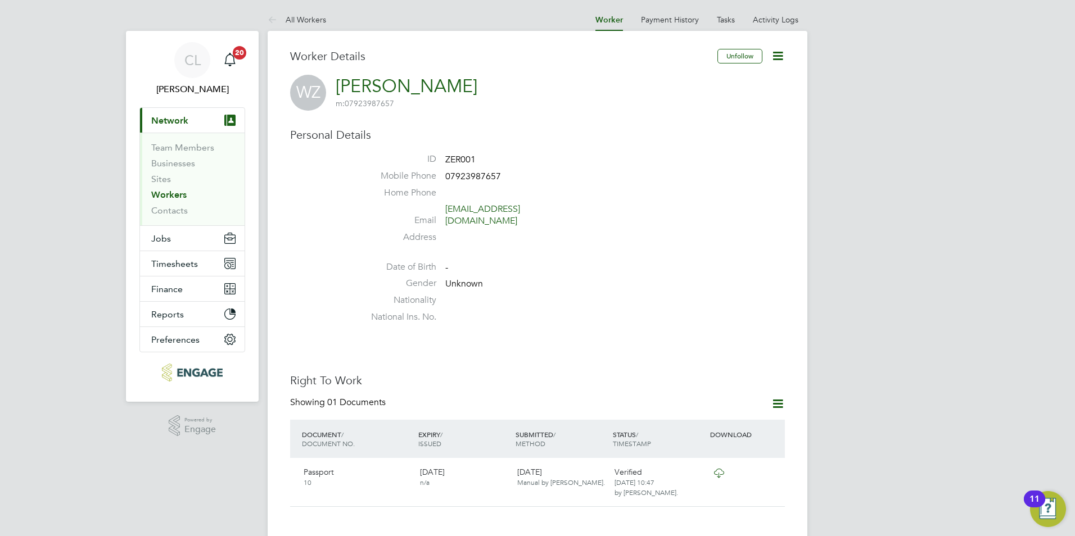
scroll to position [0, 0]
click at [306, 24] on link "All Workers" at bounding box center [297, 20] width 58 height 10
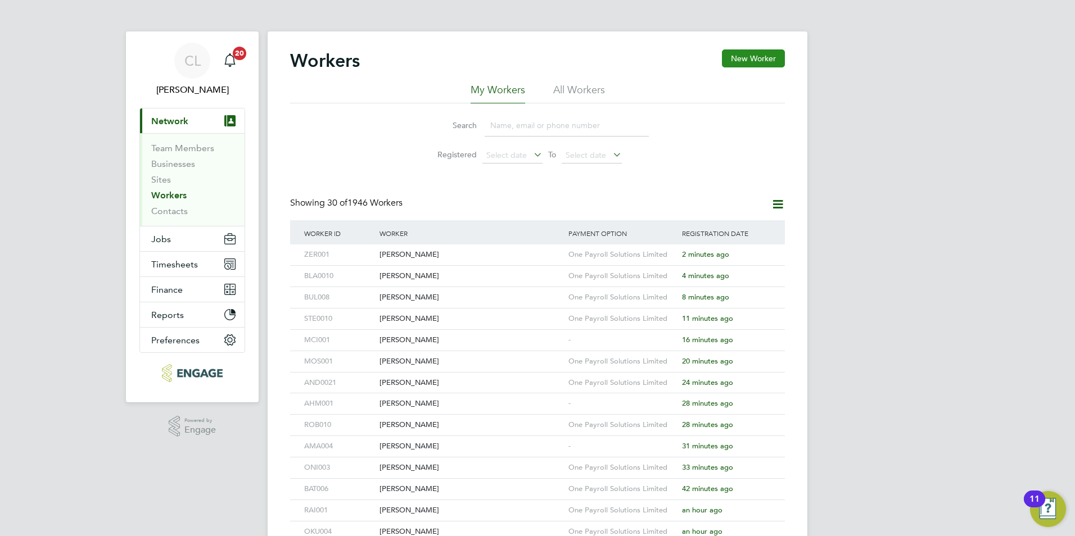
drag, startPoint x: 750, startPoint y: 62, endPoint x: 752, endPoint y: 51, distance: 10.8
click at [751, 57] on button "New Worker" at bounding box center [753, 58] width 63 height 18
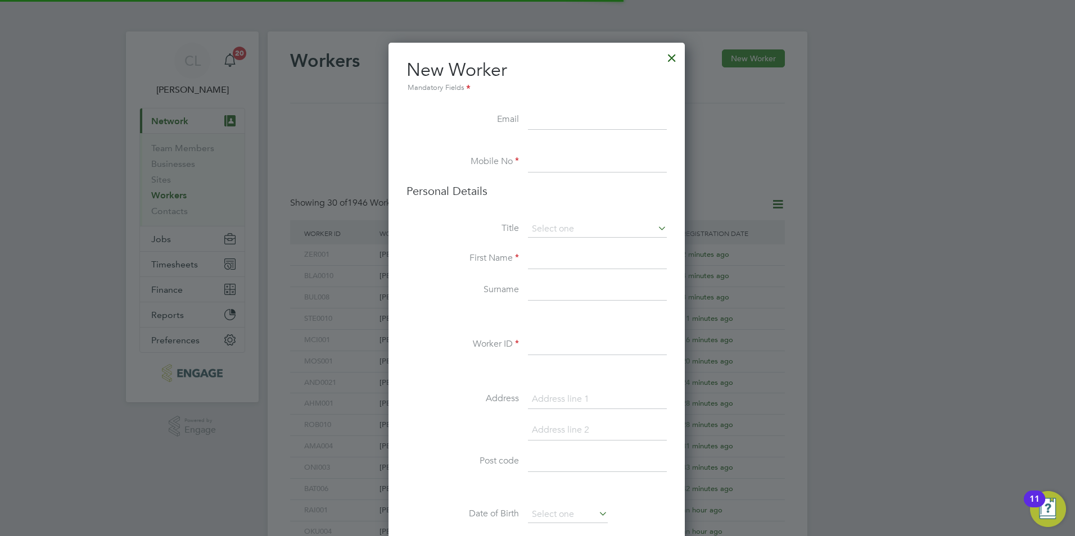
scroll to position [951, 298]
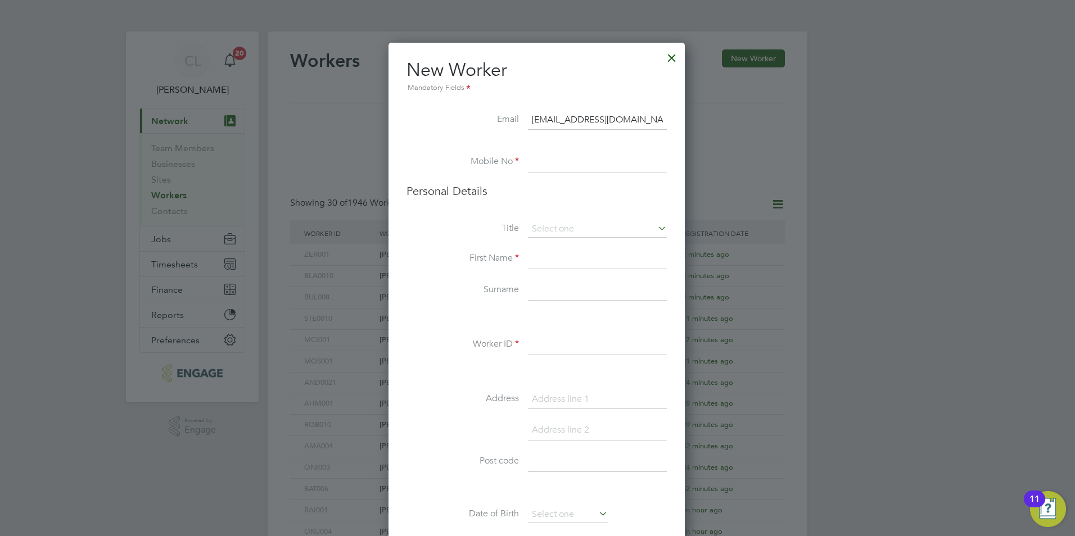
type input "[EMAIL_ADDRESS][DOMAIN_NAME]"
drag, startPoint x: 602, startPoint y: 174, endPoint x: 579, endPoint y: 159, distance: 27.9
click at [588, 164] on li "Mobile No" at bounding box center [536, 167] width 260 height 31
click at [579, 159] on input at bounding box center [597, 162] width 139 height 20
type input "07386926528"
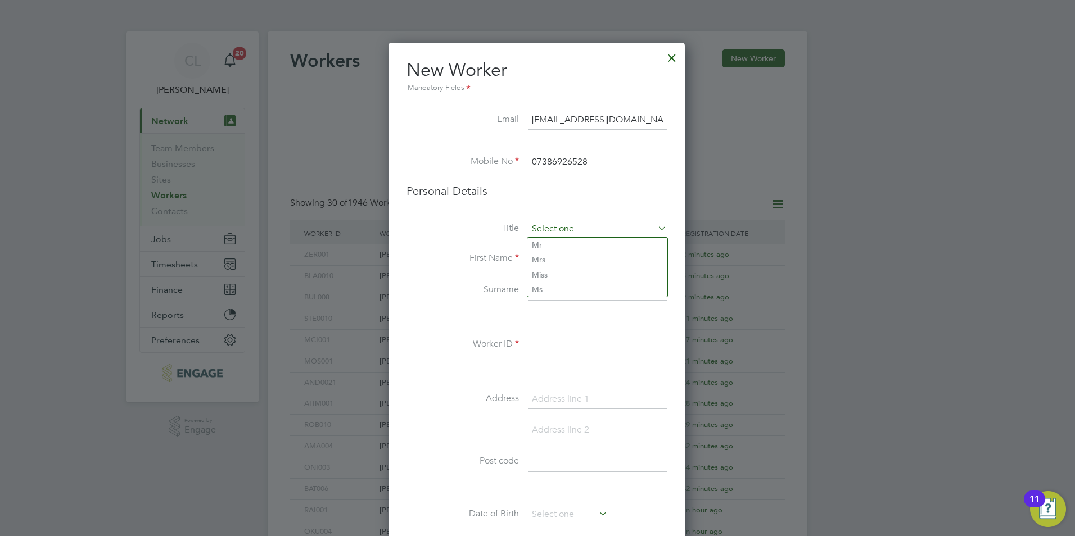
drag, startPoint x: 579, startPoint y: 227, endPoint x: 579, endPoint y: 234, distance: 6.7
click at [579, 231] on input at bounding box center [597, 229] width 139 height 17
click at [568, 248] on li "Mr" at bounding box center [597, 245] width 140 height 15
type input "Mr"
click at [567, 262] on input at bounding box center [597, 259] width 139 height 20
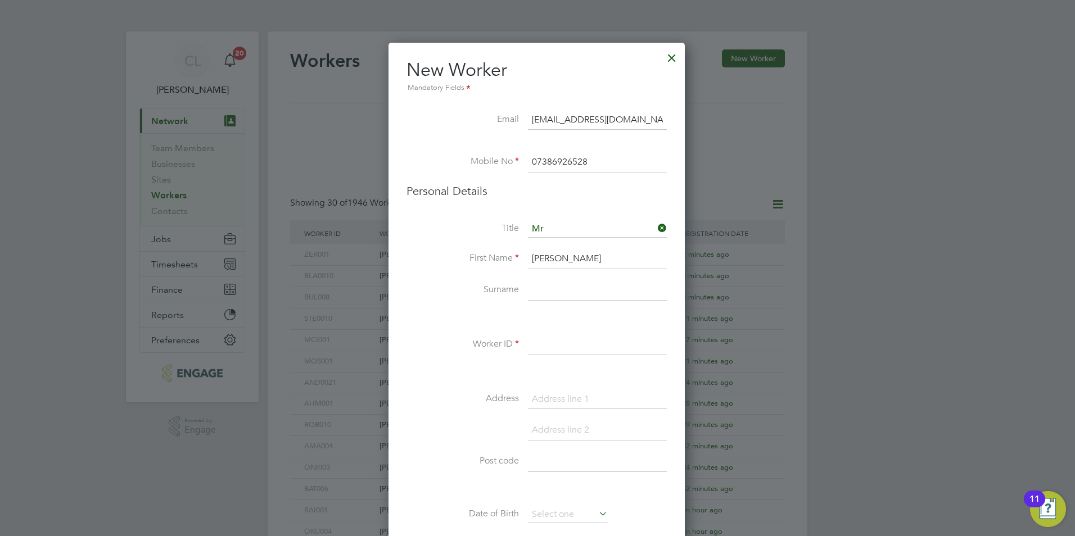
type input "[PERSON_NAME]"
click at [537, 291] on input at bounding box center [597, 291] width 139 height 20
type input "[PERSON_NAME]"
click at [541, 344] on input at bounding box center [597, 345] width 139 height 20
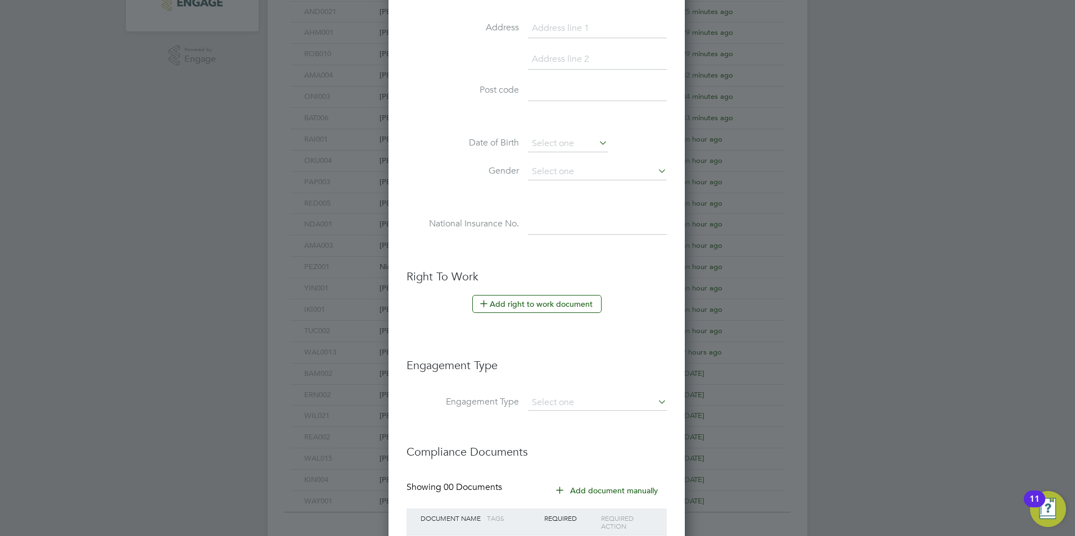
scroll to position [394, 0]
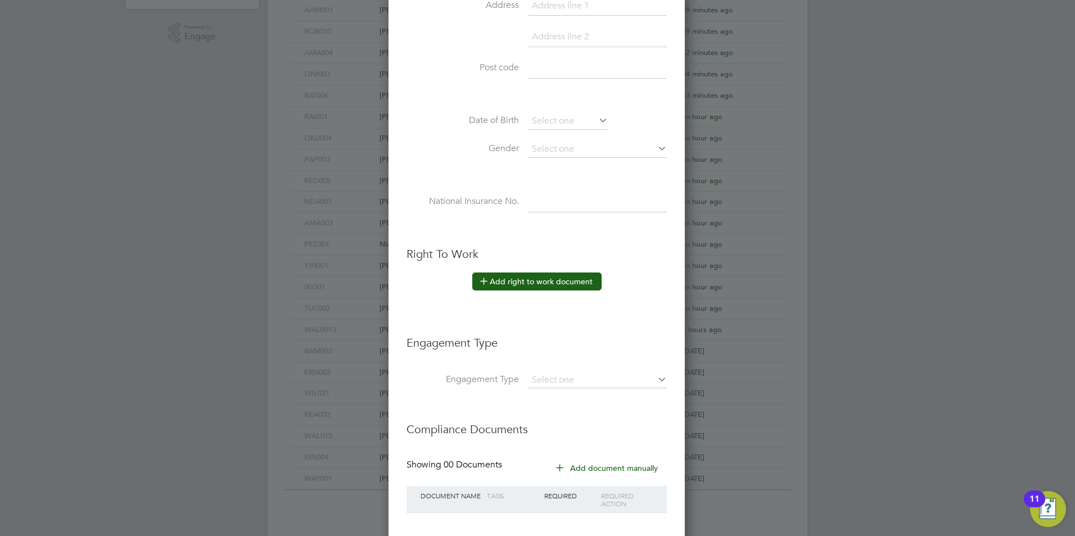
type input "SOL001"
click at [519, 280] on button "Add right to work document" at bounding box center [536, 282] width 129 height 18
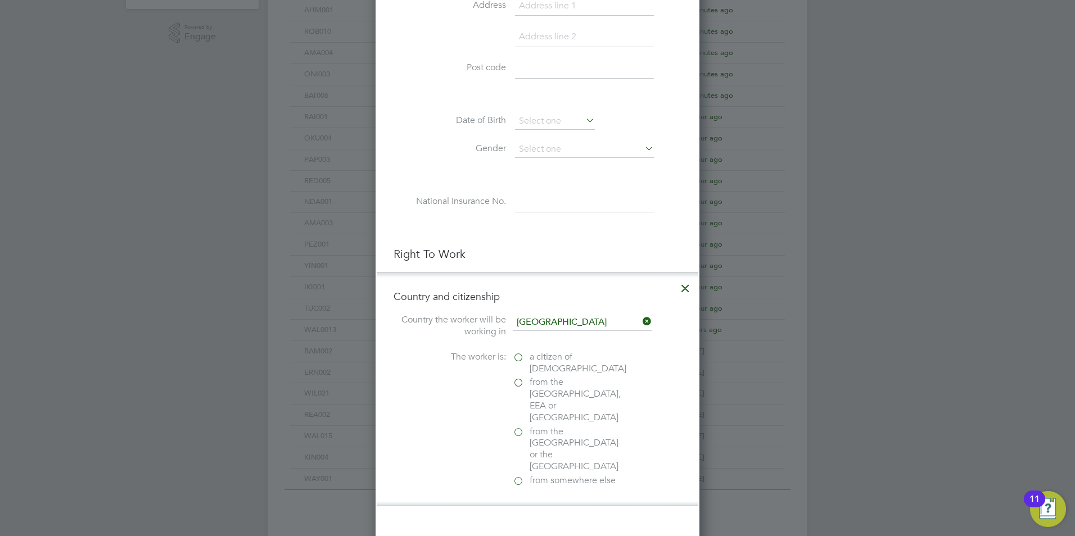
click at [523, 356] on label "a citizen of [DEMOGRAPHIC_DATA]" at bounding box center [569, 363] width 112 height 24
click at [0, 0] on input "a citizen of [DEMOGRAPHIC_DATA]" at bounding box center [0, 0] width 0 height 0
click at [535, 525] on div "Passport" at bounding box center [597, 531] width 169 height 12
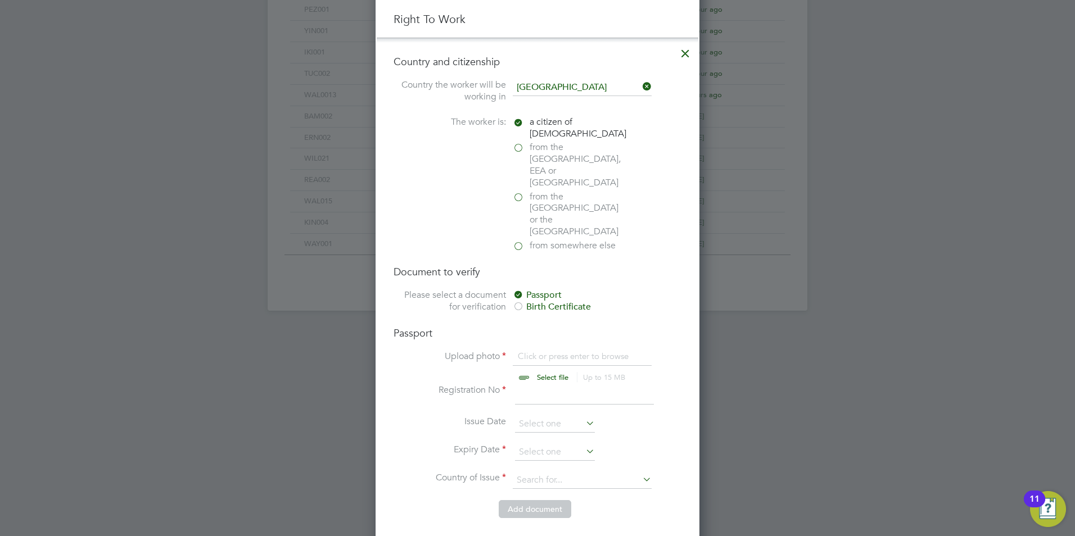
scroll to position [675, 0]
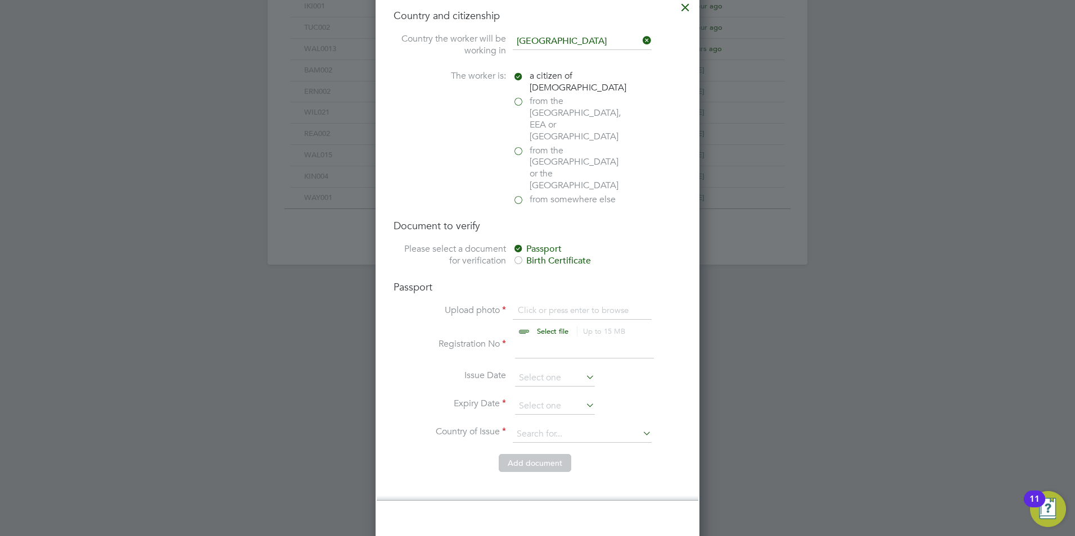
click at [539, 305] on input "file" at bounding box center [563, 322] width 177 height 34
type input "C:\fakepath\[PERSON_NAME] PRO.pdf"
click at [572, 338] on input at bounding box center [584, 348] width 139 height 20
type input "10"
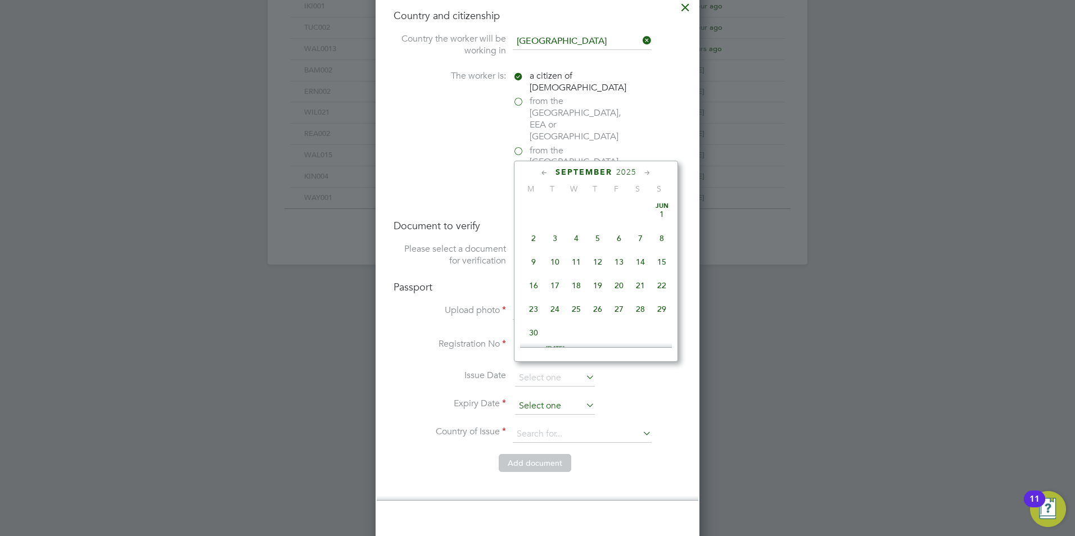
scroll to position [438, 0]
click at [534, 398] on input at bounding box center [555, 406] width 80 height 17
click at [558, 239] on span "15" at bounding box center [554, 228] width 21 height 21
type input "[DATE]"
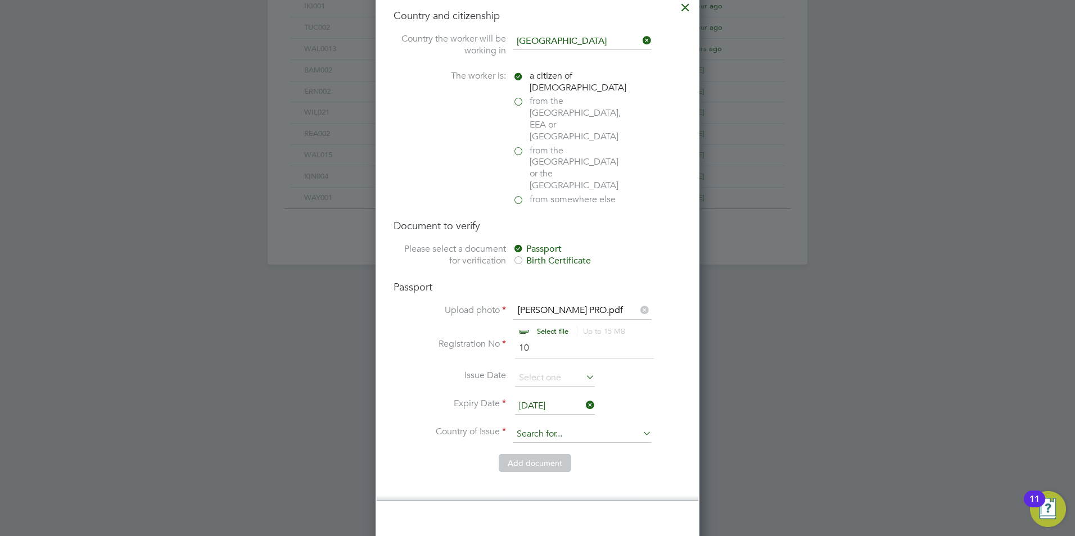
click at [529, 426] on input at bounding box center [582, 434] width 139 height 17
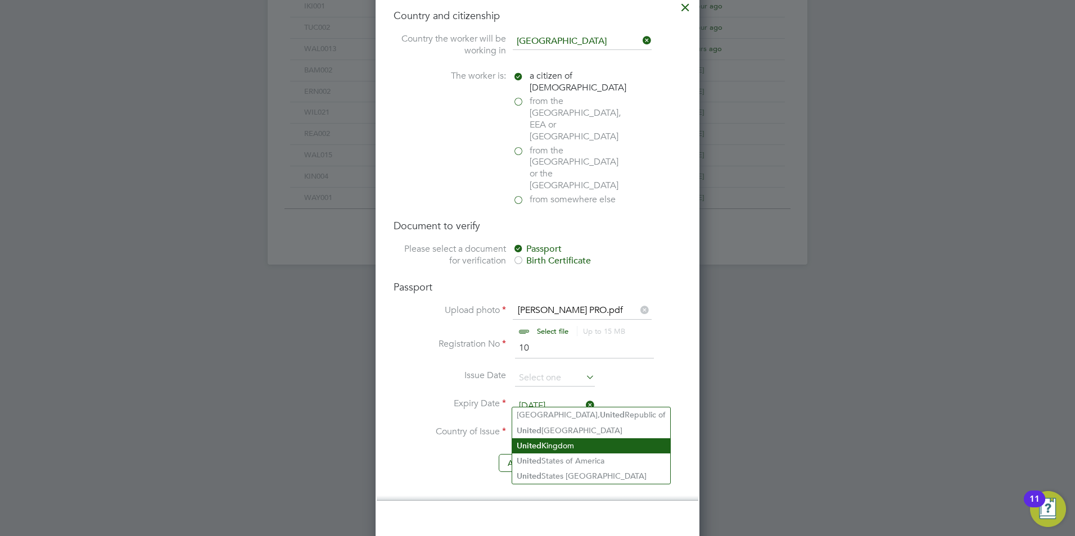
click at [554, 444] on li "[GEOGRAPHIC_DATA]" at bounding box center [591, 446] width 158 height 15
type input "[GEOGRAPHIC_DATA]"
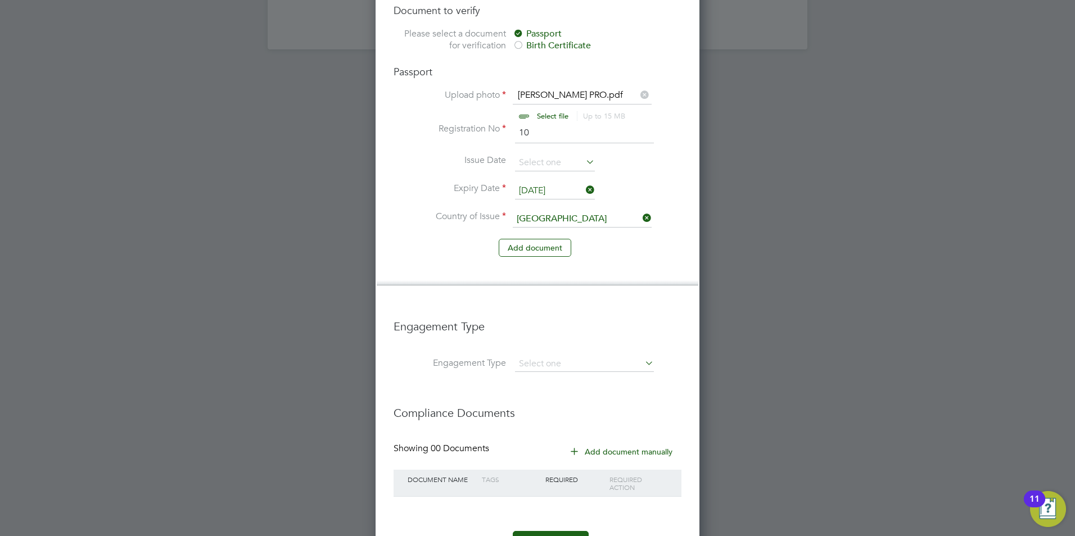
scroll to position [902, 0]
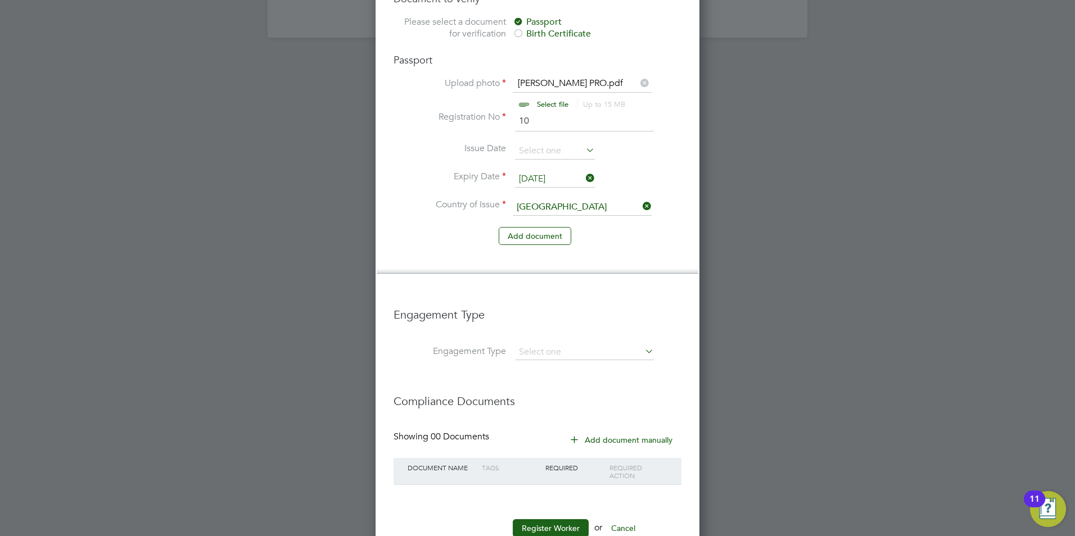
click at [555, 309] on li "Engagement Type" at bounding box center [538, 320] width 288 height 48
click at [545, 345] on input at bounding box center [584, 353] width 139 height 16
click at [545, 386] on li "Umbrella" at bounding box center [584, 382] width 140 height 16
type input "Umbrella"
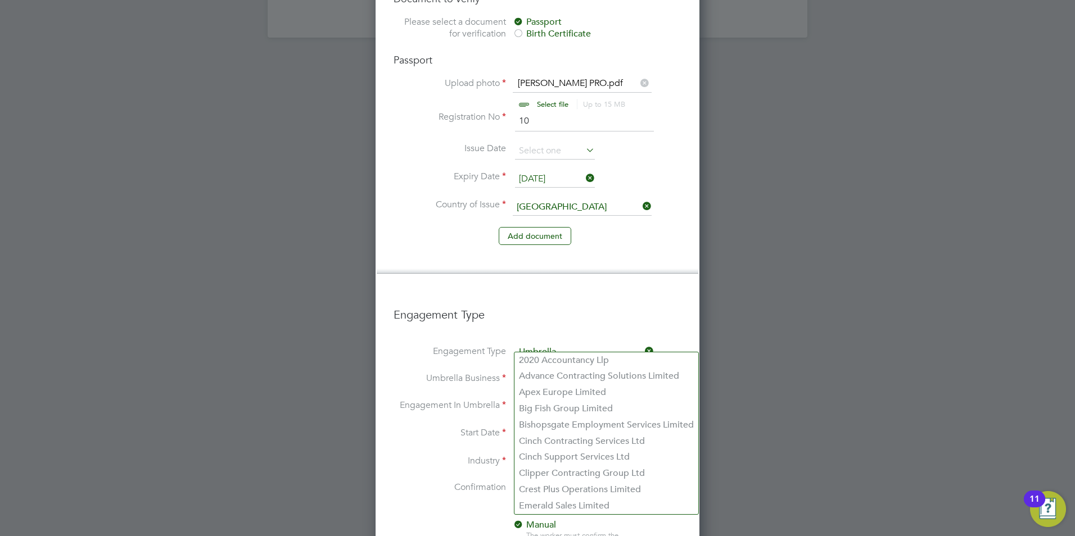
click at [527, 372] on input at bounding box center [584, 380] width 139 height 16
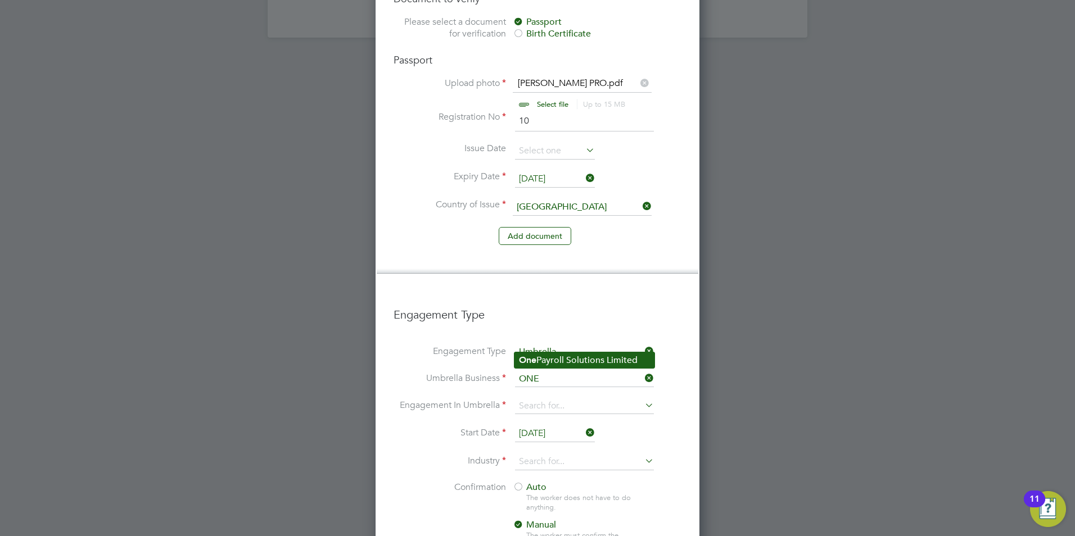
click at [537, 361] on li "One Payroll Solutions Limited" at bounding box center [584, 361] width 140 height 16
type input "One Payroll Solutions Limited"
click at [535, 399] on input at bounding box center [584, 407] width 139 height 16
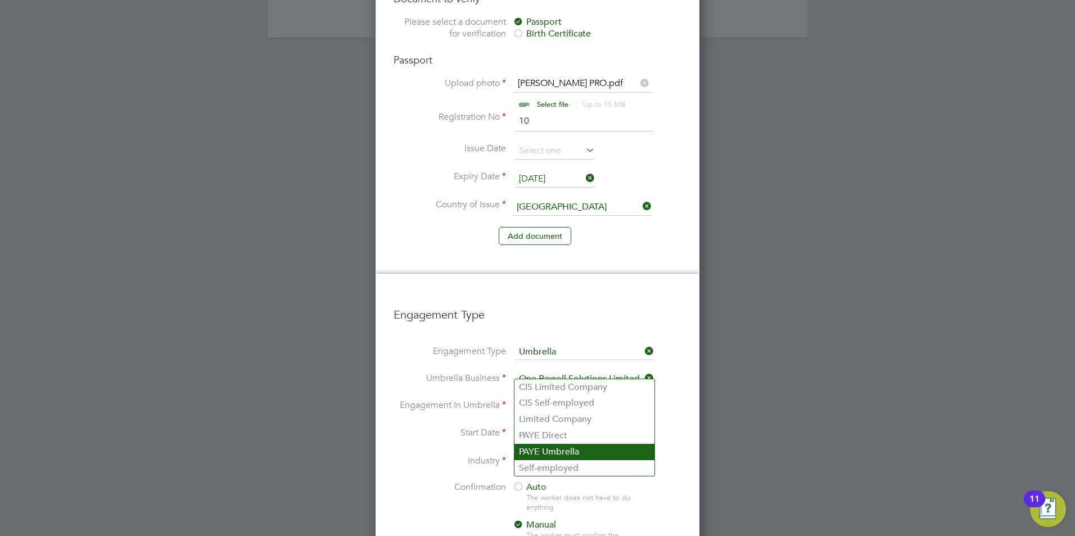
click at [548, 445] on li "PAYE Umbrella" at bounding box center [584, 452] width 140 height 16
type input "PAYE Umbrella"
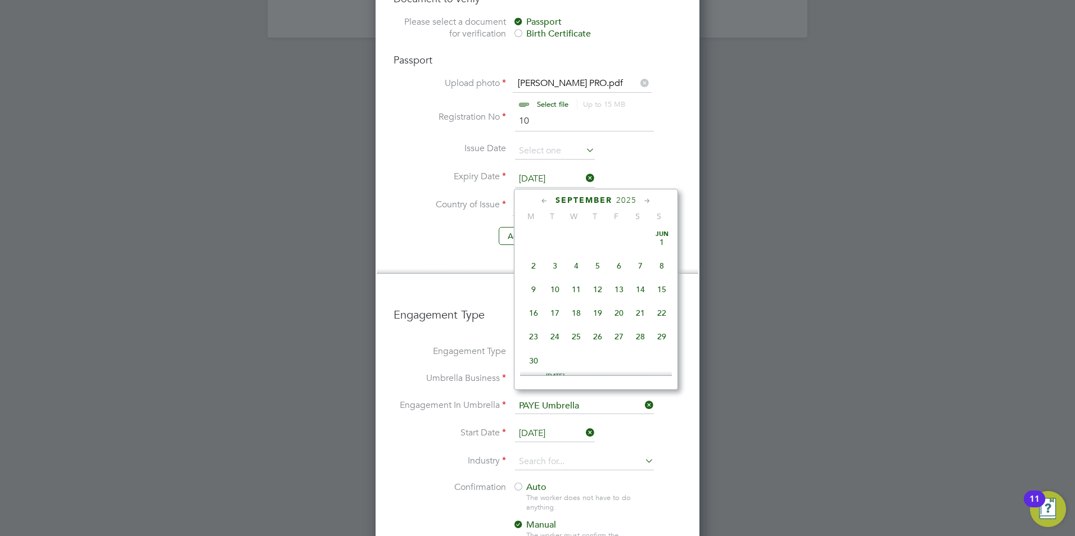
click at [532, 426] on input "[DATE]" at bounding box center [555, 434] width 80 height 17
click at [533, 242] on span "15" at bounding box center [533, 230] width 21 height 21
type input "[DATE]"
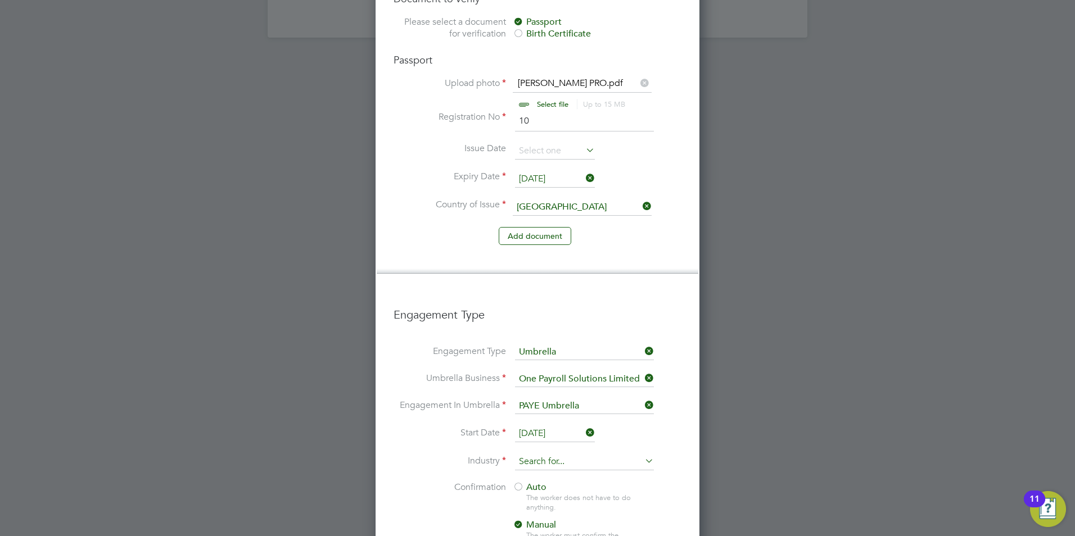
click at [545, 454] on input at bounding box center [584, 462] width 139 height 17
click at [549, 516] on li "Construction" at bounding box center [584, 519] width 140 height 15
type input "Construction"
click at [522, 482] on div at bounding box center [518, 487] width 11 height 11
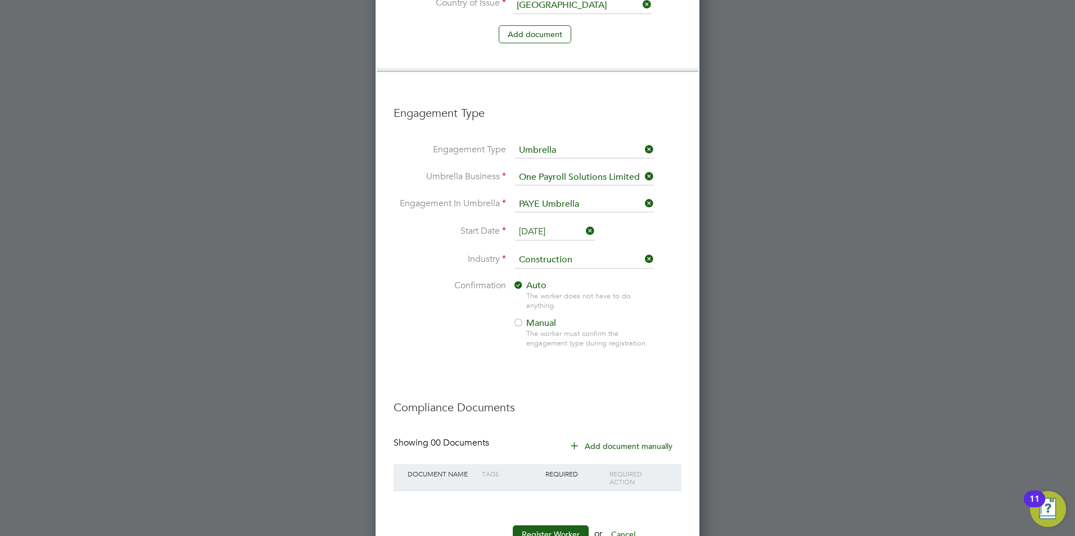
scroll to position [1110, 0]
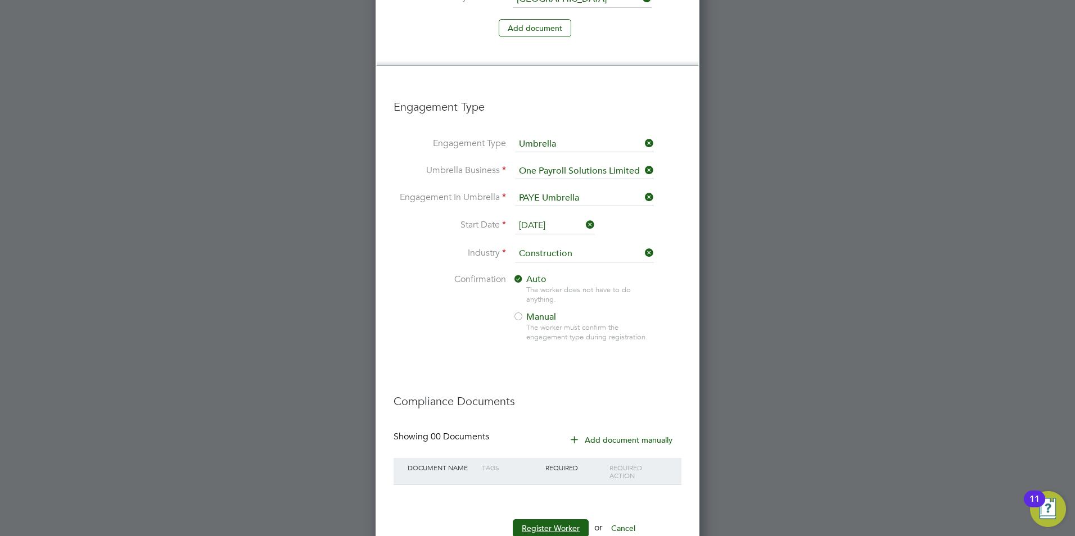
drag, startPoint x: 543, startPoint y: 490, endPoint x: 555, endPoint y: 480, distance: 15.9
click at [546, 519] on button "Register Worker" at bounding box center [551, 528] width 76 height 18
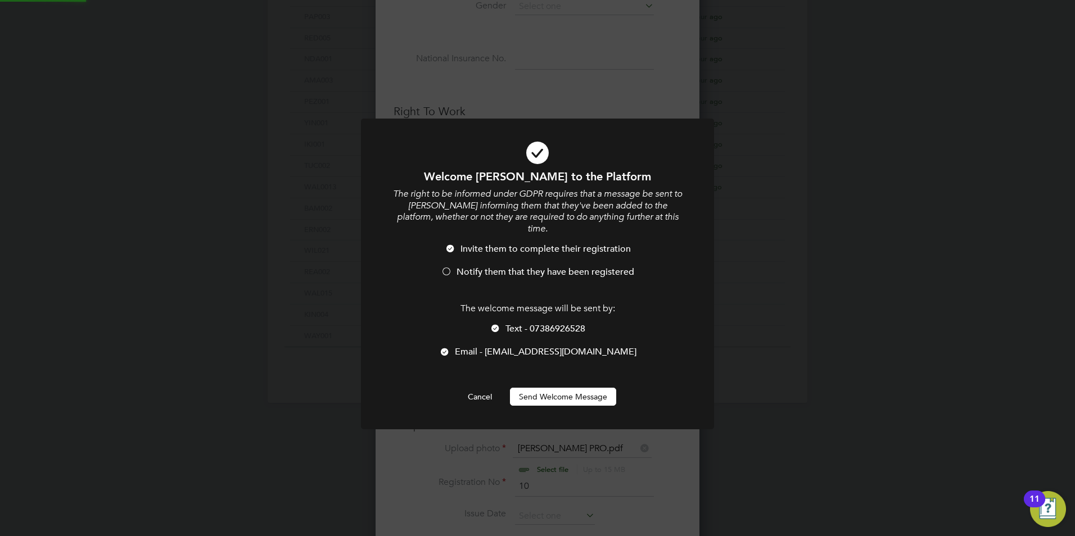
scroll to position [0, 0]
click at [467, 253] on li "Invite them to complete their registration" at bounding box center [537, 254] width 292 height 23
click at [513, 323] on span "Text - 07386926528" at bounding box center [545, 328] width 80 height 11
click at [557, 388] on button "Send Welcome Message" at bounding box center [563, 397] width 106 height 18
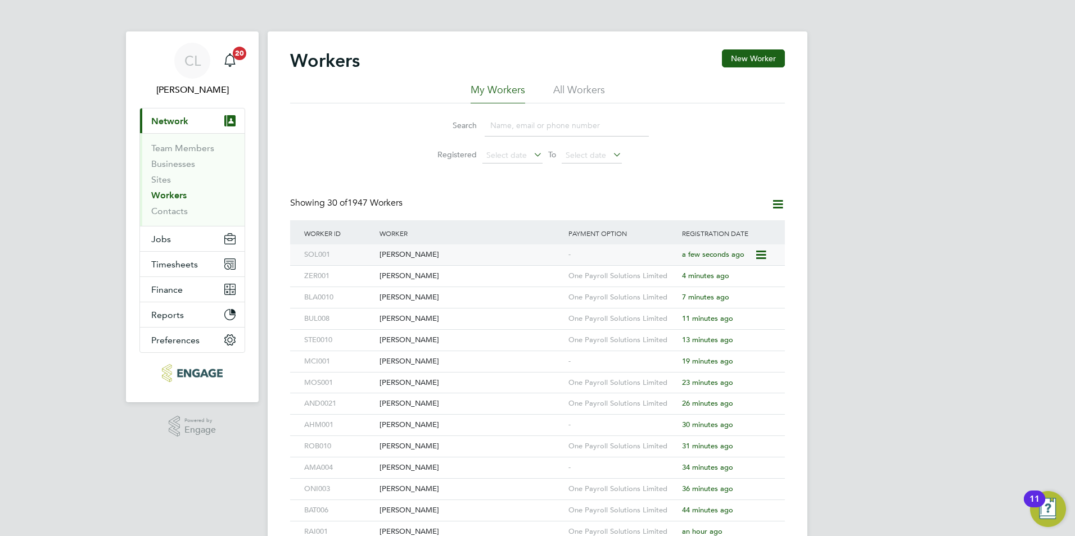
click at [464, 259] on div "[PERSON_NAME]" at bounding box center [471, 255] width 189 height 21
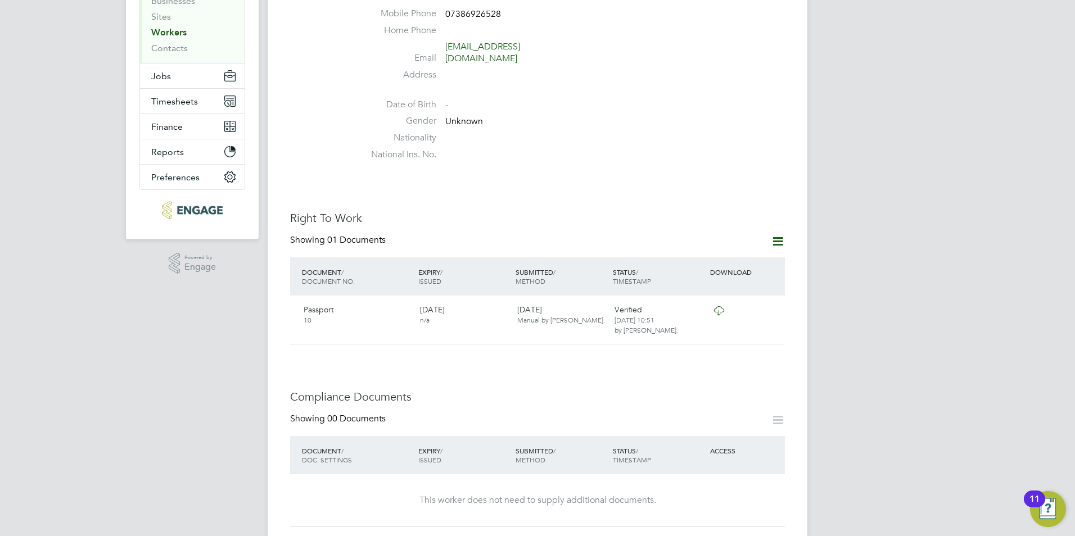
scroll to position [337, 0]
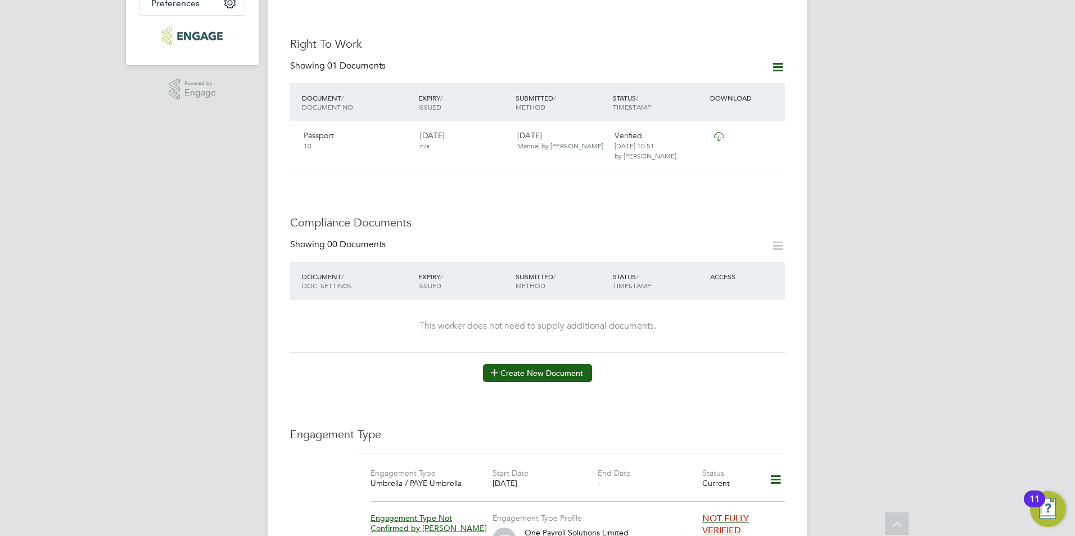
click at [539, 364] on button "Create New Document" at bounding box center [537, 373] width 109 height 18
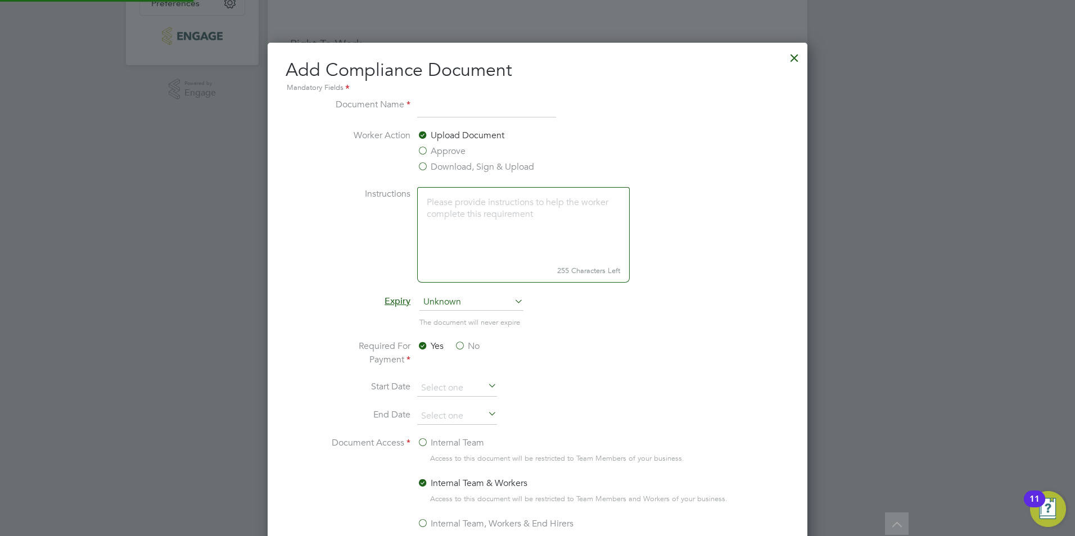
scroll to position [590, 540]
click at [444, 164] on label "Download, Sign & Upload" at bounding box center [475, 166] width 117 height 13
click at [0, 0] on input "Download, Sign & Upload" at bounding box center [0, 0] width 0 height 0
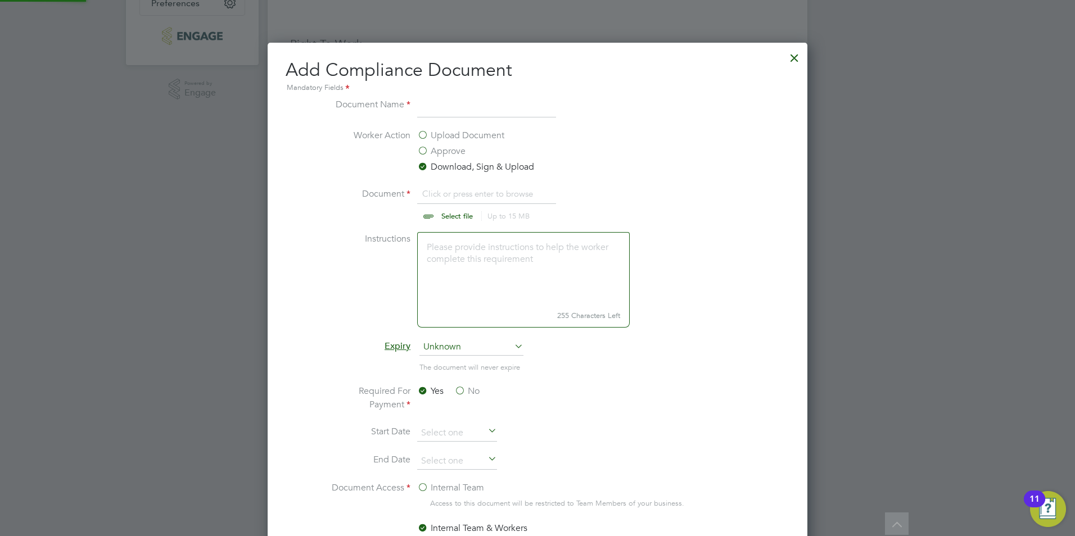
scroll to position [17, 139]
click at [438, 215] on input "file" at bounding box center [467, 204] width 177 height 34
type input "C:\fakepath\[PERSON_NAME] CSCS.jpg"
click at [439, 105] on input at bounding box center [486, 108] width 139 height 20
type input "CSCS"
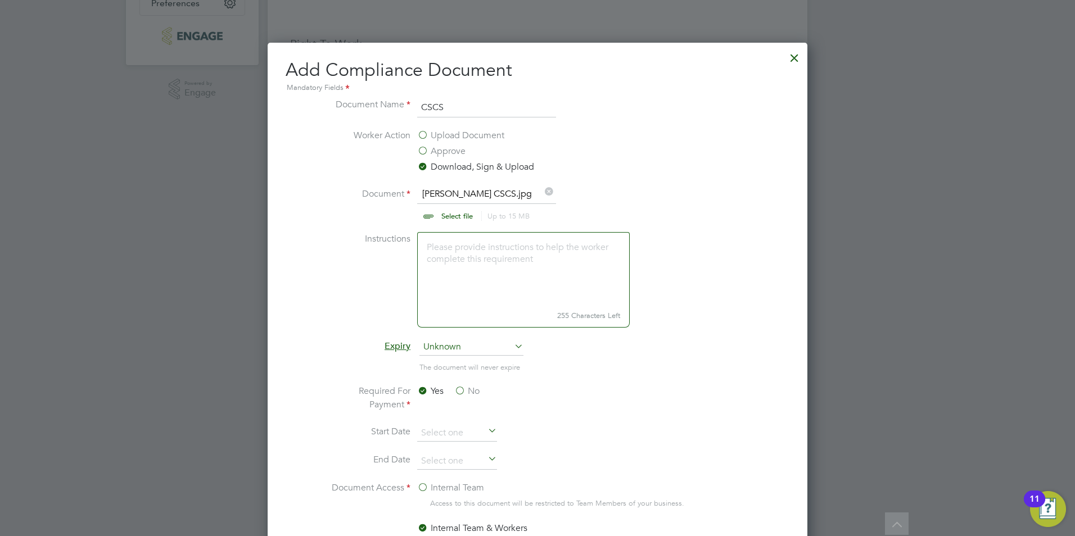
click at [625, 129] on li "Worker Action Upload Document Approve Download, Sign & Upload" at bounding box center [537, 158] width 423 height 58
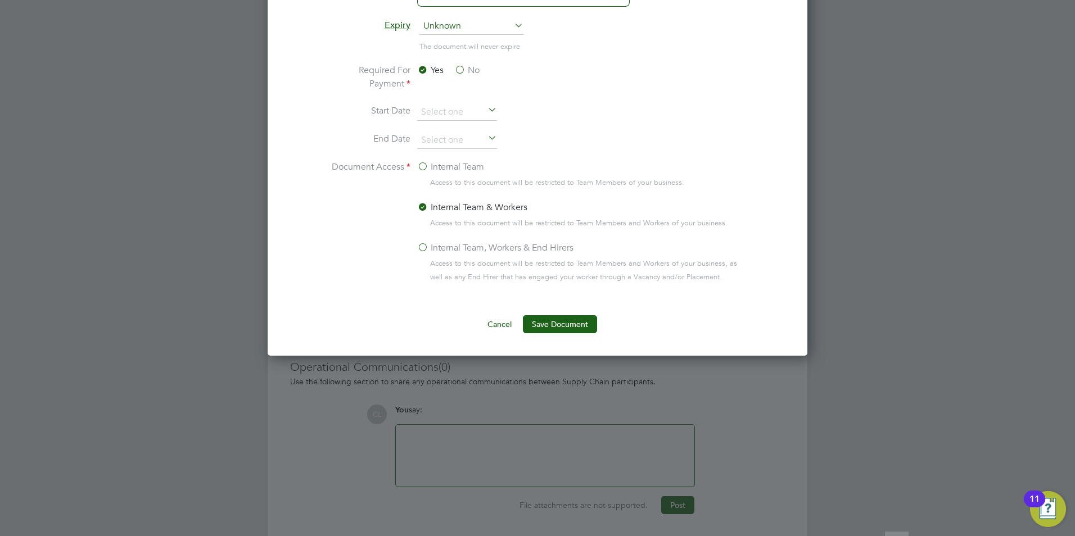
scroll to position [675, 0]
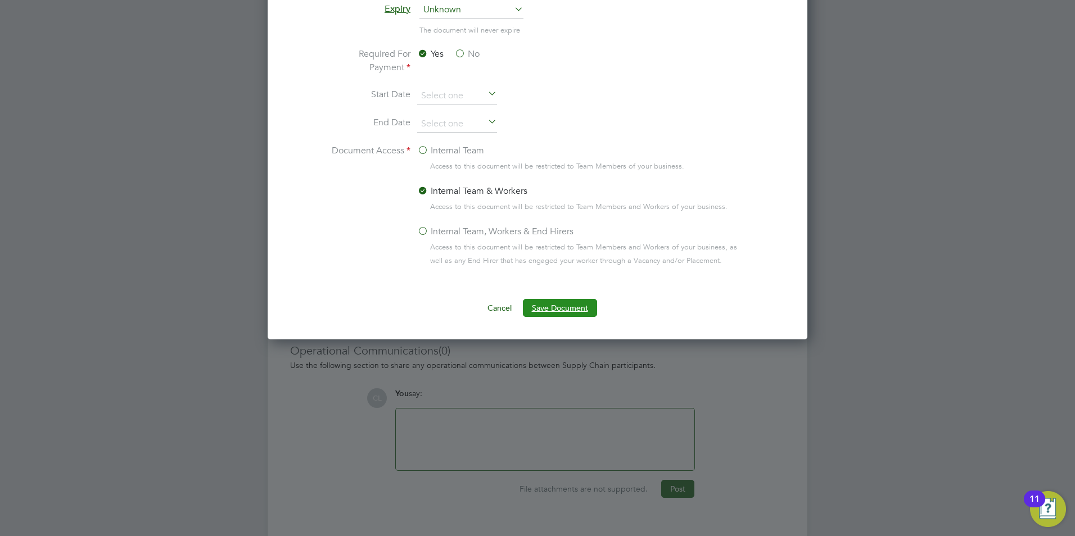
click at [561, 314] on button "Save Document" at bounding box center [560, 308] width 74 height 18
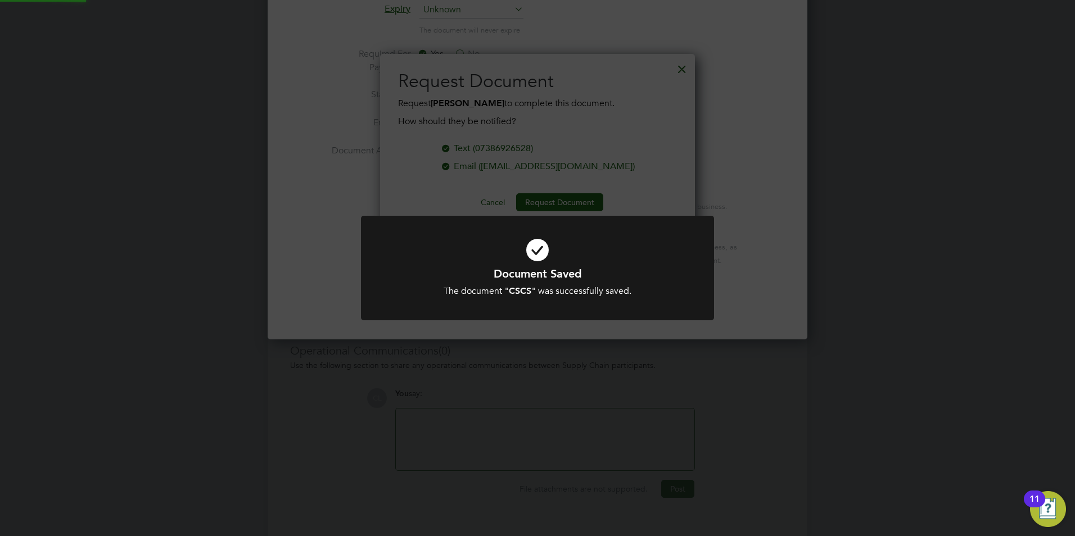
scroll to position [180, 315]
drag, startPoint x: 614, startPoint y: 123, endPoint x: 625, endPoint y: 123, distance: 11.3
click at [622, 123] on div "Document Saved The document " CSCS " was successfully saved. Cancel Okay" at bounding box center [537, 268] width 1075 height 536
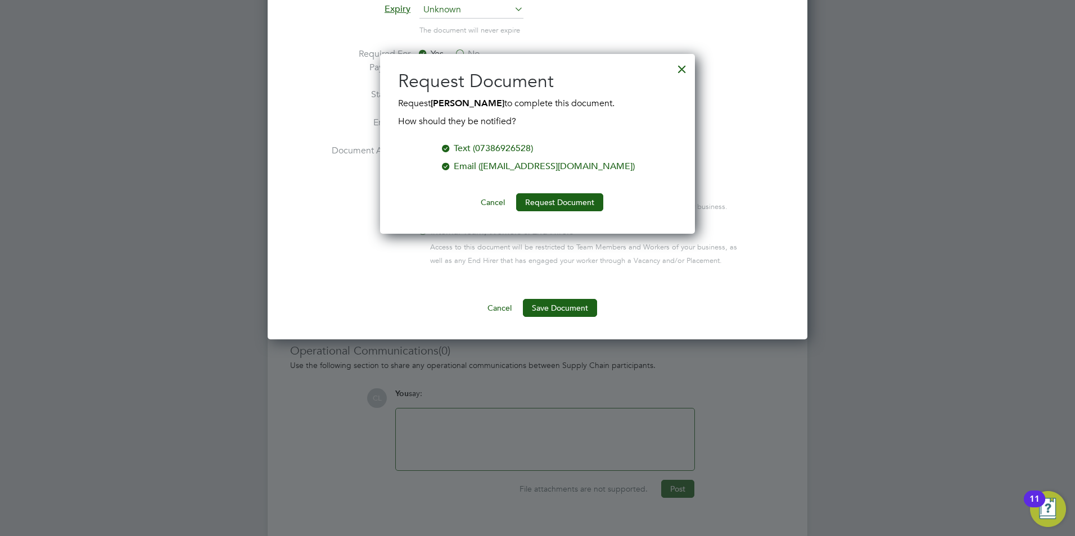
click at [684, 63] on div at bounding box center [682, 66] width 20 height 20
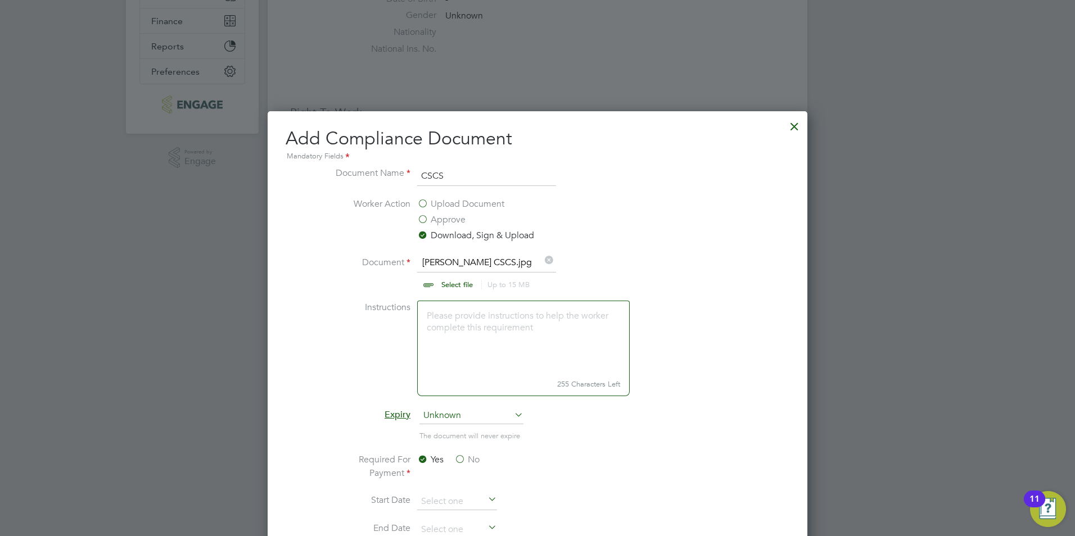
scroll to position [225, 0]
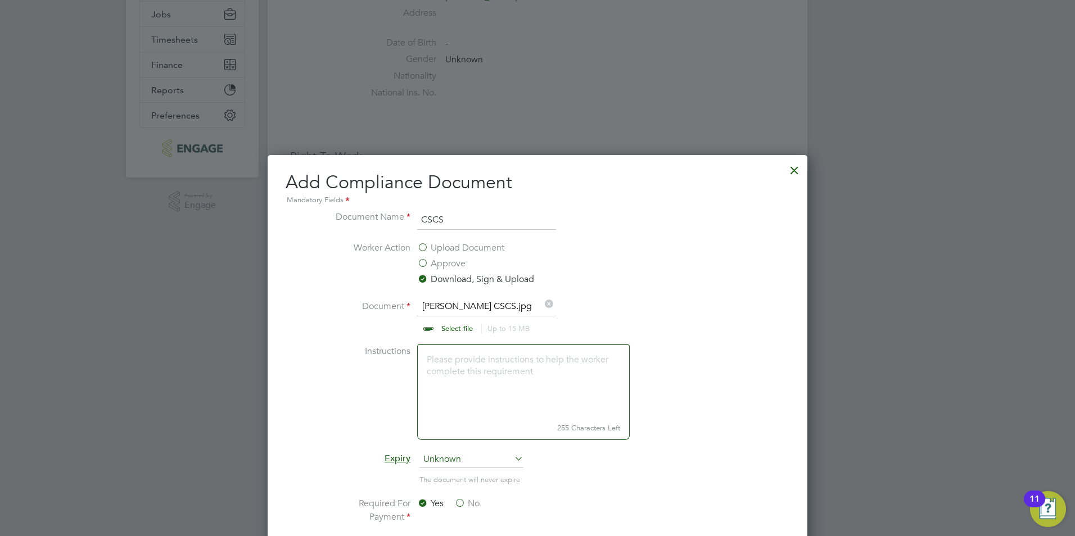
click at [798, 169] on div at bounding box center [794, 167] width 20 height 20
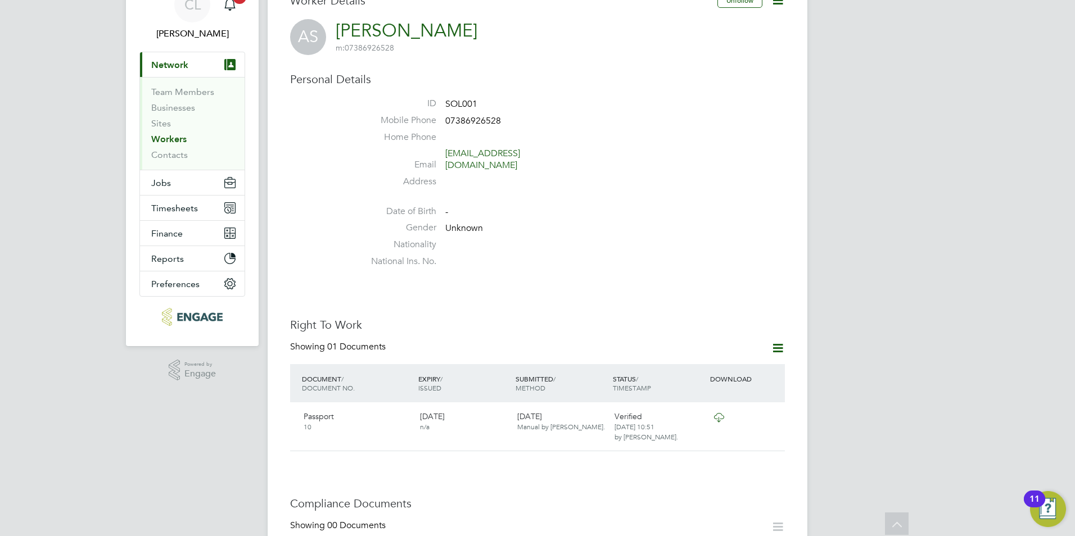
scroll to position [0, 0]
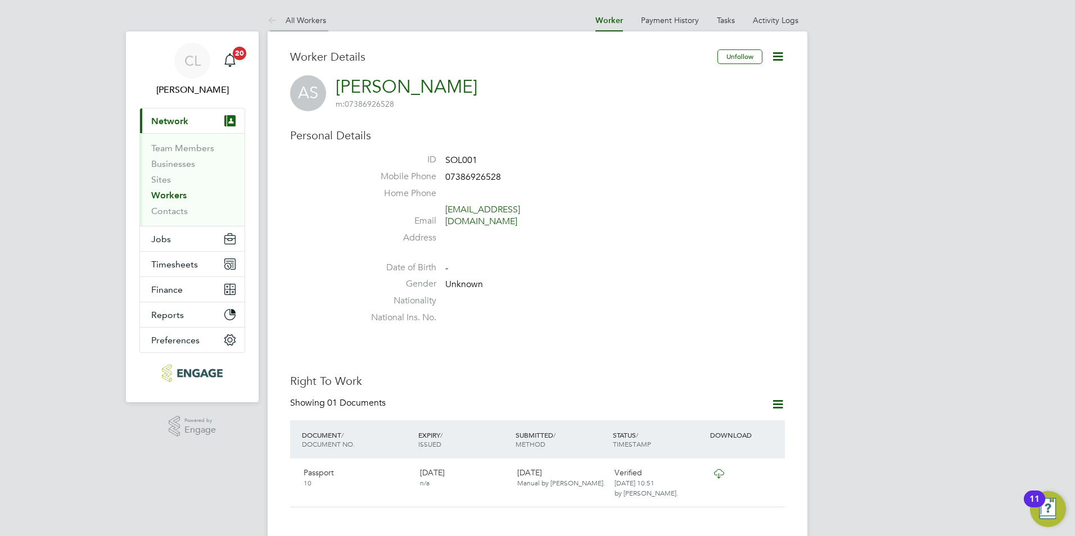
click at [310, 19] on link "All Workers" at bounding box center [297, 20] width 58 height 10
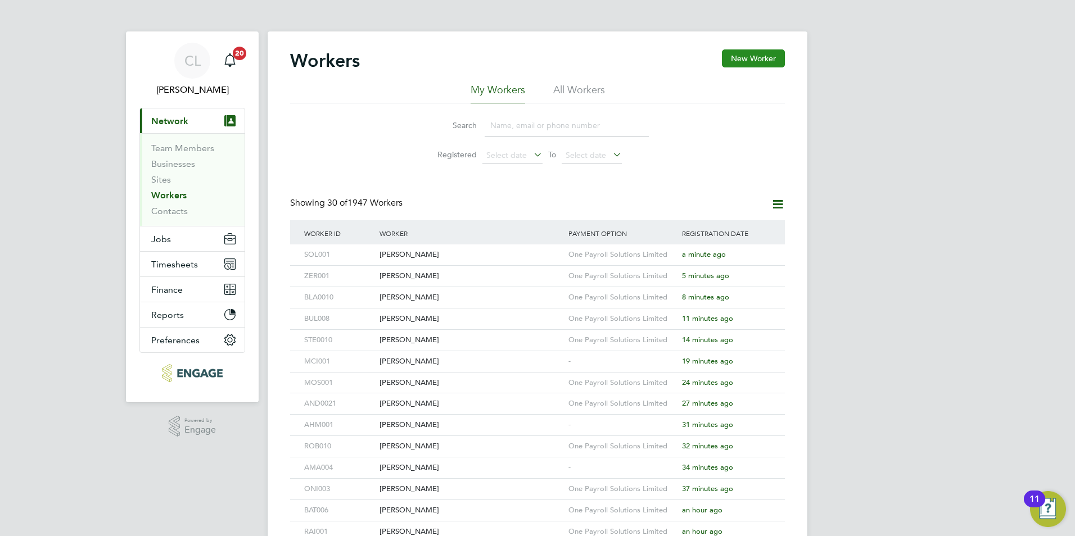
click at [759, 56] on button "New Worker" at bounding box center [753, 58] width 63 height 18
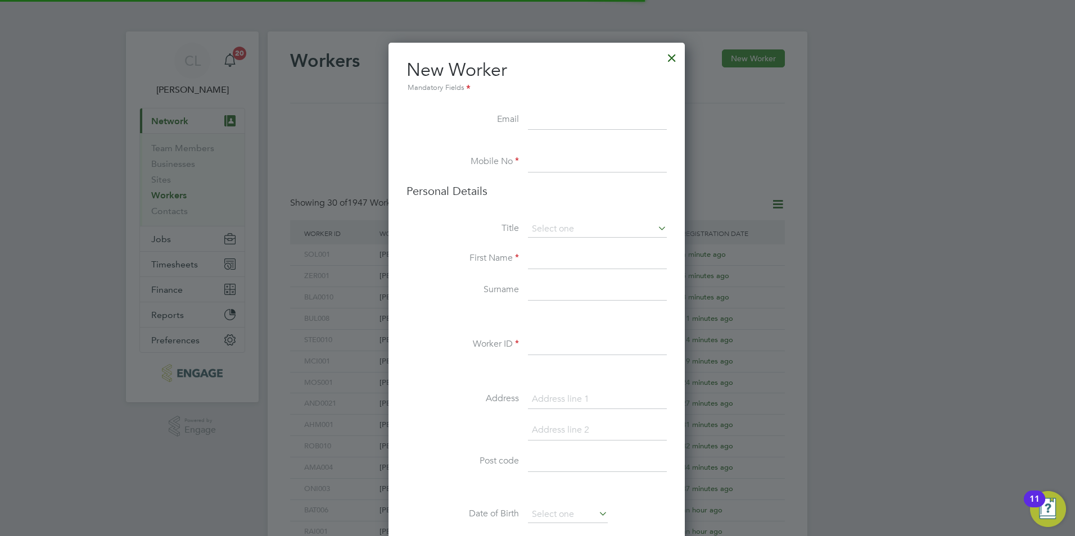
scroll to position [951, 298]
type input "A"
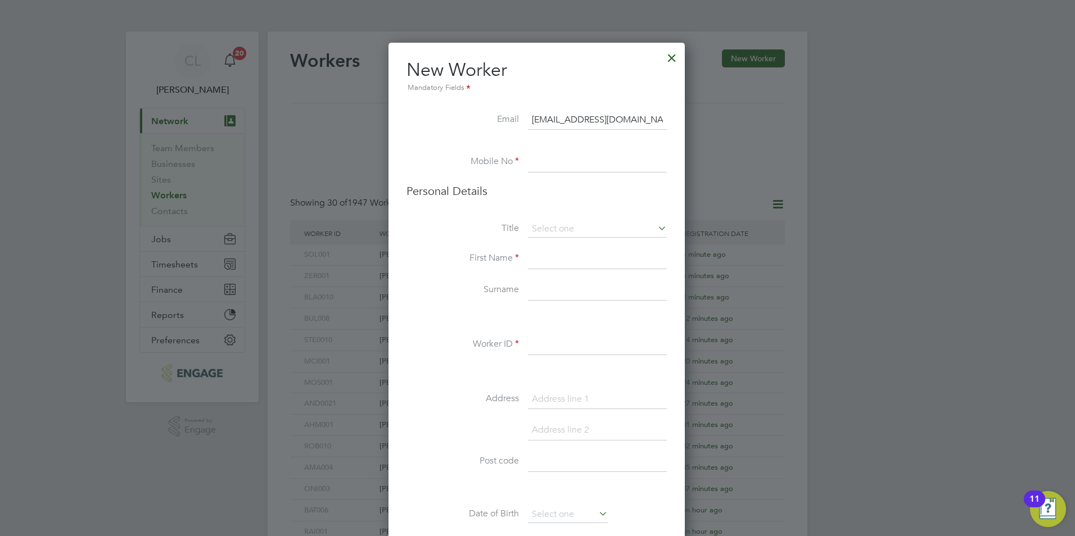
type input "[EMAIL_ADDRESS][DOMAIN_NAME]"
click at [586, 164] on input at bounding box center [597, 162] width 139 height 20
type input "07736002865"
drag, startPoint x: 564, startPoint y: 223, endPoint x: 570, endPoint y: 243, distance: 21.0
click at [564, 224] on input at bounding box center [597, 229] width 139 height 17
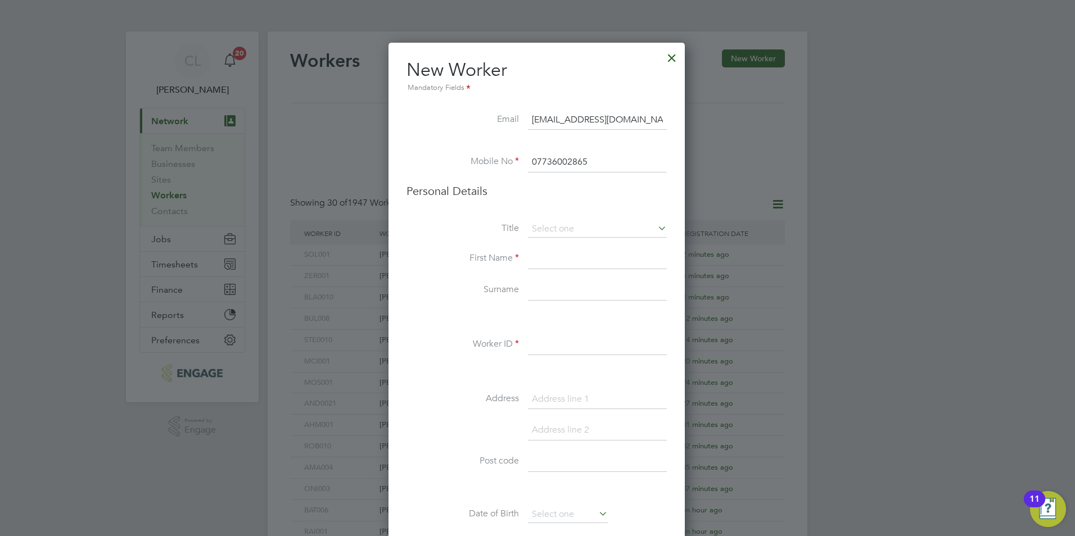
click at [551, 243] on div "Workers New Worker My Workers All Workers Search Registered Select date To Sele…" at bounding box center [538, 485] width 540 height 908
click at [546, 256] on input at bounding box center [597, 259] width 139 height 20
type input "Abayomi"
click at [540, 305] on li "Surname" at bounding box center [536, 296] width 260 height 31
click at [552, 297] on input at bounding box center [597, 291] width 139 height 20
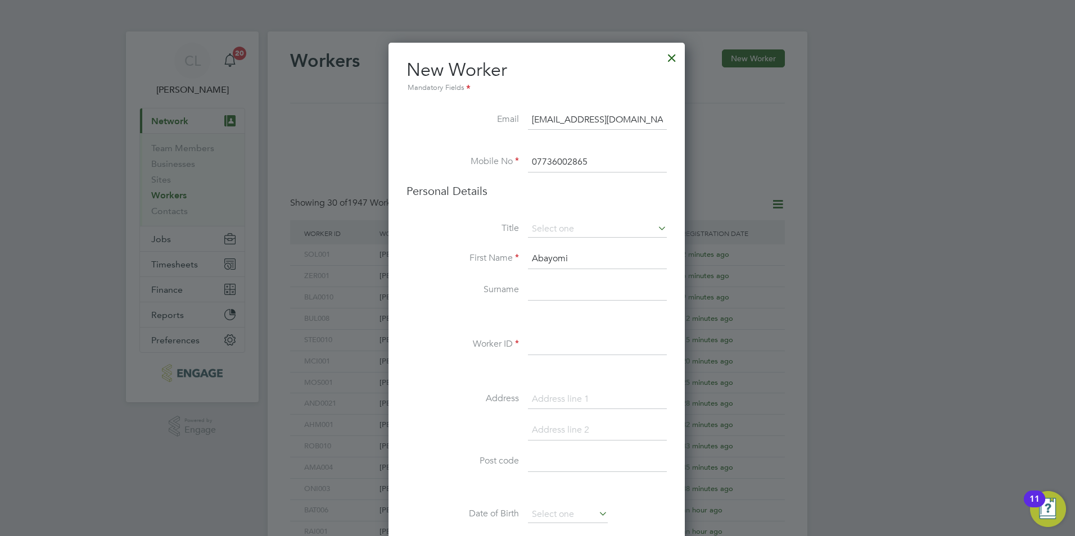
click at [552, 296] on input at bounding box center [597, 291] width 139 height 20
type input "L"
type input "Iiuyomade"
click at [544, 348] on input at bounding box center [597, 345] width 139 height 20
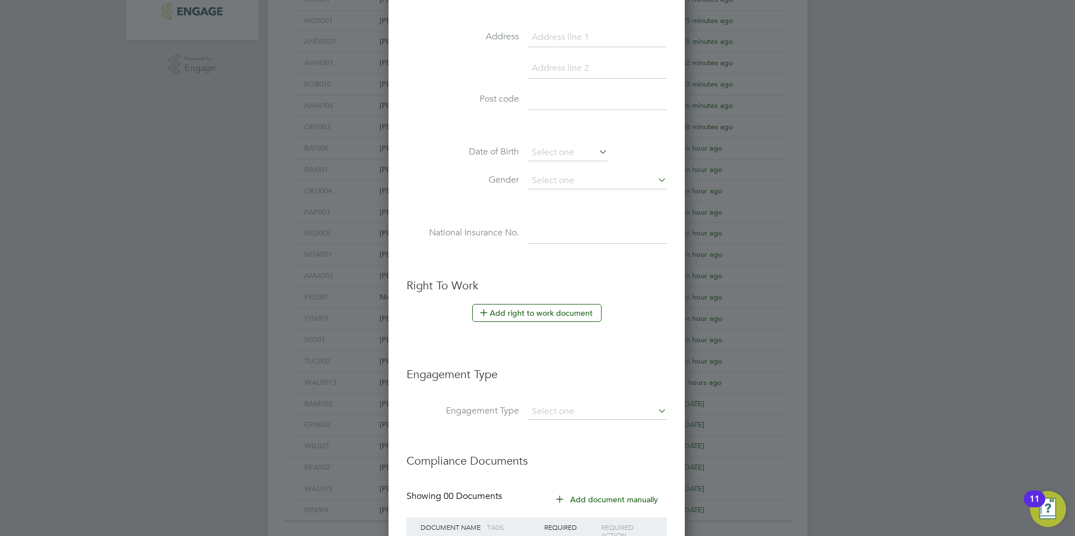
scroll to position [394, 0]
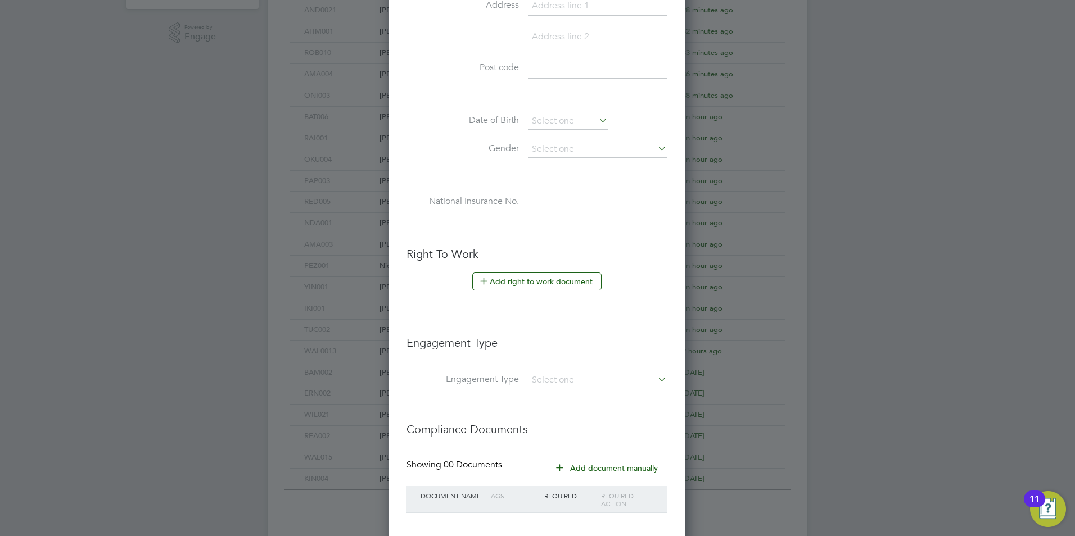
type input "IIU001"
click at [550, 292] on li "Add right to work document" at bounding box center [536, 287] width 260 height 29
click at [550, 281] on button "Add right to work document" at bounding box center [536, 282] width 129 height 18
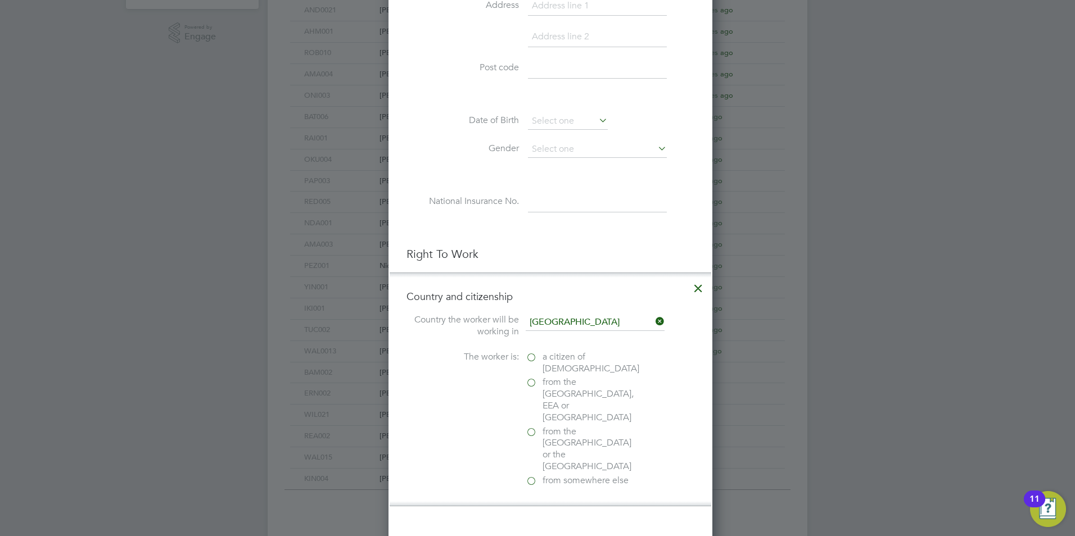
scroll to position [1120, 324]
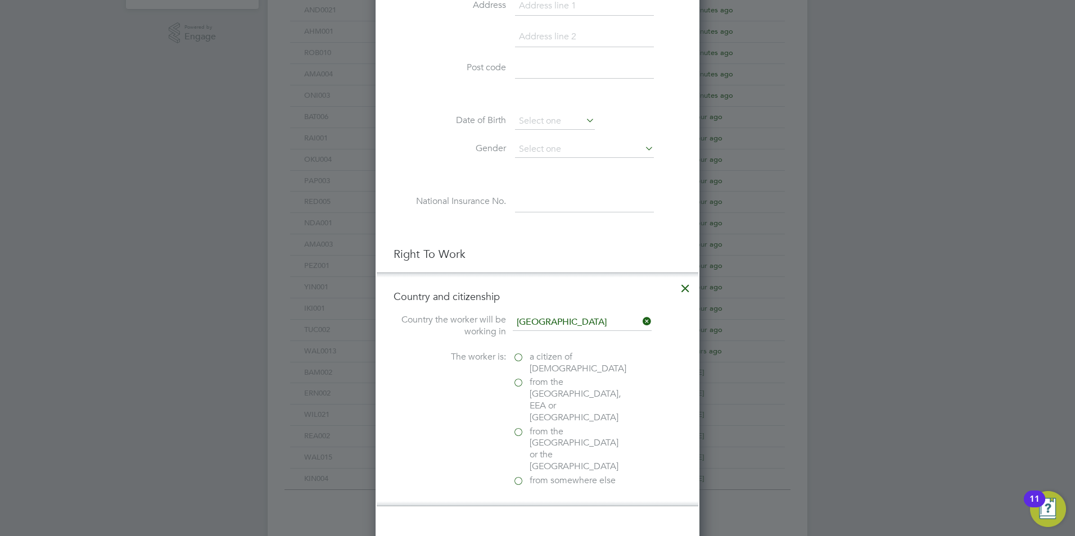
click at [517, 358] on label "a citizen of [DEMOGRAPHIC_DATA]" at bounding box center [569, 363] width 112 height 24
click at [0, 0] on input "a citizen of [DEMOGRAPHIC_DATA]" at bounding box center [0, 0] width 0 height 0
click at [541, 525] on div "Passport" at bounding box center [597, 531] width 169 height 12
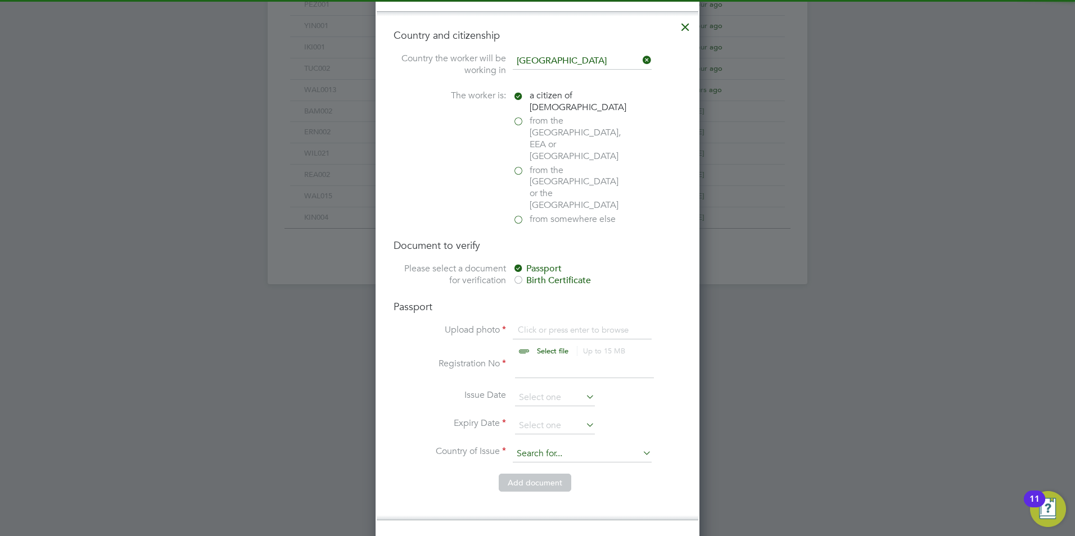
scroll to position [675, 0]
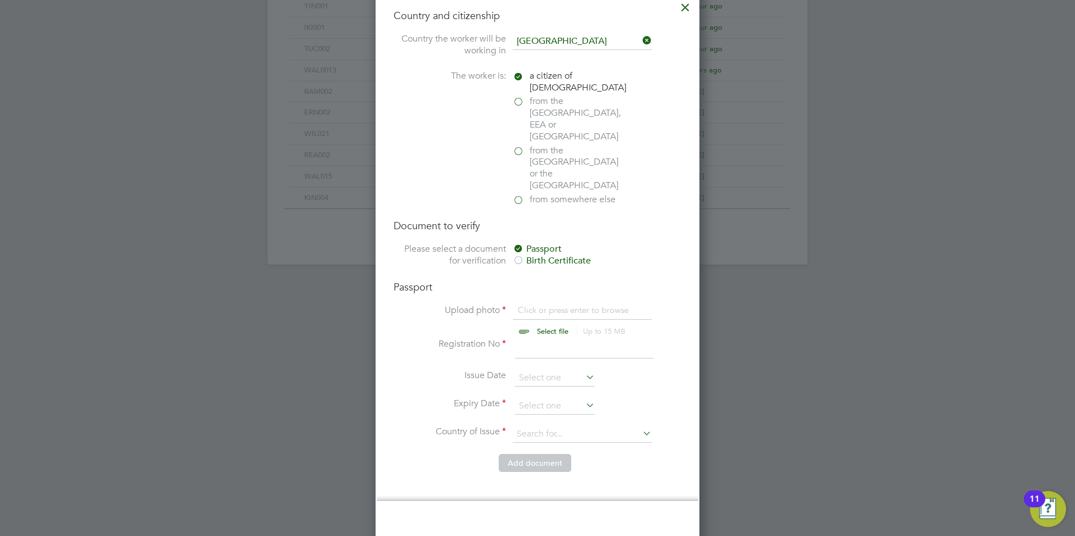
click at [554, 305] on input "file" at bounding box center [563, 322] width 177 height 34
type input "C:\fakepath\[PERSON_NAME] BP.jpg"
click at [543, 338] on input at bounding box center [584, 348] width 139 height 20
type input "10"
click at [540, 305] on input "file" at bounding box center [563, 322] width 177 height 34
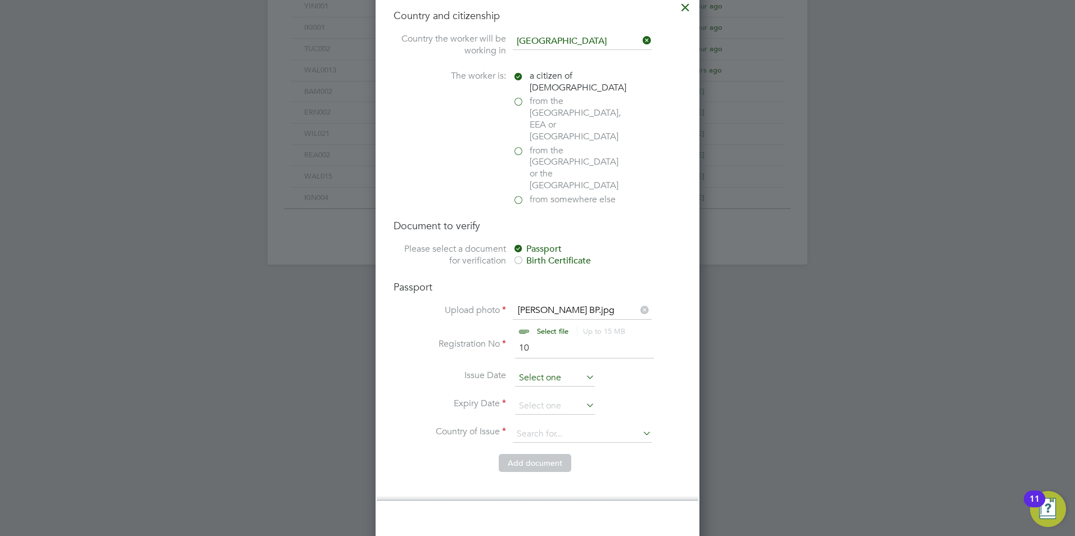
click at [527, 370] on input at bounding box center [555, 378] width 80 height 17
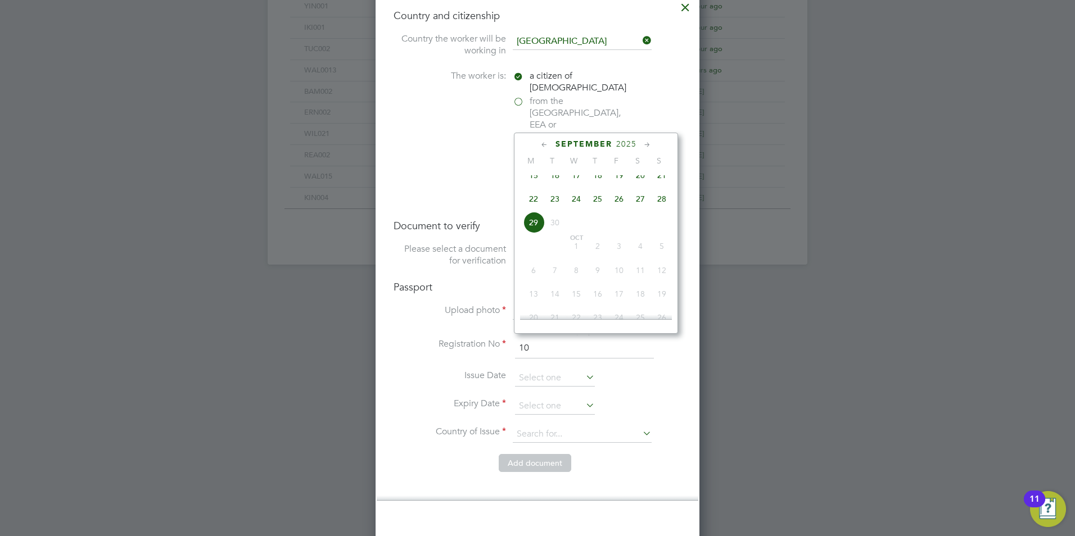
click at [467, 239] on li "Country and citizenship Country the worker will be working in [DEMOGRAPHIC_DATA…" at bounding box center [538, 246] width 322 height 509
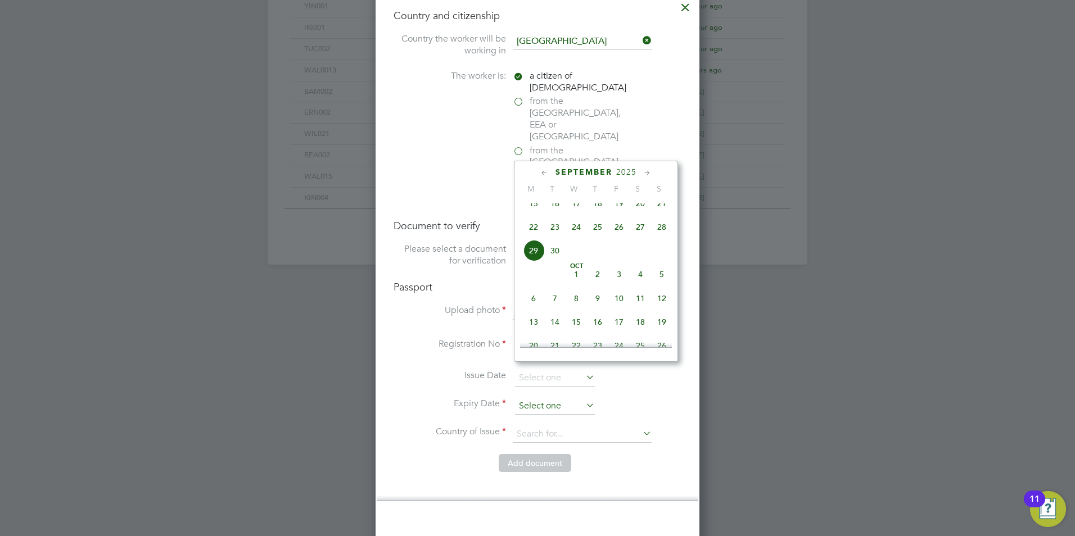
click at [536, 398] on input at bounding box center [555, 406] width 80 height 17
click at [579, 180] on span "16" at bounding box center [576, 169] width 21 height 21
type input "[DATE]"
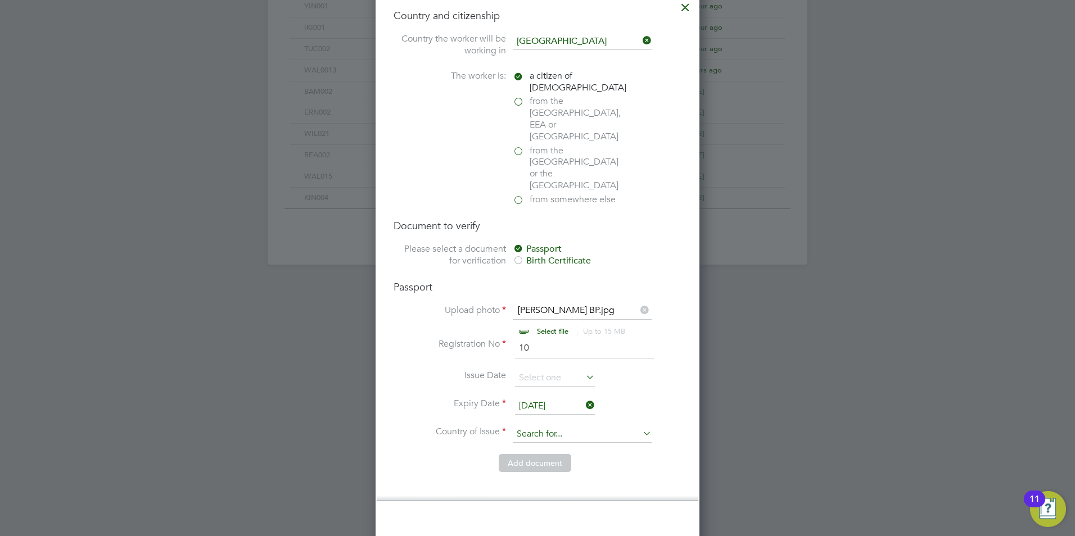
click at [536, 426] on input at bounding box center [582, 434] width 139 height 17
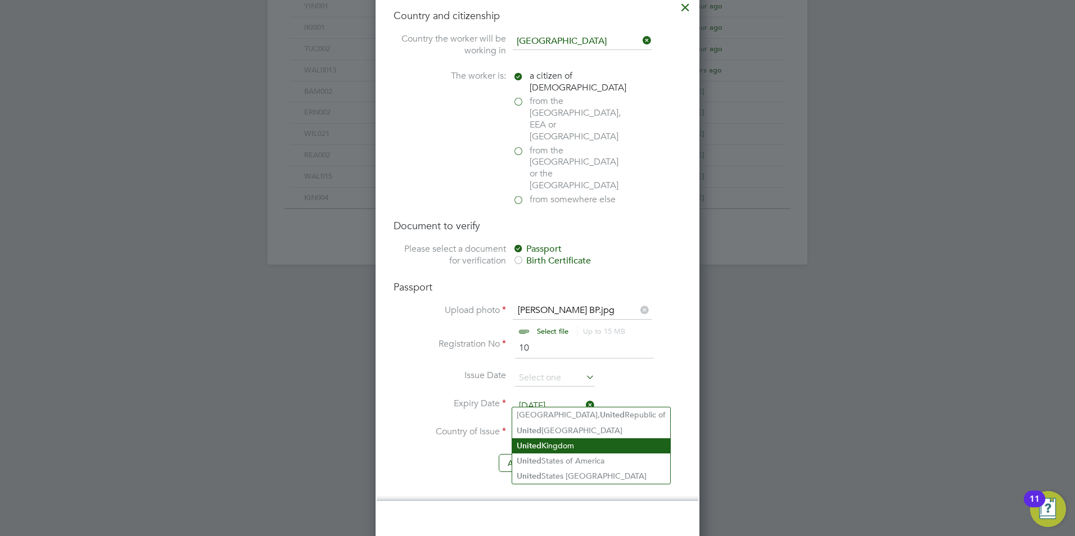
click at [548, 448] on li "[GEOGRAPHIC_DATA]" at bounding box center [591, 446] width 158 height 15
type input "[GEOGRAPHIC_DATA]"
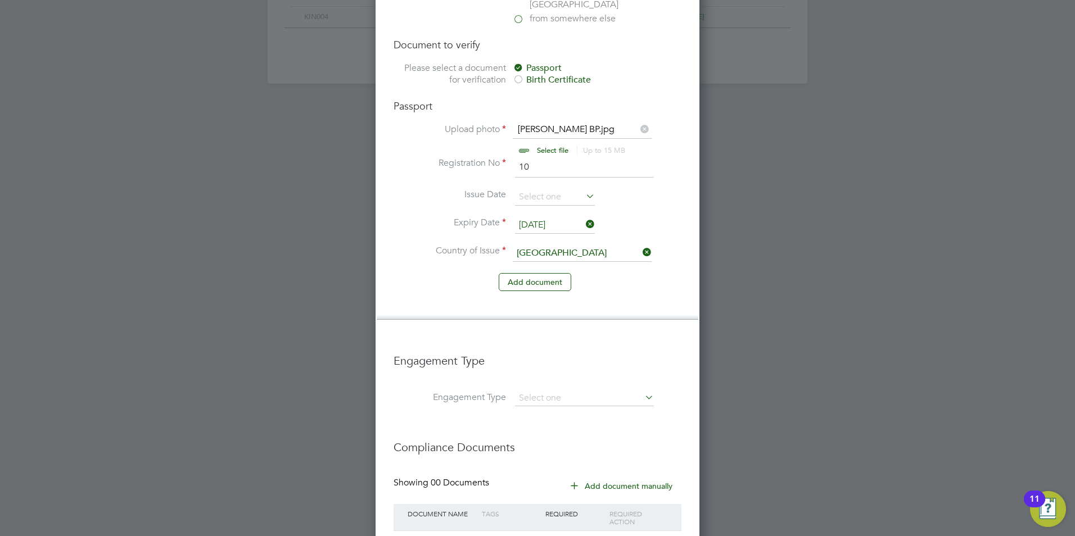
scroll to position [902, 0]
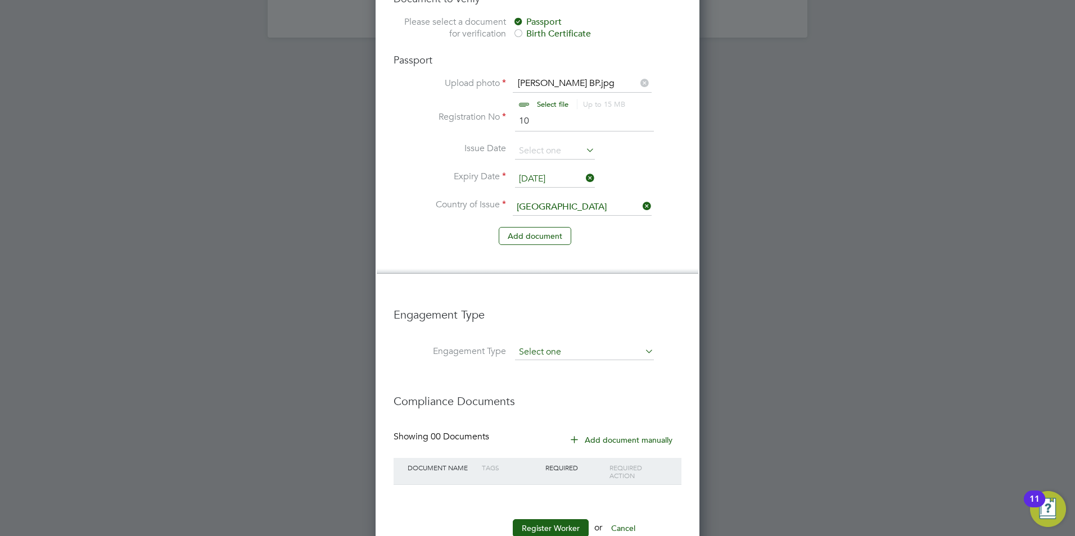
click at [536, 345] on input at bounding box center [584, 353] width 139 height 16
click at [555, 377] on li "Umbrella" at bounding box center [584, 382] width 140 height 16
type input "Umbrella"
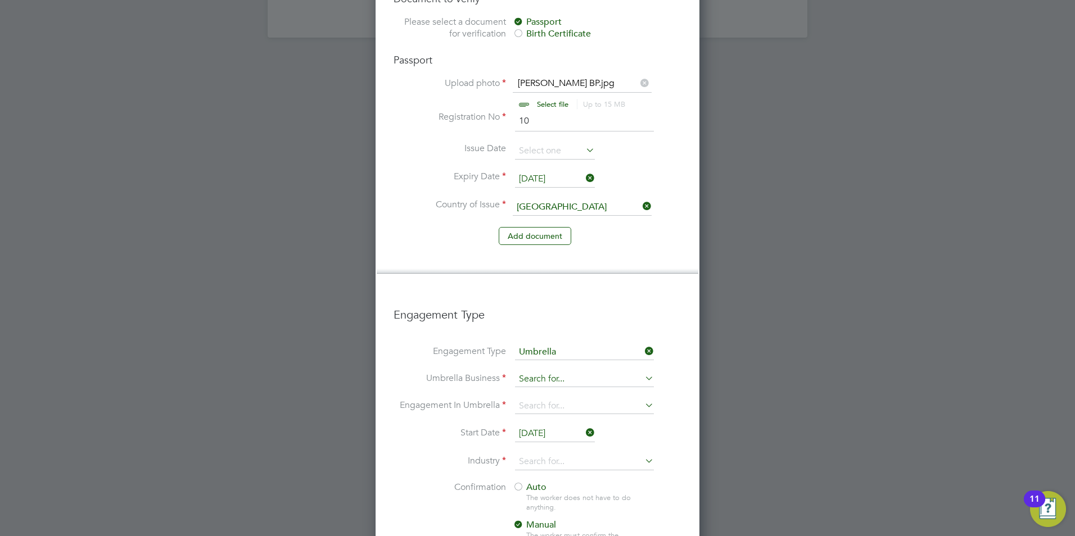
click at [544, 372] on input at bounding box center [584, 380] width 139 height 16
click at [545, 359] on li "One Payroll Solutions Limited" at bounding box center [584, 361] width 140 height 16
type input "One Payroll Solutions Limited"
click at [535, 426] on input "[DATE]" at bounding box center [555, 434] width 80 height 17
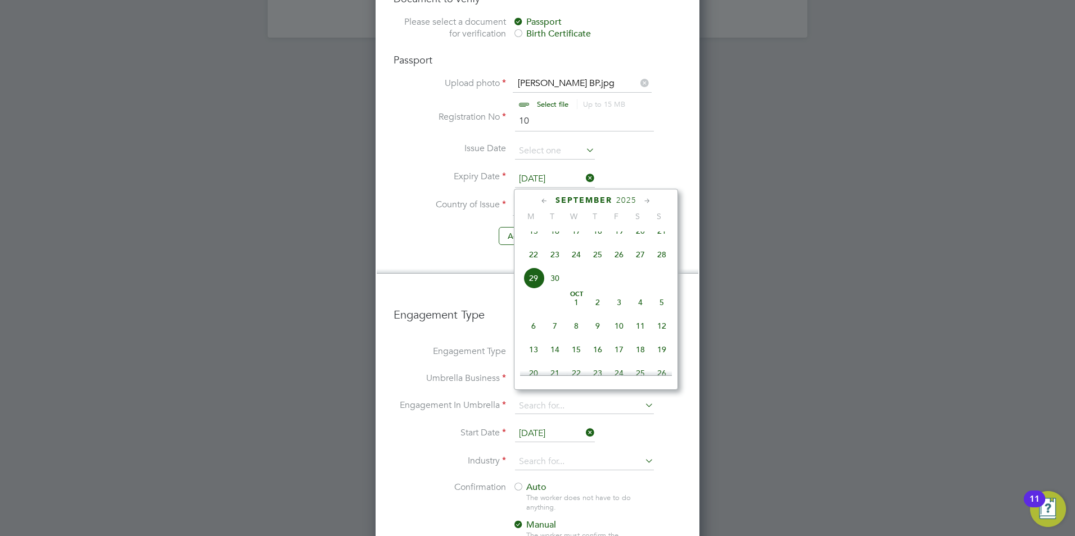
click at [534, 238] on span "15" at bounding box center [533, 230] width 21 height 21
type input "[DATE]"
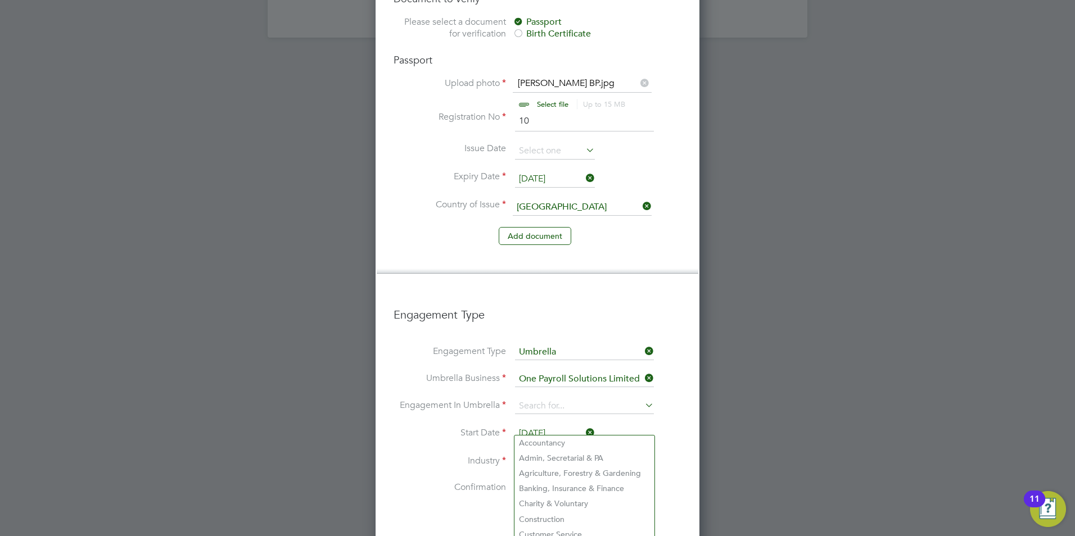
click at [548, 454] on input at bounding box center [584, 462] width 139 height 17
click at [538, 514] on li "Construction" at bounding box center [584, 519] width 140 height 15
type input "Construction"
click at [534, 482] on span "Auto" at bounding box center [530, 487] width 34 height 11
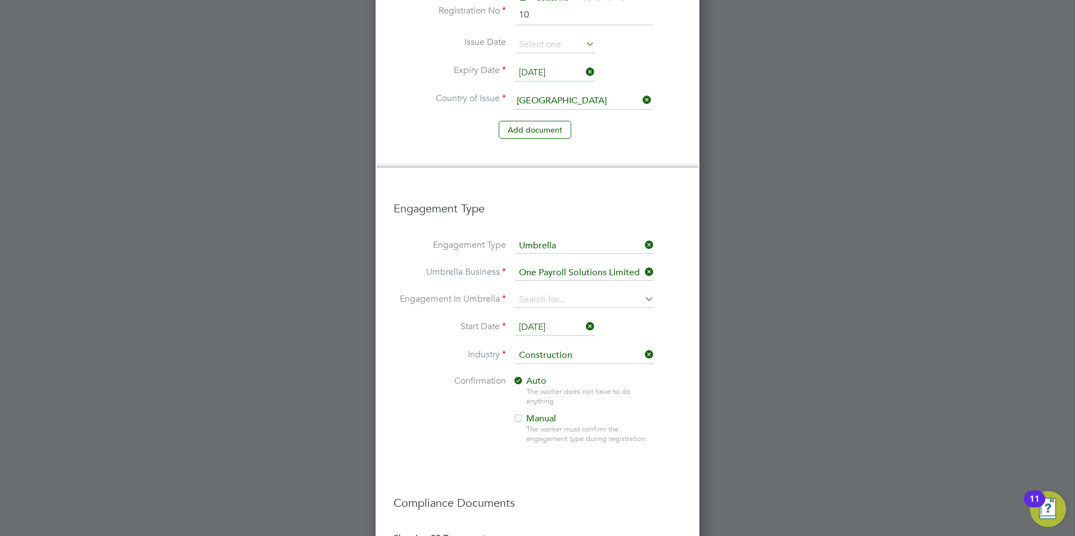
scroll to position [1012, 0]
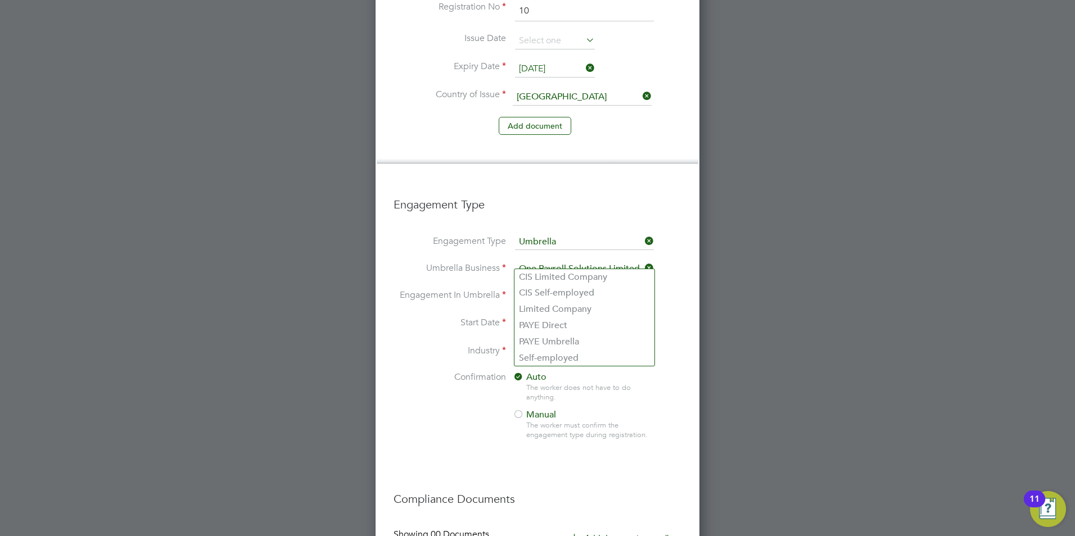
click at [548, 288] on input at bounding box center [584, 296] width 139 height 16
click at [547, 295] on li "CIS Self-employed" at bounding box center [584, 293] width 140 height 16
type input "CIS Self-employed"
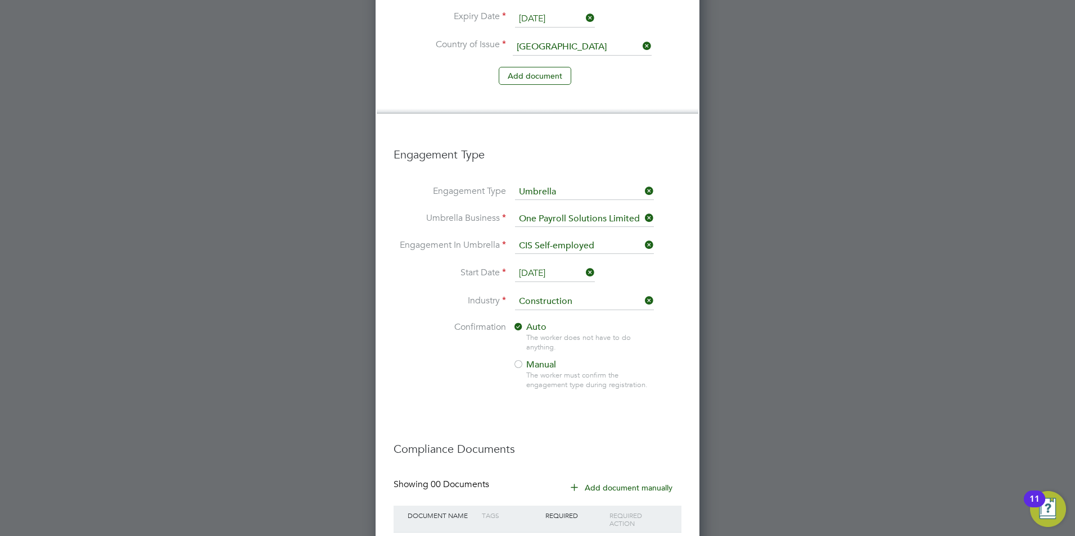
scroll to position [1110, 0]
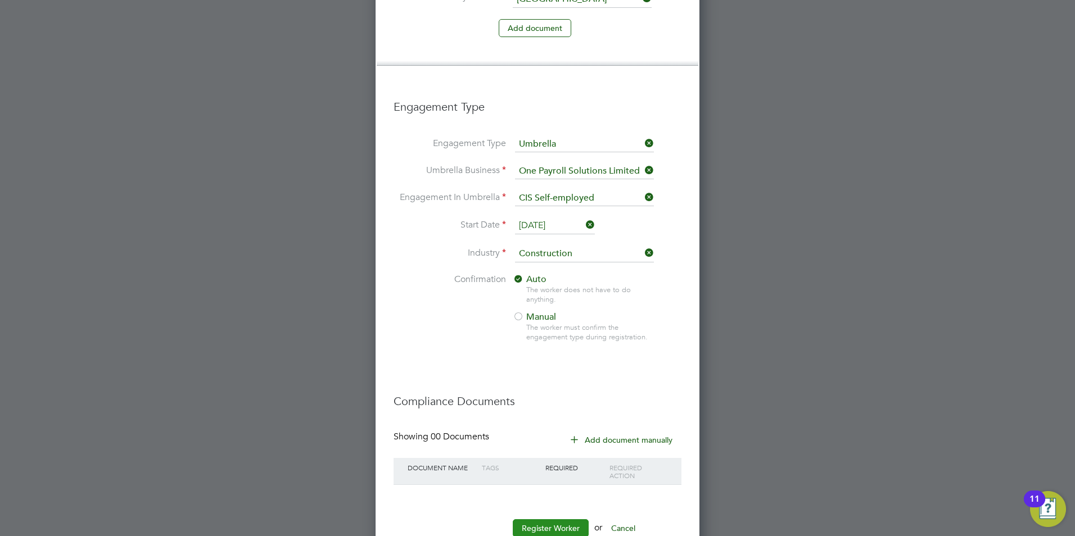
click at [560, 519] on button "Register Worker" at bounding box center [551, 528] width 76 height 18
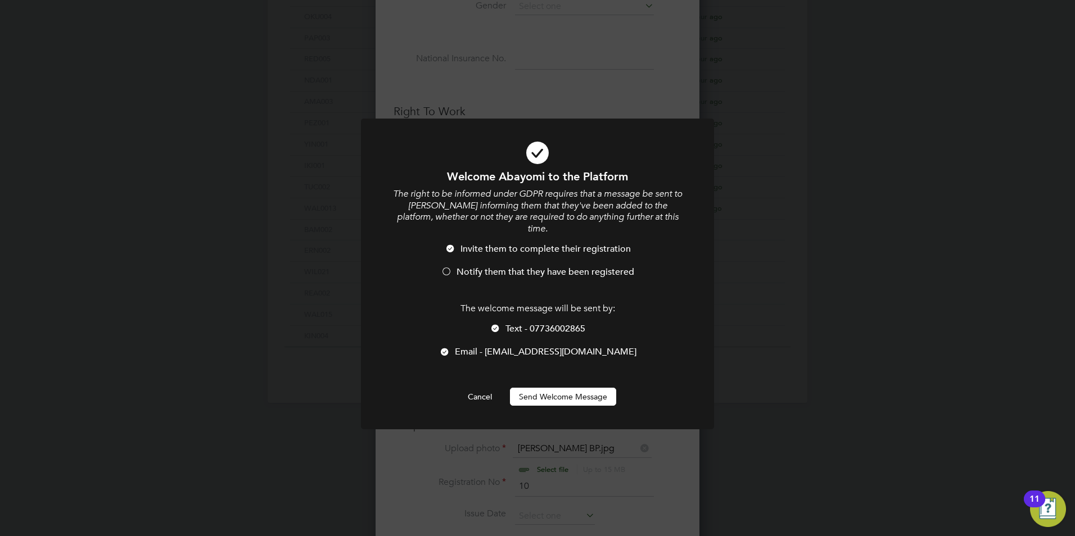
click at [482, 266] on span "Notify them that they have been registered" at bounding box center [546, 271] width 178 height 11
click at [521, 323] on span "Text - 07736002865" at bounding box center [545, 328] width 80 height 11
click at [544, 388] on button "Send Welcome Message" at bounding box center [563, 397] width 106 height 18
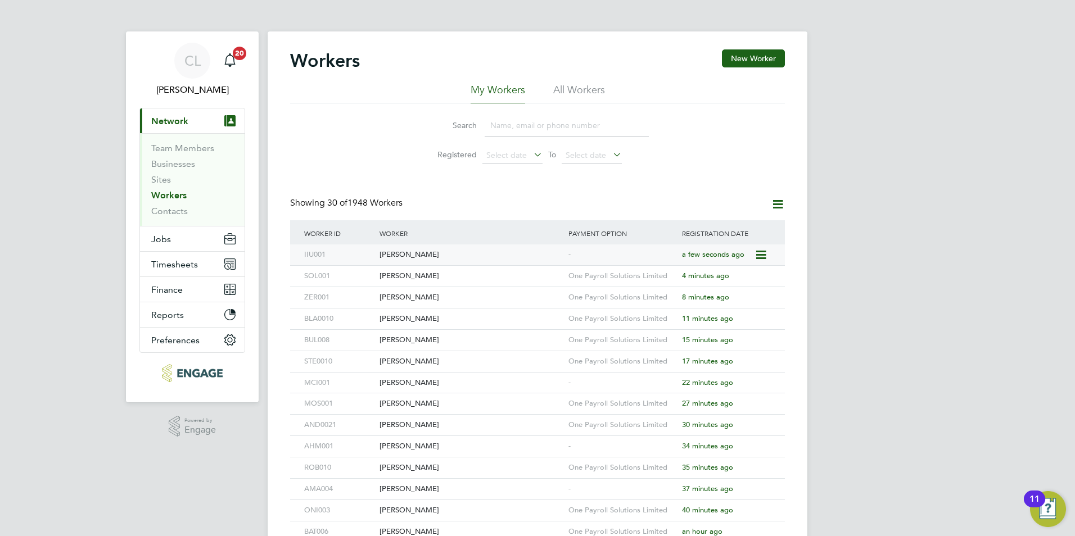
click at [485, 263] on div "[PERSON_NAME]" at bounding box center [471, 255] width 189 height 21
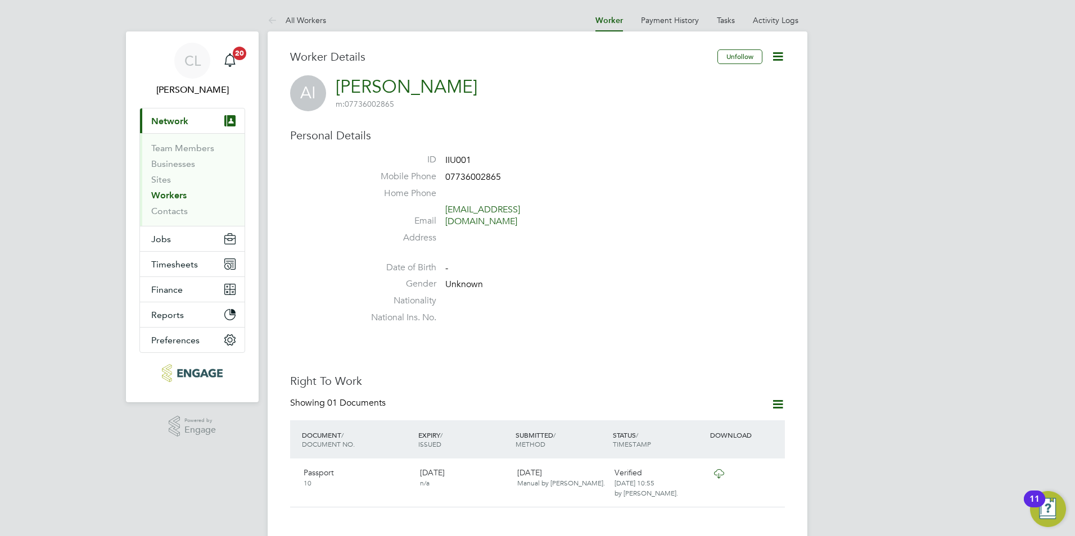
scroll to position [225, 0]
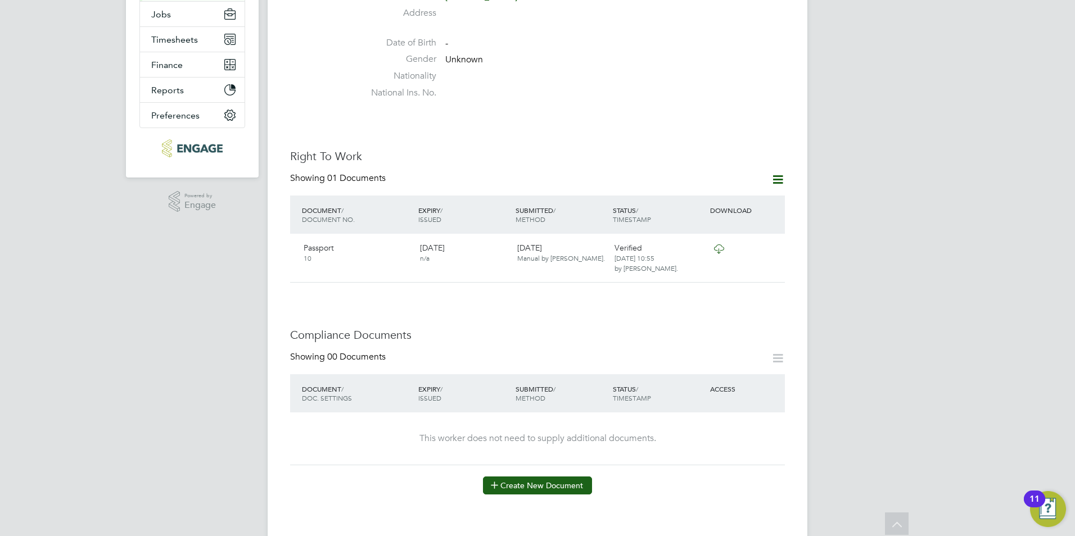
click at [523, 477] on button "Create New Document" at bounding box center [537, 486] width 109 height 18
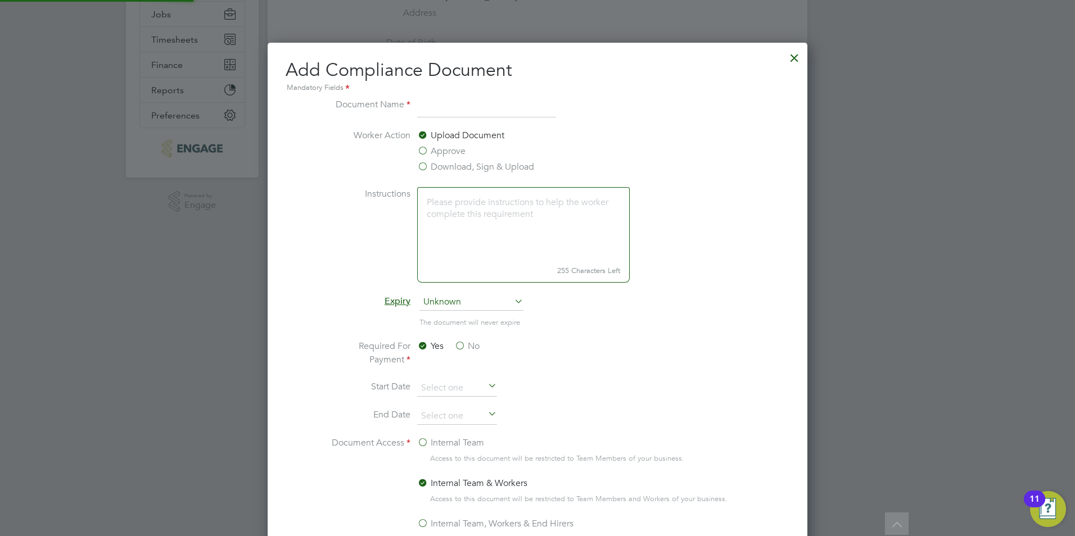
scroll to position [590, 540]
click at [439, 167] on label "Download, Sign & Upload" at bounding box center [475, 166] width 117 height 13
click at [0, 0] on input "Download, Sign & Upload" at bounding box center [0, 0] width 0 height 0
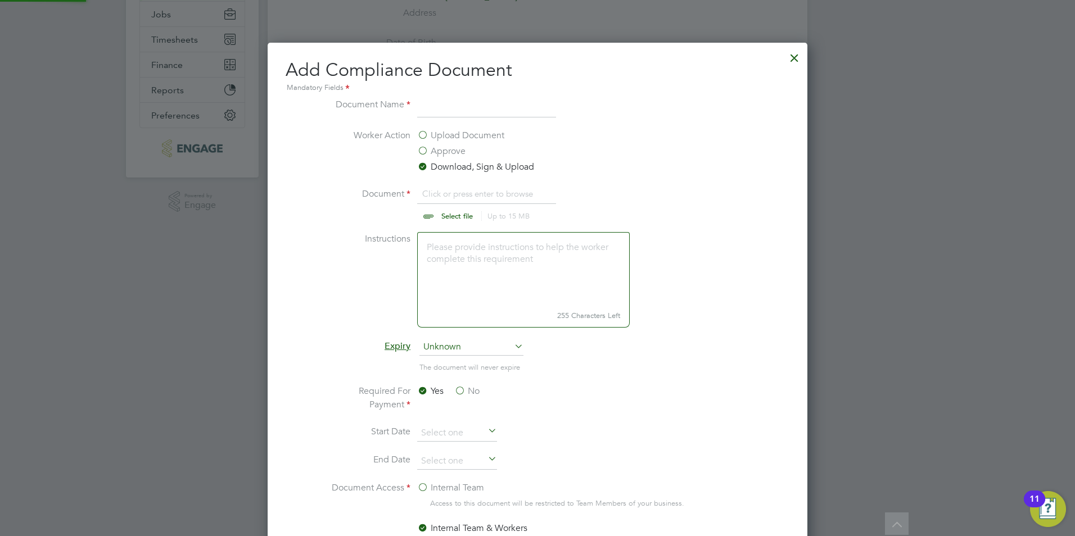
scroll to position [17, 139]
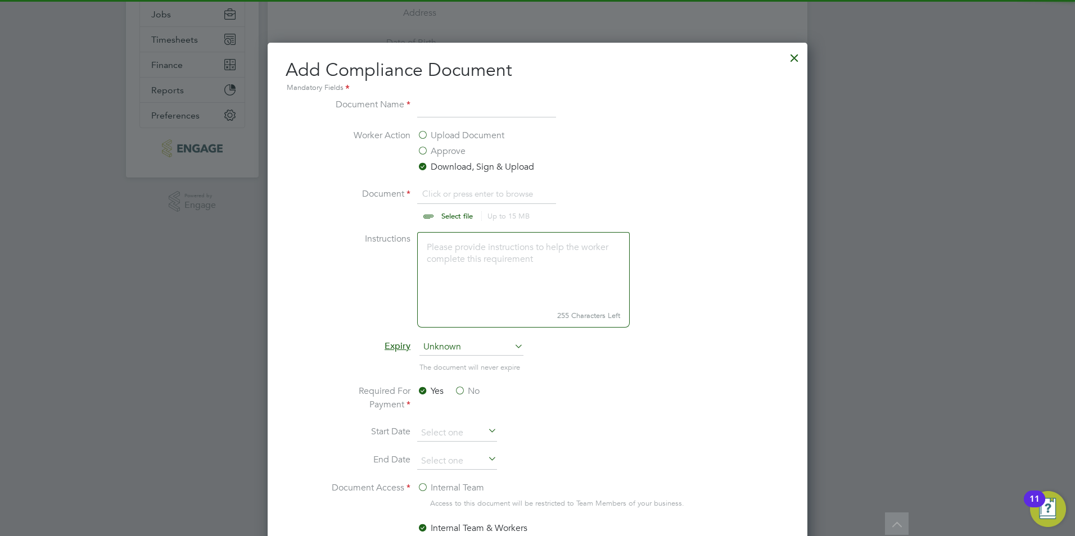
click at [447, 211] on input "file" at bounding box center [467, 204] width 177 height 34
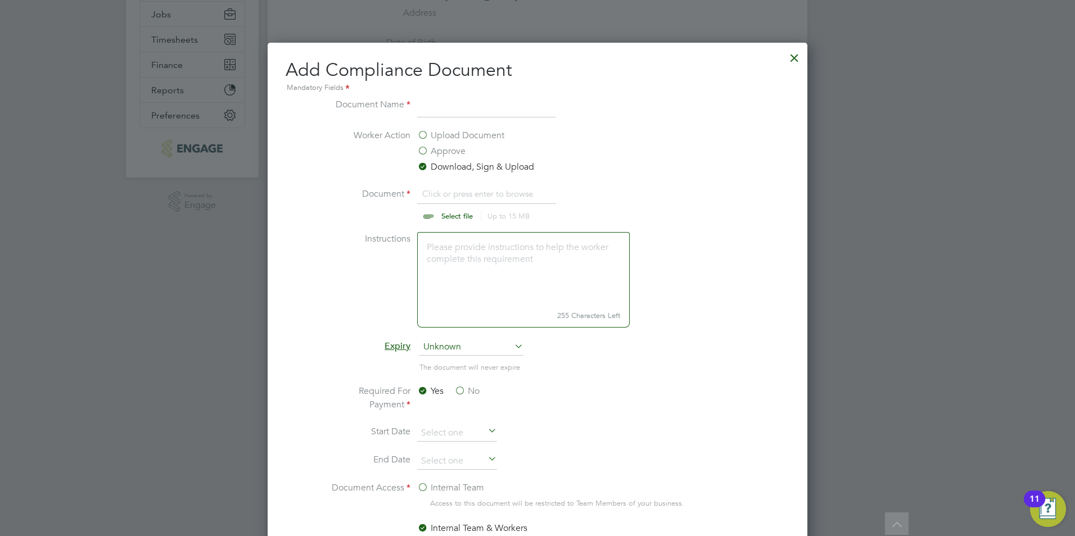
type input "C:\fakepath\[PERSON_NAME] CPCS.jpg"
click at [430, 118] on input at bounding box center [486, 108] width 139 height 20
click at [432, 112] on input at bounding box center [486, 108] width 139 height 20
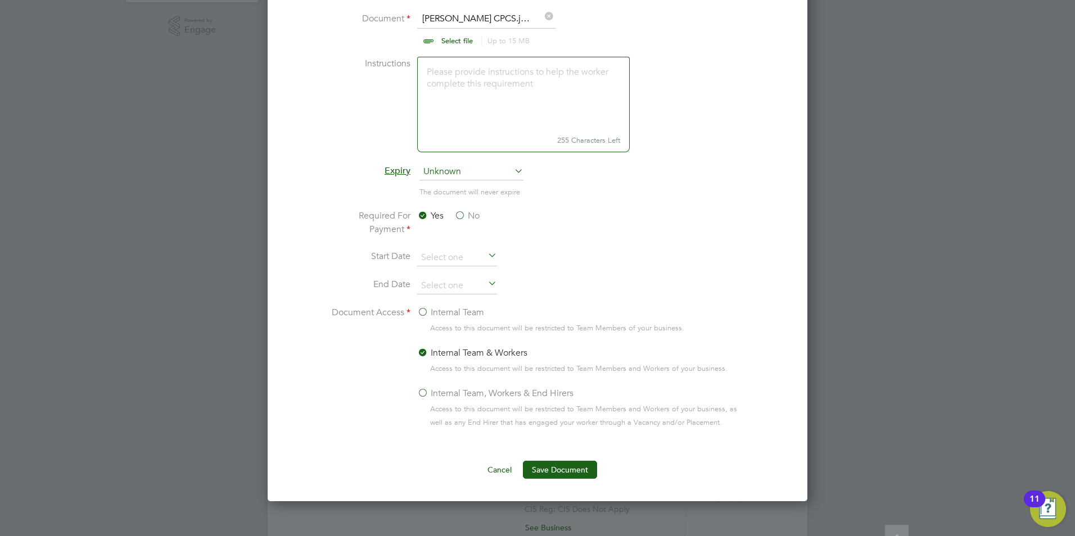
scroll to position [506, 0]
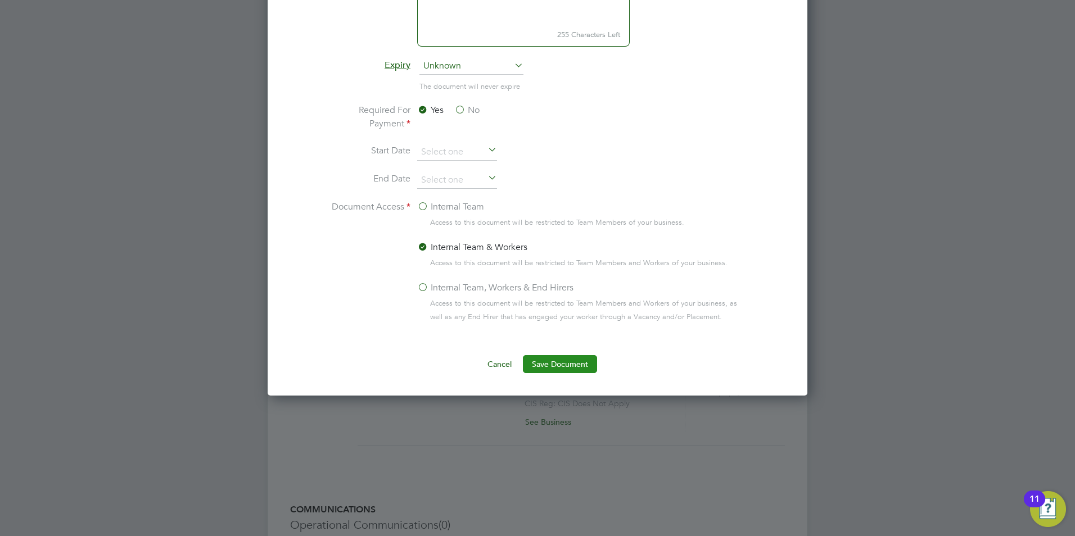
type input "CPCS"
click at [546, 361] on button "Save Document" at bounding box center [560, 364] width 74 height 18
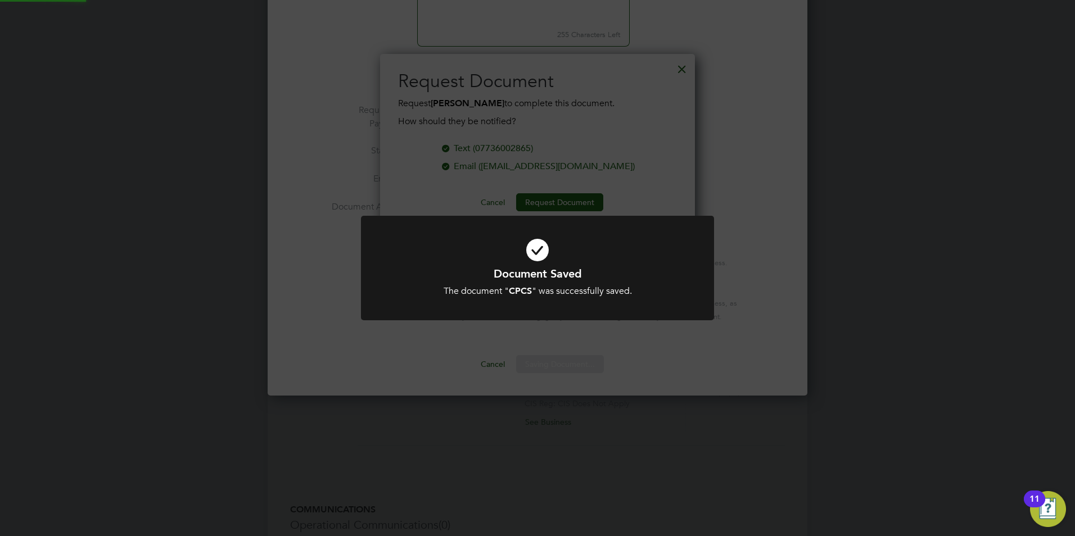
scroll to position [180, 315]
click at [656, 76] on div "Document Saved The document " CPCS " was successfully saved. Cancel Okay" at bounding box center [537, 268] width 1075 height 536
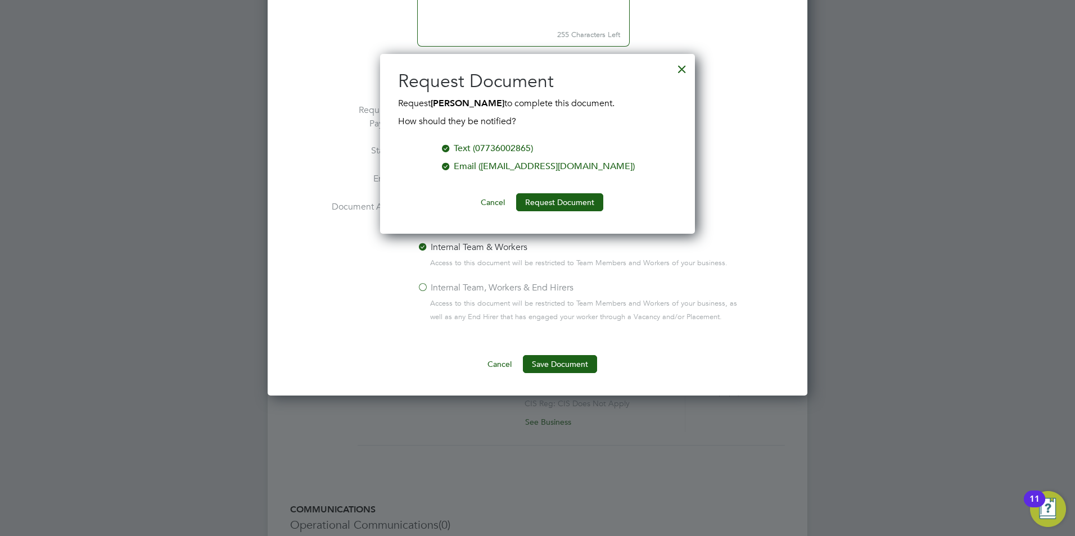
click at [679, 65] on div at bounding box center [682, 66] width 20 height 20
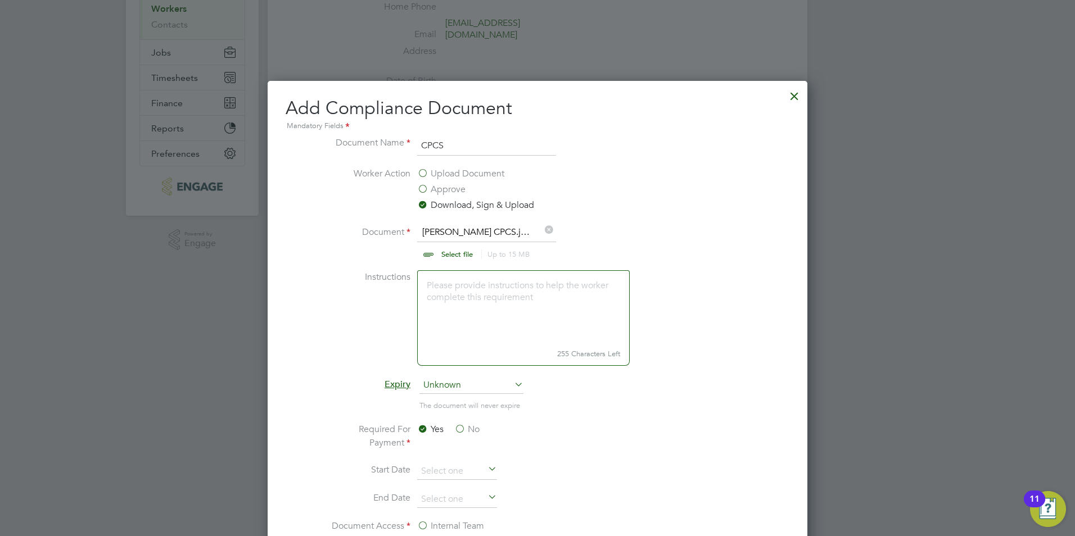
scroll to position [180, 0]
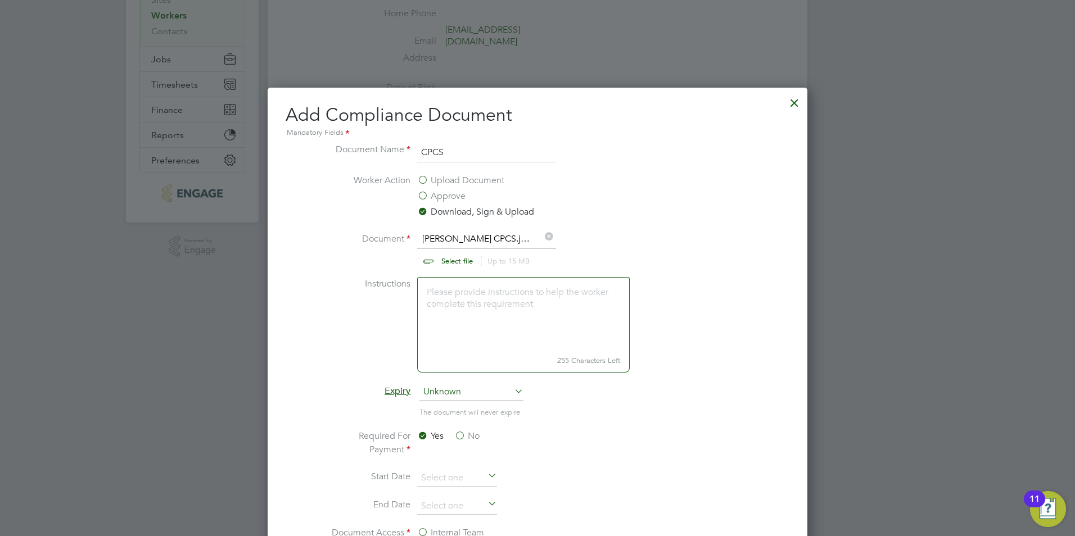
click at [466, 257] on input "file" at bounding box center [467, 249] width 177 height 34
type input "C:\fakepath\[PERSON_NAME] DL.jpg"
drag, startPoint x: 443, startPoint y: 150, endPoint x: 403, endPoint y: 149, distance: 40.5
click at [403, 149] on li "Document Name CPCS" at bounding box center [537, 158] width 423 height 31
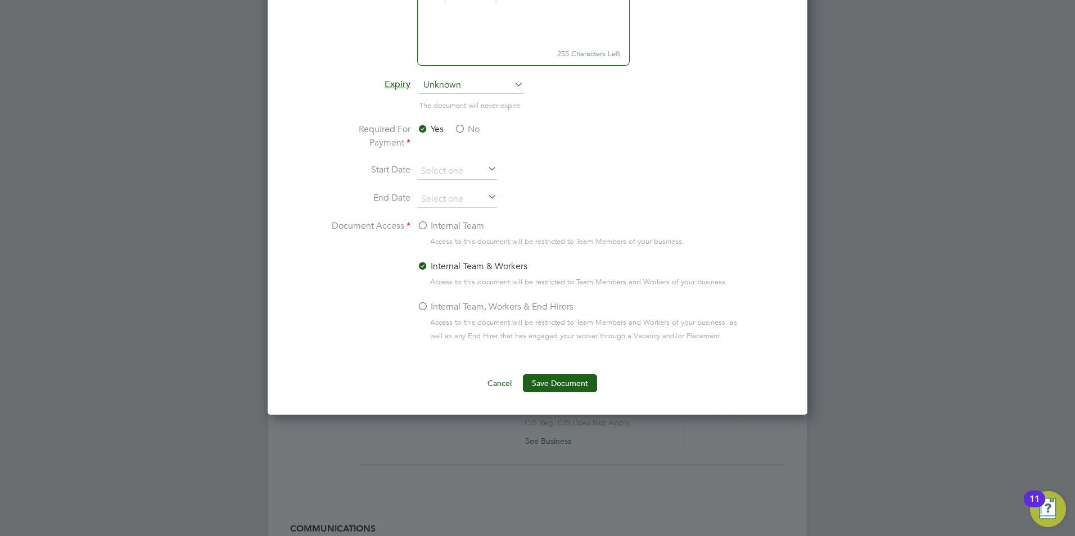
scroll to position [517, 0]
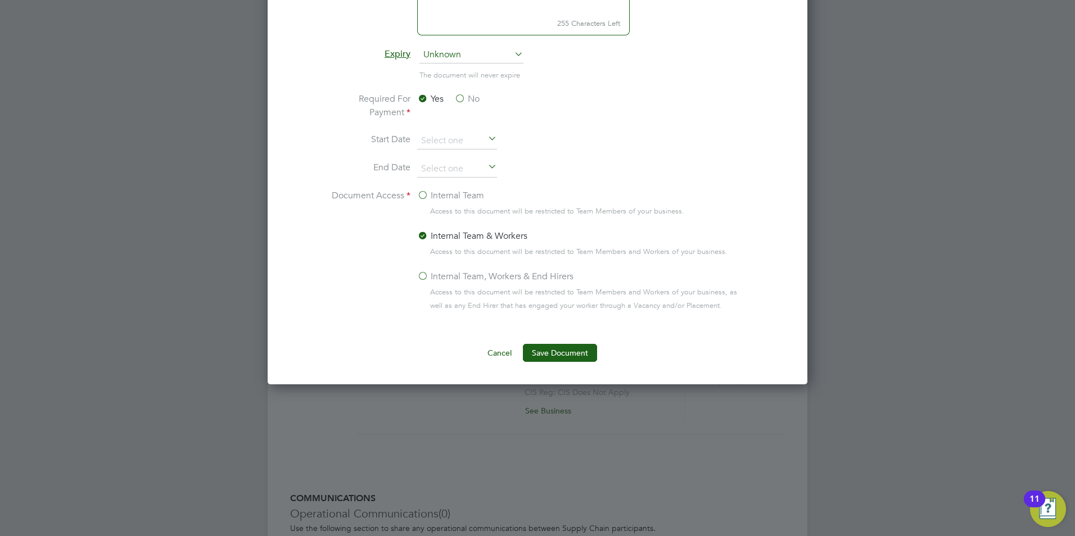
type input "DL"
click at [545, 363] on div "Add Compliance Document Mandatory Fields Document Name DL Worker Action Upload …" at bounding box center [538, 67] width 540 height 634
click at [548, 352] on button "Save Document" at bounding box center [560, 353] width 74 height 18
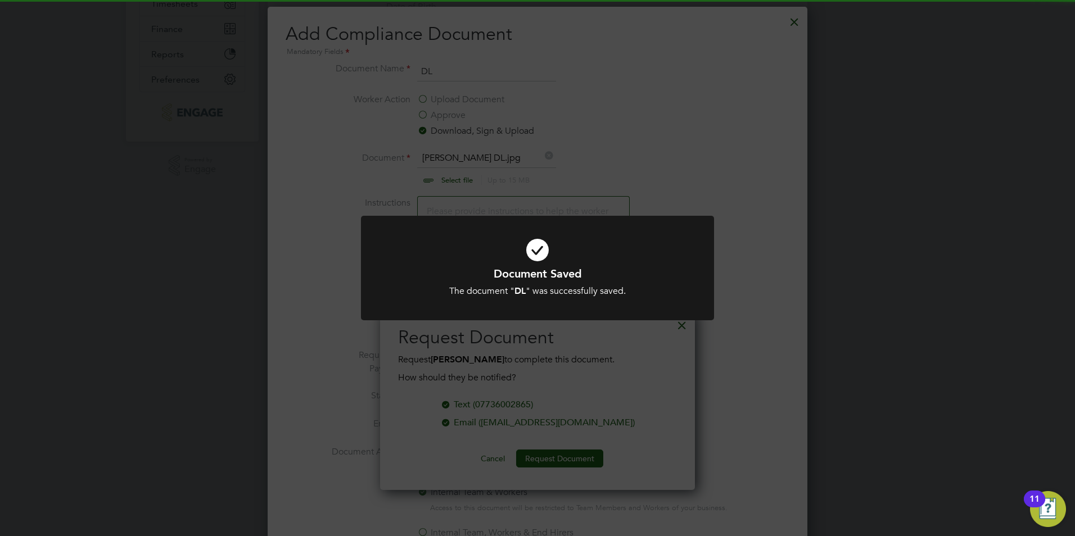
scroll to position [236, 0]
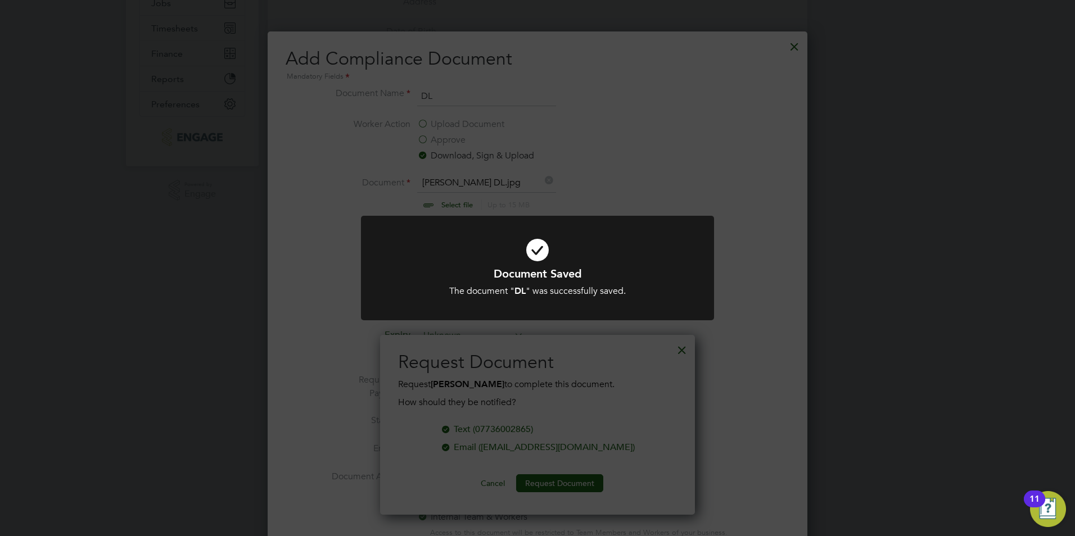
click at [650, 338] on div "Document Saved The document " DL " was successfully saved. Cancel Okay" at bounding box center [537, 268] width 1075 height 536
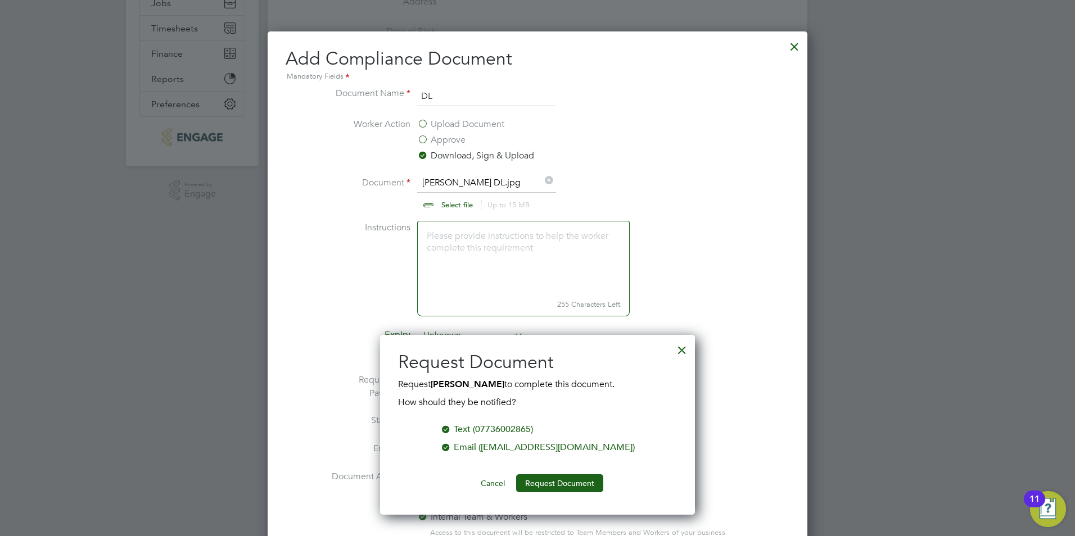
click at [681, 346] on div at bounding box center [682, 347] width 20 height 20
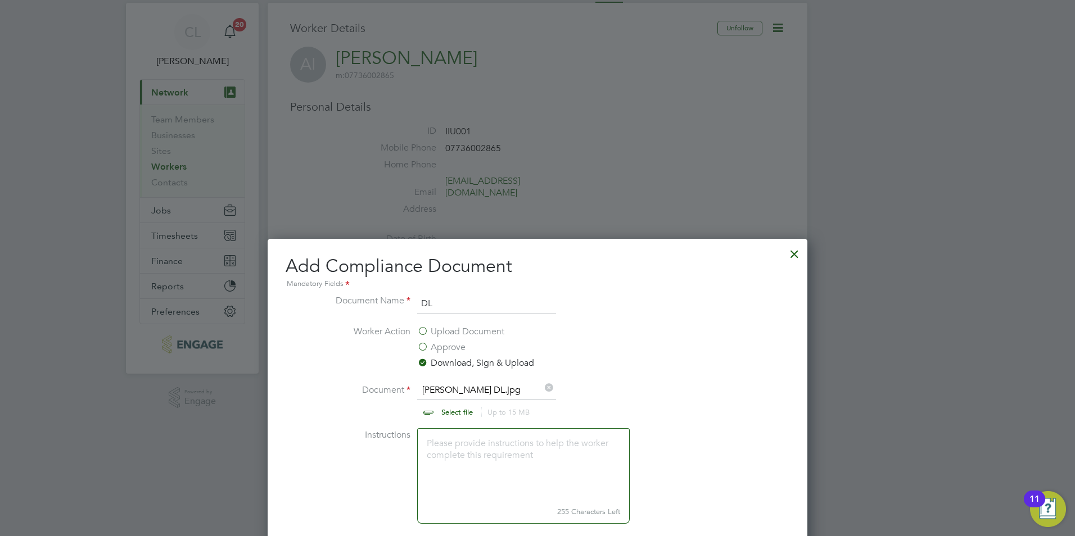
scroll to position [12, 0]
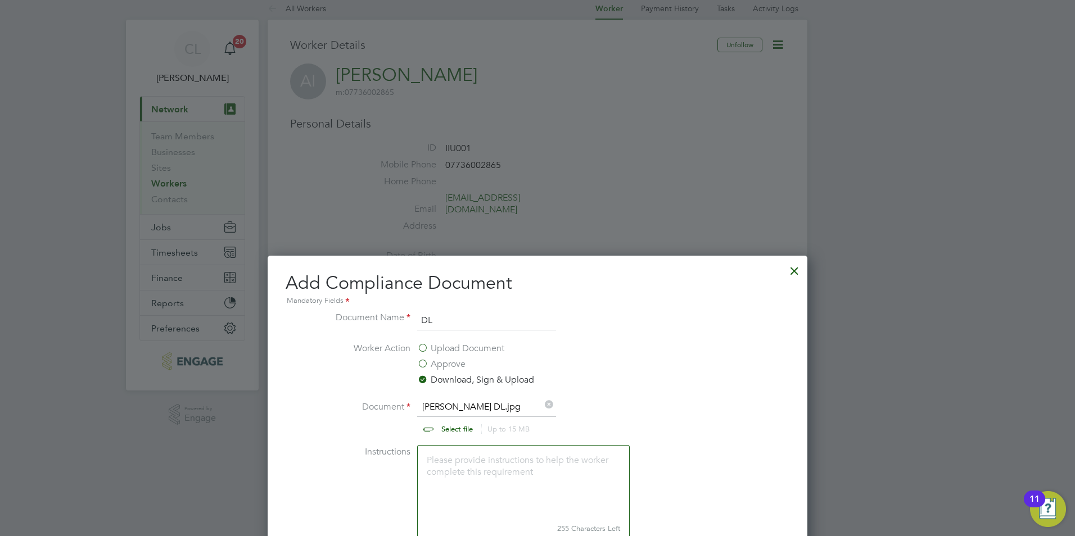
click at [798, 266] on div at bounding box center [794, 268] width 20 height 20
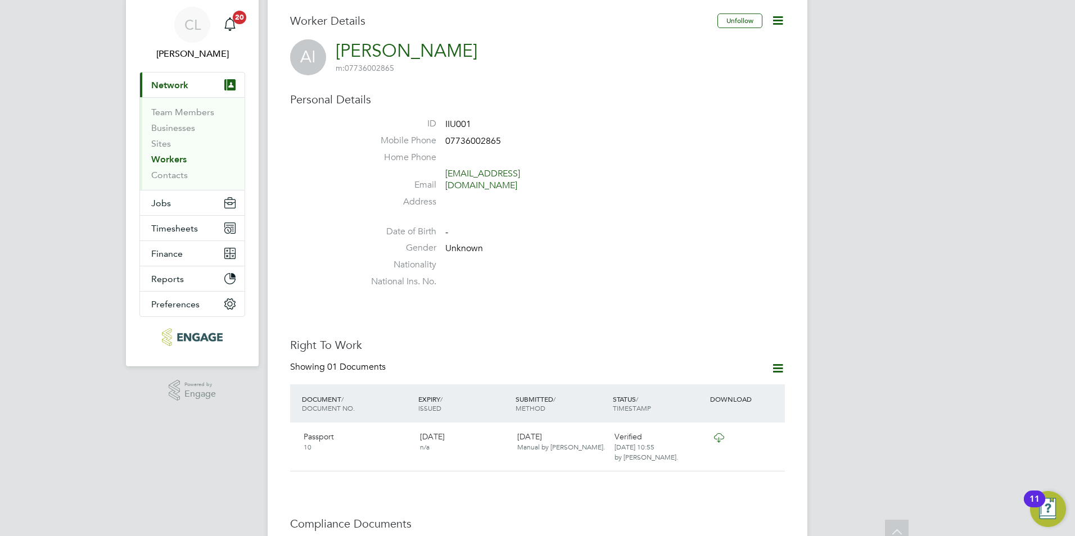
scroll to position [0, 0]
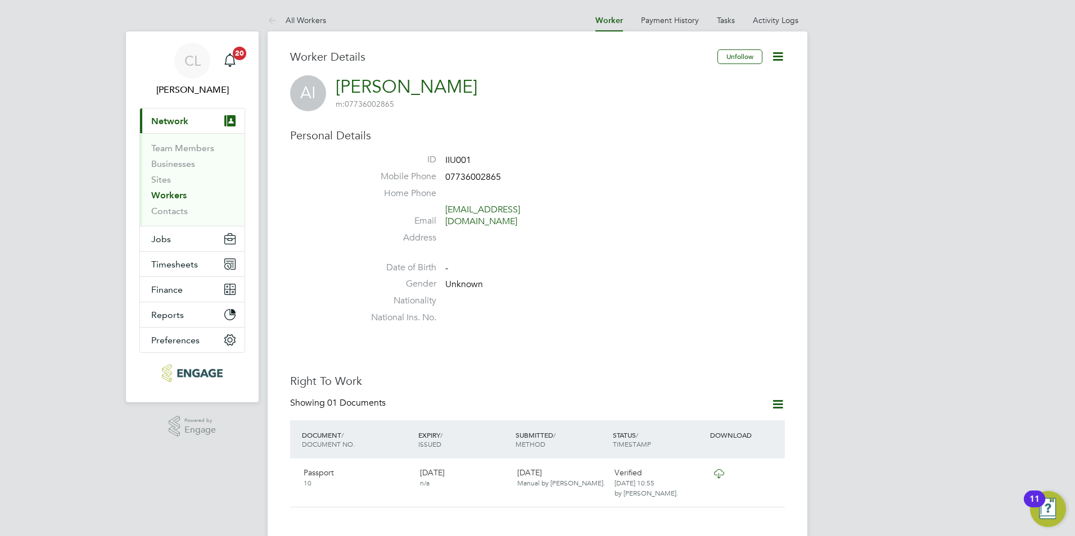
click at [309, 26] on li "All Workers" at bounding box center [297, 20] width 58 height 22
